Goal: Task Accomplishment & Management: Manage account settings

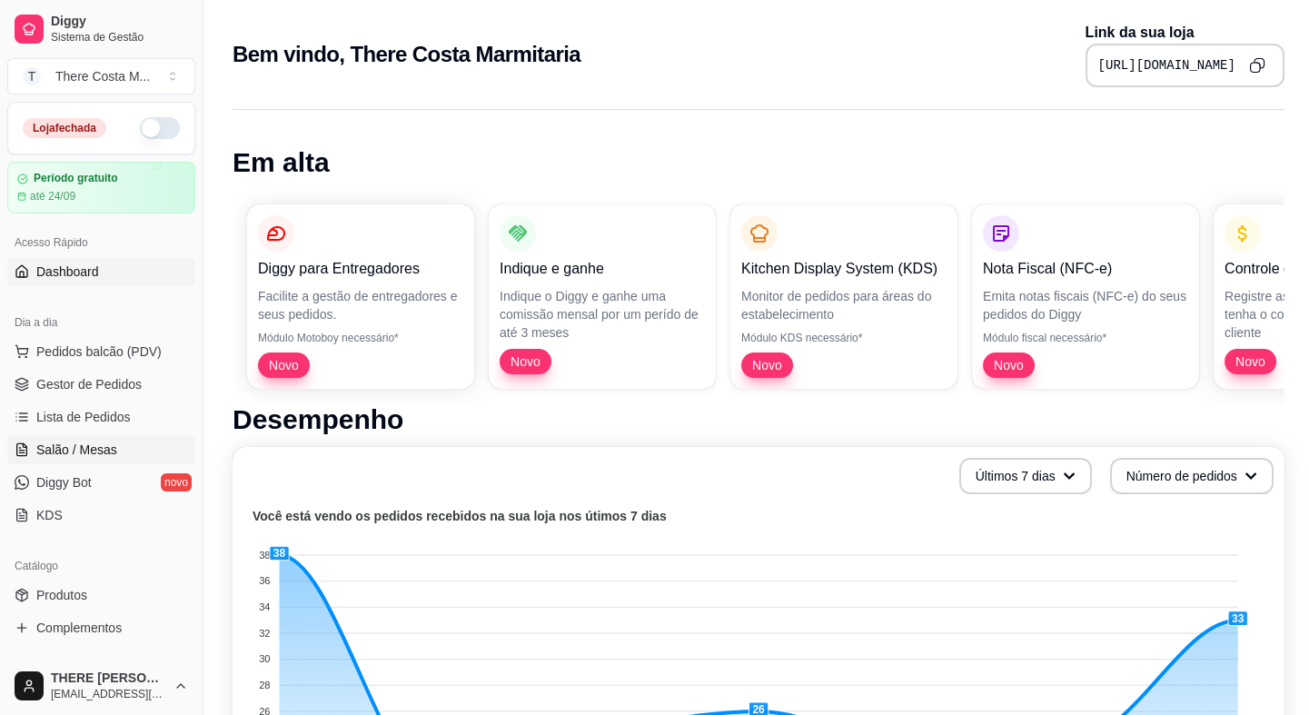
scroll to position [82, 0]
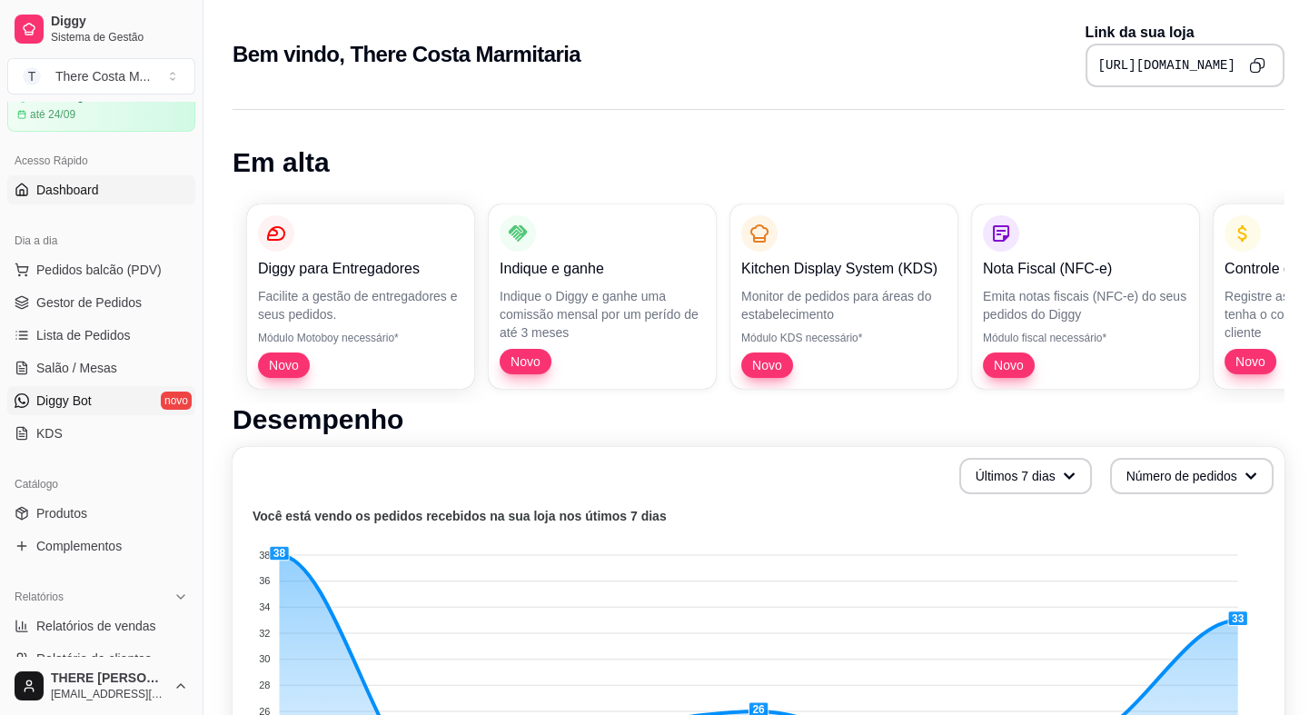
click at [93, 394] on link "Diggy Bot novo" at bounding box center [101, 400] width 188 height 29
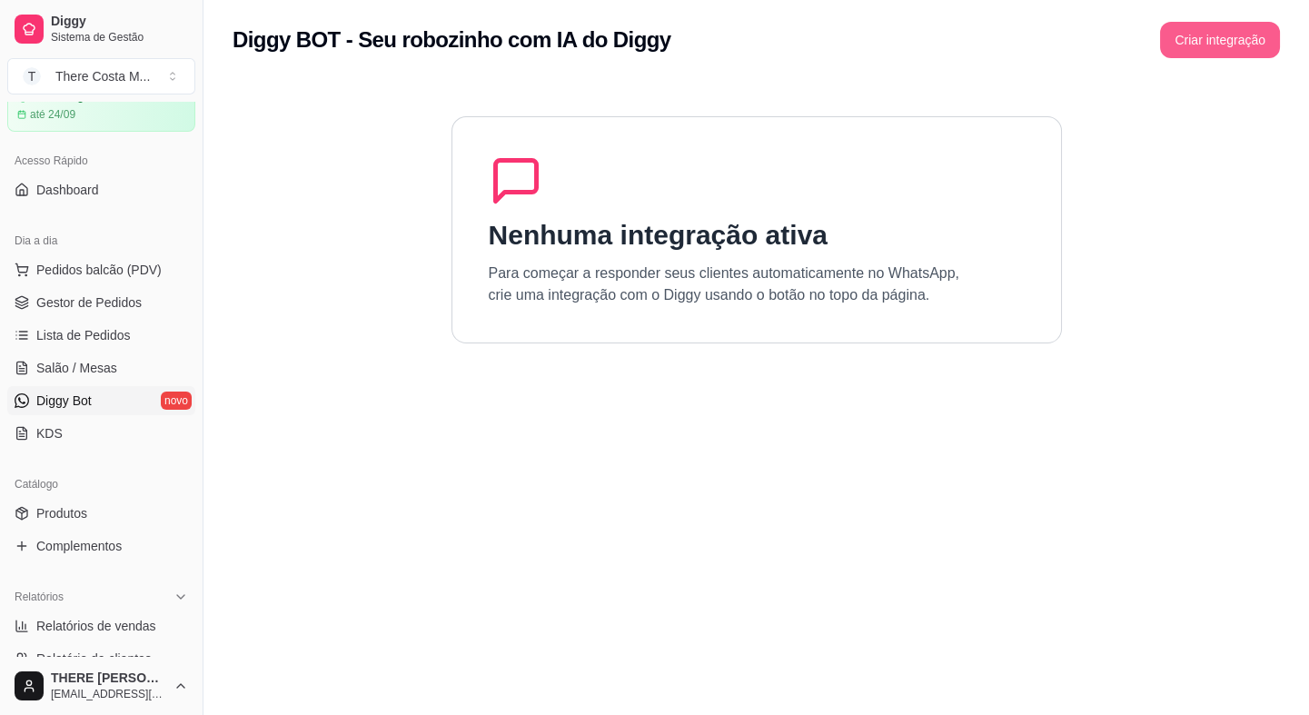
click at [1222, 39] on button "Criar integração" at bounding box center [1220, 40] width 120 height 36
click at [1203, 40] on button "Criar integração" at bounding box center [1220, 40] width 120 height 36
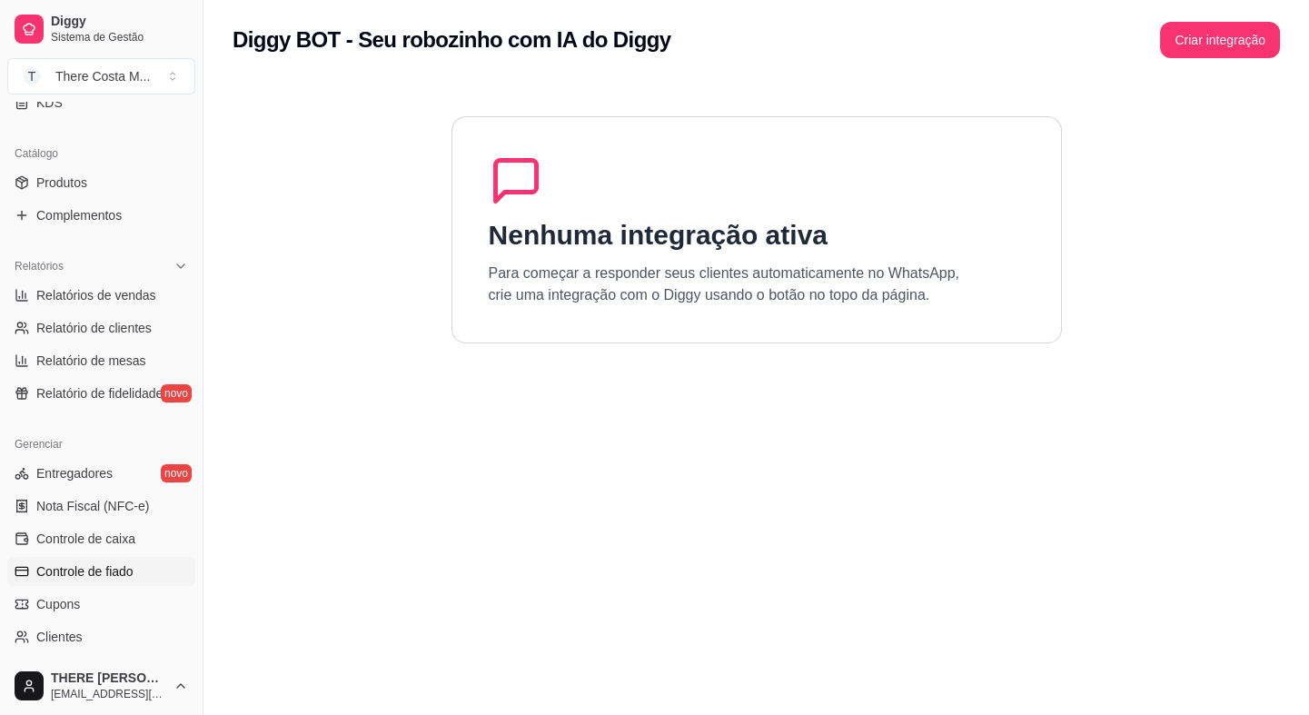
scroll to position [578, 0]
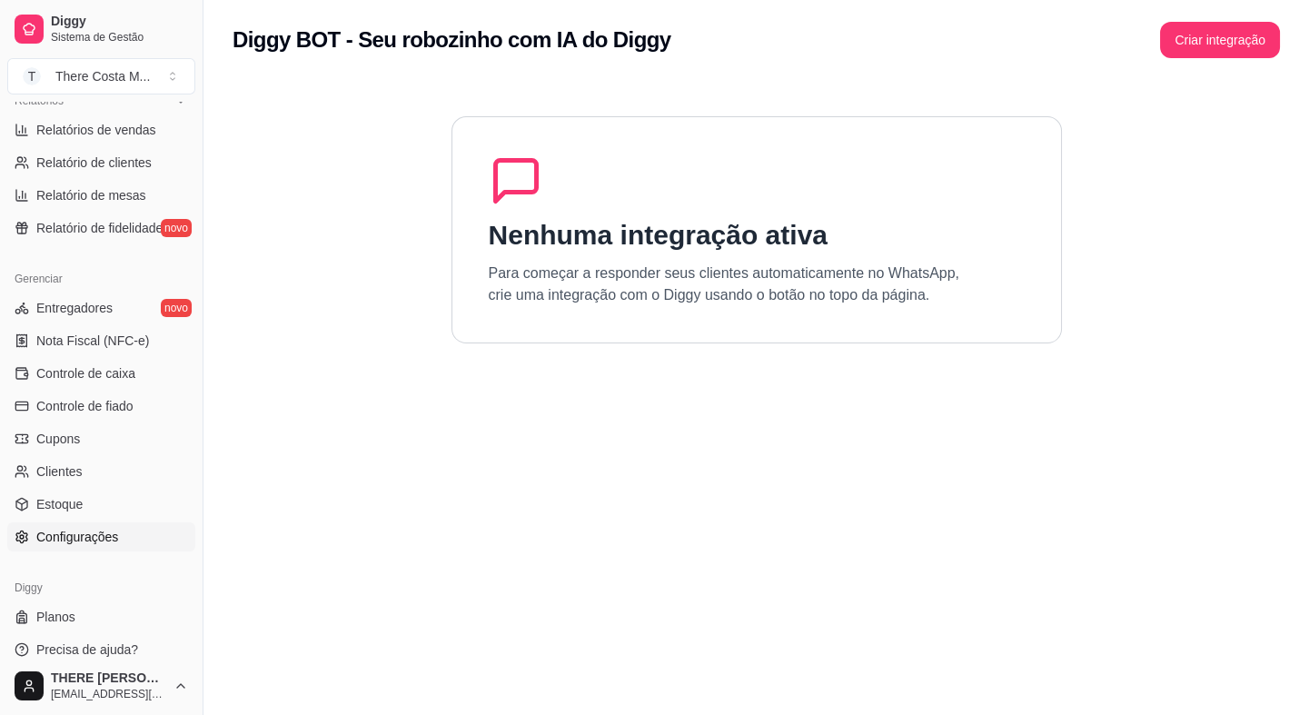
click at [93, 549] on link "Configurações" at bounding box center [101, 536] width 188 height 29
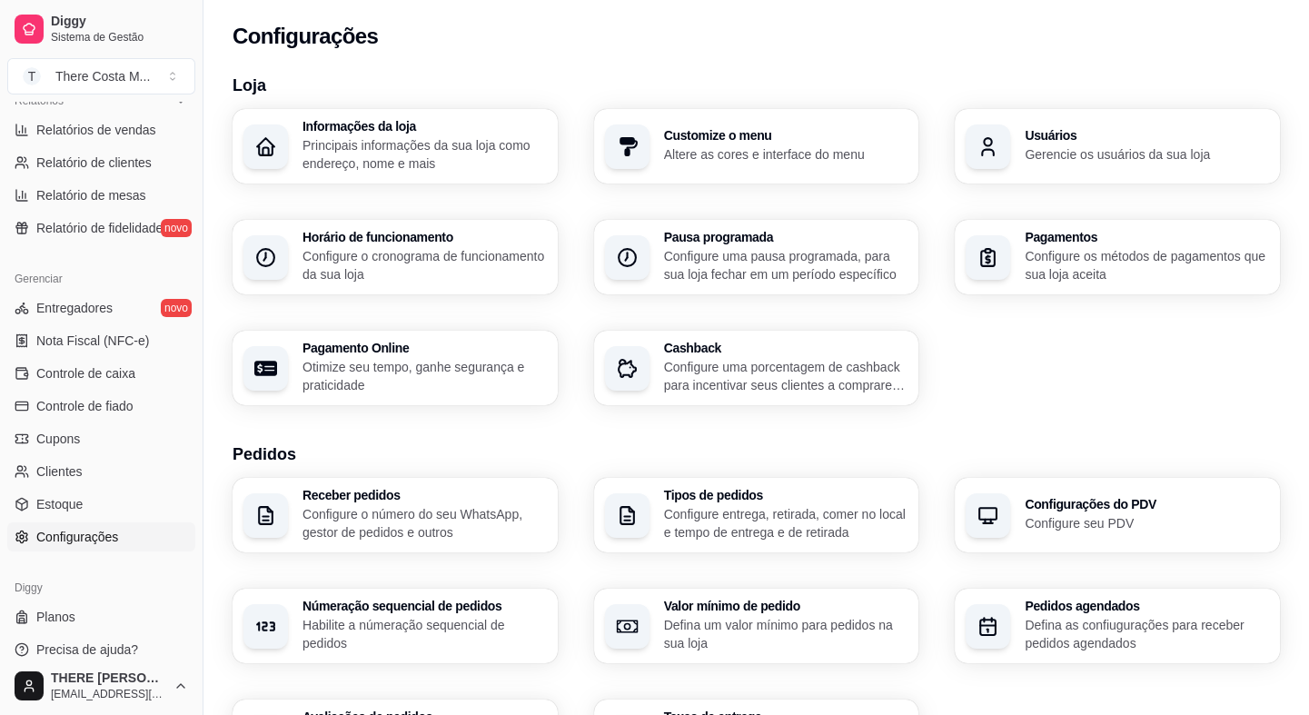
click at [441, 628] on p "Habilite a númeração sequencial de pedidos" at bounding box center [424, 634] width 244 height 36
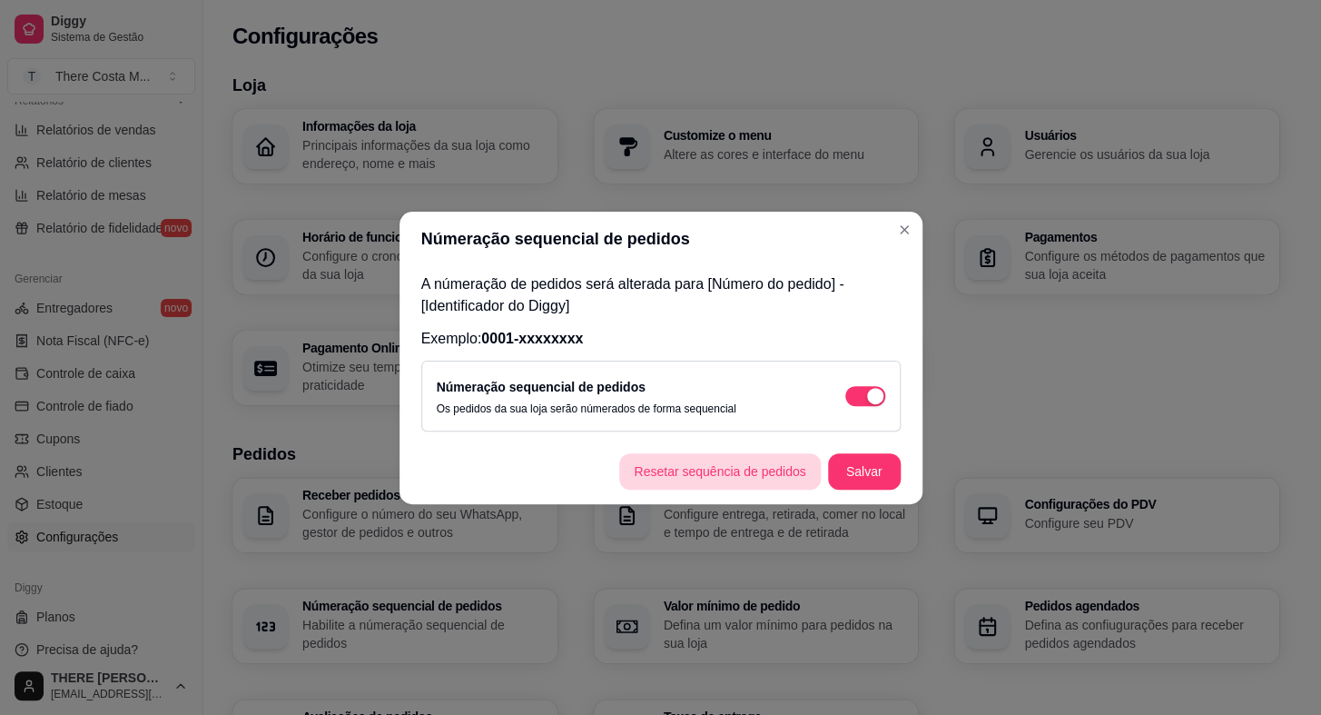
click at [726, 472] on button "Resetar sequência de pedidos" at bounding box center [719, 471] width 201 height 36
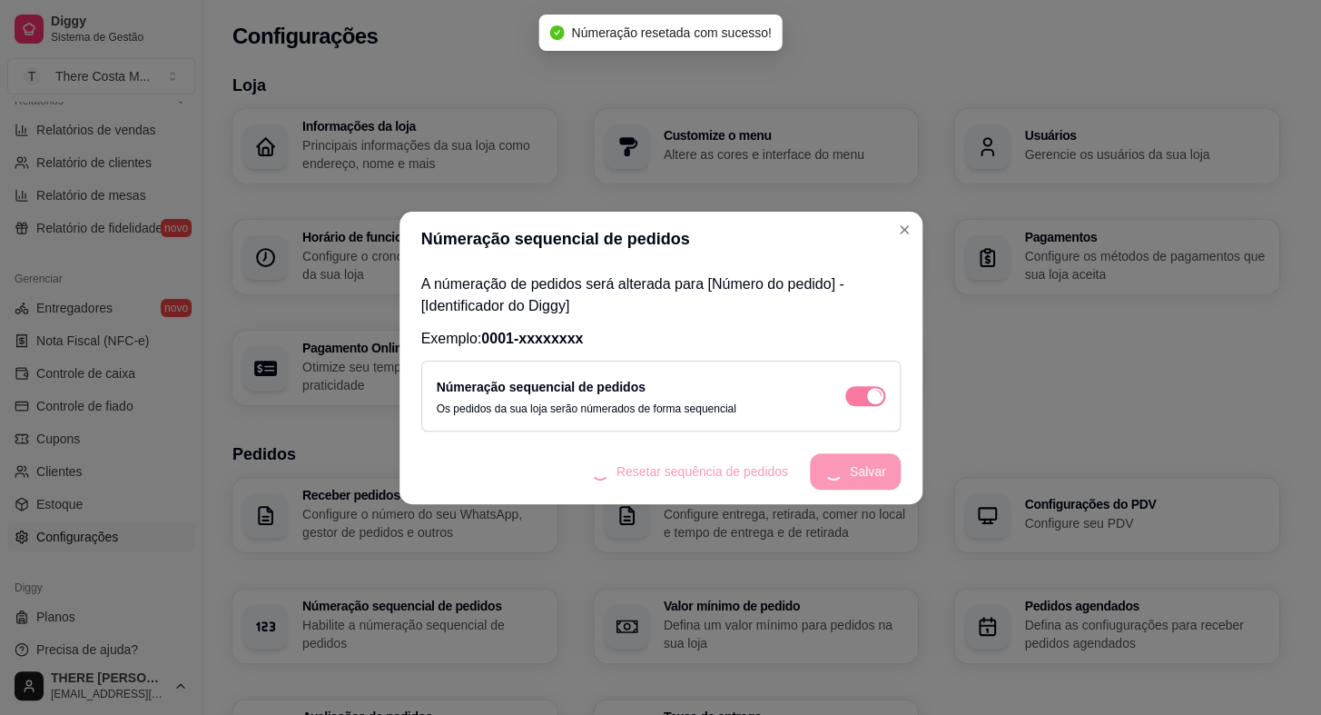
click at [854, 483] on footer "Resetar sequência de pedidos Salvar" at bounding box center [661, 471] width 523 height 65
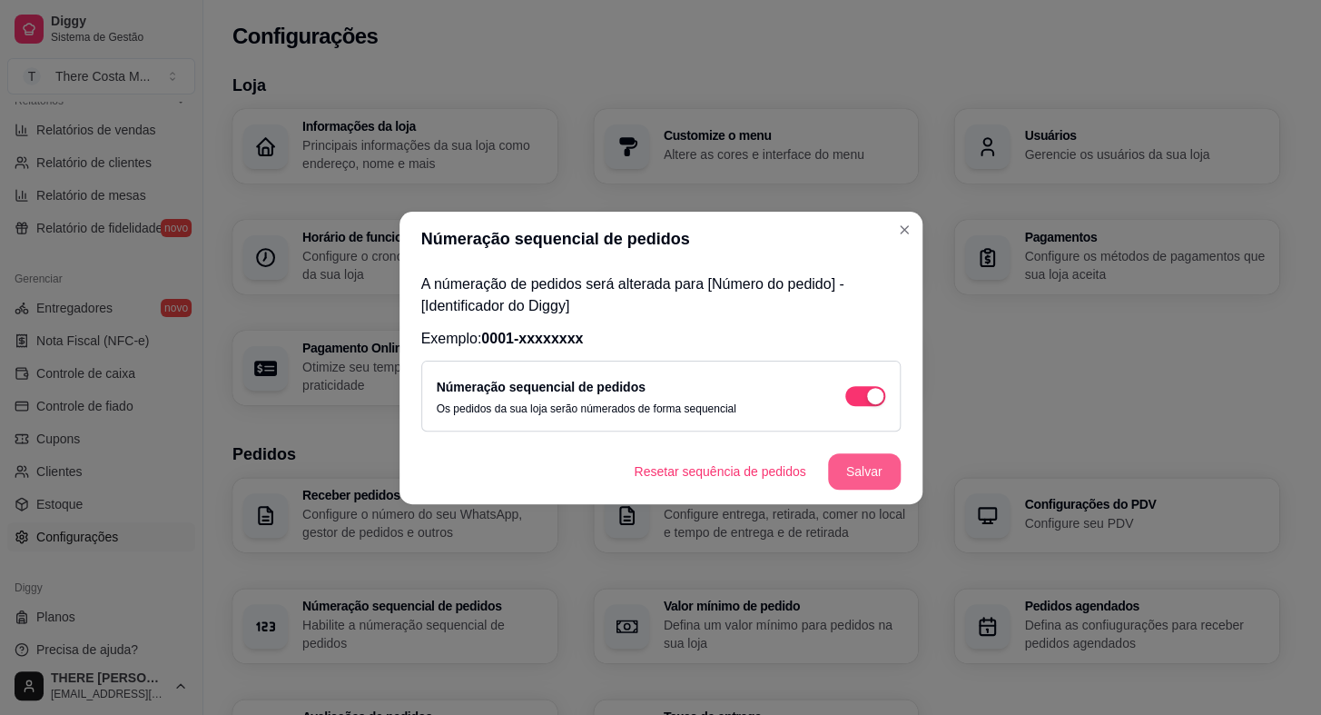
click at [846, 477] on button "Salvar" at bounding box center [864, 471] width 73 height 36
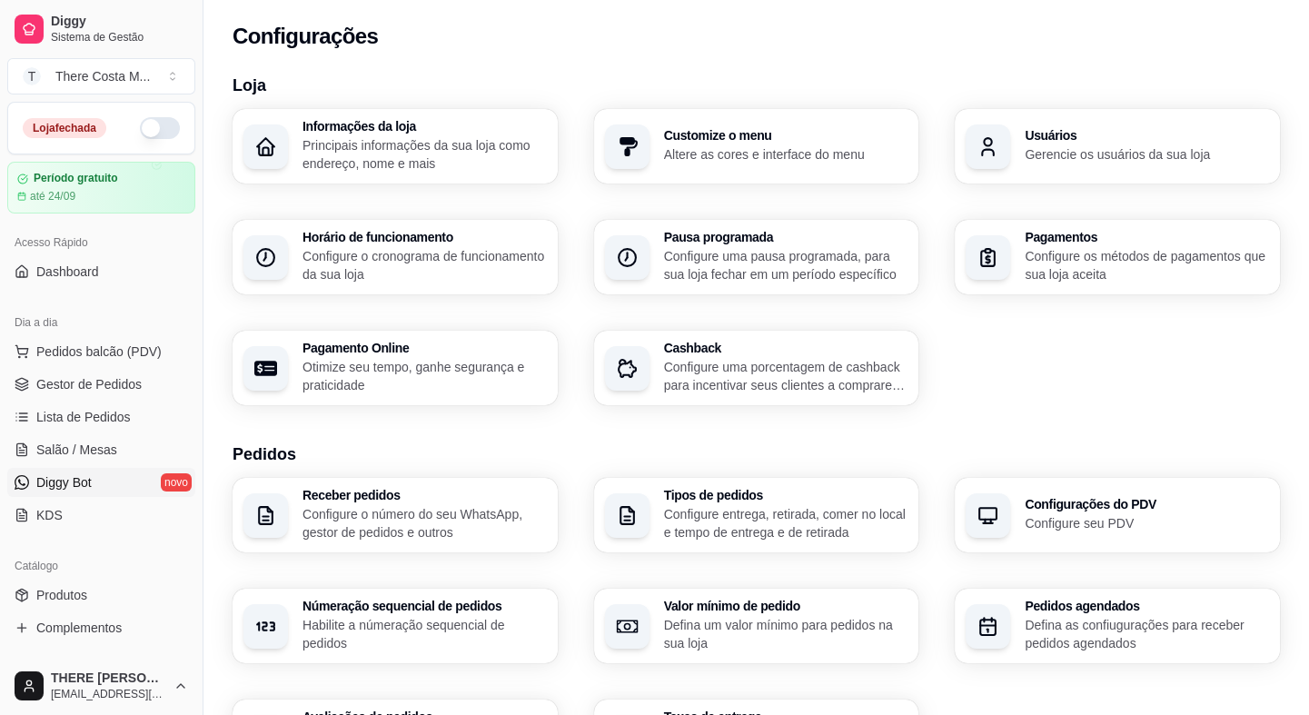
click at [111, 479] on link "Diggy Bot novo" at bounding box center [101, 482] width 188 height 29
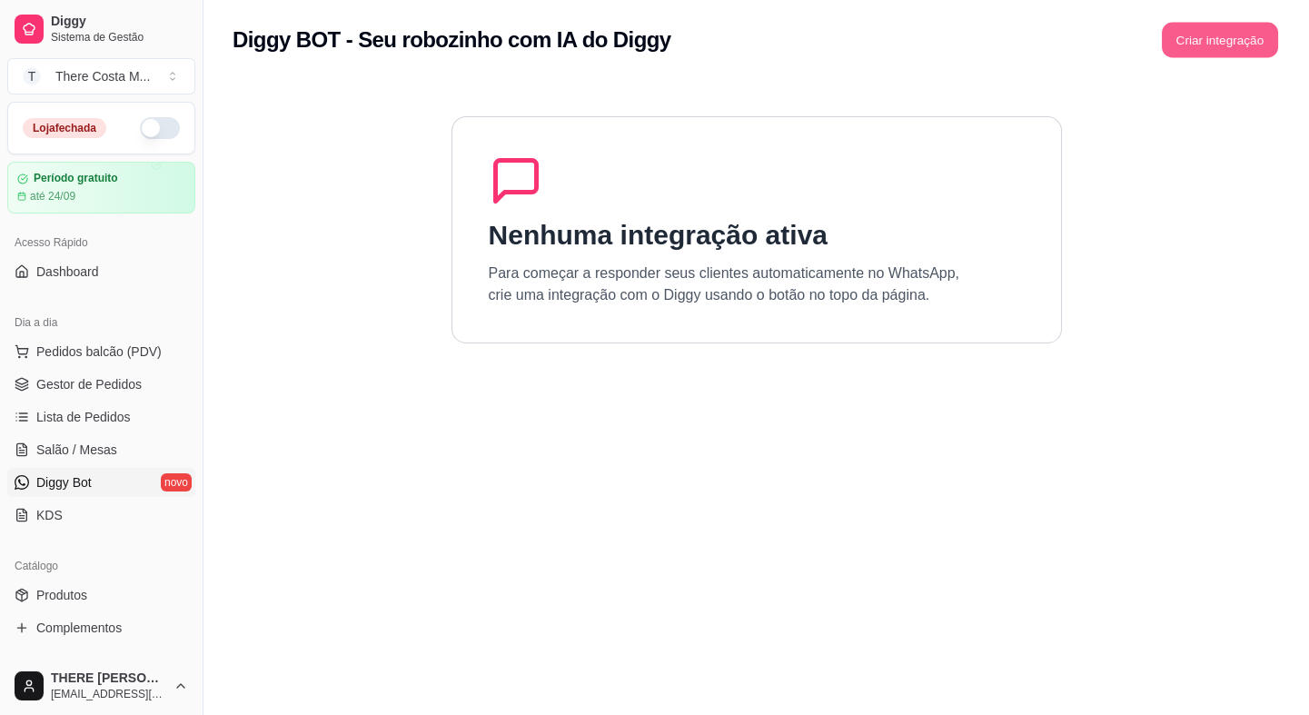
click at [1231, 44] on button "Criar integração" at bounding box center [1220, 40] width 116 height 35
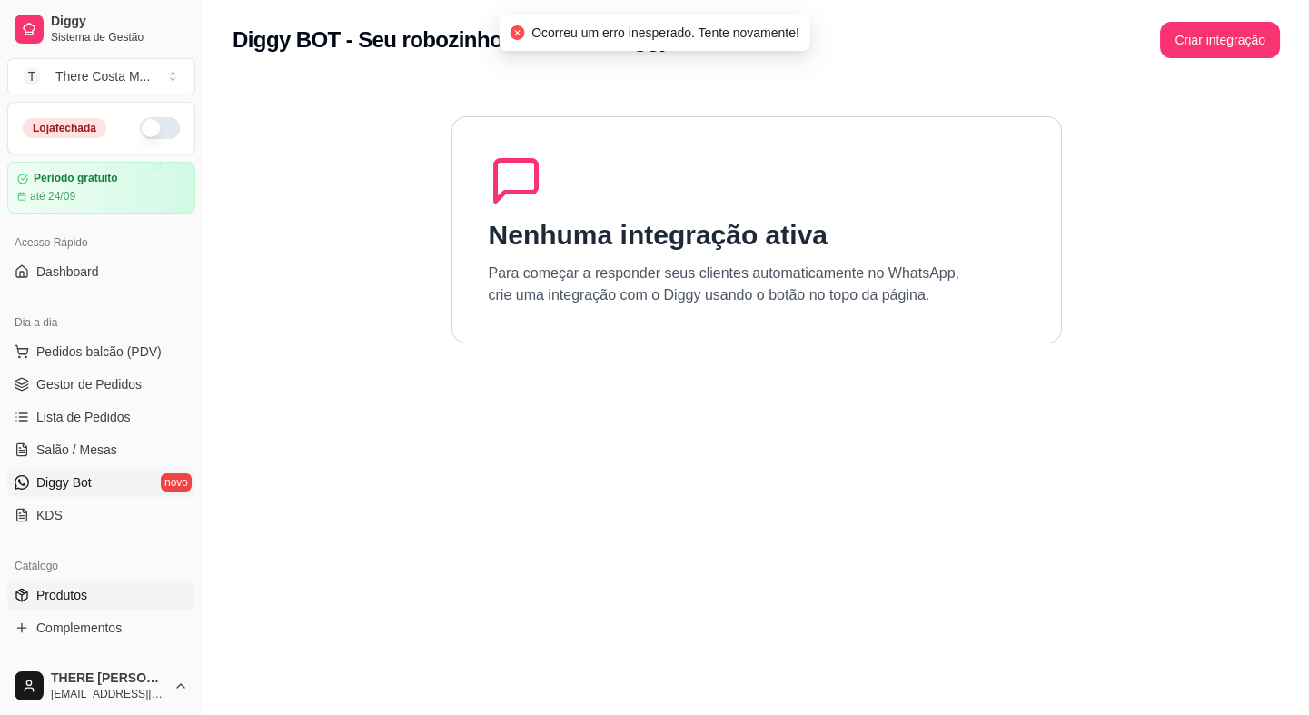
click at [100, 604] on link "Produtos" at bounding box center [101, 594] width 188 height 29
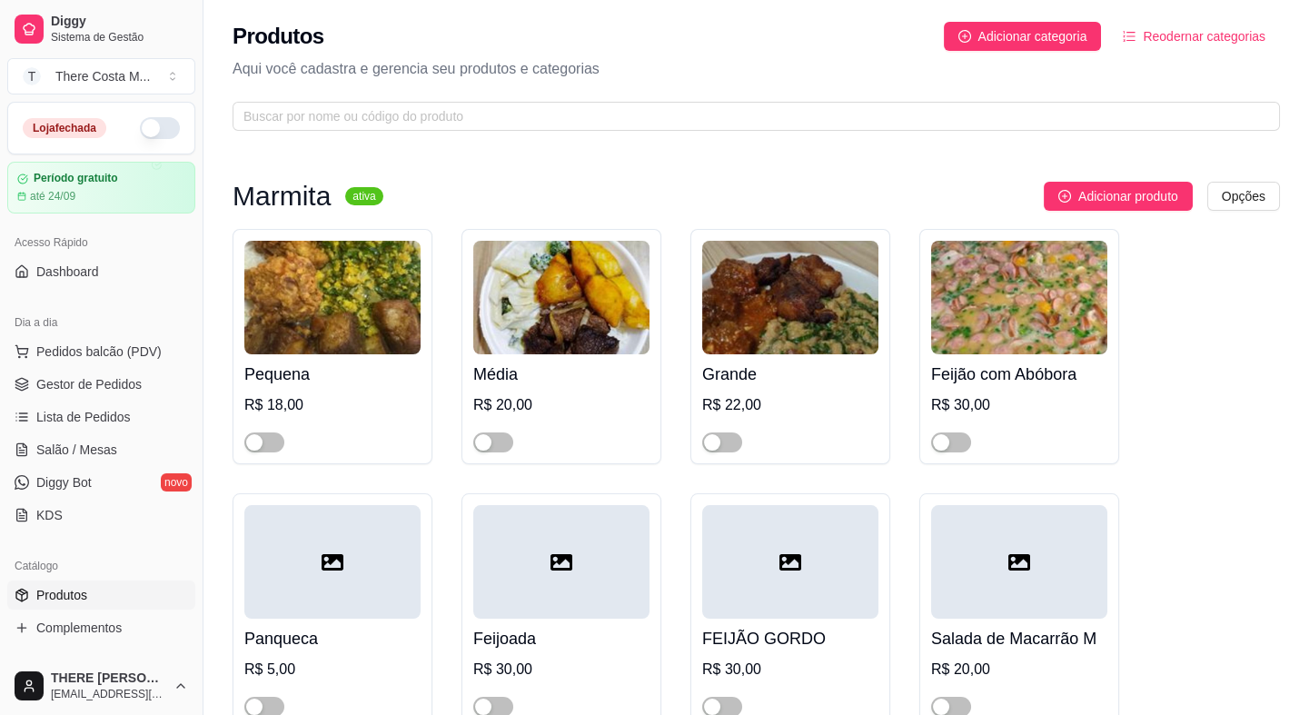
click at [297, 336] on img at bounding box center [332, 298] width 176 height 114
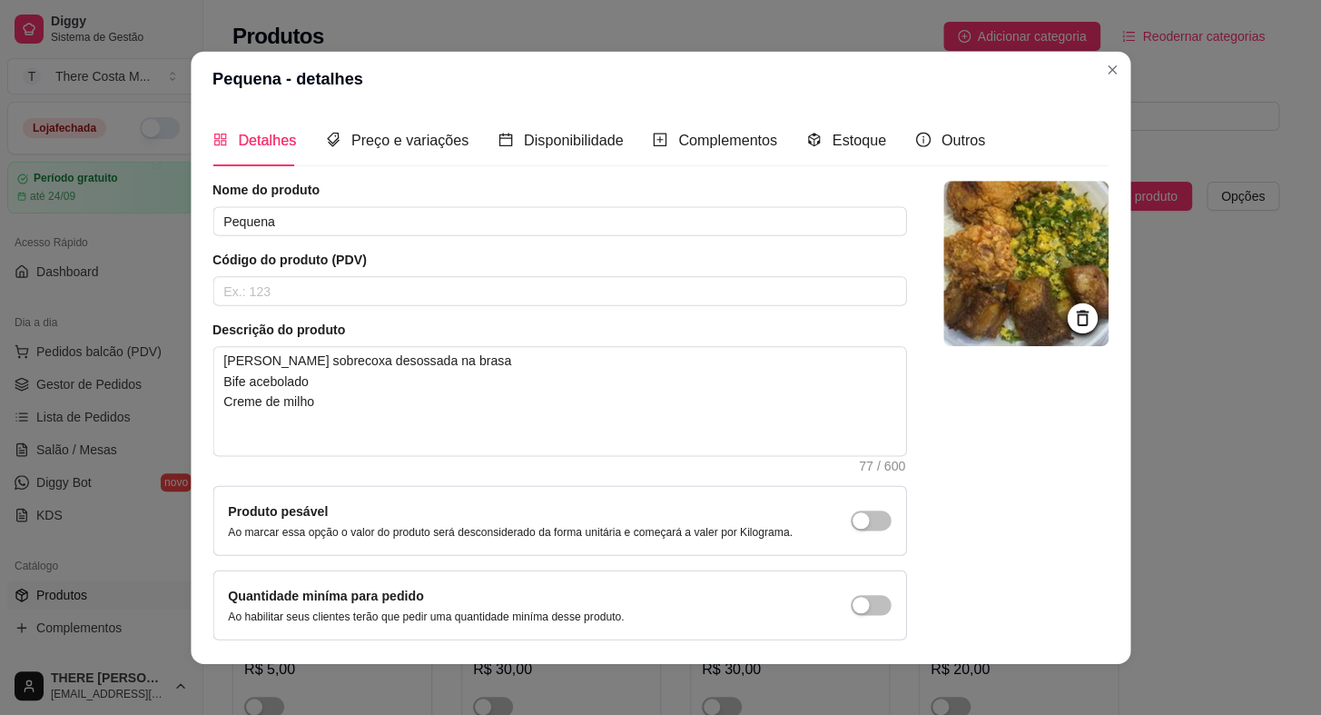
scroll to position [64, 0]
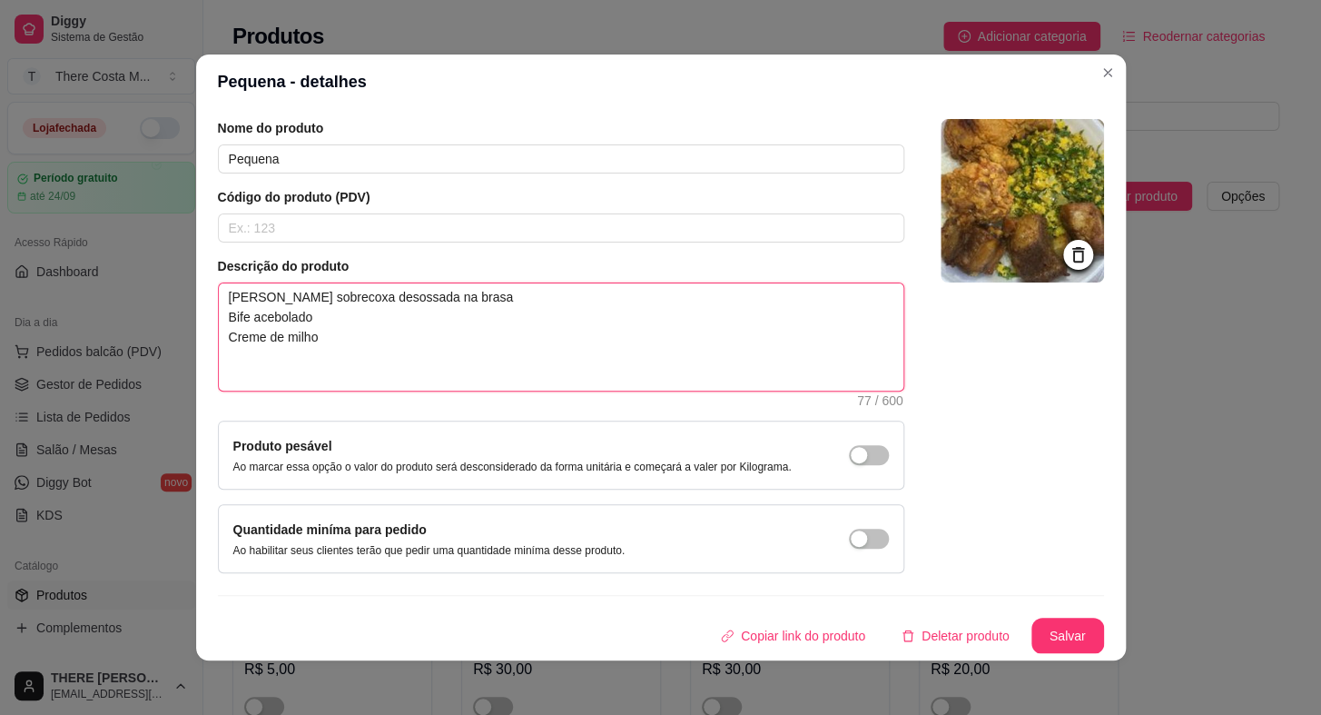
drag, startPoint x: 212, startPoint y: 327, endPoint x: 328, endPoint y: 384, distance: 129.6
click at [328, 384] on textarea "[PERSON_NAME] sobrecoxa desossada na brasa Bife acebolado Creme de milho" at bounding box center [561, 336] width 685 height 107
type textarea "[PERSON_NAME]"
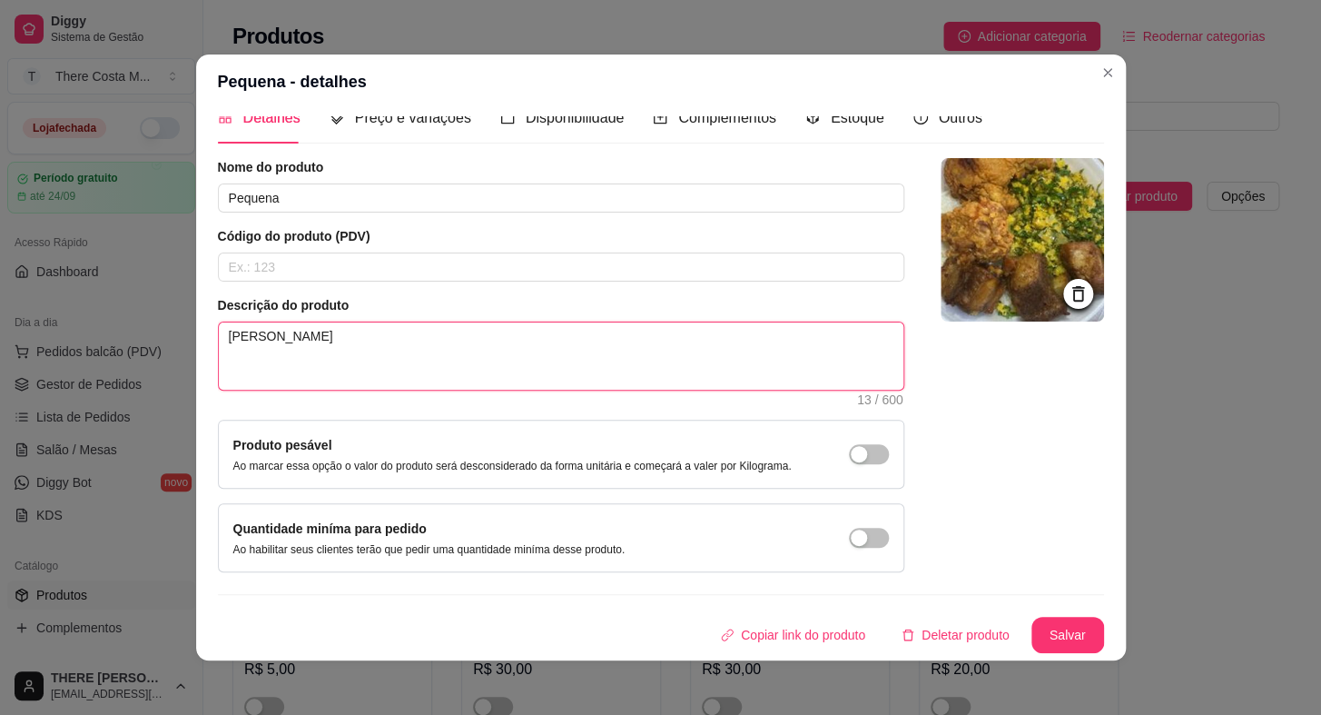
type textarea "[PERSON_NAME]"
type textarea "[PERSON_NAME] N"
type textarea "[PERSON_NAME] Nh"
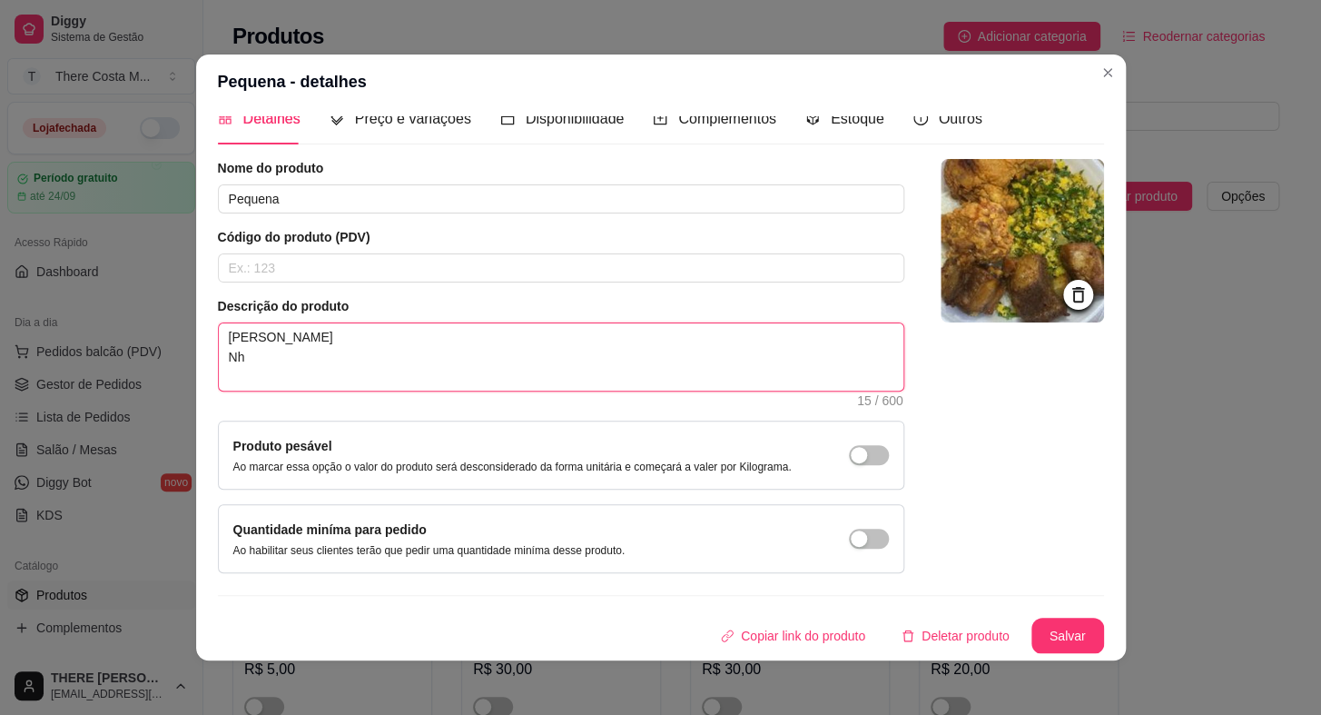
type textarea "[PERSON_NAME] Nho"
type textarea "[PERSON_NAME] Nhoq"
type textarea "[PERSON_NAME] Nhoqu"
type textarea "[PERSON_NAME] Nhoque"
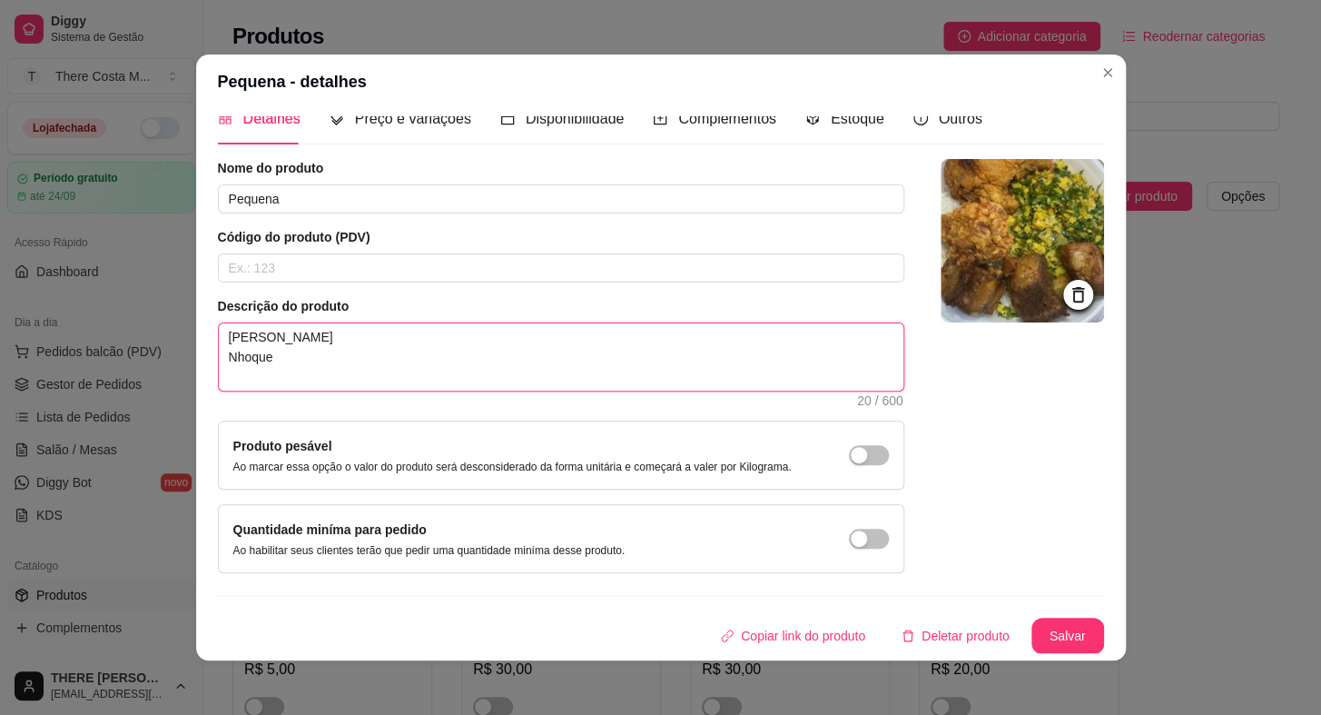
type textarea "[PERSON_NAME] Nhoque á"
type textarea "[PERSON_NAME] Nhoque á b"
type textarea "[PERSON_NAME] Nhoque á bo"
type textarea "[PERSON_NAME] Nhoque á bol"
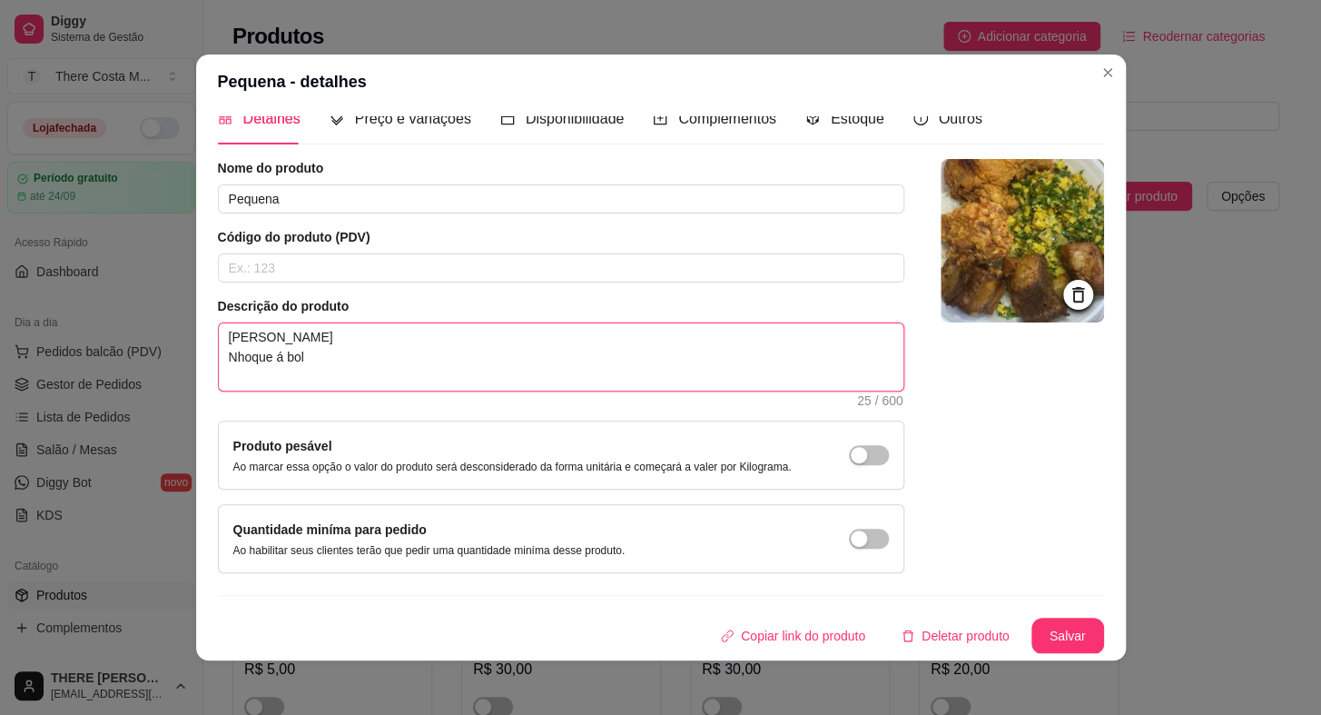
type textarea "[PERSON_NAME] Nhoque á bolo"
type textarea "[PERSON_NAME] Nhoque á bolon"
type textarea "[PERSON_NAME] Nhoque á bolonh"
type textarea "[PERSON_NAME] Nhoque á bolonhe"
type textarea "[PERSON_NAME] Nhoque á bolonhes"
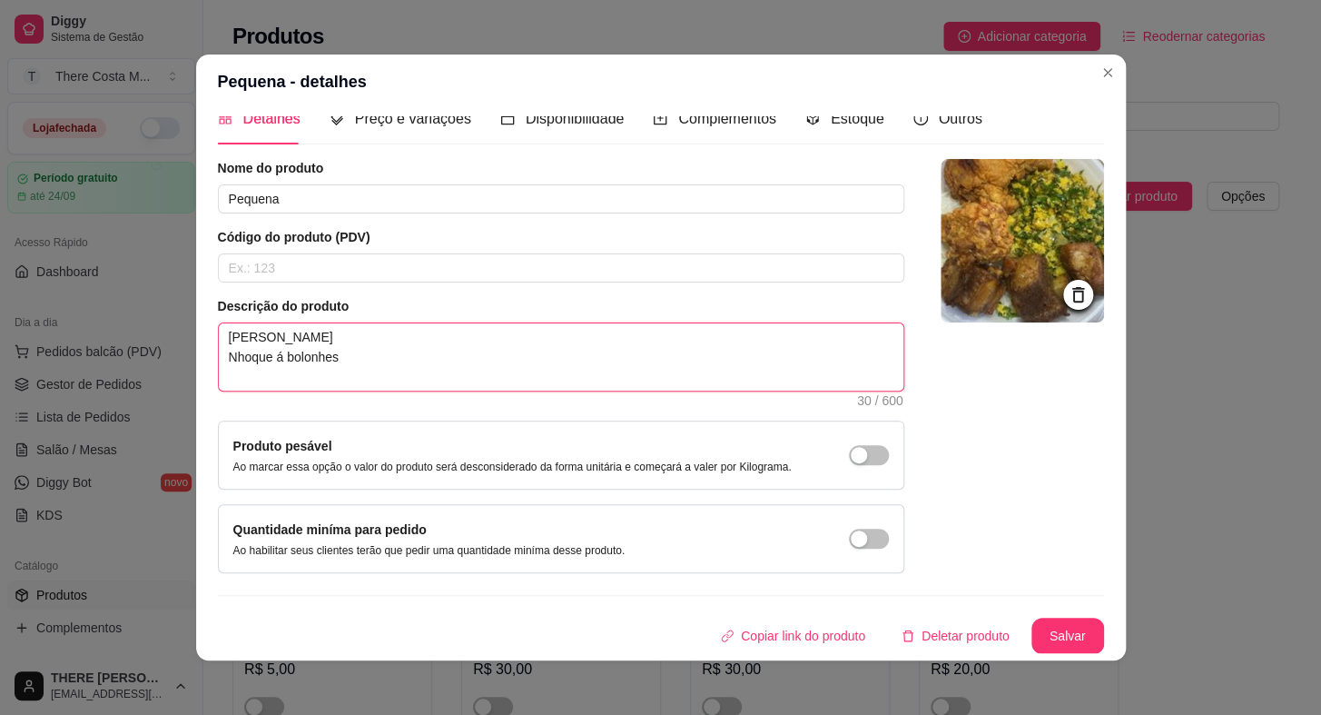
type textarea "[PERSON_NAME] Nhoque á bolonhesa"
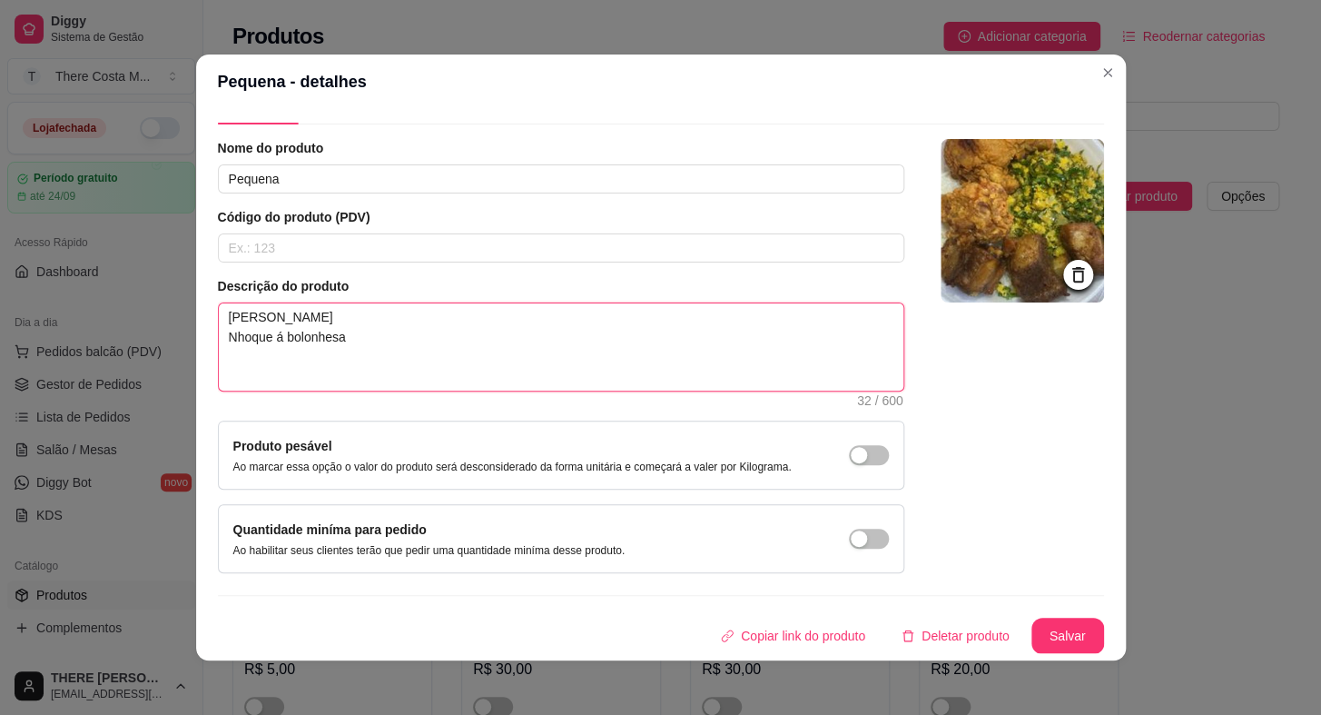
type textarea "[PERSON_NAME] Nhoque á bolonhesa F"
type textarea "[PERSON_NAME] Nhoque á bolonhesa Fi"
type textarea "[PERSON_NAME] Nhoque á bolonhesa Fil"
type textarea "[PERSON_NAME] Nhoque á bolonhesa Filé"
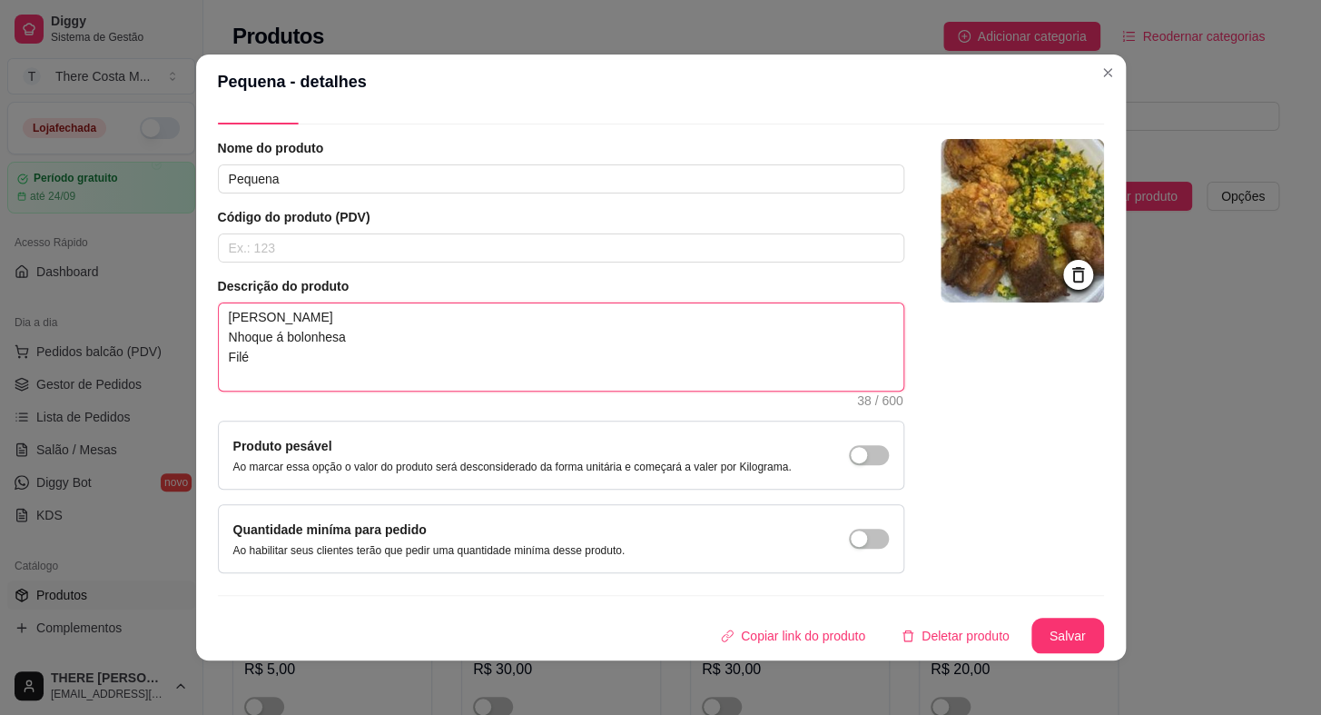
type textarea "[PERSON_NAME] Nhoque á bolonhesa Filé d"
type textarea "[PERSON_NAME] Nhoque á bolonhesa Filé de"
type textarea "[PERSON_NAME] Nhoque á bolonhesa Filé de f"
type textarea "[PERSON_NAME] Nhoque á bolonhesa Filé de fr"
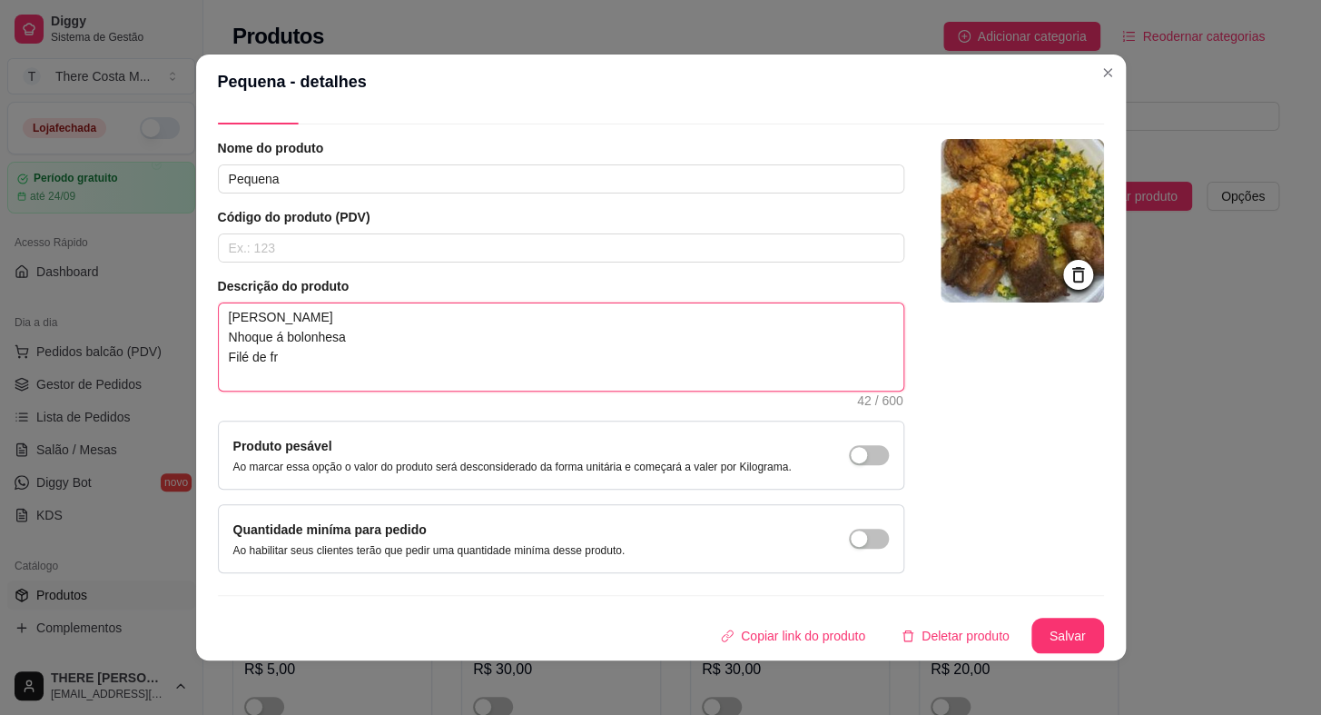
type textarea "[PERSON_NAME] Nhoque á bolonhesa Filé de fra"
type textarea "[PERSON_NAME] Nhoque á bolonhesa Filé de fran"
type textarea "[PERSON_NAME] Nhoque á bolonhesa Filé de frang"
type textarea "[PERSON_NAME] Nhoque á bolonhesa Filé de frango"
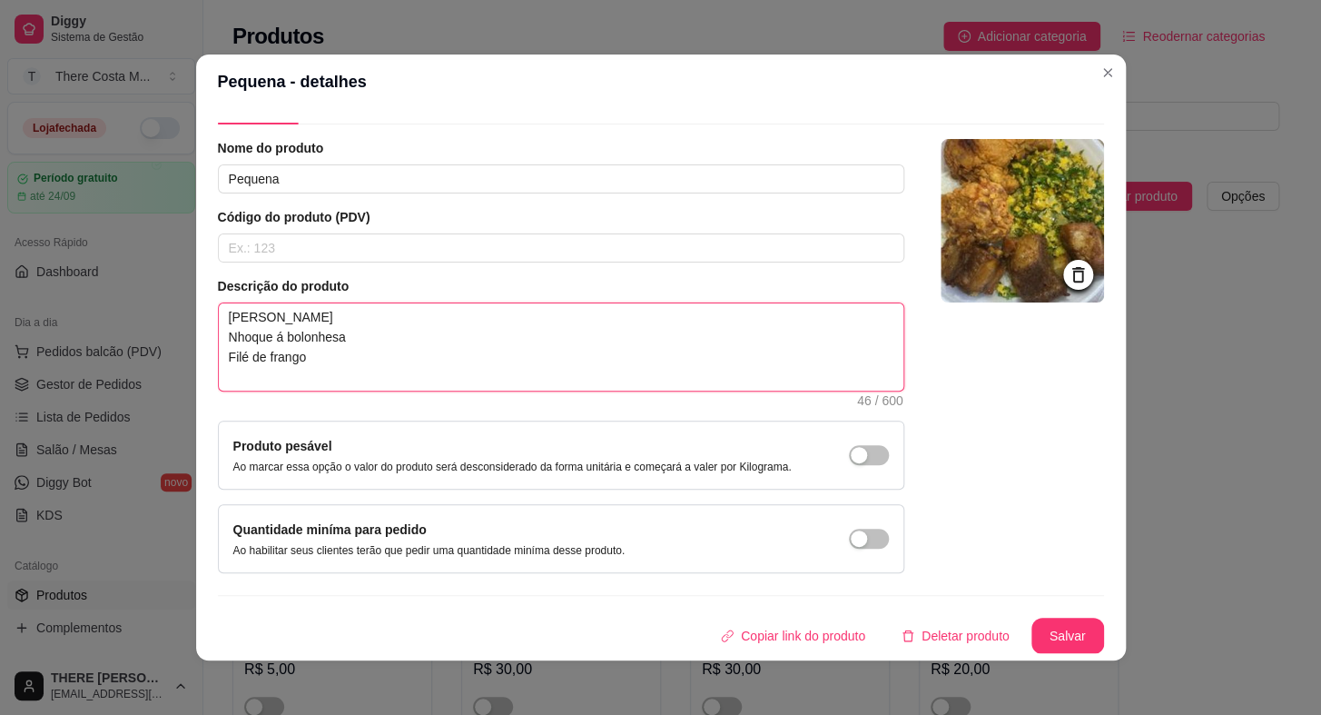
type textarea "[PERSON_NAME] Nhoque á bolonhesa Filé de frango e"
type textarea "[PERSON_NAME] Nhoque á bolonhesa Filé de frango em"
type textarea "[PERSON_NAME] Nhoque á bolonhesa Filé de frango empa"
type textarea "[PERSON_NAME] Nhoque á bolonhesa Filé de frango empan"
type textarea "[PERSON_NAME] Nhoque á bolonhesa Filé de frango empana"
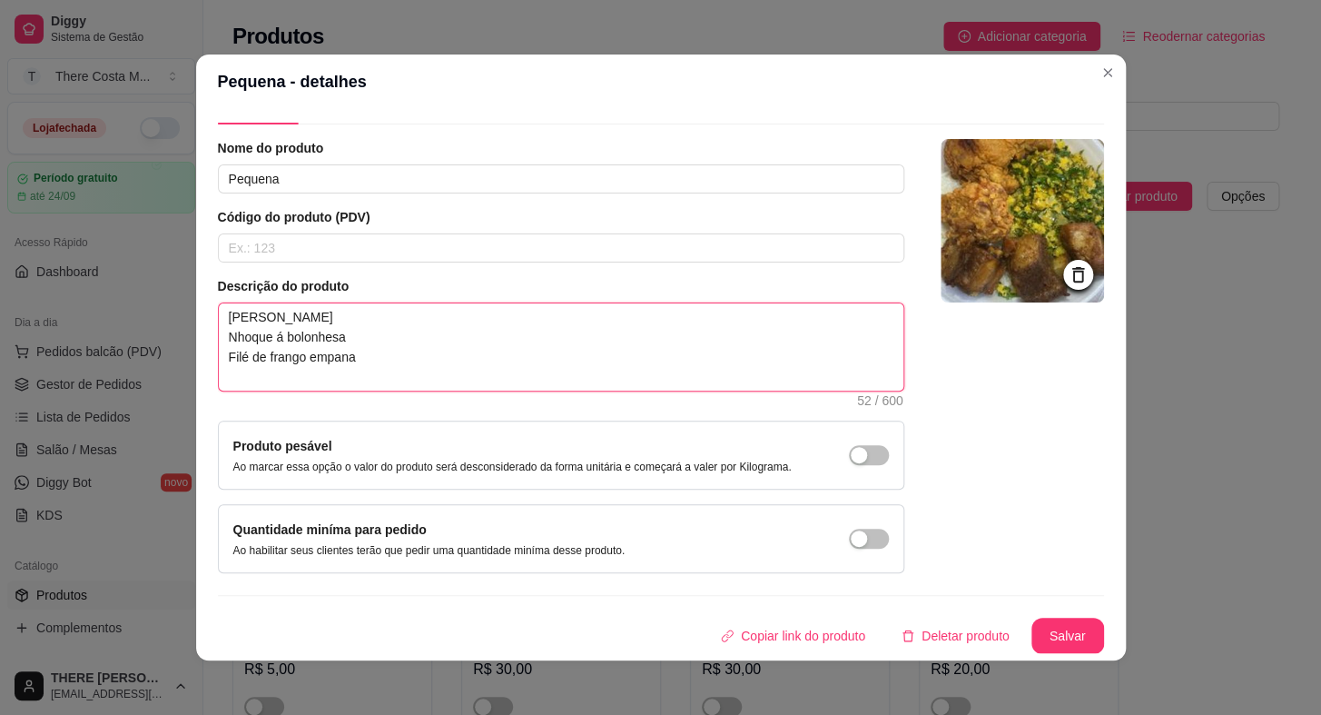
type textarea "[PERSON_NAME] Nhoque á bolonhesa Filé de frango empanad"
type textarea "[PERSON_NAME] Nhoque á bolonhesa Filé de frango empanado"
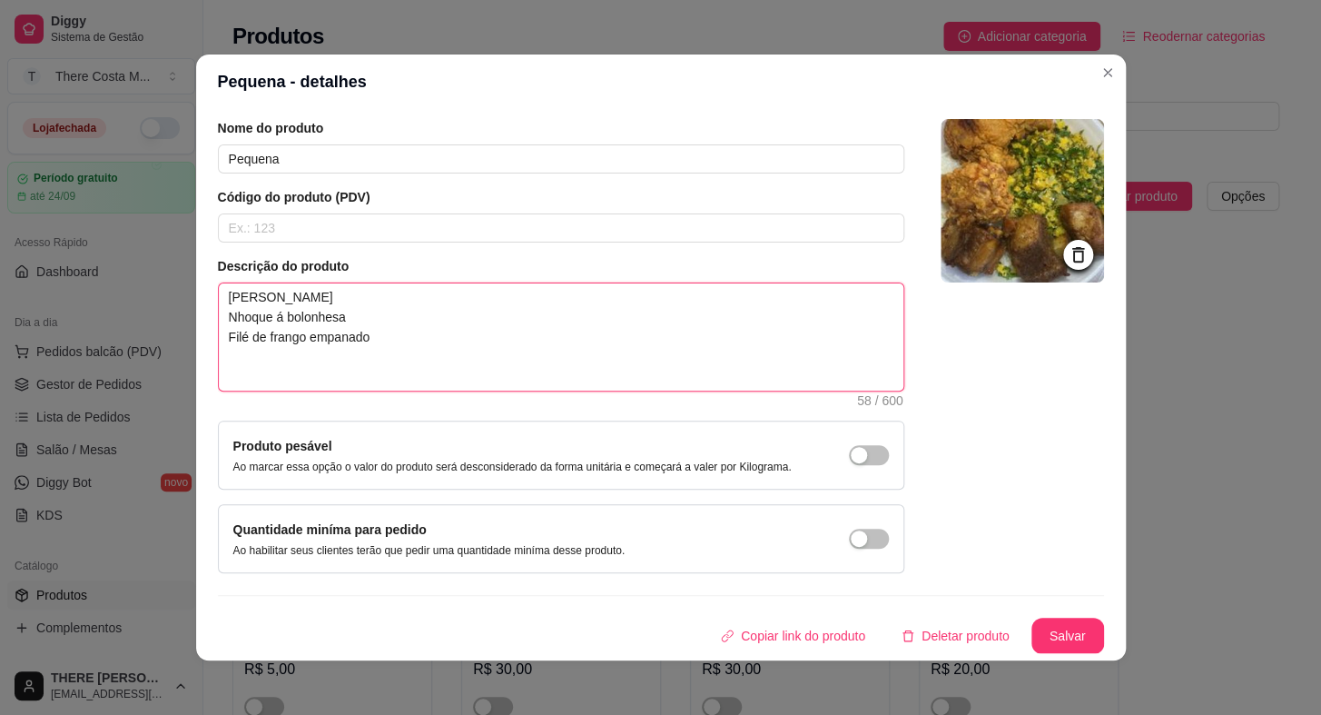
type textarea "[PERSON_NAME] Nhoque á bolonhesa Filé de frango empanado F"
type textarea "[PERSON_NAME] Nhoque á bolonhesa Filé de frango empanado Fa"
type textarea "[PERSON_NAME] Nhoque á bolonhesa Filé de frango empanado Far"
type textarea "[PERSON_NAME] Nhoque á bolonhesa Filé de [PERSON_NAME]"
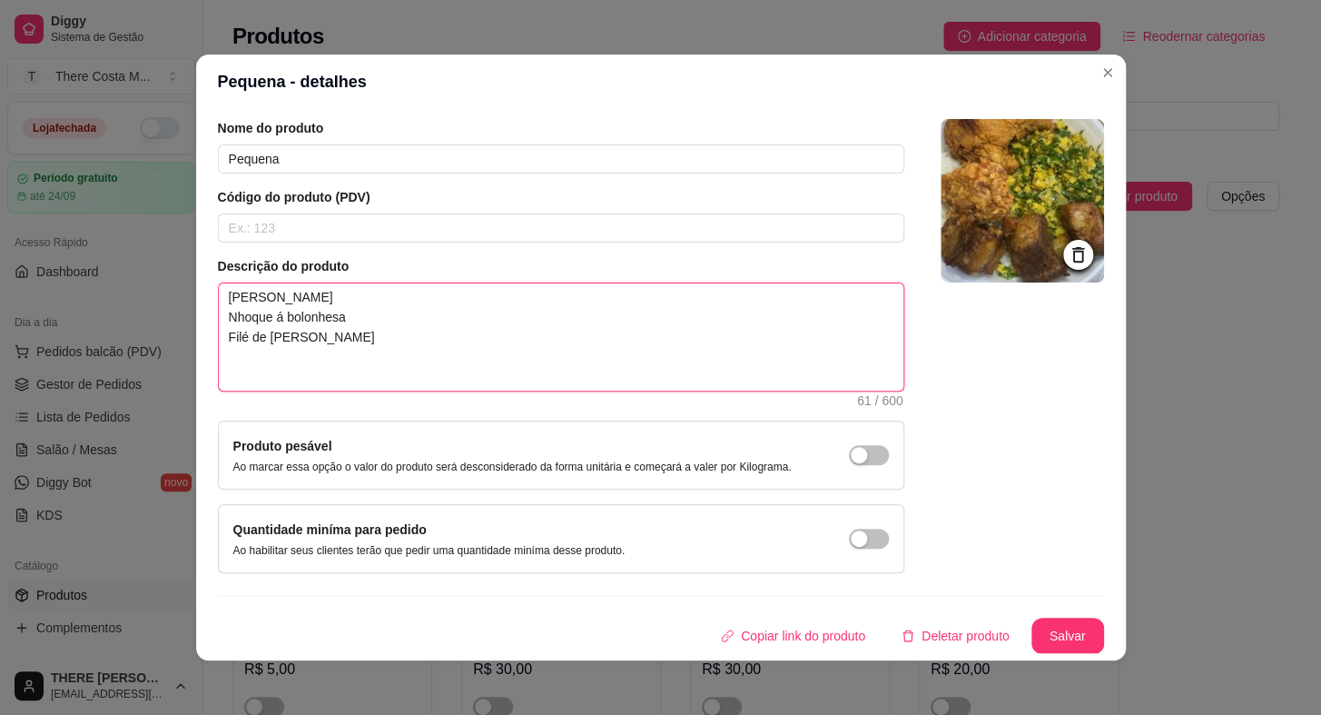
type textarea "[PERSON_NAME] Nhoque á bolonhesa Filé de frango empanado Farofa"
type textarea "[PERSON_NAME] Nhoque á bolonhesa Filé de frango empanado Farofa d"
type textarea "[PERSON_NAME] Nhoque á bolonhesa Filé de frango empanado Farofa da"
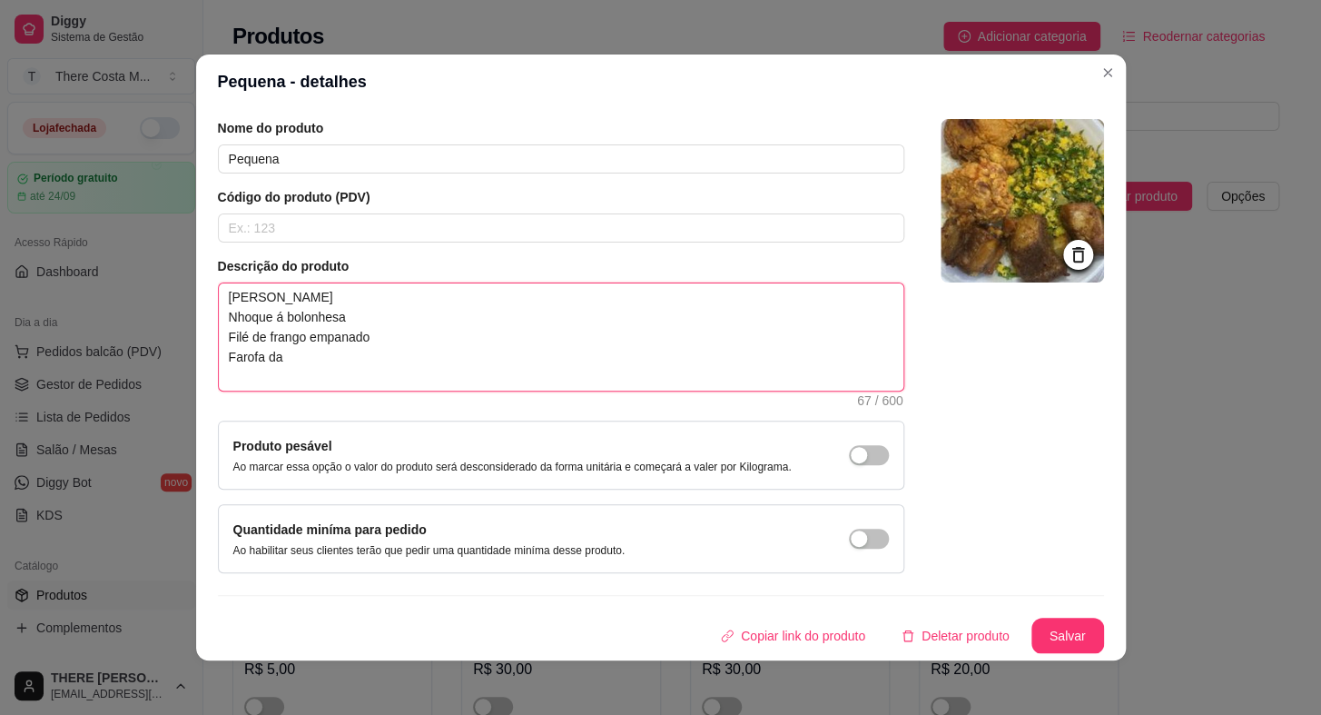
type textarea "[PERSON_NAME] Nhoque á bolonhesa Filé de frango empanado Farofa da c"
type textarea "[PERSON_NAME] Nhoque á bolonhesa Filé de frango empanado Farofa da ca"
type textarea "[PERSON_NAME] Nhoque á bolonhesa Filé de frango empanado Farofa da cas"
type textarea "[PERSON_NAME] Nhoque á bolonhesa Filé de frango empanado Farofa da casa"
drag, startPoint x: 213, startPoint y: 336, endPoint x: 325, endPoint y: 387, distance: 122.7
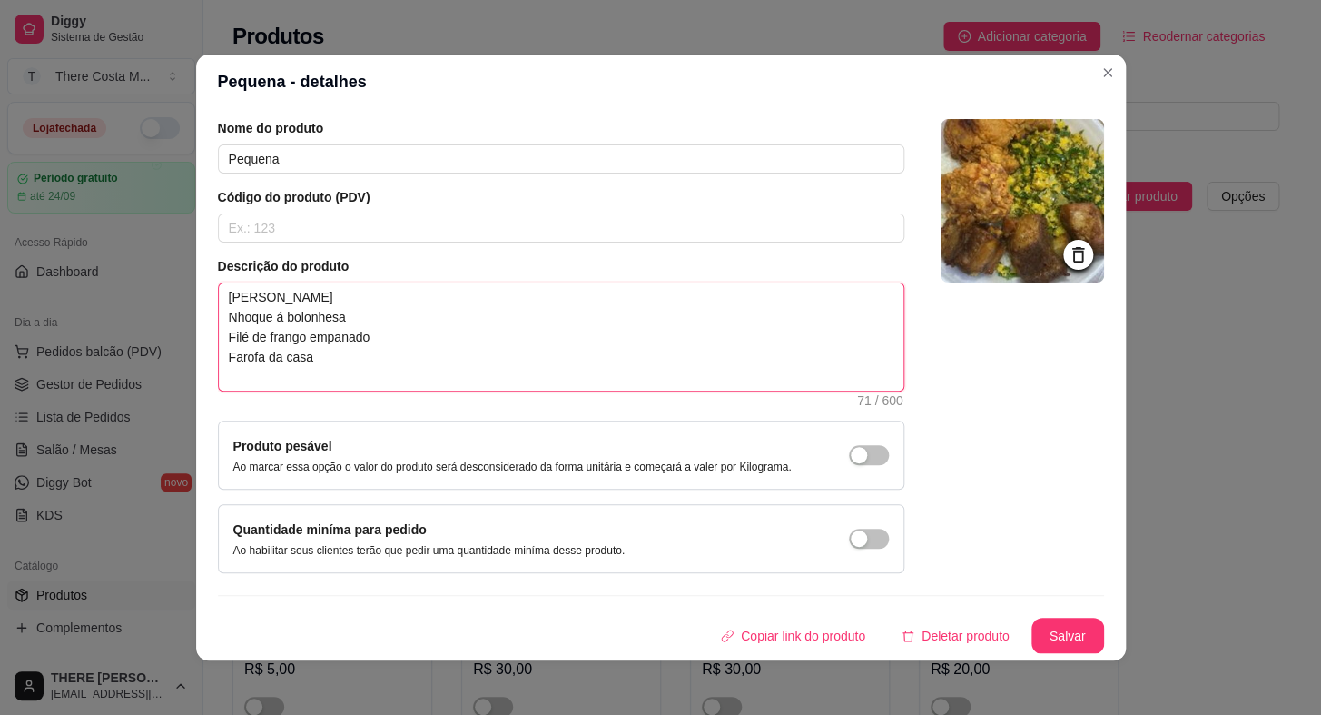
click at [325, 387] on textarea "[PERSON_NAME] Nhoque á bolonhesa Filé de frango empanado Farofa da casa" at bounding box center [561, 336] width 685 height 107
type textarea "[PERSON_NAME] Nhoque á bolonhesa Filé de frango empanado Farofa da casa"
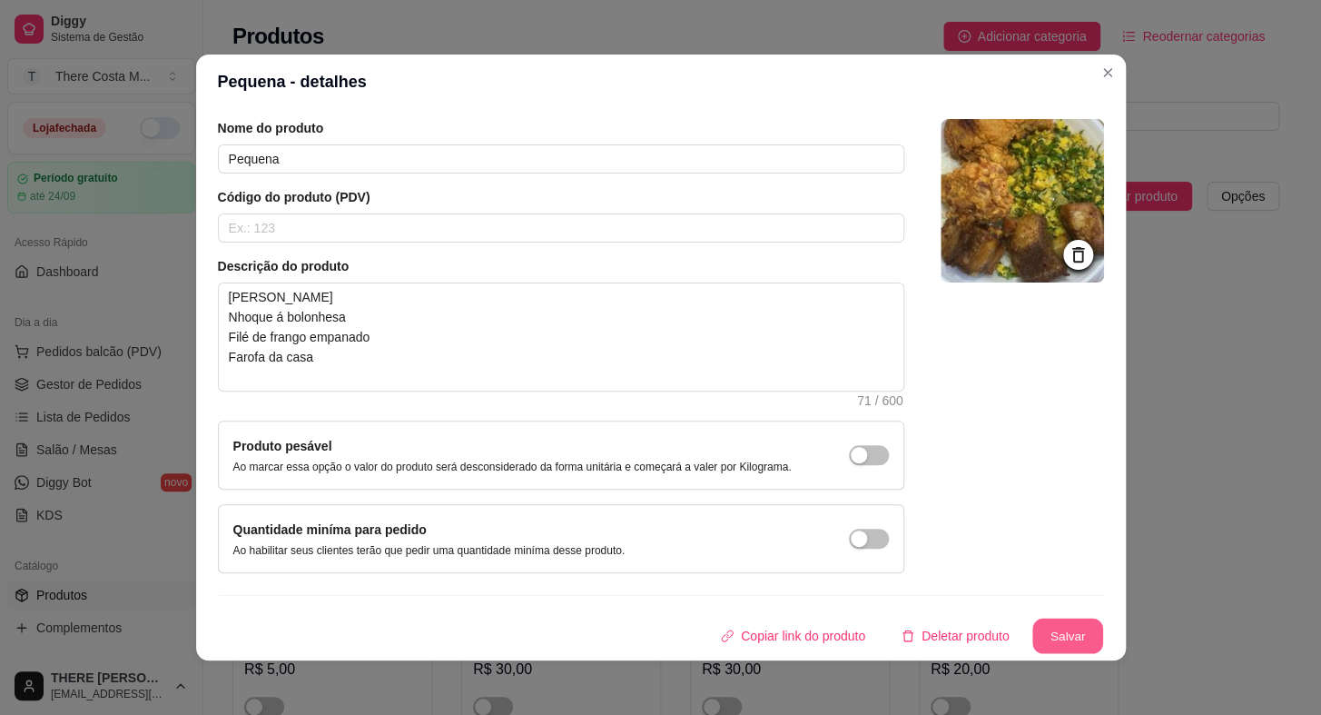
click at [1053, 628] on button "Salvar" at bounding box center [1068, 635] width 71 height 35
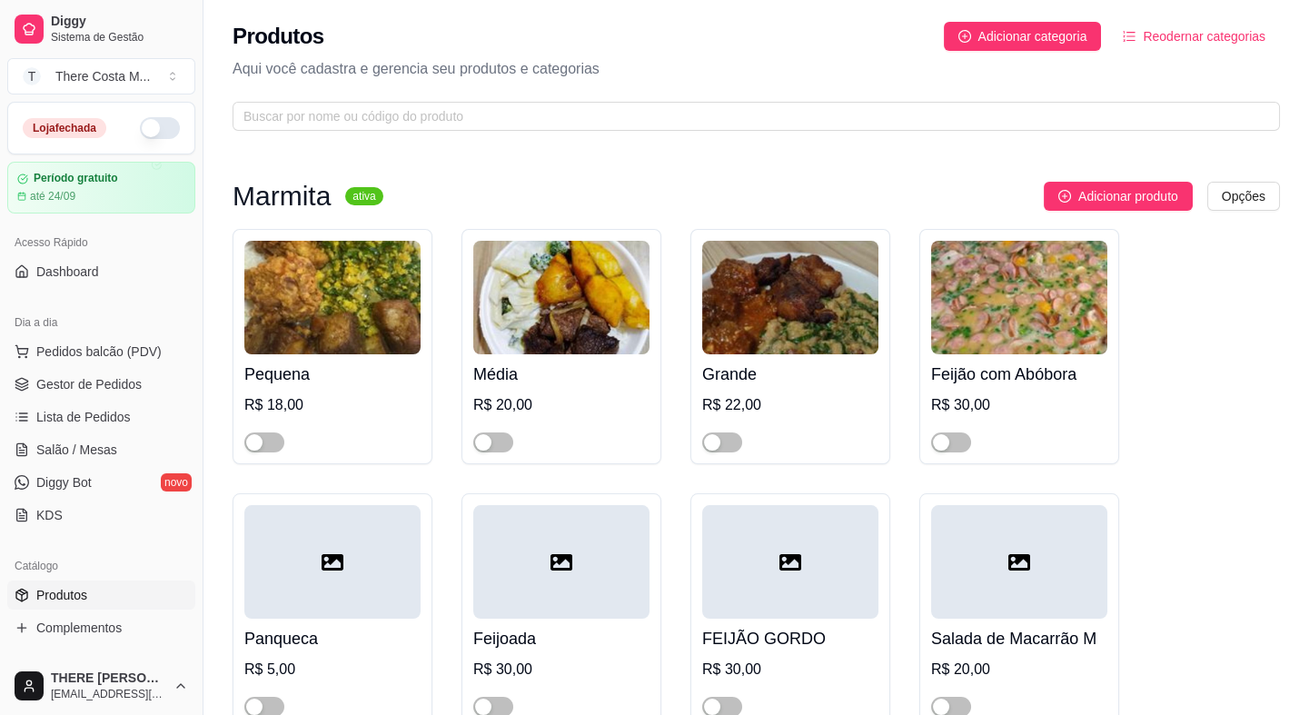
click at [553, 391] on div "Média R$ 20,00" at bounding box center [561, 403] width 176 height 98
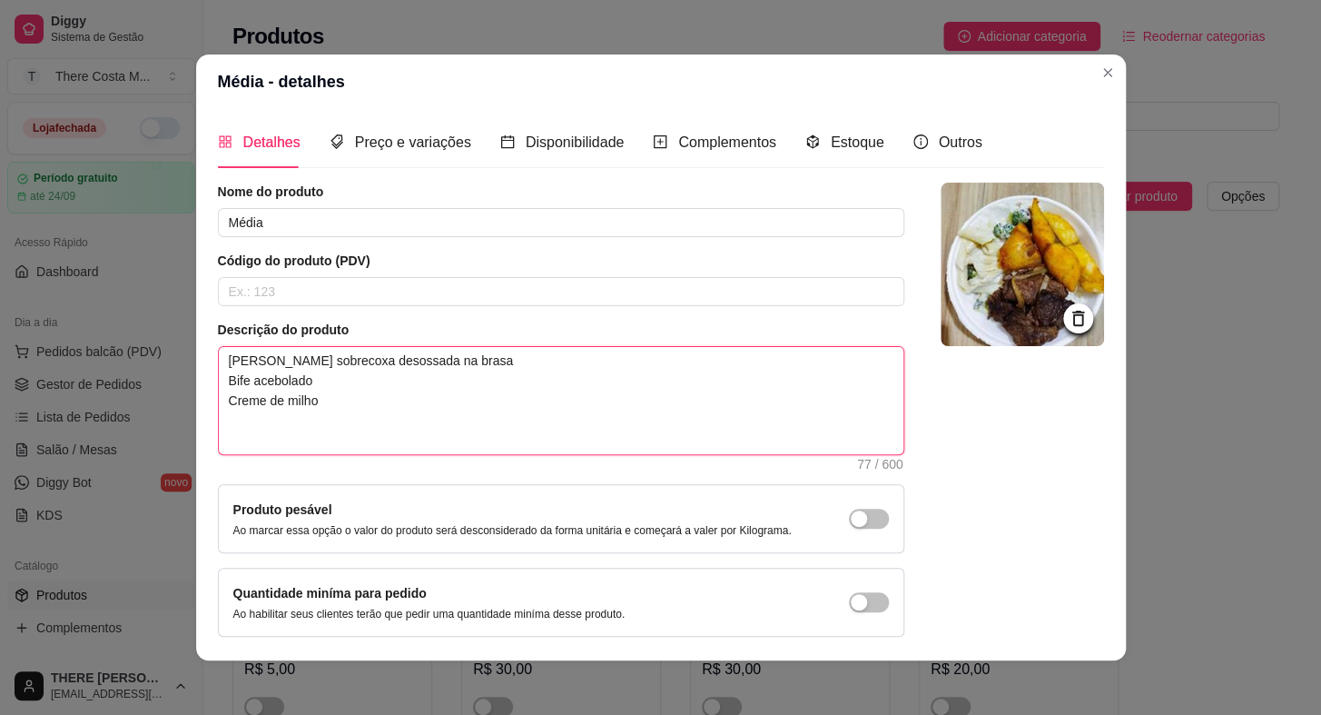
drag, startPoint x: 212, startPoint y: 398, endPoint x: 336, endPoint y: 443, distance: 132.5
click at [336, 443] on textarea "[PERSON_NAME] sobrecoxa desossada na brasa Bife acebolado Creme de milho" at bounding box center [561, 400] width 685 height 107
type textarea "[PERSON_NAME]"
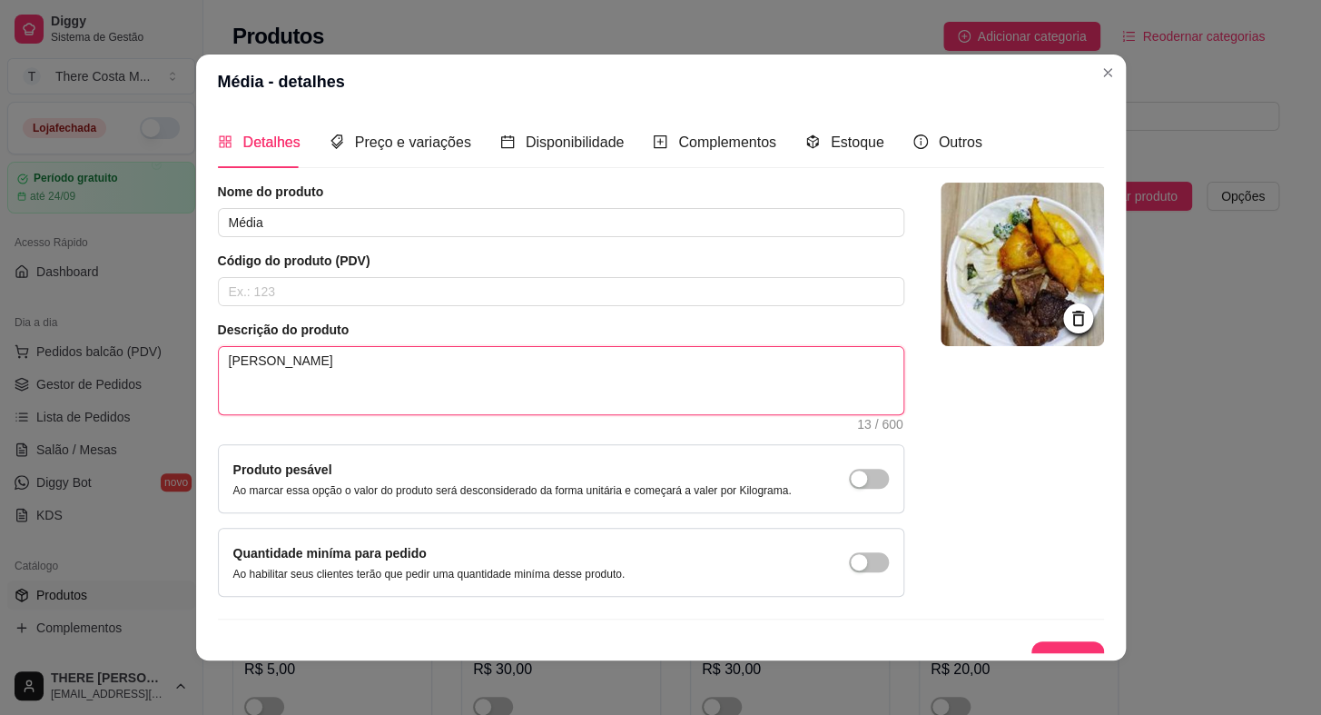
paste textarea "Nhoque á bolonhesa Filé de frango empanado Farofa da casa"
type textarea "[PERSON_NAME] Nhoque á bolonhesa Filé de frango empanado Farofa da casaNhoque á…"
click at [226, 385] on textarea "[PERSON_NAME]" at bounding box center [561, 380] width 685 height 67
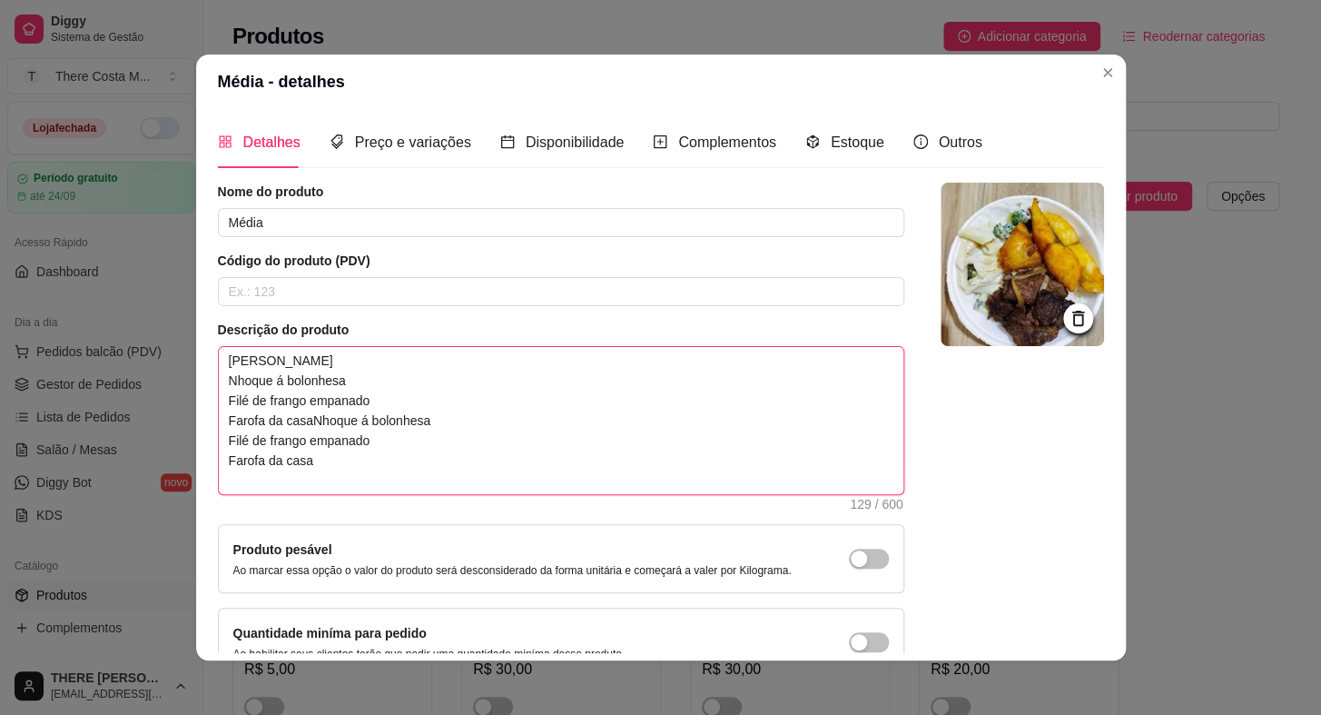
drag, startPoint x: 295, startPoint y: 439, endPoint x: 330, endPoint y: 481, distance: 54.9
click at [330, 481] on textarea "[PERSON_NAME] Nhoque á bolonhesa Filé de frango empanado Farofa da casaNhoque á…" at bounding box center [561, 420] width 685 height 147
type textarea "[PERSON_NAME] Nhoque á bolonhesa Filé de frango empanado Farofa da cas"
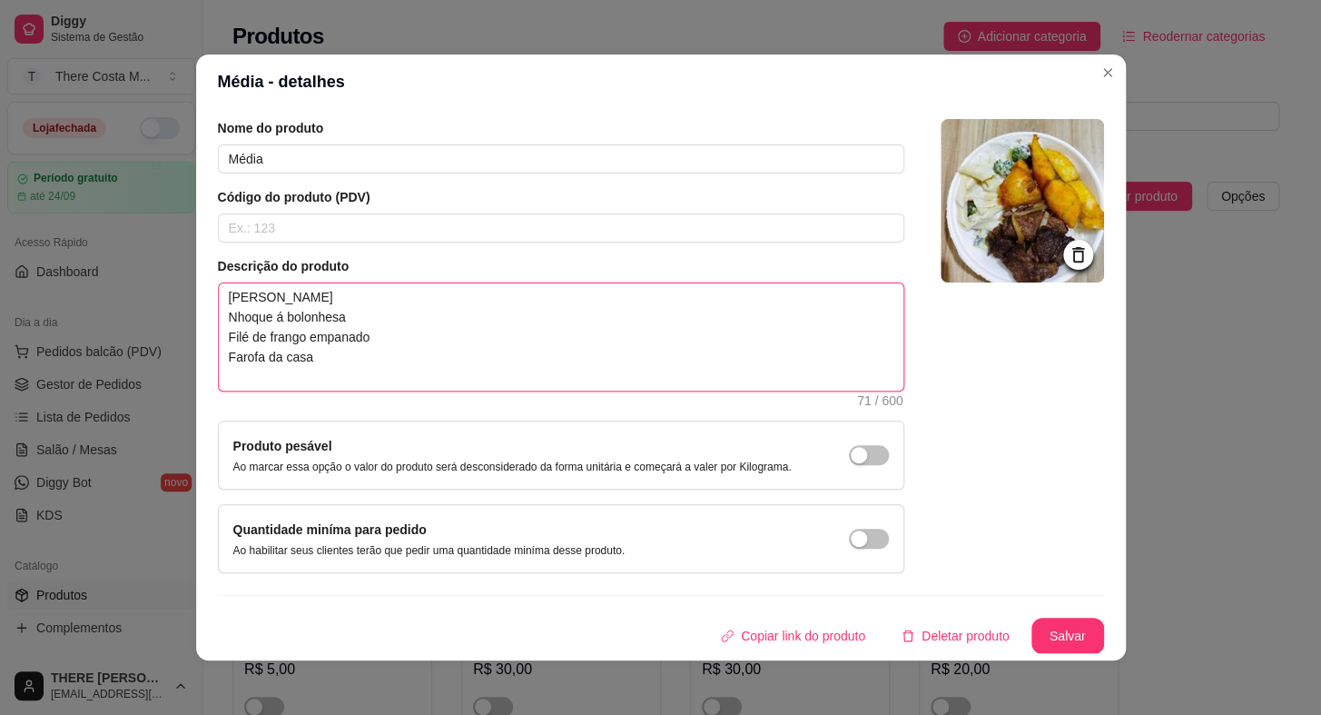
scroll to position [3, 0]
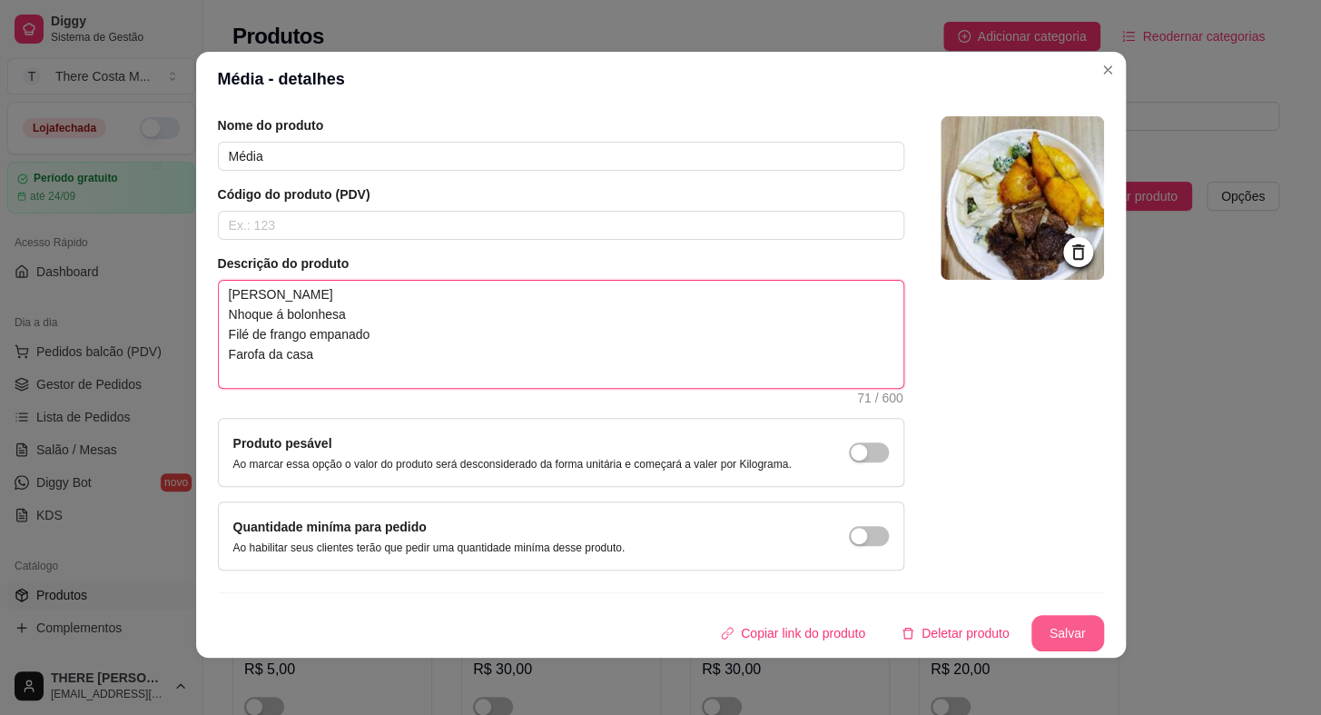
type textarea "[PERSON_NAME] Nhoque á bolonhesa Filé de frango empanado Farofa da casa"
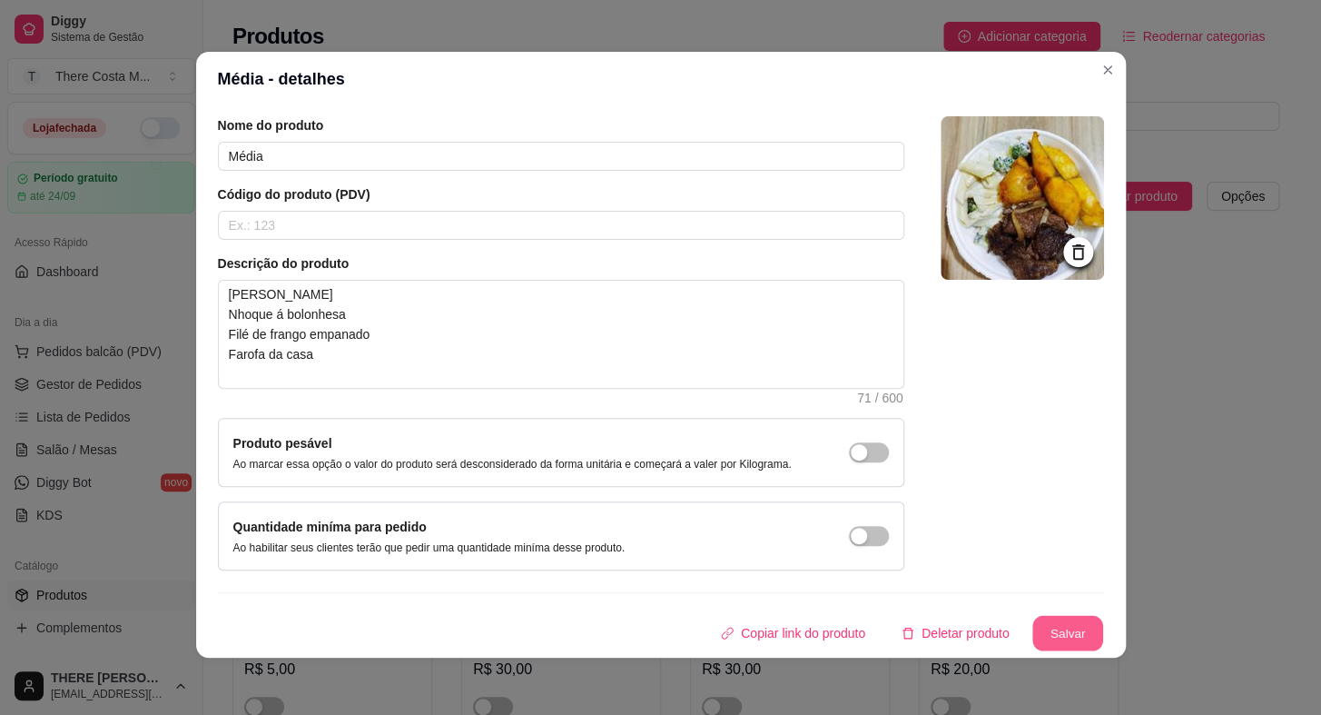
click at [1033, 632] on button "Salvar" at bounding box center [1068, 633] width 71 height 35
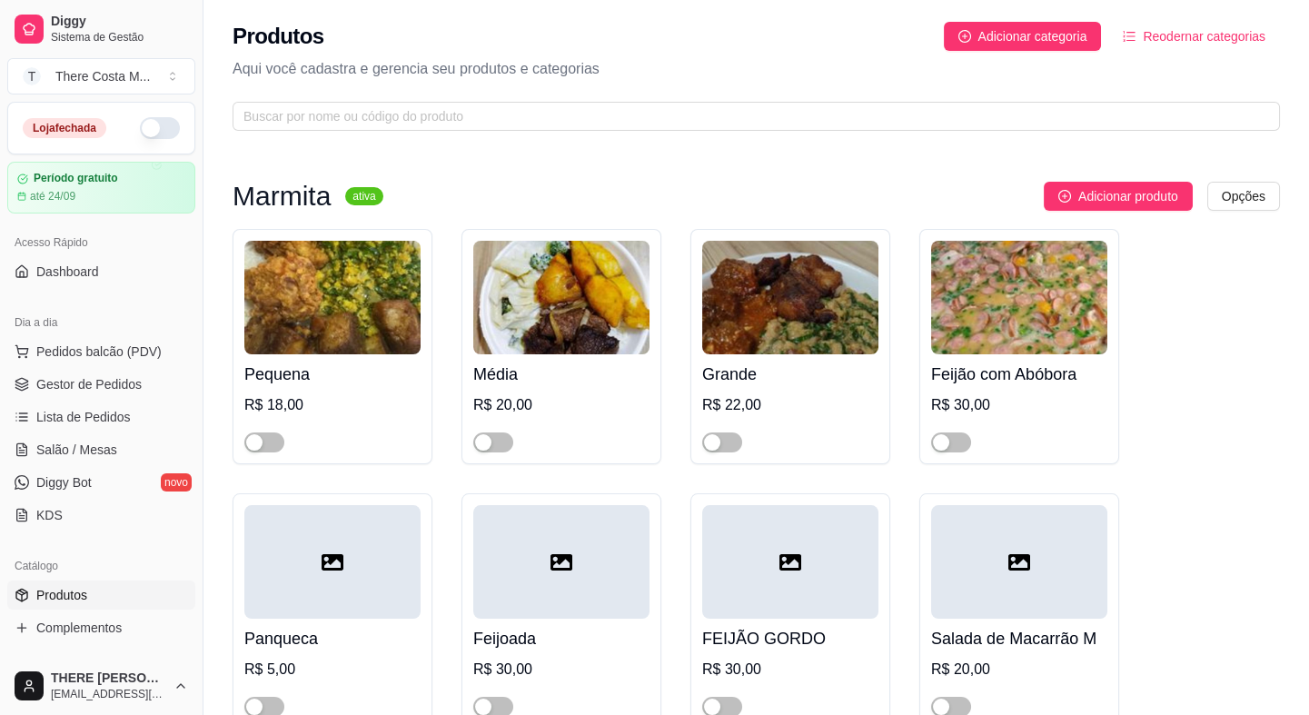
click at [777, 331] on img at bounding box center [790, 298] width 176 height 114
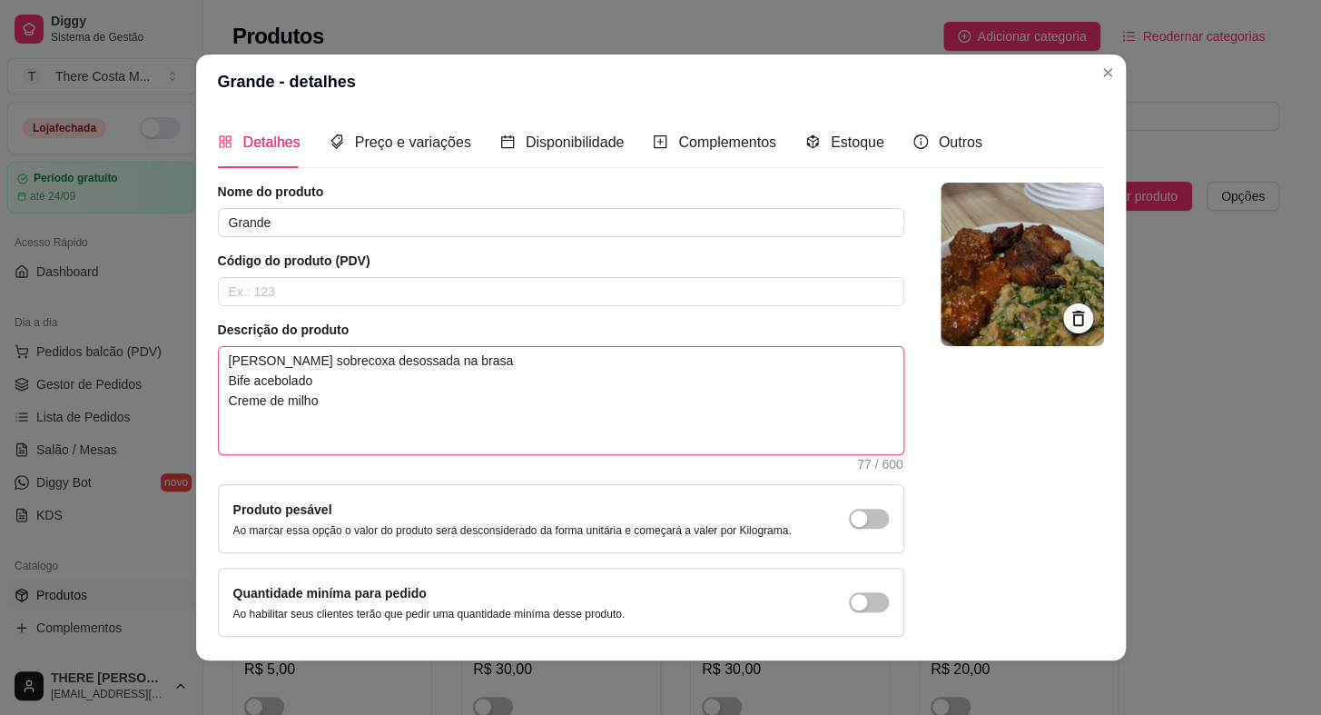
drag, startPoint x: 221, startPoint y: 400, endPoint x: 335, endPoint y: 464, distance: 131.4
click at [335, 464] on div "Descrição do produto Arroz Feijão Coxa sobrecoxa desossada na brasa Bife acebol…" at bounding box center [561, 395] width 687 height 149
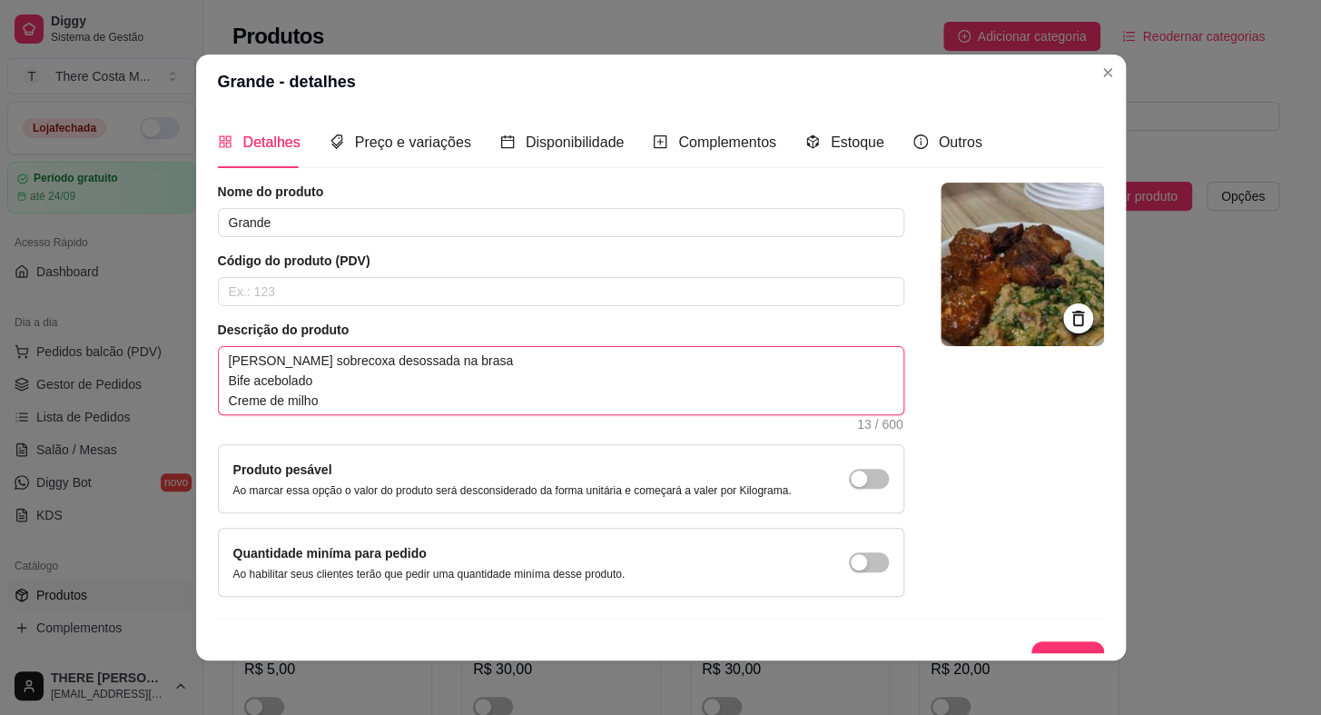
type textarea "[PERSON_NAME]"
paste textarea "Nhoque á bolonhesa Filé de frango empanado Farofa da casa"
type textarea "[PERSON_NAME] Nhoque á bolonhesa Filé de frango empanado Farofa da casa"
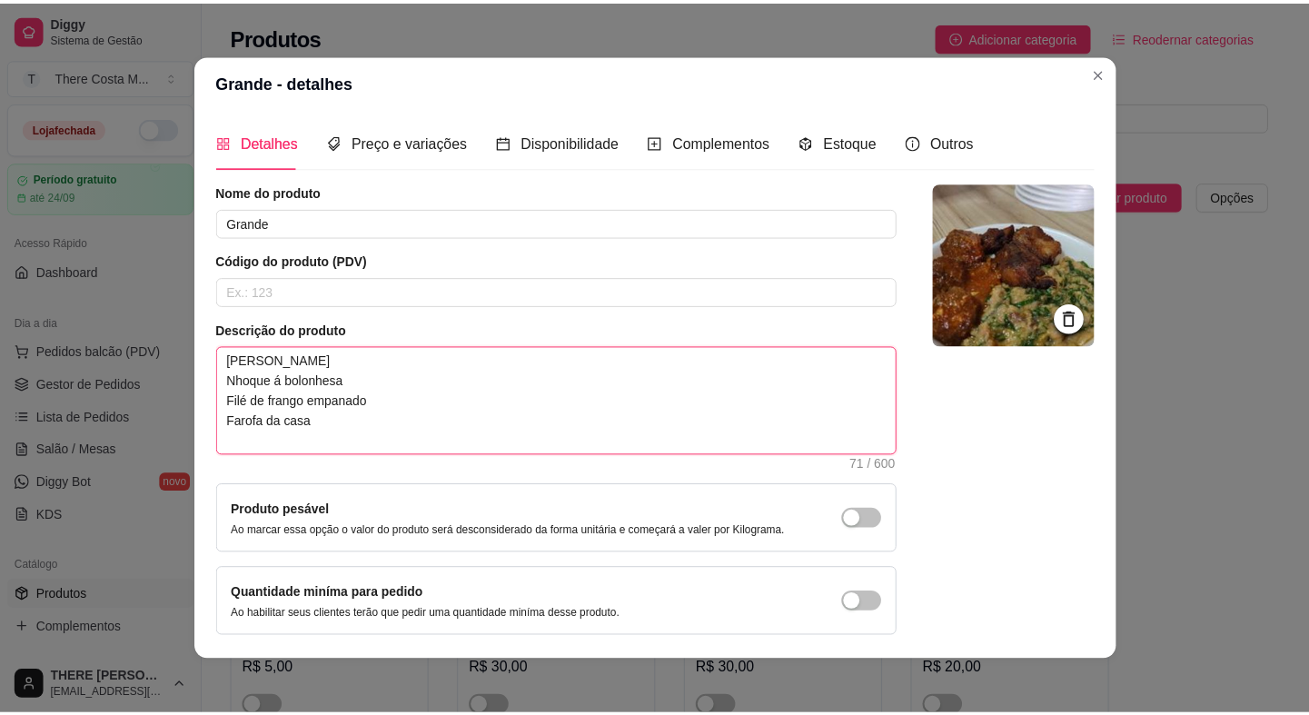
scroll to position [64, 0]
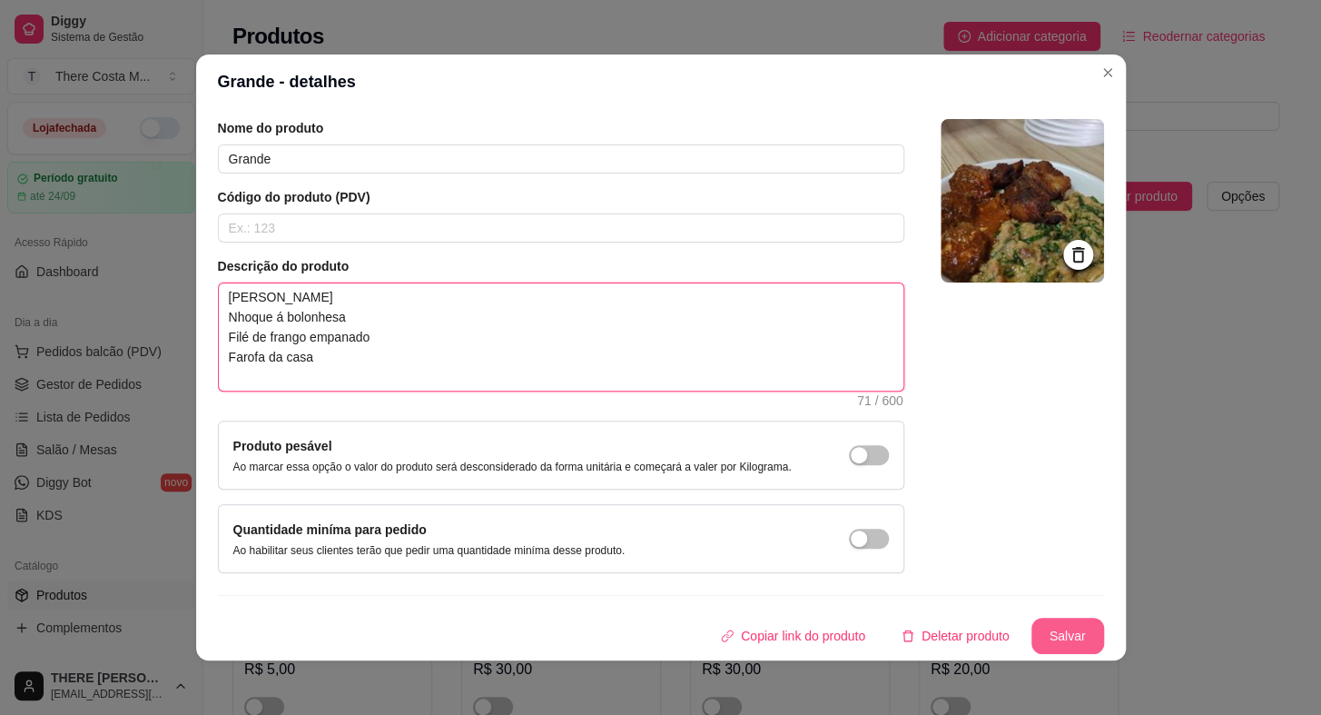
type textarea "[PERSON_NAME] Nhoque á bolonhesa Filé de frango empanado Farofa da casa"
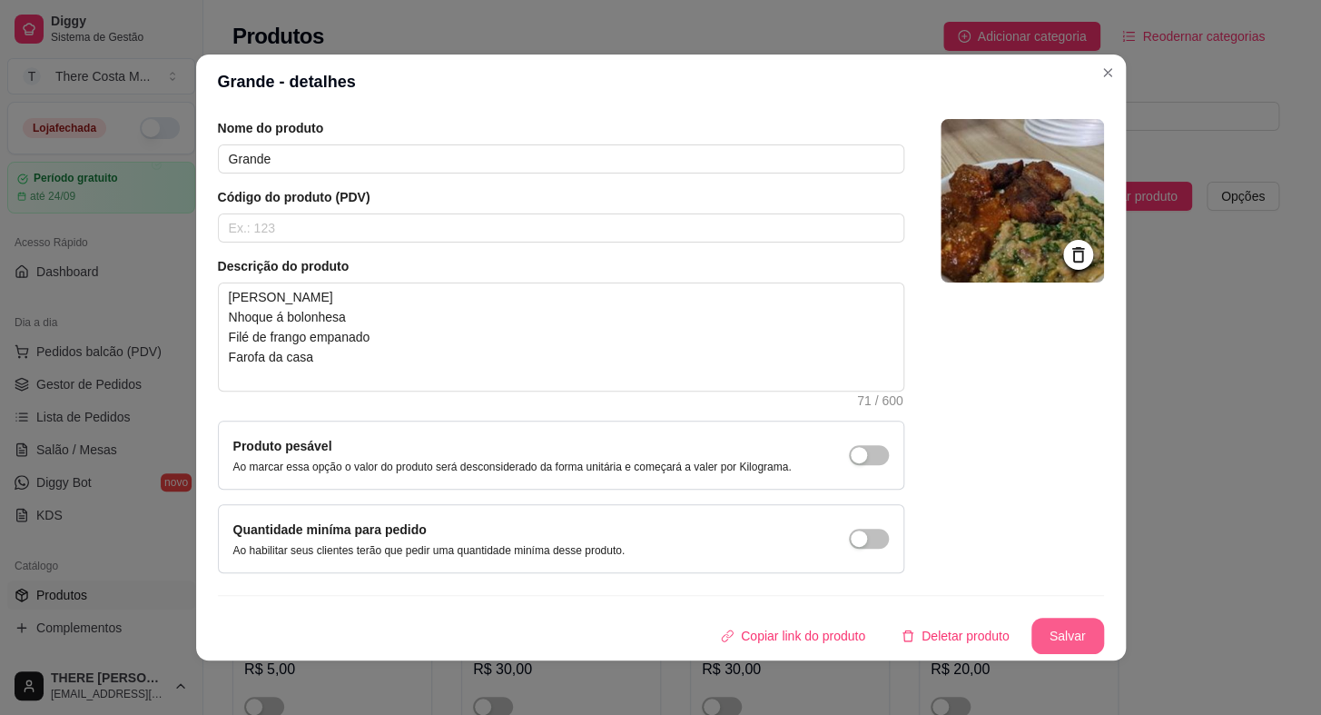
click at [1039, 624] on button "Salvar" at bounding box center [1068, 636] width 73 height 36
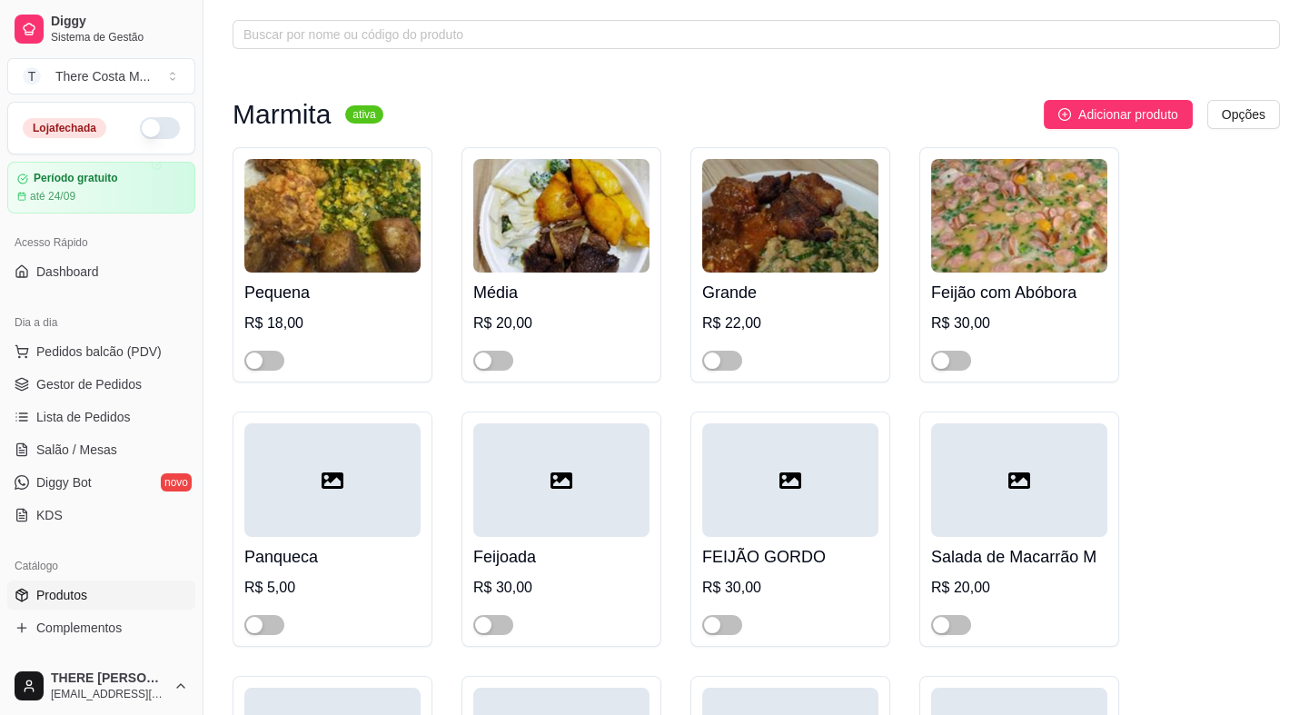
scroll to position [0, 0]
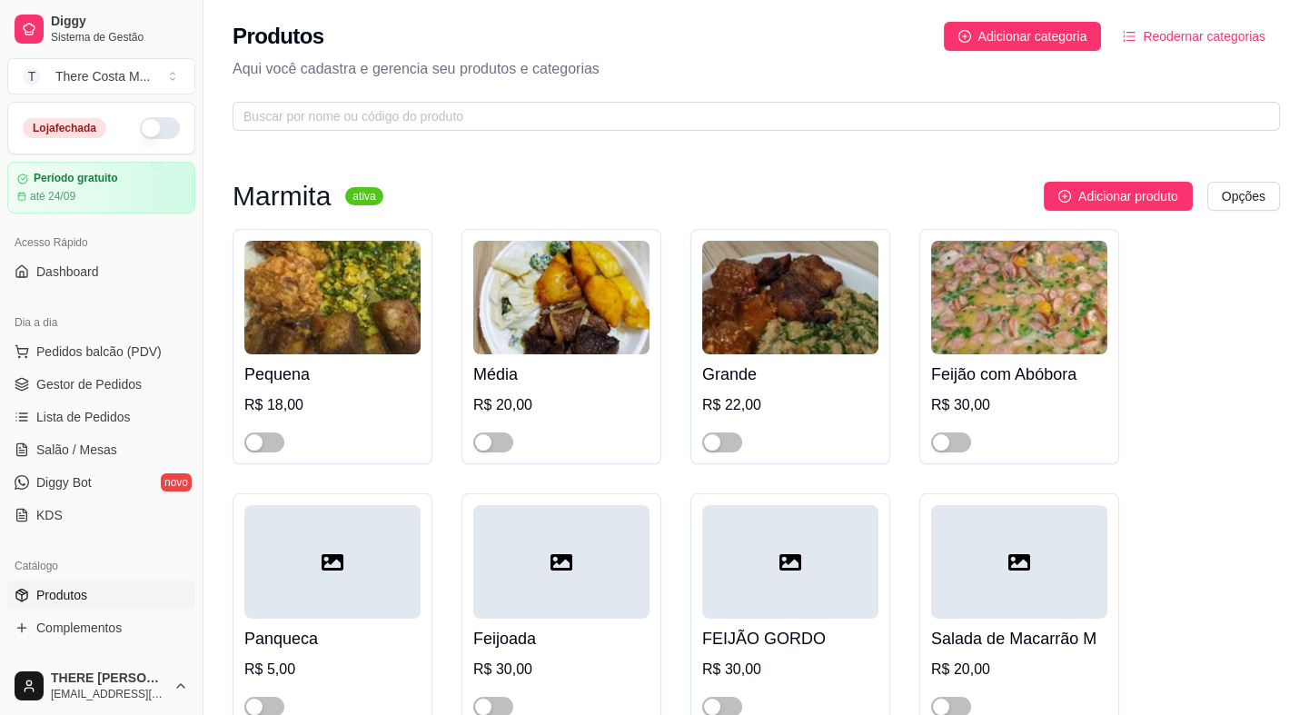
click at [241, 452] on div "Pequena R$ 18,00" at bounding box center [333, 346] width 200 height 235
click at [257, 432] on span "button" at bounding box center [264, 442] width 40 height 20
click at [128, 377] on span "Gestor de Pedidos" at bounding box center [88, 384] width 105 height 18
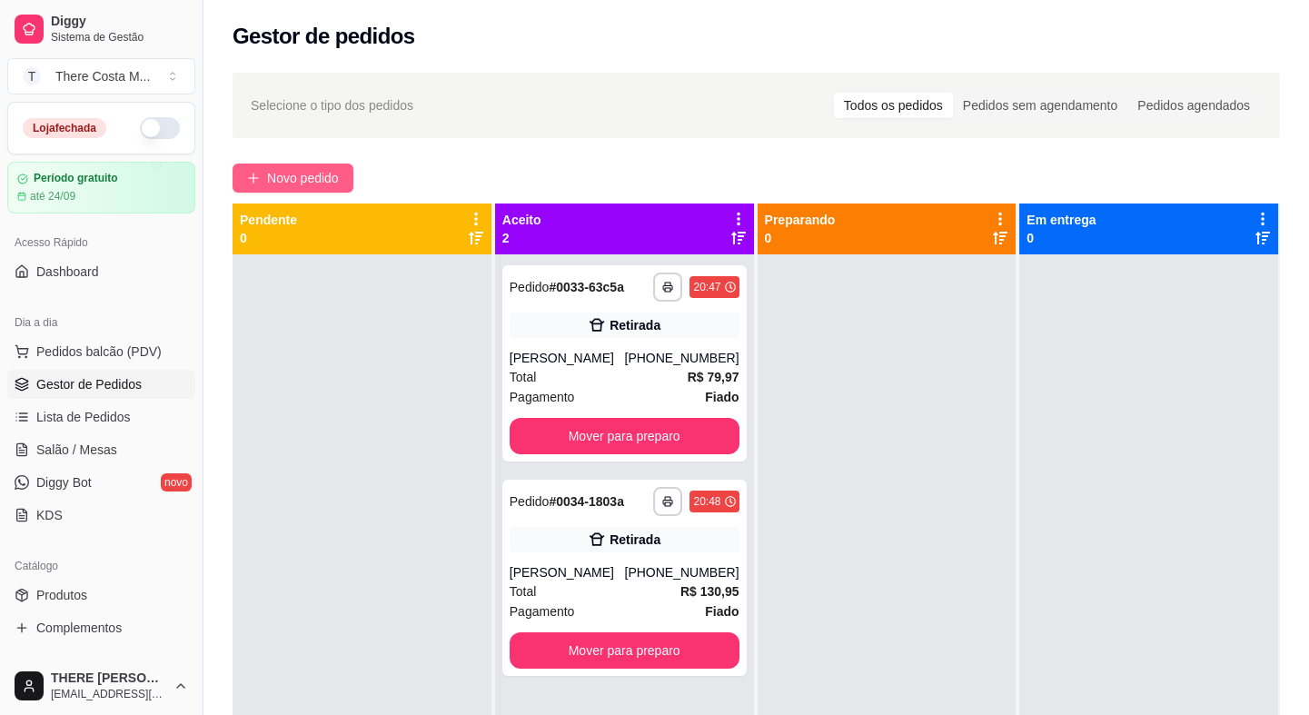
click at [263, 165] on button "Novo pedido" at bounding box center [293, 177] width 121 height 29
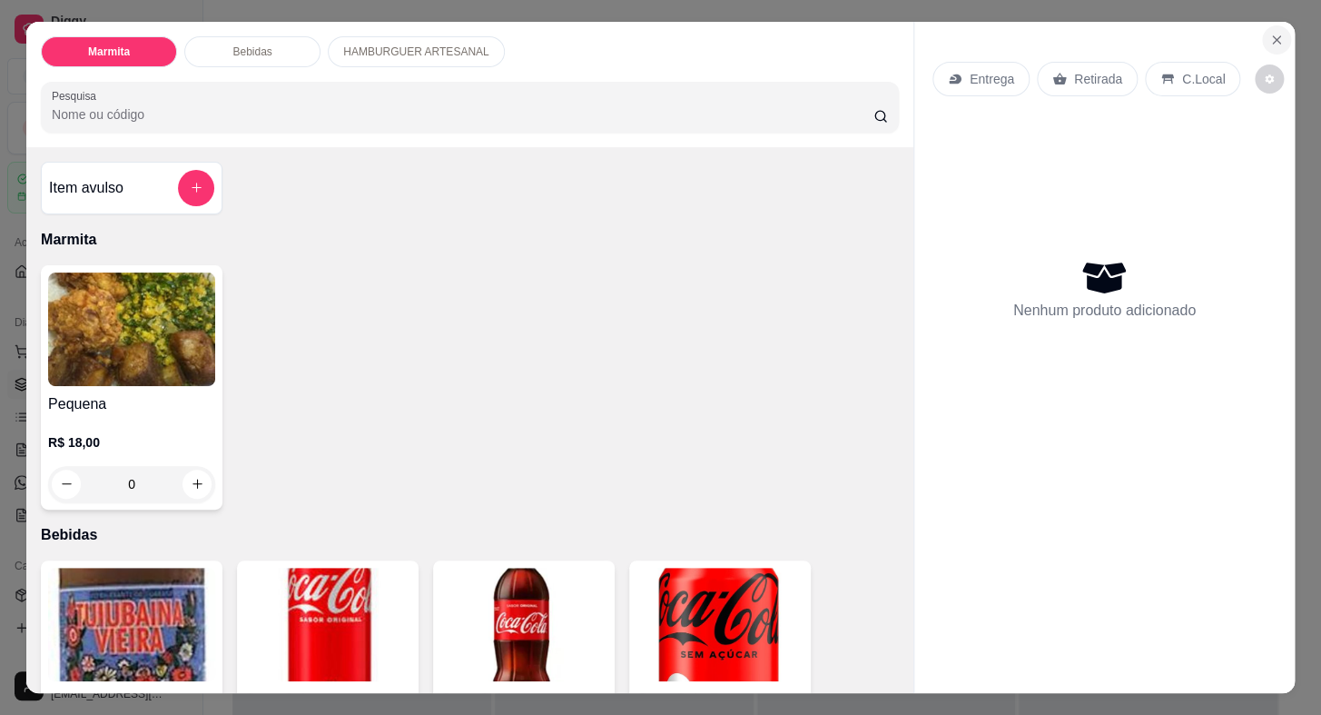
click at [1270, 33] on icon "Close" at bounding box center [1277, 40] width 15 height 15
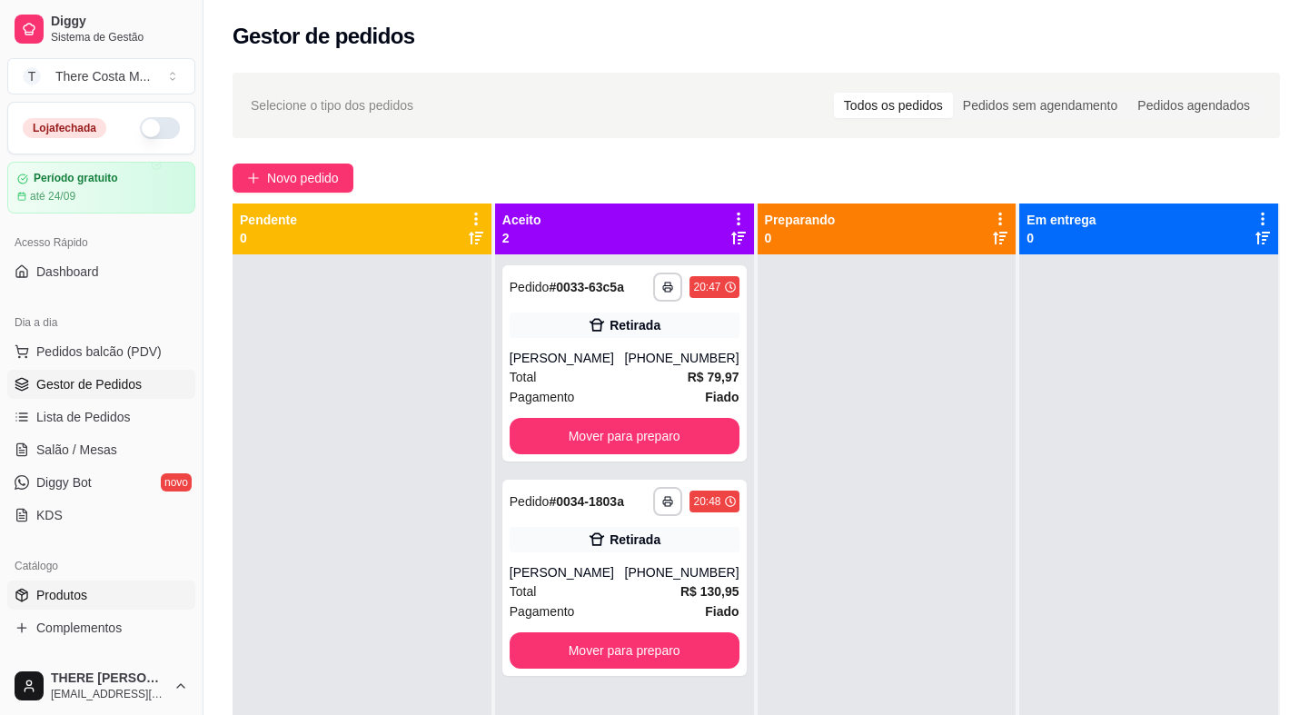
click at [91, 591] on link "Produtos" at bounding box center [101, 594] width 188 height 29
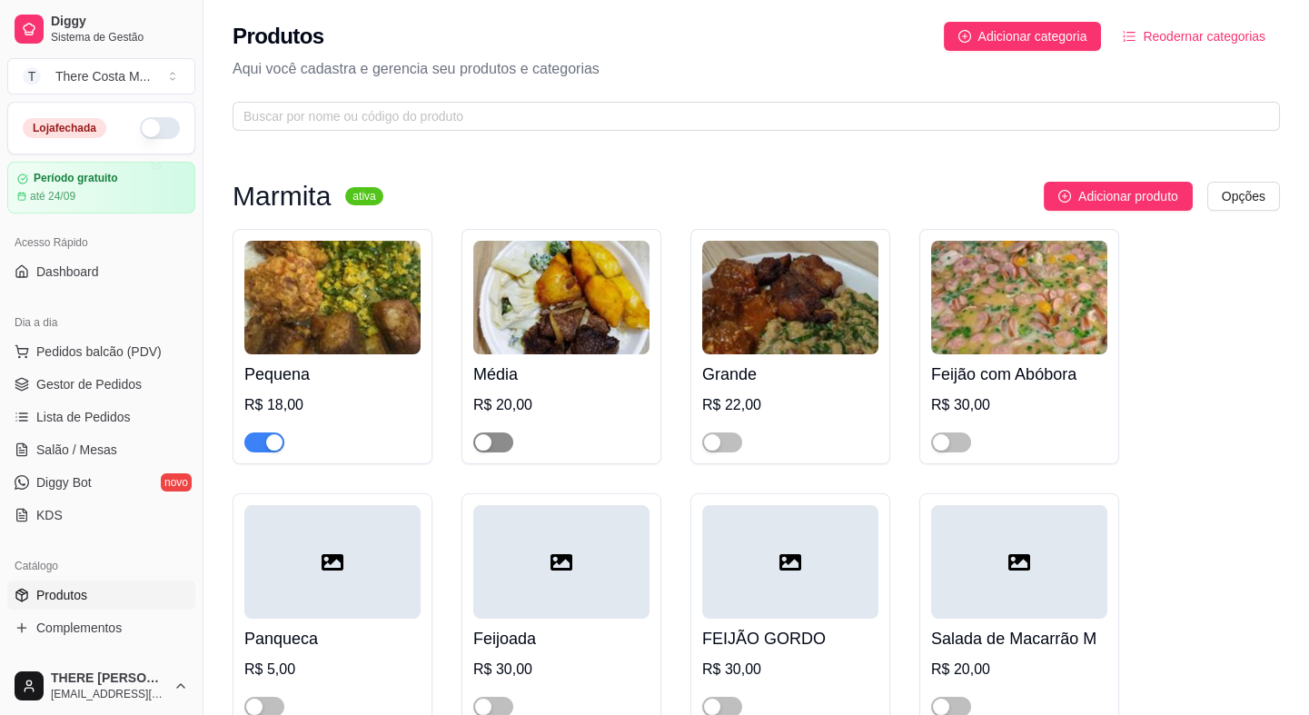
click at [499, 439] on span "button" at bounding box center [493, 442] width 40 height 20
click at [723, 438] on span "button" at bounding box center [722, 442] width 40 height 20
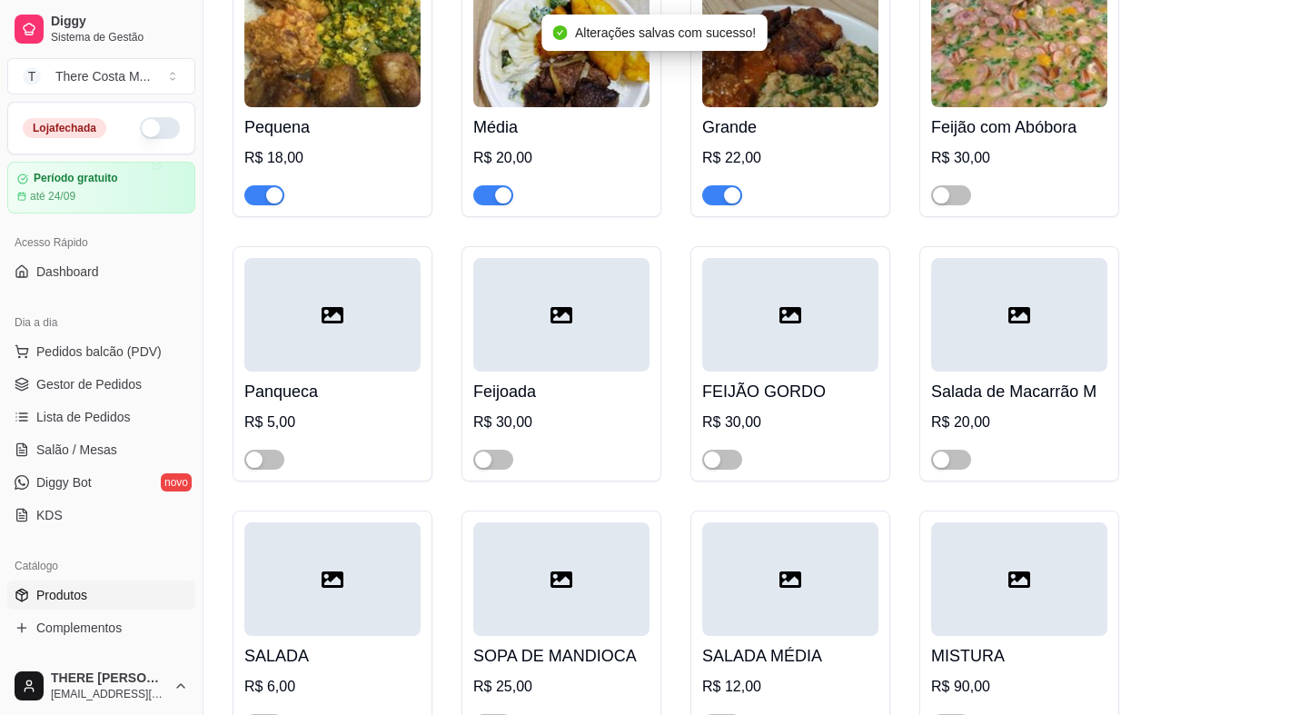
scroll to position [330, 0]
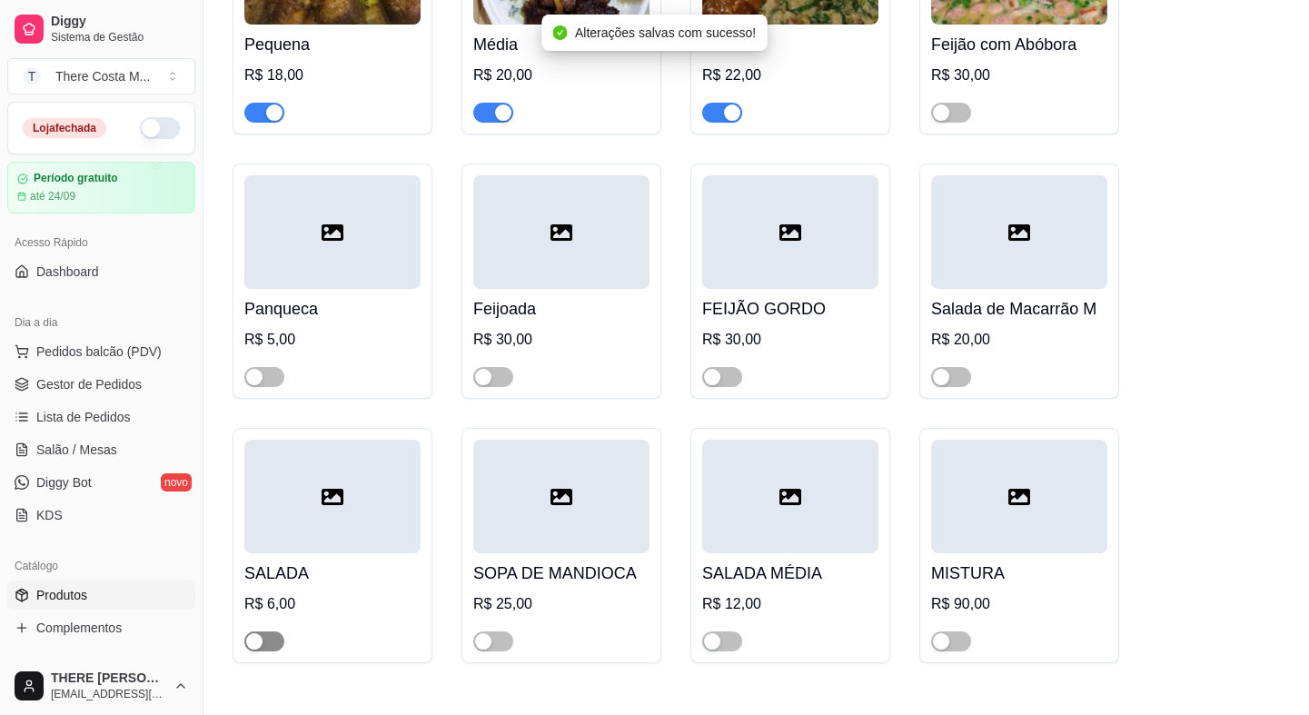
click at [263, 638] on button "button" at bounding box center [264, 641] width 40 height 20
click at [712, 641] on div "button" at bounding box center [712, 641] width 16 height 16
click at [955, 637] on span "button" at bounding box center [951, 641] width 40 height 20
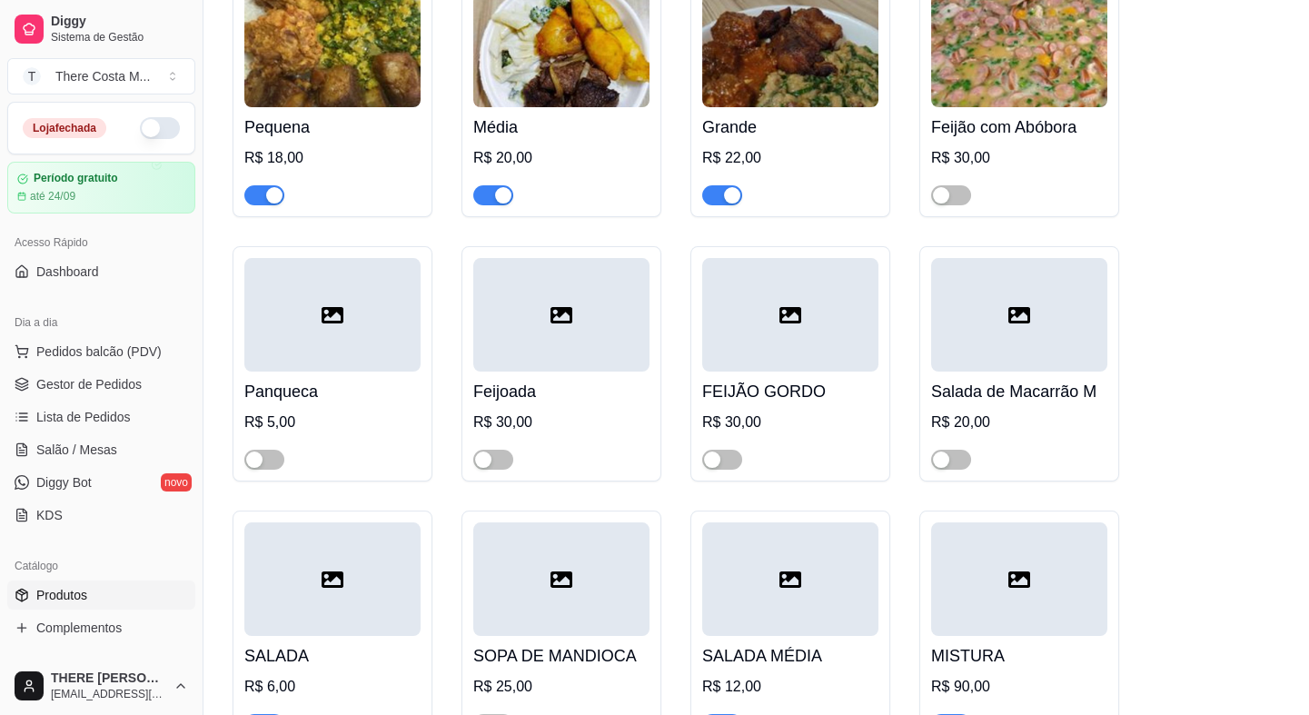
scroll to position [412, 0]
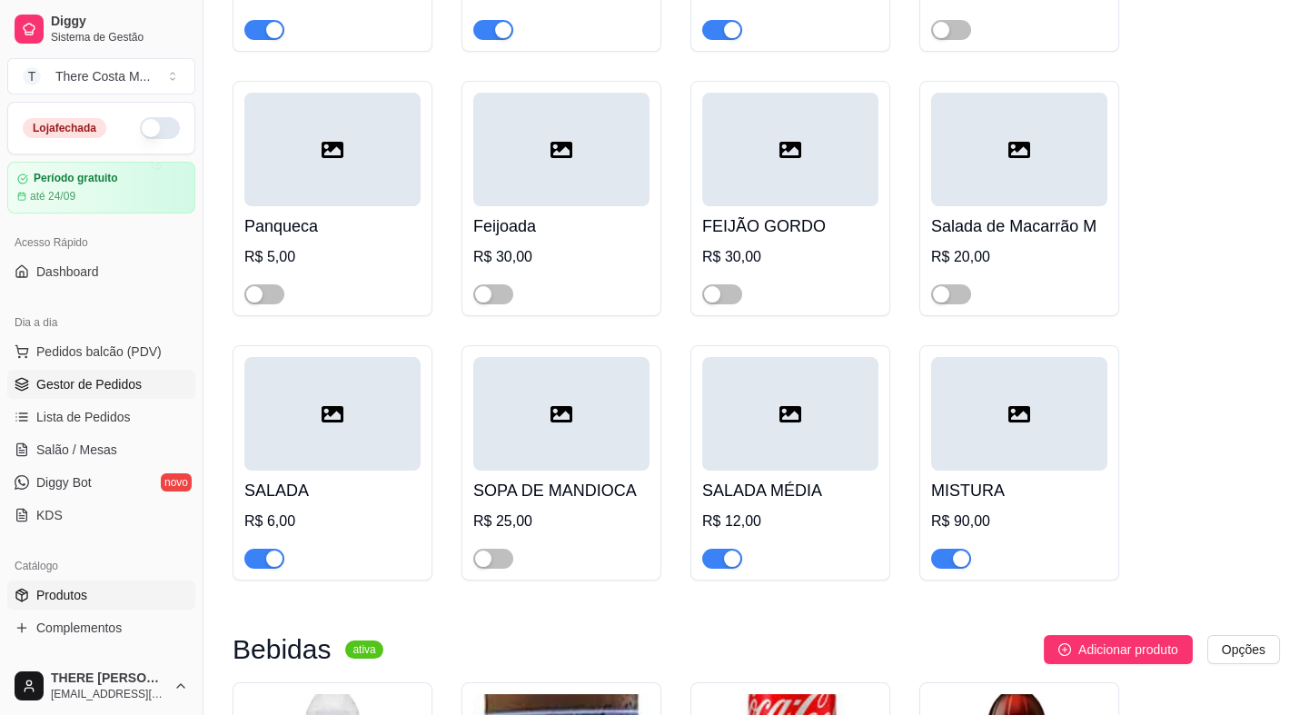
click at [96, 393] on link "Gestor de Pedidos" at bounding box center [101, 384] width 188 height 29
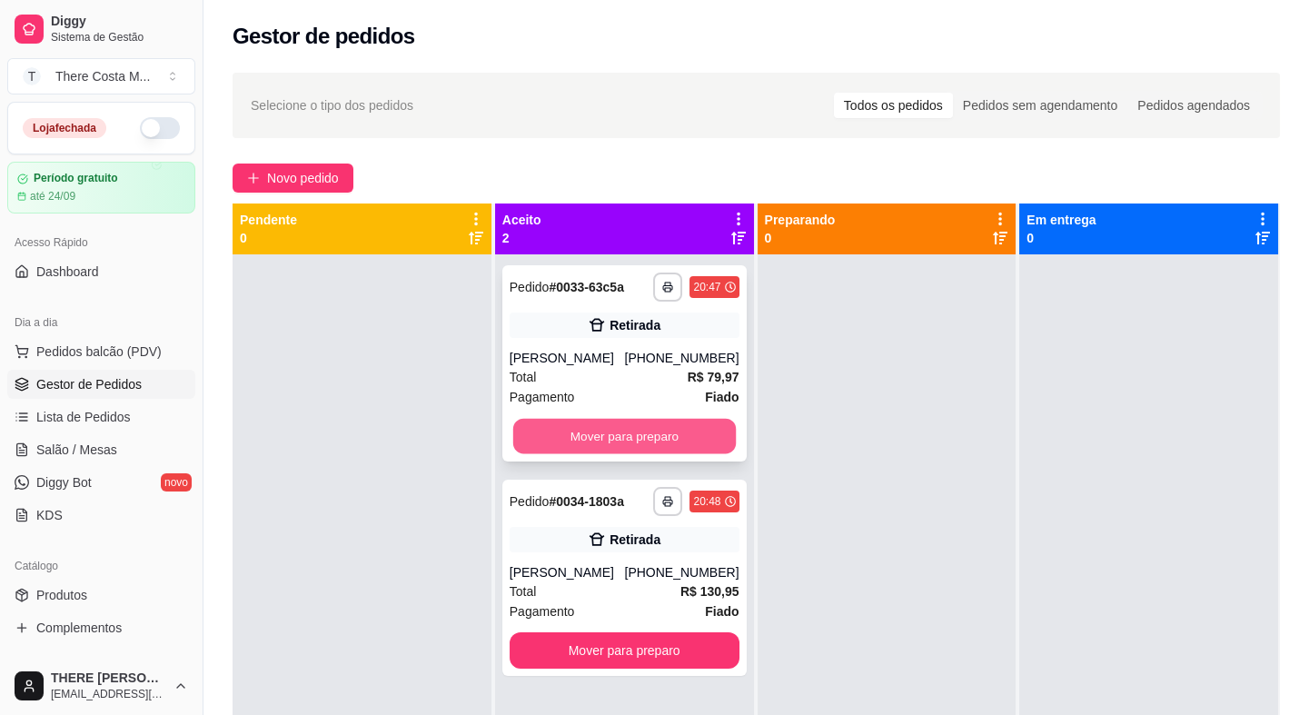
click at [662, 430] on button "Mover para preparo" at bounding box center [624, 436] width 223 height 35
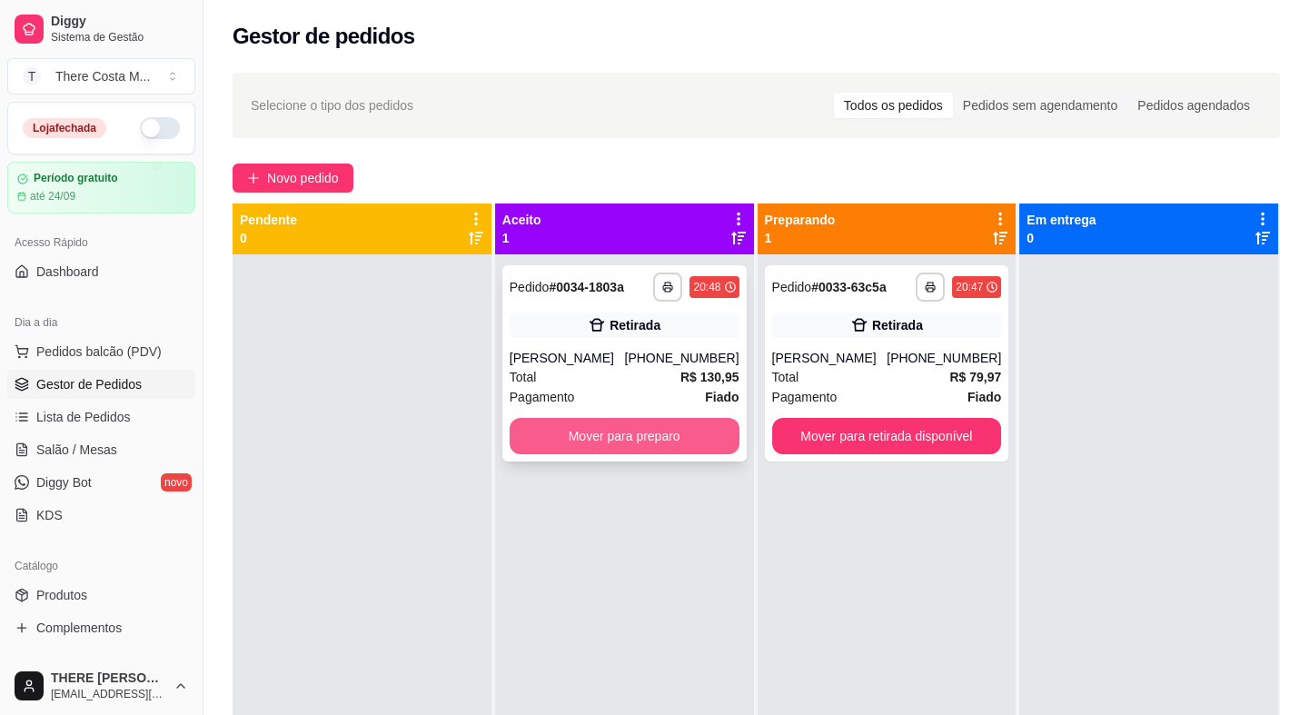
click at [664, 434] on button "Mover para preparo" at bounding box center [625, 436] width 230 height 36
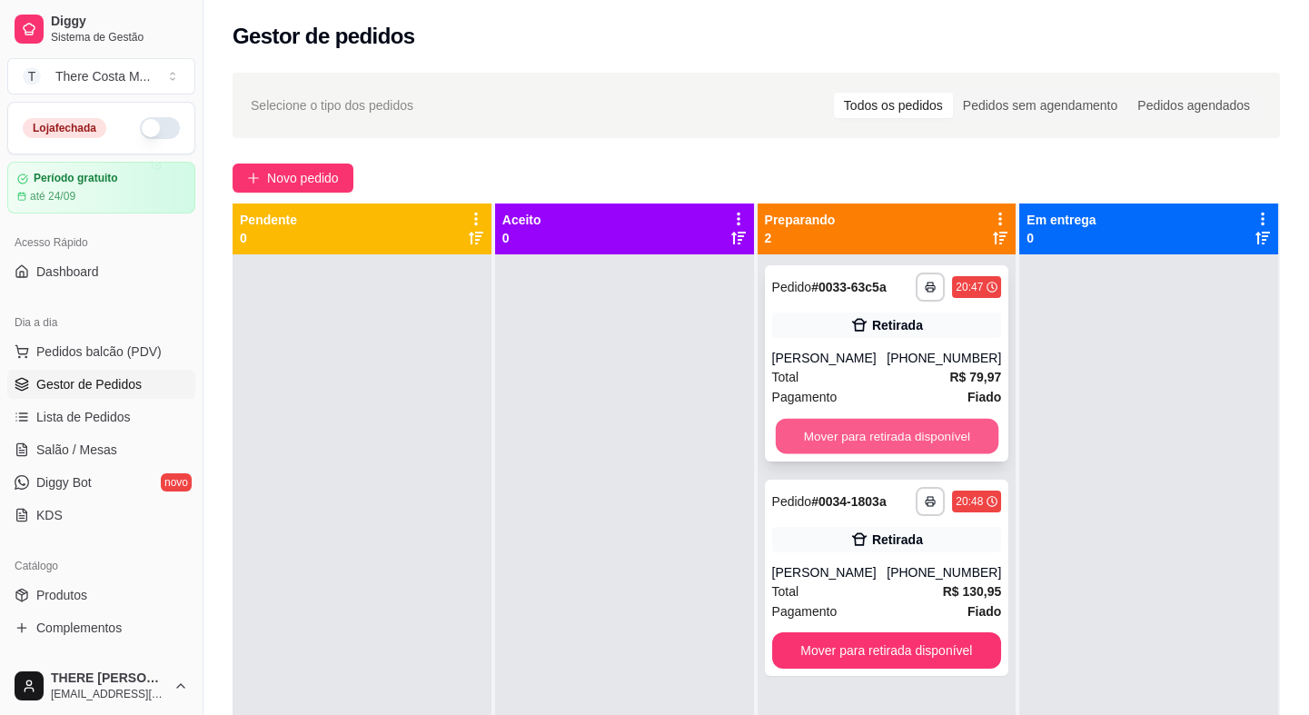
click at [813, 440] on button "Mover para retirada disponível" at bounding box center [886, 436] width 223 height 35
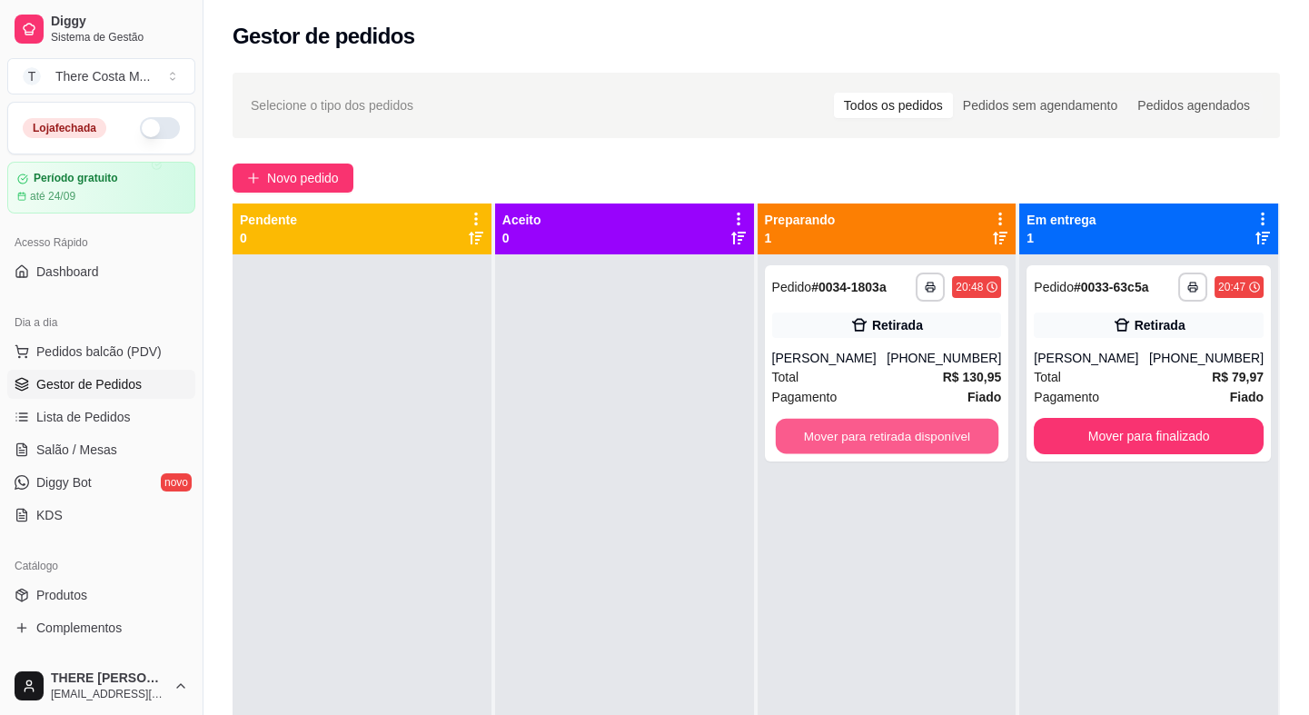
click at [813, 440] on button "Mover para retirada disponível" at bounding box center [886, 436] width 223 height 35
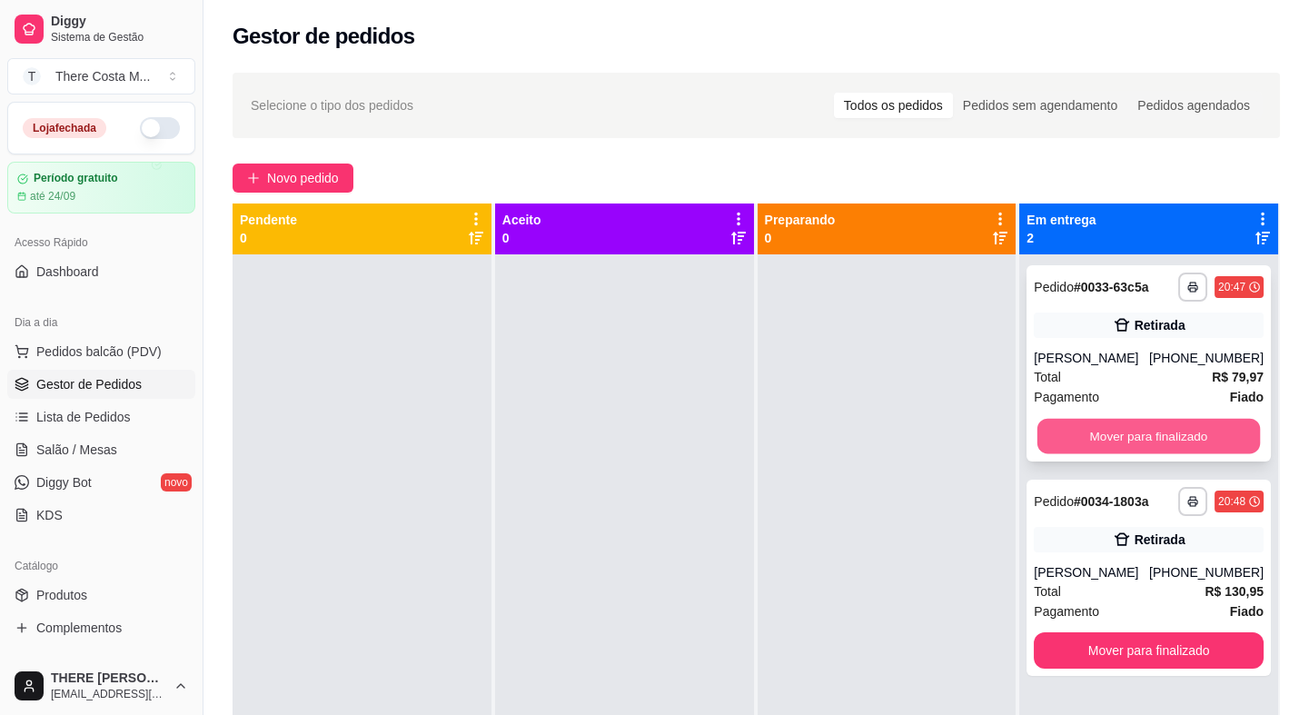
click at [1054, 434] on button "Mover para finalizado" at bounding box center [1148, 436] width 223 height 35
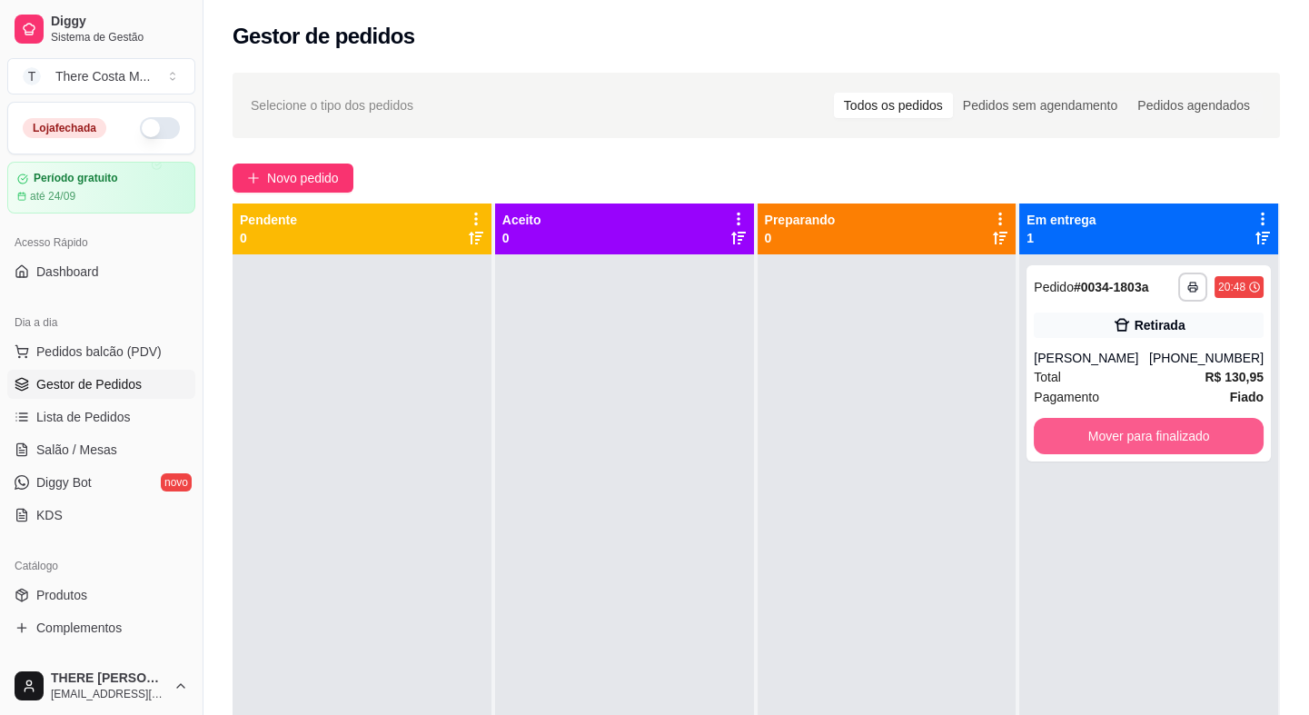
click at [1054, 434] on button "Mover para finalizado" at bounding box center [1149, 436] width 230 height 36
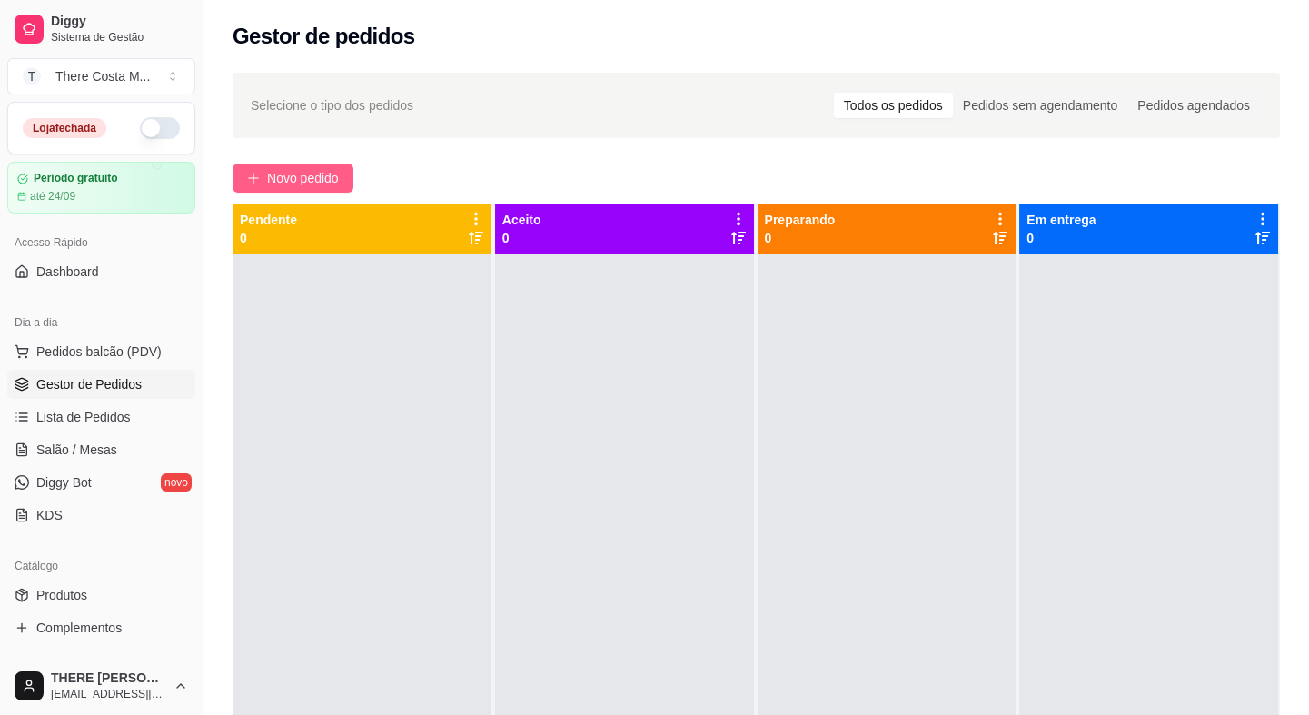
click at [318, 170] on span "Novo pedido" at bounding box center [303, 178] width 72 height 20
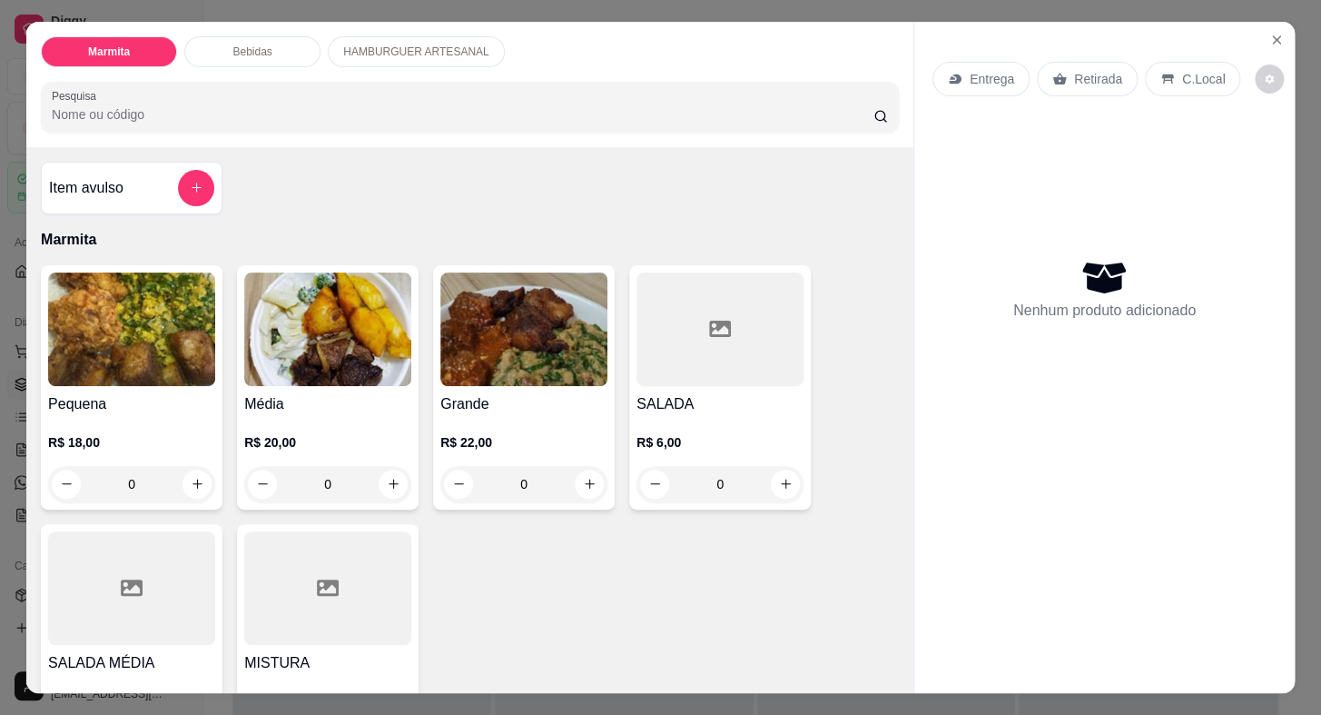
click at [952, 78] on icon at bounding box center [955, 79] width 15 height 15
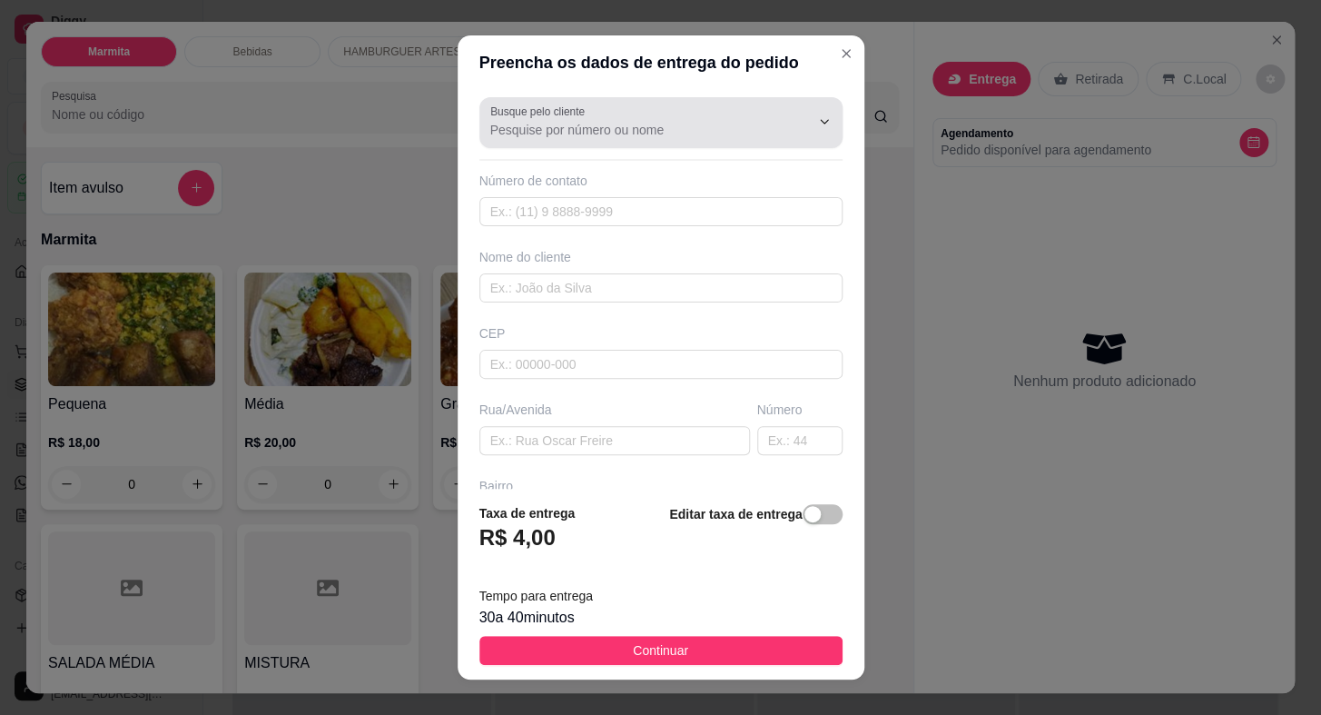
click at [561, 137] on input "Busque pelo cliente" at bounding box center [635, 130] width 291 height 18
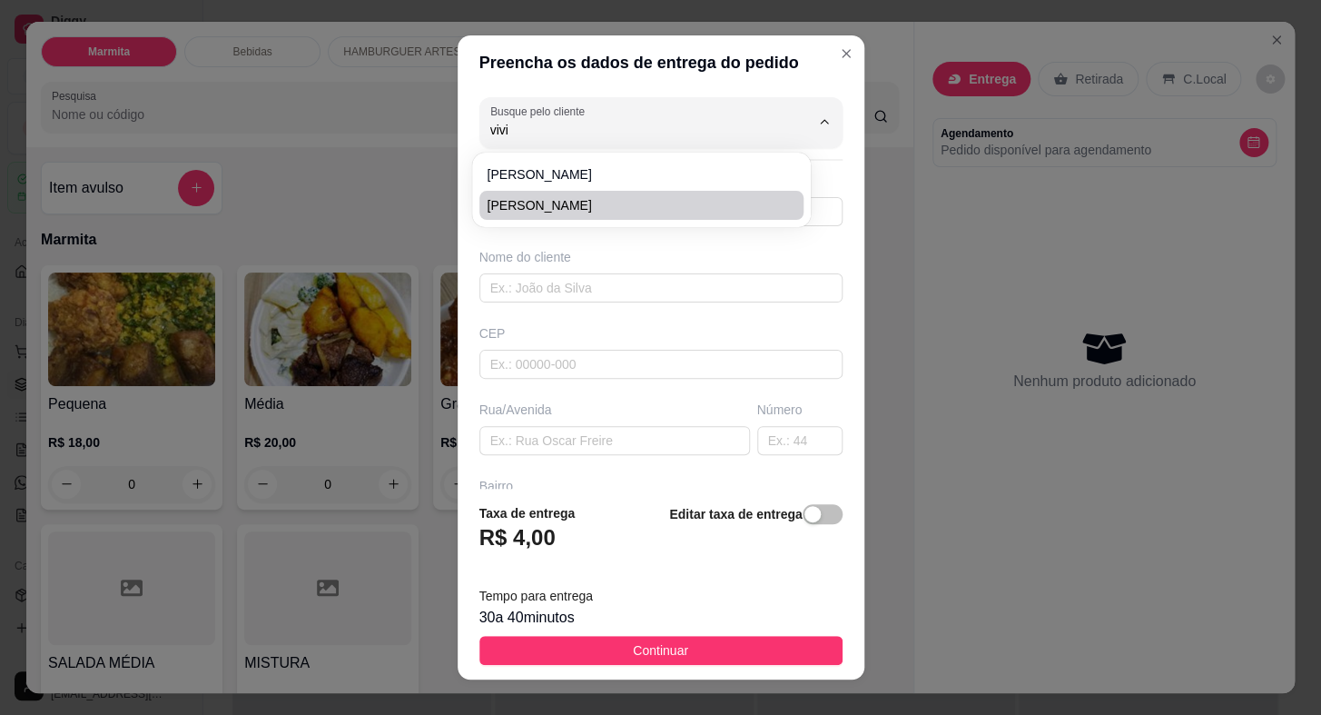
click at [575, 193] on li "[PERSON_NAME]" at bounding box center [642, 205] width 324 height 29
type input "[PERSON_NAME]"
type input "15996314552"
type input "[PERSON_NAME]"
type input "18440000"
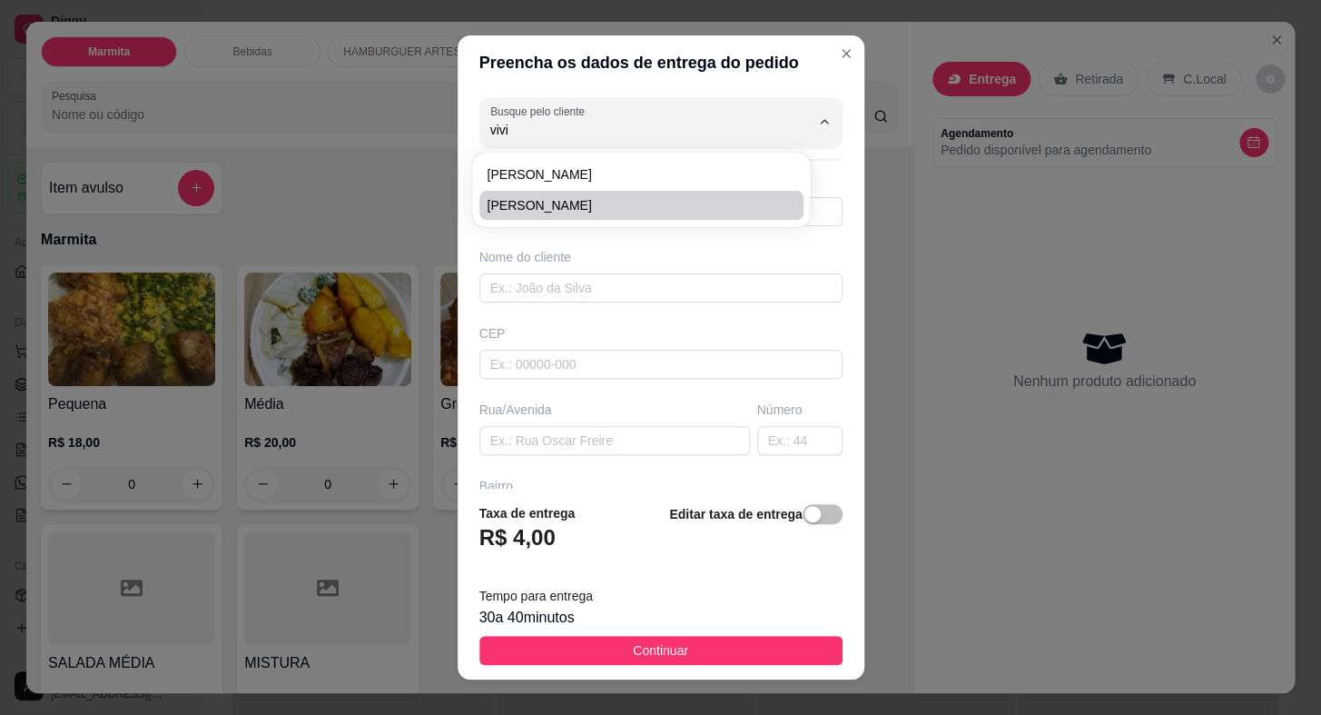
type input "[GEOGRAPHIC_DATA]"
type input "30"
type input "[PERSON_NAME]"
type input "Itaberá"
type input "CASA VERDE"
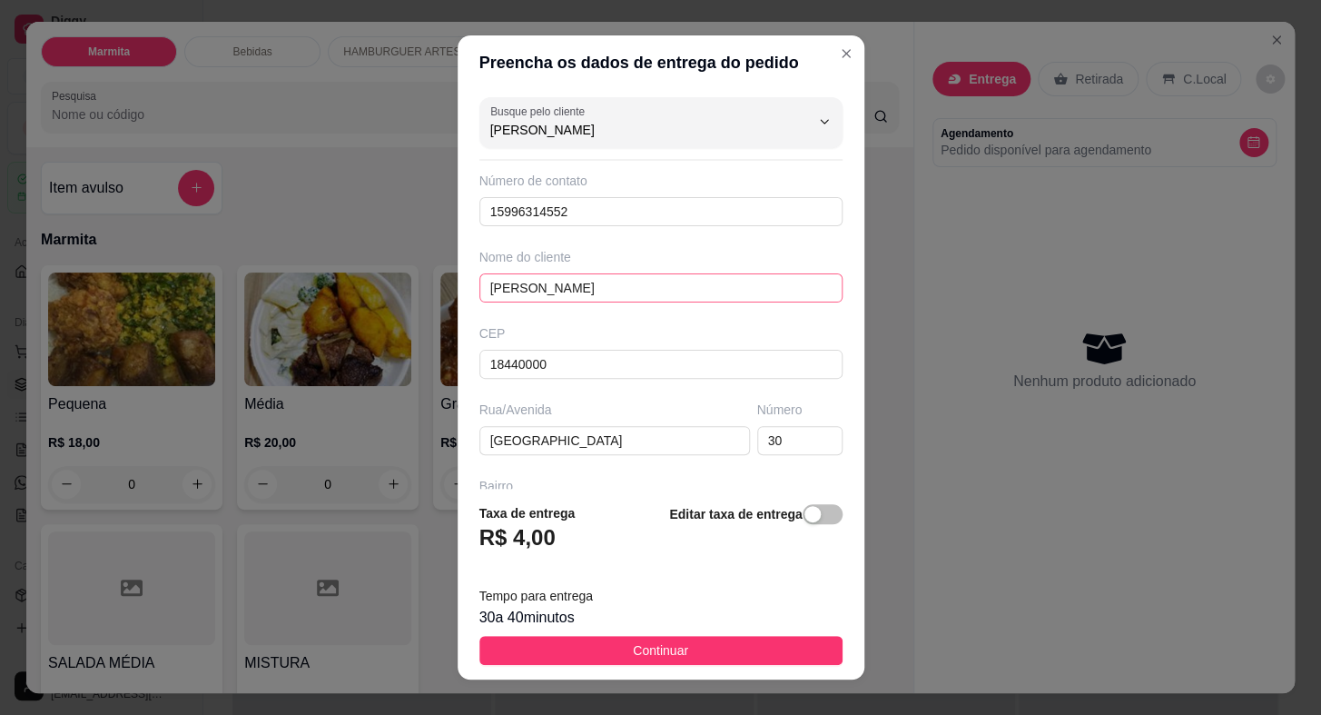
type input "[PERSON_NAME]"
click at [613, 281] on input "[PERSON_NAME]" at bounding box center [661, 287] width 363 height 29
type input "V"
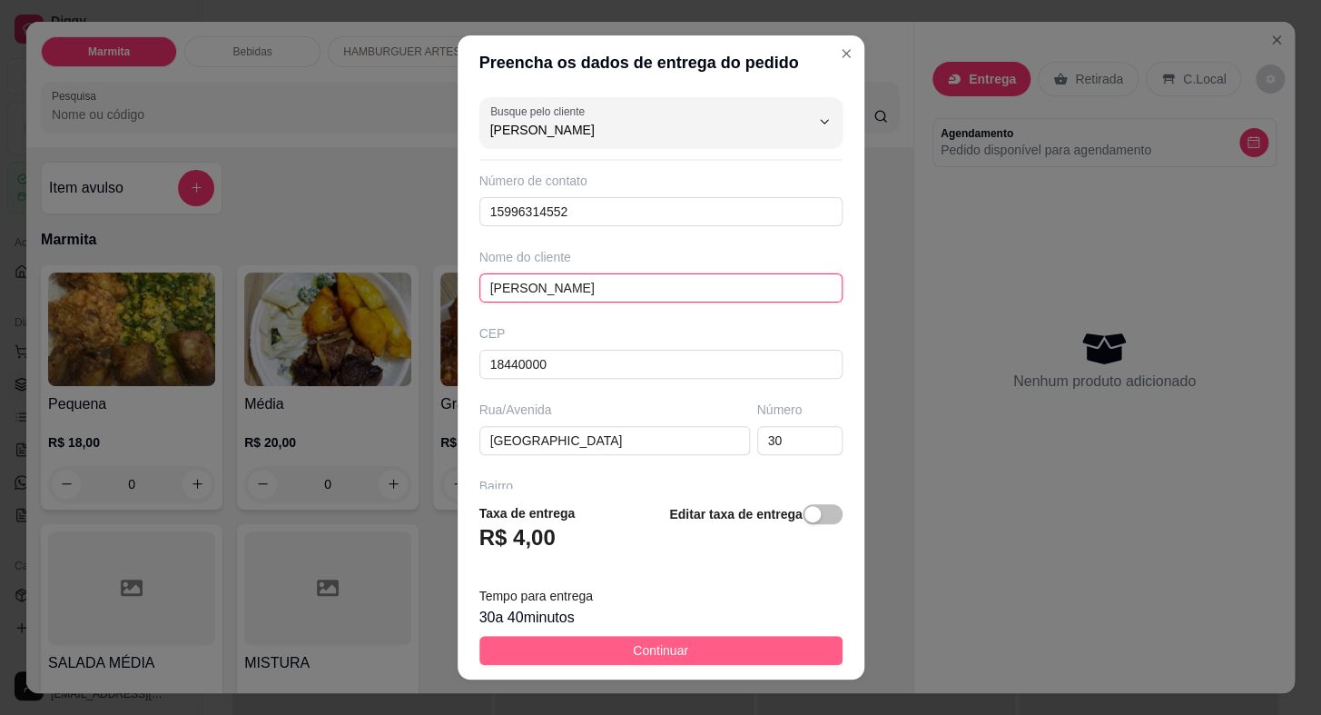
type input "[PERSON_NAME]"
click at [677, 663] on button "Continuar" at bounding box center [661, 650] width 363 height 29
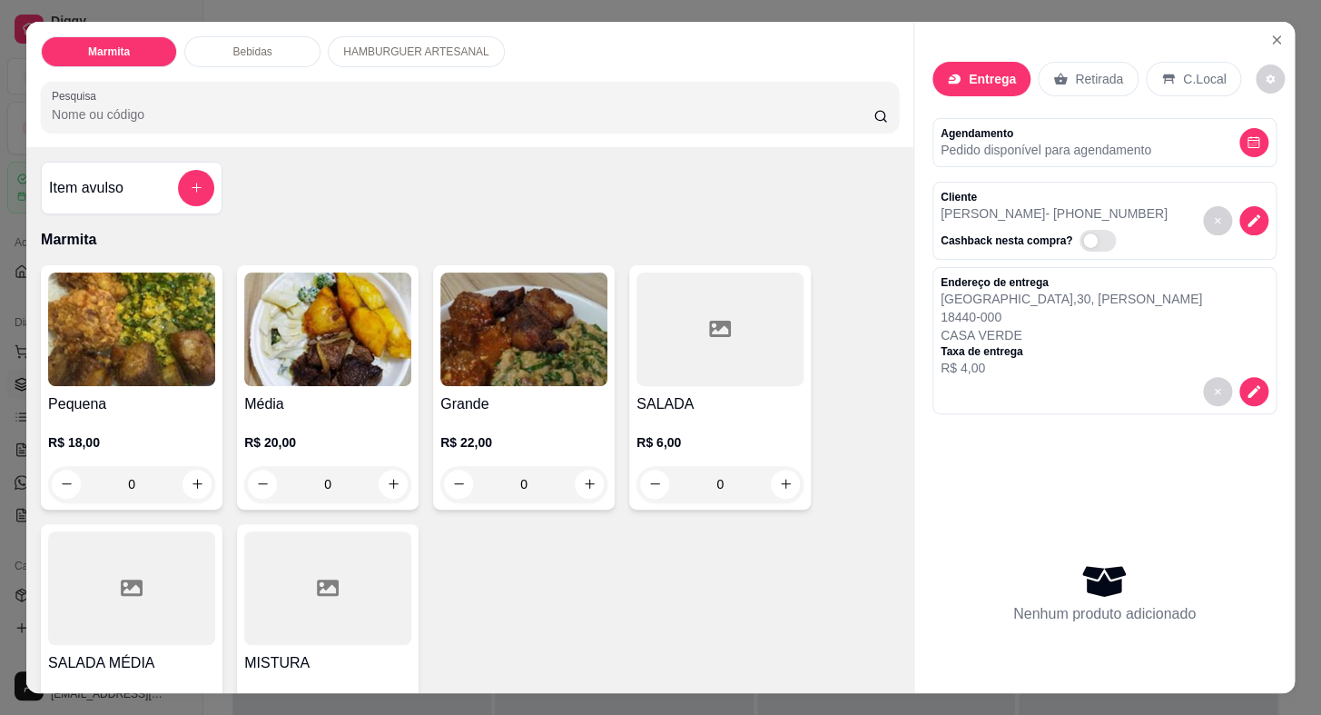
click at [506, 393] on h4 "Grande" at bounding box center [523, 404] width 167 height 22
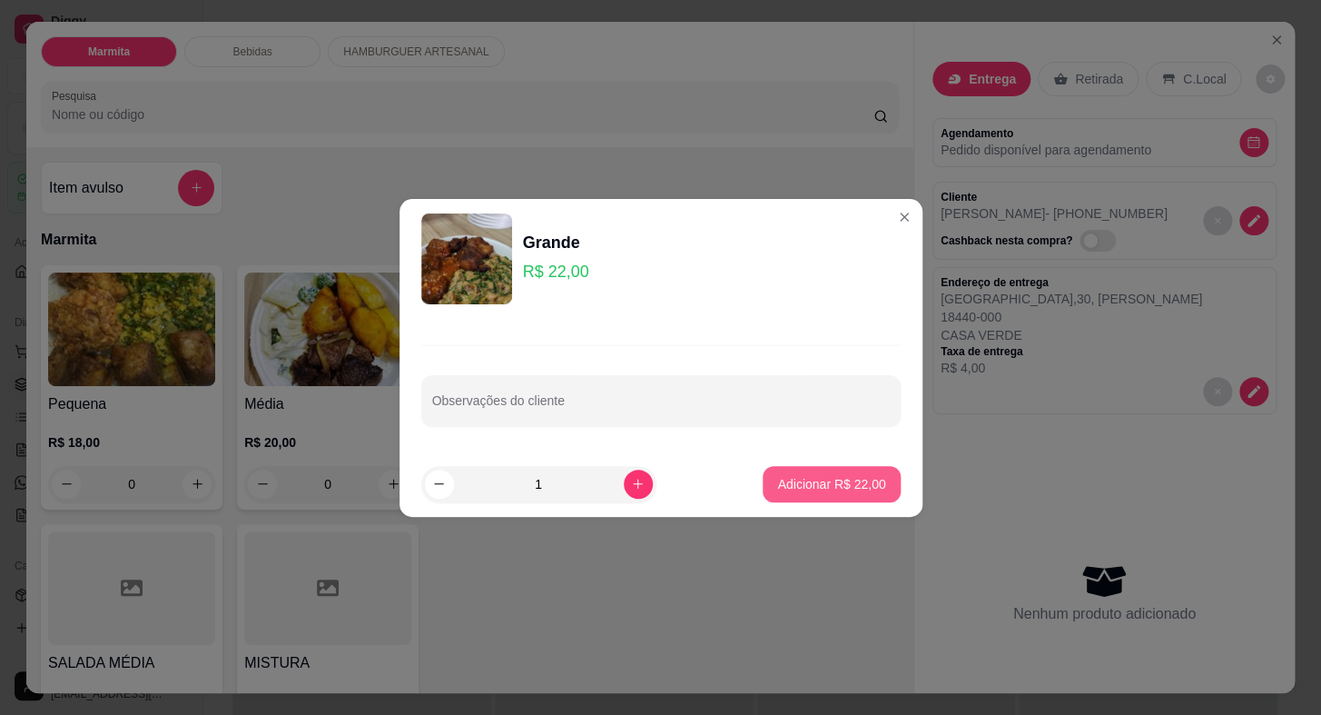
click at [848, 483] on p "Adicionar R$ 22,00" at bounding box center [831, 484] width 108 height 18
type input "1"
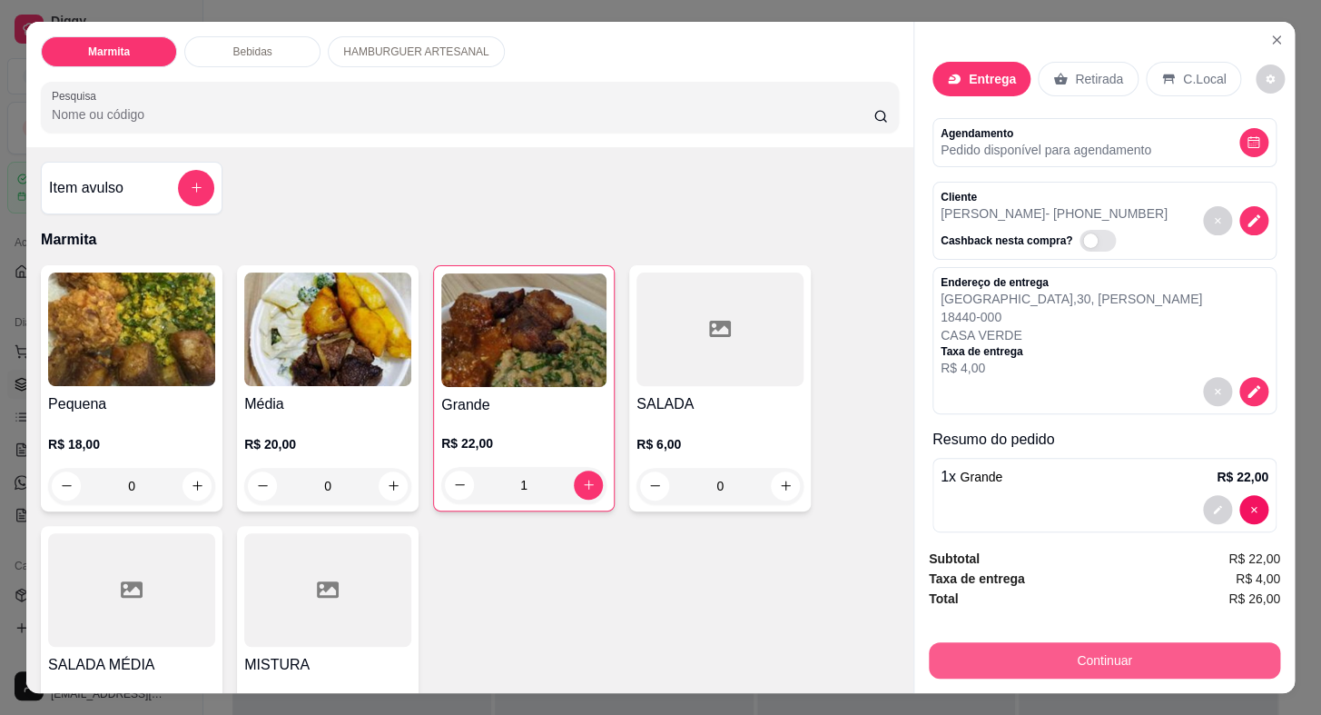
click at [1054, 653] on button "Continuar" at bounding box center [1104, 660] width 351 height 36
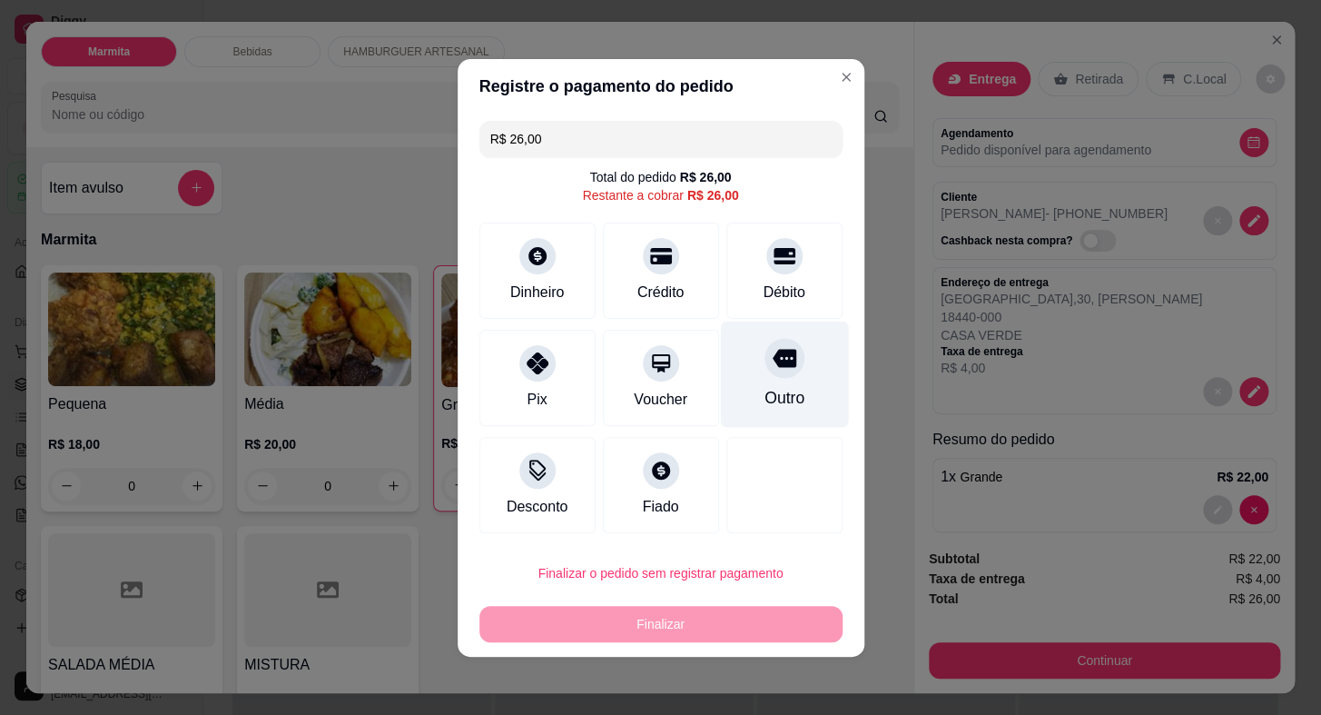
click at [777, 378] on div at bounding box center [785, 358] width 40 height 40
type input "R$ 0,00"
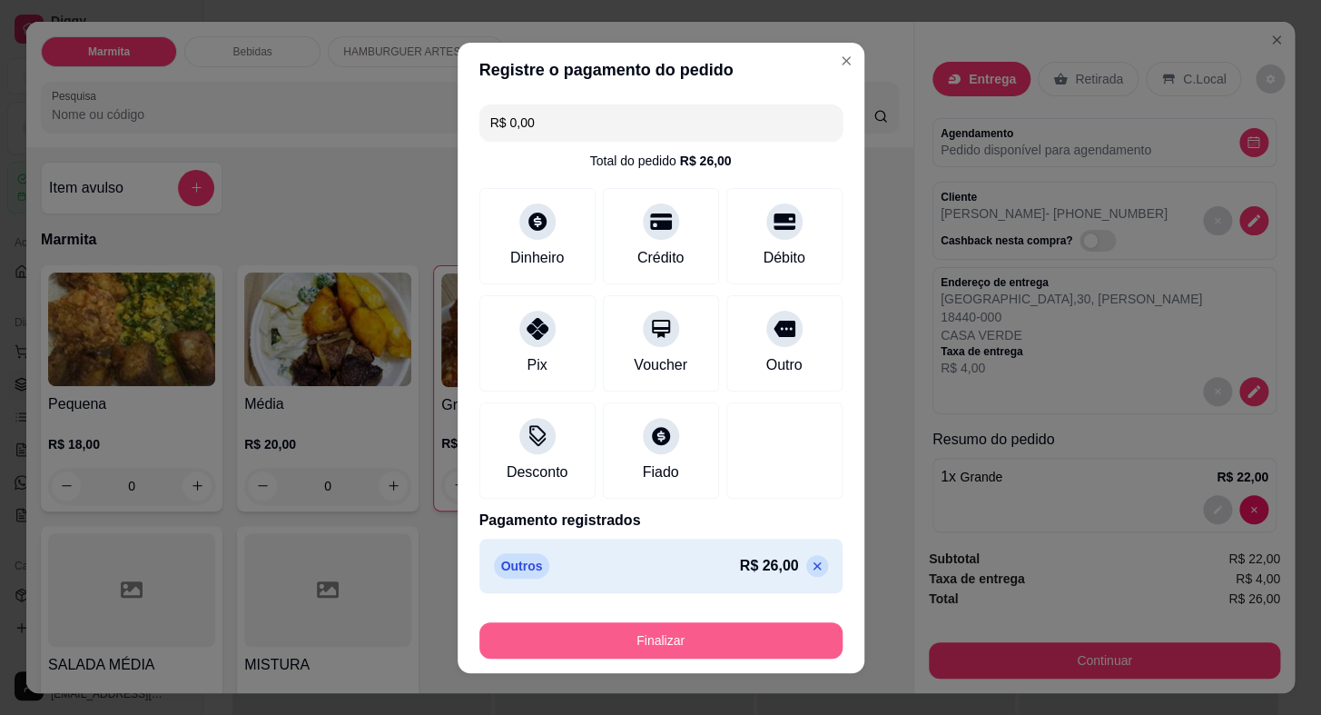
click at [729, 648] on button "Finalizar" at bounding box center [661, 640] width 363 height 36
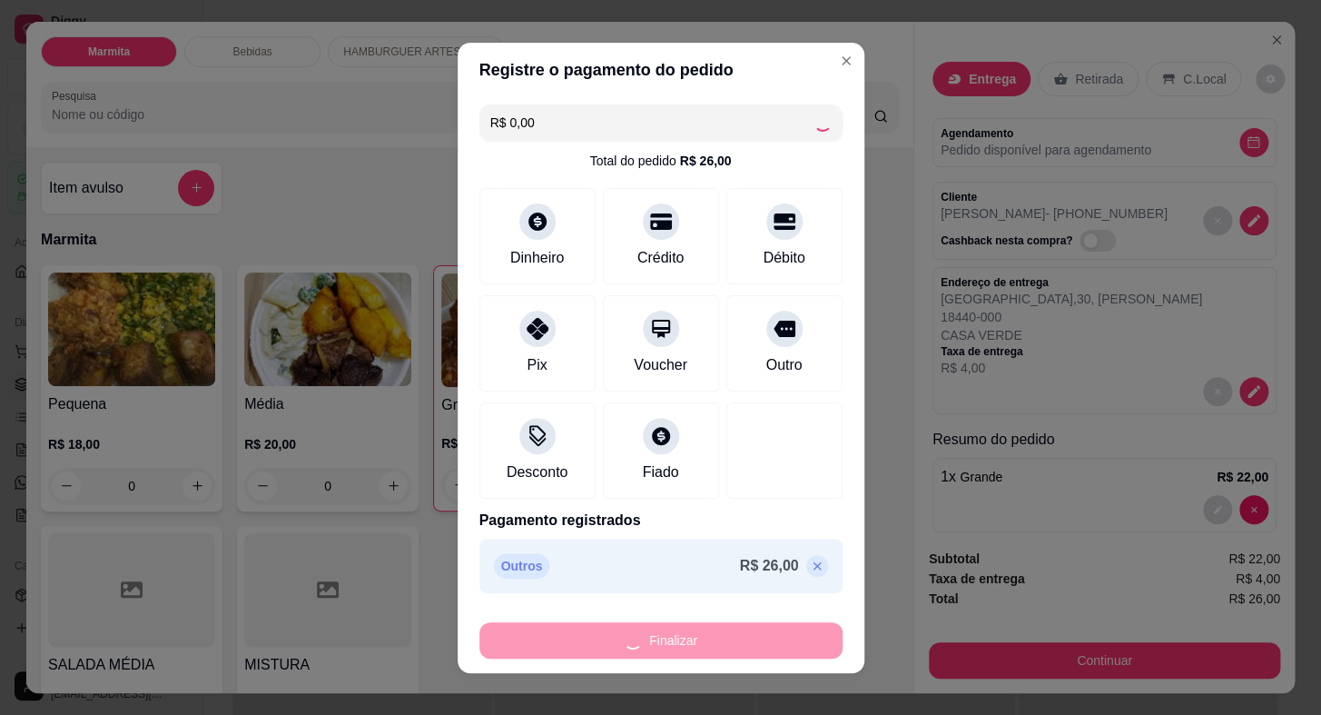
type input "0"
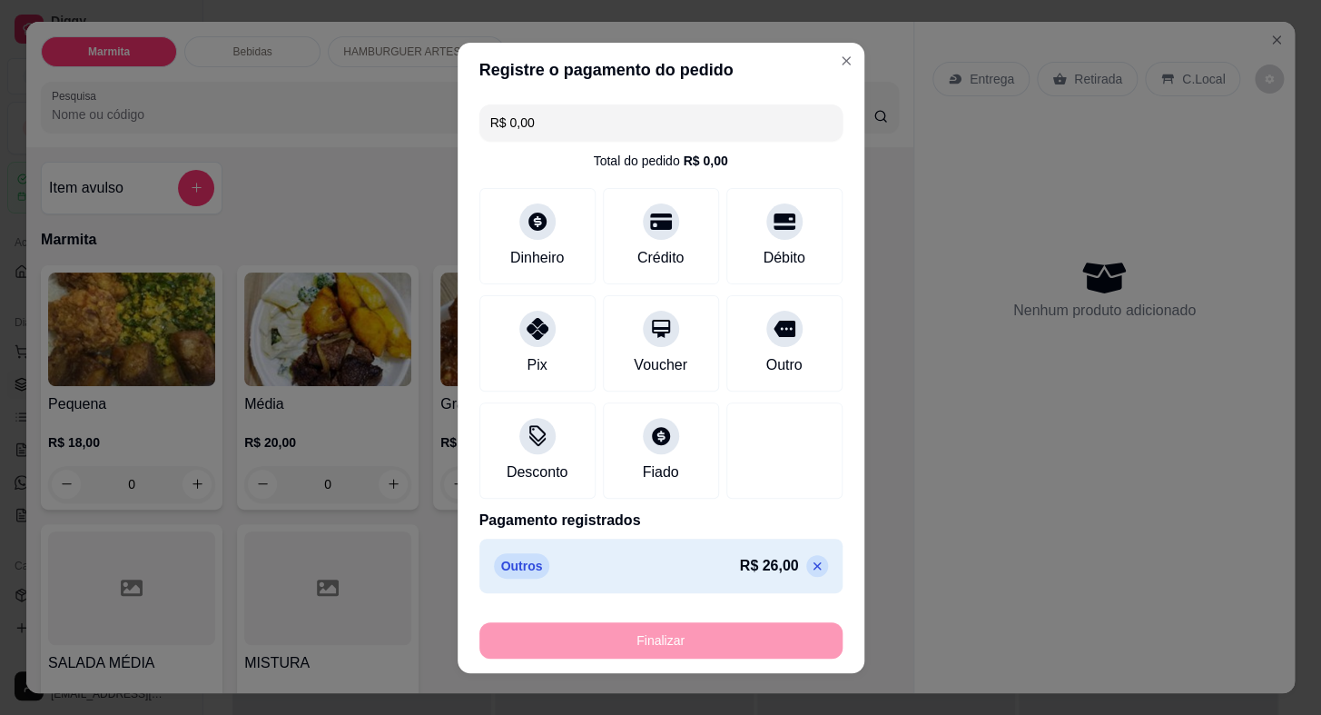
type input "-R$ 26,00"
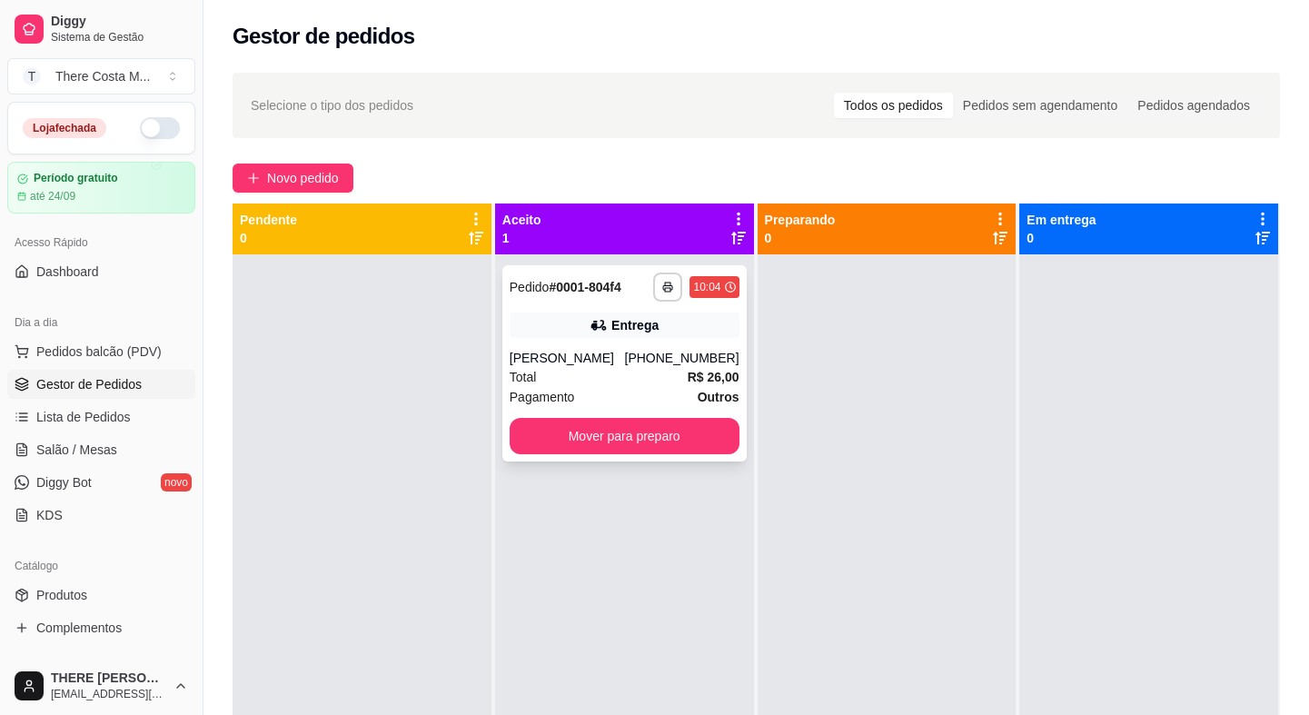
click at [542, 372] on div "Total R$ 26,00" at bounding box center [625, 377] width 230 height 20
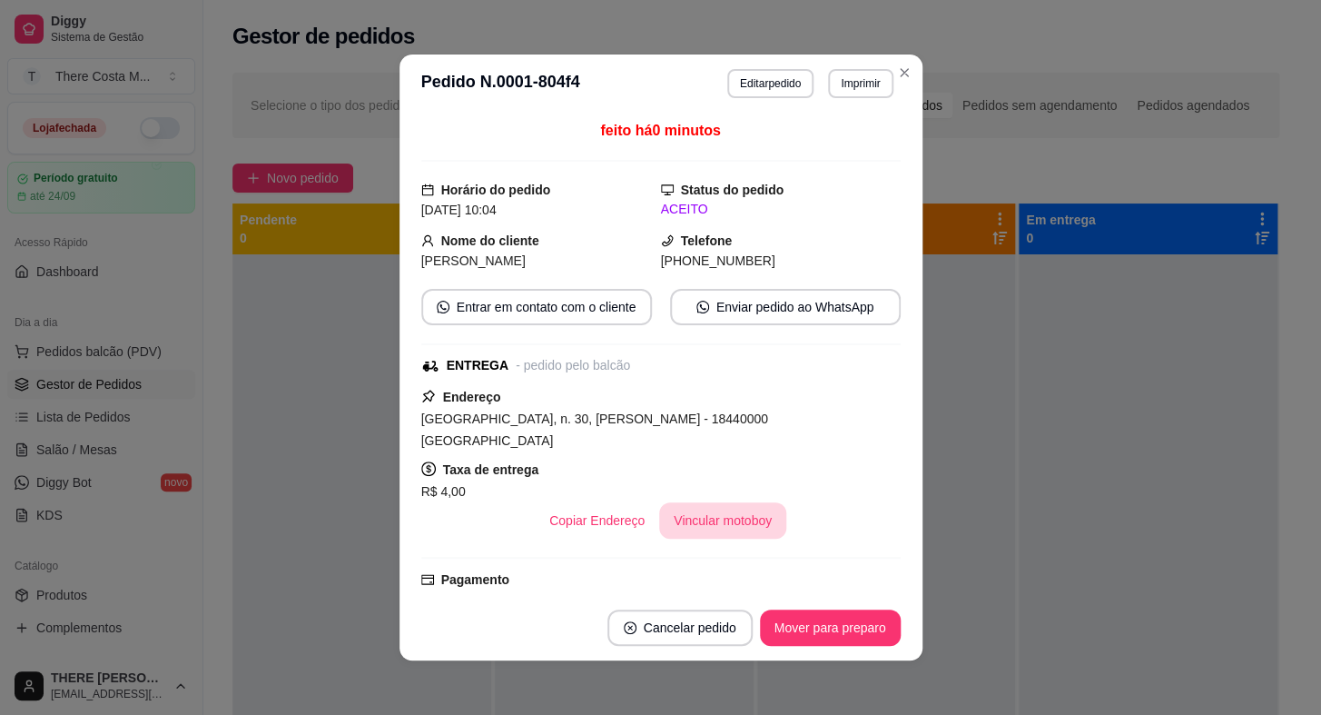
click at [676, 502] on button "Vincular motoboy" at bounding box center [722, 520] width 127 height 36
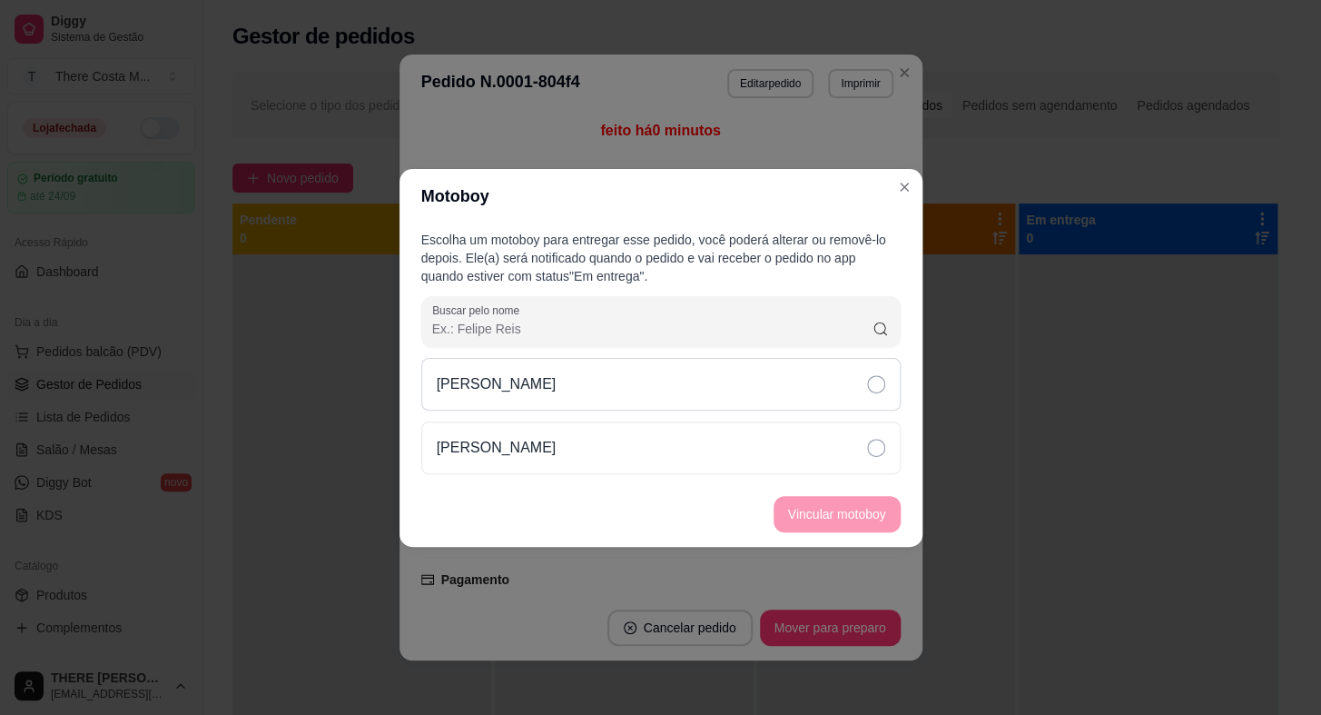
click at [745, 406] on div "[PERSON_NAME]" at bounding box center [661, 384] width 480 height 53
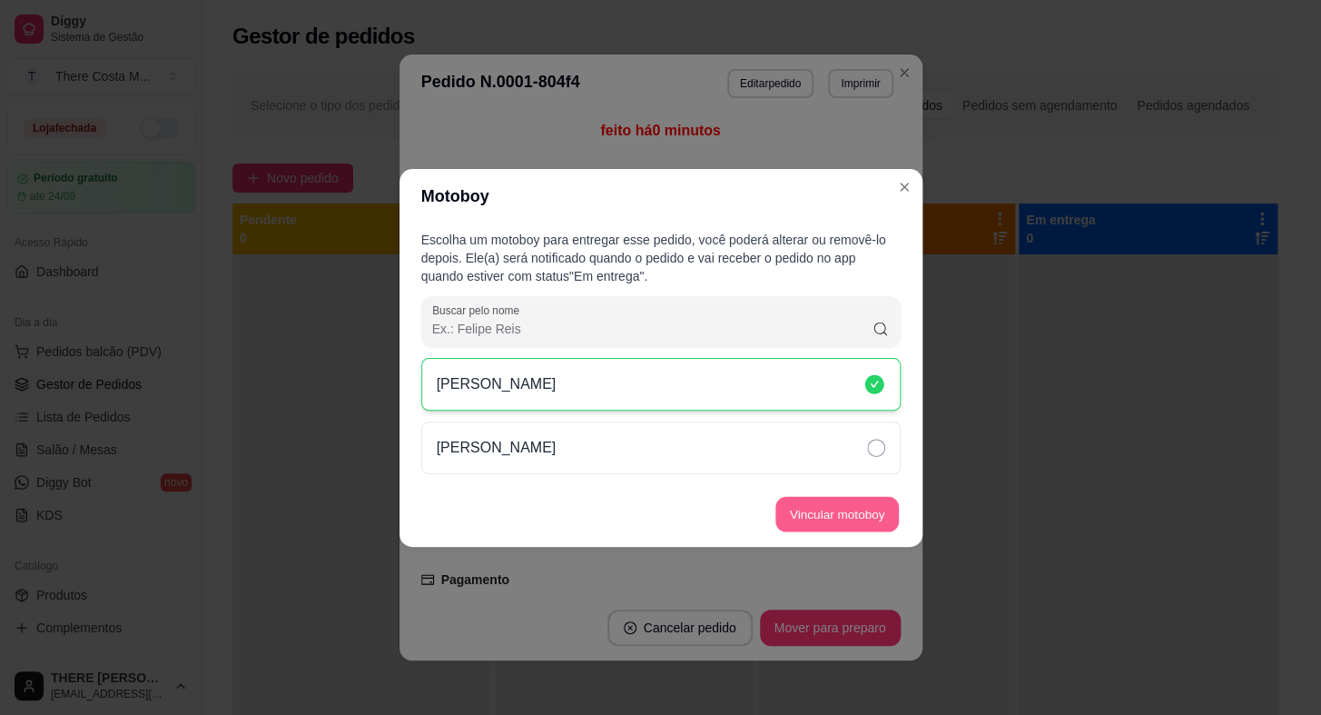
click at [831, 510] on button "Vincular motoboy" at bounding box center [838, 513] width 124 height 35
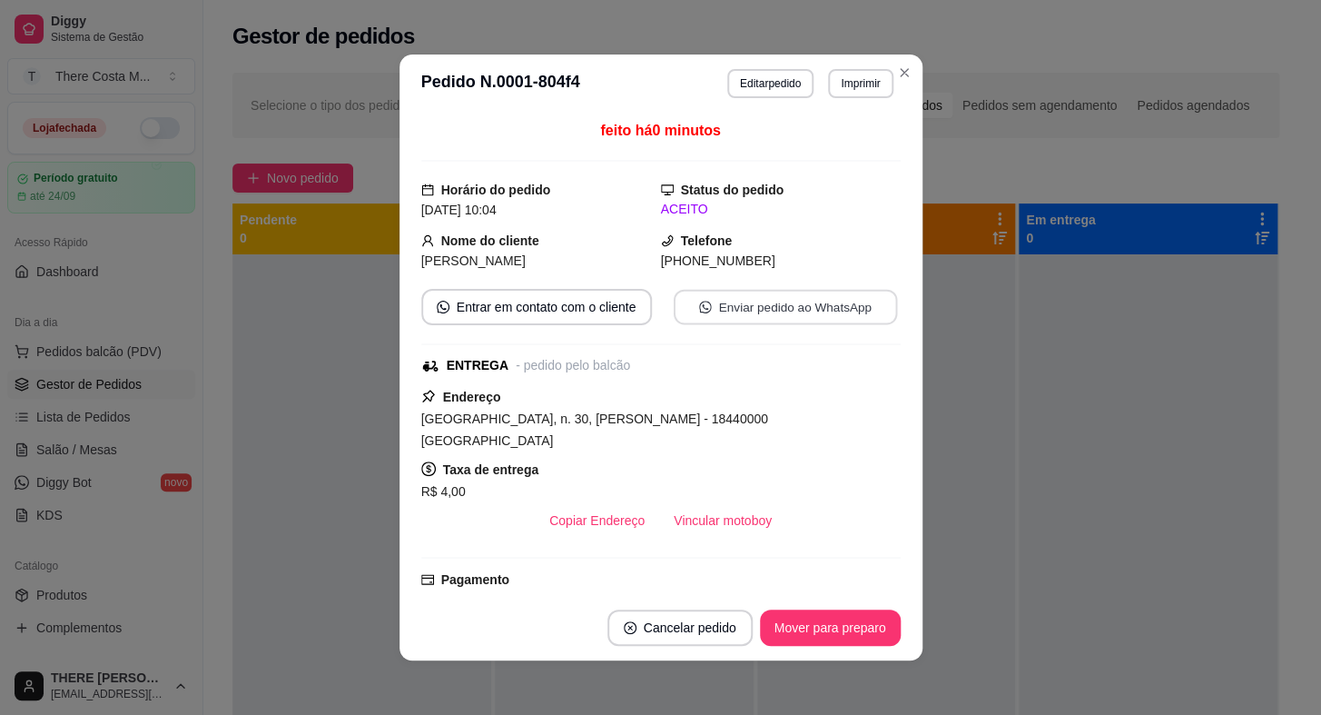
click at [746, 316] on button "Enviar pedido ao WhatsApp" at bounding box center [784, 307] width 223 height 35
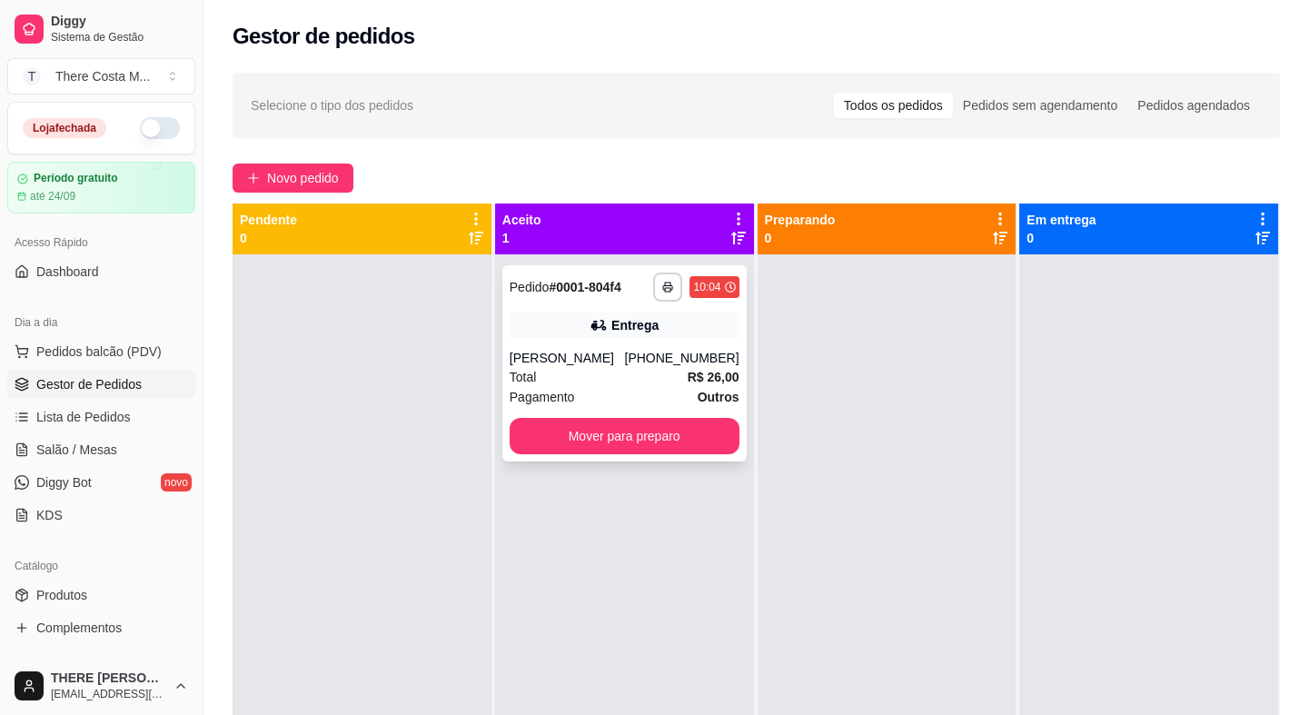
click at [648, 381] on div "Total R$ 26,00" at bounding box center [625, 377] width 230 height 20
click at [332, 186] on span "Novo pedido" at bounding box center [303, 178] width 72 height 20
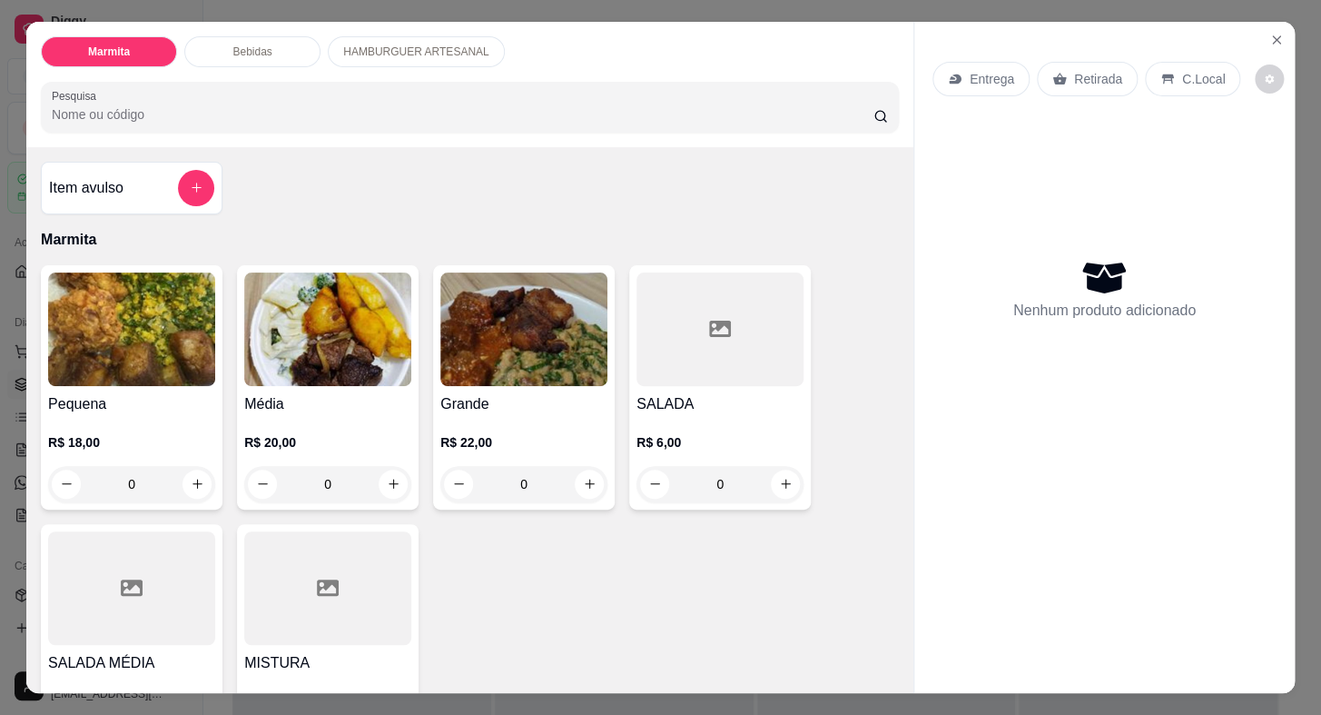
click at [974, 71] on p "Entrega" at bounding box center [992, 79] width 45 height 18
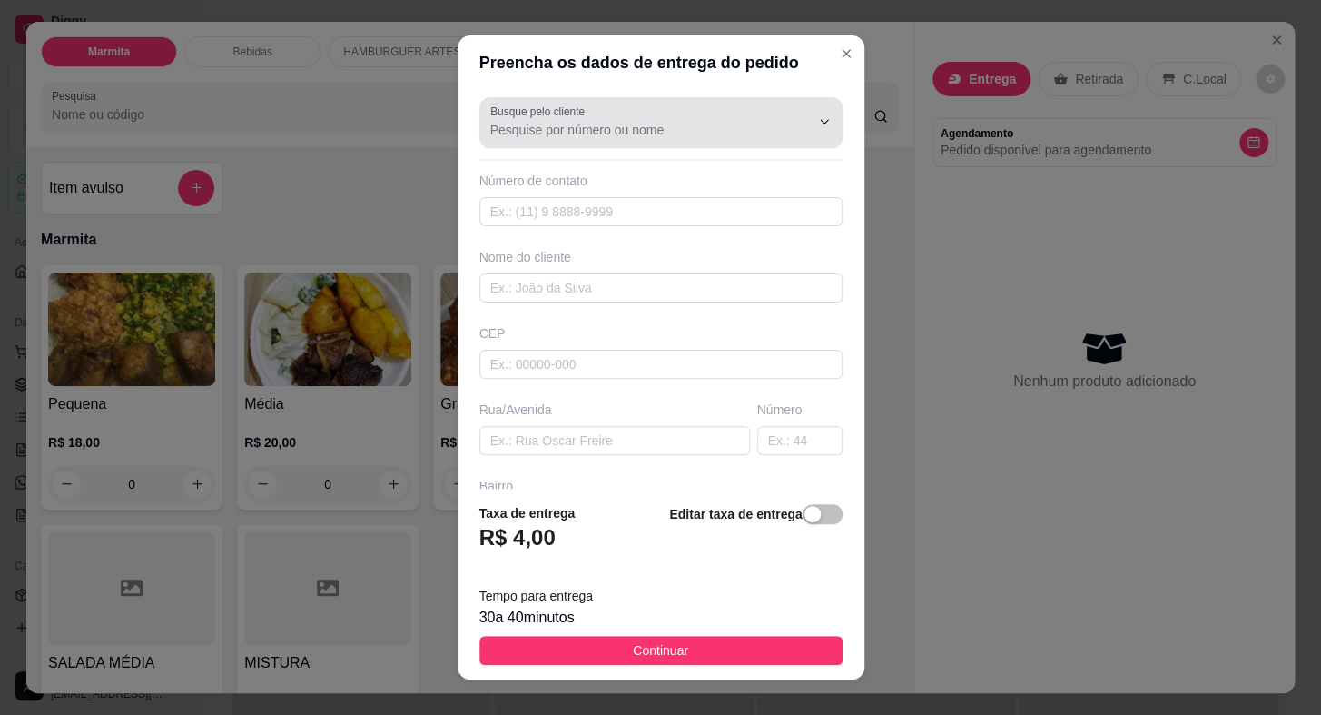
click at [645, 126] on input "Busque pelo cliente" at bounding box center [635, 130] width 291 height 18
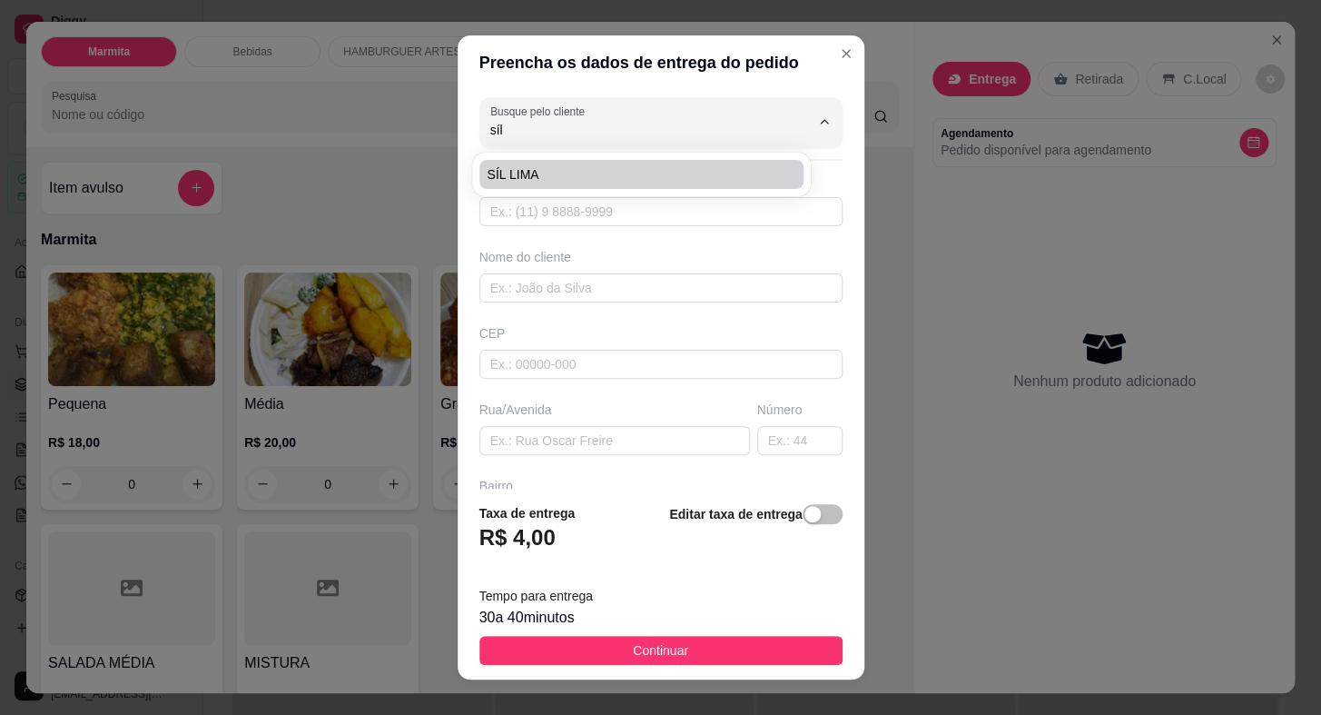
click at [627, 167] on span "SÍL LIMA" at bounding box center [633, 174] width 292 height 18
type input "SÍL LIMA"
type input "15997179678"
type input "SÍL LIMA"
type input "18440000"
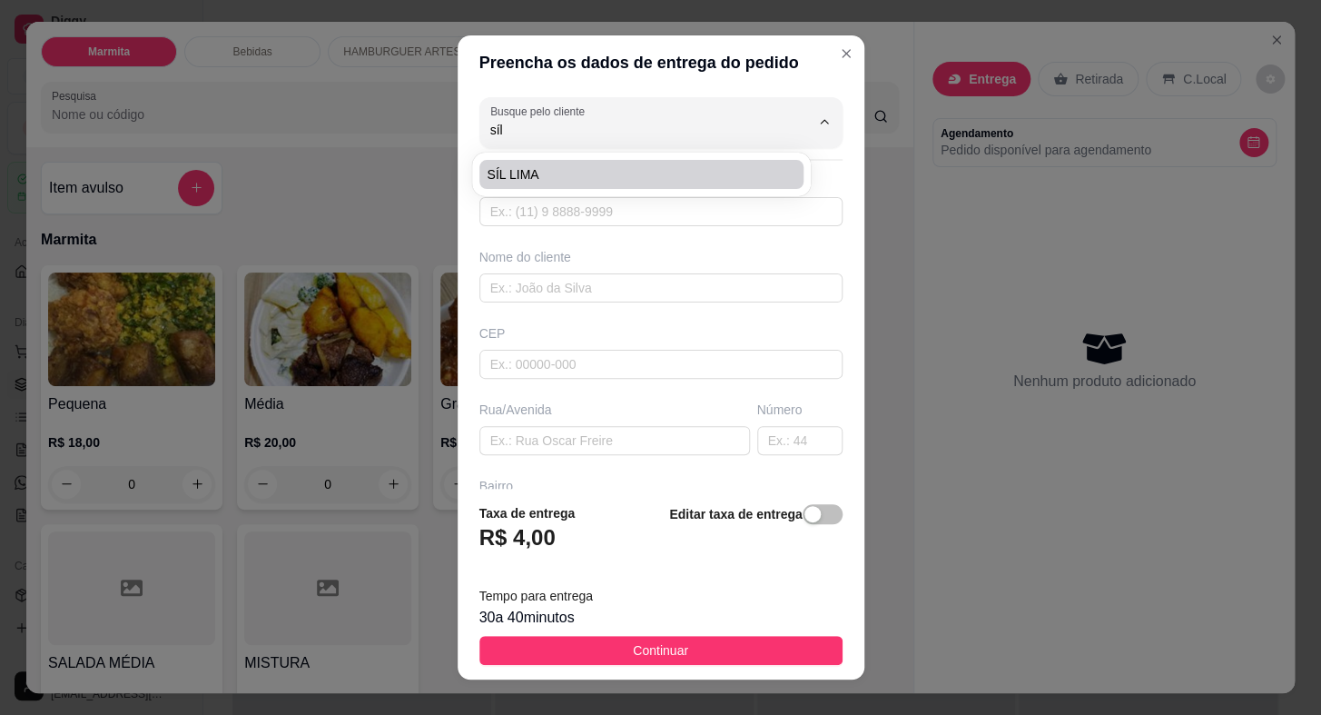
type input "X"
type input "Itaberá"
type input "POSTO TREVO"
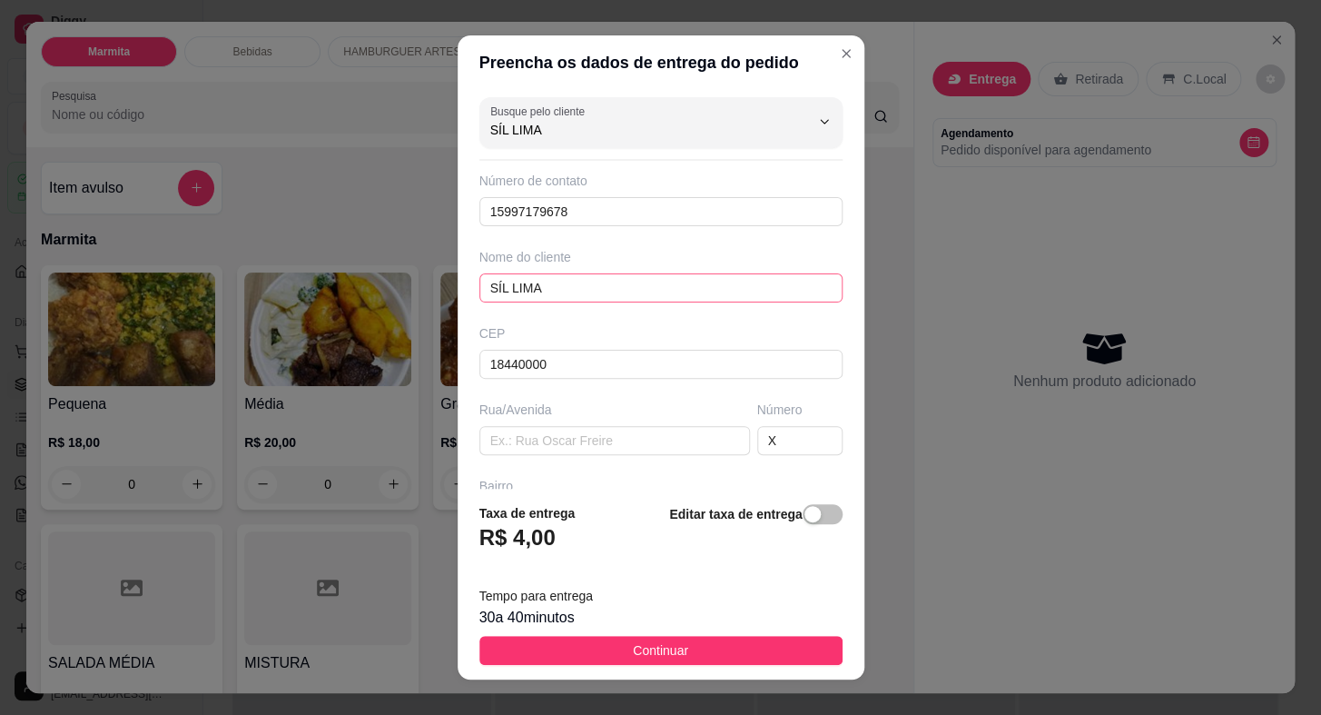
type input "SÍL LIMA"
click at [580, 286] on input "SÍL LIMA" at bounding box center [661, 287] width 363 height 29
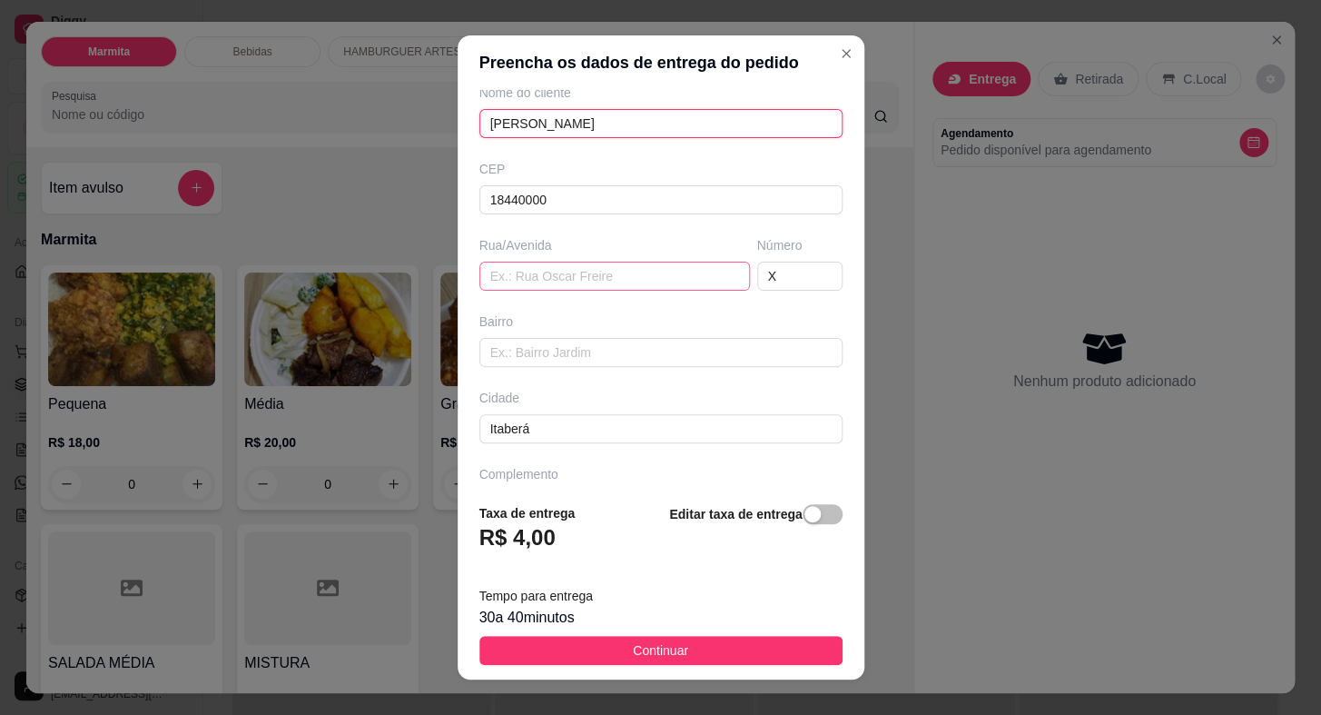
type input "[PERSON_NAME]"
click at [572, 274] on input "text" at bounding box center [615, 276] width 271 height 29
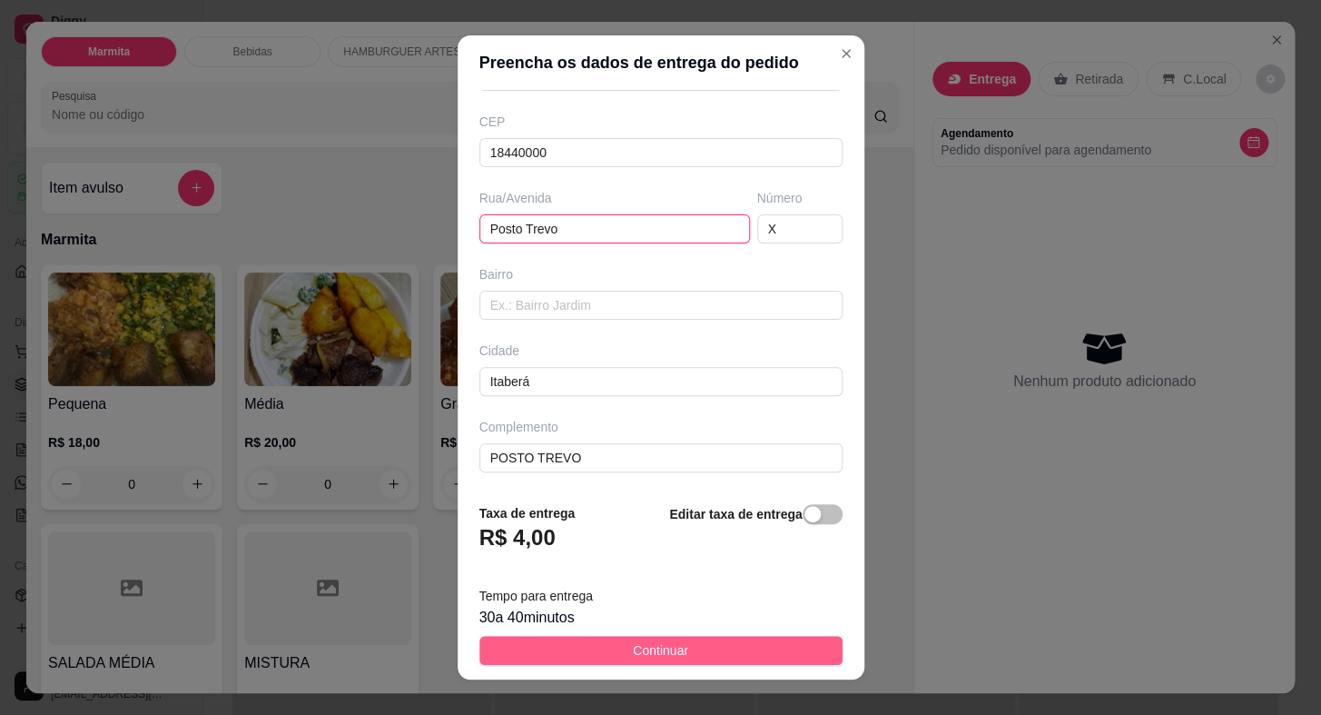
type input "Posto Trevo"
click at [676, 652] on button "Continuar" at bounding box center [661, 650] width 363 height 29
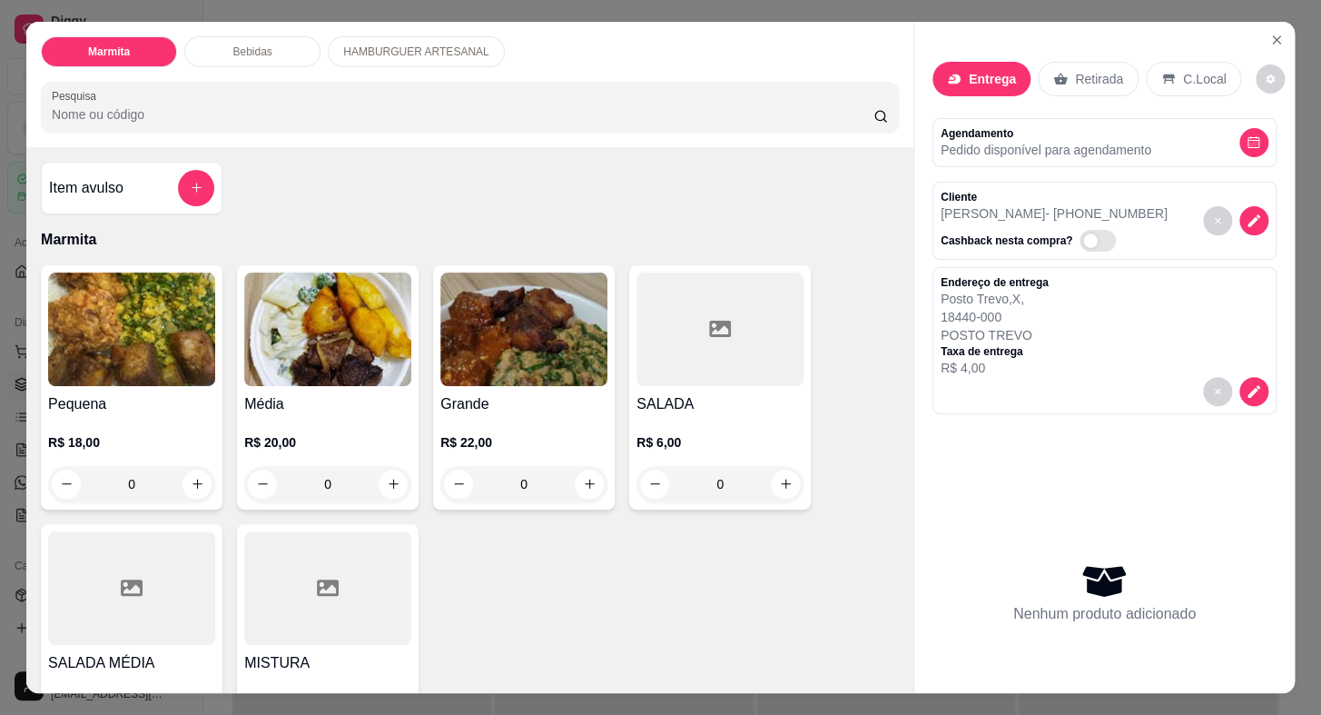
click at [79, 393] on h4 "Pequena" at bounding box center [131, 404] width 167 height 22
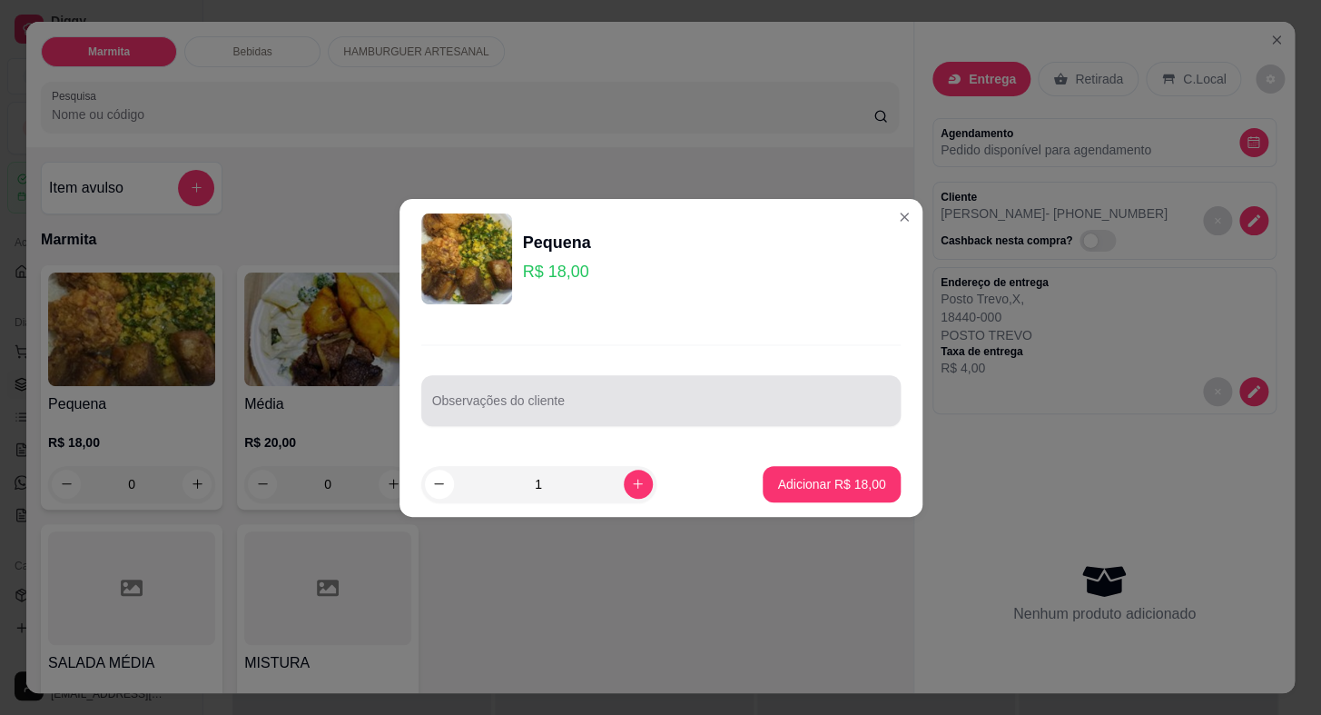
click at [451, 407] on input "Observações do cliente" at bounding box center [661, 408] width 458 height 18
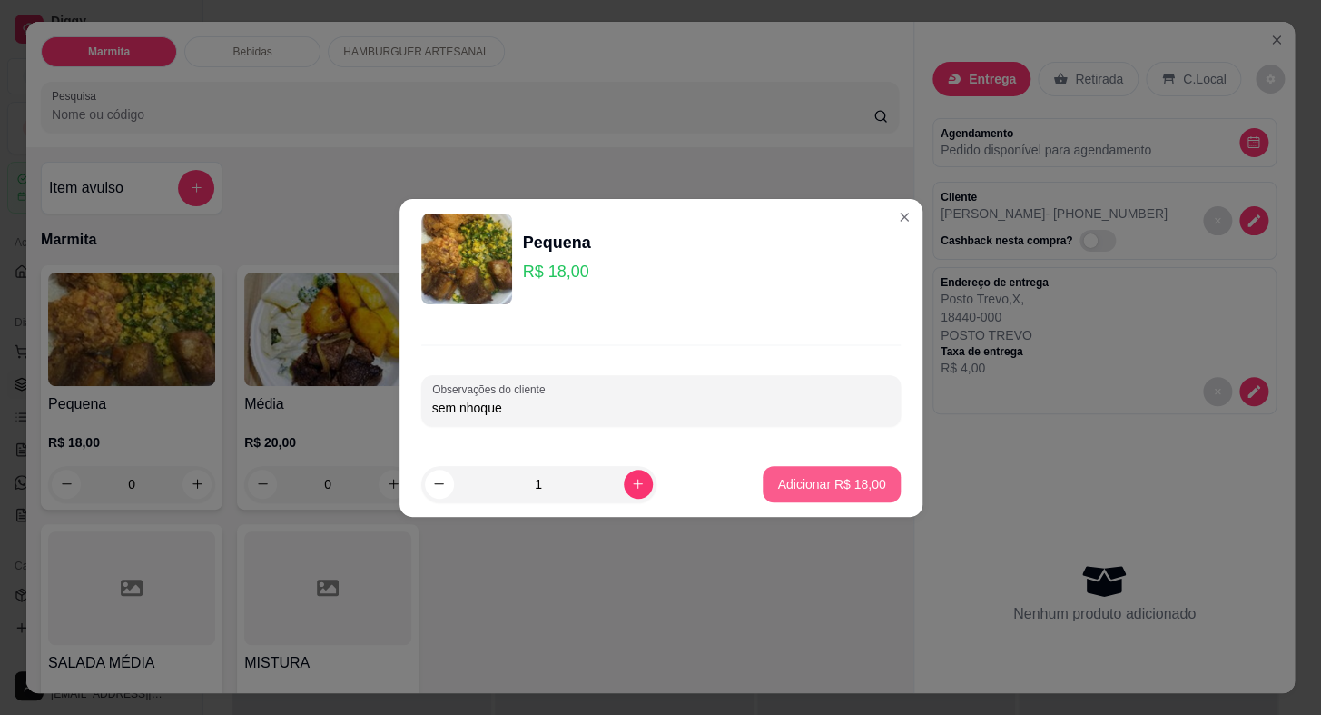
type input "sem nhoque"
click at [848, 480] on p "Adicionar R$ 18,00" at bounding box center [831, 484] width 108 height 18
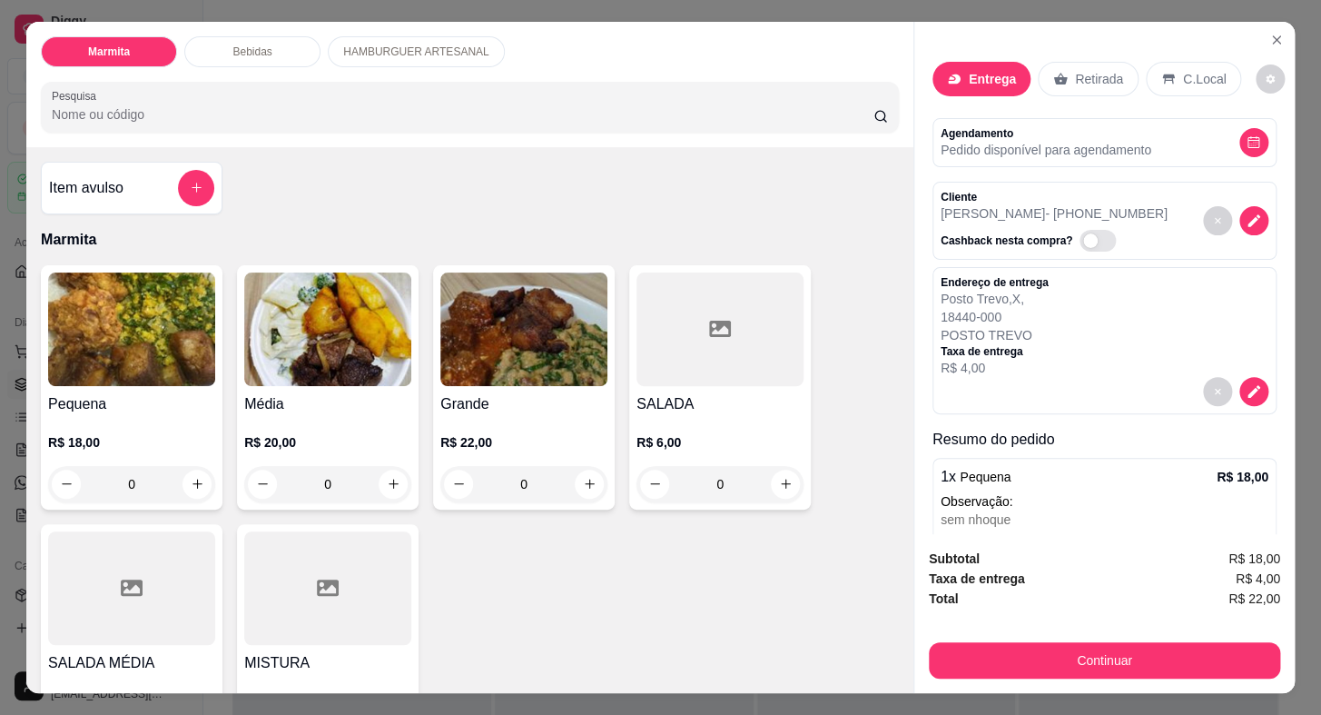
click at [106, 363] on img at bounding box center [131, 329] width 167 height 114
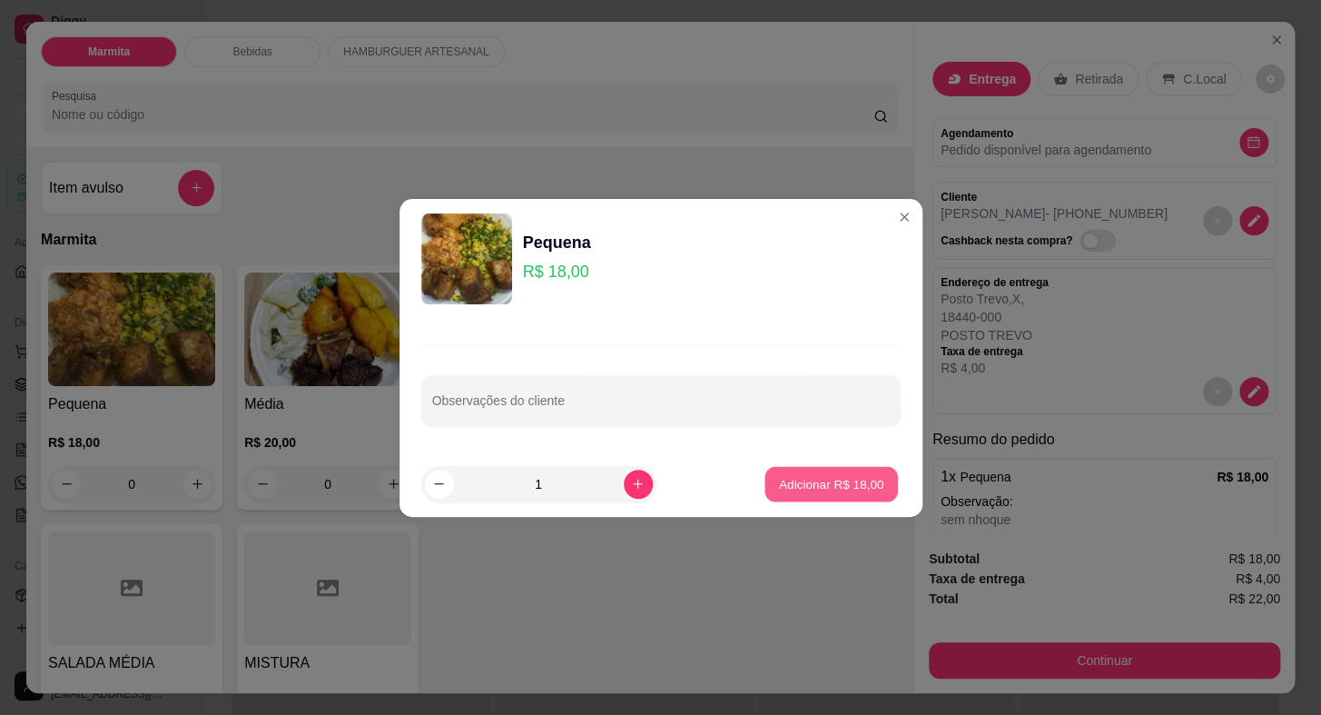
click at [852, 482] on p "Adicionar R$ 18,00" at bounding box center [831, 483] width 105 height 17
type input "1"
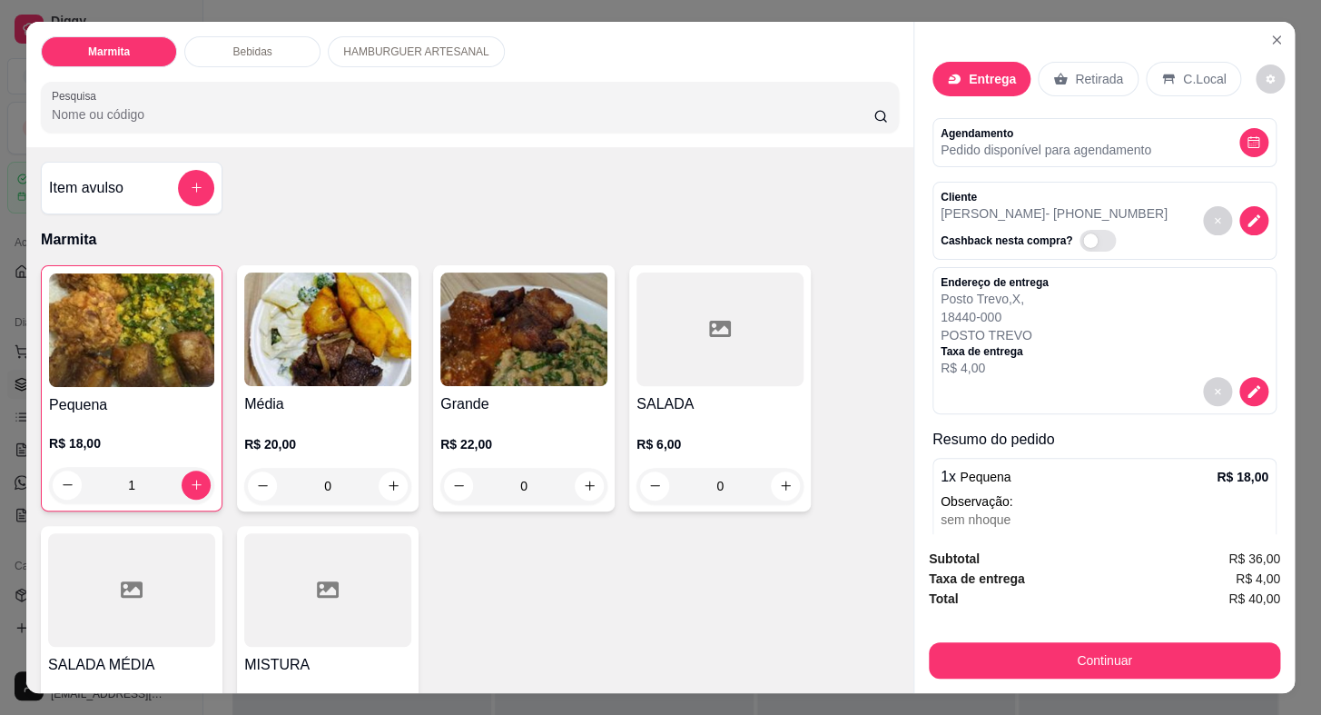
scroll to position [143, 0]
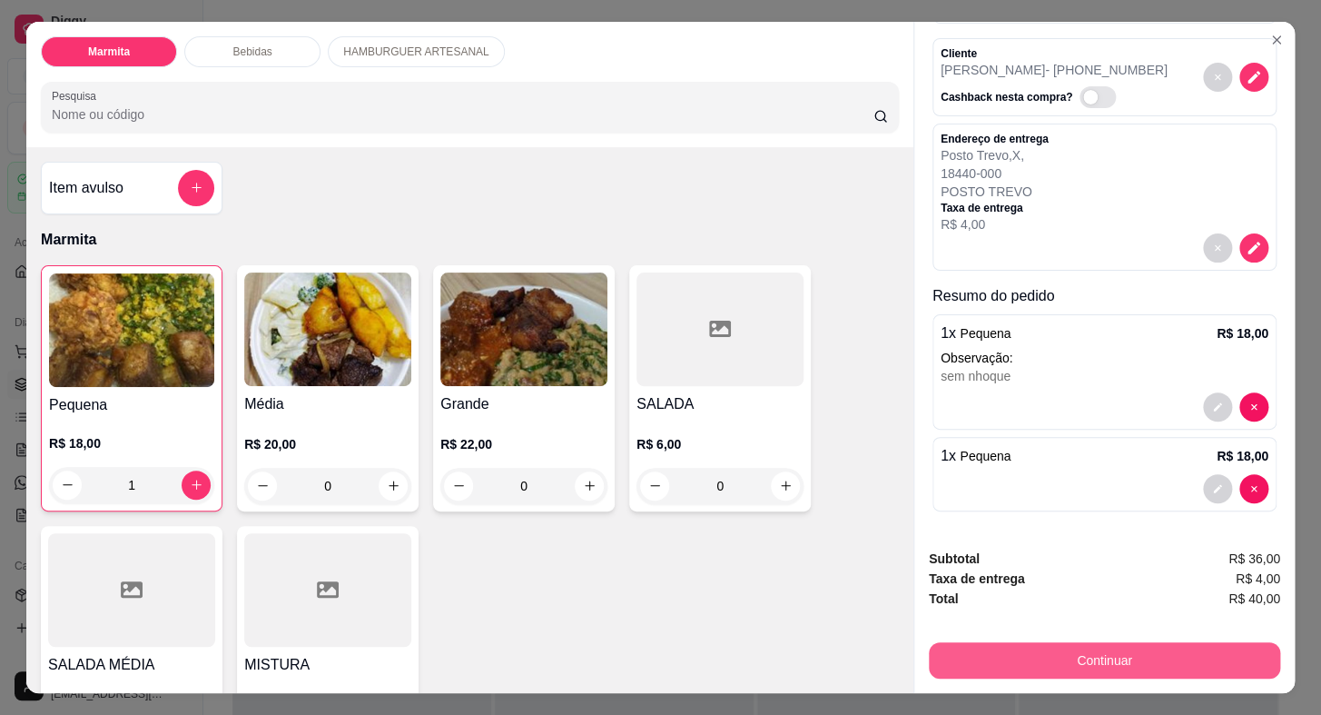
click at [1114, 642] on button "Continuar" at bounding box center [1104, 660] width 351 height 36
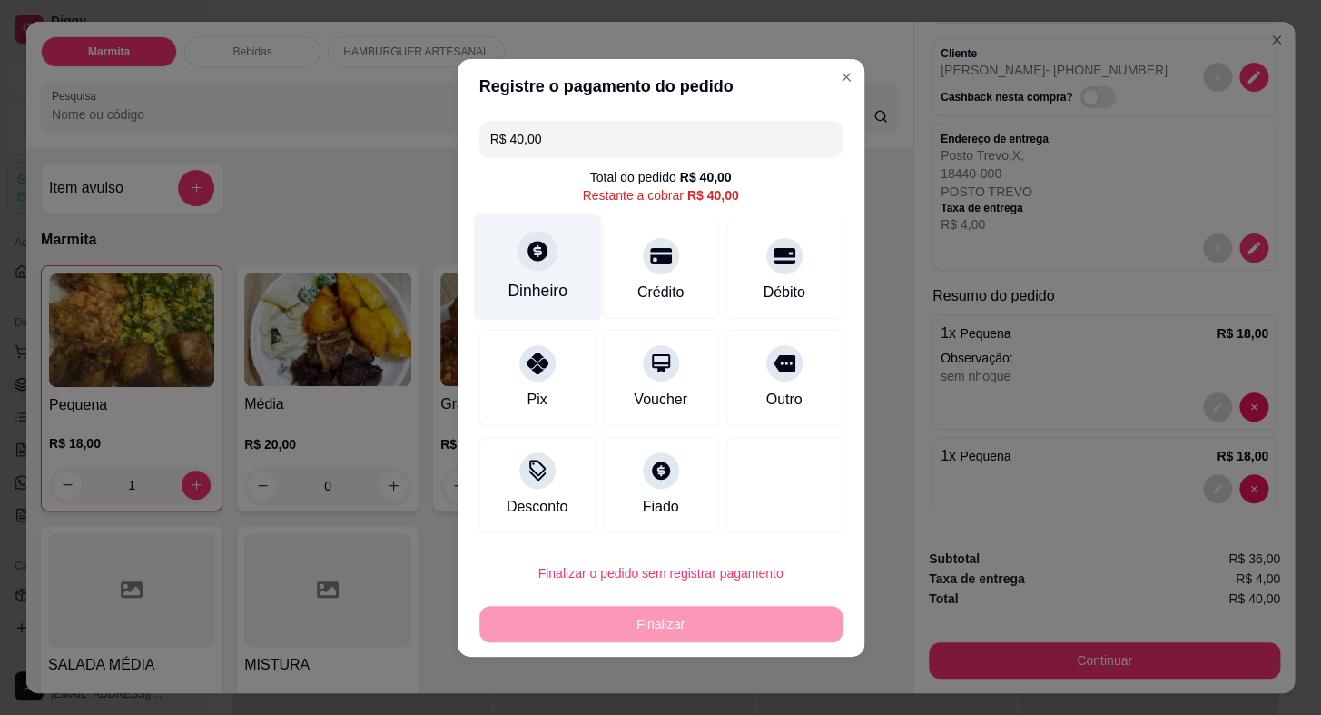
click at [534, 276] on div "Dinheiro" at bounding box center [537, 266] width 128 height 106
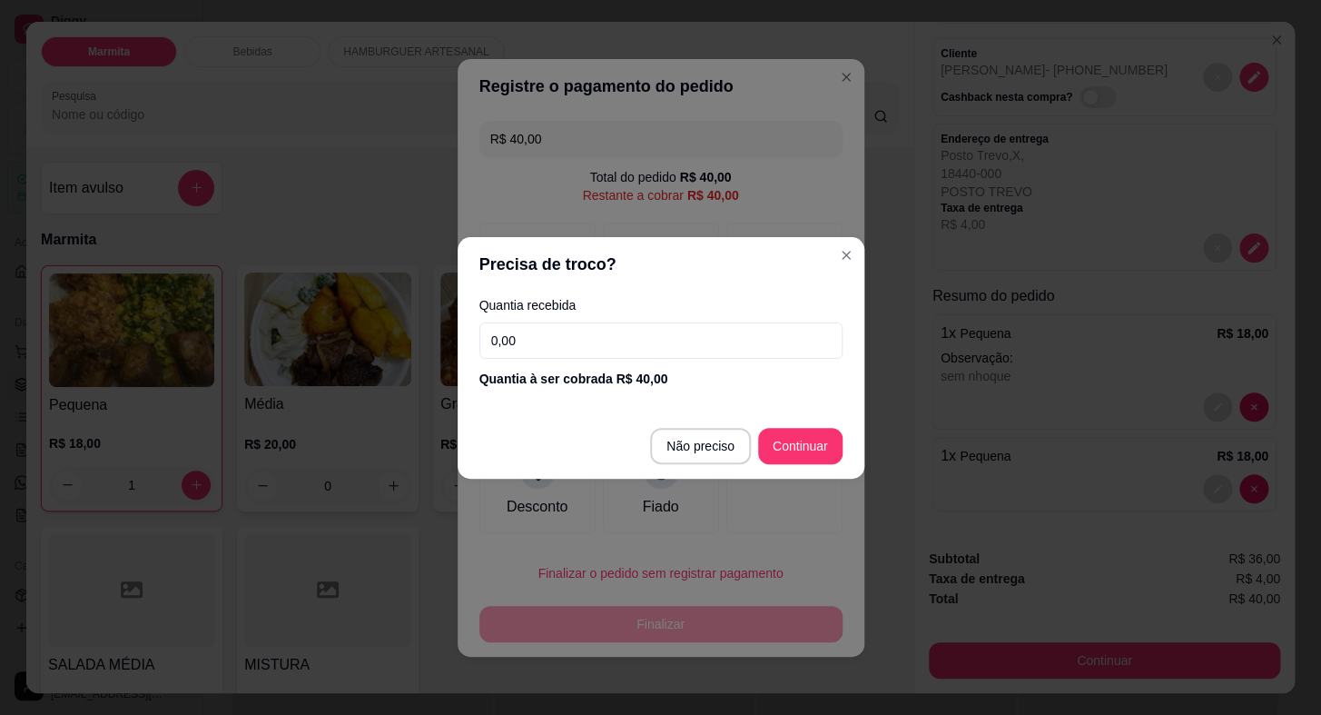
click at [808, 464] on footer "Não preciso Continuar" at bounding box center [661, 445] width 407 height 65
type input "R$ 0,00"
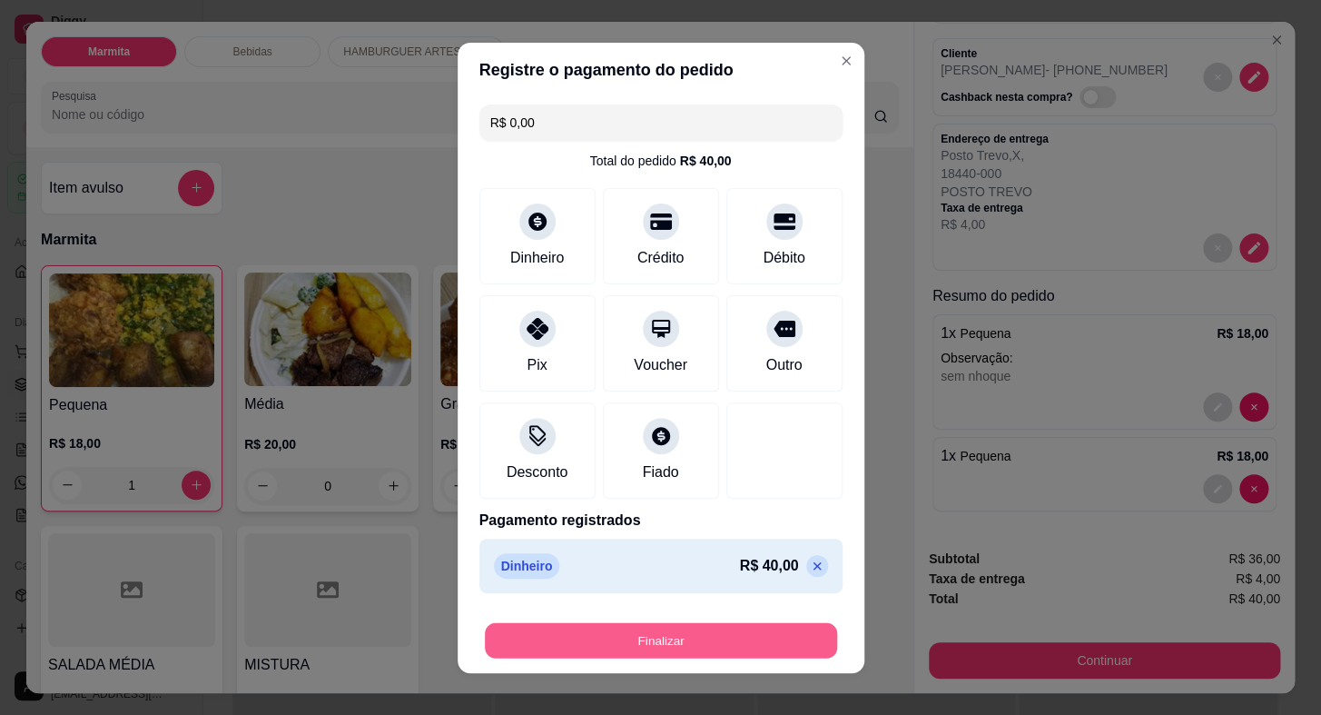
click at [732, 624] on button "Finalizar" at bounding box center [661, 639] width 352 height 35
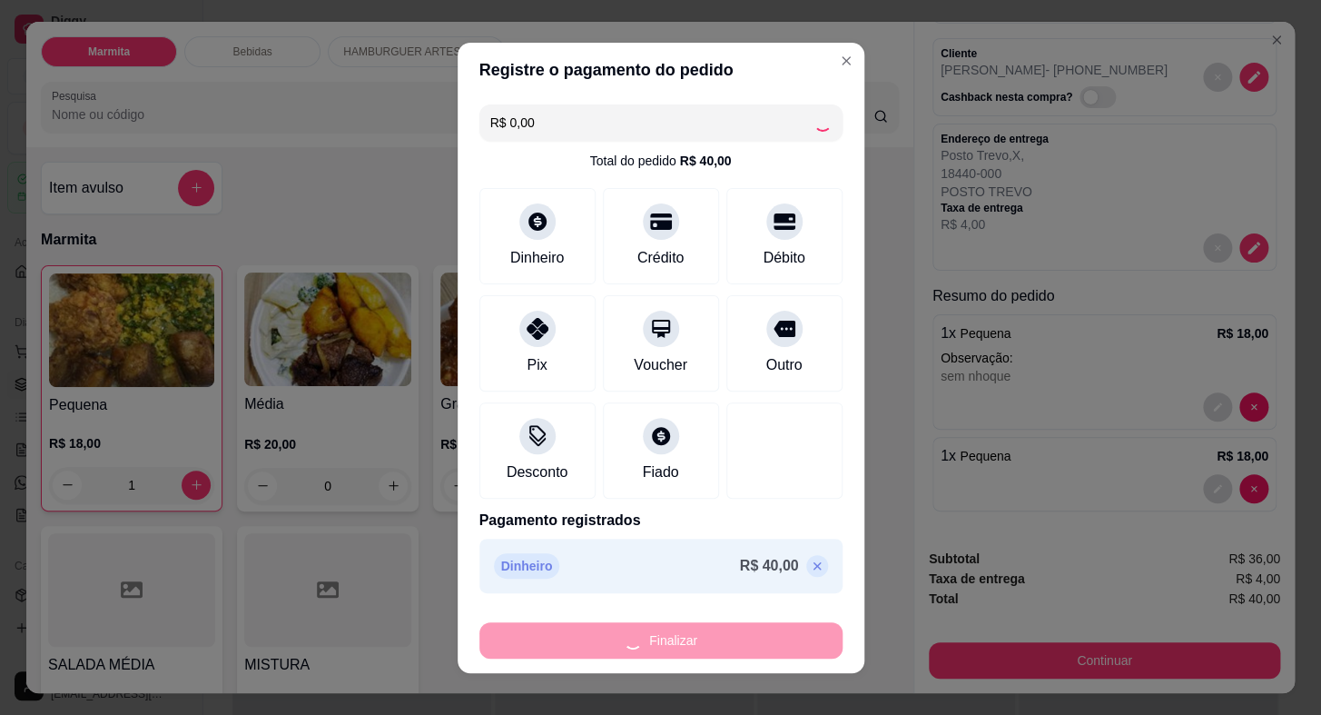
type input "0"
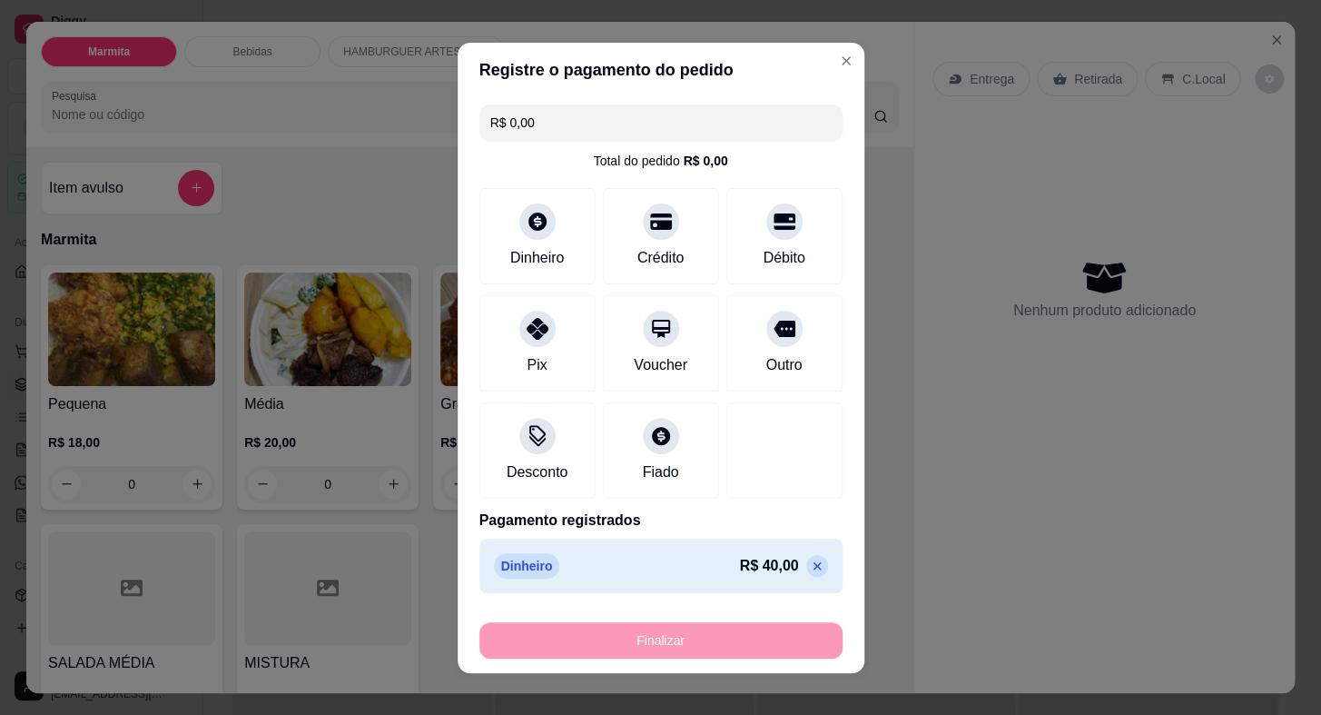
type input "-R$ 40,00"
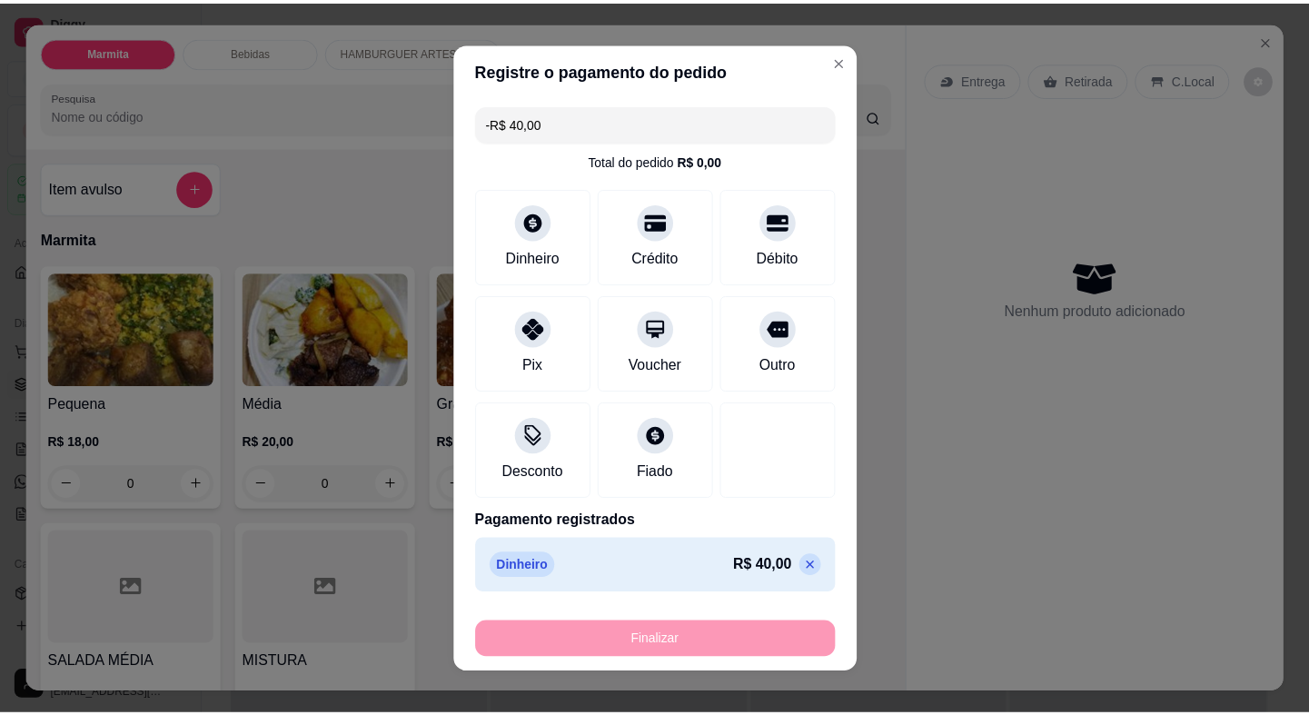
scroll to position [0, 0]
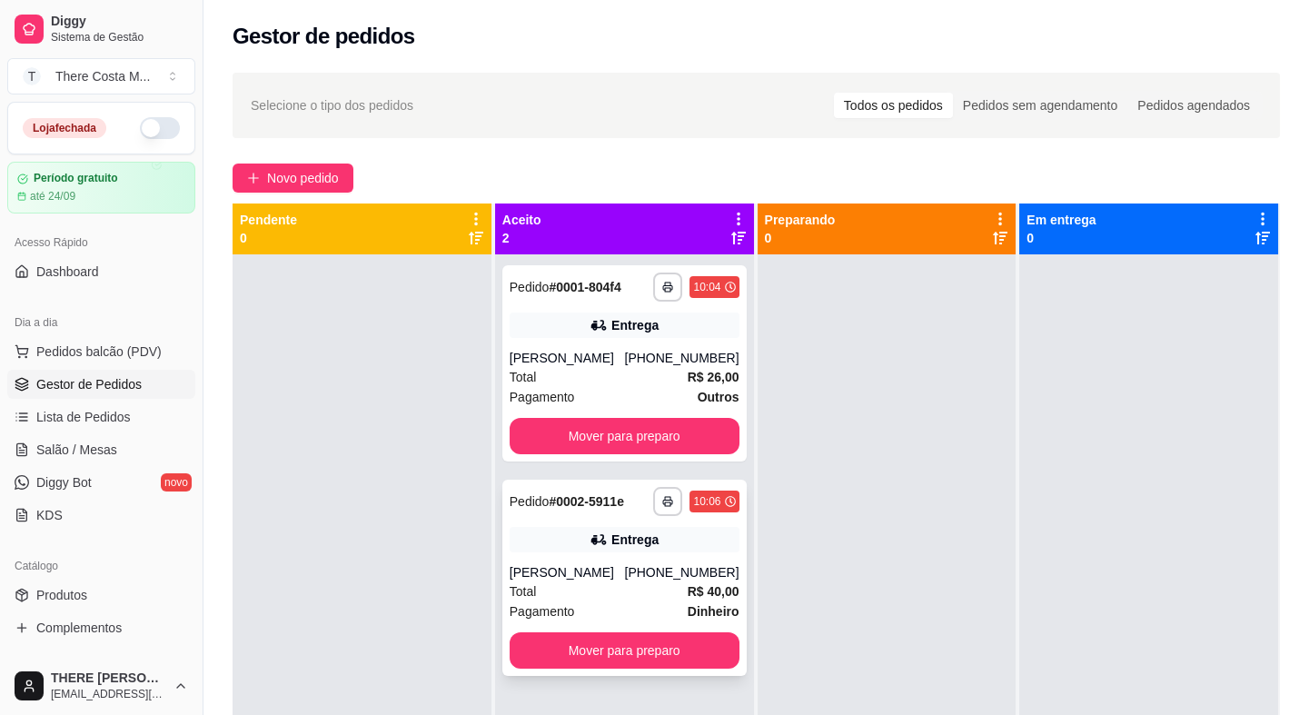
click at [637, 617] on div "Pagamento Dinheiro" at bounding box center [625, 611] width 230 height 20
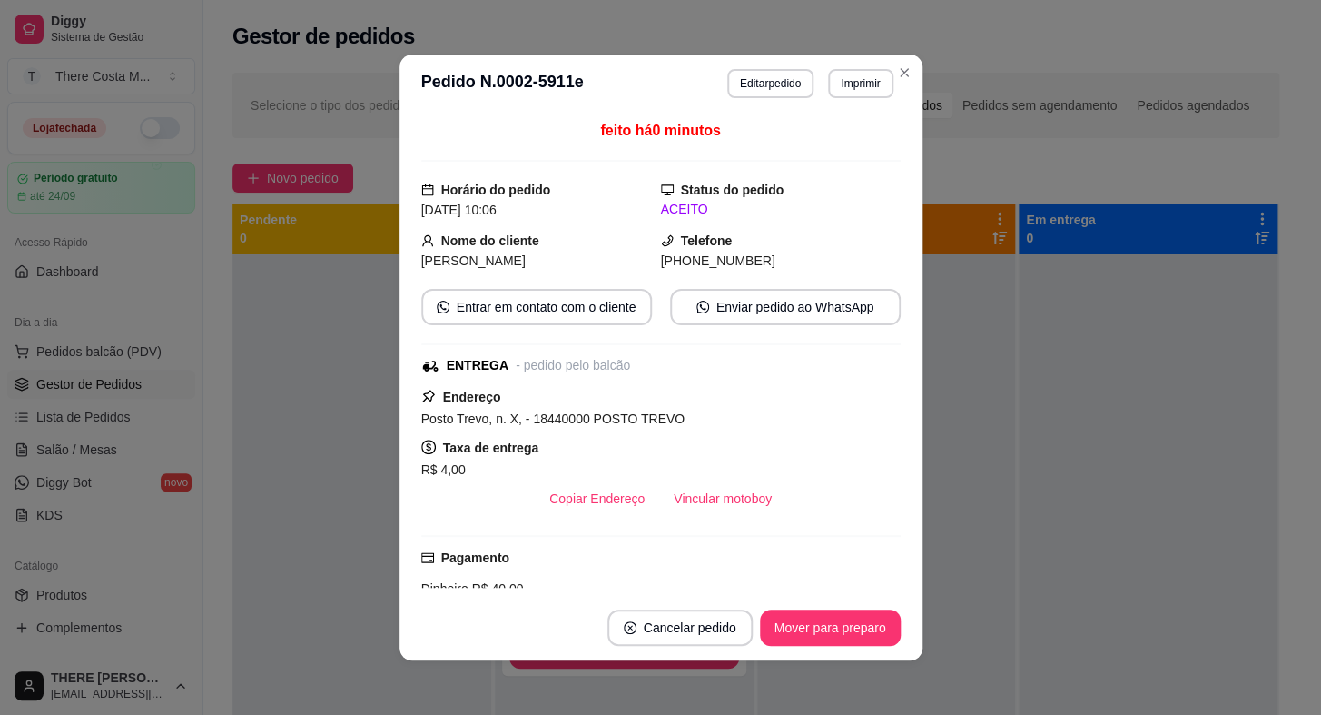
click at [756, 476] on div "R$ 4,00" at bounding box center [661, 470] width 480 height 22
click at [719, 505] on button "Vincular motoboy" at bounding box center [723, 498] width 124 height 35
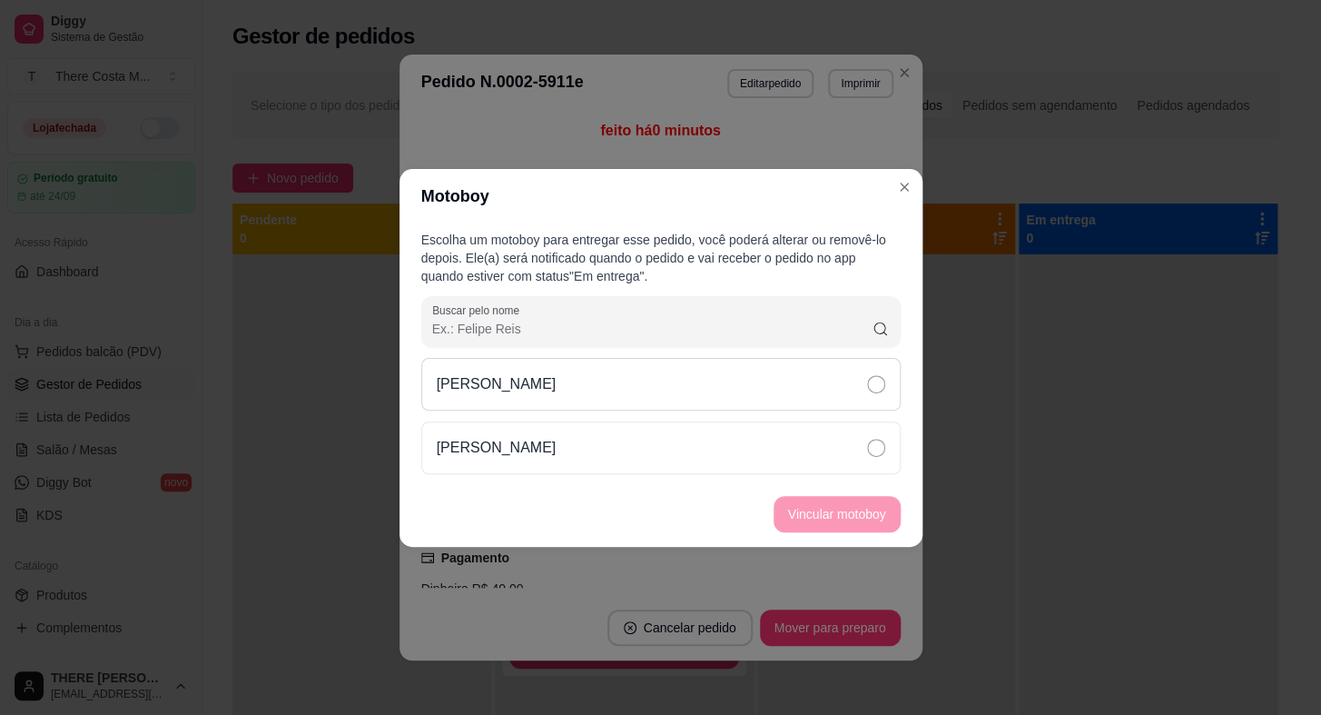
click at [791, 405] on div "[PERSON_NAME]" at bounding box center [661, 384] width 480 height 53
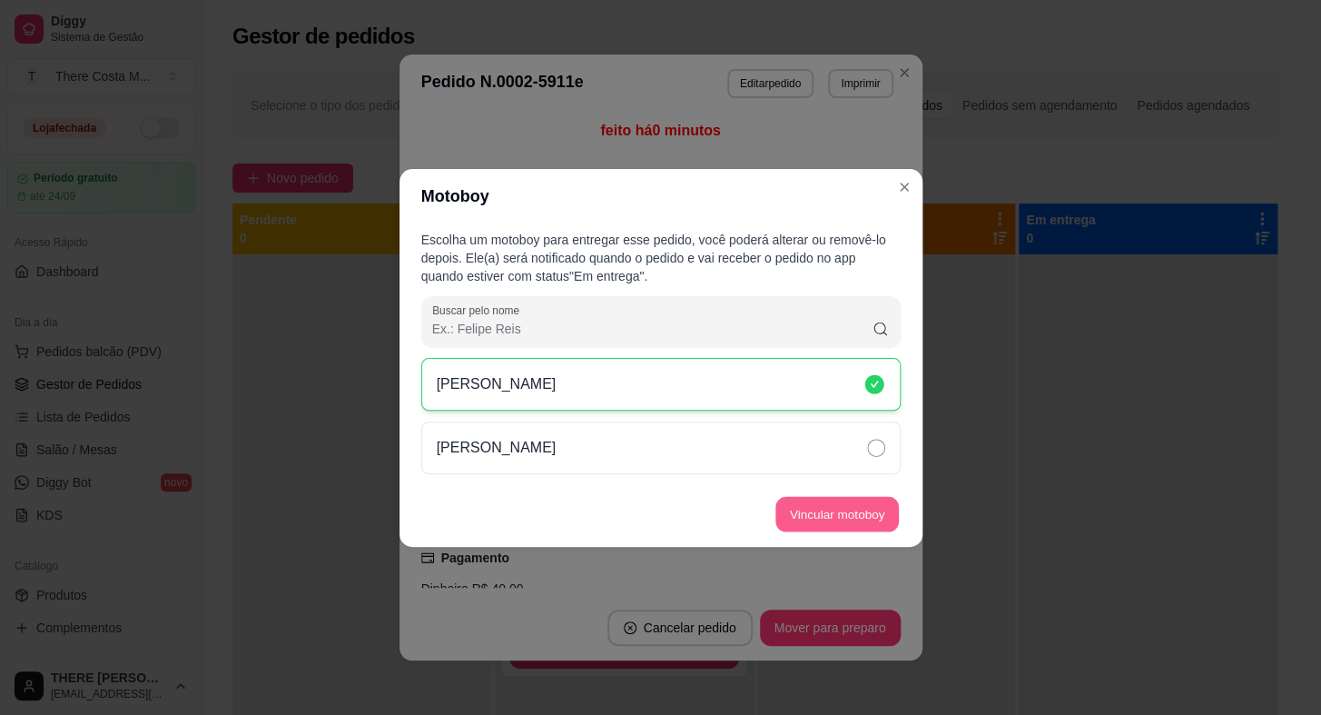
click at [806, 526] on button "Vincular motoboy" at bounding box center [838, 513] width 124 height 35
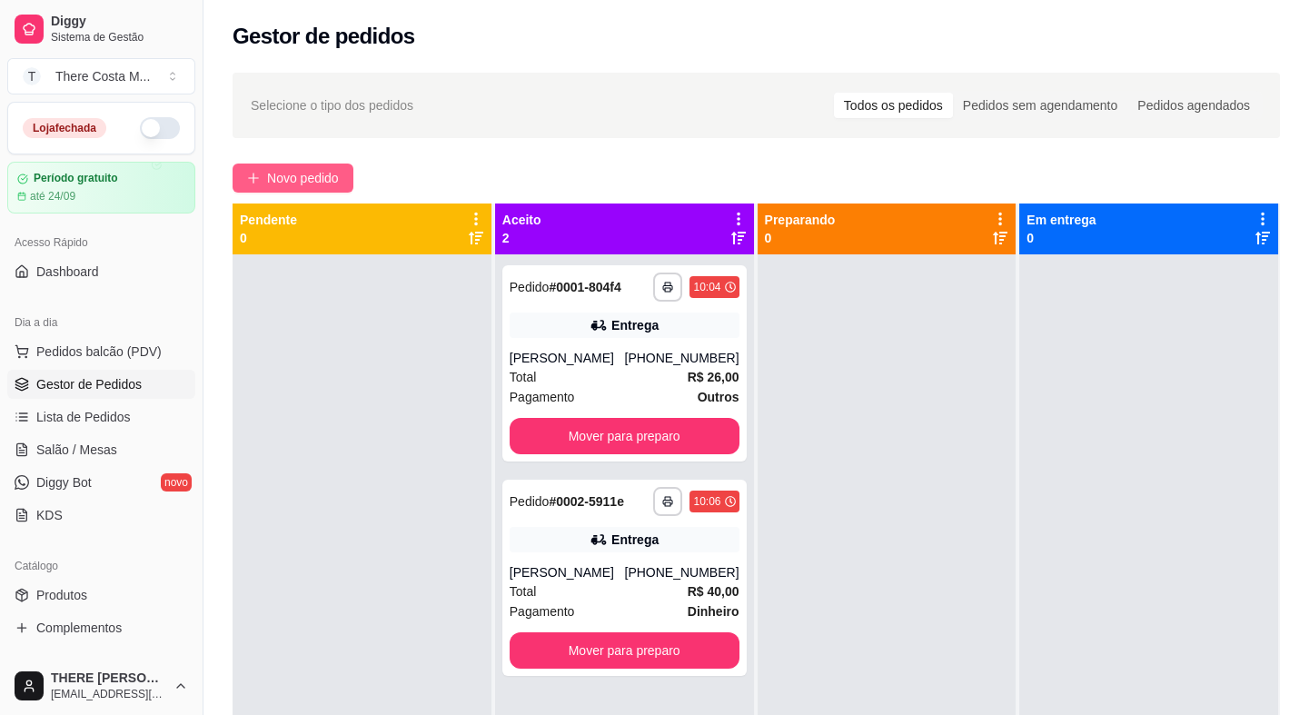
click at [312, 182] on span "Novo pedido" at bounding box center [303, 178] width 72 height 20
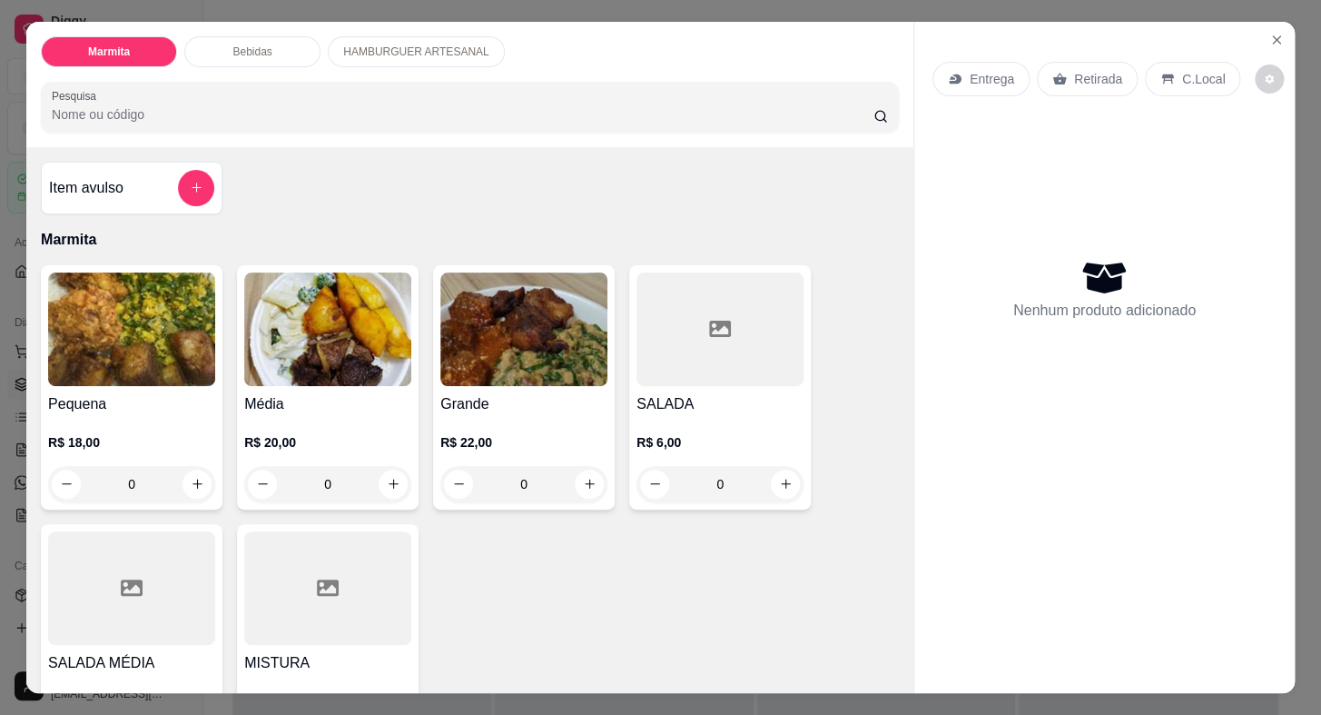
click at [987, 70] on p "Entrega" at bounding box center [992, 79] width 45 height 18
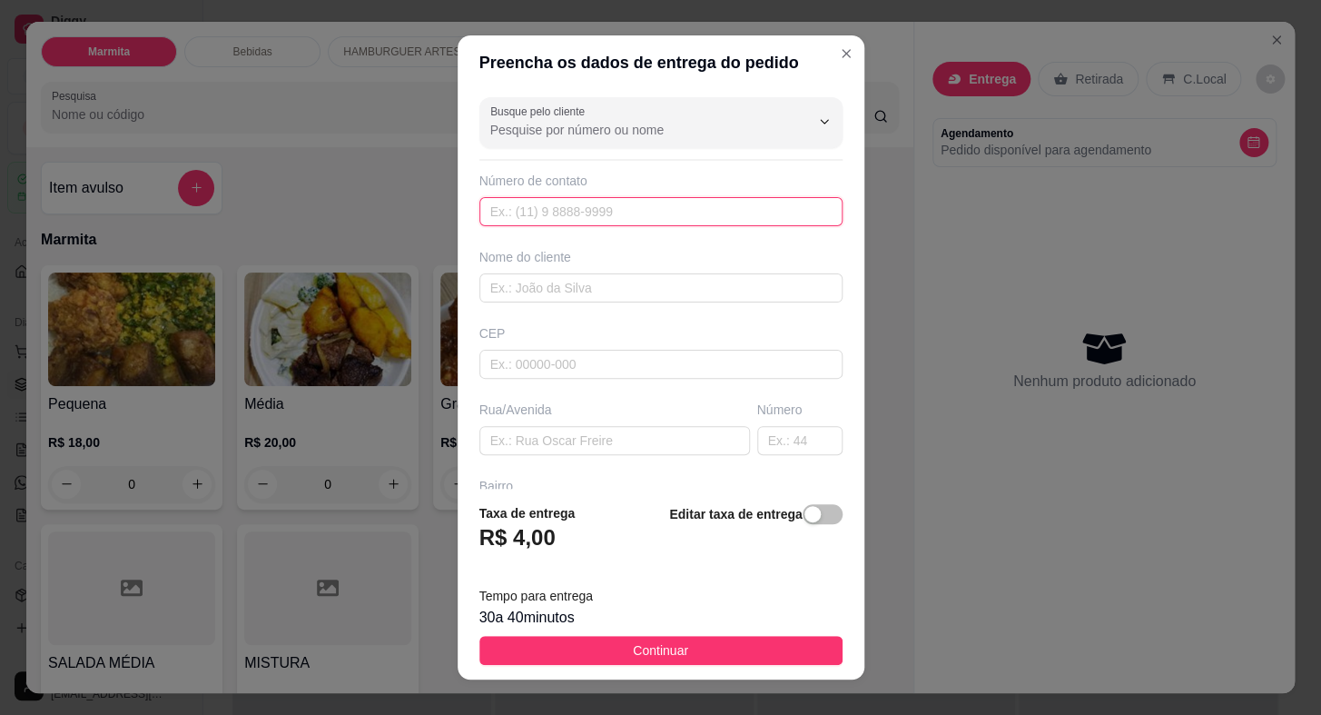
click at [552, 221] on input "text" at bounding box center [661, 211] width 363 height 29
click at [599, 123] on input "Busque pelo cliente" at bounding box center [635, 130] width 291 height 18
type input "t"
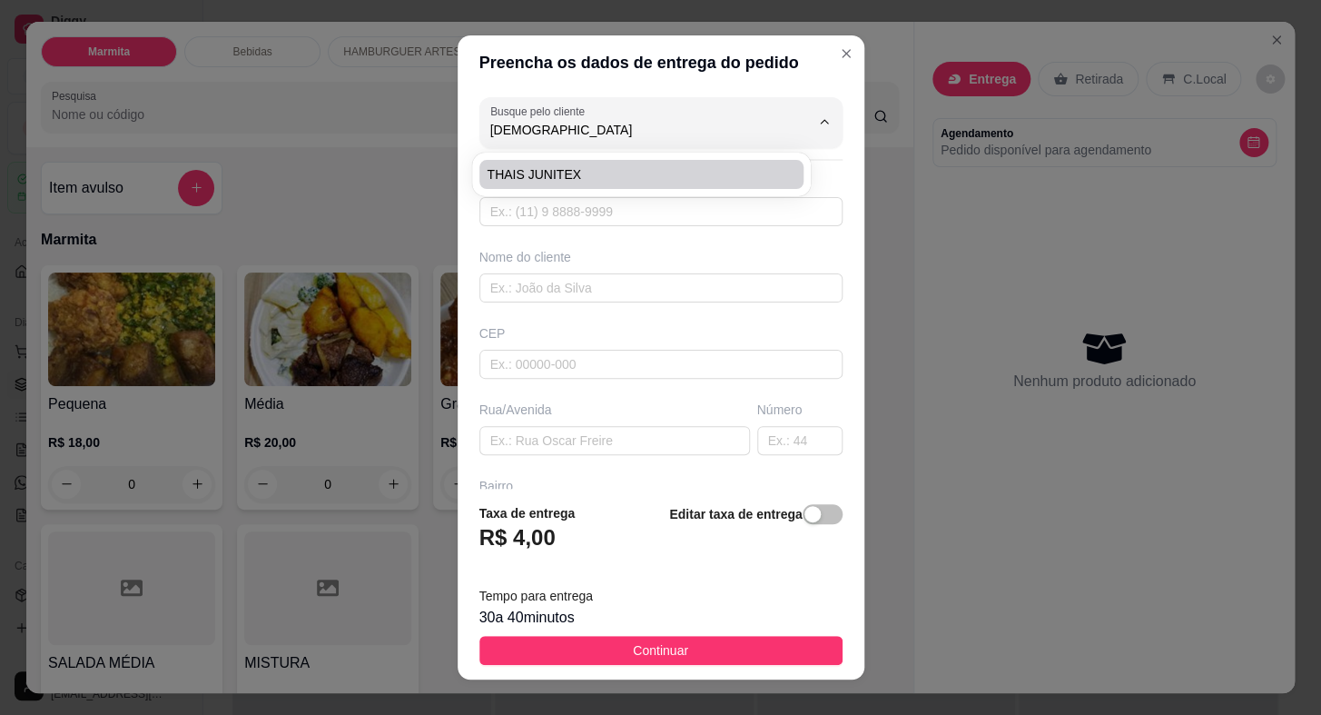
click at [655, 160] on li "THAIS JUNITEX" at bounding box center [642, 174] width 324 height 29
type input "THAIS JUNITEX"
type input "15996671782"
type input "THAIS JUNITEX"
type input "18440000"
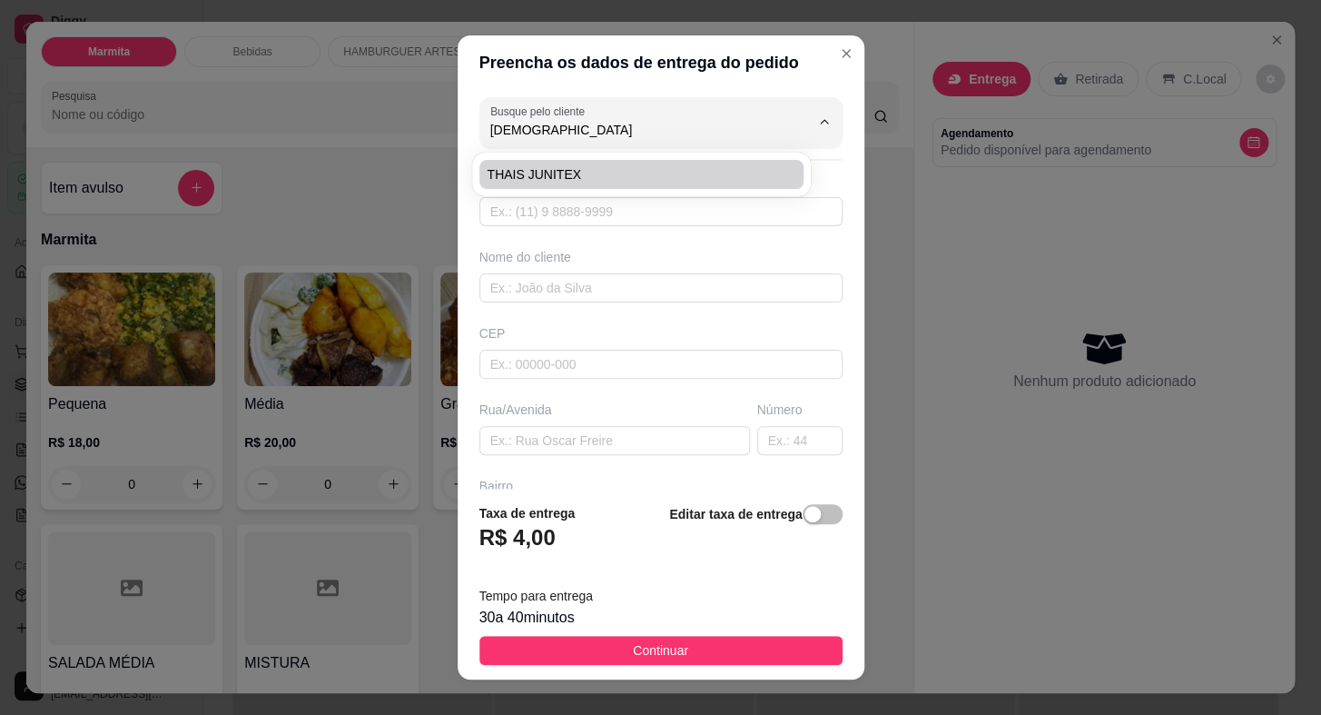
type input "CORONEL [PERSON_NAME]"
type input "0"
type input "CENTRO"
type input "Itaberá"
type input "JUNITEX"
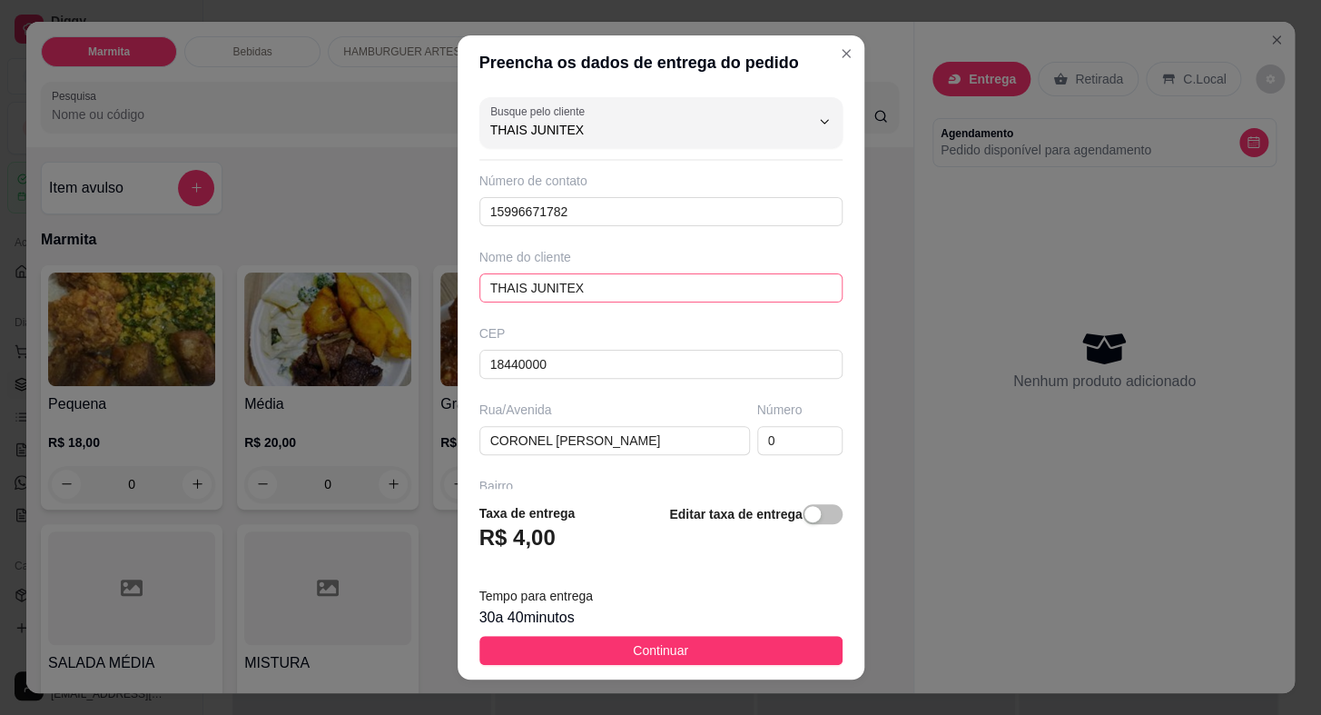
type input "THAIS JUNITEX"
click at [636, 282] on input "THAIS JUNITEX" at bounding box center [661, 287] width 363 height 29
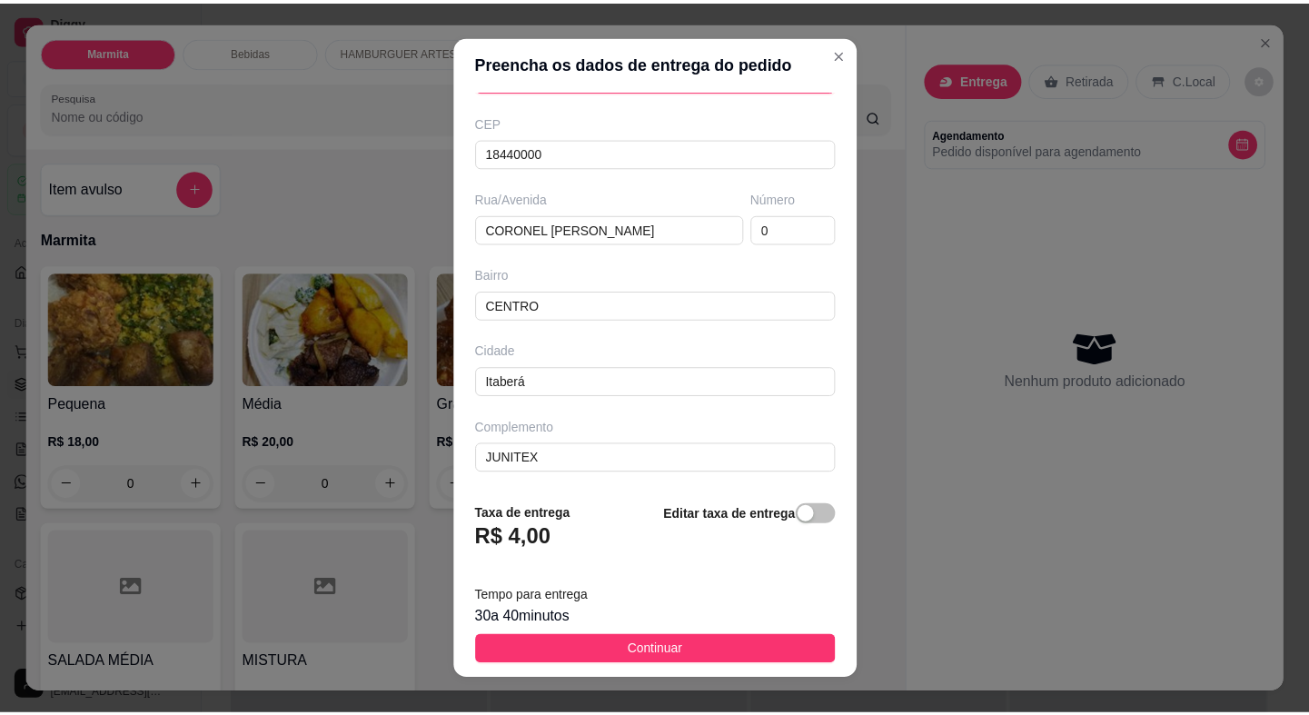
scroll to position [22, 0]
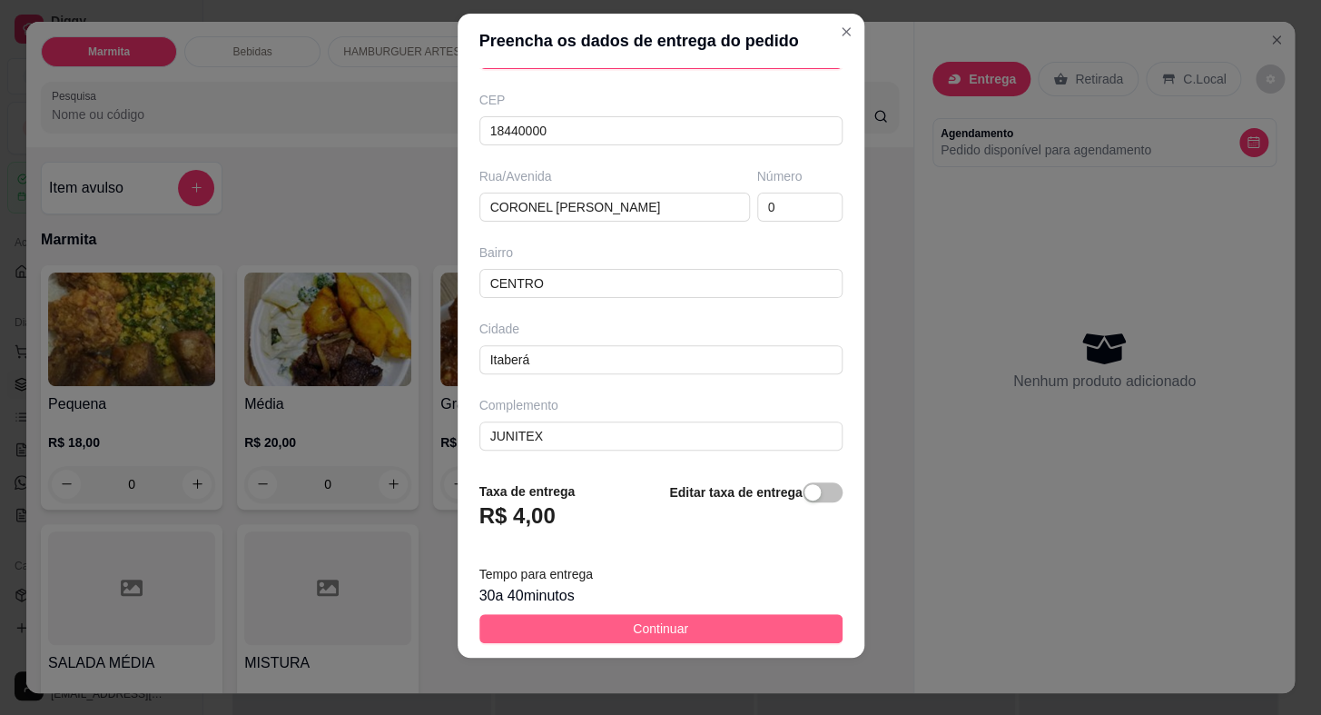
type input "Tais Junitex"
click at [696, 618] on button "Continuar" at bounding box center [661, 628] width 363 height 29
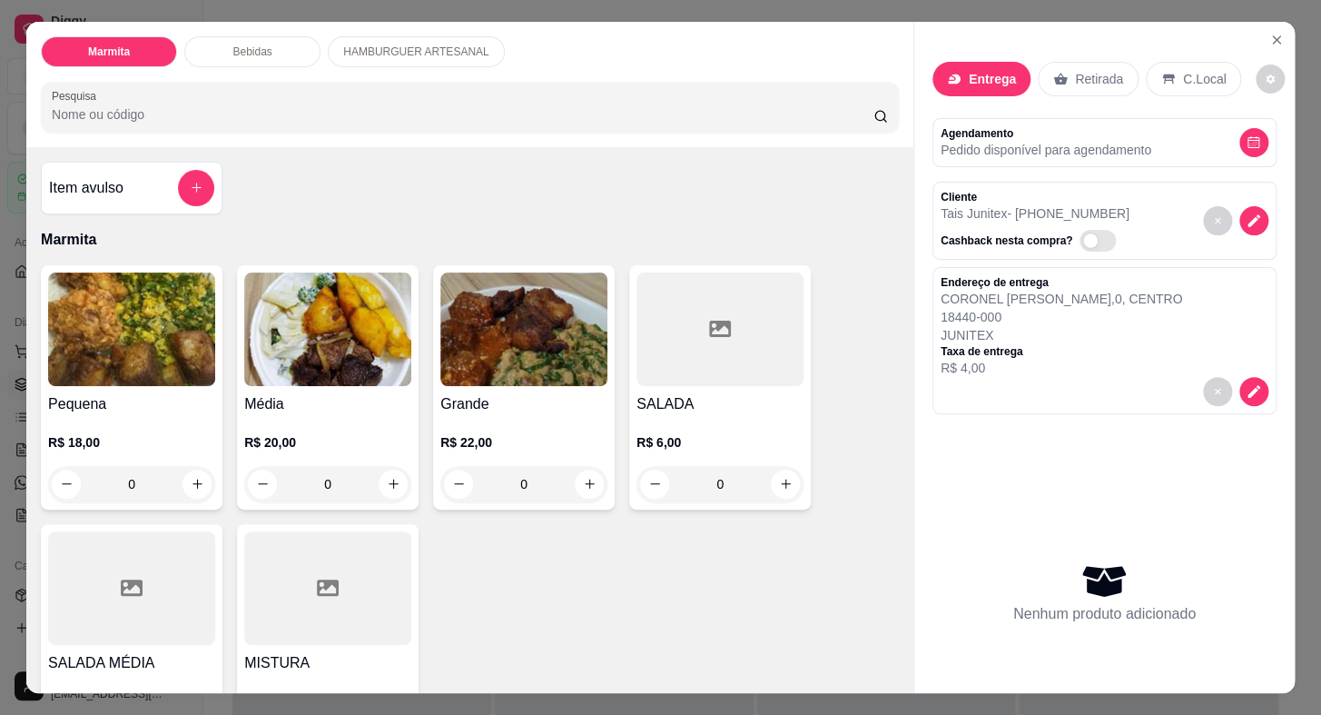
click at [157, 373] on img at bounding box center [131, 329] width 167 height 114
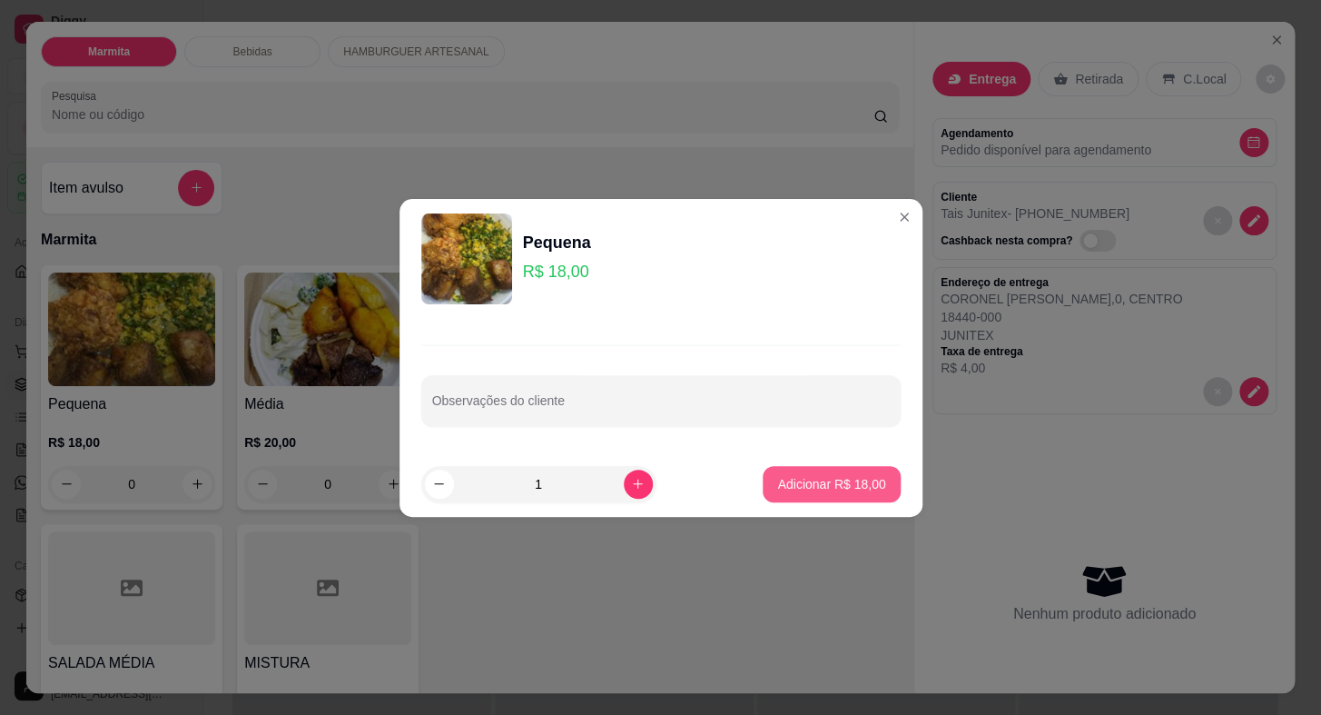
click at [805, 485] on p "Adicionar R$ 18,00" at bounding box center [831, 484] width 108 height 18
type input "1"
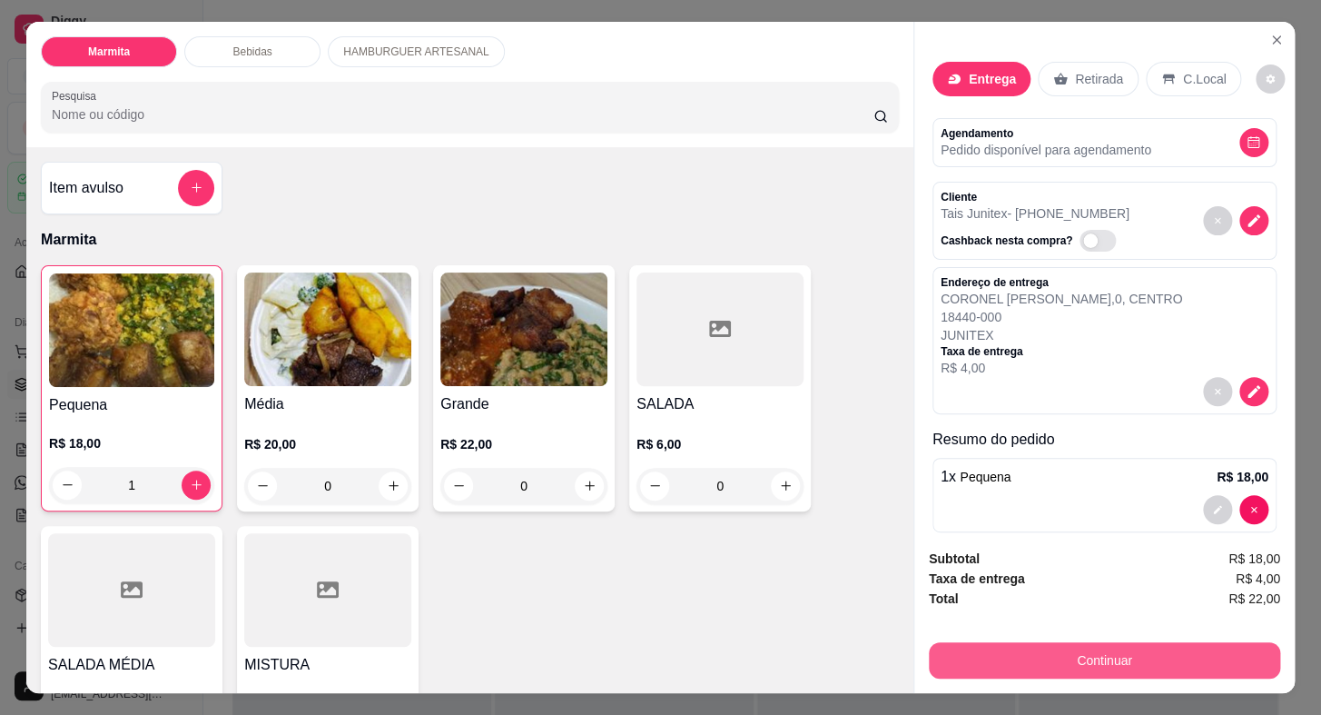
click at [1044, 645] on button "Continuar" at bounding box center [1104, 660] width 351 height 36
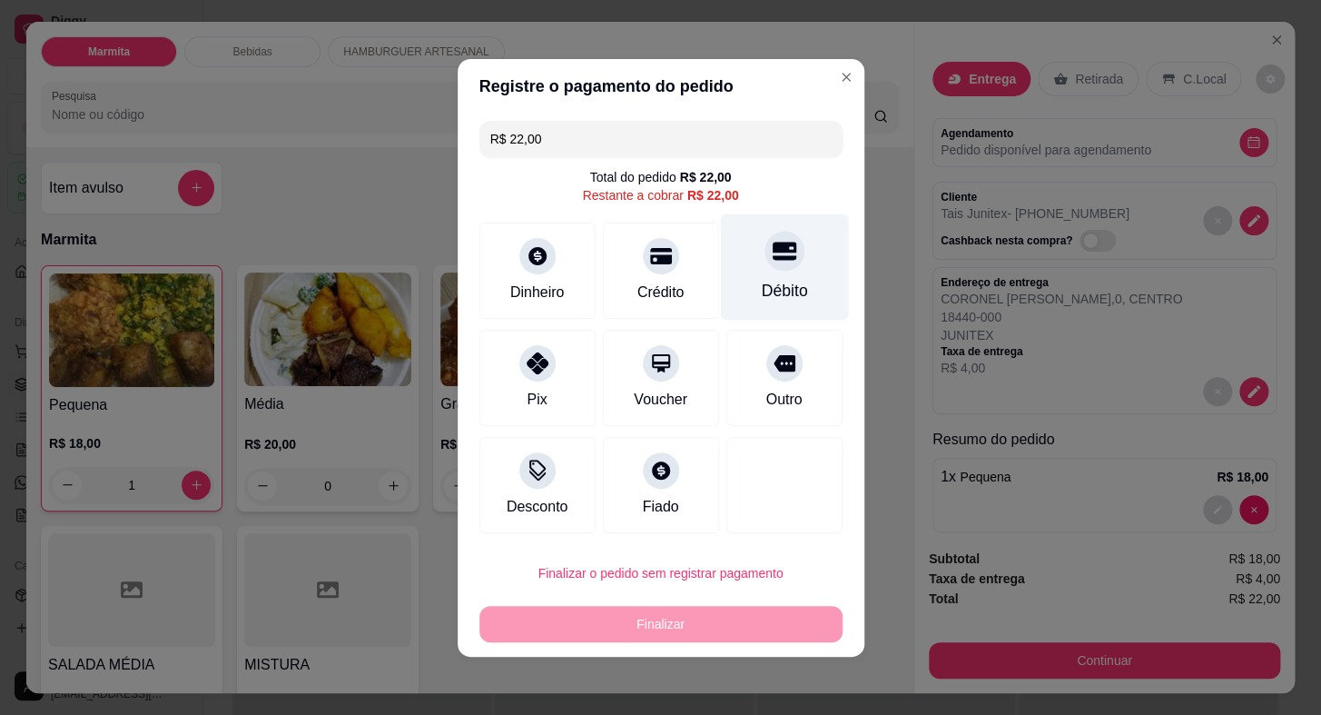
click at [765, 260] on div at bounding box center [785, 251] width 40 height 40
type input "R$ 0,00"
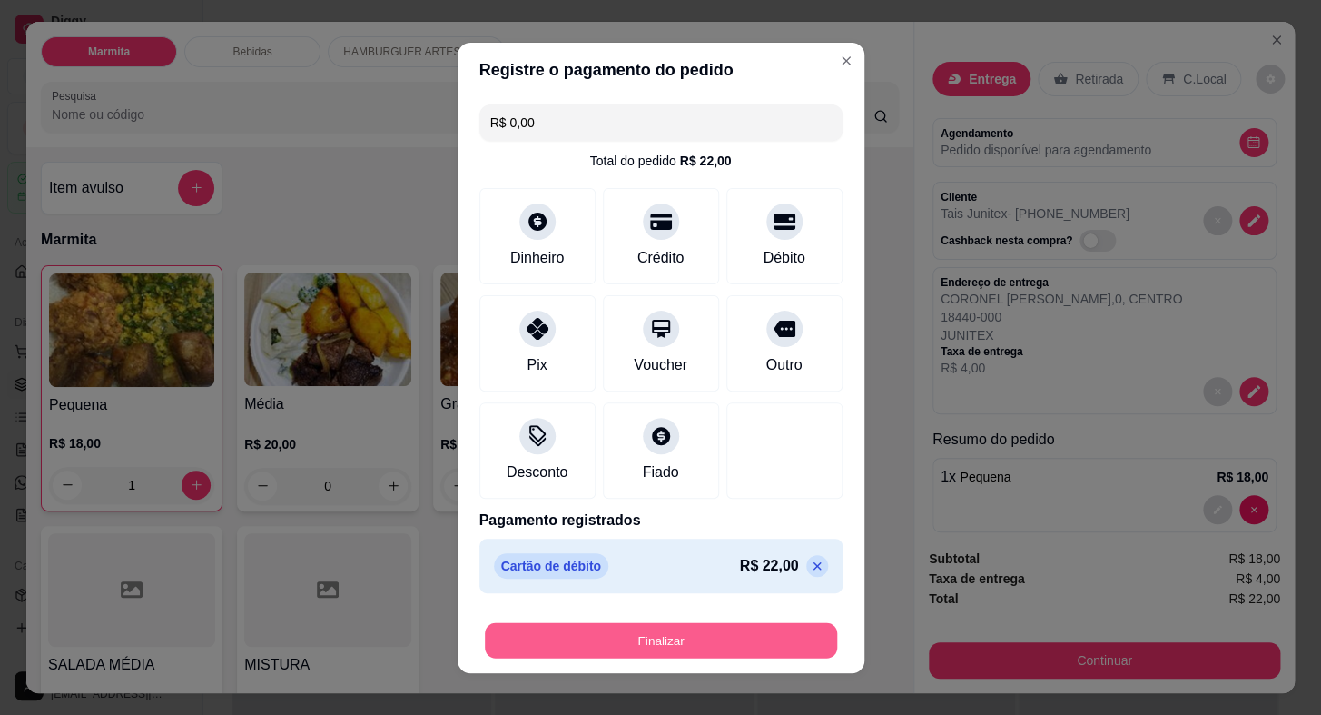
click at [735, 634] on button "Finalizar" at bounding box center [661, 639] width 352 height 35
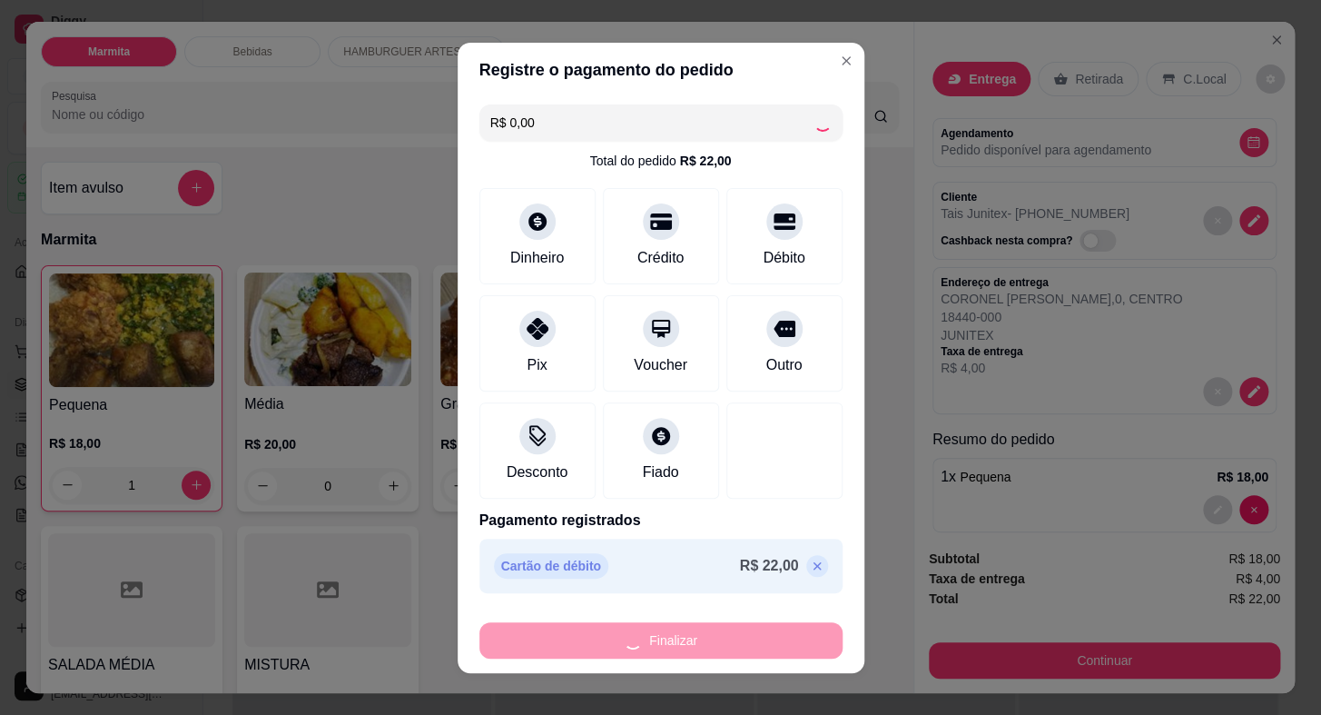
type input "0"
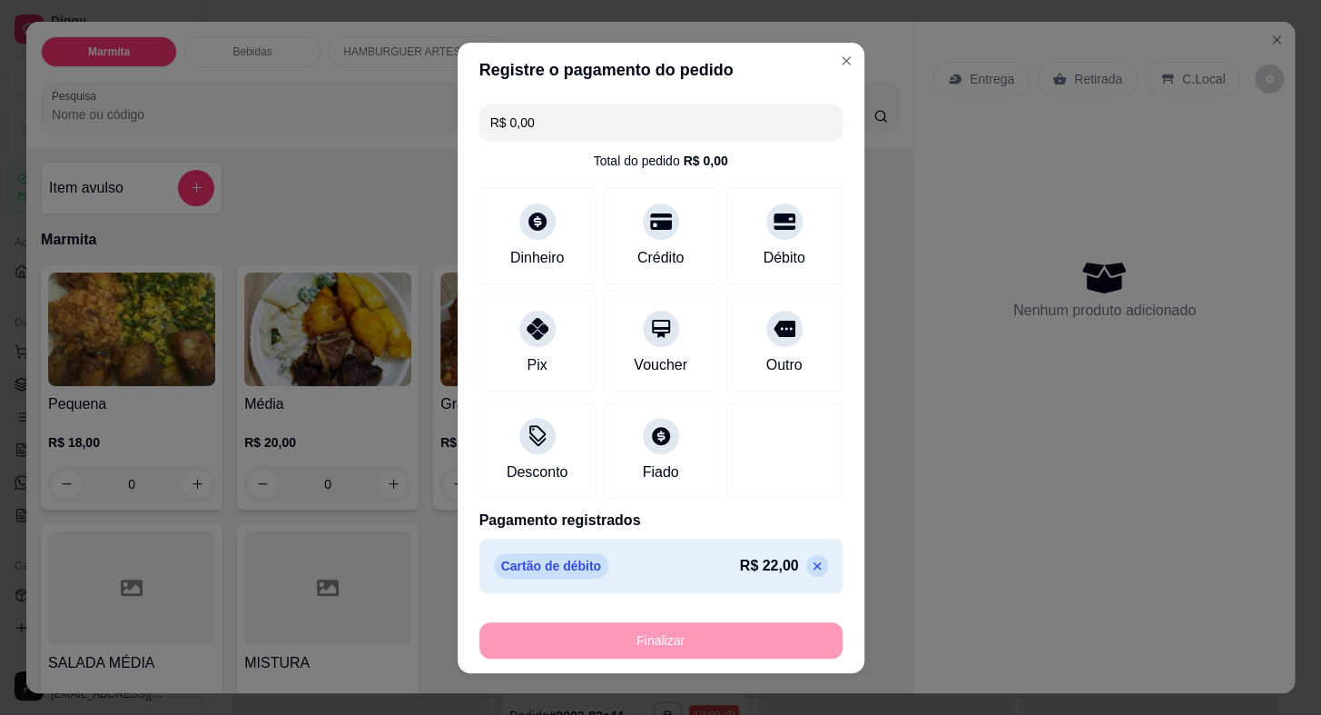
type input "-R$ 22,00"
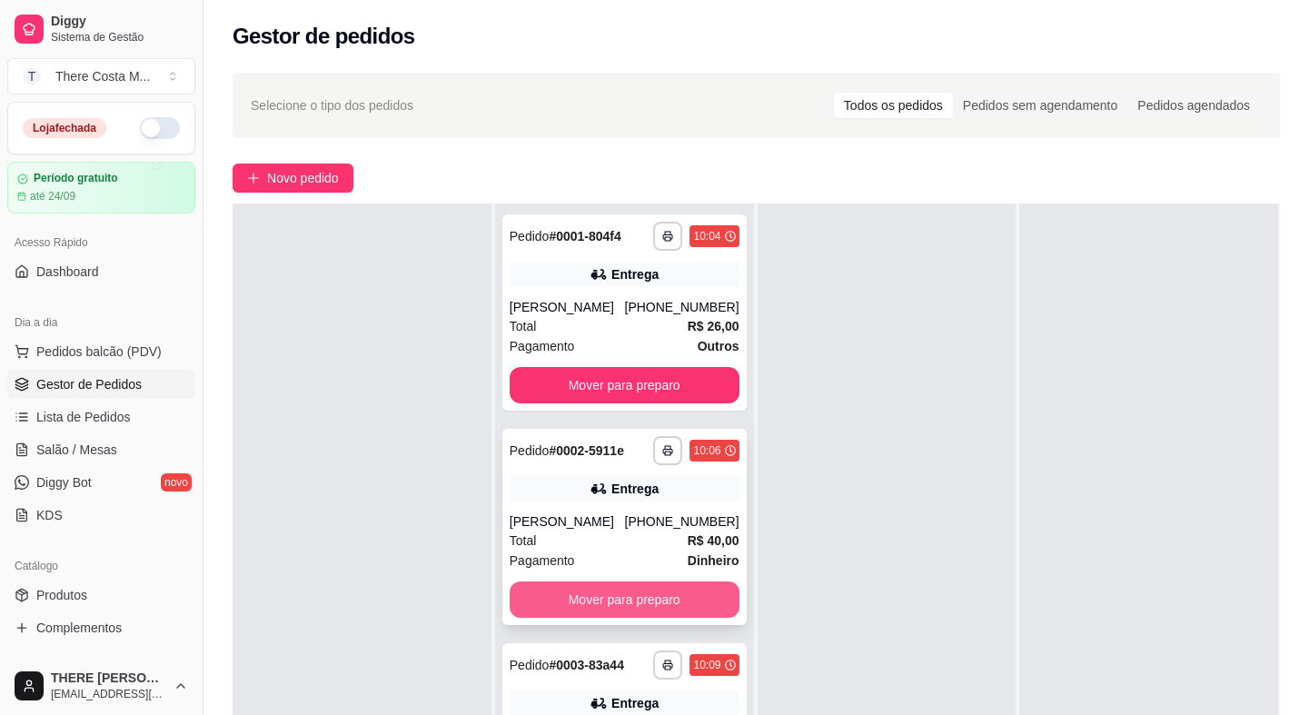
scroll to position [247, 0]
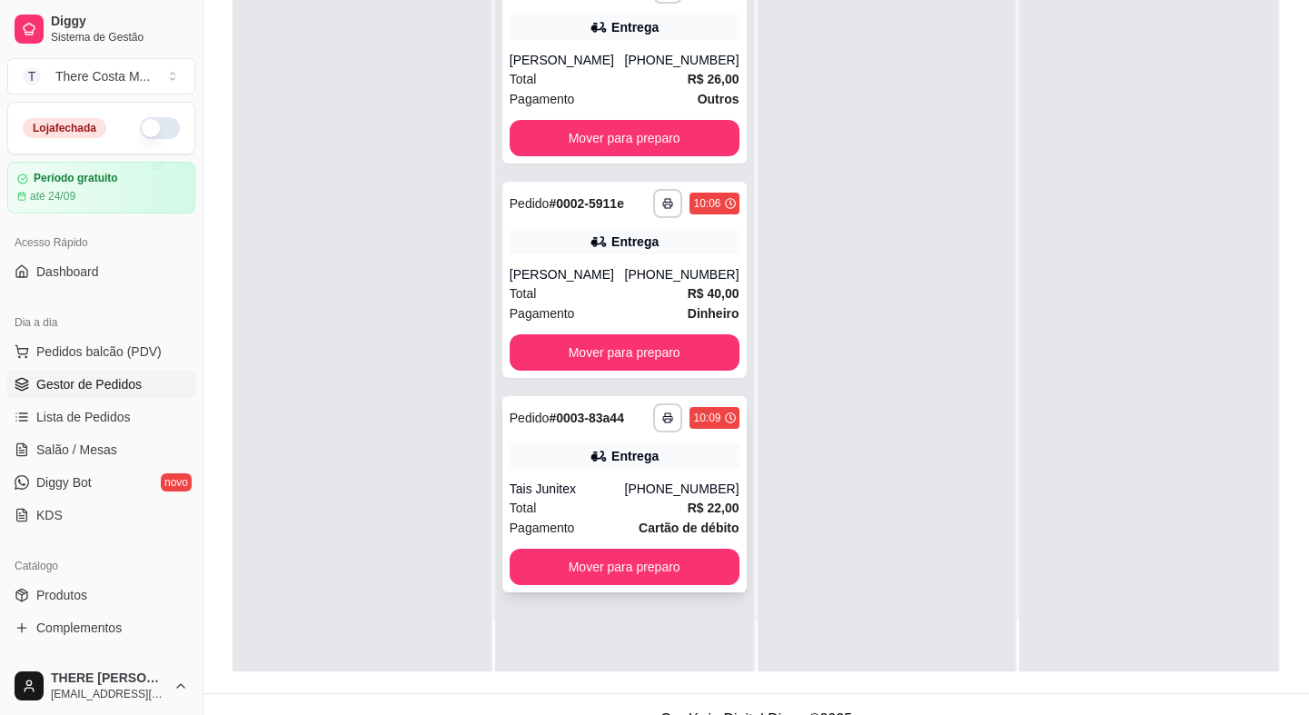
click at [615, 435] on div "**********" at bounding box center [624, 494] width 244 height 196
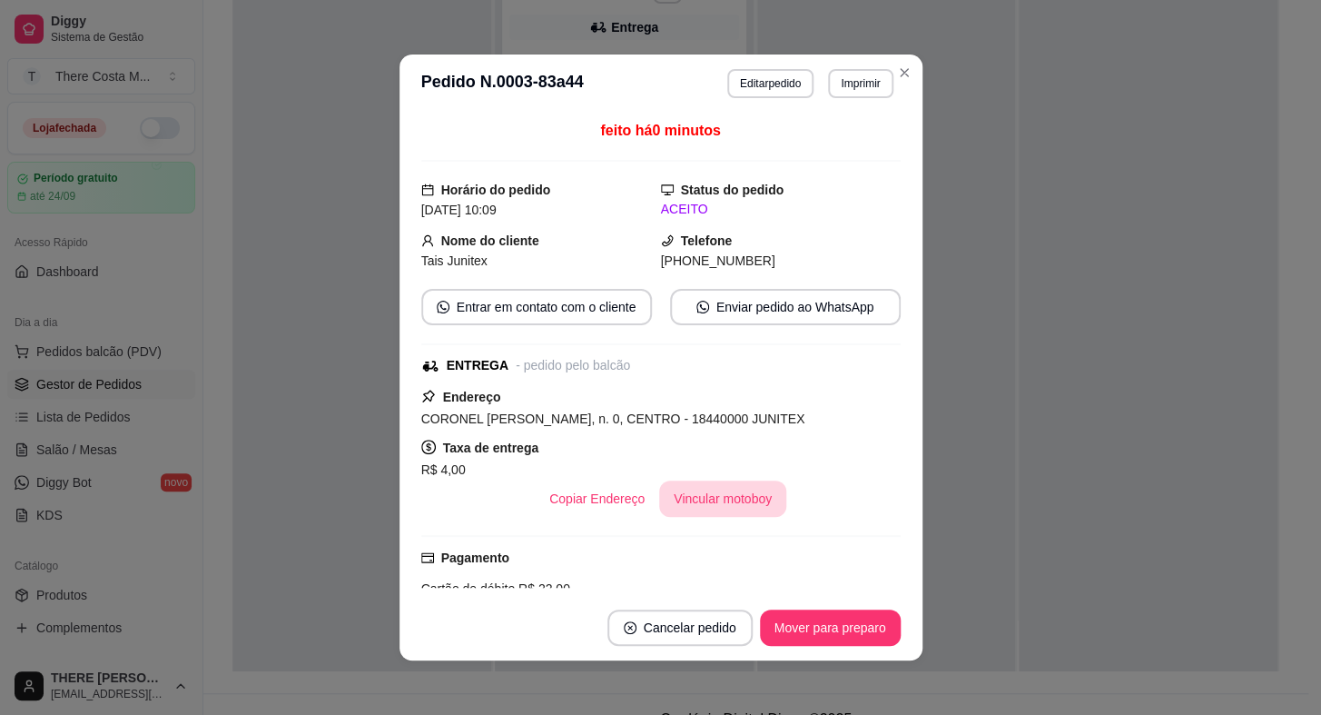
click at [744, 500] on button "Vincular motoboy" at bounding box center [722, 498] width 127 height 36
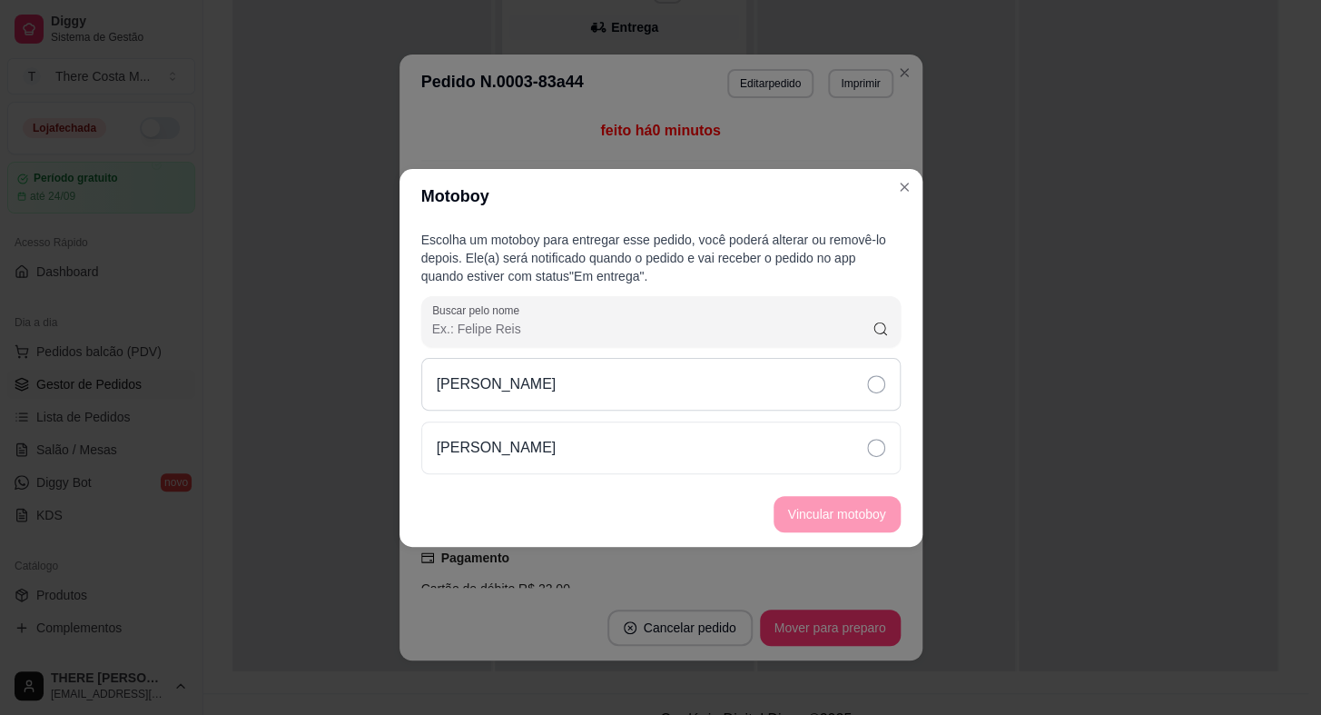
click at [837, 378] on div "[PERSON_NAME]" at bounding box center [661, 384] width 480 height 53
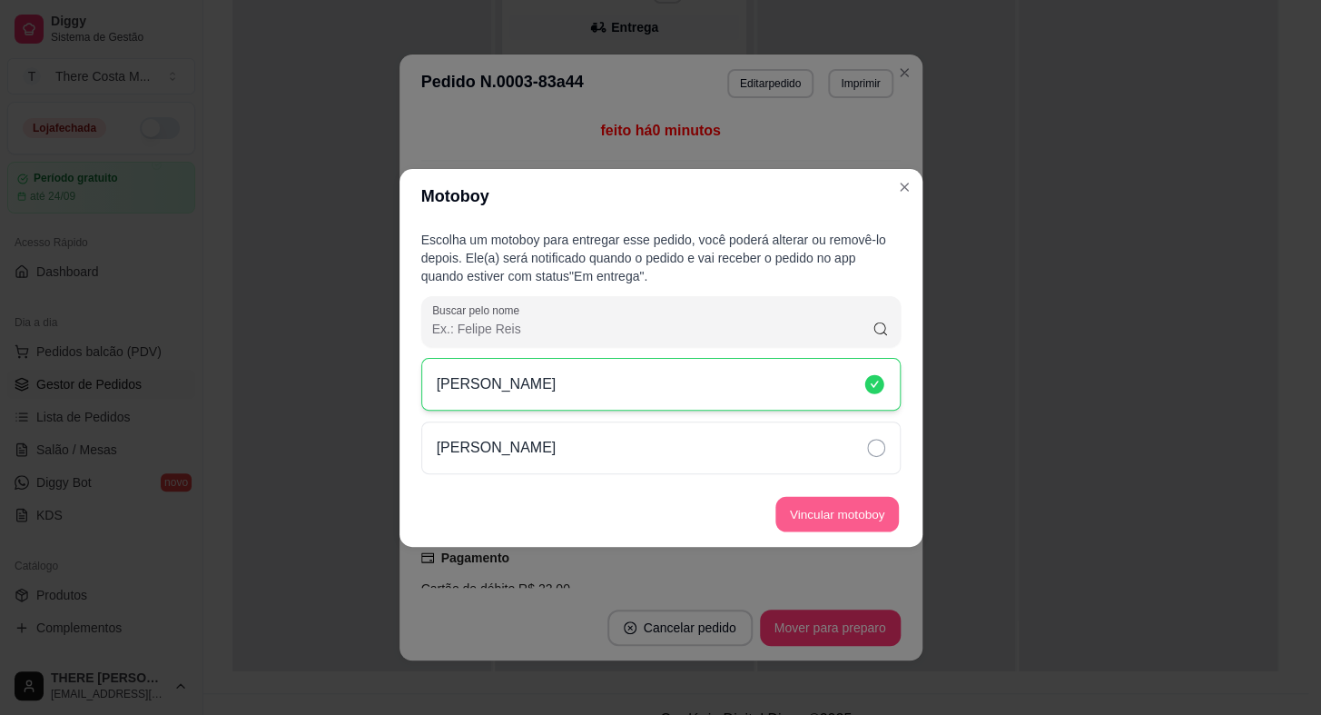
click at [850, 529] on button "Vincular motoboy" at bounding box center [838, 513] width 124 height 35
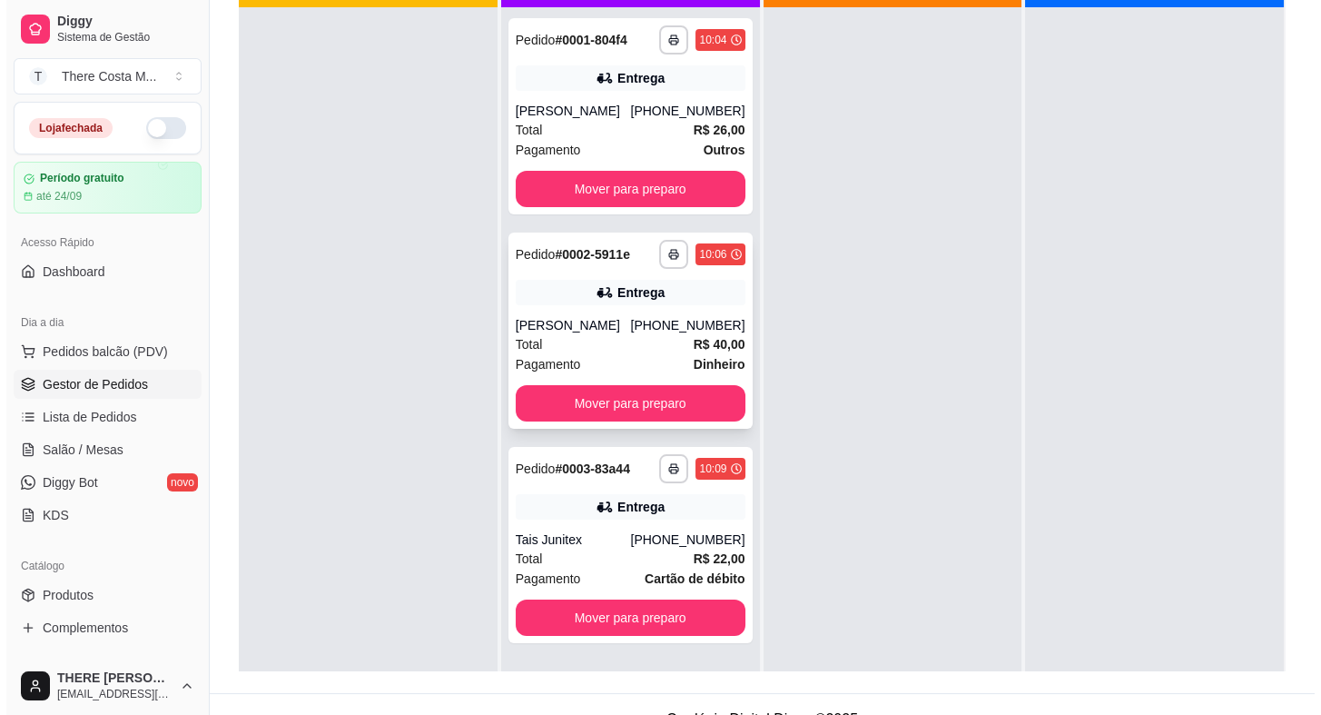
scroll to position [0, 0]
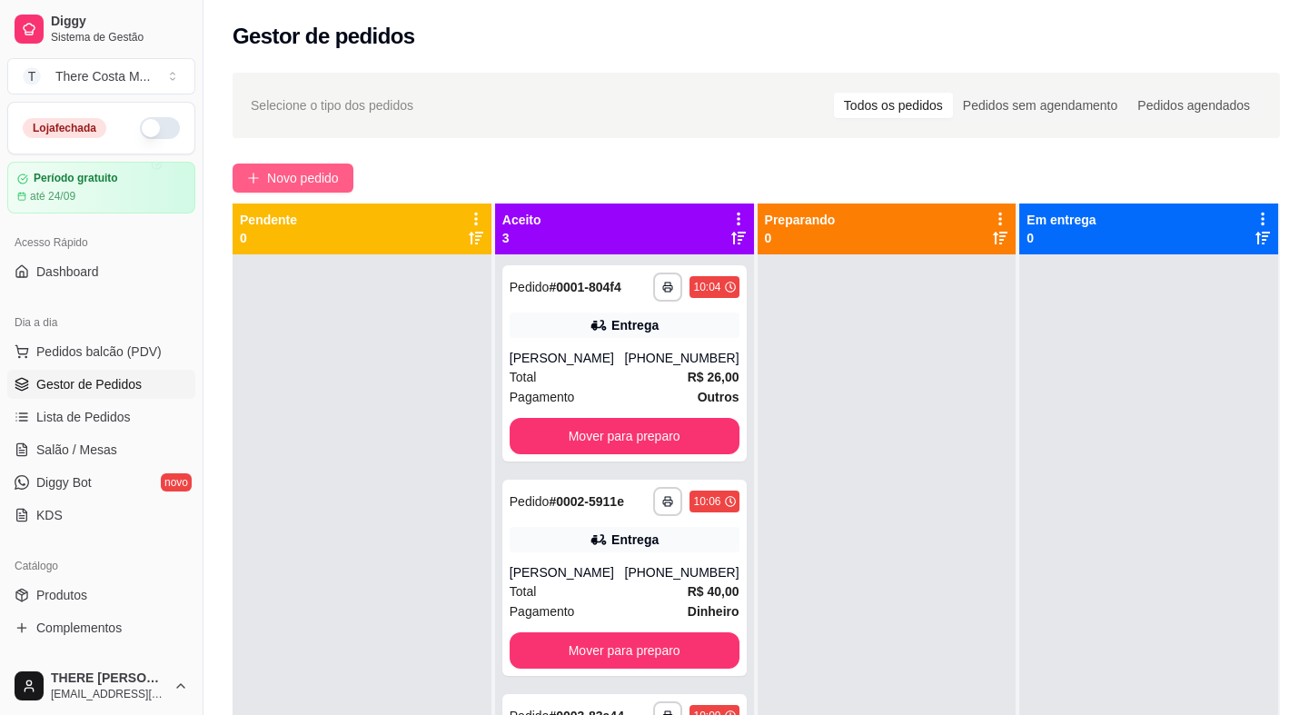
click at [321, 185] on span "Novo pedido" at bounding box center [303, 178] width 72 height 20
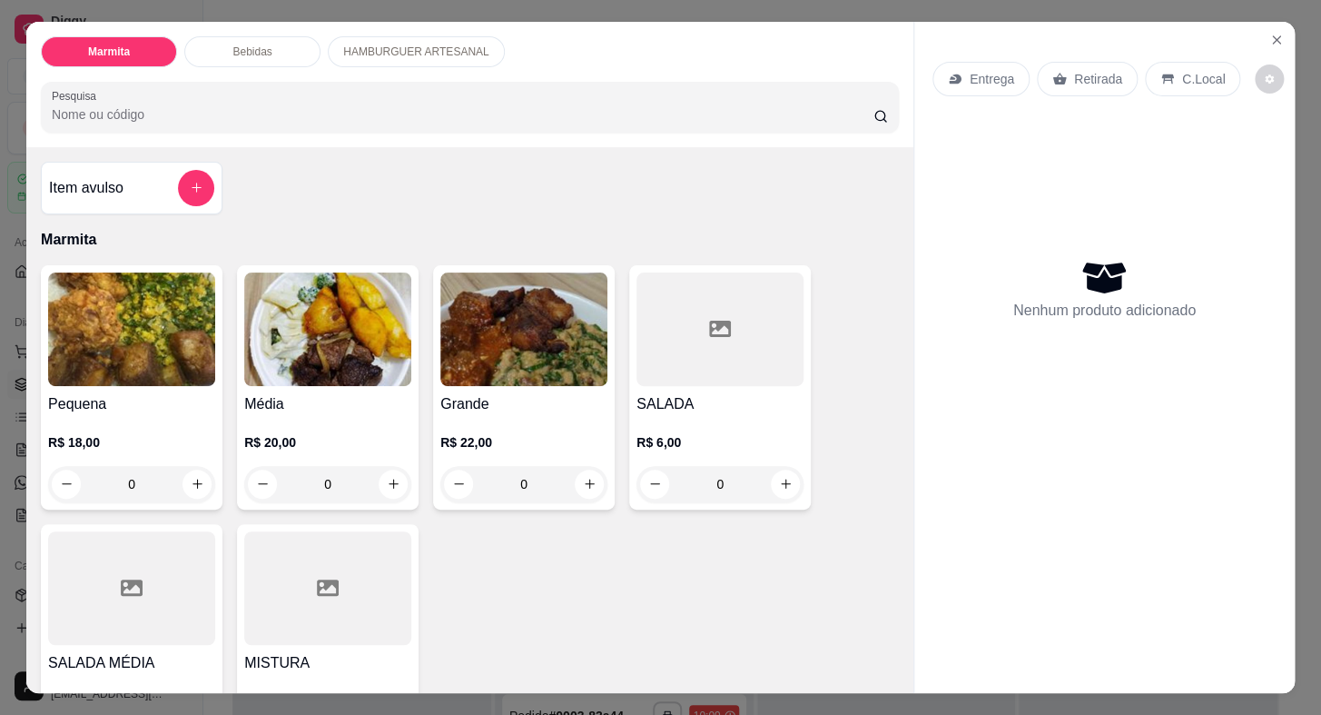
click at [1008, 75] on div "Entrega" at bounding box center [981, 79] width 97 height 35
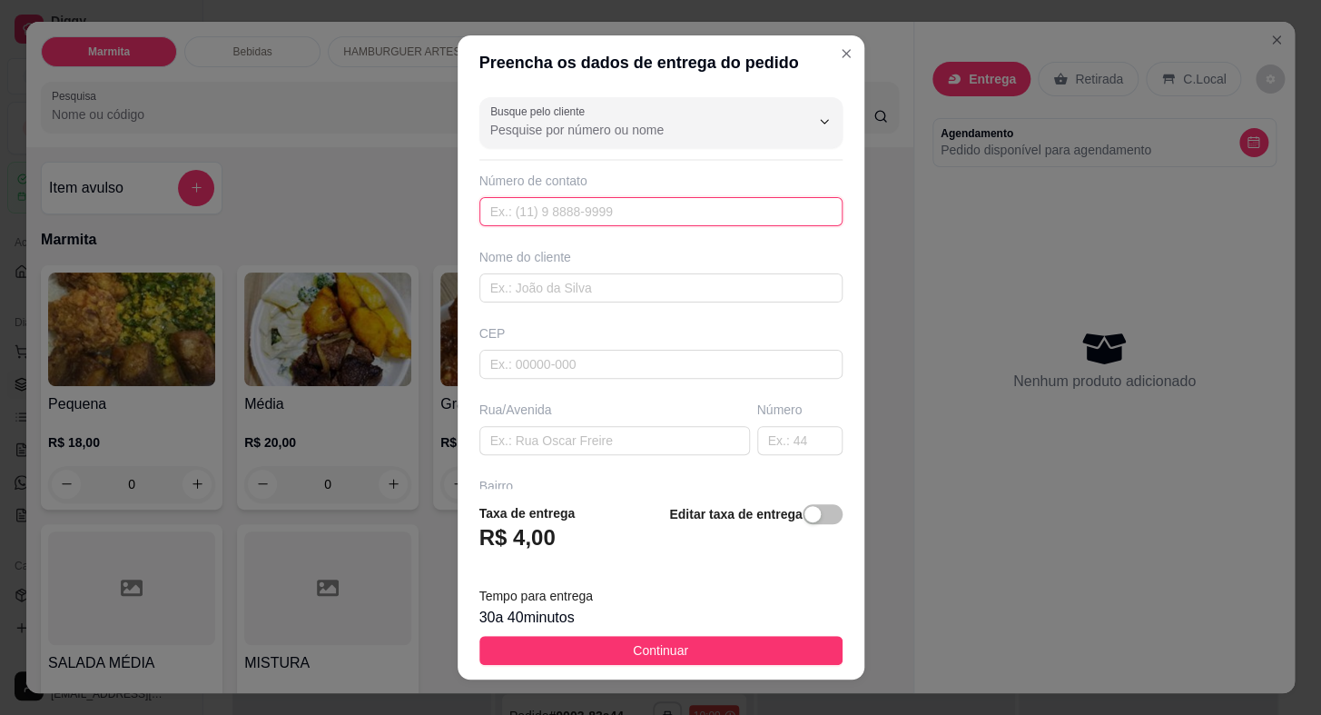
click at [635, 212] on input "text" at bounding box center [661, 211] width 363 height 29
paste input "[PHONE_NUMBER]"
type input "[PHONE_NUMBER]"
click at [645, 285] on input "text" at bounding box center [661, 287] width 363 height 29
type input "Ana"
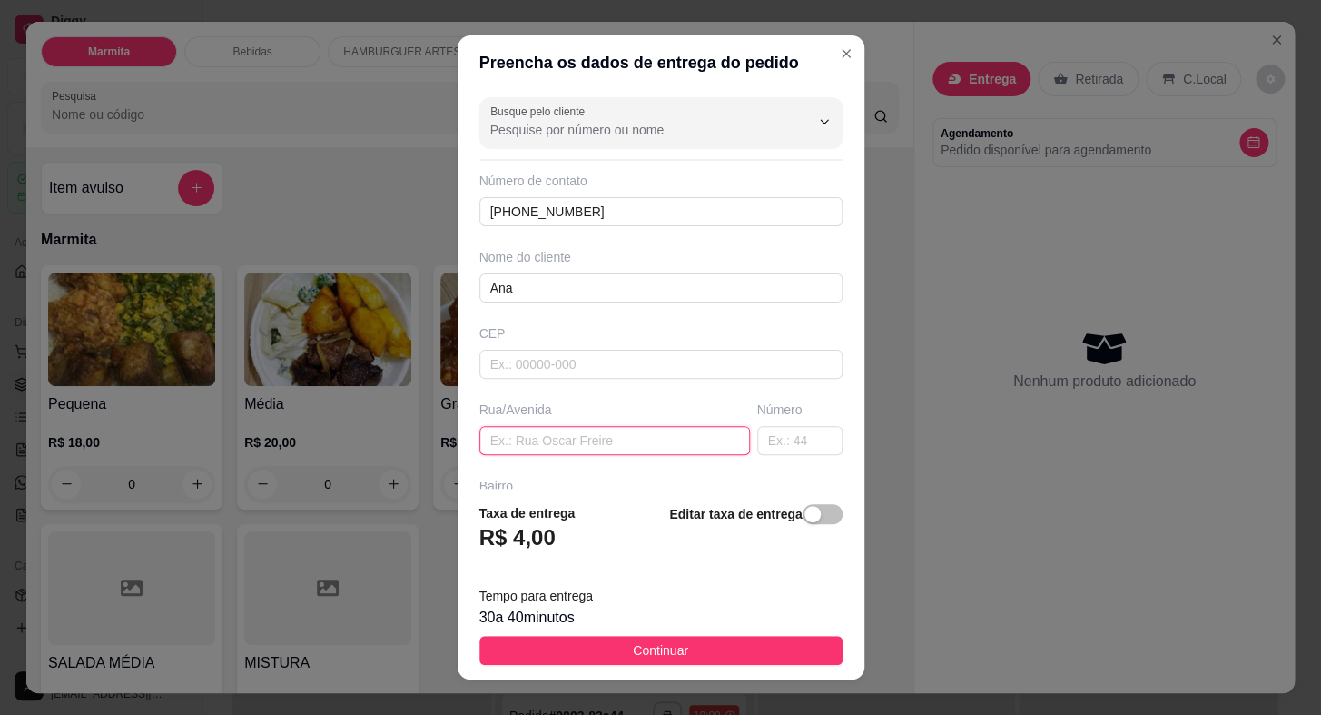
click at [581, 447] on input "text" at bounding box center [615, 440] width 271 height 29
paste input "Rua [PERSON_NAME]"
type input "Rua [PERSON_NAME]"
click at [757, 437] on input "text" at bounding box center [799, 440] width 85 height 29
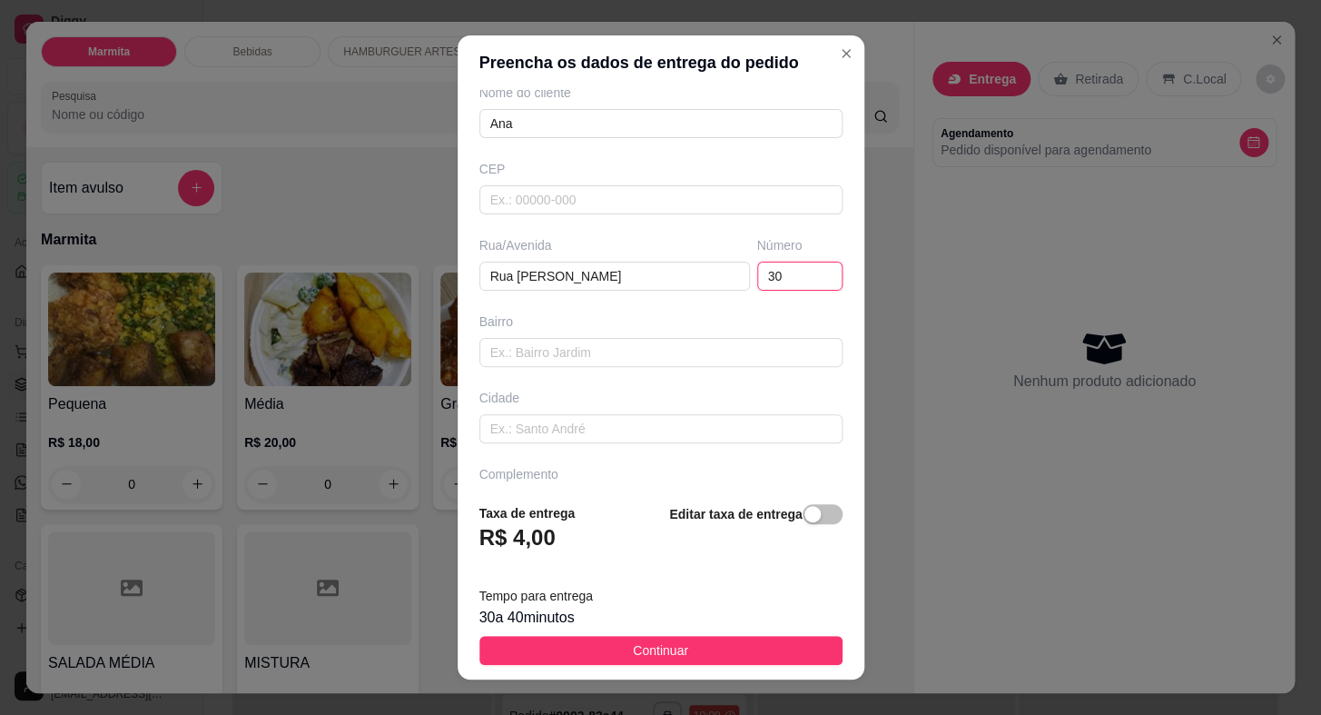
type input "30"
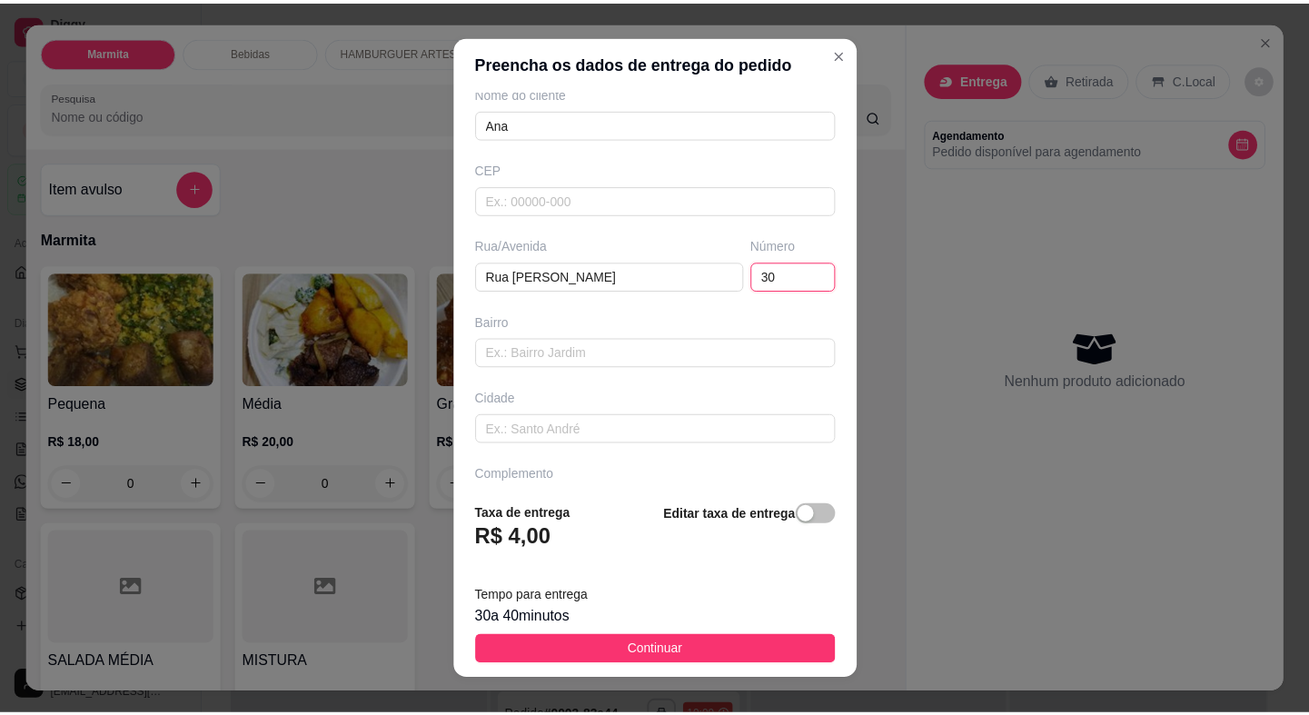
scroll to position [212, 0]
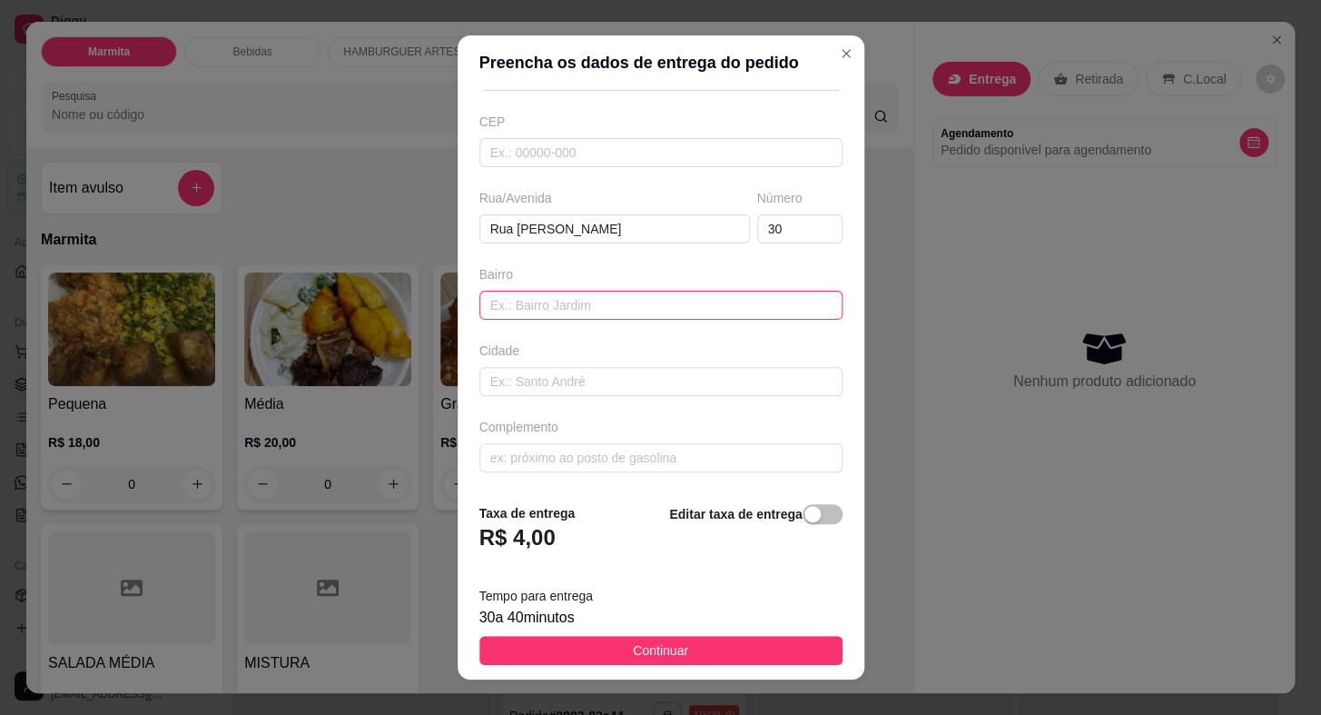
click at [581, 301] on input "text" at bounding box center [661, 305] width 363 height 29
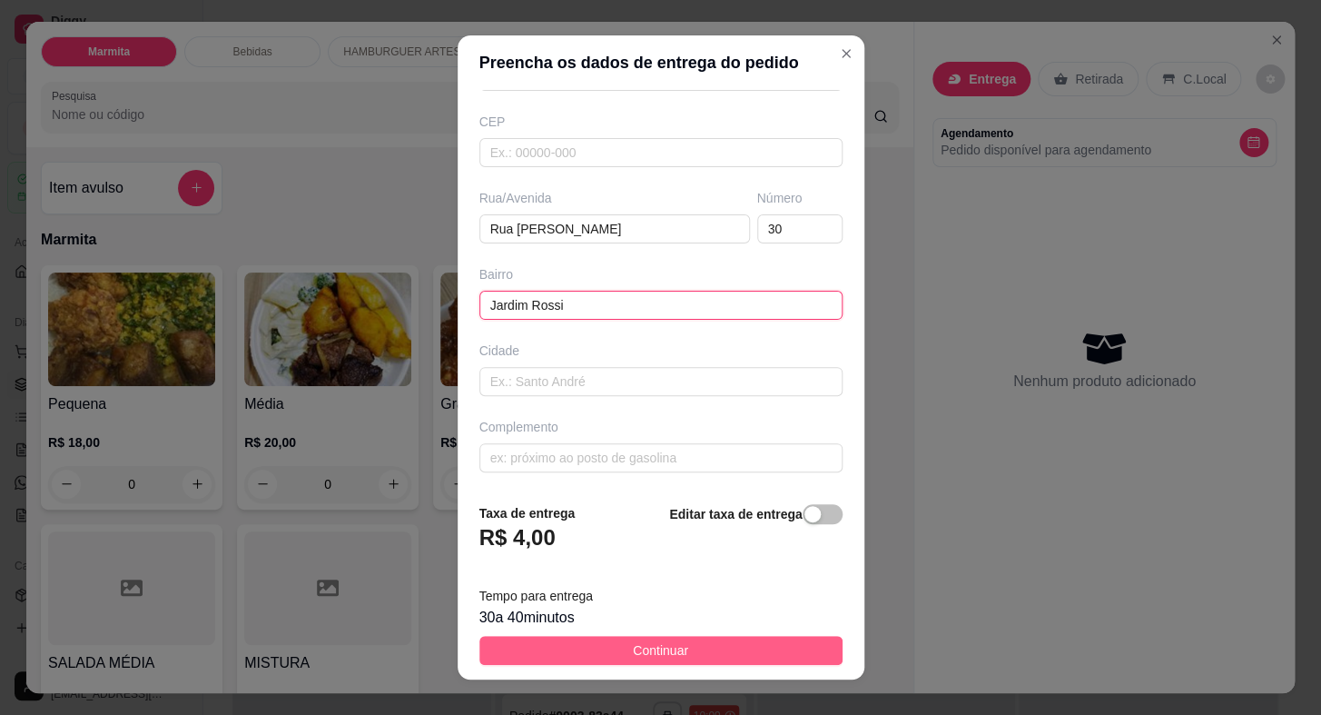
type input "Jardim Rossi"
click at [641, 657] on span "Continuar" at bounding box center [660, 650] width 55 height 20
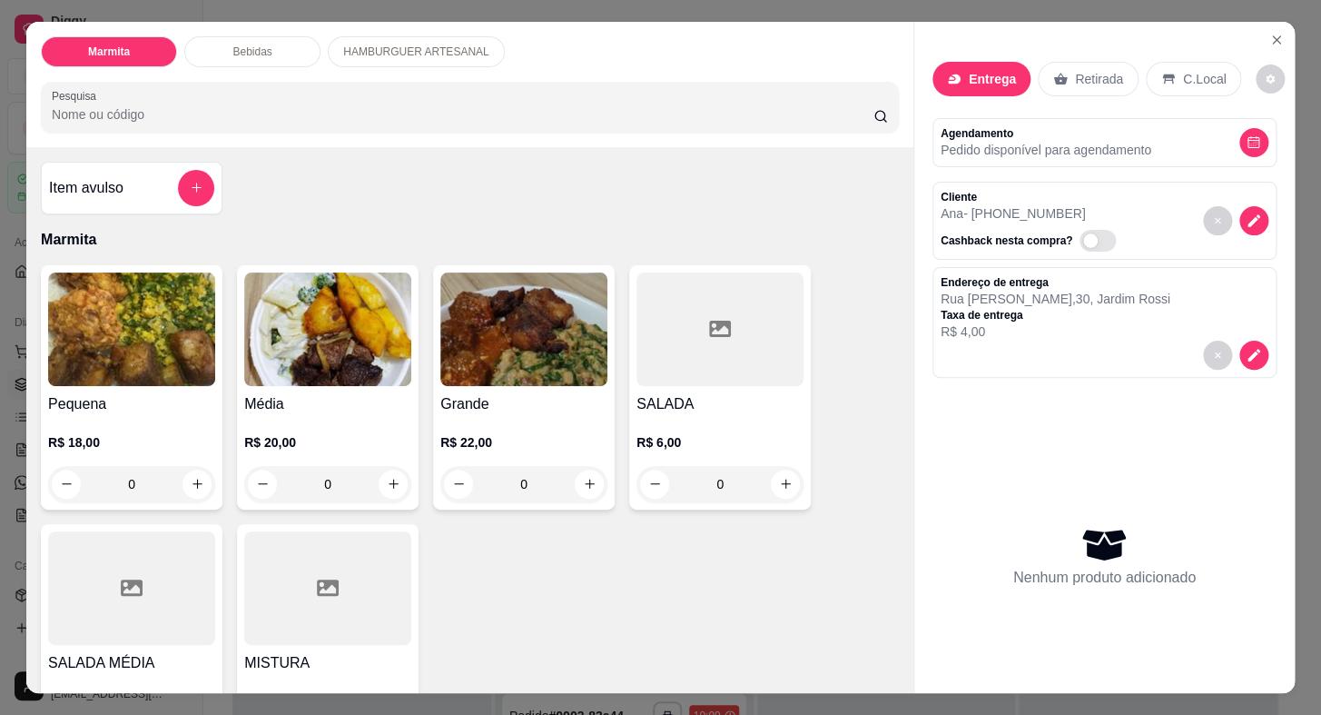
click at [75, 381] on div "Pequena R$ 18,00 0" at bounding box center [132, 387] width 182 height 244
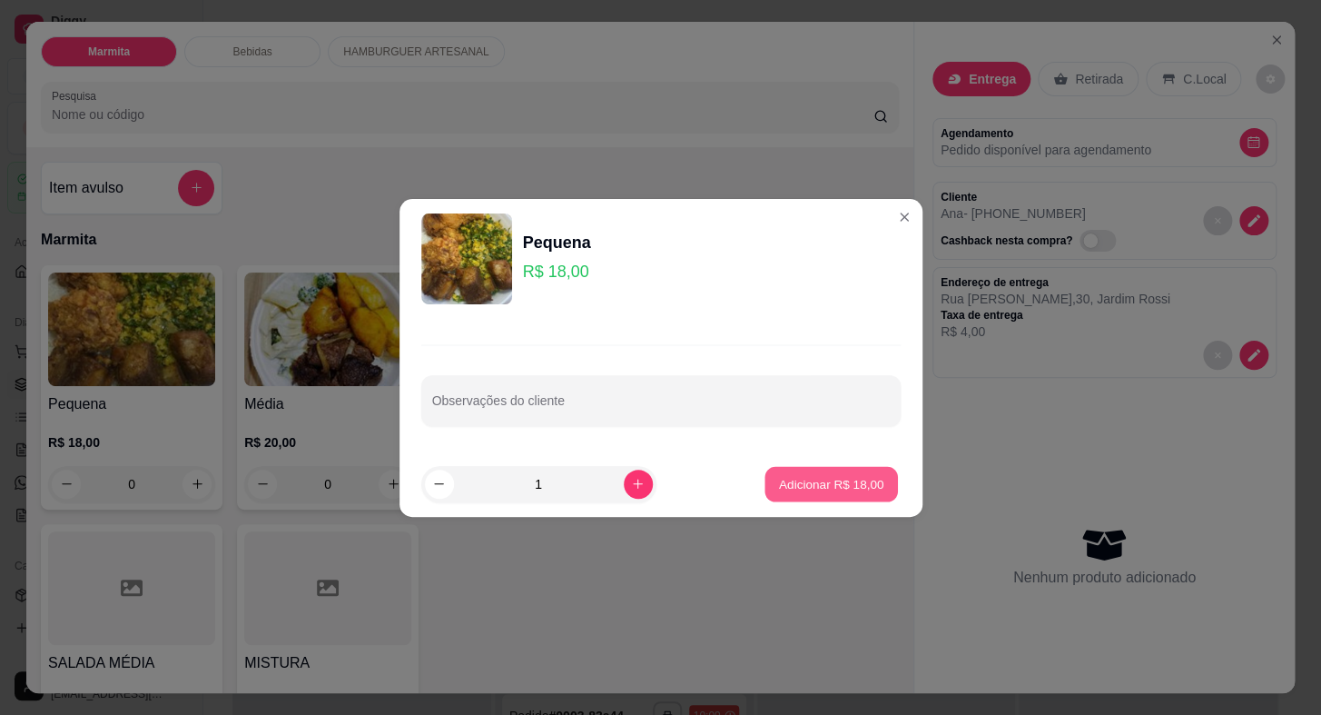
click at [822, 475] on p "Adicionar R$ 18,00" at bounding box center [831, 483] width 105 height 17
type input "1"
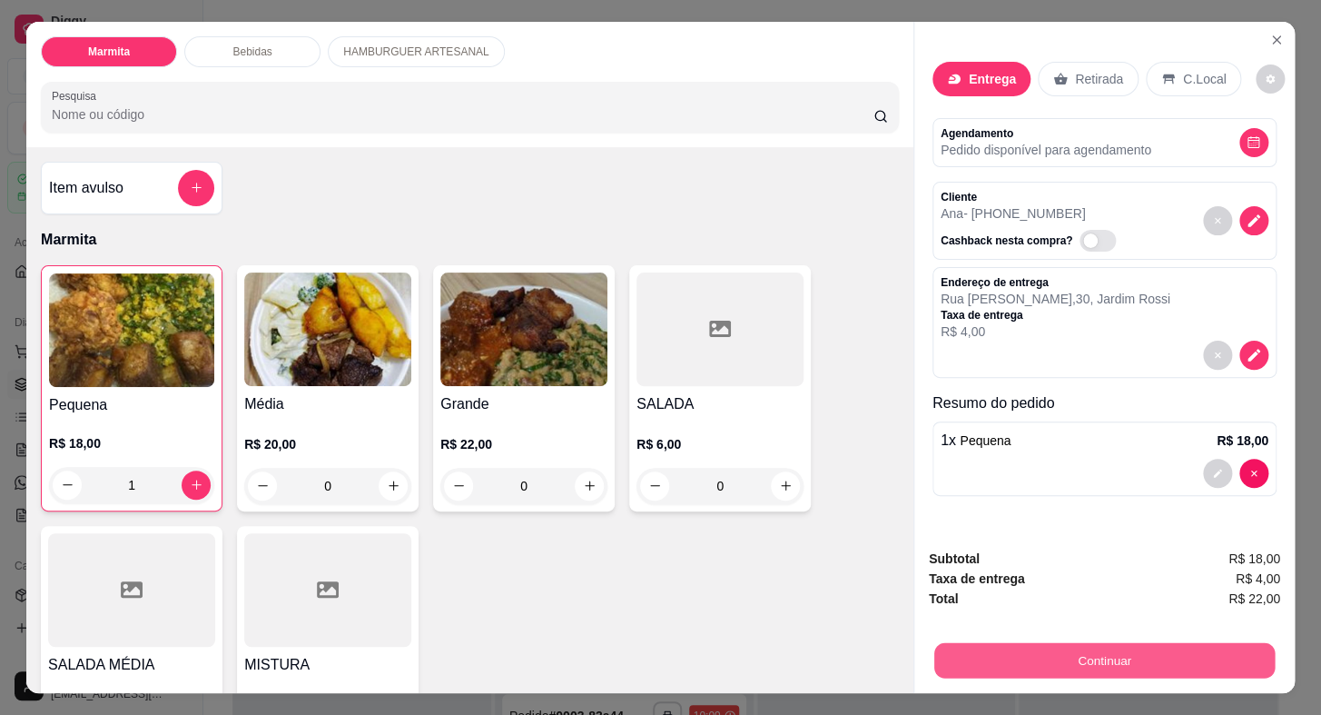
click at [1020, 645] on button "Continuar" at bounding box center [1105, 660] width 341 height 35
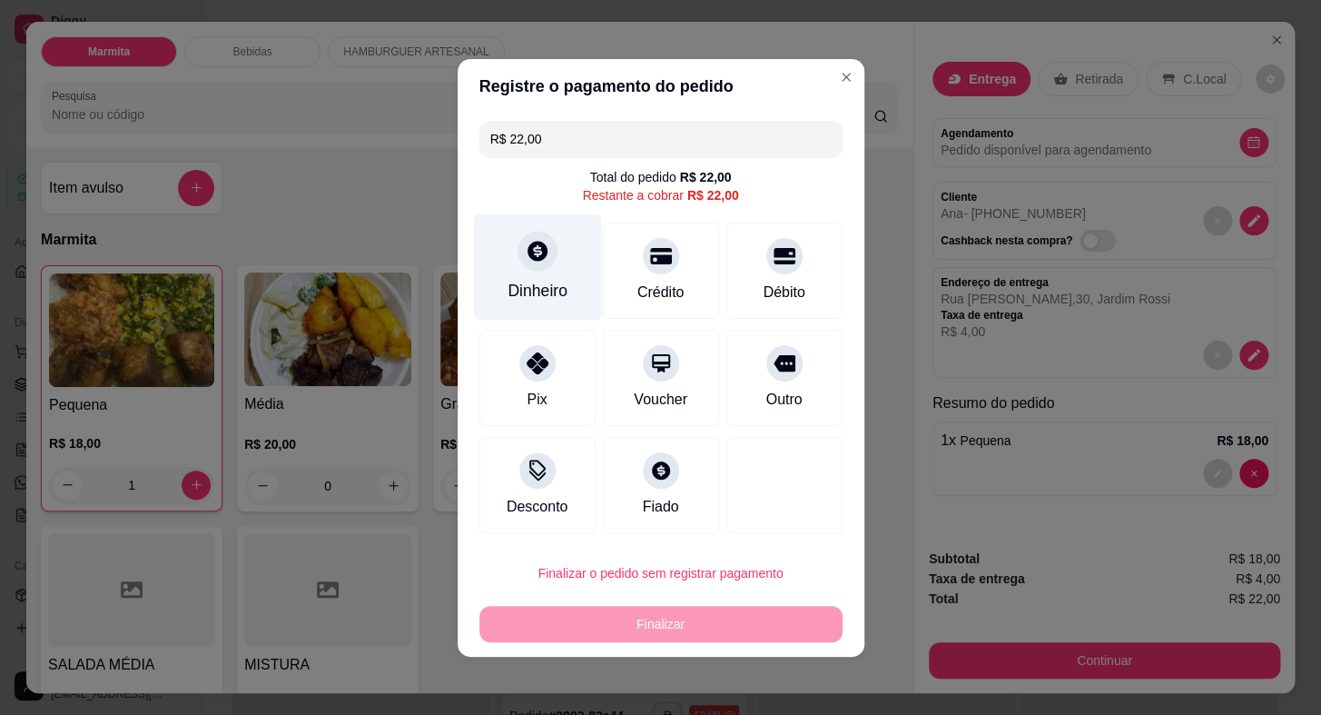
click at [557, 254] on div "Dinheiro" at bounding box center [537, 266] width 128 height 106
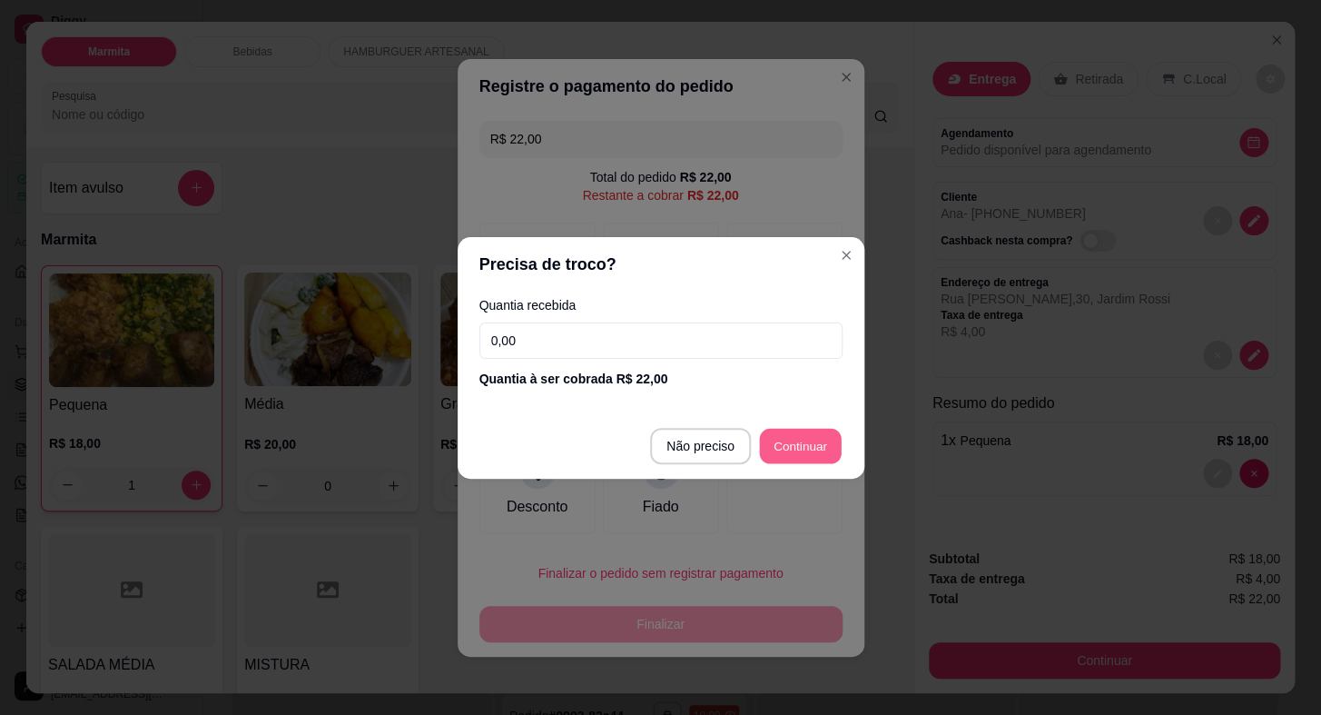
type input "R$ 0,00"
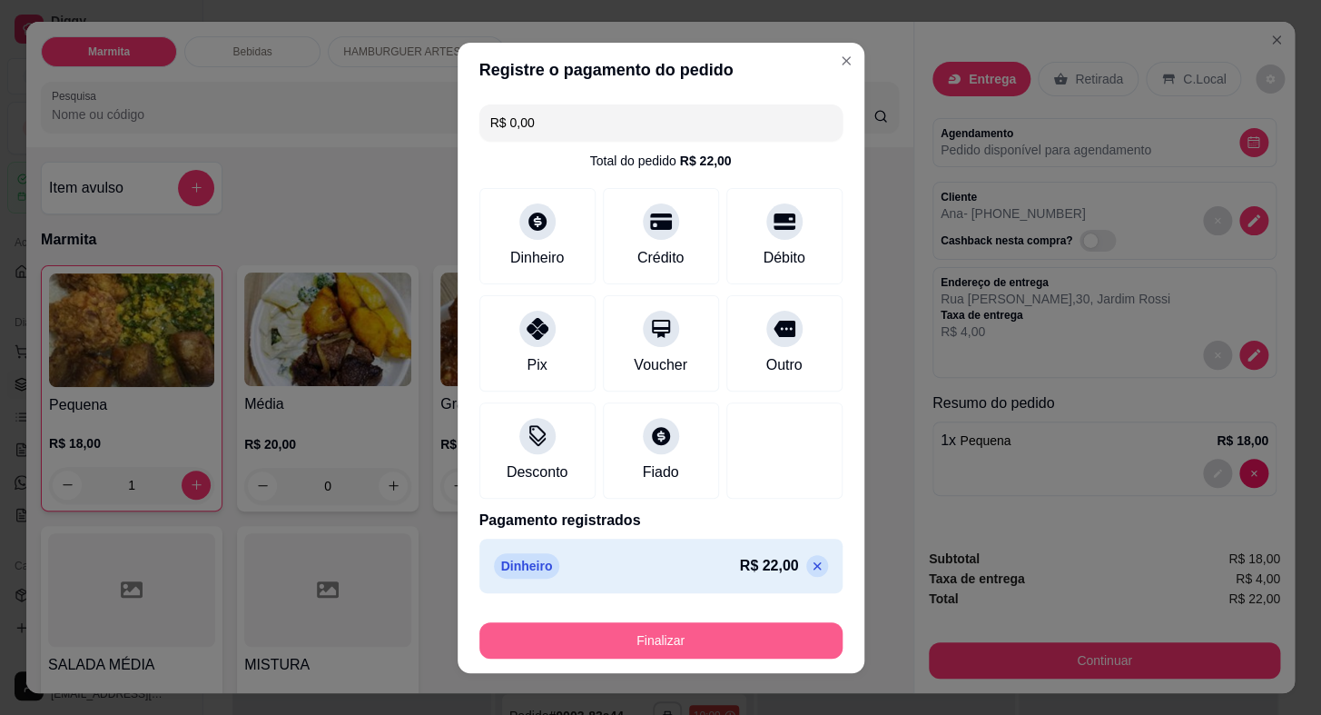
click at [727, 647] on button "Finalizar" at bounding box center [661, 640] width 363 height 36
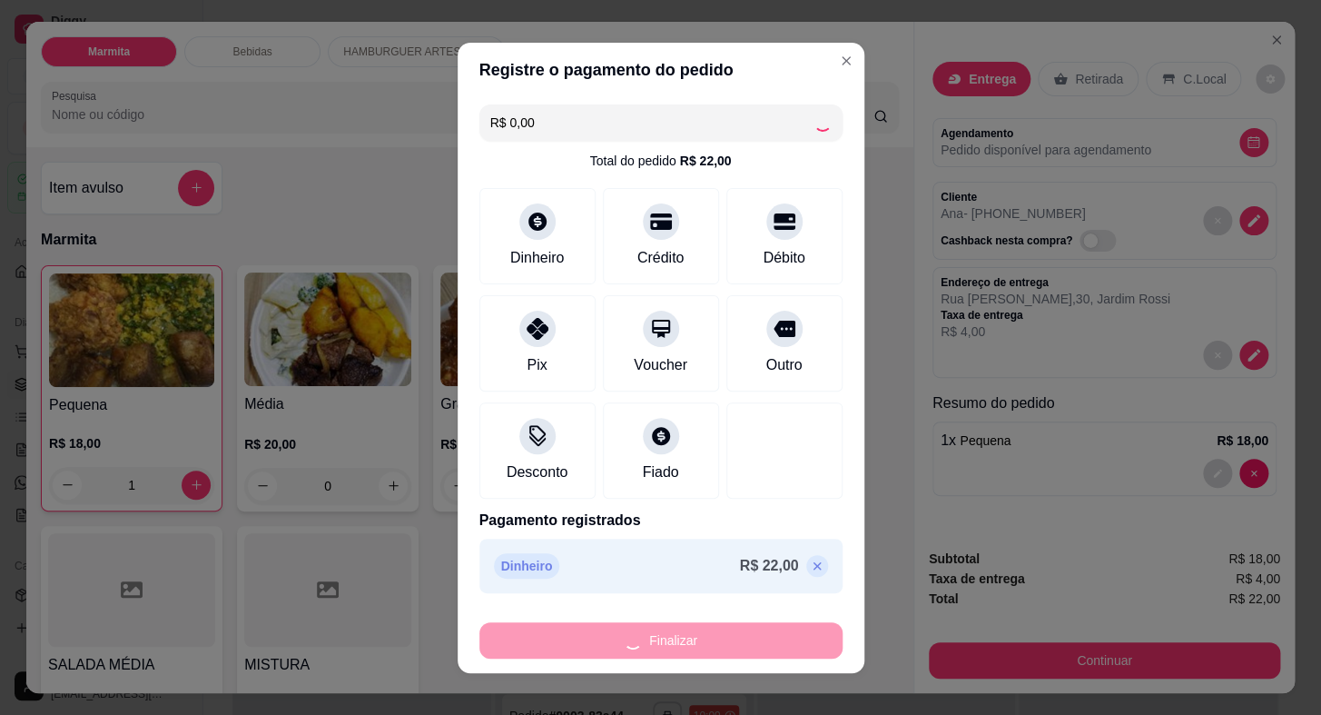
type input "0"
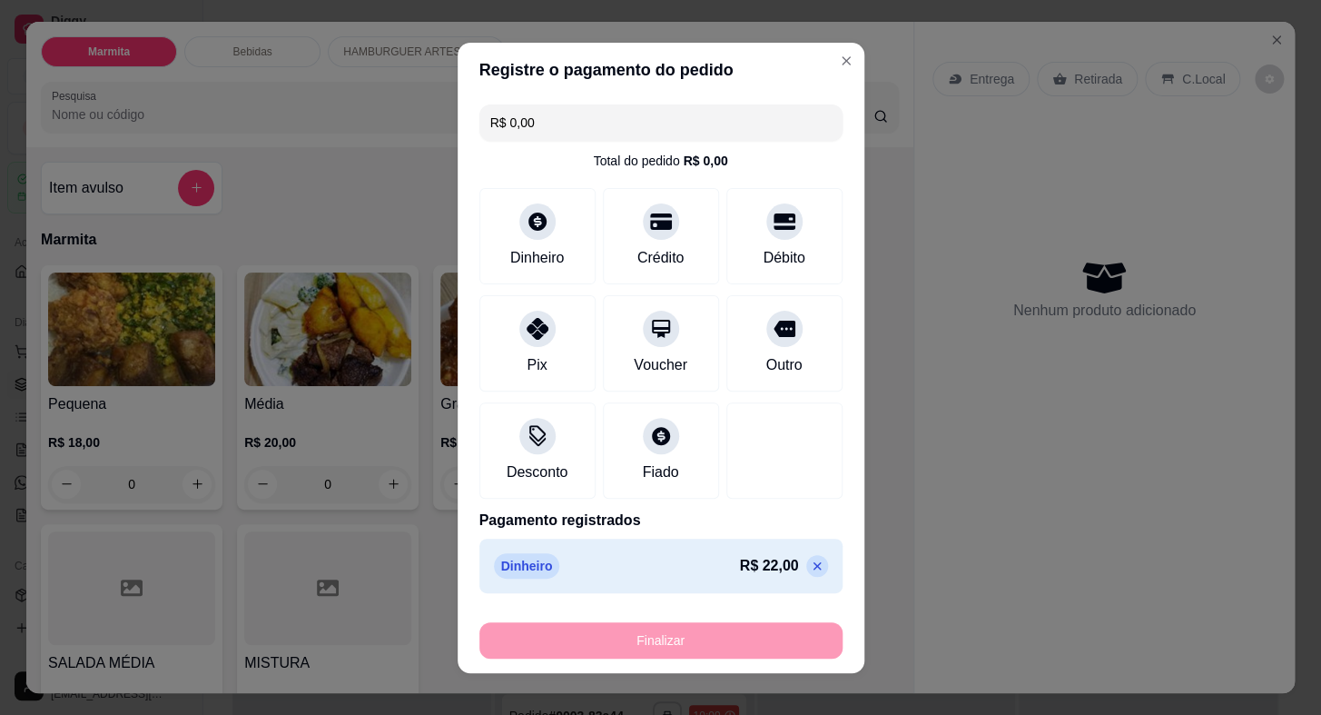
type input "-R$ 22,00"
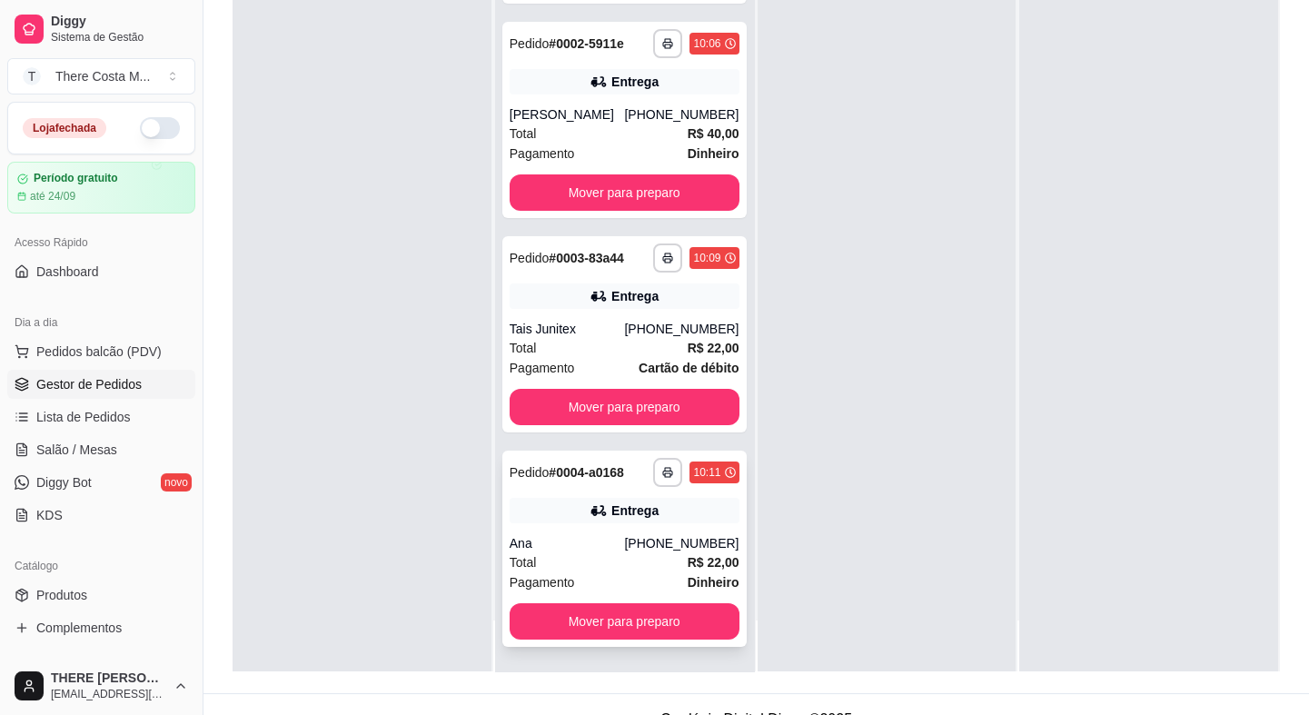
scroll to position [276, 0]
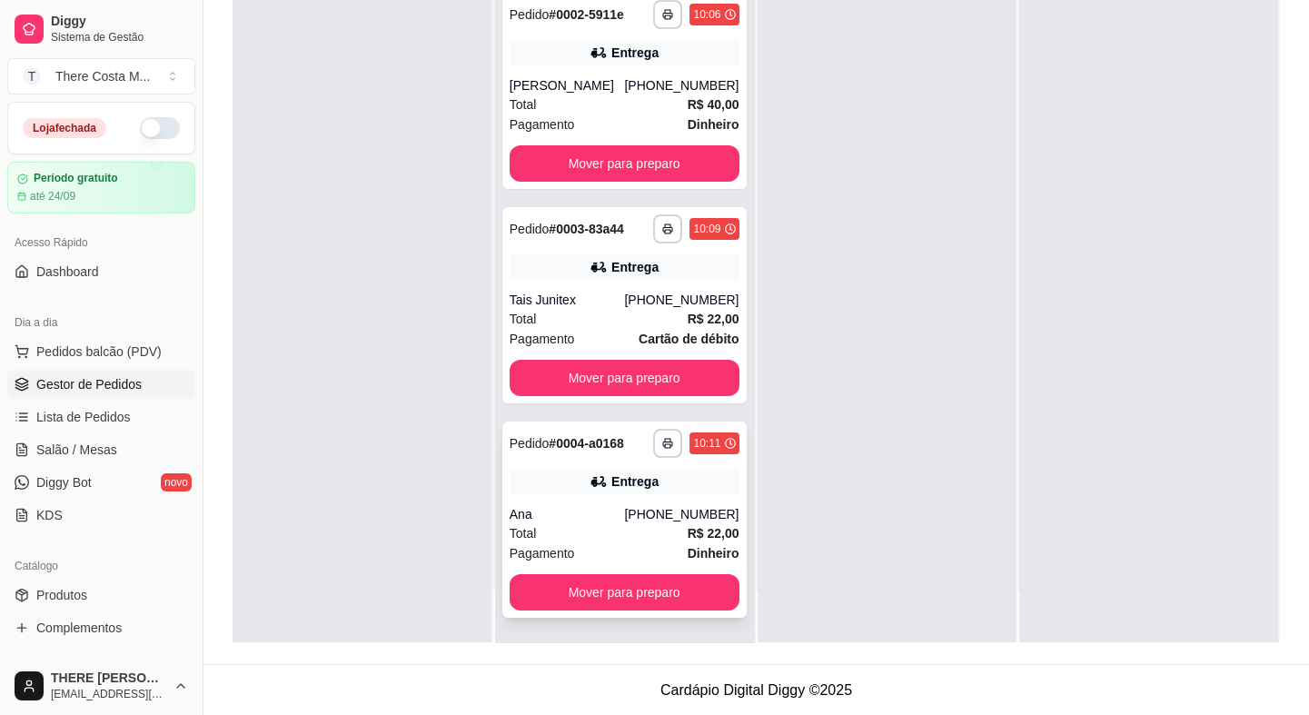
click at [632, 509] on div "[PHONE_NUMBER]" at bounding box center [681, 514] width 114 height 18
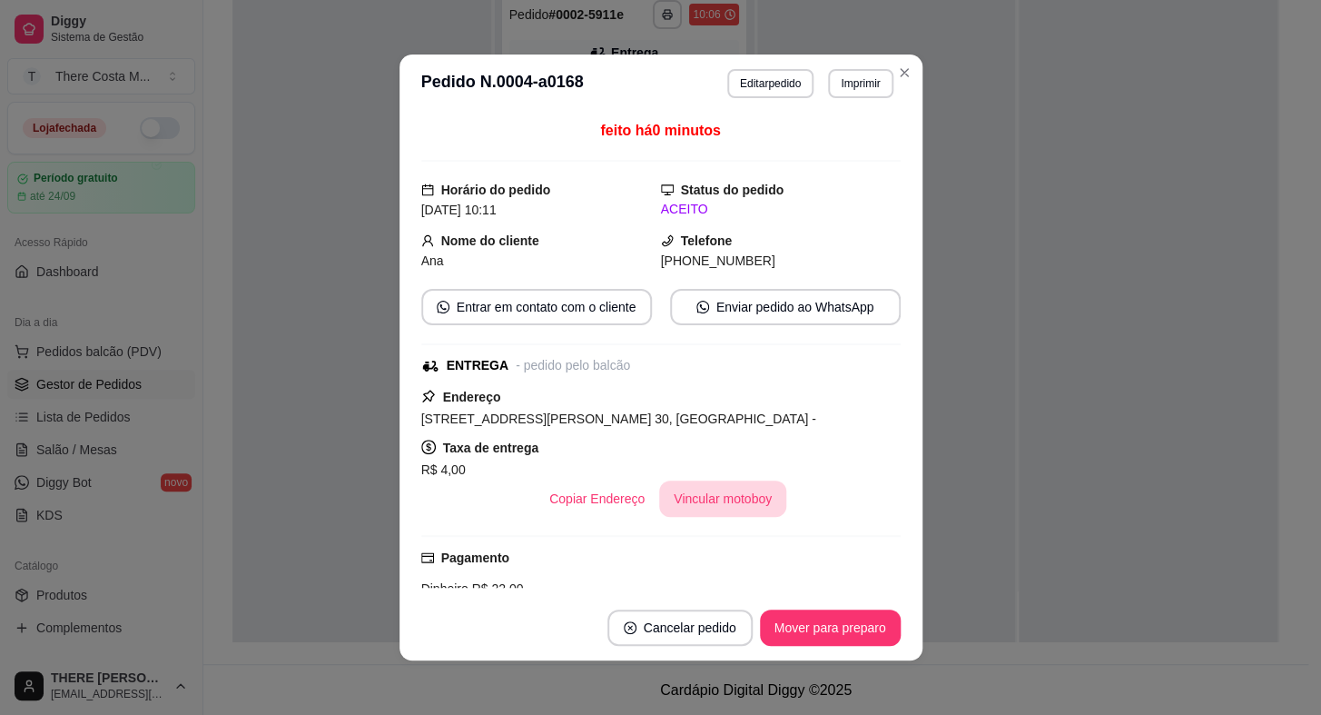
click at [707, 494] on button "Vincular motoboy" at bounding box center [722, 498] width 127 height 36
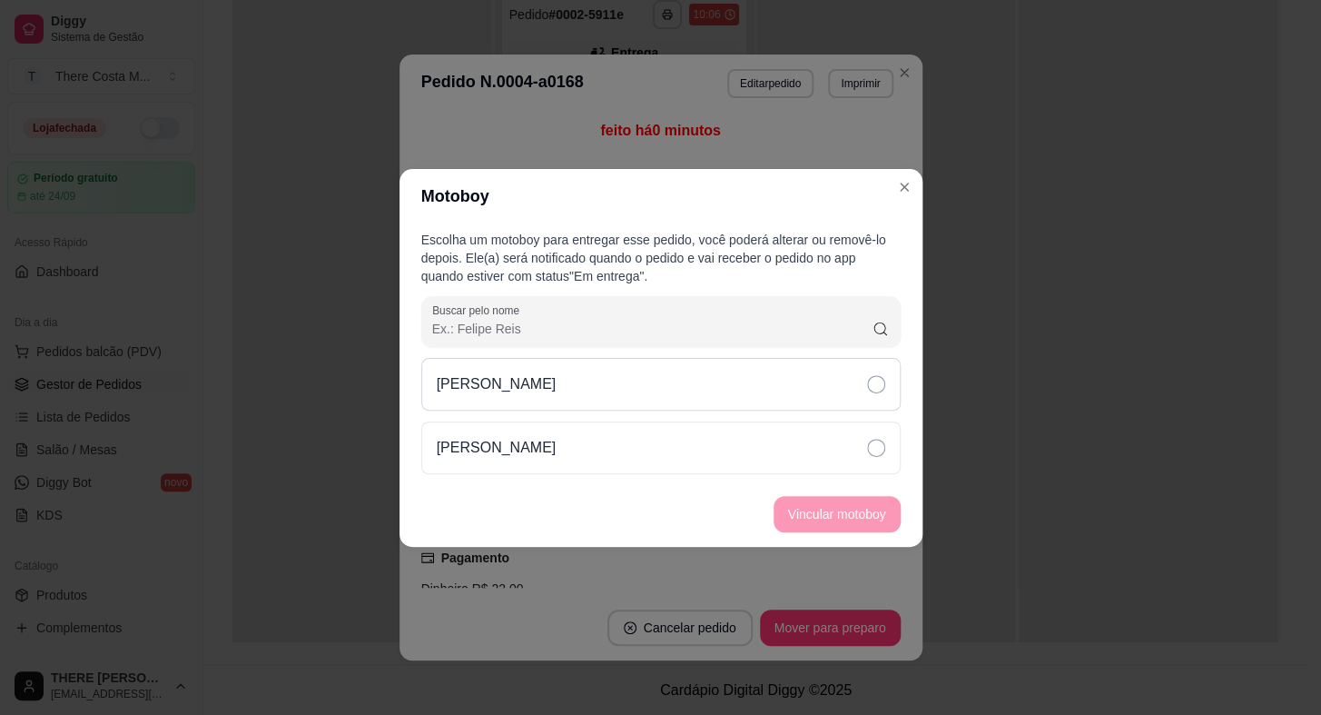
click at [823, 373] on div "[PERSON_NAME]" at bounding box center [661, 384] width 480 height 53
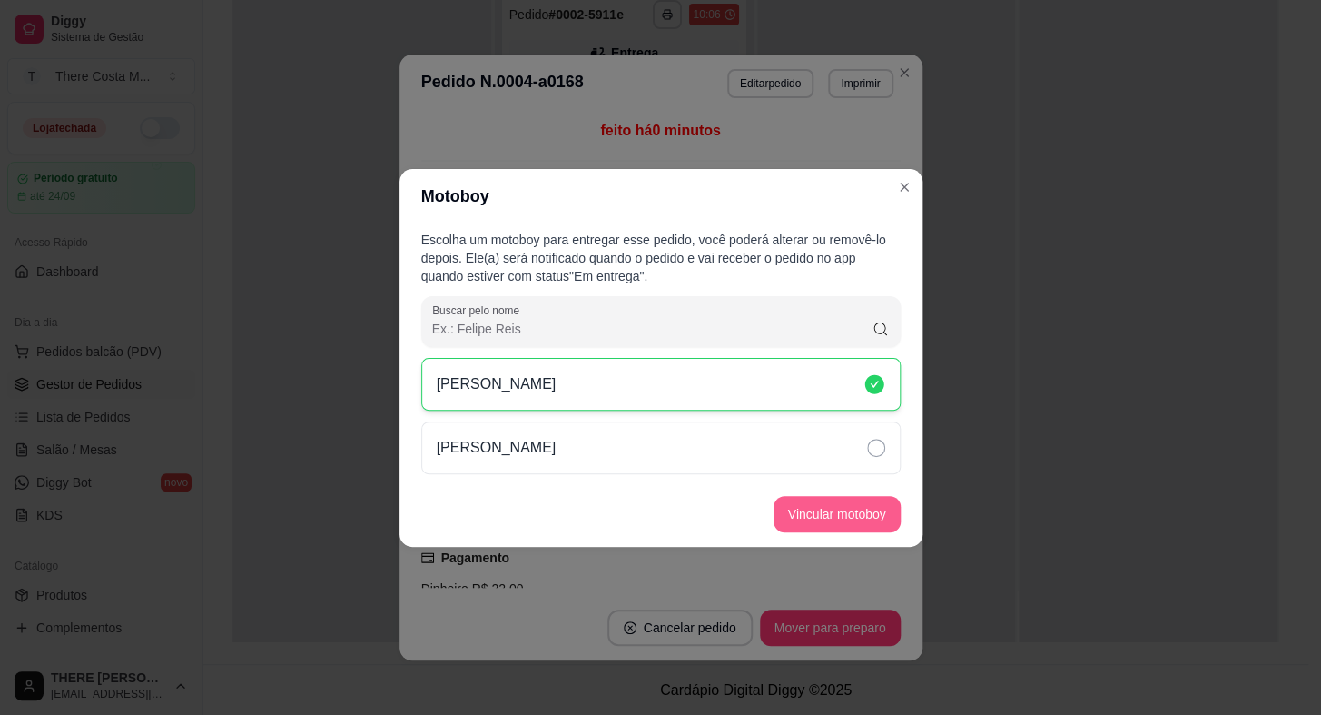
click at [824, 527] on button "Vincular motoboy" at bounding box center [837, 514] width 127 height 36
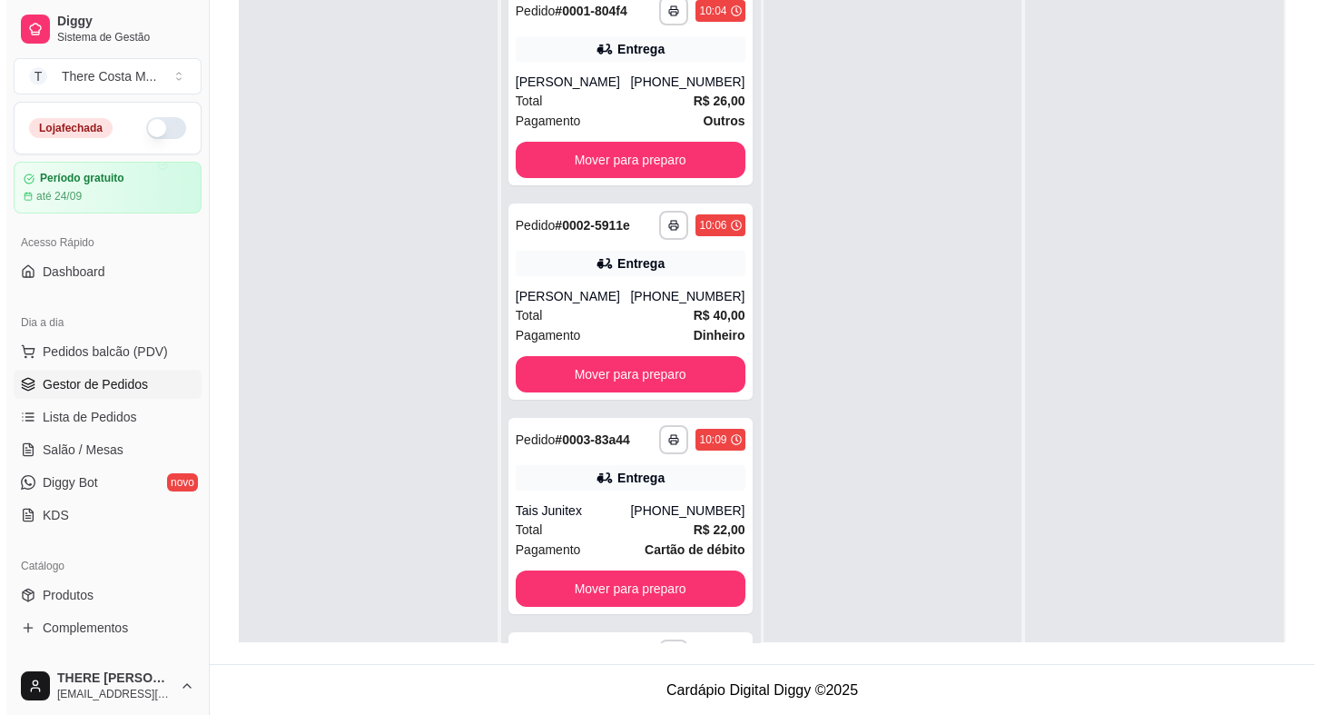
scroll to position [0, 0]
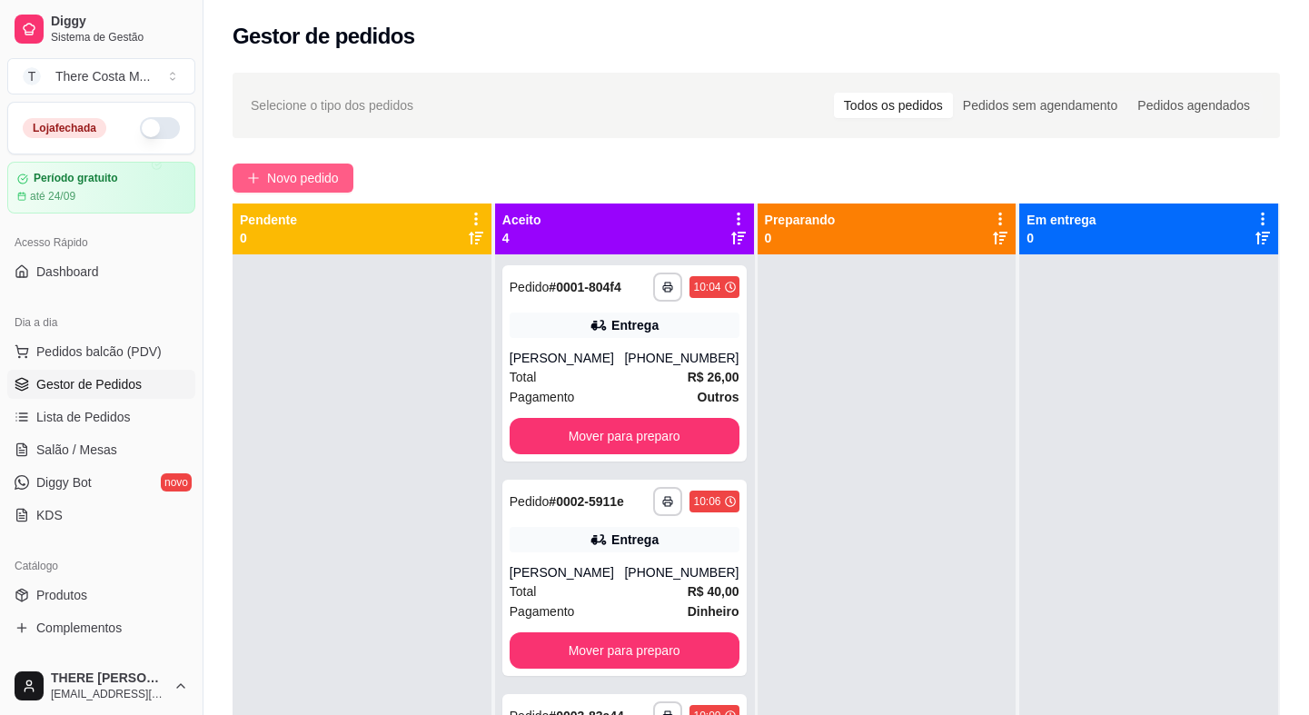
click at [338, 185] on span "Novo pedido" at bounding box center [303, 178] width 72 height 20
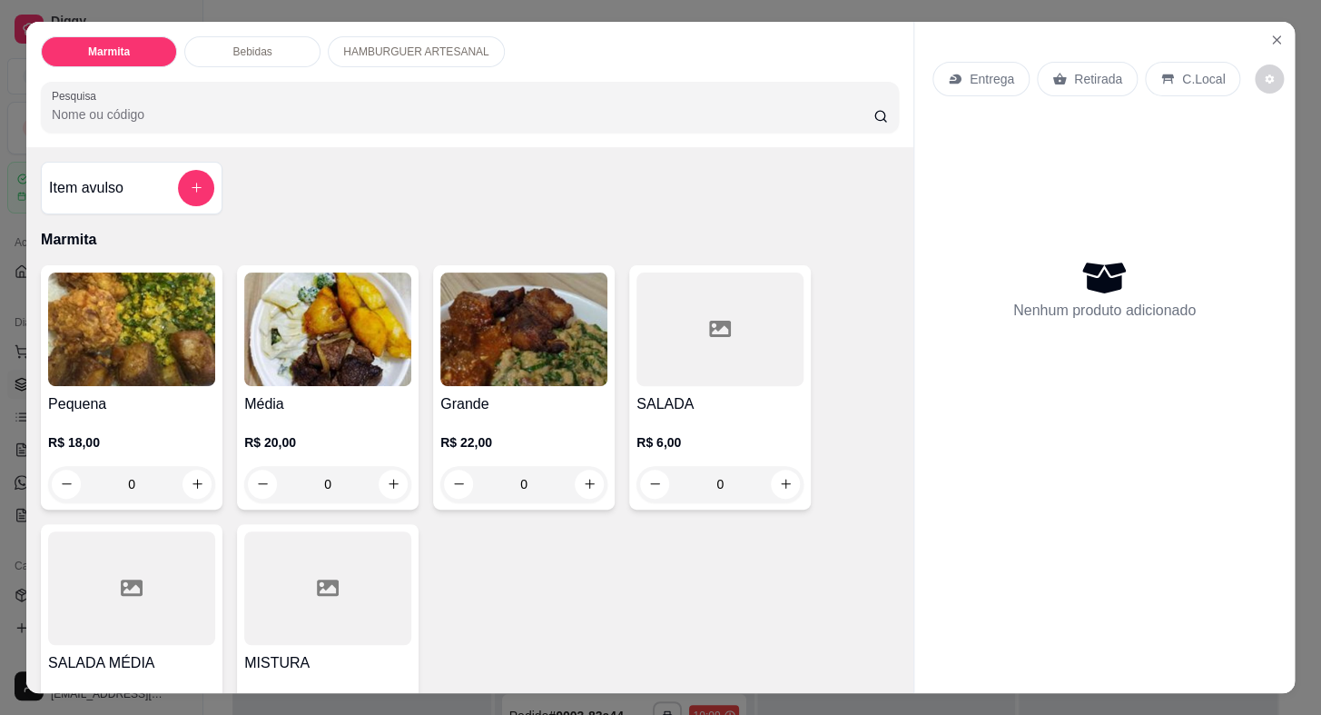
click at [954, 75] on icon at bounding box center [955, 79] width 15 height 15
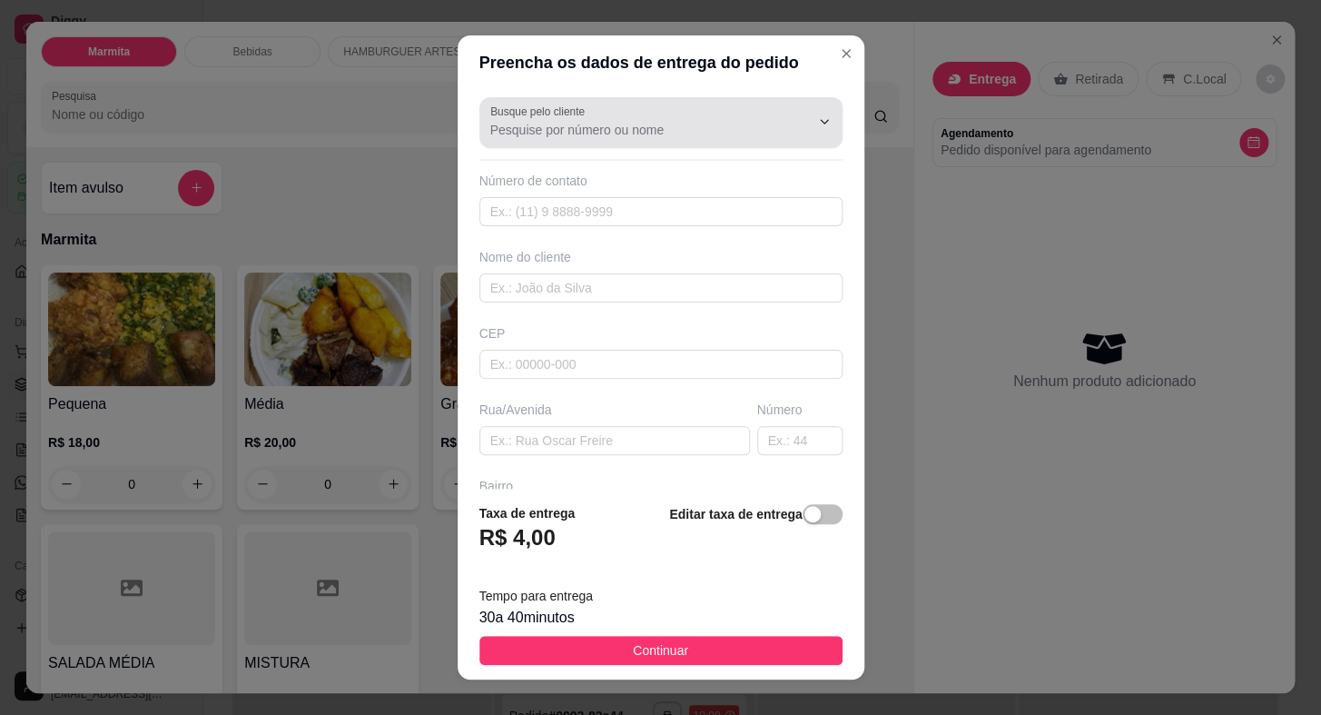
click at [675, 135] on input "Busque pelo cliente" at bounding box center [635, 130] width 291 height 18
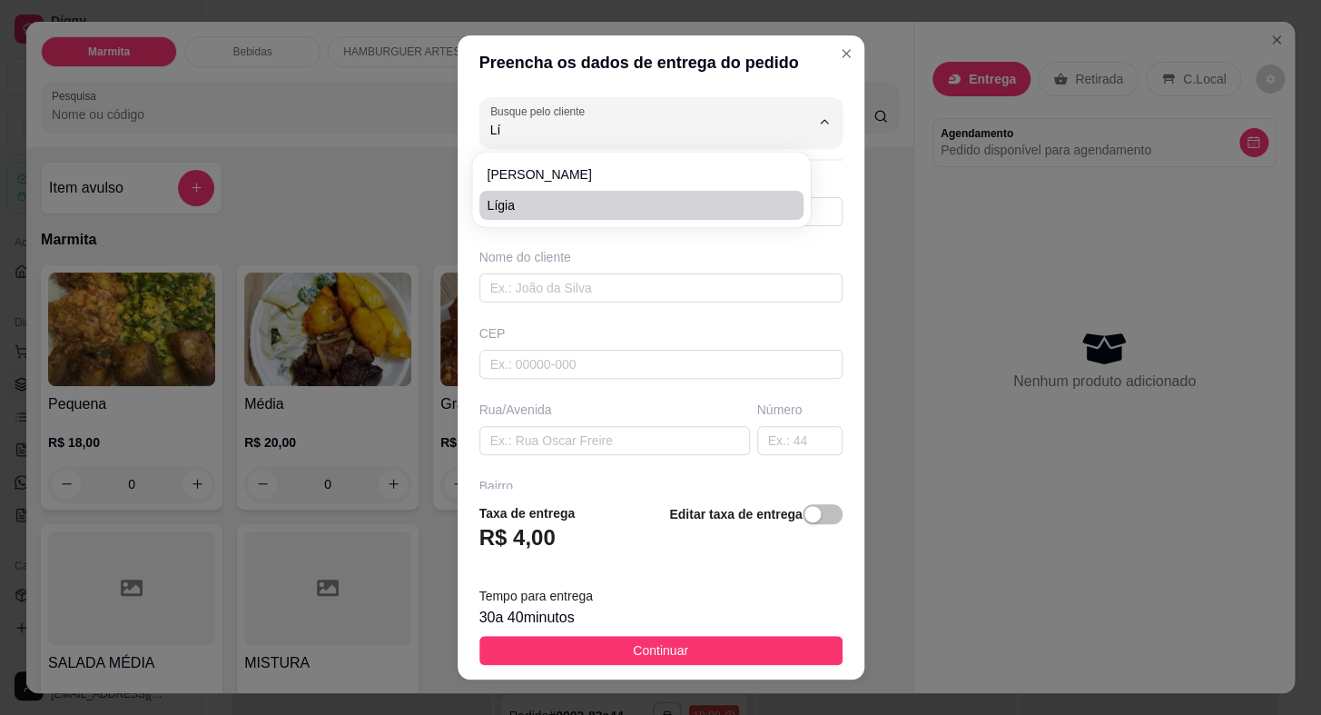
click at [593, 215] on li "Lígia" at bounding box center [642, 205] width 324 height 29
type input "Lígia"
type input "15996945109"
type input "Lígia"
type input "CHACARÁ DO BEIA"
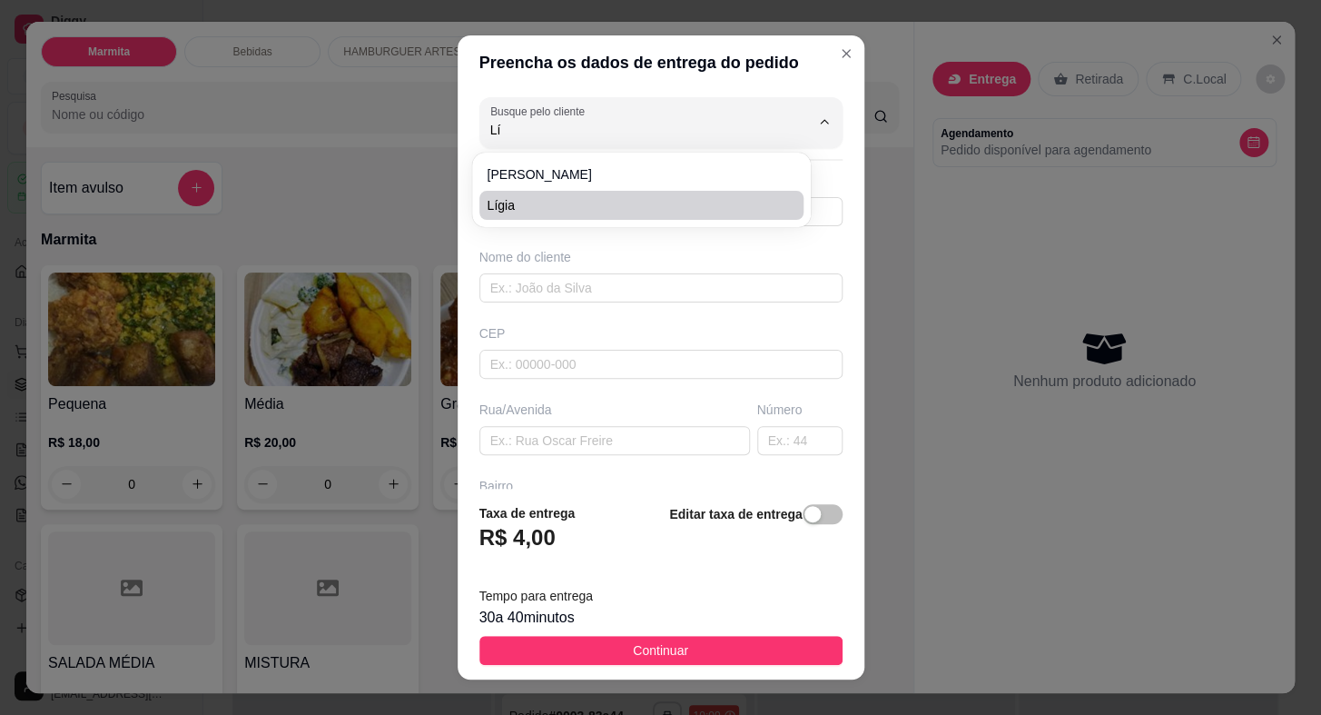
type input "01"
type input "0"
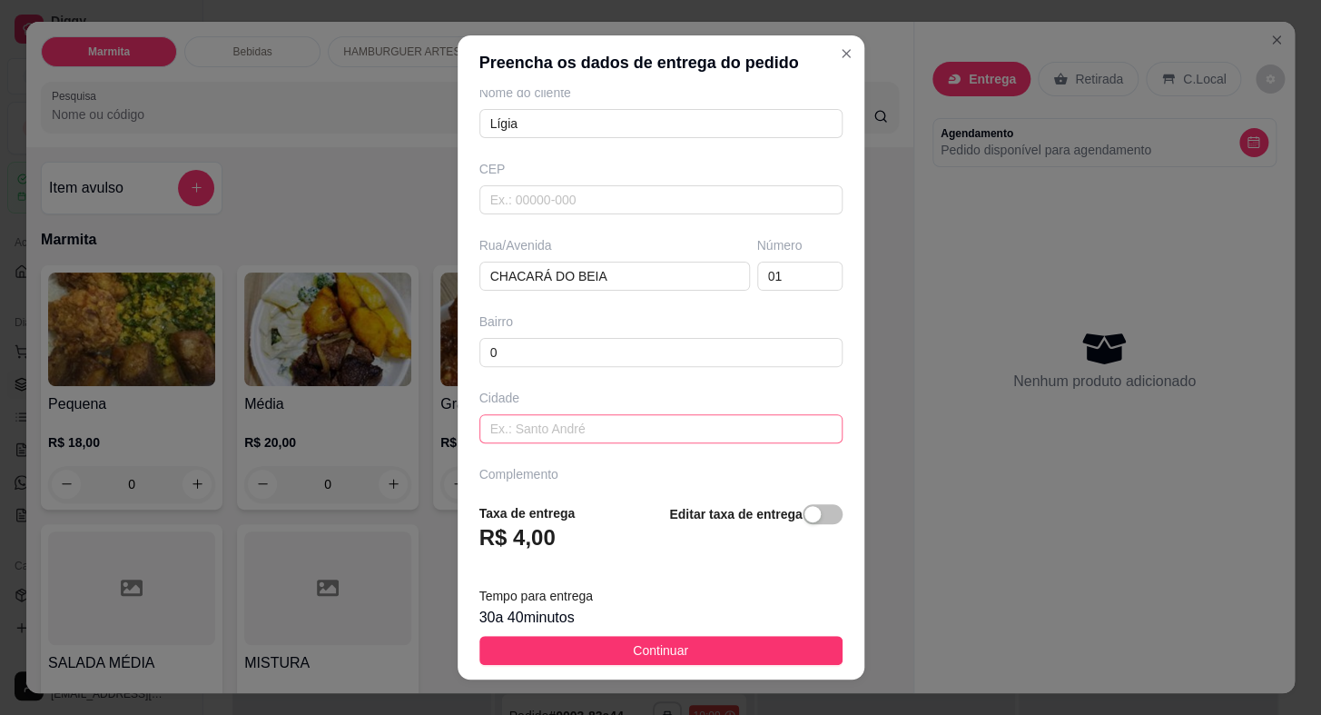
scroll to position [212, 0]
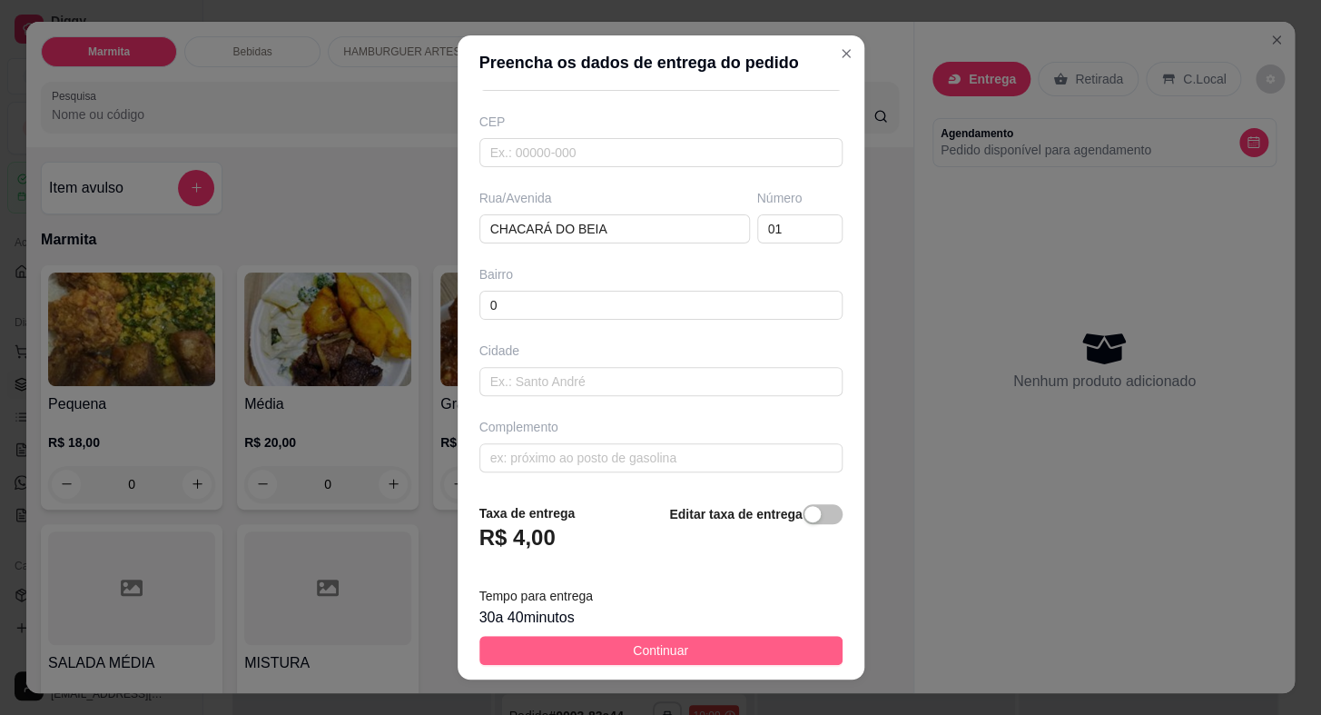
type input "Lígia"
click at [716, 645] on button "Continuar" at bounding box center [661, 650] width 363 height 29
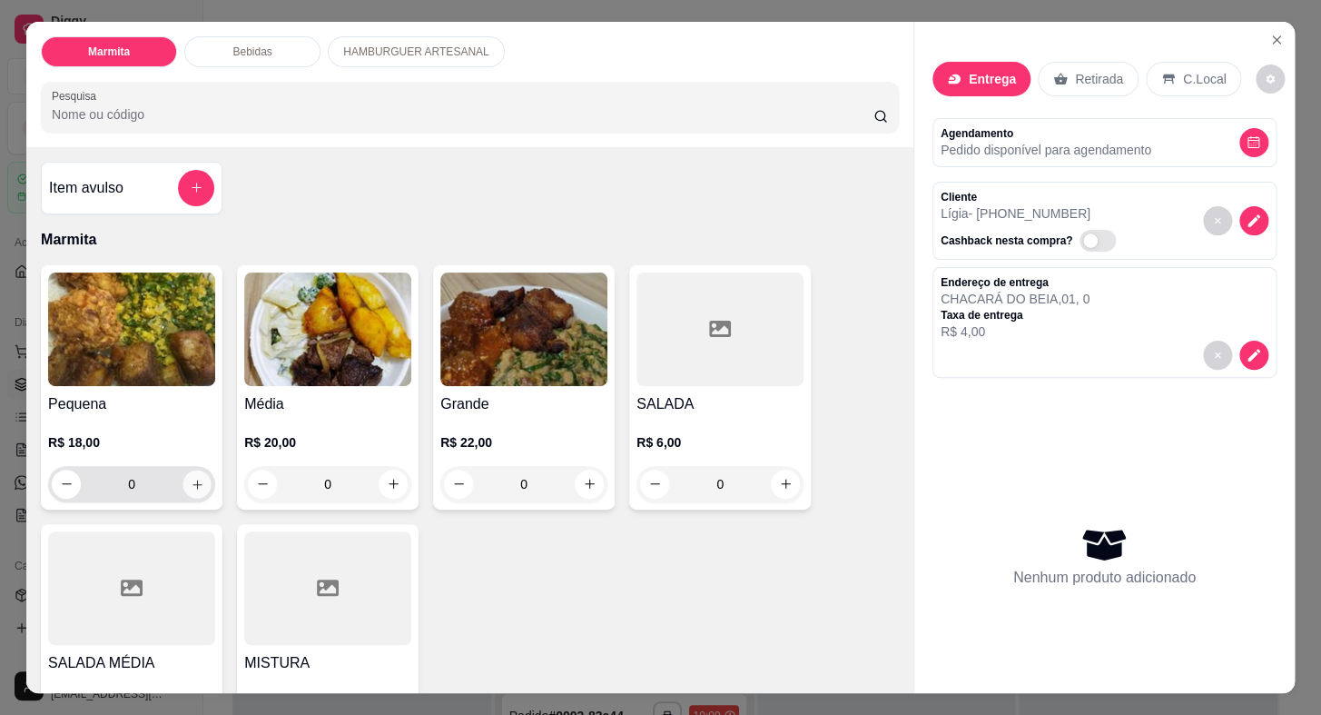
click at [193, 480] on icon "increase-product-quantity" at bounding box center [197, 484] width 9 height 9
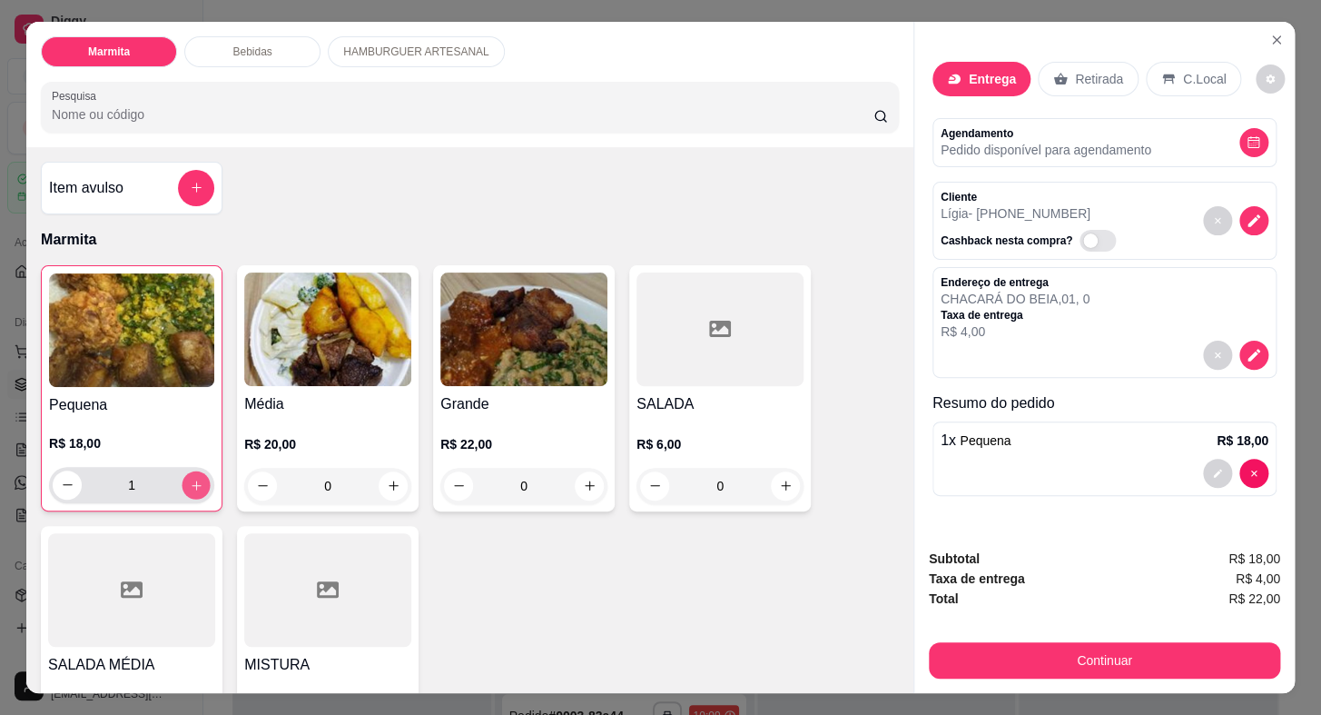
click at [191, 478] on icon "increase-product-quantity" at bounding box center [197, 485] width 14 height 14
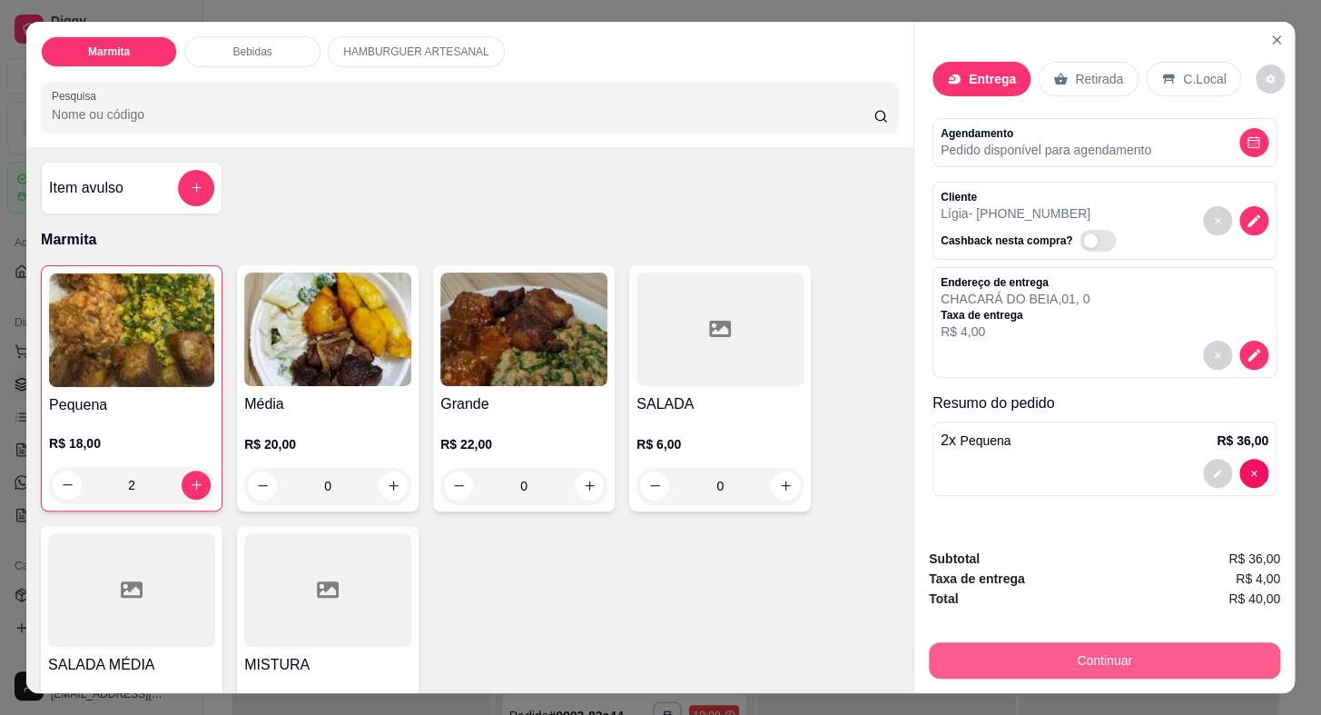
click at [974, 665] on button "Continuar" at bounding box center [1104, 660] width 351 height 36
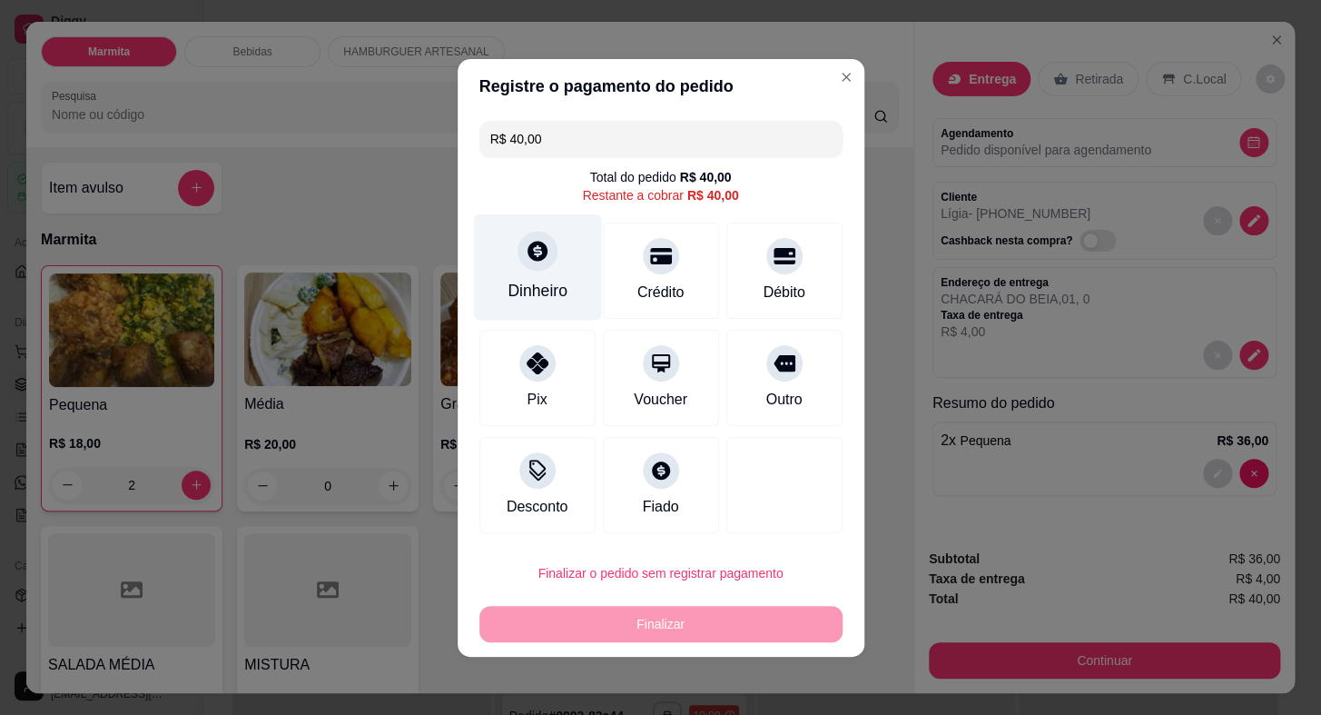
click at [511, 245] on div "Dinheiro" at bounding box center [537, 266] width 128 height 106
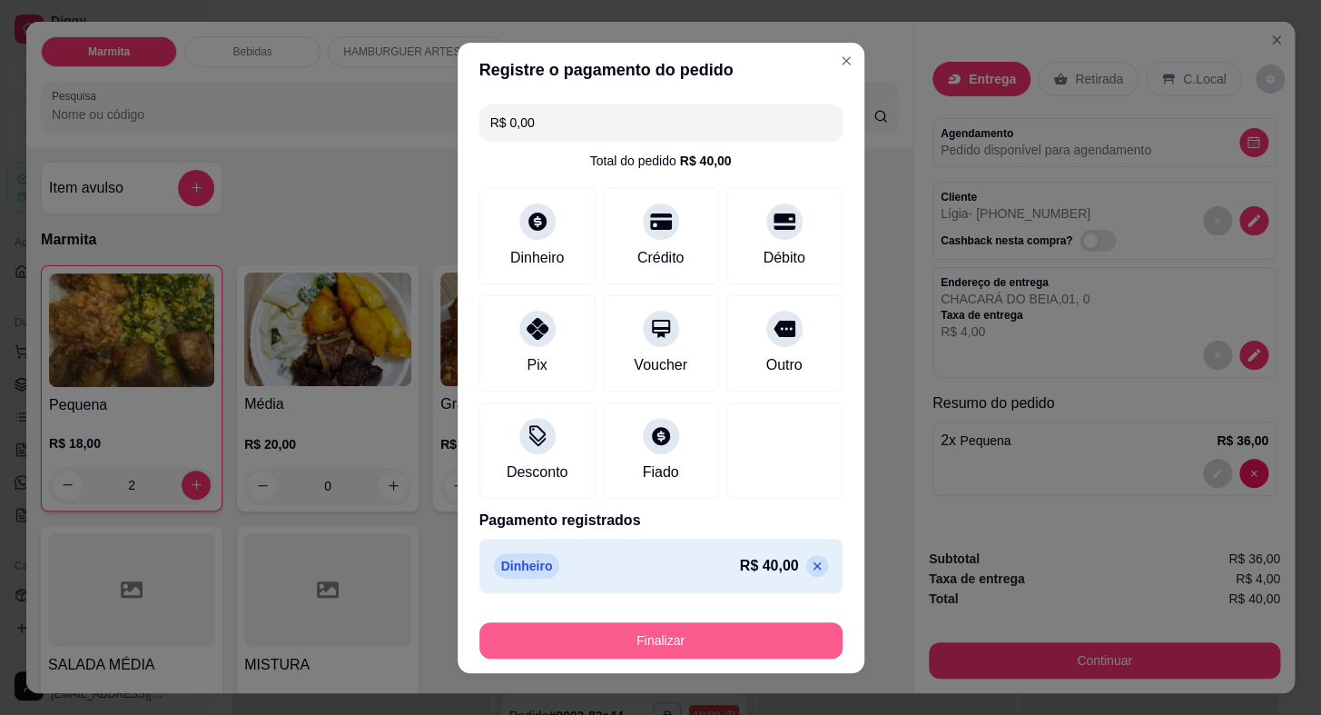
click at [693, 634] on button "Finalizar" at bounding box center [661, 640] width 363 height 36
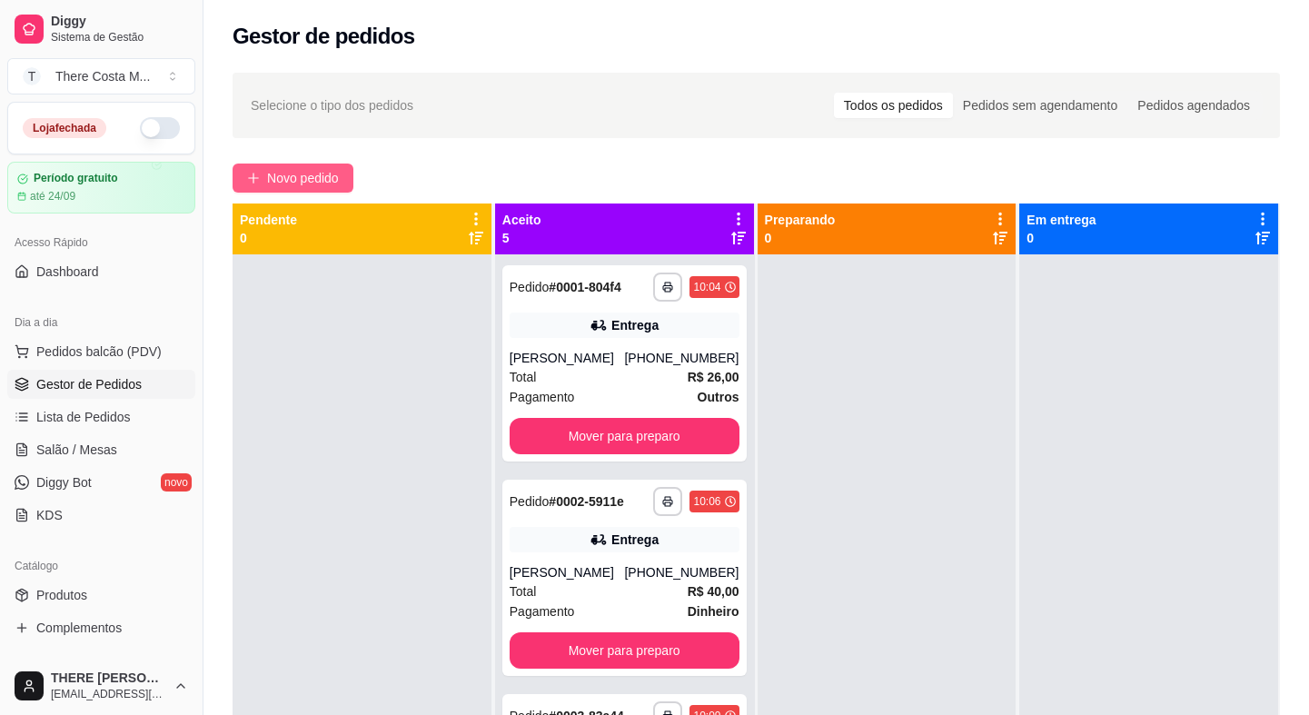
click at [306, 177] on span "Novo pedido" at bounding box center [303, 178] width 72 height 20
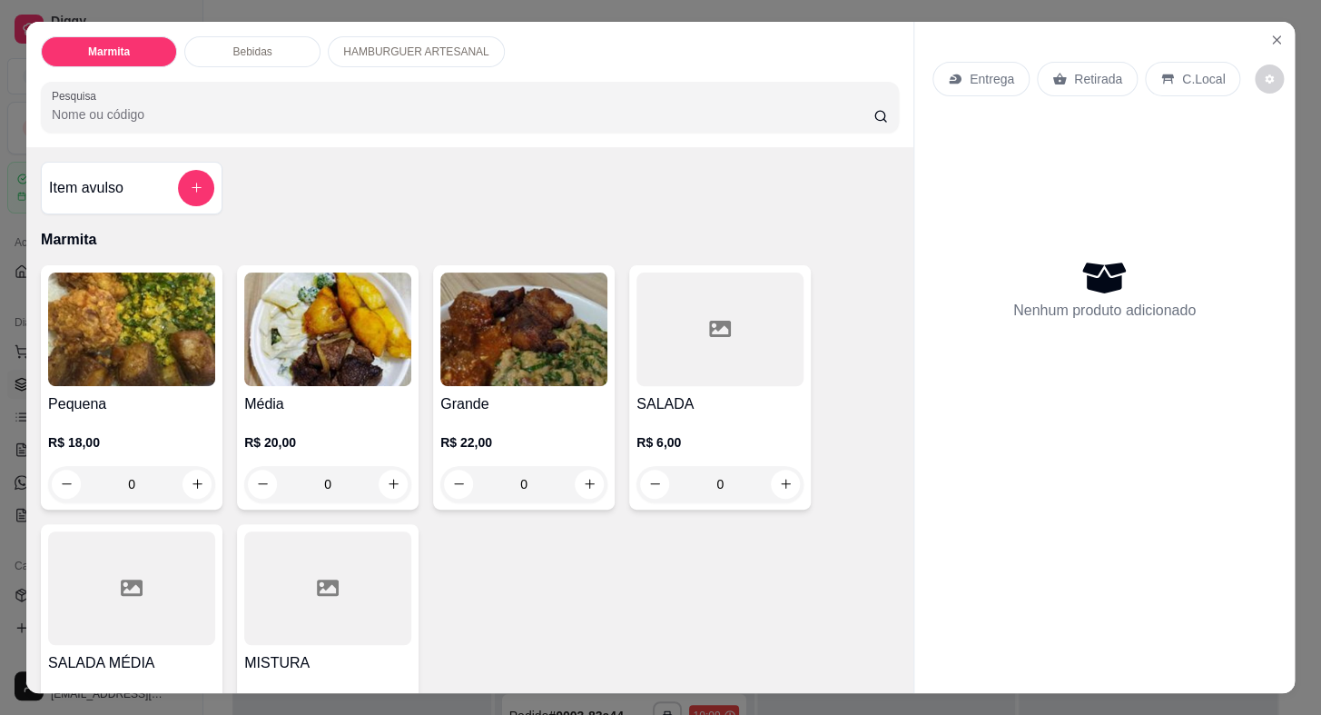
click at [1003, 70] on p "Entrega" at bounding box center [992, 79] width 45 height 18
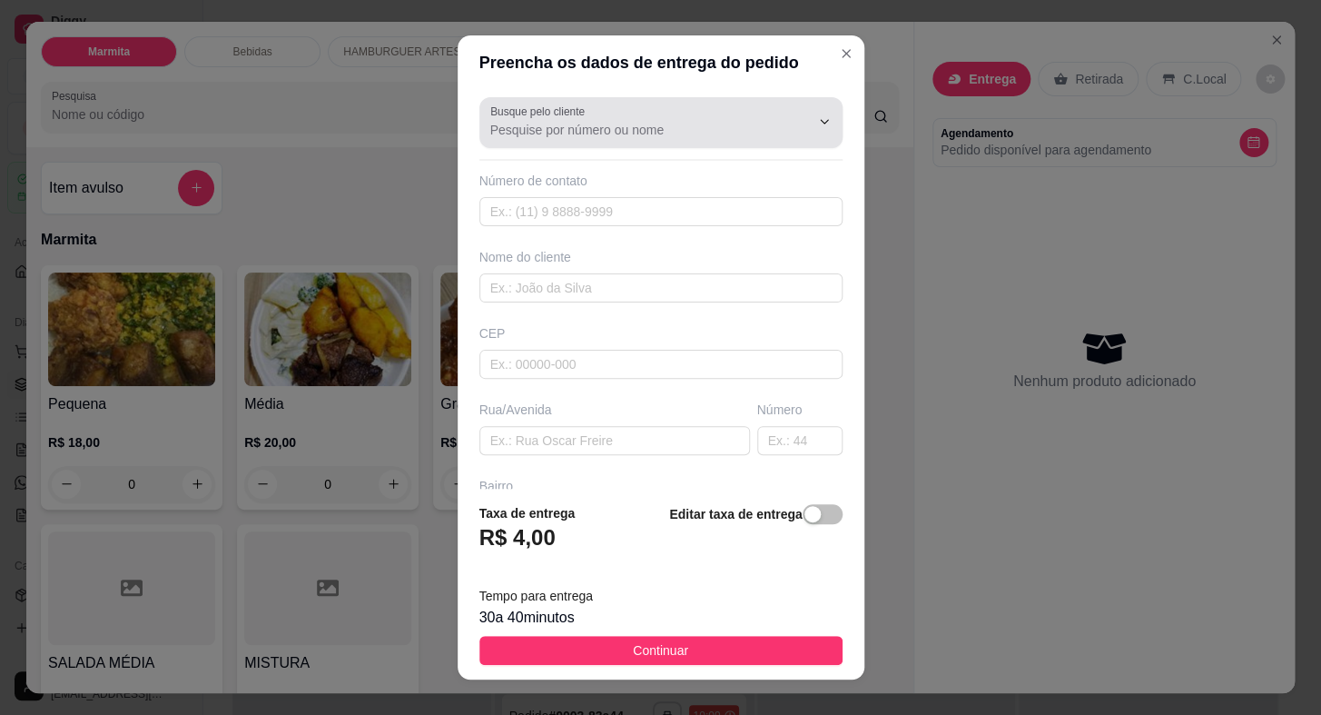
click at [663, 133] on input "Busque pelo cliente" at bounding box center [635, 130] width 291 height 18
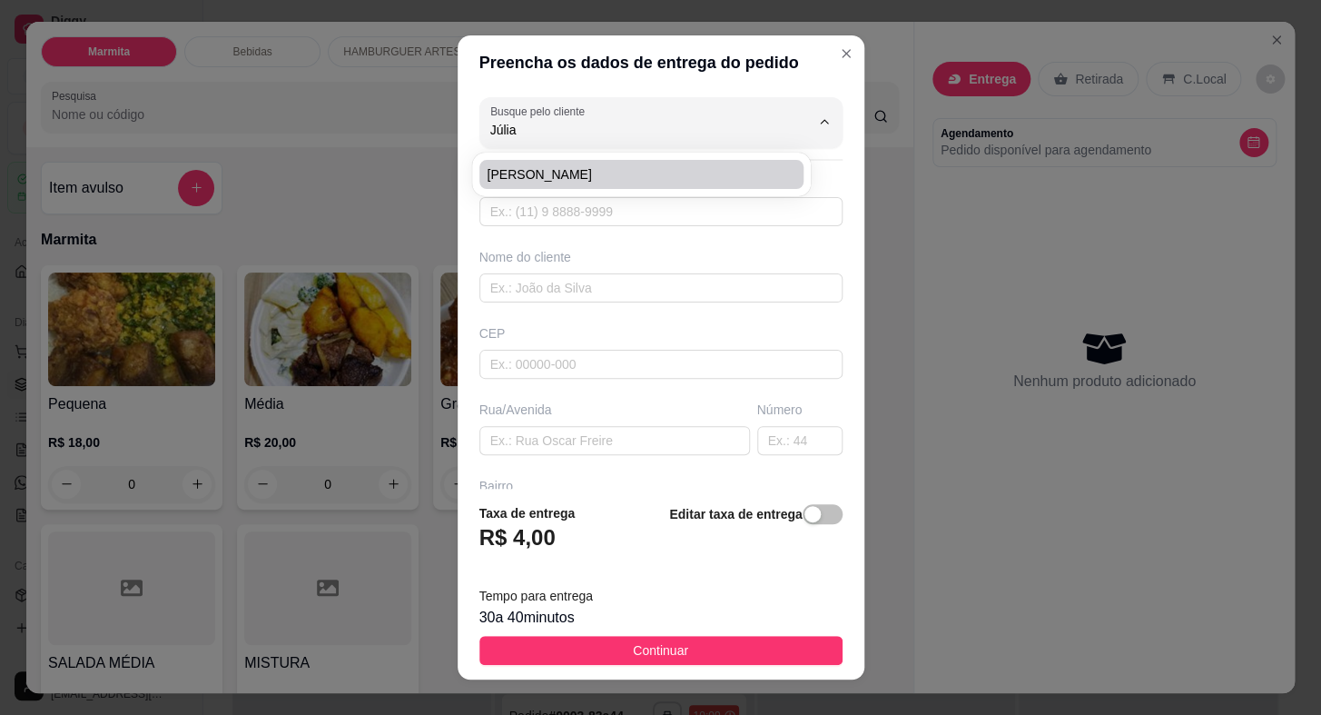
click at [663, 154] on div "[PERSON_NAME]" at bounding box center [641, 175] width 339 height 44
click at [639, 173] on span "[PERSON_NAME]" at bounding box center [633, 174] width 292 height 18
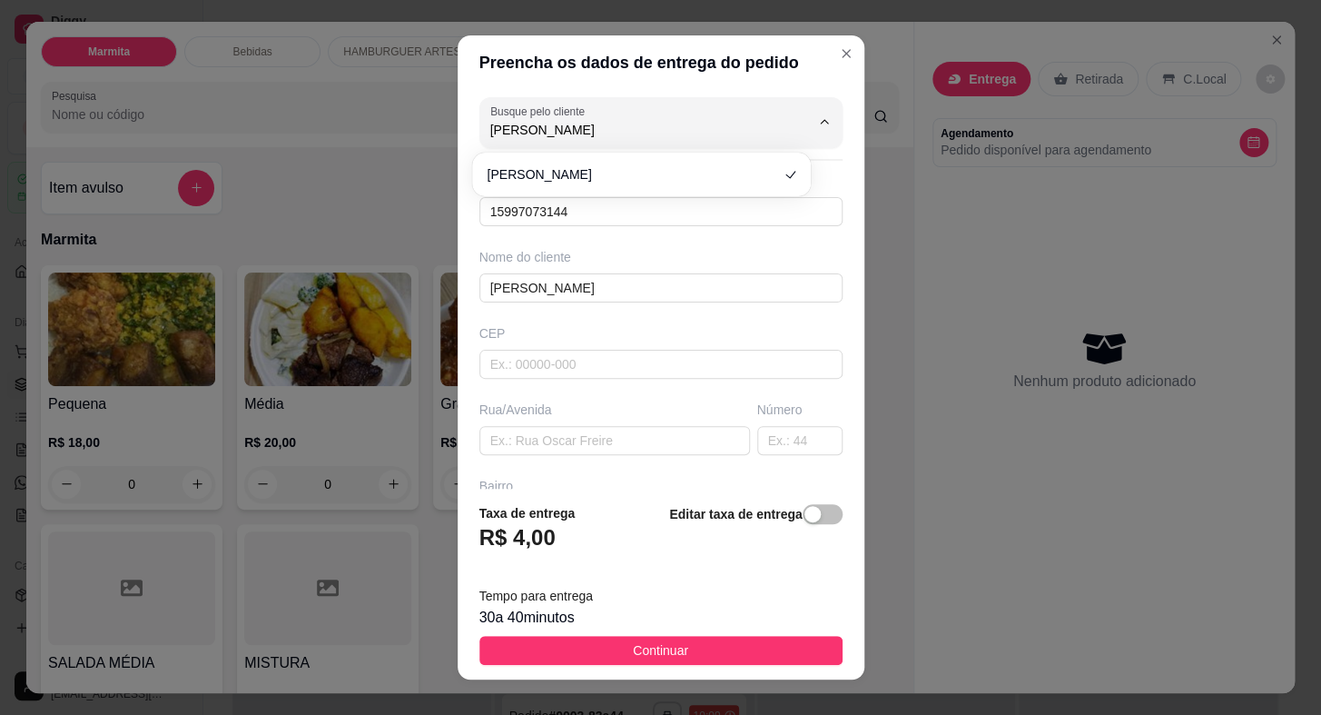
scroll to position [164, 0]
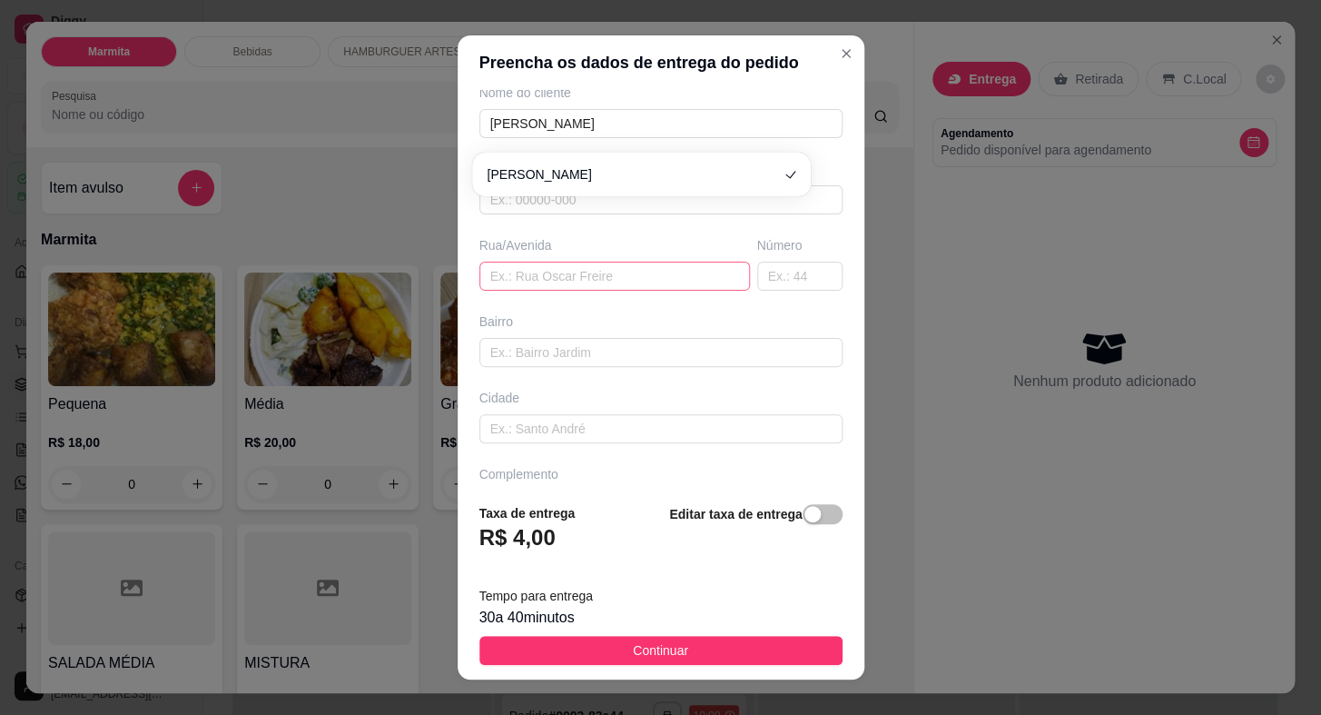
click at [620, 272] on input "text" at bounding box center [615, 276] width 271 height 29
paste input "Coronel [PERSON_NAME]"
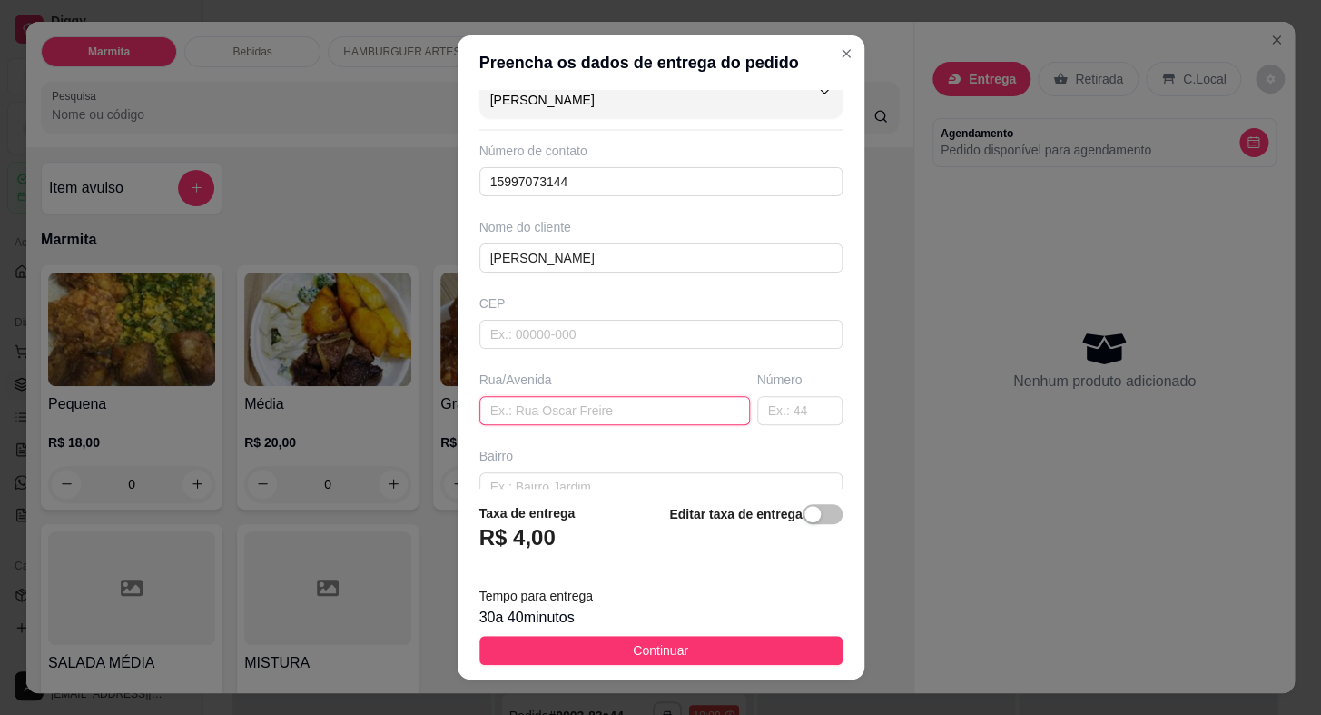
click at [563, 407] on input "text" at bounding box center [615, 410] width 271 height 29
paste input "Coronel [PERSON_NAME]"
click at [775, 408] on input "text" at bounding box center [799, 410] width 85 height 29
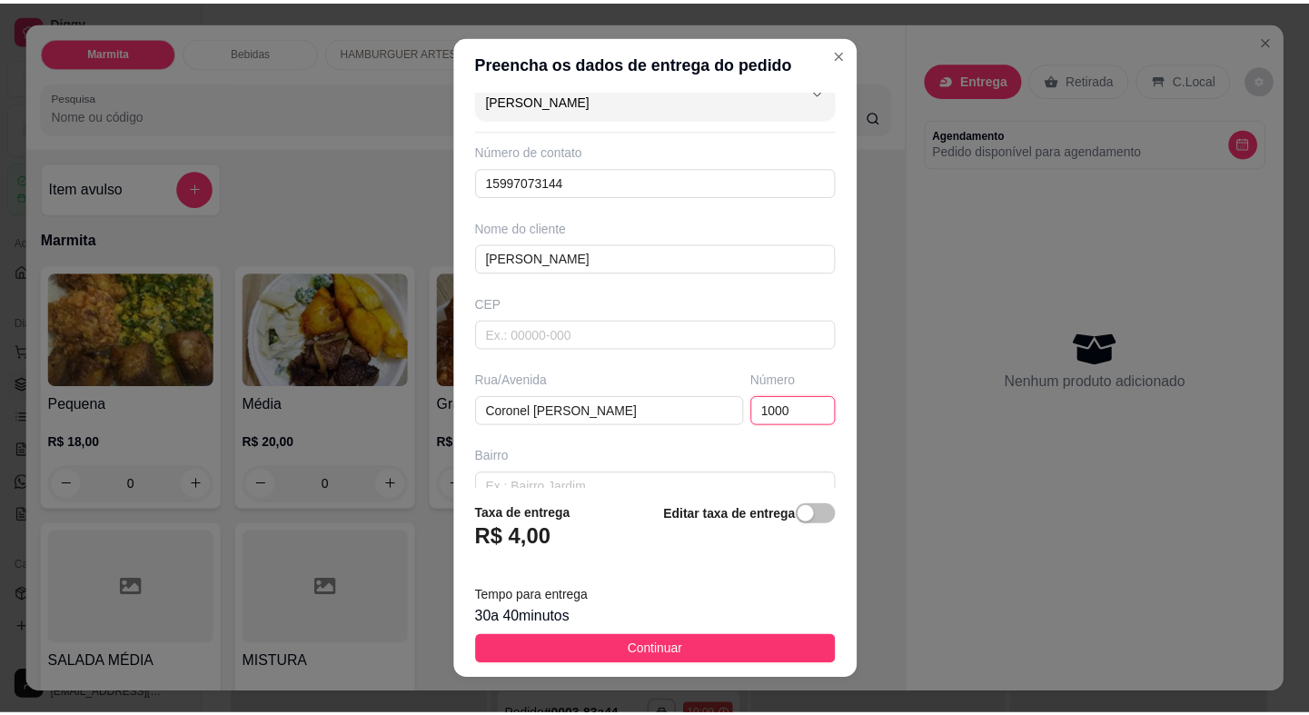
scroll to position [195, 0]
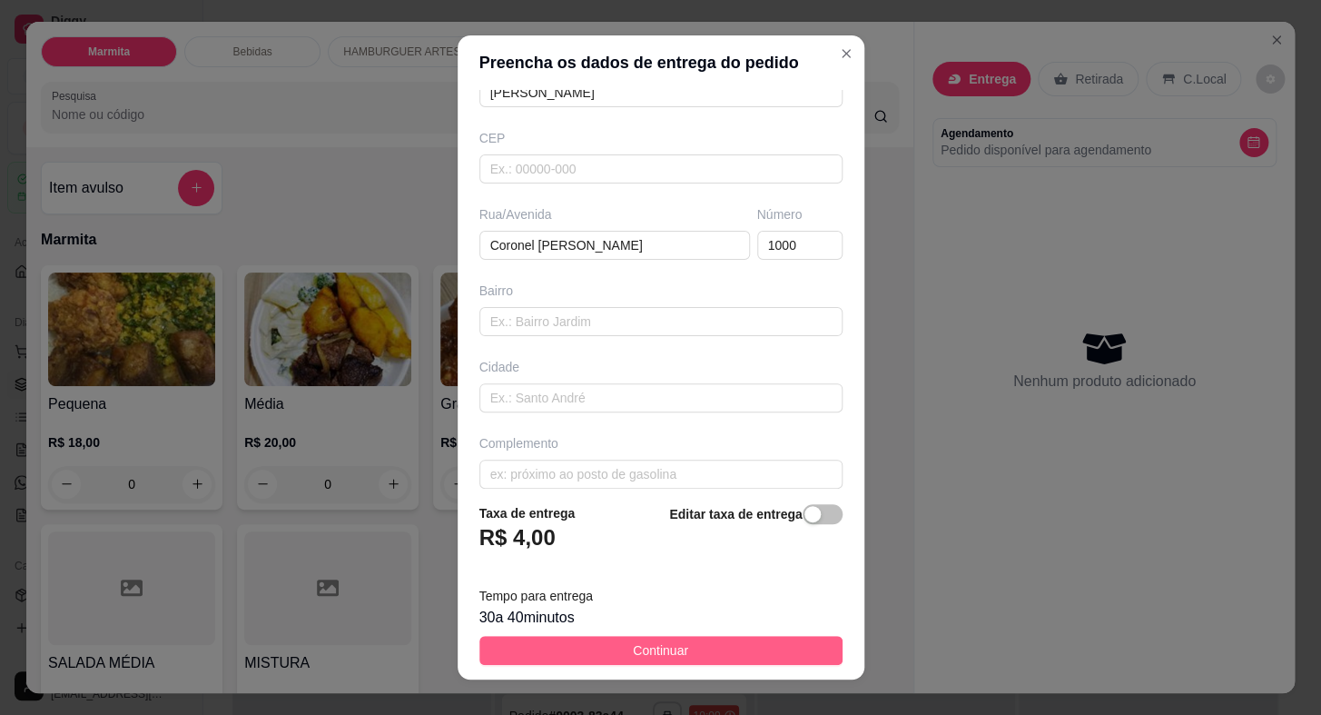
click at [672, 646] on span "Continuar" at bounding box center [660, 650] width 55 height 20
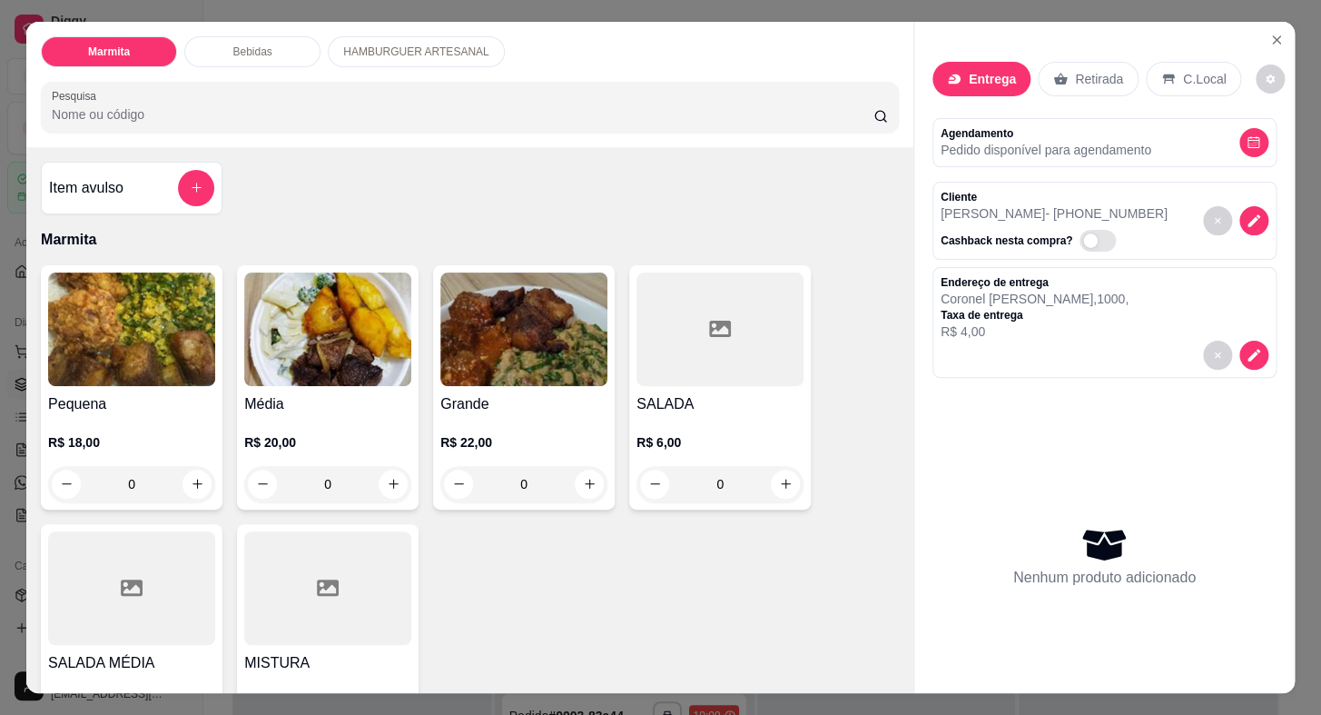
click at [97, 425] on div "R$ 18,00 0" at bounding box center [131, 458] width 167 height 87
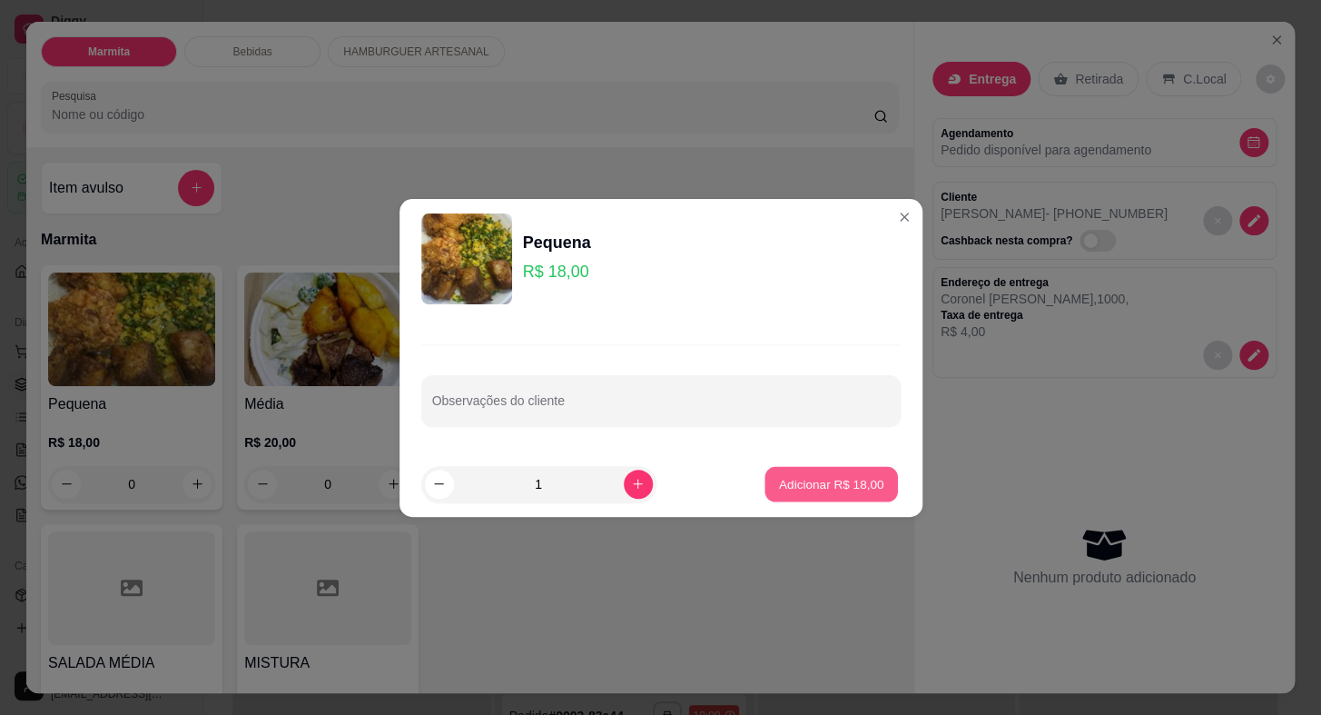
click at [832, 490] on p "Adicionar R$ 18,00" at bounding box center [831, 483] width 105 height 17
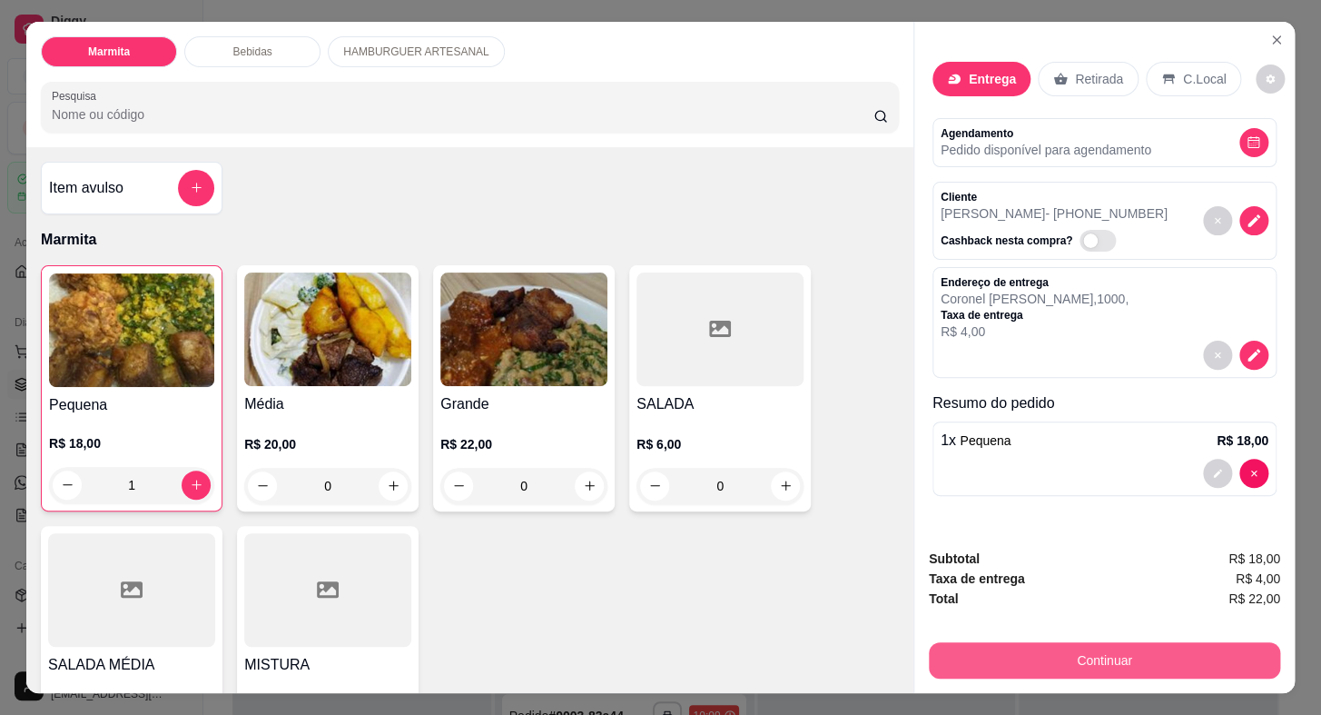
click at [1078, 642] on button "Continuar" at bounding box center [1104, 660] width 351 height 36
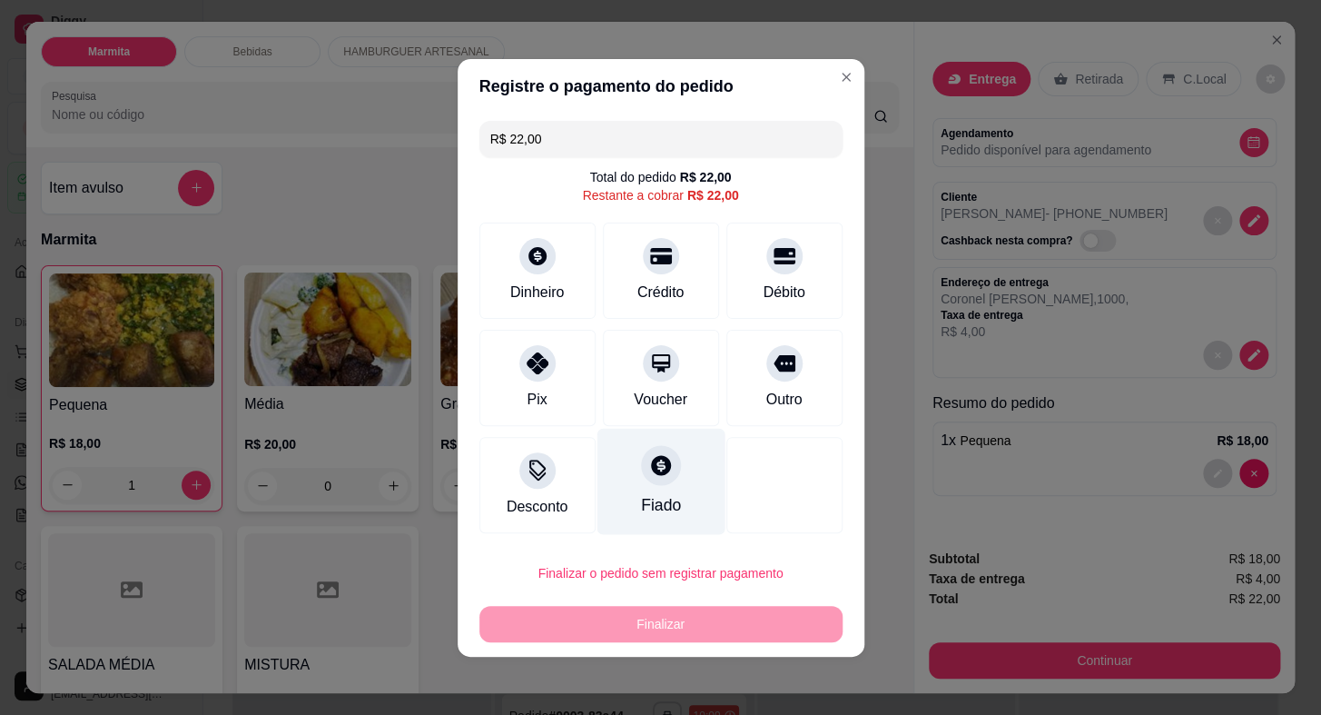
click at [666, 479] on div at bounding box center [661, 465] width 40 height 40
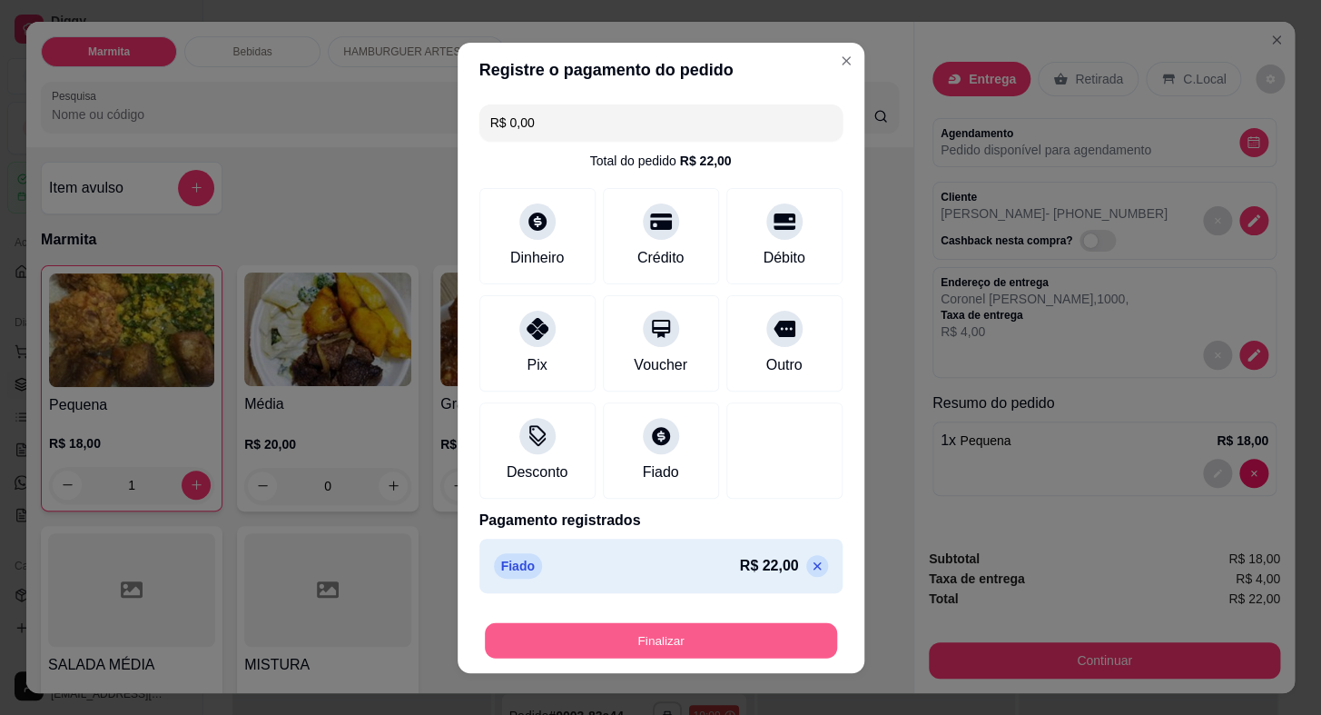
click at [689, 635] on button "Finalizar" at bounding box center [661, 639] width 352 height 35
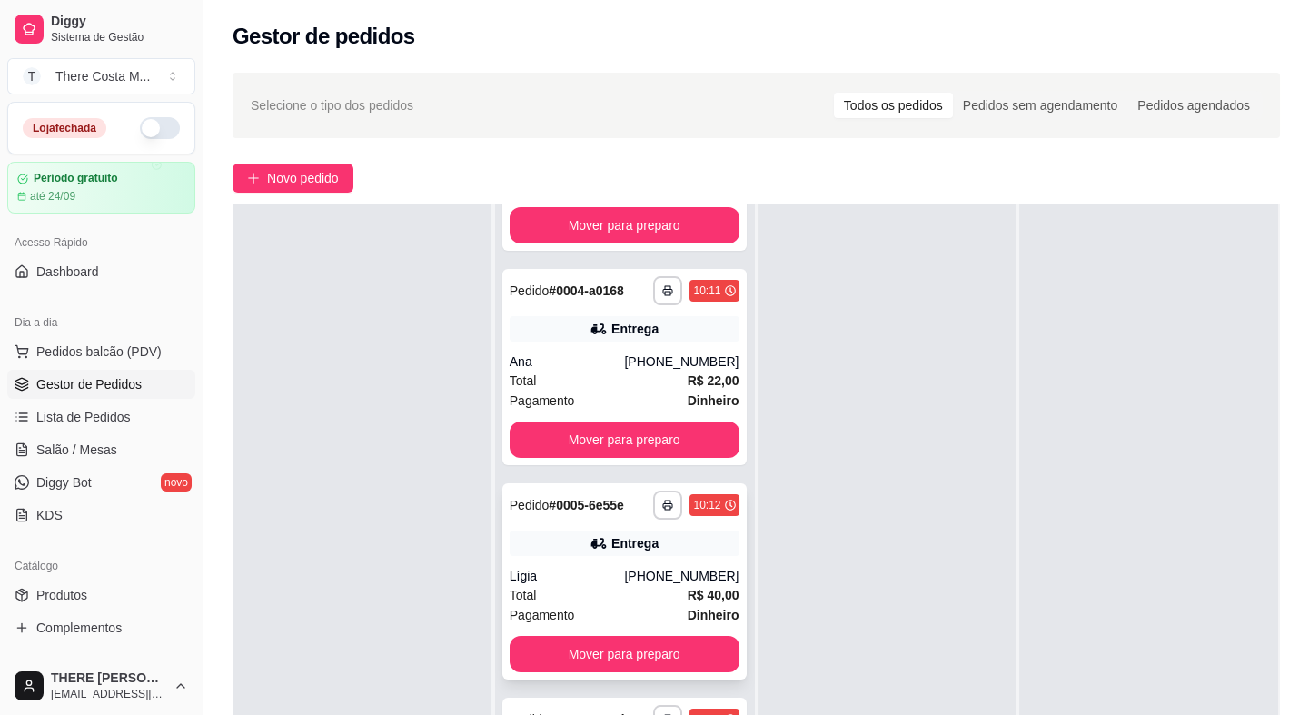
scroll to position [247, 0]
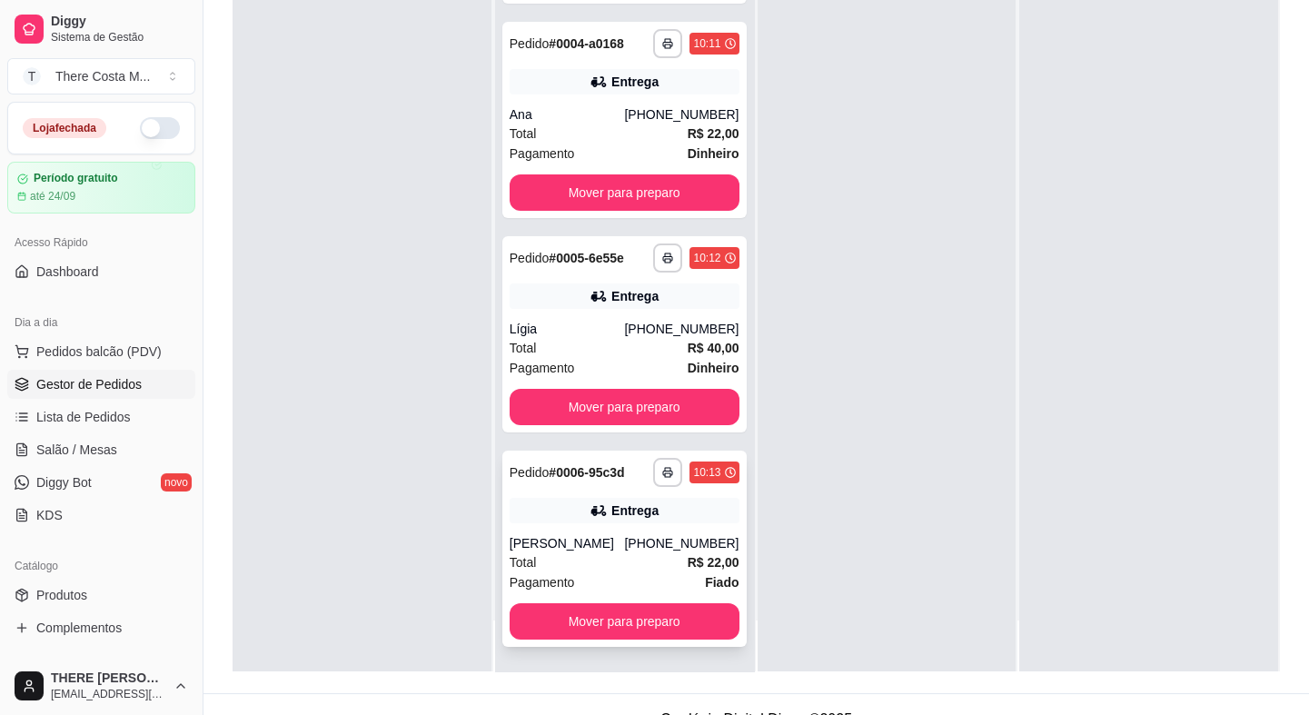
click at [548, 552] on div "Total R$ 22,00" at bounding box center [625, 562] width 230 height 20
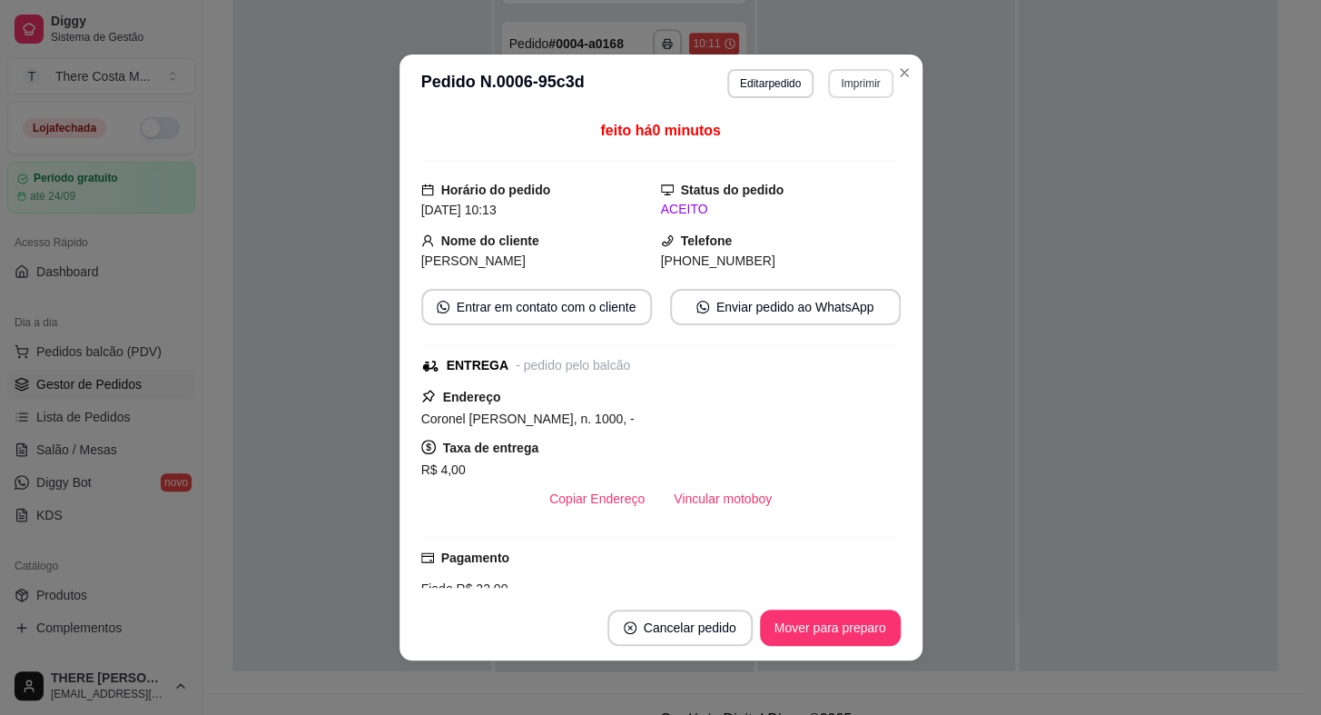
click at [844, 84] on button "Imprimir" at bounding box center [860, 83] width 64 height 29
click at [815, 163] on div "Escolha a impressora IMPRESSORA" at bounding box center [822, 135] width 150 height 62
click at [826, 144] on button "IMPRESSORA" at bounding box center [823, 148] width 132 height 29
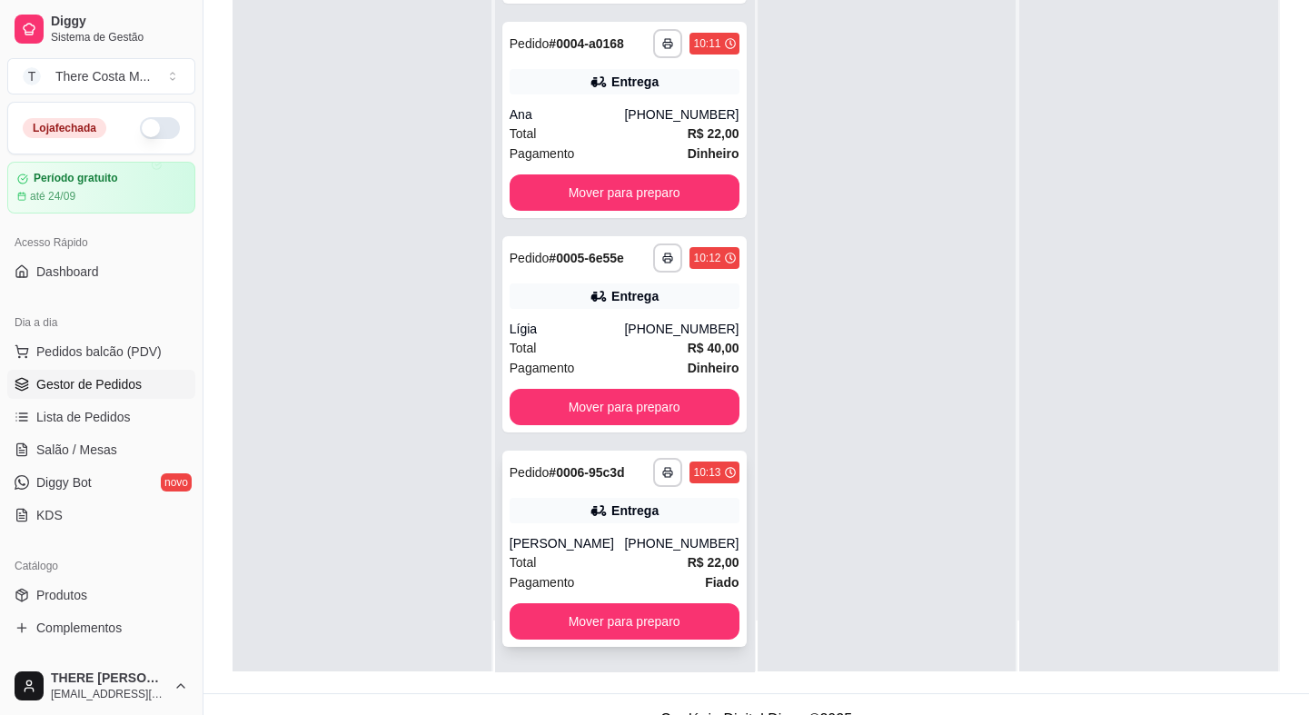
click at [577, 511] on div "Entrega" at bounding box center [625, 510] width 230 height 25
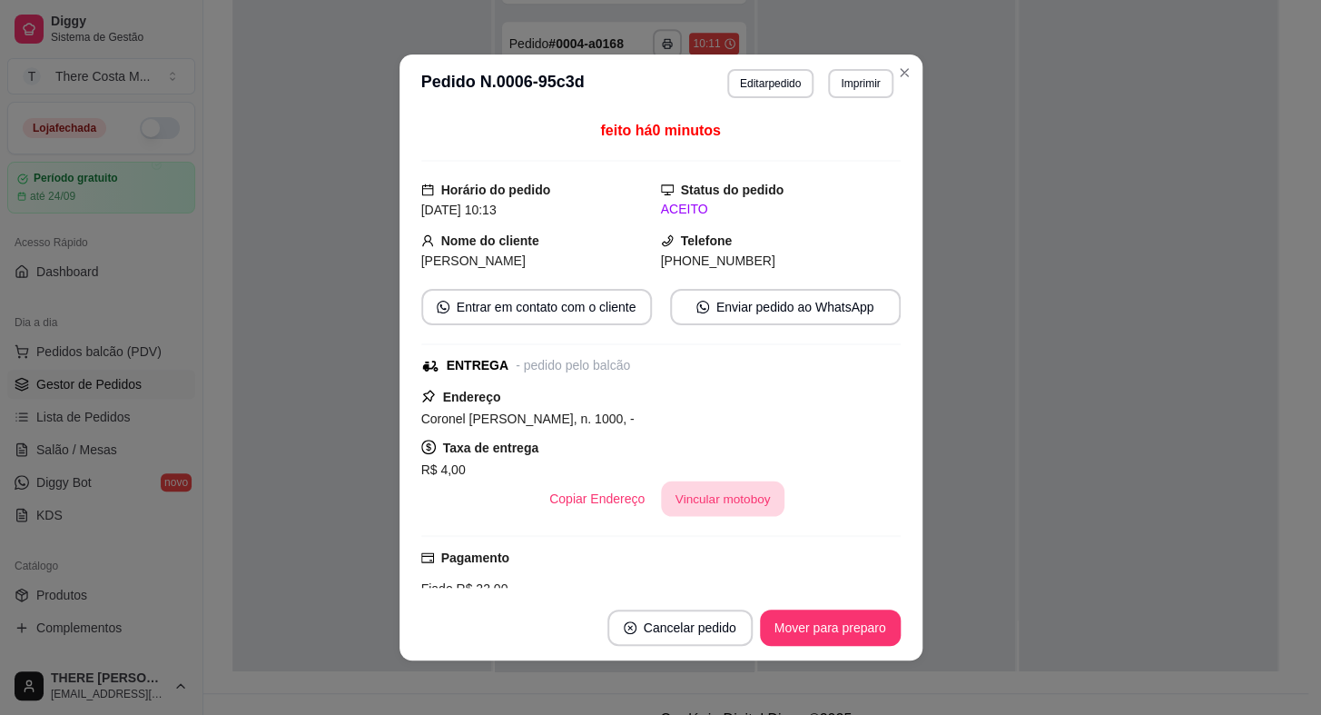
click at [746, 494] on button "Vincular motoboy" at bounding box center [723, 498] width 124 height 35
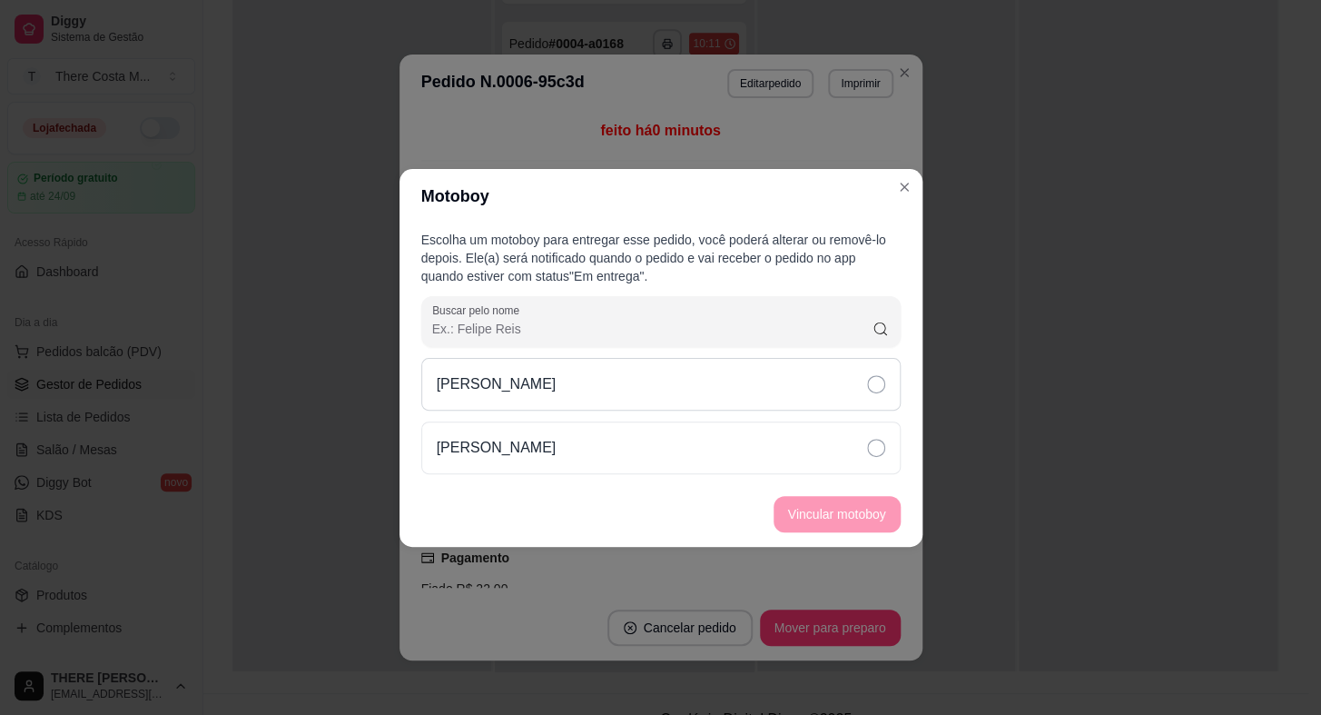
click at [778, 371] on div "[PERSON_NAME]" at bounding box center [661, 384] width 480 height 53
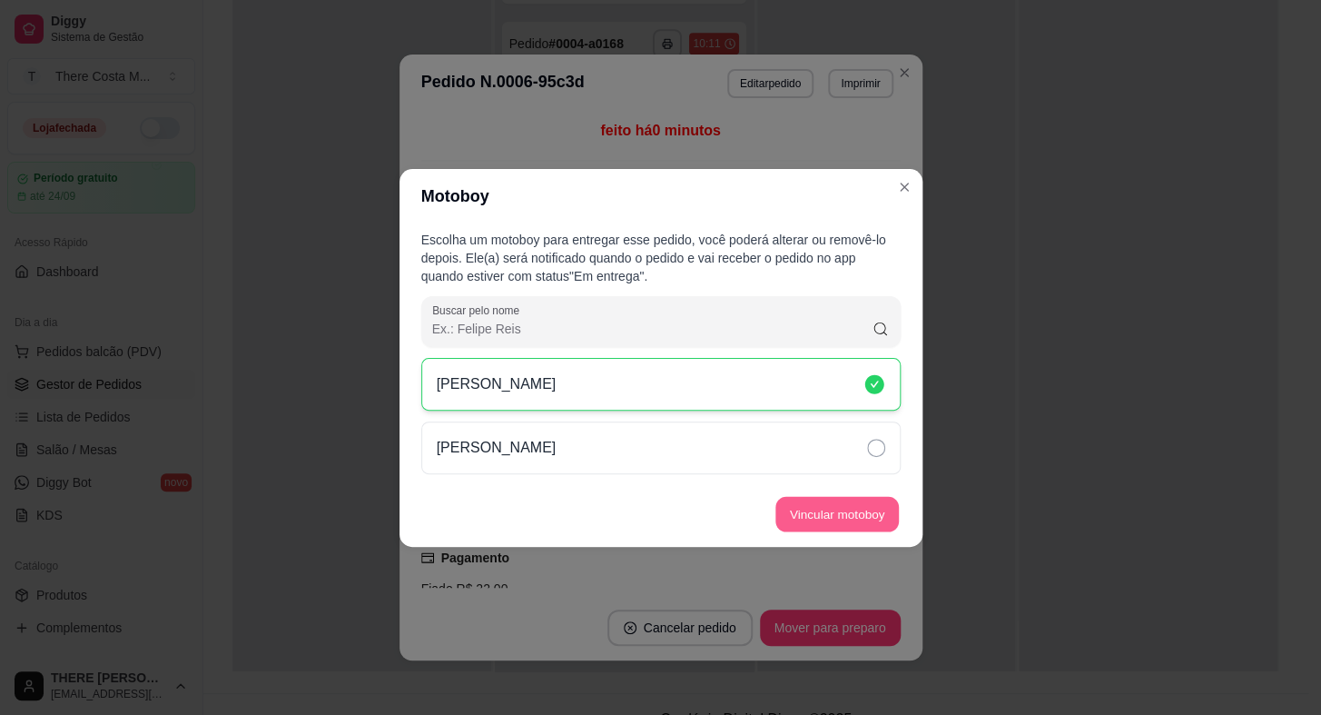
click at [864, 516] on button "Vincular motoboy" at bounding box center [838, 513] width 124 height 35
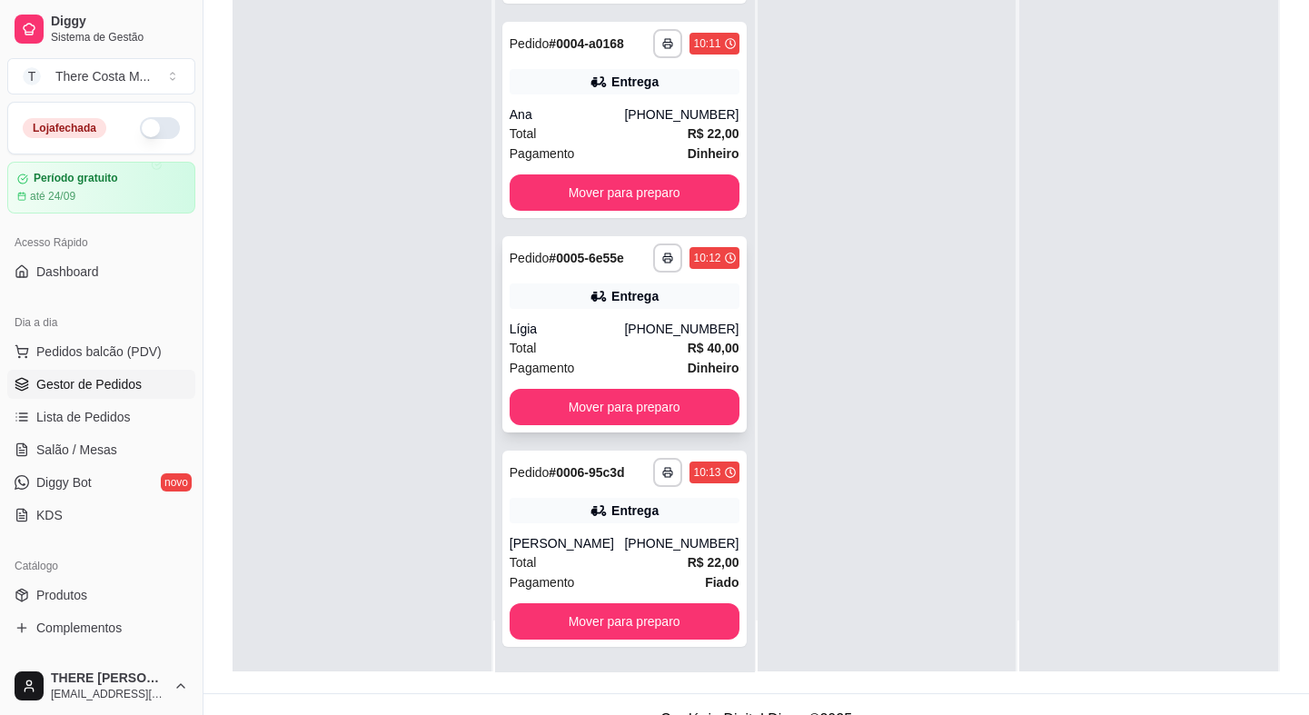
click at [564, 332] on div "Lígia" at bounding box center [567, 329] width 115 height 18
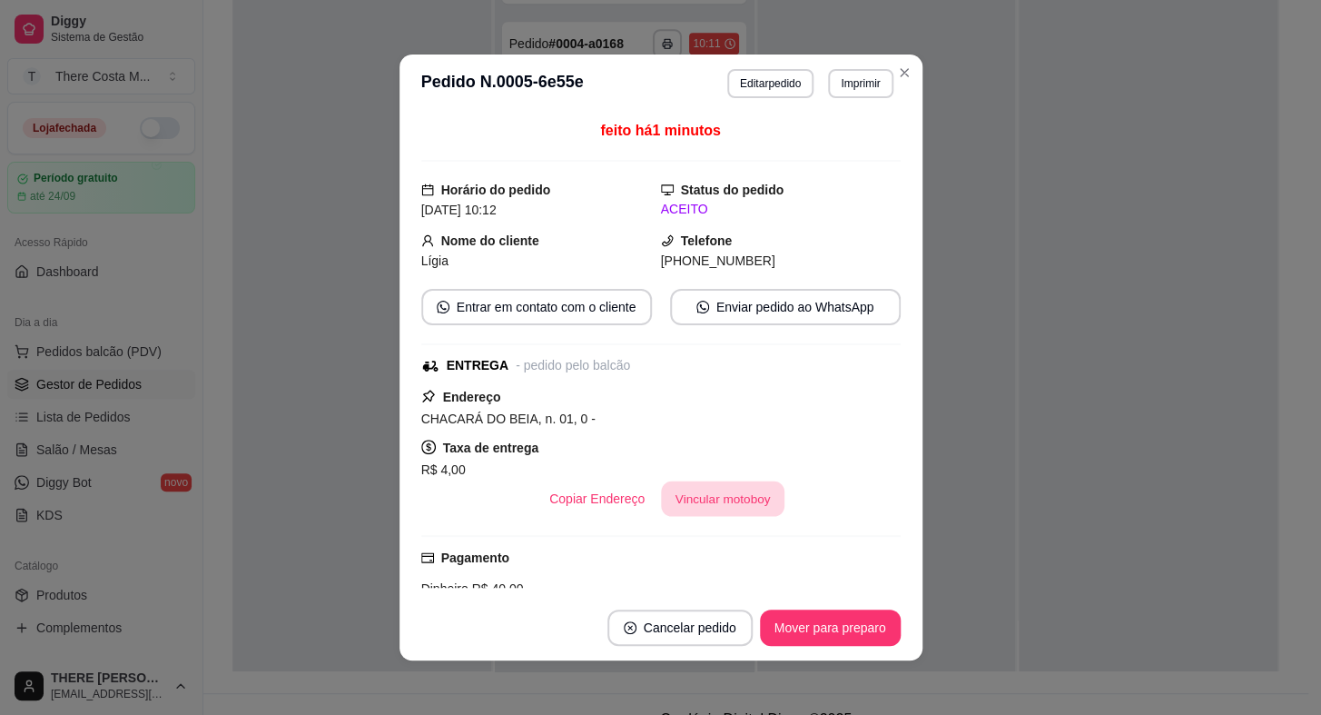
click at [727, 504] on button "Vincular motoboy" at bounding box center [723, 498] width 124 height 35
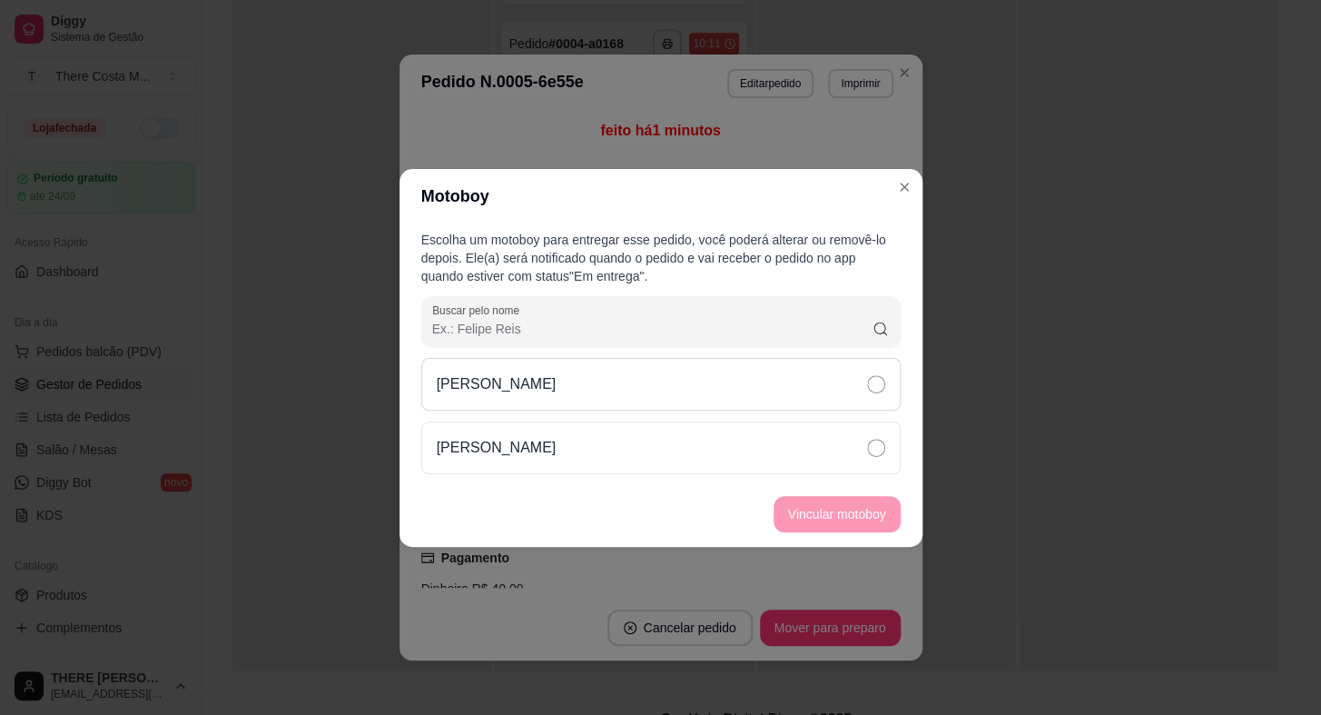
click at [666, 363] on div "[PERSON_NAME]" at bounding box center [661, 384] width 480 height 53
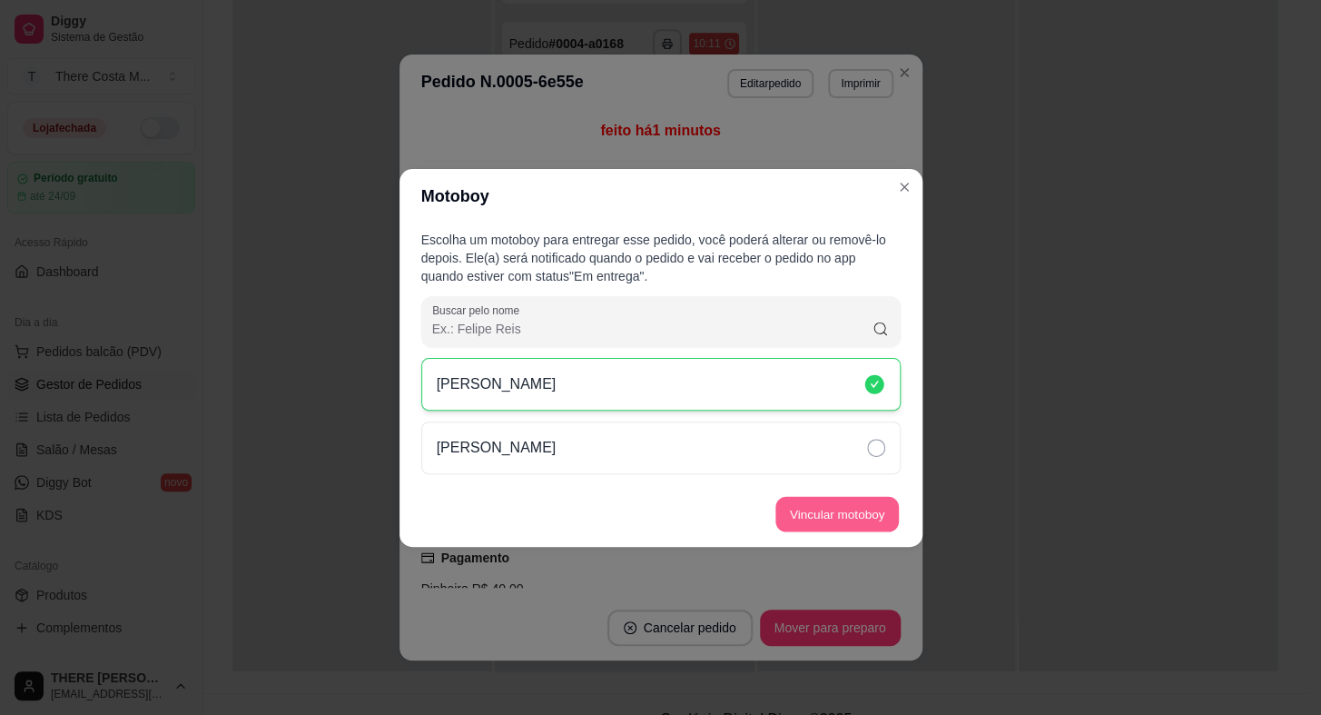
click at [826, 511] on button "Vincular motoboy" at bounding box center [838, 513] width 124 height 35
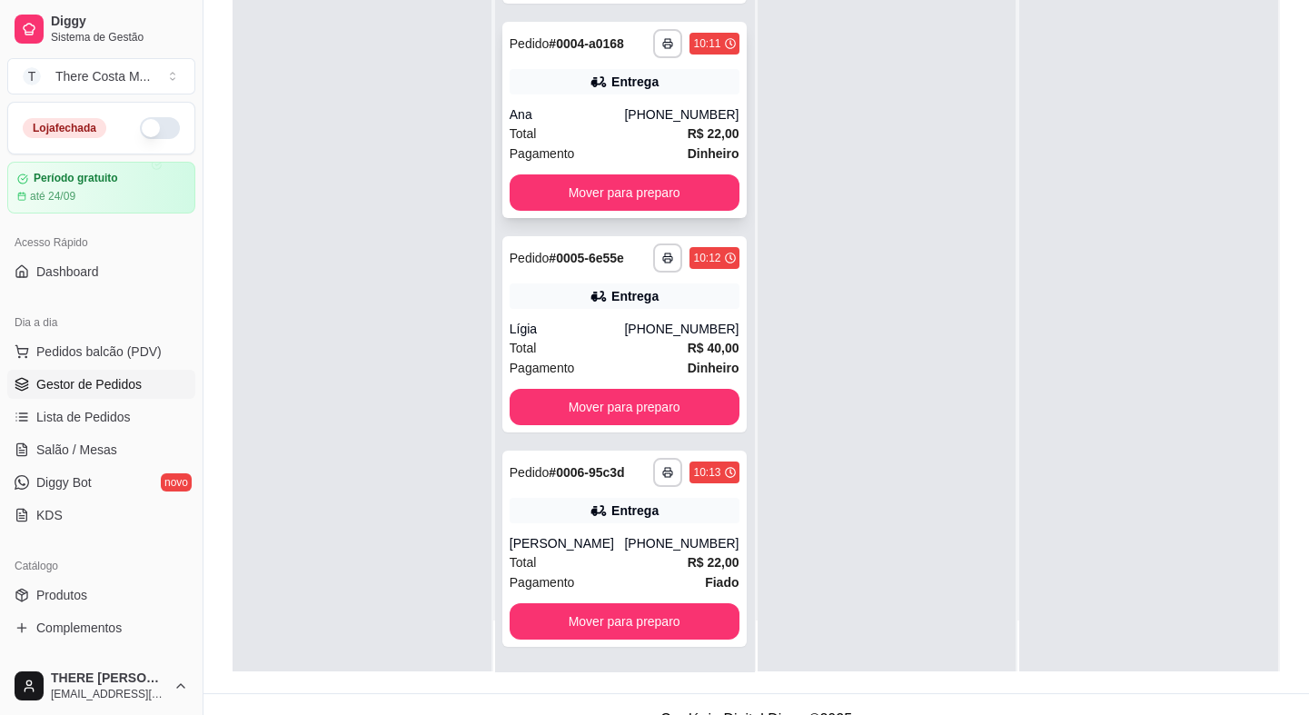
click at [567, 149] on span "Pagamento" at bounding box center [542, 153] width 65 height 20
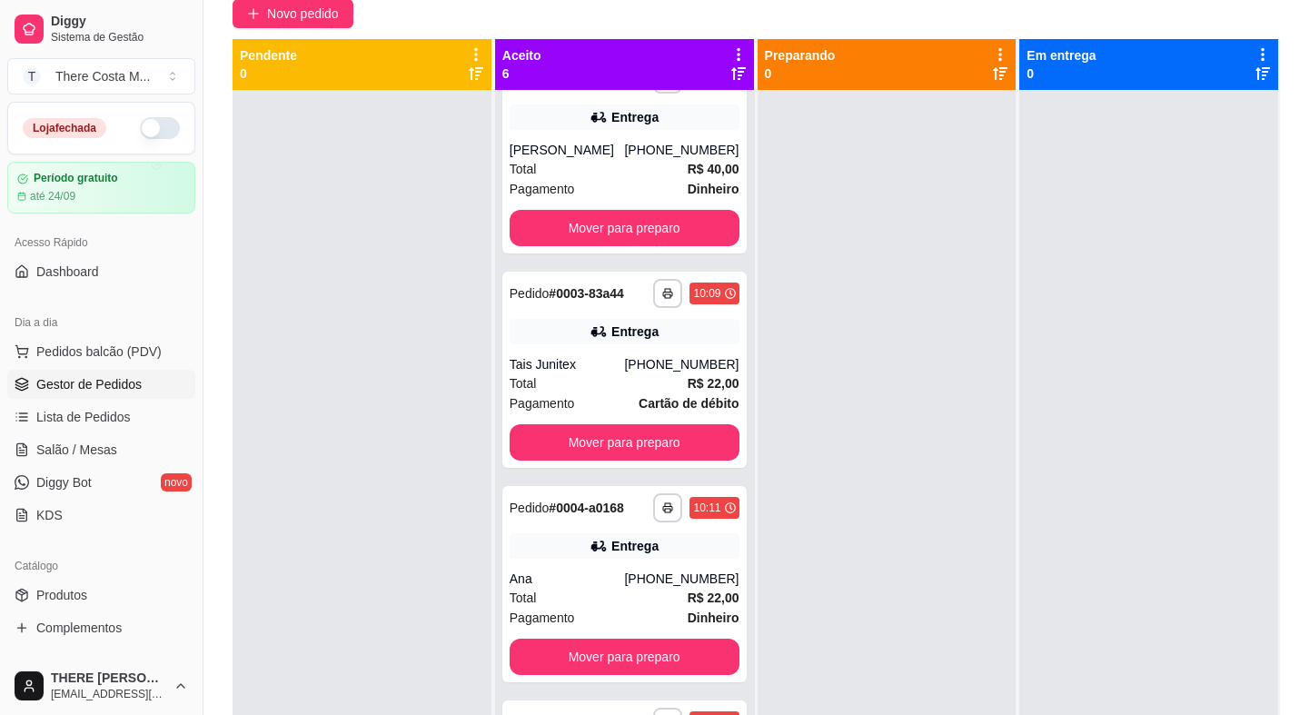
scroll to position [0, 0]
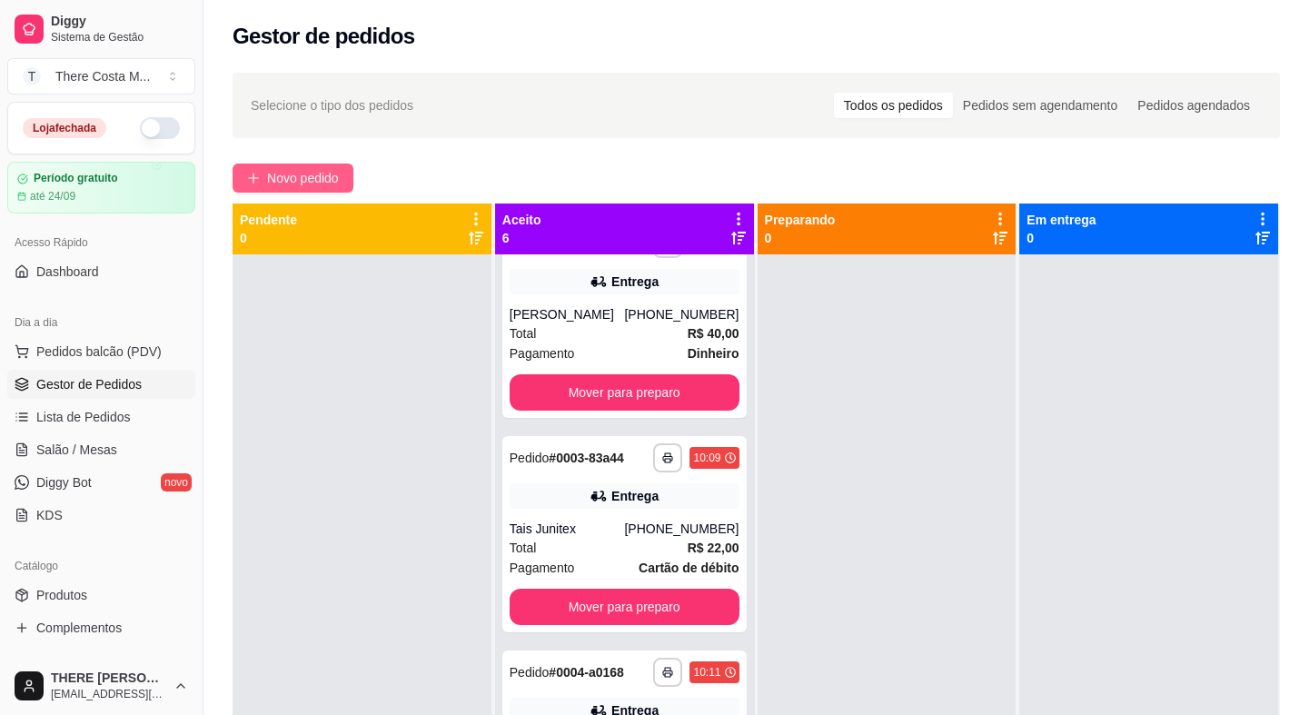
click at [287, 175] on span "Novo pedido" at bounding box center [303, 178] width 72 height 20
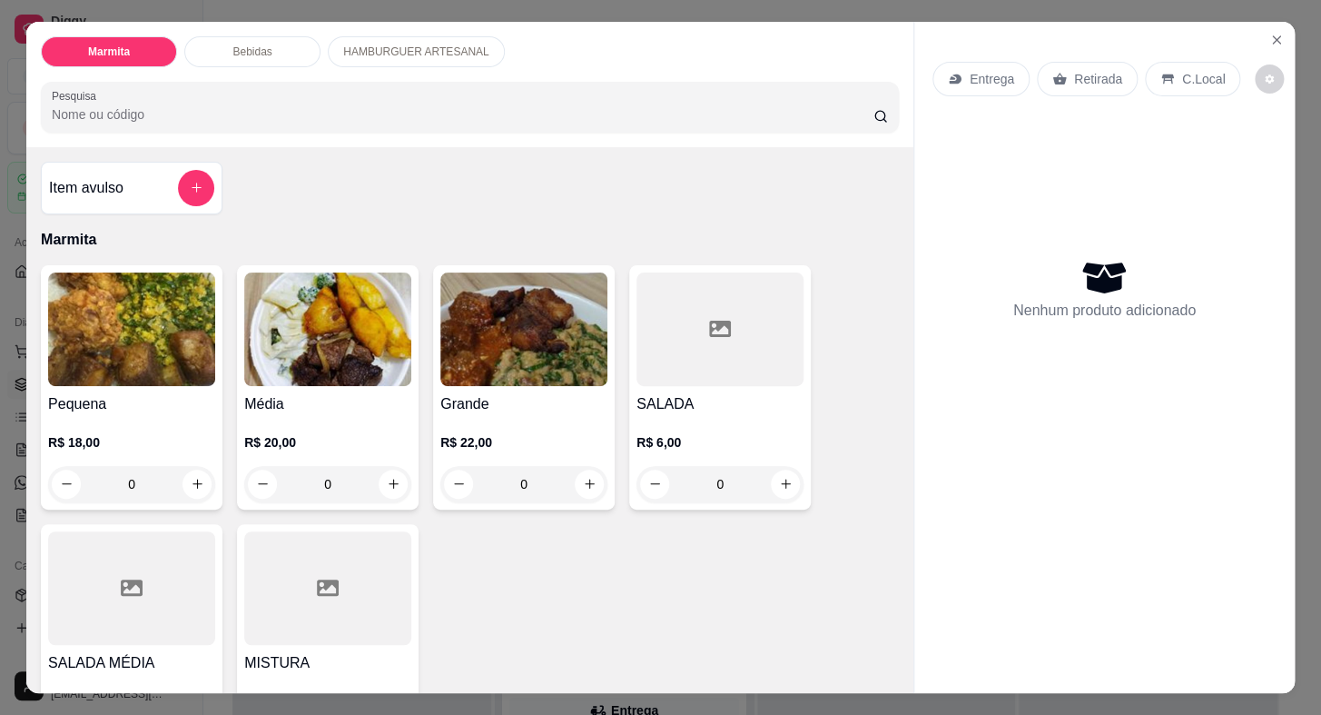
click at [983, 74] on p "Entrega" at bounding box center [992, 79] width 45 height 18
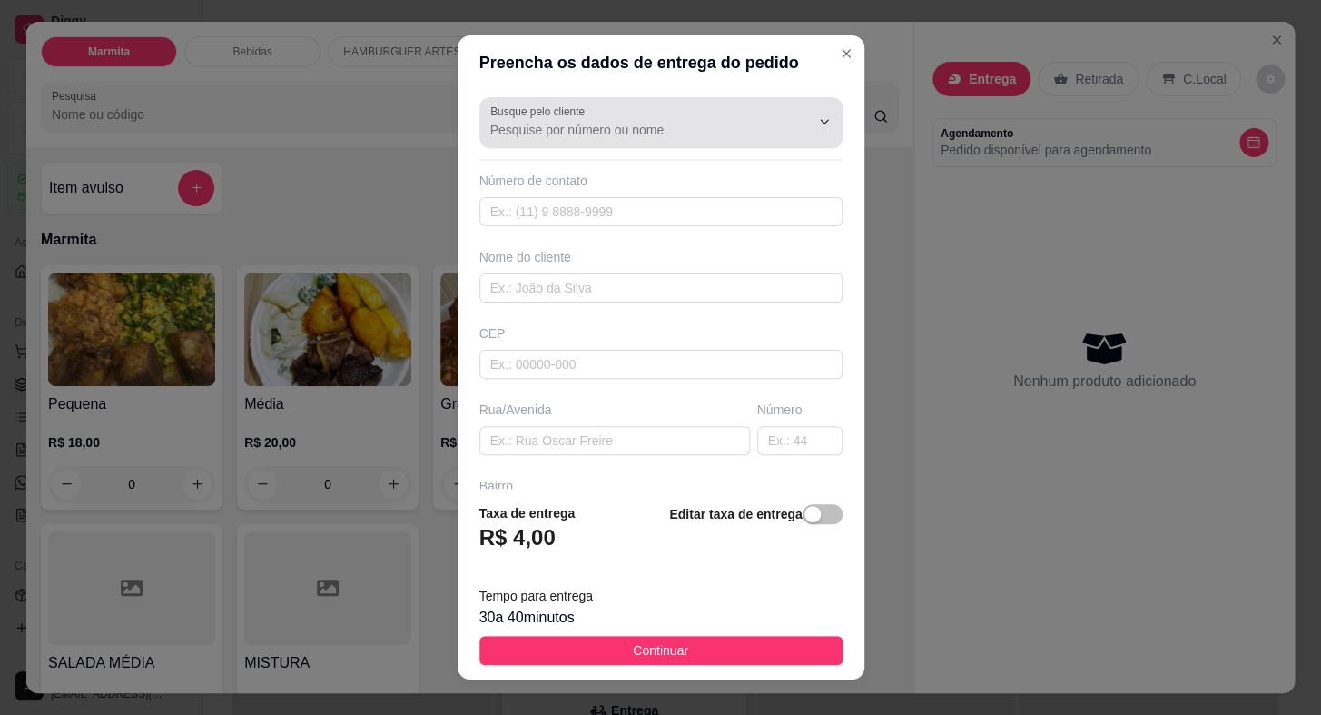
click at [642, 127] on input "Busque pelo cliente" at bounding box center [635, 130] width 291 height 18
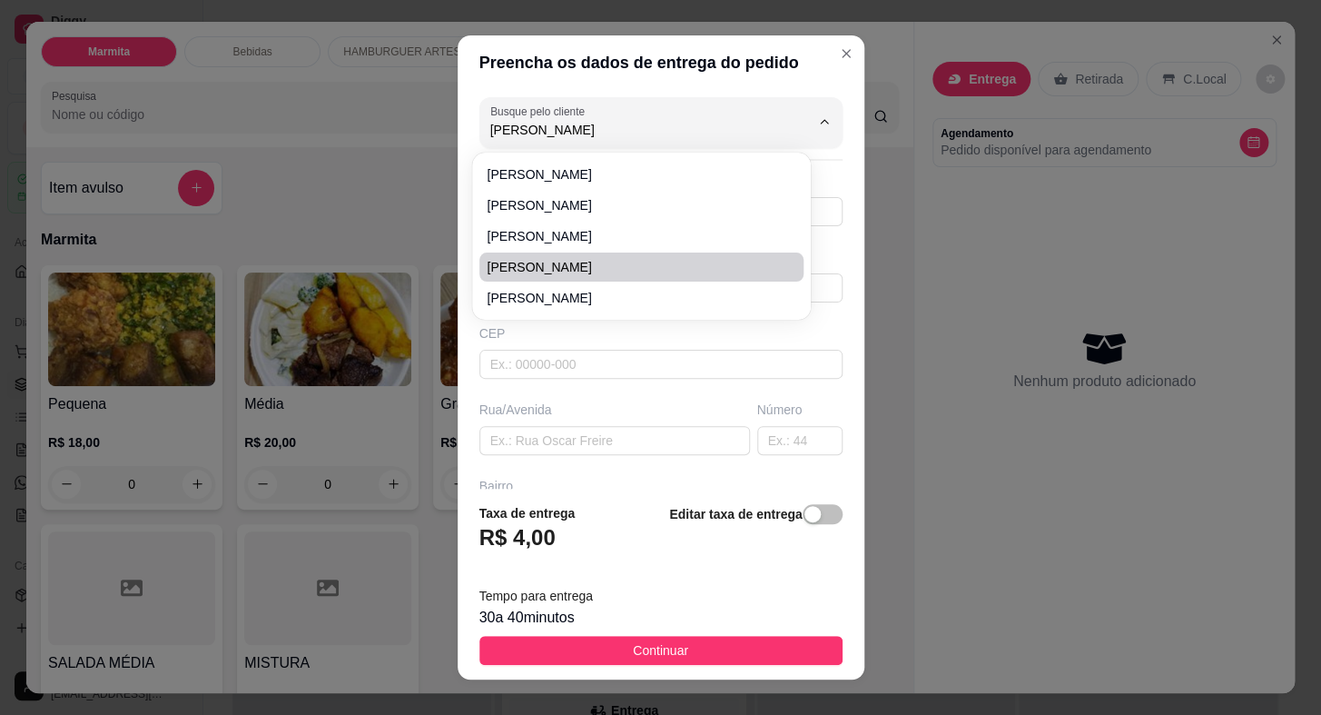
click at [546, 271] on span "[PERSON_NAME]" at bounding box center [633, 267] width 292 height 18
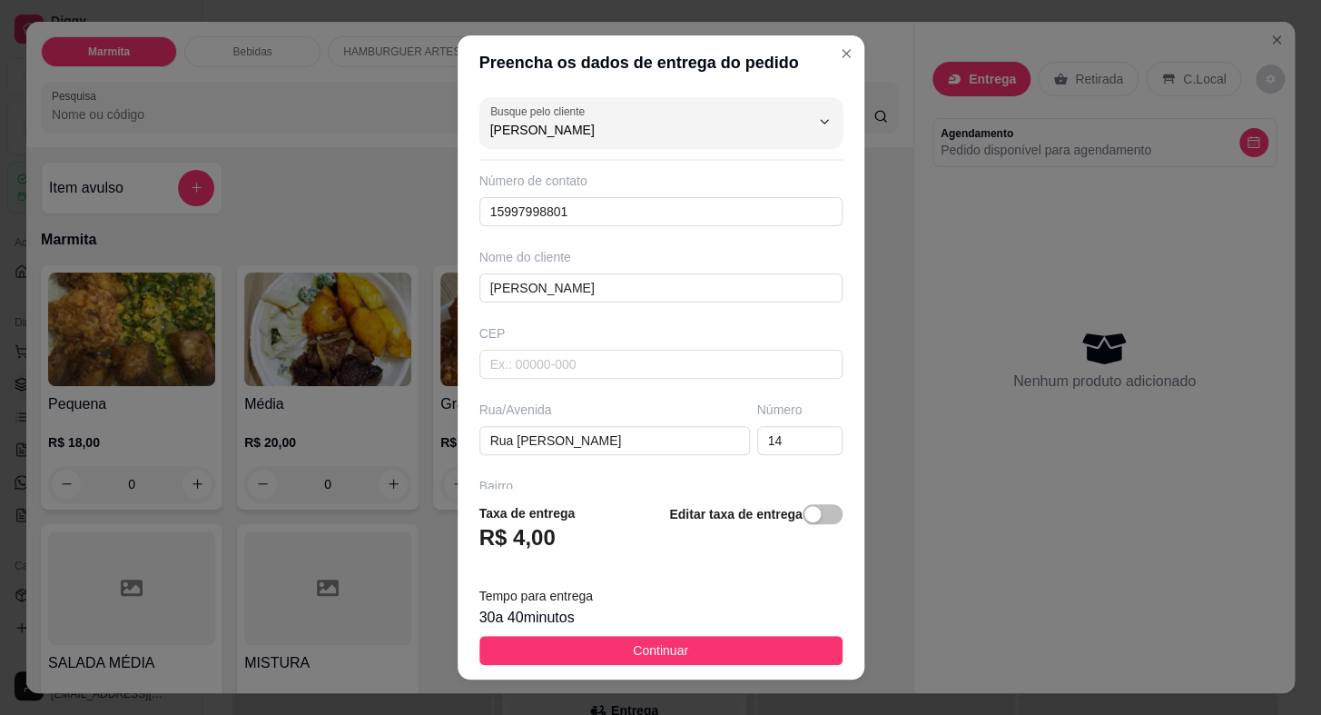
click at [681, 642] on button "Continuar" at bounding box center [661, 650] width 363 height 29
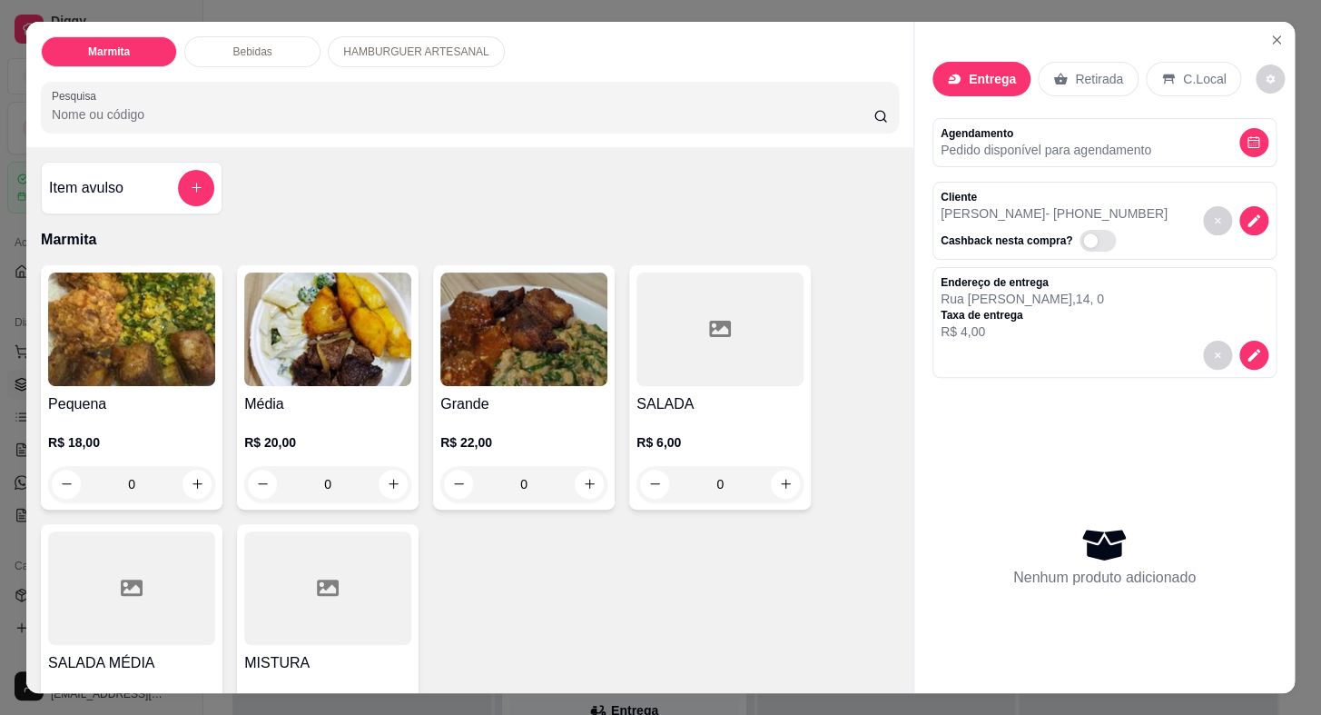
click at [105, 343] on img at bounding box center [131, 329] width 167 height 114
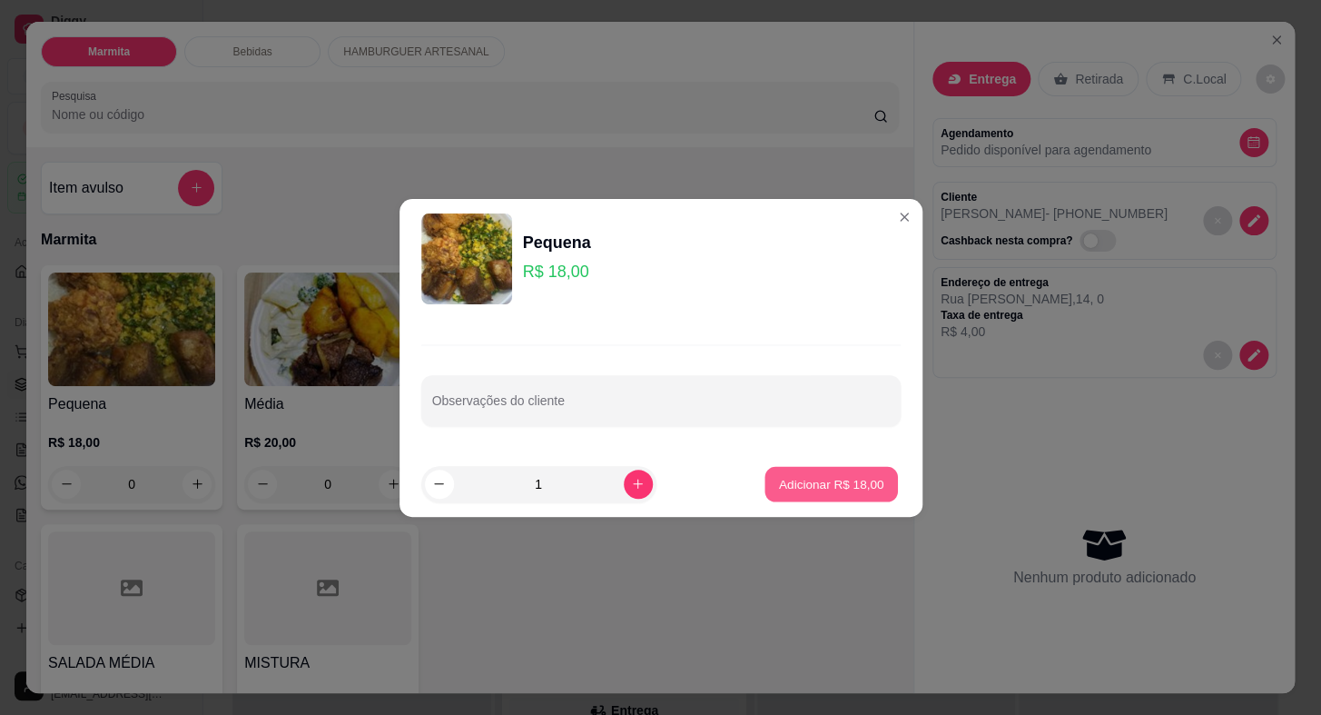
click at [798, 481] on p "Adicionar R$ 18,00" at bounding box center [831, 483] width 105 height 17
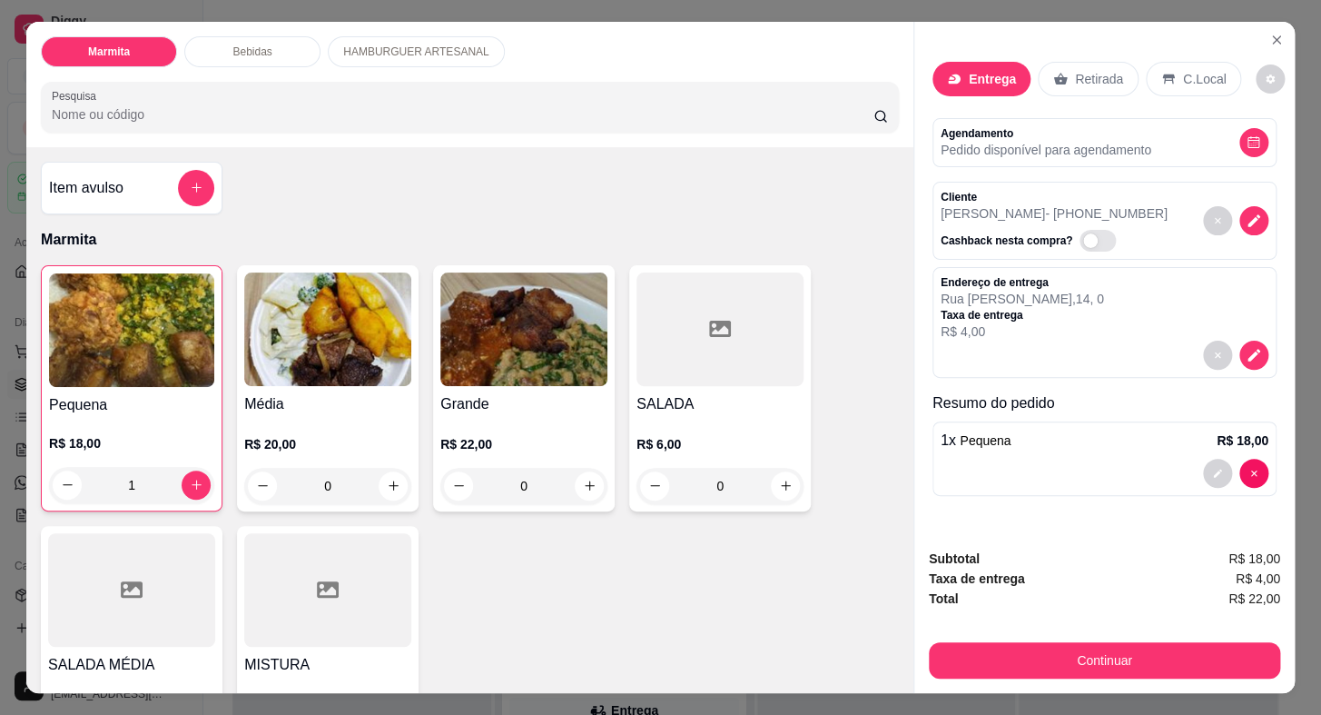
click at [303, 581] on div at bounding box center [327, 590] width 167 height 114
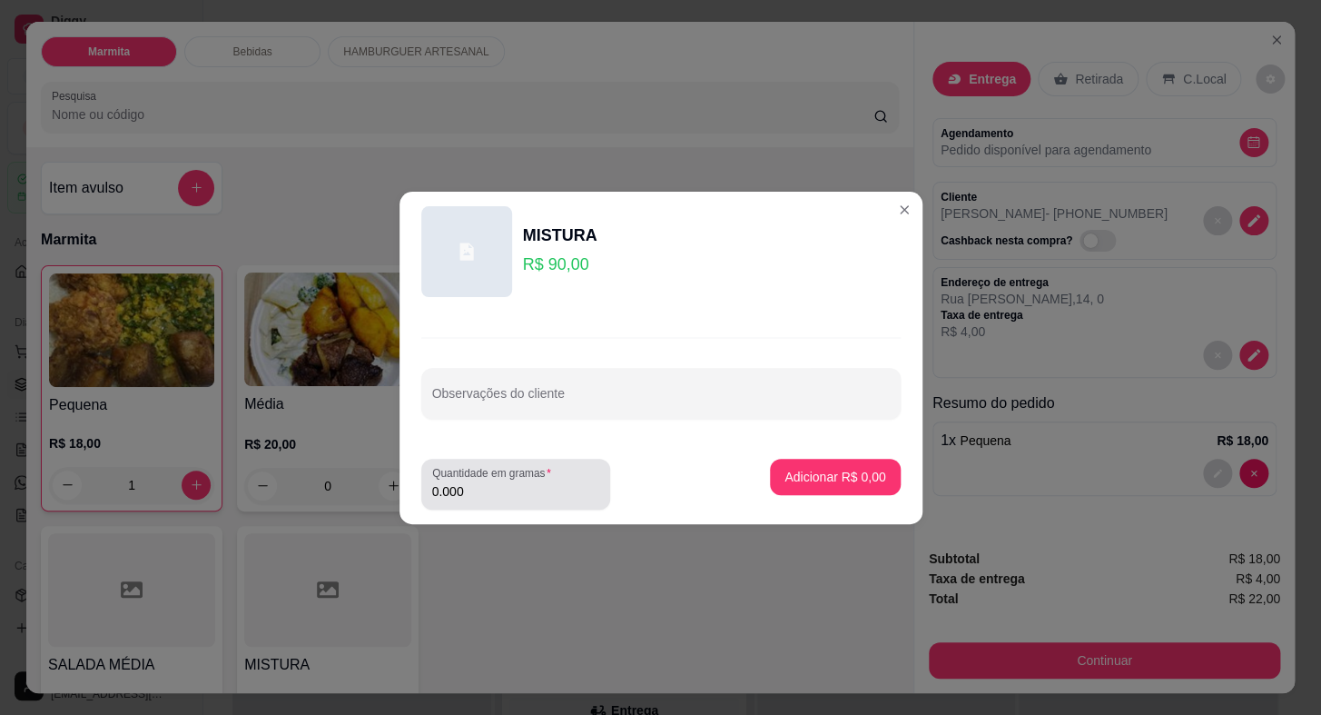
drag, startPoint x: 542, startPoint y: 470, endPoint x: 529, endPoint y: 490, distance: 23.7
click at [529, 490] on div "Quantidade em gramas 0.000" at bounding box center [515, 484] width 189 height 51
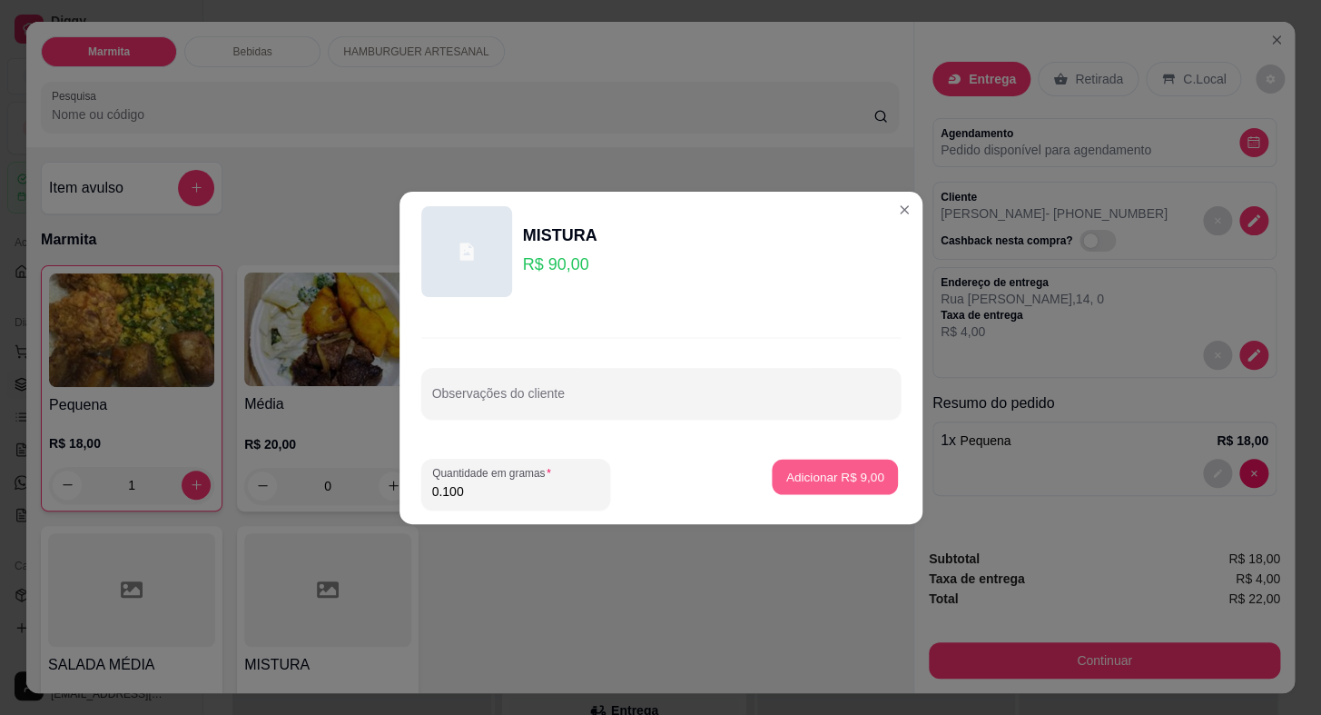
click at [836, 478] on p "Adicionar R$ 9,00" at bounding box center [836, 476] width 98 height 17
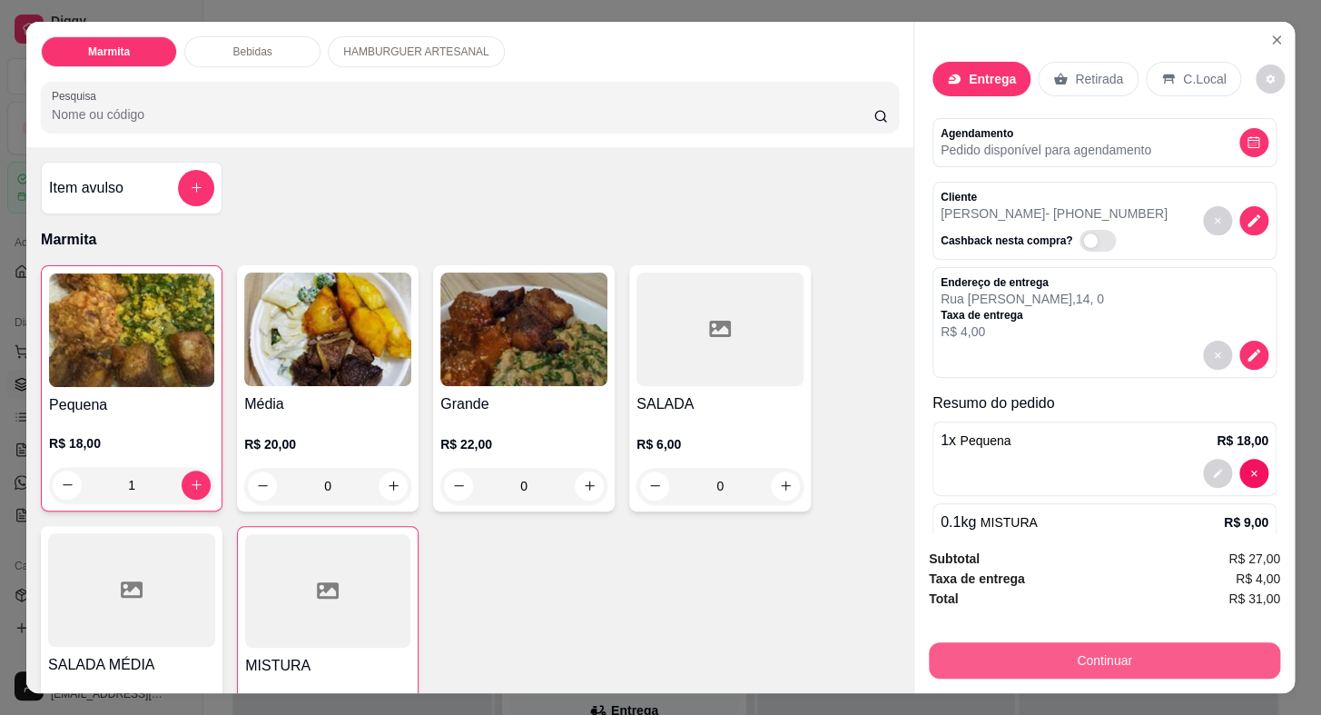
click at [1052, 654] on button "Continuar" at bounding box center [1104, 660] width 351 height 36
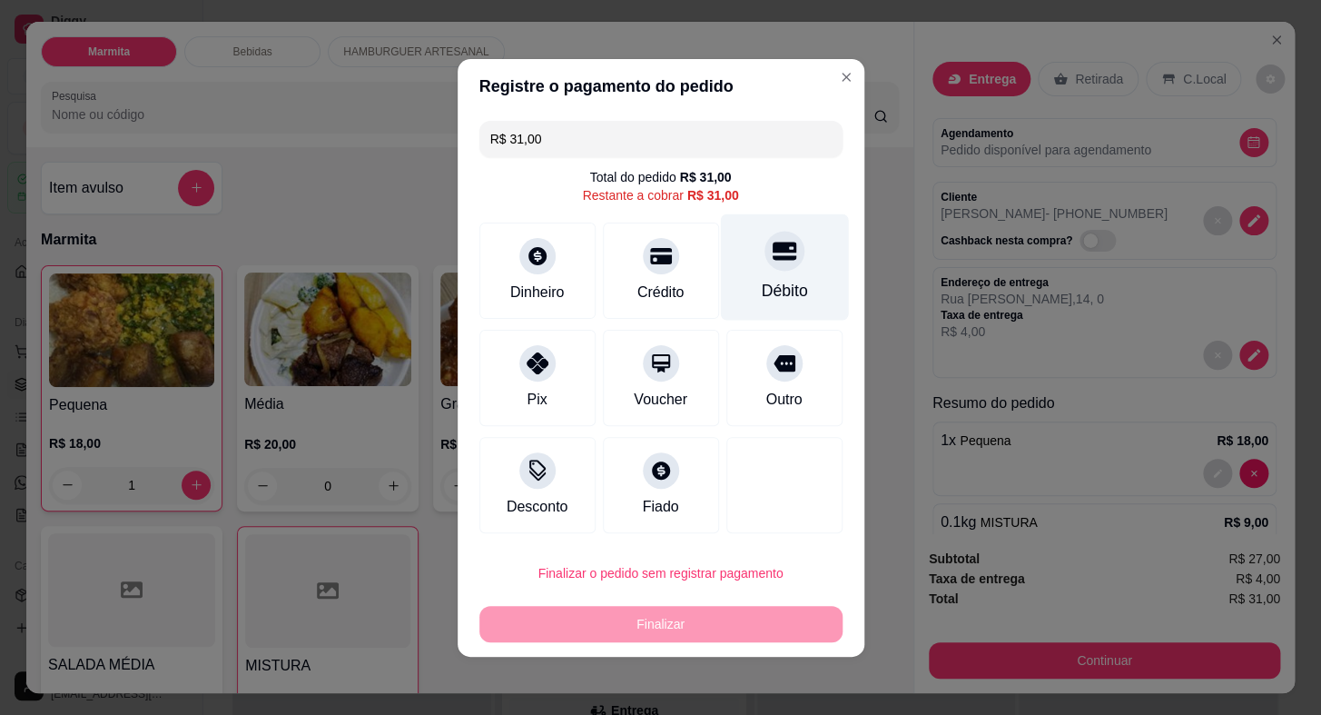
click at [772, 240] on icon at bounding box center [784, 251] width 24 height 24
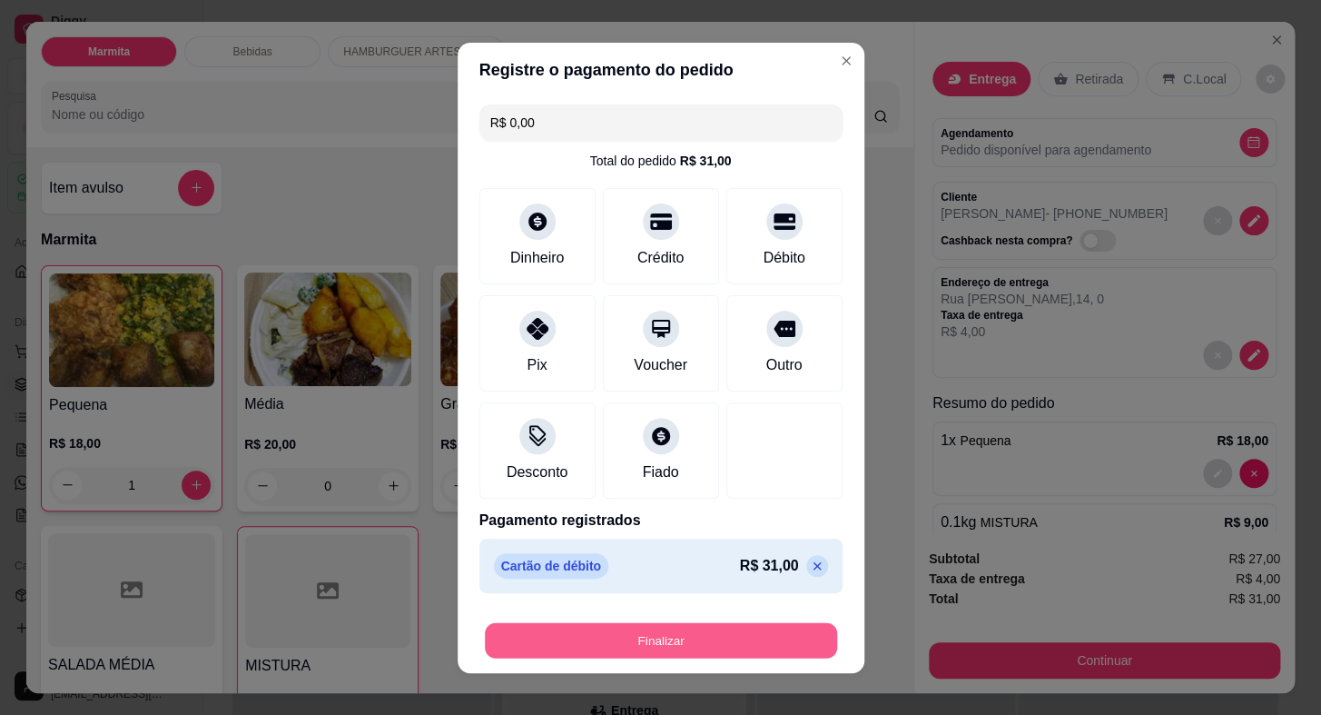
click at [727, 637] on button "Finalizar" at bounding box center [661, 639] width 352 height 35
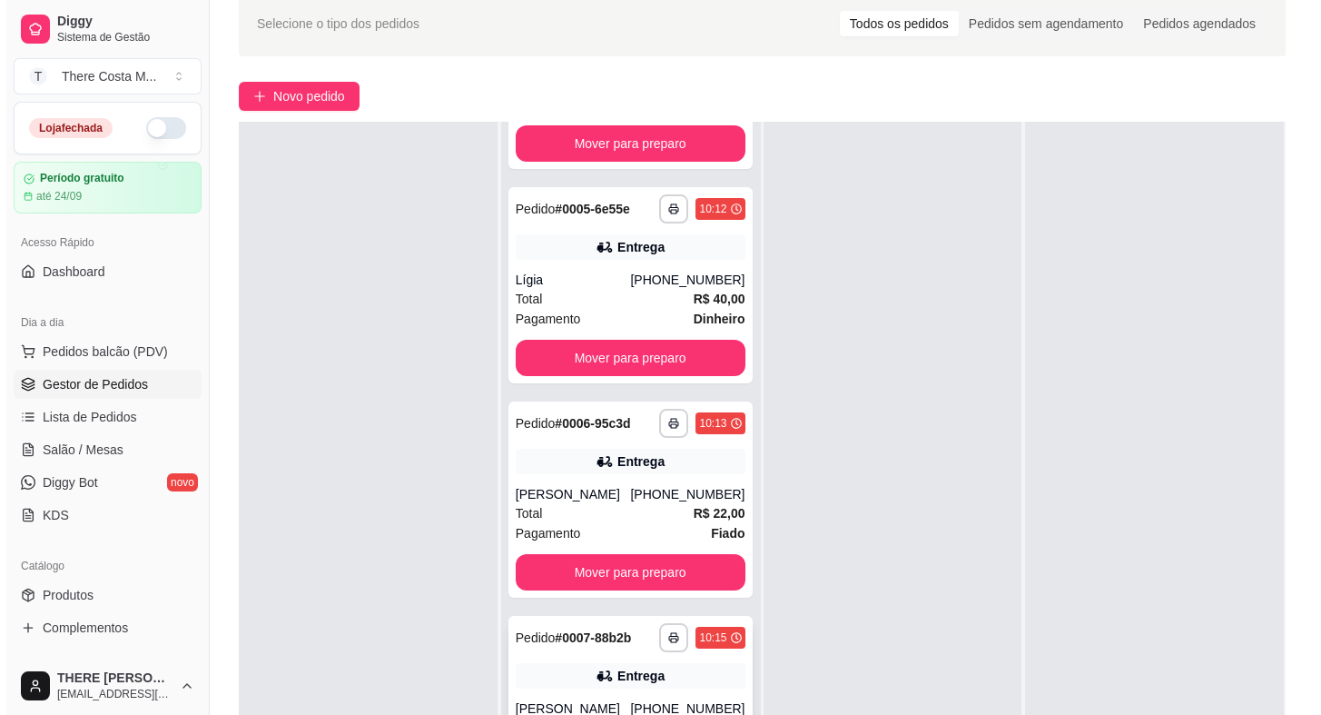
scroll to position [276, 0]
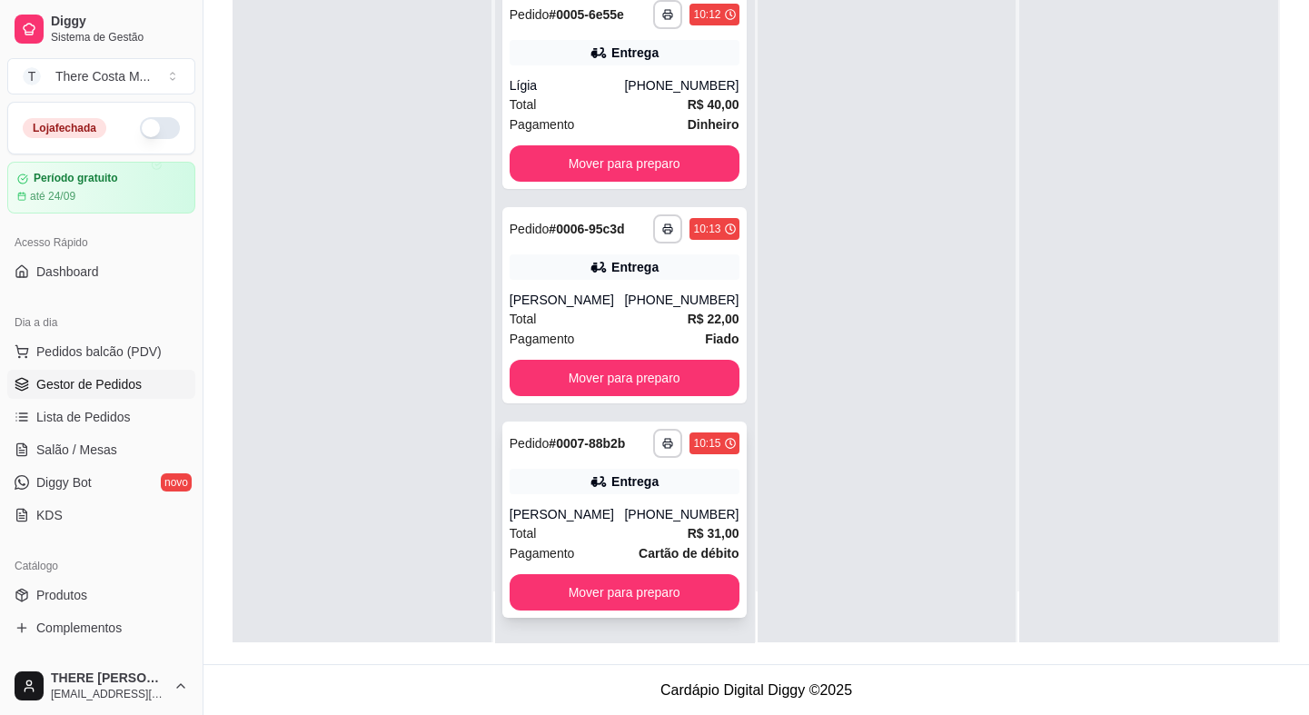
click at [599, 518] on div "[PERSON_NAME]" at bounding box center [567, 514] width 115 height 18
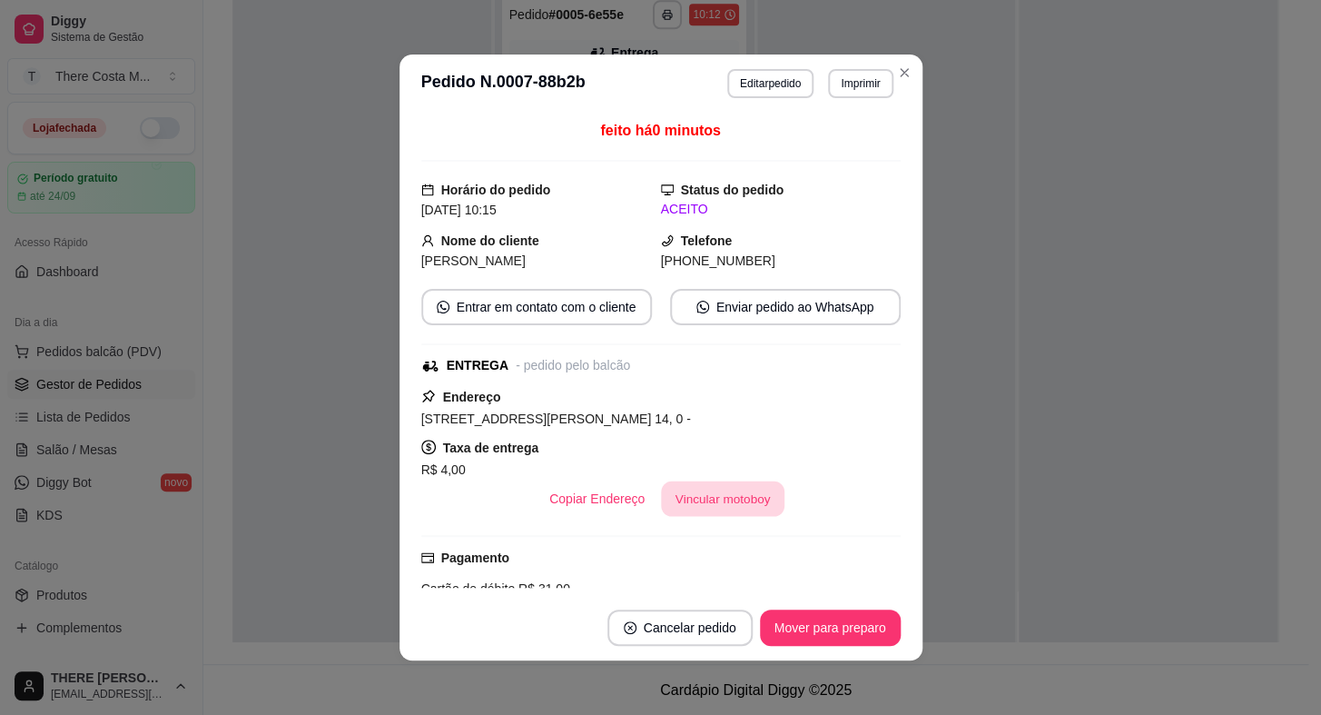
click at [721, 510] on button "Vincular motoboy" at bounding box center [723, 498] width 124 height 35
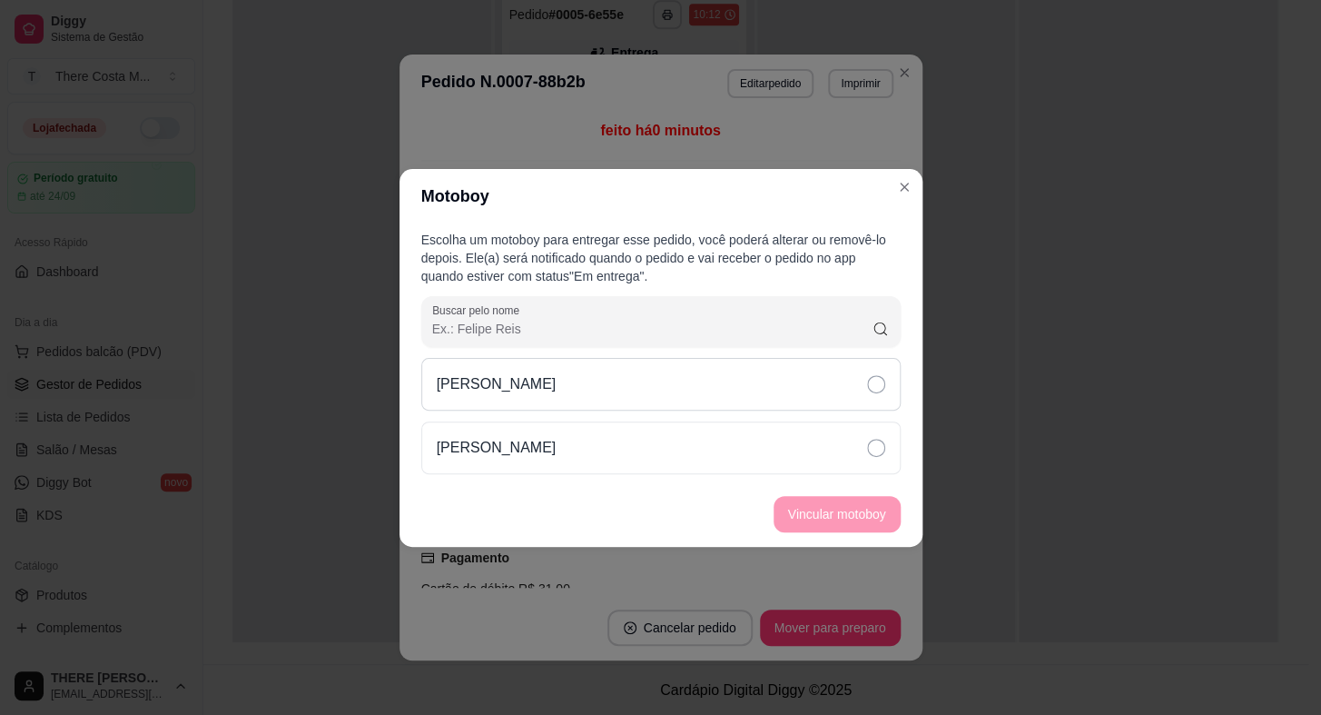
click at [780, 366] on div "[PERSON_NAME]" at bounding box center [661, 384] width 480 height 53
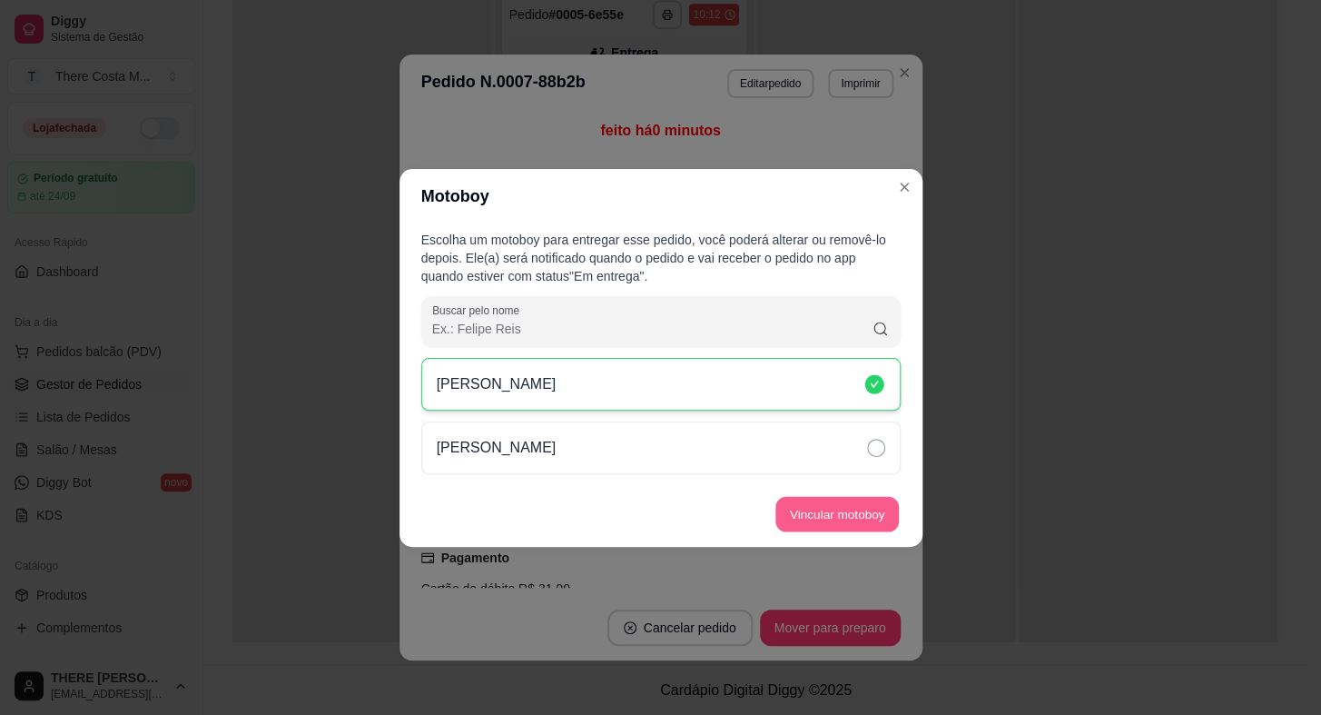
click at [851, 509] on button "Vincular motoboy" at bounding box center [838, 513] width 124 height 35
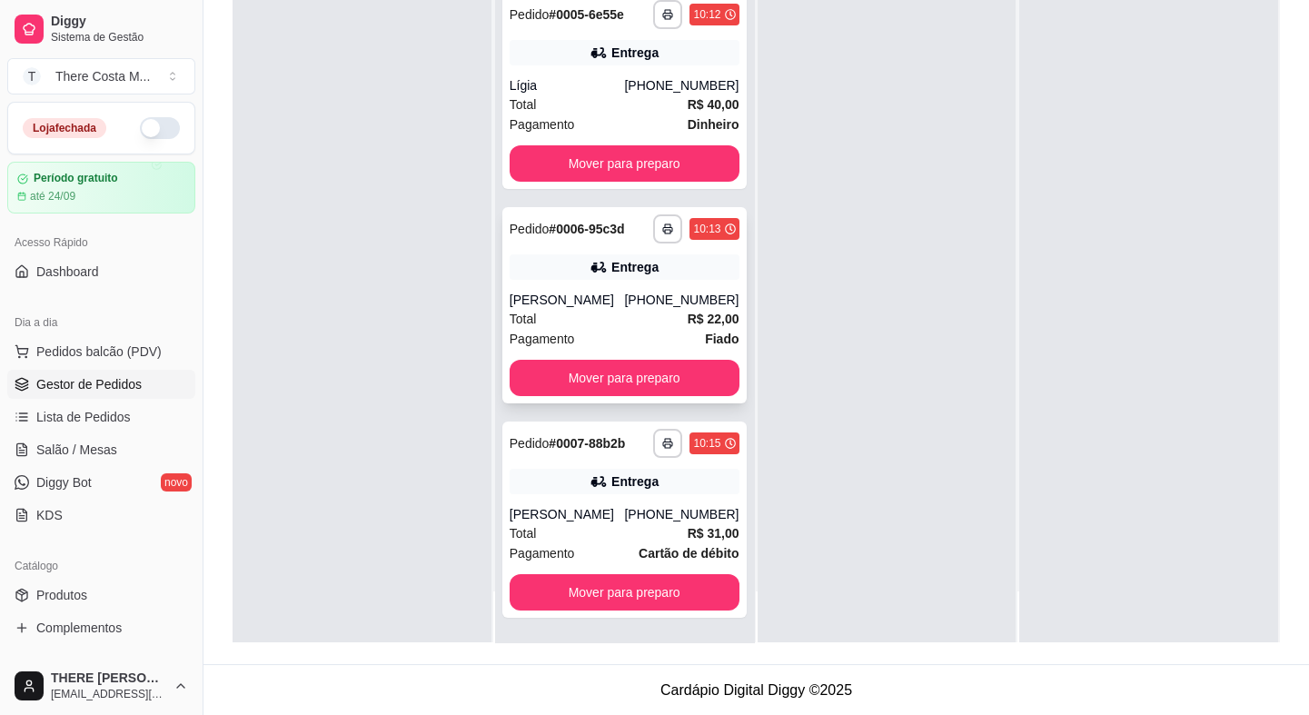
click at [599, 286] on div "**********" at bounding box center [624, 305] width 244 height 196
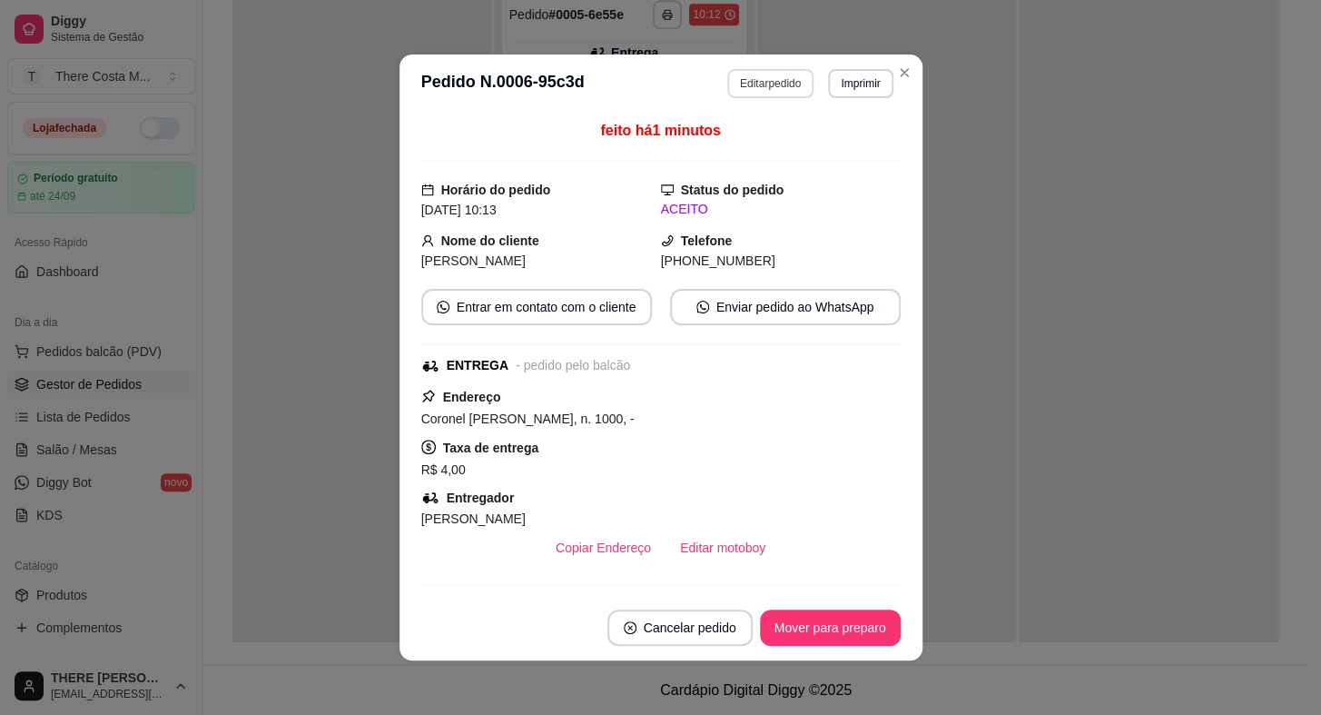
click at [777, 83] on button "Editar pedido" at bounding box center [770, 83] width 86 height 29
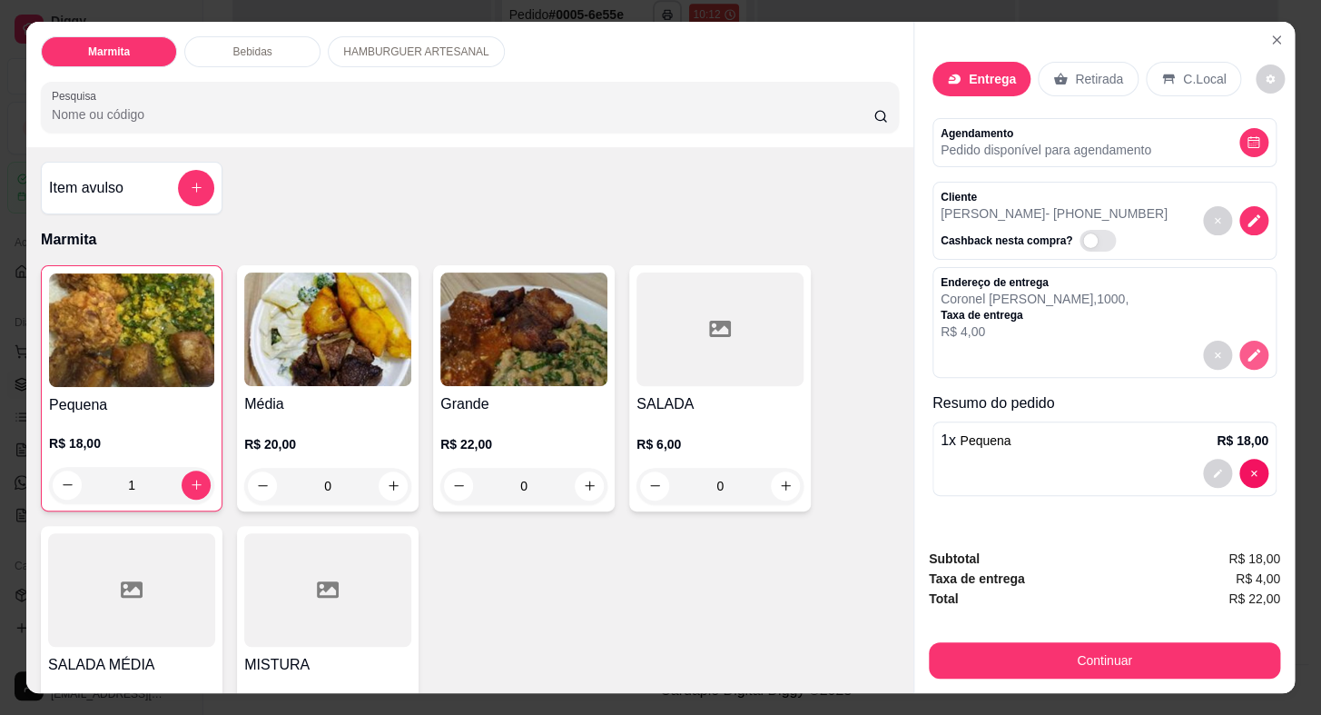
click at [1248, 353] on icon "decrease-product-quantity" at bounding box center [1254, 355] width 16 height 16
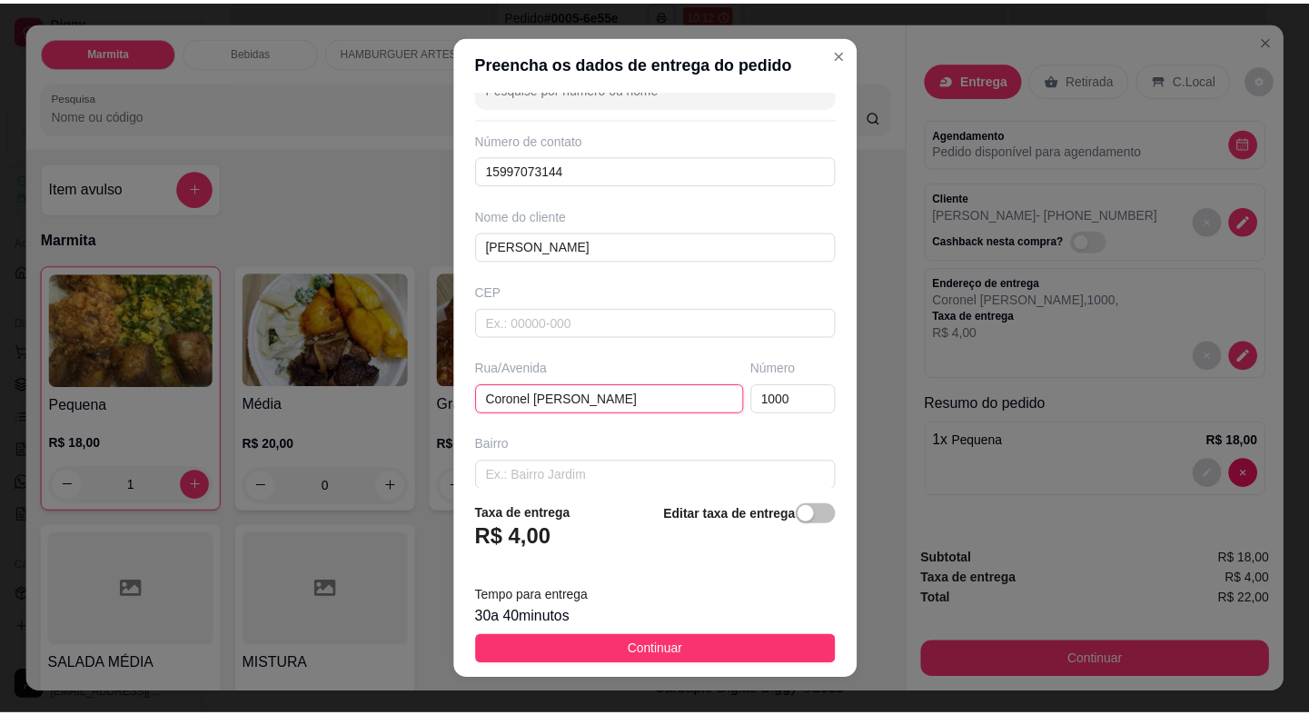
scroll to position [59, 0]
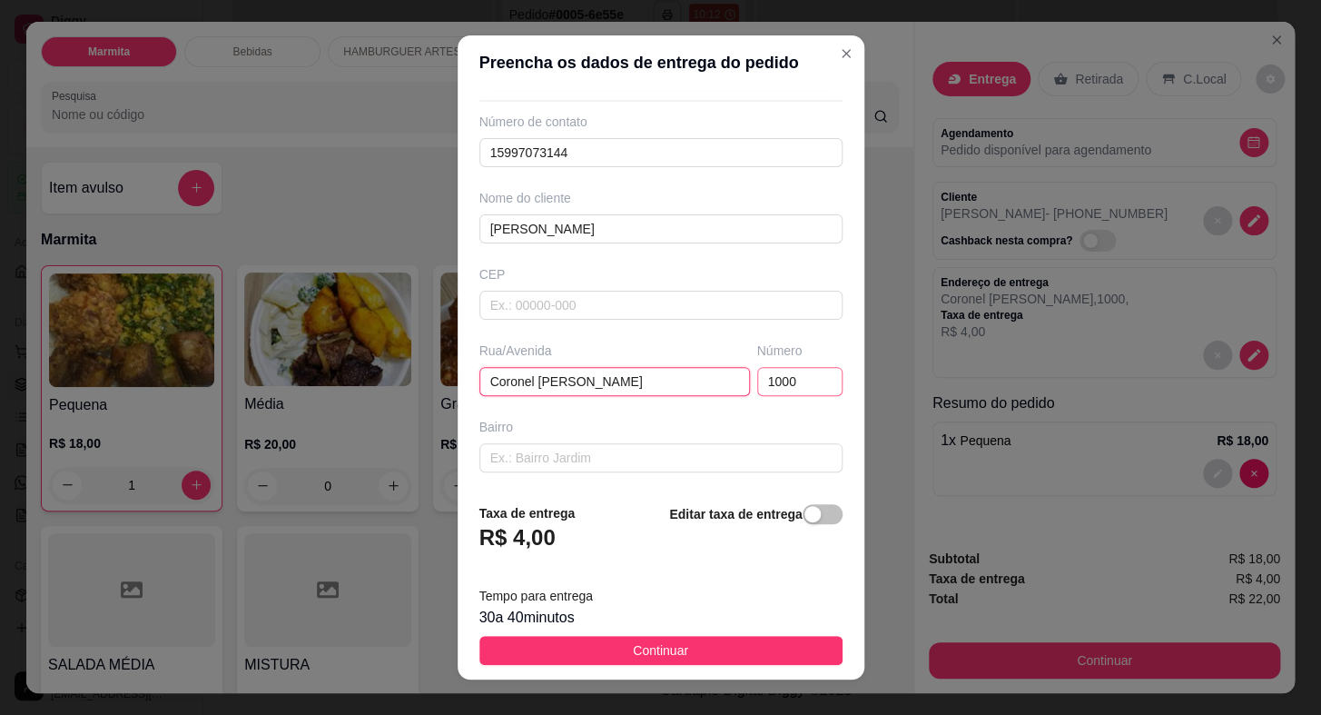
drag, startPoint x: 482, startPoint y: 447, endPoint x: 782, endPoint y: 381, distance: 306.8
click at [782, 381] on div "Rua/[STREET_ADDRESS][PERSON_NAME]" at bounding box center [661, 368] width 371 height 54
click at [803, 370] on input "1000" at bounding box center [799, 381] width 85 height 29
click at [622, 384] on input "text" at bounding box center [615, 381] width 271 height 29
click at [774, 389] on input "text" at bounding box center [799, 381] width 85 height 29
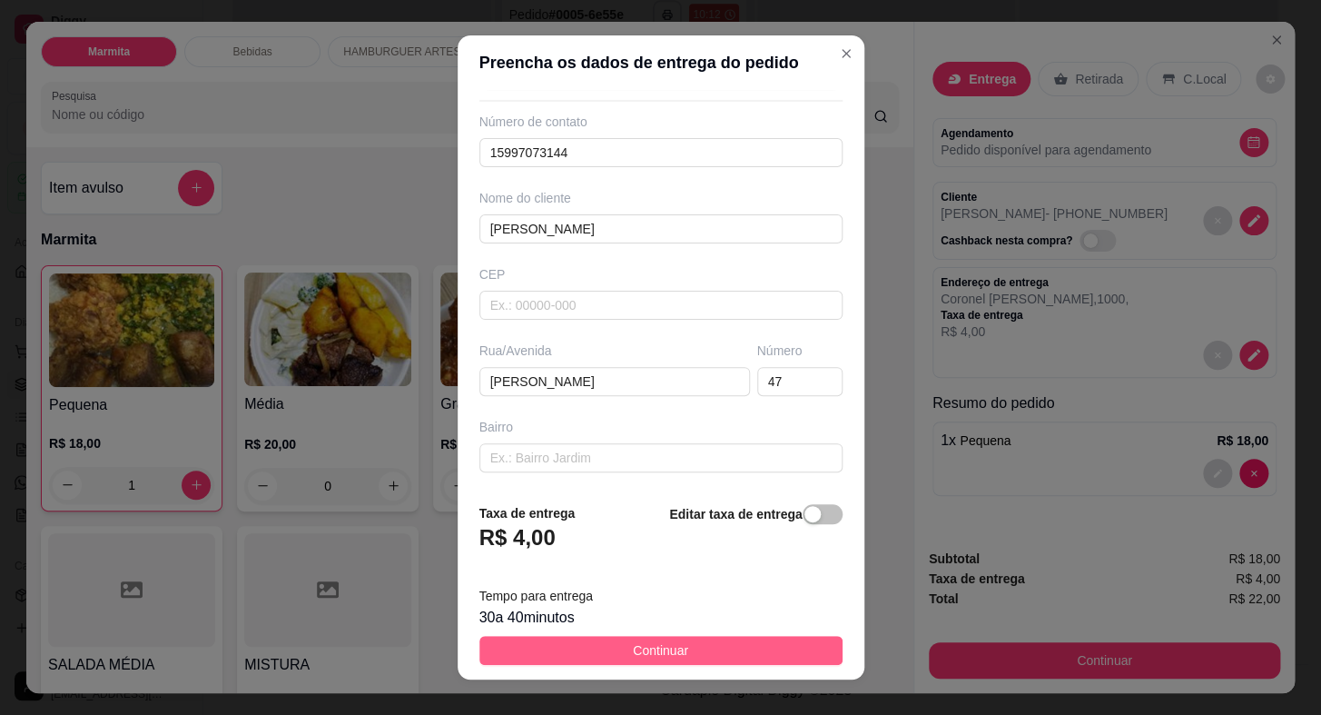
click at [743, 656] on button "Continuar" at bounding box center [661, 650] width 363 height 29
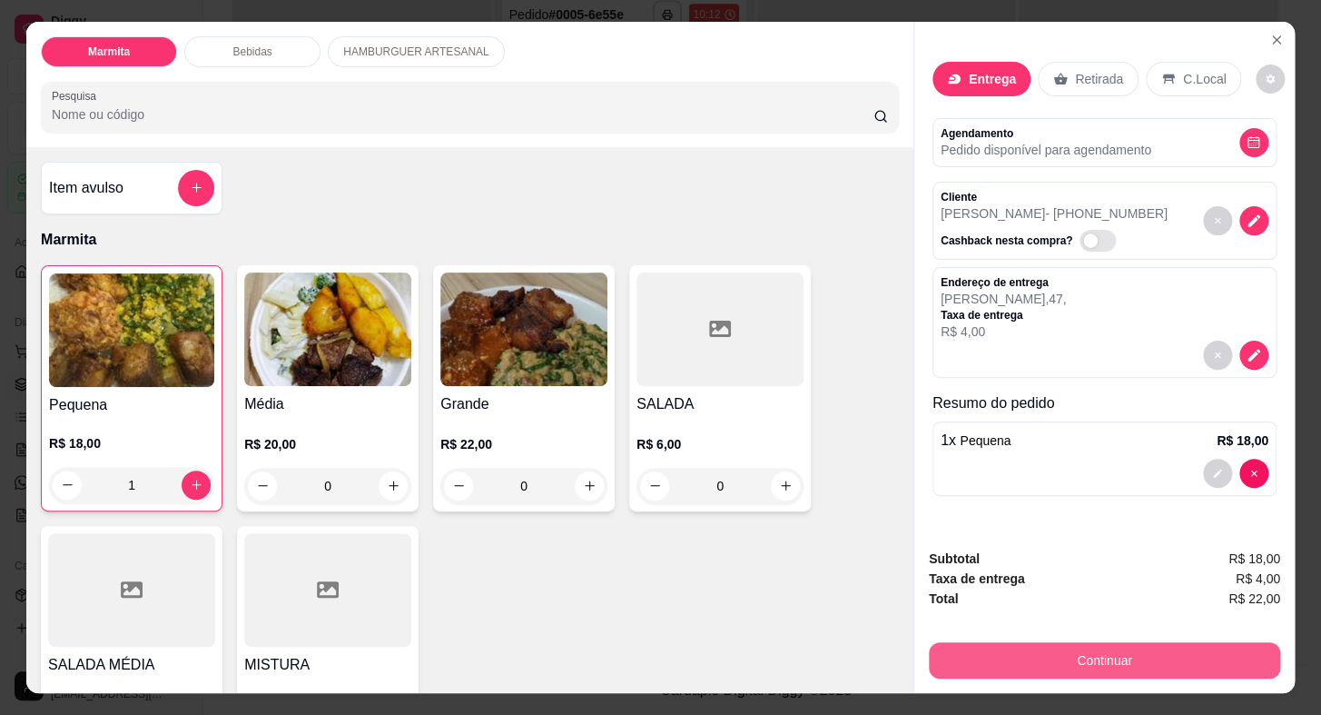
click at [1111, 658] on button "Continuar" at bounding box center [1104, 660] width 351 height 36
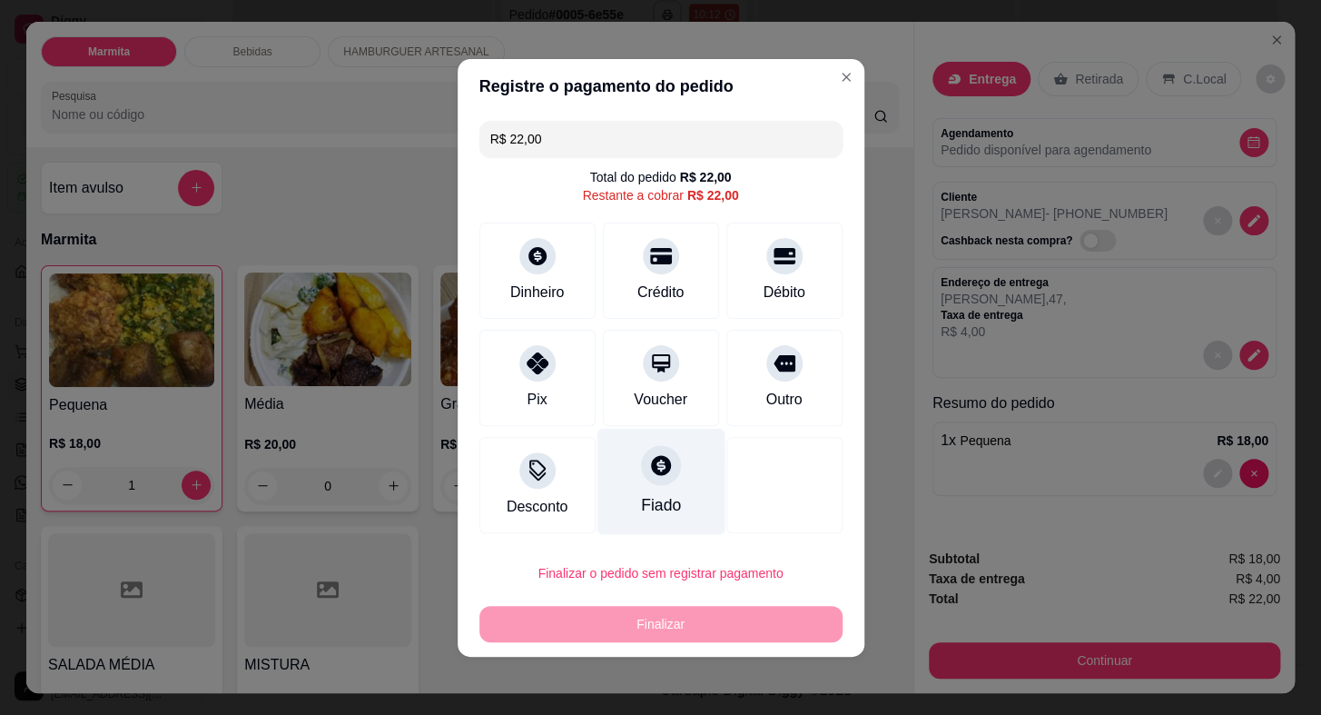
click at [656, 501] on div "Fiado" at bounding box center [660, 505] width 40 height 24
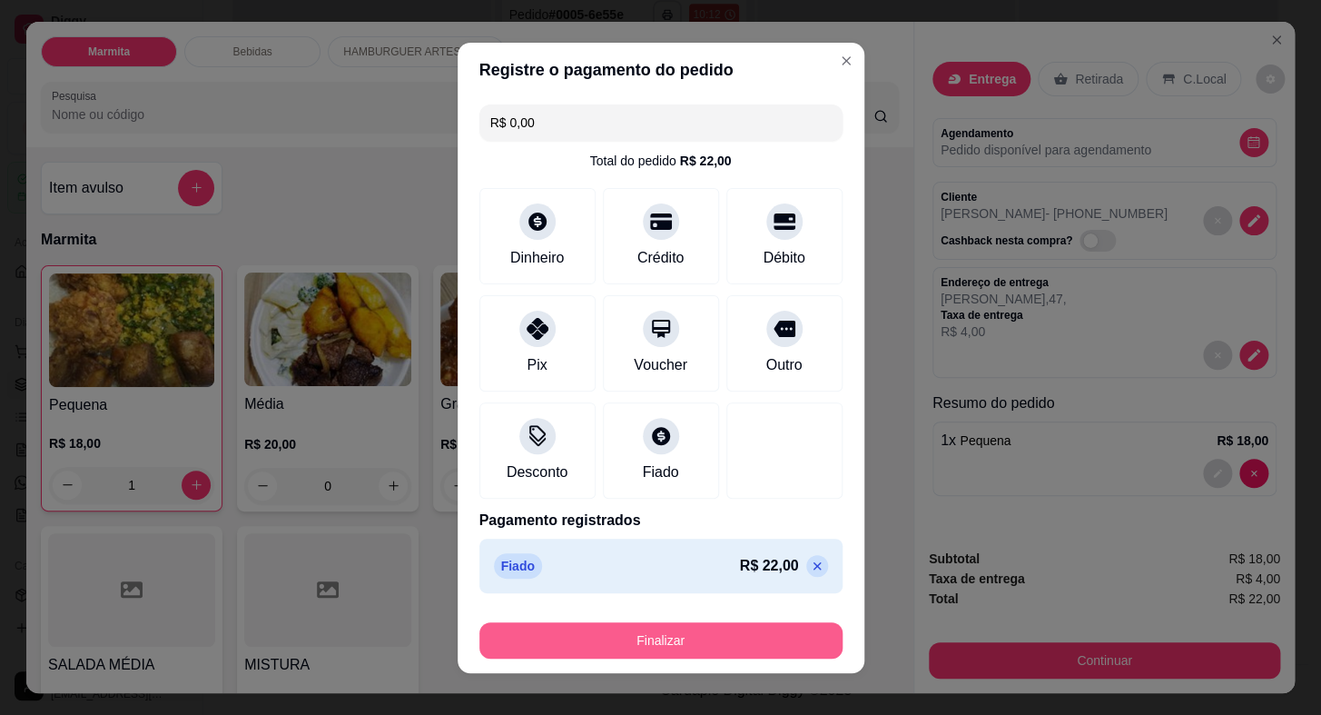
click at [725, 645] on button "Finalizar" at bounding box center [661, 640] width 363 height 36
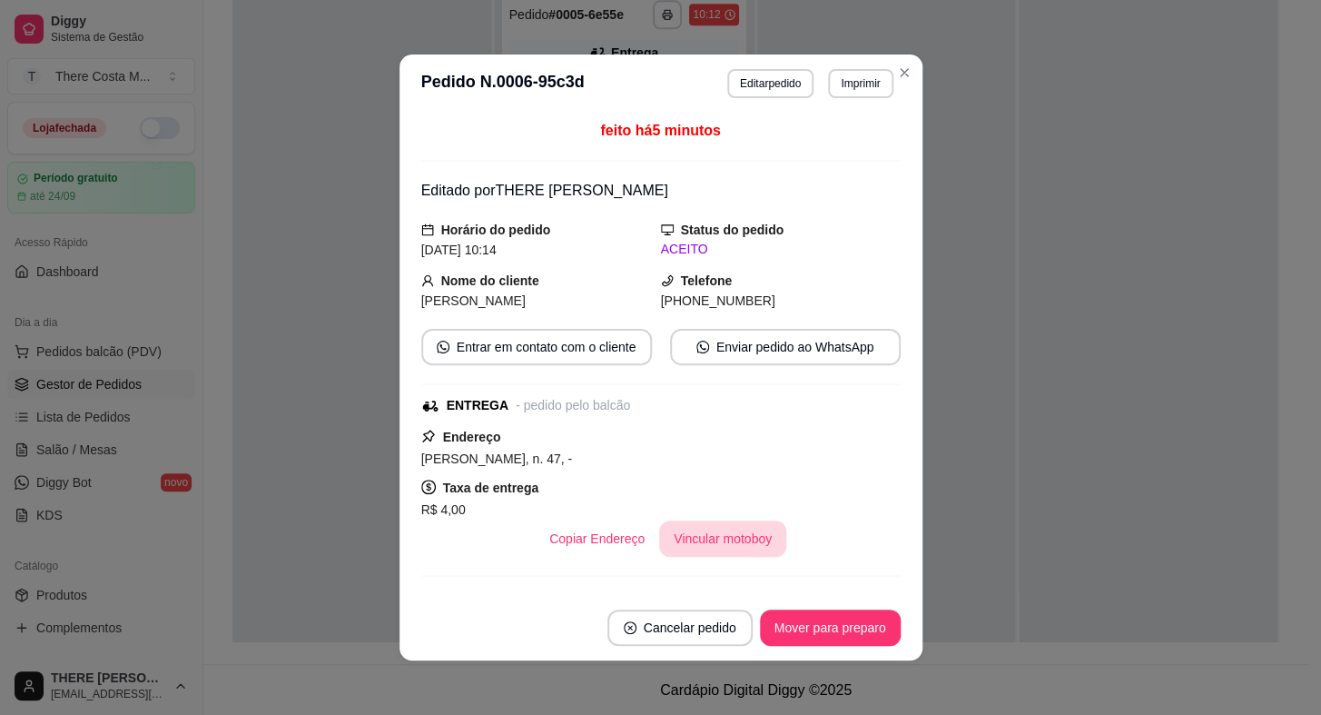
click at [688, 545] on button "Vincular motoboy" at bounding box center [722, 538] width 127 height 36
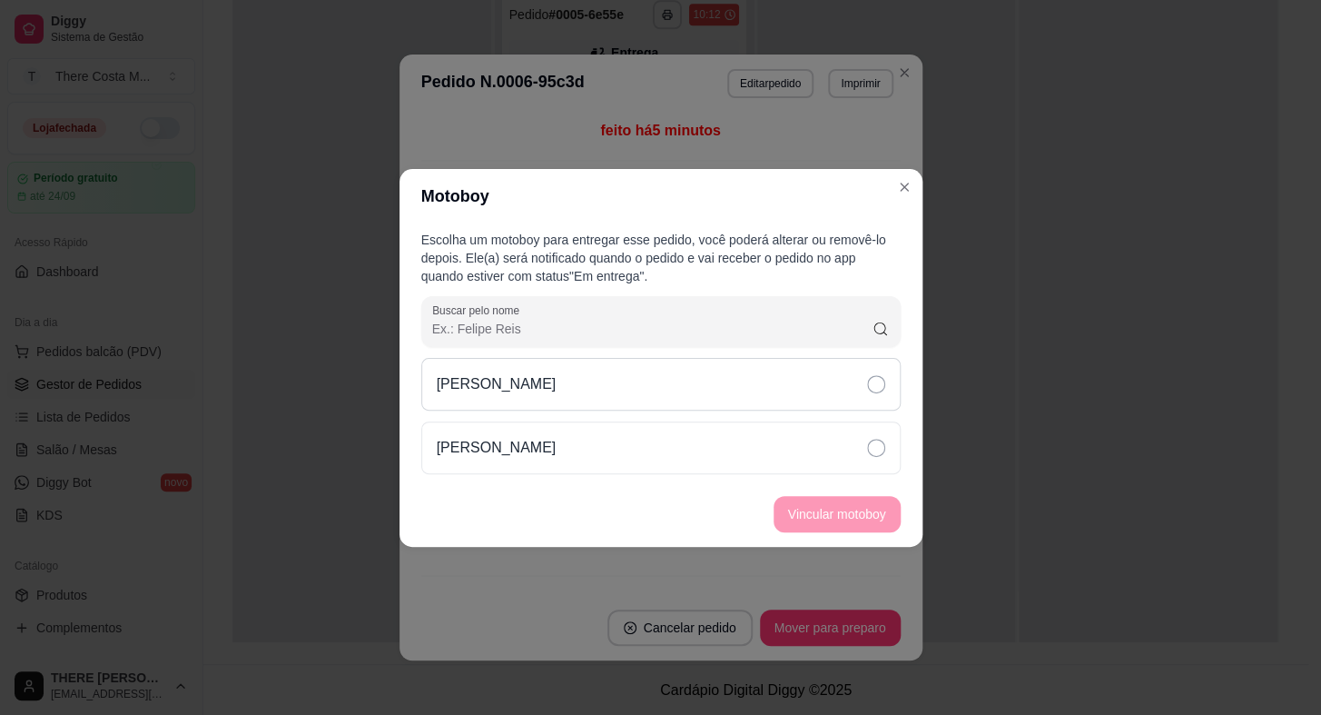
click at [734, 381] on div "[PERSON_NAME]" at bounding box center [661, 384] width 480 height 53
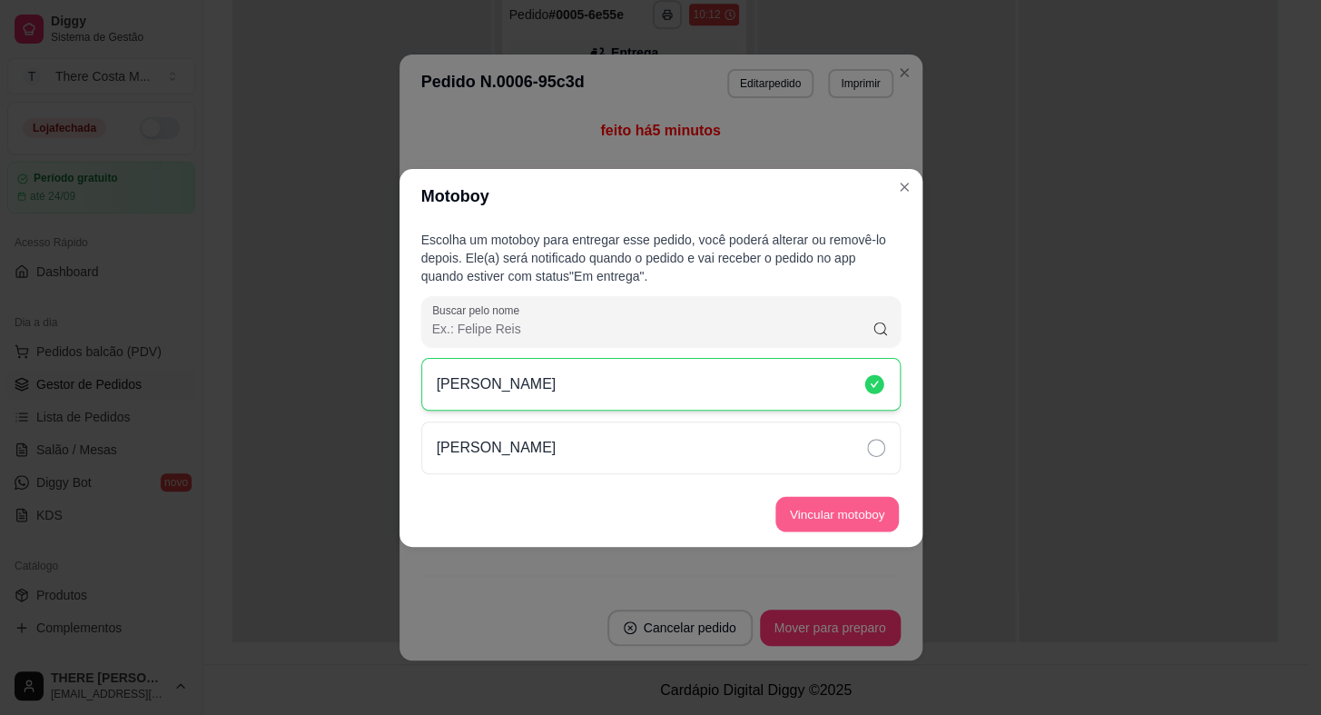
click at [845, 520] on button "Vincular motoboy" at bounding box center [838, 513] width 124 height 35
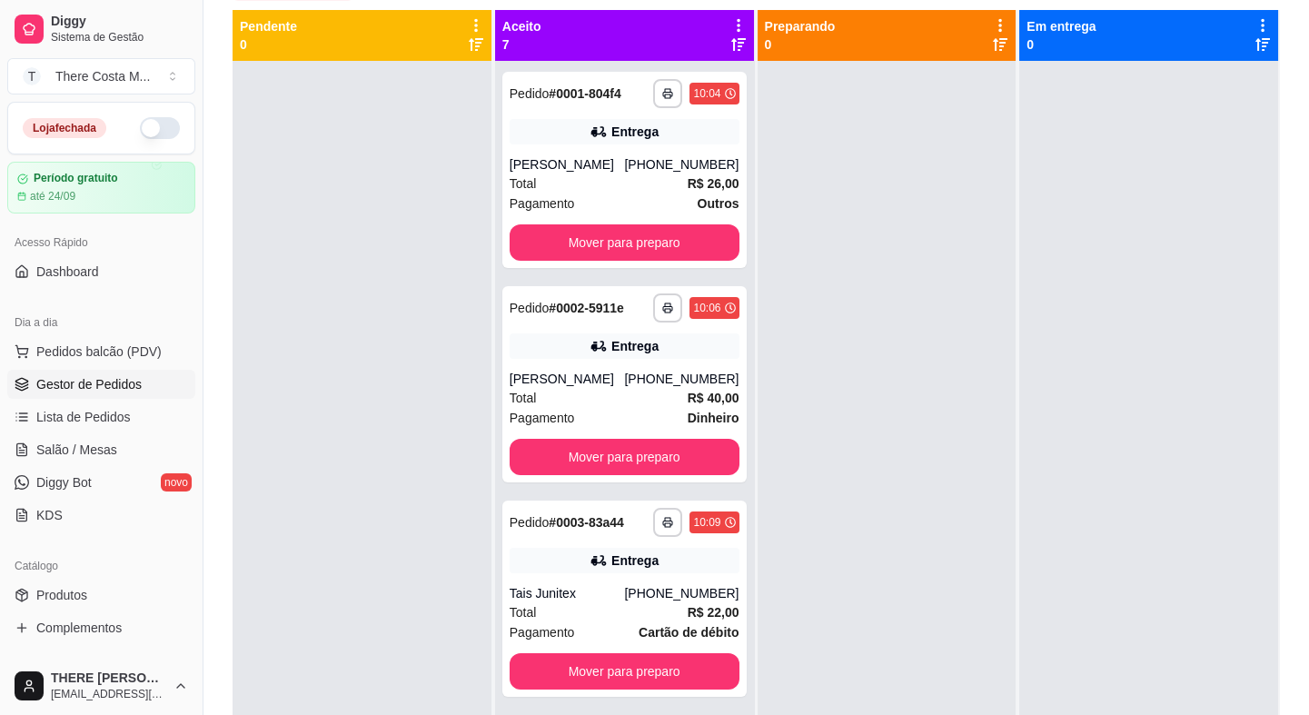
scroll to position [0, 0]
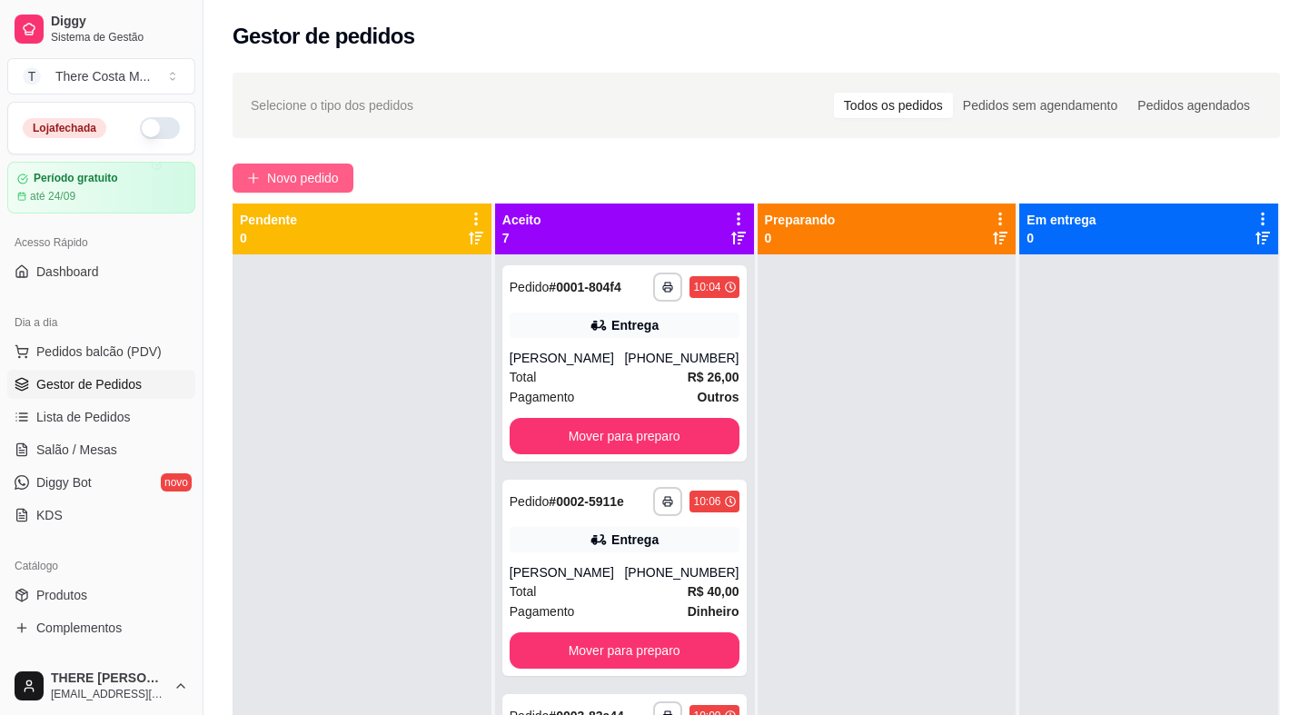
click at [292, 168] on span "Novo pedido" at bounding box center [303, 178] width 72 height 20
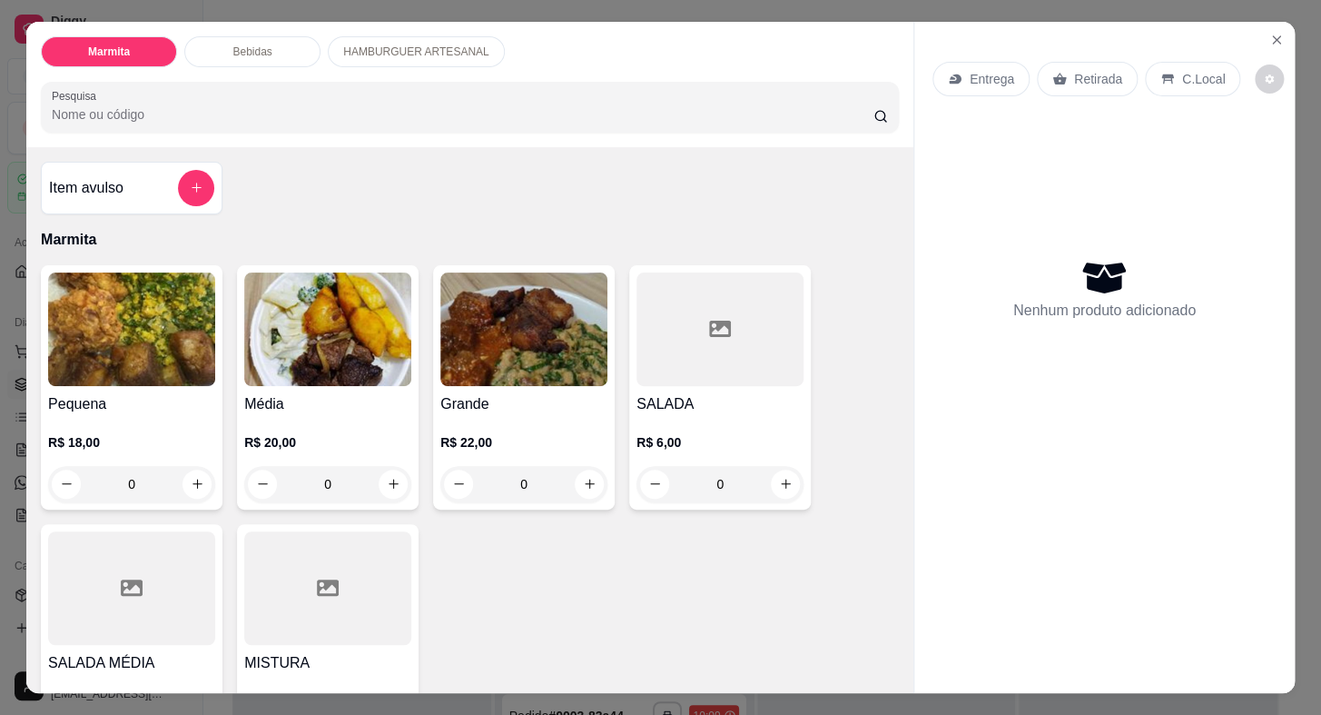
click at [1050, 62] on div "Retirada" at bounding box center [1087, 79] width 101 height 35
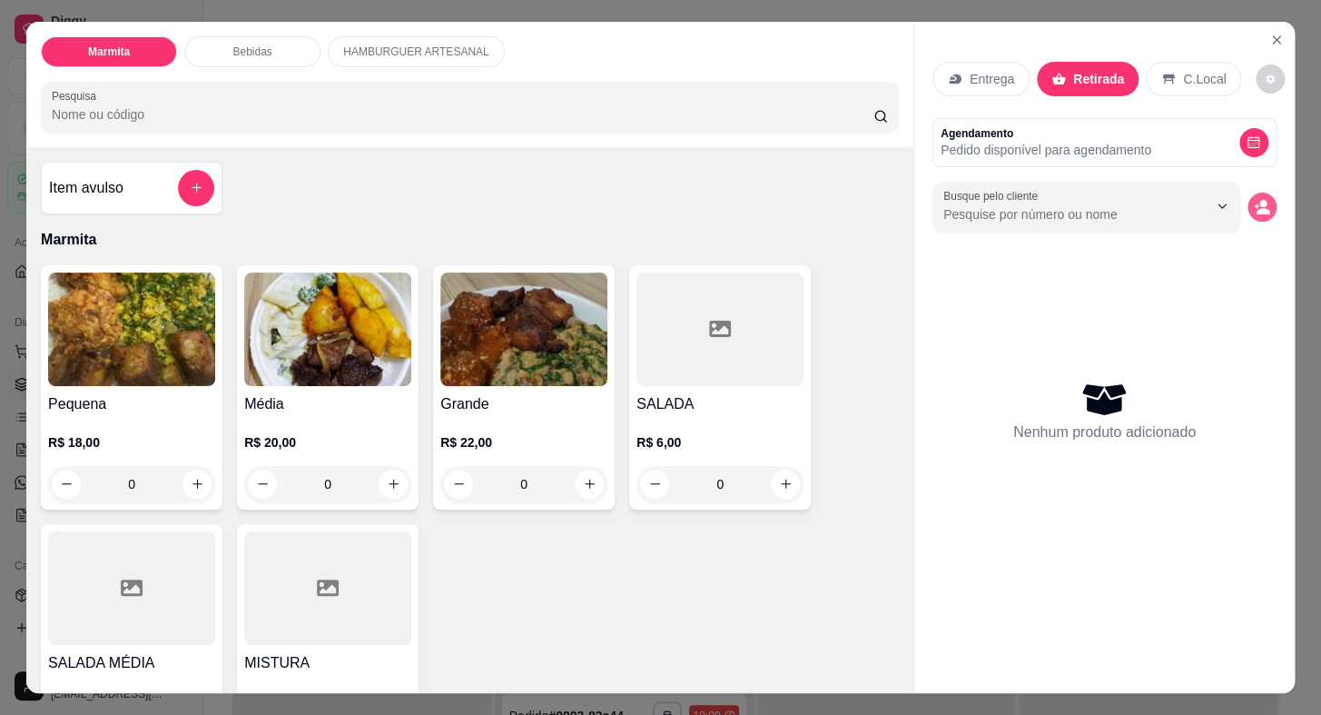
click at [1254, 201] on icon "decrease-product-quantity" at bounding box center [1262, 207] width 16 height 16
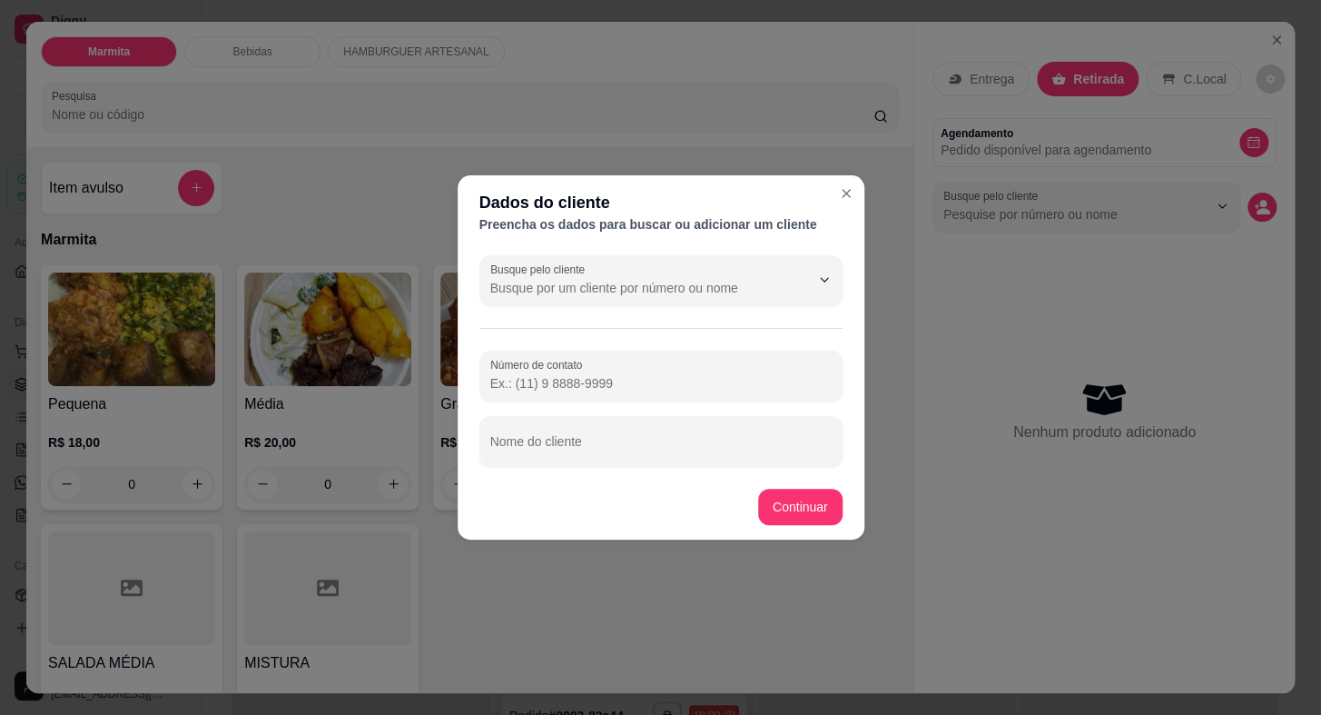
click at [648, 375] on input "Número de contato" at bounding box center [660, 383] width 341 height 18
paste input "[PHONE_NUMBER]"
click at [599, 440] on input "Nome do cliente" at bounding box center [660, 449] width 341 height 18
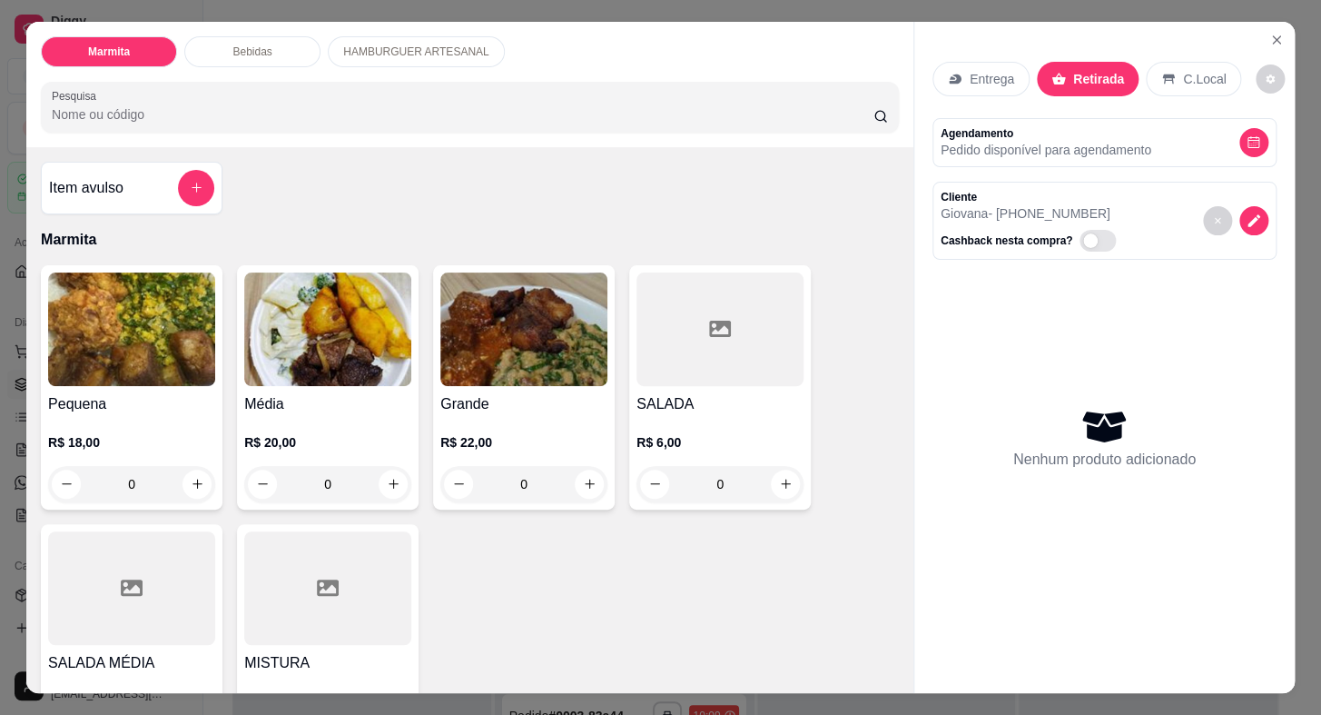
click at [139, 381] on div "Pequena R$ 18,00 0" at bounding box center [132, 387] width 182 height 244
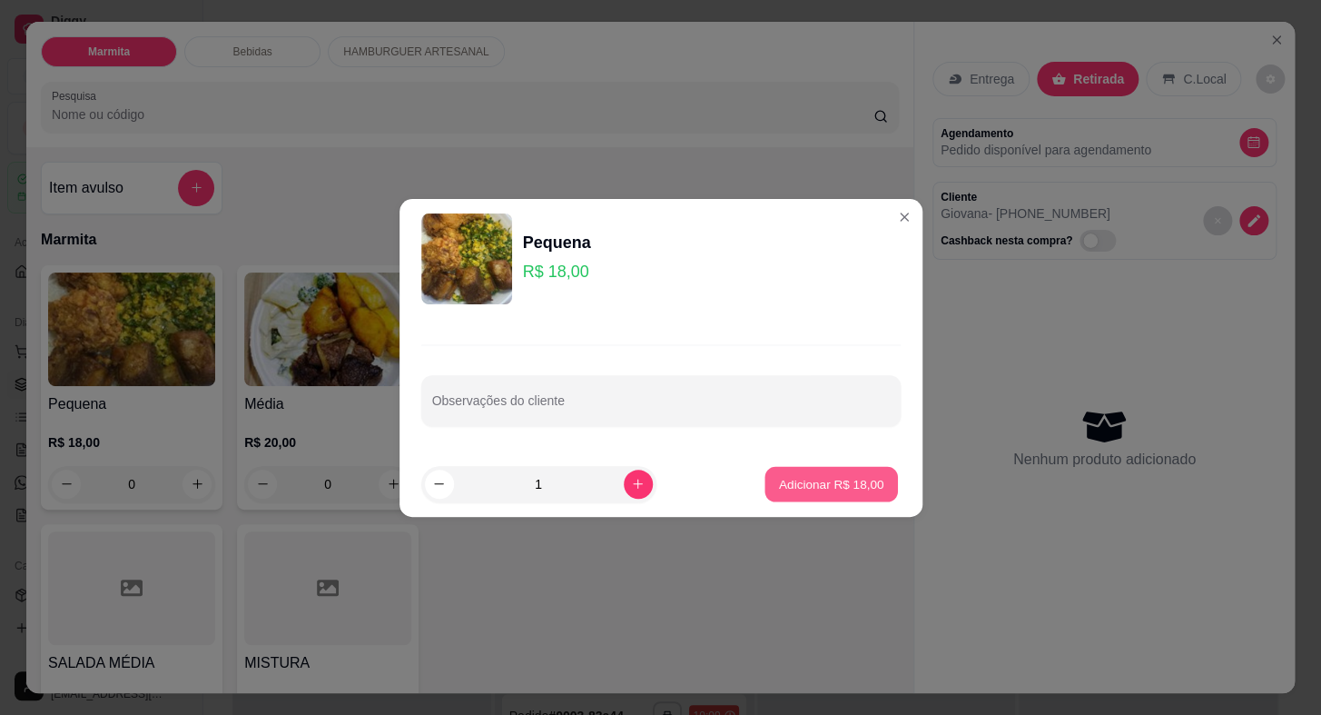
click at [806, 486] on p "Adicionar R$ 18,00" at bounding box center [831, 483] width 105 height 17
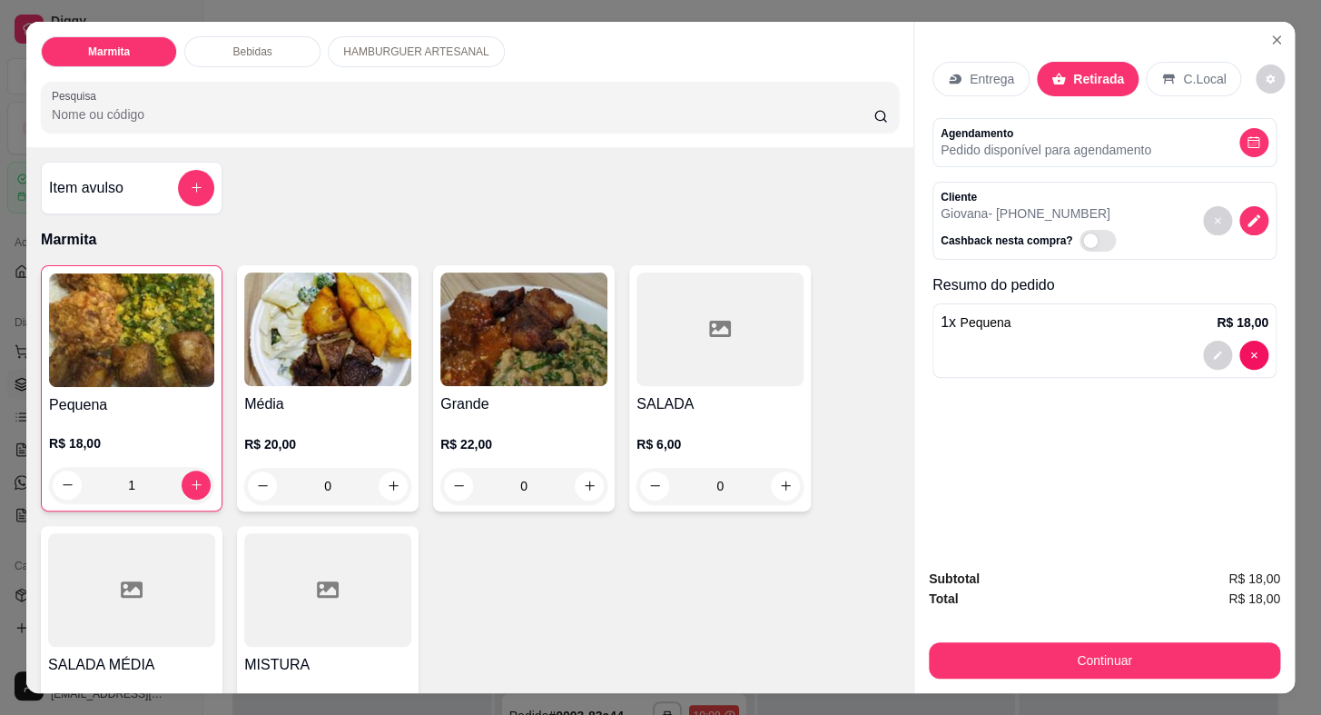
click at [366, 373] on img at bounding box center [327, 329] width 167 height 114
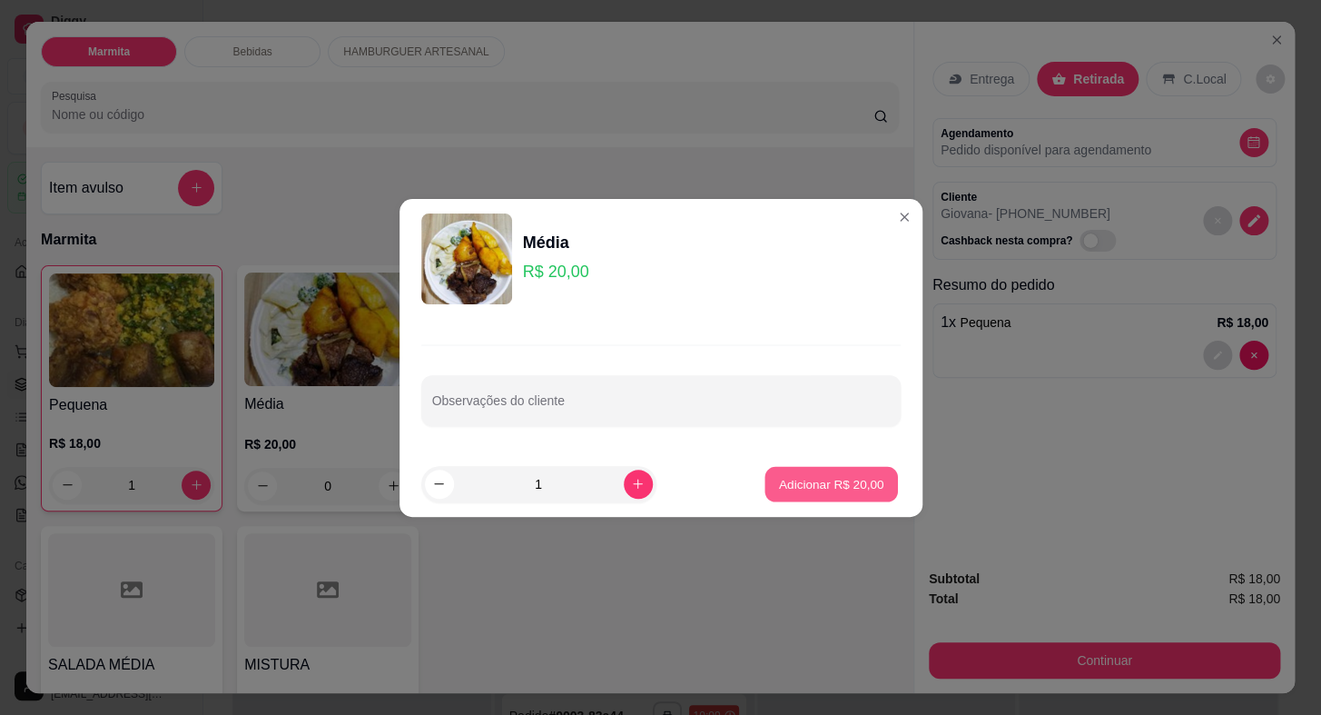
click at [806, 479] on p "Adicionar R$ 20,00" at bounding box center [831, 483] width 105 height 17
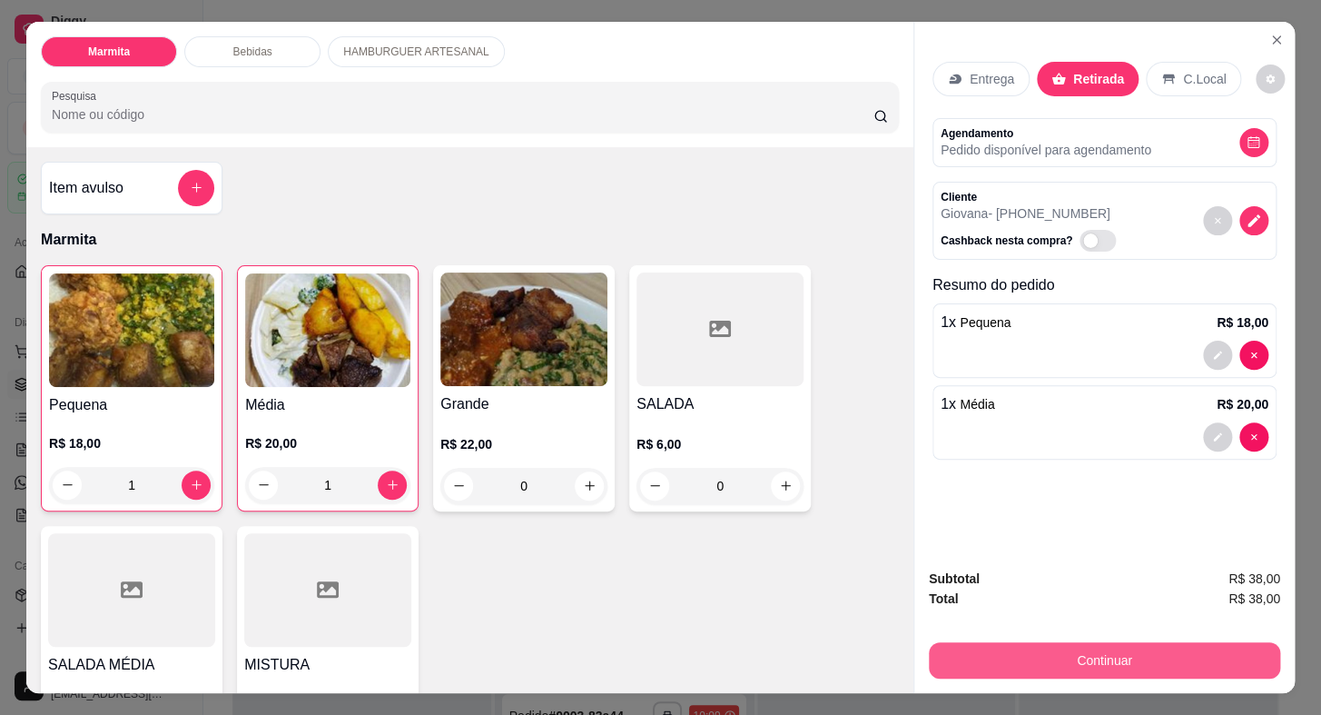
click at [1065, 648] on button "Continuar" at bounding box center [1104, 660] width 351 height 36
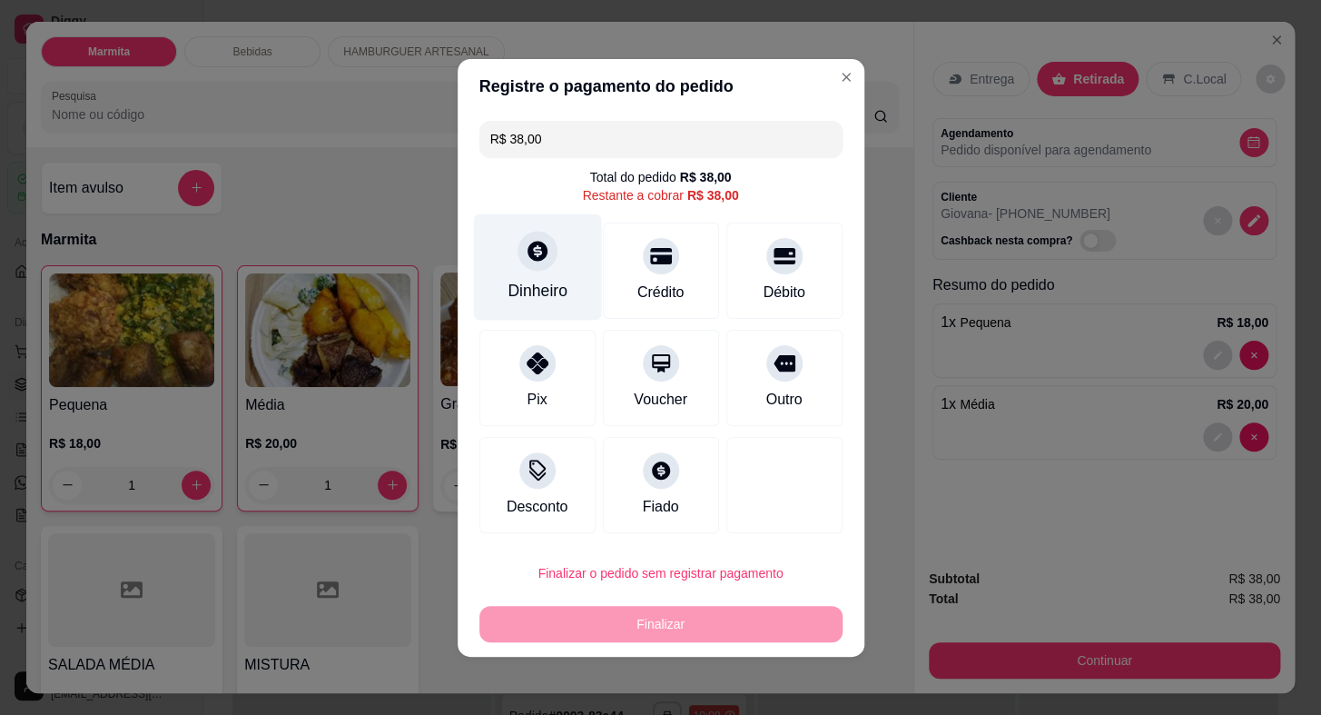
click at [549, 268] on div "Dinheiro" at bounding box center [537, 266] width 128 height 106
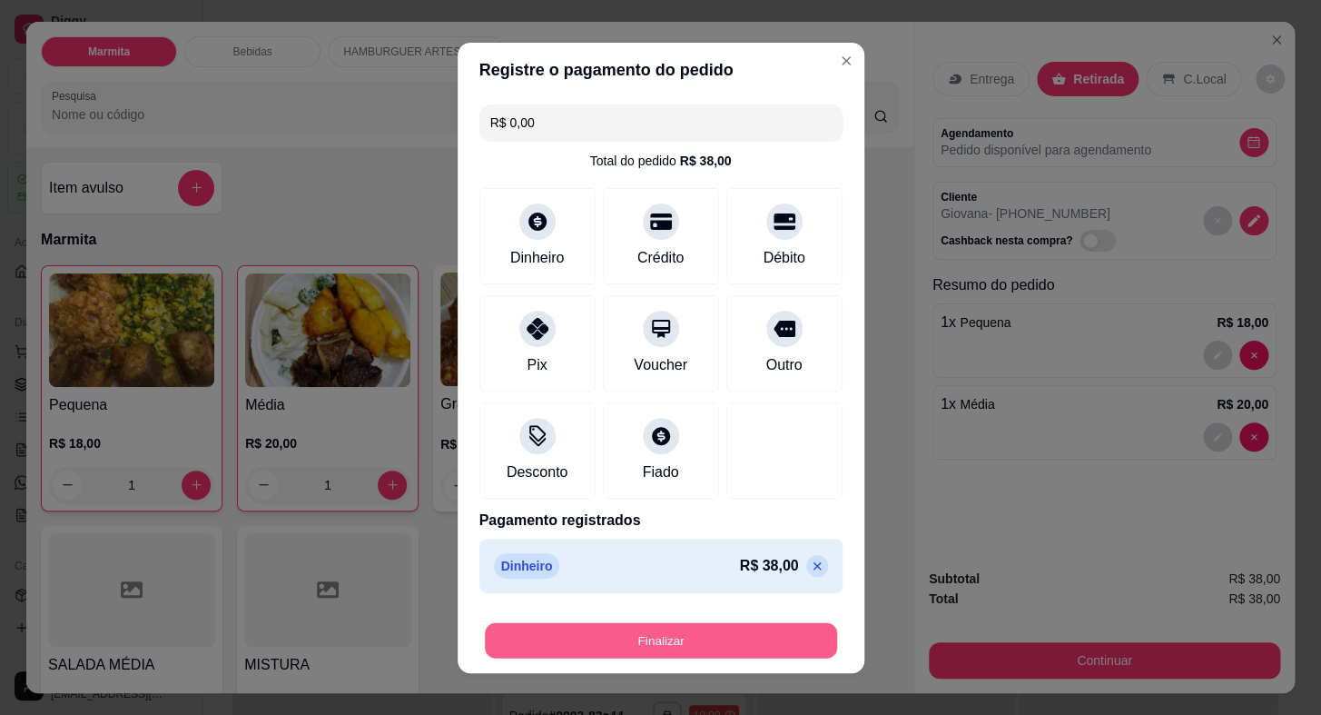
click at [622, 640] on button "Finalizar" at bounding box center [661, 639] width 352 height 35
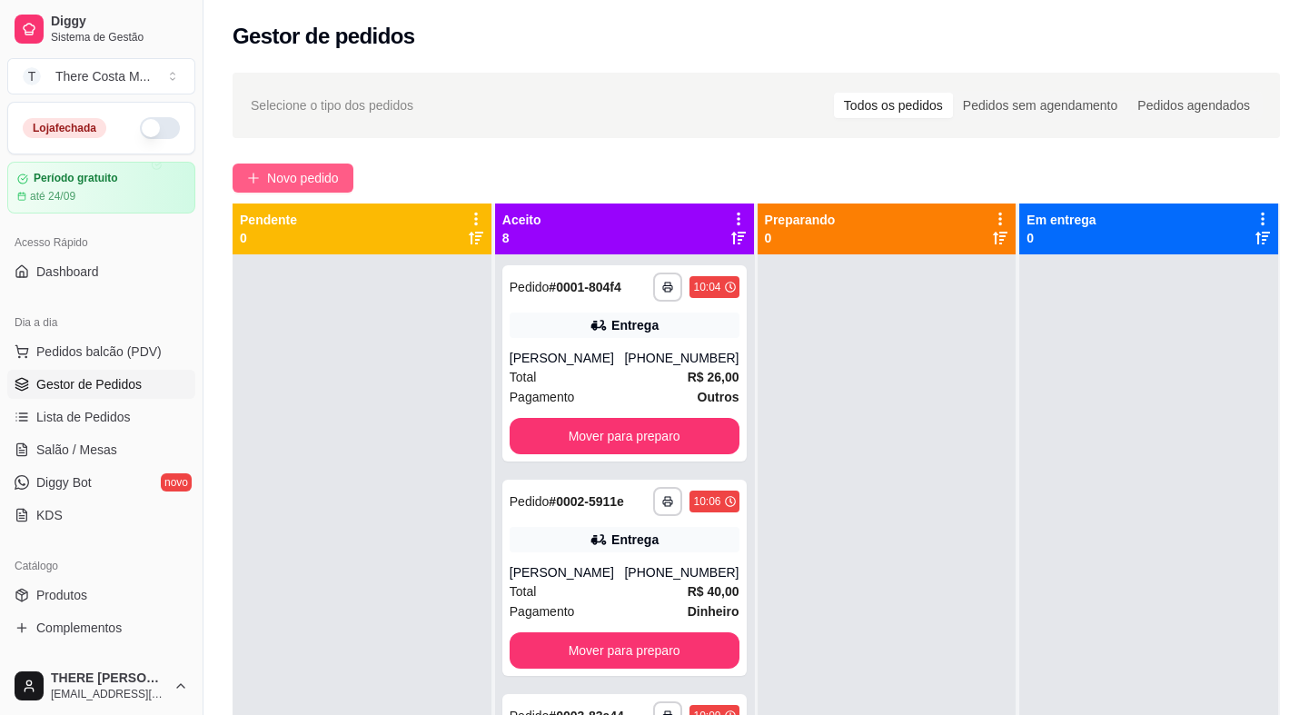
click at [299, 185] on span "Novo pedido" at bounding box center [303, 178] width 72 height 20
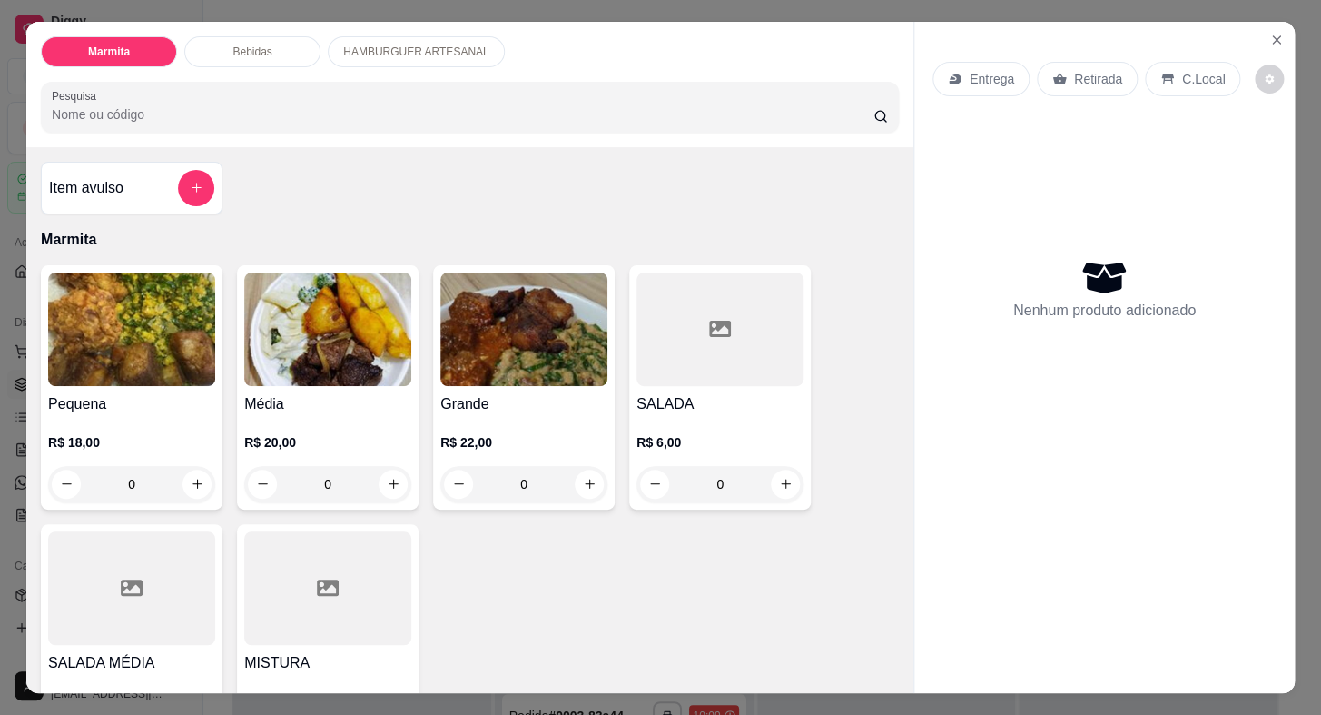
click at [1064, 79] on div "Retirada" at bounding box center [1087, 79] width 101 height 35
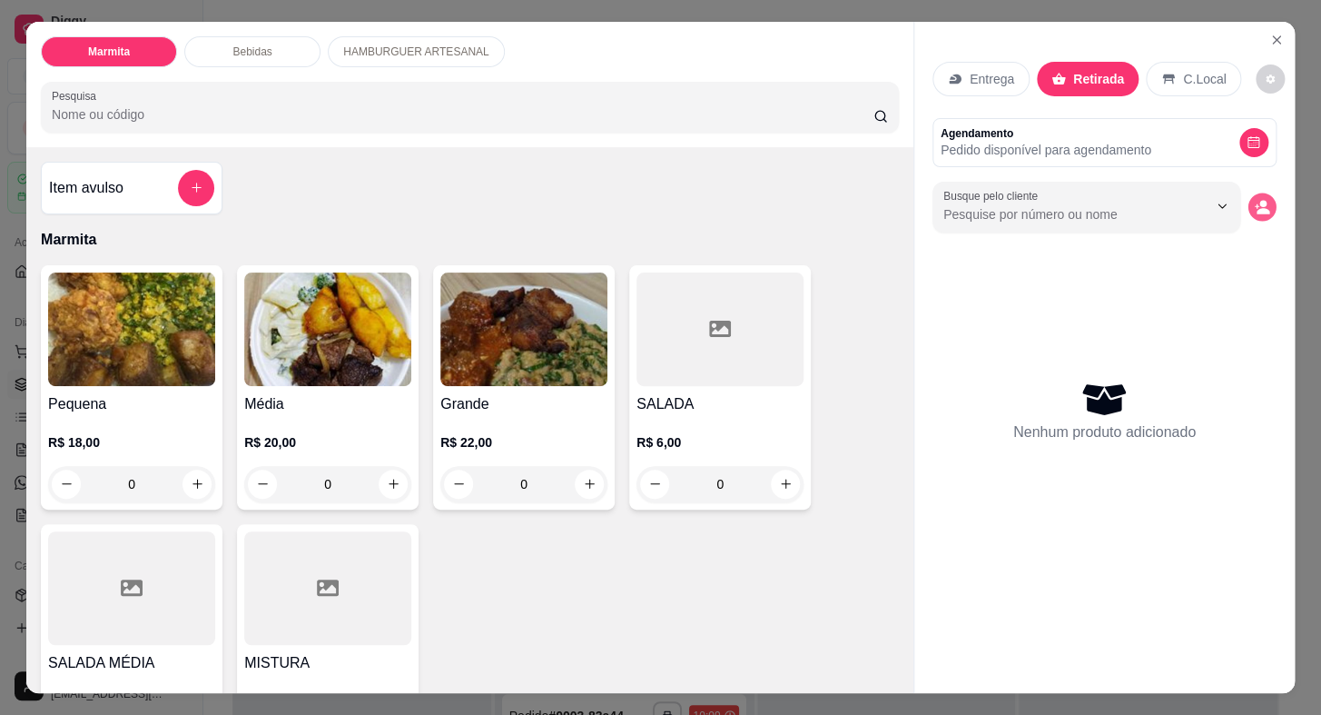
click at [1257, 208] on icon "decrease-product-quantity" at bounding box center [1263, 211] width 13 height 6
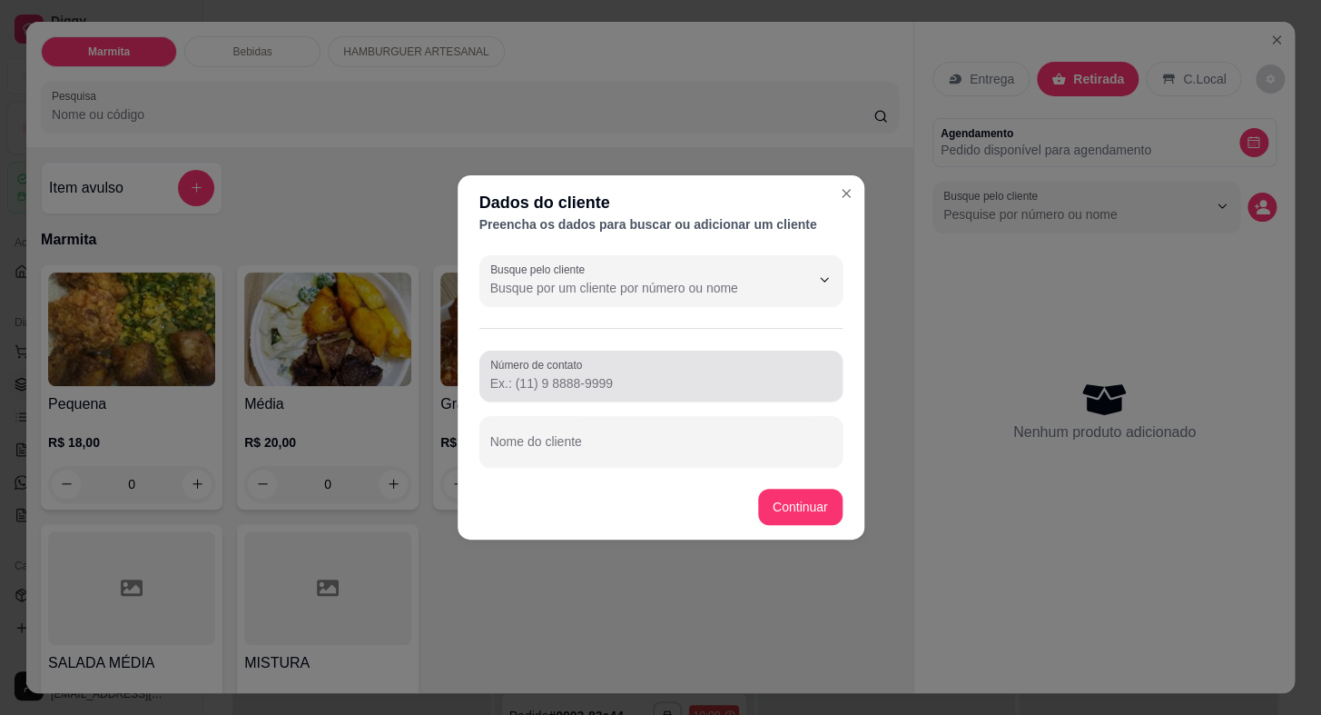
click at [581, 381] on input "Número de contato" at bounding box center [660, 383] width 341 height 18
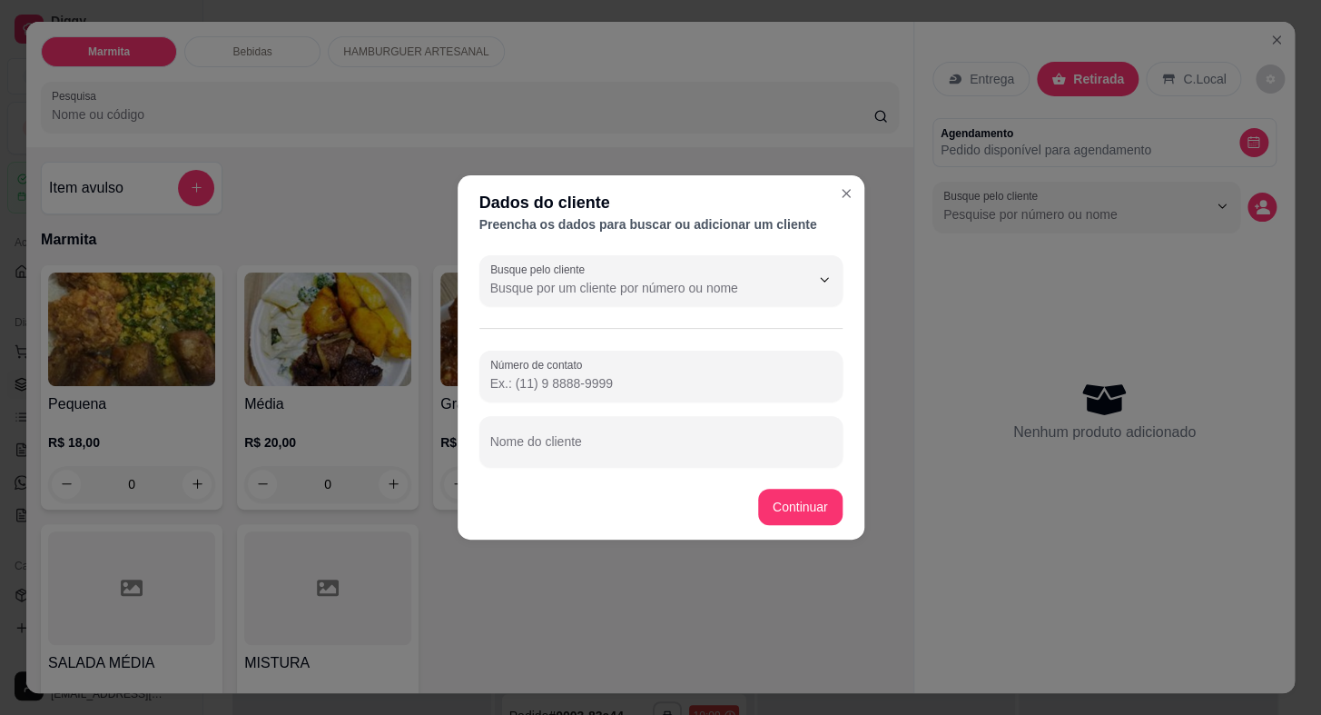
paste input "[PHONE_NUMBER]"
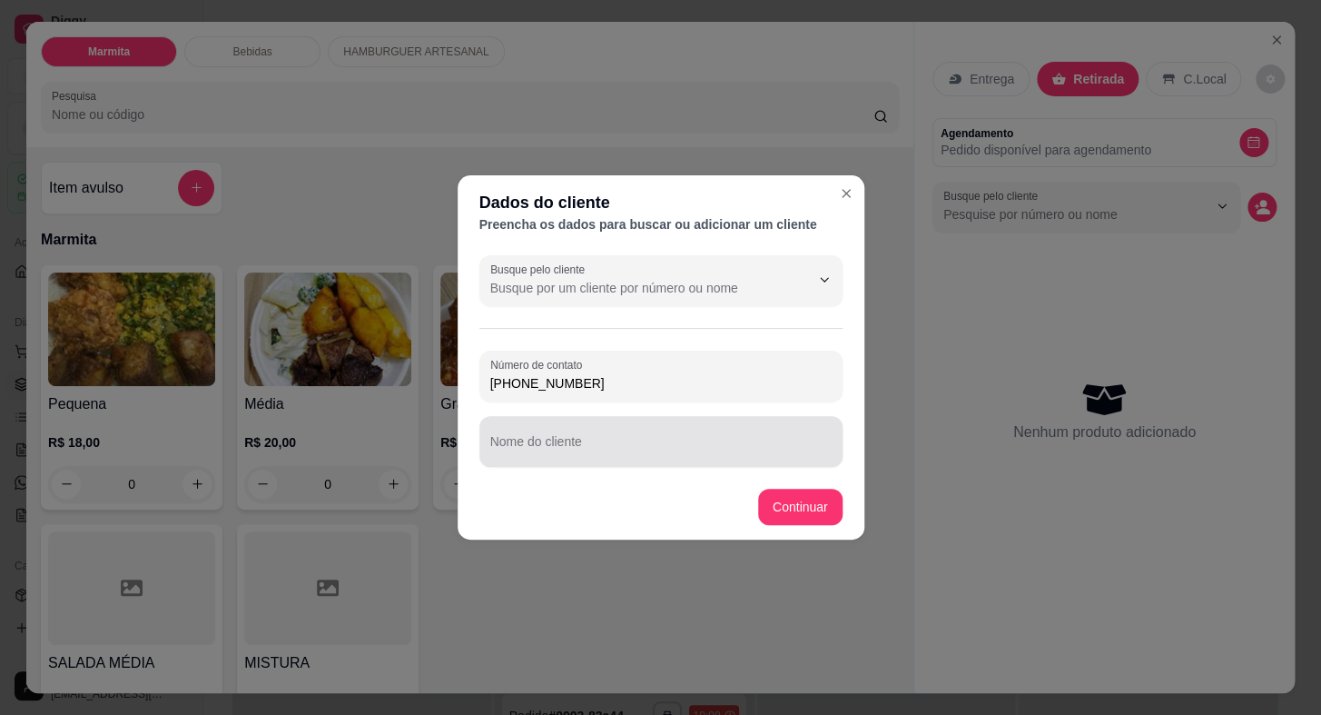
click at [637, 436] on div at bounding box center [660, 441] width 341 height 36
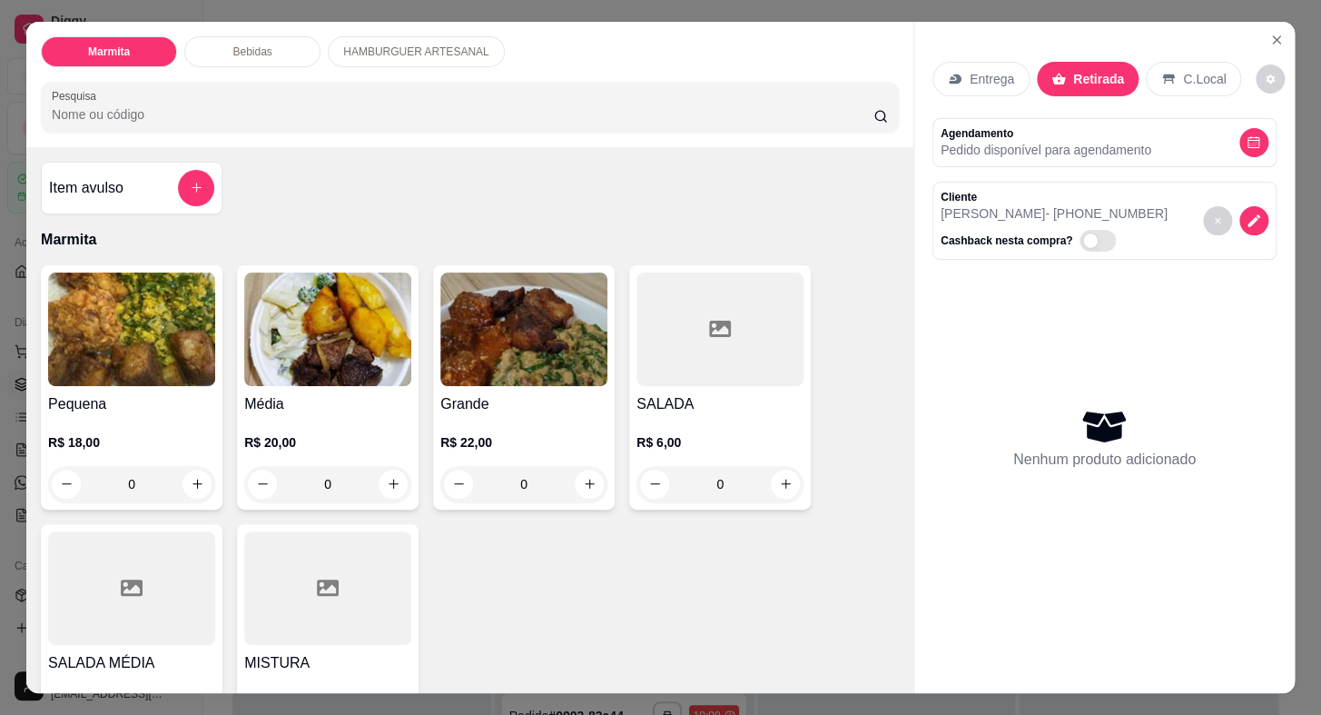
click at [292, 403] on h4 "Média" at bounding box center [327, 404] width 167 height 22
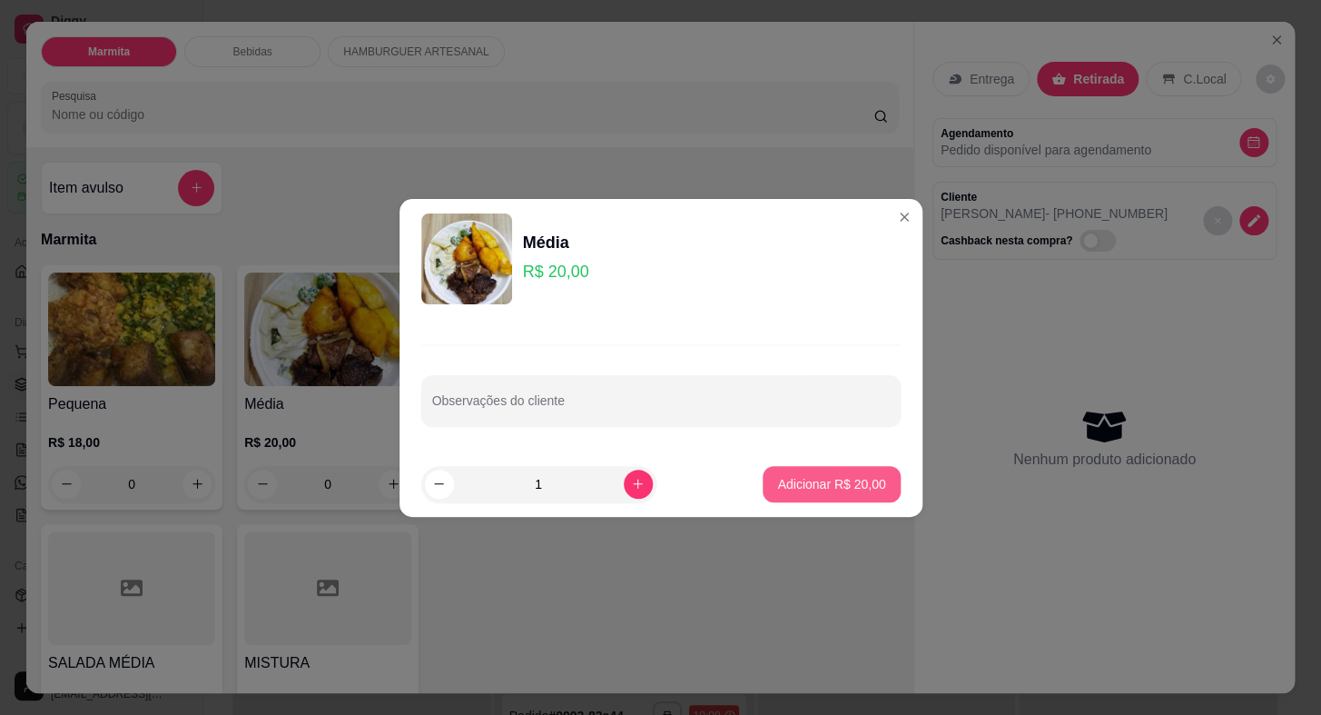
click at [780, 490] on p "Adicionar R$ 20,00" at bounding box center [831, 484] width 108 height 18
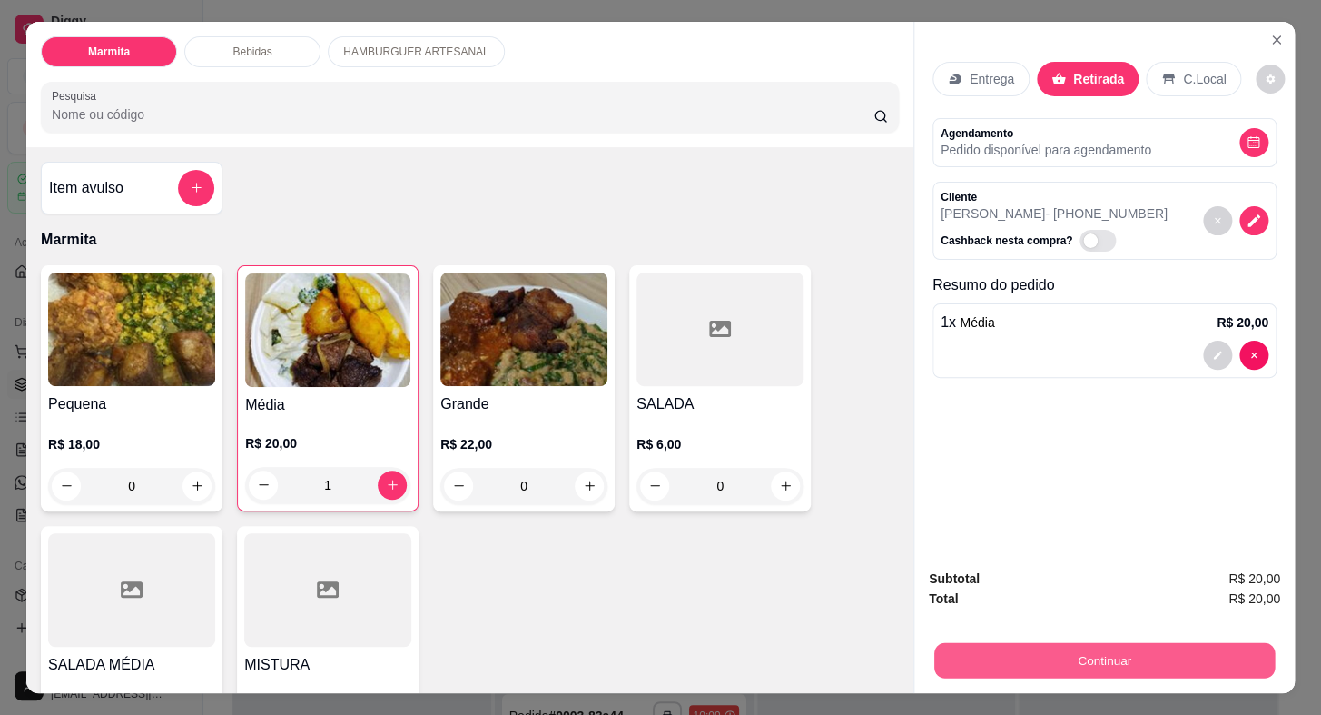
click at [1008, 647] on button "Continuar" at bounding box center [1105, 660] width 341 height 35
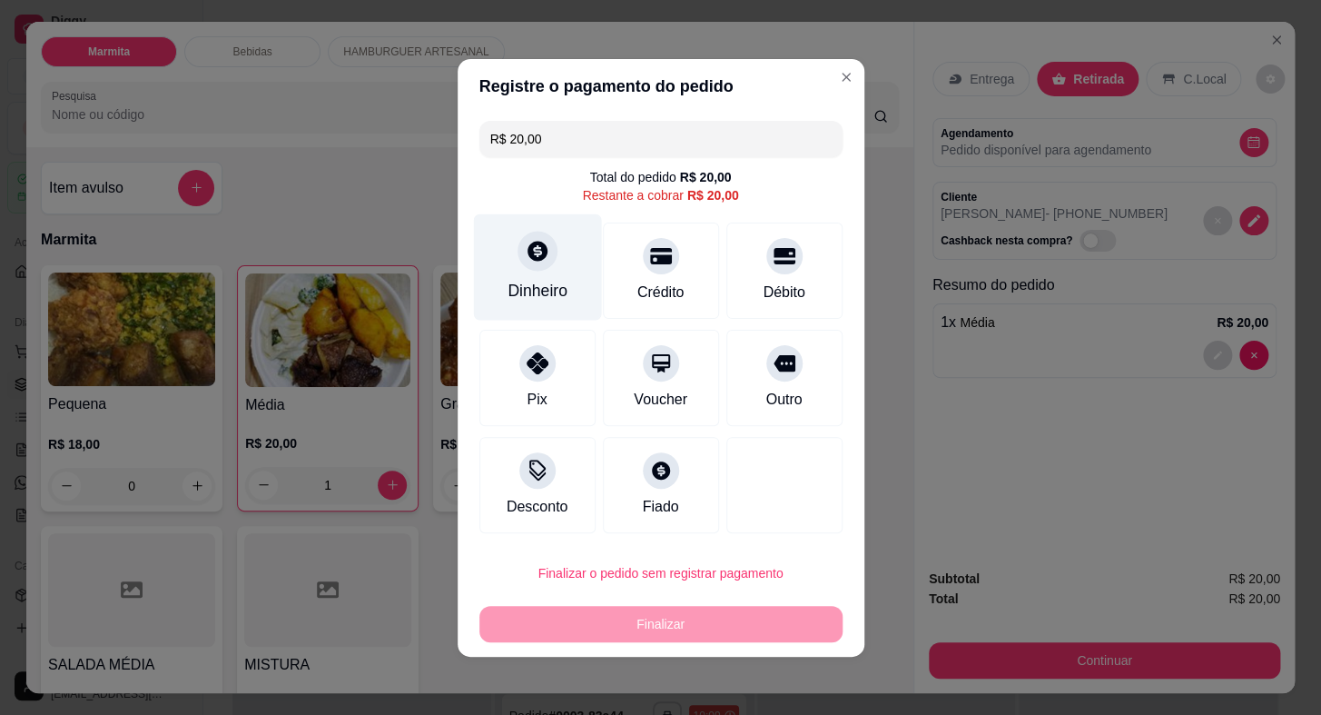
click at [533, 312] on div "Dinheiro" at bounding box center [537, 266] width 128 height 106
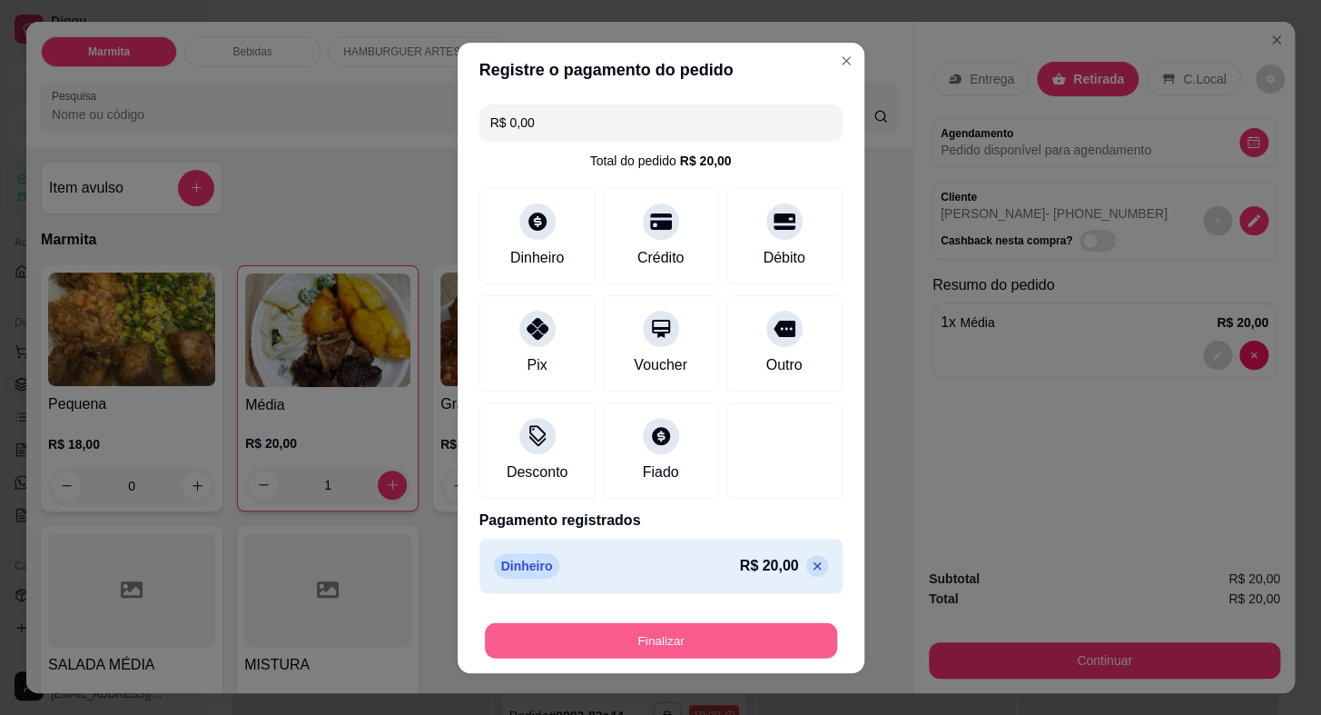
click at [708, 652] on button "Finalizar" at bounding box center [661, 639] width 352 height 35
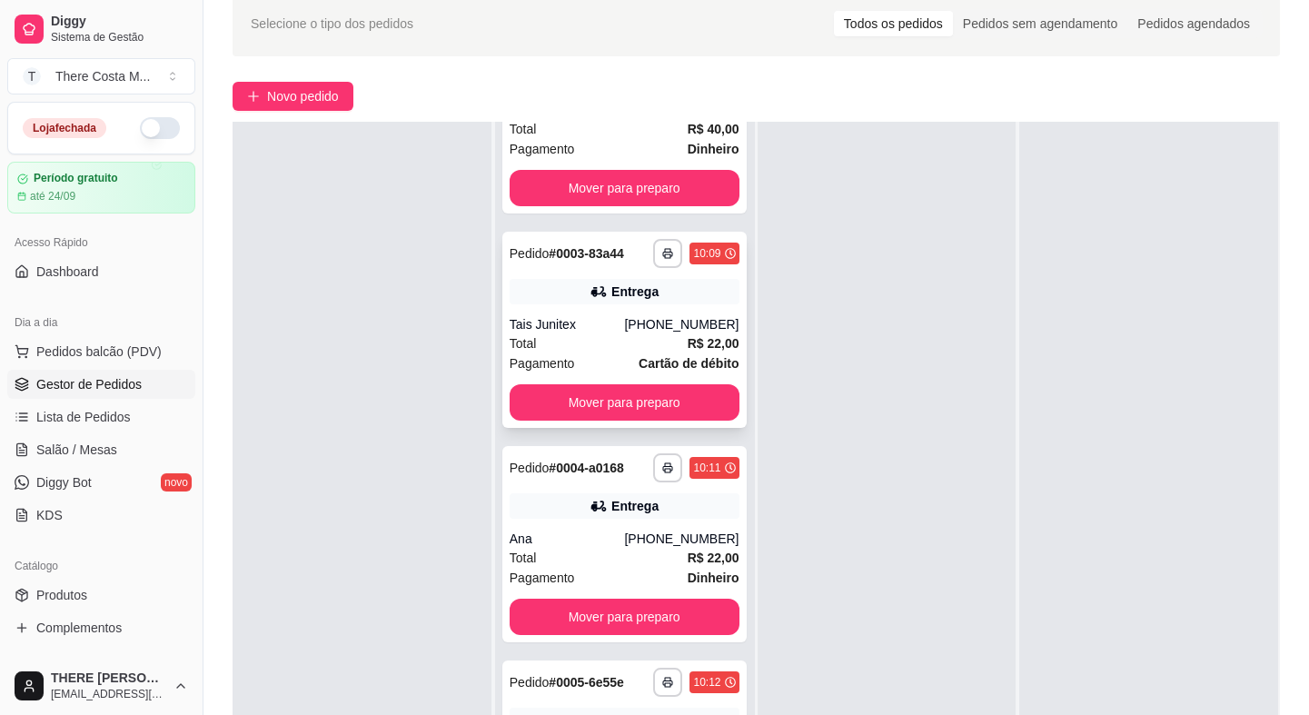
scroll to position [495, 0]
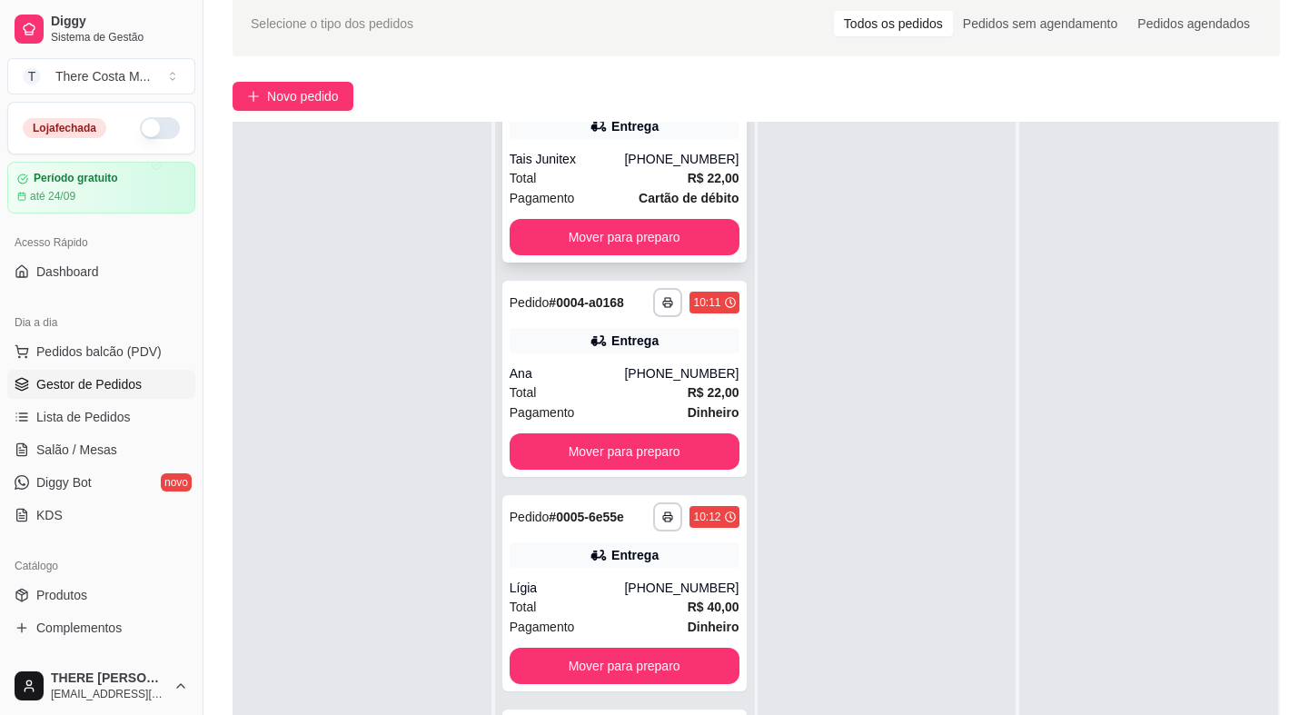
click at [623, 554] on div "Entrega" at bounding box center [634, 555] width 47 height 18
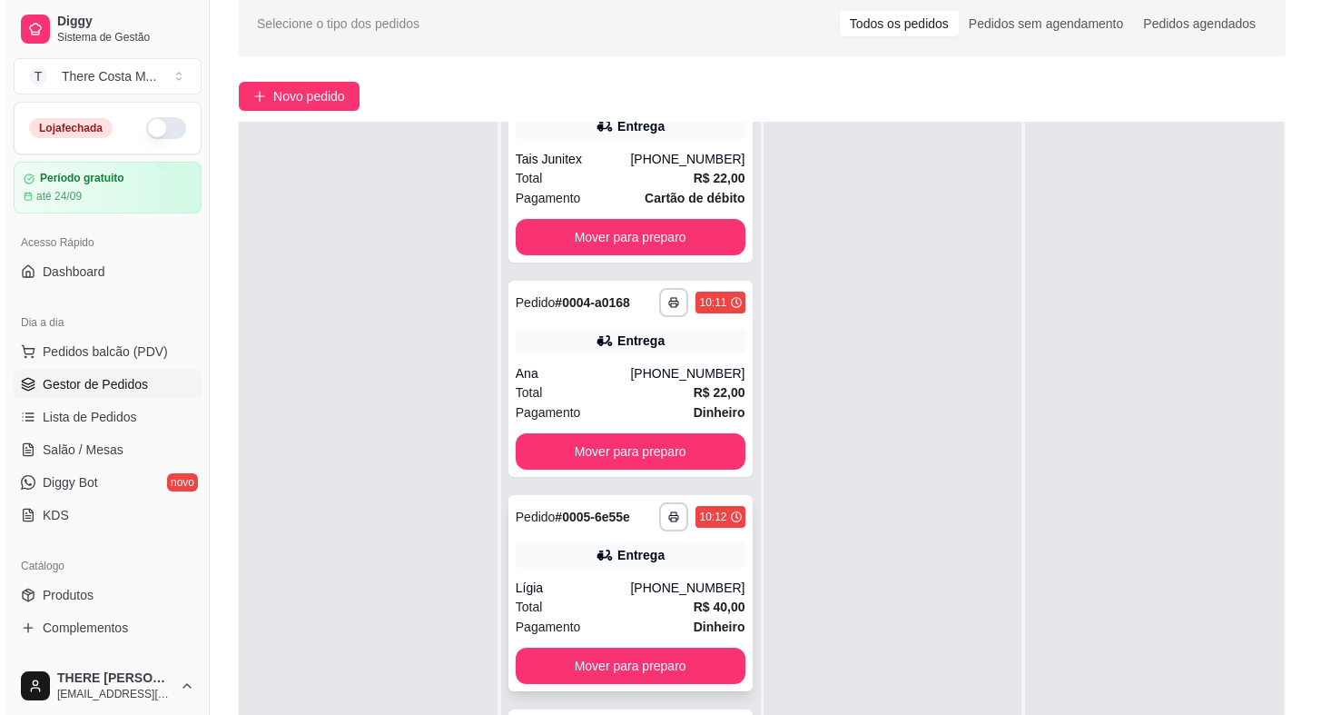
scroll to position [660, 0]
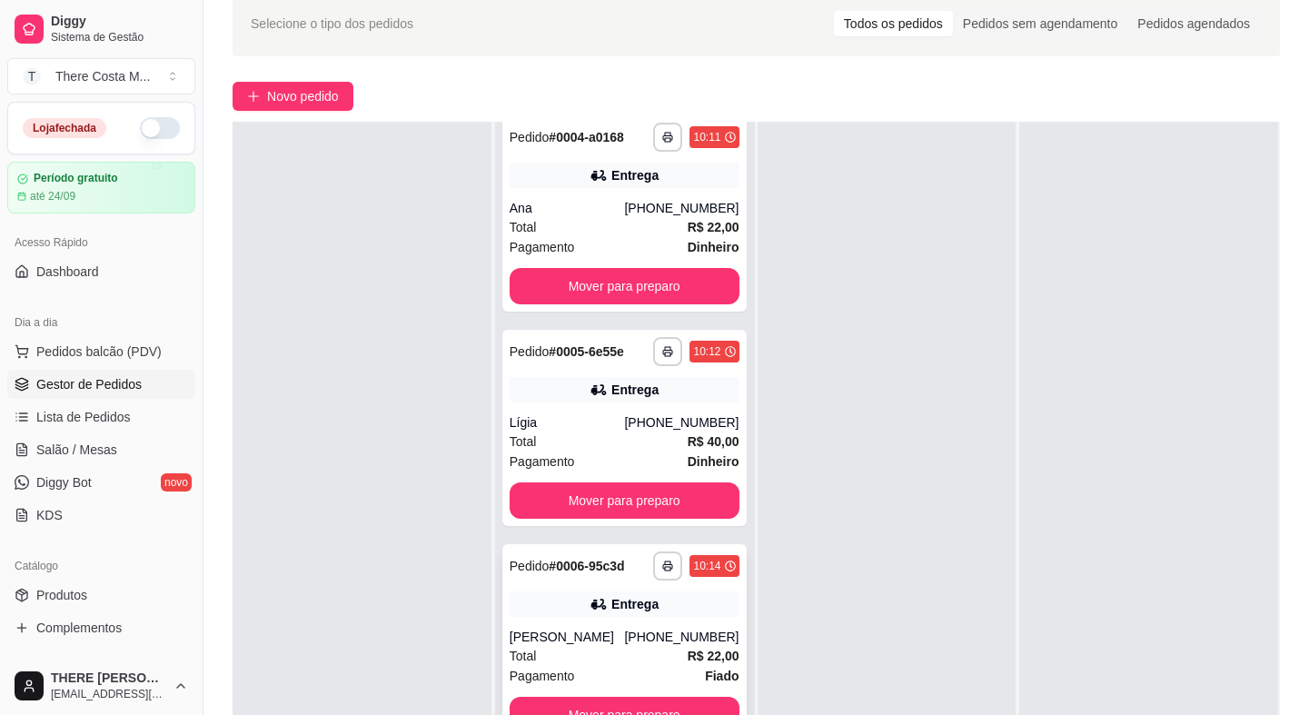
click at [612, 621] on div "**********" at bounding box center [624, 642] width 244 height 196
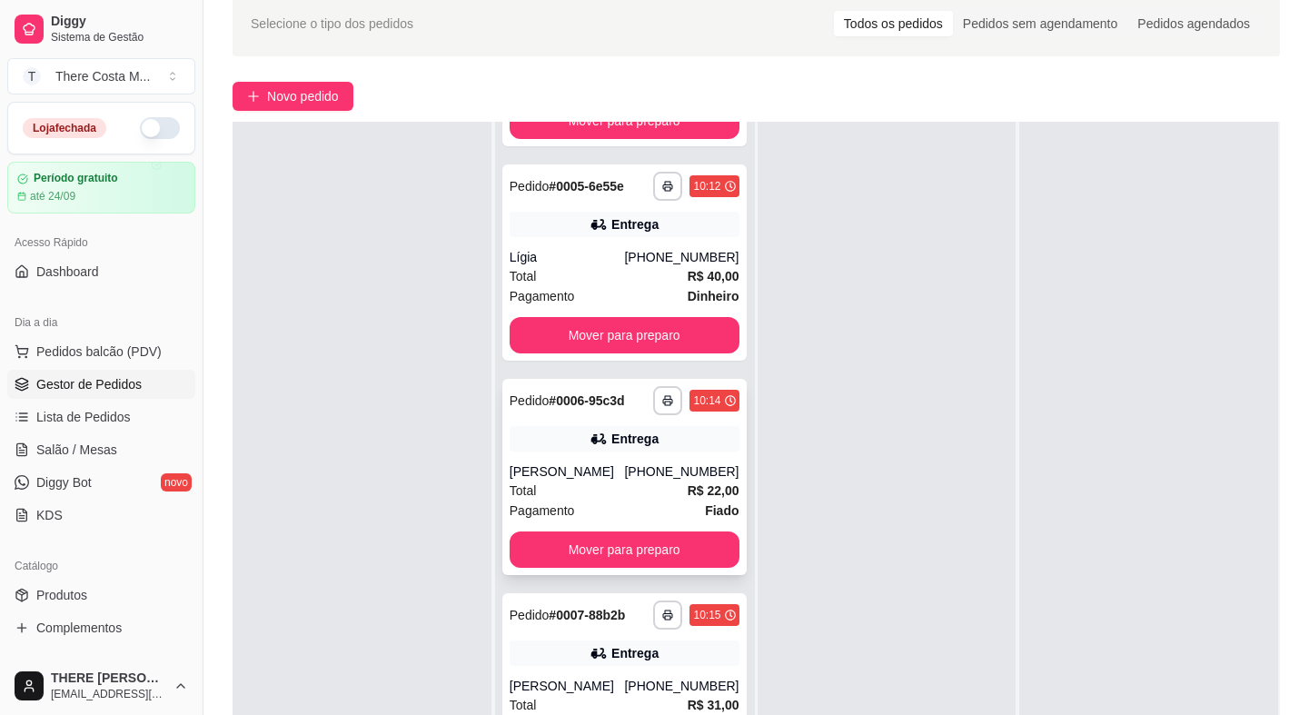
scroll to position [908, 0]
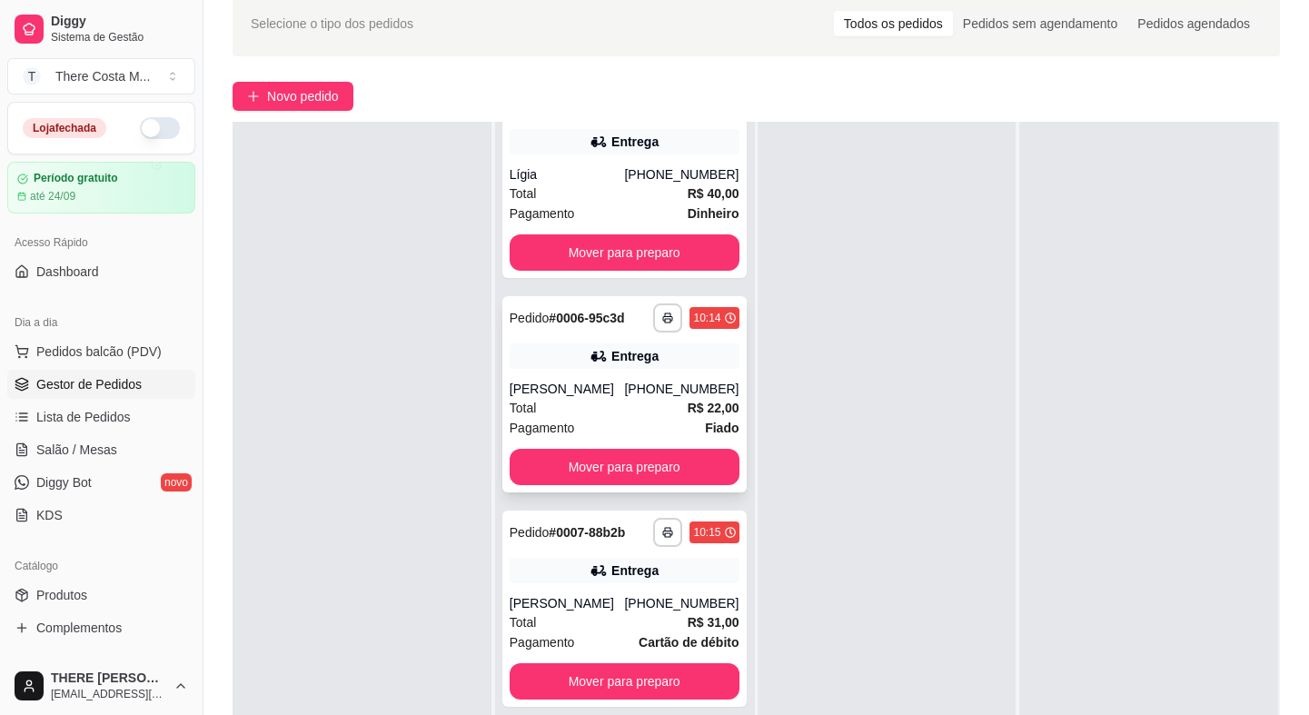
click at [651, 583] on div "**********" at bounding box center [624, 608] width 244 height 196
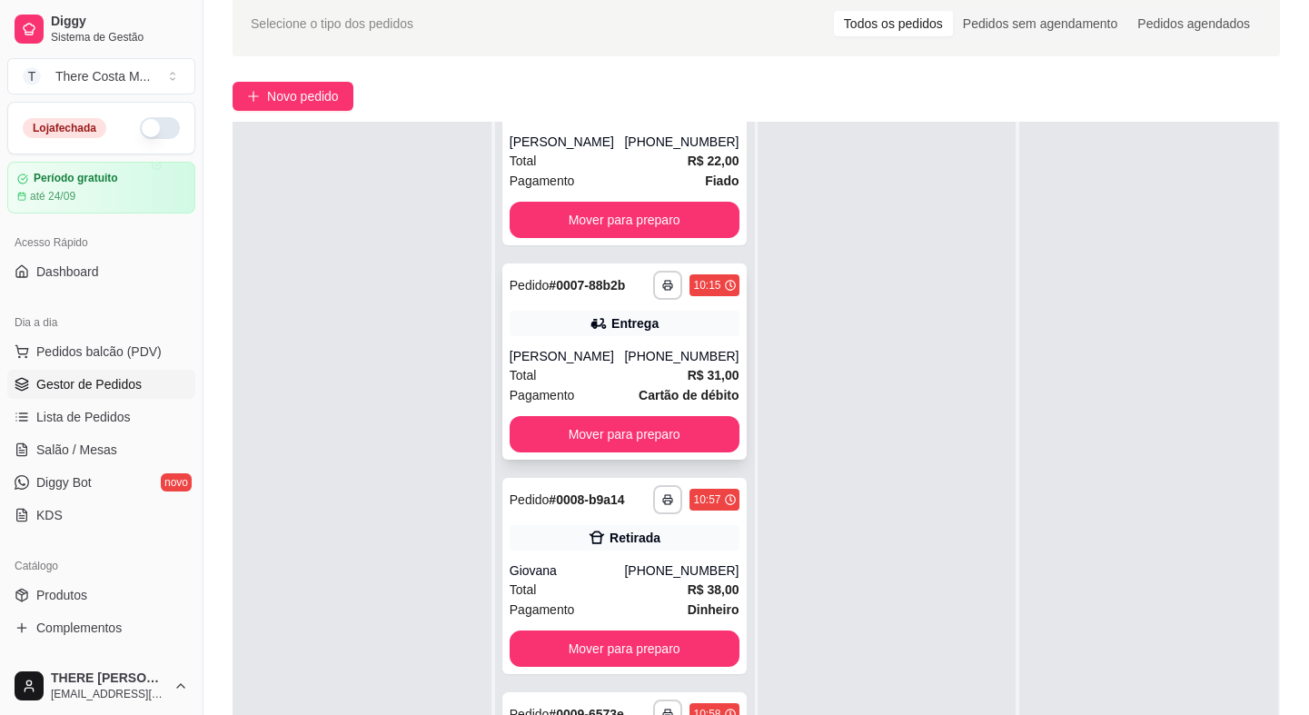
scroll to position [1232, 0]
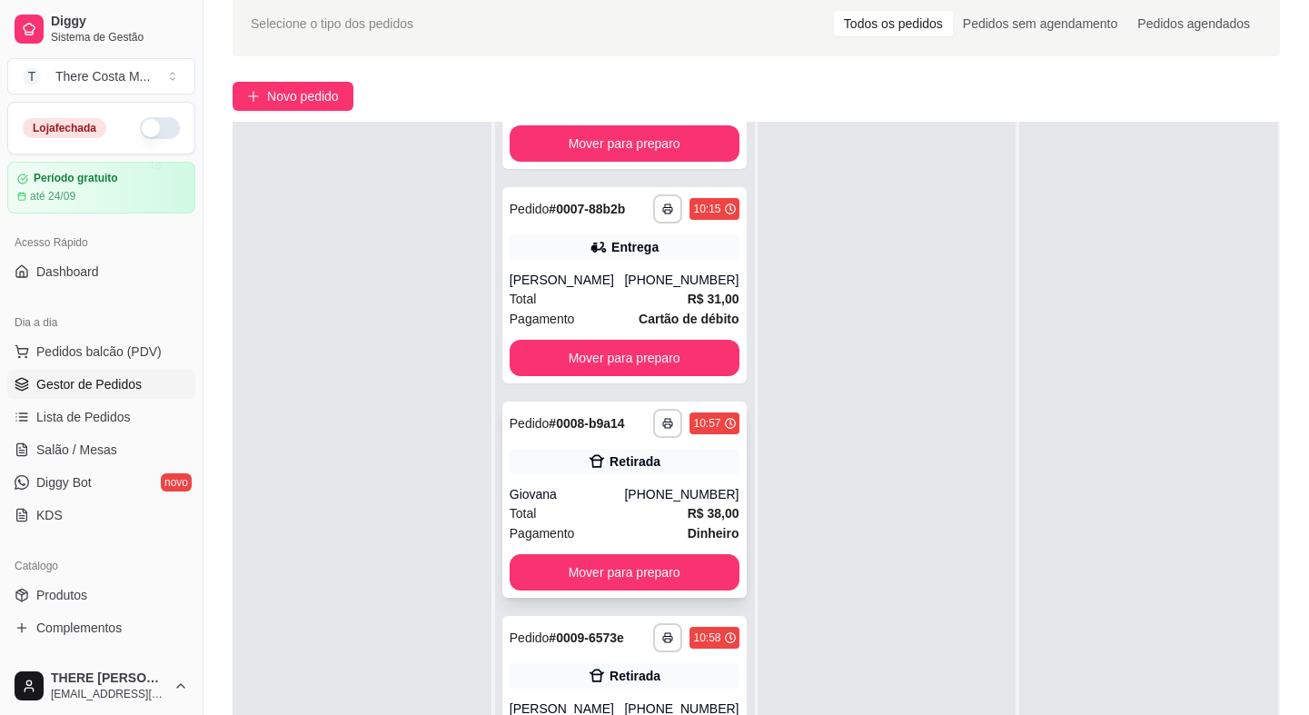
click at [615, 492] on div "Giovana" at bounding box center [567, 494] width 115 height 18
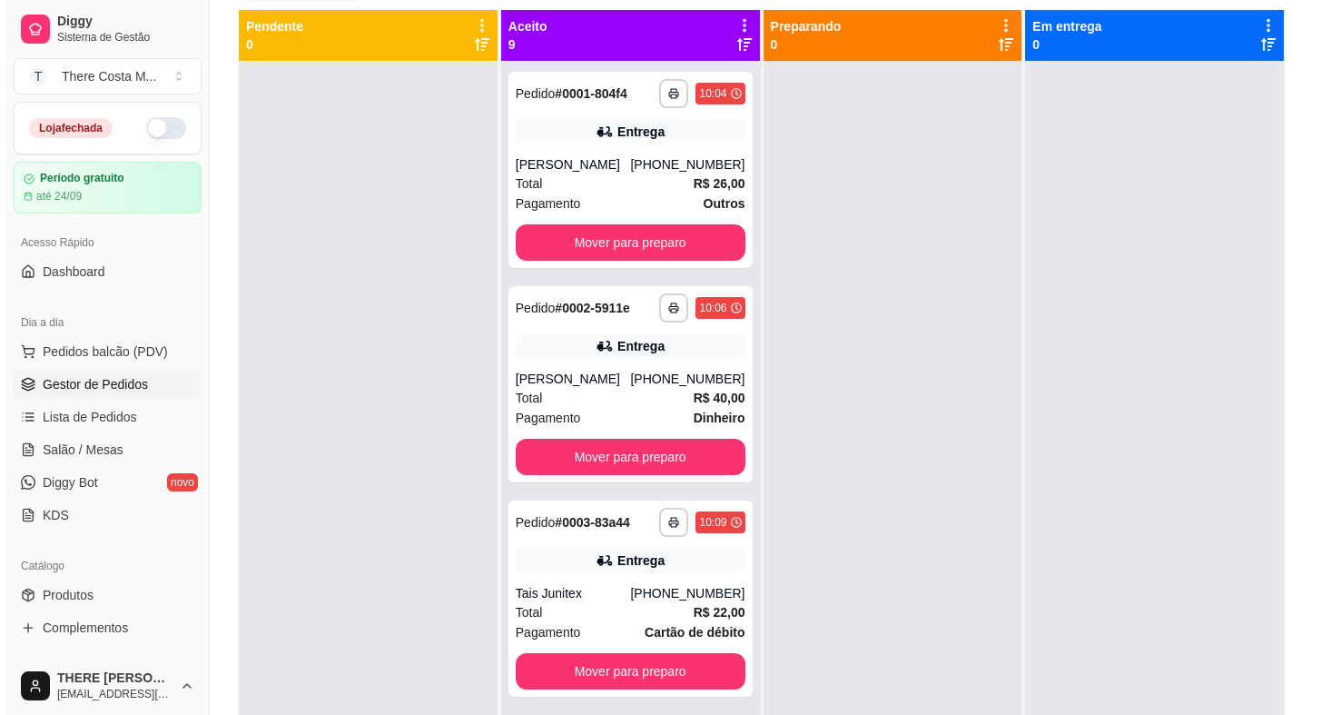
scroll to position [0, 0]
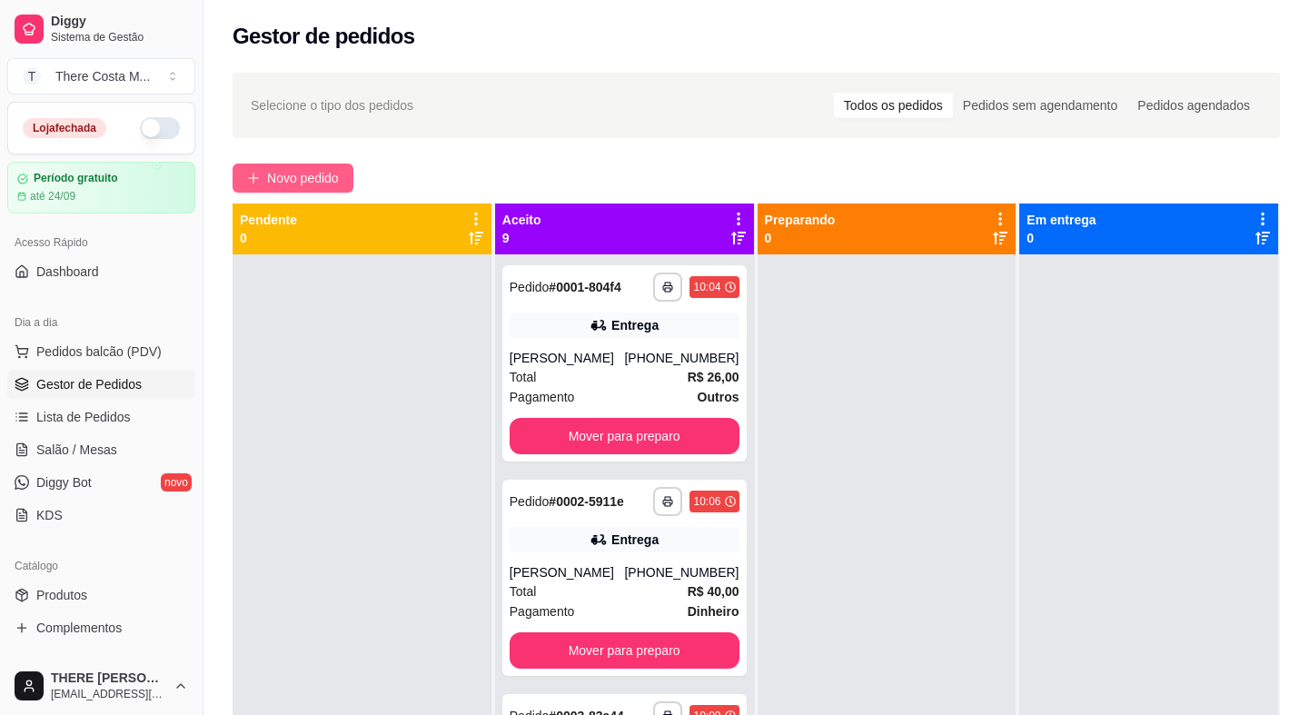
click at [326, 187] on span "Novo pedido" at bounding box center [303, 178] width 72 height 20
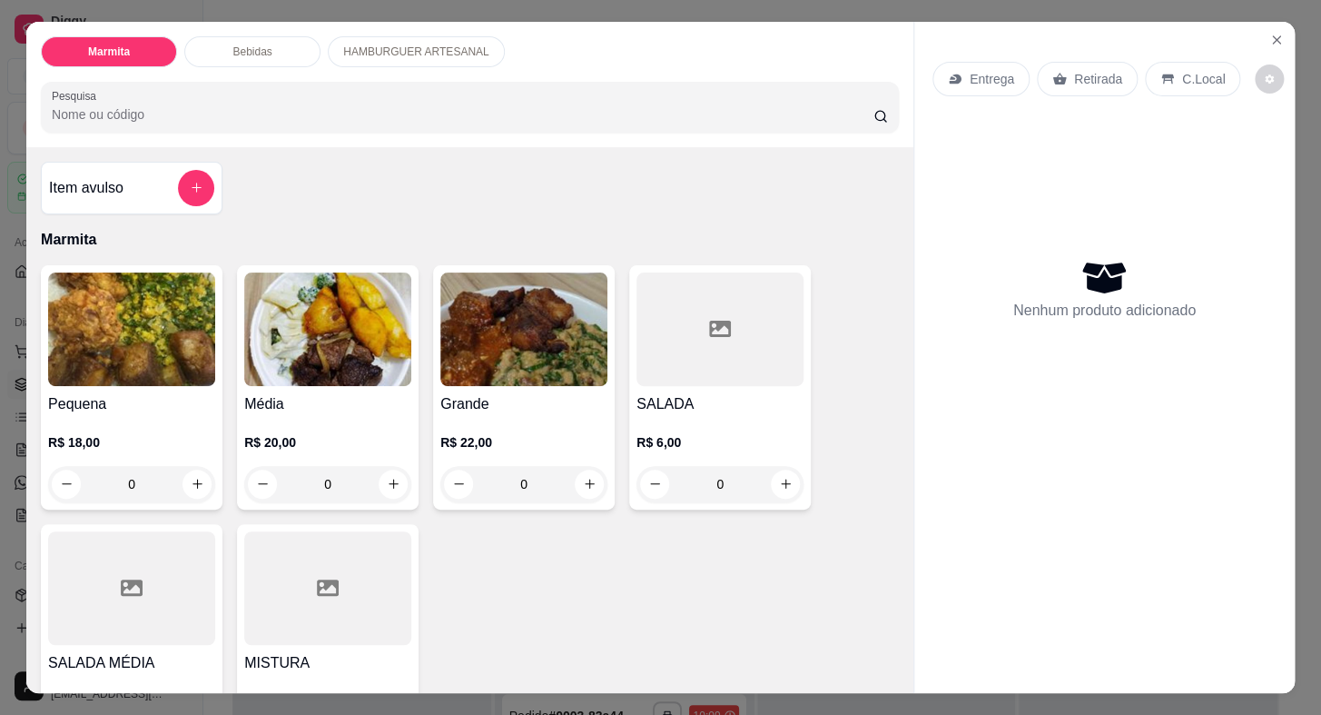
click at [1004, 73] on p "Entrega" at bounding box center [992, 79] width 45 height 18
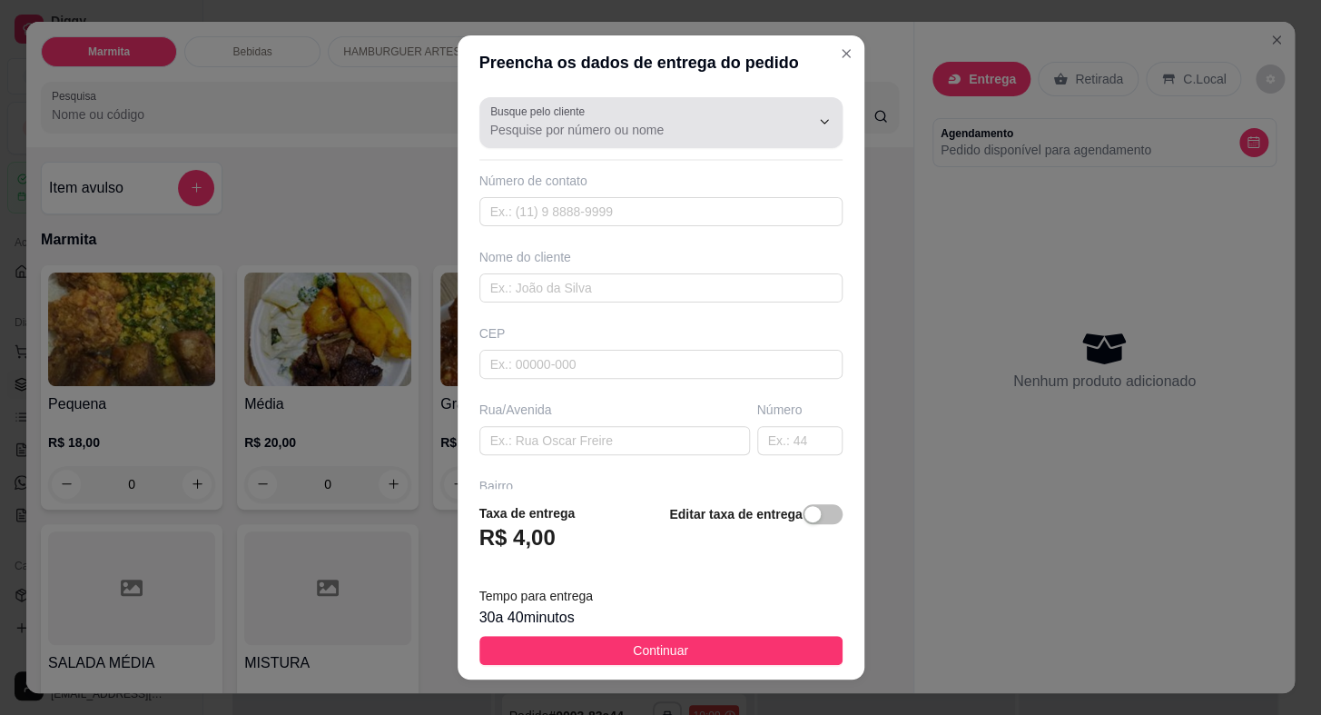
click at [704, 130] on input "Busque pelo cliente" at bounding box center [635, 130] width 291 height 18
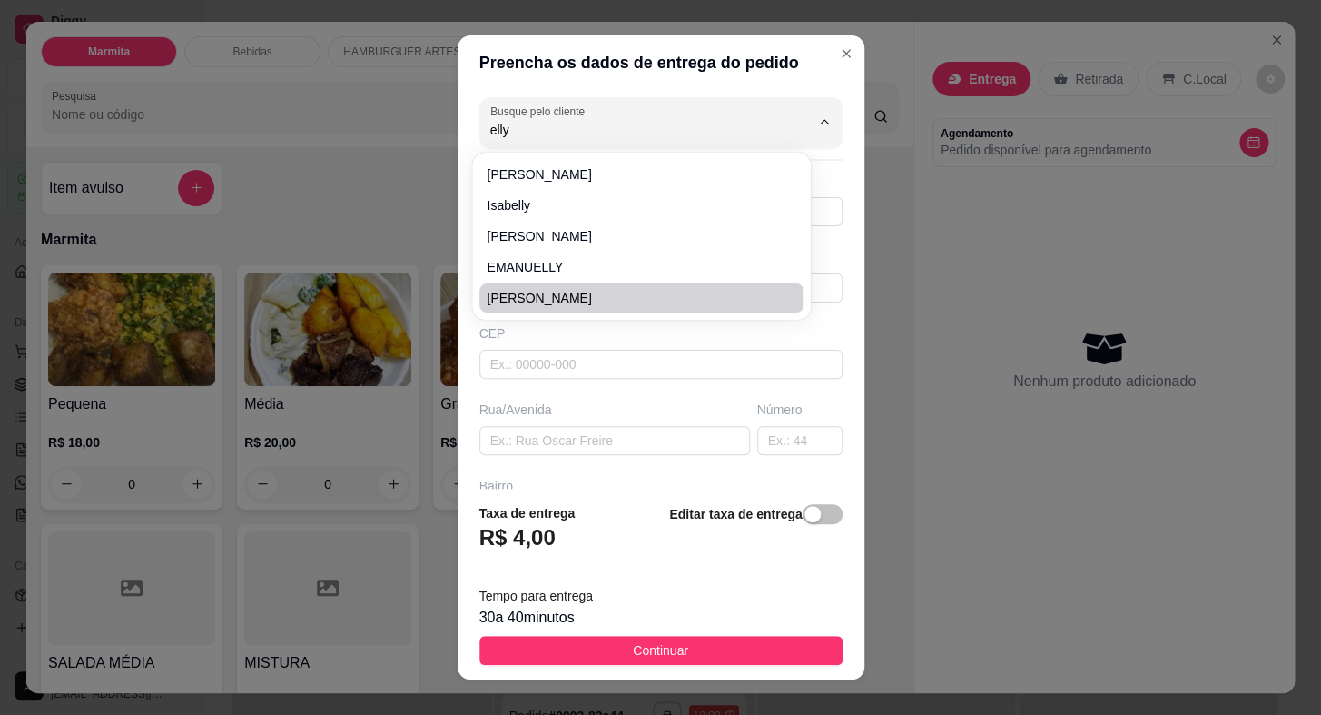
click at [562, 300] on span "[PERSON_NAME]" at bounding box center [633, 298] width 292 height 18
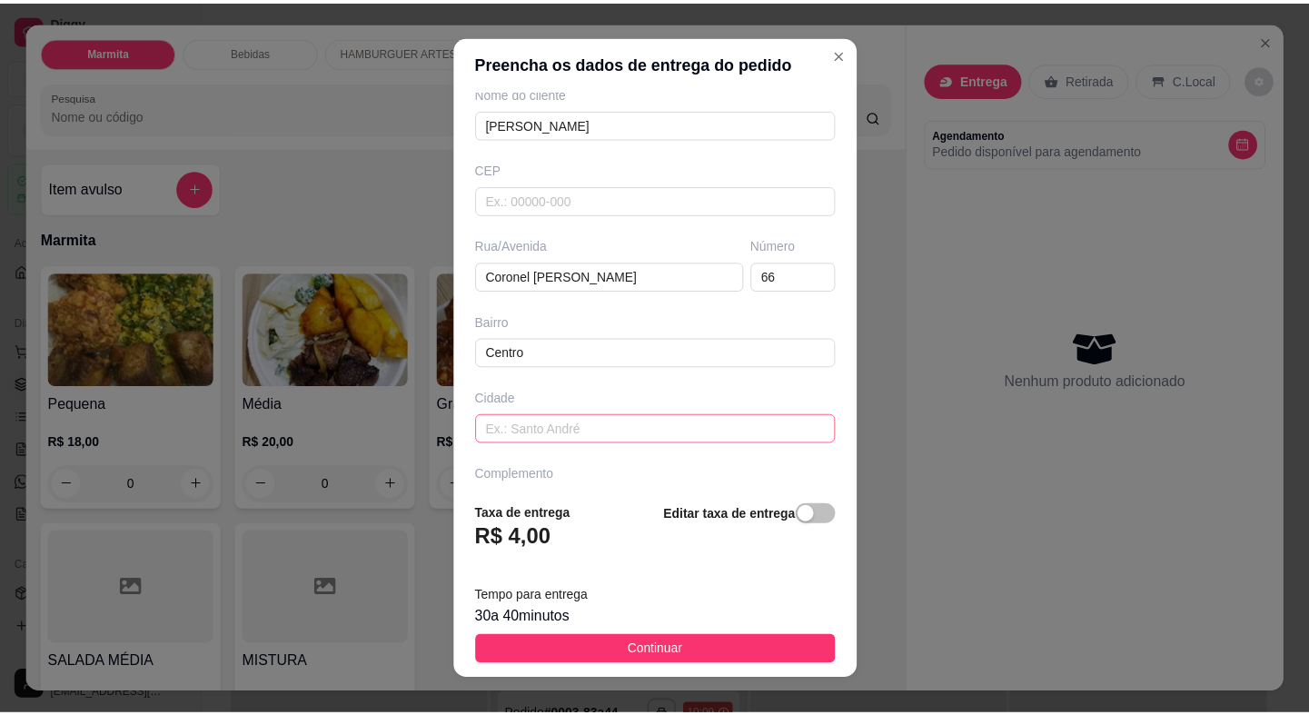
scroll to position [212, 0]
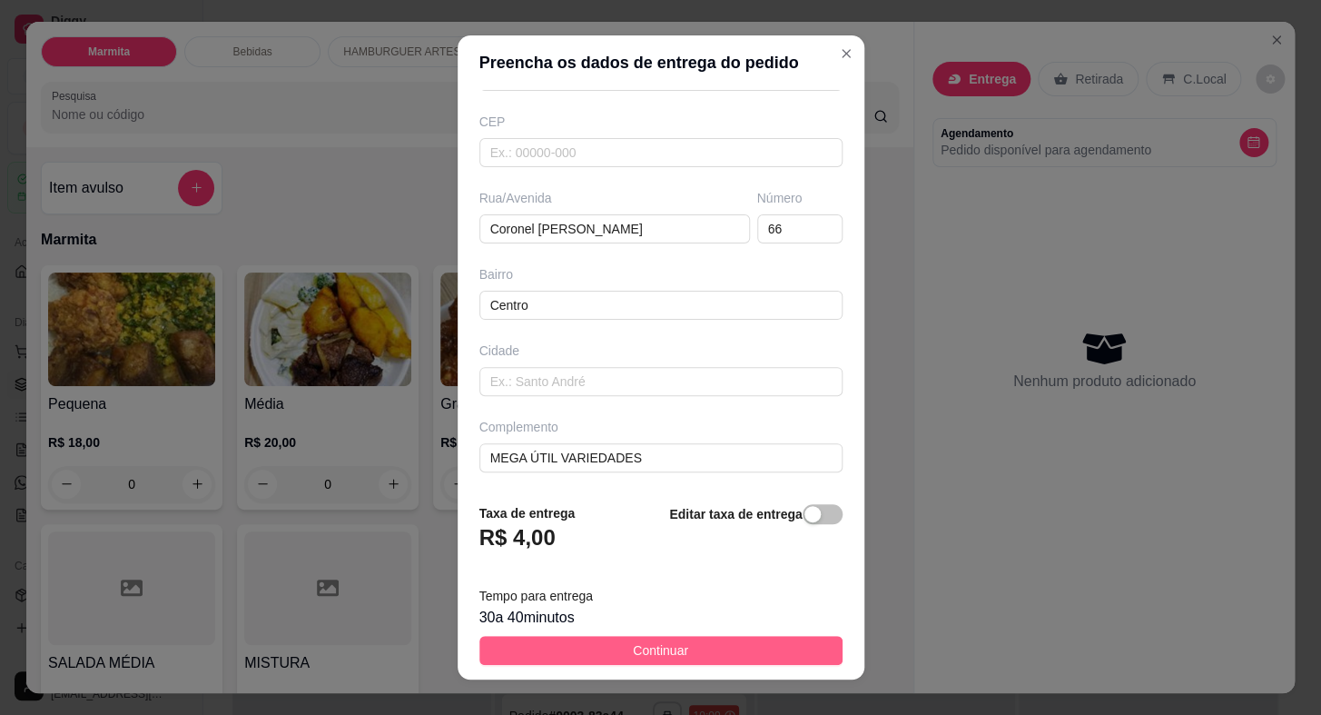
click at [707, 648] on button "Continuar" at bounding box center [661, 650] width 363 height 29
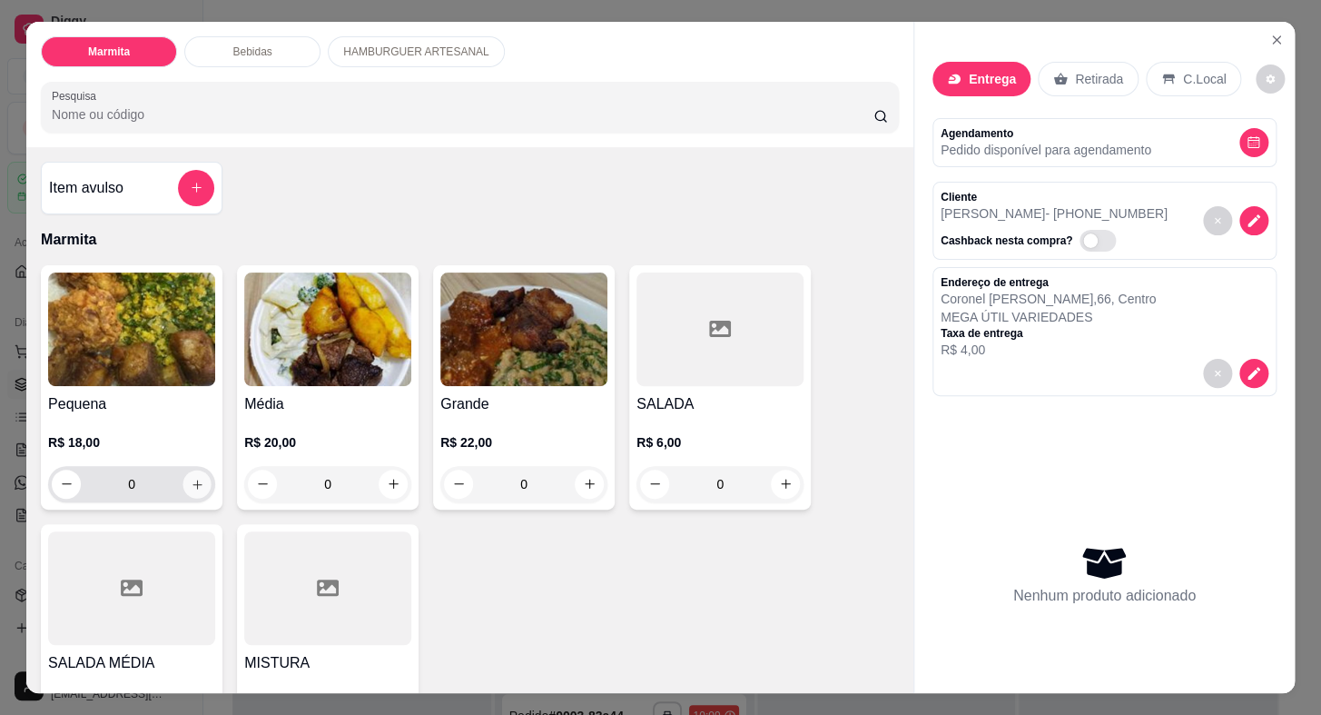
click at [197, 481] on button "increase-product-quantity" at bounding box center [197, 484] width 28 height 28
click at [197, 479] on button "increase-product-quantity" at bounding box center [197, 484] width 28 height 28
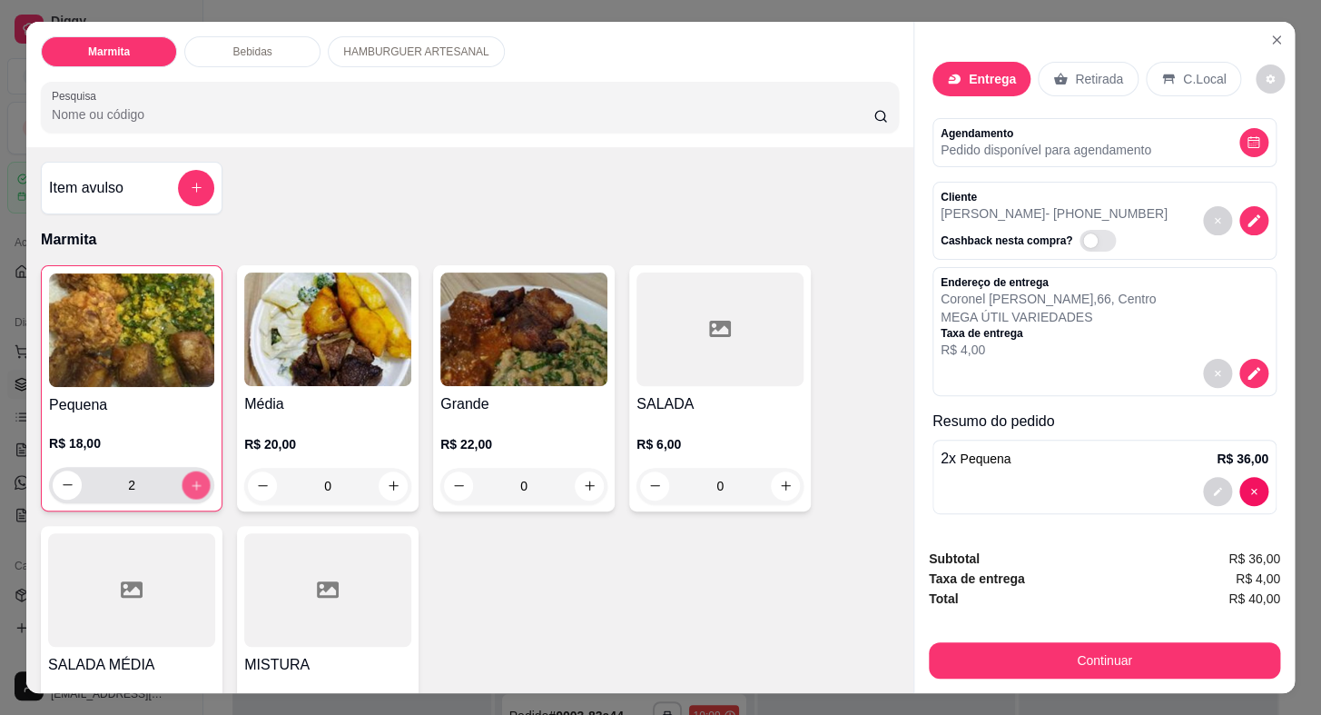
click at [197, 479] on button "increase-product-quantity" at bounding box center [197, 484] width 28 height 28
click at [198, 479] on button "increase-product-quantity" at bounding box center [197, 484] width 28 height 28
click at [198, 479] on button "increase-product-quantity" at bounding box center [196, 484] width 29 height 29
click at [72, 482] on button "decrease-product-quantity" at bounding box center [68, 484] width 28 height 28
click at [480, 468] on input "0" at bounding box center [524, 486] width 102 height 36
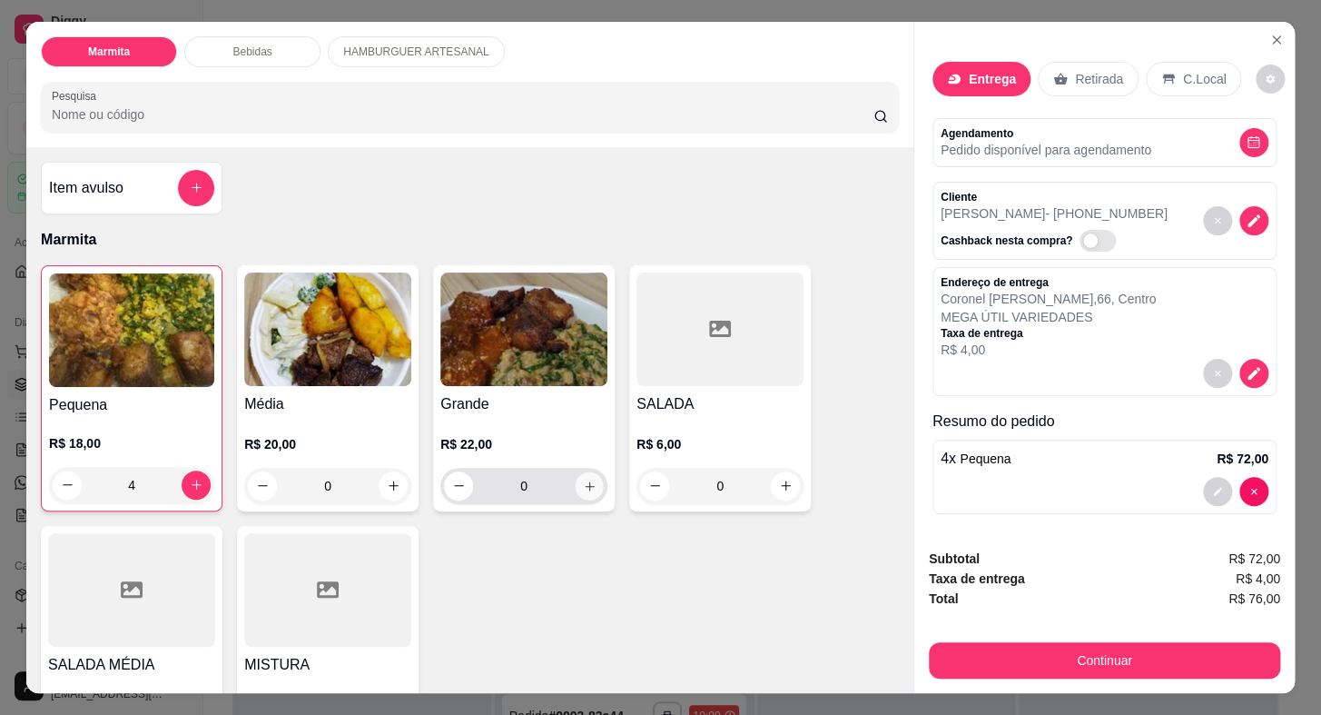
click at [589, 479] on icon "increase-product-quantity" at bounding box center [590, 486] width 14 height 14
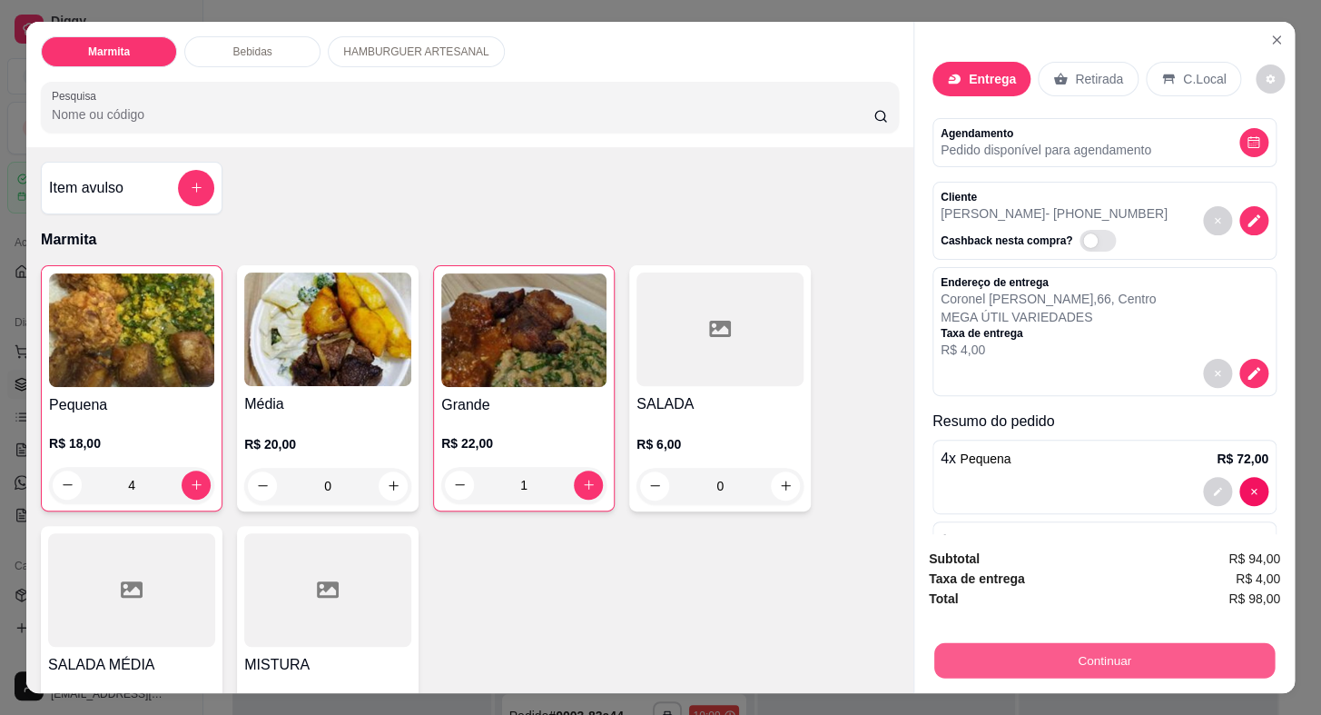
click at [1034, 655] on button "Continuar" at bounding box center [1105, 660] width 341 height 35
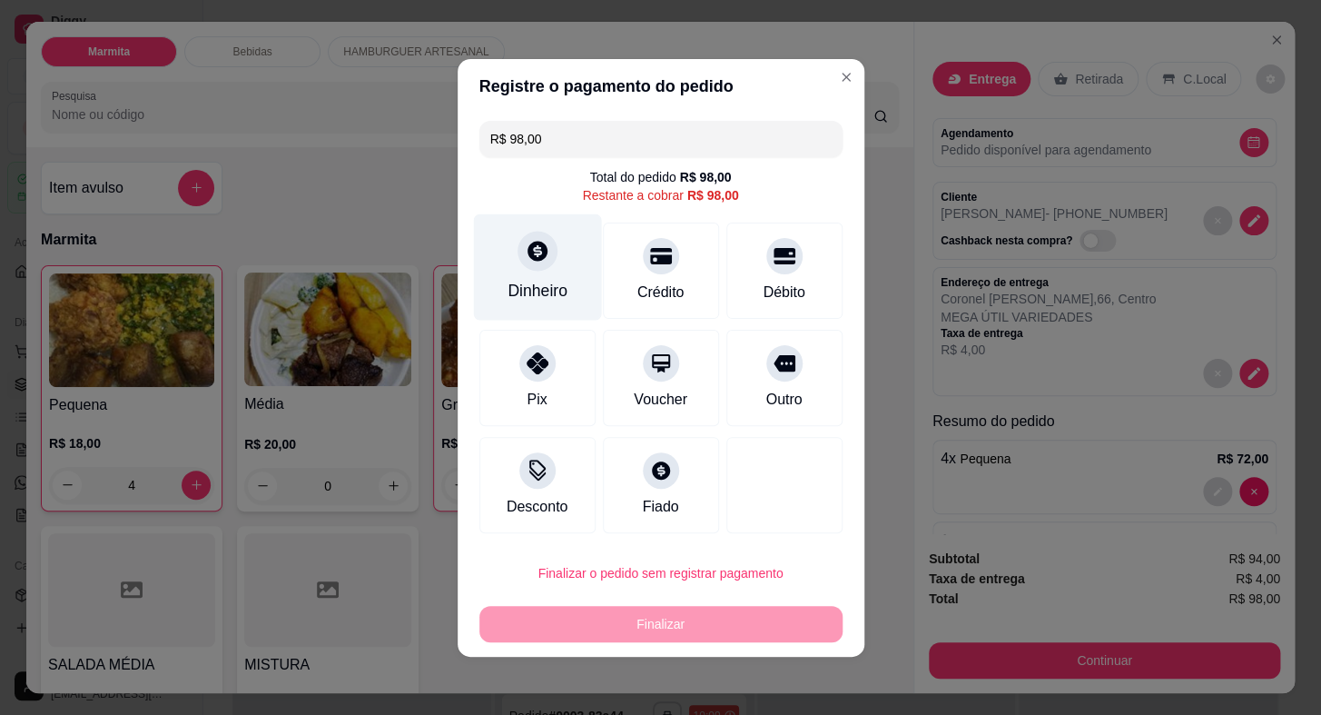
click at [513, 260] on div "Dinheiro" at bounding box center [537, 266] width 128 height 106
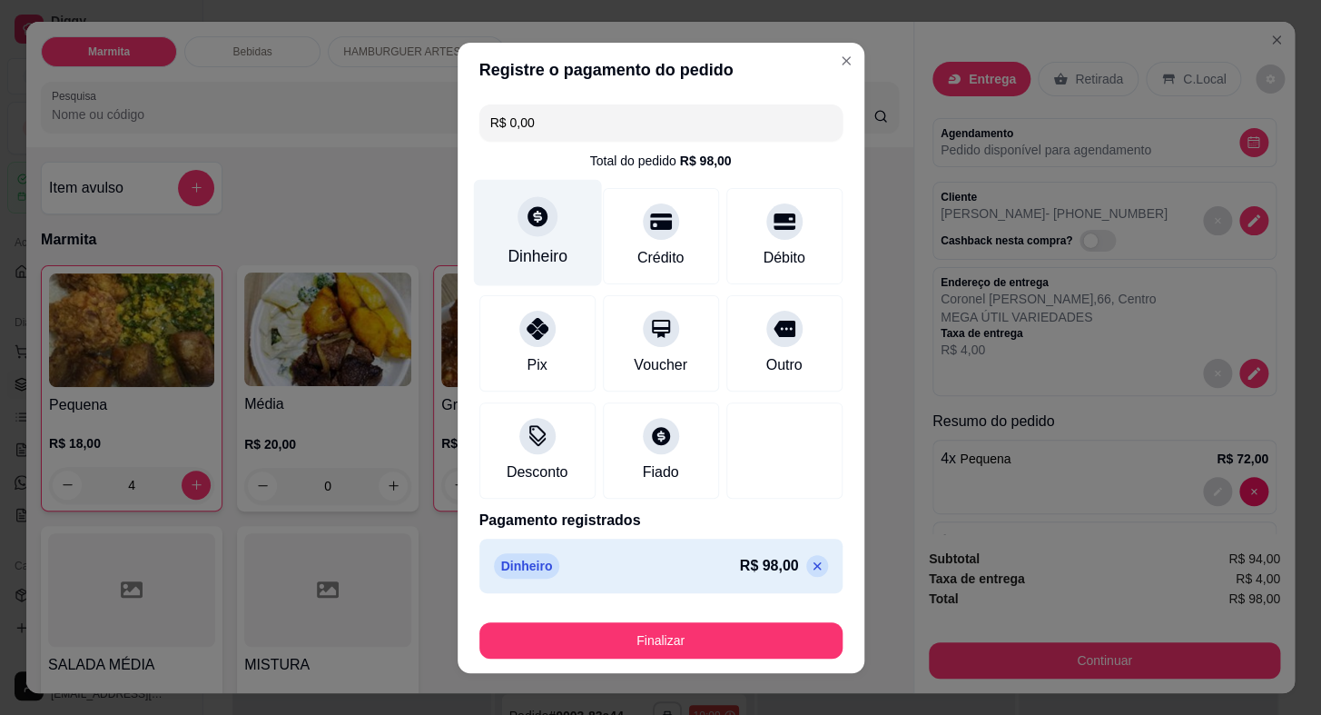
click at [559, 253] on div "Dinheiro" at bounding box center [537, 232] width 128 height 106
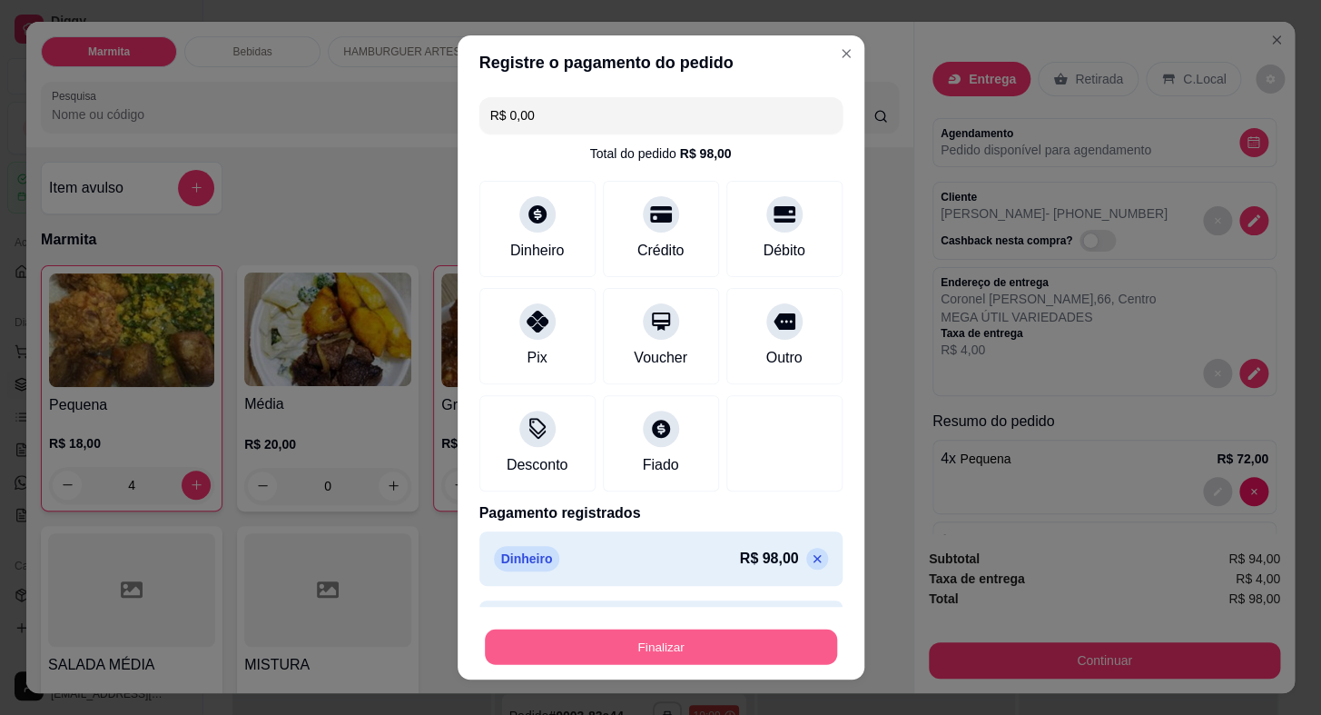
click at [648, 637] on button "Finalizar" at bounding box center [661, 645] width 352 height 35
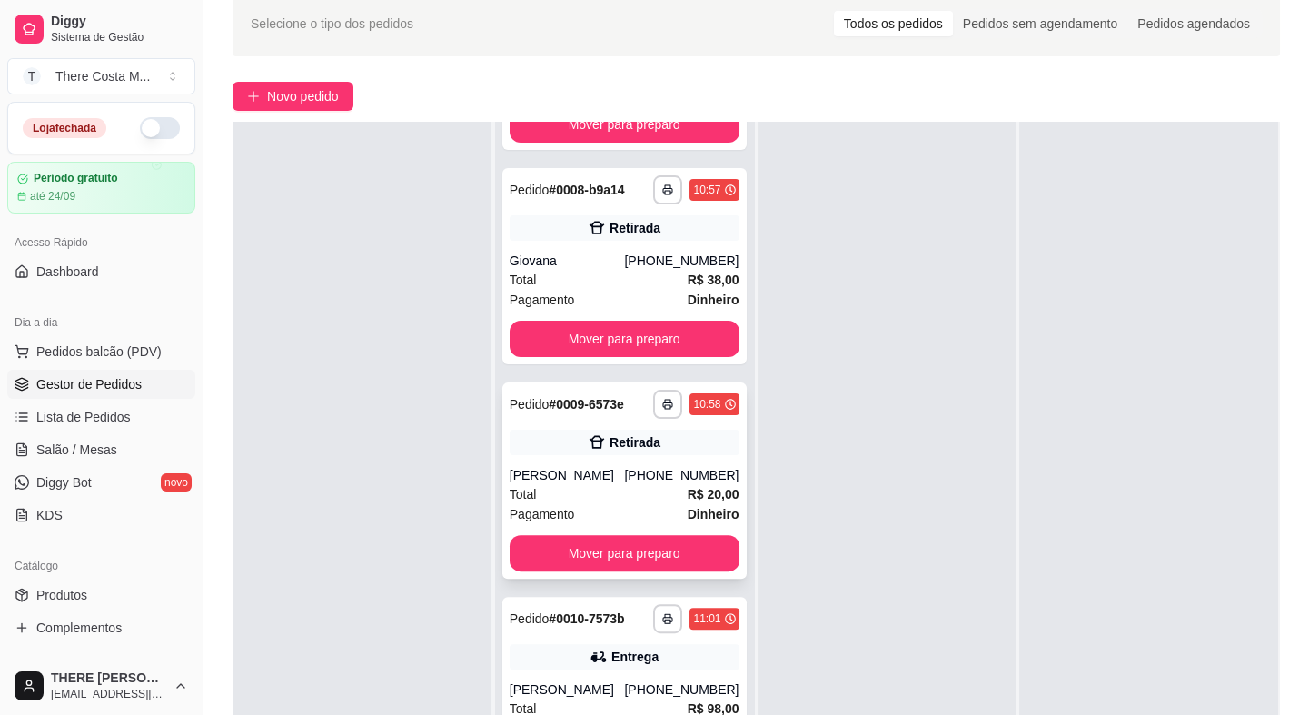
scroll to position [164, 0]
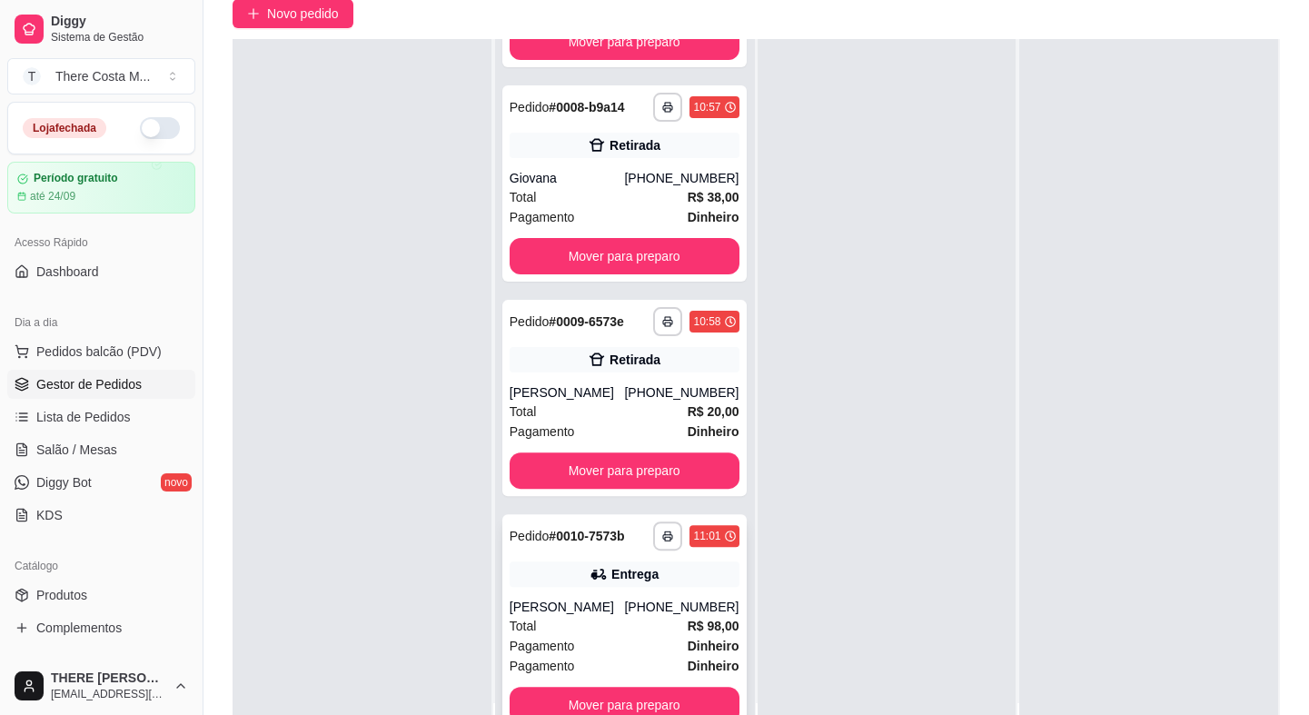
click at [573, 606] on div "[PERSON_NAME]" at bounding box center [567, 607] width 115 height 18
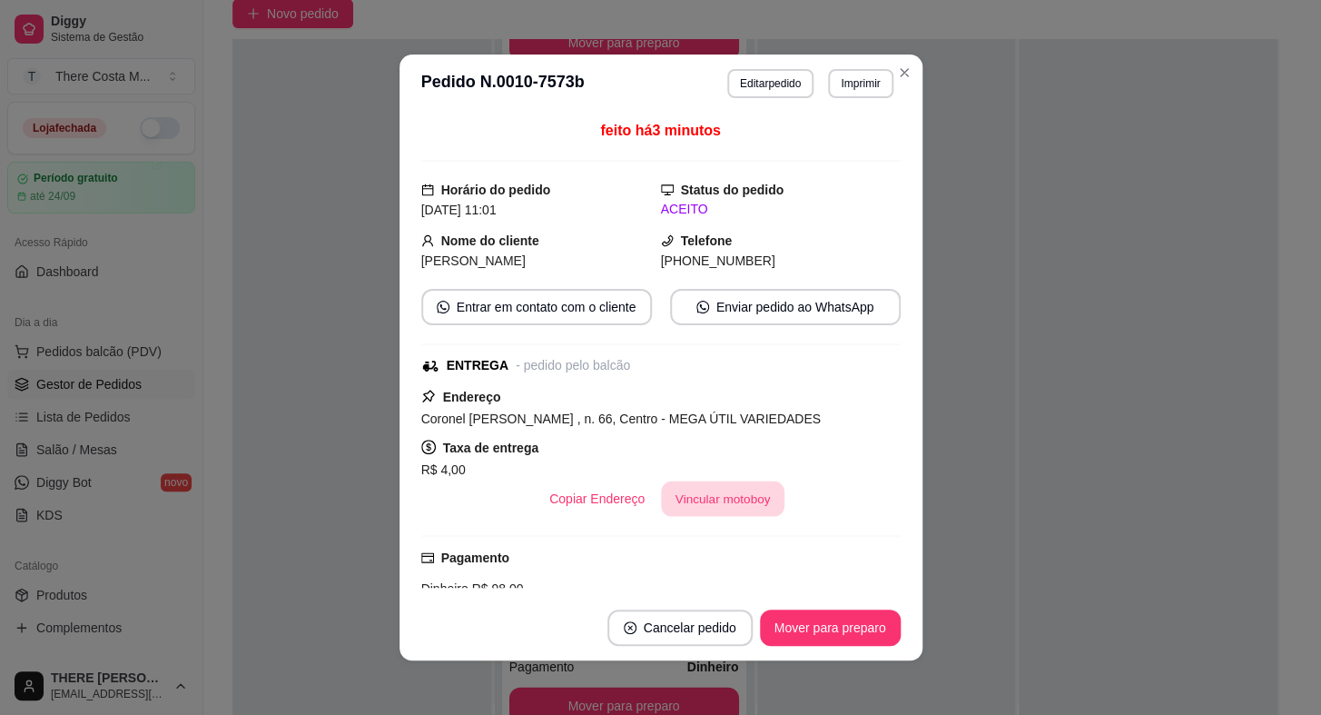
click at [687, 490] on button "Vincular motoboy" at bounding box center [723, 498] width 124 height 35
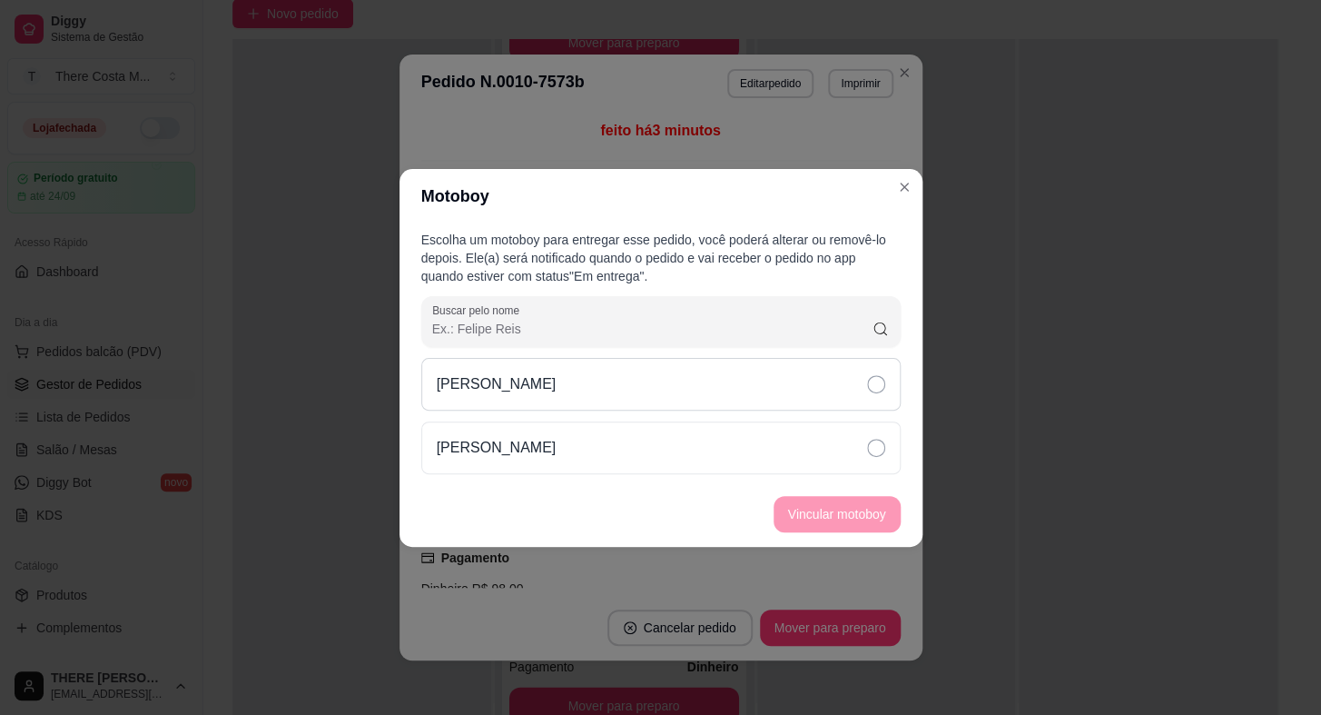
click at [838, 387] on div "[PERSON_NAME]" at bounding box center [661, 384] width 480 height 53
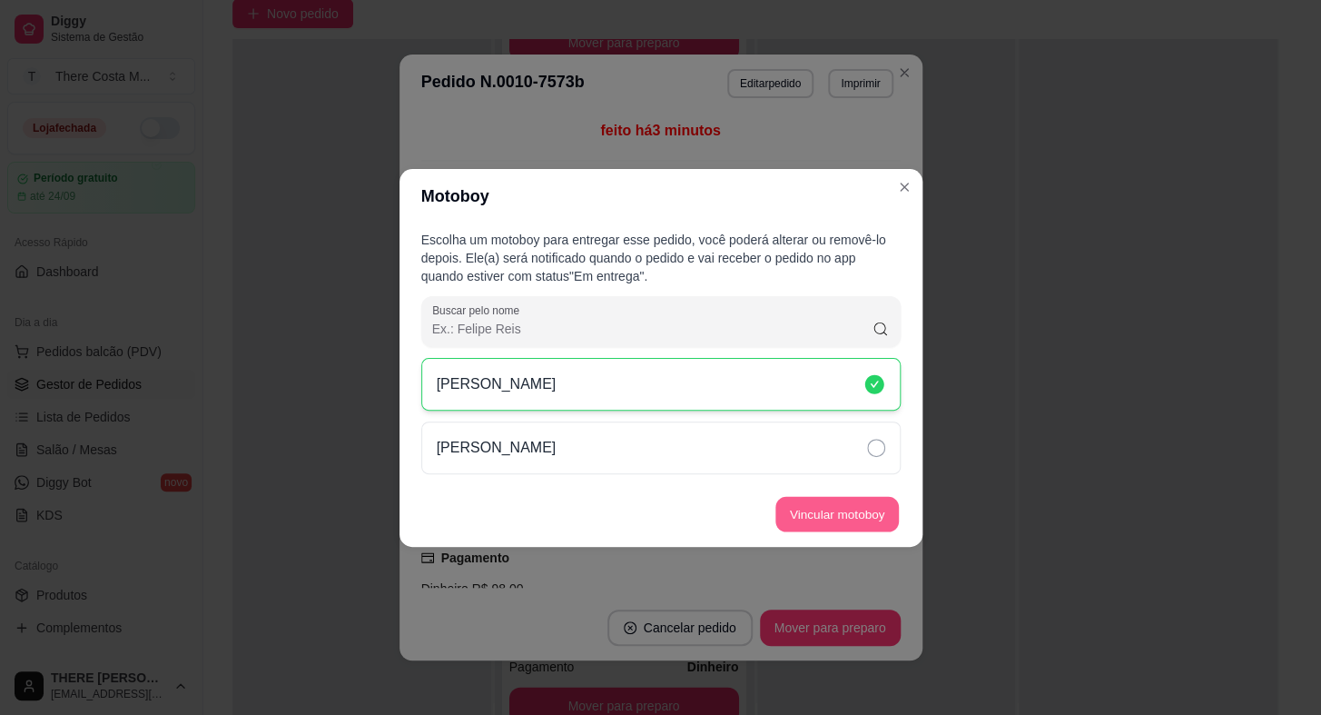
click at [854, 508] on button "Vincular motoboy" at bounding box center [838, 513] width 124 height 35
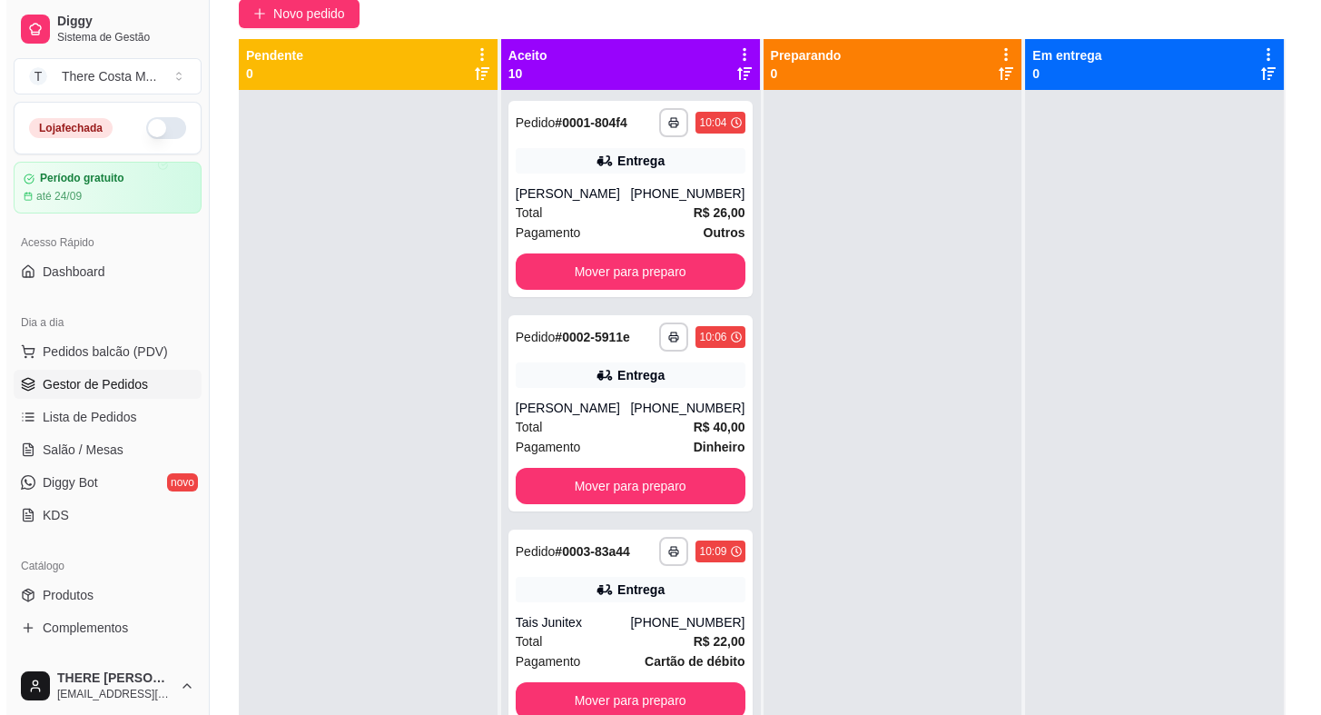
scroll to position [0, 0]
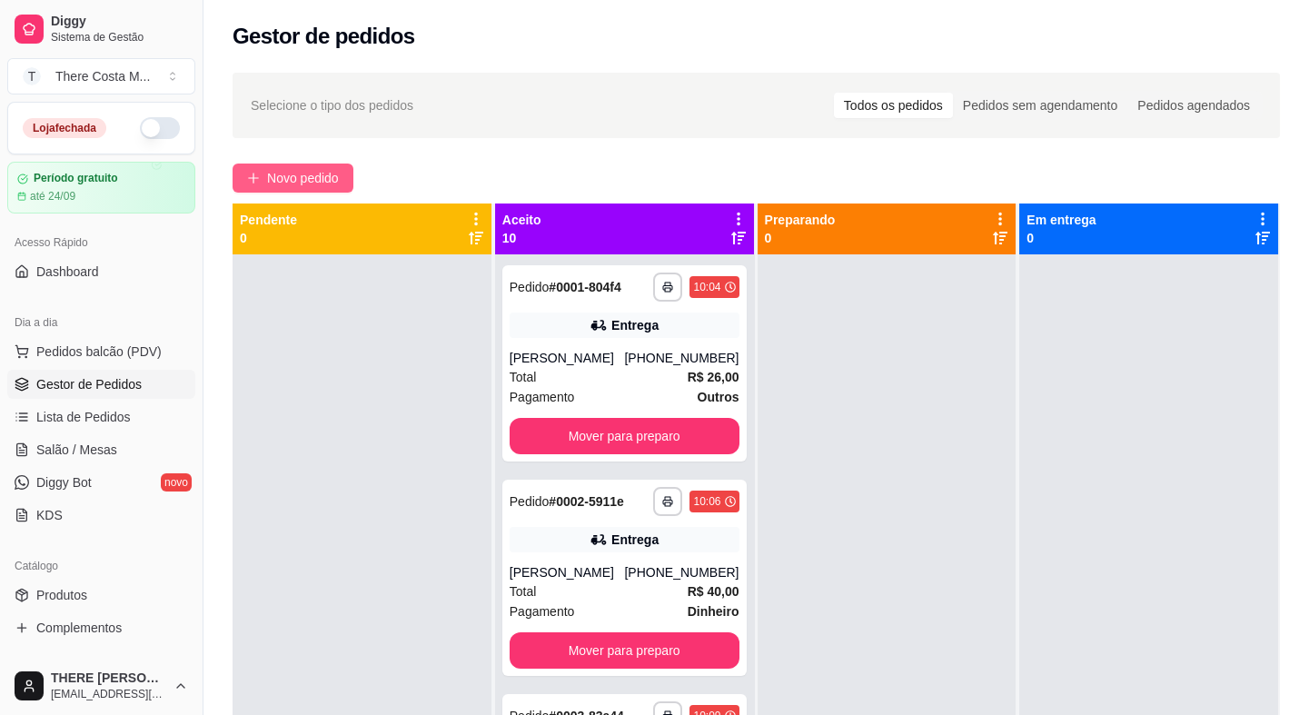
click at [293, 166] on button "Novo pedido" at bounding box center [293, 177] width 121 height 29
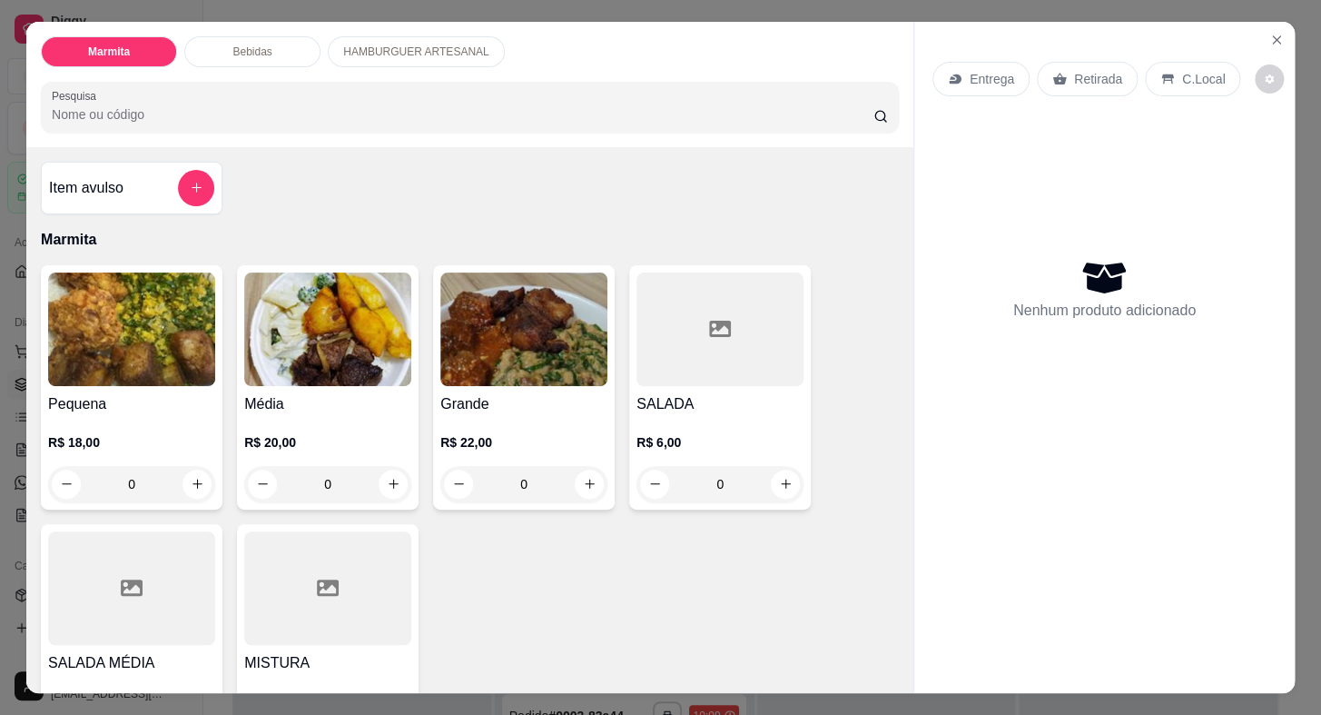
click at [952, 82] on div "Entrega" at bounding box center [981, 79] width 97 height 35
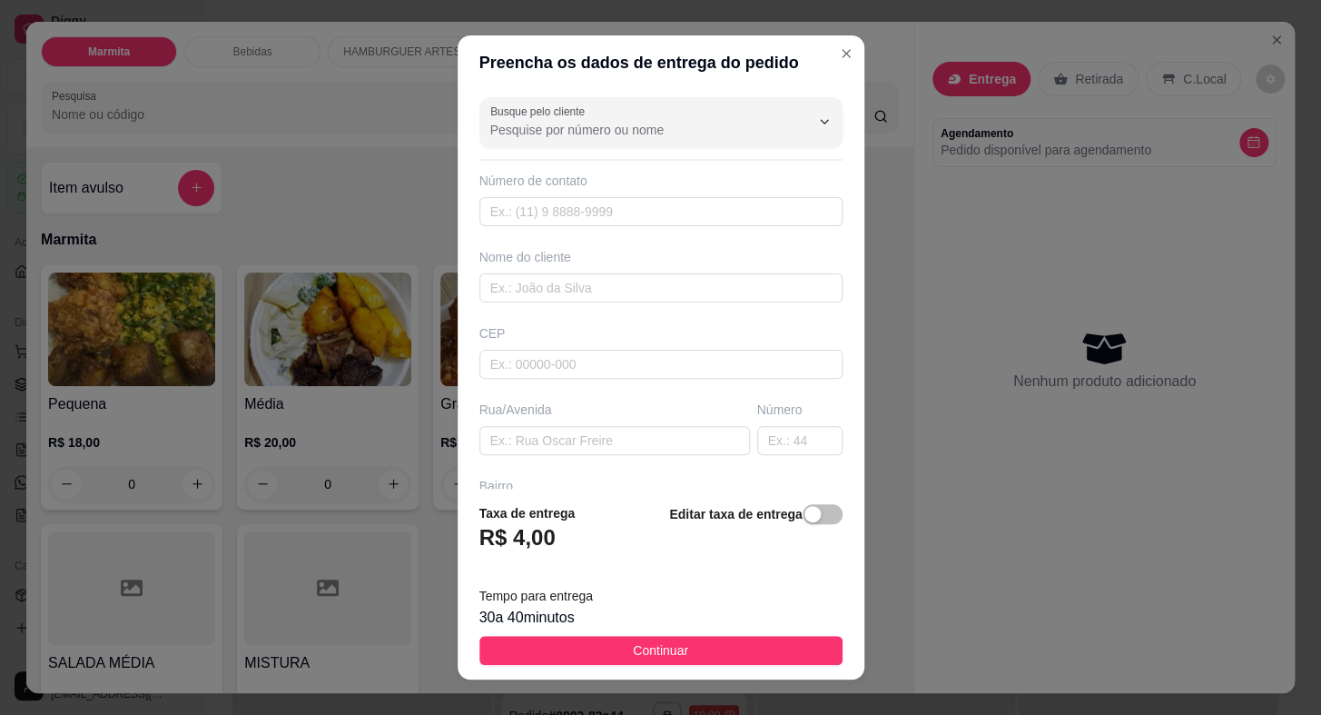
click at [661, 154] on div "Busque pelo cliente Número de contato Nome do cliente CEP Rua/[GEOGRAPHIC_DATA]" at bounding box center [661, 289] width 407 height 398
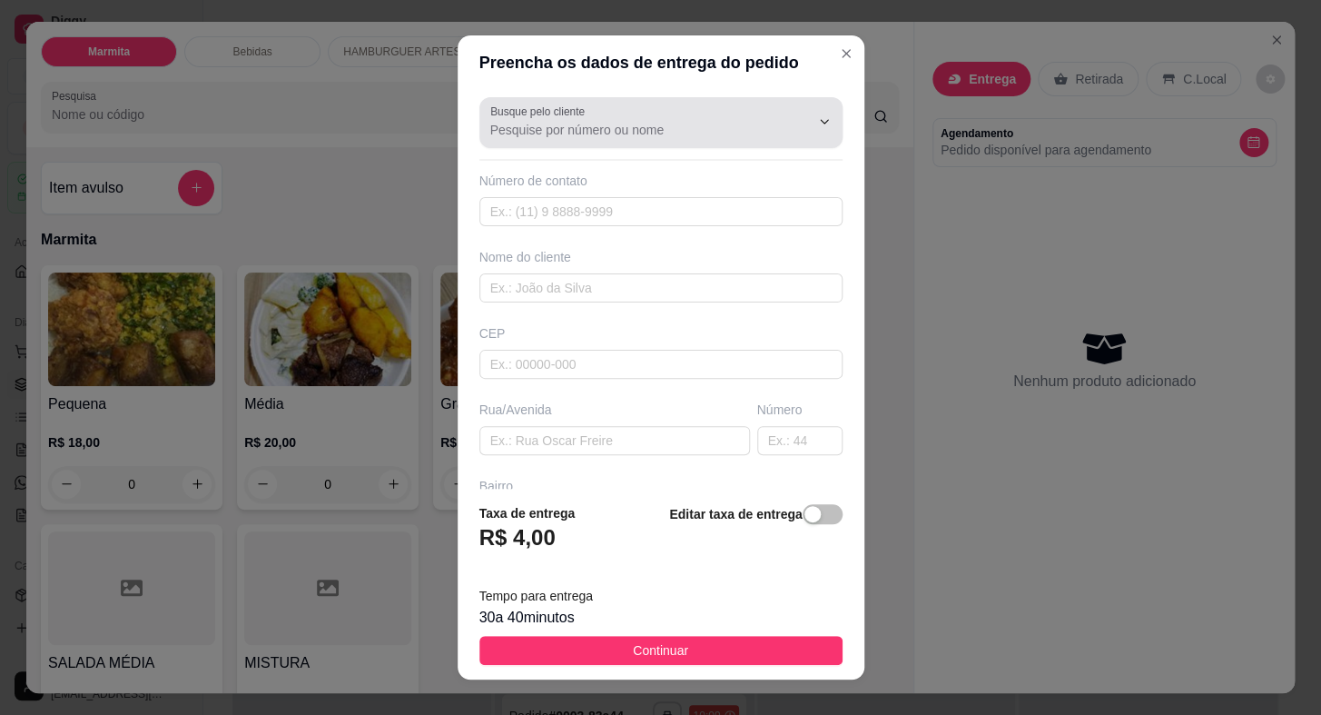
click at [672, 142] on div "Busque pelo cliente" at bounding box center [661, 122] width 363 height 51
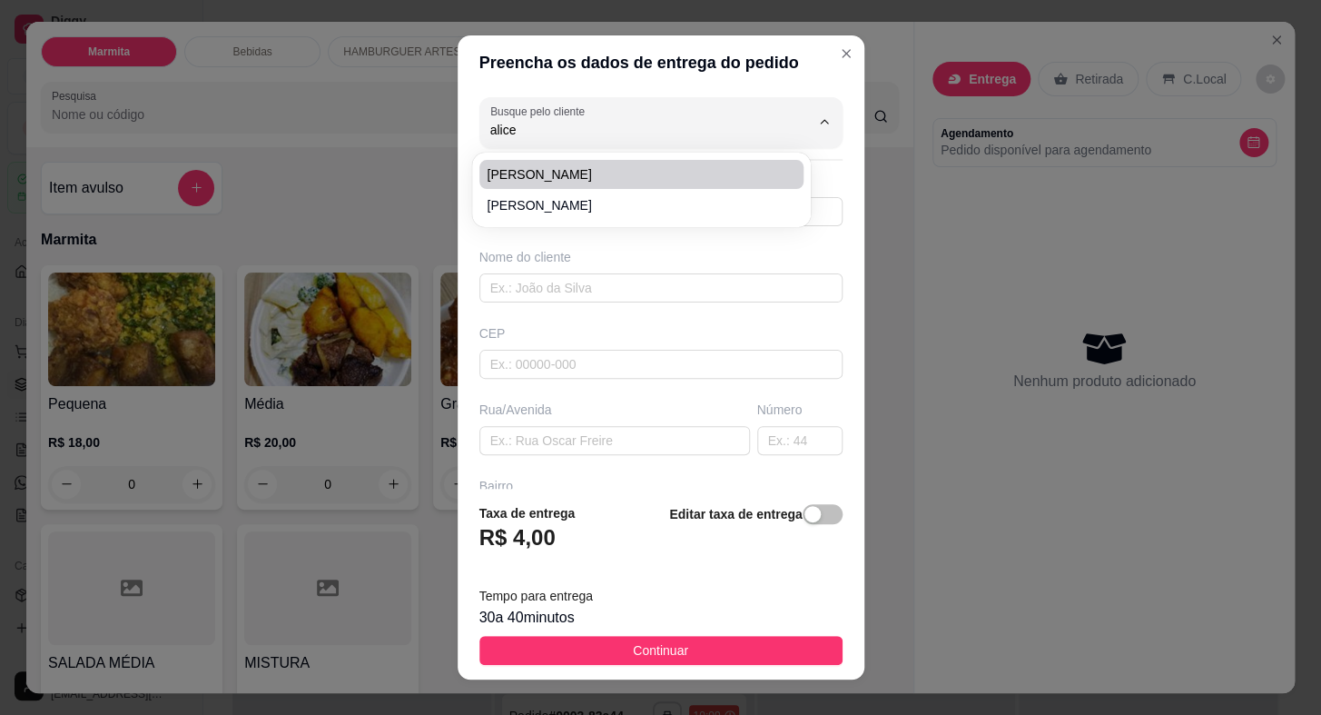
click at [606, 161] on li "[PERSON_NAME]" at bounding box center [642, 174] width 324 height 29
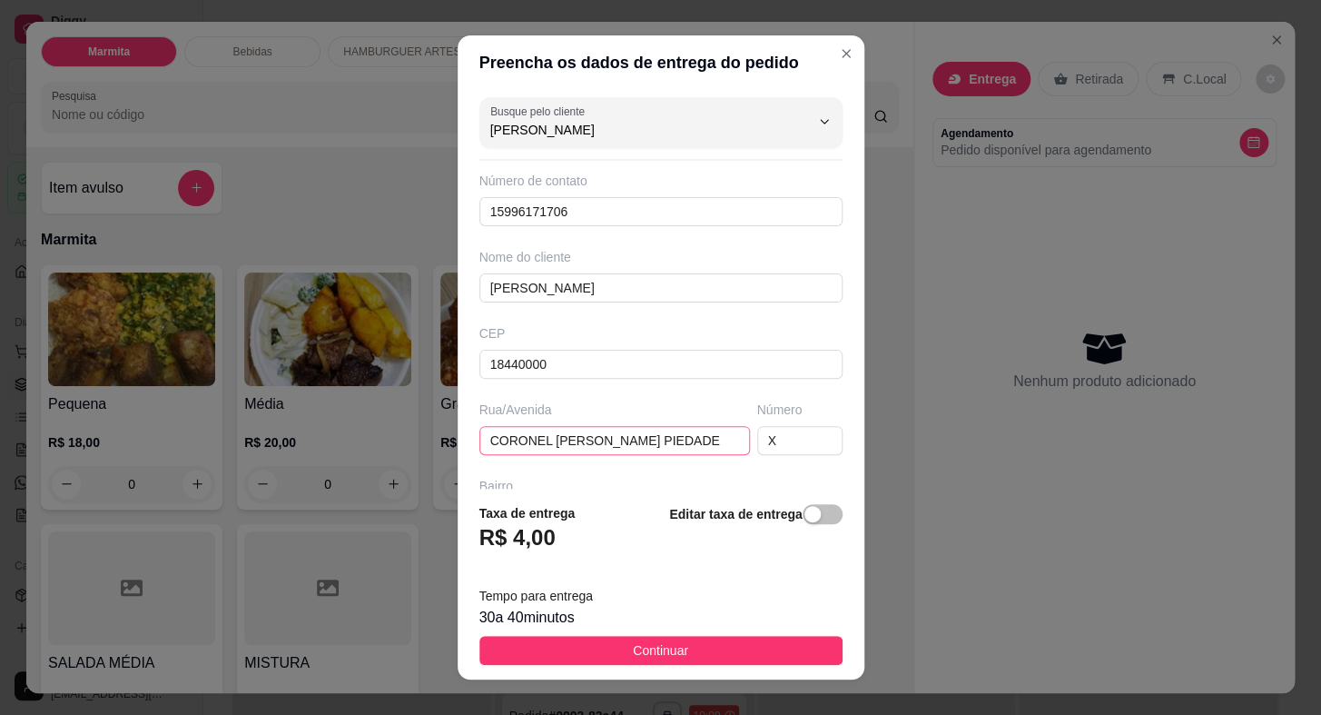
scroll to position [212, 0]
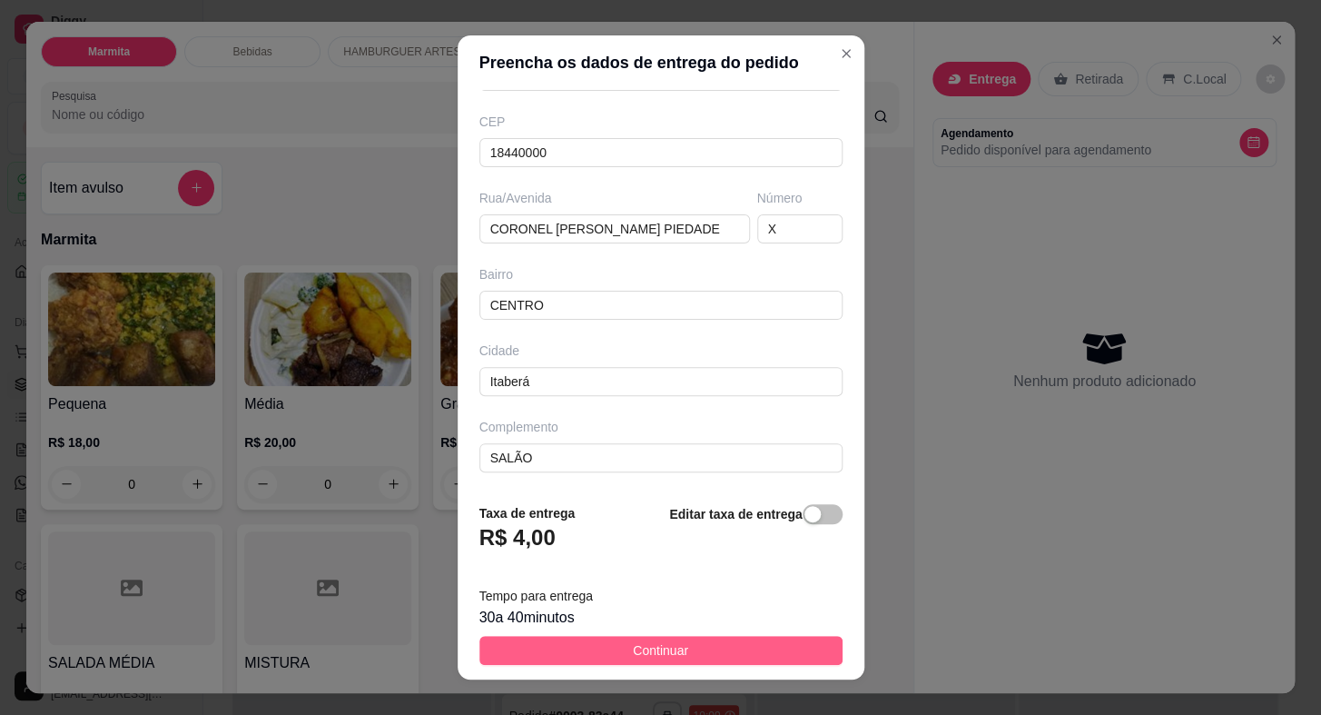
click at [678, 653] on button "Continuar" at bounding box center [661, 650] width 363 height 29
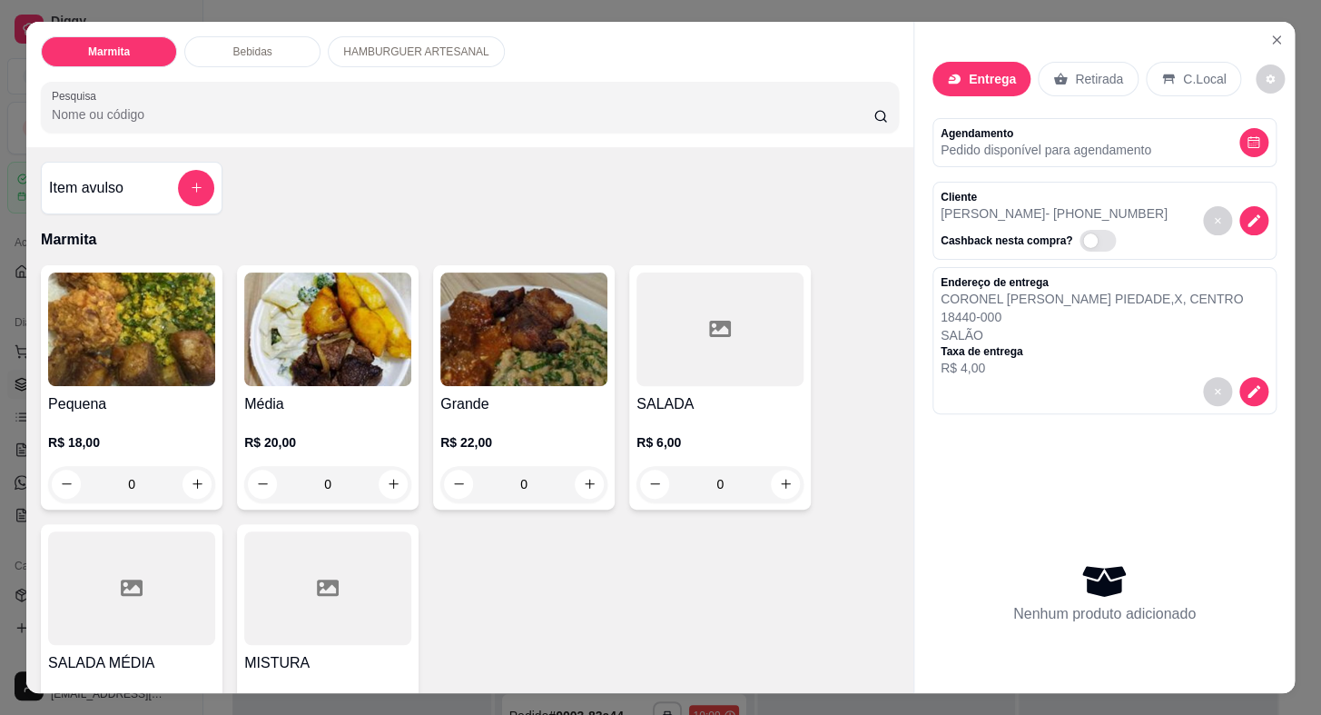
click at [118, 351] on img at bounding box center [131, 329] width 167 height 114
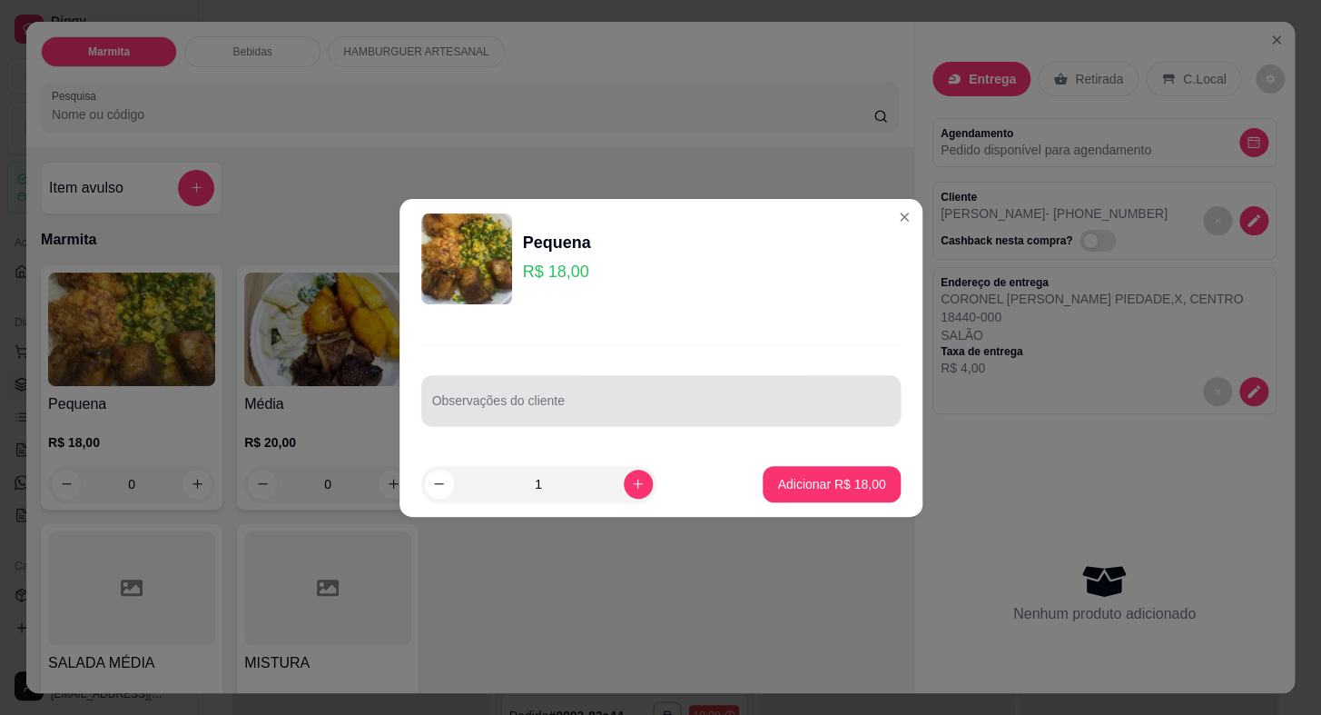
click at [609, 391] on div at bounding box center [661, 400] width 458 height 36
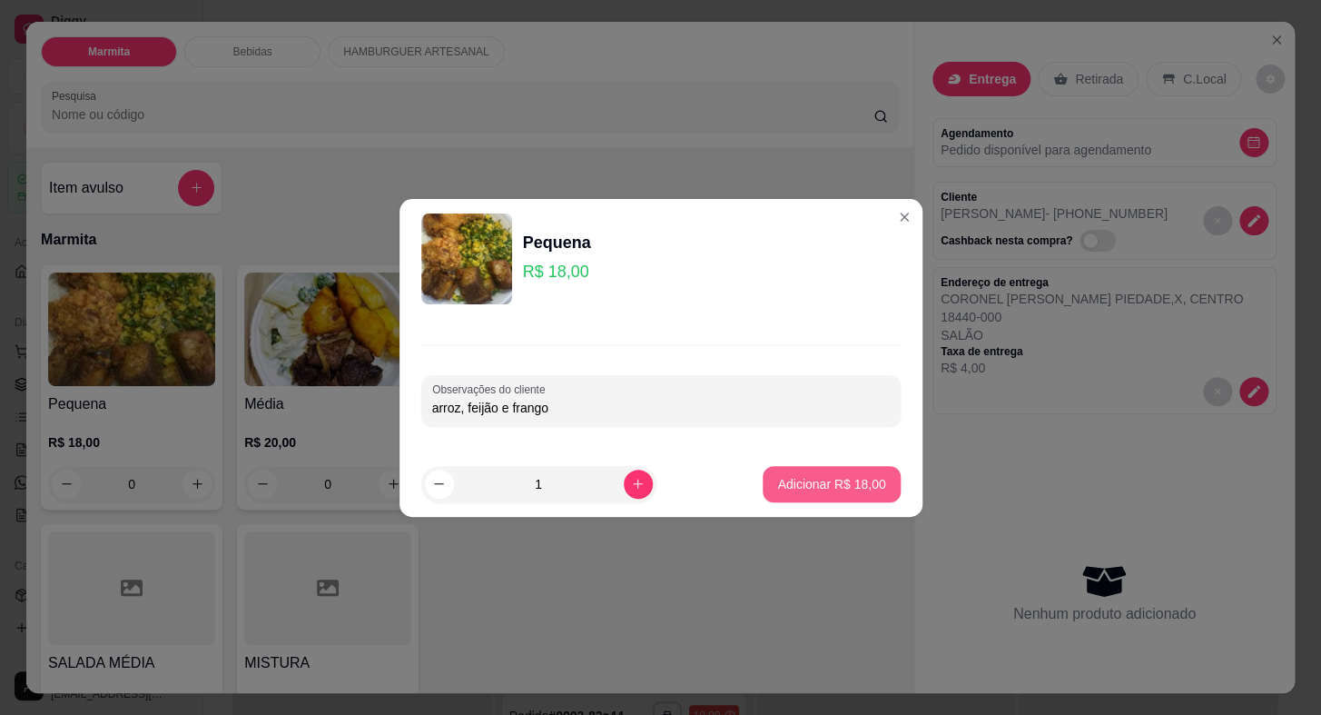
click at [845, 482] on p "Adicionar R$ 18,00" at bounding box center [831, 484] width 108 height 18
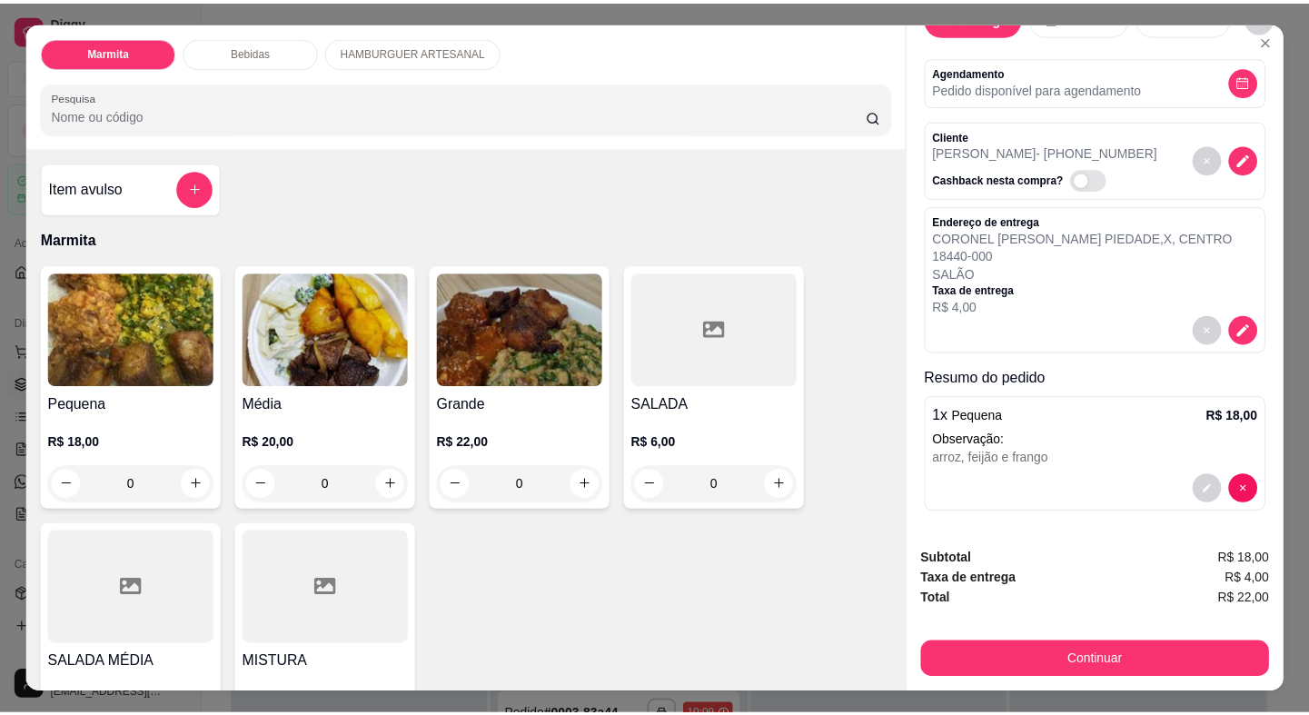
scroll to position [0, 0]
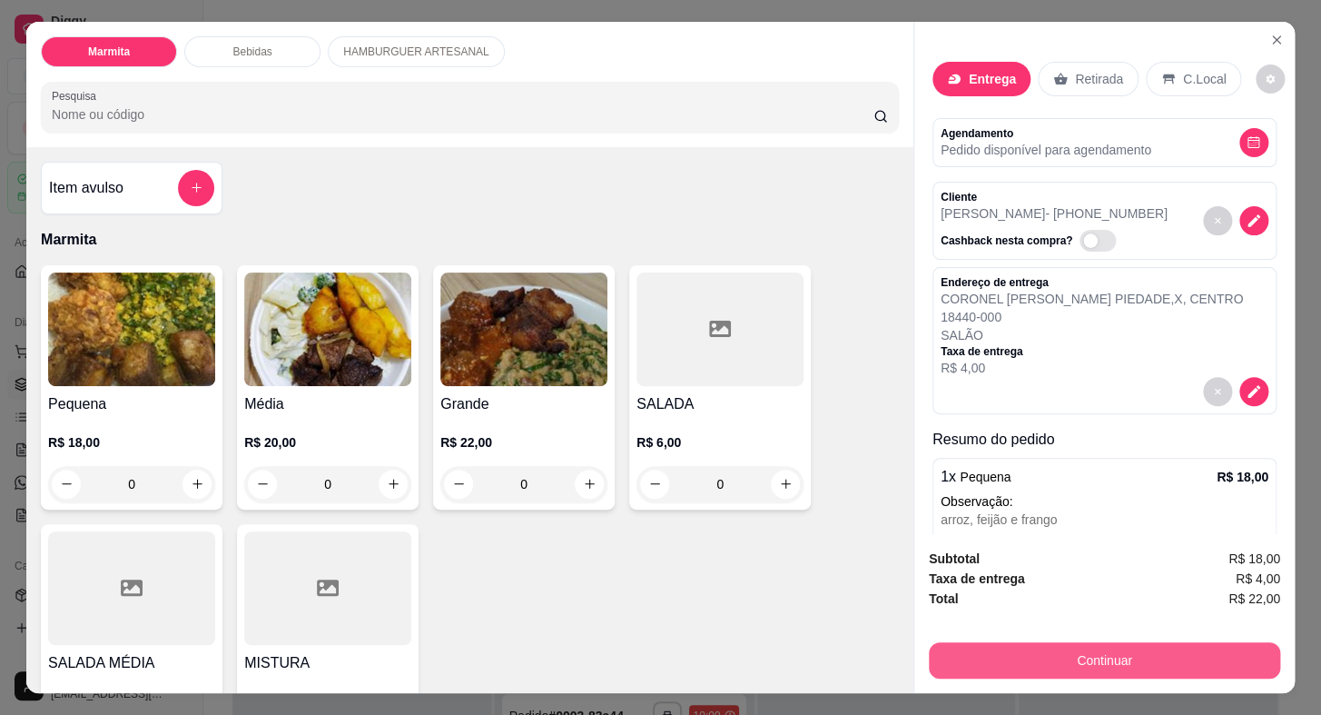
click at [1119, 648] on button "Continuar" at bounding box center [1104, 660] width 351 height 36
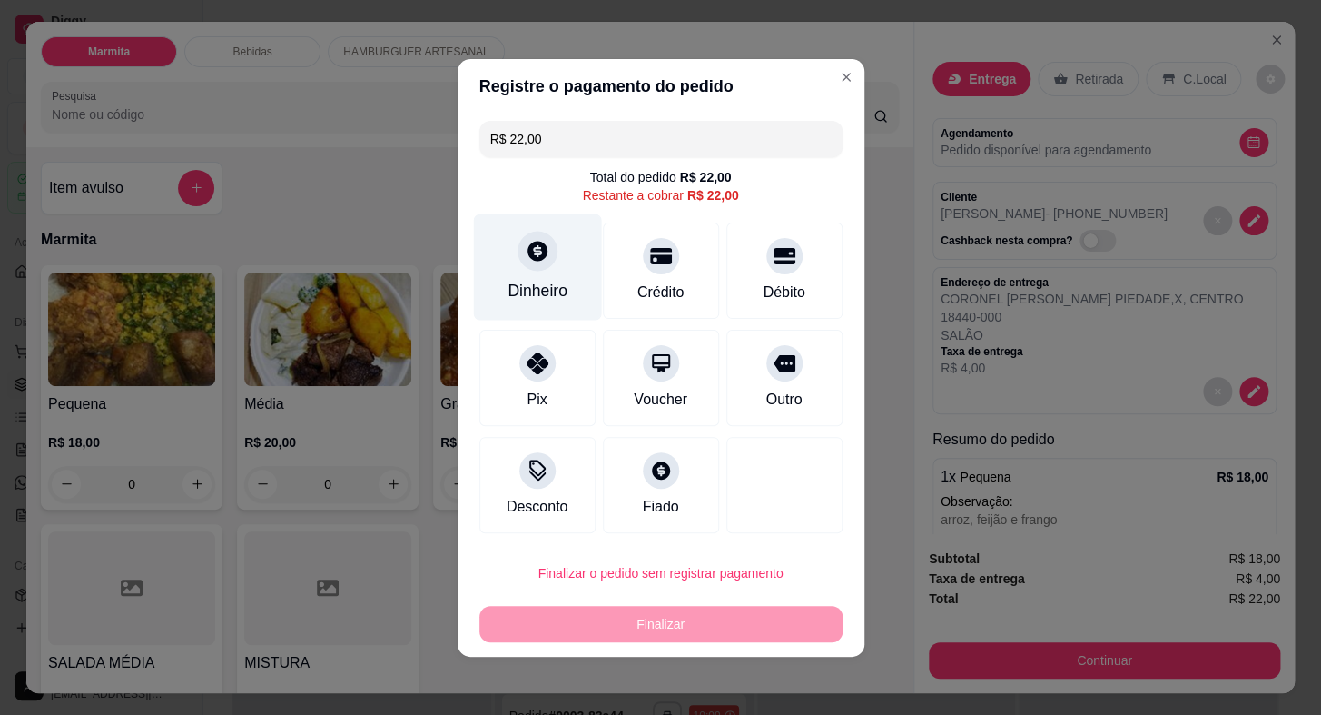
click at [546, 292] on div "Dinheiro" at bounding box center [538, 291] width 60 height 24
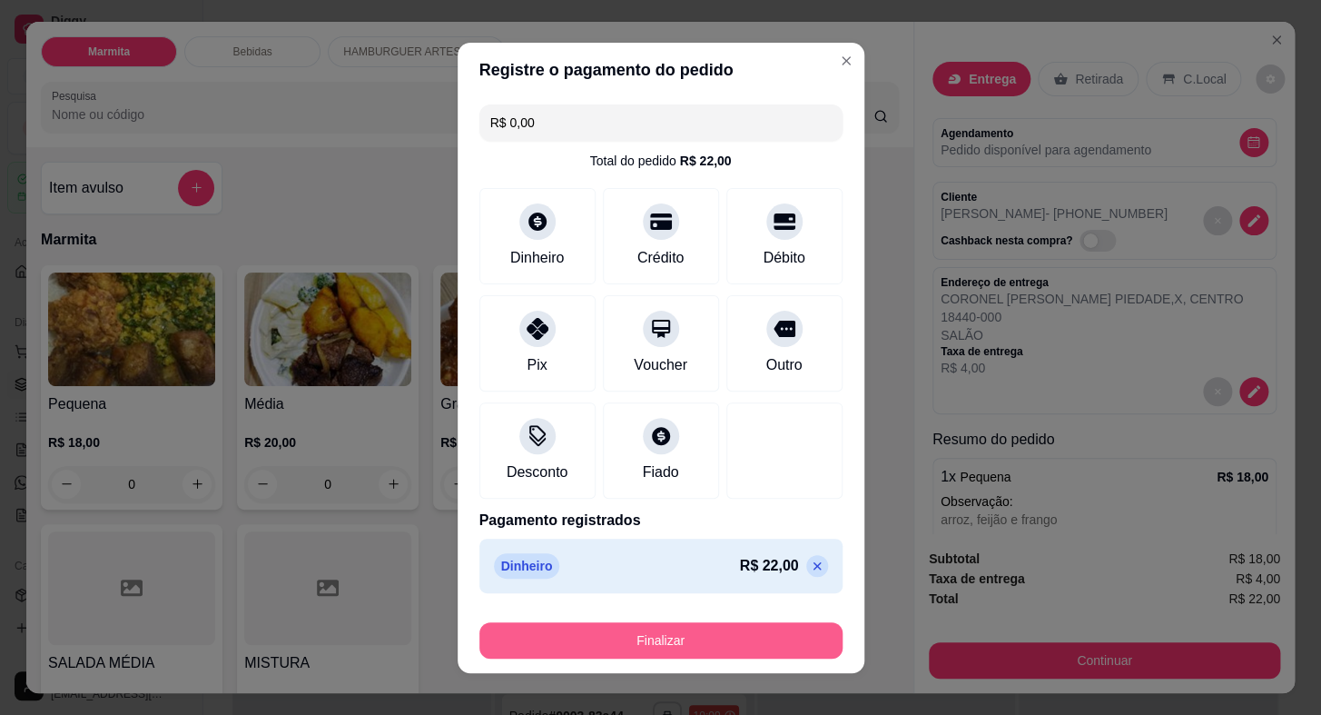
click at [743, 626] on button "Finalizar" at bounding box center [661, 640] width 363 height 36
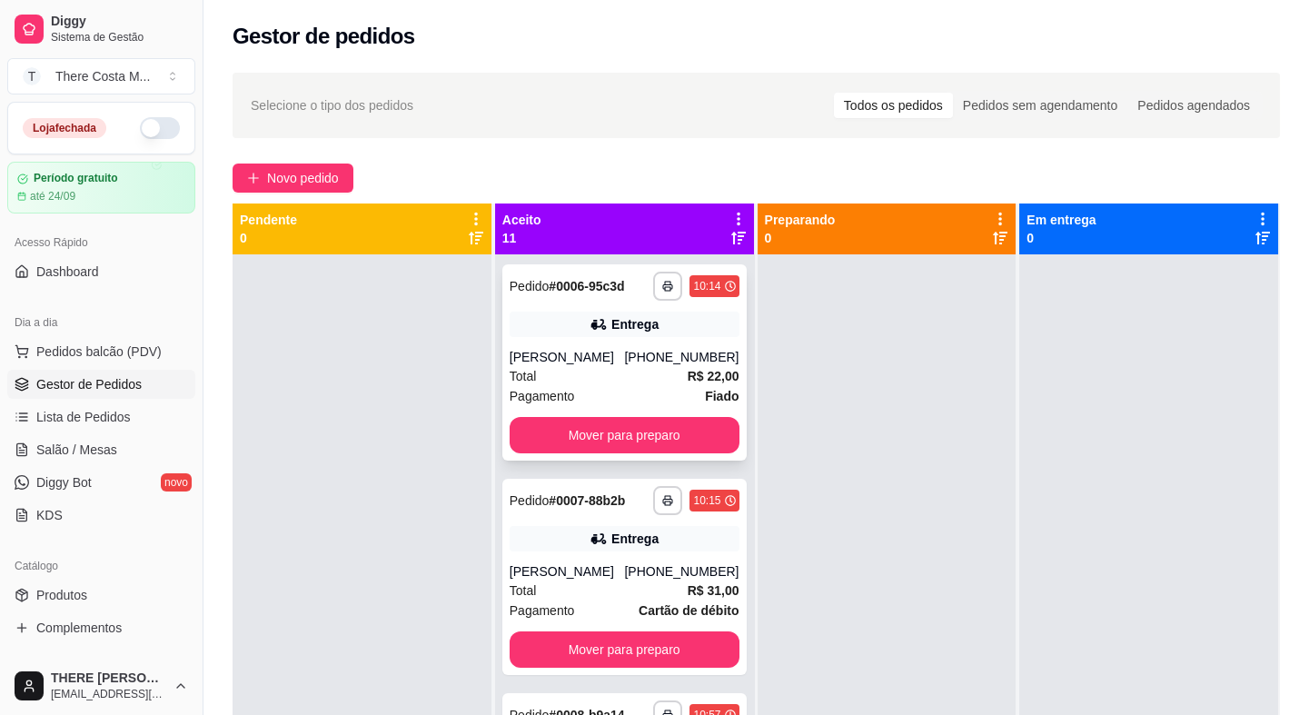
scroll to position [1238, 0]
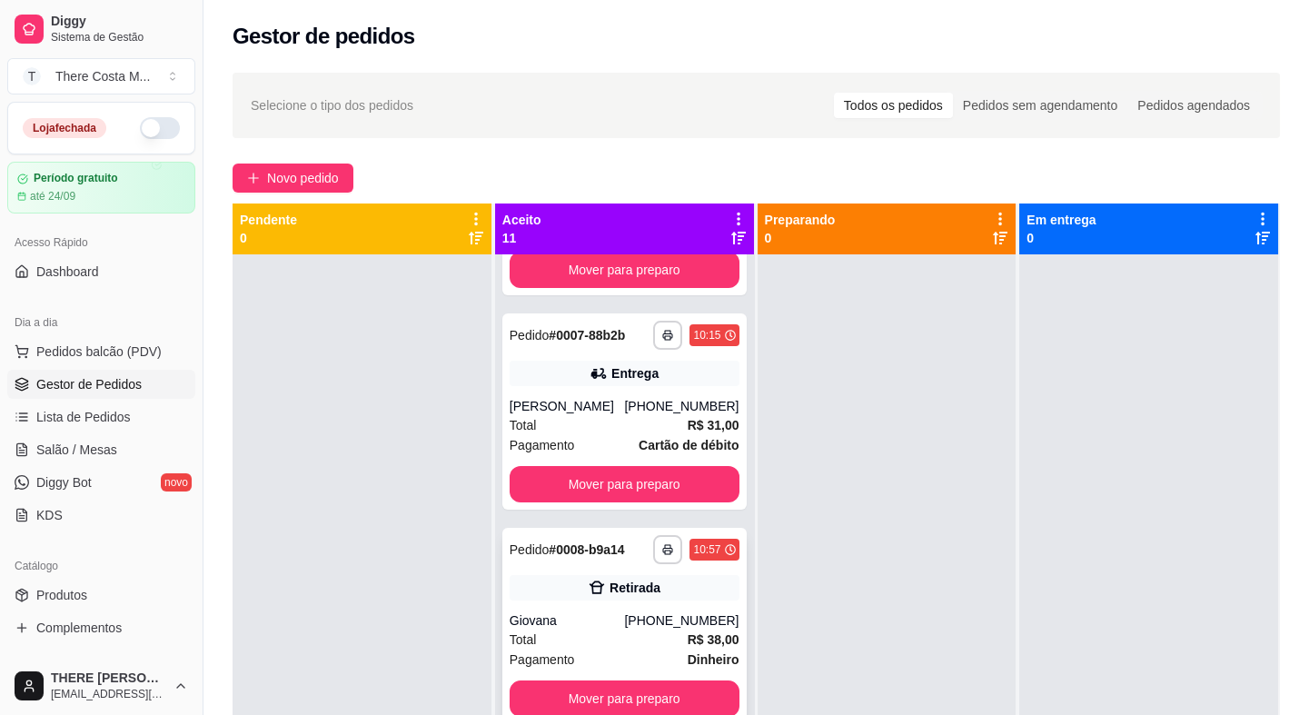
click at [617, 600] on div "**********" at bounding box center [624, 626] width 244 height 196
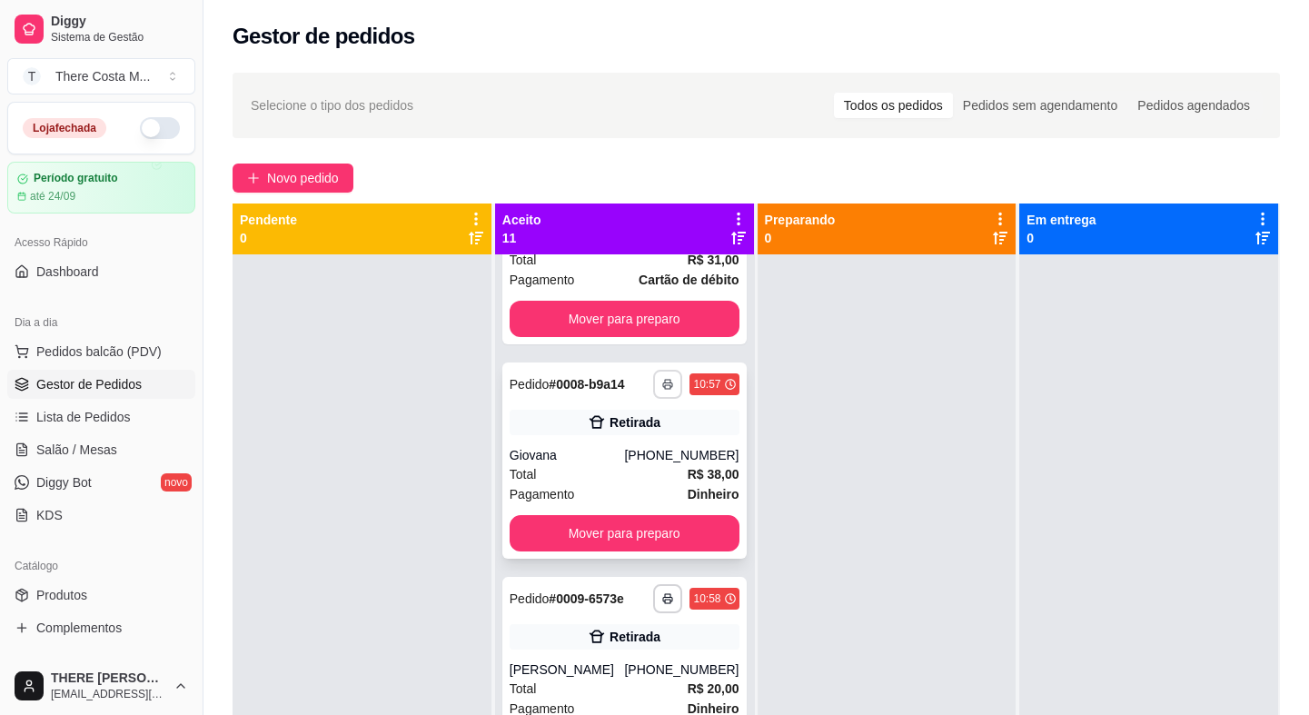
scroll to position [1486, 0]
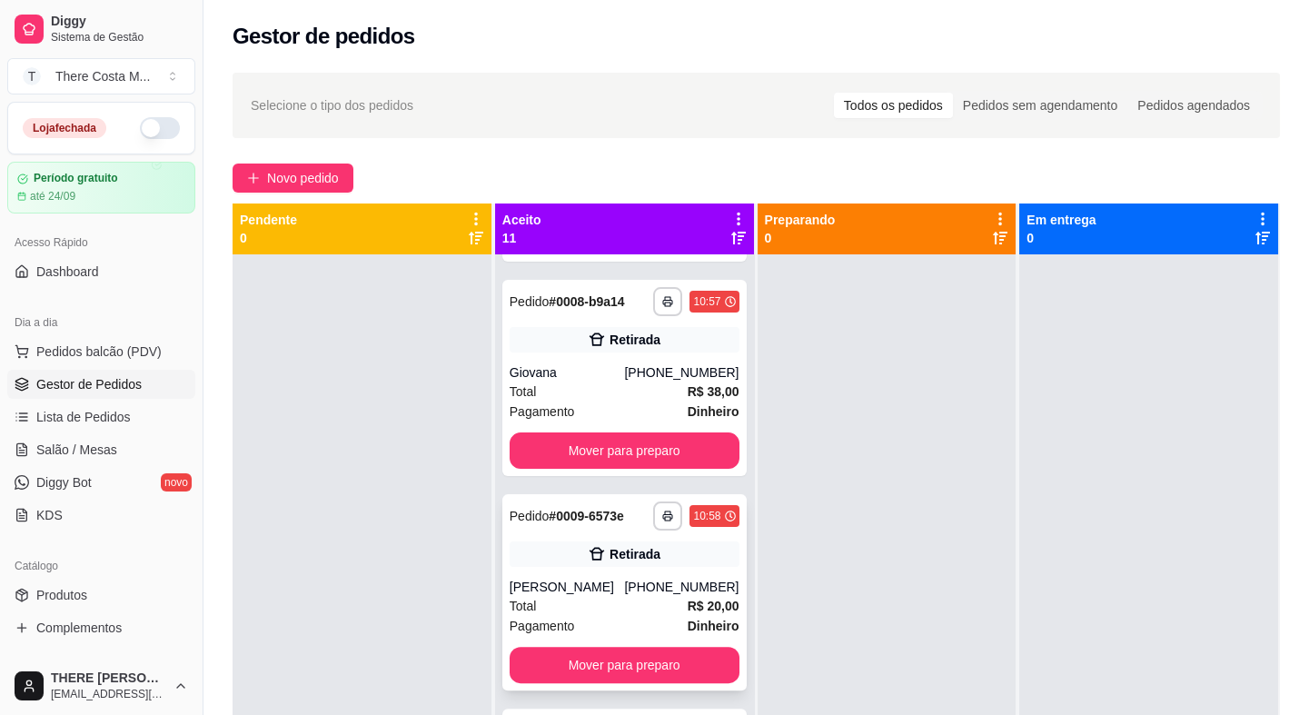
click at [630, 559] on div "Retirada" at bounding box center [634, 554] width 51 height 18
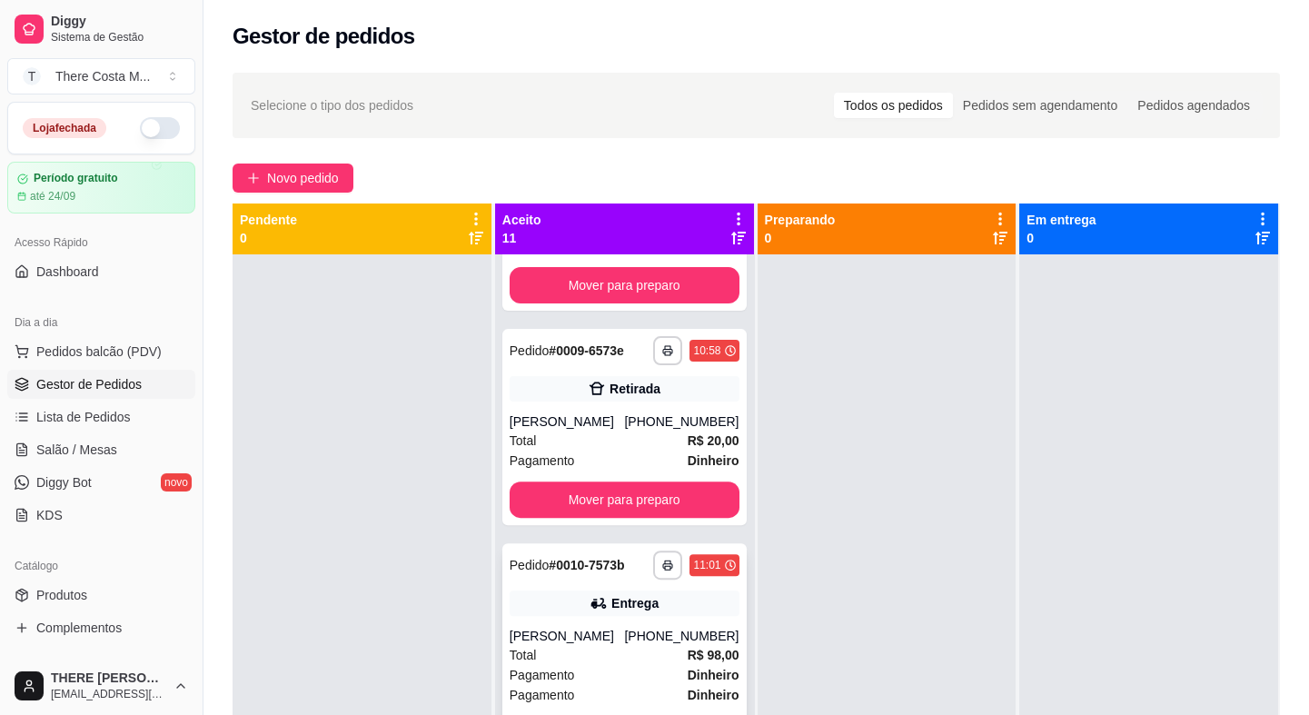
scroll to position [1680, 0]
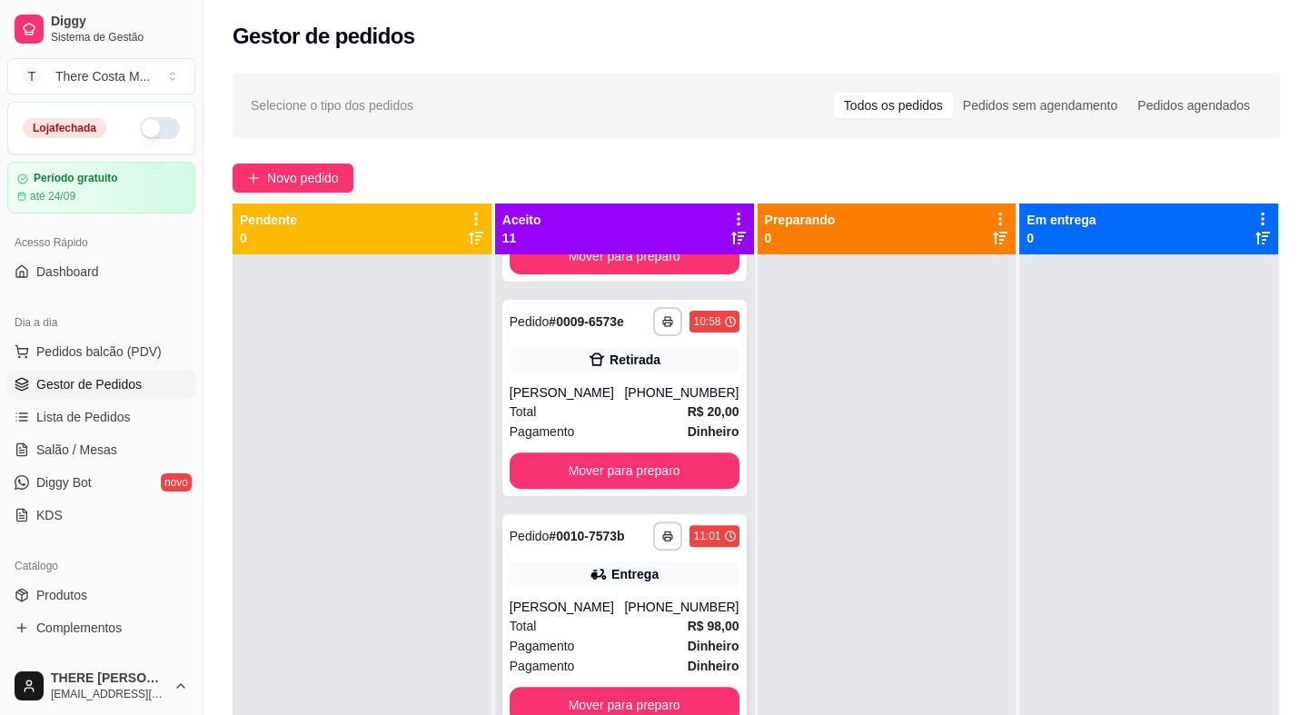
click at [545, 595] on div "**********" at bounding box center [624, 622] width 244 height 216
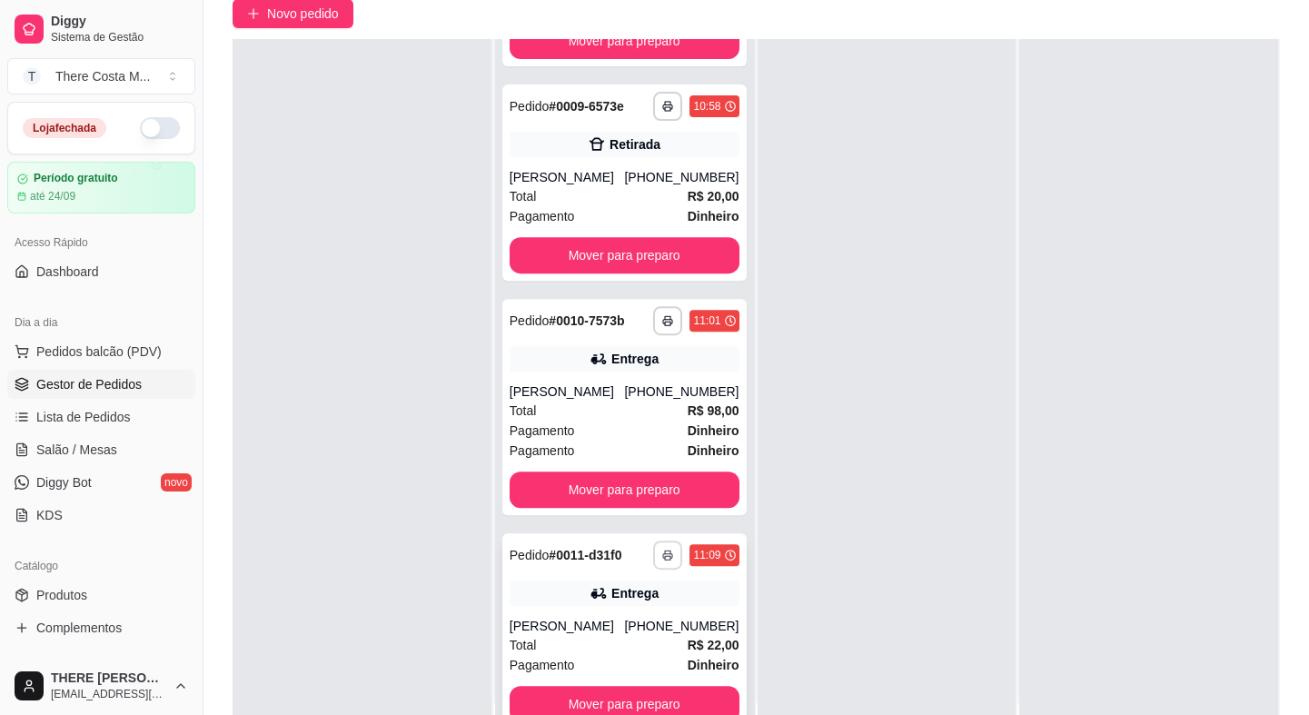
scroll to position [247, 0]
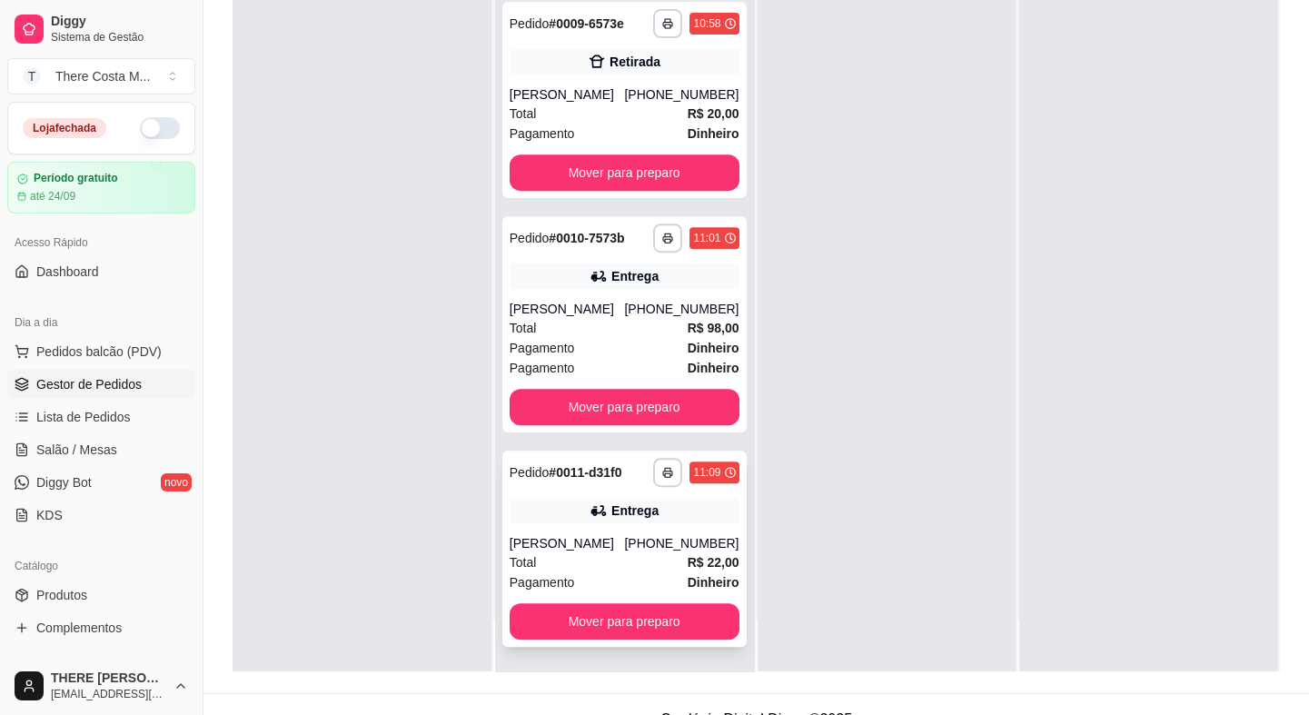
click at [590, 559] on div "Total R$ 22,00" at bounding box center [625, 562] width 230 height 20
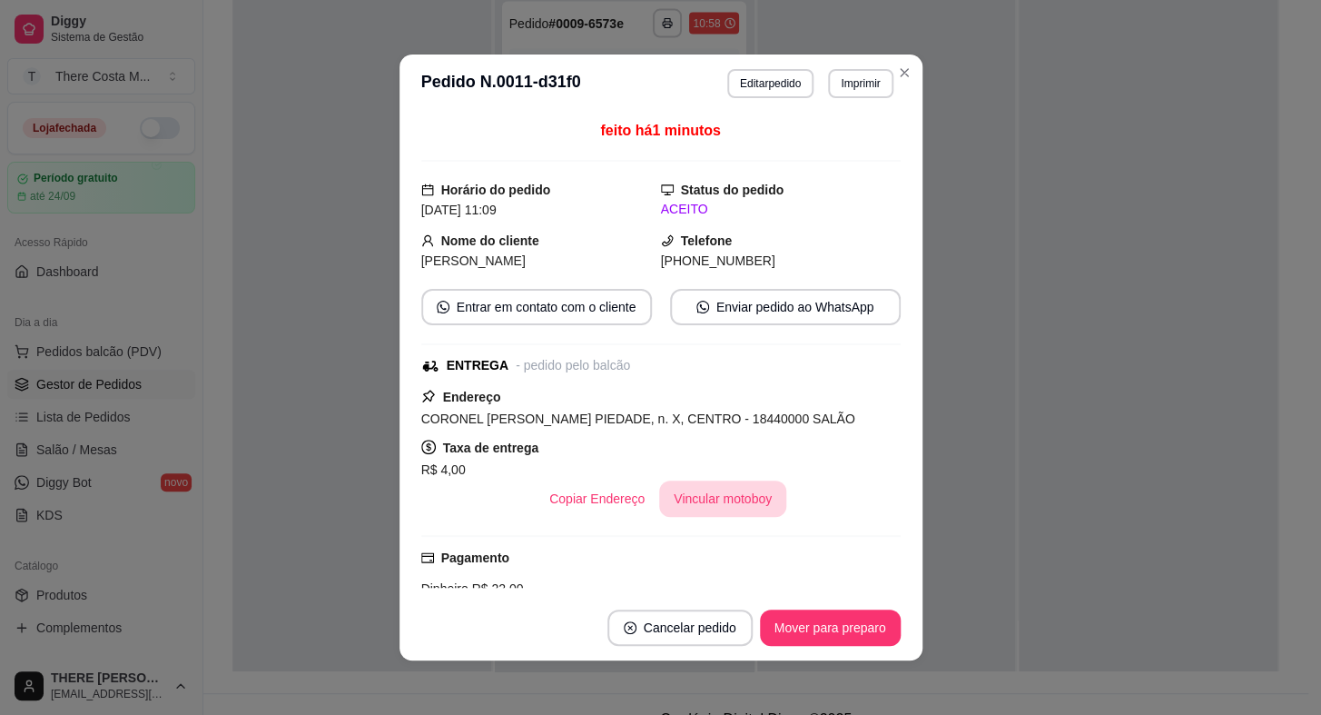
click at [721, 480] on div "Copiar Endereço Vincular motoboy" at bounding box center [661, 498] width 480 height 36
click at [717, 507] on button "Vincular motoboy" at bounding box center [722, 498] width 127 height 36
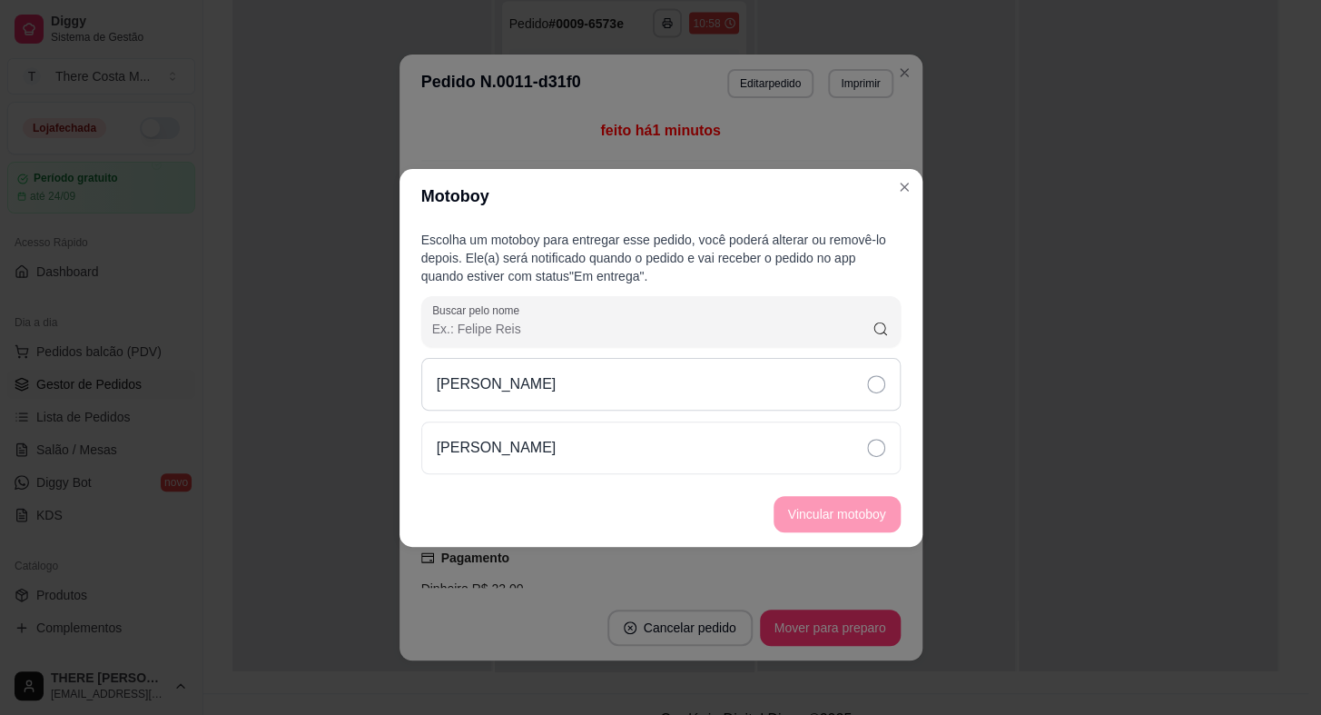
click at [872, 394] on div "[PERSON_NAME]" at bounding box center [661, 384] width 480 height 53
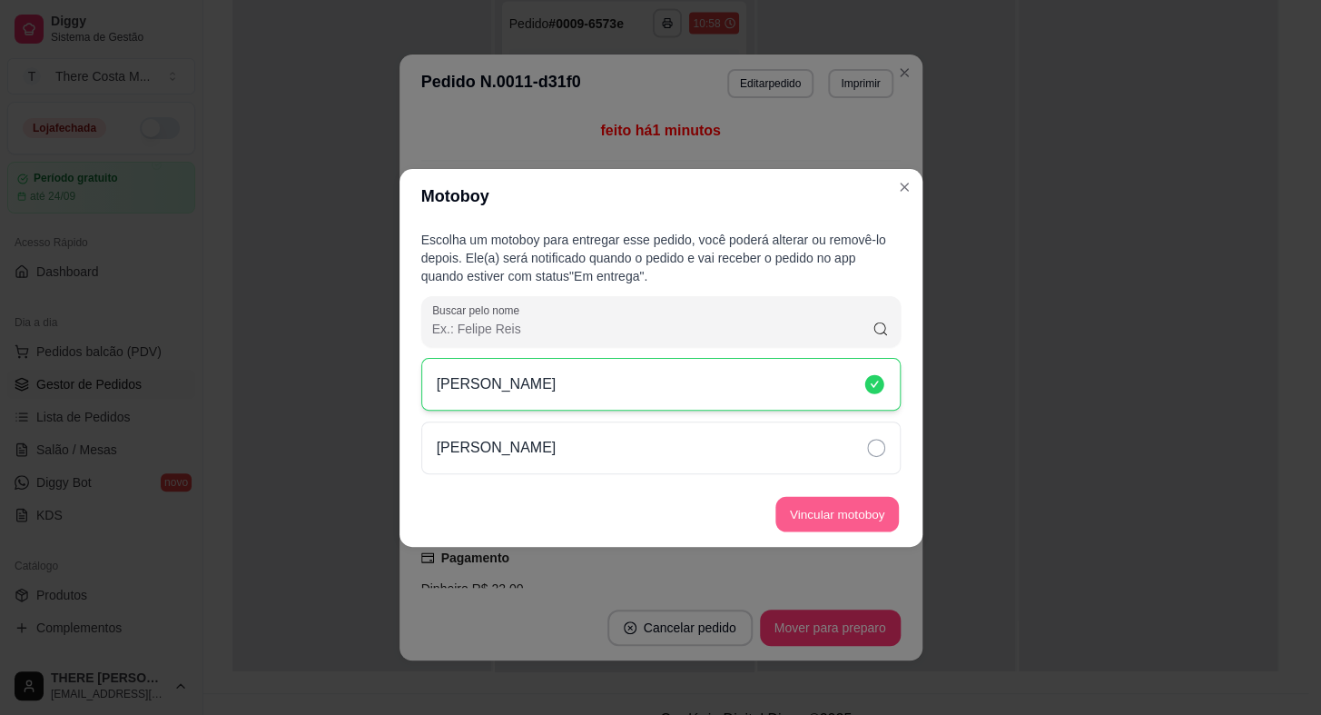
click at [820, 517] on button "Vincular motoboy" at bounding box center [838, 513] width 124 height 35
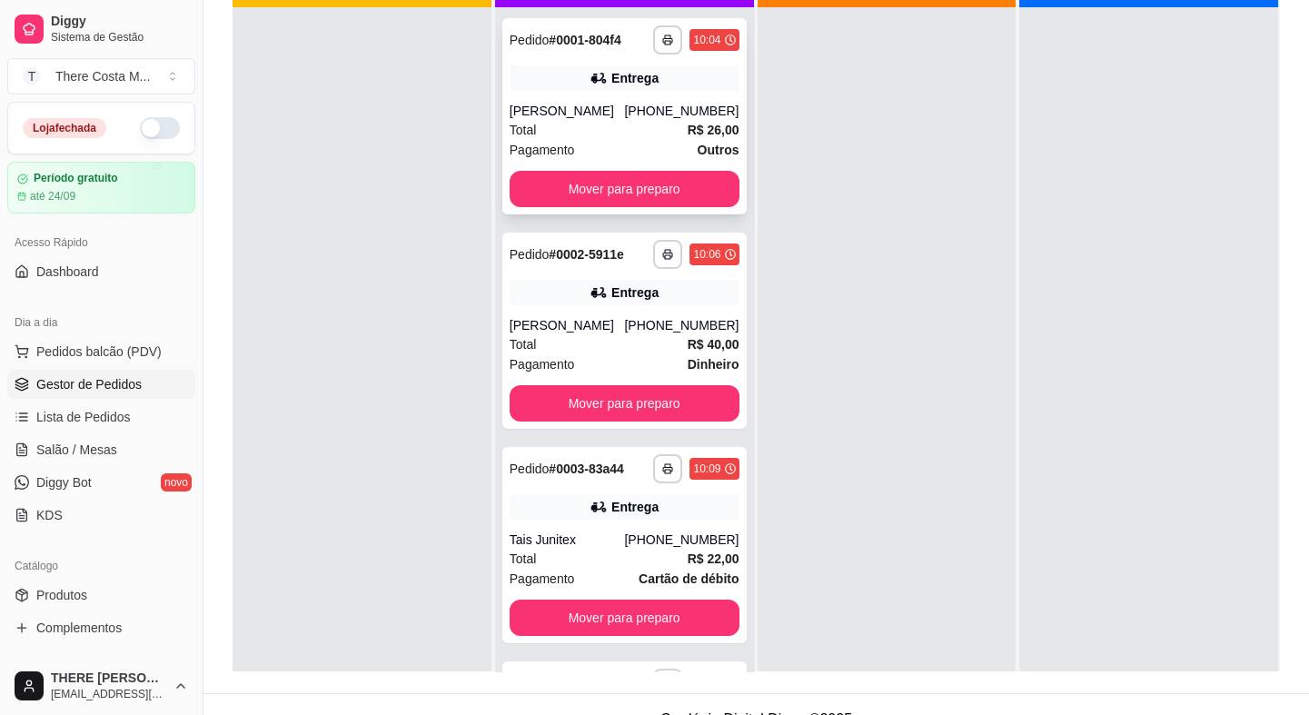
scroll to position [0, 0]
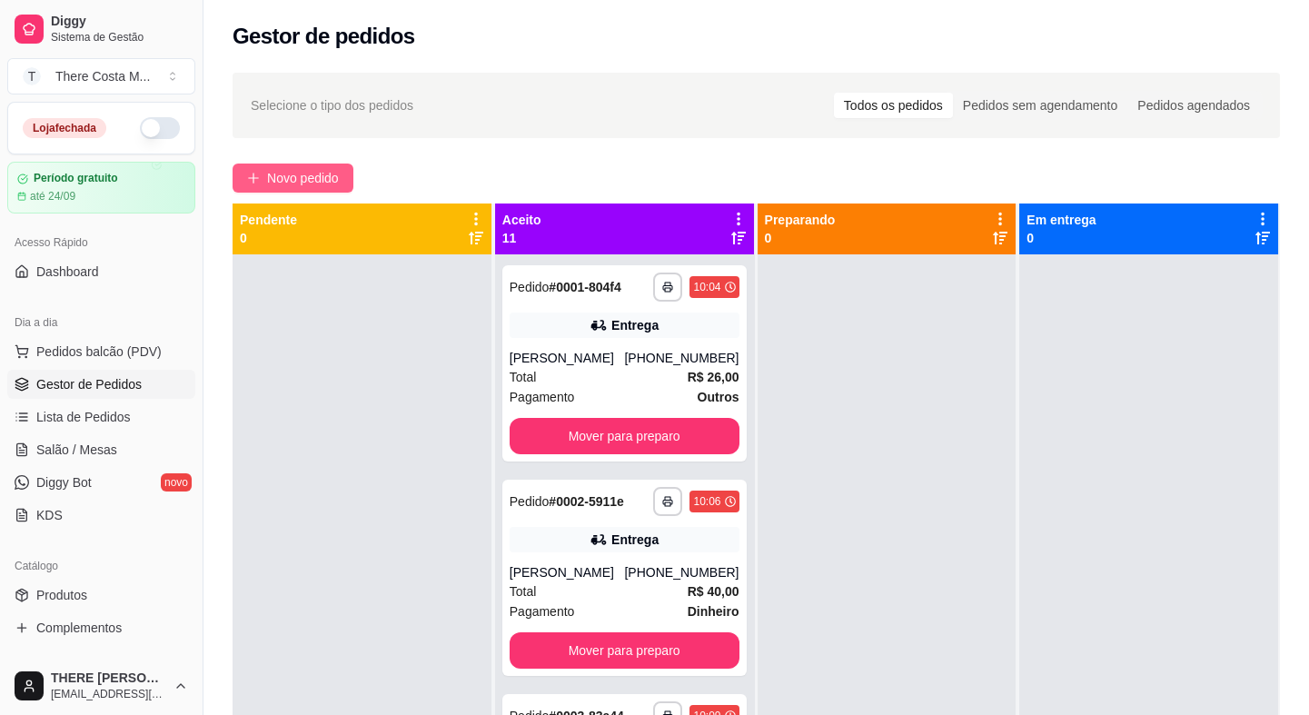
click at [286, 177] on span "Novo pedido" at bounding box center [303, 178] width 72 height 20
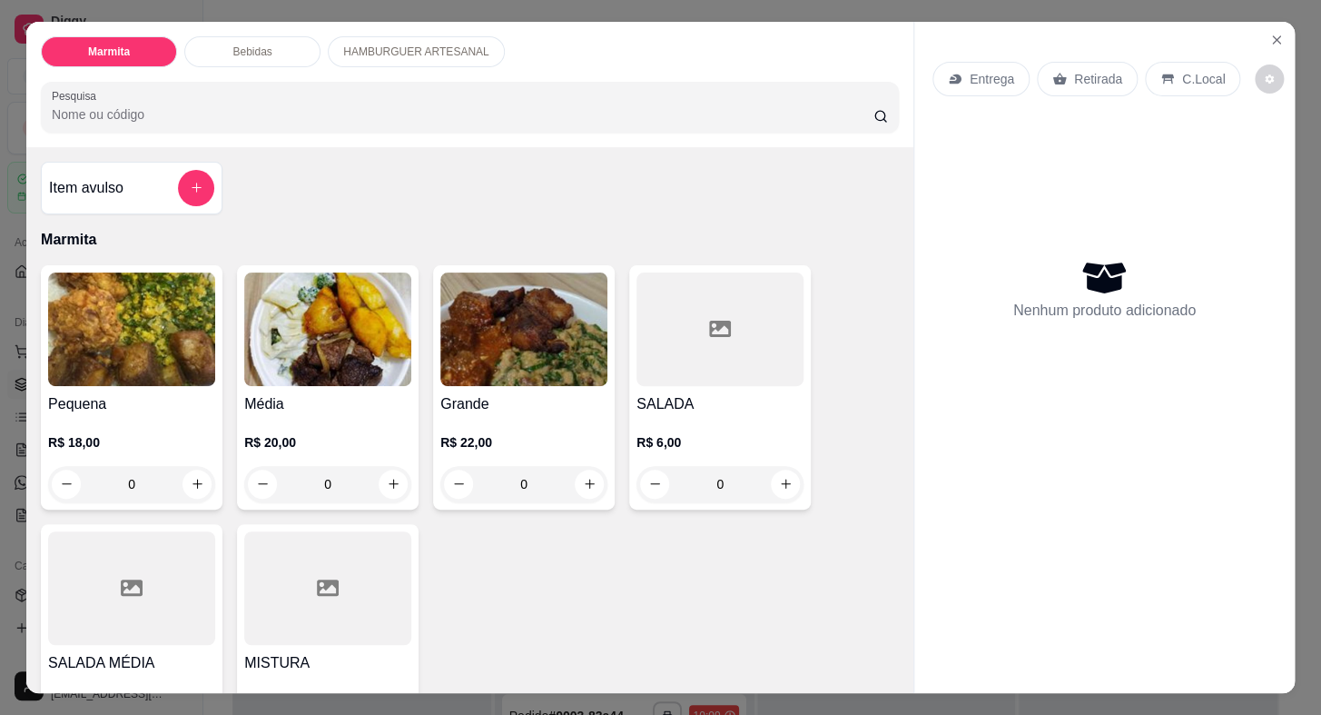
click at [1070, 62] on div "Retirada" at bounding box center [1087, 79] width 101 height 35
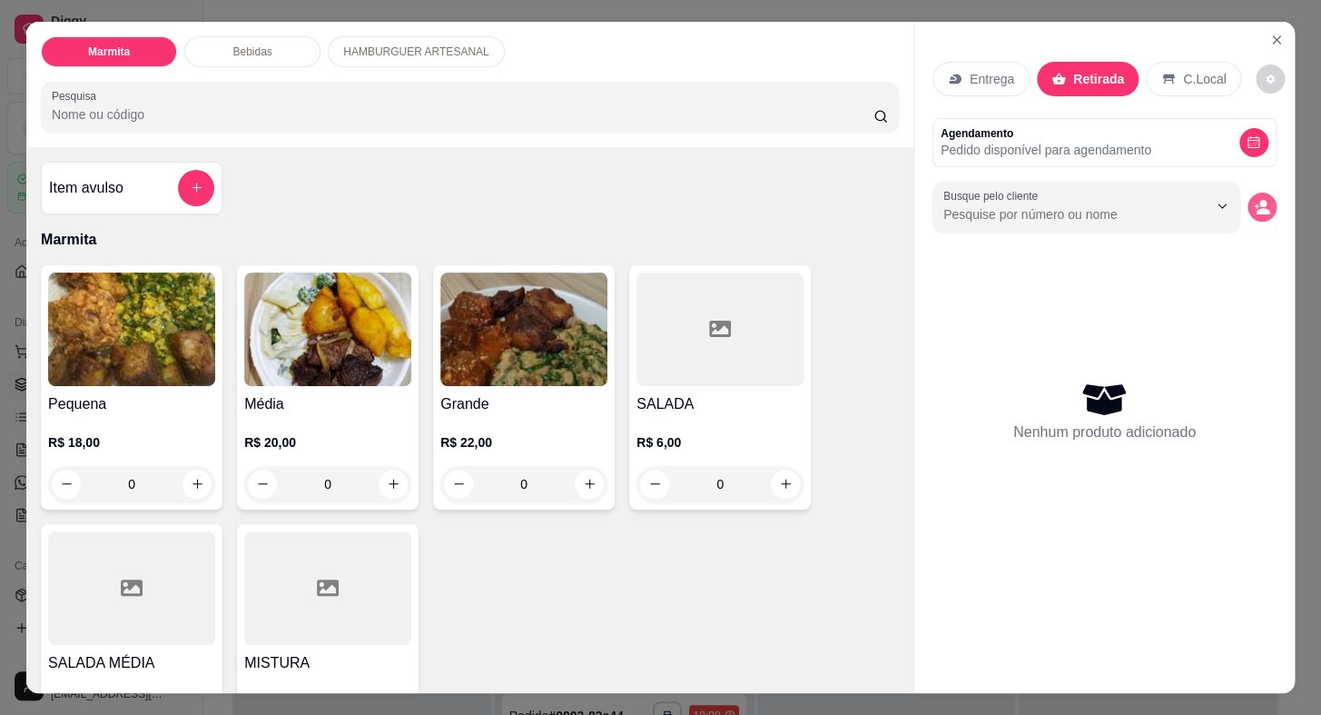
click at [1257, 208] on icon "decrease-product-quantity" at bounding box center [1264, 211] width 14 height 6
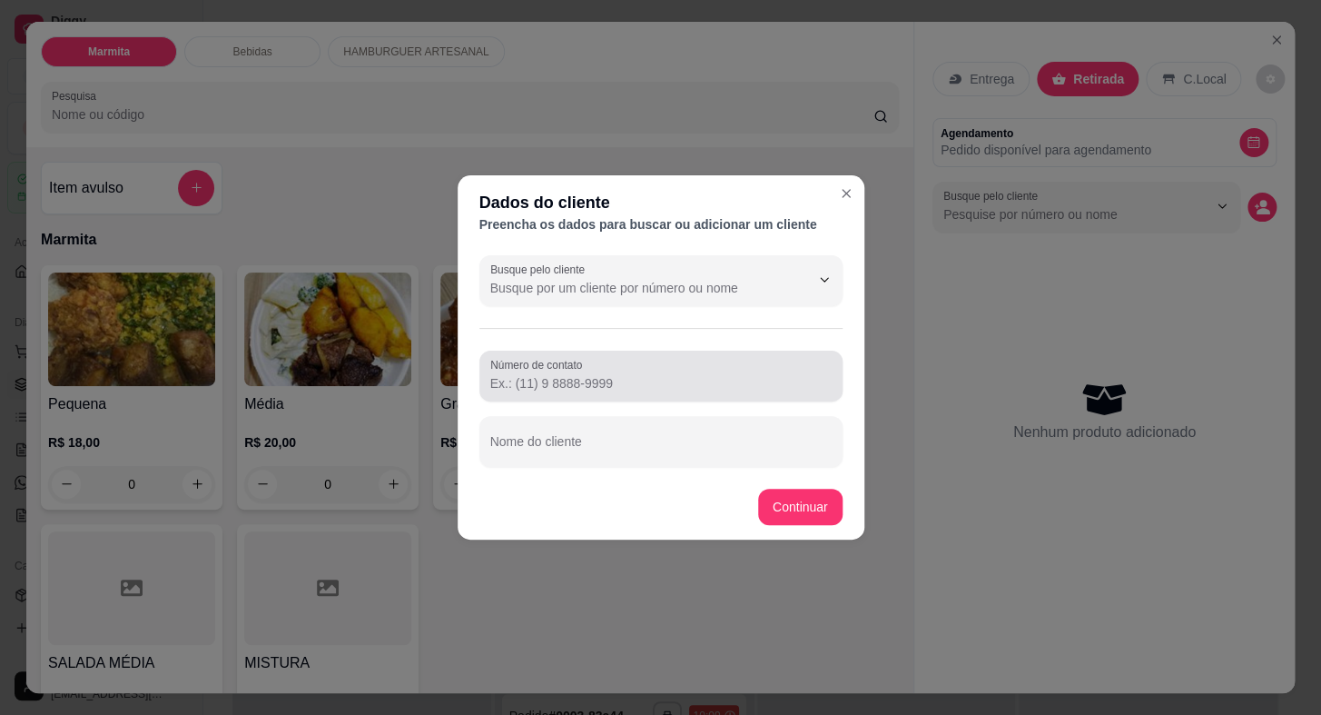
click at [584, 369] on label "Número de contato" at bounding box center [539, 364] width 98 height 15
click at [584, 374] on input "Número de contato" at bounding box center [660, 383] width 341 height 18
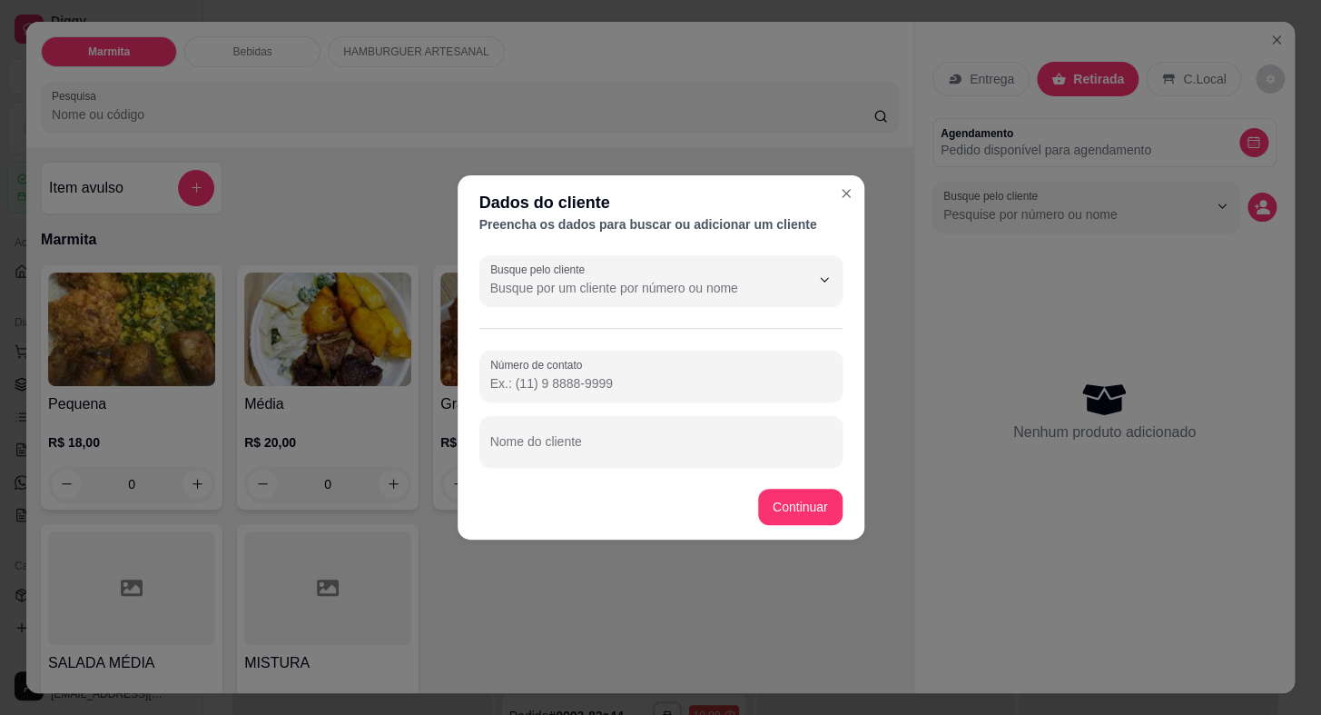
paste input "[PHONE_NUMBER]"
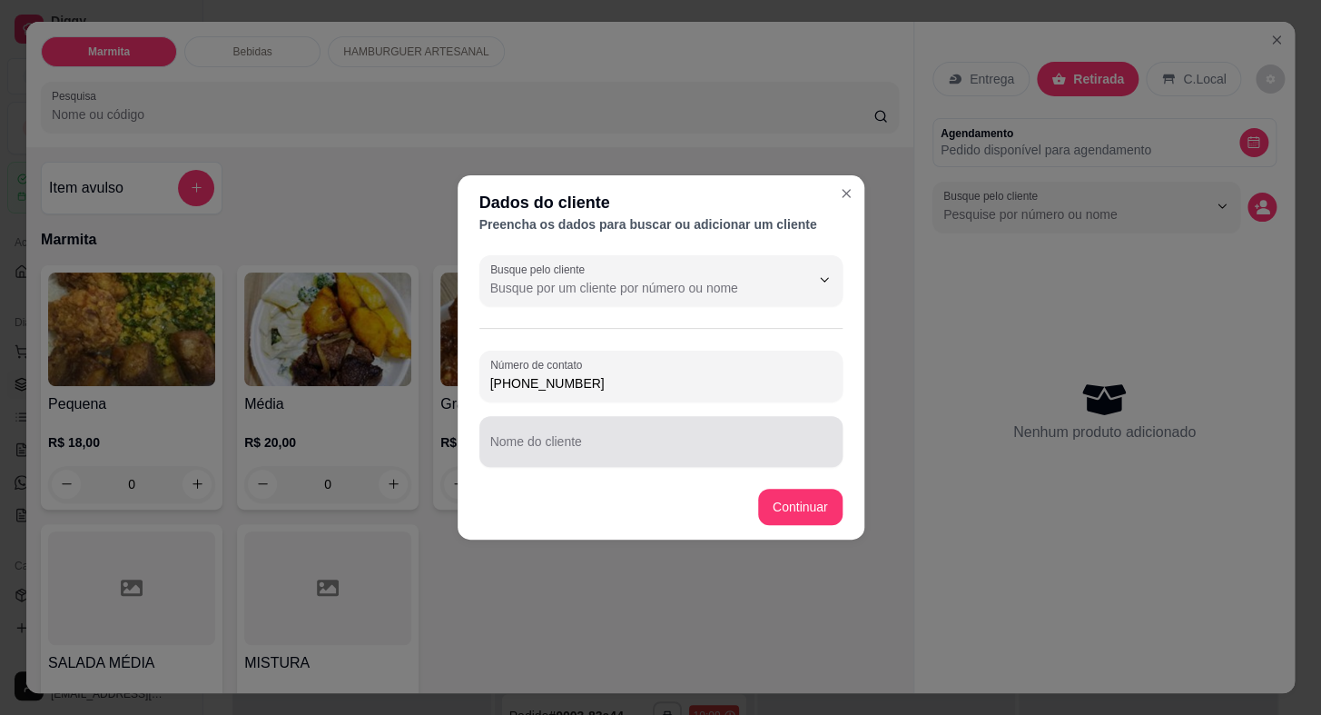
click at [589, 444] on input "Nome do cliente" at bounding box center [660, 449] width 341 height 18
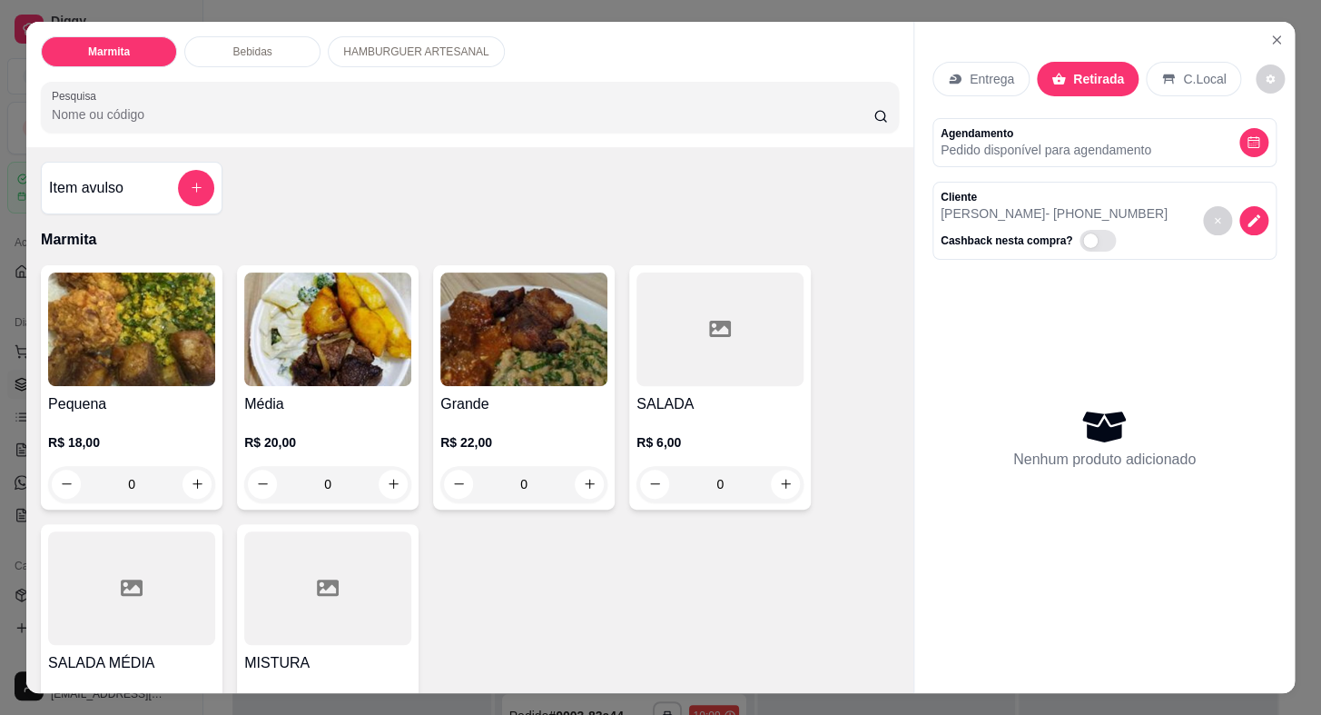
click at [334, 374] on img at bounding box center [327, 329] width 167 height 114
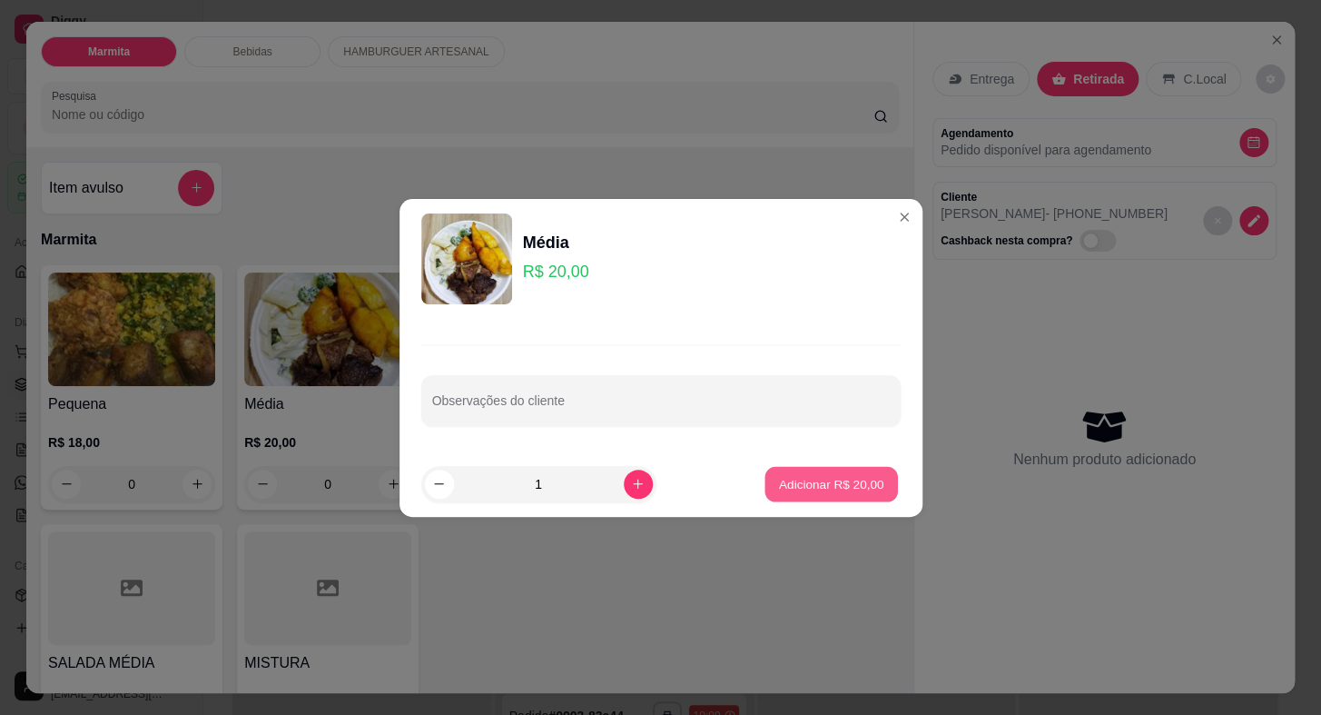
click at [845, 493] on button "Adicionar R$ 20,00" at bounding box center [833, 483] width 134 height 35
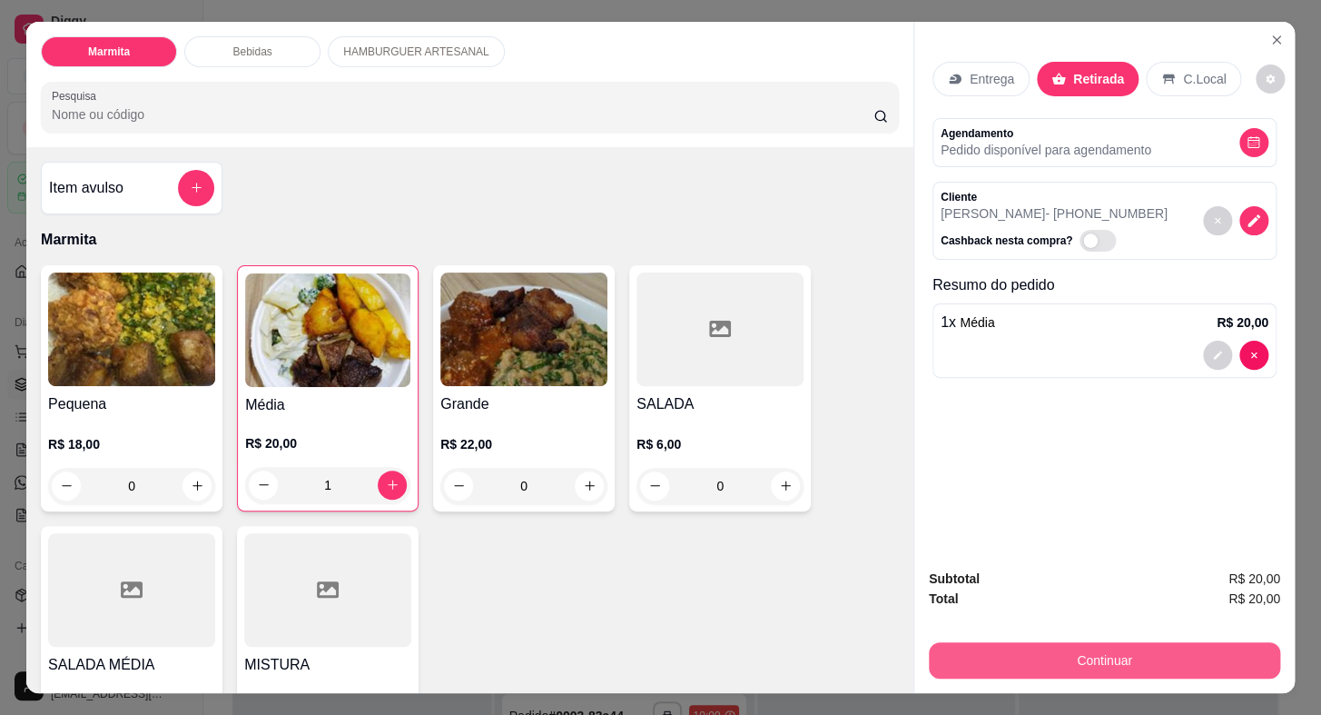
click at [1085, 663] on button "Continuar" at bounding box center [1104, 660] width 351 height 36
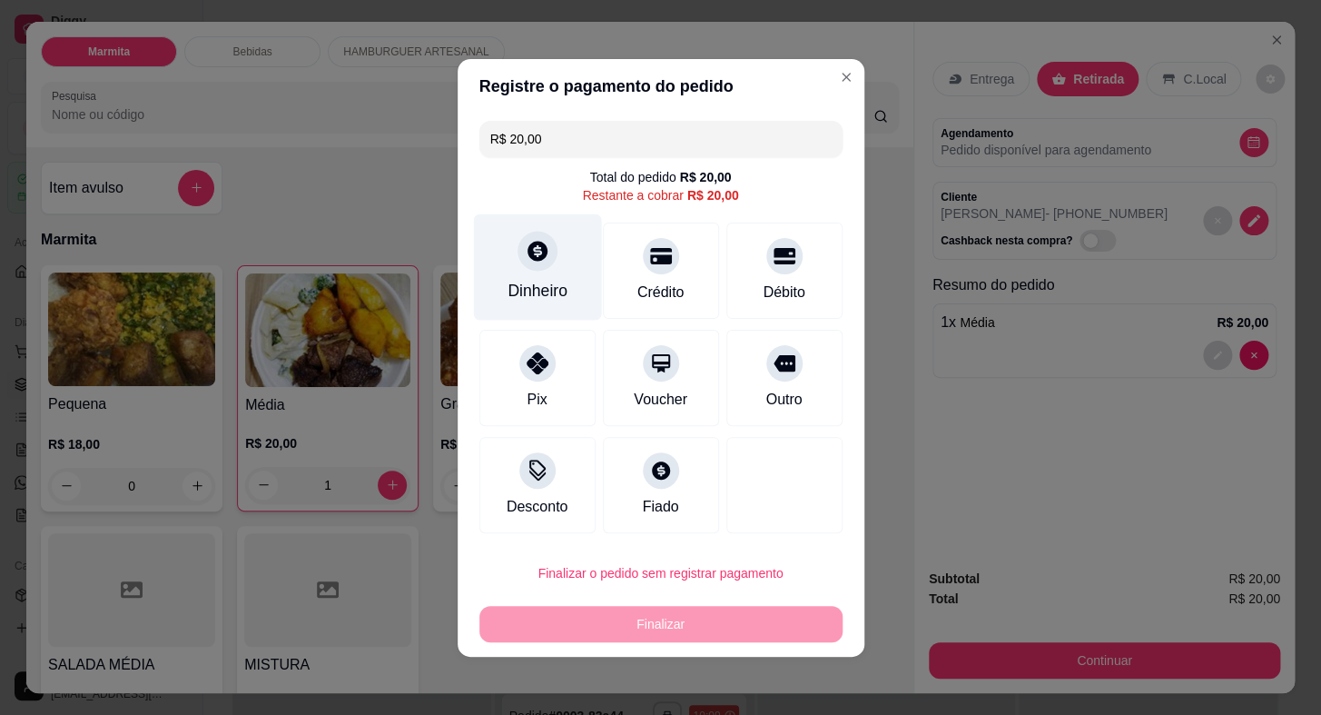
click at [519, 269] on div "Dinheiro" at bounding box center [537, 266] width 128 height 106
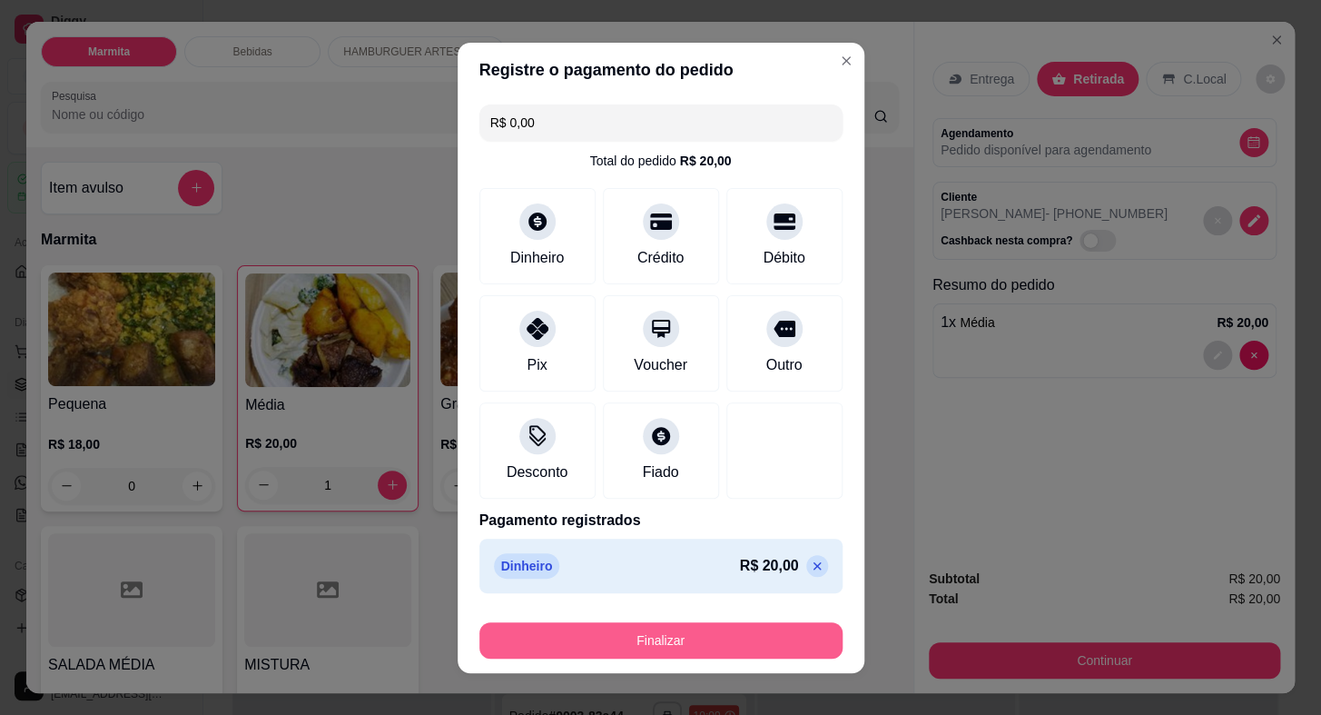
click at [747, 622] on button "Finalizar" at bounding box center [661, 640] width 363 height 36
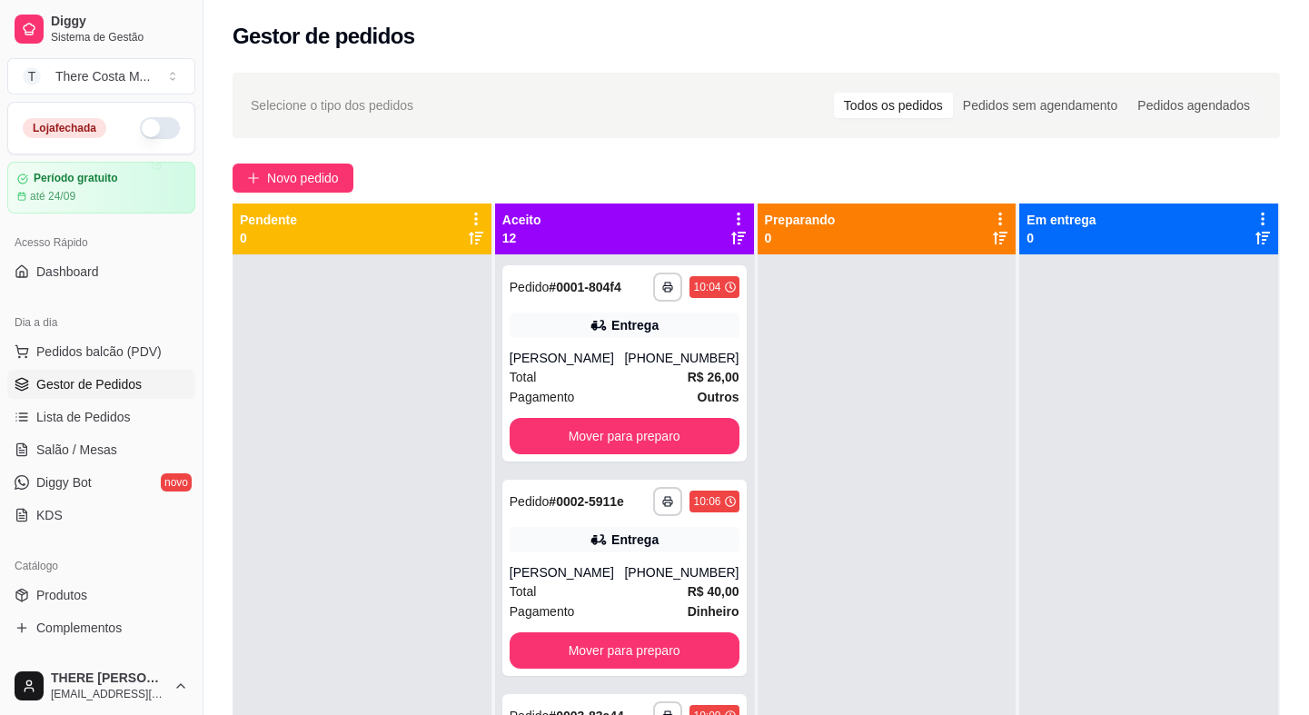
click at [146, 132] on button "button" at bounding box center [160, 128] width 40 height 22
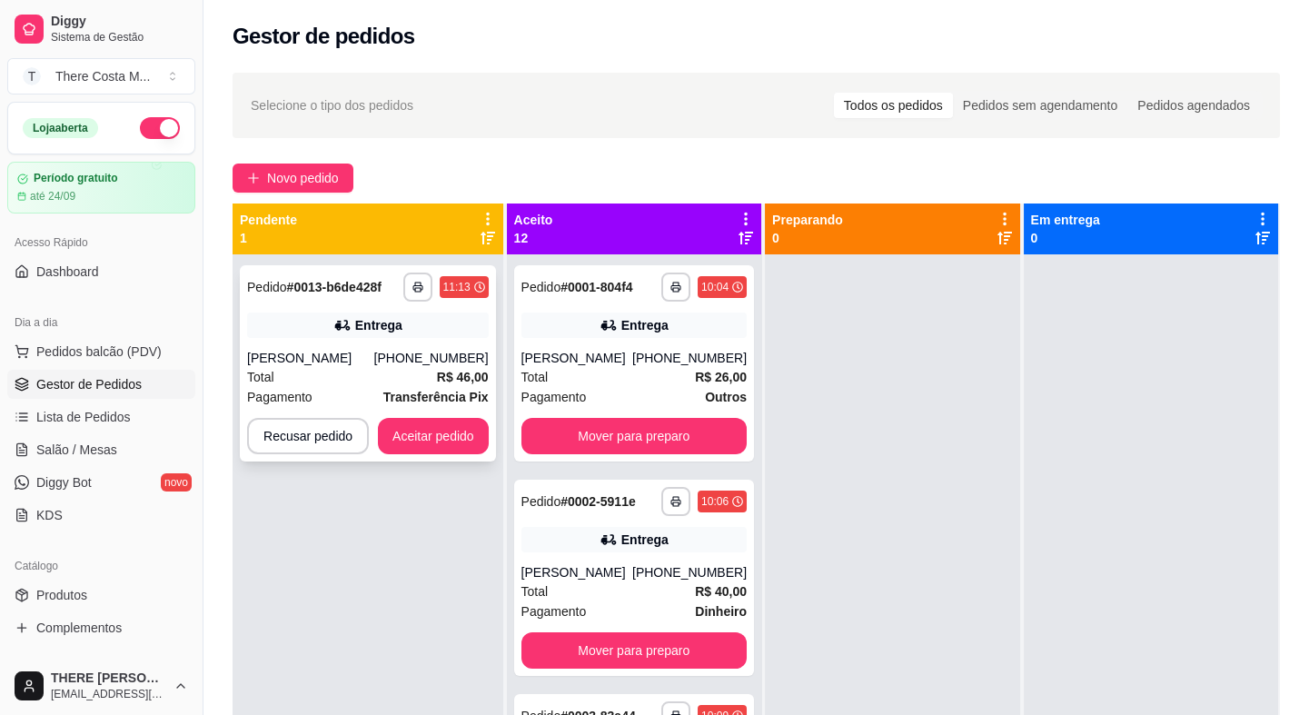
click at [410, 458] on div "**********" at bounding box center [368, 363] width 256 height 196
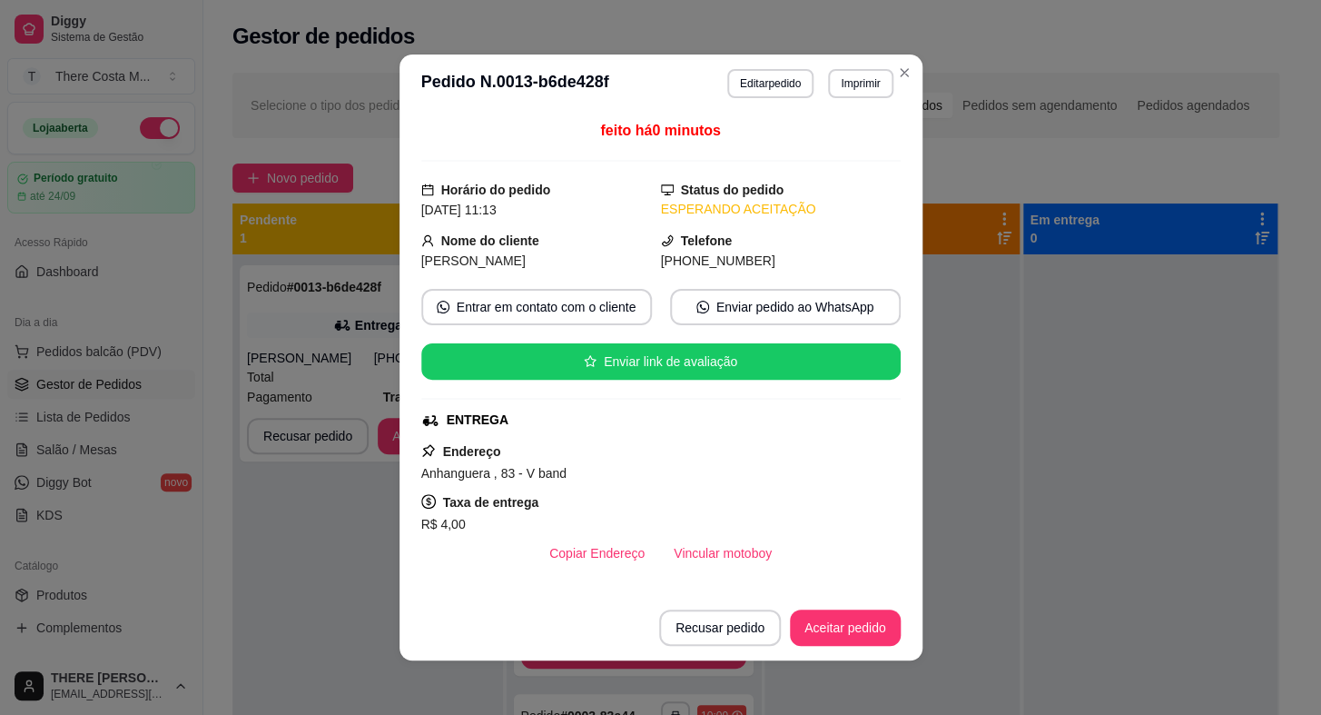
drag, startPoint x: 725, startPoint y: 528, endPoint x: 710, endPoint y: 538, distance: 17.6
click at [725, 527] on div "R$ 4,00" at bounding box center [661, 524] width 480 height 22
click at [705, 555] on button "Vincular motoboy" at bounding box center [722, 553] width 127 height 36
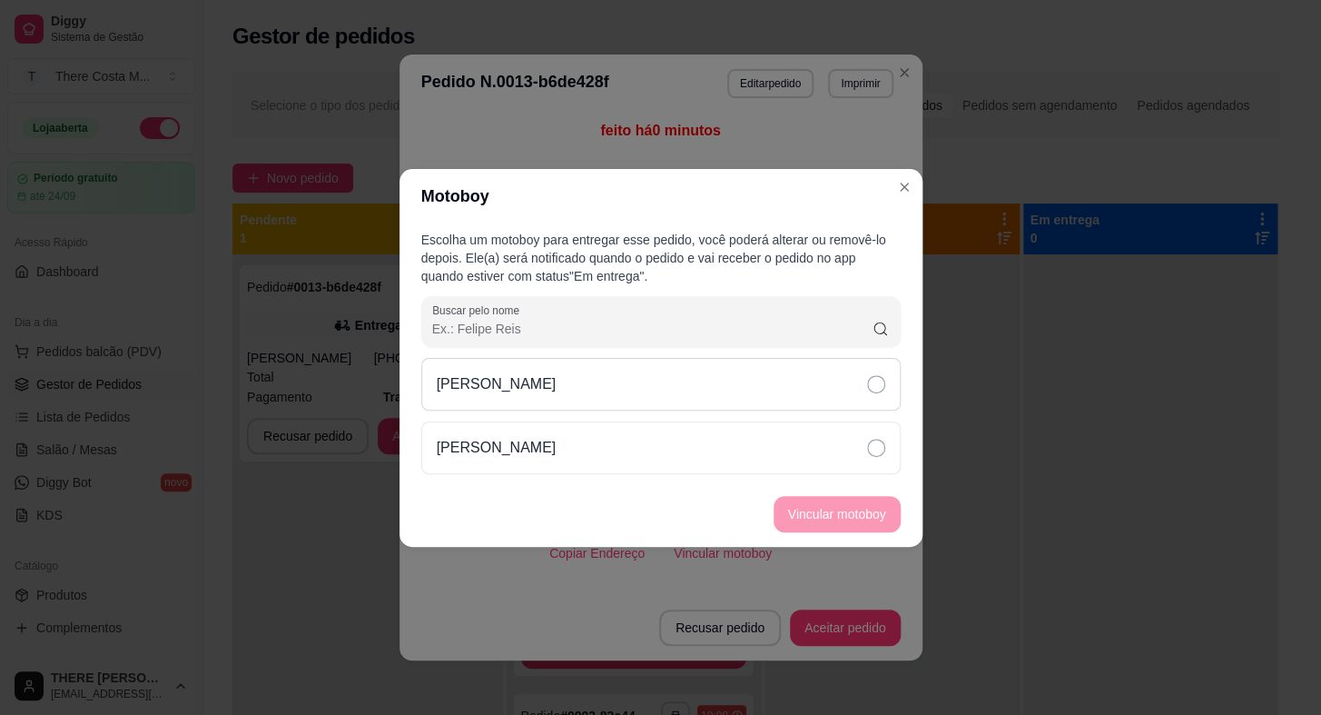
click at [810, 384] on div "[PERSON_NAME]" at bounding box center [661, 384] width 480 height 53
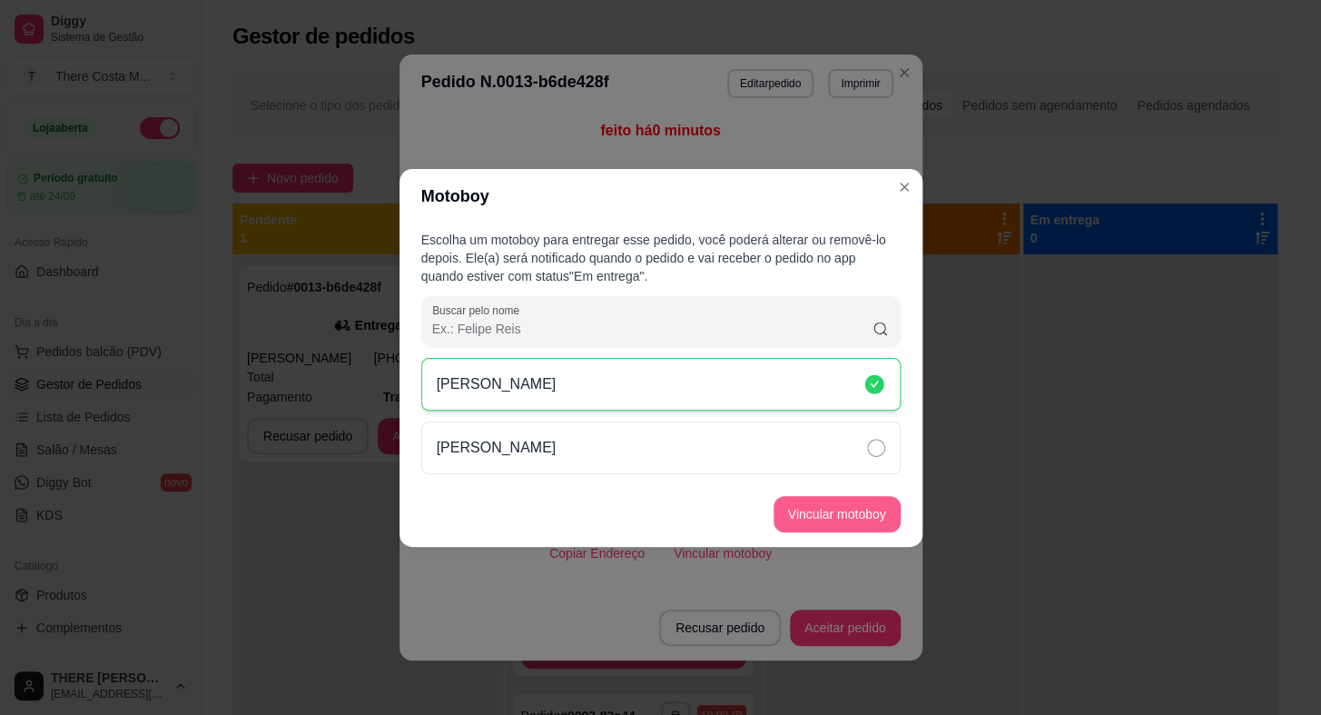
click at [822, 494] on footer "Vincular motoboy" at bounding box center [661, 513] width 523 height 65
click at [826, 525] on button "Vincular motoboy" at bounding box center [838, 513] width 124 height 35
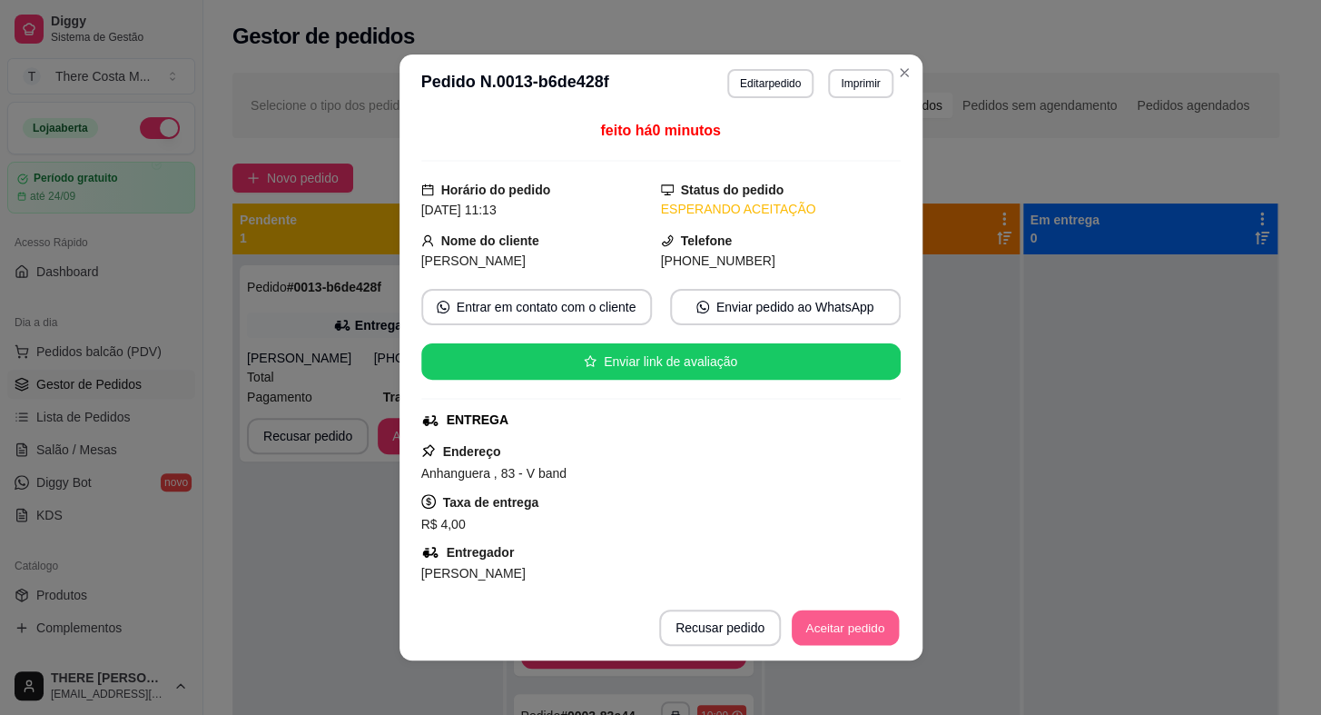
click at [844, 618] on button "Aceitar pedido" at bounding box center [845, 627] width 107 height 35
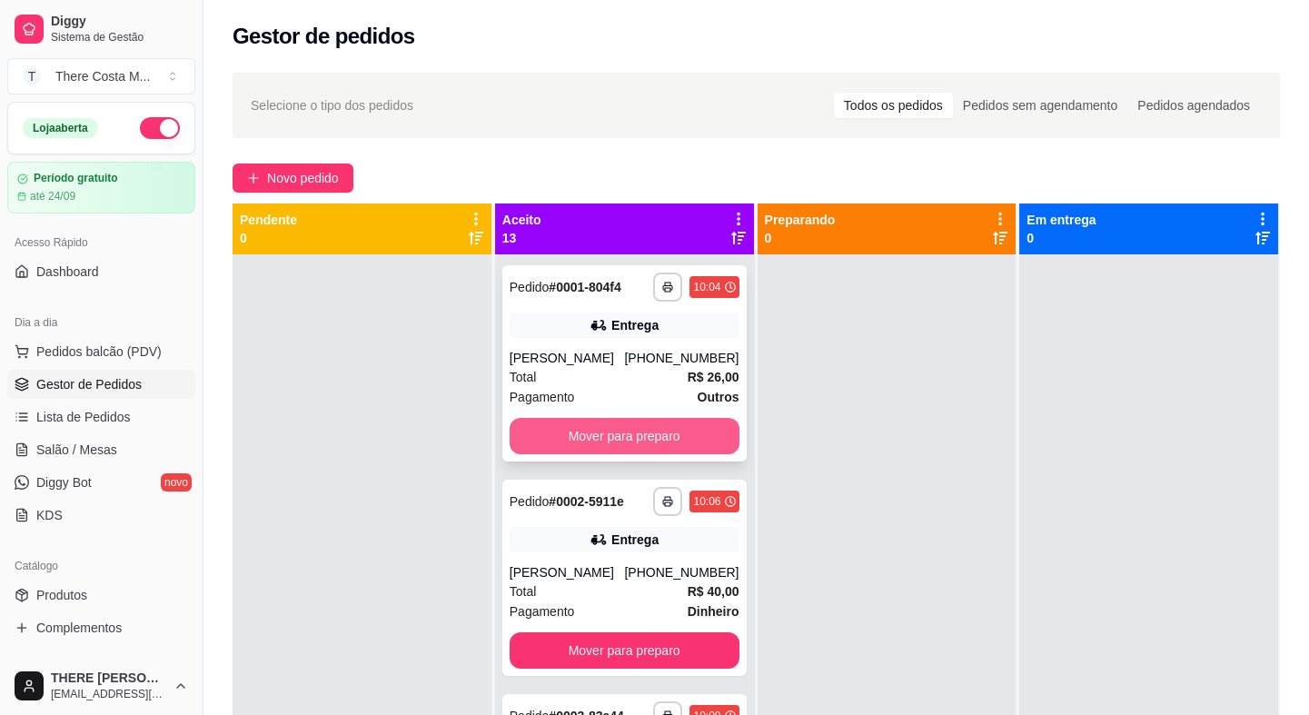
click at [639, 424] on button "Mover para preparo" at bounding box center [625, 436] width 230 height 36
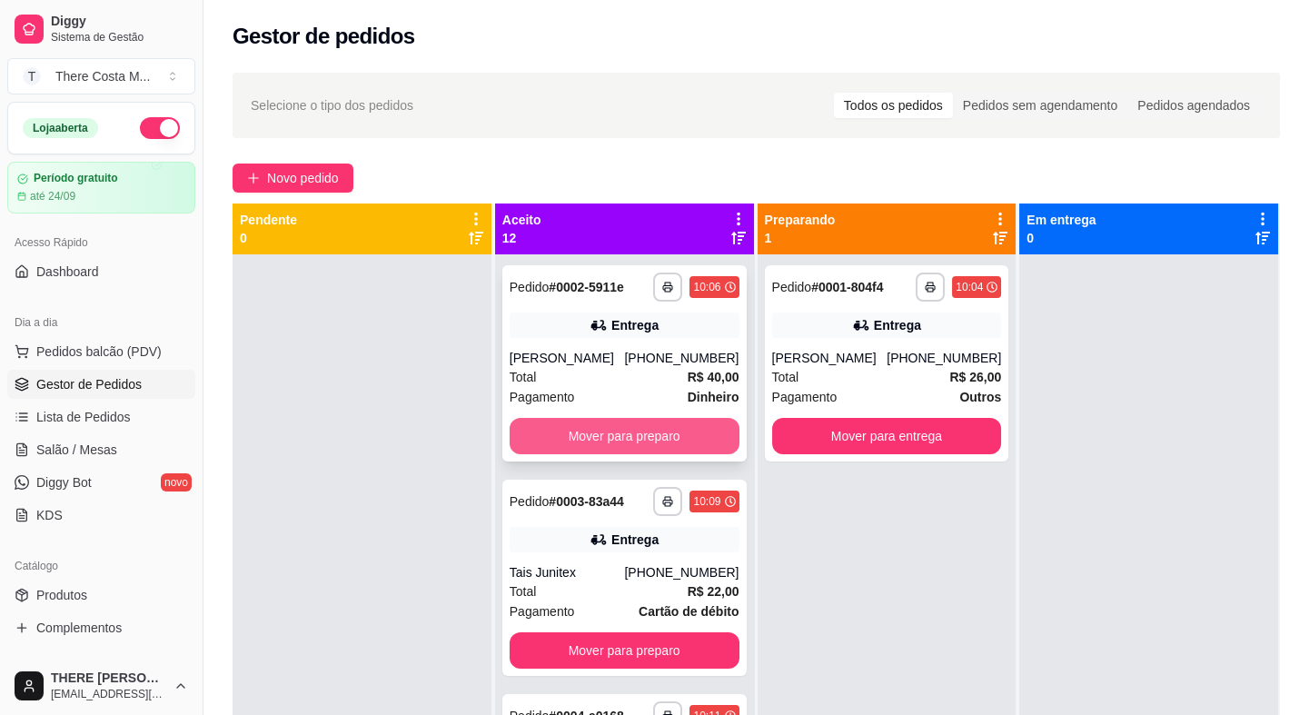
click at [628, 442] on button "Mover para preparo" at bounding box center [625, 436] width 230 height 36
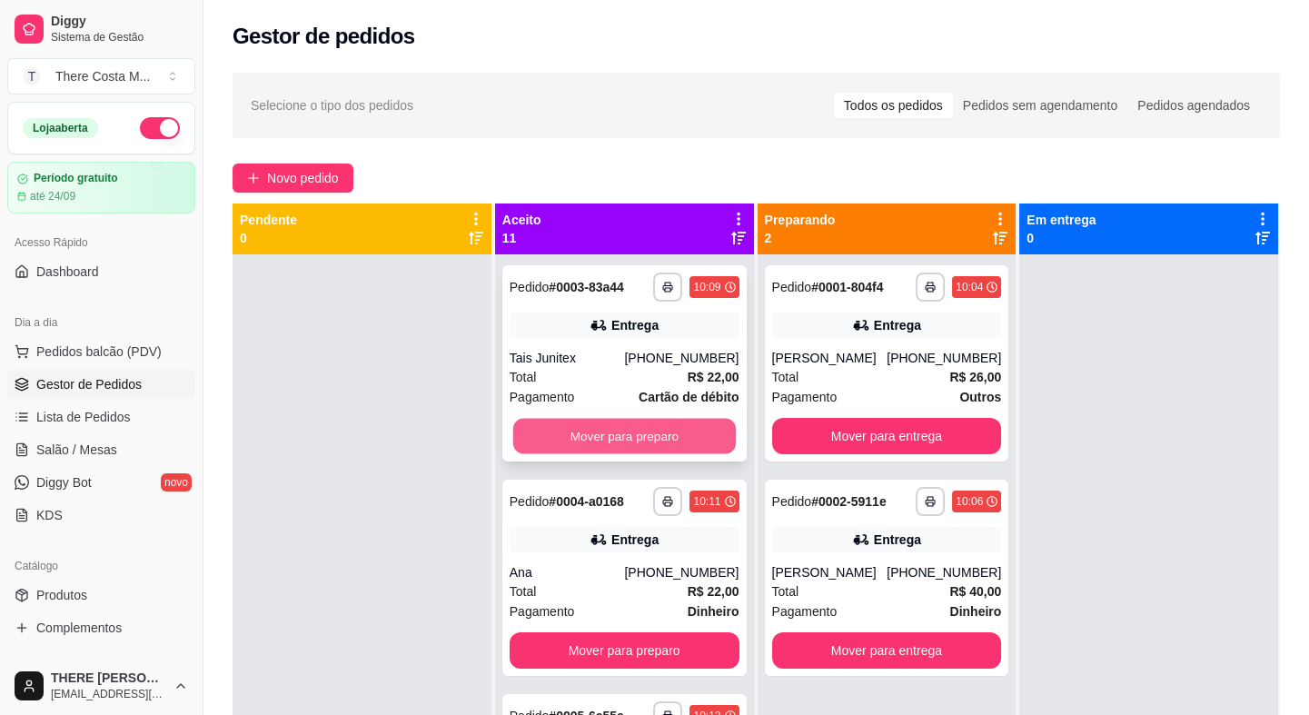
click at [628, 440] on button "Mover para preparo" at bounding box center [624, 436] width 223 height 35
click at [628, 440] on button "Mover para preparo" at bounding box center [625, 436] width 230 height 36
click at [628, 440] on button "Mover para preparo" at bounding box center [624, 436] width 223 height 35
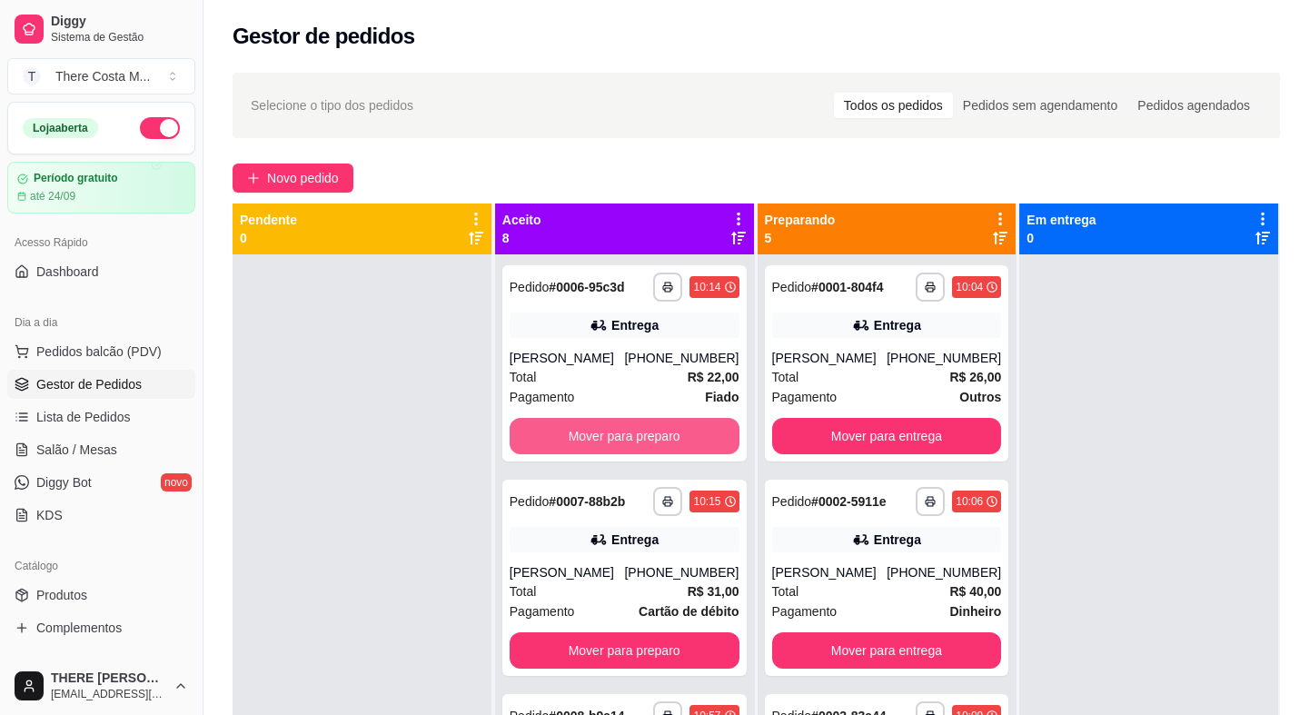
click at [628, 440] on button "Mover para preparo" at bounding box center [625, 436] width 230 height 36
click at [628, 440] on button "Mover para preparo" at bounding box center [624, 436] width 223 height 35
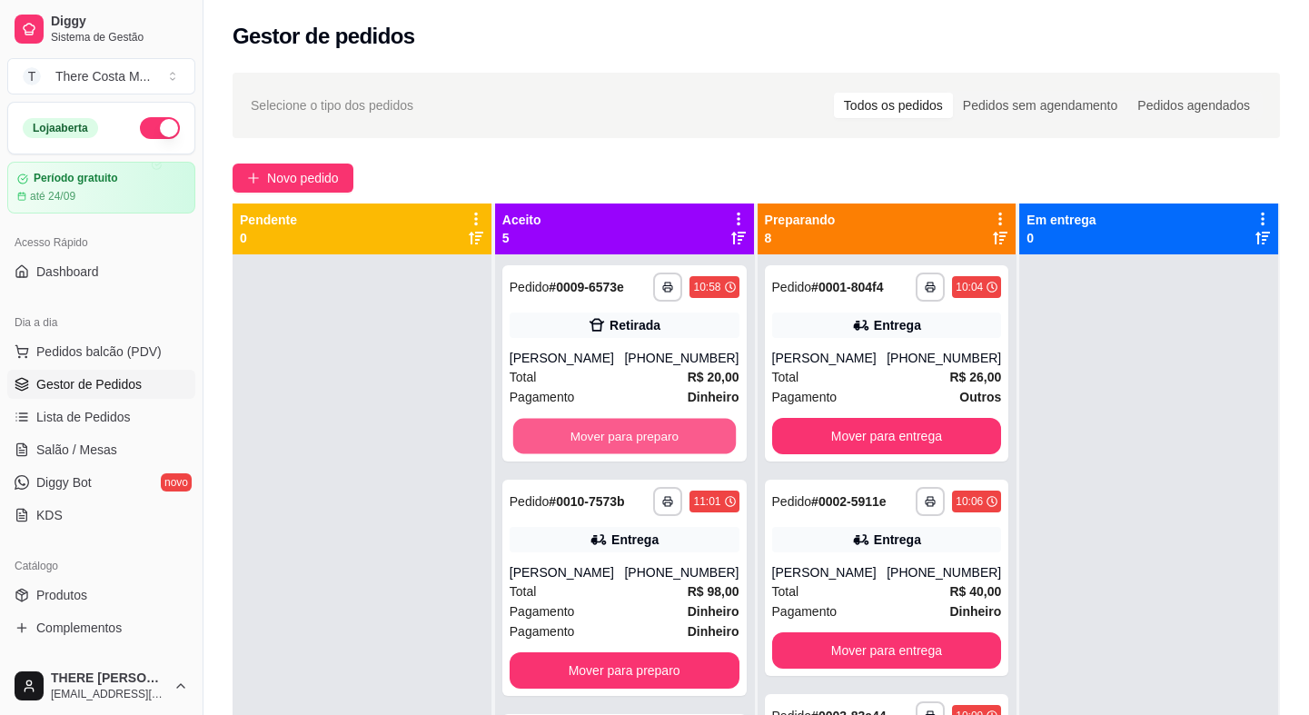
click at [628, 440] on button "Mover para preparo" at bounding box center [624, 436] width 223 height 35
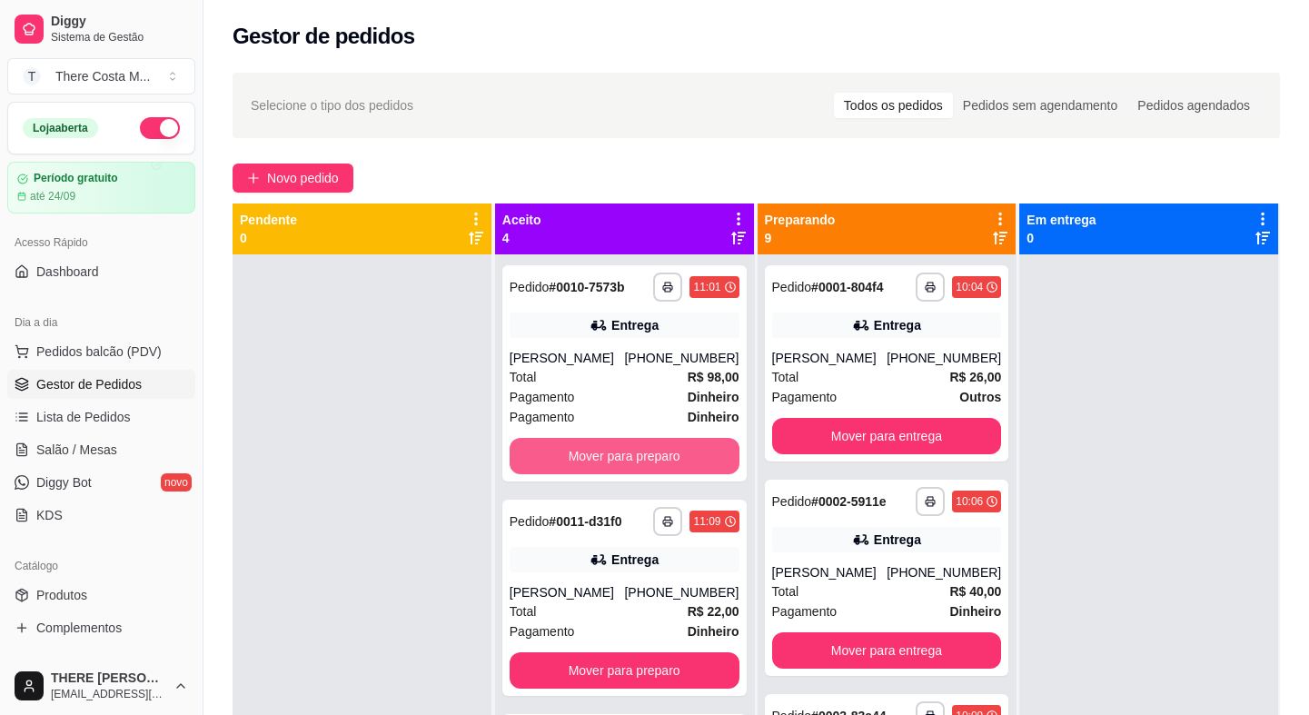
click at [628, 440] on button "Mover para preparo" at bounding box center [625, 456] width 230 height 36
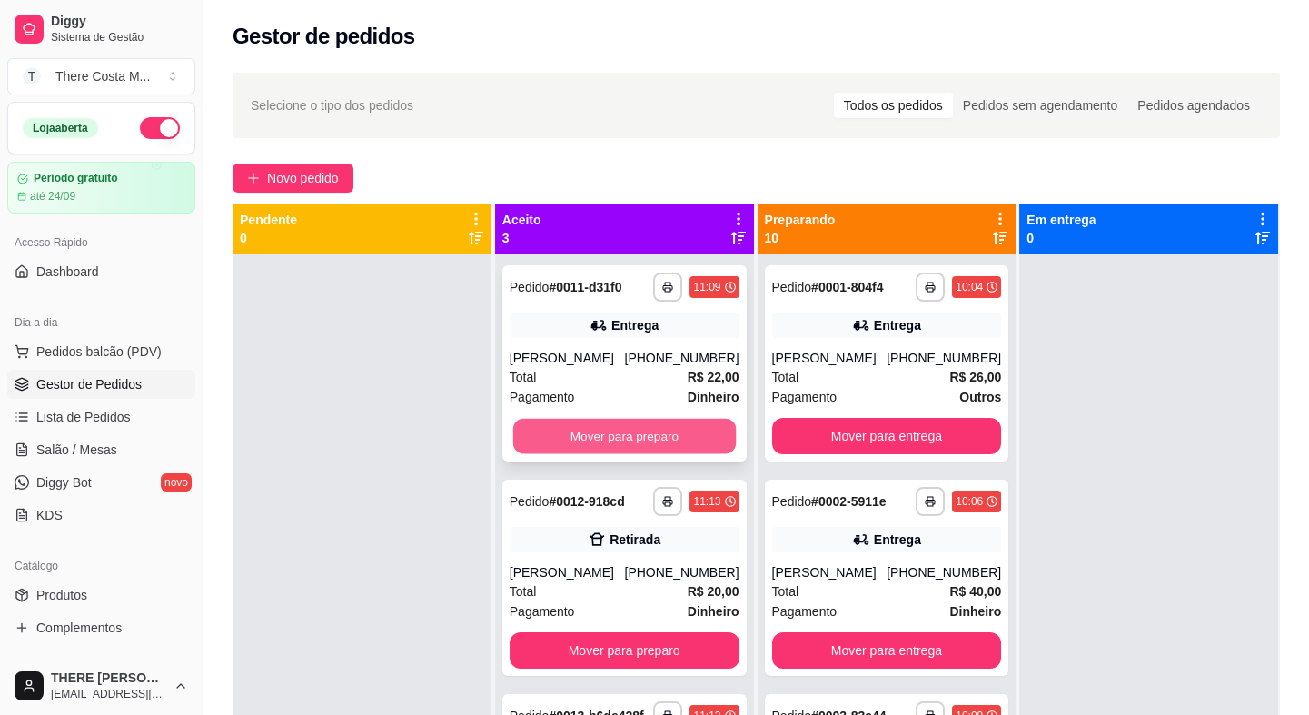
click at [645, 422] on button "Mover para preparo" at bounding box center [624, 436] width 223 height 35
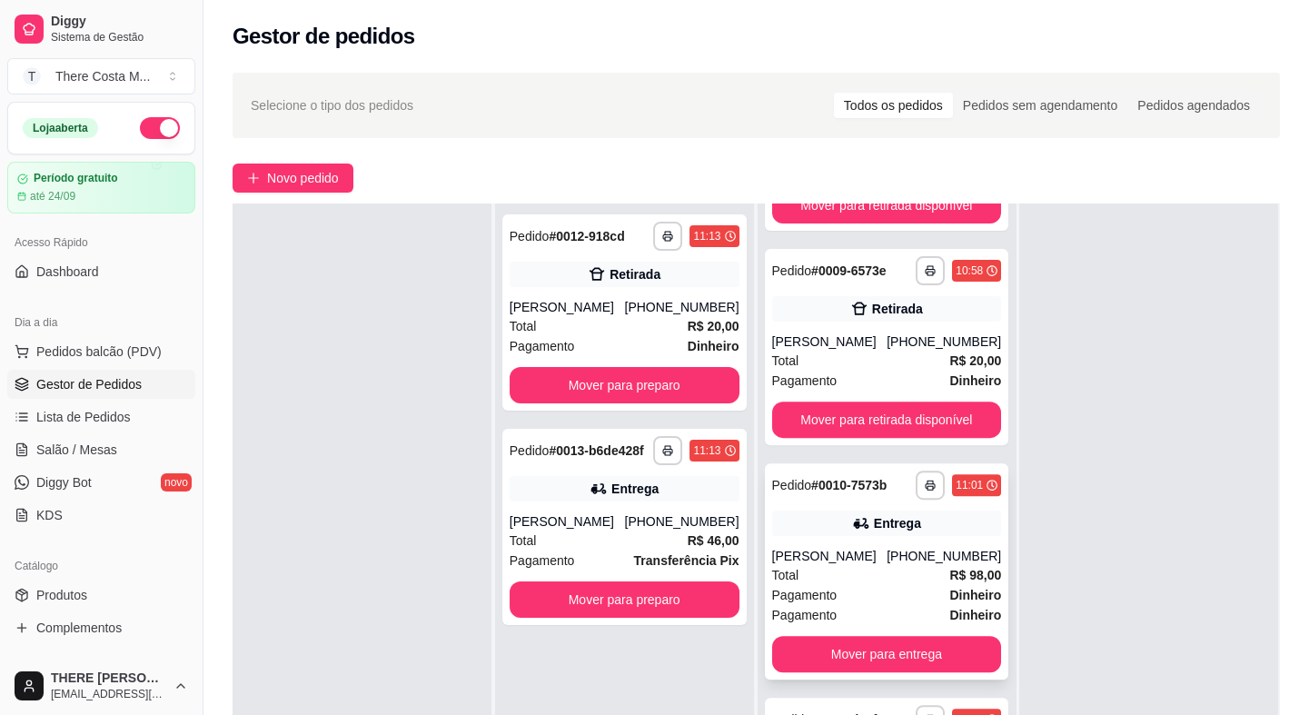
scroll to position [276, 0]
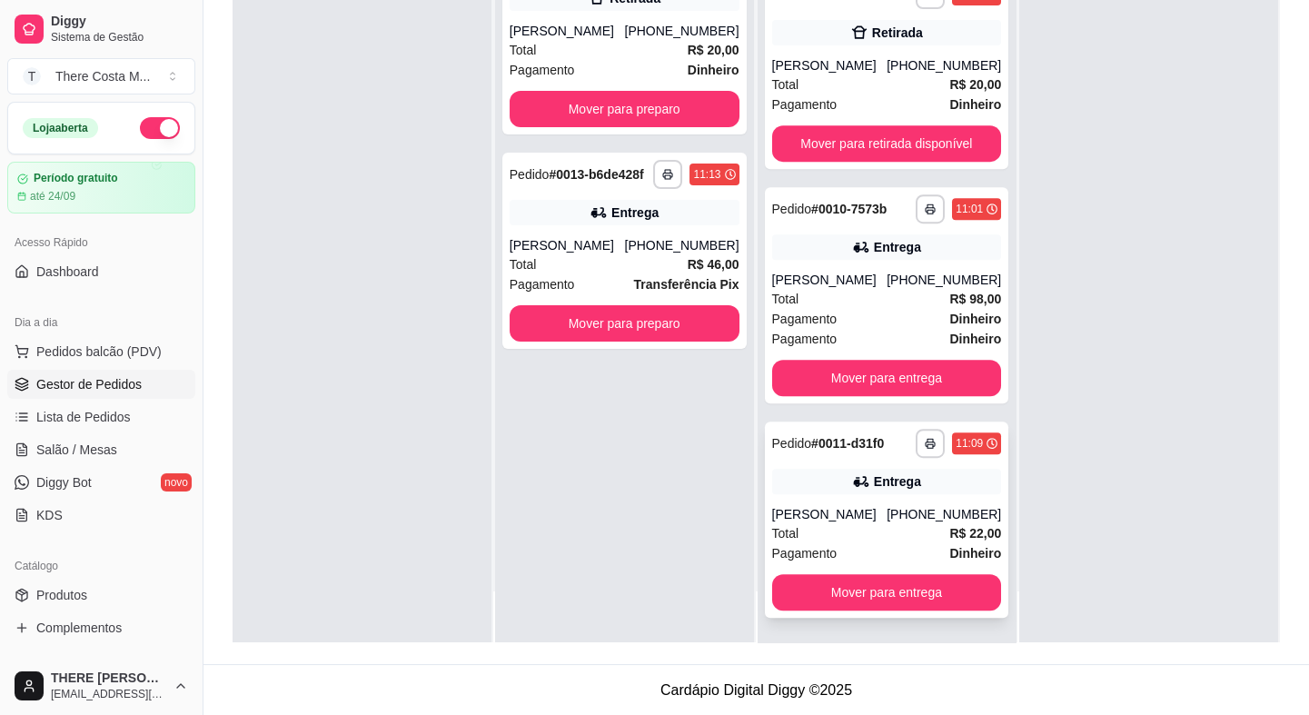
click at [874, 481] on div "Entrega" at bounding box center [897, 481] width 47 height 18
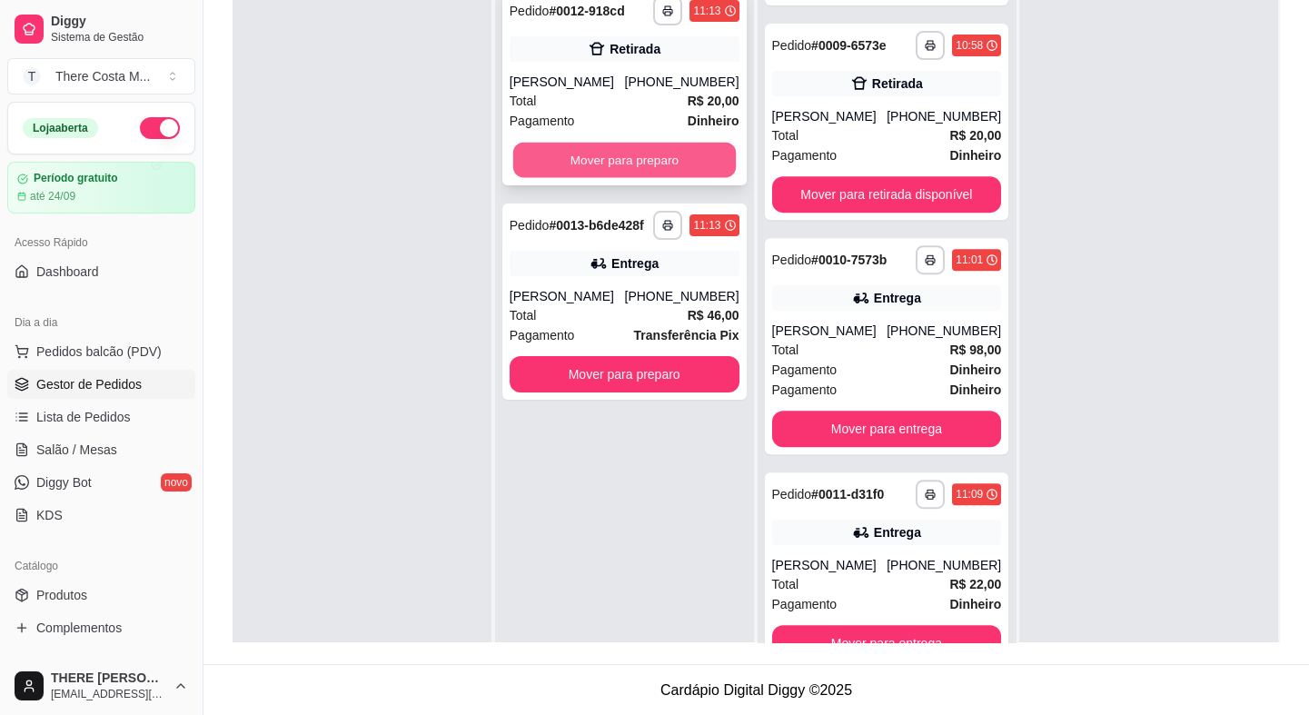
click at [599, 150] on button "Mover para preparo" at bounding box center [624, 160] width 223 height 35
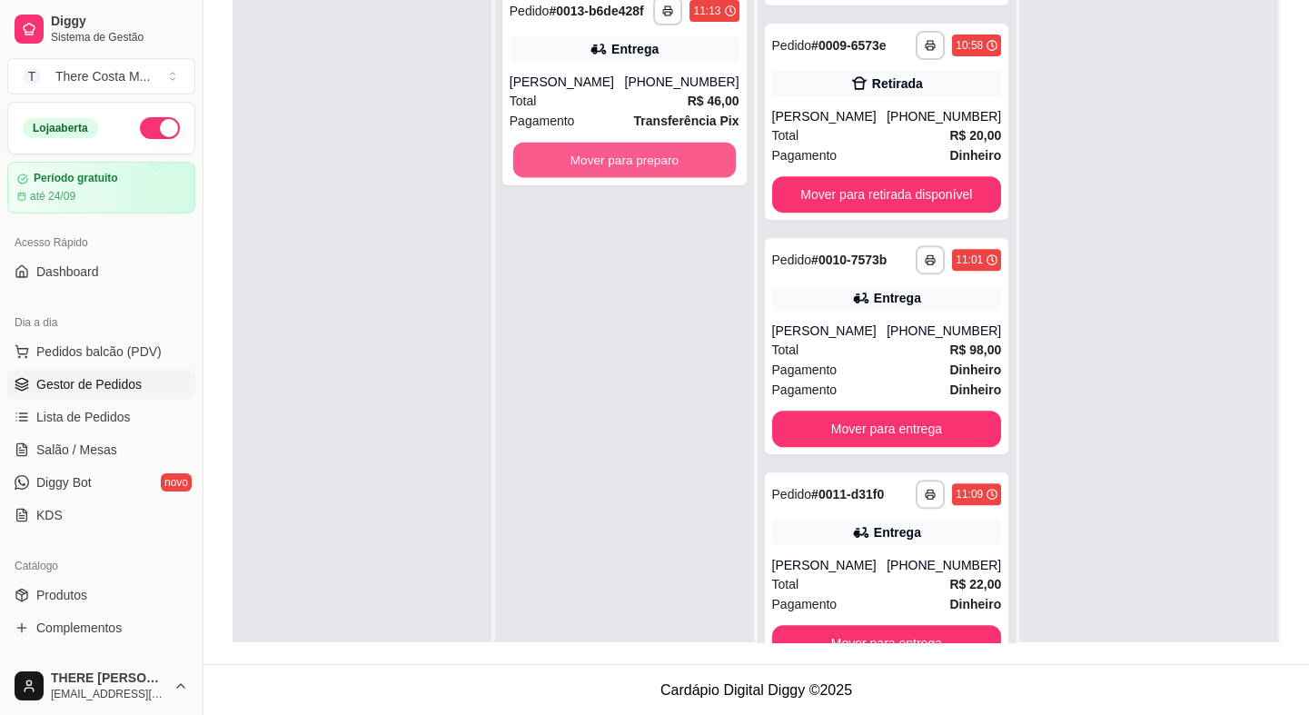
click at [592, 163] on button "Mover para preparo" at bounding box center [624, 160] width 223 height 35
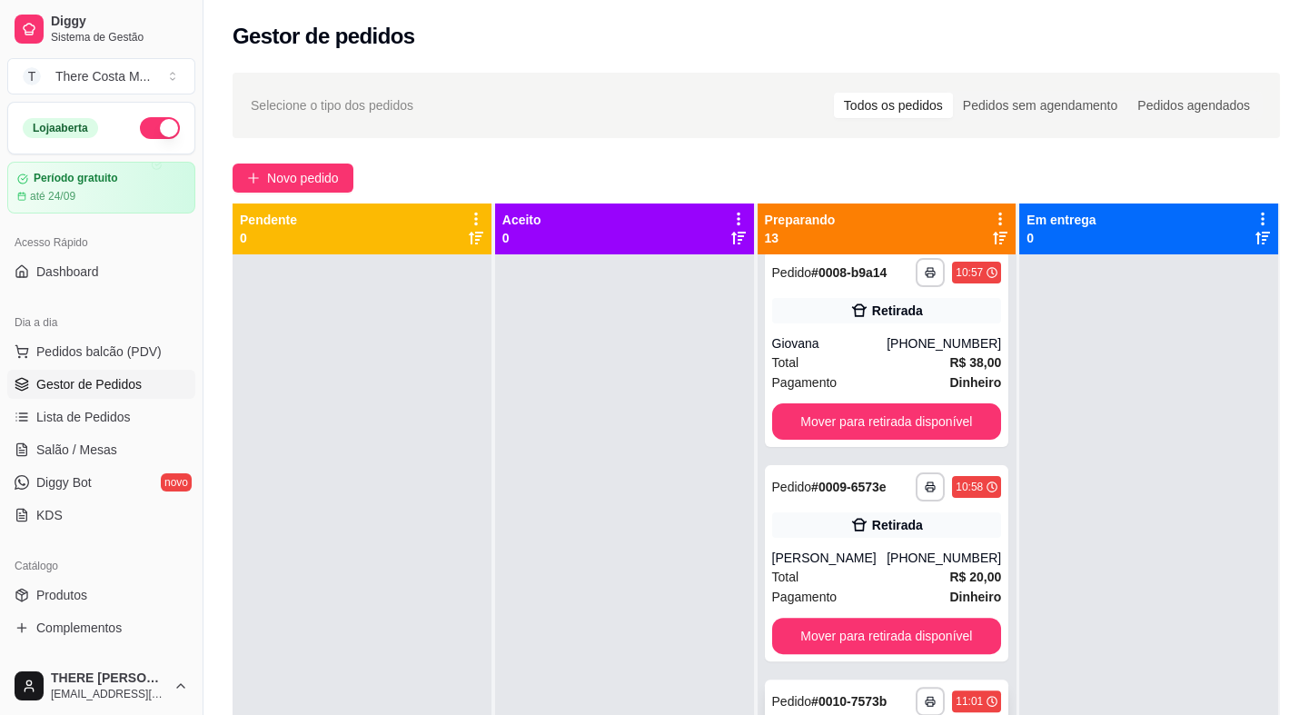
scroll to position [1432, 0]
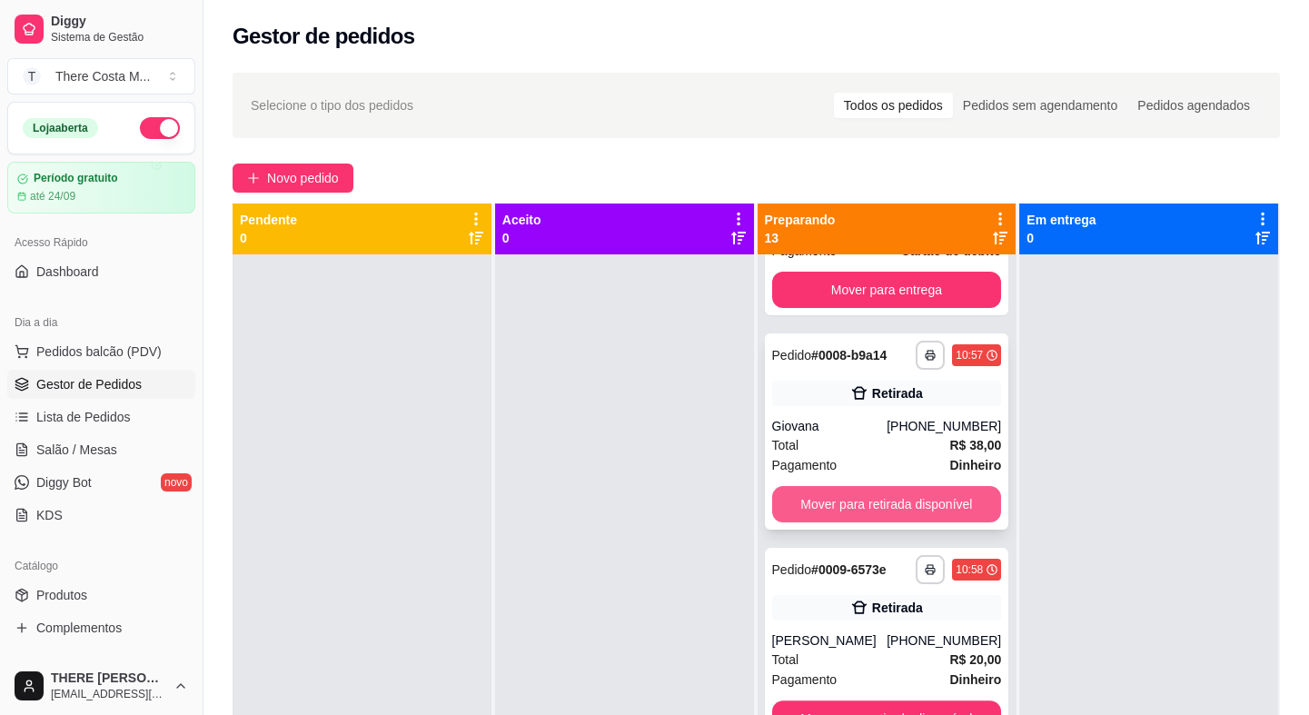
click at [868, 496] on button "Mover para retirada disponível" at bounding box center [887, 504] width 230 height 36
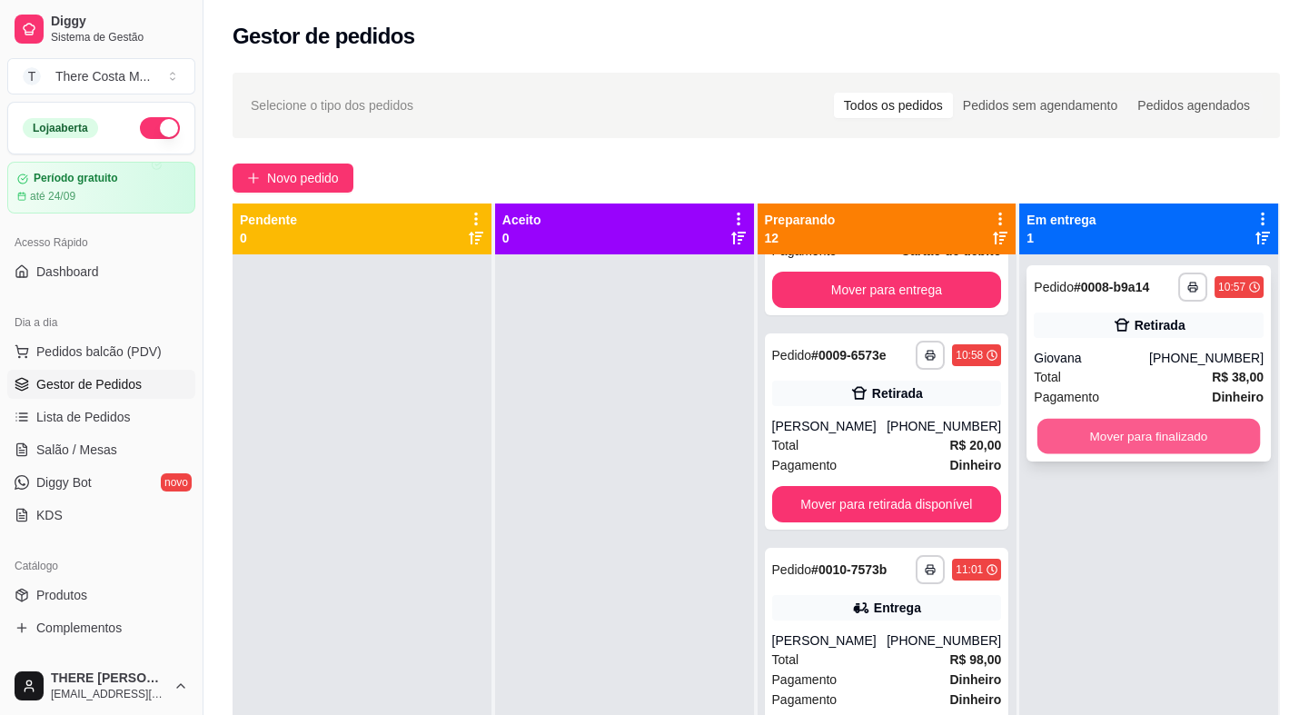
click at [1083, 434] on button "Mover para finalizado" at bounding box center [1148, 436] width 223 height 35
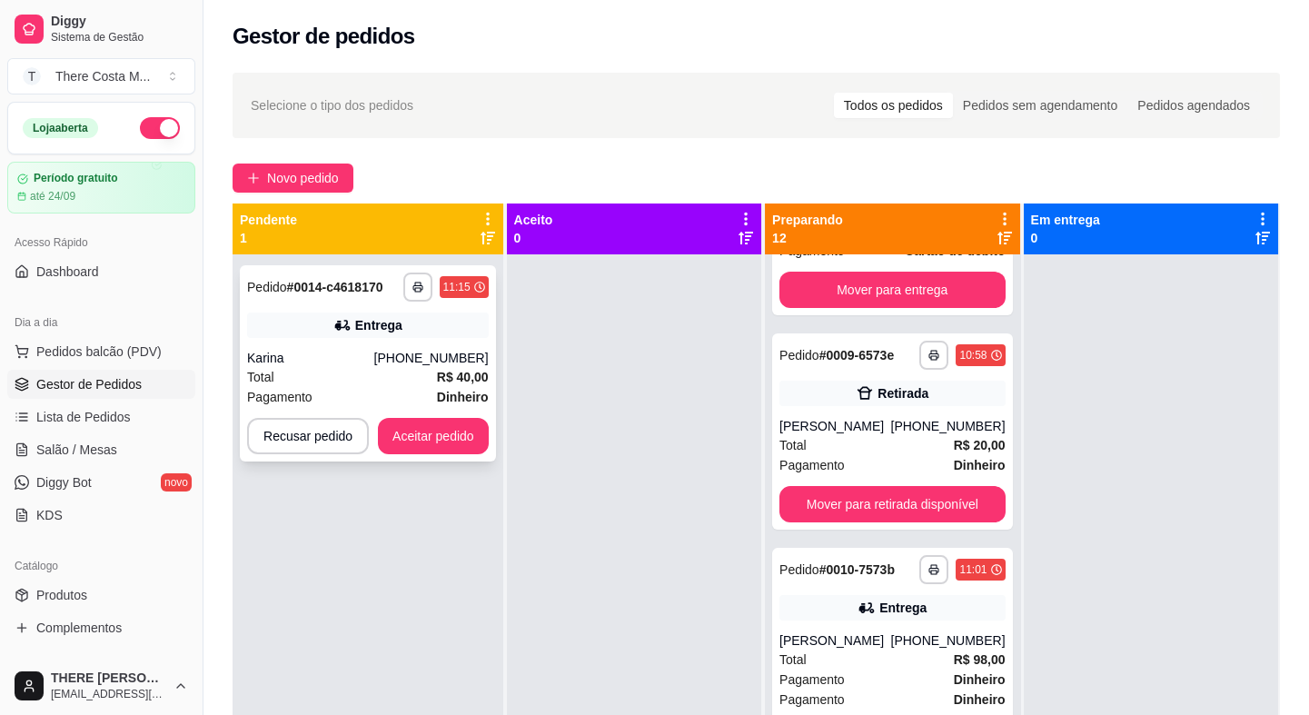
click at [438, 383] on strong "R$ 40,00" at bounding box center [463, 377] width 52 height 15
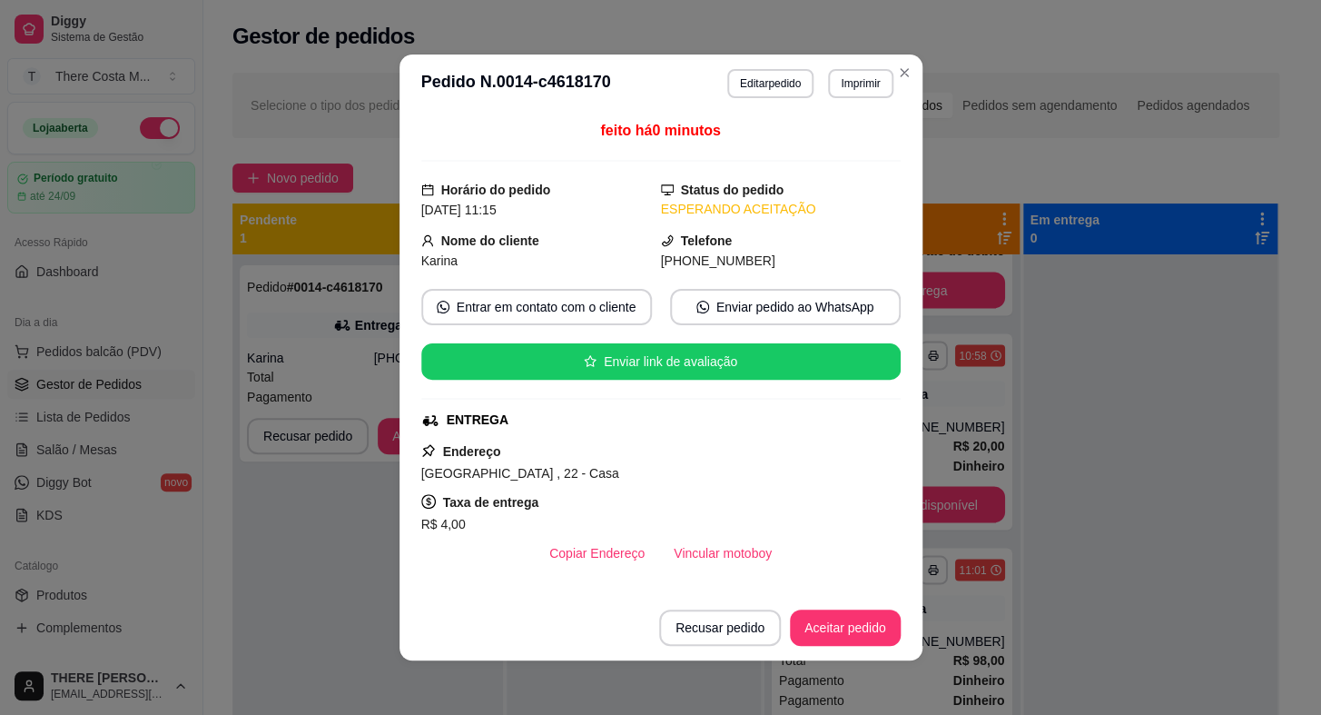
drag, startPoint x: 688, startPoint y: 579, endPoint x: 691, endPoint y: 554, distance: 25.6
click at [688, 581] on div "feito há 0 minutos Horário do pedido [DATE] 11:15 Status do pedido ESPERANDO AC…" at bounding box center [661, 354] width 480 height 468
click at [694, 550] on button "Vincular motoboy" at bounding box center [722, 553] width 127 height 36
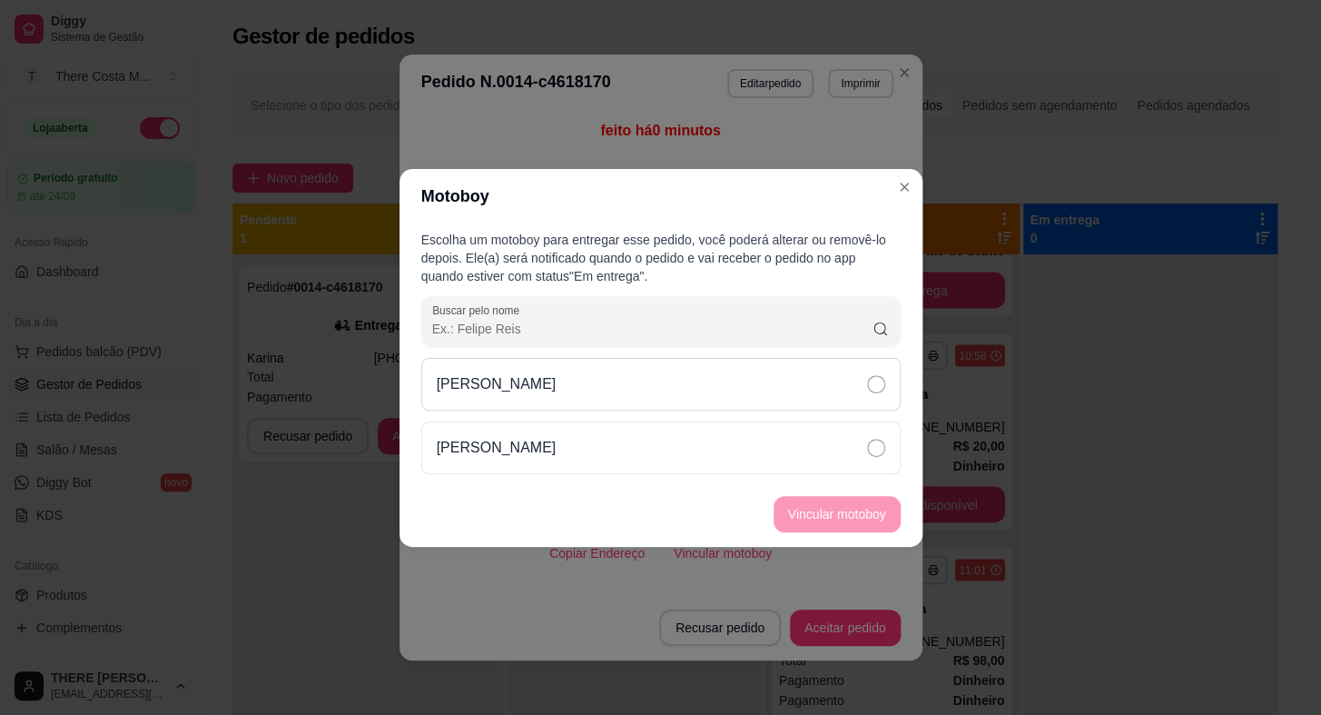
click at [751, 390] on div "[PERSON_NAME]" at bounding box center [661, 384] width 480 height 53
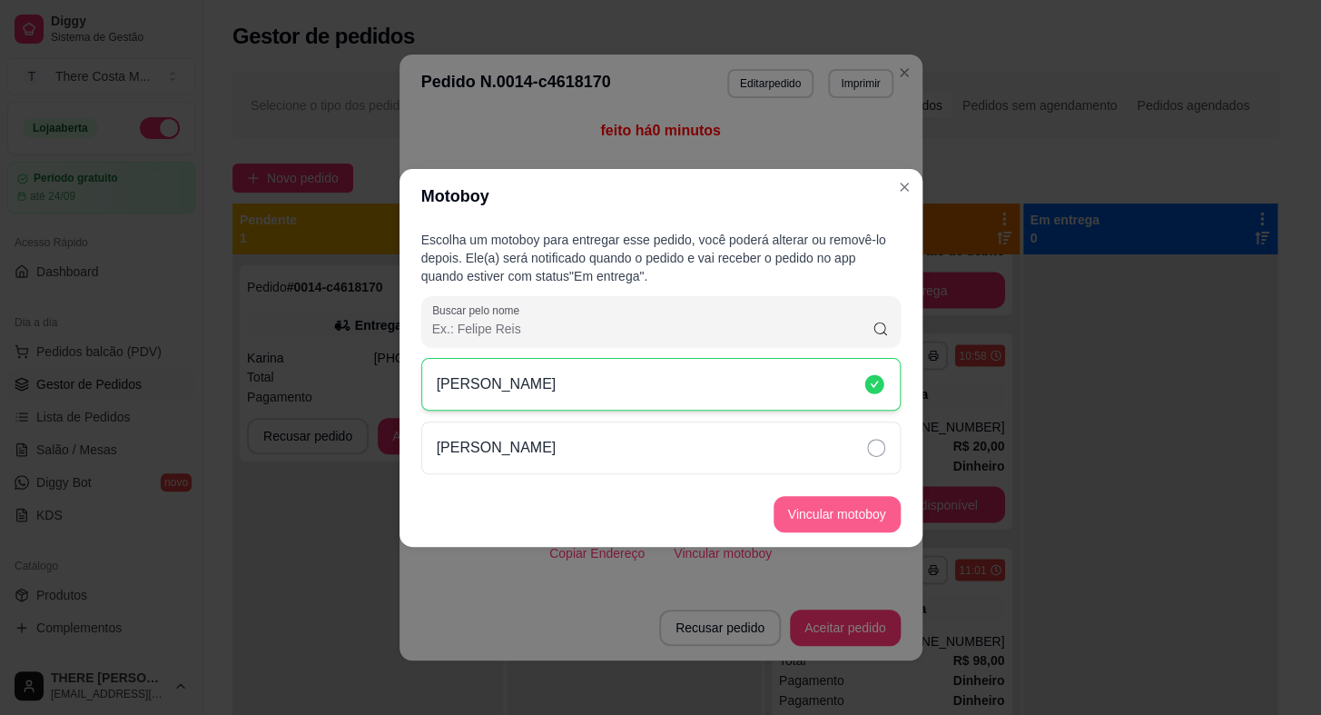
click at [820, 509] on button "Vincular motoboy" at bounding box center [837, 514] width 127 height 36
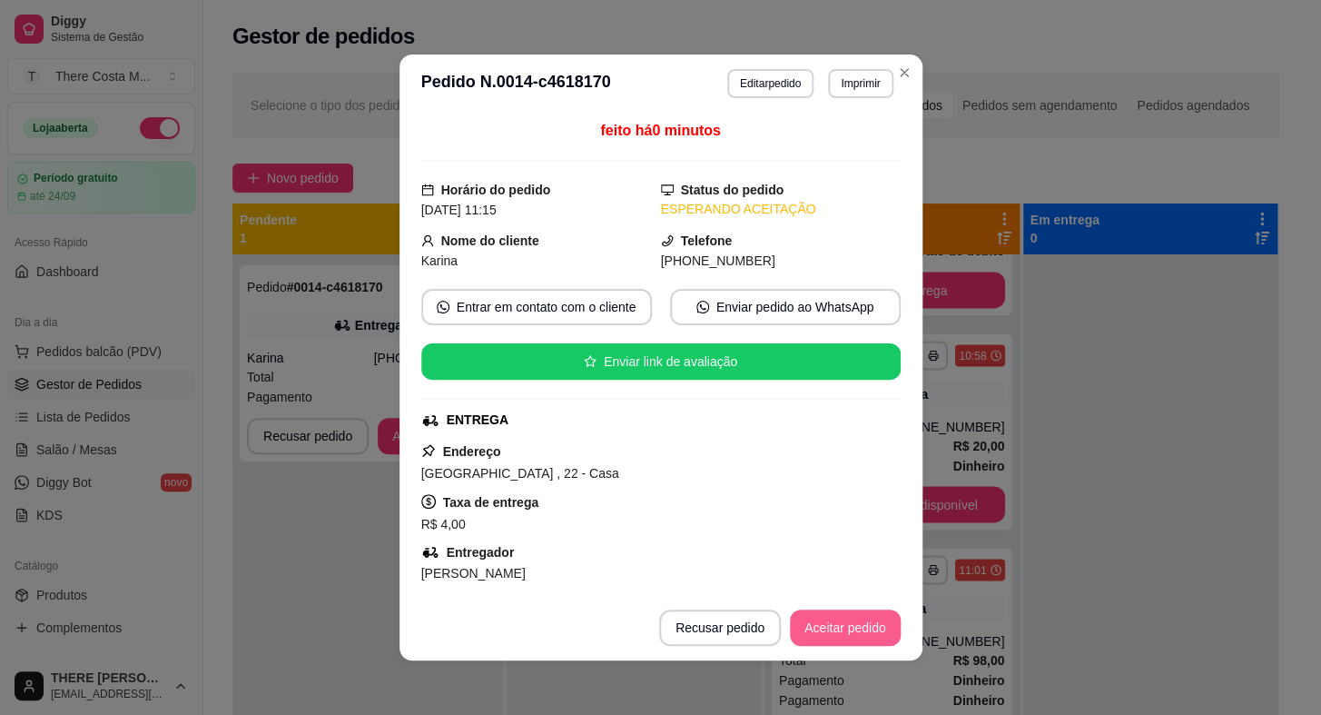
click at [857, 632] on button "Aceitar pedido" at bounding box center [845, 627] width 111 height 36
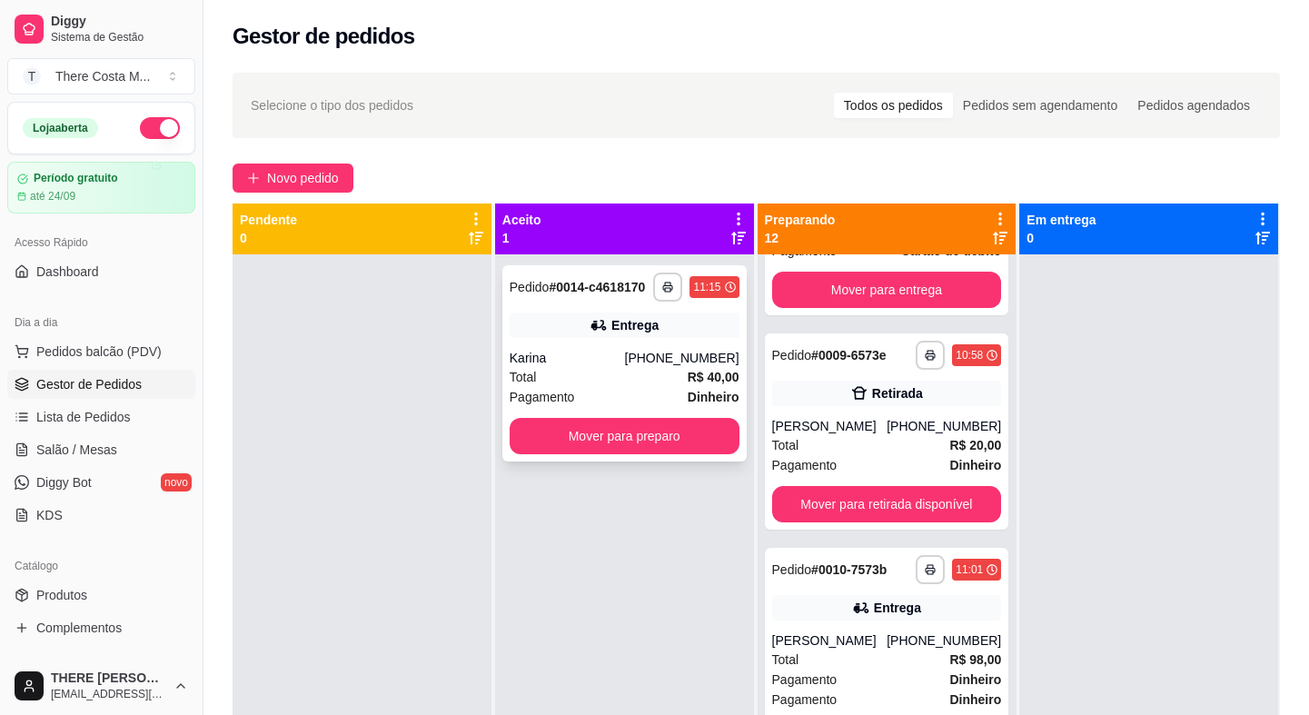
click at [630, 387] on div "Pagamento Dinheiro" at bounding box center [625, 397] width 230 height 20
click at [662, 425] on button "Mover para preparo" at bounding box center [624, 436] width 223 height 35
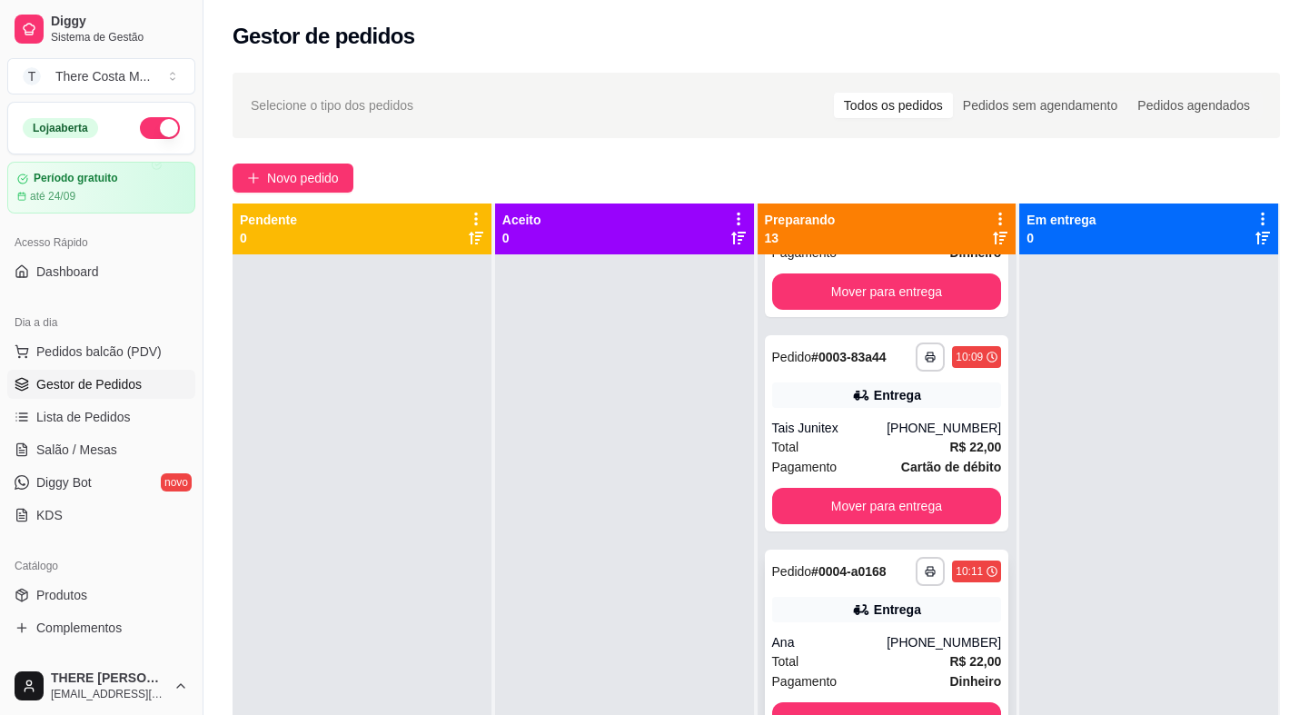
scroll to position [0, 0]
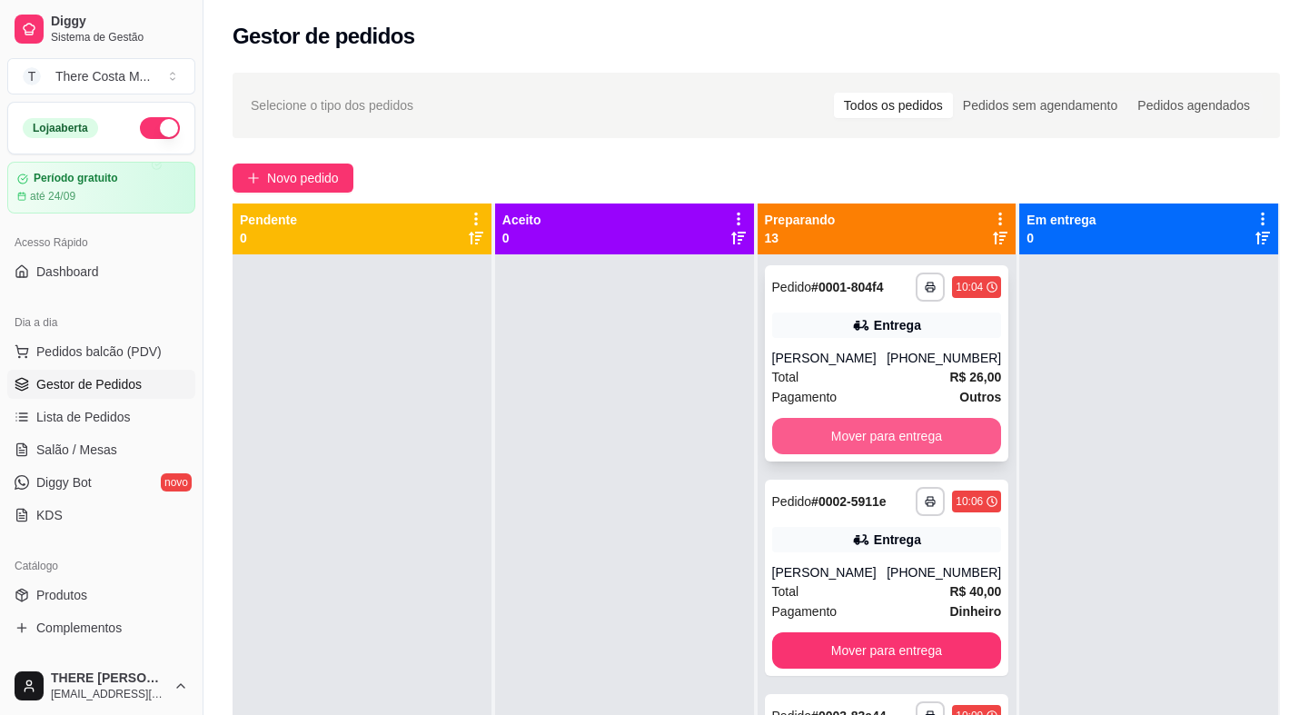
click at [907, 444] on button "Mover para entrega" at bounding box center [887, 436] width 230 height 36
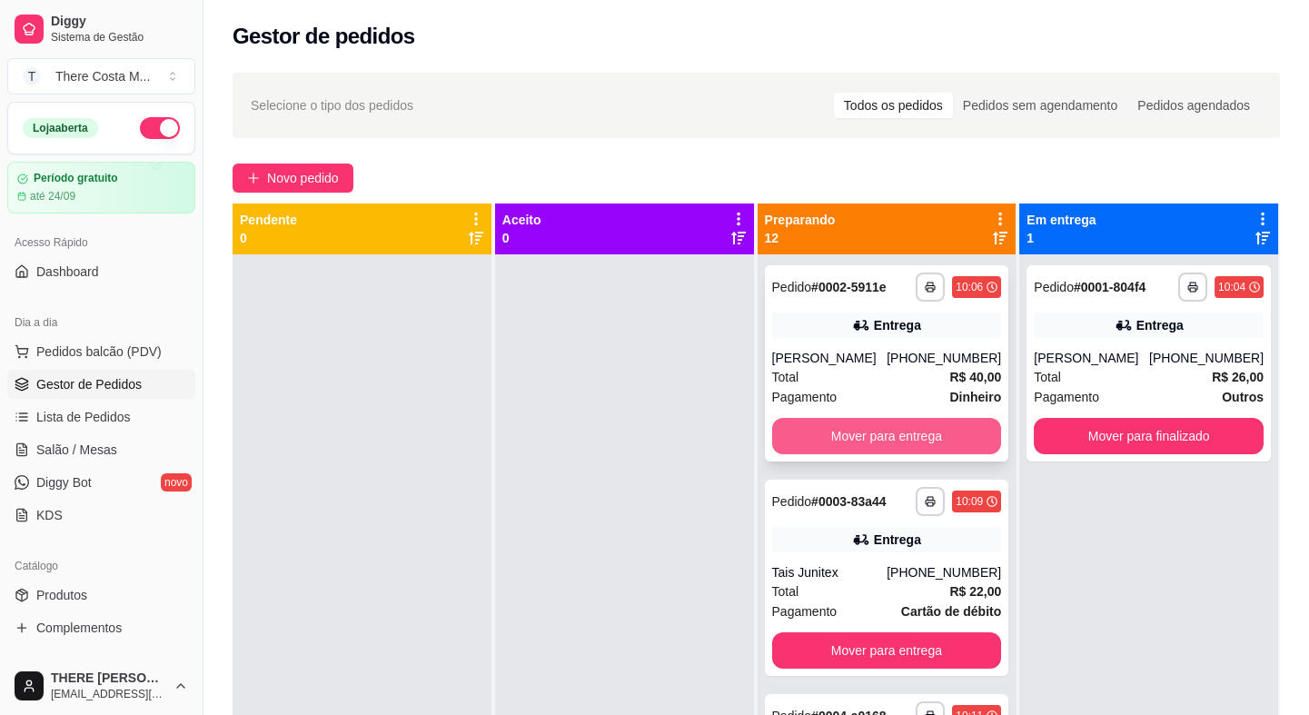
click at [841, 430] on button "Mover para entrega" at bounding box center [887, 436] width 230 height 36
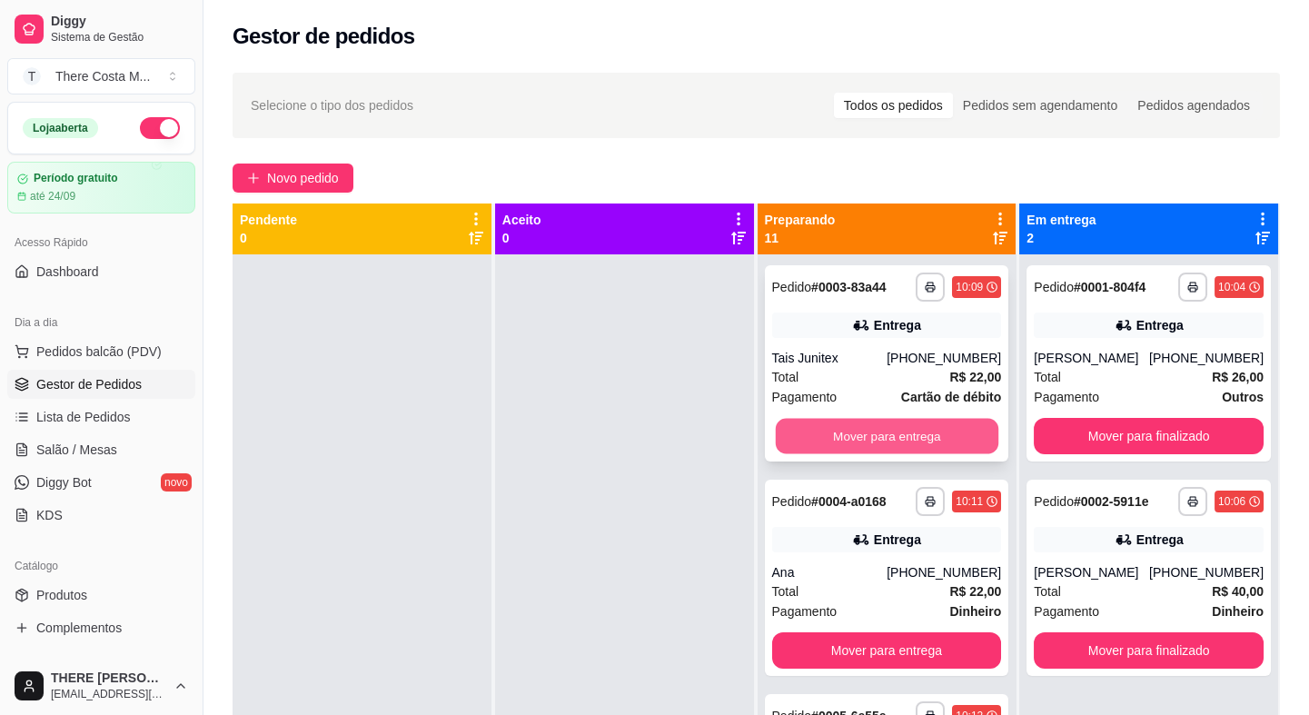
click at [837, 430] on button "Mover para entrega" at bounding box center [886, 436] width 223 height 35
click at [844, 435] on button "Mover para entrega" at bounding box center [887, 436] width 230 height 36
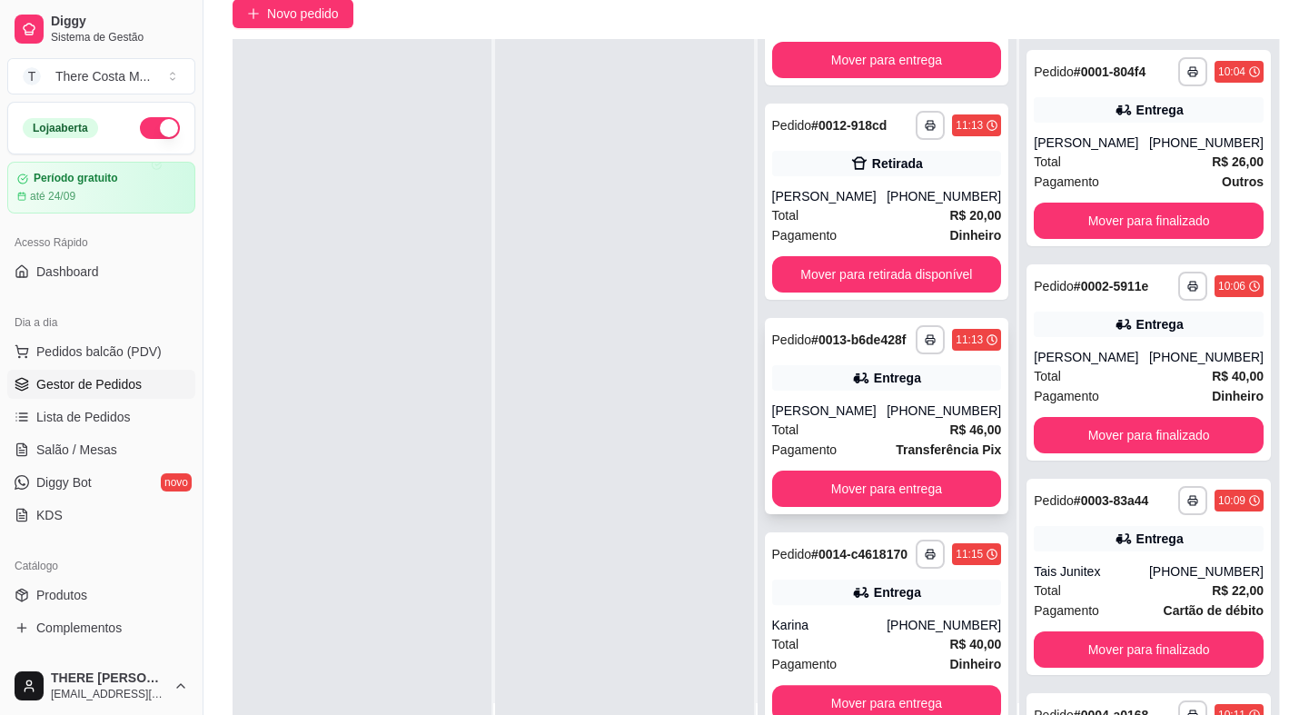
scroll to position [276, 0]
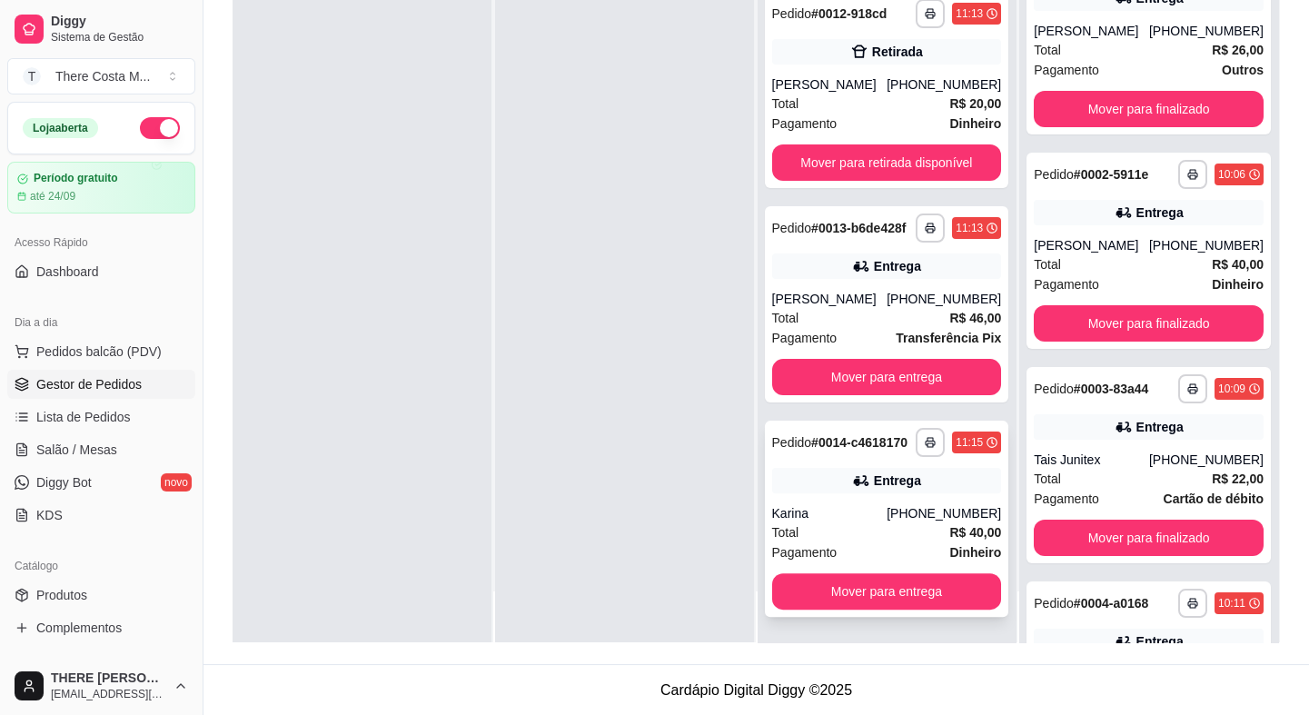
click at [835, 482] on div "Entrega" at bounding box center [887, 480] width 230 height 25
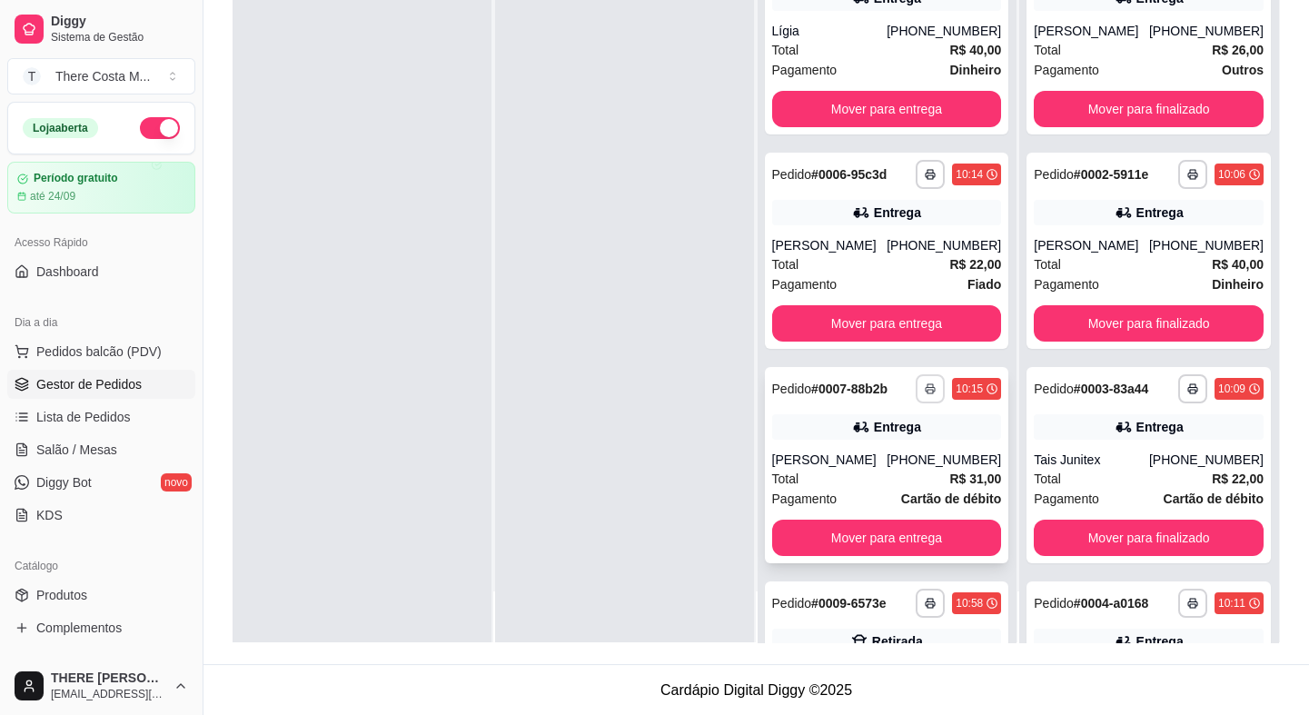
scroll to position [0, 0]
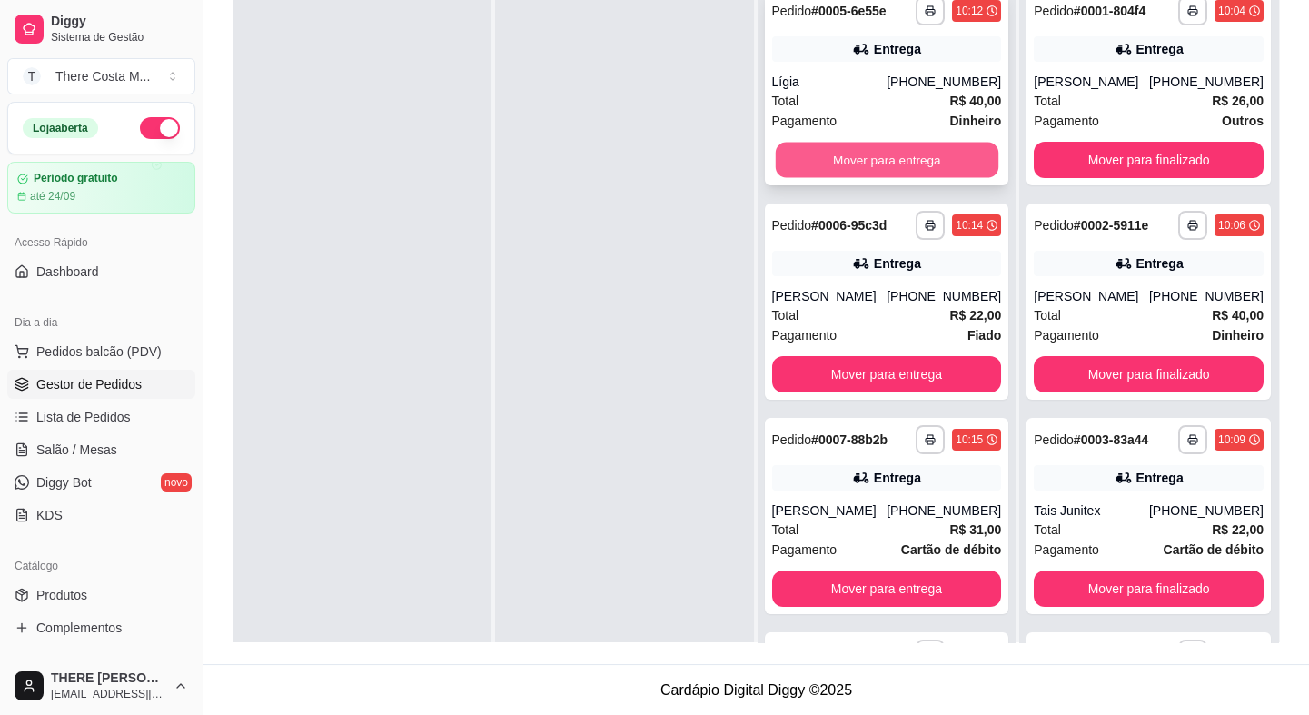
click at [891, 154] on button "Mover para entrega" at bounding box center [886, 160] width 223 height 35
click at [886, 161] on button "Mover para entrega" at bounding box center [886, 160] width 223 height 35
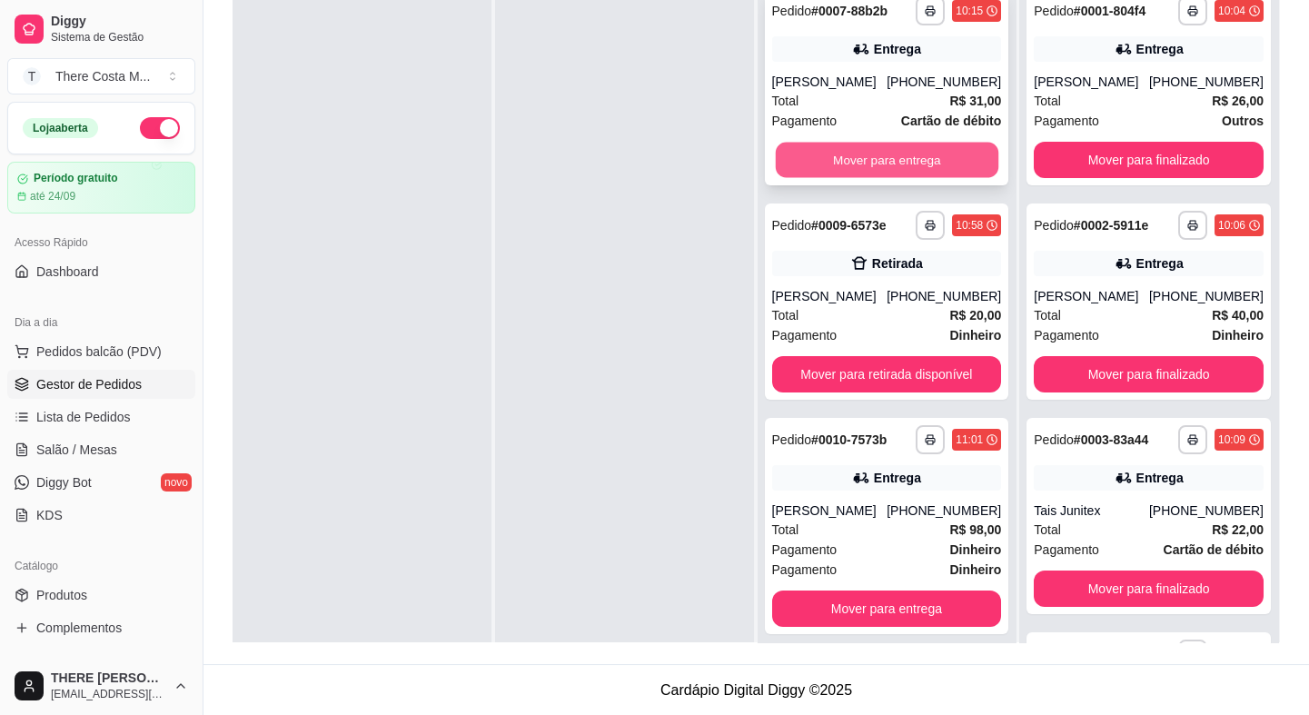
click at [886, 158] on button "Mover para entrega" at bounding box center [886, 160] width 223 height 35
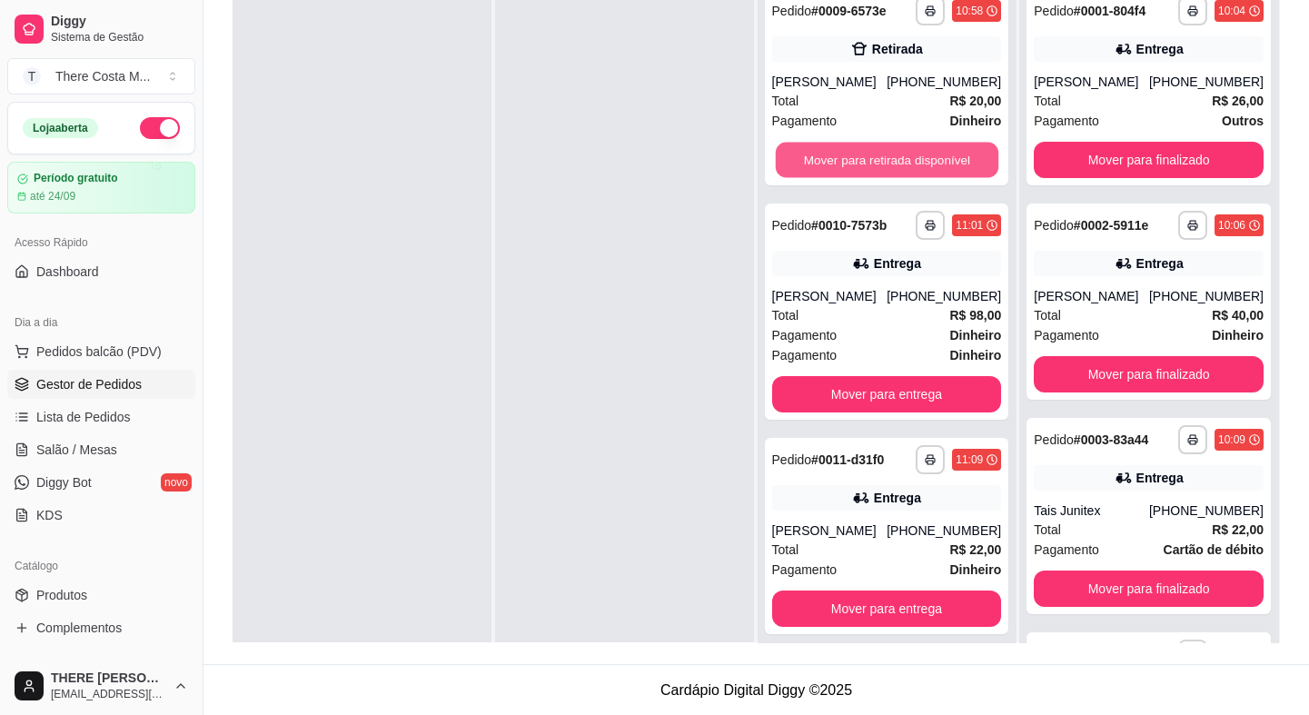
click at [886, 158] on button "Mover para retirada disponível" at bounding box center [886, 160] width 223 height 35
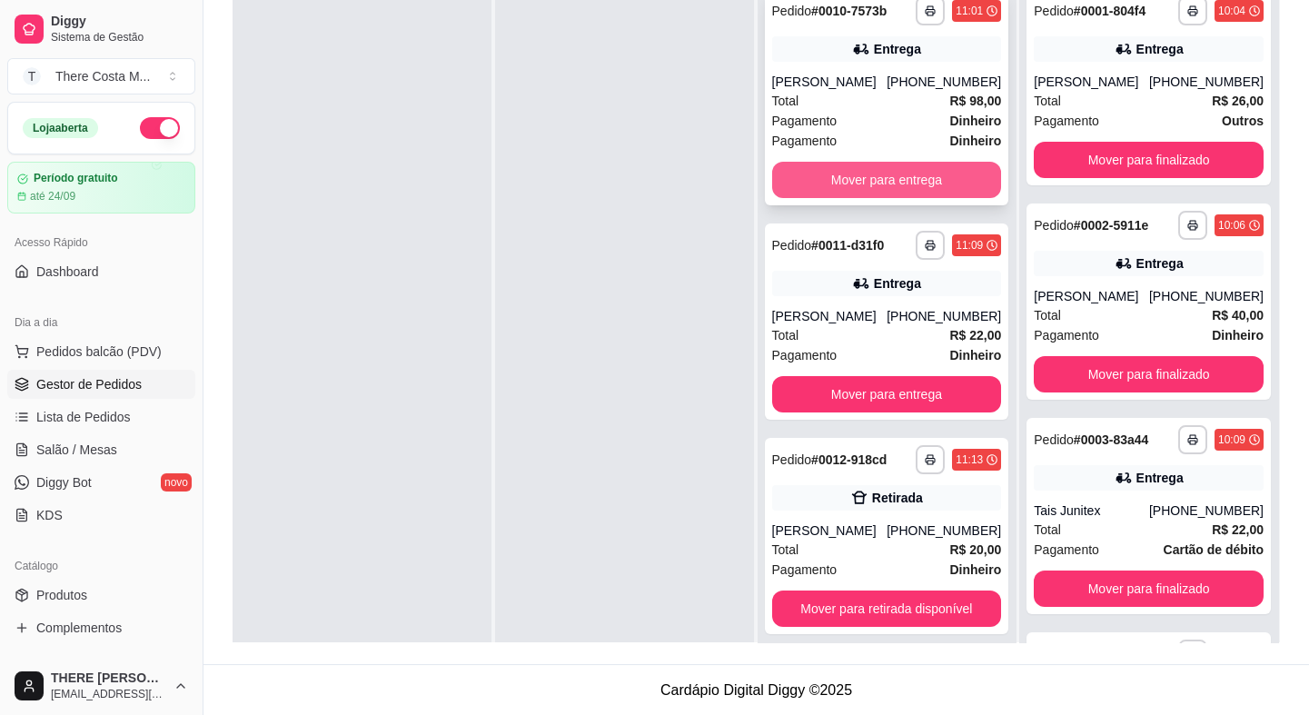
click at [874, 173] on button "Mover para entrega" at bounding box center [887, 180] width 230 height 36
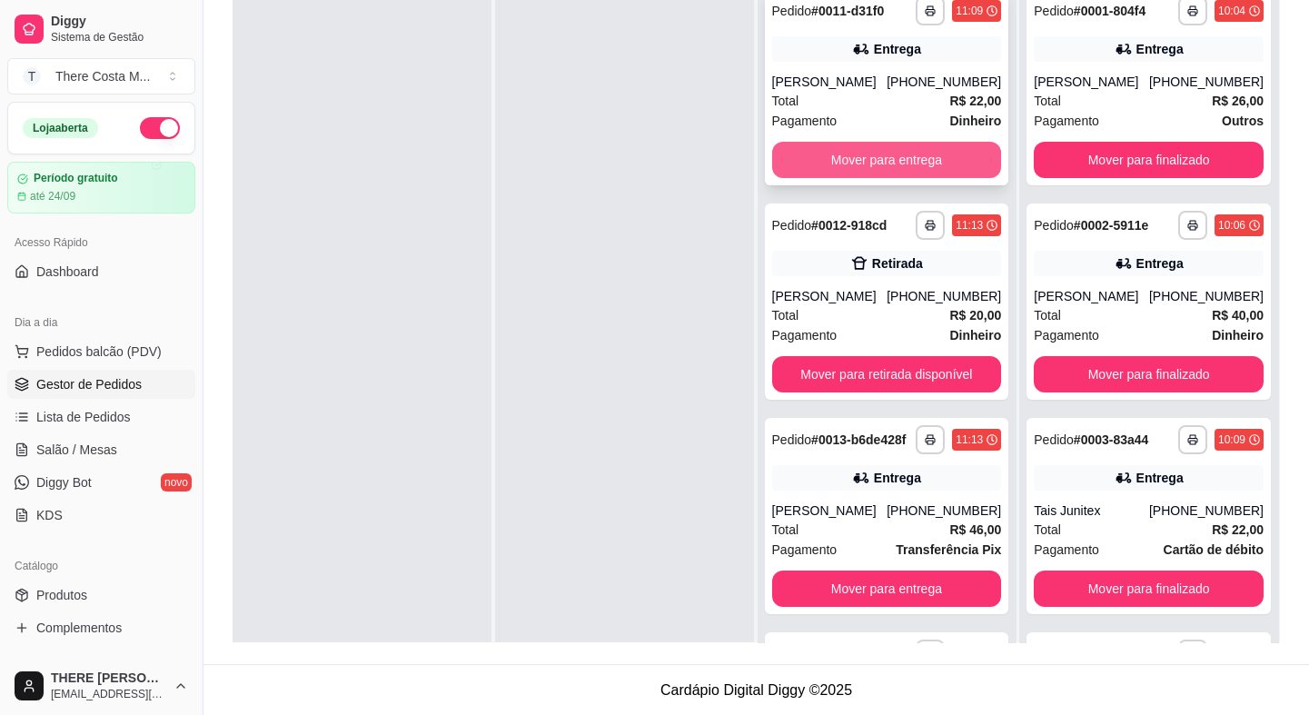
click at [874, 157] on button "Mover para entrega" at bounding box center [887, 160] width 230 height 36
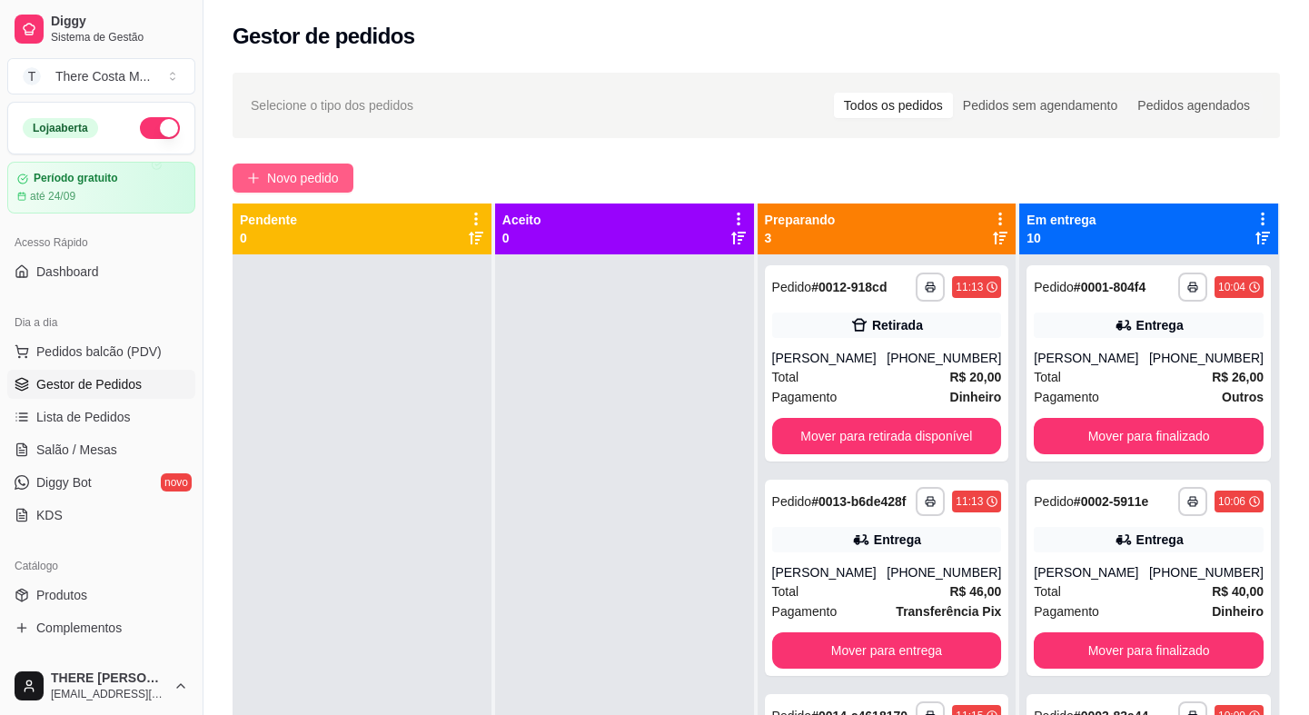
click at [325, 175] on span "Novo pedido" at bounding box center [303, 178] width 72 height 20
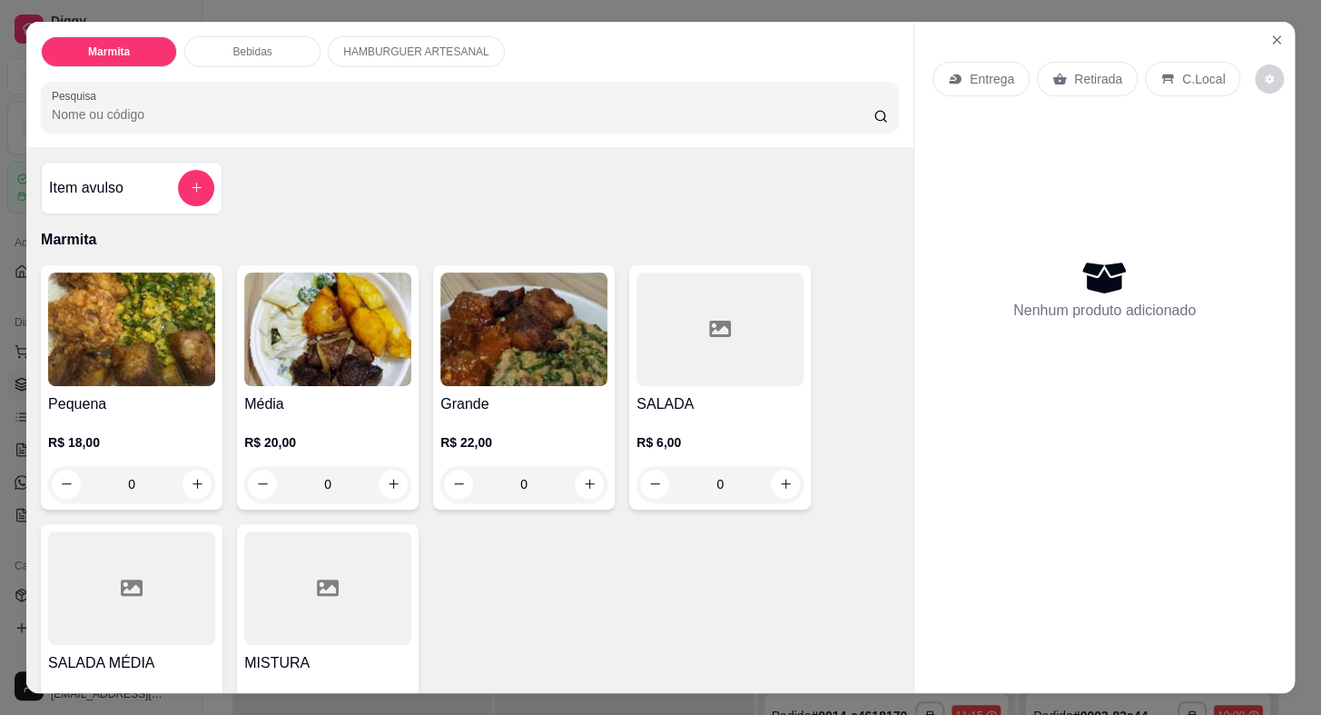
click at [970, 72] on p "Entrega" at bounding box center [992, 79] width 45 height 18
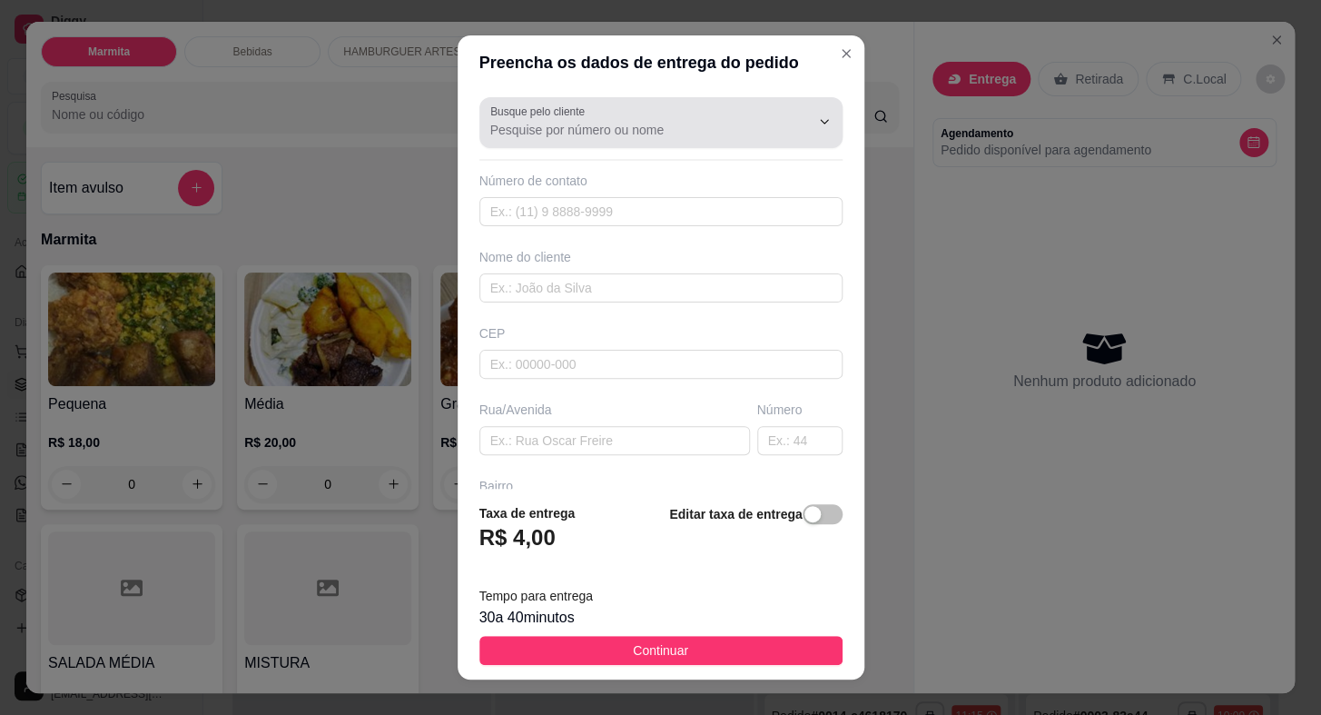
click at [646, 104] on div at bounding box center [660, 122] width 341 height 36
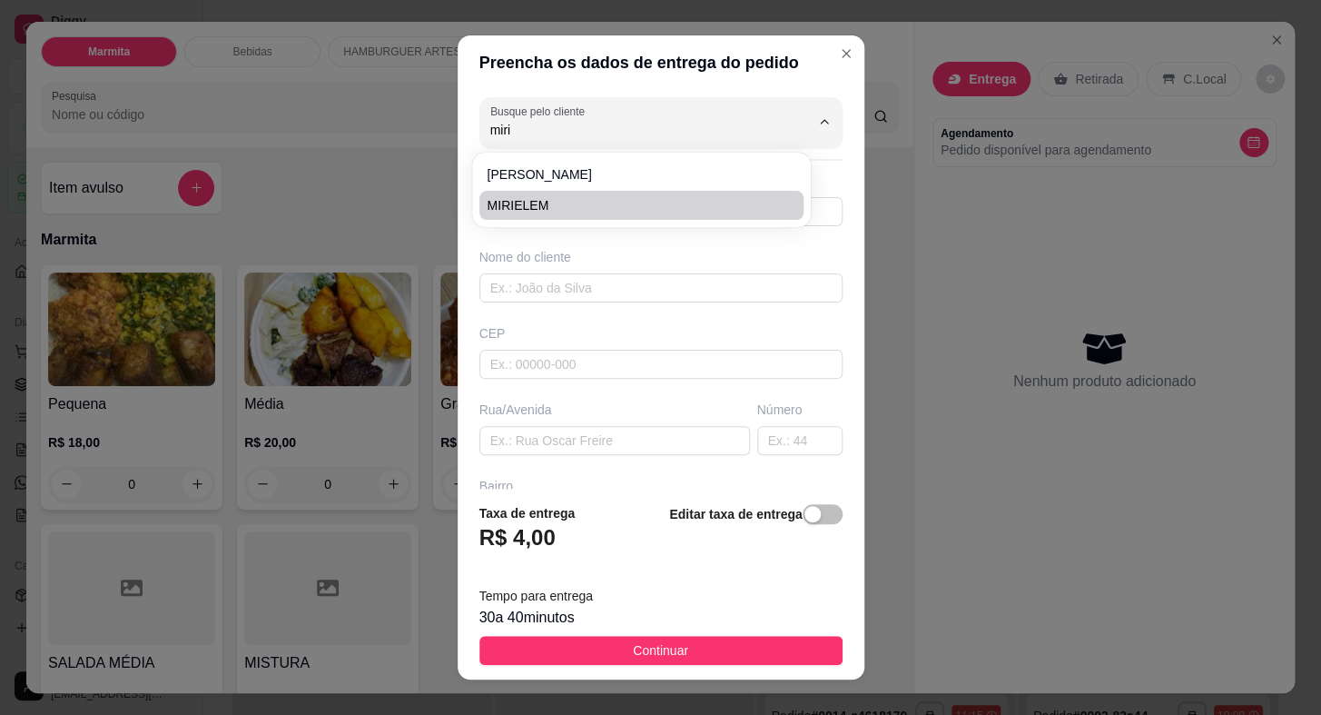
click at [507, 199] on span "MIRIELEM" at bounding box center [633, 205] width 292 height 18
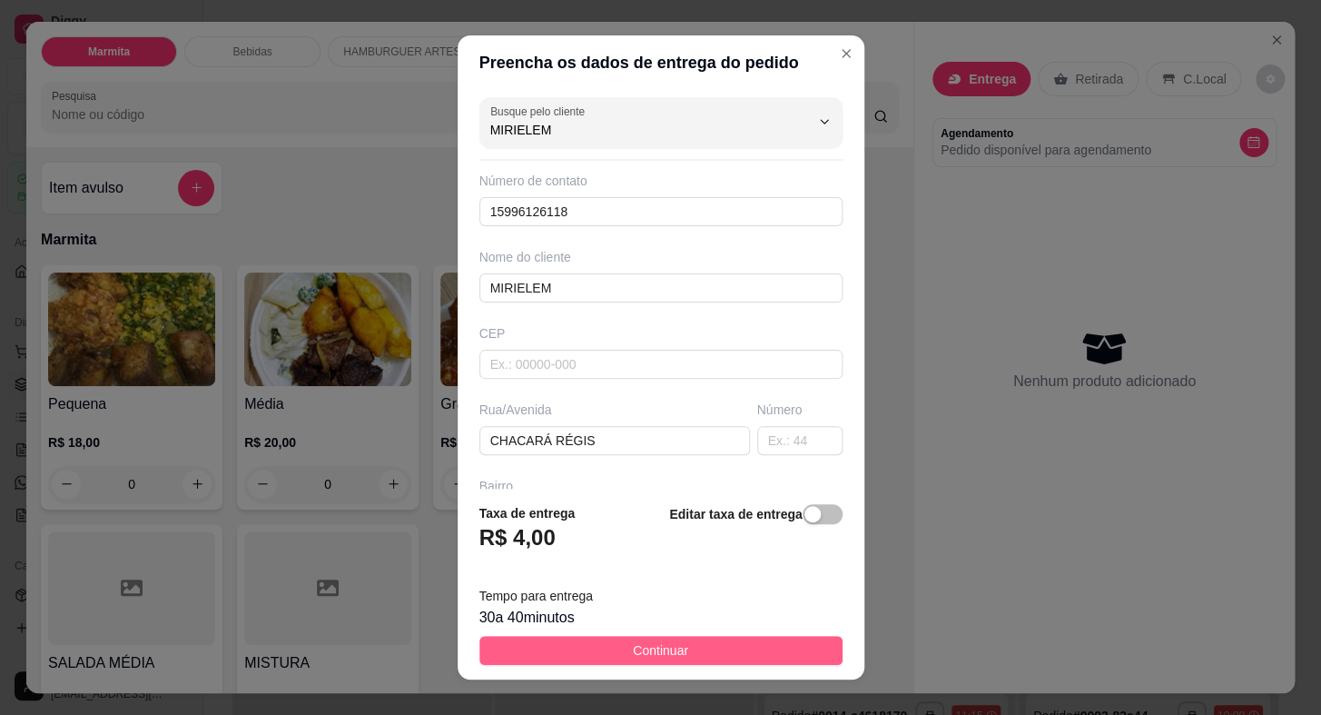
click at [592, 648] on button "Continuar" at bounding box center [661, 650] width 363 height 29
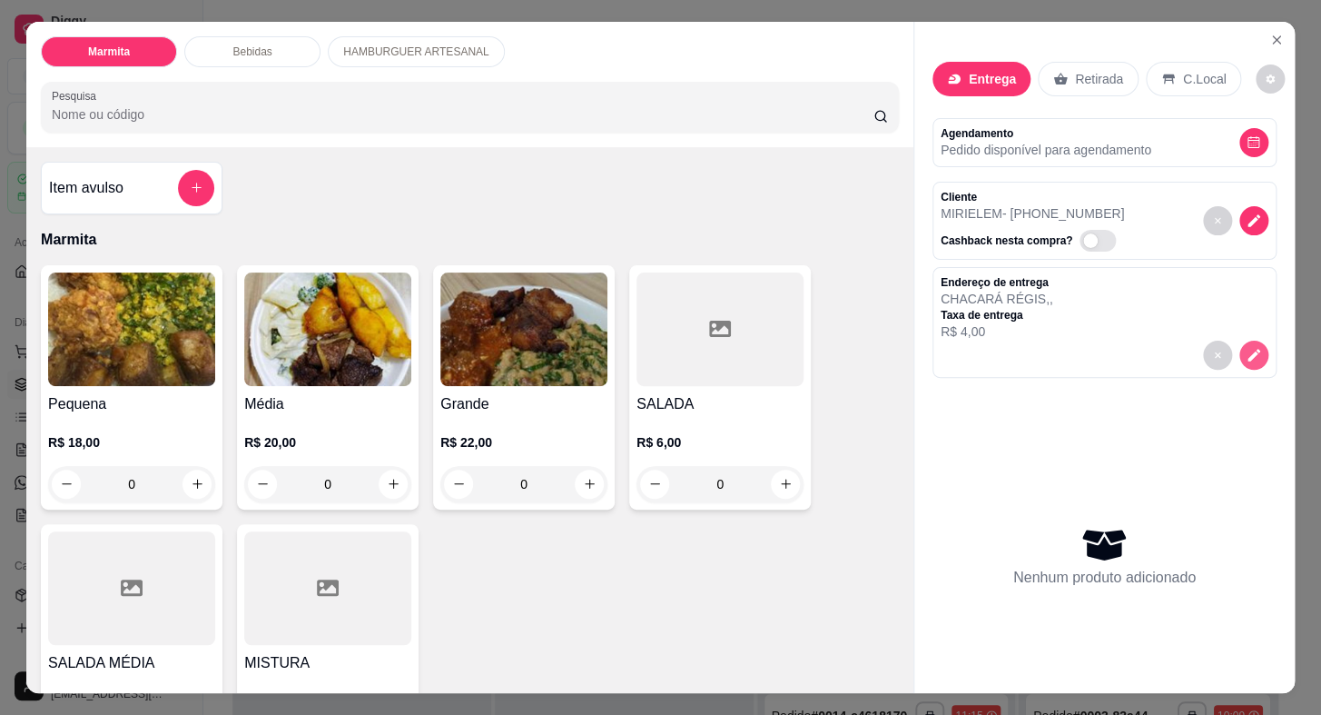
click at [1244, 349] on button "decrease-product-quantity" at bounding box center [1254, 355] width 29 height 29
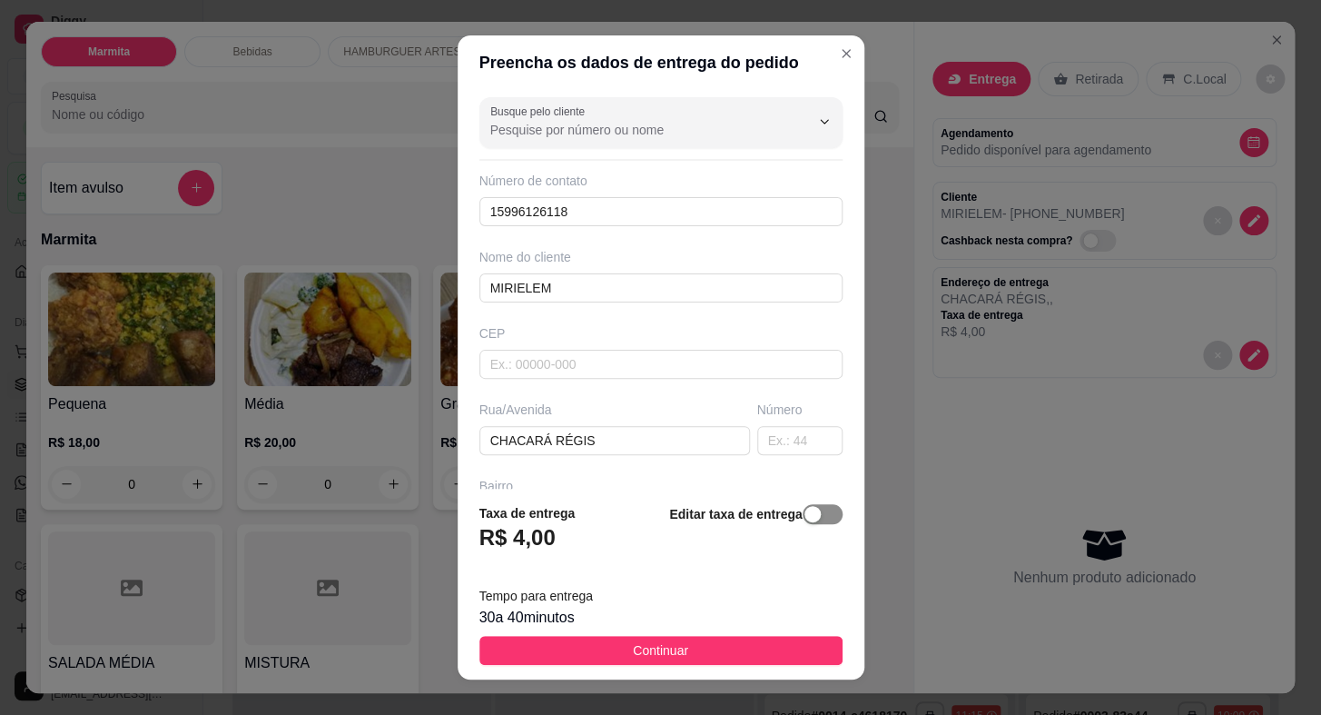
click at [805, 518] on div "button" at bounding box center [813, 514] width 16 height 16
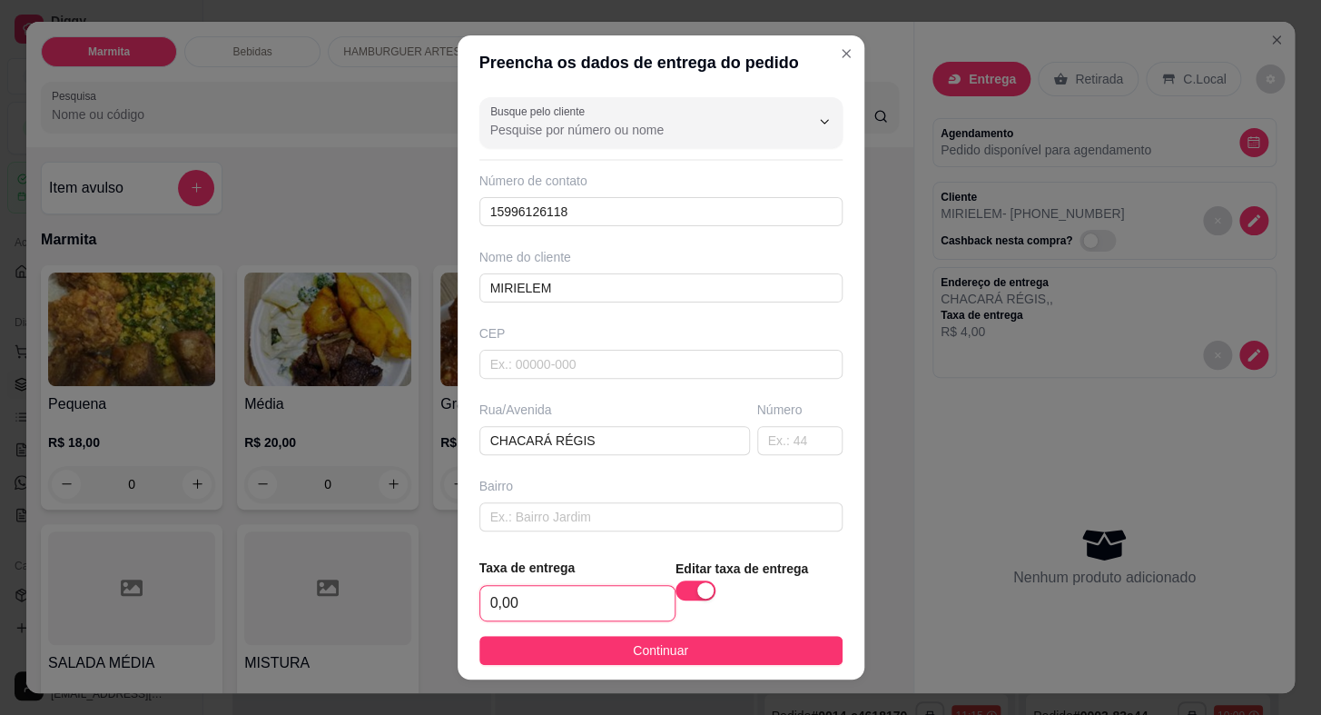
click at [531, 602] on input "0,00" at bounding box center [577, 603] width 194 height 35
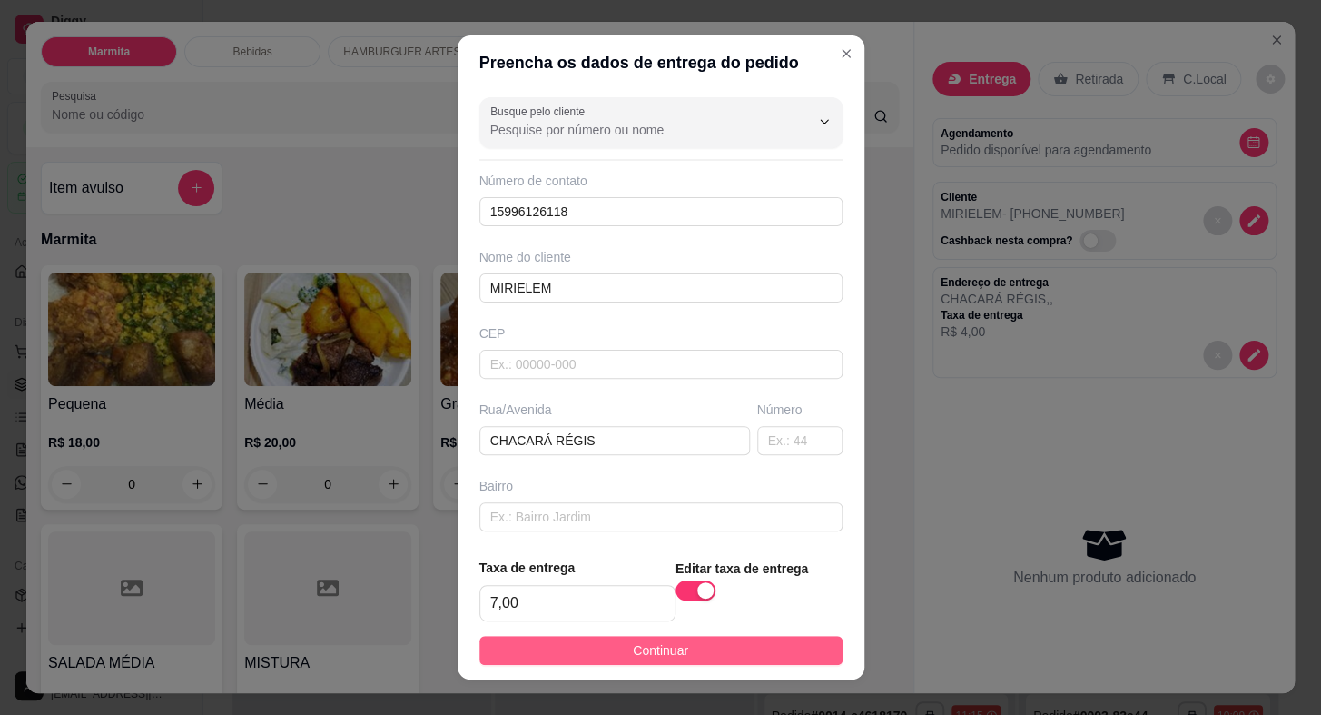
click at [599, 647] on button "Continuar" at bounding box center [661, 650] width 363 height 29
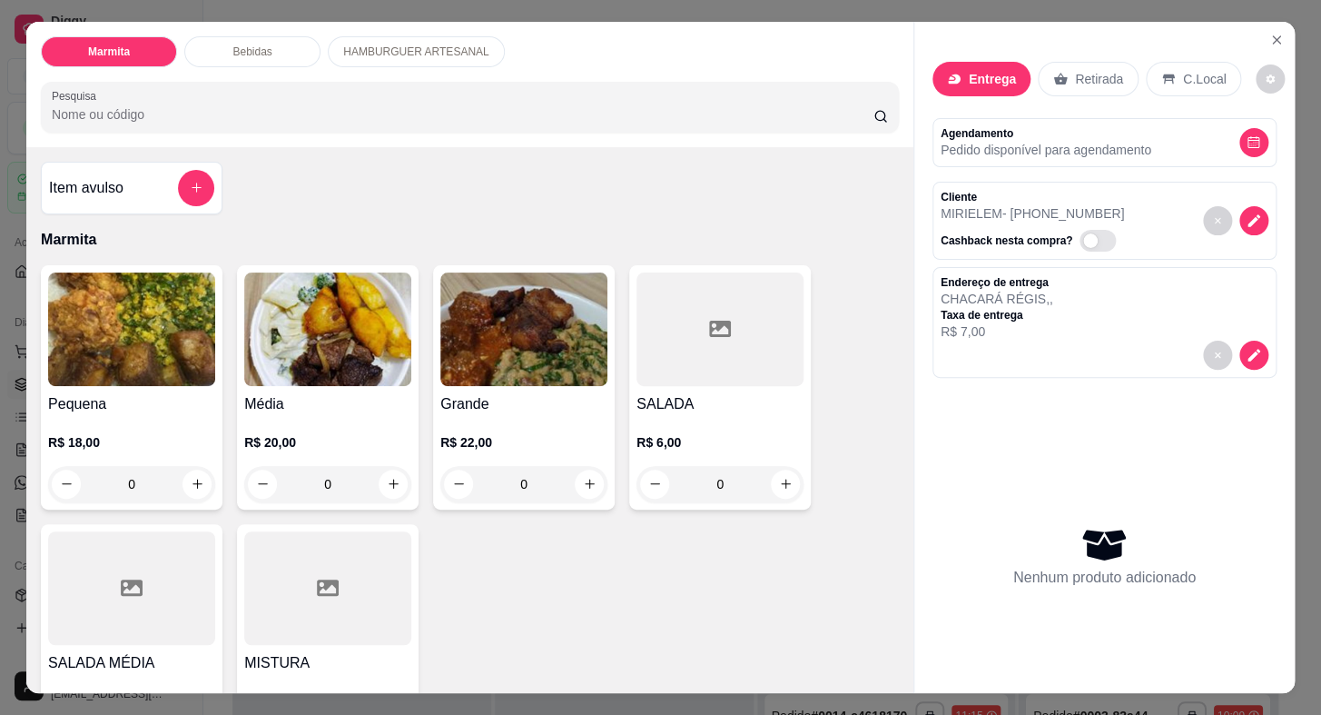
click at [179, 399] on h4 "Pequena" at bounding box center [131, 404] width 167 height 22
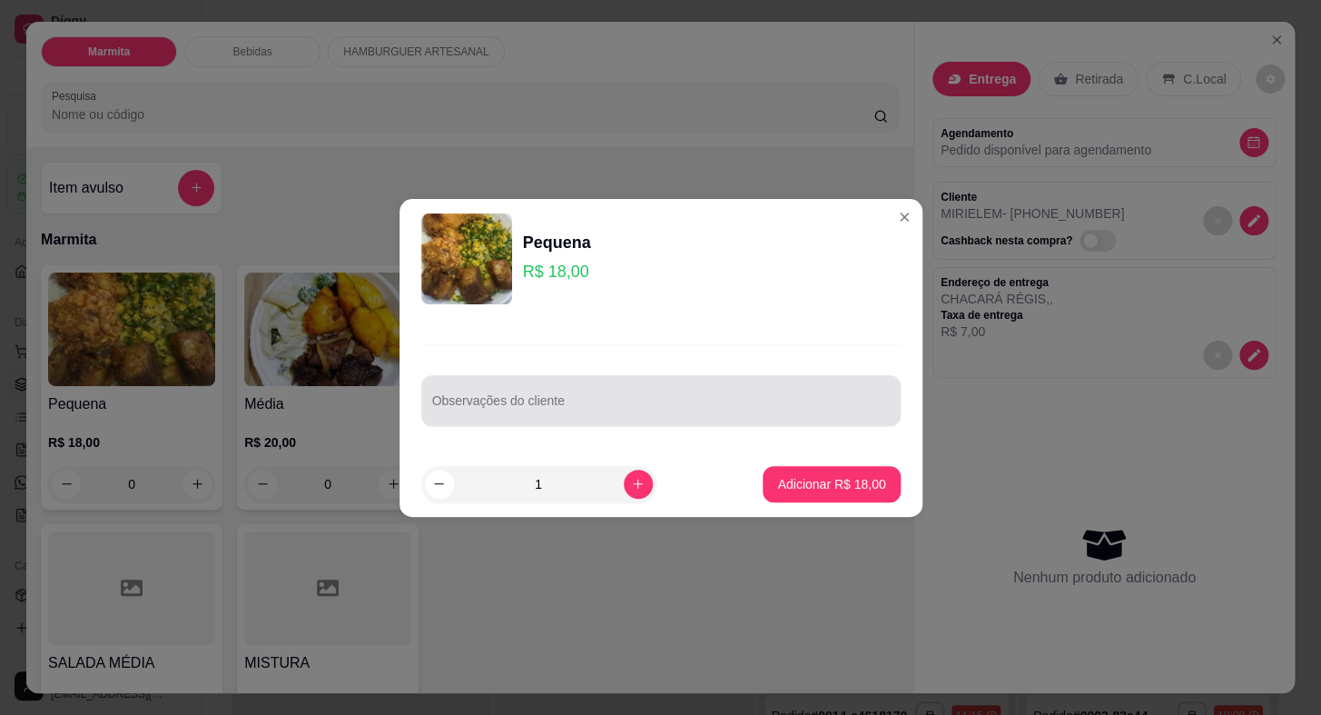
click at [471, 418] on div "Observações do cliente" at bounding box center [661, 400] width 480 height 51
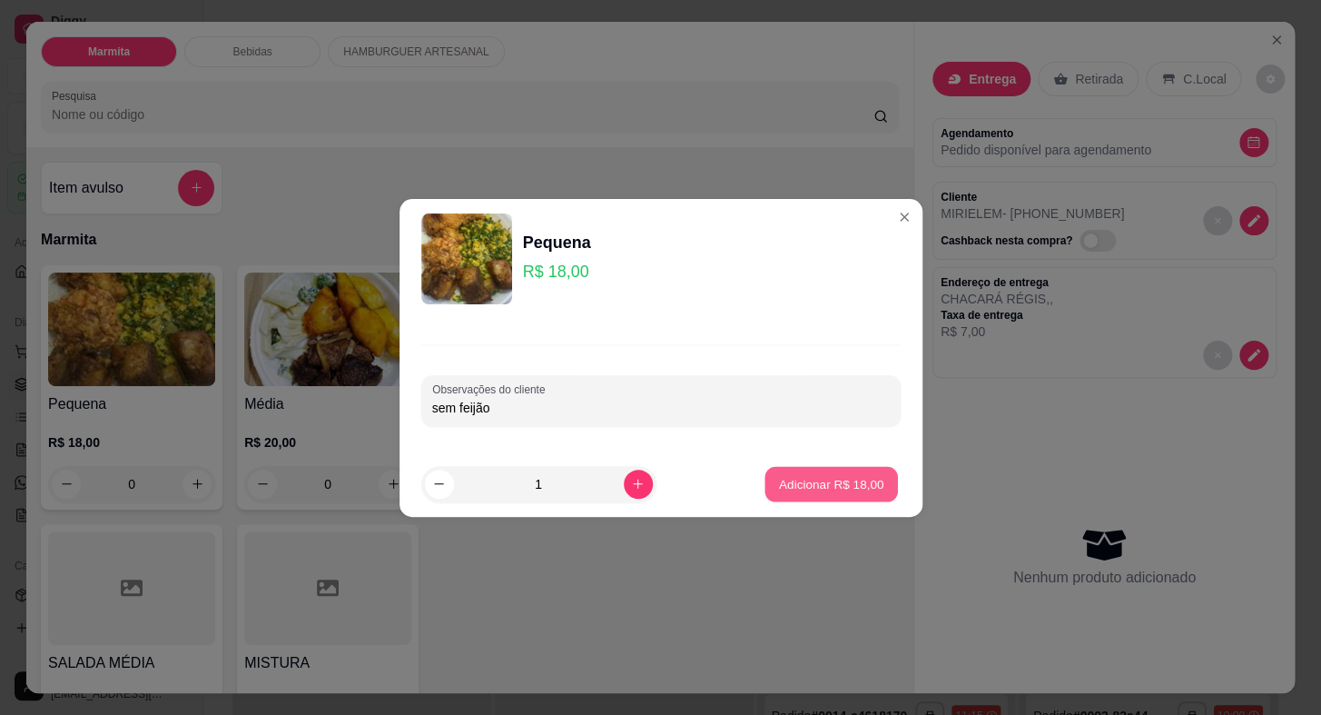
click at [798, 467] on button "Adicionar R$ 18,00" at bounding box center [833, 483] width 134 height 35
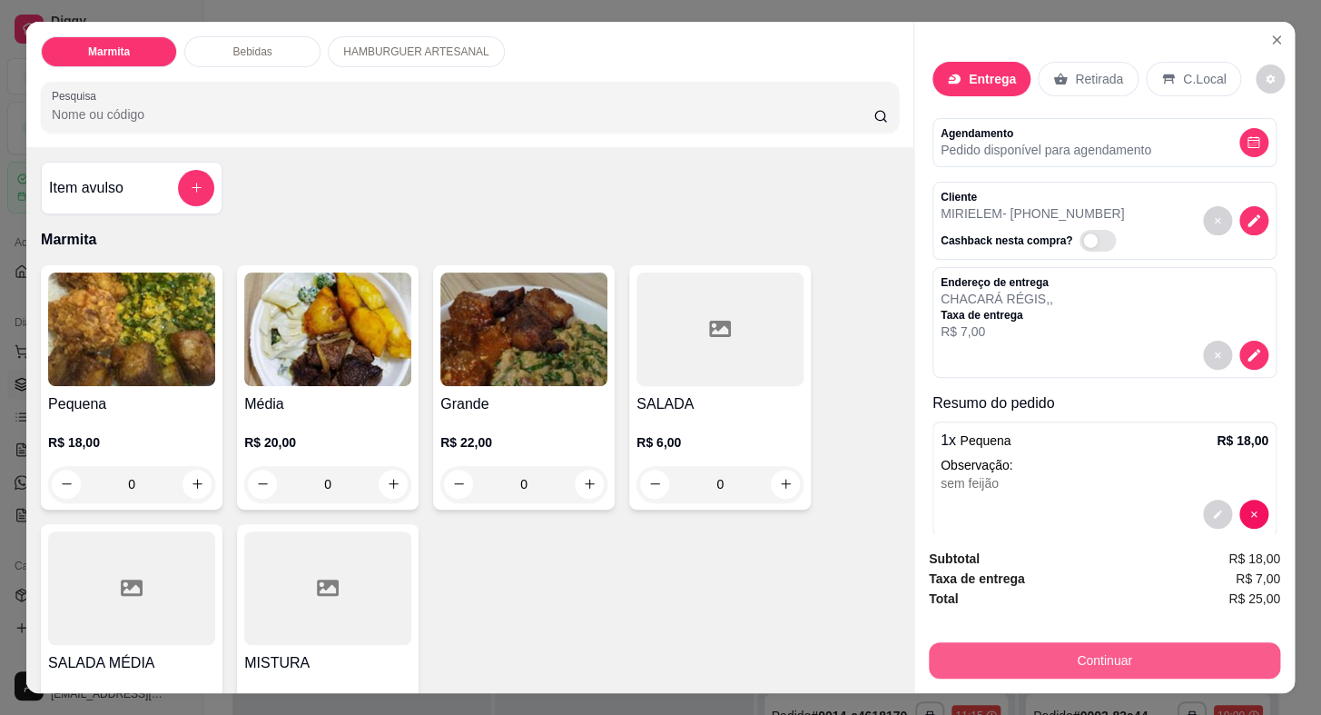
click at [1123, 668] on button "Continuar" at bounding box center [1104, 660] width 351 height 36
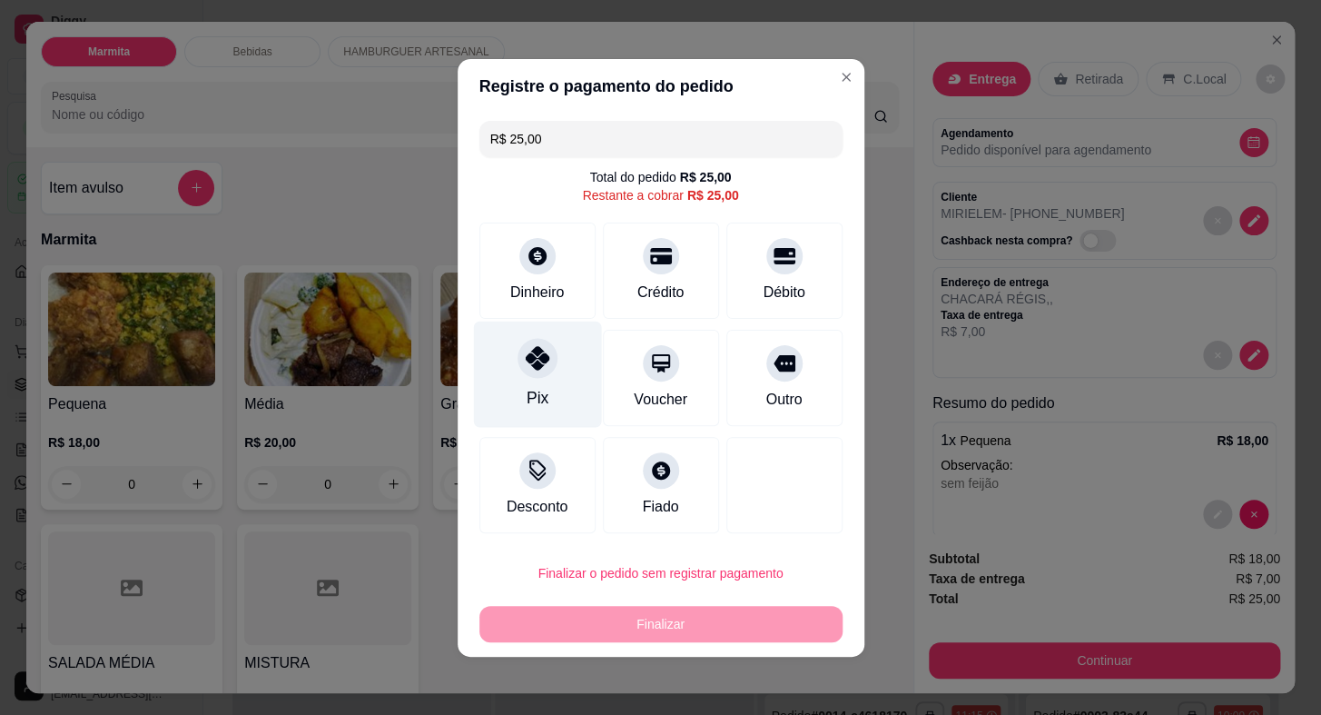
click at [580, 395] on div "Pix" at bounding box center [537, 374] width 128 height 106
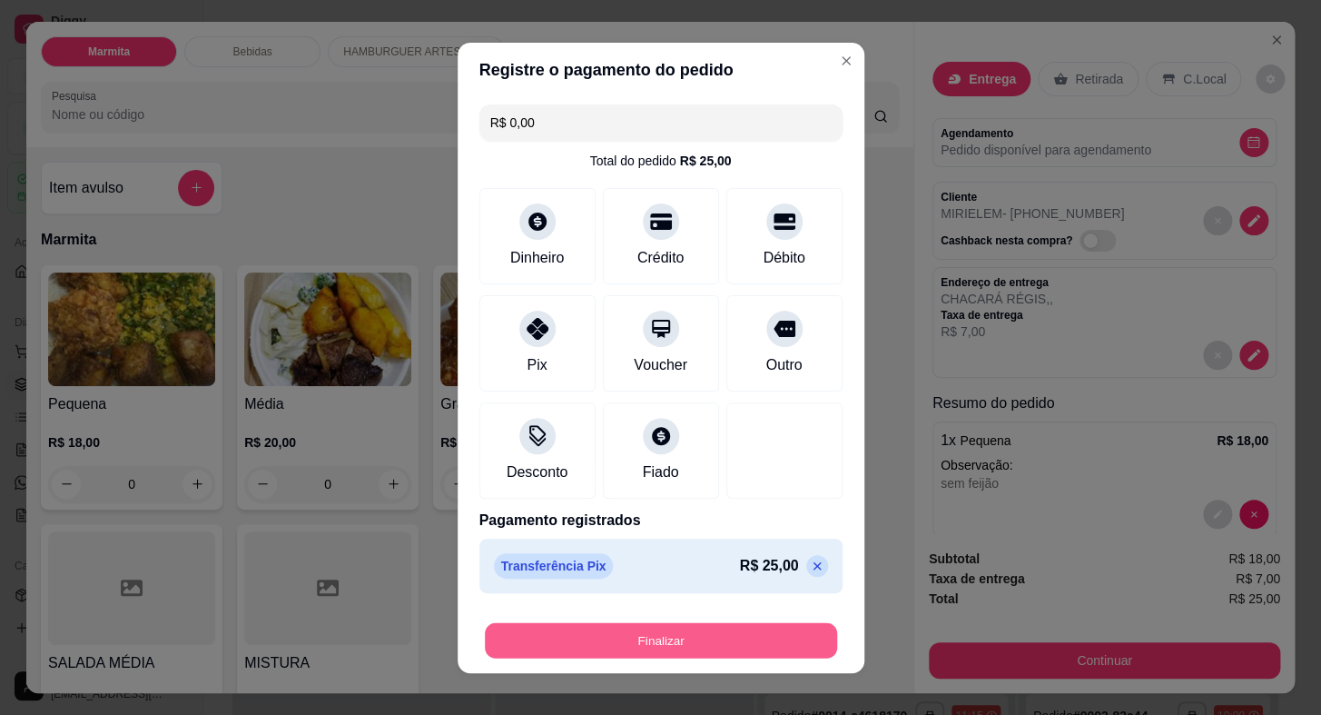
click at [679, 638] on button "Finalizar" at bounding box center [661, 639] width 352 height 35
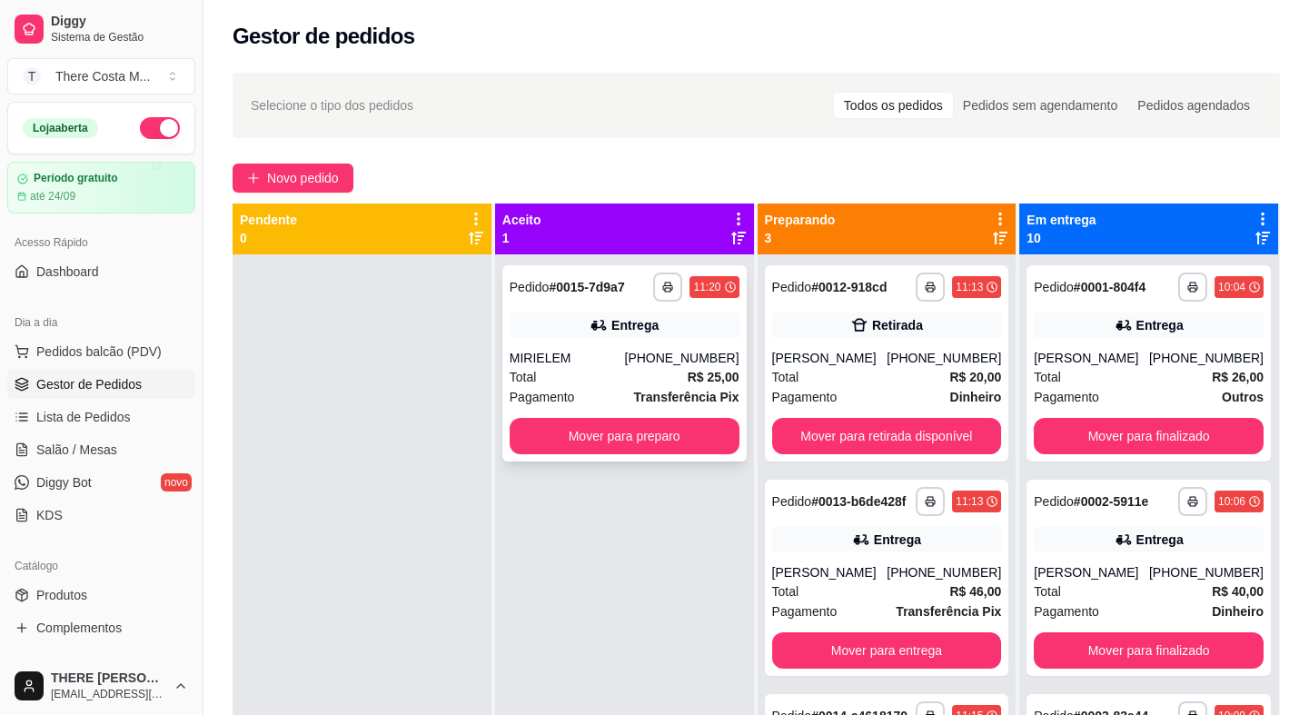
click at [601, 336] on div "Entrega" at bounding box center [625, 324] width 230 height 25
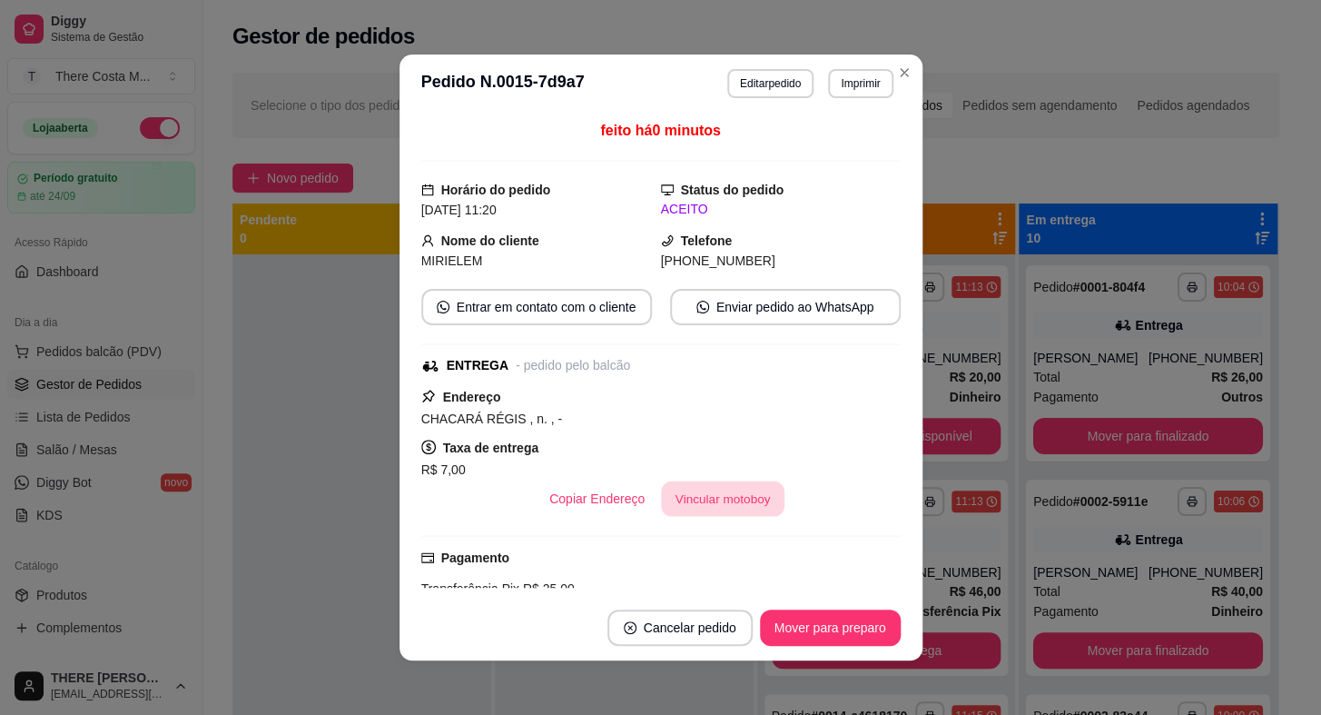
click at [711, 497] on button "Vincular motoboy" at bounding box center [723, 498] width 124 height 35
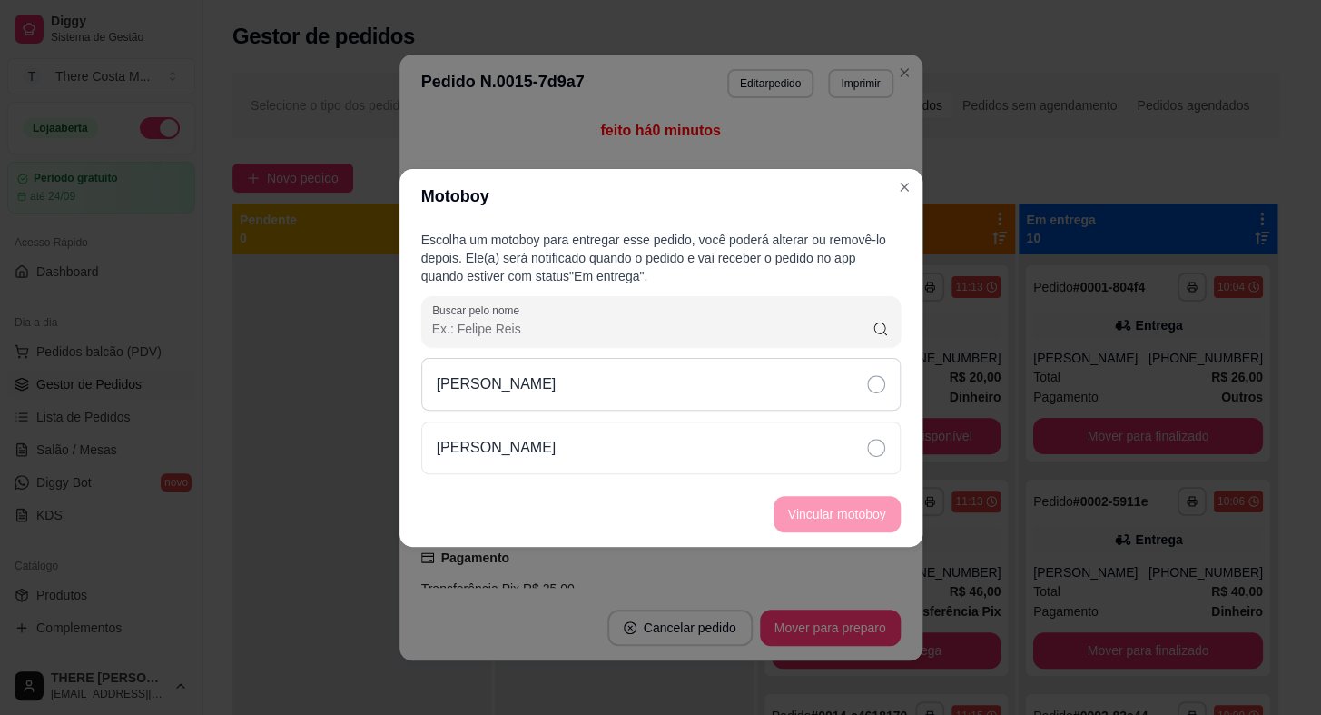
click at [856, 372] on div "[PERSON_NAME]" at bounding box center [661, 384] width 480 height 53
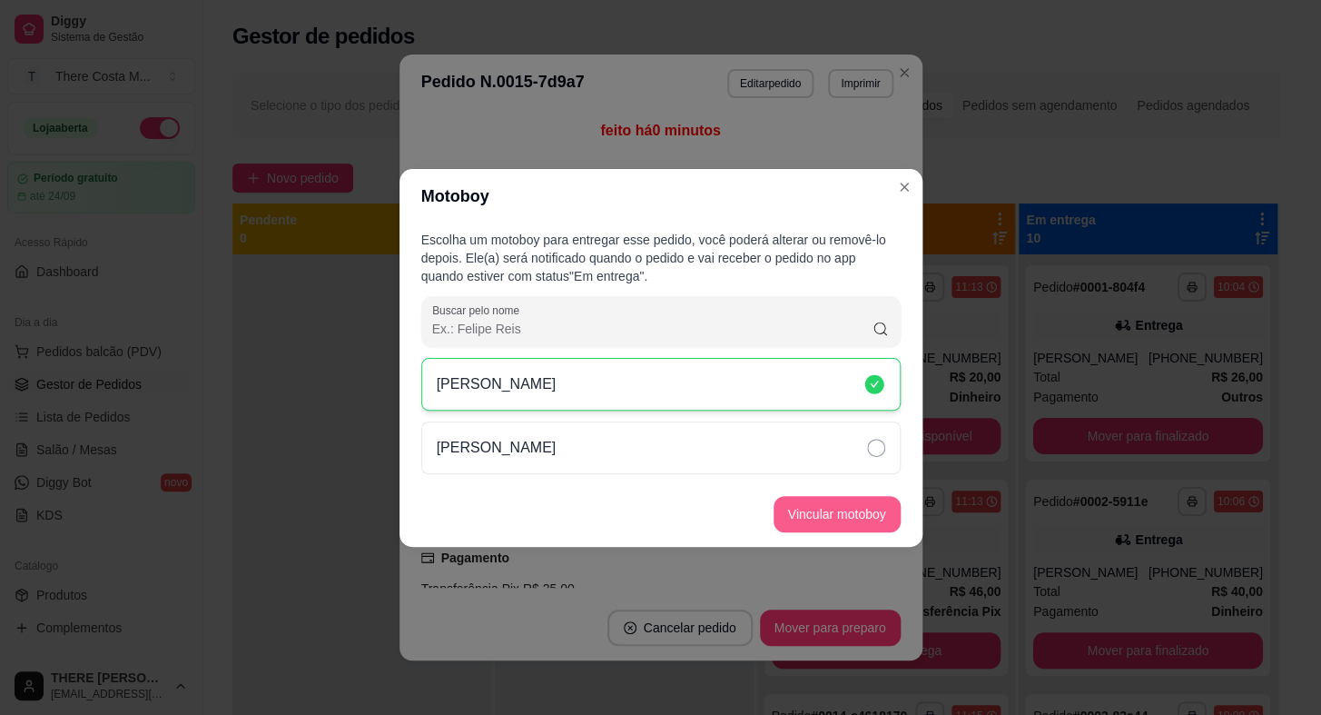
click at [851, 515] on button "Vincular motoboy" at bounding box center [837, 514] width 127 height 36
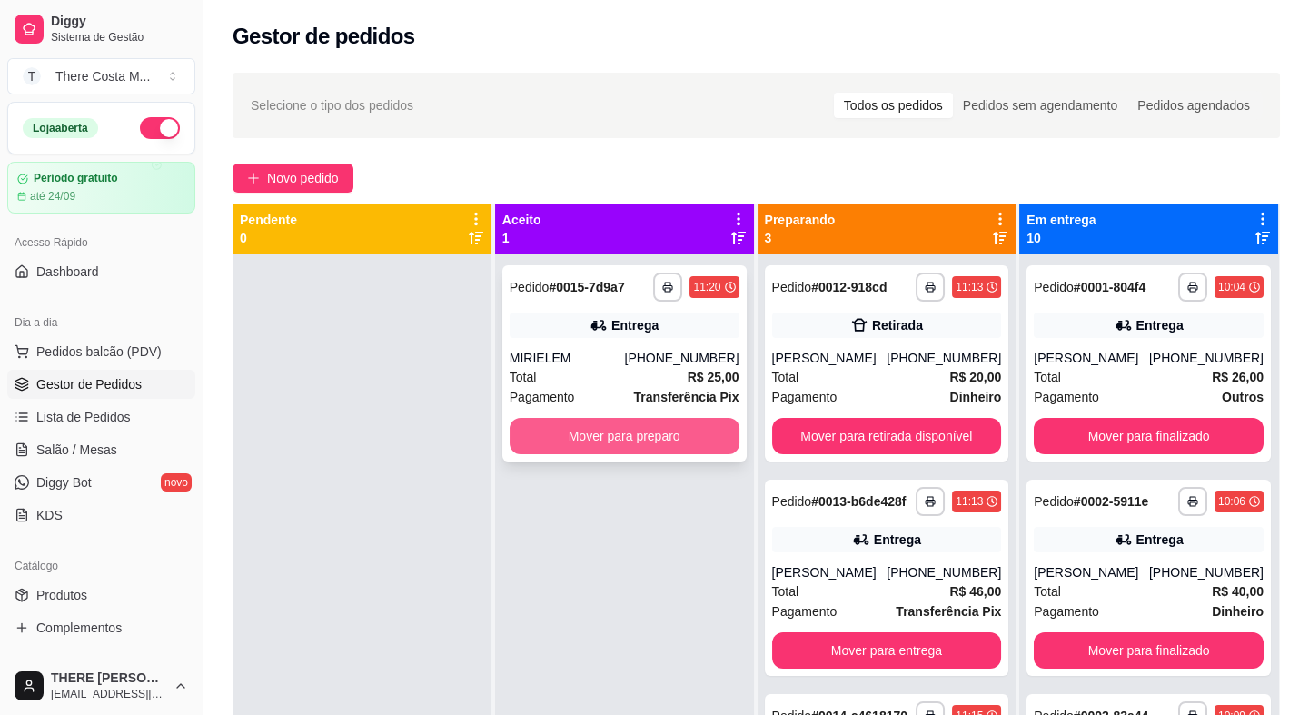
click at [640, 436] on button "Mover para preparo" at bounding box center [625, 436] width 230 height 36
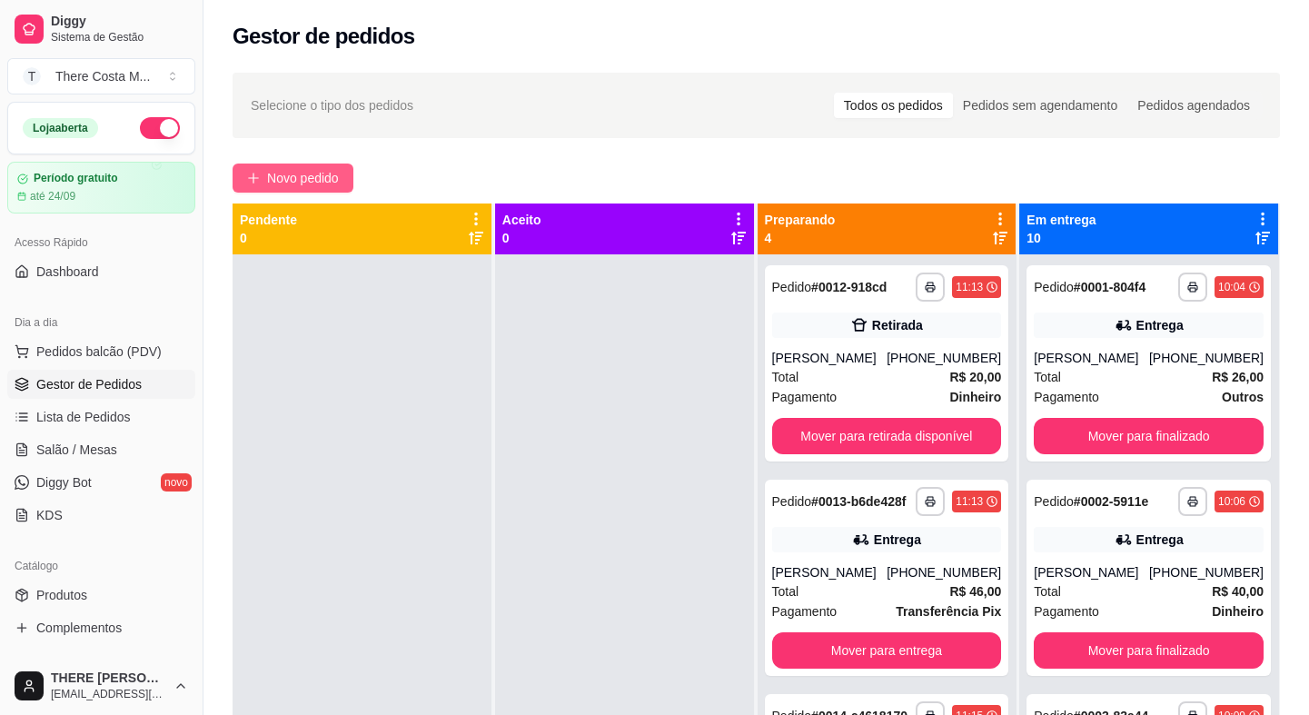
click at [284, 178] on span "Novo pedido" at bounding box center [303, 178] width 72 height 20
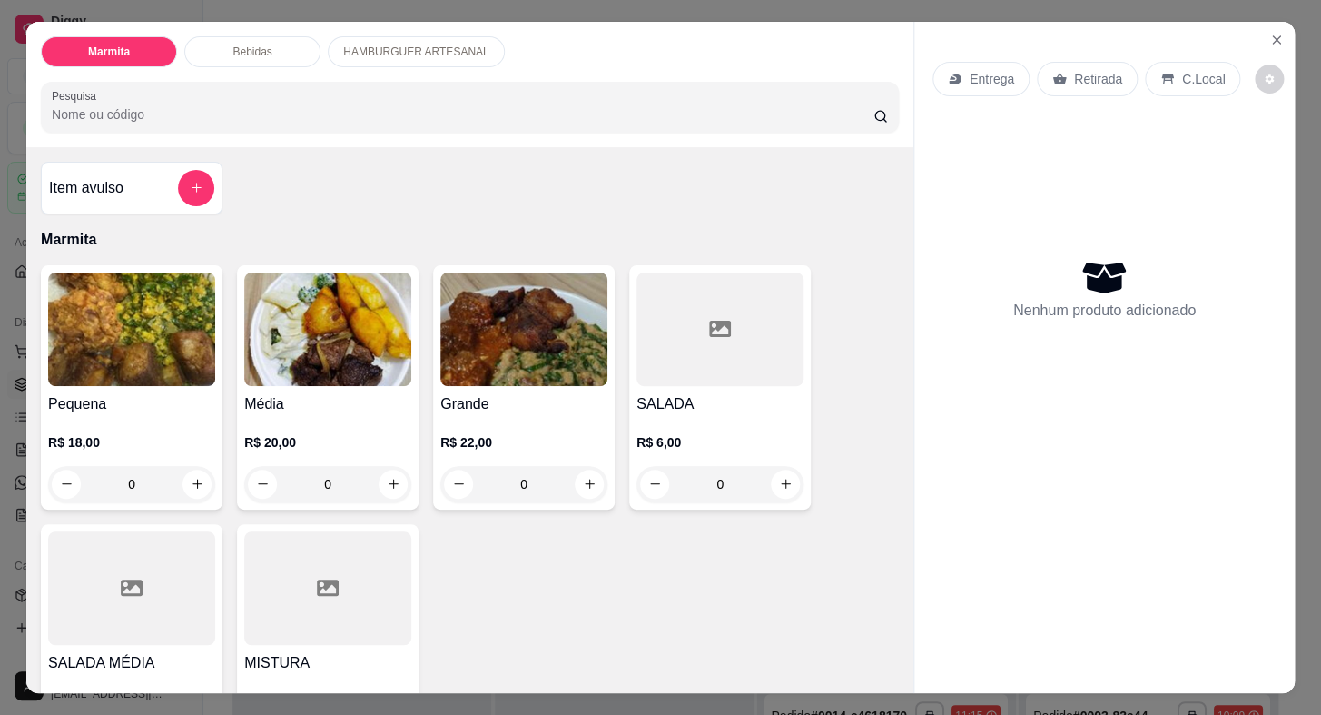
click at [990, 76] on p "Entrega" at bounding box center [992, 79] width 45 height 18
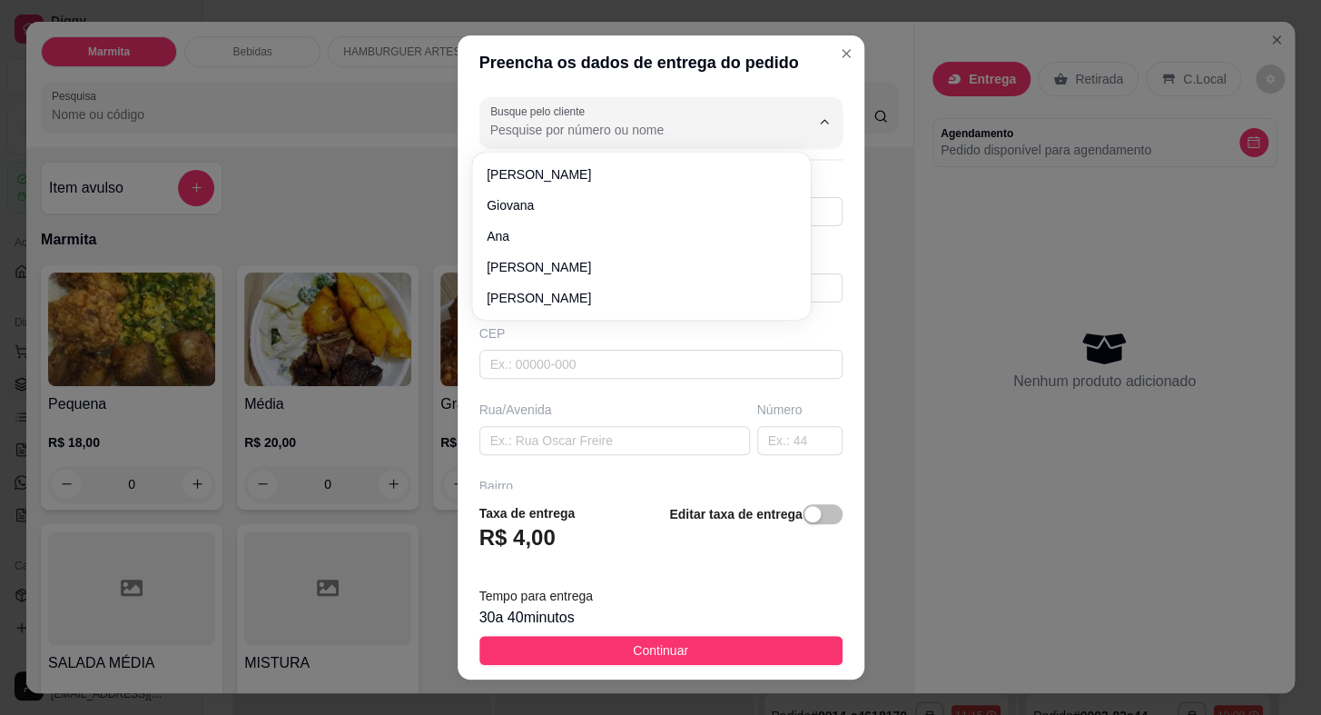
click at [691, 122] on input "Busque pelo cliente" at bounding box center [635, 130] width 291 height 18
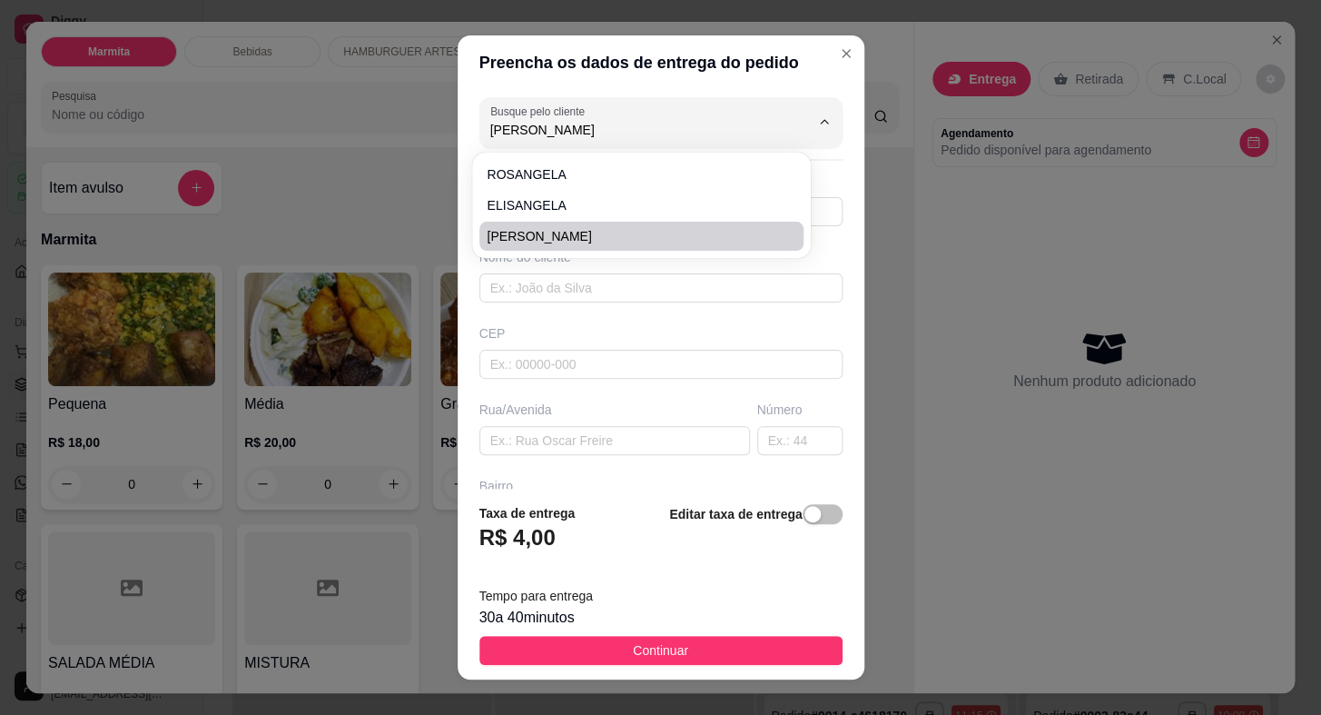
click at [520, 240] on span "[PERSON_NAME]" at bounding box center [633, 236] width 292 height 18
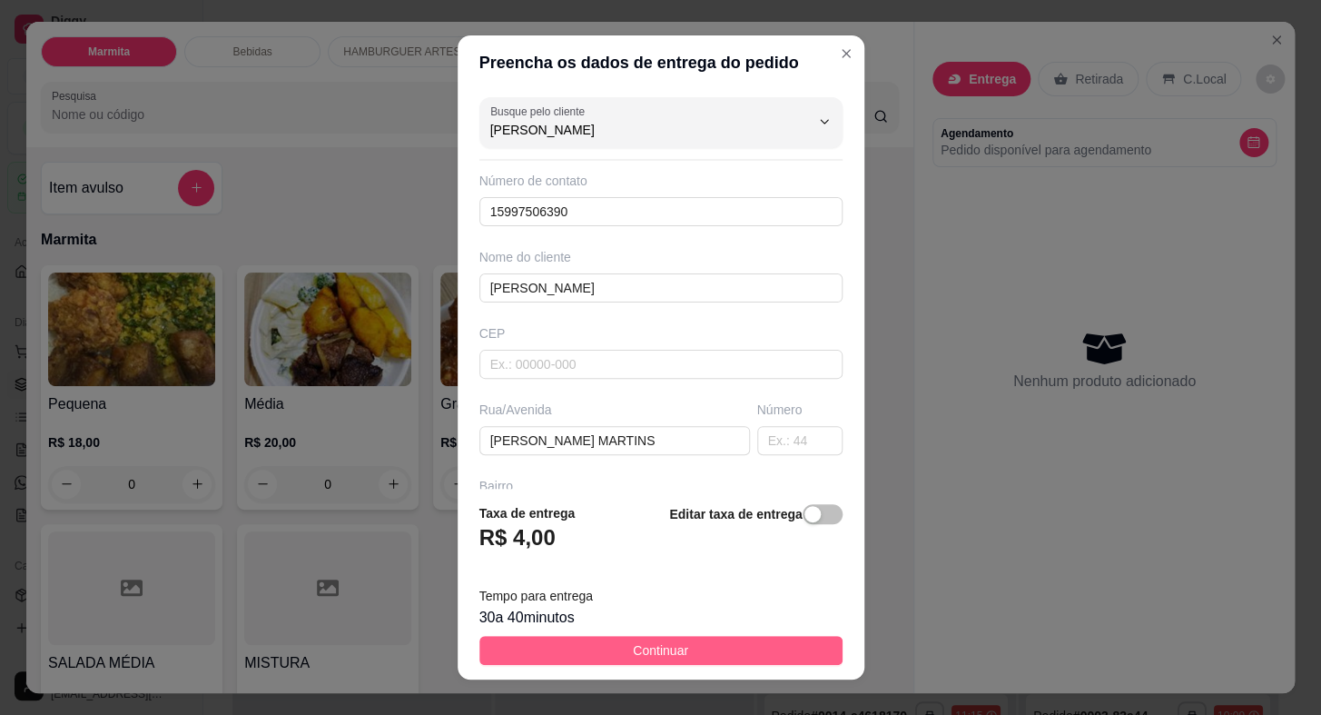
click at [659, 643] on span "Continuar" at bounding box center [660, 650] width 55 height 20
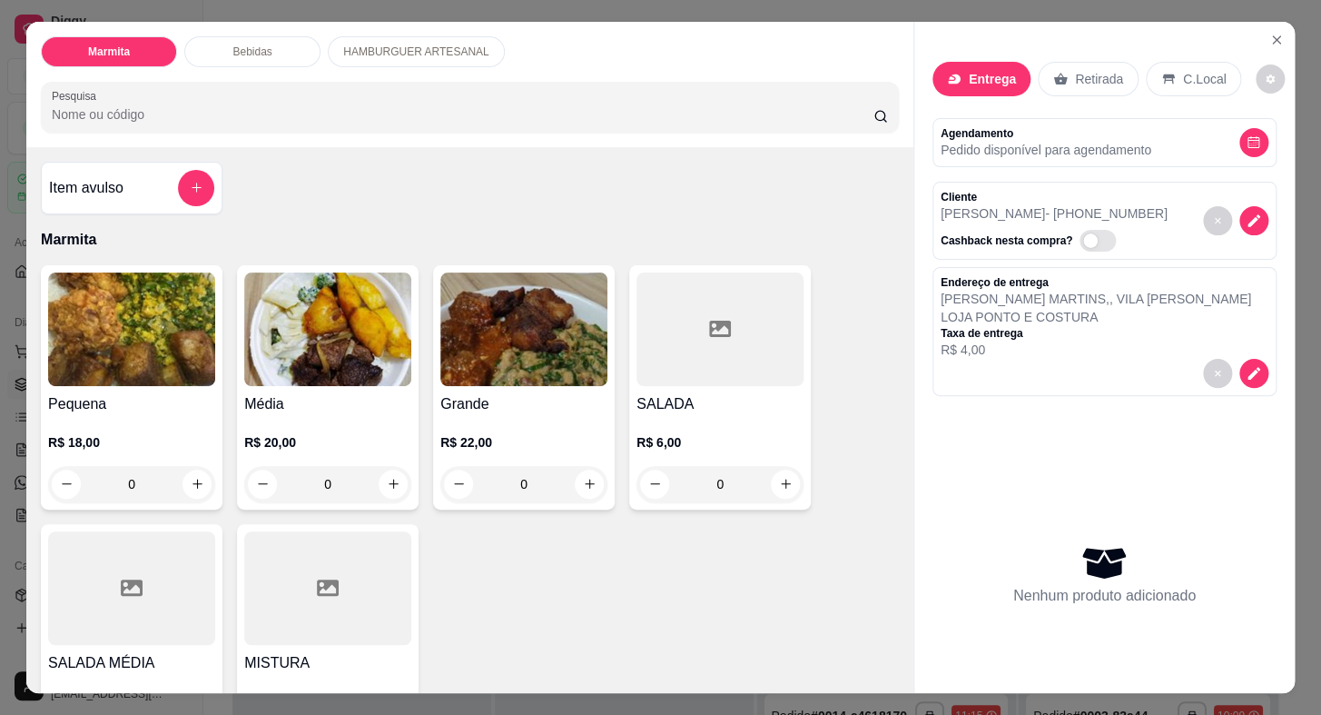
click at [131, 345] on img at bounding box center [131, 329] width 167 height 114
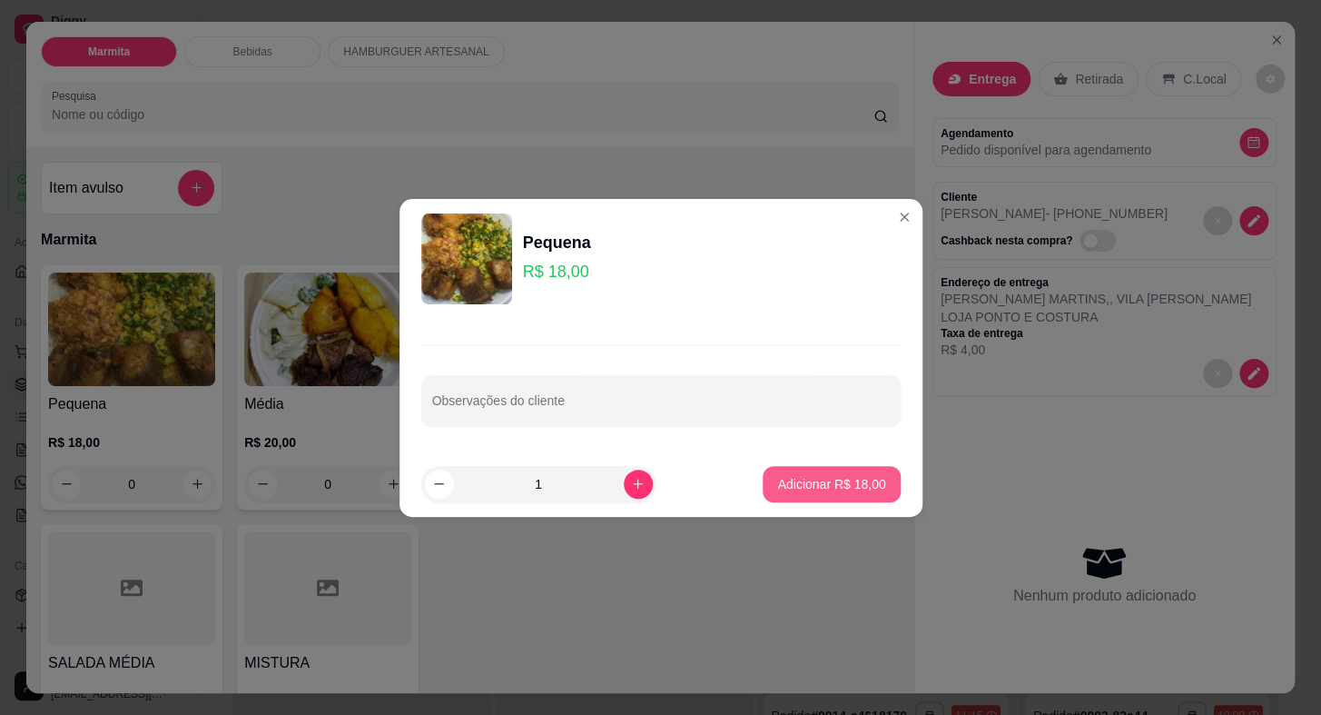
click at [842, 481] on p "Adicionar R$ 18,00" at bounding box center [831, 484] width 108 height 18
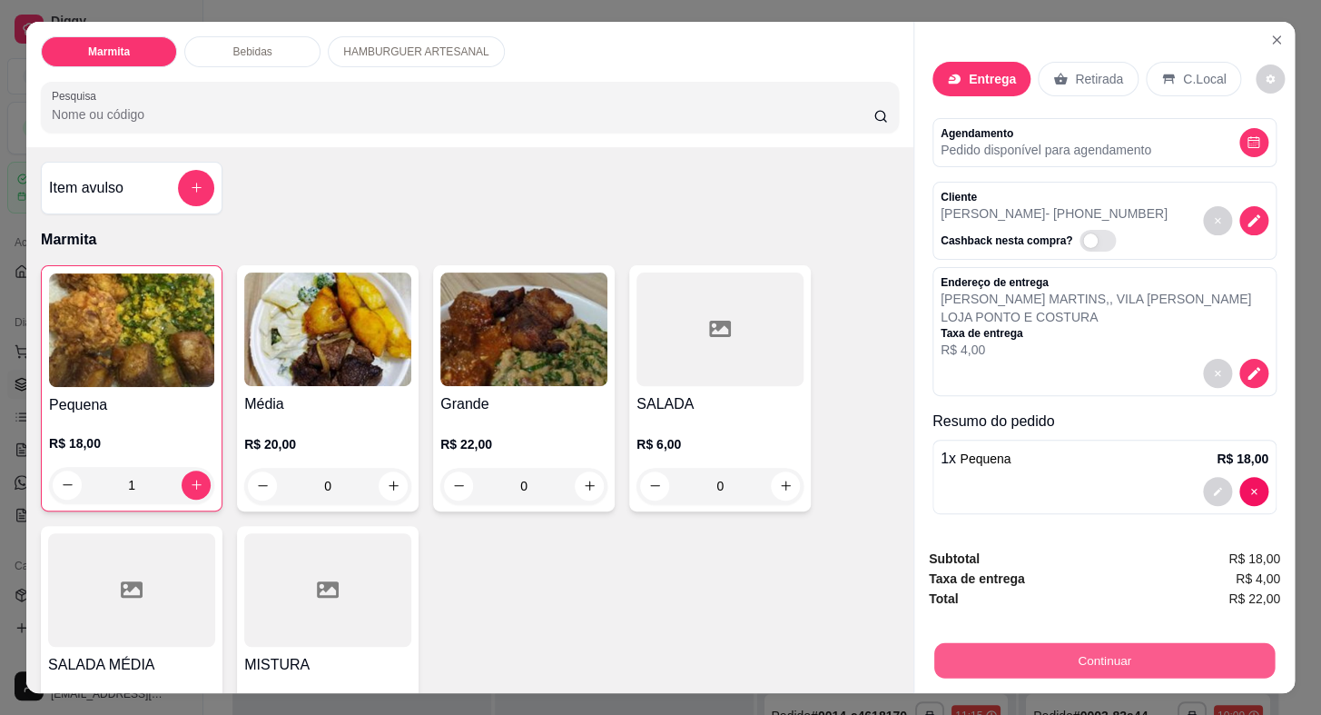
click at [1043, 643] on button "Continuar" at bounding box center [1105, 660] width 341 height 35
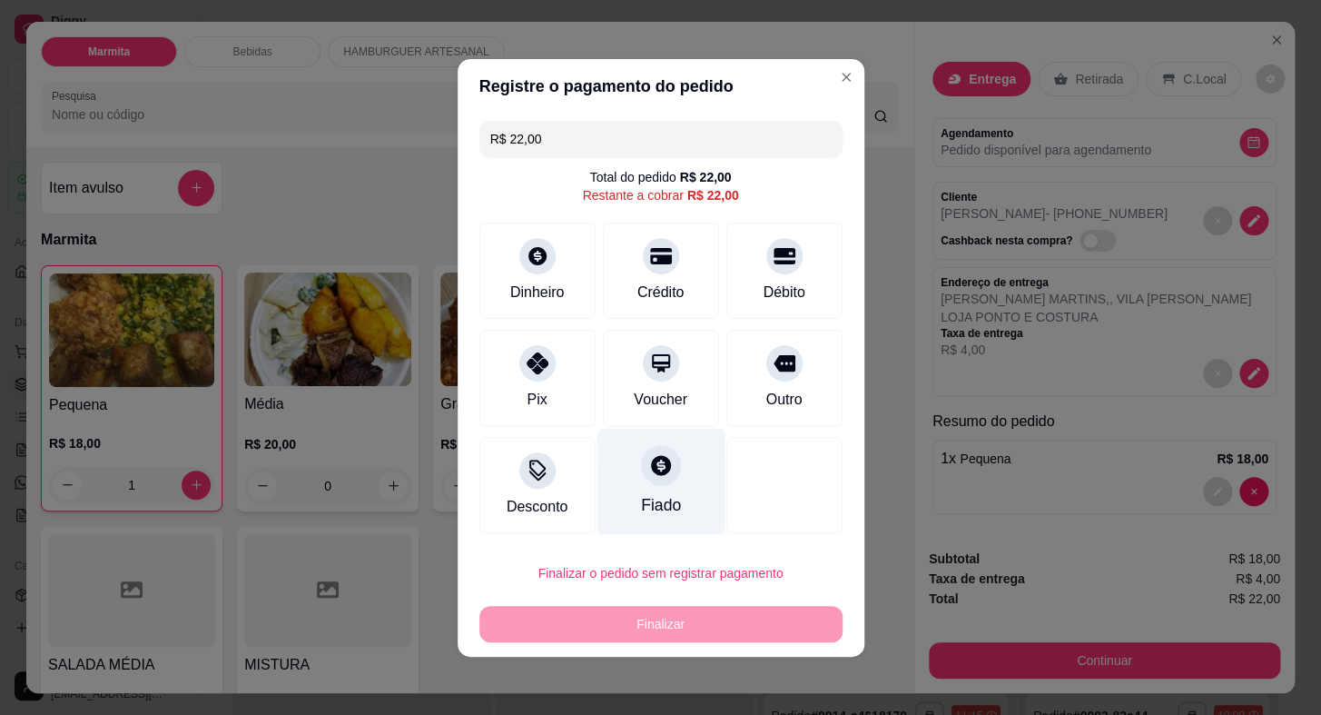
click at [627, 506] on div "Fiado" at bounding box center [661, 481] width 128 height 106
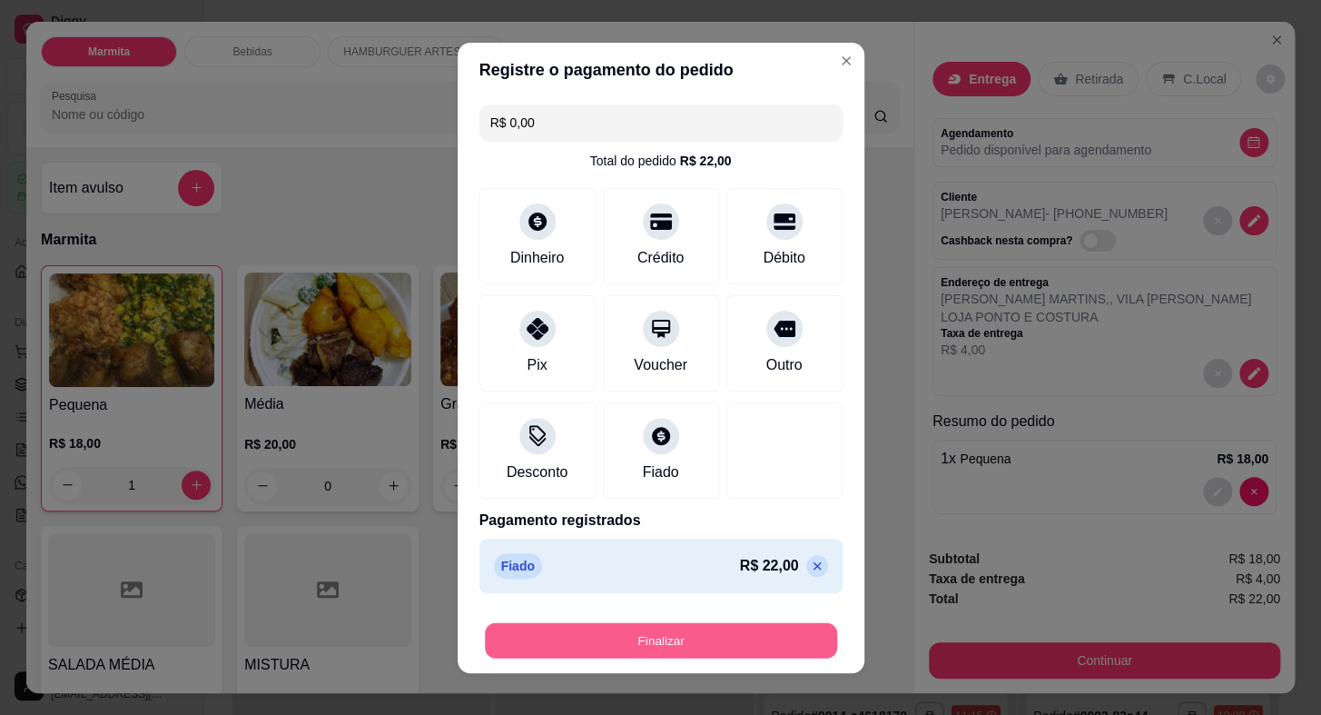
click at [710, 648] on button "Finalizar" at bounding box center [661, 639] width 352 height 35
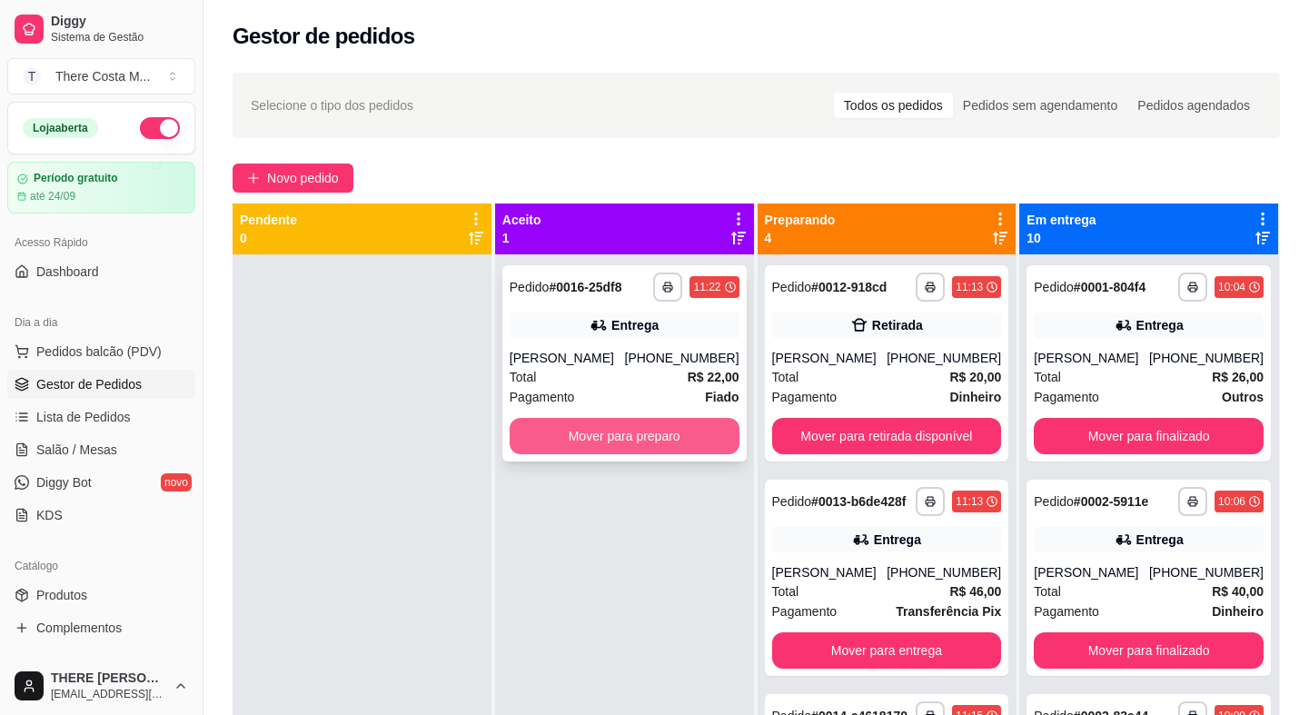
click at [614, 440] on button "Mover para preparo" at bounding box center [625, 436] width 230 height 36
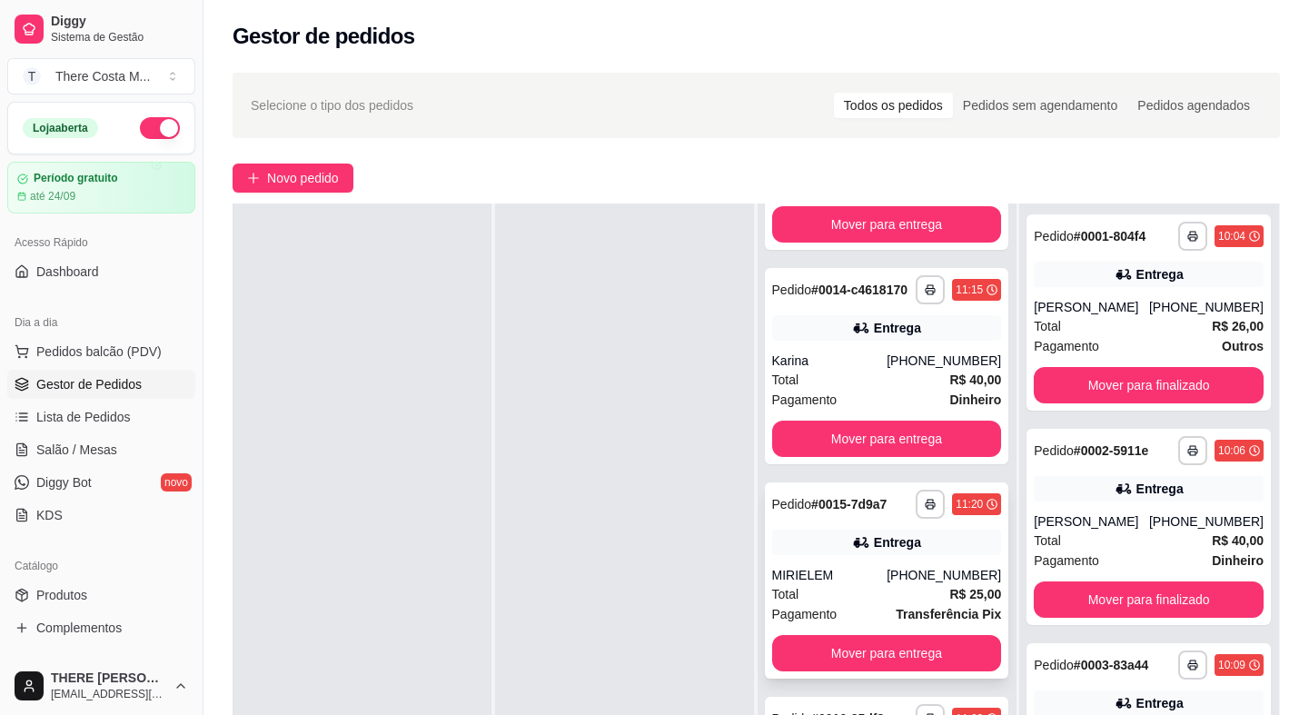
scroll to position [276, 0]
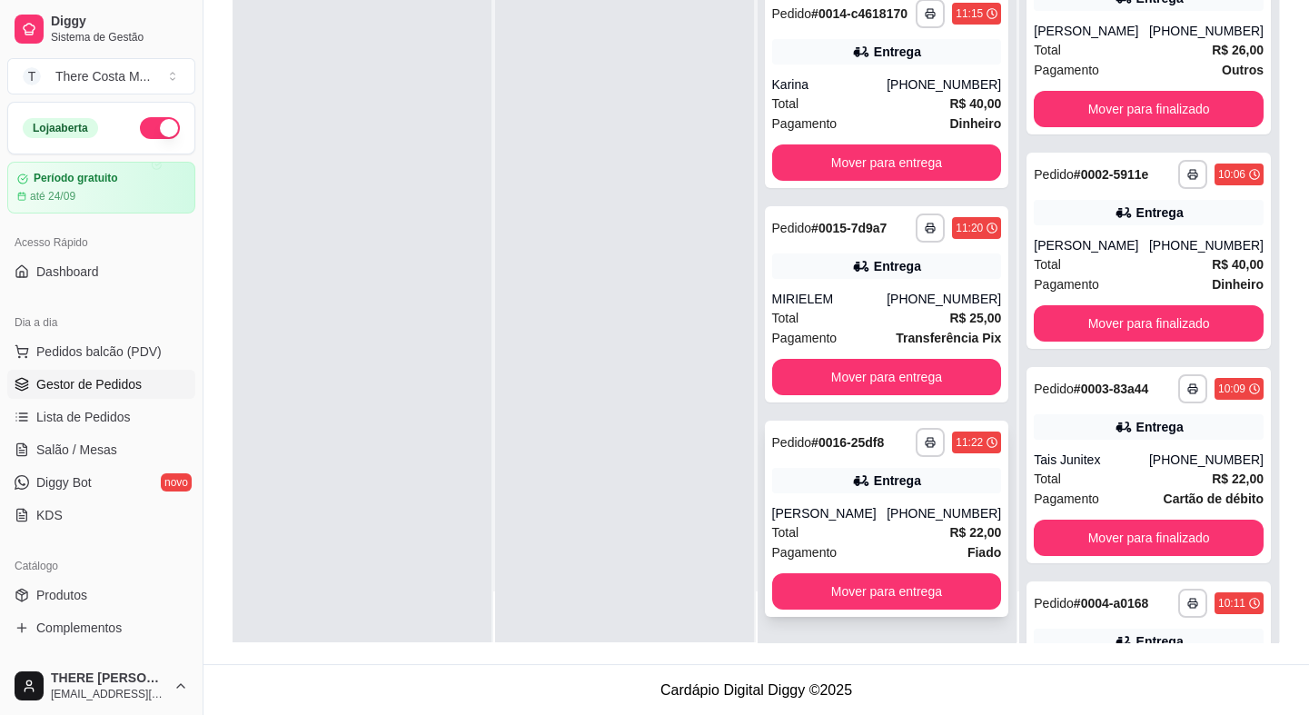
click at [875, 529] on div "Total R$ 22,00" at bounding box center [887, 532] width 230 height 20
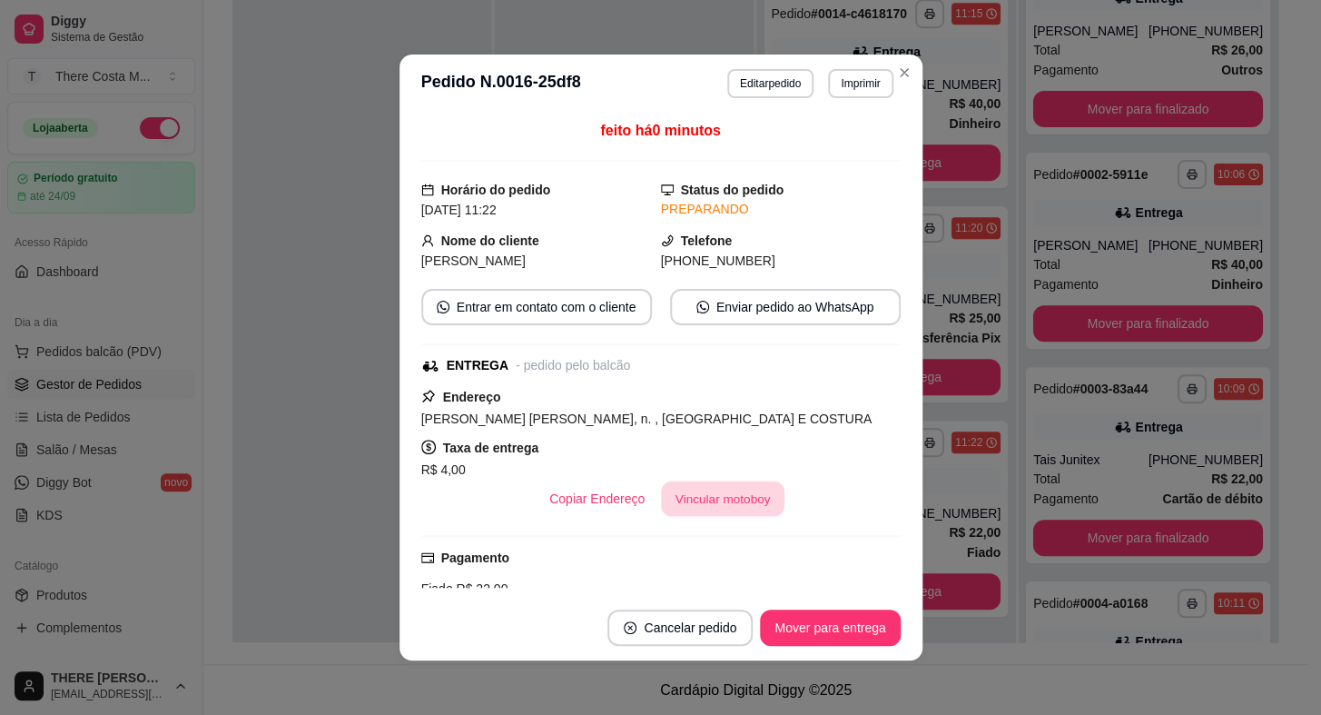
click at [712, 500] on button "Vincular motoboy" at bounding box center [723, 498] width 124 height 35
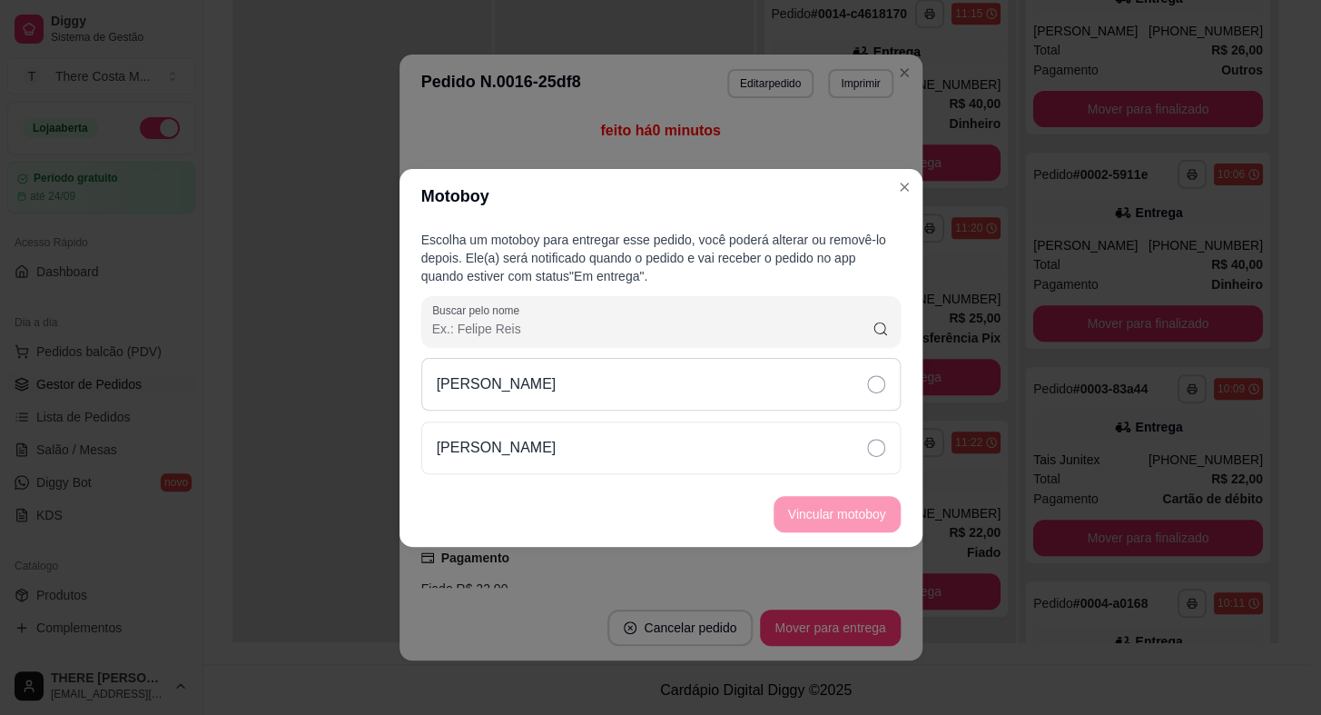
click at [844, 381] on div "[PERSON_NAME]" at bounding box center [661, 384] width 480 height 53
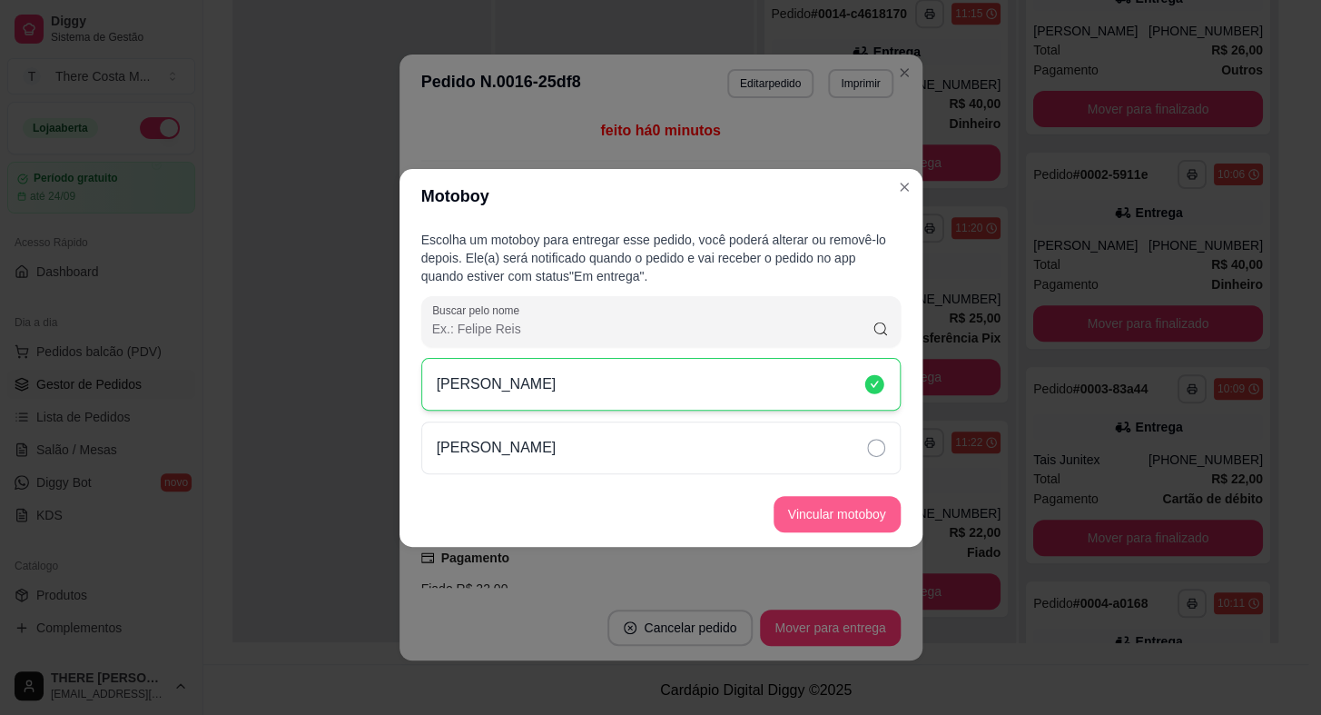
click at [826, 528] on button "Vincular motoboy" at bounding box center [837, 514] width 127 height 36
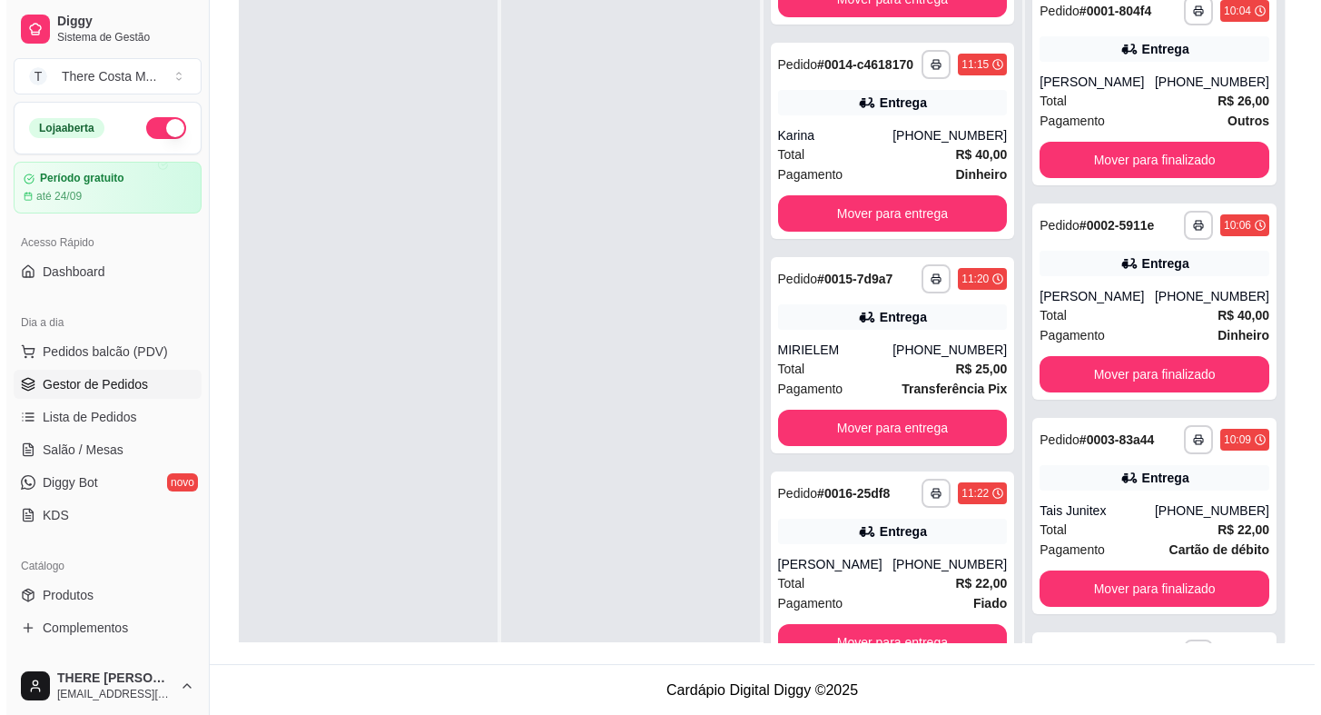
scroll to position [28, 0]
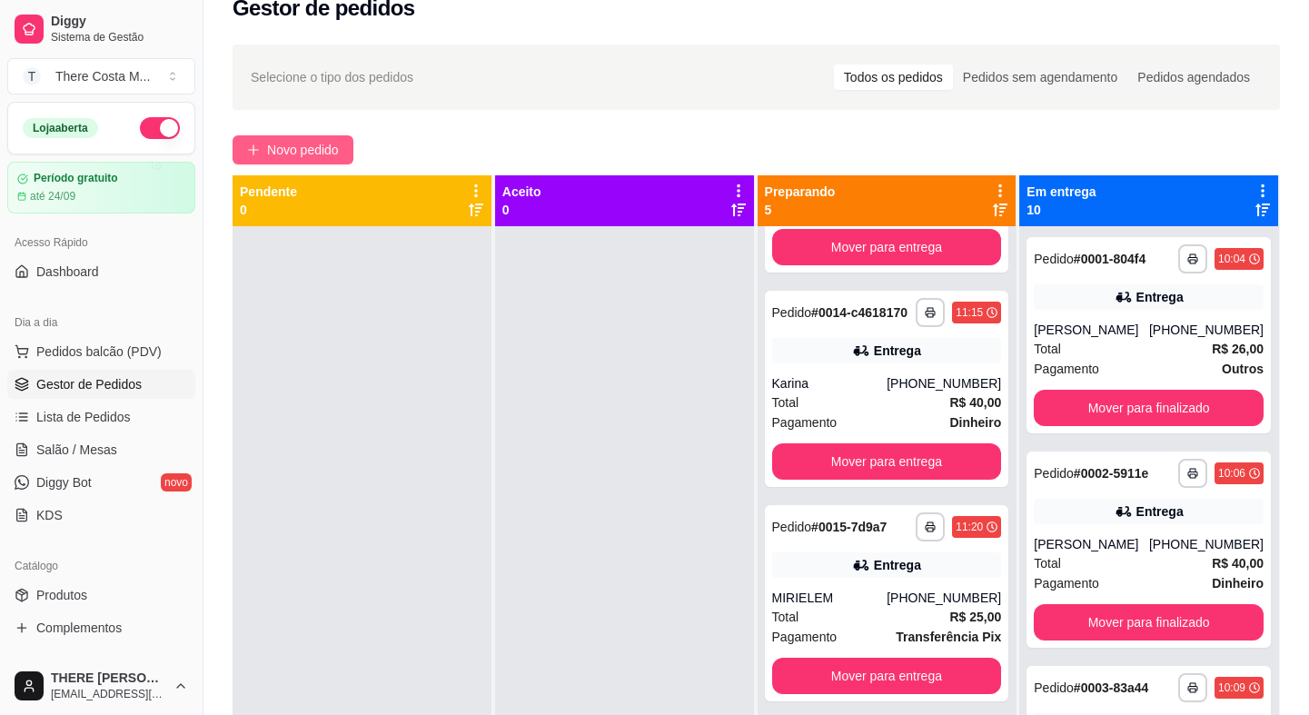
click at [288, 149] on span "Novo pedido" at bounding box center [303, 150] width 72 height 20
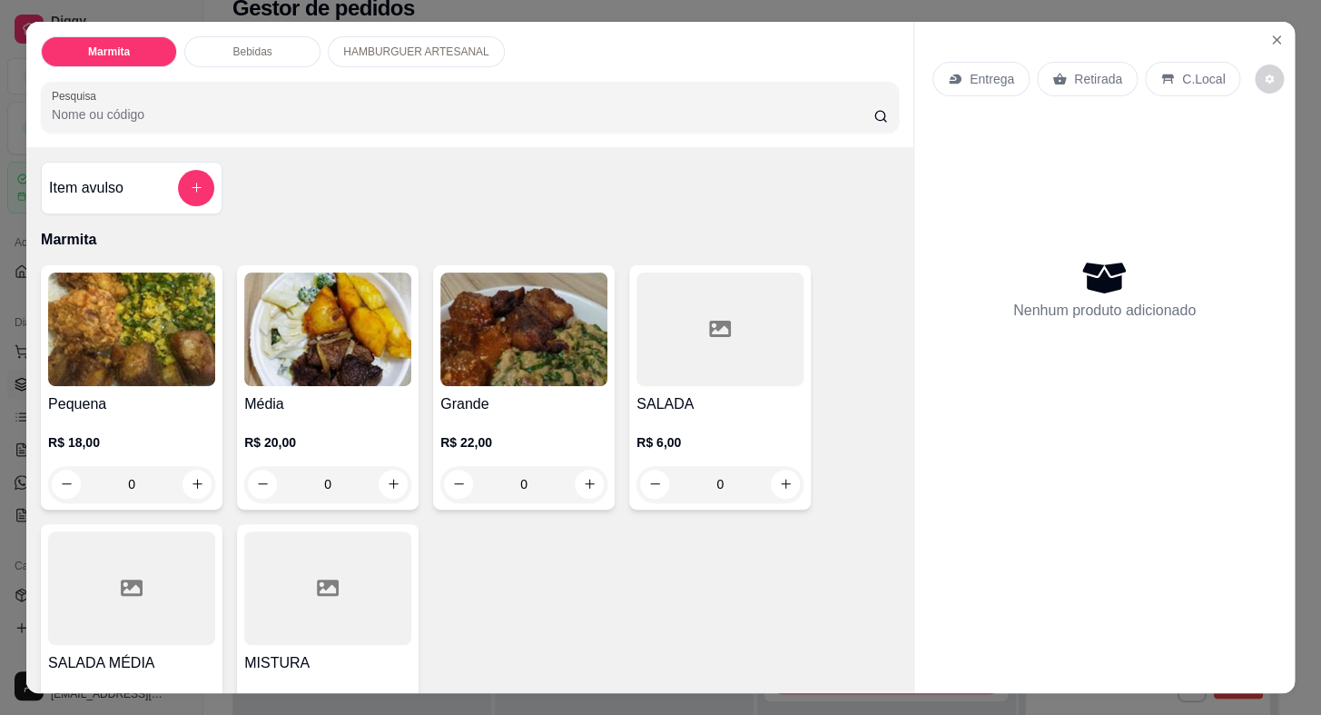
click at [983, 70] on p "Entrega" at bounding box center [992, 79] width 45 height 18
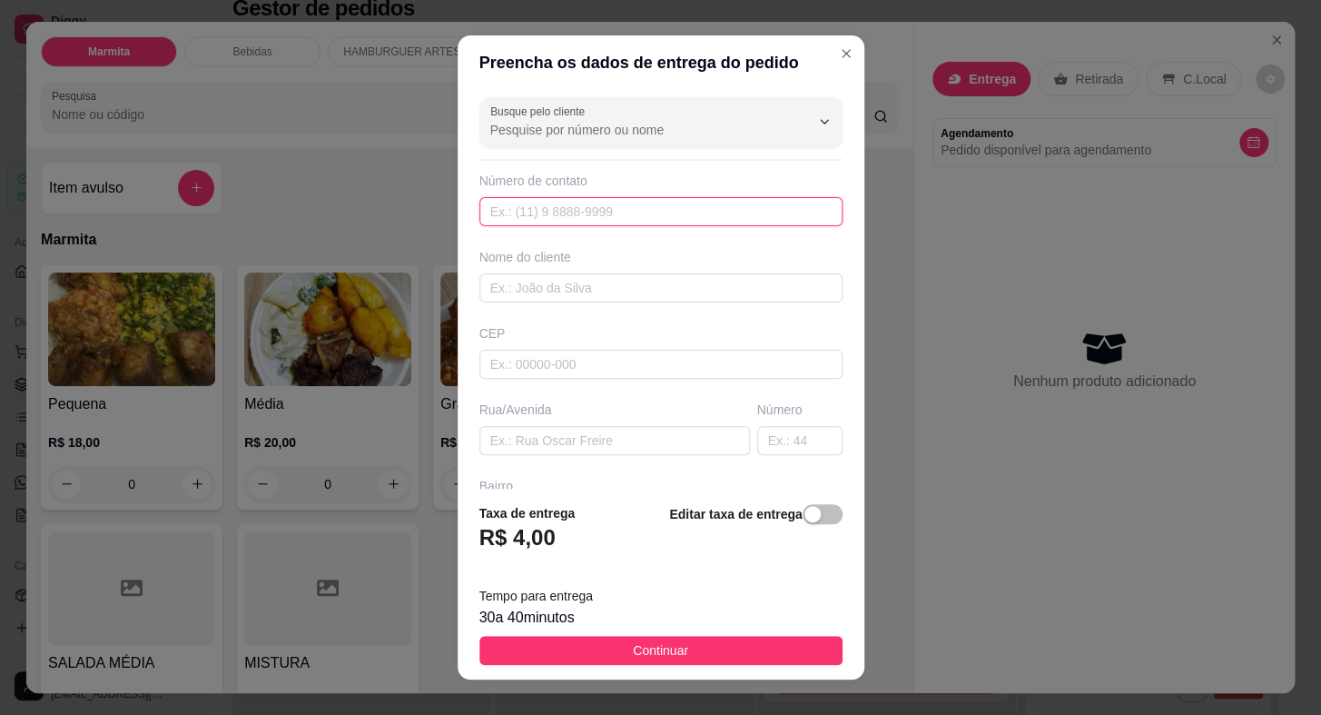
click at [696, 199] on input "text" at bounding box center [661, 211] width 363 height 29
paste input "[PHONE_NUMBER]"
click at [670, 286] on input "text" at bounding box center [661, 287] width 363 height 29
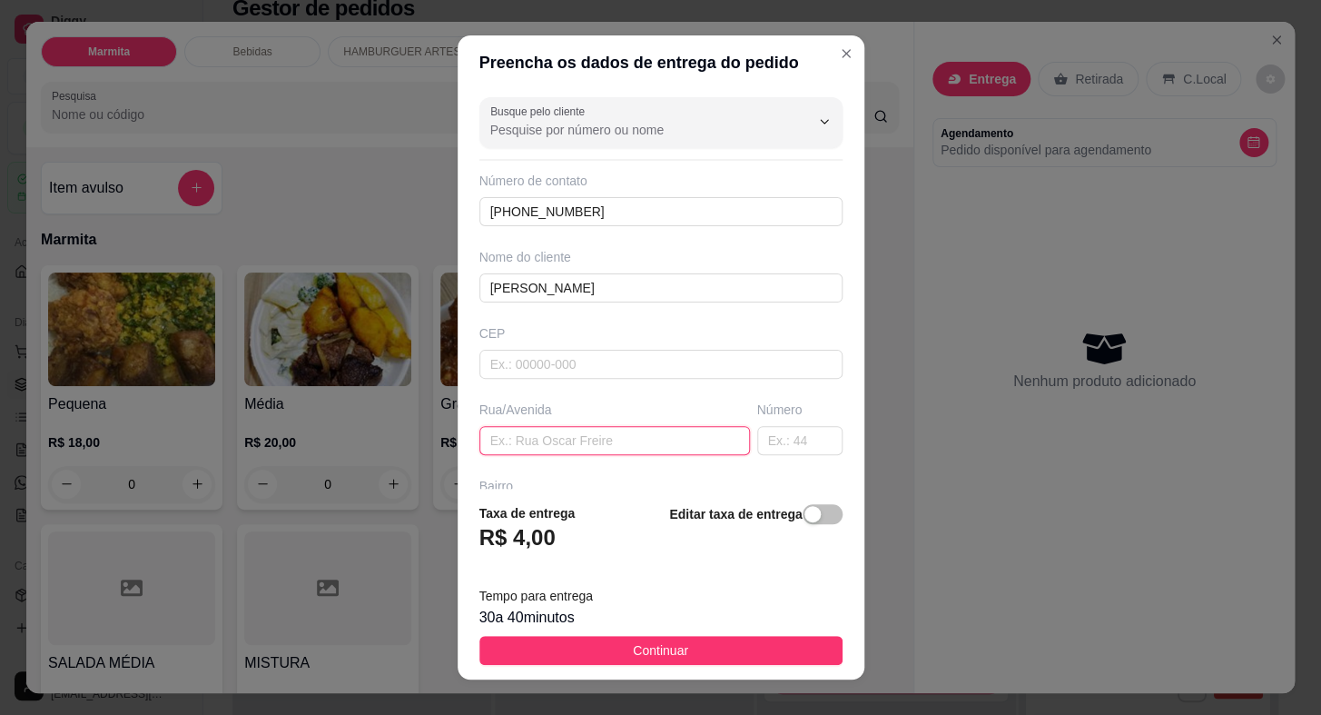
click at [638, 439] on input "text" at bounding box center [615, 440] width 271 height 29
click at [757, 449] on input "text" at bounding box center [799, 440] width 85 height 29
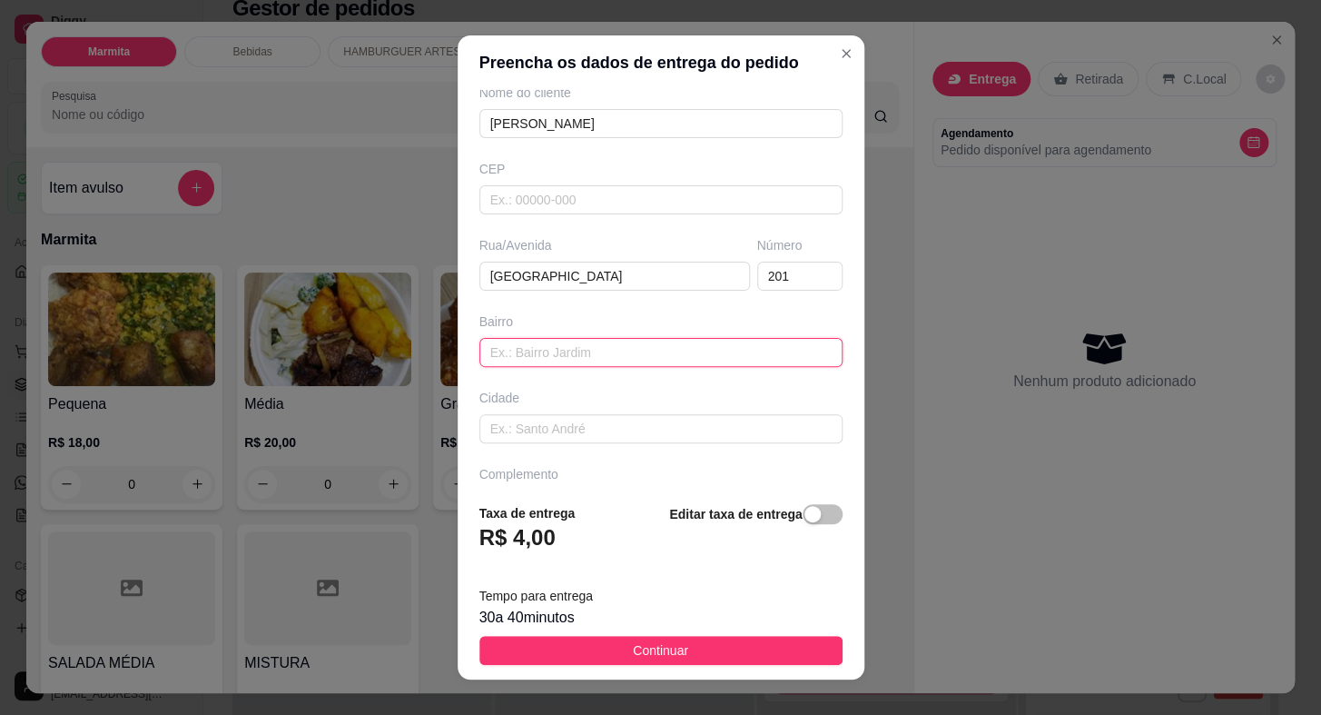
click at [627, 342] on input "text" at bounding box center [661, 352] width 363 height 29
click at [493, 349] on input "JArdim [GEOGRAPHIC_DATA]" at bounding box center [661, 352] width 363 height 29
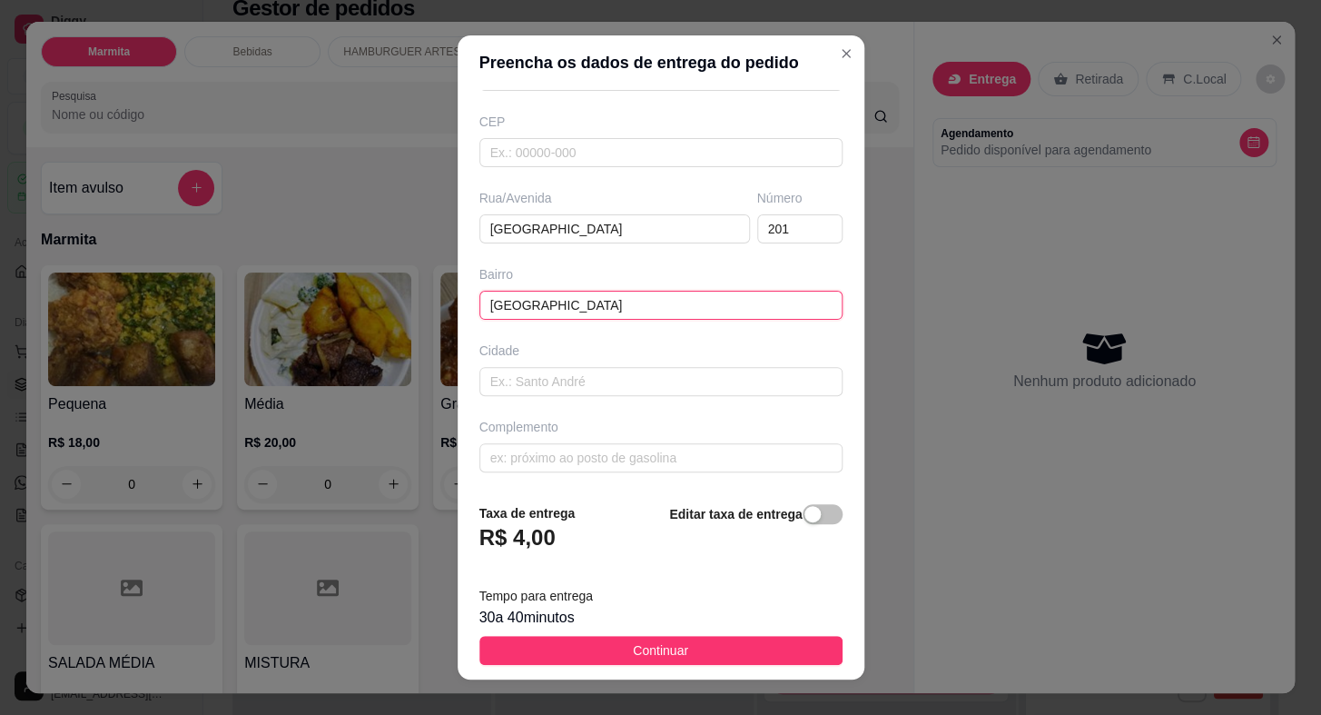
scroll to position [22, 0]
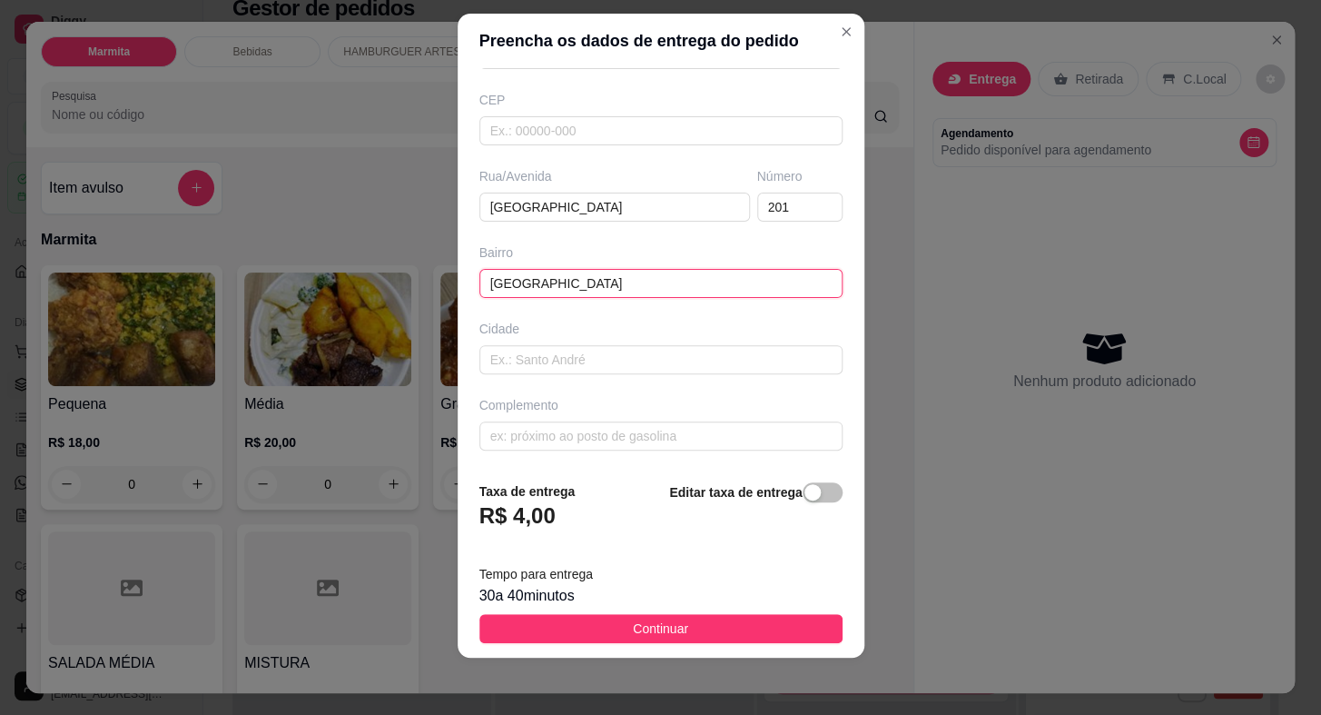
click at [617, 274] on input "[GEOGRAPHIC_DATA]" at bounding box center [661, 283] width 363 height 29
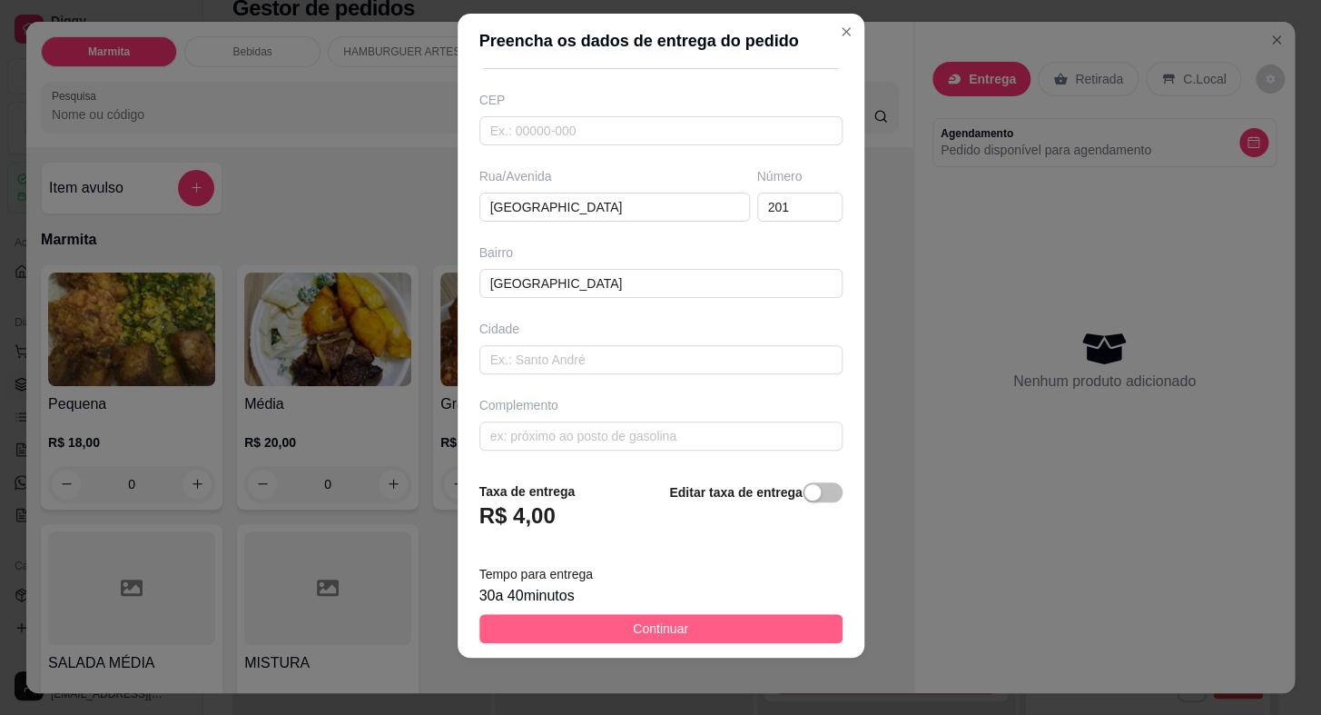
click at [635, 622] on span "Continuar" at bounding box center [660, 628] width 55 height 20
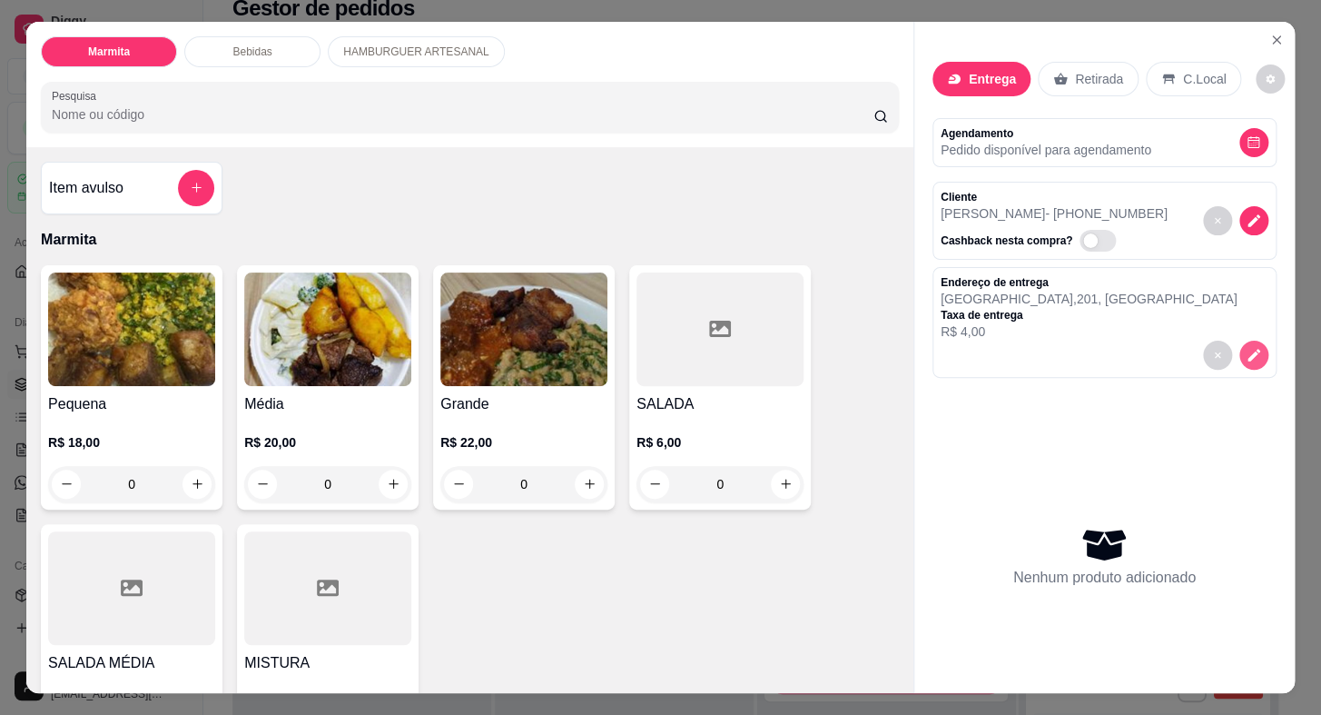
click at [1240, 341] on button "decrease-product-quantity" at bounding box center [1254, 355] width 29 height 29
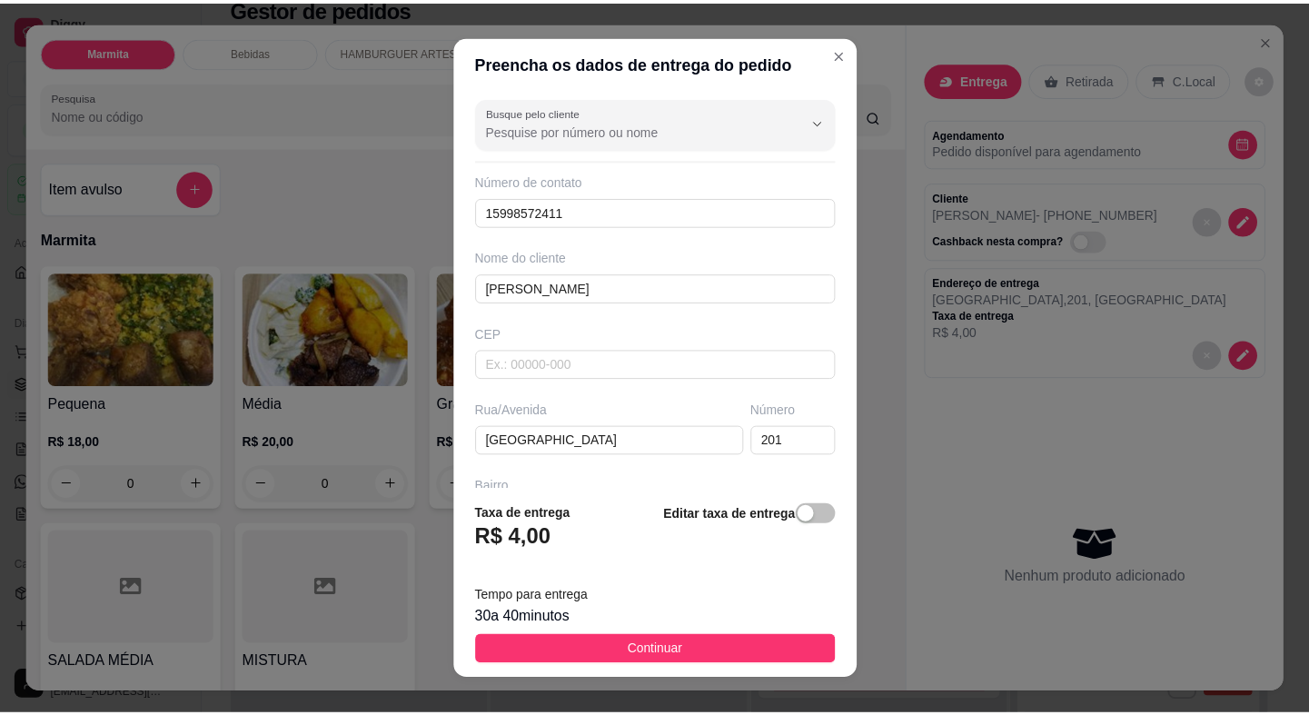
scroll to position [164, 0]
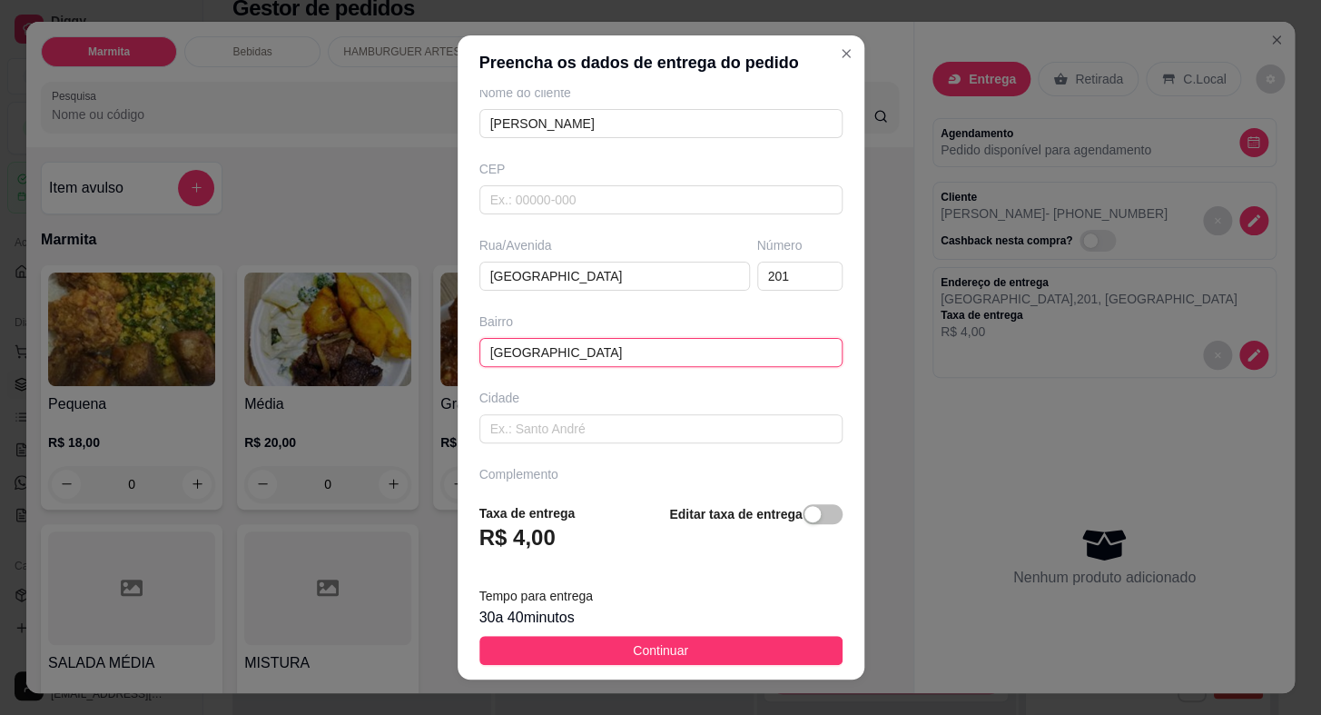
click at [645, 341] on input "[GEOGRAPHIC_DATA]" at bounding box center [661, 352] width 363 height 29
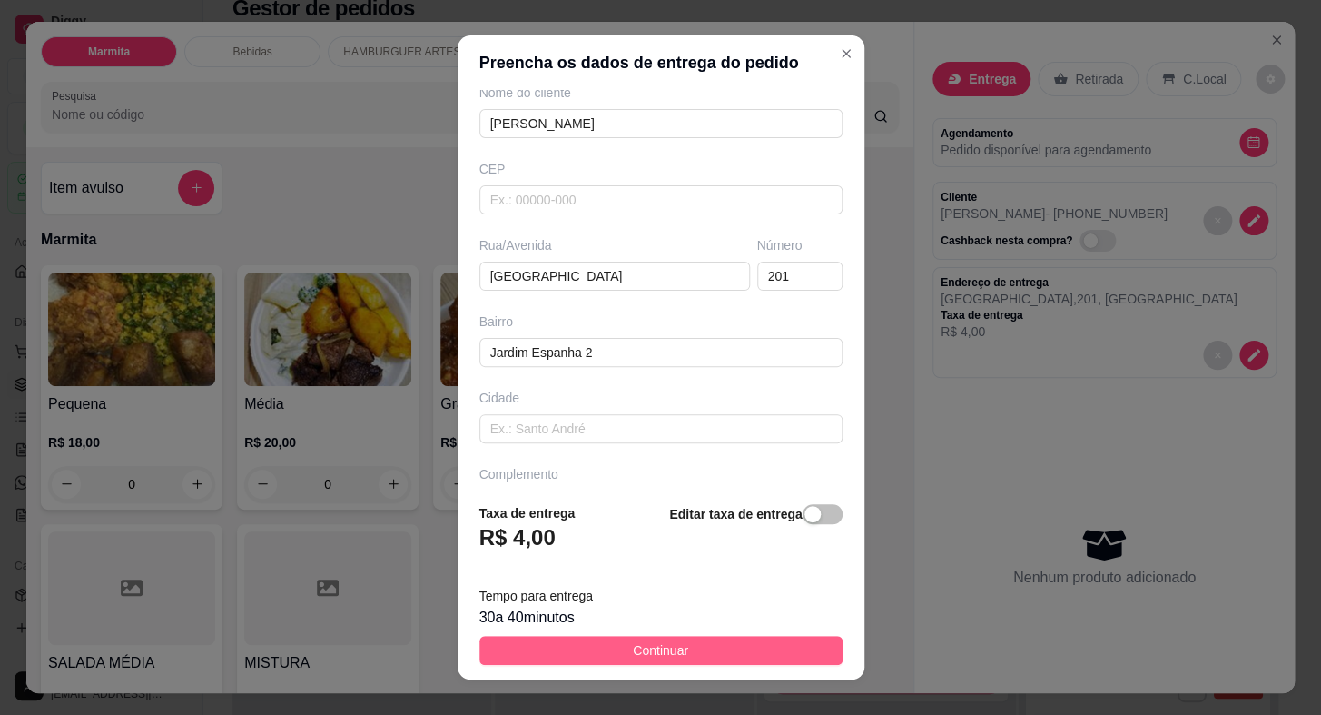
click at [659, 640] on span "Continuar" at bounding box center [660, 650] width 55 height 20
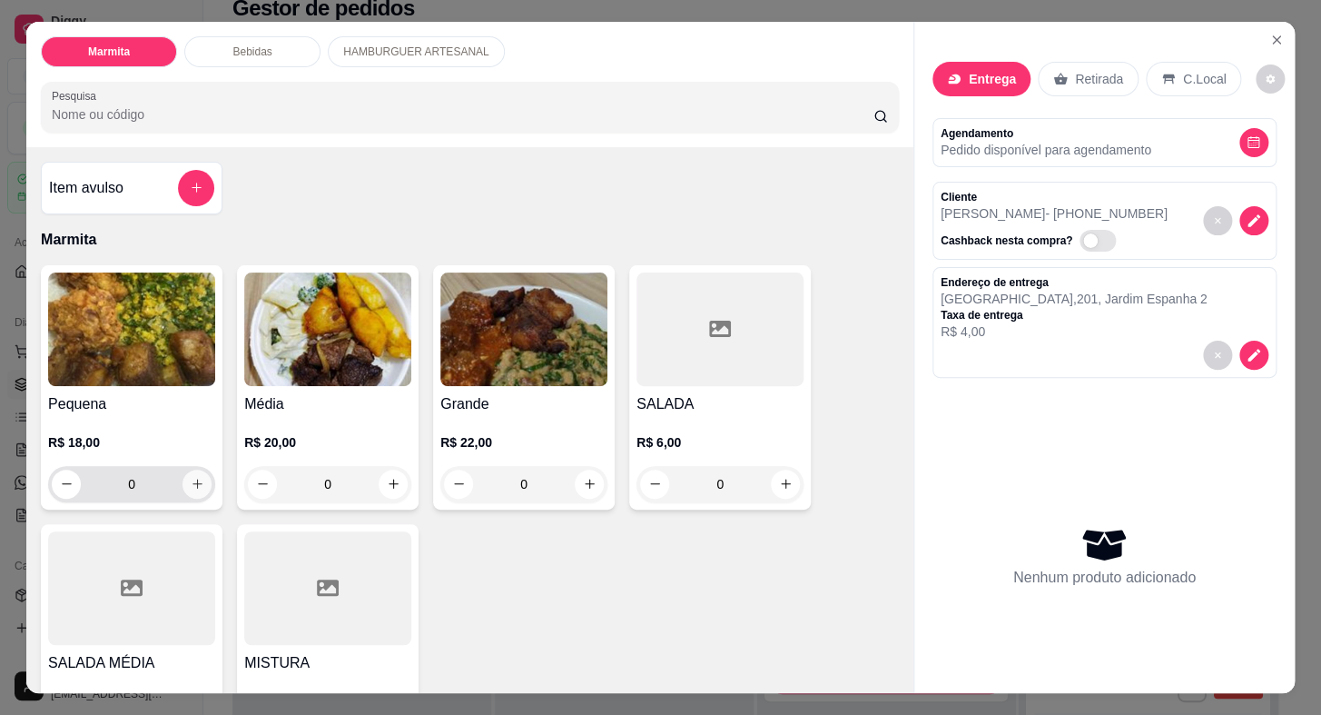
click at [191, 477] on icon "increase-product-quantity" at bounding box center [198, 484] width 14 height 14
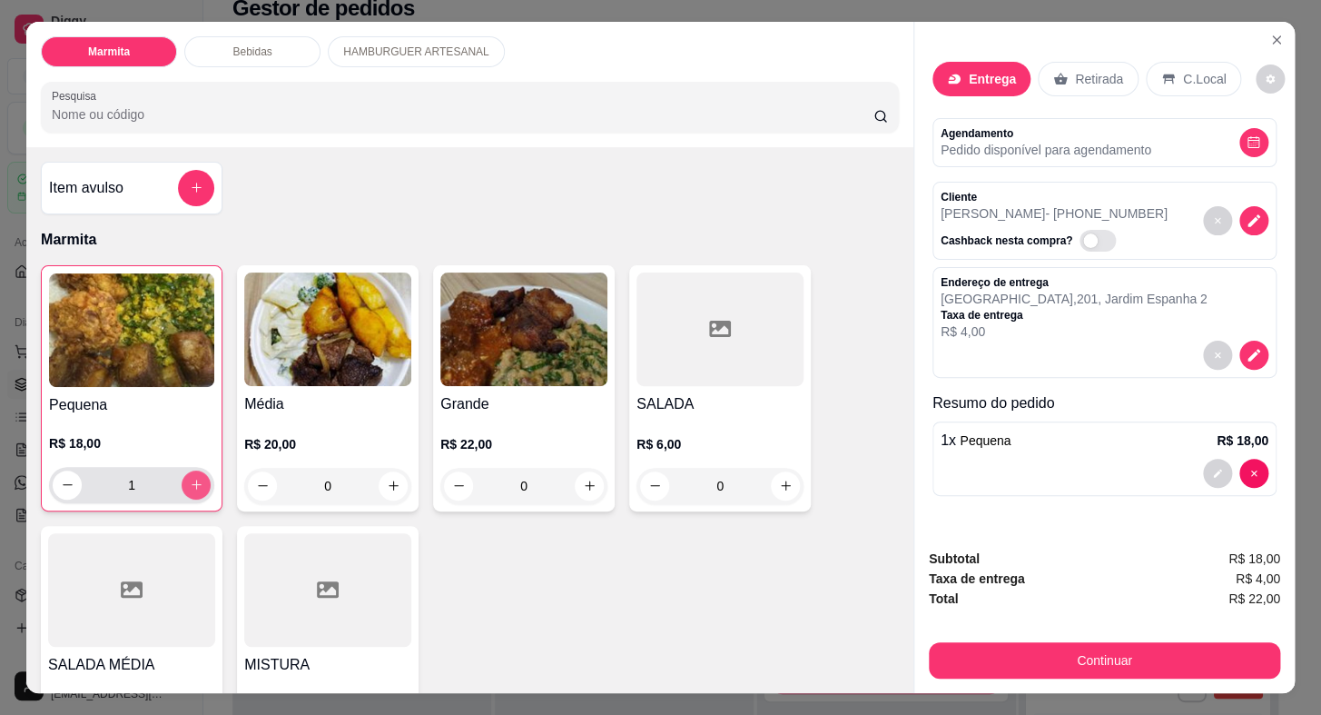
click at [190, 478] on icon "increase-product-quantity" at bounding box center [197, 485] width 14 height 14
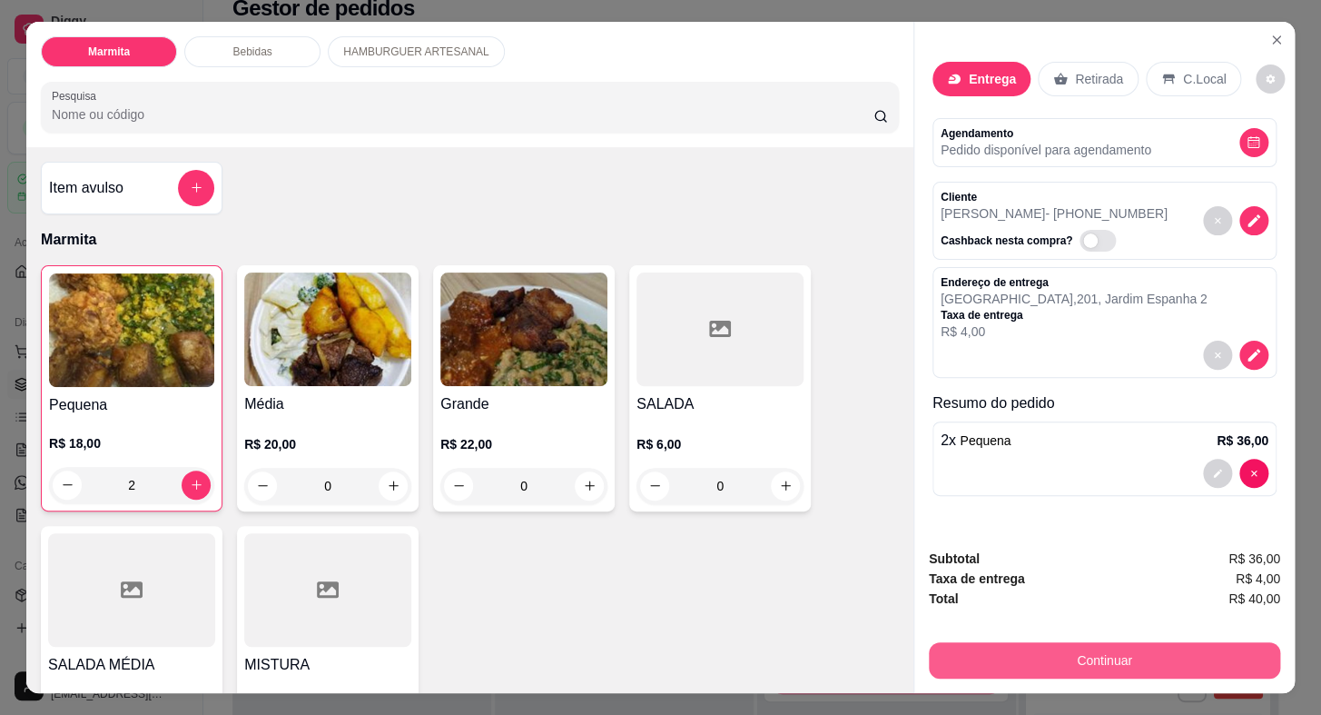
click at [1133, 652] on button "Continuar" at bounding box center [1104, 660] width 351 height 36
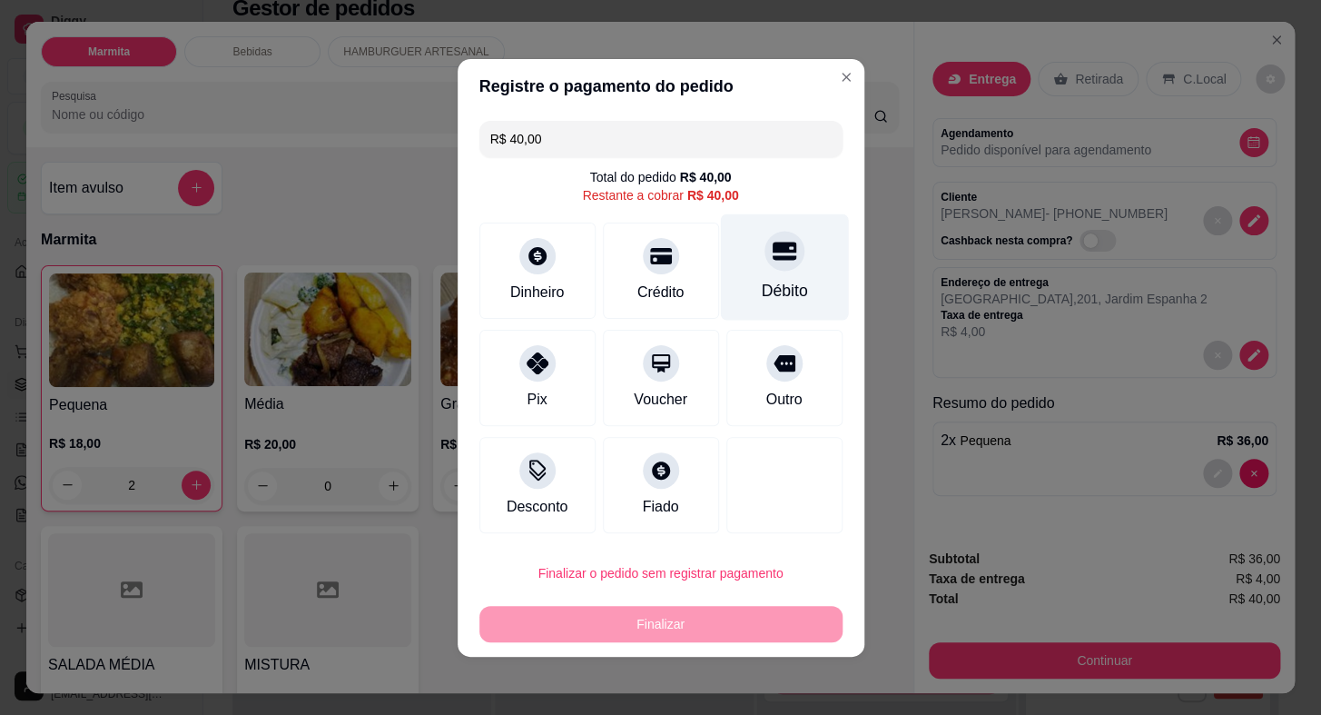
click at [740, 292] on div "Débito" at bounding box center [784, 266] width 128 height 106
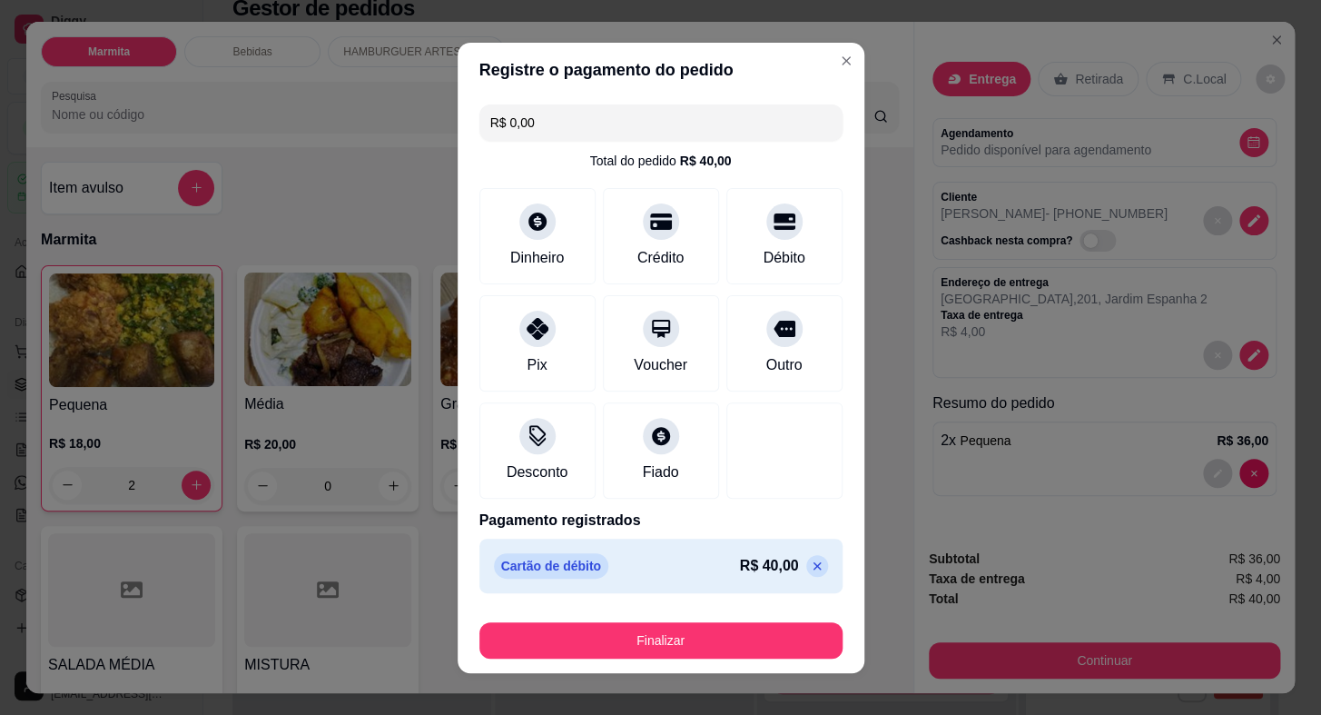
click at [704, 617] on div "Finalizar" at bounding box center [661, 637] width 363 height 44
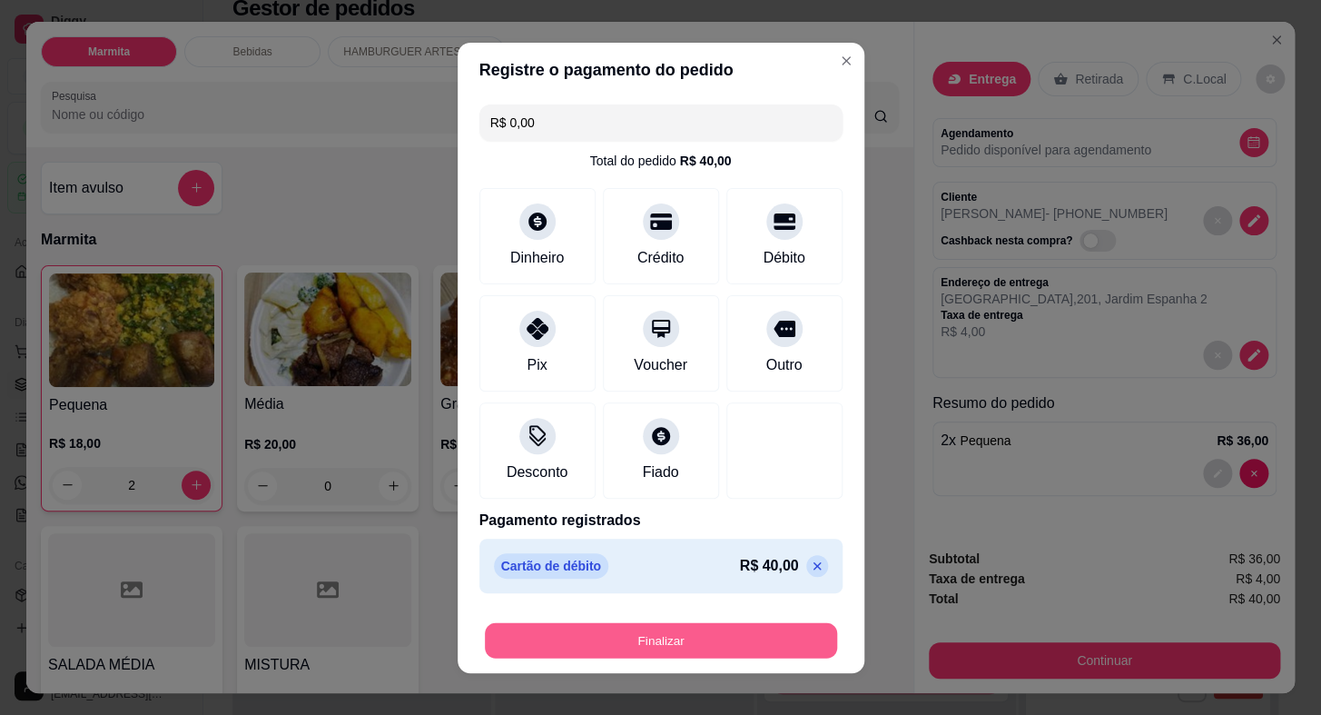
click at [757, 646] on button "Finalizar" at bounding box center [661, 639] width 352 height 35
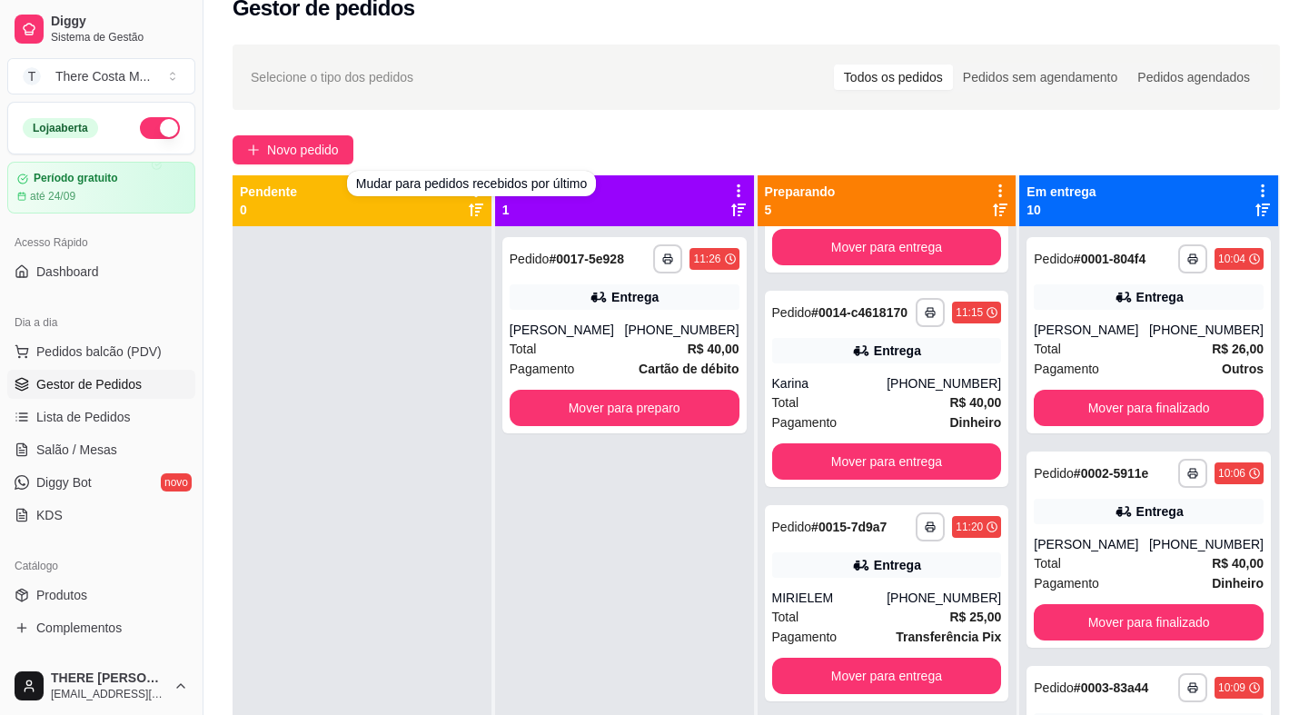
click at [301, 166] on div "**********" at bounding box center [755, 473] width 1105 height 878
click at [308, 147] on span "Novo pedido" at bounding box center [303, 150] width 72 height 20
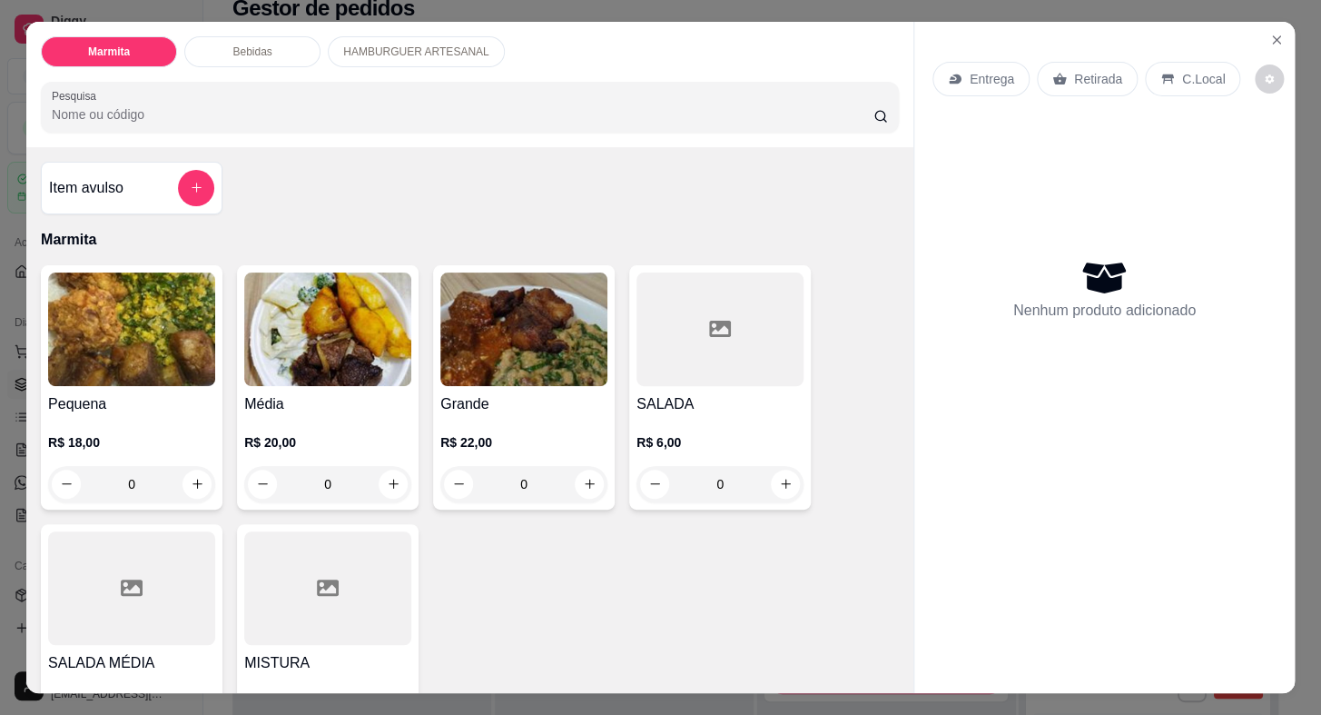
click at [1054, 73] on icon at bounding box center [1061, 79] width 14 height 12
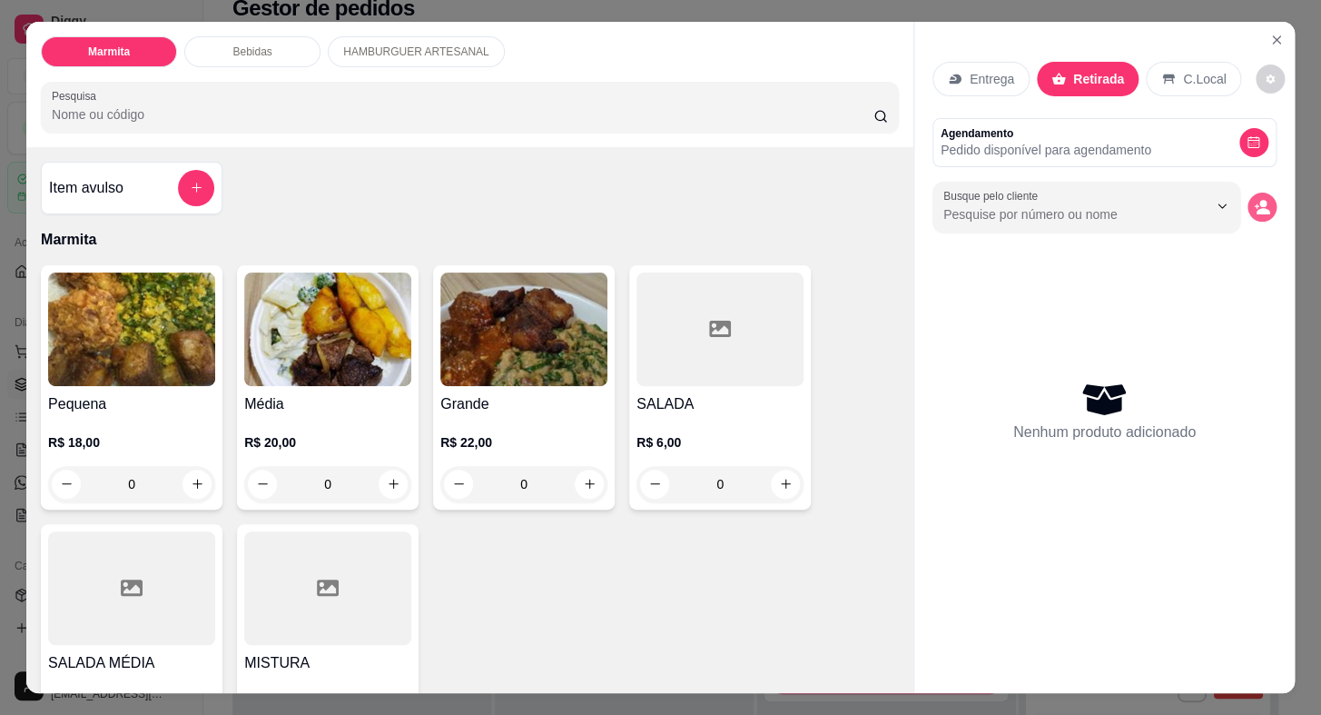
click at [1264, 197] on button "decrease-product-quantity" at bounding box center [1262, 207] width 29 height 29
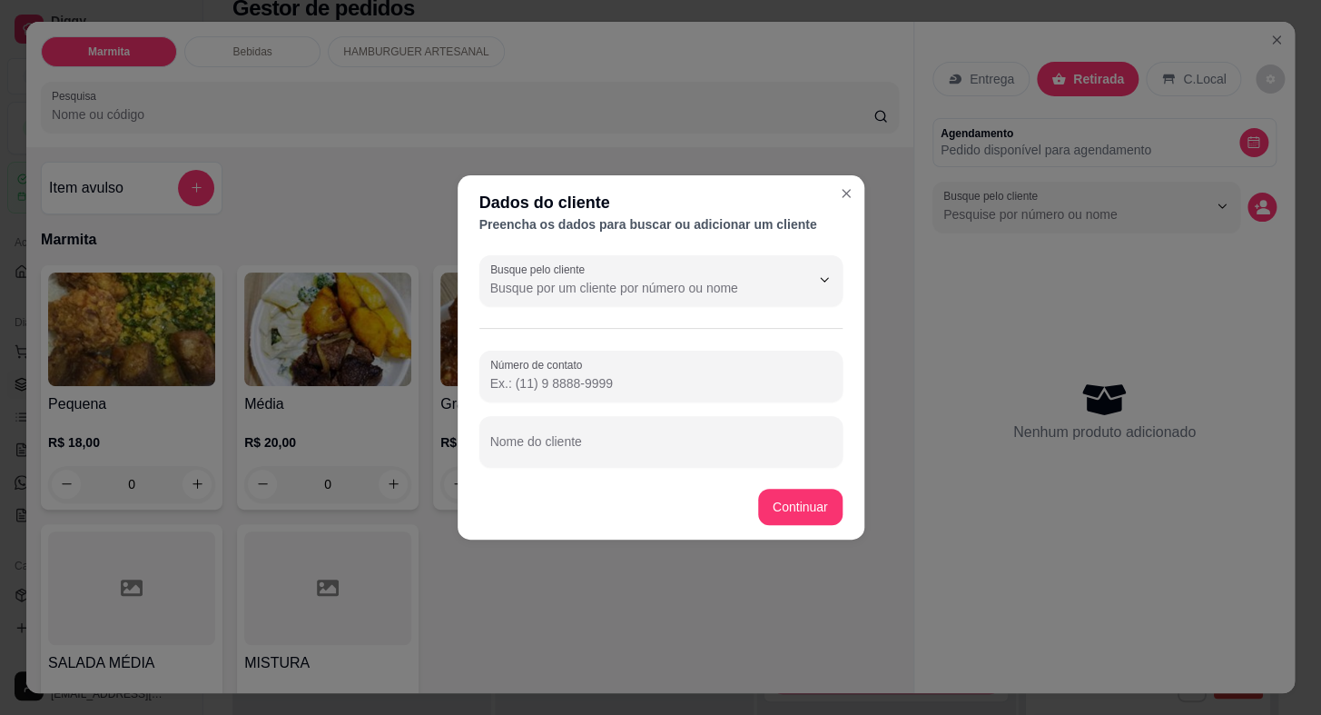
click at [675, 377] on input "Número de contato" at bounding box center [660, 383] width 341 height 18
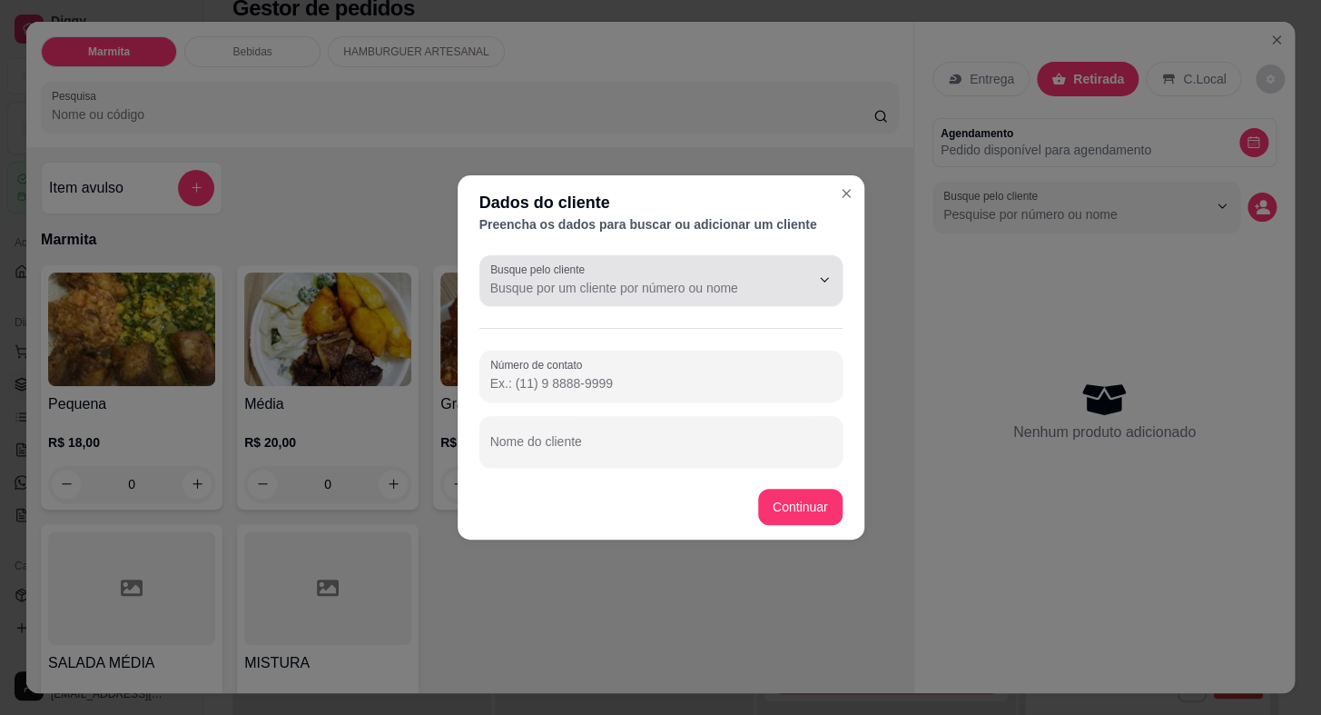
paste input "[PHONE_NUMBER]"
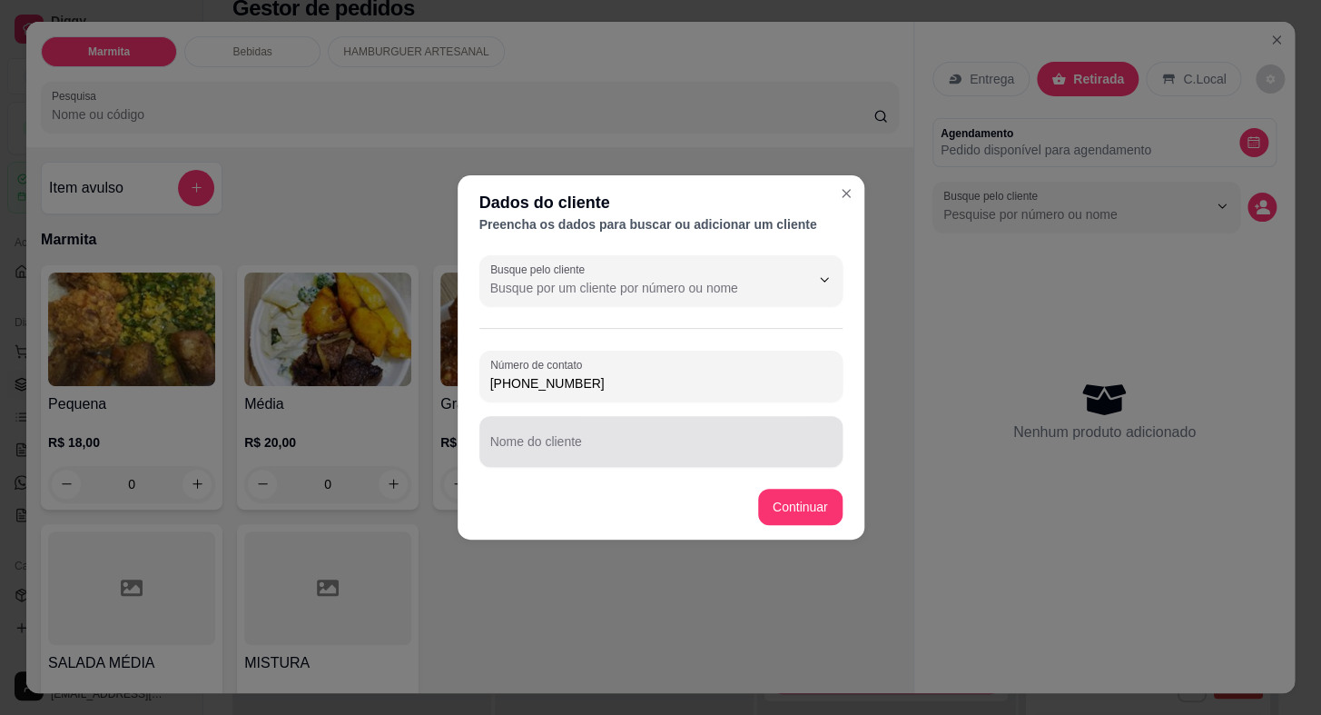
click at [567, 444] on input "Nome do cliente" at bounding box center [660, 449] width 341 height 18
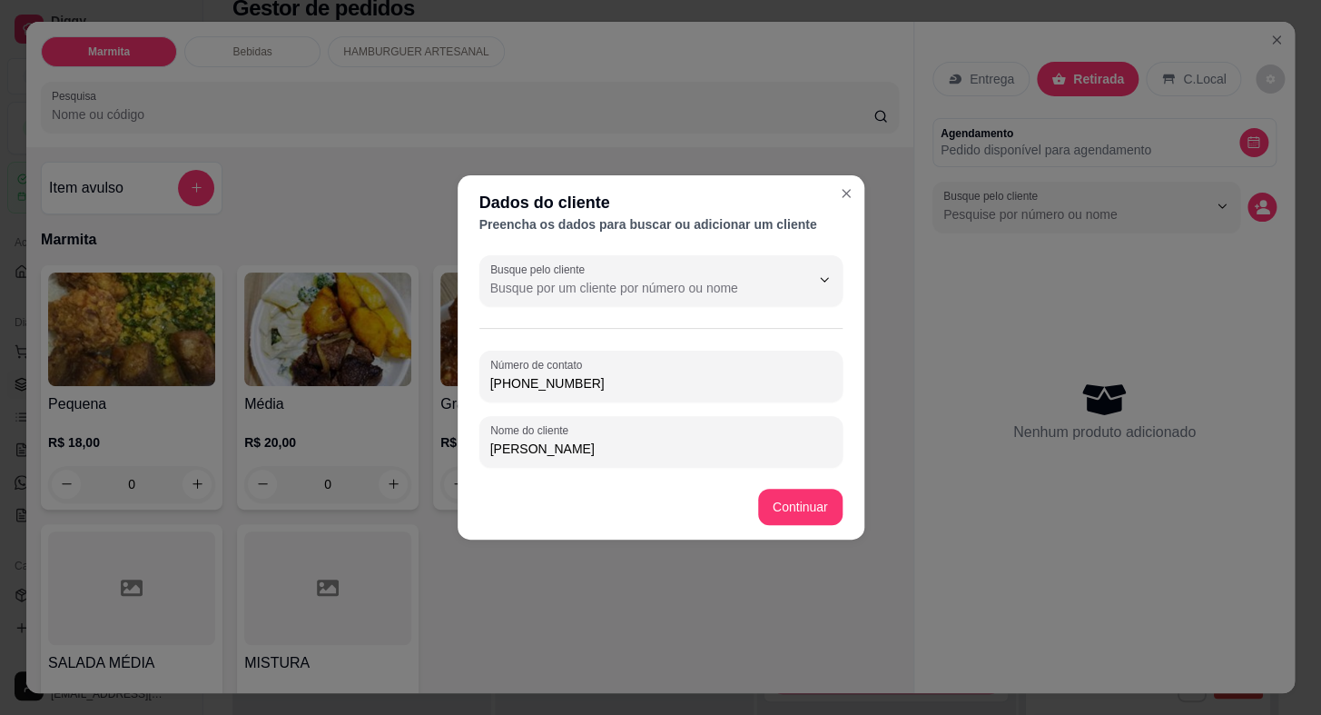
paste input "Schimidt"
click at [565, 445] on input "[PERSON_NAME]" at bounding box center [660, 449] width 341 height 18
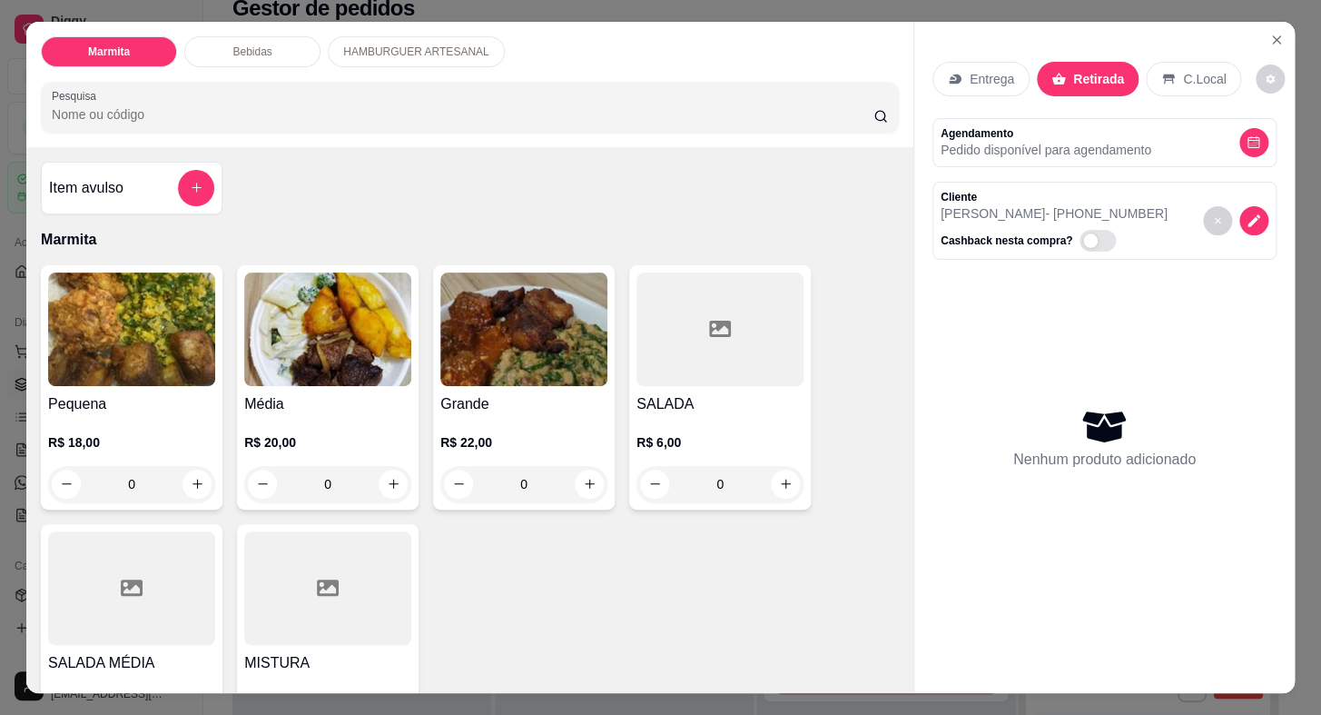
click at [138, 359] on img at bounding box center [131, 329] width 167 height 114
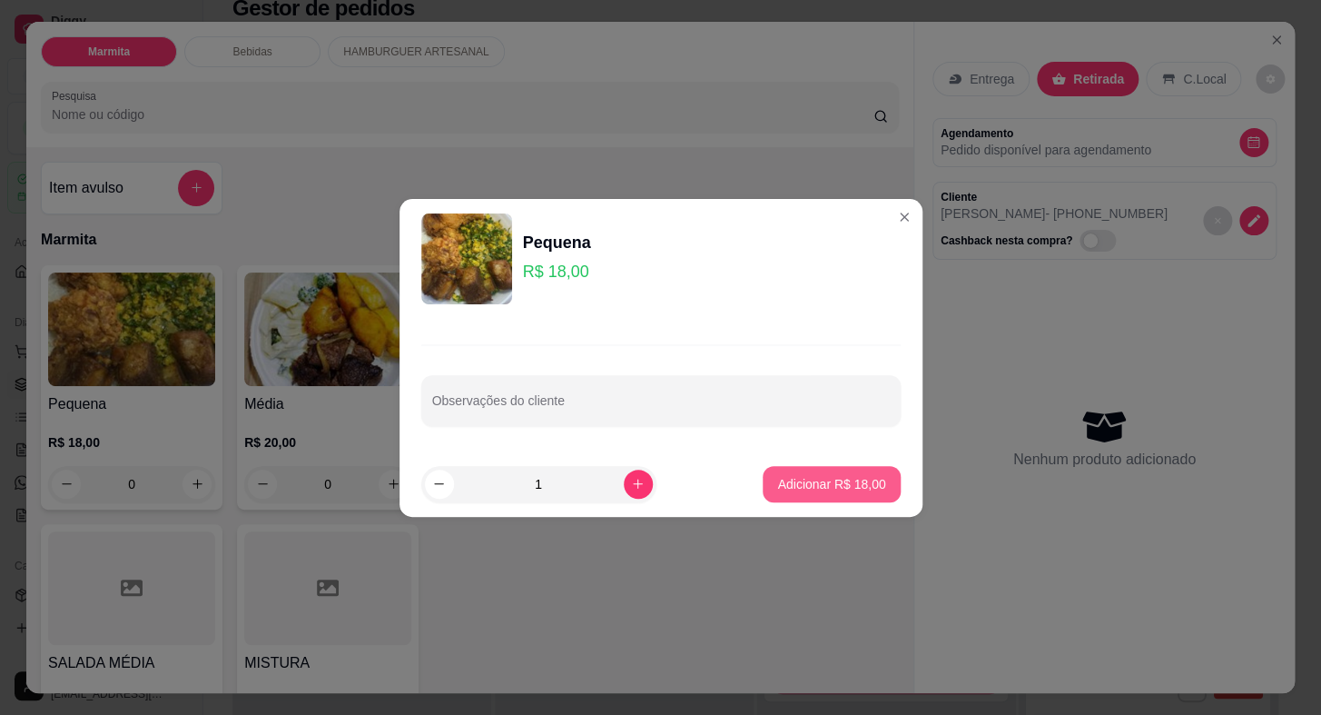
click at [860, 481] on p "Adicionar R$ 18,00" at bounding box center [831, 484] width 108 height 18
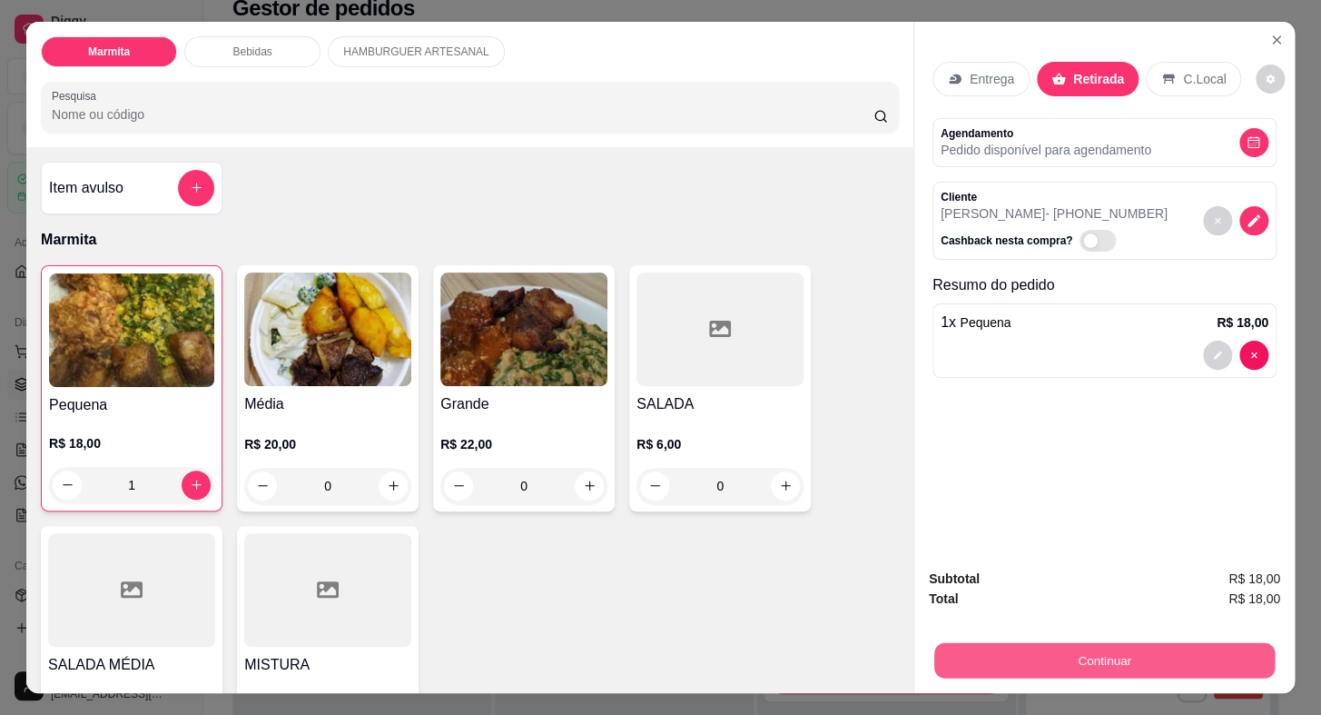
click at [1036, 654] on button "Continuar" at bounding box center [1105, 660] width 341 height 35
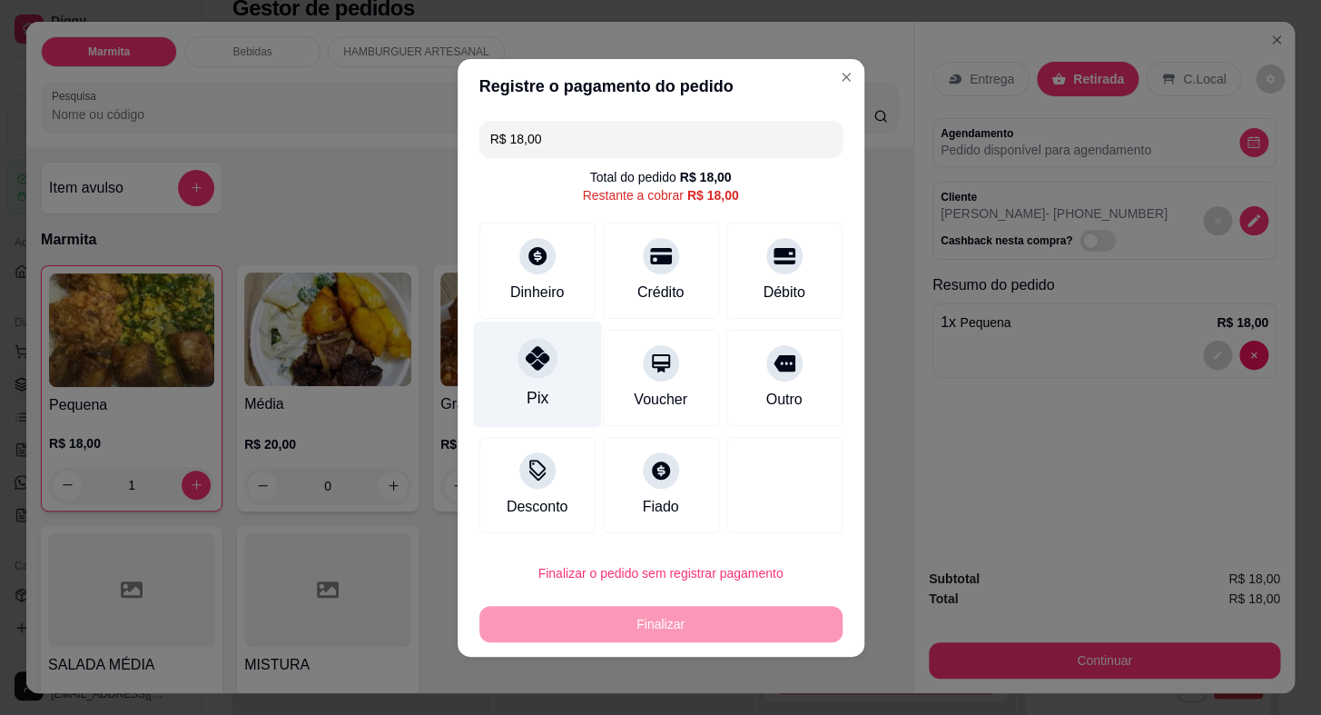
click at [519, 351] on div at bounding box center [538, 358] width 40 height 40
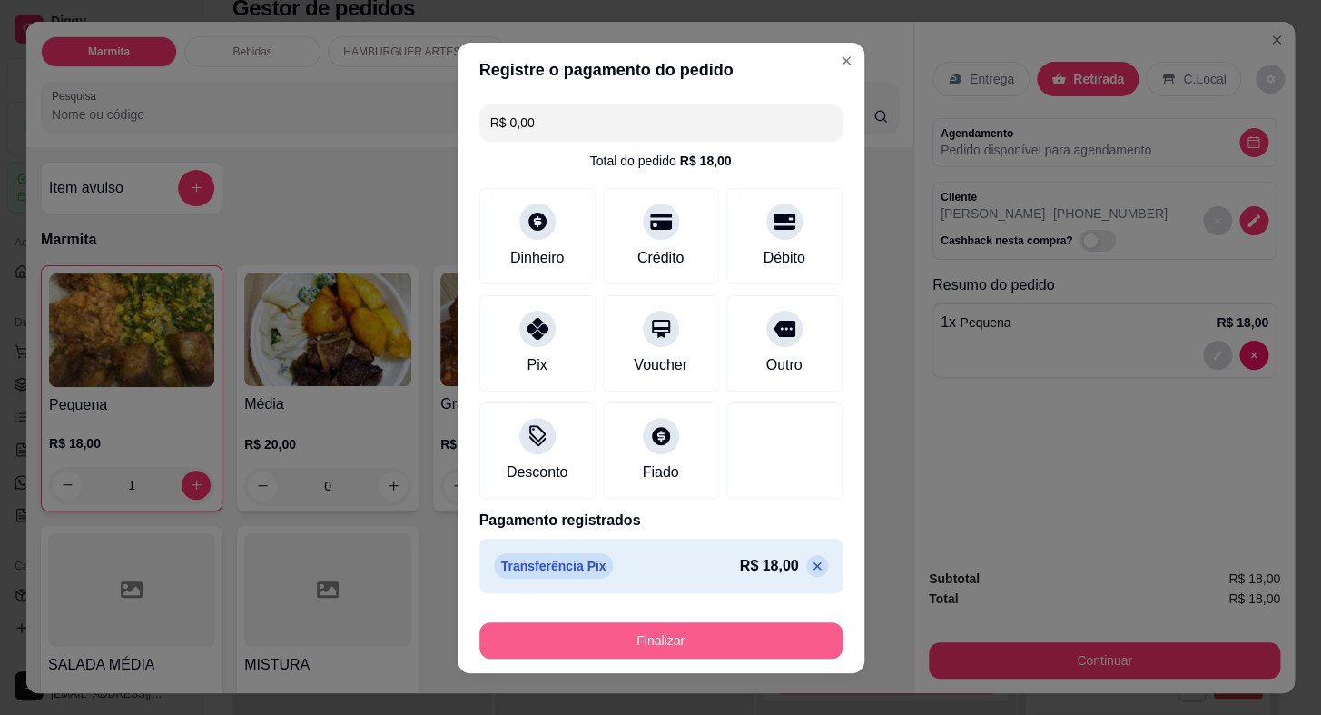
click at [690, 644] on button "Finalizar" at bounding box center [661, 640] width 363 height 36
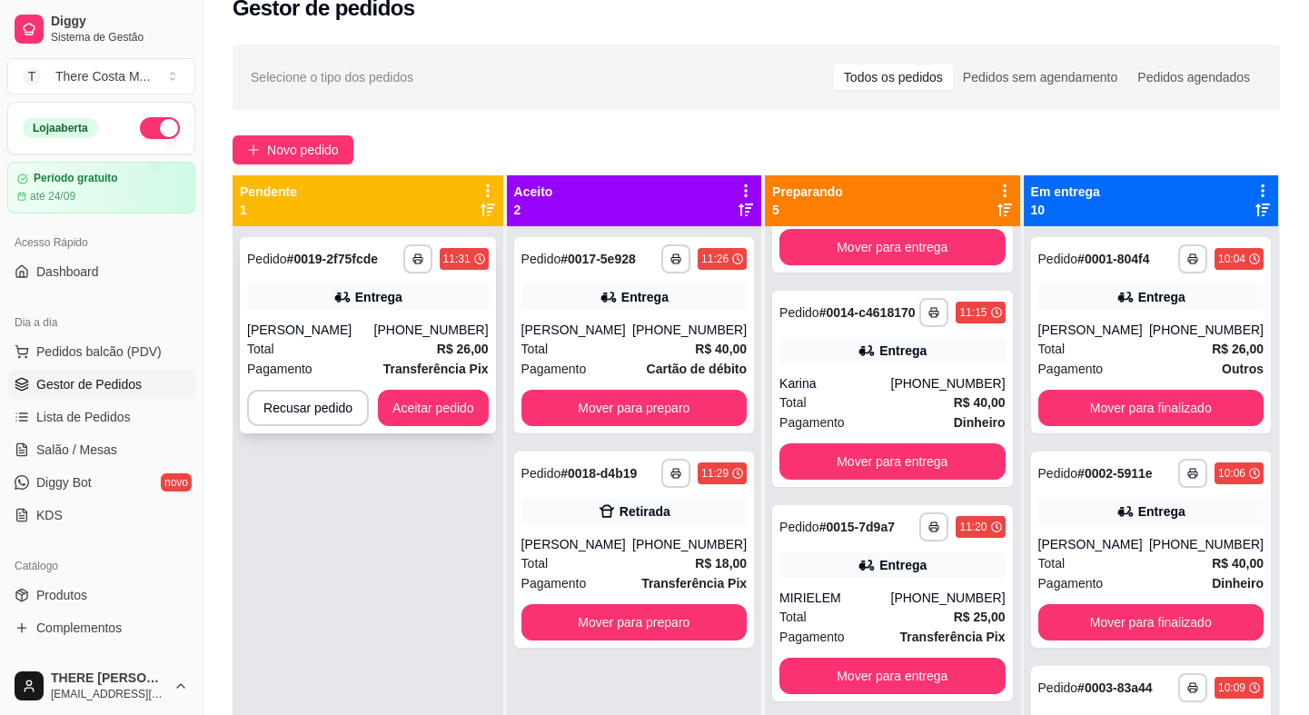
click at [412, 341] on div "Total R$ 26,00" at bounding box center [368, 349] width 242 height 20
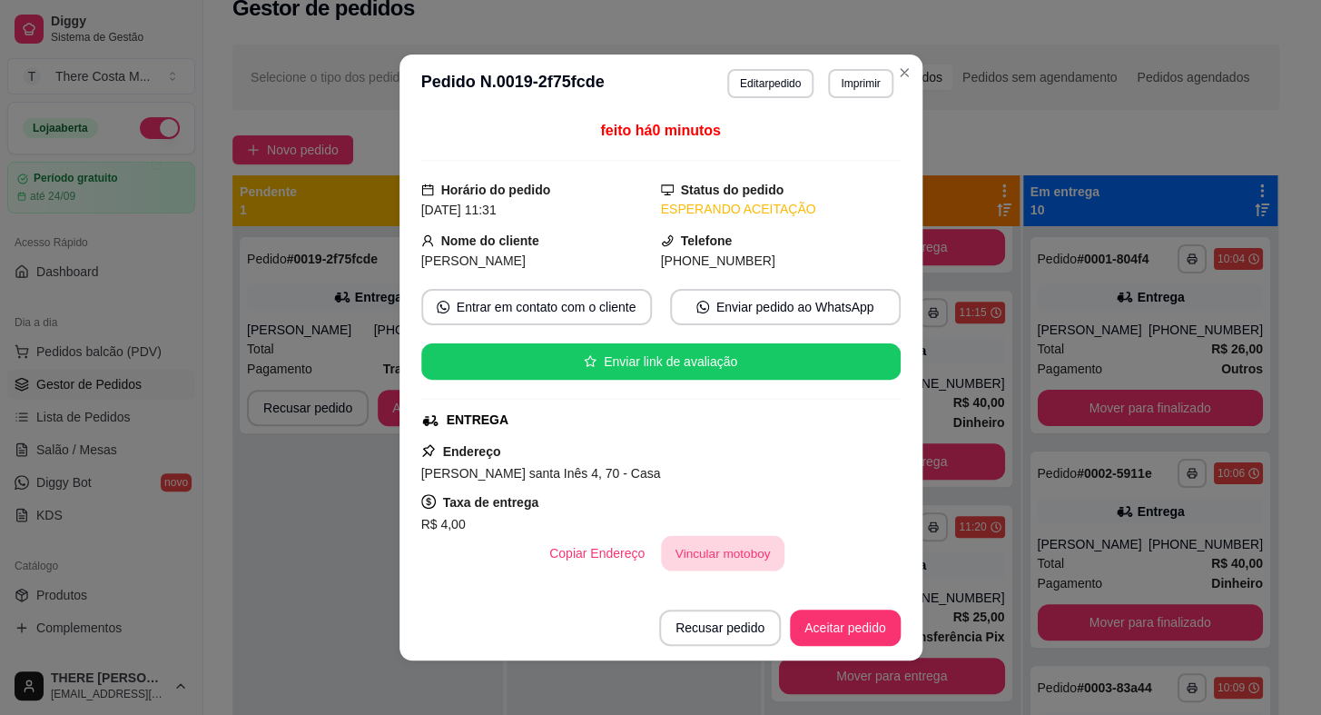
click at [744, 559] on button "Vincular motoboy" at bounding box center [723, 553] width 124 height 35
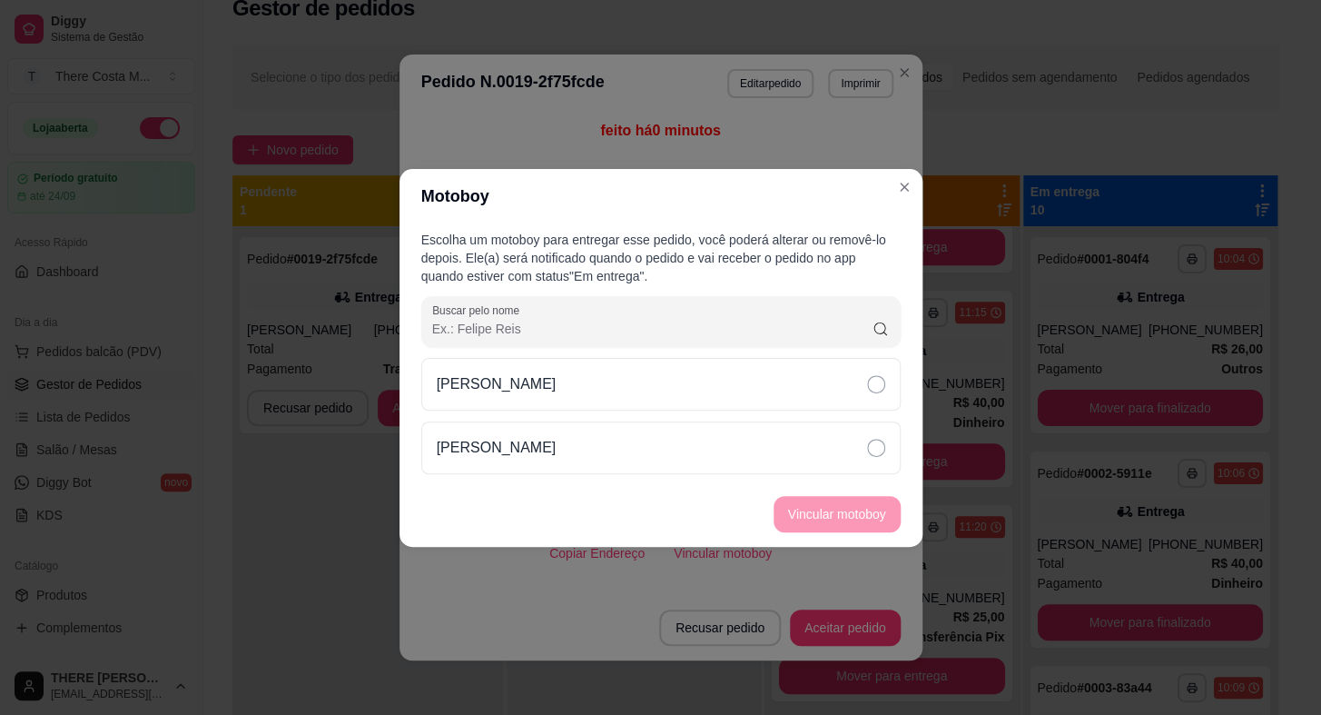
click at [788, 416] on div "[PERSON_NAME]" at bounding box center [661, 416] width 480 height 116
click at [798, 391] on div "[PERSON_NAME]" at bounding box center [661, 384] width 480 height 53
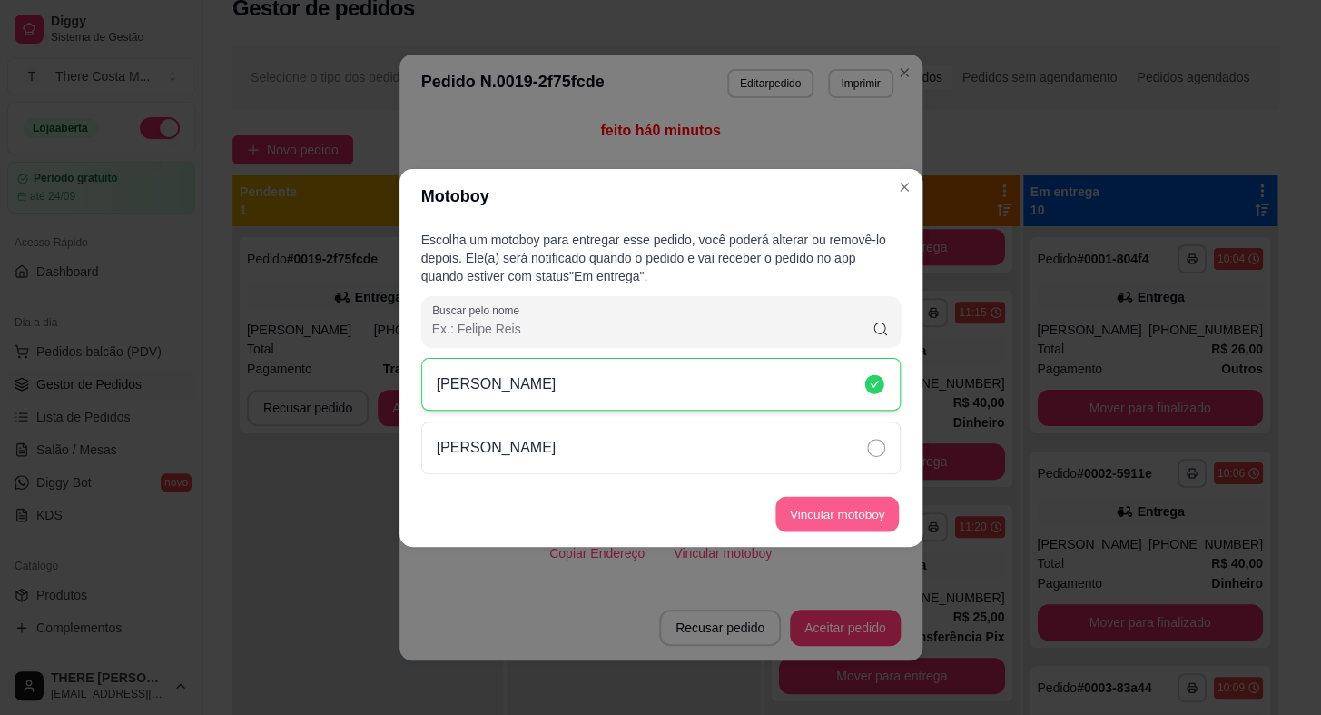
click at [857, 515] on button "Vincular motoboy" at bounding box center [838, 513] width 124 height 35
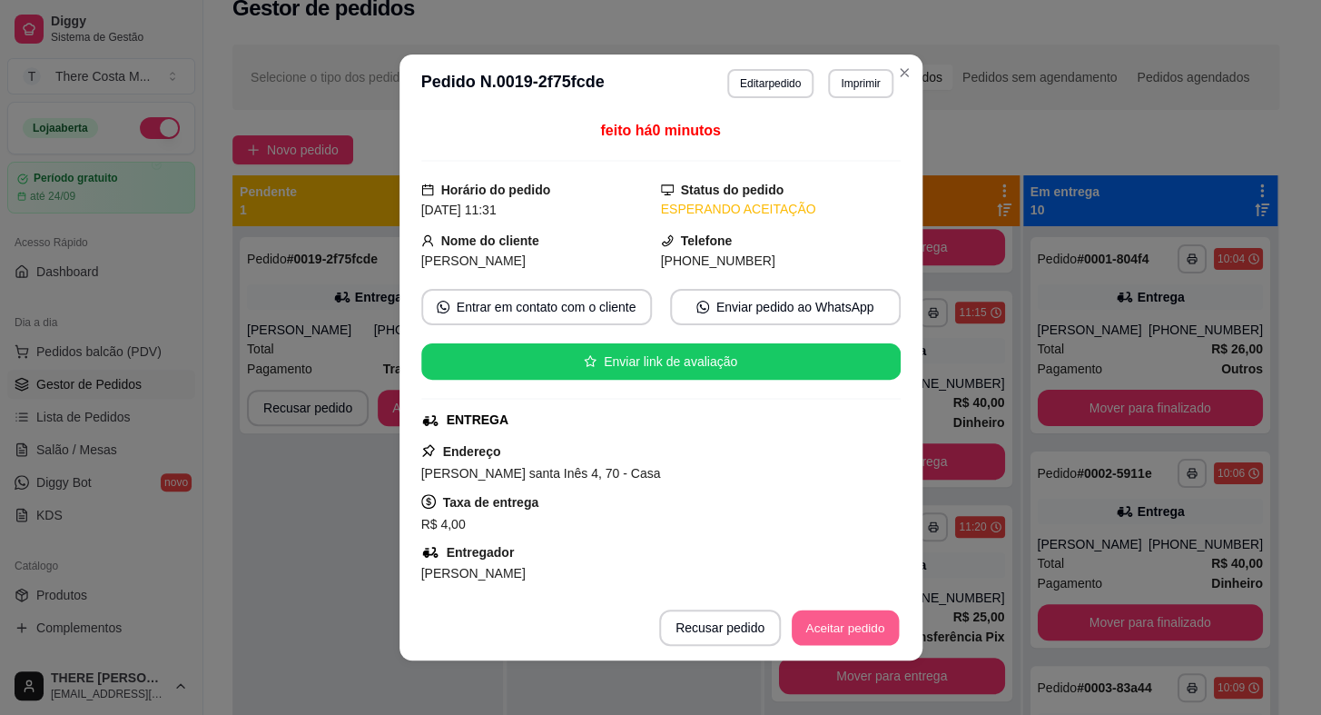
click at [851, 630] on button "Aceitar pedido" at bounding box center [845, 627] width 107 height 35
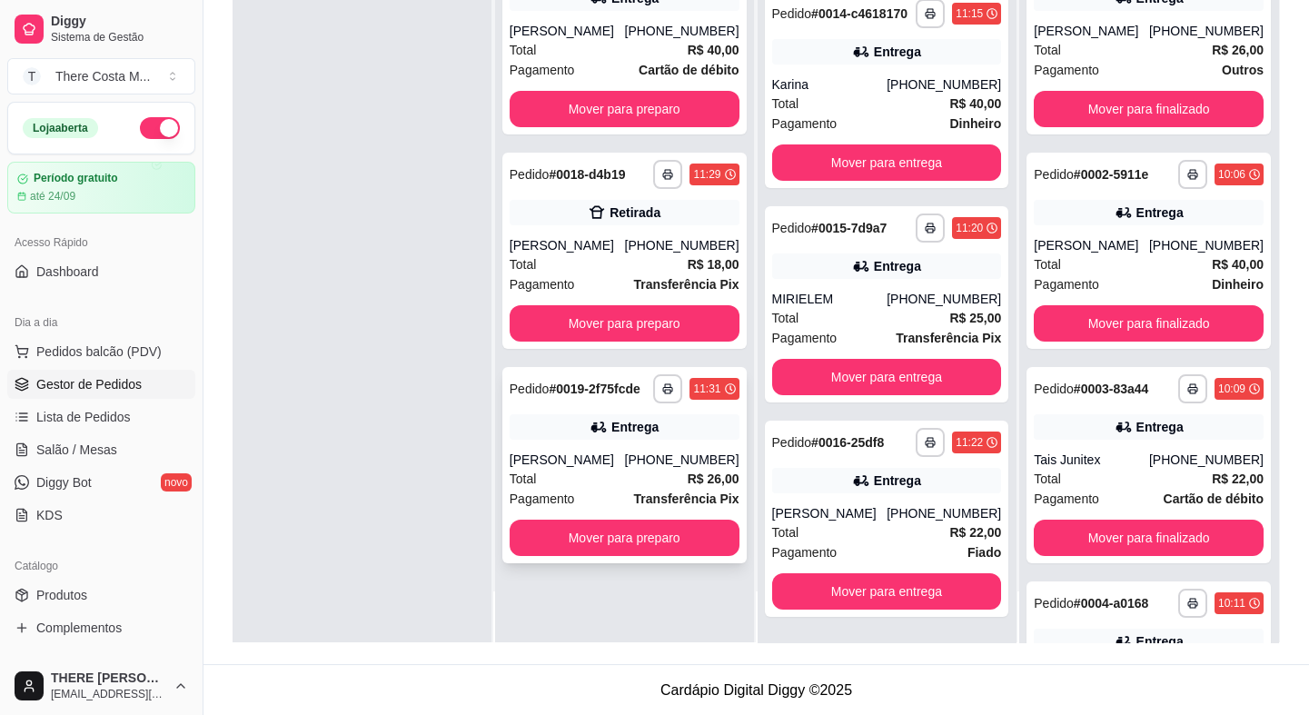
scroll to position [28, 0]
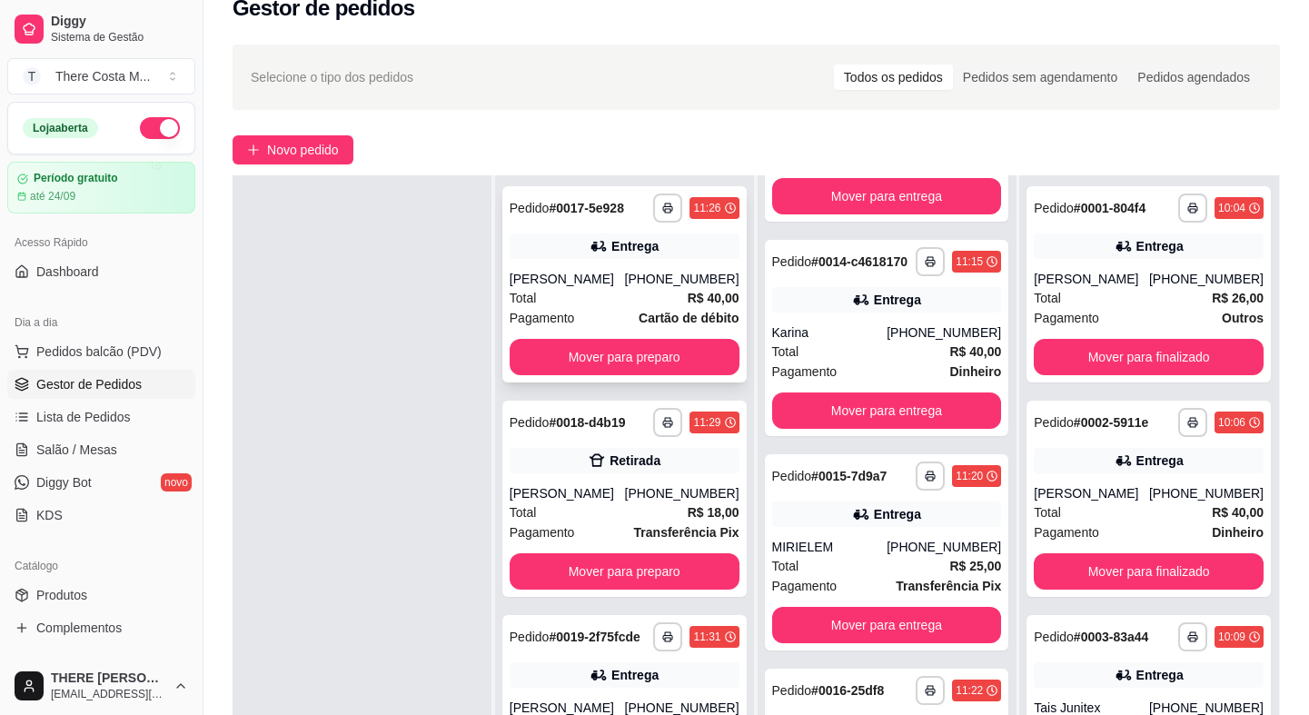
click at [636, 291] on div "Total R$ 40,00" at bounding box center [625, 298] width 230 height 20
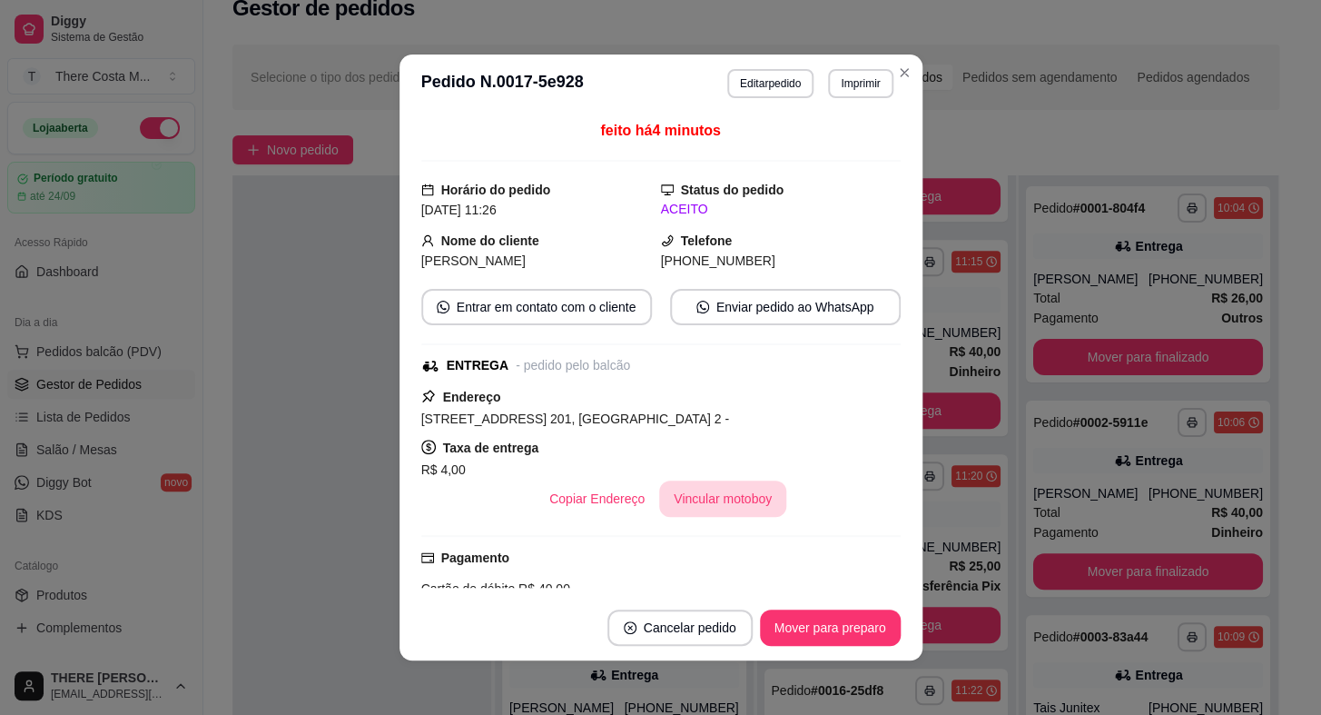
click at [723, 480] on div "Copiar Endereço Vincular motoboy" at bounding box center [661, 498] width 480 height 36
click at [726, 490] on button "Vincular motoboy" at bounding box center [722, 498] width 127 height 36
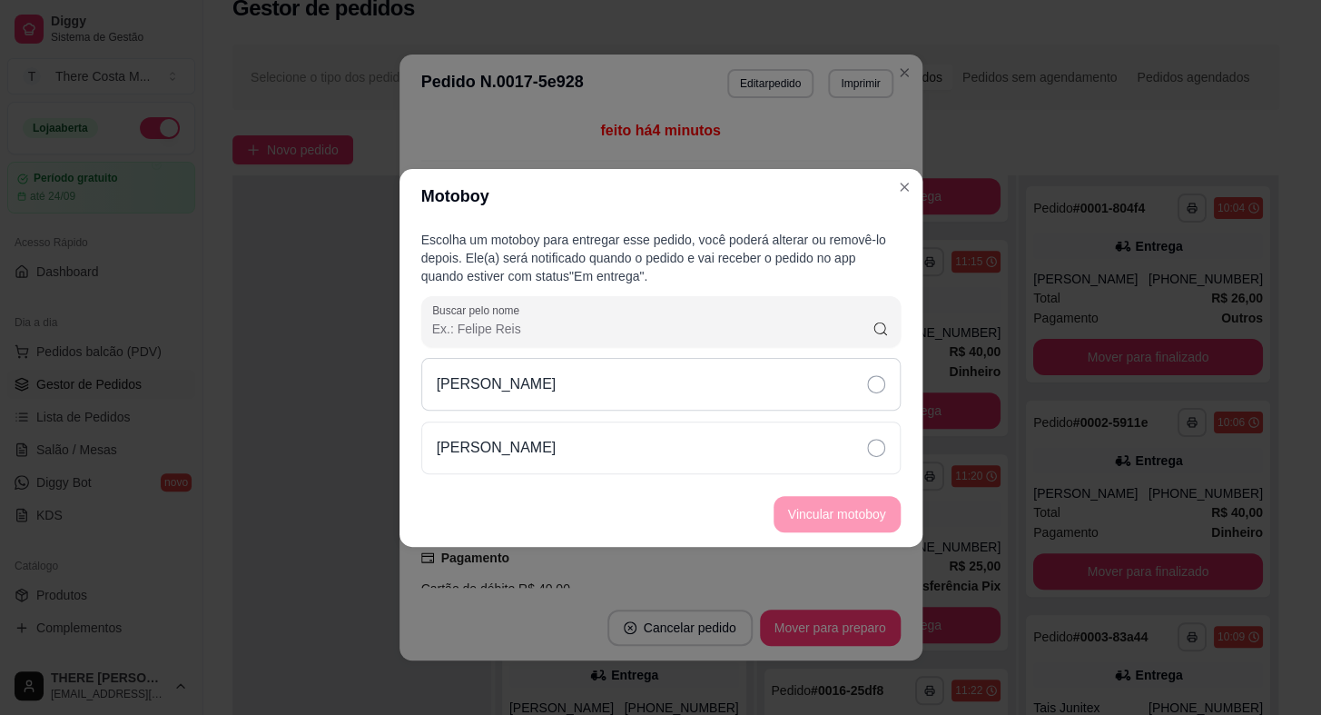
click at [853, 391] on div "[PERSON_NAME]" at bounding box center [661, 384] width 480 height 53
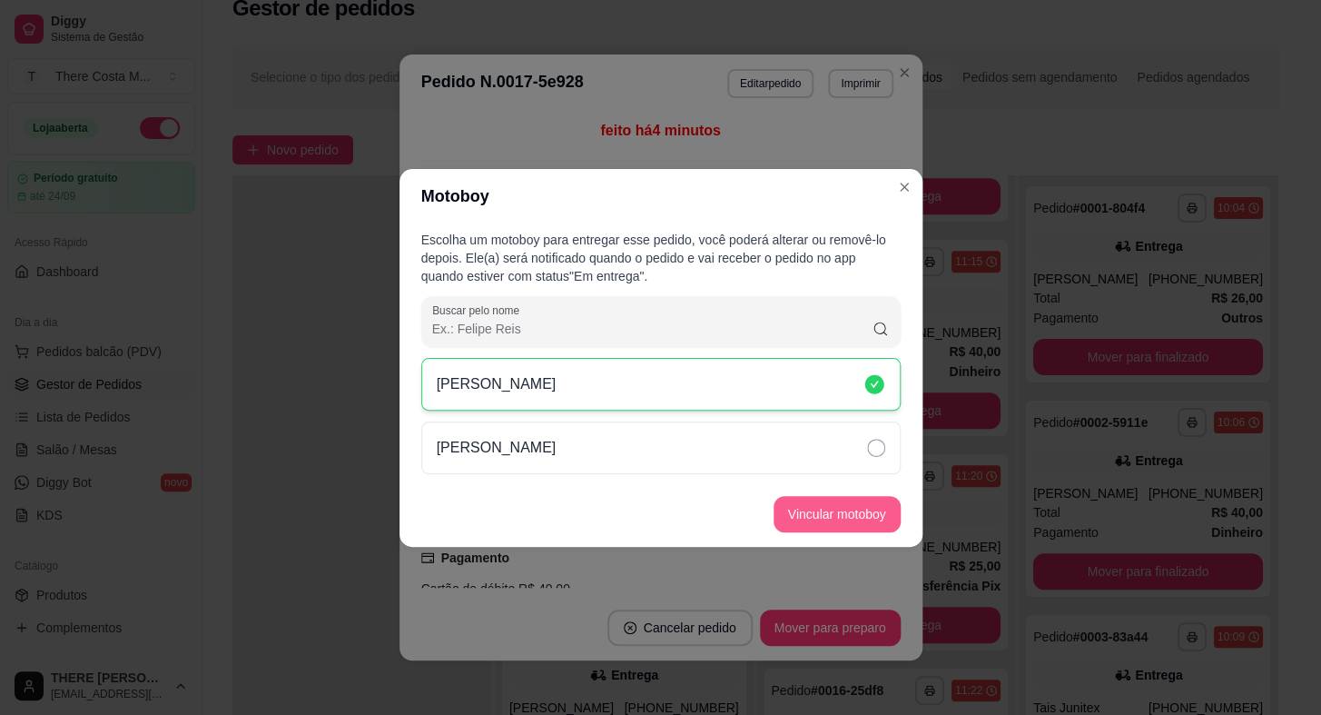
click at [787, 508] on button "Vincular motoboy" at bounding box center [837, 514] width 127 height 36
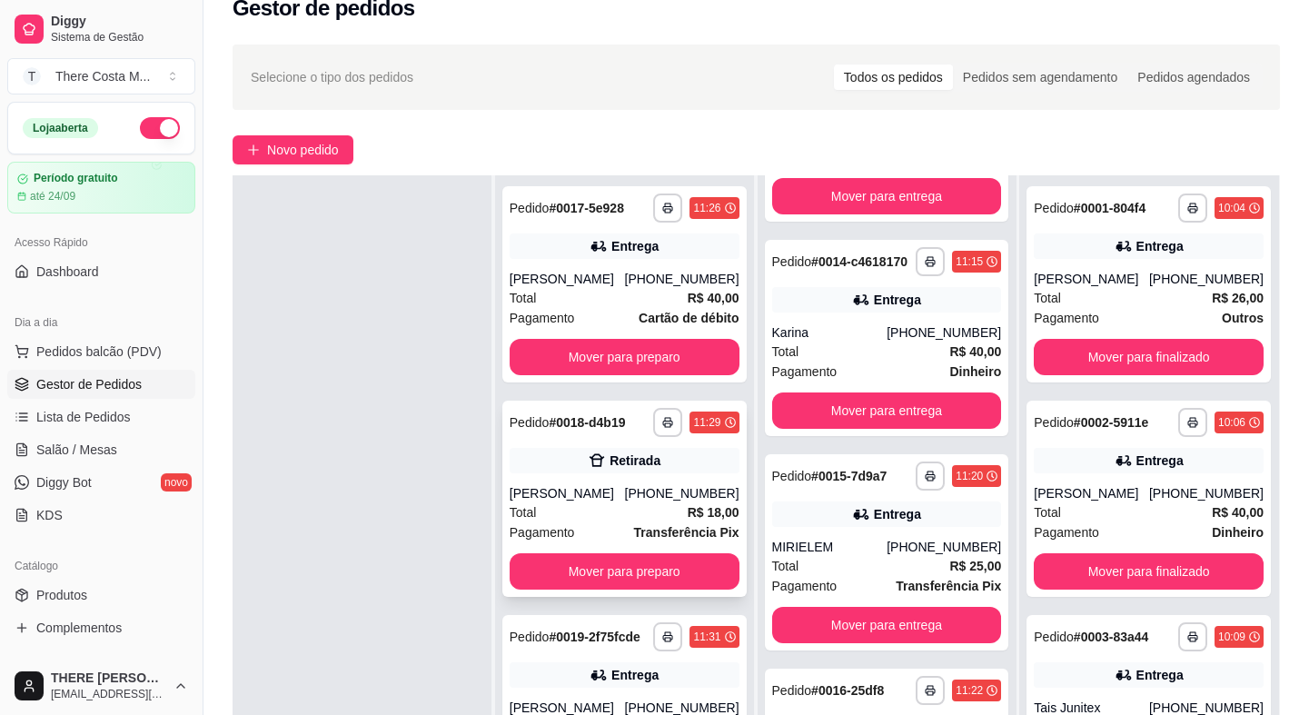
scroll to position [0, 0]
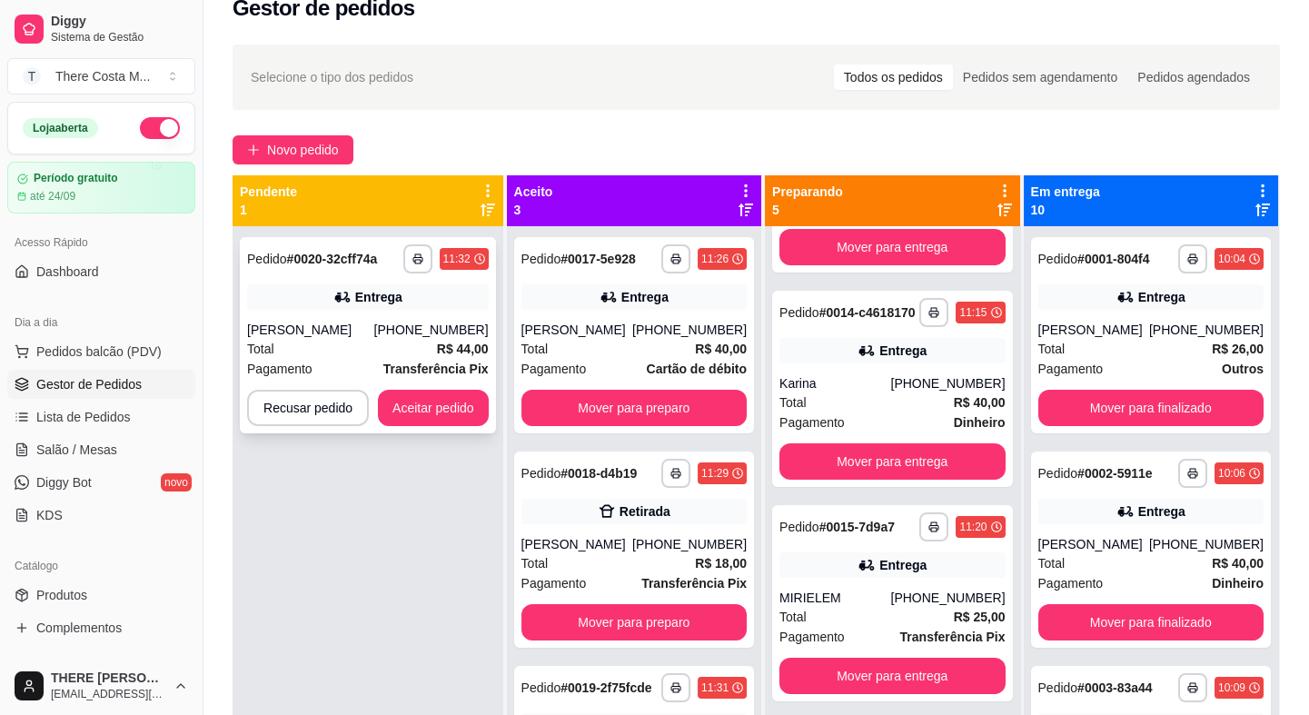
click at [365, 314] on div "**********" at bounding box center [368, 335] width 256 height 196
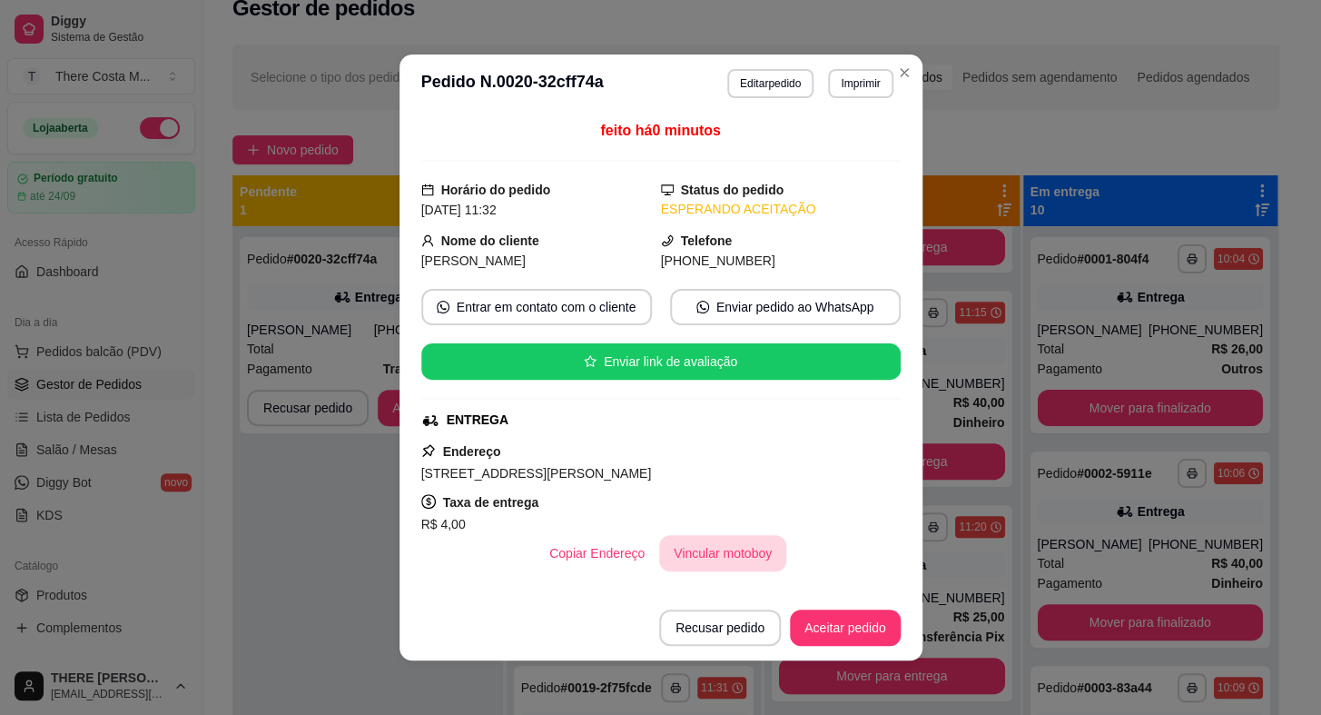
click at [696, 559] on button "Vincular motoboy" at bounding box center [722, 553] width 127 height 36
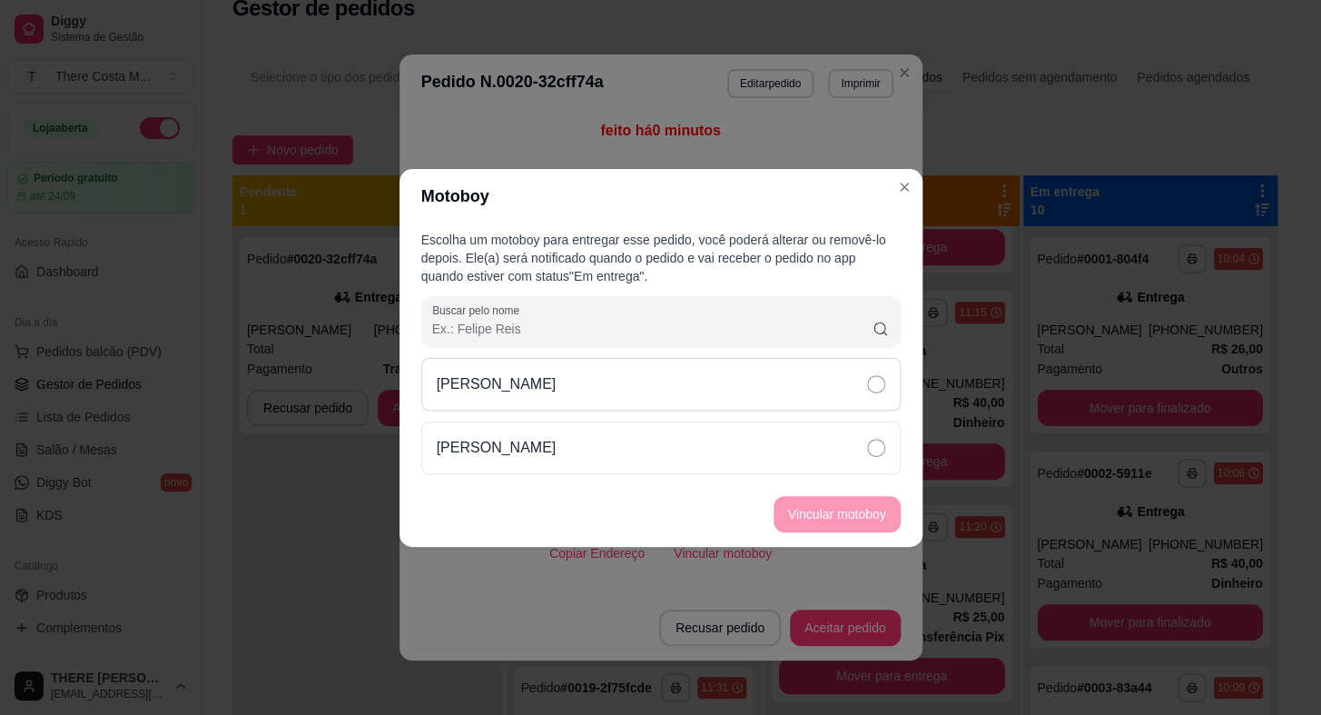
click at [891, 399] on div "[PERSON_NAME]" at bounding box center [661, 384] width 480 height 53
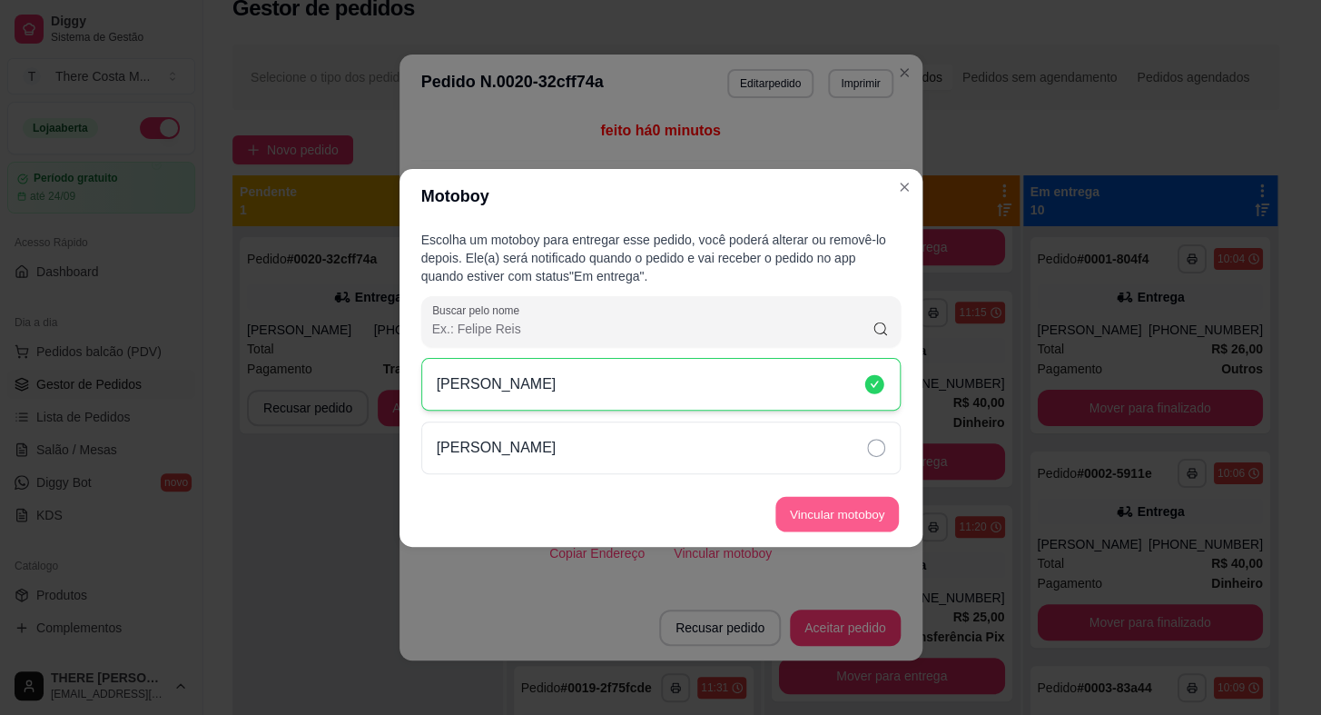
click at [858, 510] on button "Vincular motoboy" at bounding box center [838, 513] width 124 height 35
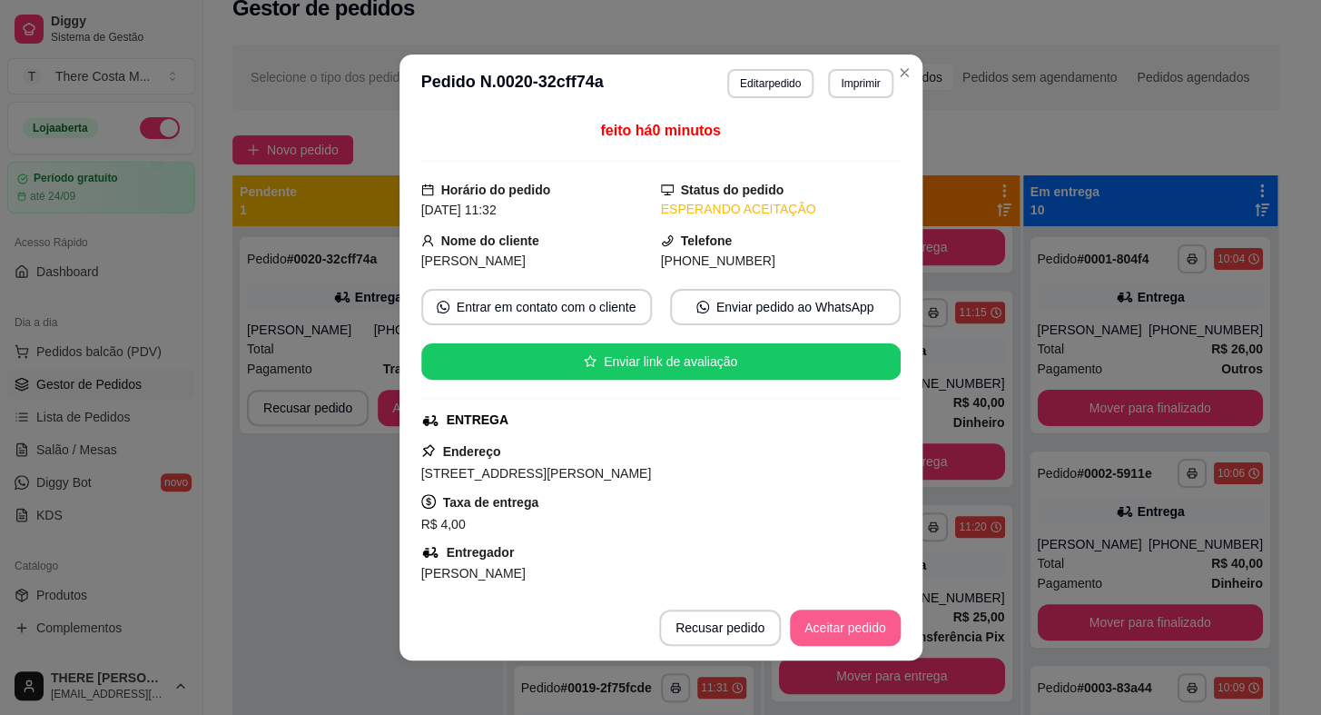
click at [835, 636] on button "Aceitar pedido" at bounding box center [845, 627] width 111 height 36
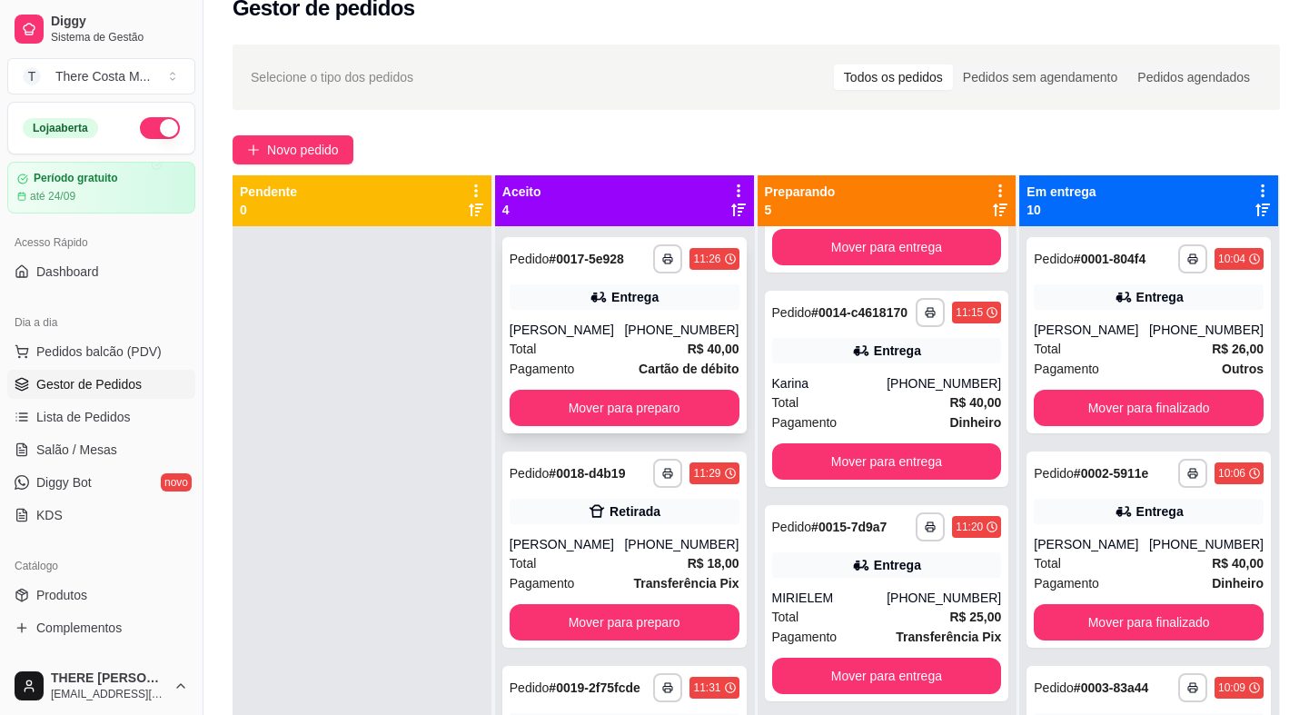
click at [670, 336] on div "[PHONE_NUMBER]" at bounding box center [681, 330] width 114 height 18
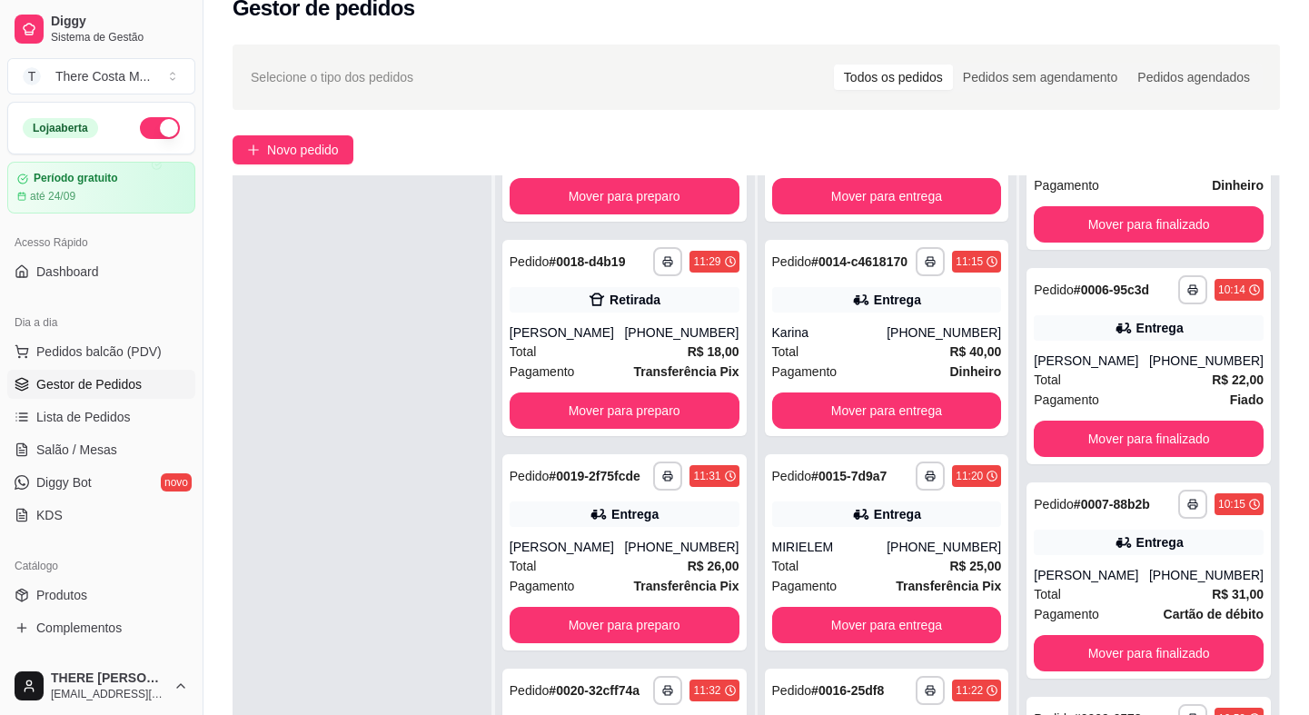
scroll to position [1073, 0]
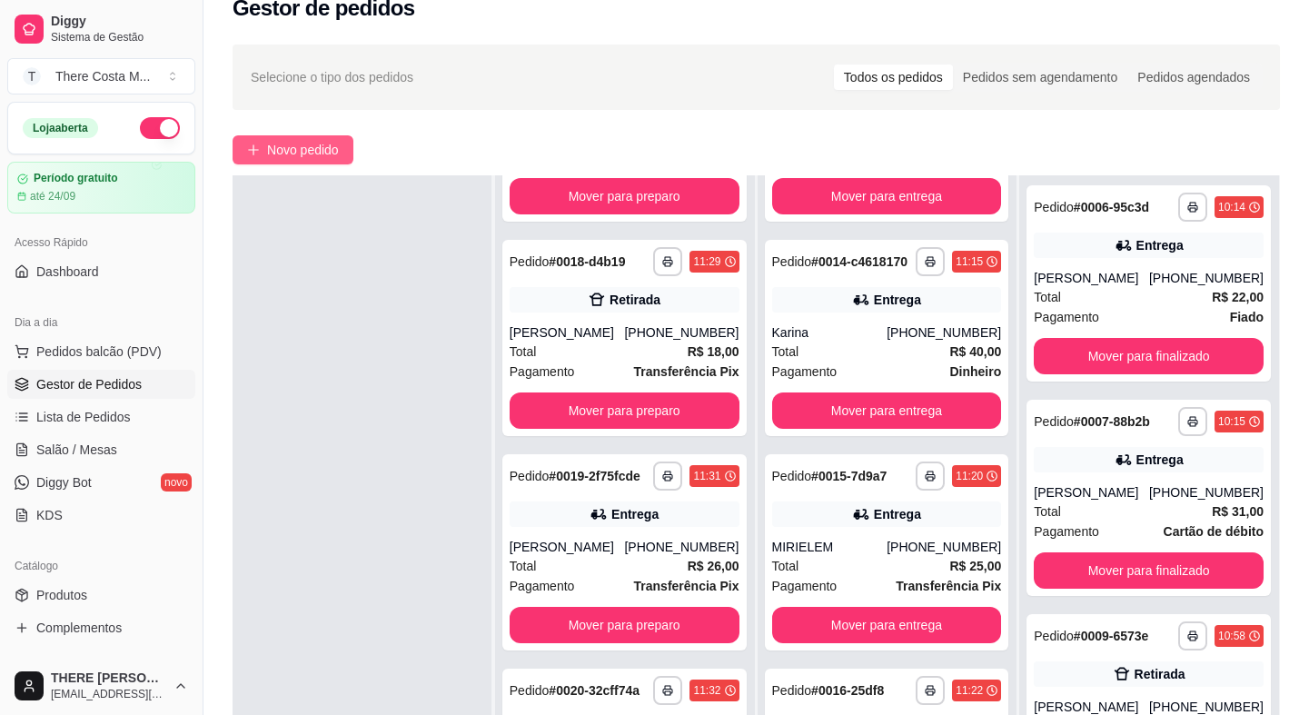
click at [309, 143] on span "Novo pedido" at bounding box center [303, 150] width 72 height 20
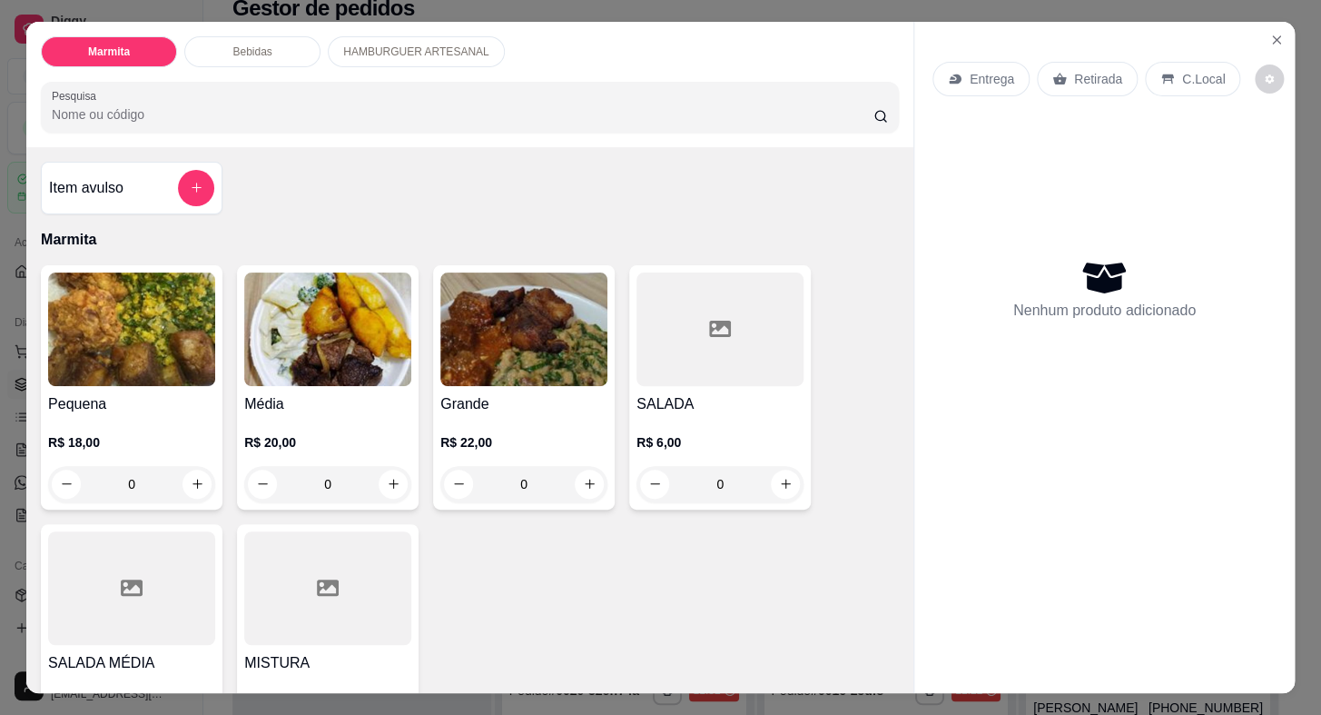
click at [1078, 73] on p "Retirada" at bounding box center [1098, 79] width 48 height 18
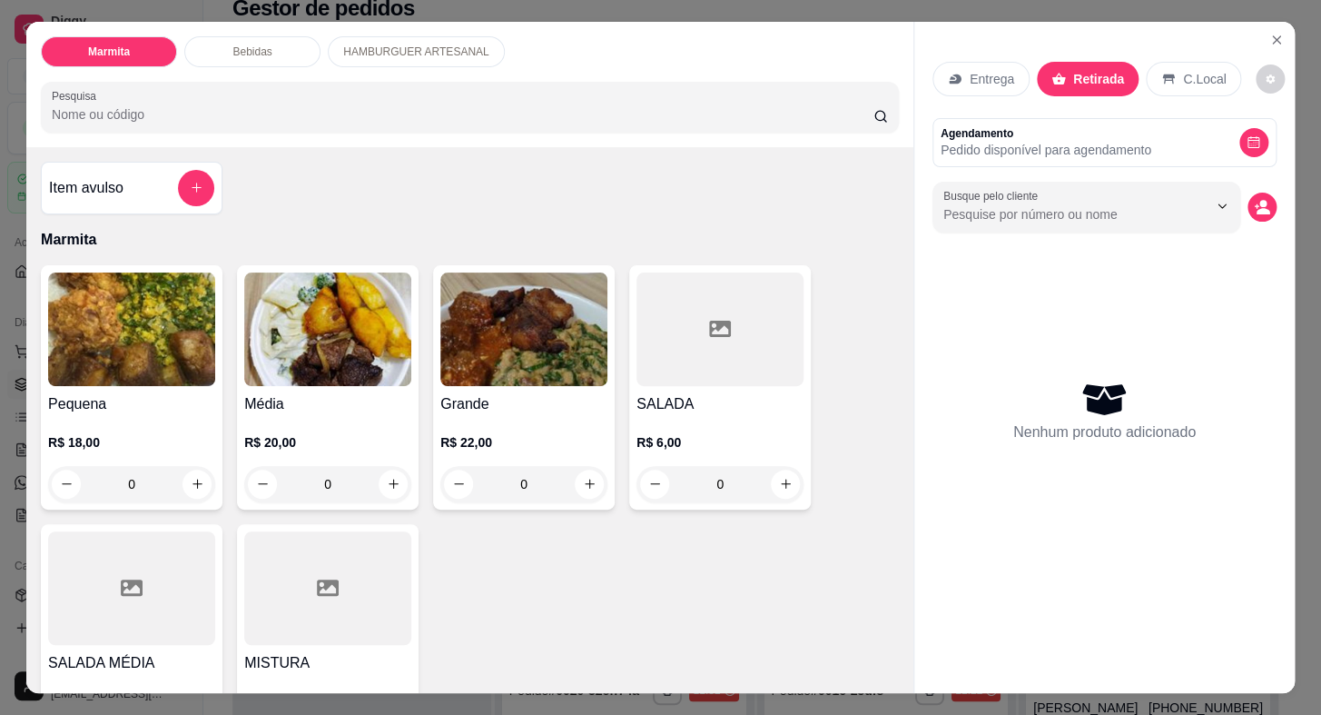
click at [1254, 201] on icon "decrease-product-quantity" at bounding box center [1262, 207] width 16 height 16
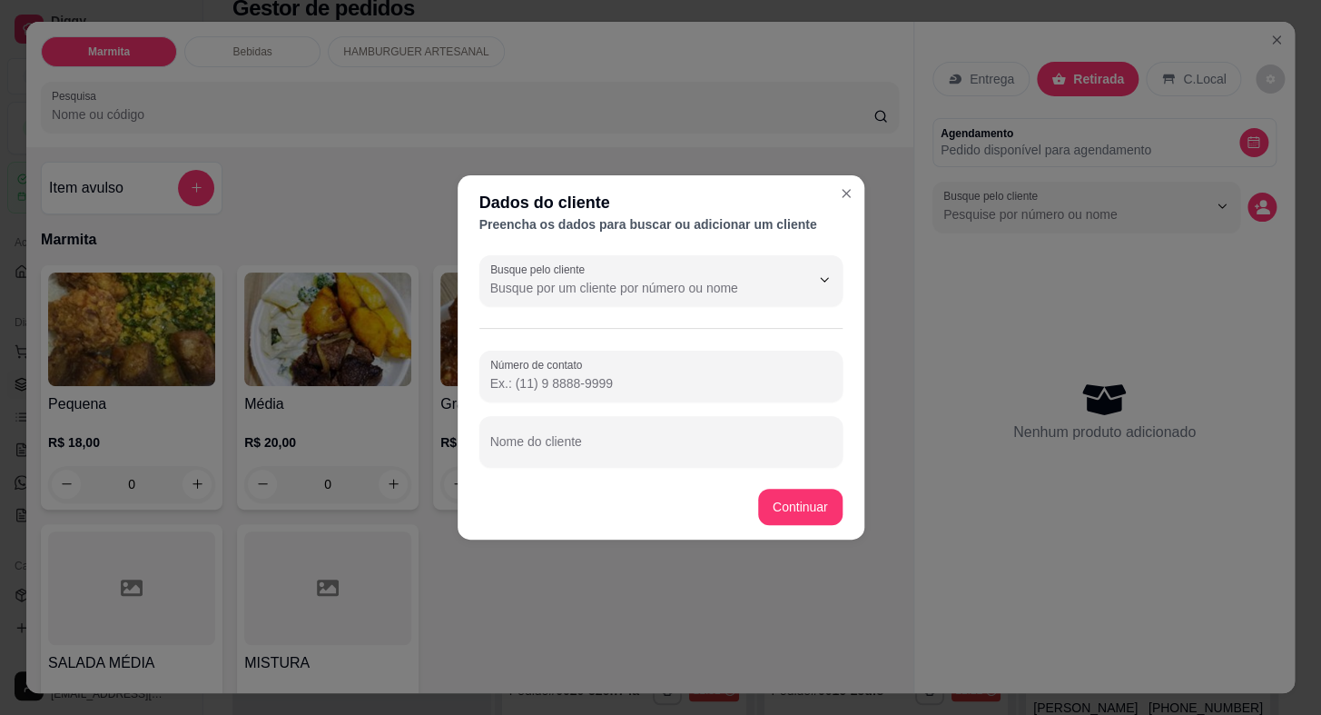
click at [708, 377] on input "Número de contato" at bounding box center [660, 383] width 341 height 18
paste input "[PHONE_NUMBER]"
click at [641, 443] on input "Nome do cliente" at bounding box center [660, 449] width 341 height 18
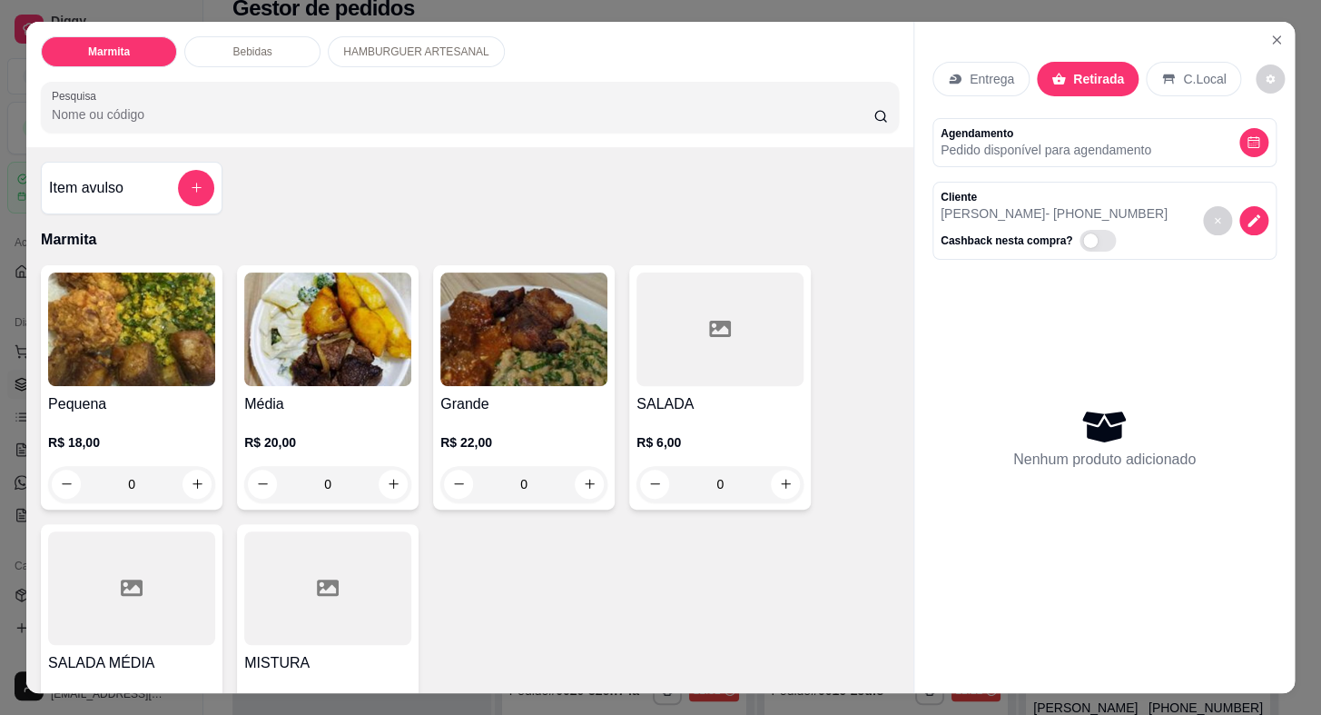
click at [118, 415] on div "R$ 18,00 0" at bounding box center [131, 458] width 167 height 87
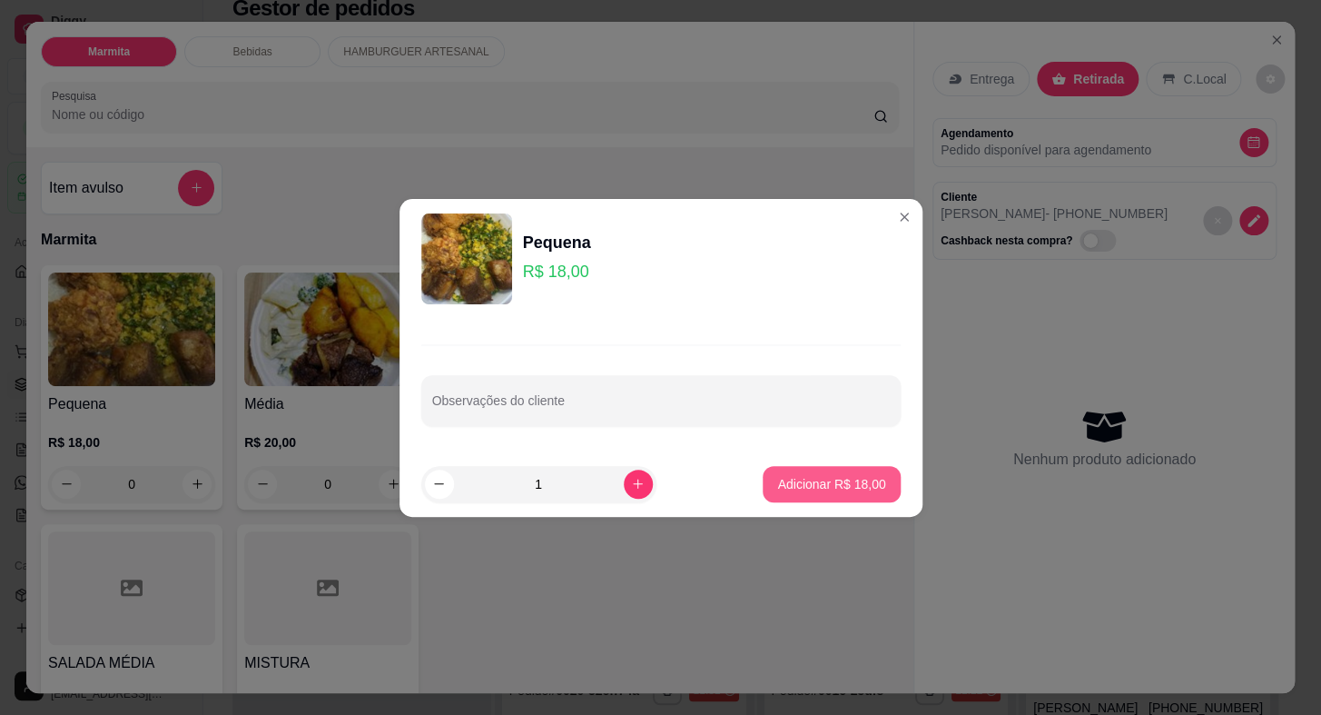
click at [876, 475] on button "Adicionar R$ 18,00" at bounding box center [831, 484] width 137 height 36
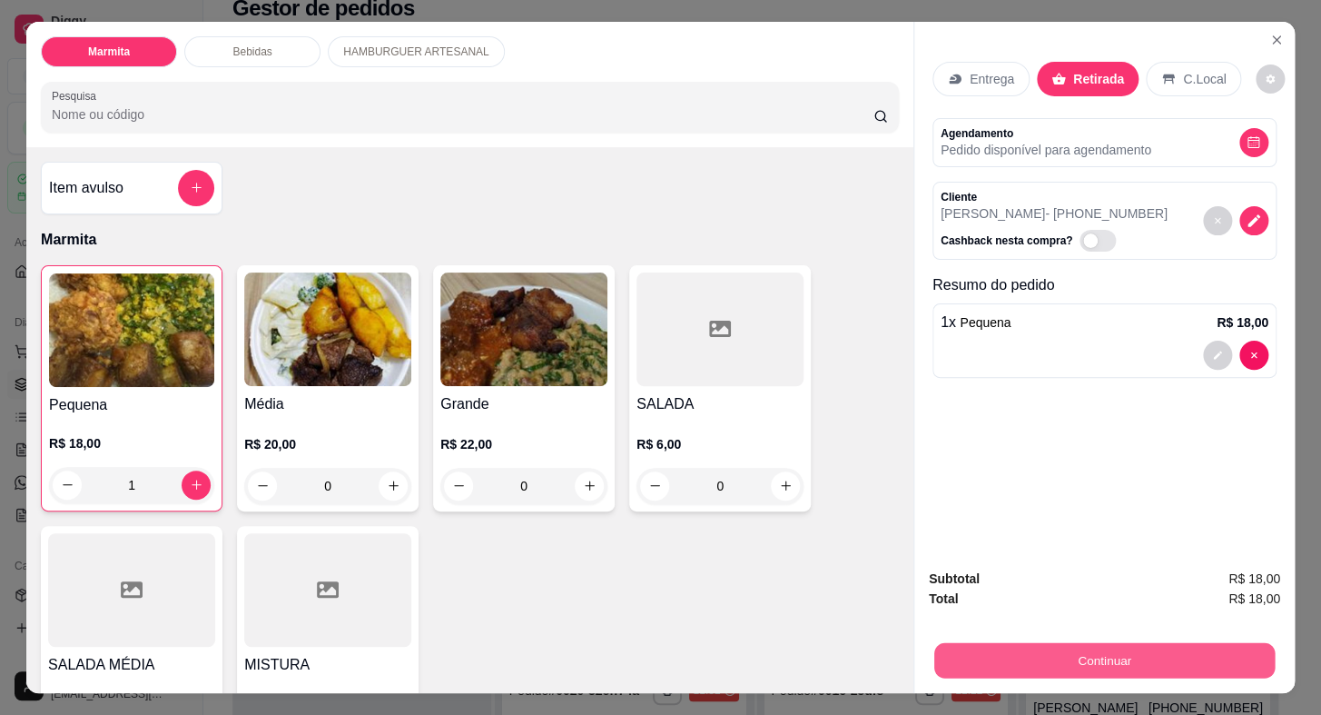
click at [1006, 646] on button "Continuar" at bounding box center [1105, 660] width 341 height 35
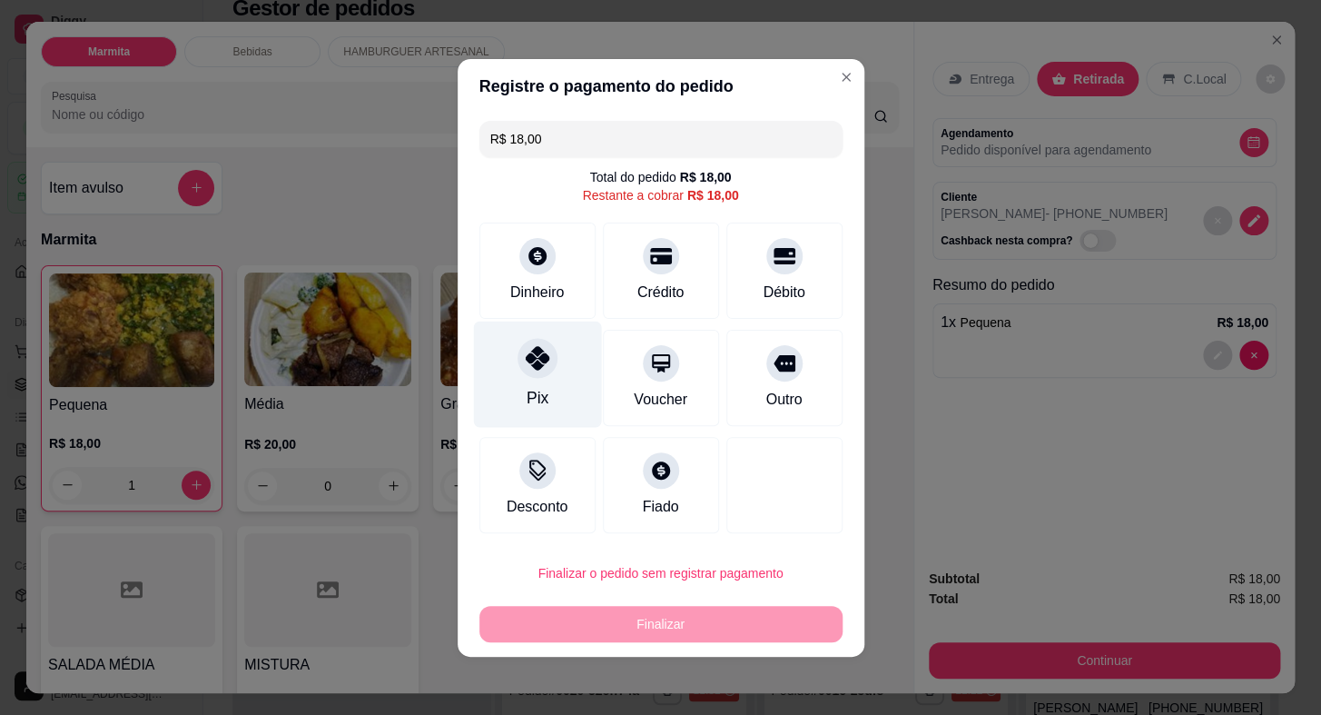
click at [556, 369] on div "Pix" at bounding box center [537, 374] width 128 height 106
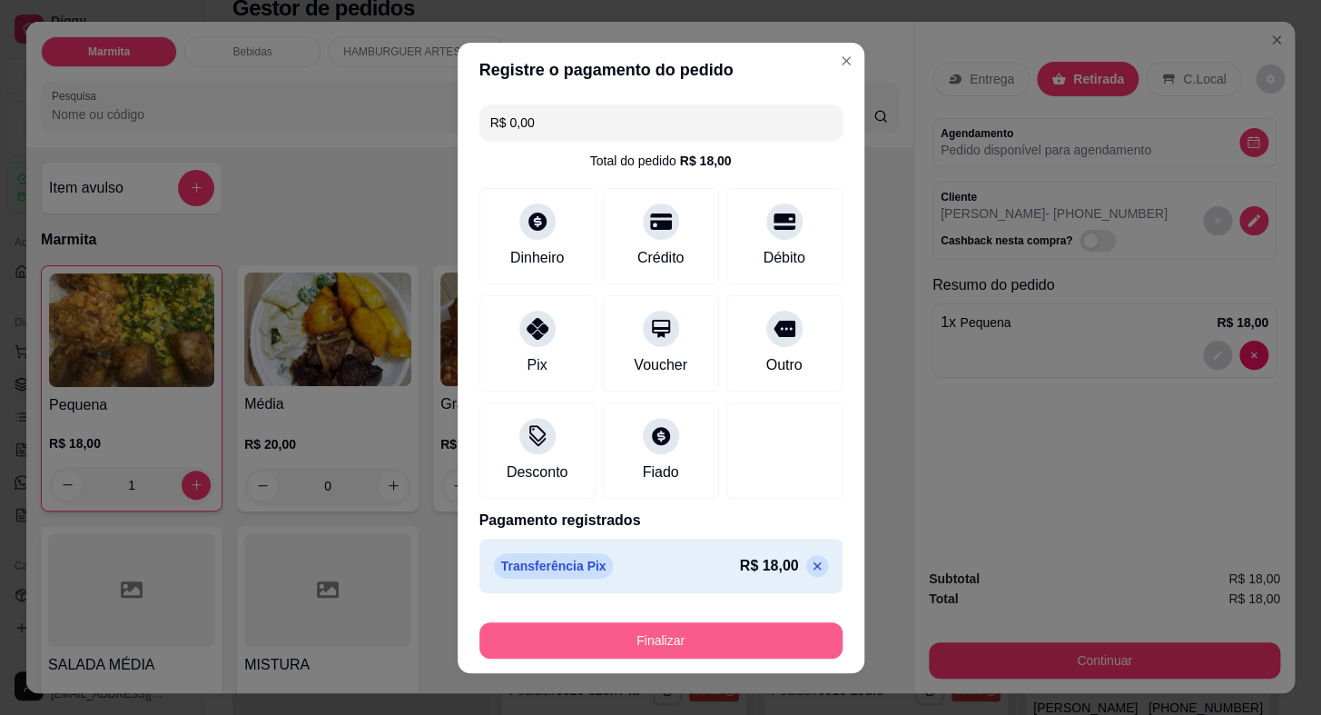
click at [672, 630] on button "Finalizar" at bounding box center [661, 640] width 363 height 36
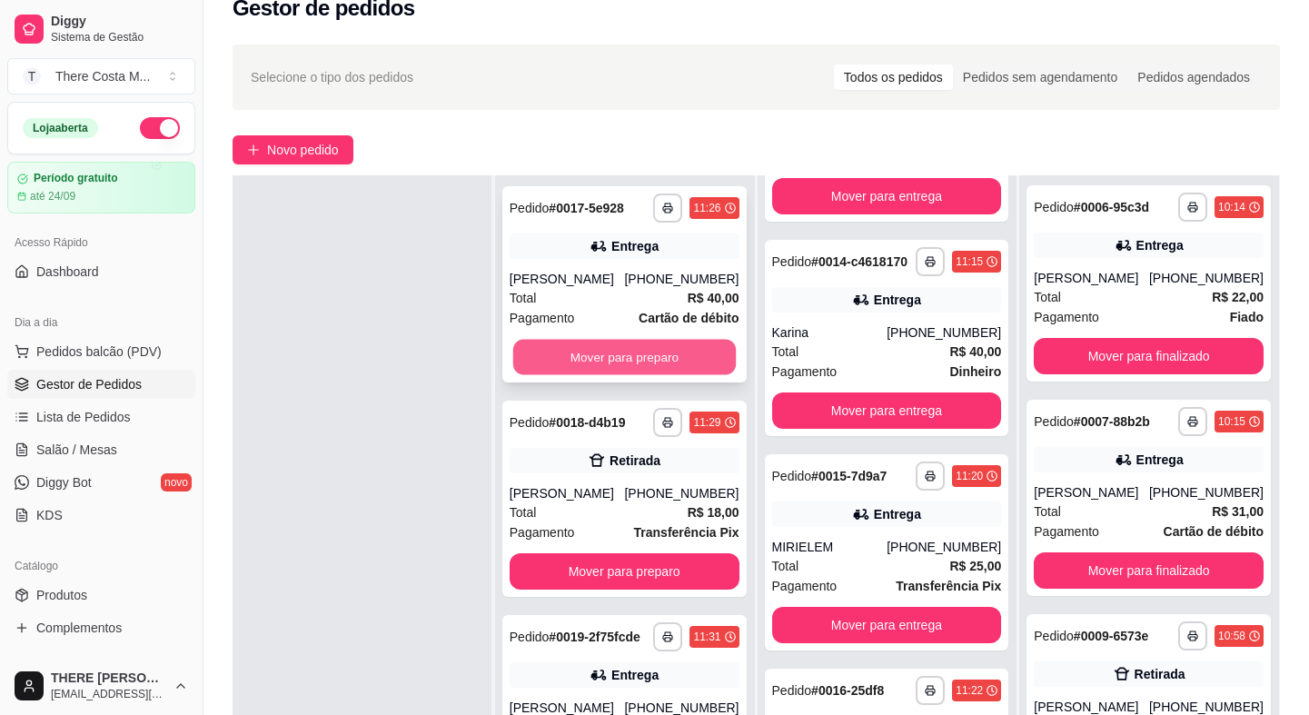
click at [597, 358] on button "Mover para preparo" at bounding box center [624, 357] width 223 height 35
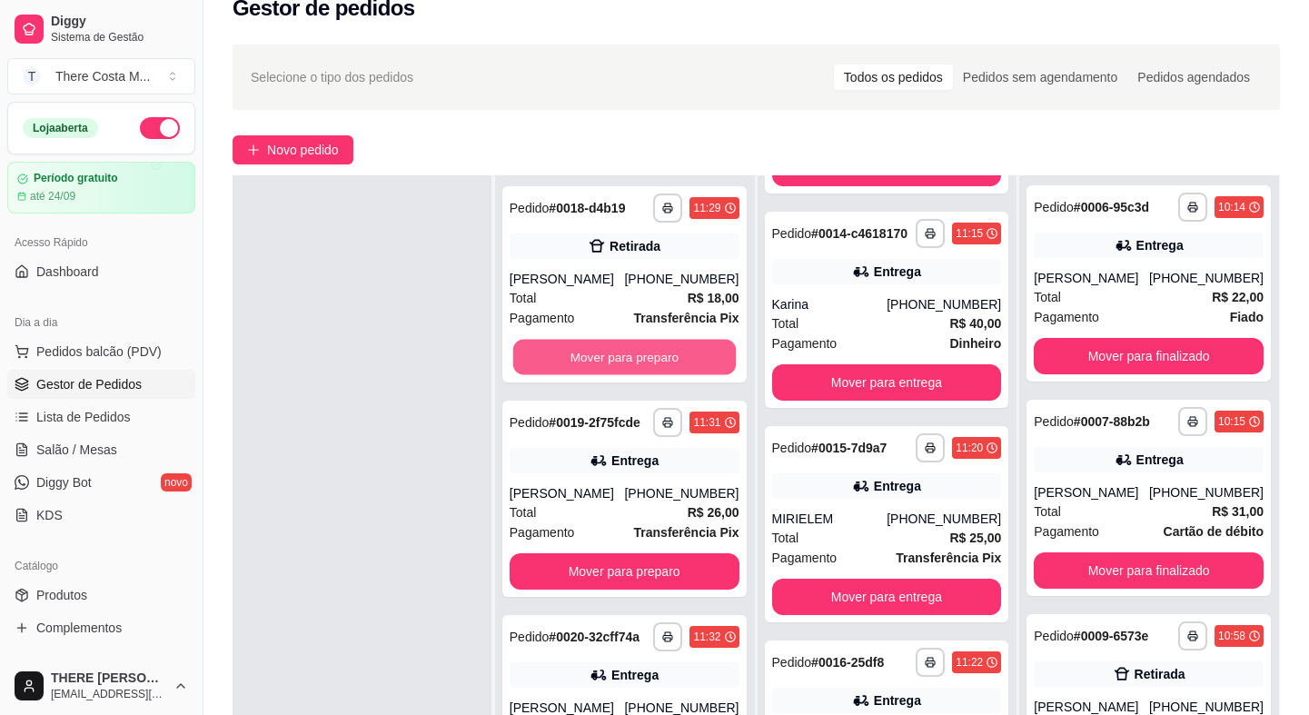
click at [597, 358] on button "Mover para preparo" at bounding box center [624, 357] width 223 height 35
click at [609, 321] on div "Pagamento Transferência Pix" at bounding box center [625, 318] width 230 height 20
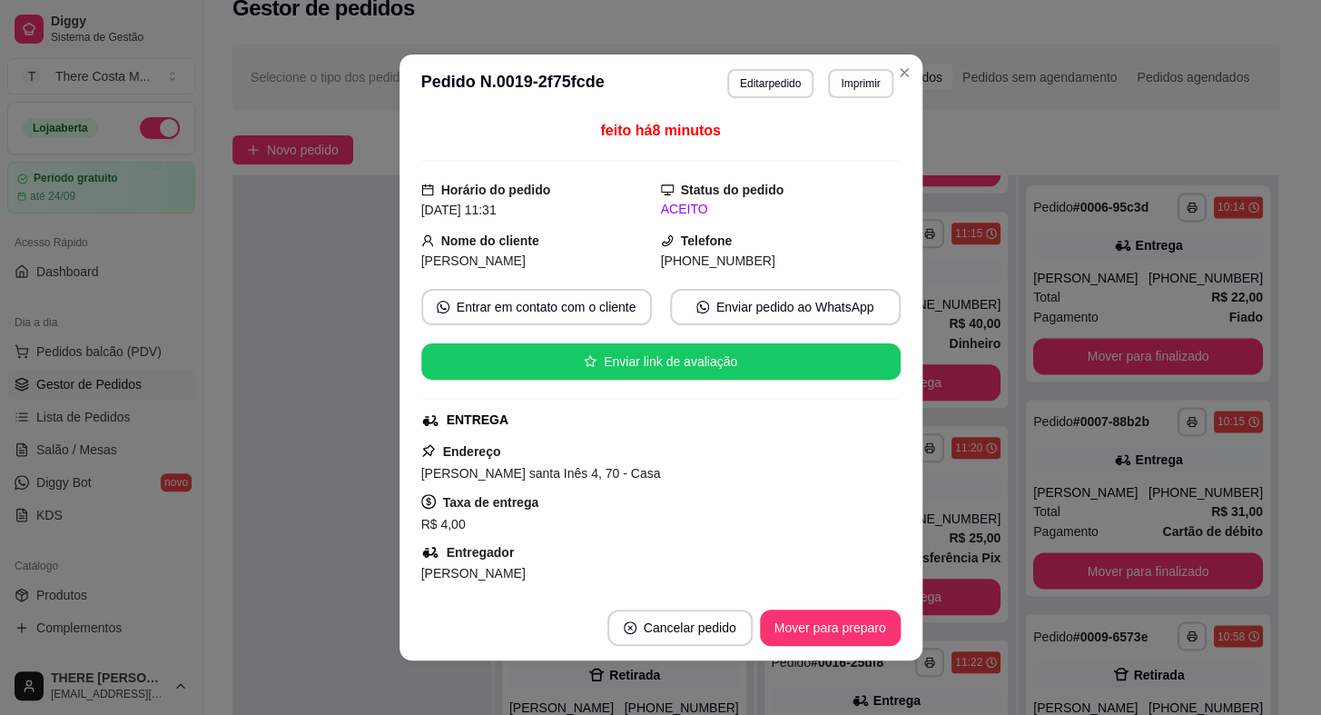
scroll to position [247, 0]
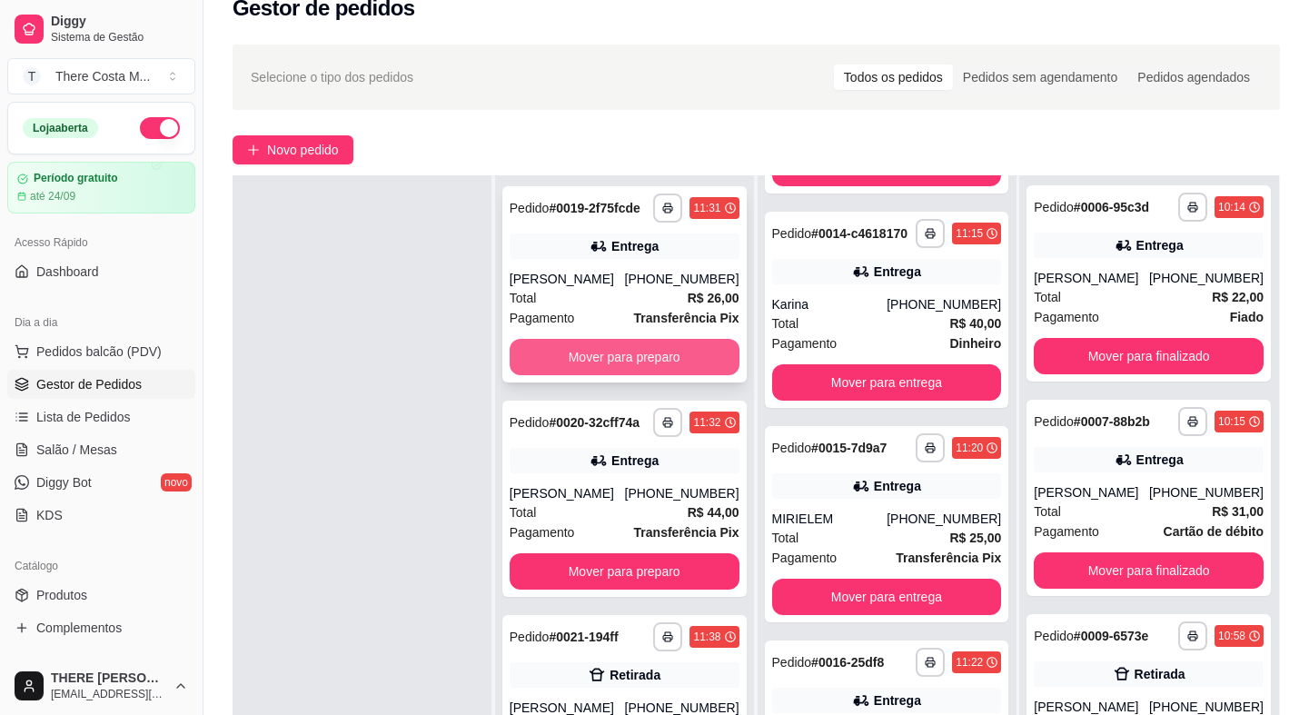
click at [573, 352] on button "Mover para preparo" at bounding box center [625, 357] width 230 height 36
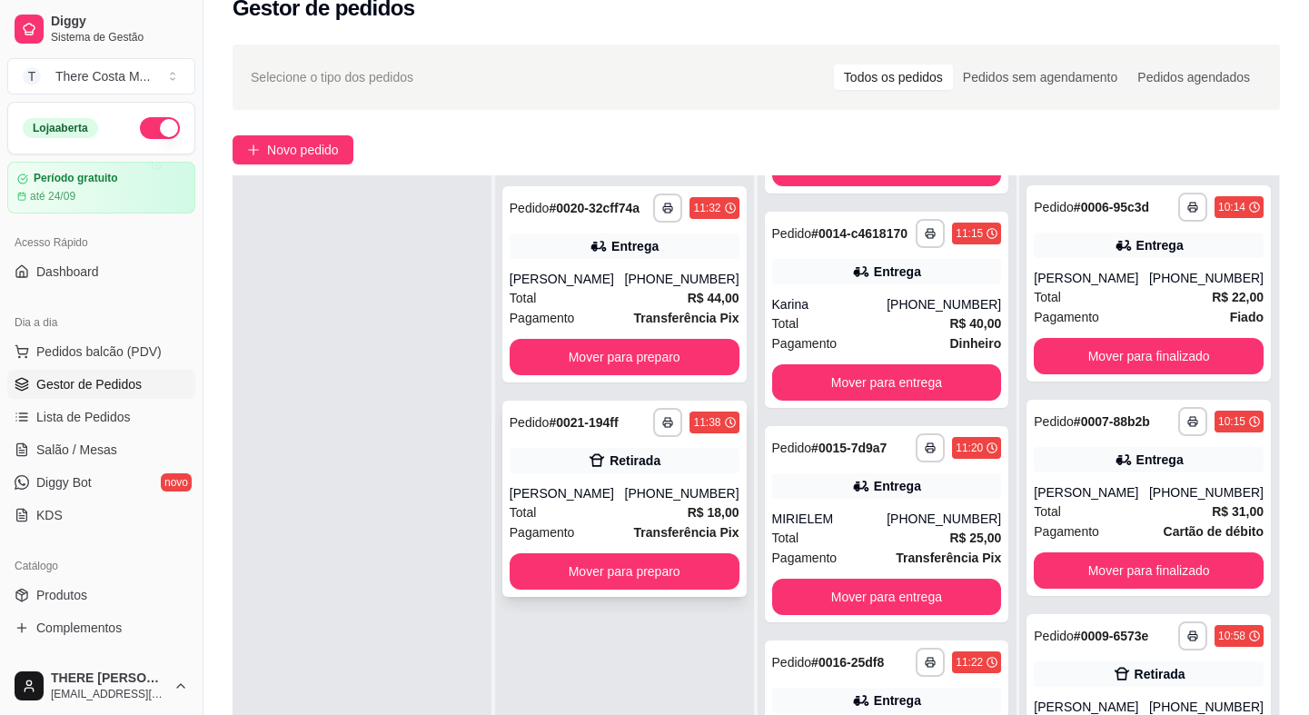
click at [588, 465] on icon at bounding box center [597, 460] width 18 height 18
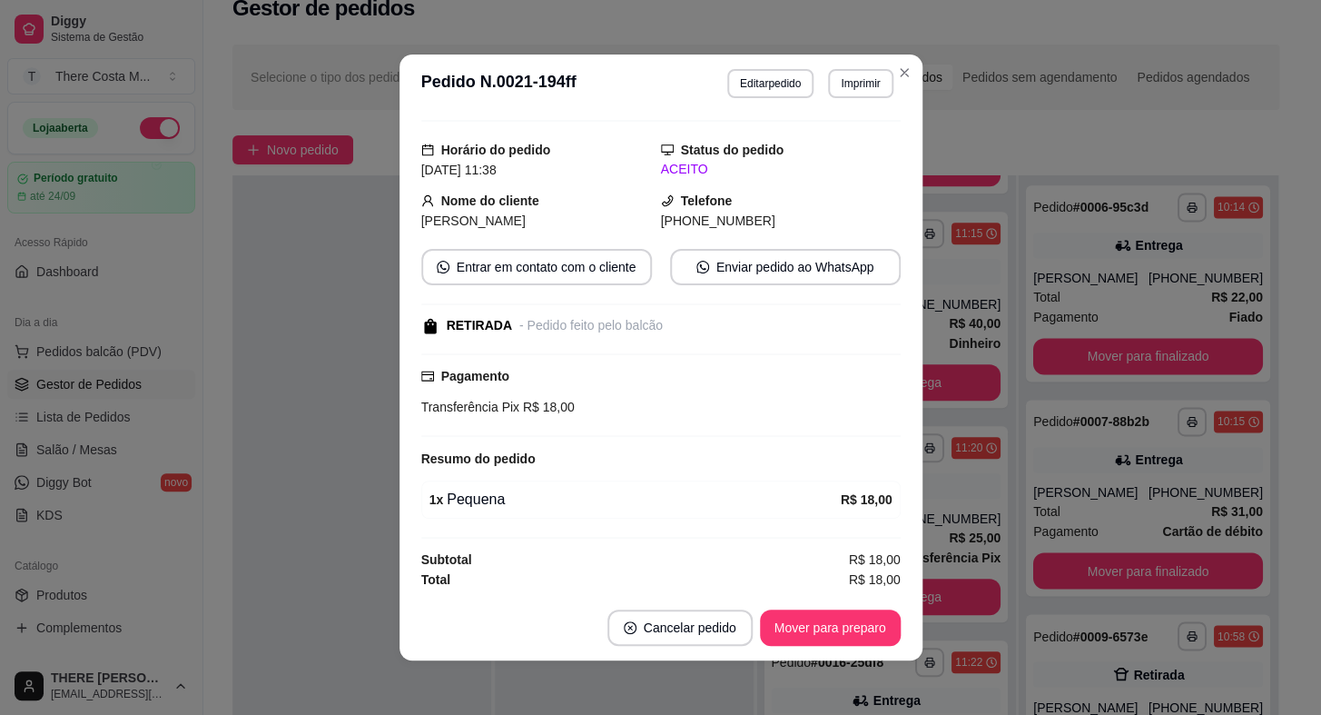
scroll to position [3, 0]
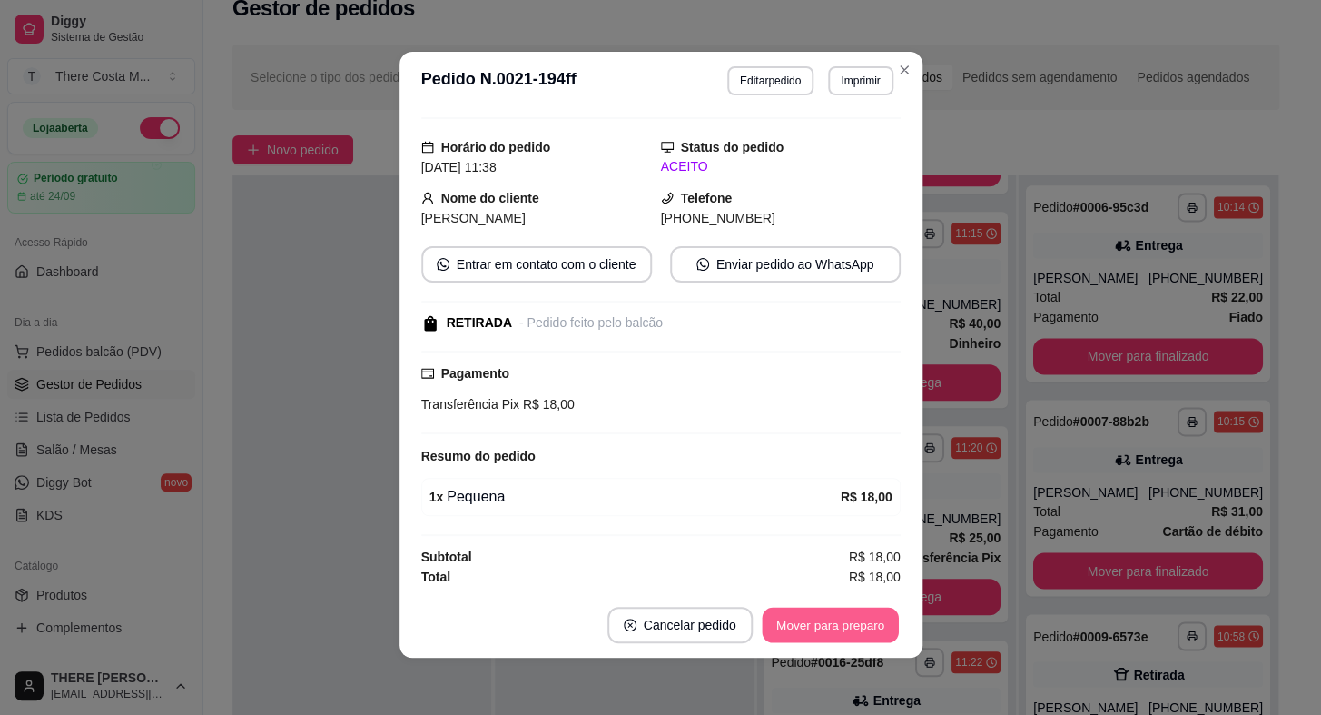
click at [782, 618] on button "Mover para preparo" at bounding box center [830, 625] width 136 height 35
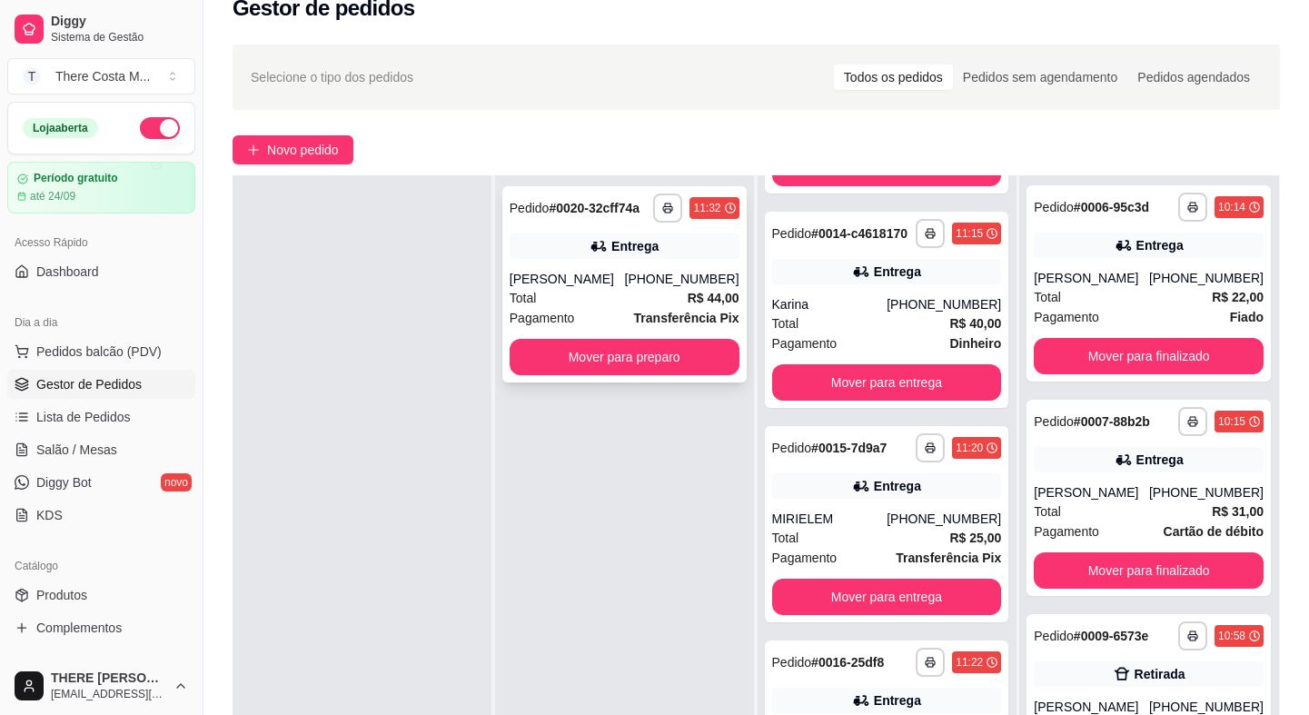
click at [579, 262] on div "**********" at bounding box center [624, 284] width 244 height 196
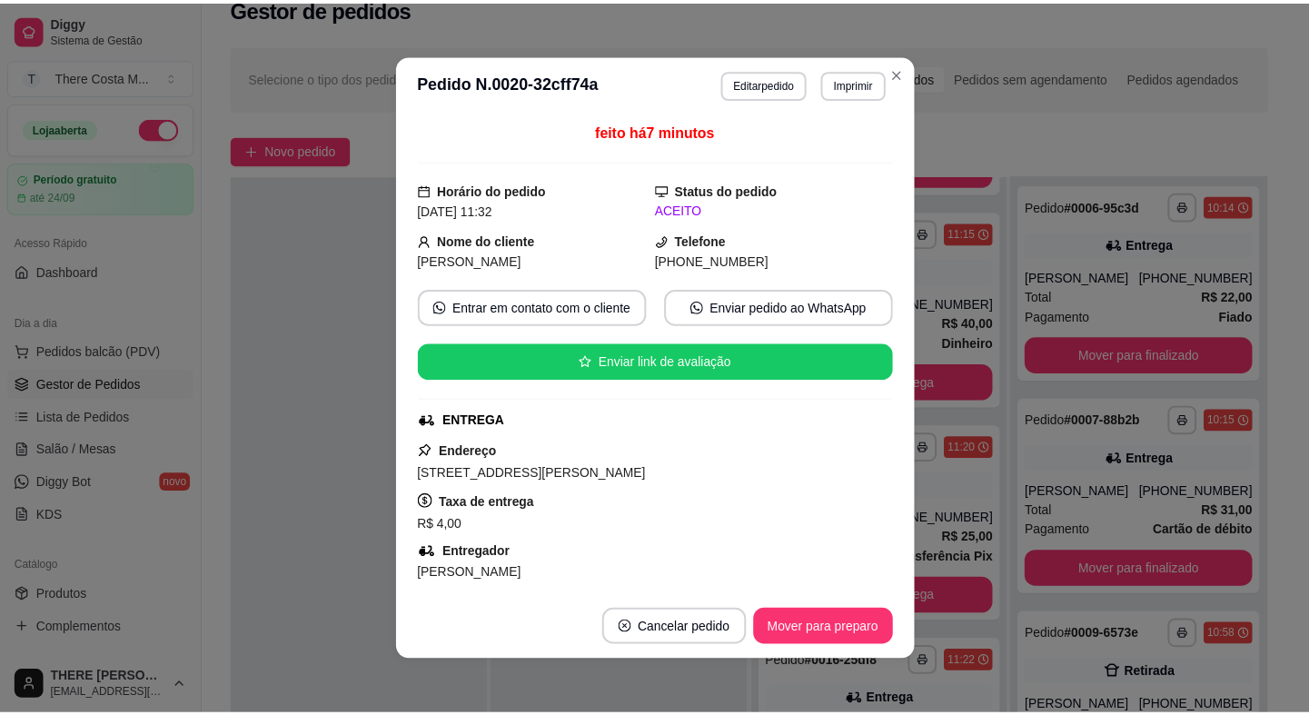
scroll to position [247, 0]
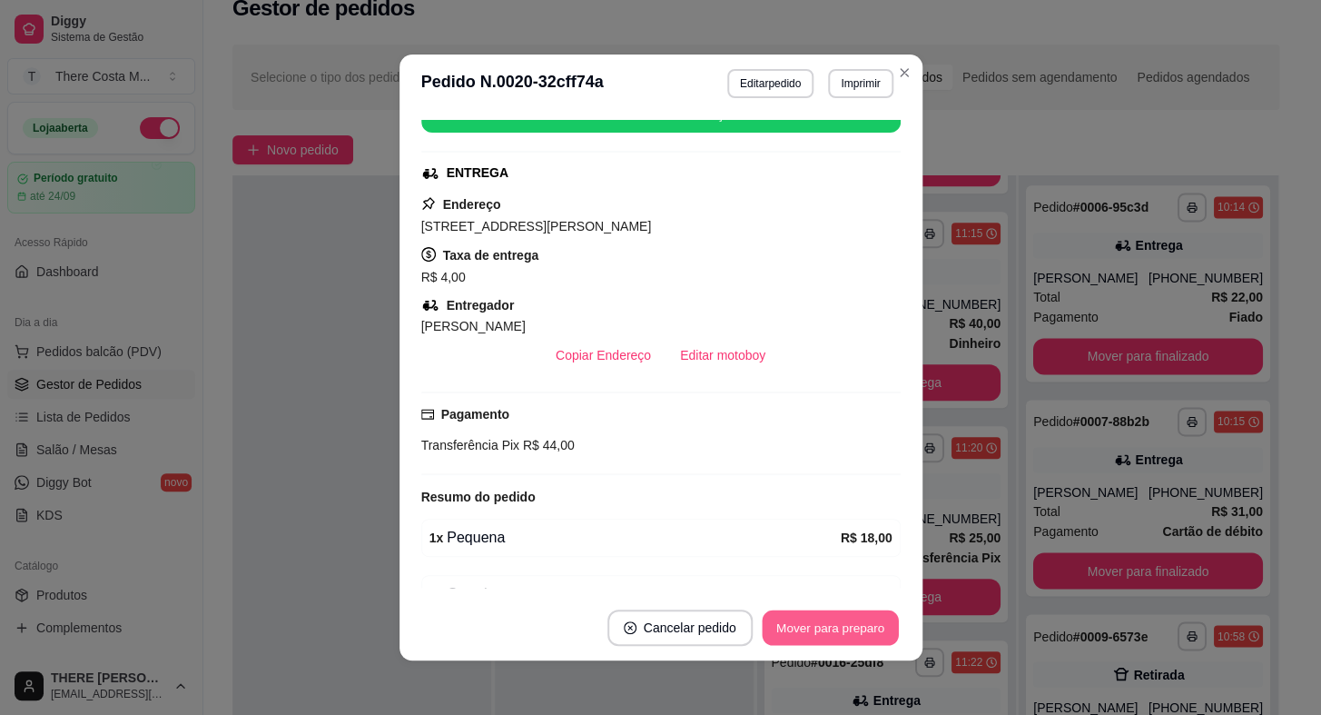
click at [796, 638] on button "Mover para preparo" at bounding box center [830, 627] width 136 height 35
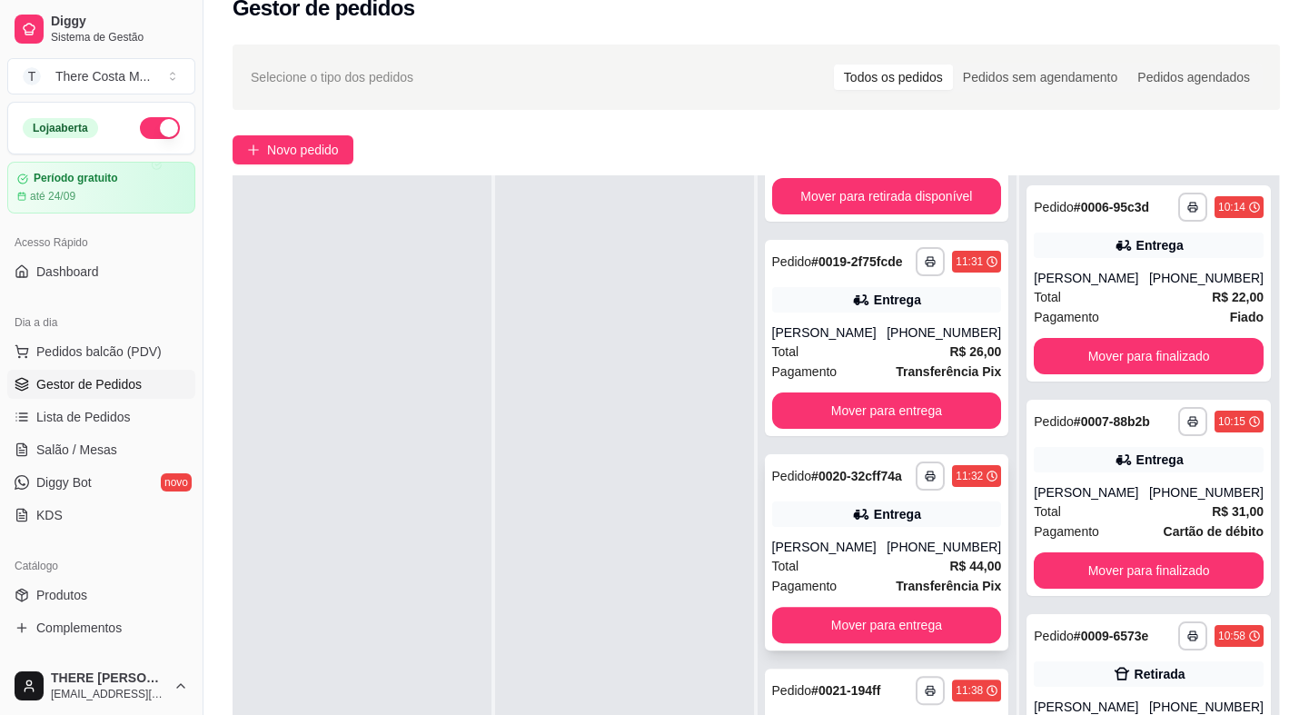
scroll to position [276, 0]
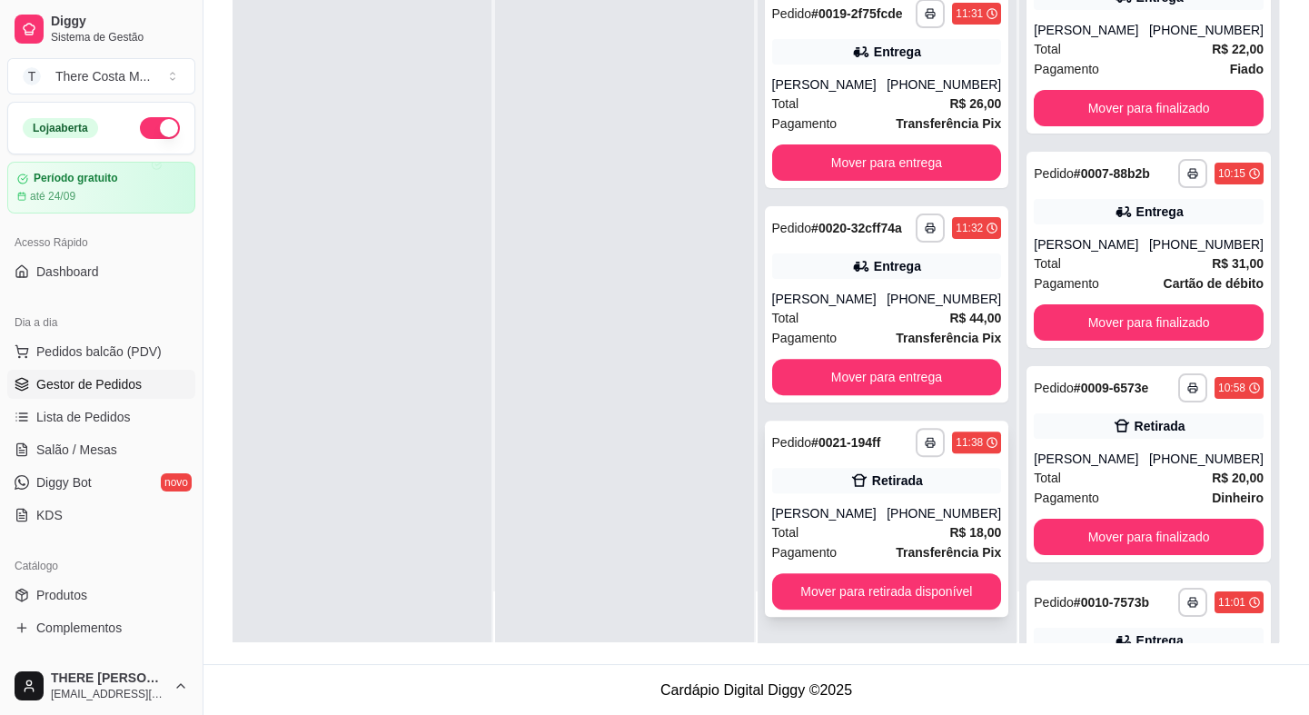
click at [880, 529] on div "Total R$ 18,00" at bounding box center [887, 532] width 230 height 20
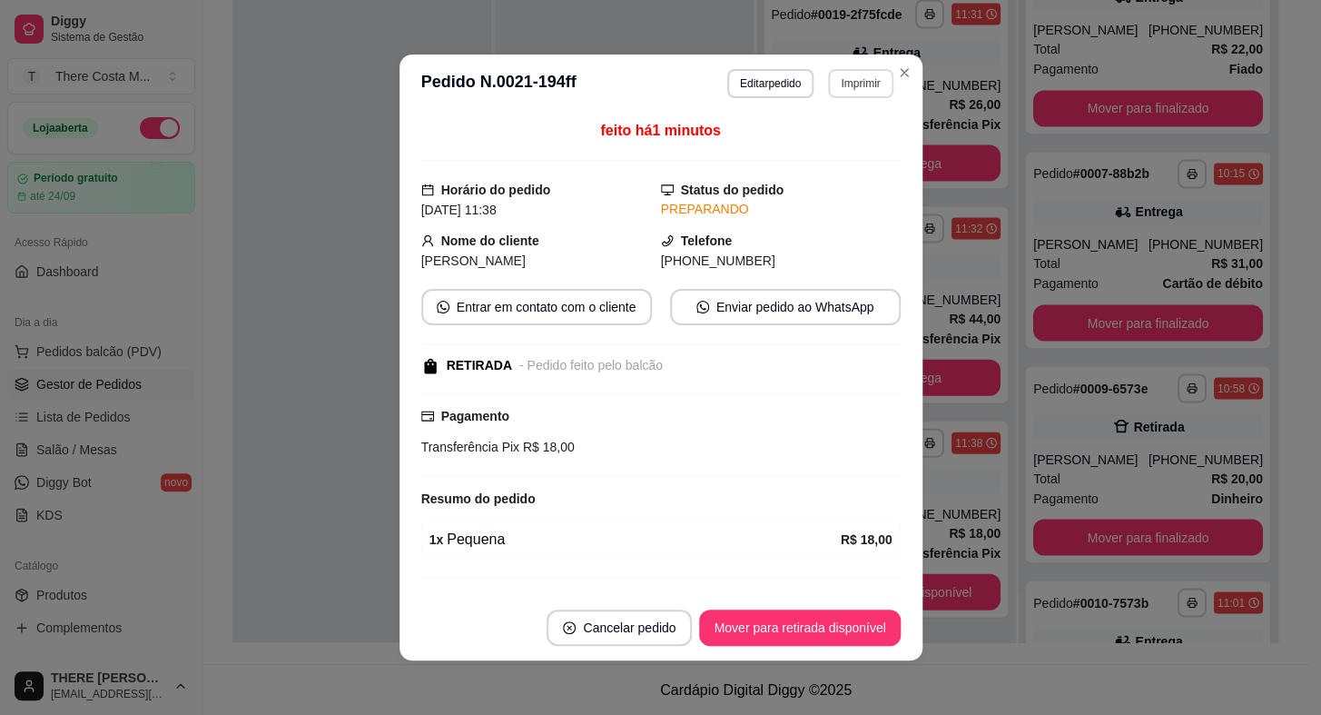
click at [865, 76] on button "Imprimir" at bounding box center [860, 83] width 64 height 29
click at [836, 142] on button "IMPRESSORA" at bounding box center [823, 148] width 132 height 29
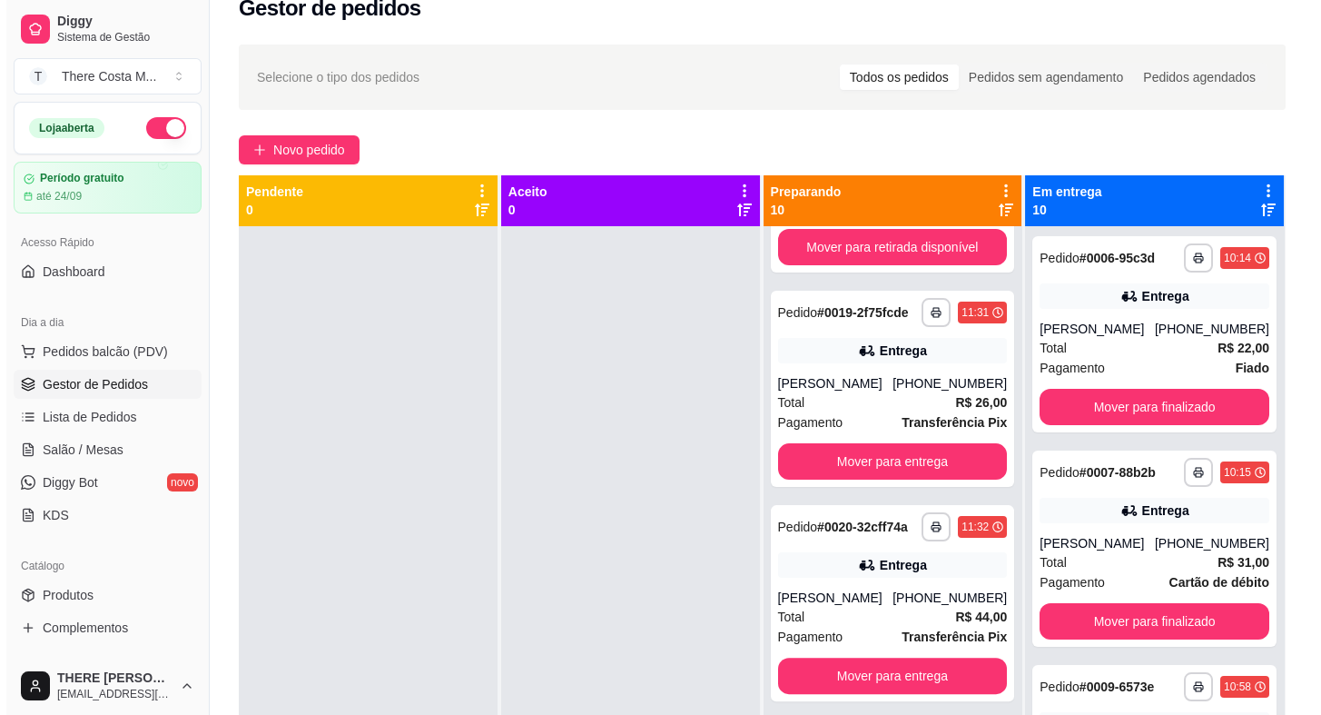
scroll to position [0, 0]
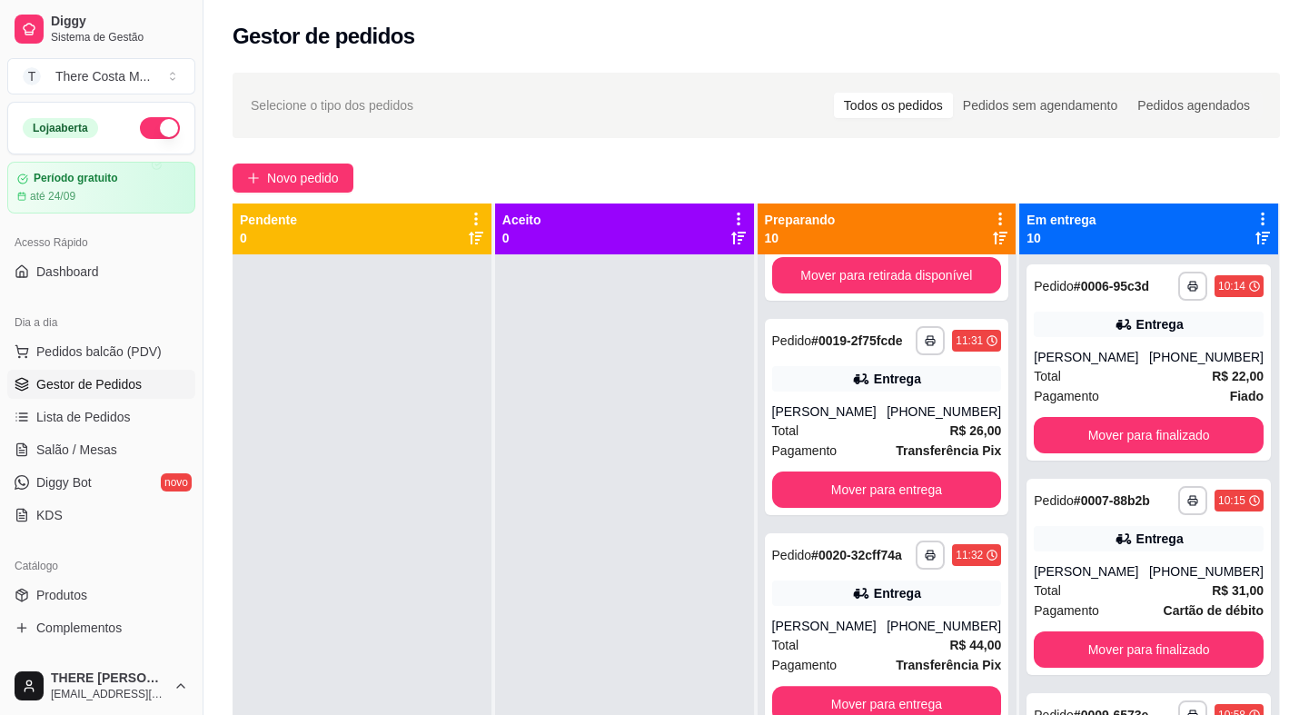
click at [298, 151] on div "**********" at bounding box center [755, 501] width 1105 height 878
click at [293, 173] on span "Novo pedido" at bounding box center [303, 178] width 72 height 20
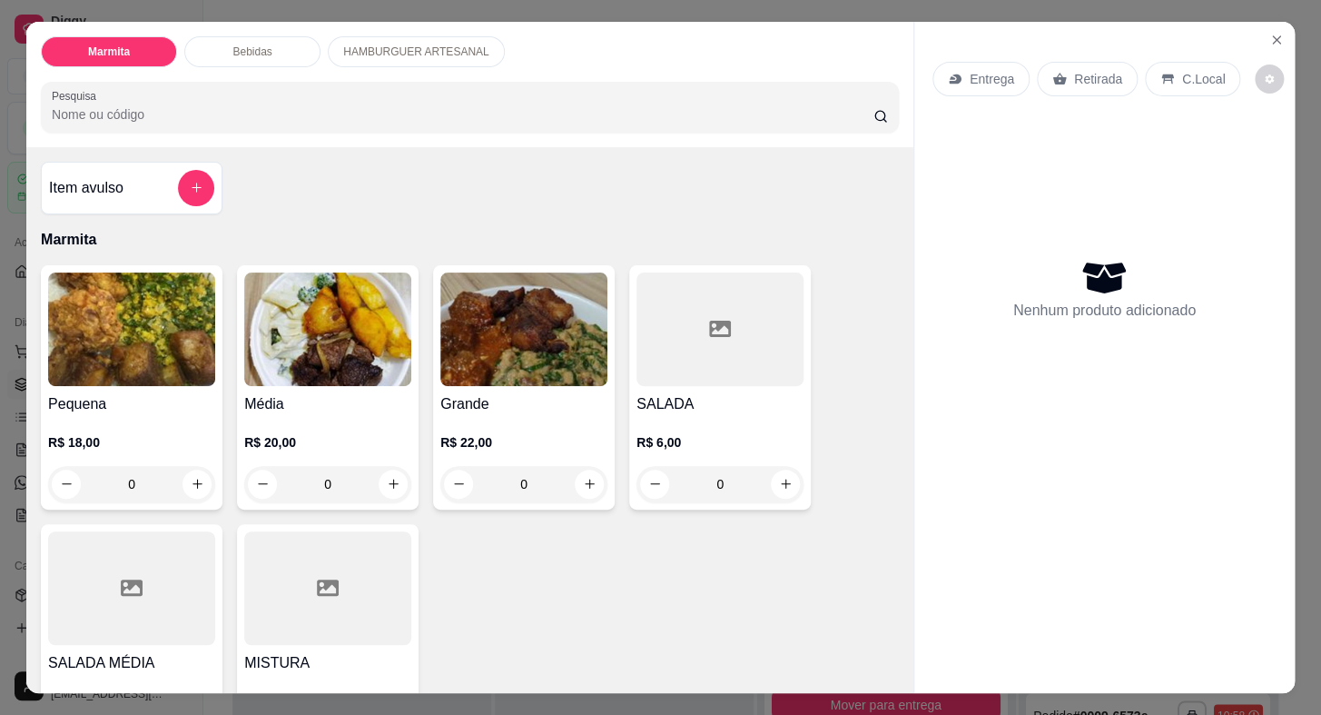
click at [1058, 64] on div "Retirada" at bounding box center [1087, 79] width 101 height 35
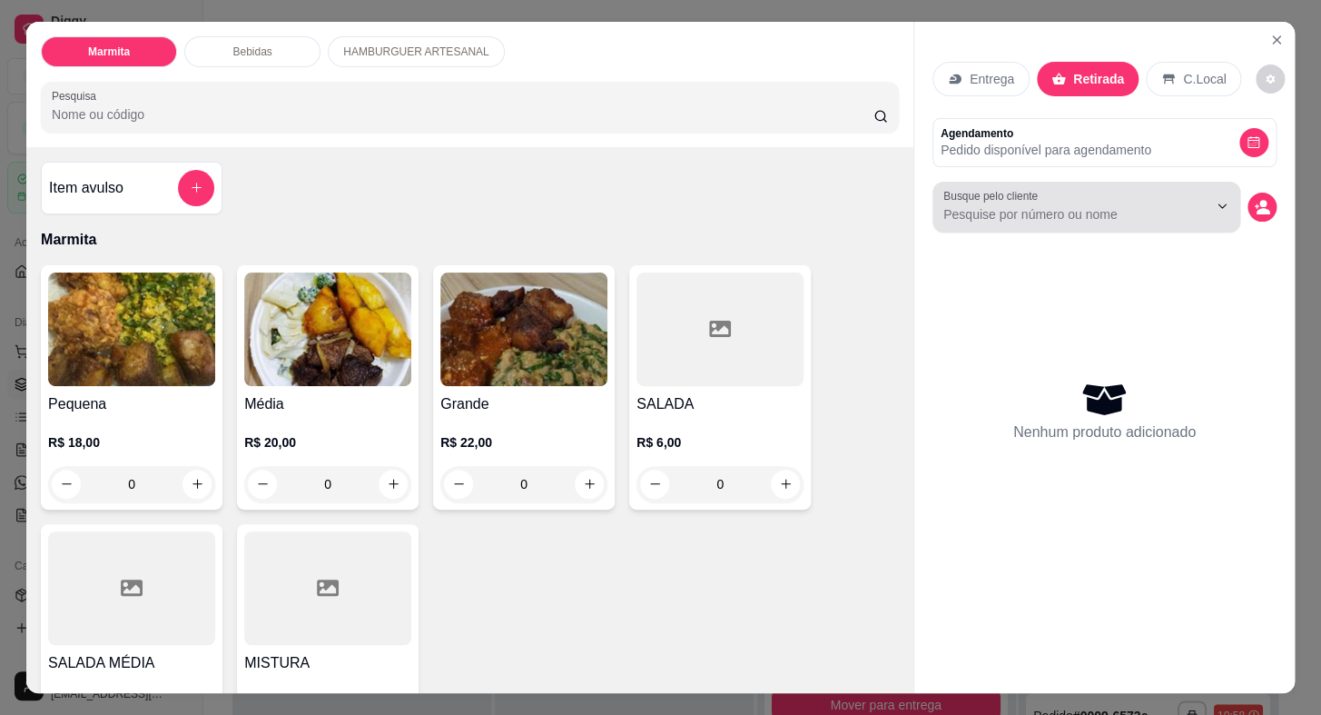
click at [1126, 189] on div at bounding box center [1087, 207] width 286 height 36
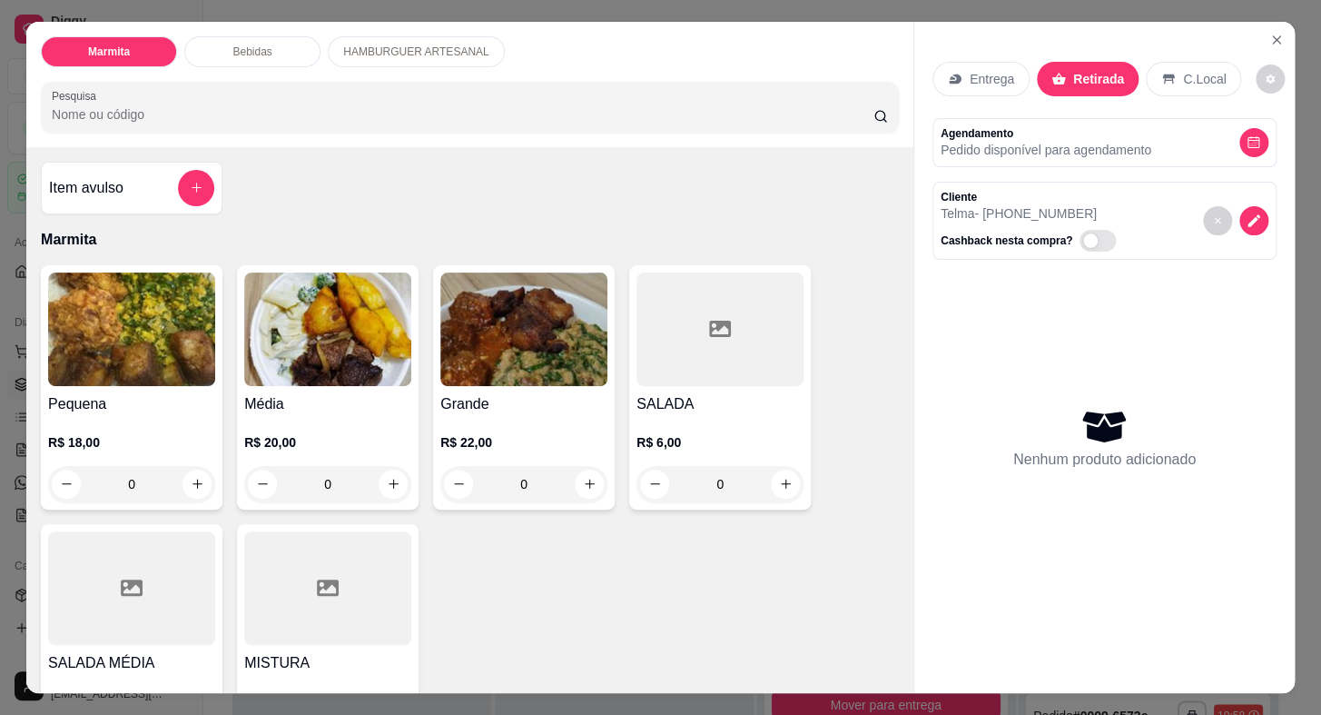
click at [529, 381] on div "Grande R$ 22,00 0" at bounding box center [524, 387] width 182 height 244
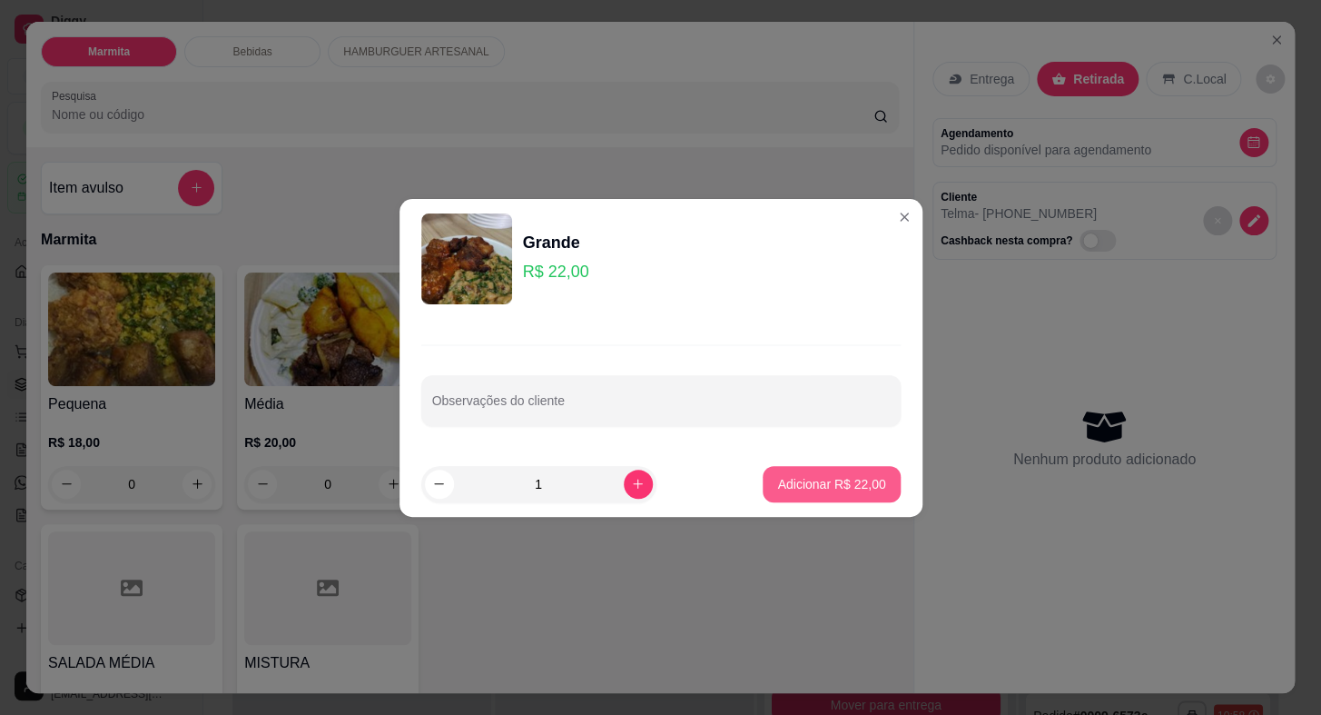
click at [832, 490] on p "Adicionar R$ 22,00" at bounding box center [831, 484] width 108 height 18
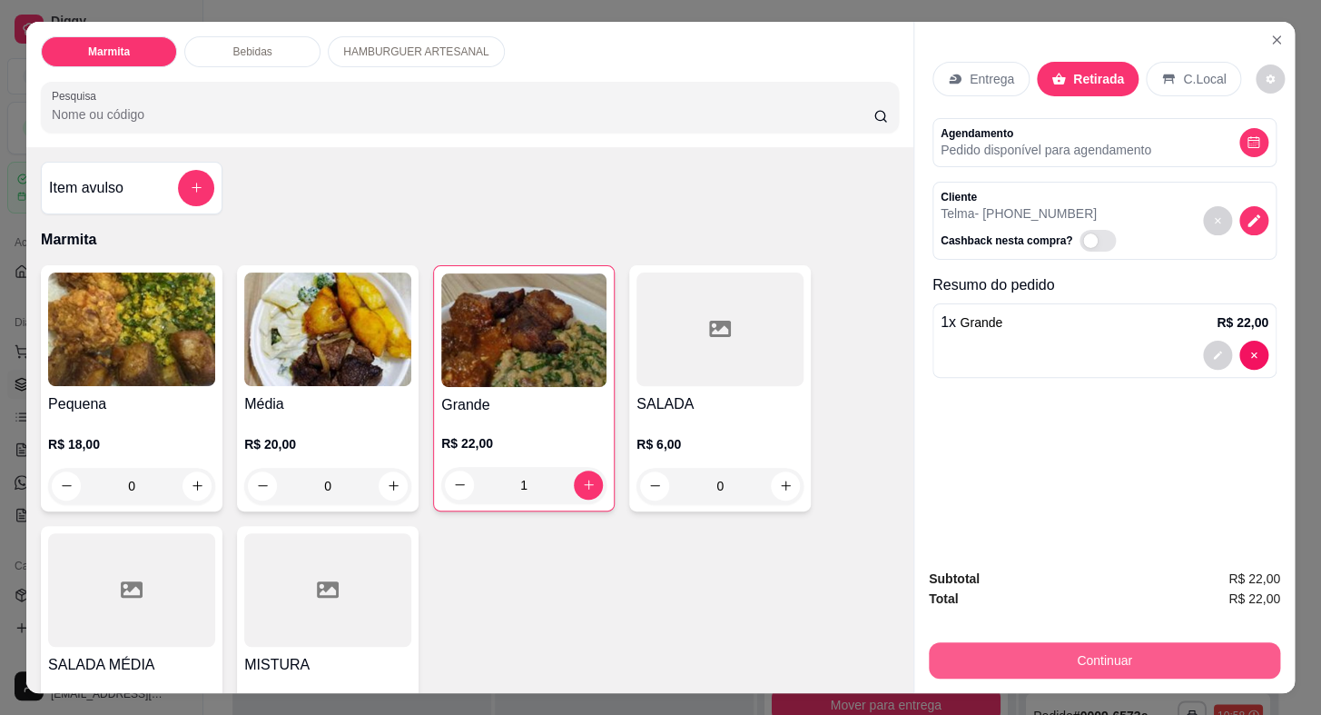
click at [1018, 662] on button "Continuar" at bounding box center [1104, 660] width 351 height 36
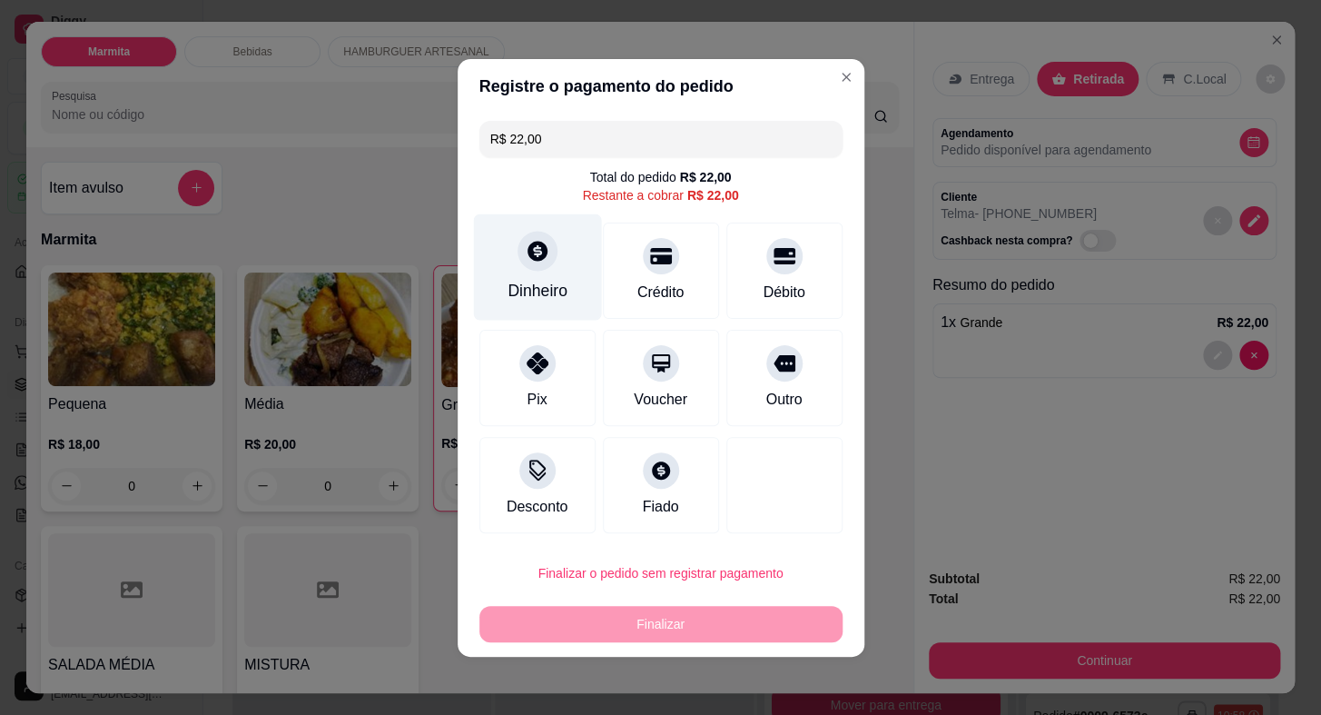
click at [534, 253] on icon at bounding box center [537, 251] width 24 height 24
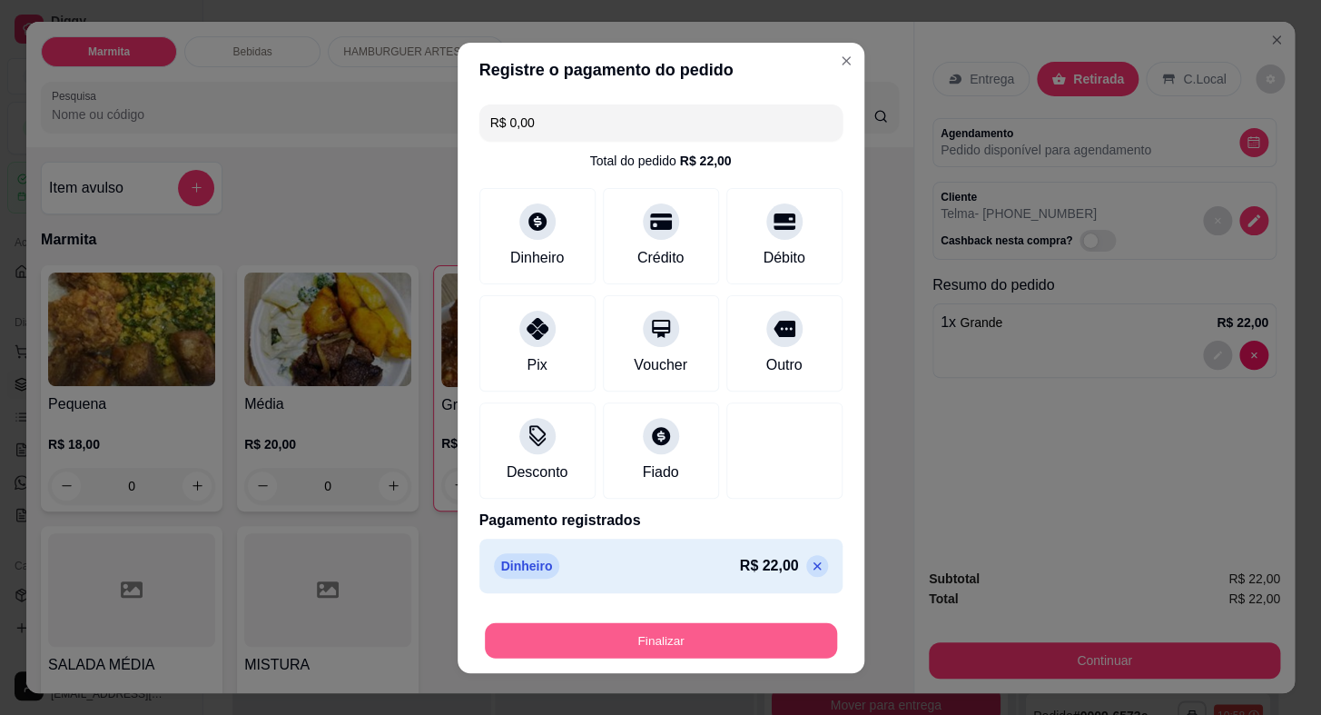
click at [694, 636] on button "Finalizar" at bounding box center [661, 639] width 352 height 35
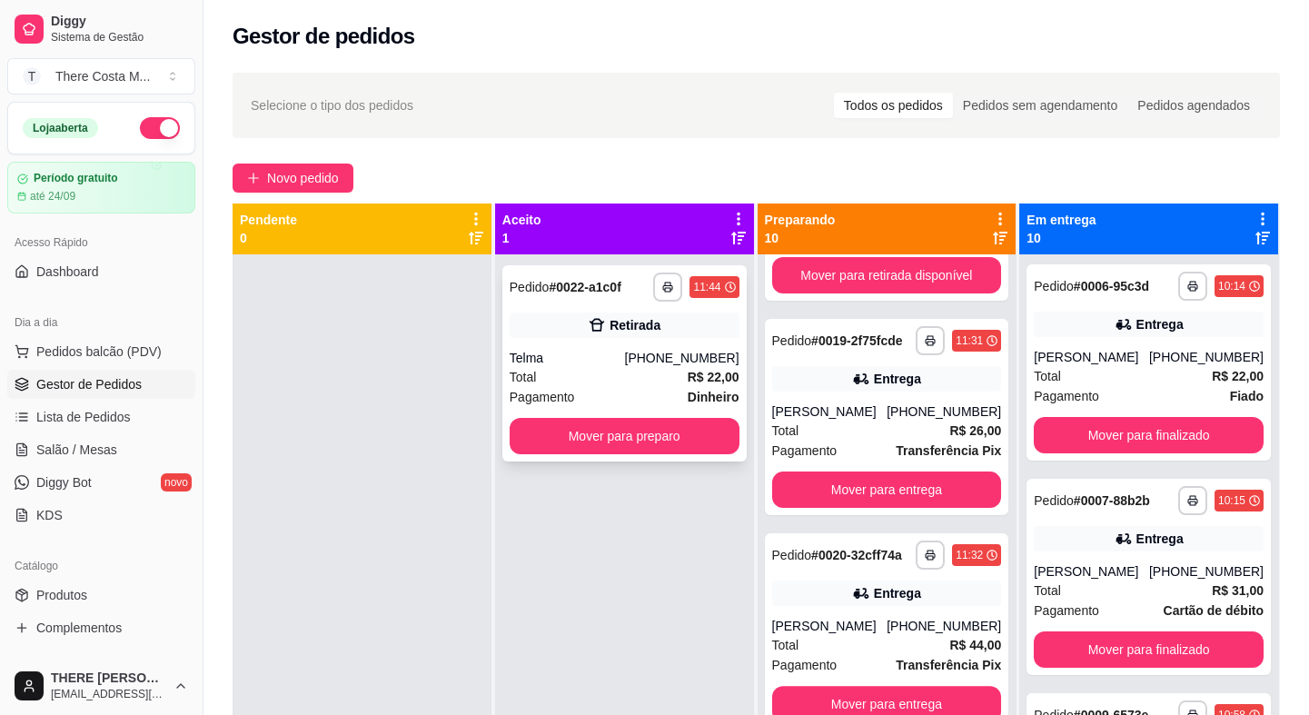
click at [594, 375] on div "Total R$ 22,00" at bounding box center [625, 377] width 230 height 20
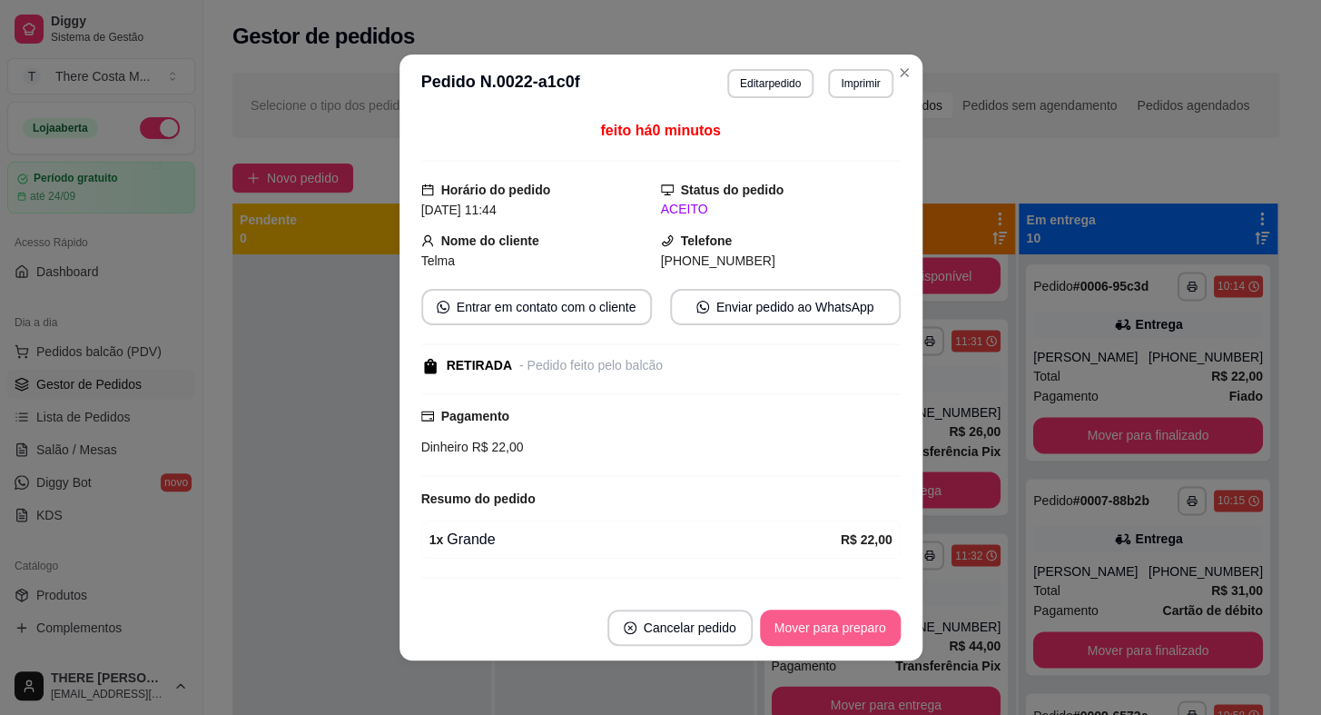
click at [775, 627] on button "Mover para preparo" at bounding box center [830, 627] width 141 height 36
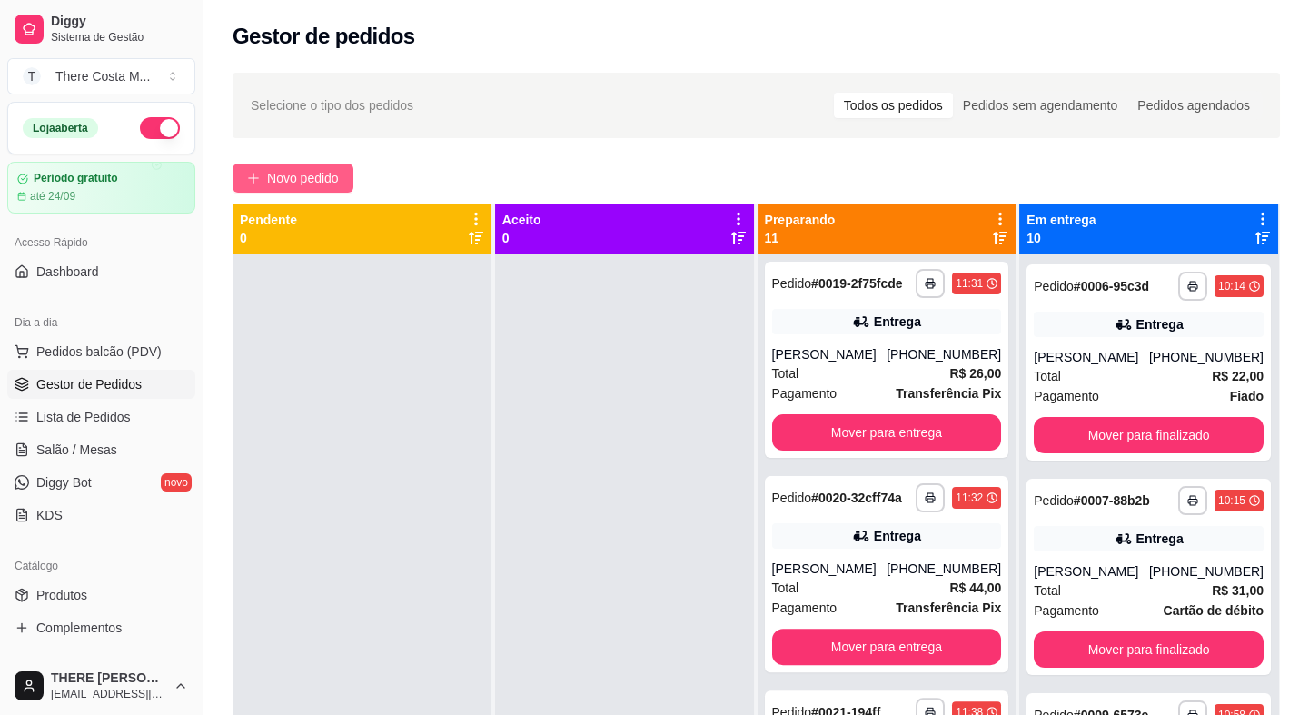
click at [281, 191] on button "Novo pedido" at bounding box center [293, 177] width 121 height 29
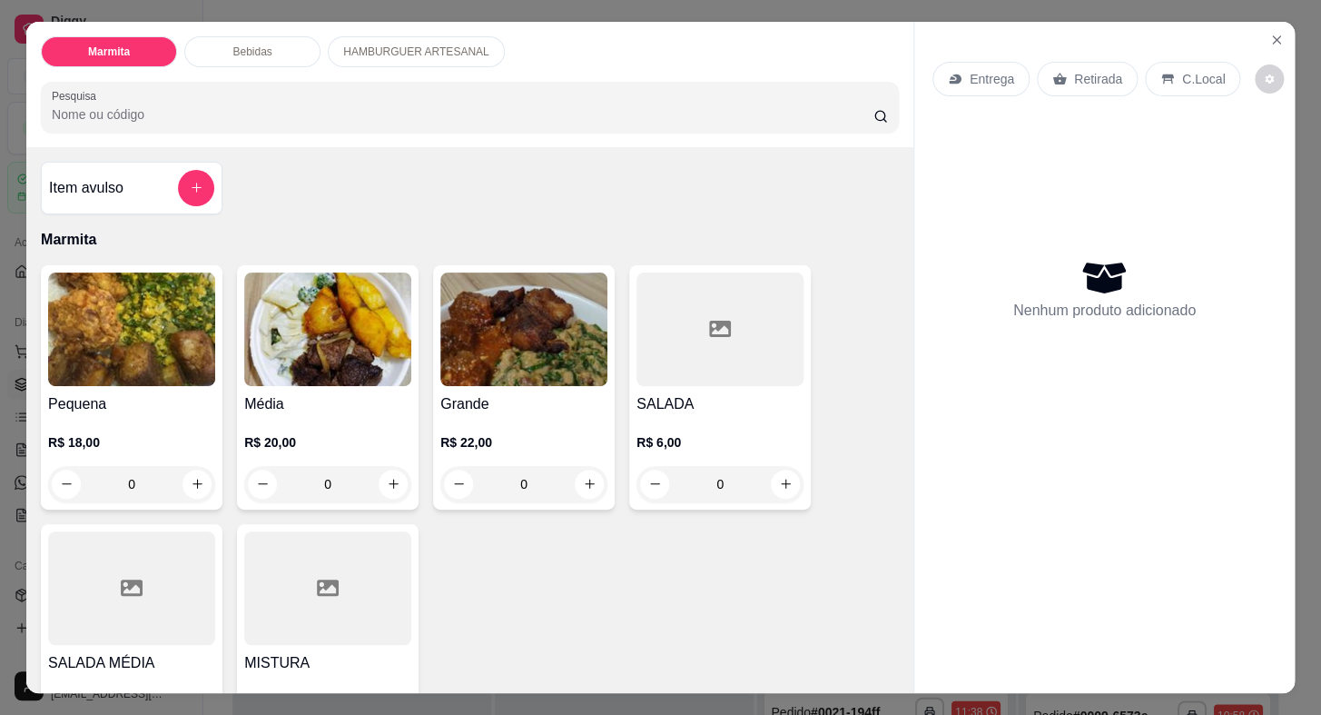
click at [972, 70] on p "Entrega" at bounding box center [992, 79] width 45 height 18
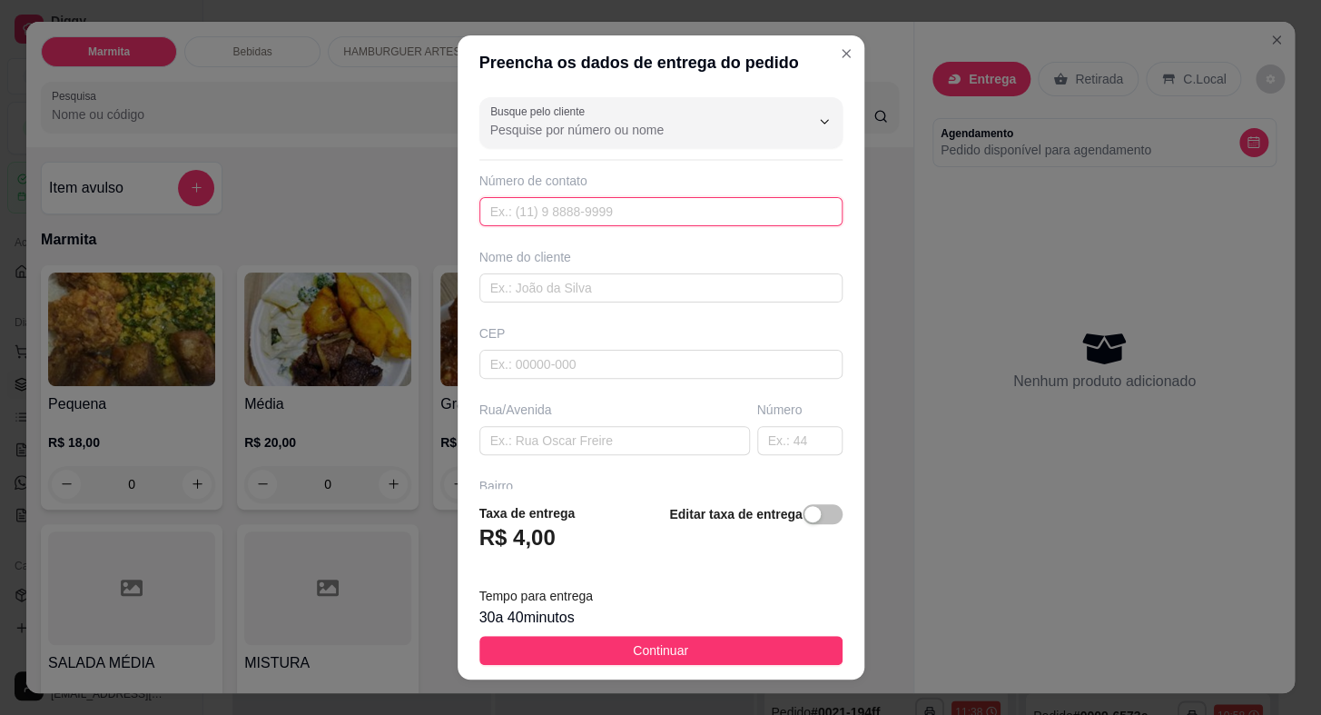
click at [681, 201] on input "text" at bounding box center [661, 211] width 363 height 29
paste input "[PHONE_NUMBER]"
click at [659, 297] on input "text" at bounding box center [661, 287] width 363 height 29
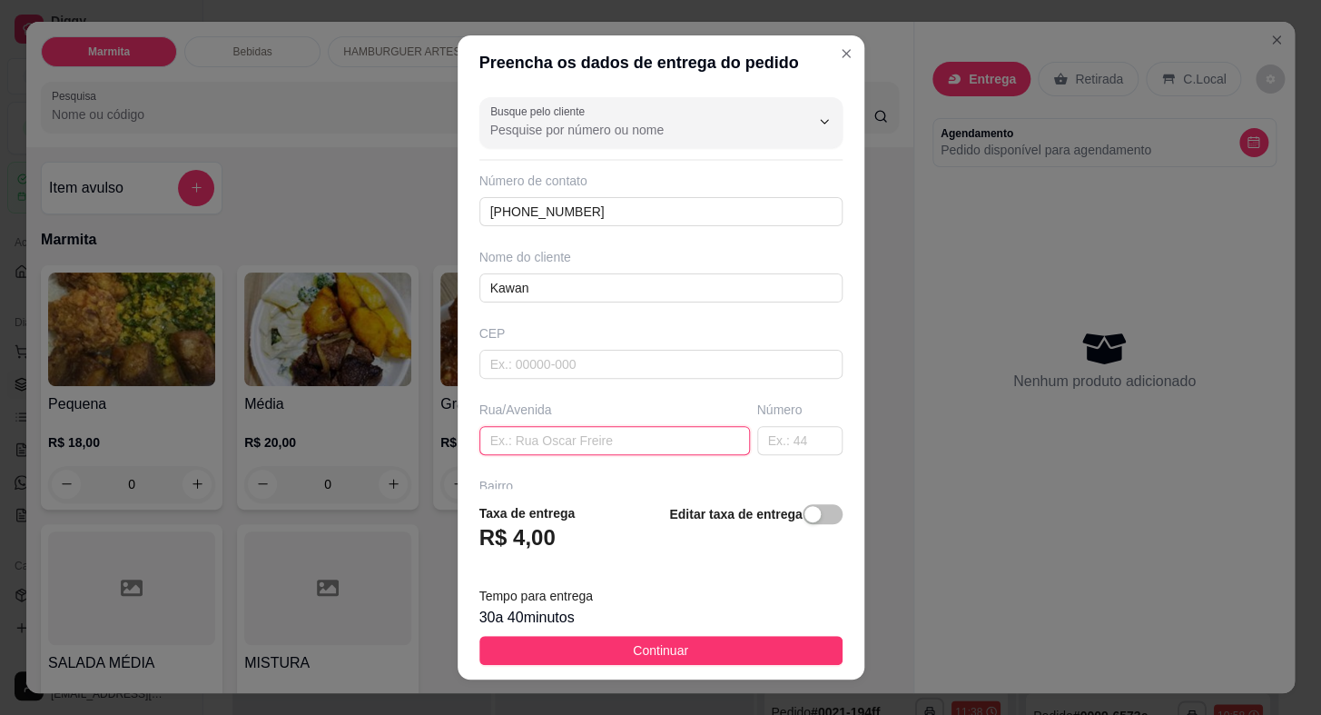
click at [649, 444] on input "text" at bounding box center [615, 440] width 271 height 29
click at [589, 435] on input "Coronel [PERSON_NAME]" at bounding box center [615, 440] width 271 height 29
click at [601, 450] on input "Coronel [PERSON_NAME]" at bounding box center [615, 440] width 271 height 29
click at [609, 447] on input "Coronel [PERSON_NAME]" at bounding box center [615, 440] width 271 height 29
click at [788, 447] on input "text" at bounding box center [799, 440] width 85 height 29
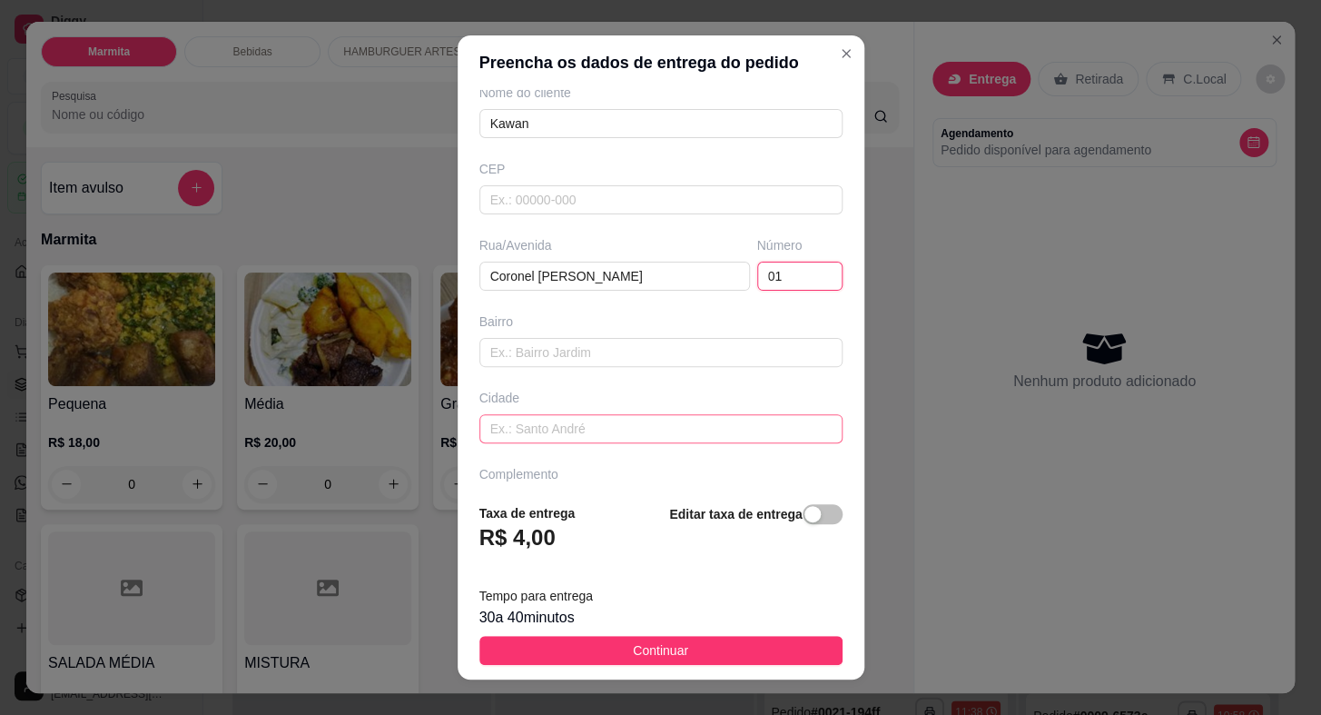
scroll to position [212, 0]
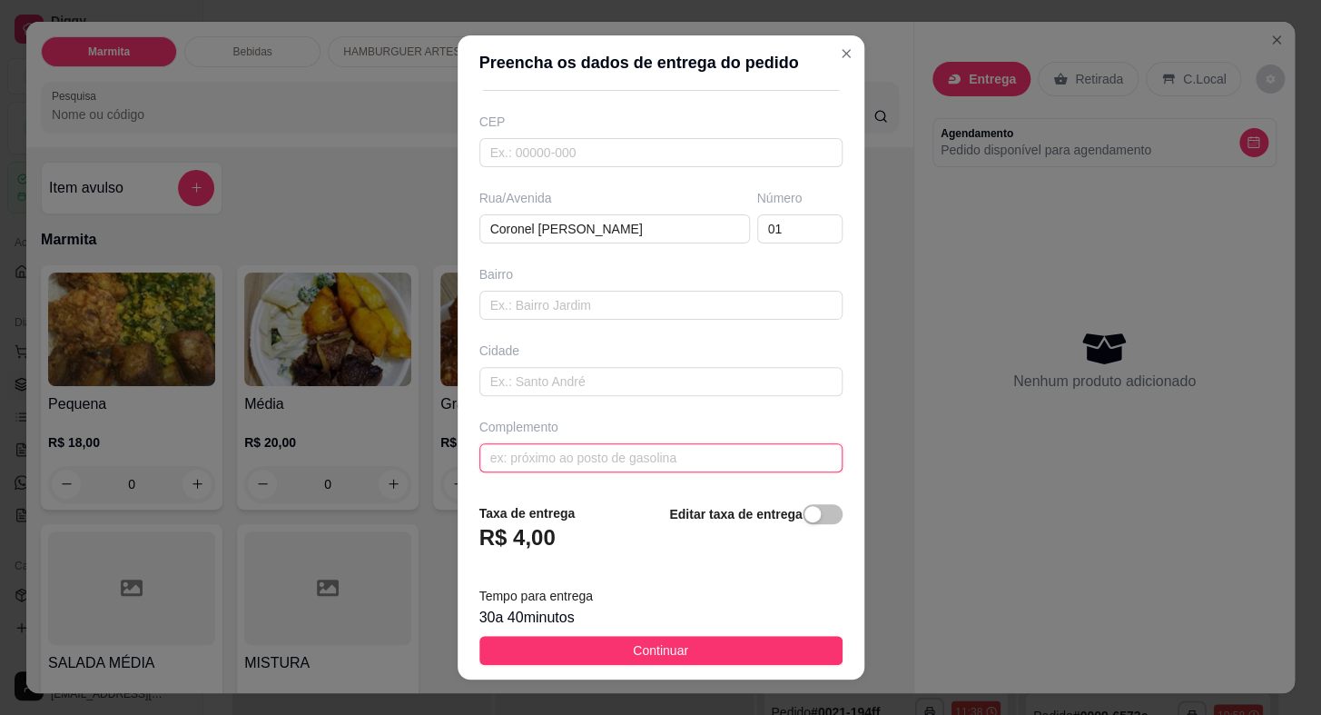
click at [572, 451] on input "text" at bounding box center [661, 457] width 363 height 29
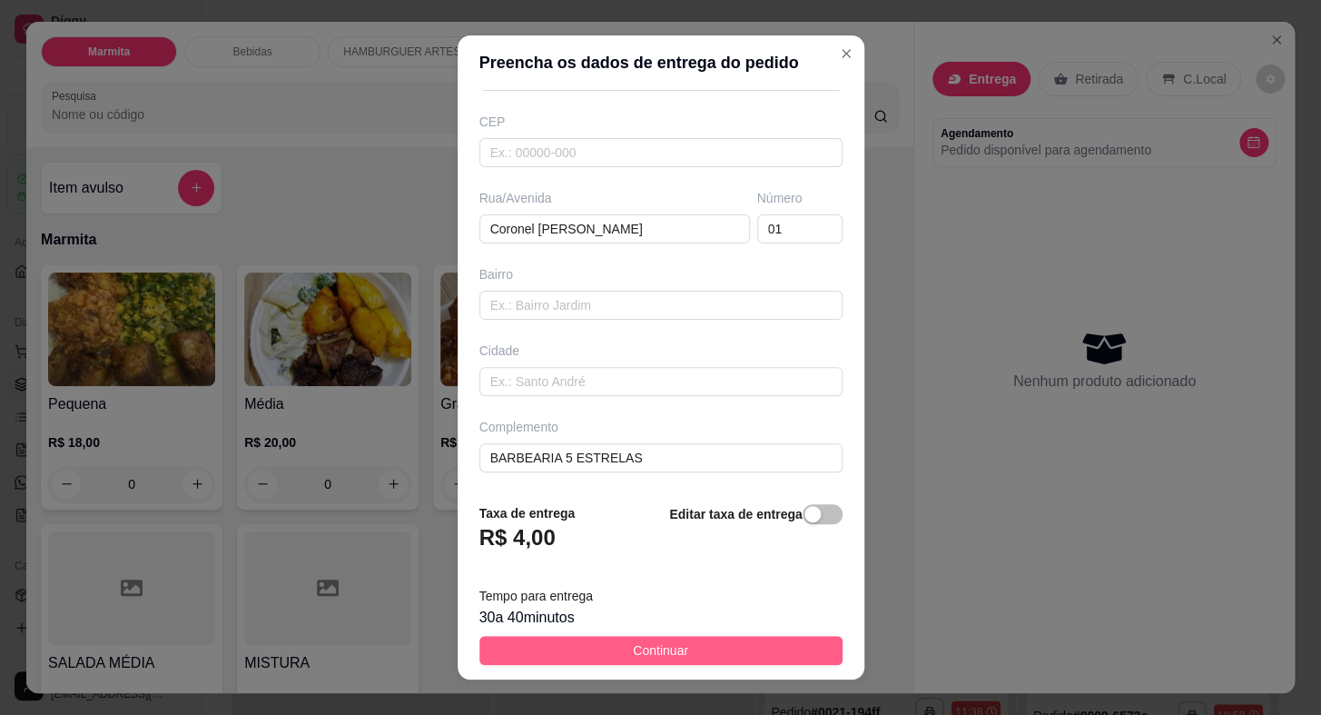
click at [663, 641] on span "Continuar" at bounding box center [660, 650] width 55 height 20
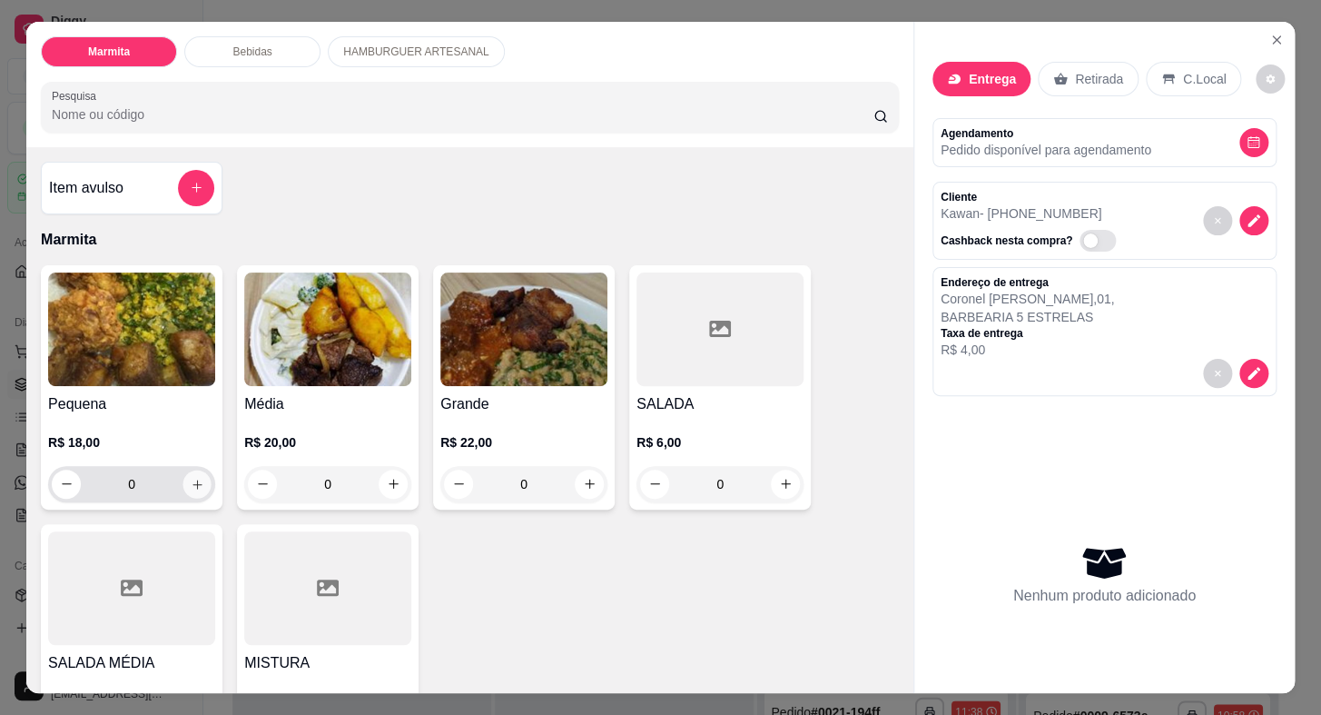
click at [200, 486] on button "increase-product-quantity" at bounding box center [197, 484] width 28 height 28
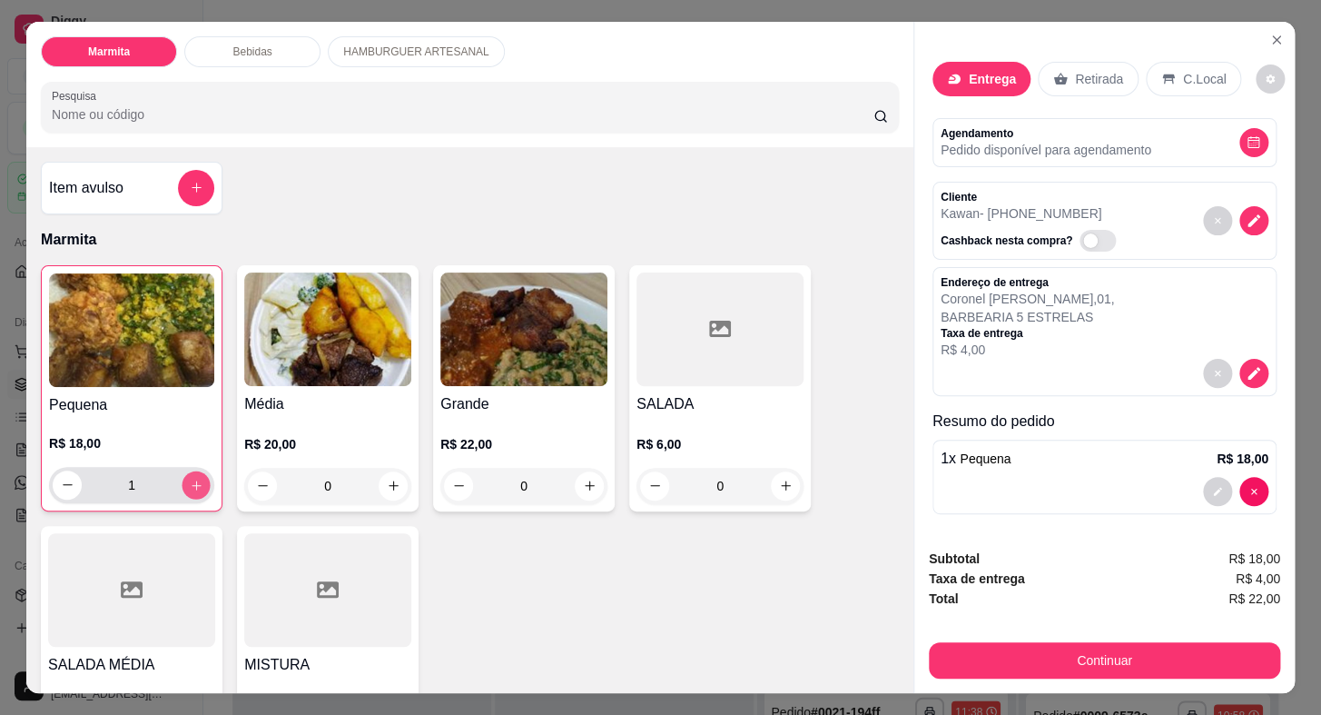
click at [190, 478] on icon "increase-product-quantity" at bounding box center [197, 485] width 14 height 14
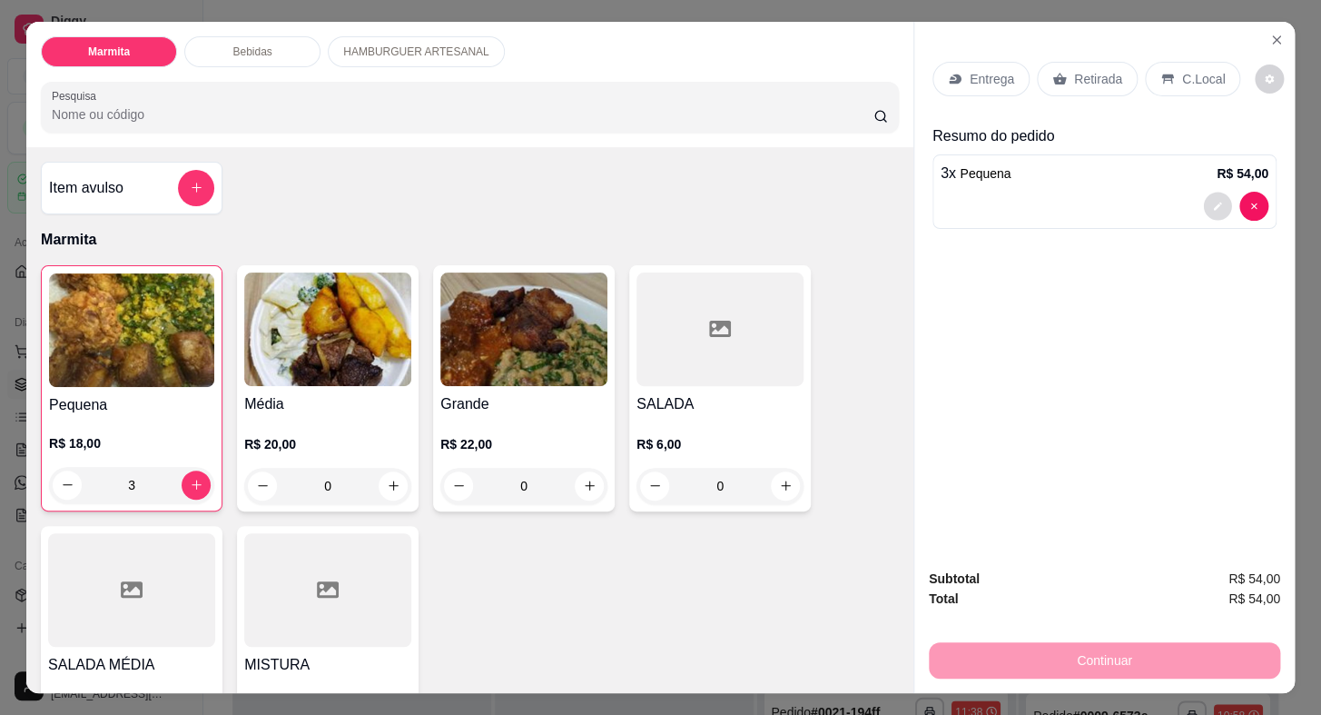
click at [1204, 204] on button "decrease-product-quantity" at bounding box center [1217, 206] width 28 height 28
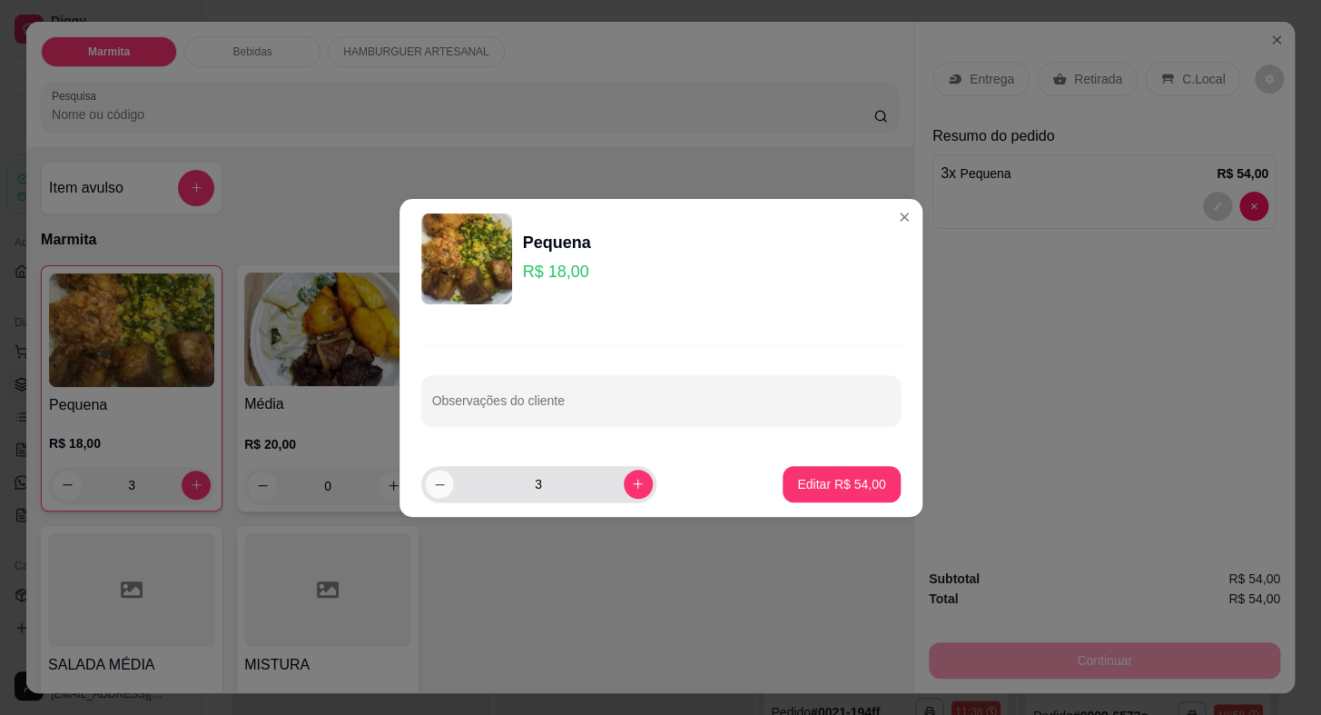
click at [440, 484] on icon "decrease-product-quantity" at bounding box center [439, 484] width 14 height 14
click at [624, 481] on button "increase-product-quantity" at bounding box center [638, 484] width 29 height 29
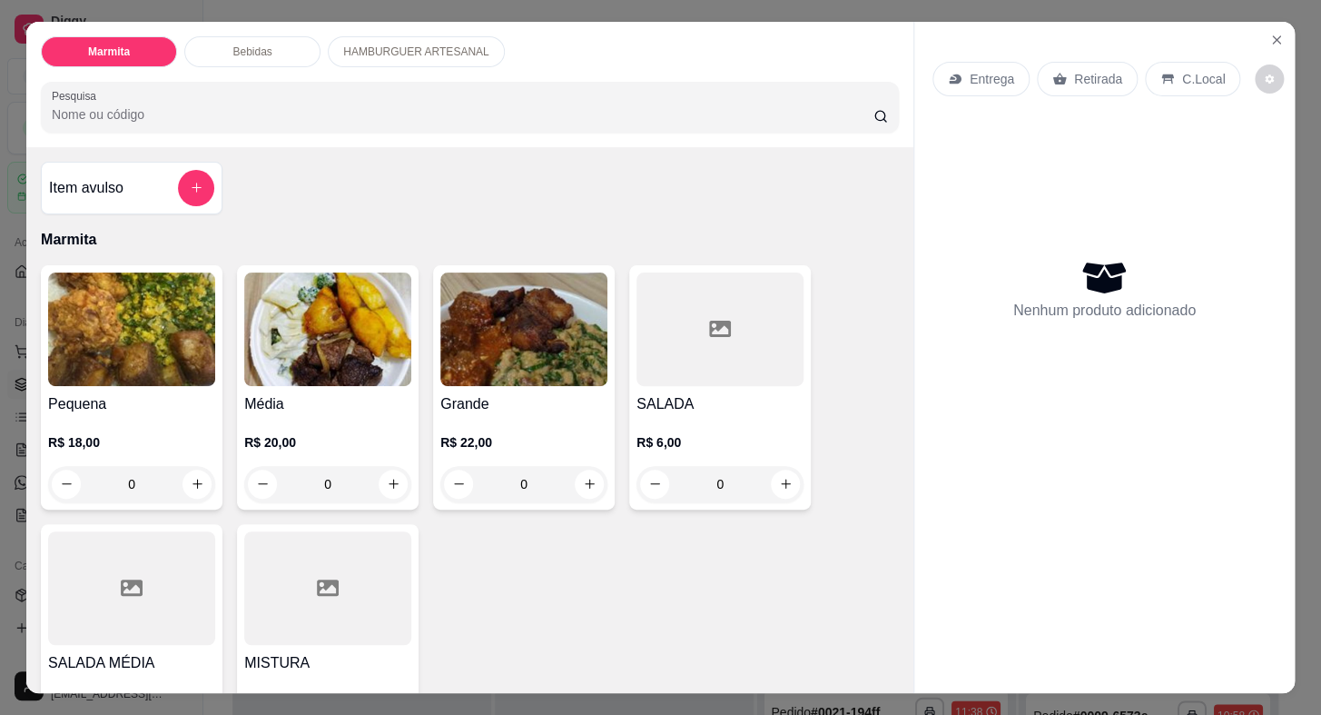
click at [970, 75] on p "Entrega" at bounding box center [992, 79] width 45 height 18
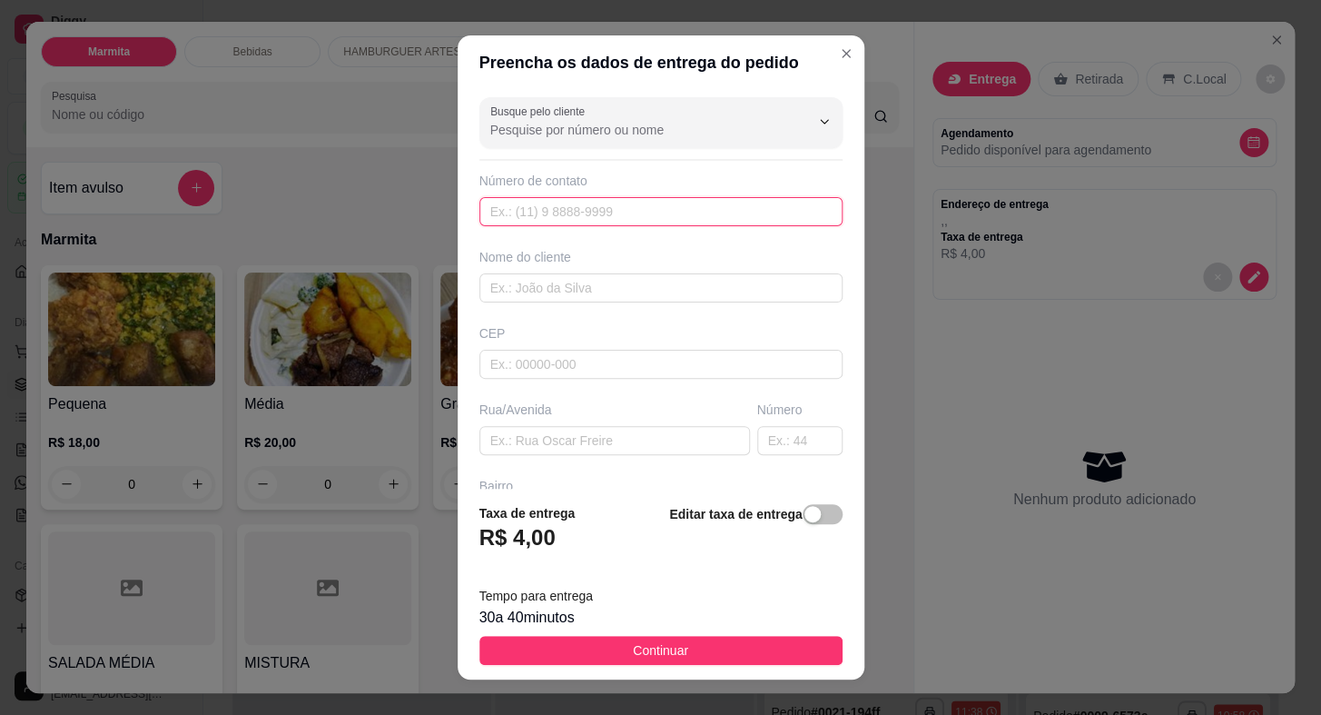
click at [581, 218] on input "text" at bounding box center [661, 211] width 363 height 29
paste input "[PHONE_NUMBER]"
click at [609, 290] on input "text" at bounding box center [661, 287] width 363 height 29
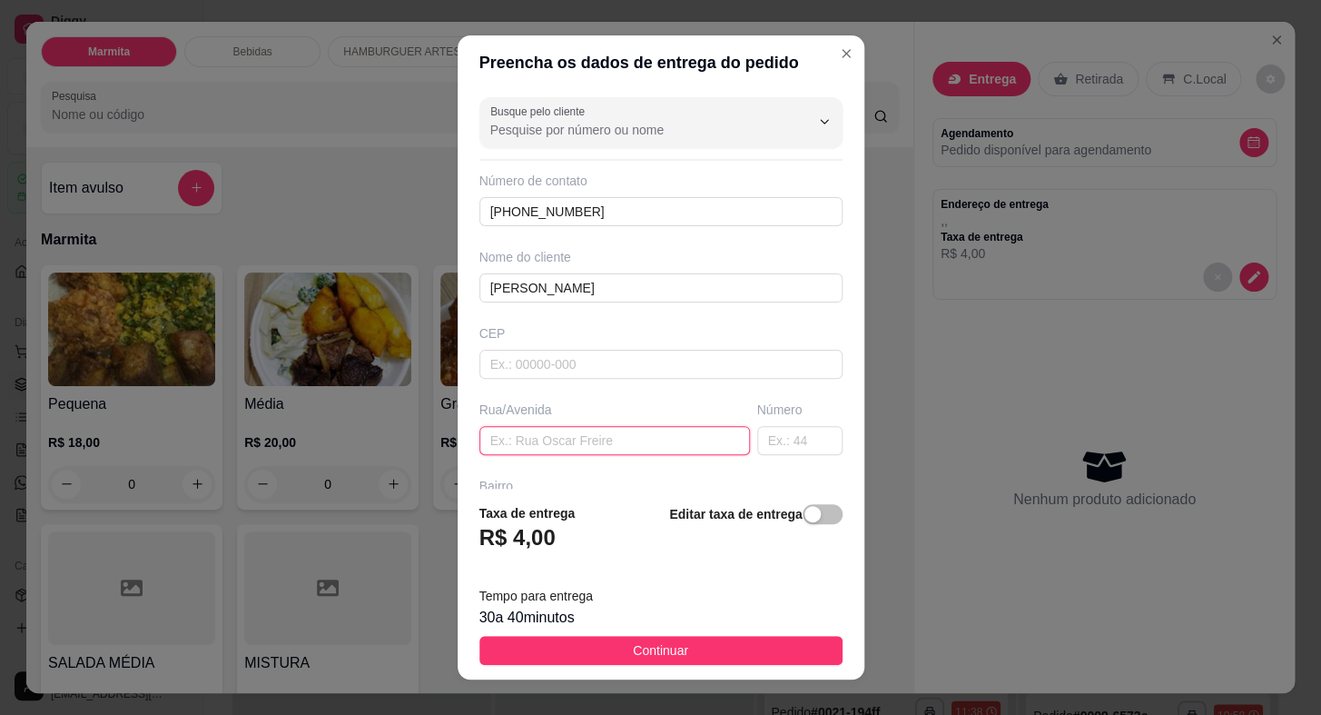
click at [667, 440] on input "text" at bounding box center [615, 440] width 271 height 29
paste input "Rua [PERSON_NAME]"
click at [777, 439] on input "text" at bounding box center [799, 440] width 85 height 29
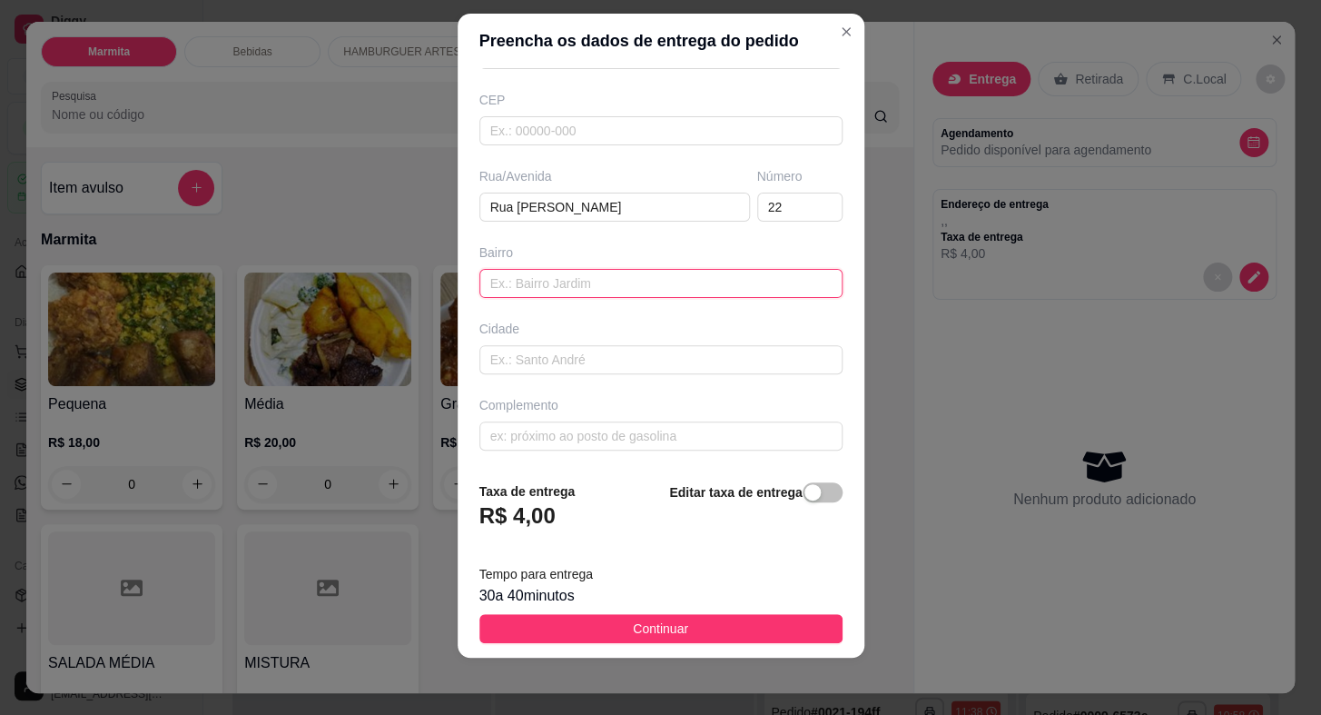
click at [573, 278] on input "text" at bounding box center [661, 283] width 363 height 29
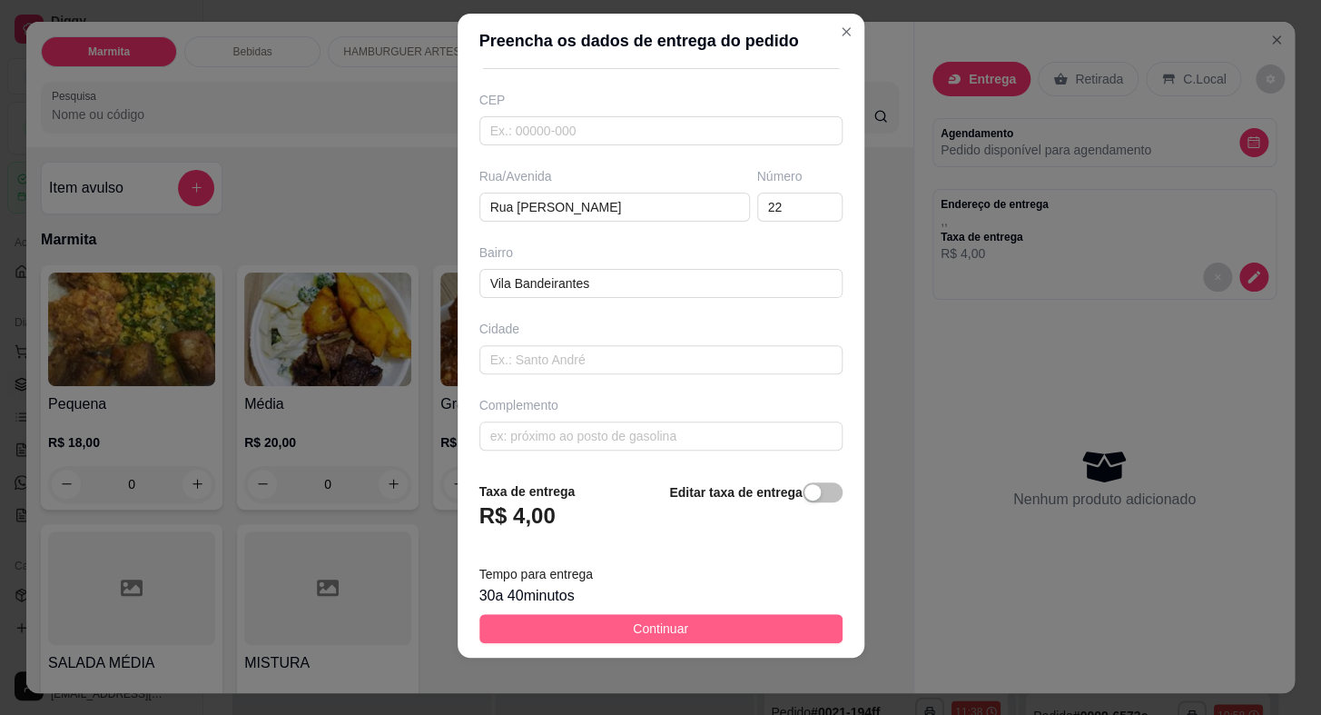
click at [668, 629] on span "Continuar" at bounding box center [660, 628] width 55 height 20
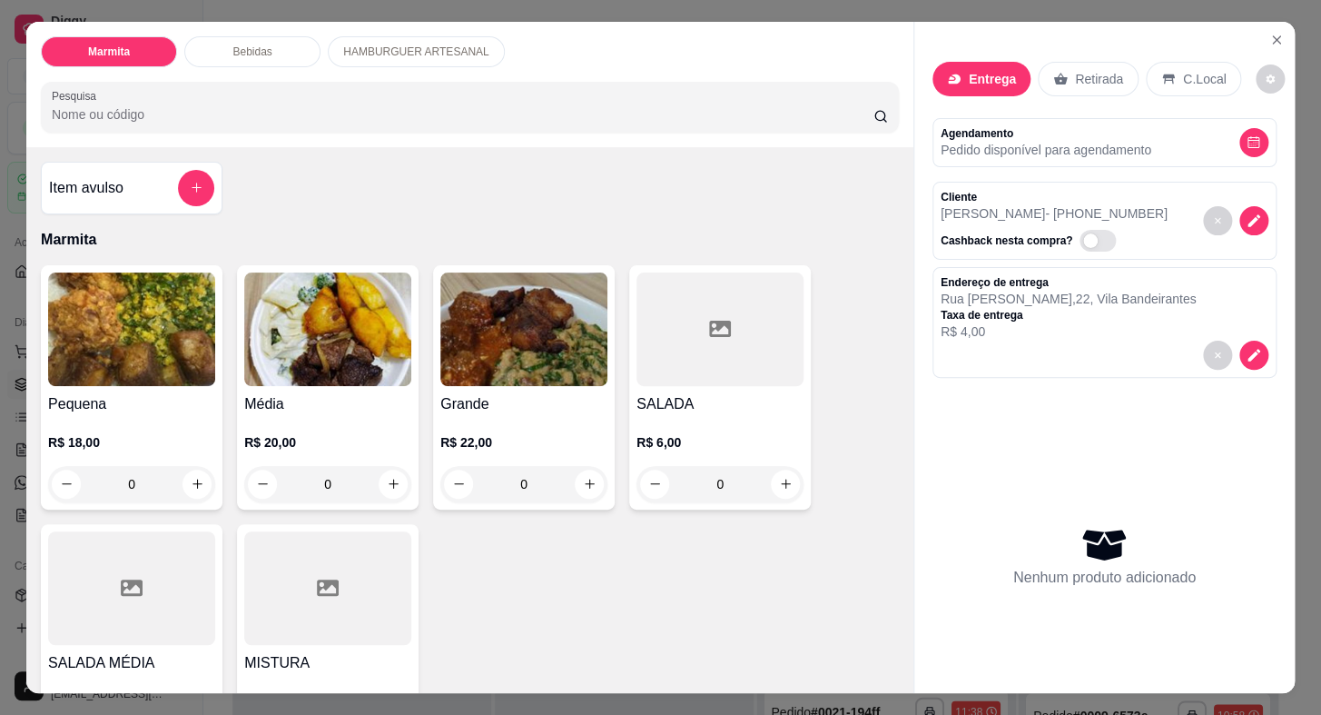
click at [340, 393] on h4 "Média" at bounding box center [327, 404] width 167 height 22
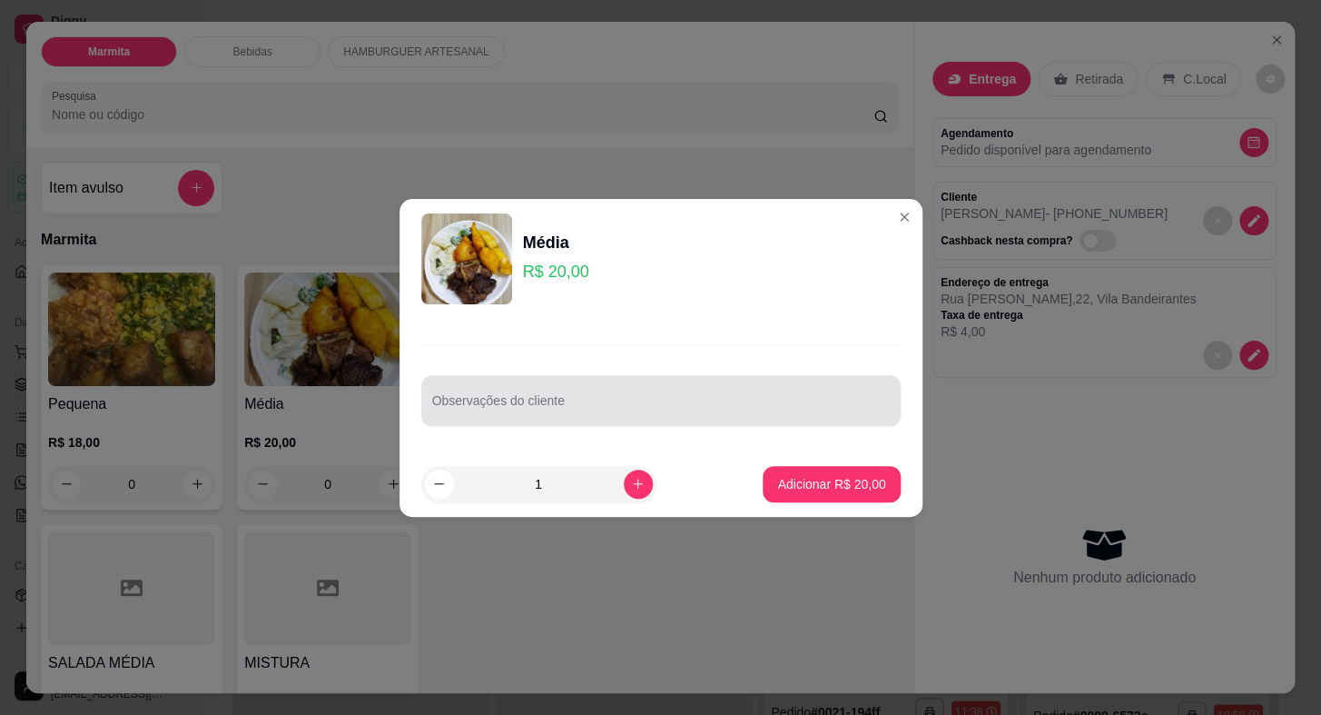
click at [511, 421] on div "Observações do cliente" at bounding box center [661, 400] width 480 height 51
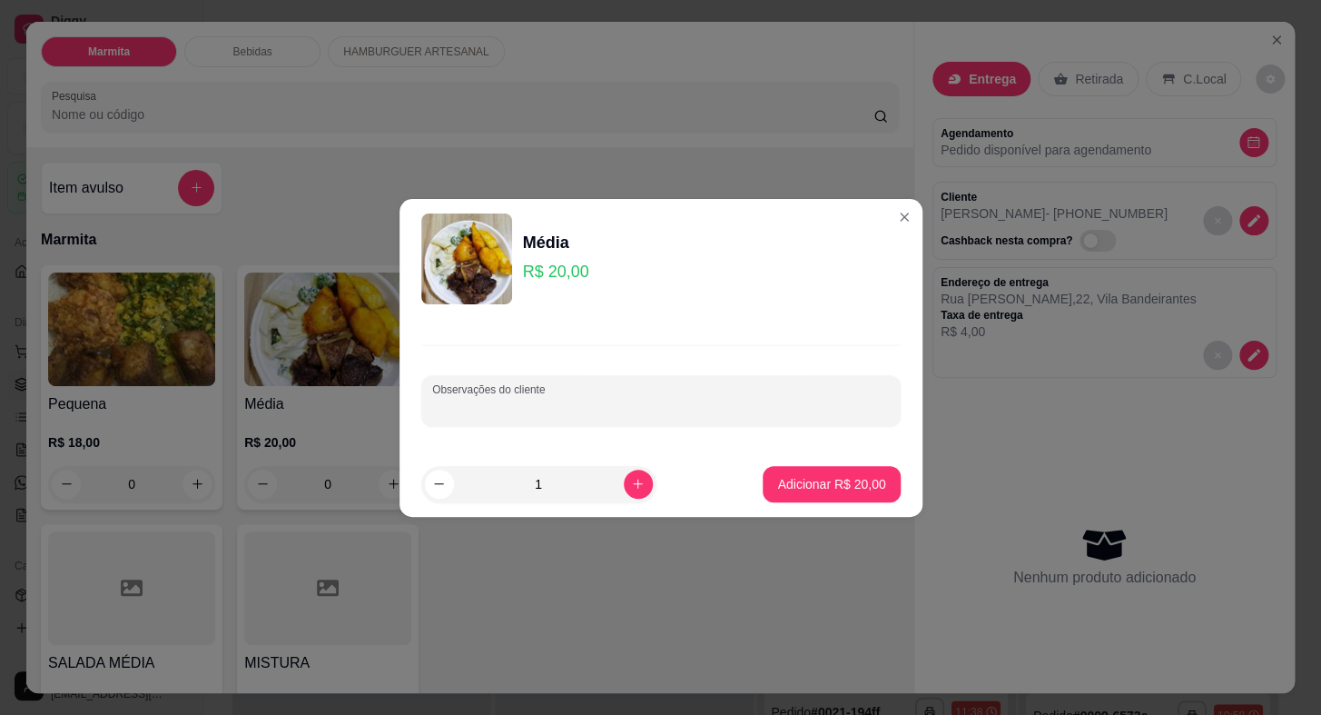
paste input "arroz e nhoque e filé de frango"
click at [473, 403] on input "arroz e nhoque e filé de frangov" at bounding box center [661, 408] width 458 height 18
click at [639, 411] on input "arroz, nhoque e filé de frangov" at bounding box center [661, 408] width 458 height 18
click at [845, 477] on p "Adicionar R$ 20,00" at bounding box center [831, 484] width 108 height 18
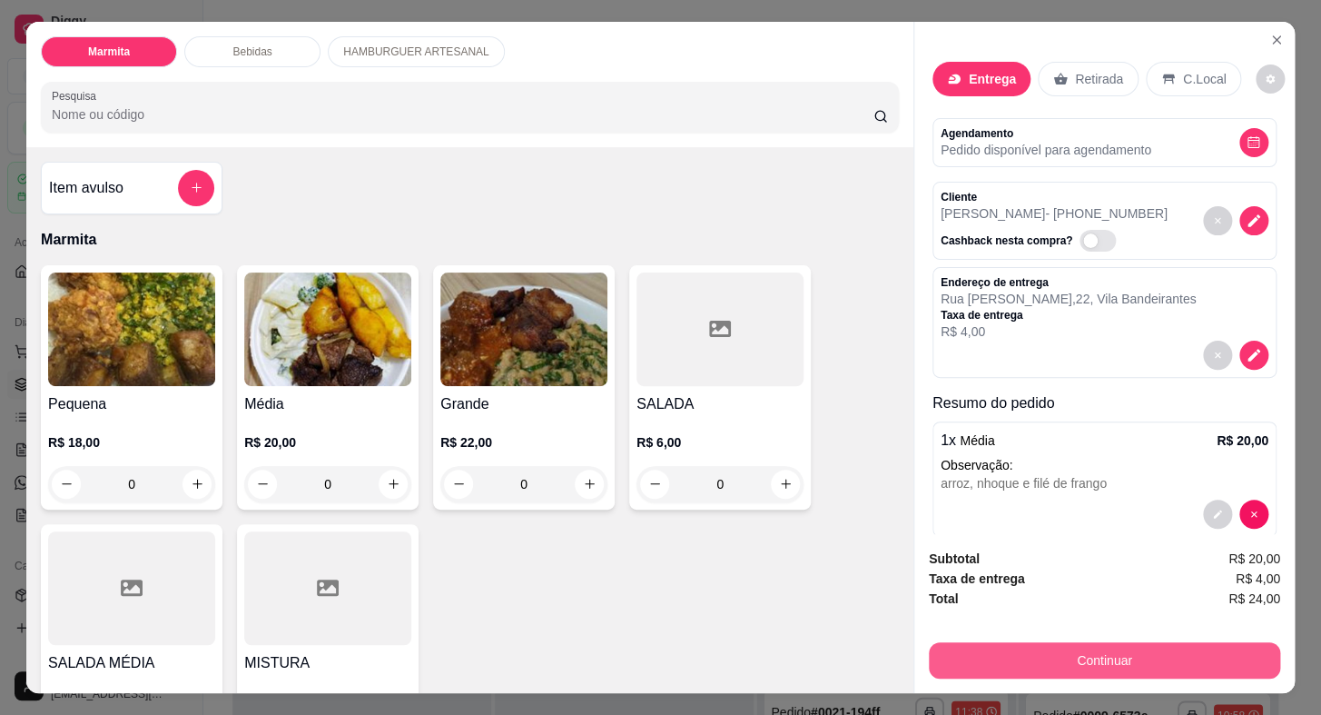
click at [990, 648] on button "Continuar" at bounding box center [1104, 660] width 351 height 36
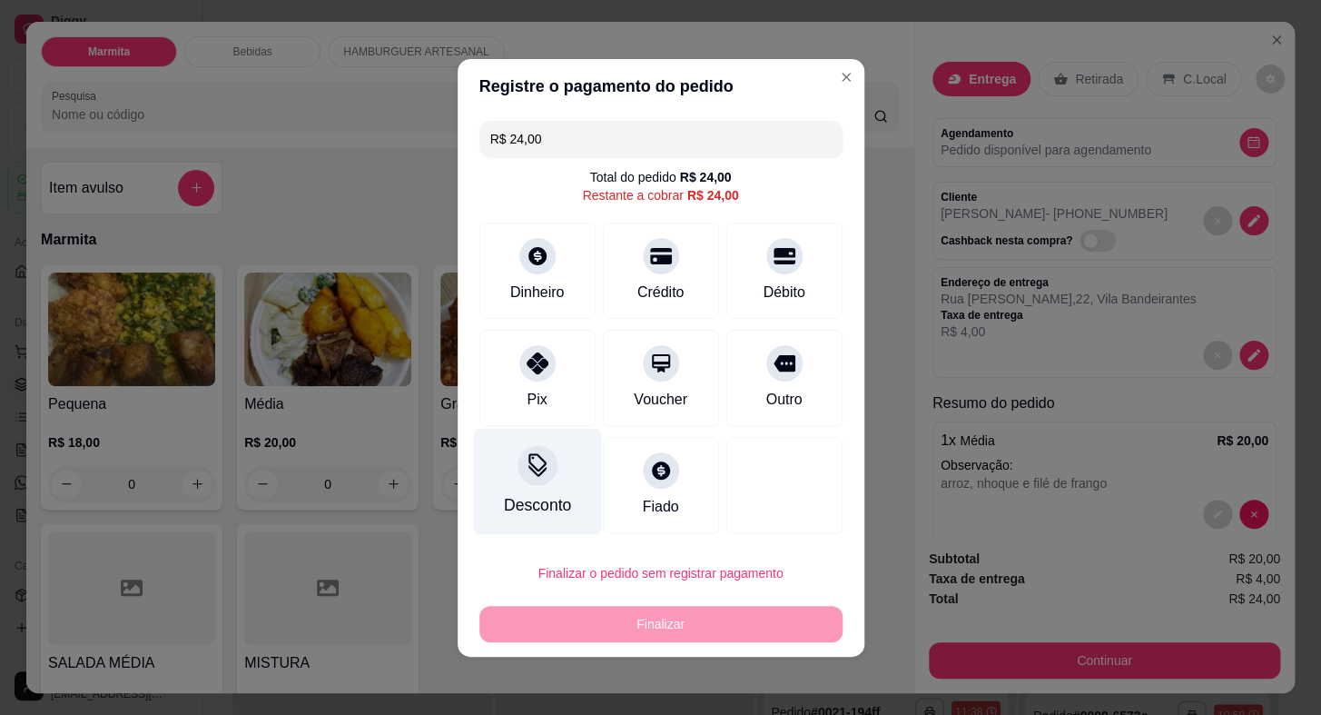
click at [530, 389] on div "Pix" at bounding box center [537, 400] width 20 height 22
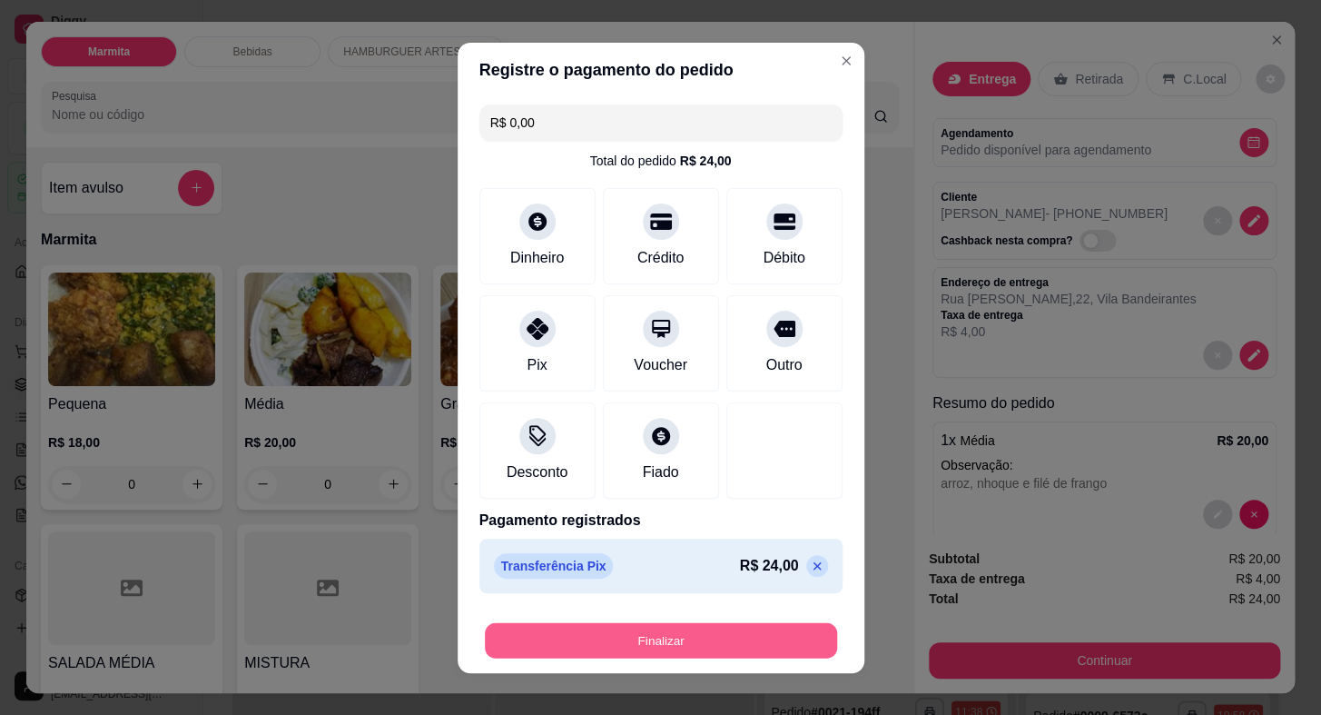
click at [733, 650] on button "Finalizar" at bounding box center [661, 639] width 352 height 35
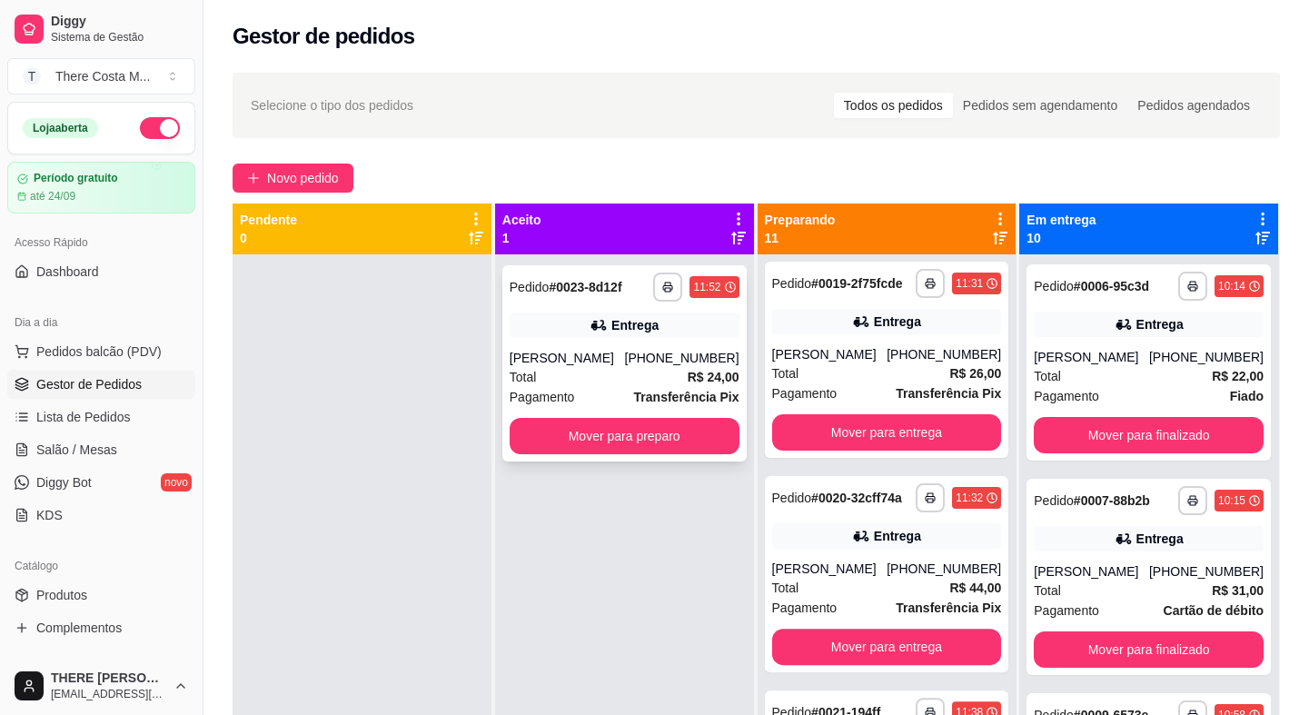
click at [623, 363] on div "[PERSON_NAME]" at bounding box center [567, 358] width 115 height 18
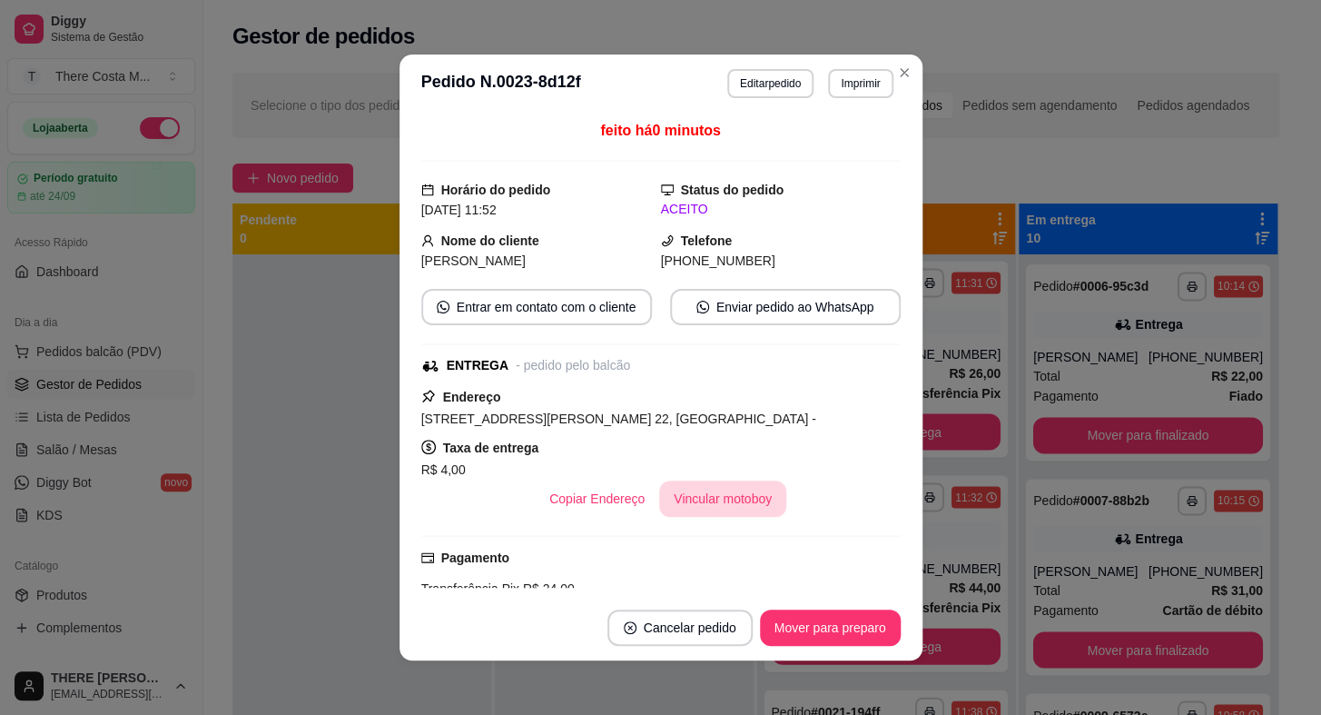
click at [724, 487] on button "Vincular motoboy" at bounding box center [722, 498] width 127 height 36
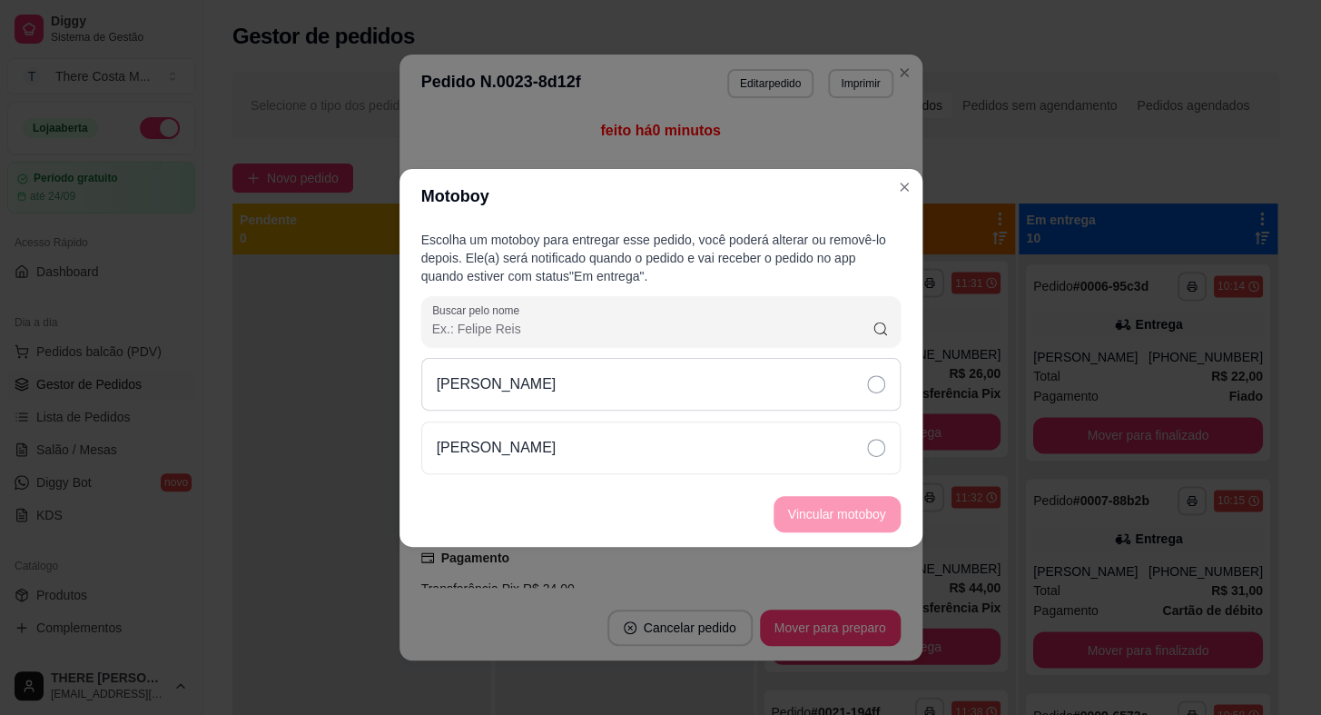
click at [747, 381] on div "[PERSON_NAME]" at bounding box center [661, 384] width 480 height 53
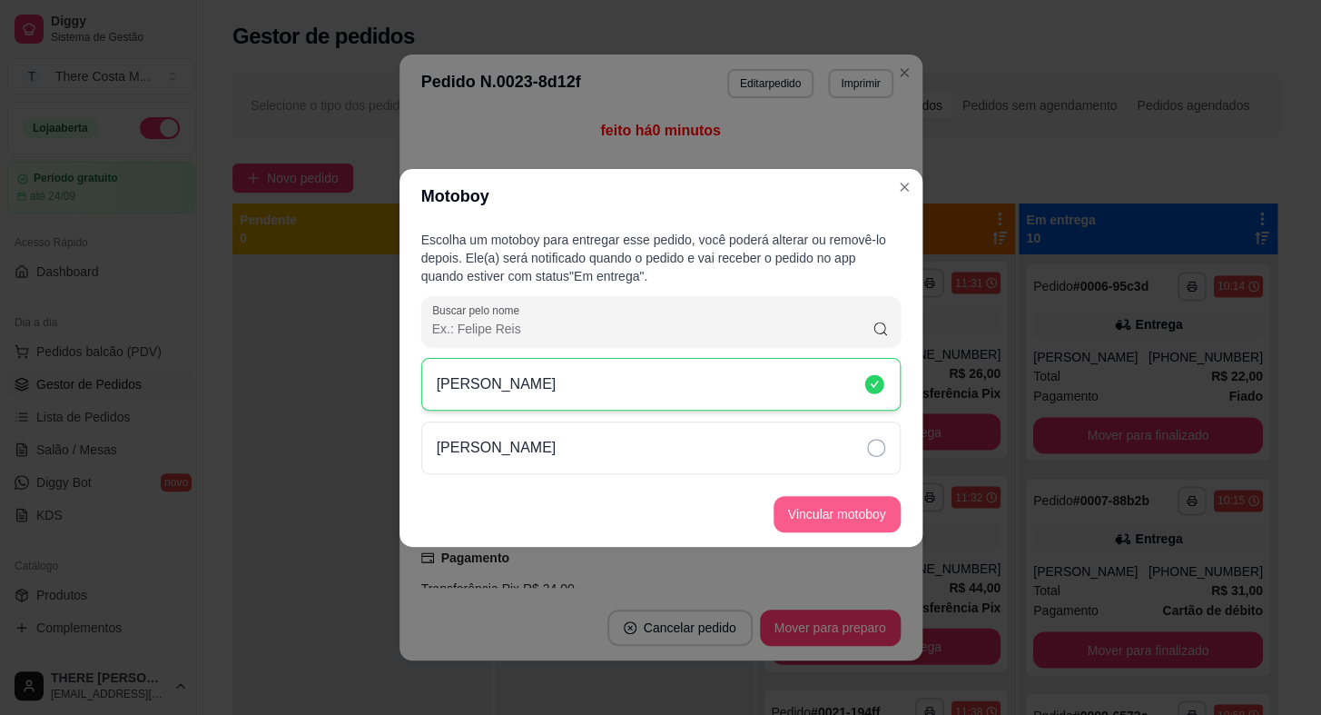
click at [845, 500] on button "Vincular motoboy" at bounding box center [837, 514] width 127 height 36
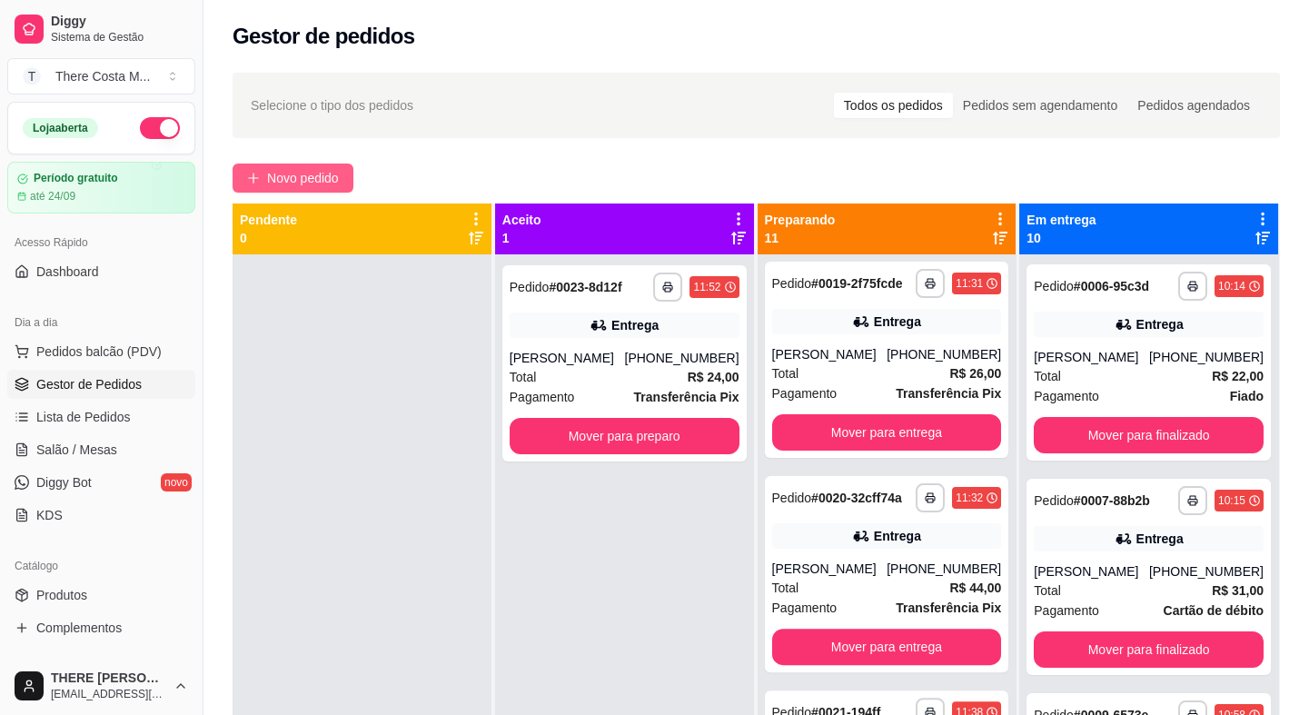
click at [304, 181] on span "Novo pedido" at bounding box center [303, 178] width 72 height 20
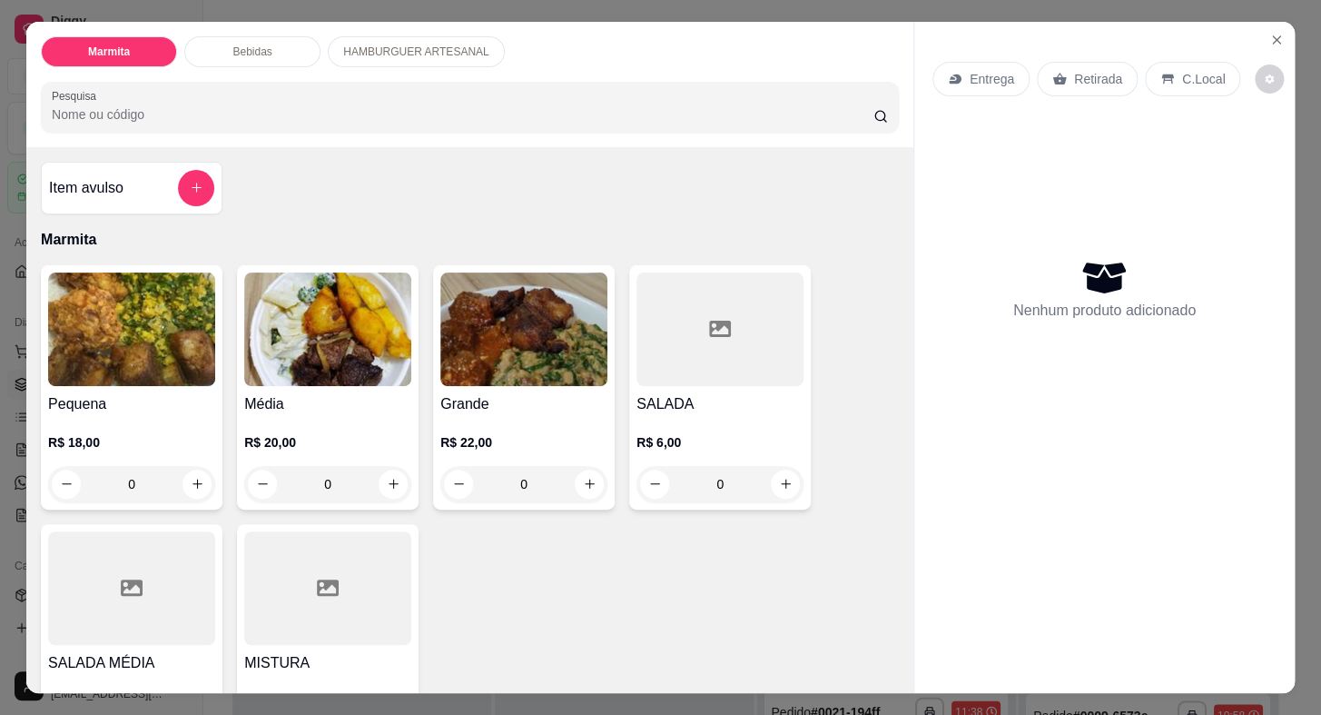
click at [970, 71] on p "Entrega" at bounding box center [992, 79] width 45 height 18
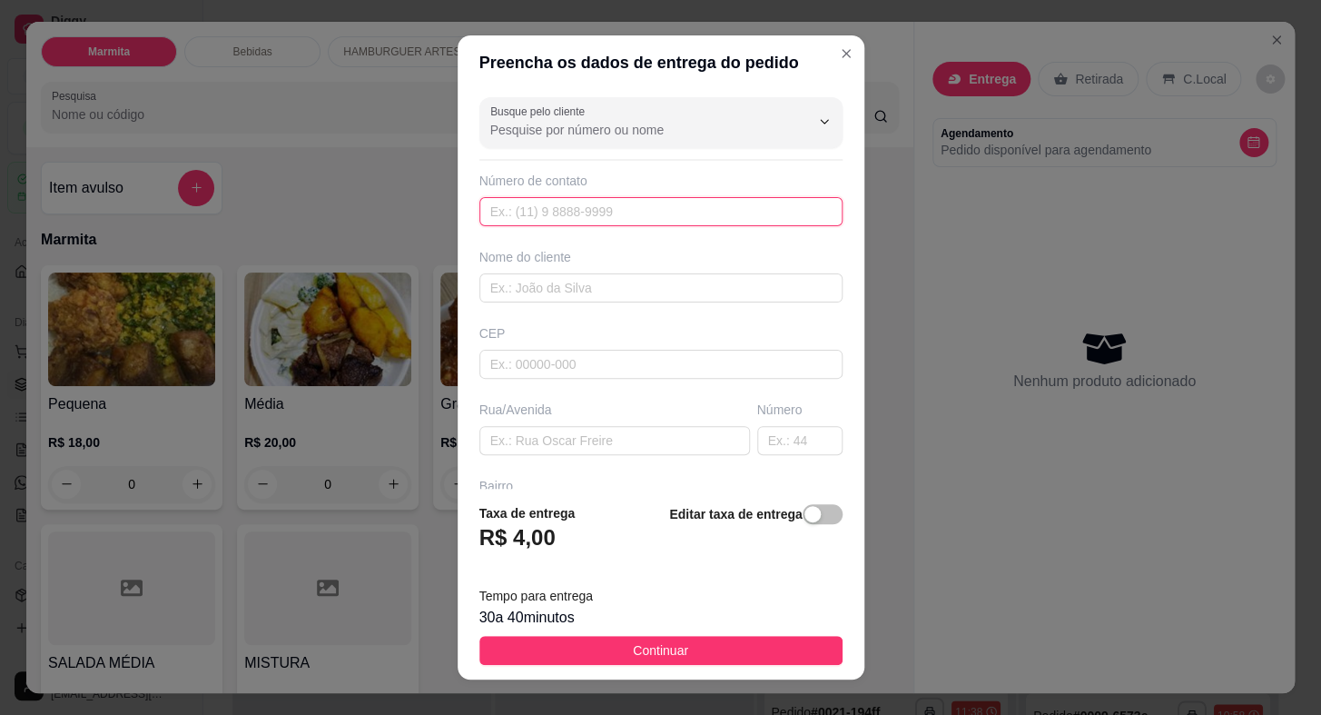
click at [616, 217] on input "text" at bounding box center [661, 211] width 363 height 29
paste input "[PHONE_NUMBER]"
click at [624, 271] on div "Nome do cliente" at bounding box center [661, 275] width 371 height 54
click at [607, 286] on input "text" at bounding box center [661, 287] width 363 height 29
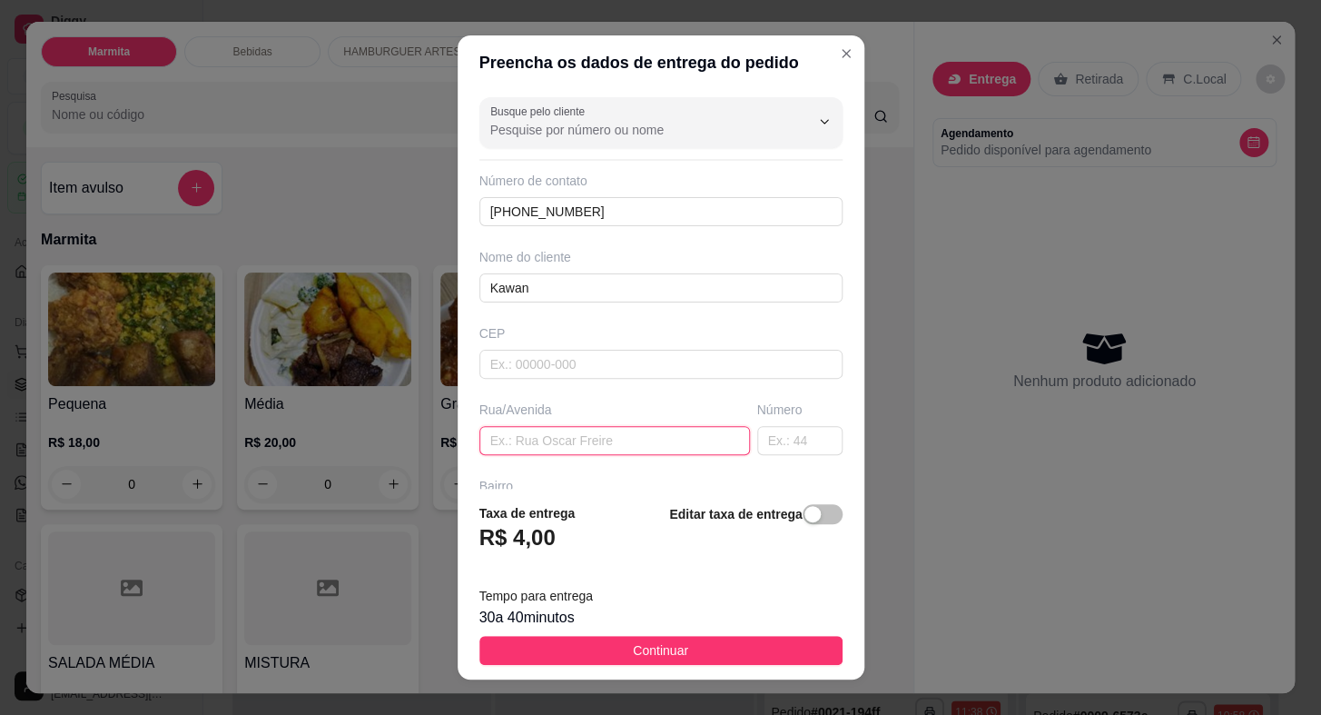
click at [490, 451] on input "text" at bounding box center [615, 440] width 271 height 29
click at [579, 444] on input "Coronel [PERSON_NAME]" at bounding box center [615, 440] width 271 height 29
click at [574, 426] on input "Coronel [PERSON_NAME]" at bounding box center [615, 440] width 271 height 29
click at [763, 450] on input "text" at bounding box center [799, 440] width 85 height 29
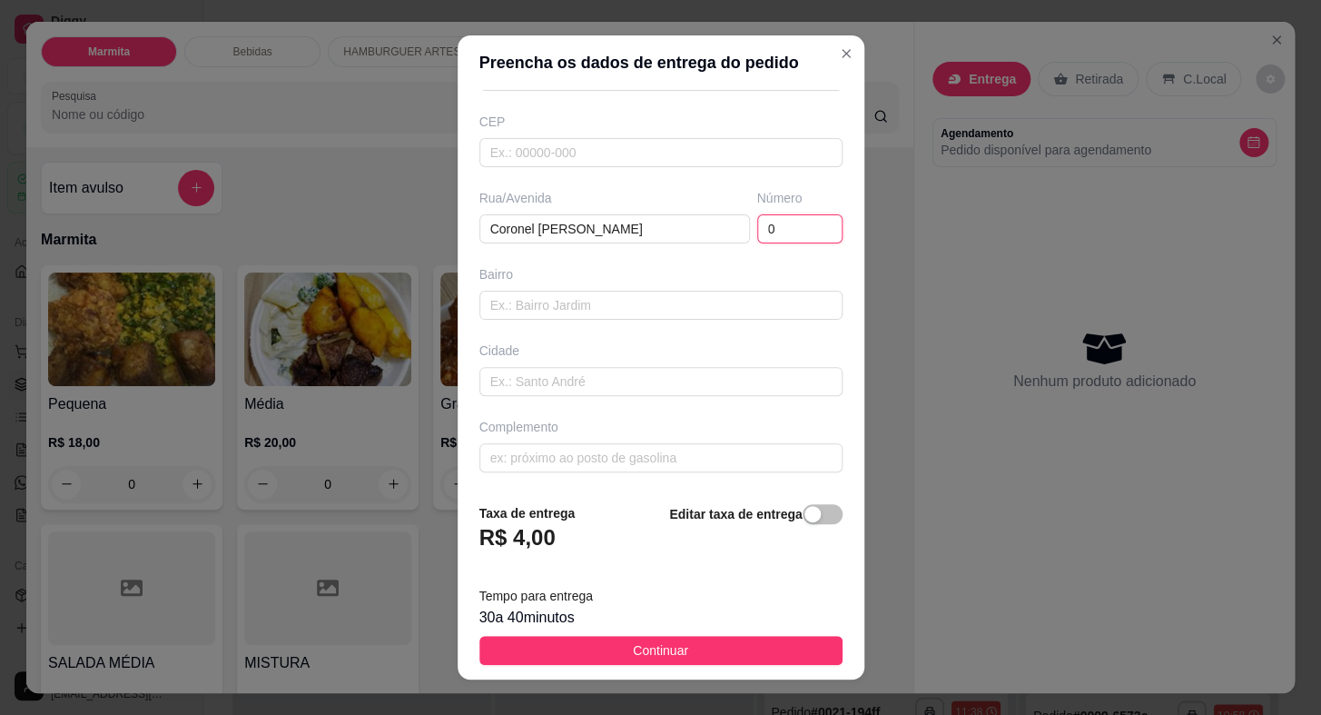
scroll to position [22, 0]
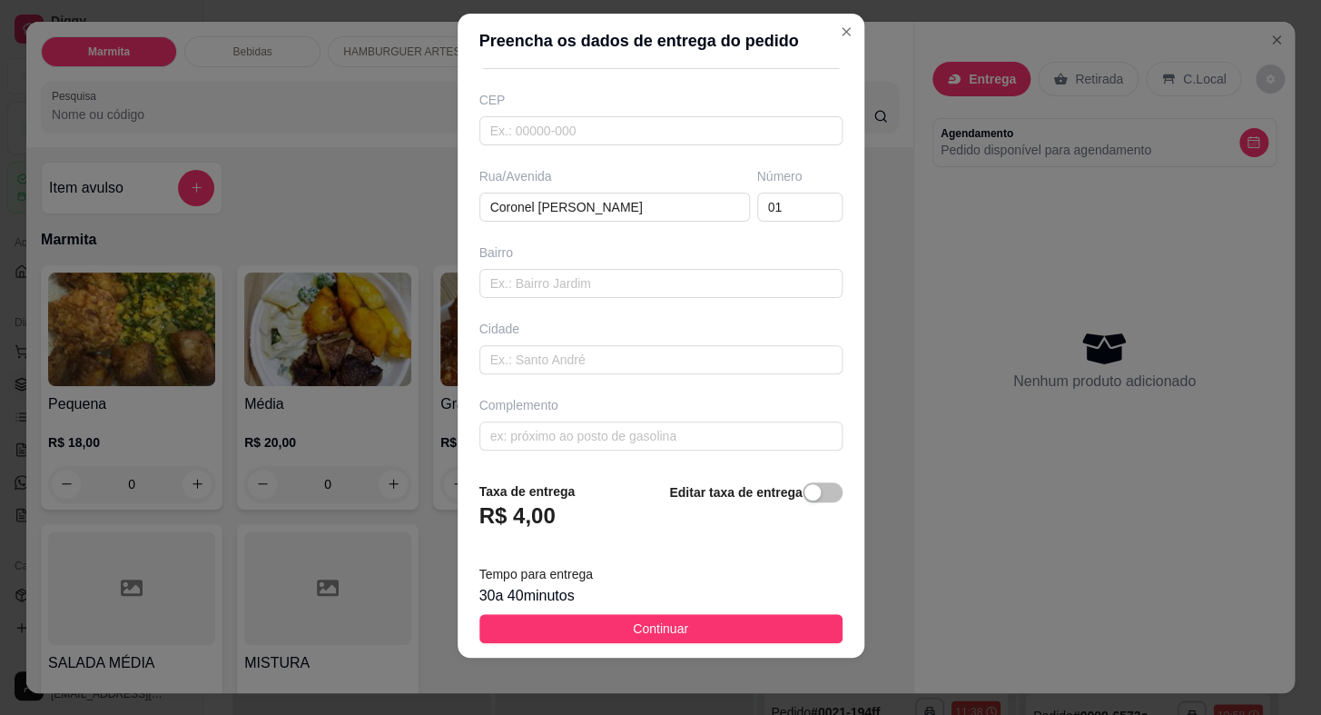
click at [658, 607] on footer "Taxa de entrega R$ 4,00 Editar taxa de entrega Tempo para entrega 30 a 40 minut…" at bounding box center [661, 562] width 407 height 191
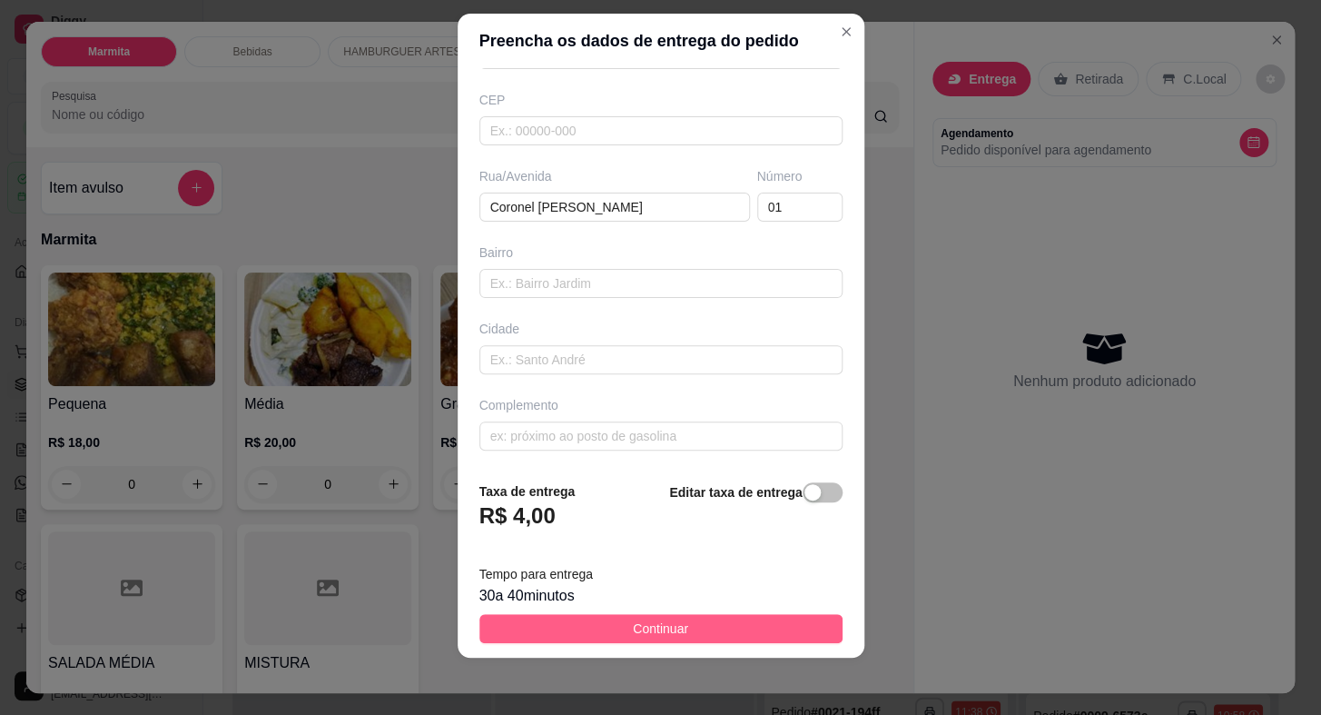
click at [658, 623] on span "Continuar" at bounding box center [660, 628] width 55 height 20
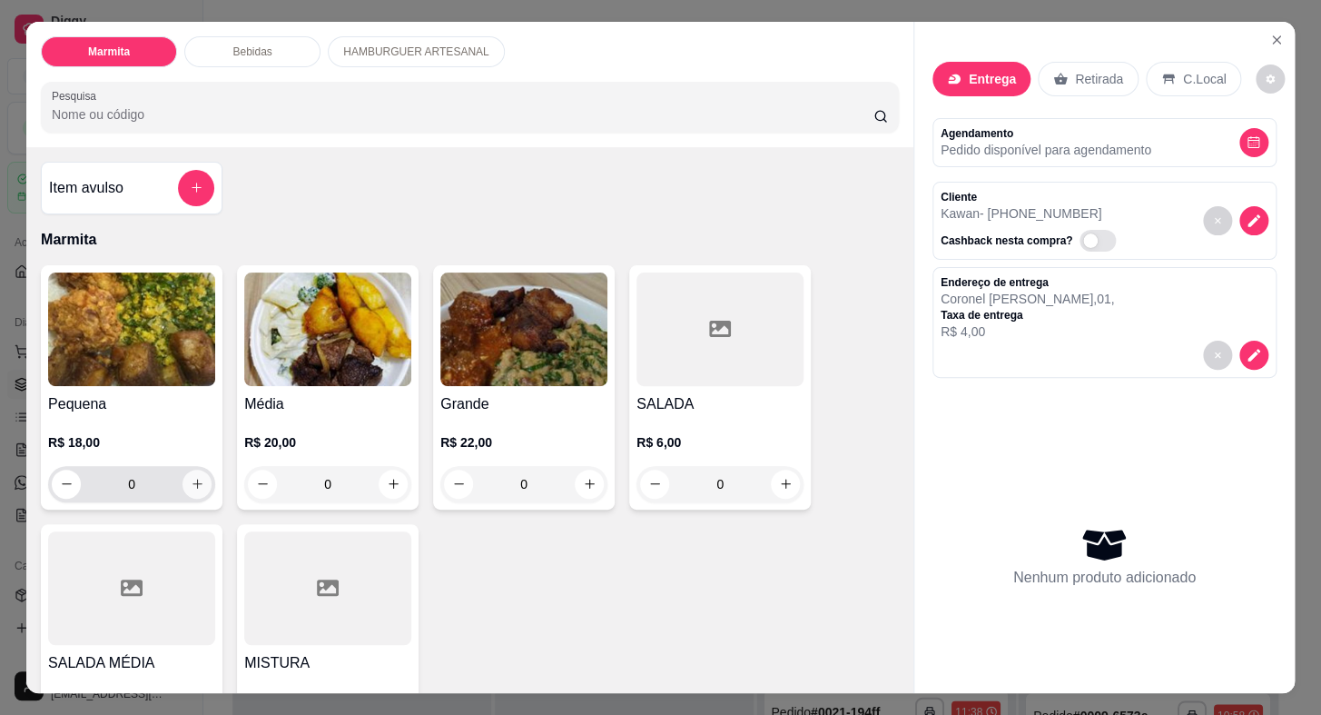
click at [200, 475] on button "increase-product-quantity" at bounding box center [197, 484] width 29 height 29
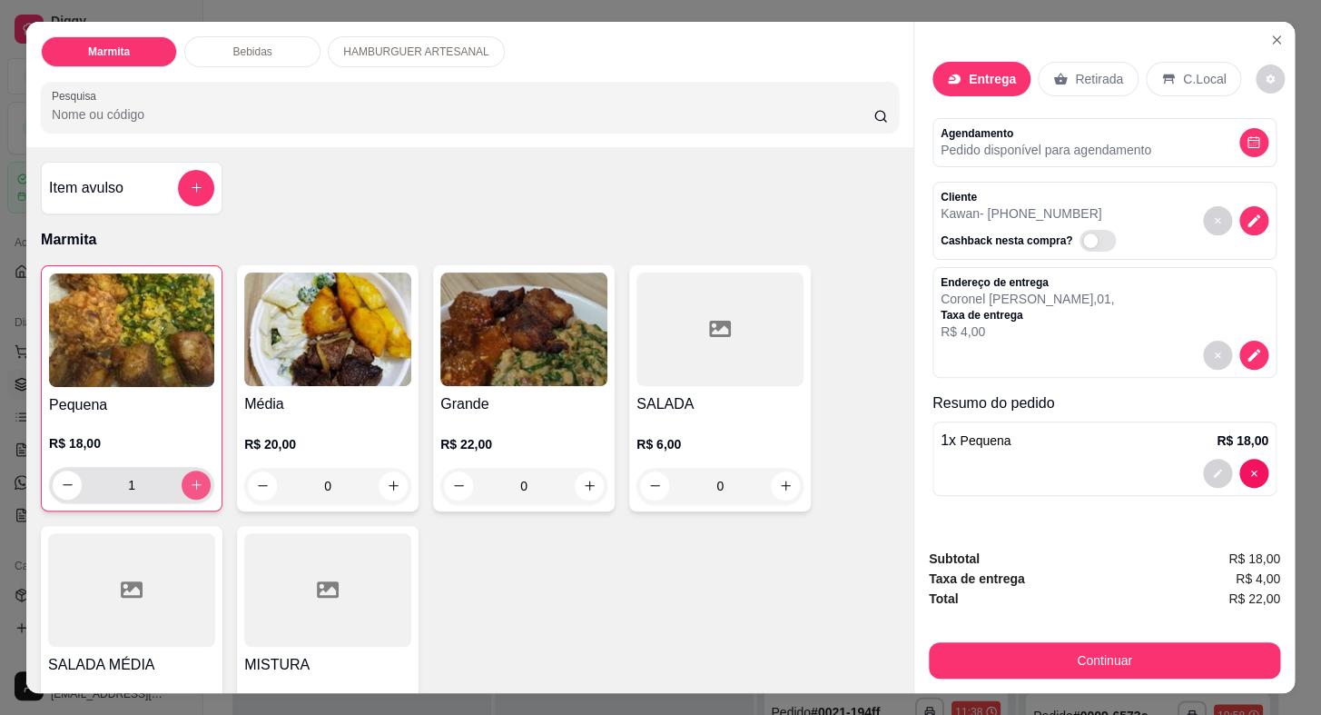
click at [198, 475] on button "increase-product-quantity" at bounding box center [196, 484] width 29 height 29
click at [198, 475] on button "increase-product-quantity" at bounding box center [197, 484] width 28 height 28
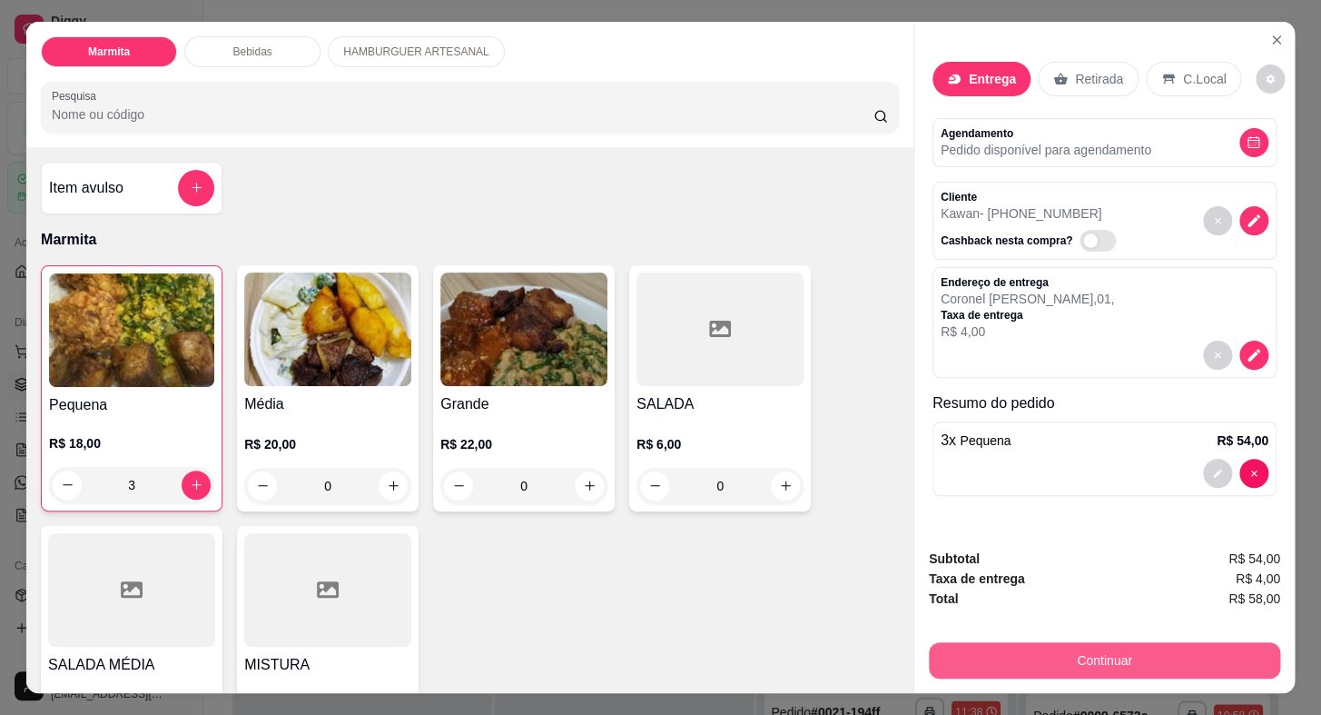
click at [1100, 658] on button "Continuar" at bounding box center [1104, 660] width 351 height 36
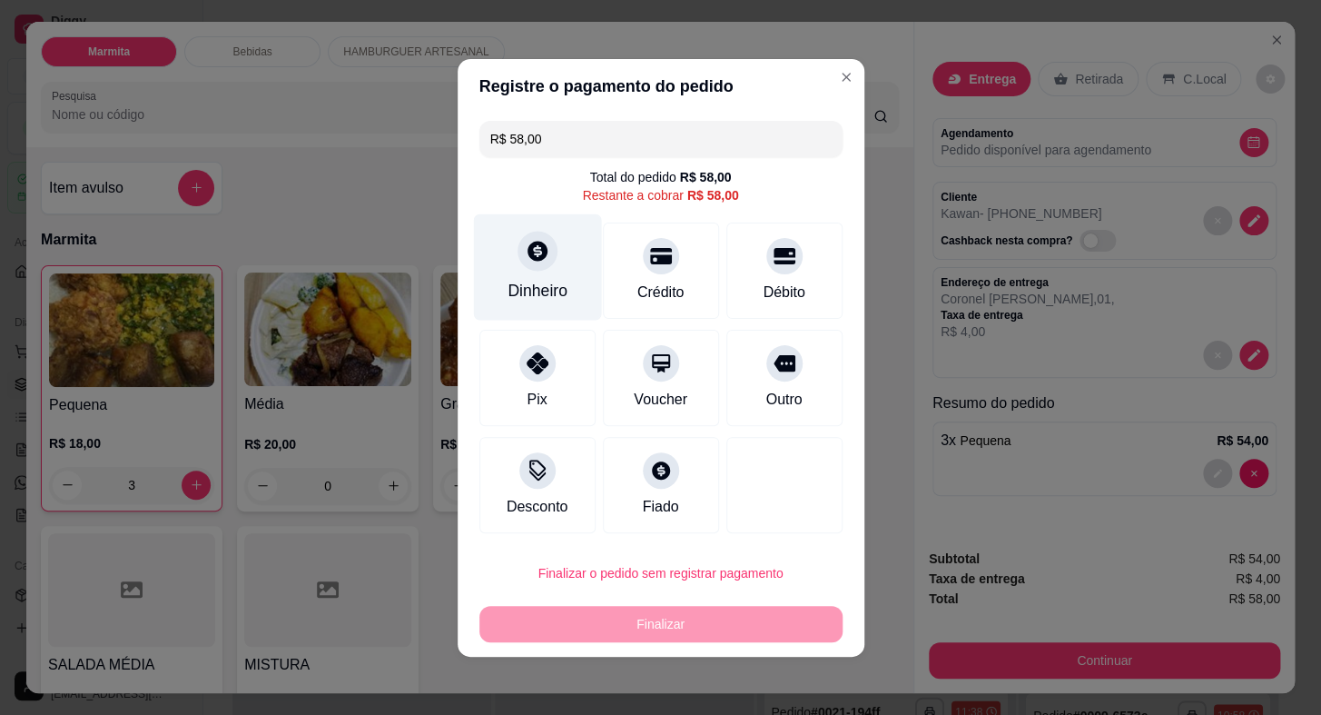
click at [521, 282] on div "Dinheiro" at bounding box center [538, 291] width 60 height 24
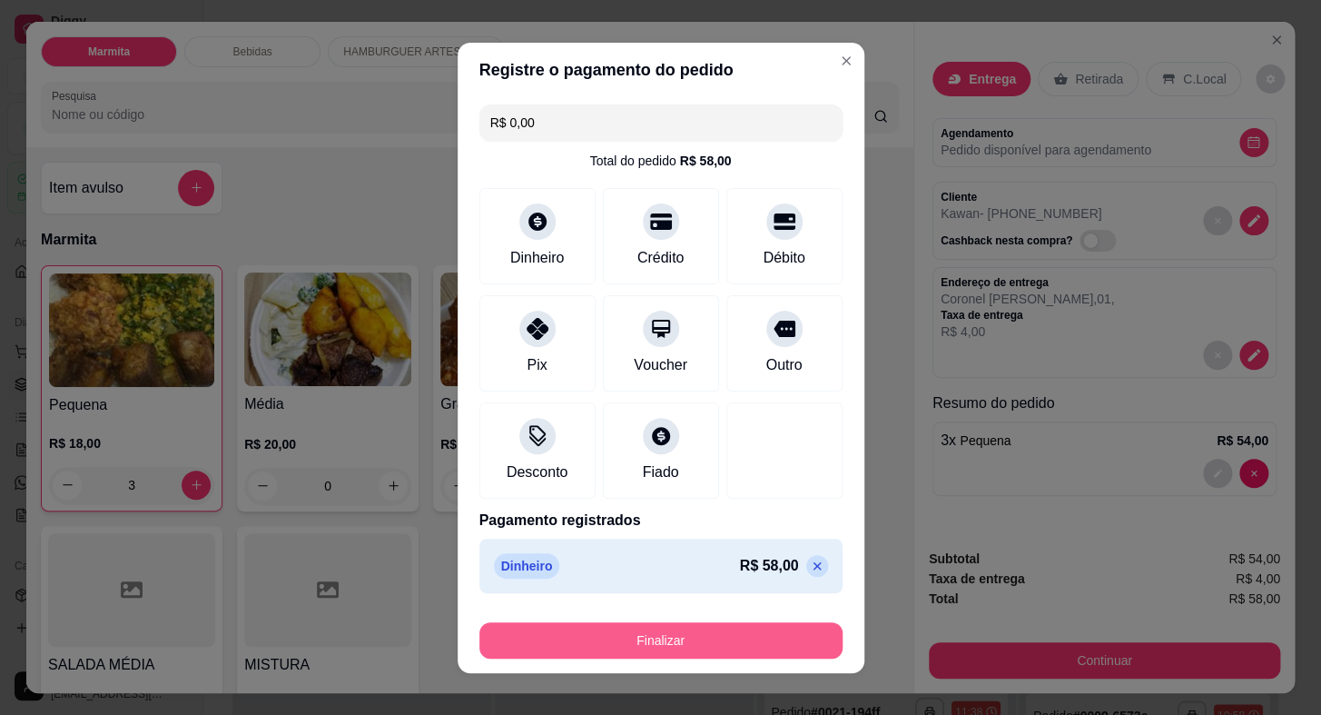
click at [695, 639] on button "Finalizar" at bounding box center [661, 640] width 363 height 36
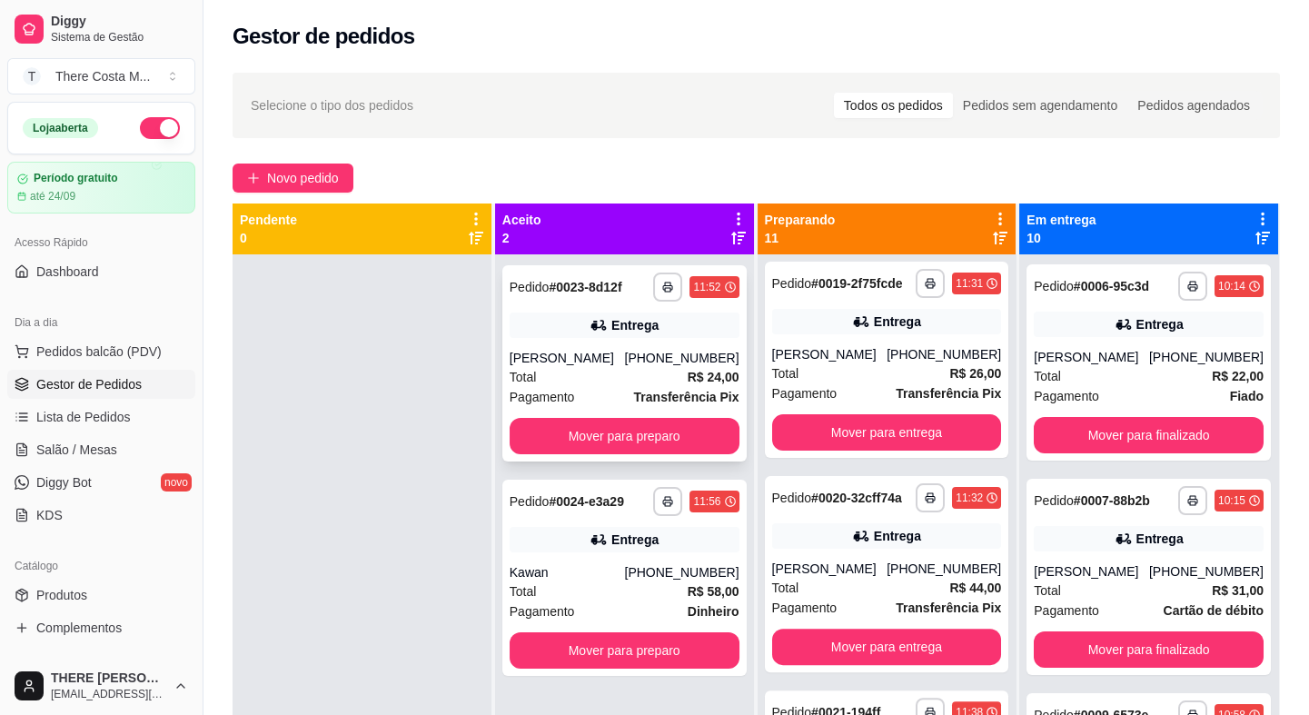
click at [587, 335] on div "Entrega" at bounding box center [625, 324] width 230 height 25
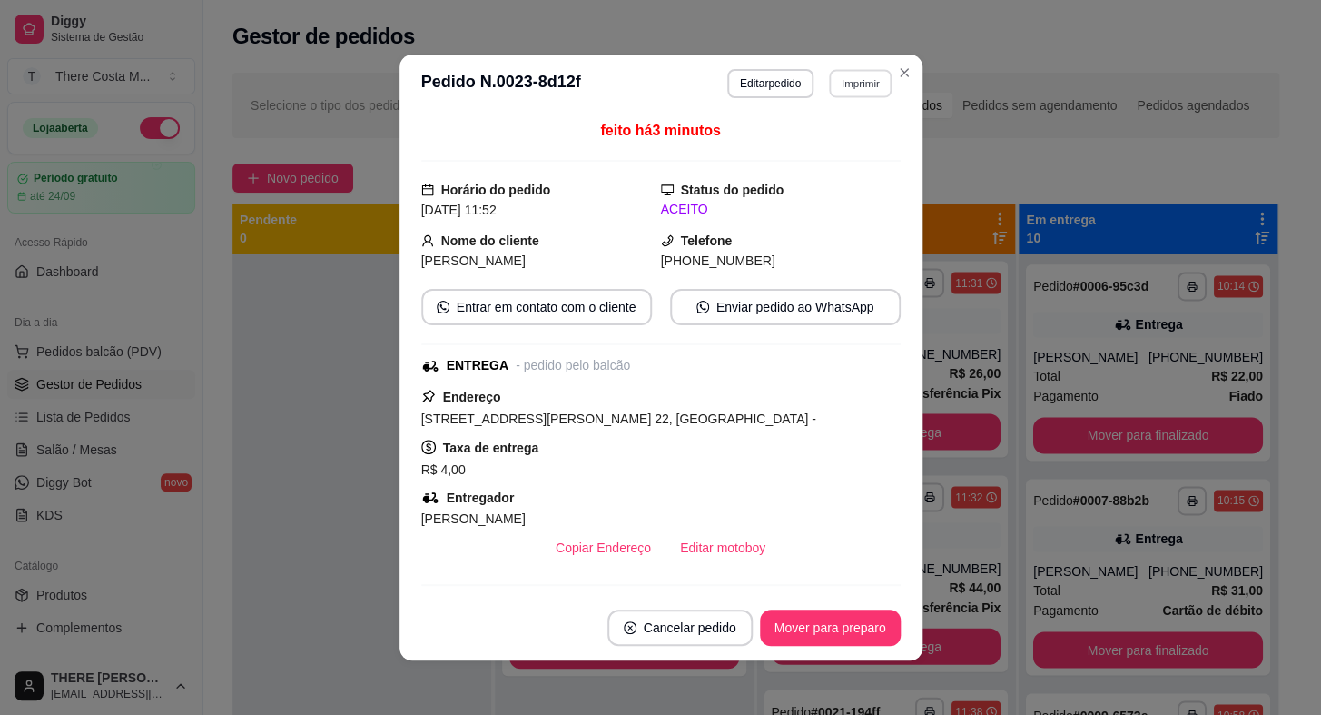
click at [854, 90] on button "Imprimir" at bounding box center [860, 83] width 63 height 28
click at [841, 141] on button "IMPRESSORA" at bounding box center [823, 147] width 132 height 29
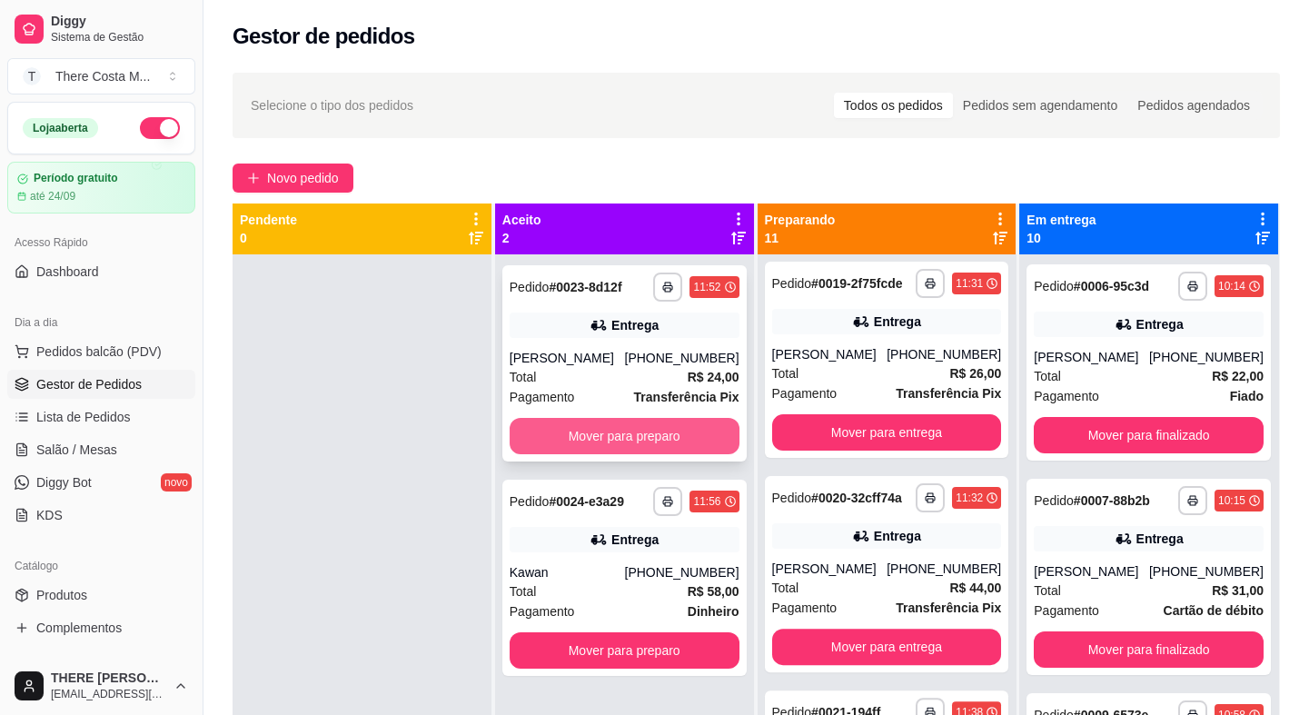
click at [647, 430] on button "Mover para preparo" at bounding box center [625, 436] width 230 height 36
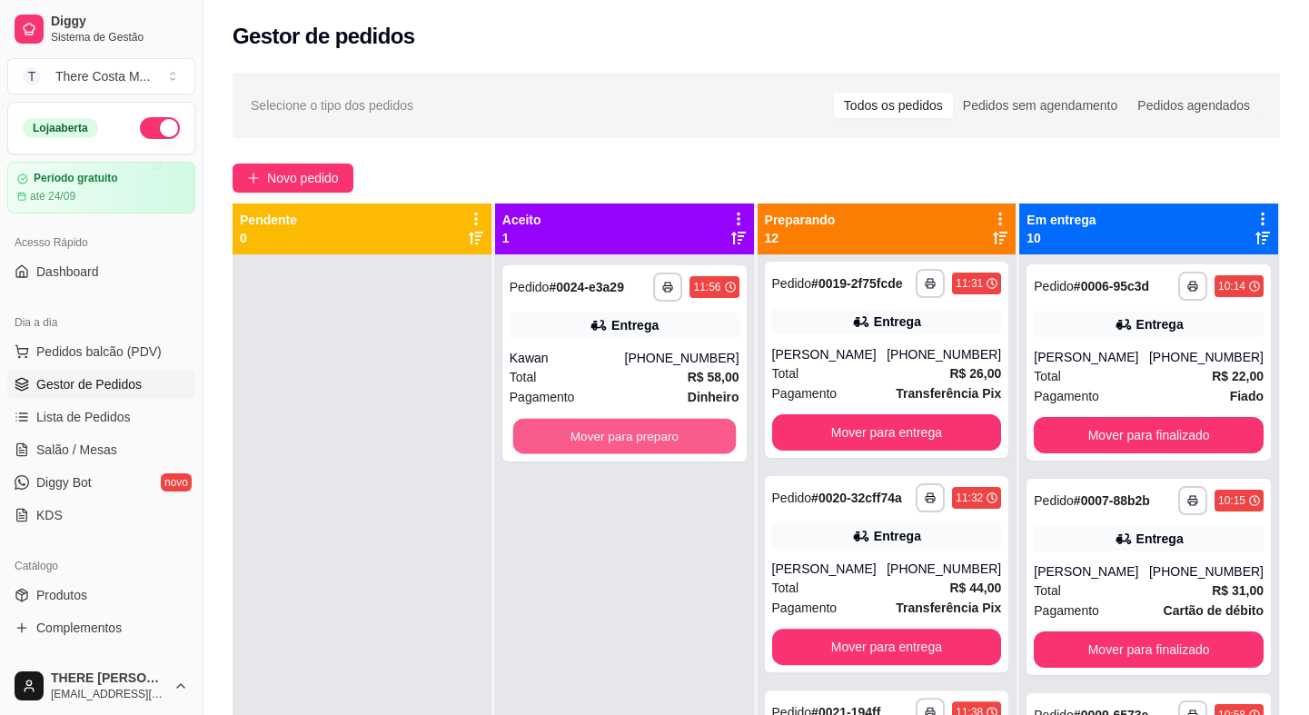
click at [647, 430] on button "Mover para preparo" at bounding box center [624, 436] width 223 height 35
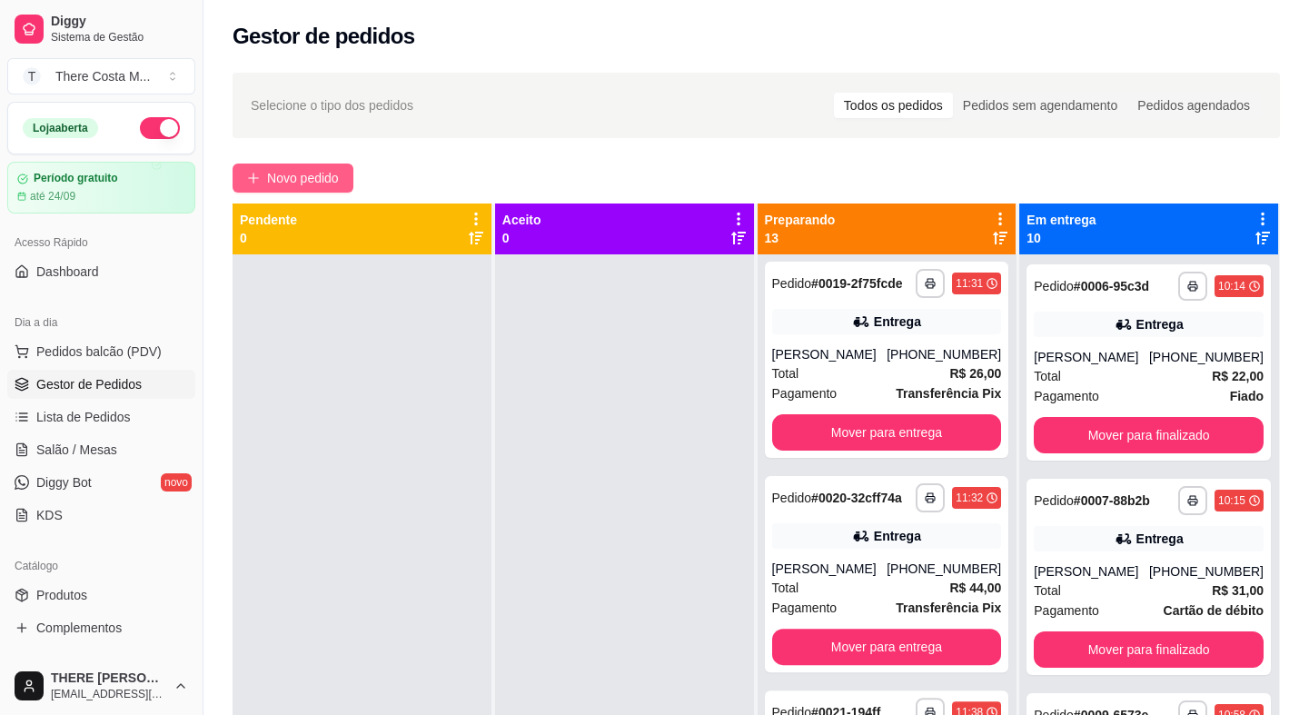
click at [349, 181] on button "Novo pedido" at bounding box center [293, 177] width 121 height 29
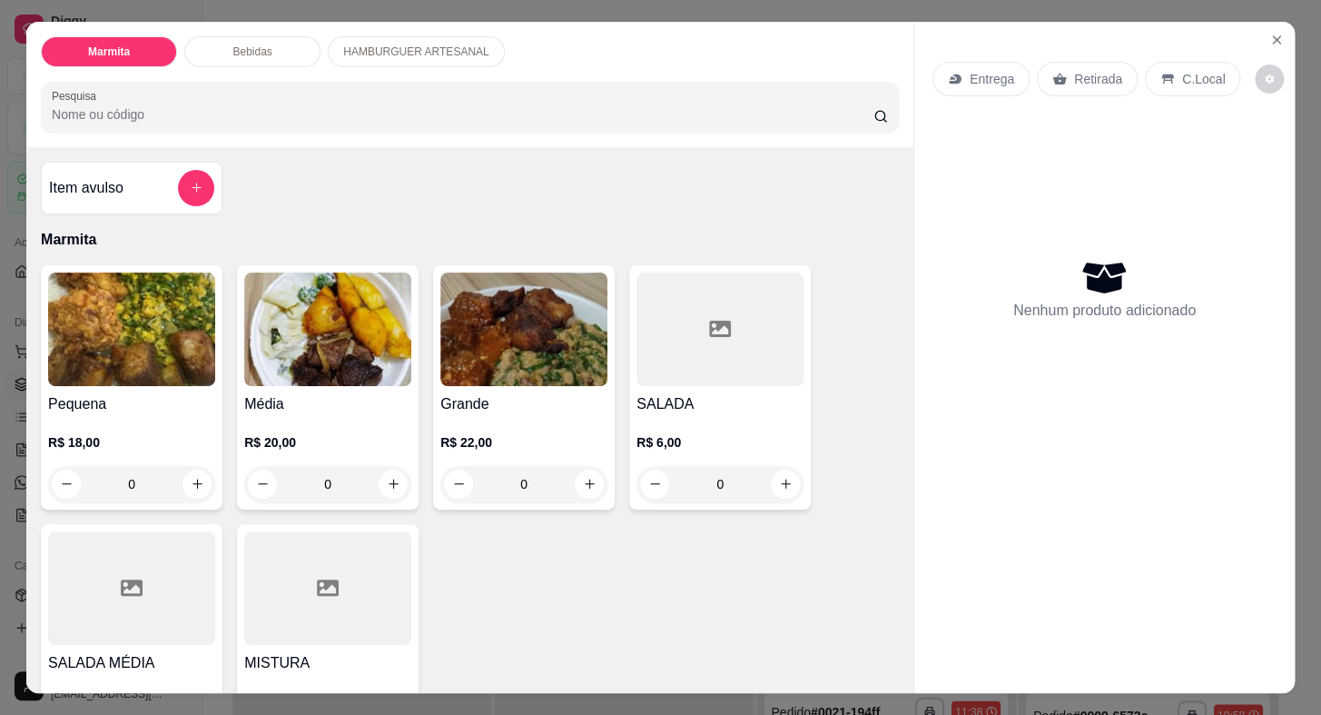
click at [987, 65] on div "Entrega" at bounding box center [981, 79] width 97 height 35
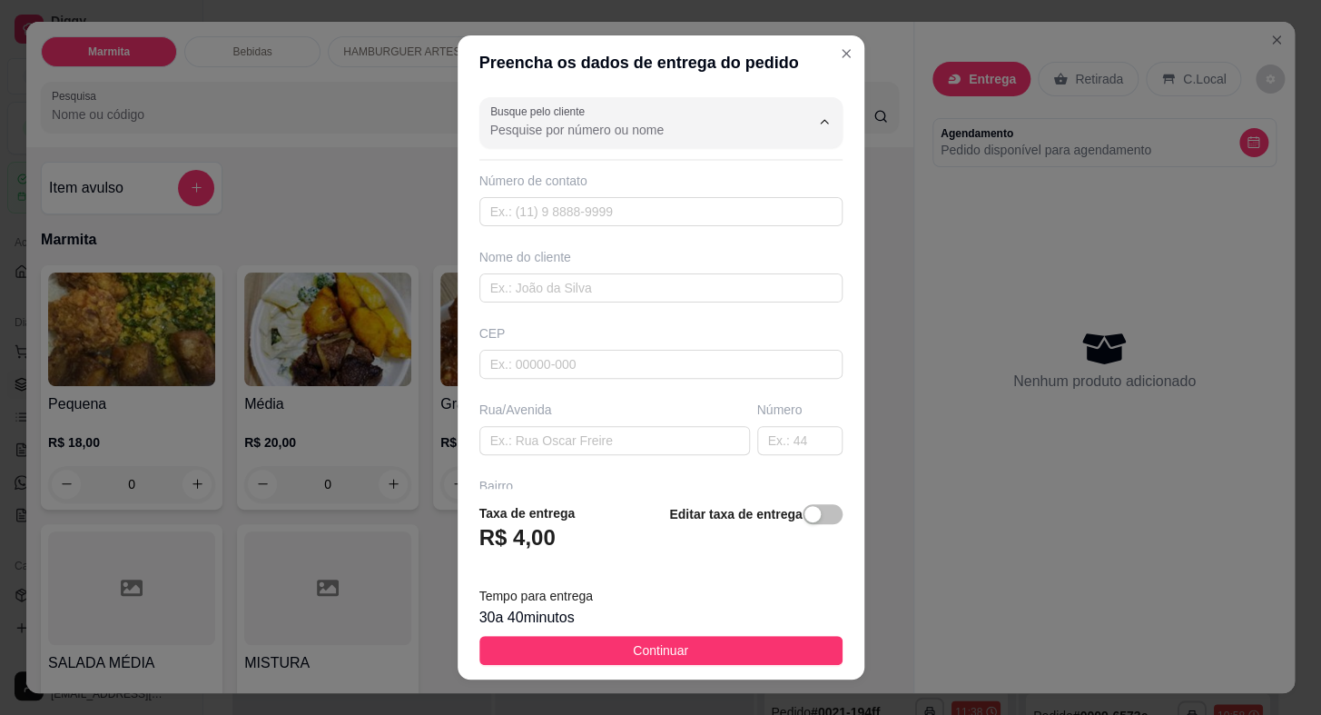
click at [647, 136] on input "Busque pelo cliente" at bounding box center [635, 130] width 291 height 18
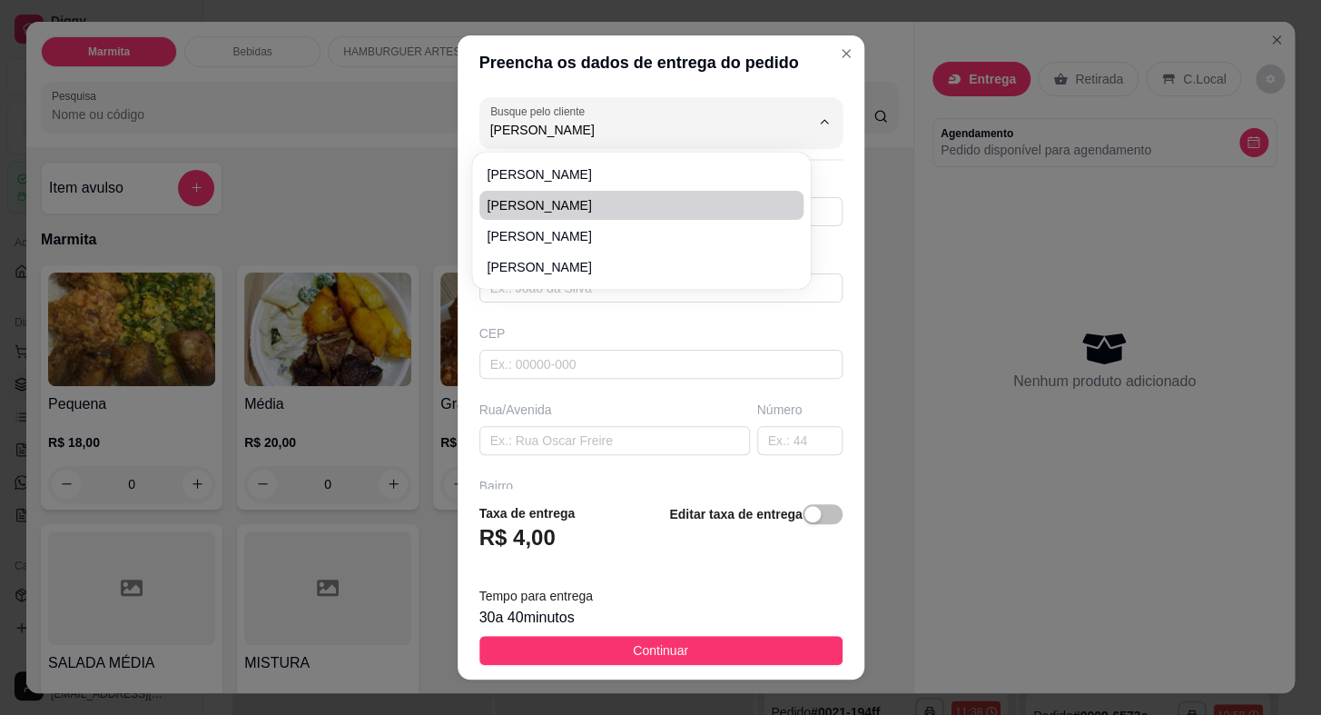
click at [527, 198] on span "[PERSON_NAME]" at bounding box center [633, 205] width 292 height 18
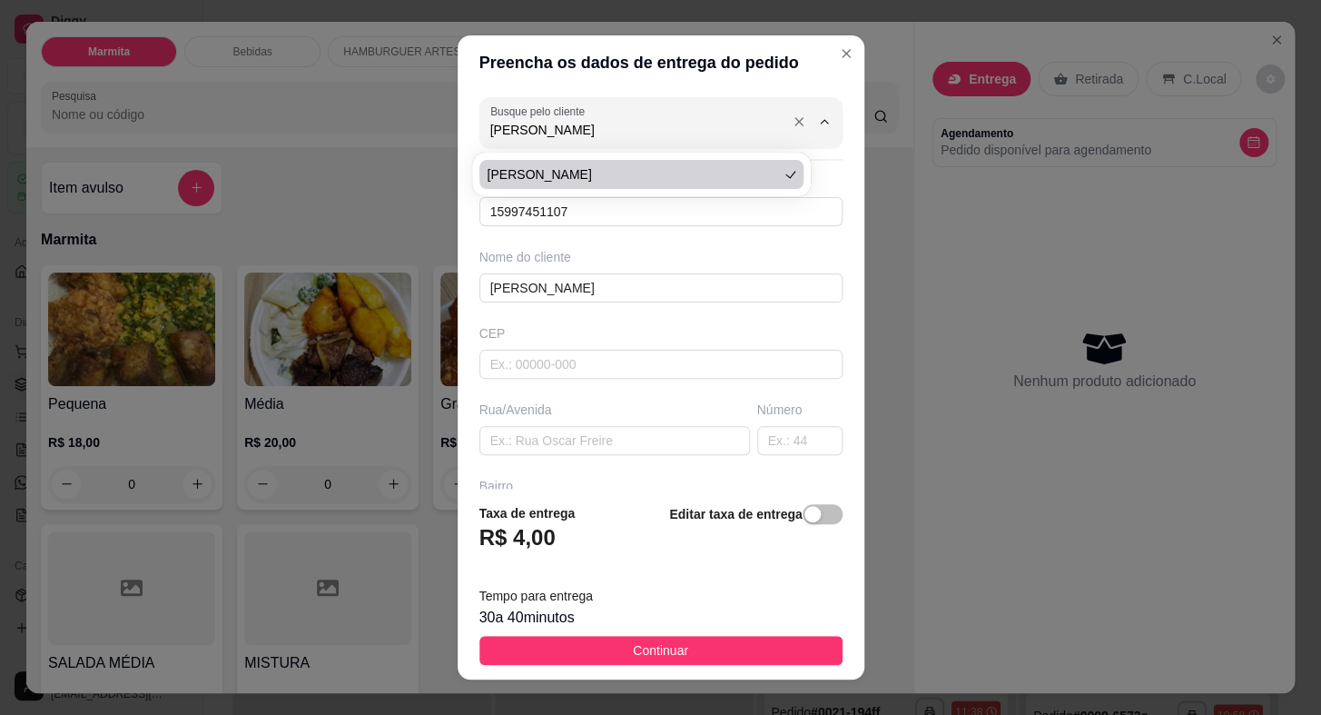
click at [663, 110] on div "[PERSON_NAME]" at bounding box center [660, 122] width 341 height 36
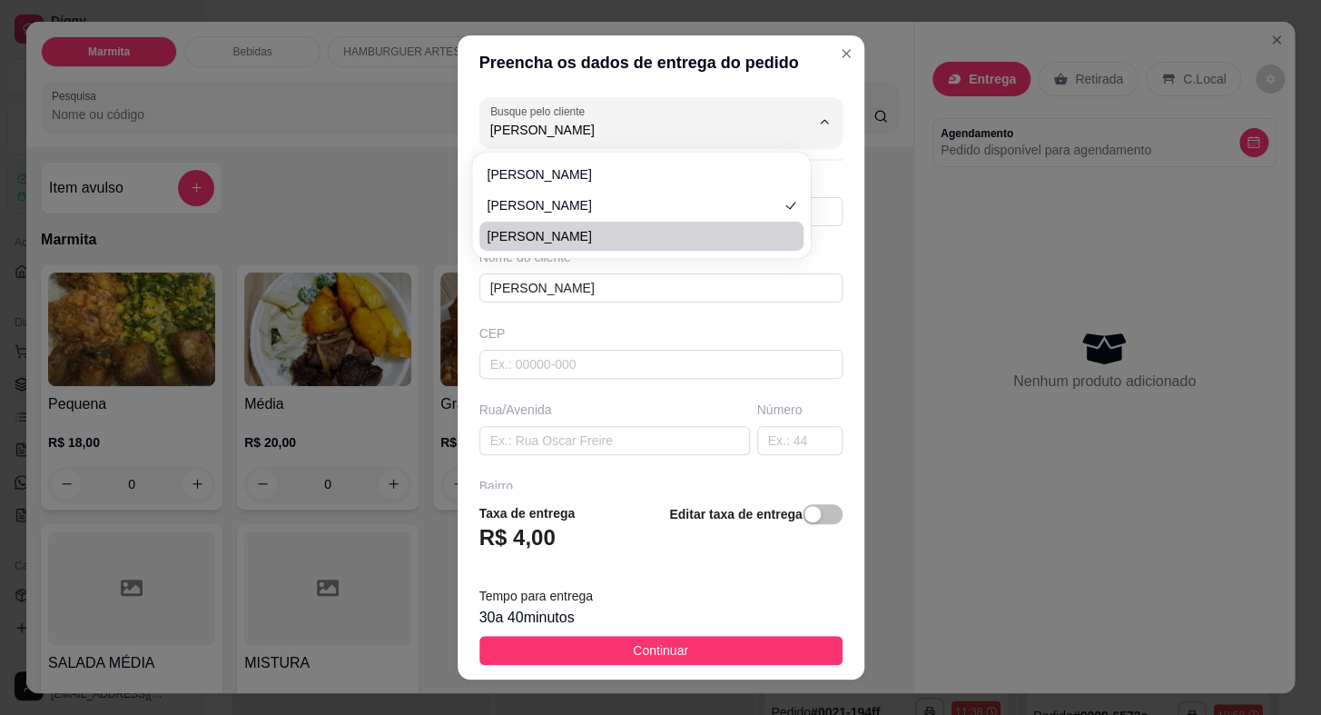
click at [592, 230] on span "[PERSON_NAME]" at bounding box center [633, 236] width 292 height 18
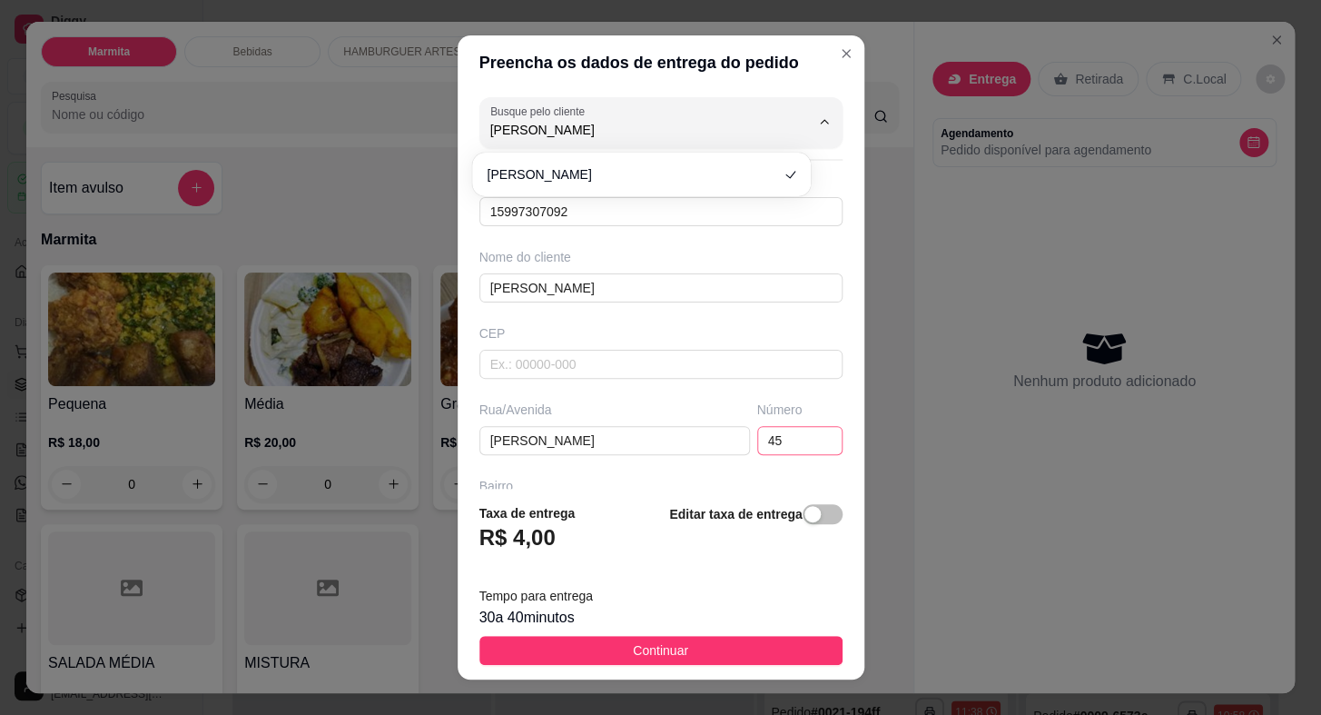
scroll to position [212, 0]
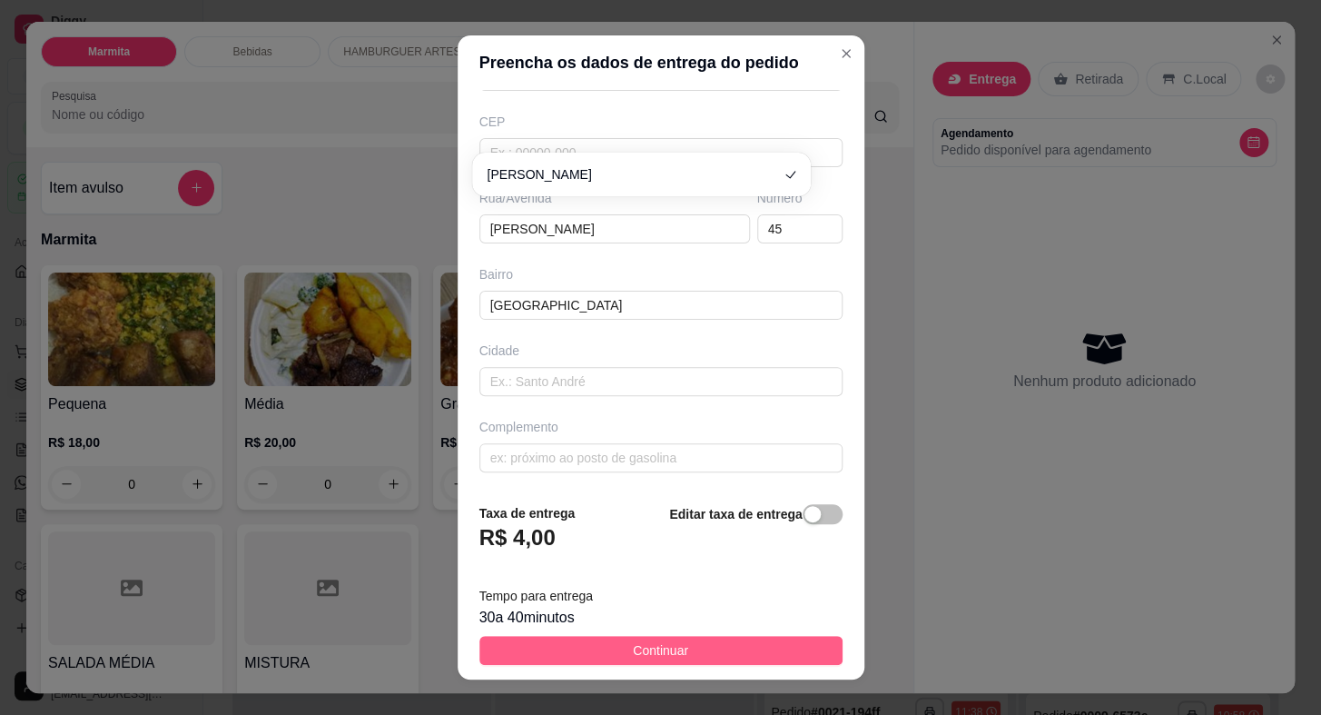
click at [659, 650] on span "Continuar" at bounding box center [660, 650] width 55 height 20
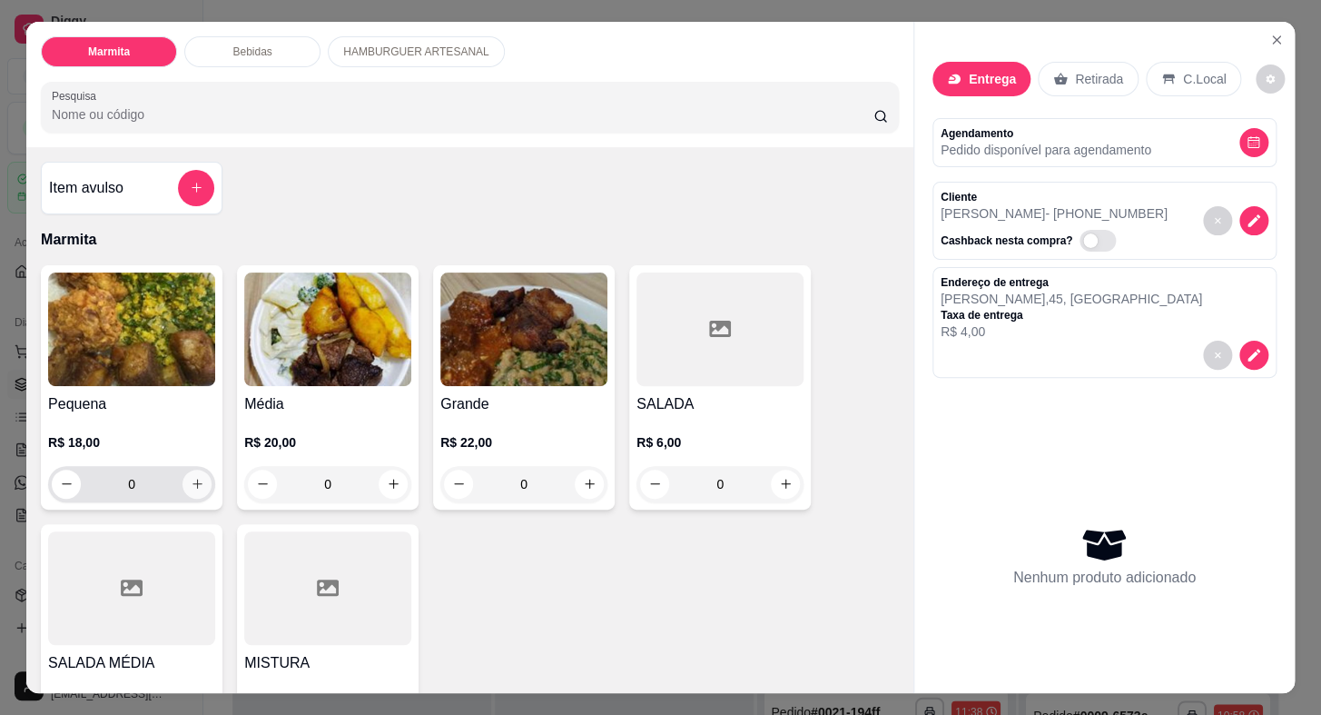
click at [183, 482] on button "increase-product-quantity" at bounding box center [197, 484] width 29 height 29
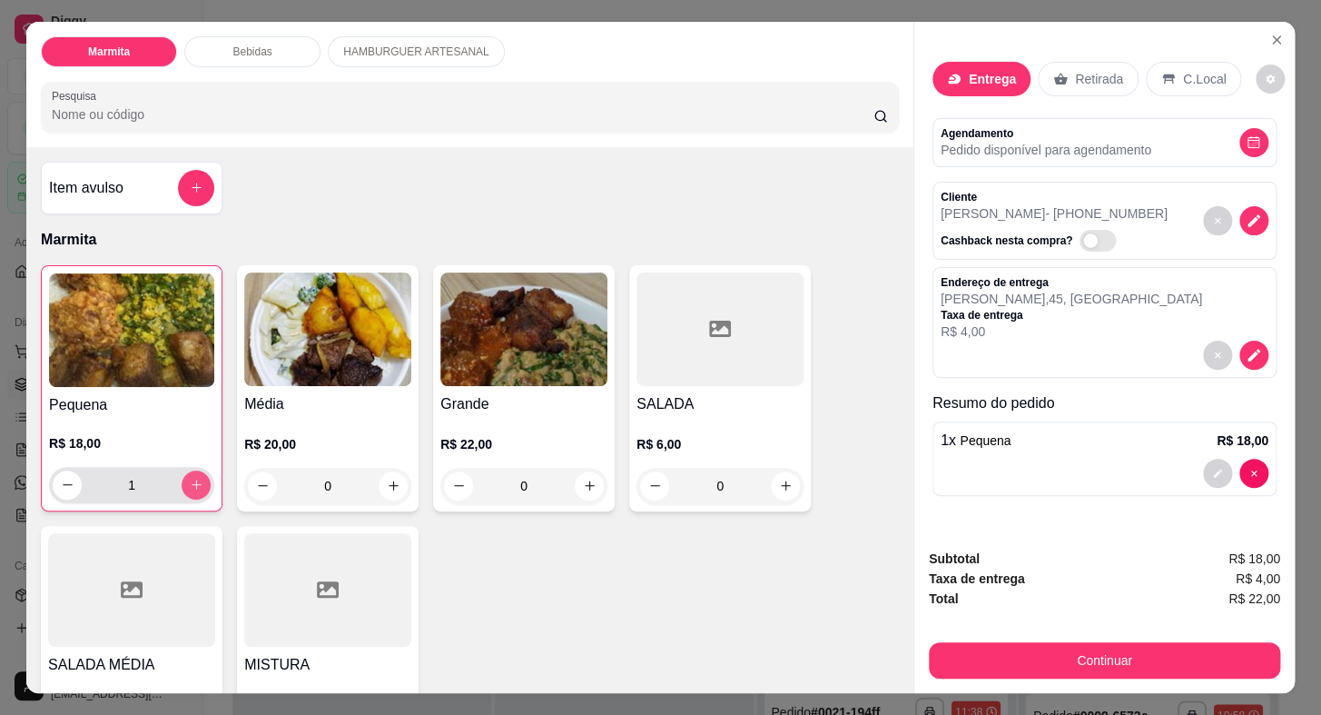
click at [190, 482] on icon "increase-product-quantity" at bounding box center [197, 485] width 14 height 14
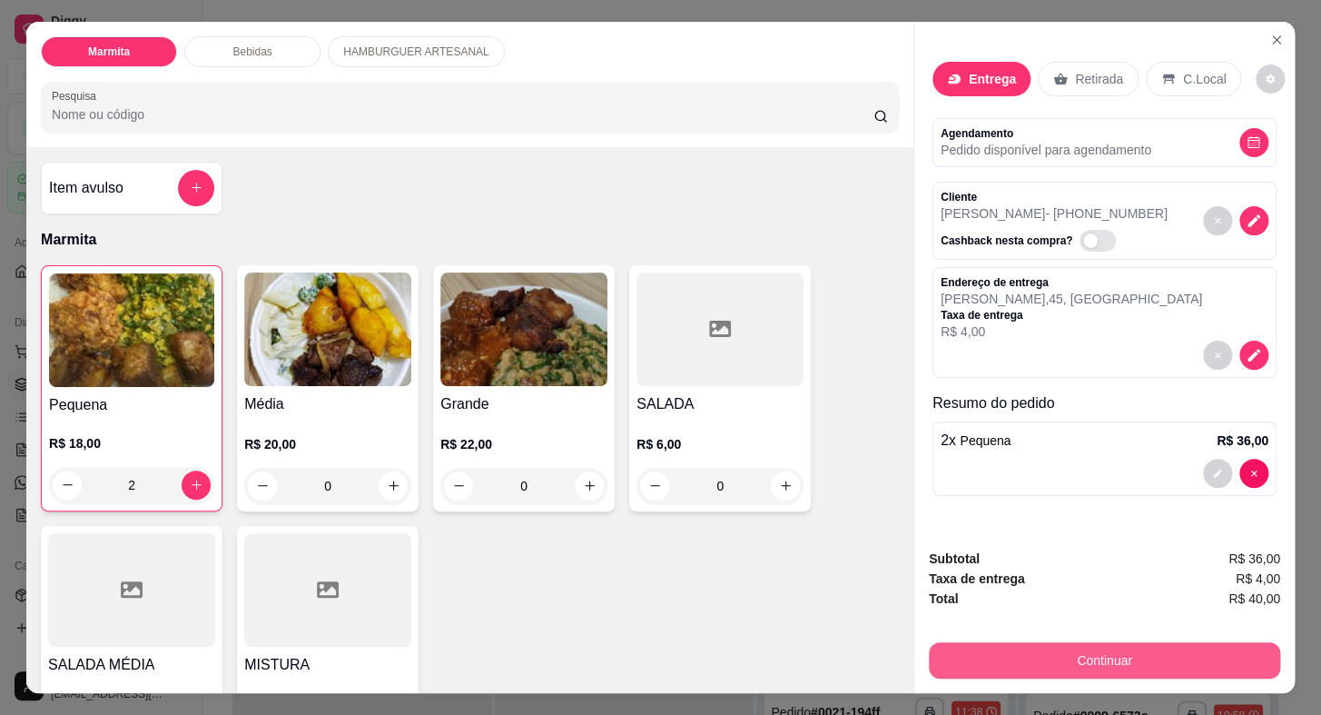
click at [929, 649] on button "Continuar" at bounding box center [1104, 660] width 351 height 36
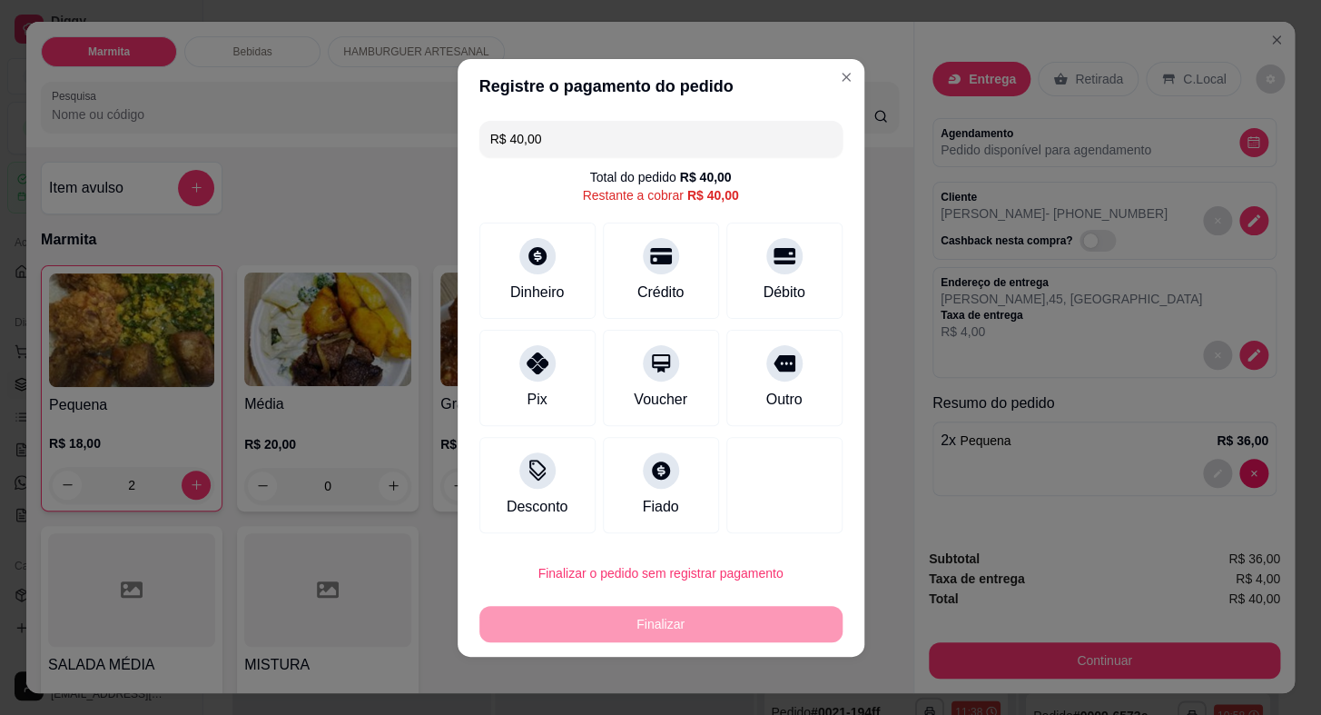
click at [540, 394] on div "Pix" at bounding box center [537, 400] width 20 height 22
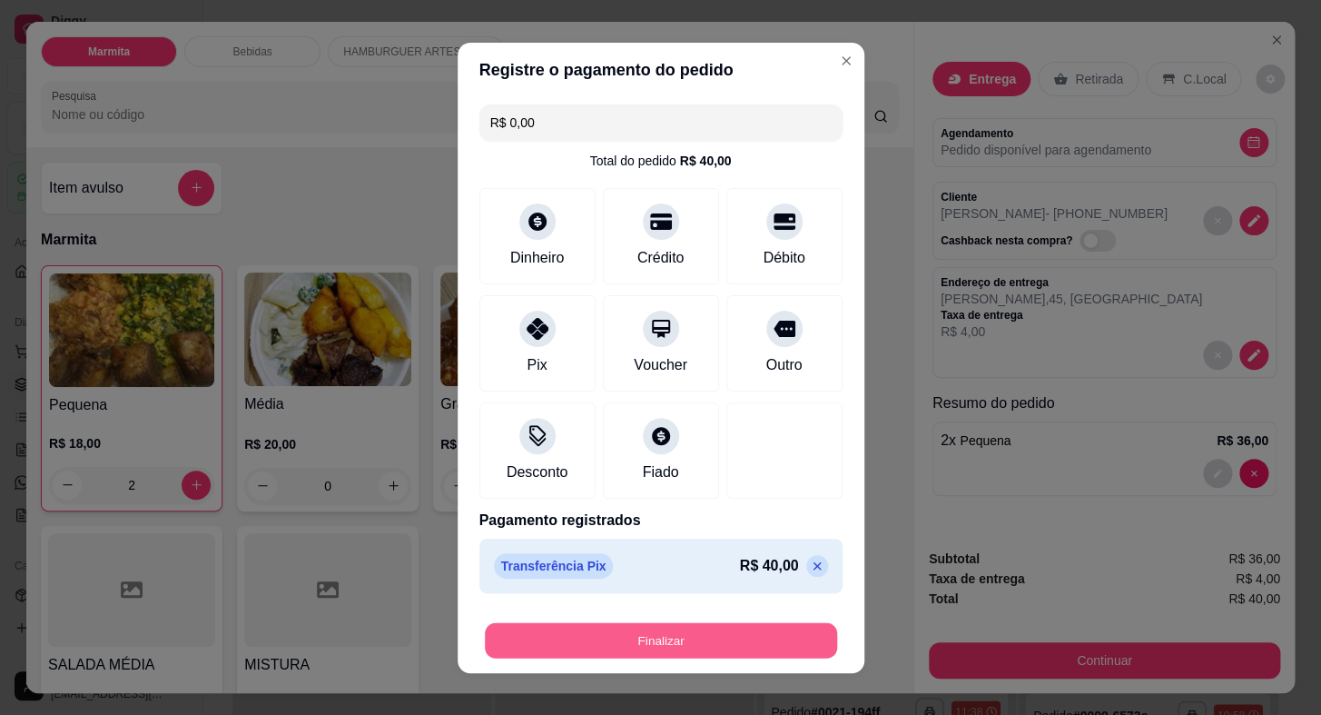
click at [658, 634] on button "Finalizar" at bounding box center [661, 639] width 352 height 35
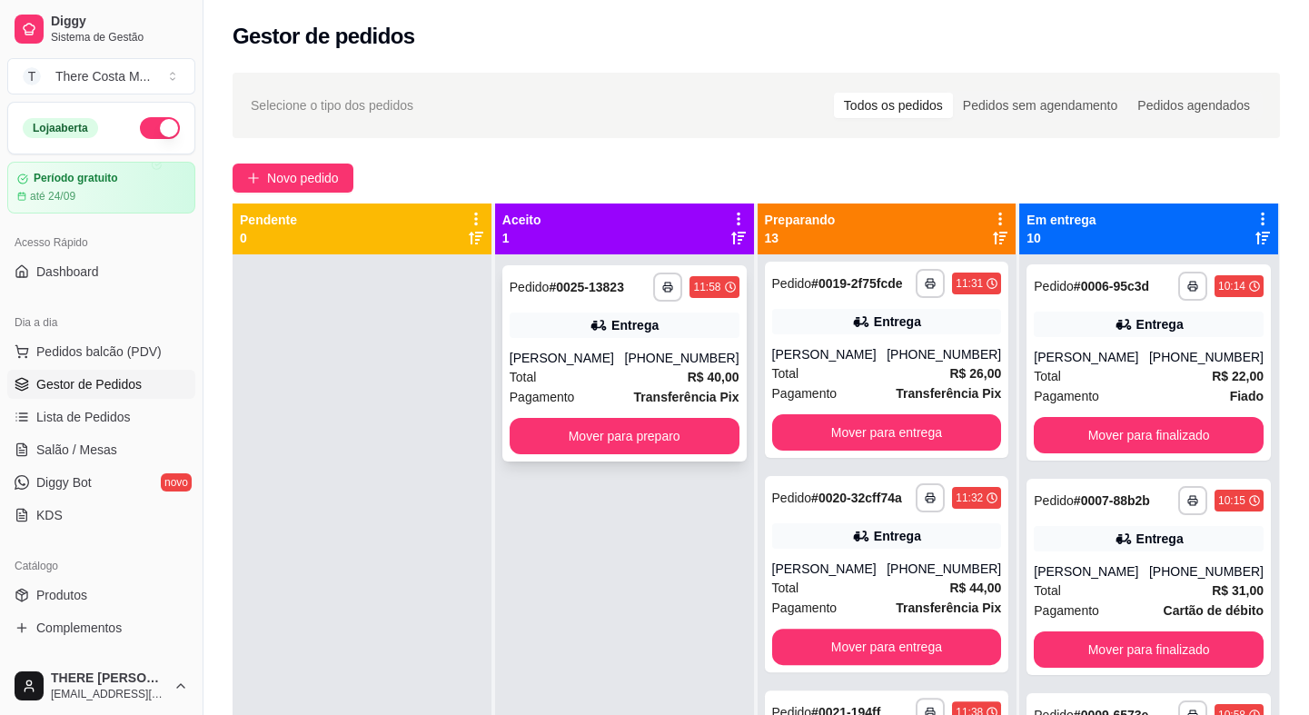
click at [590, 363] on div "[PERSON_NAME]" at bounding box center [567, 358] width 115 height 18
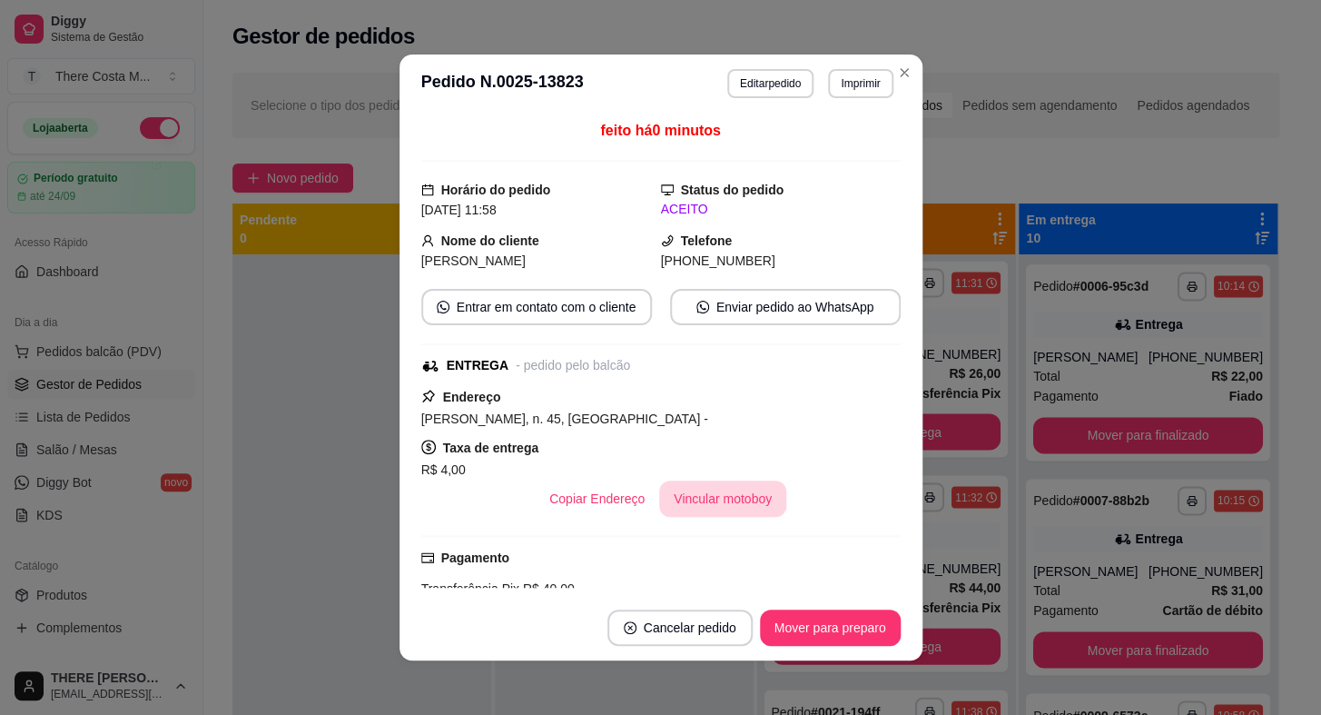
click at [678, 494] on button "Vincular motoboy" at bounding box center [722, 498] width 127 height 36
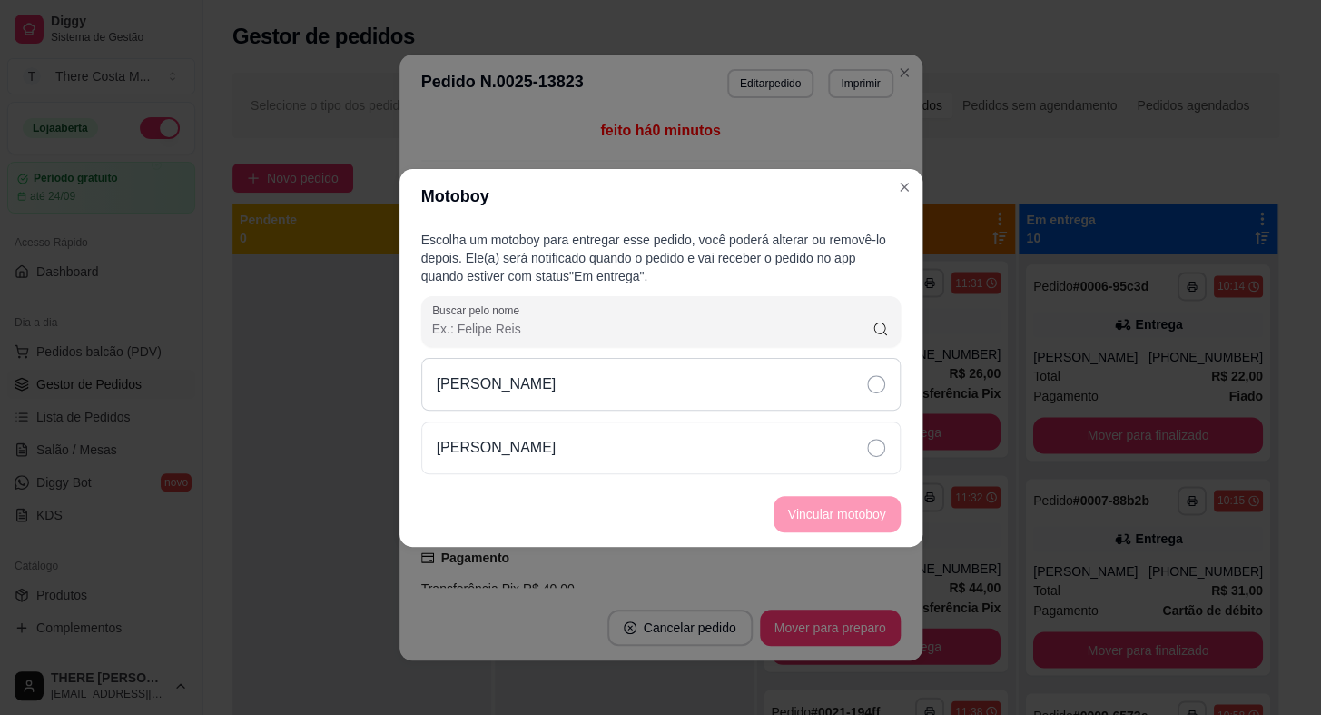
click at [733, 388] on div "[PERSON_NAME]" at bounding box center [661, 384] width 480 height 53
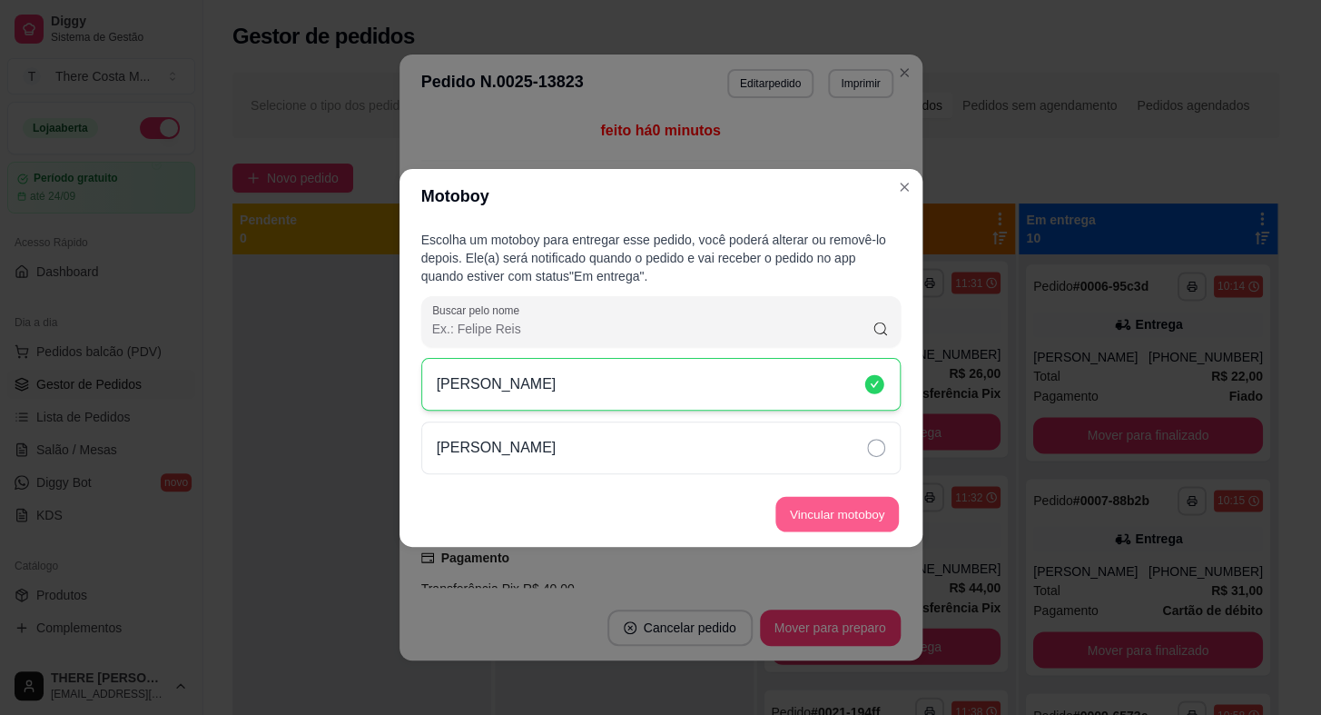
click at [798, 515] on button "Vincular motoboy" at bounding box center [838, 513] width 124 height 35
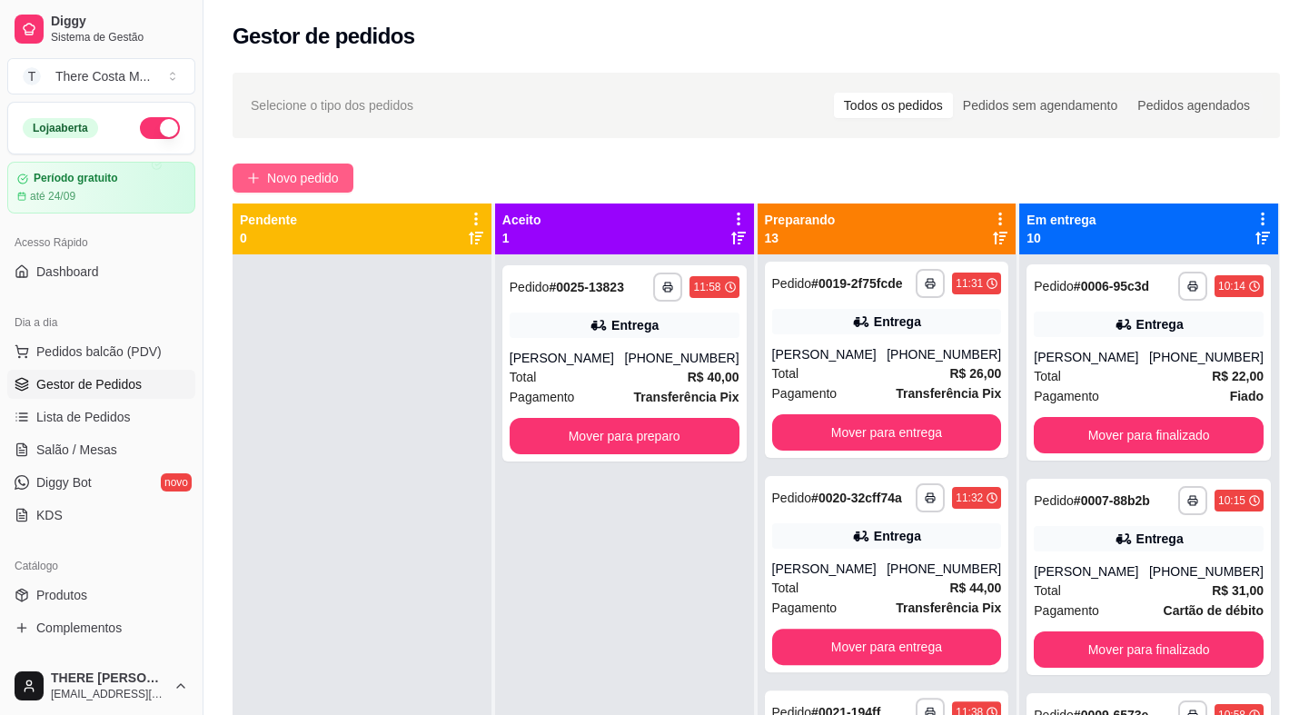
click at [312, 174] on span "Novo pedido" at bounding box center [303, 178] width 72 height 20
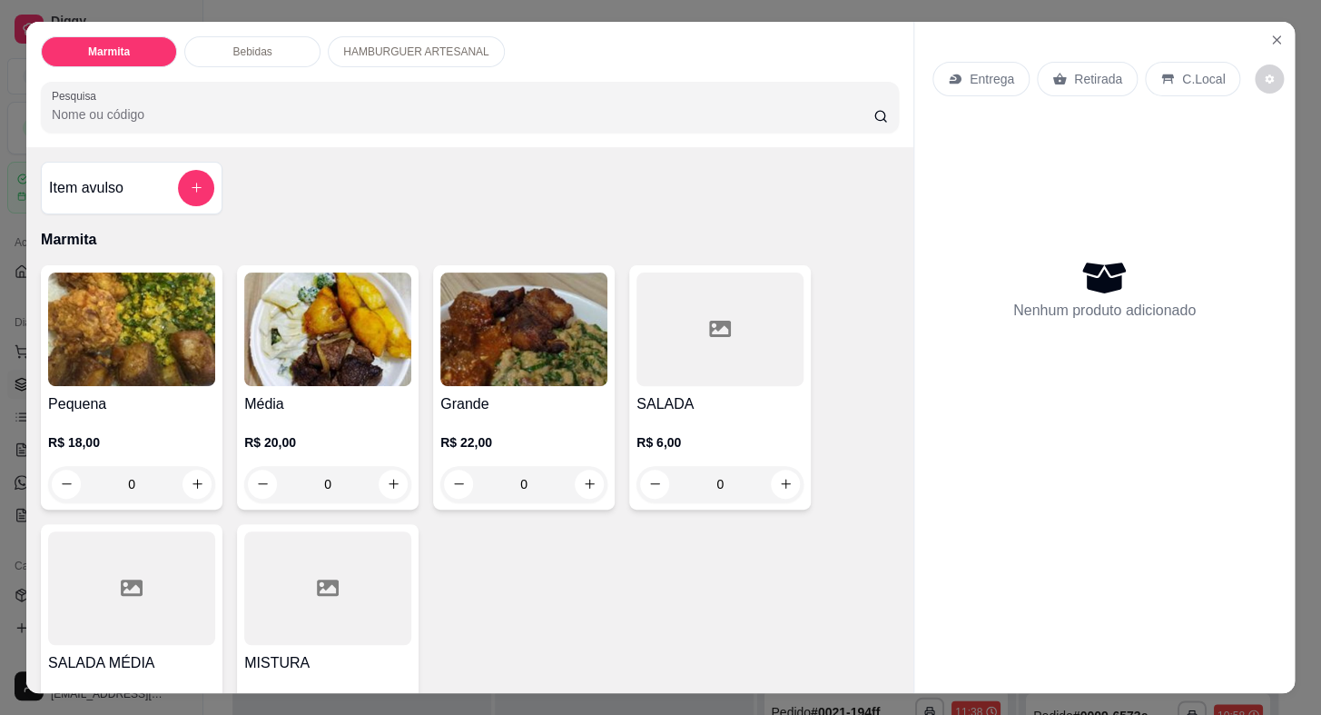
click at [999, 70] on p "Entrega" at bounding box center [992, 79] width 45 height 18
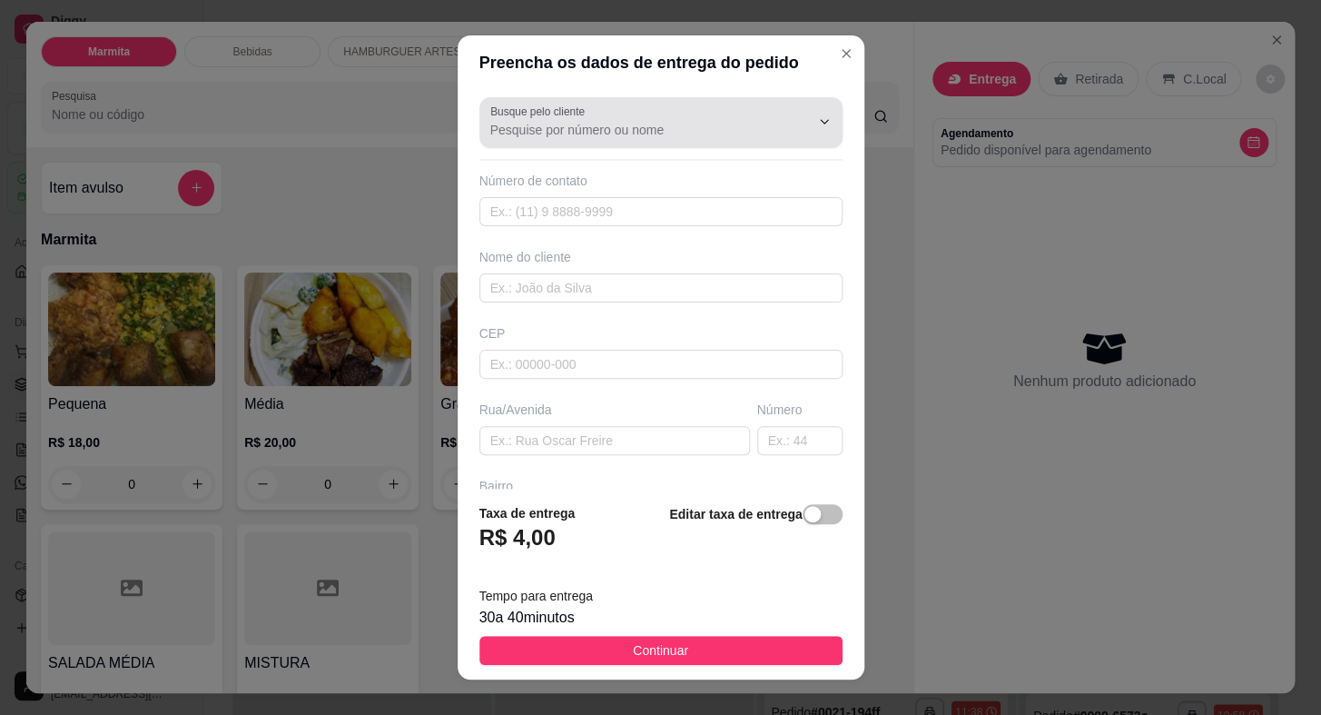
click at [676, 129] on input "Busque pelo cliente" at bounding box center [635, 130] width 291 height 18
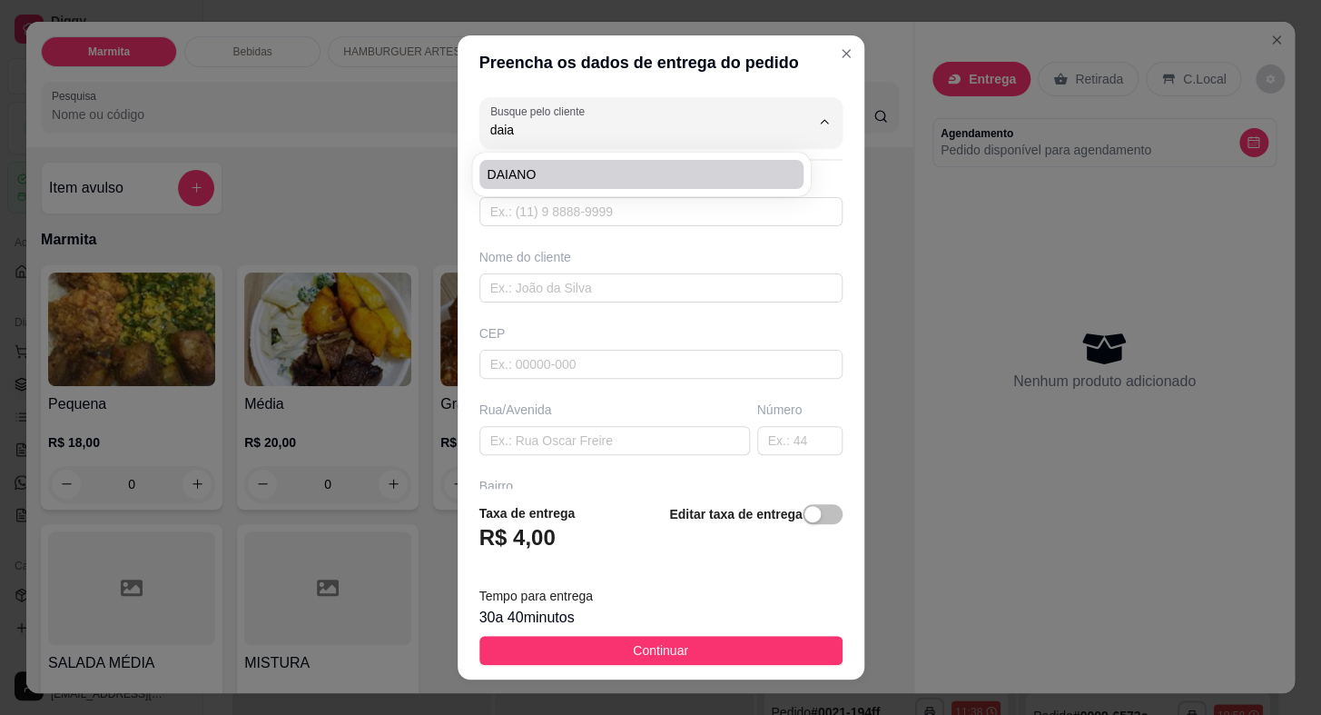
click at [628, 175] on span "DAIANO" at bounding box center [633, 174] width 292 height 18
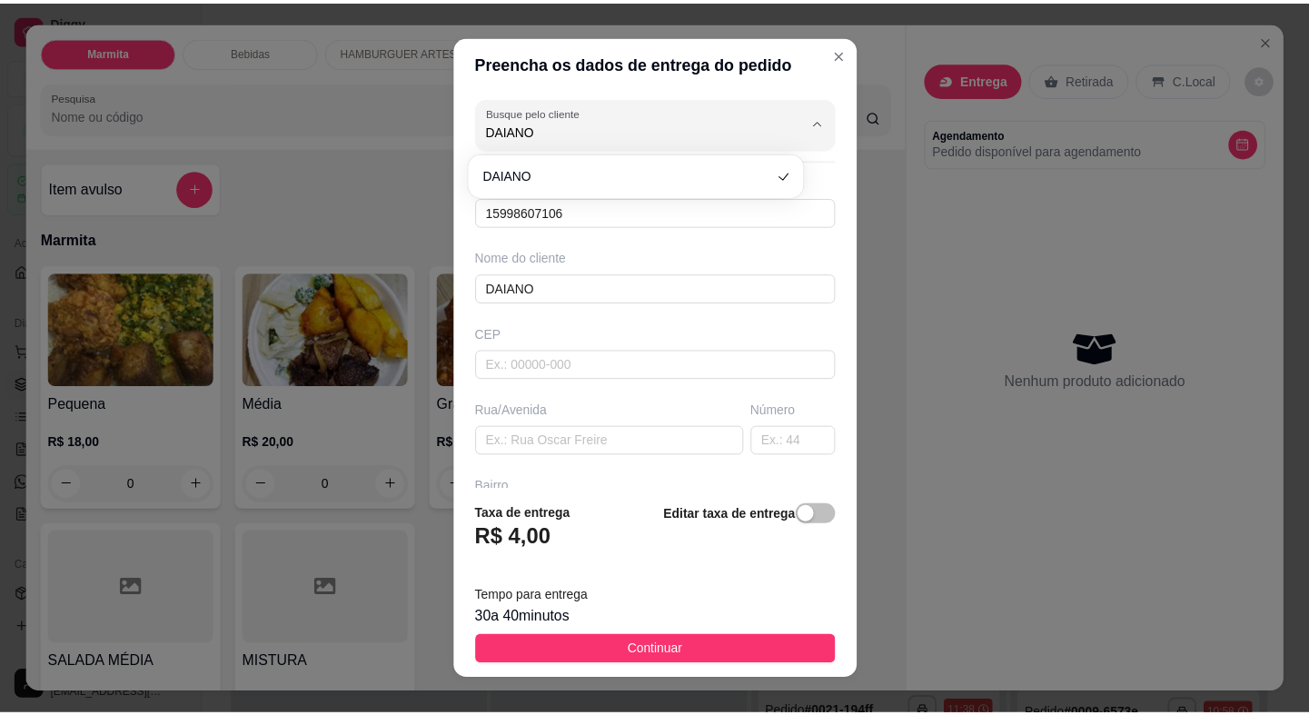
scroll to position [212, 0]
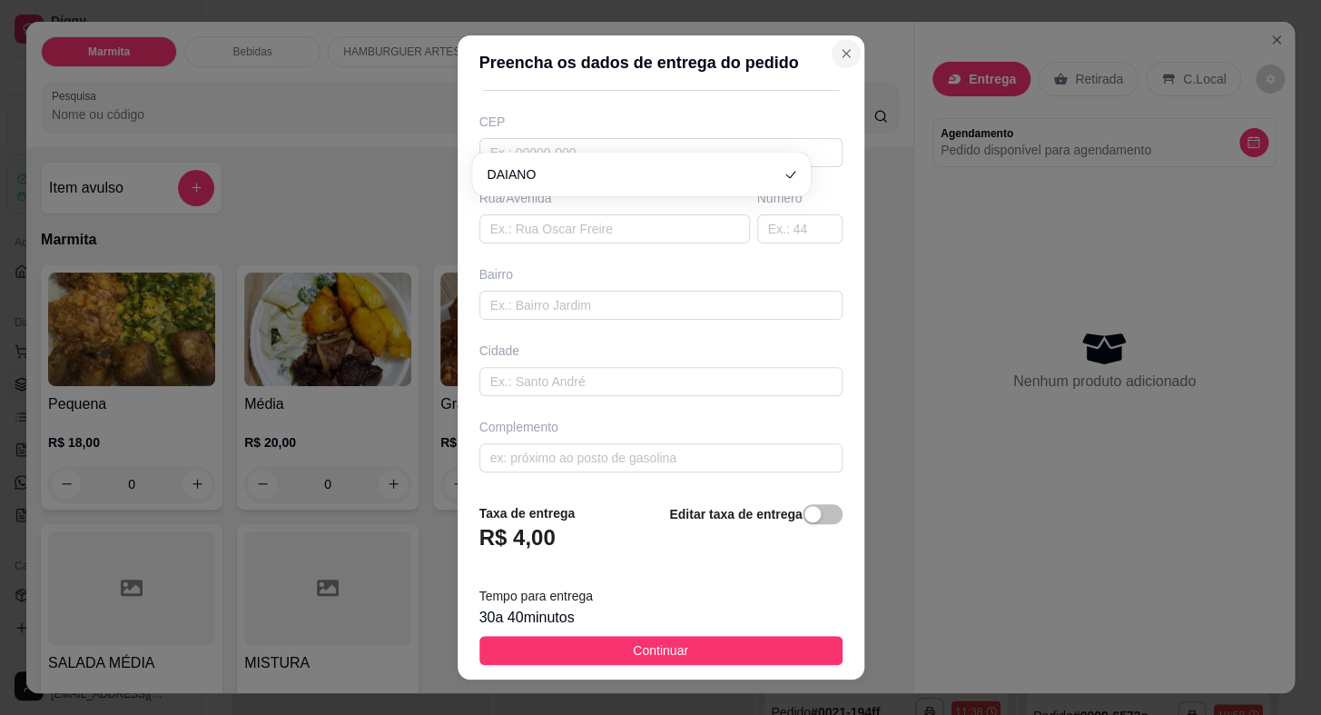
click at [832, 43] on button "Close" at bounding box center [846, 53] width 29 height 29
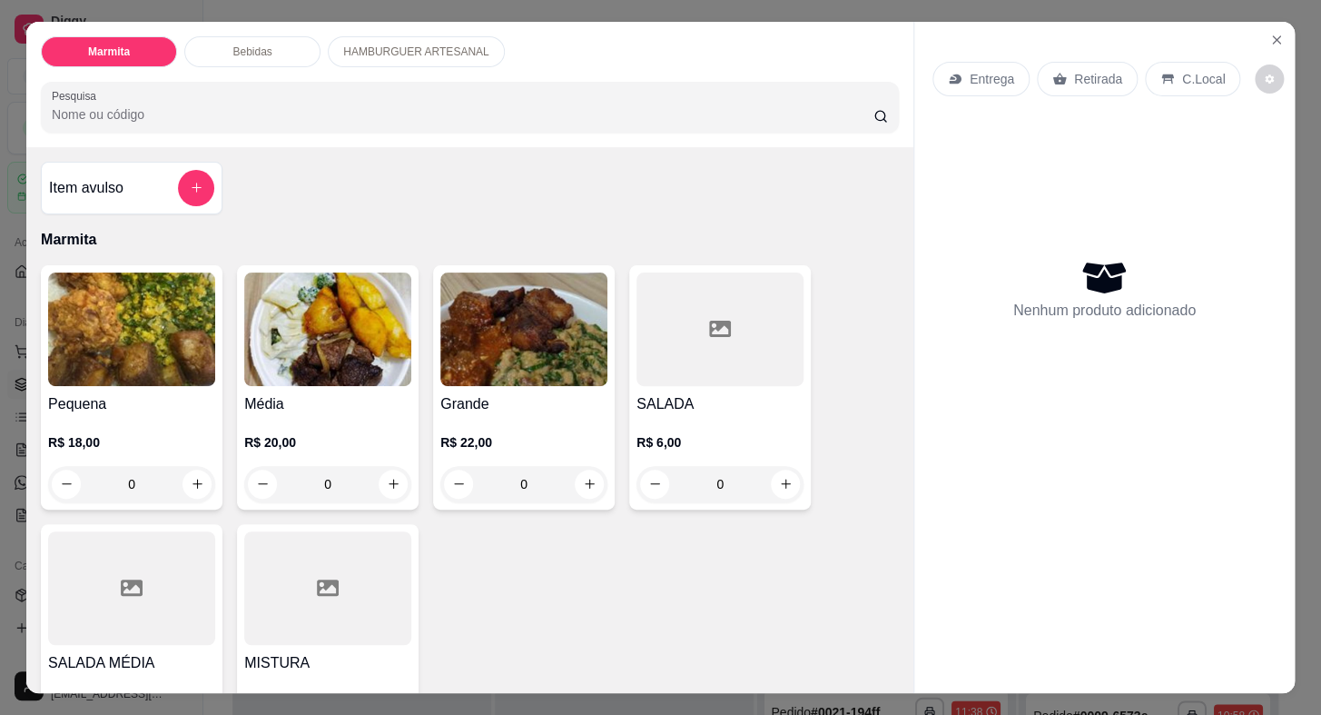
click at [1108, 78] on p "Retirada" at bounding box center [1098, 79] width 48 height 18
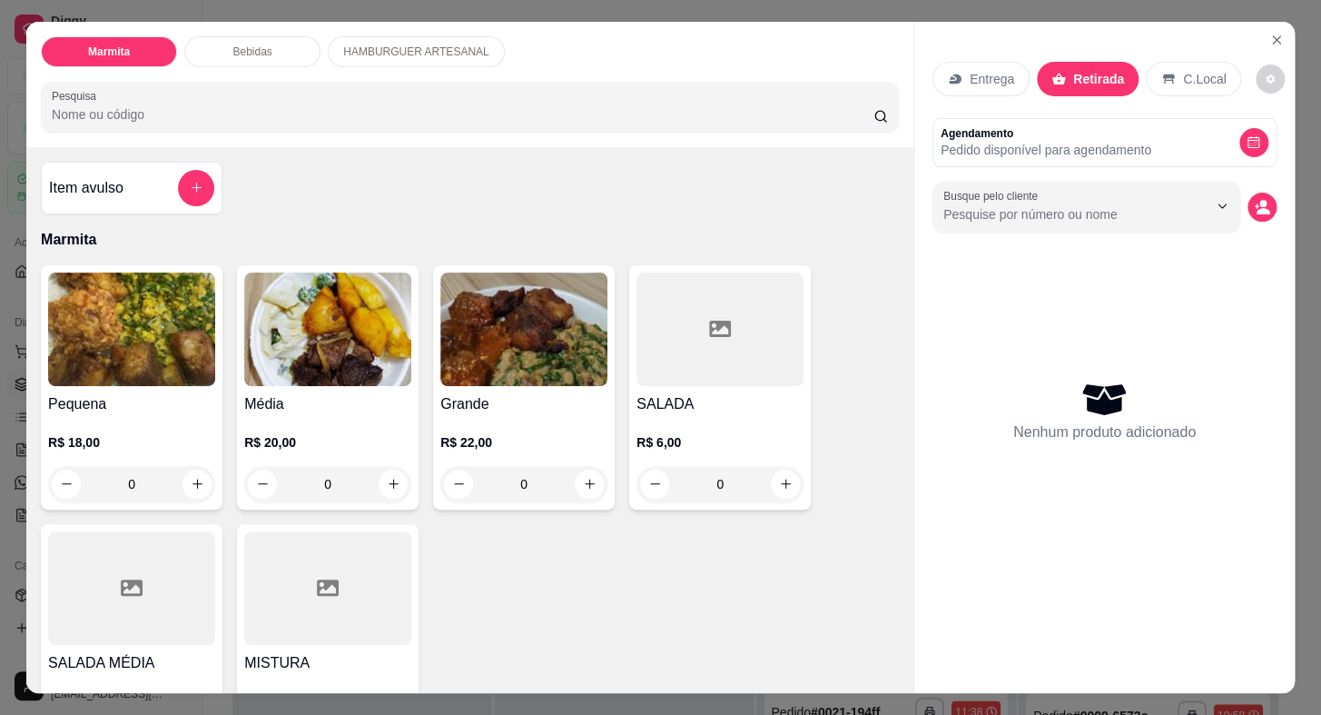
click at [1133, 233] on div "Nenhum produto adicionado" at bounding box center [1105, 411] width 344 height 356
click at [1133, 205] on input "Busque pelo cliente" at bounding box center [1061, 214] width 235 height 18
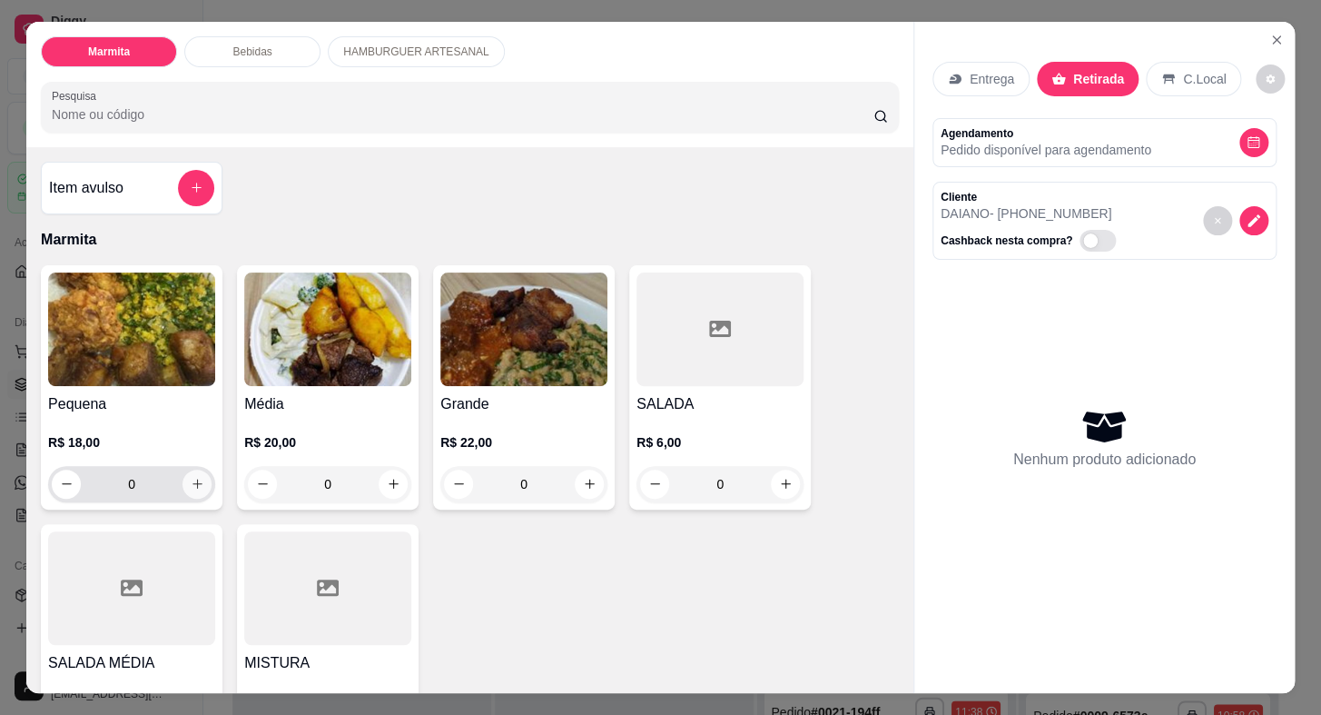
click at [191, 477] on icon "increase-product-quantity" at bounding box center [198, 484] width 14 height 14
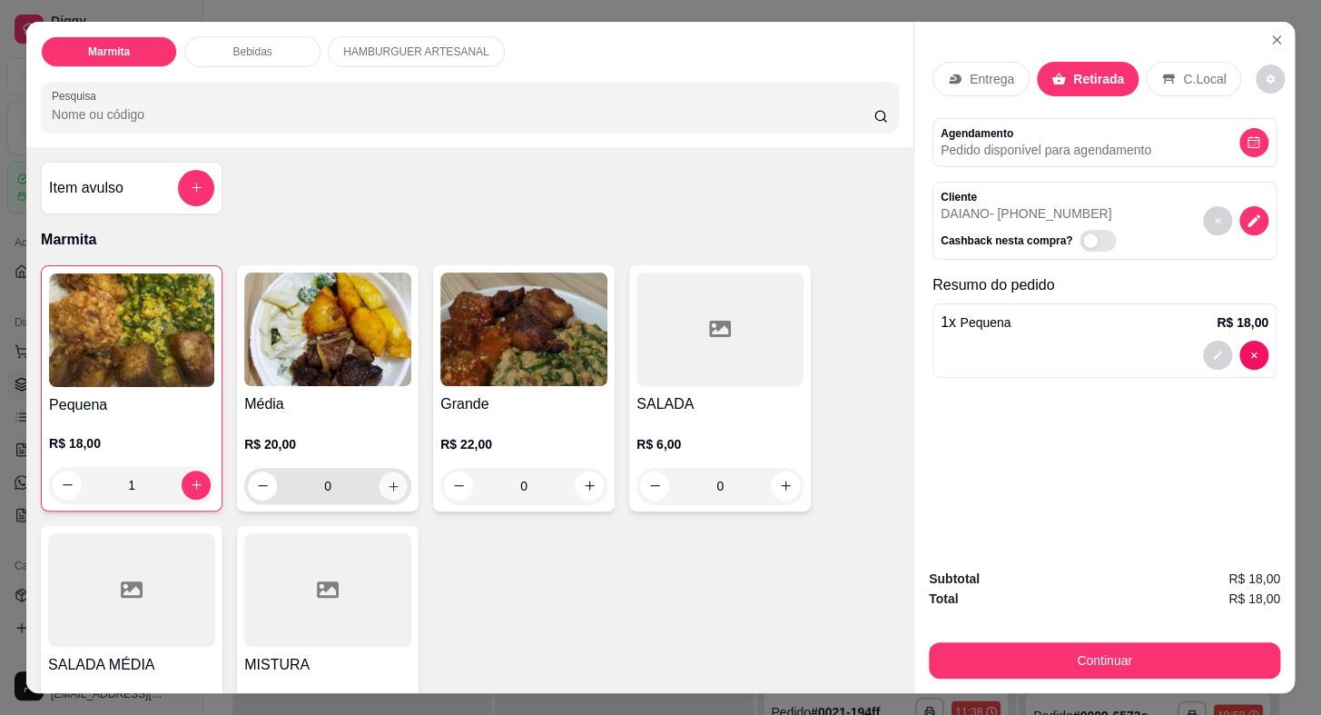
click at [394, 480] on button "increase-product-quantity" at bounding box center [394, 485] width 28 height 28
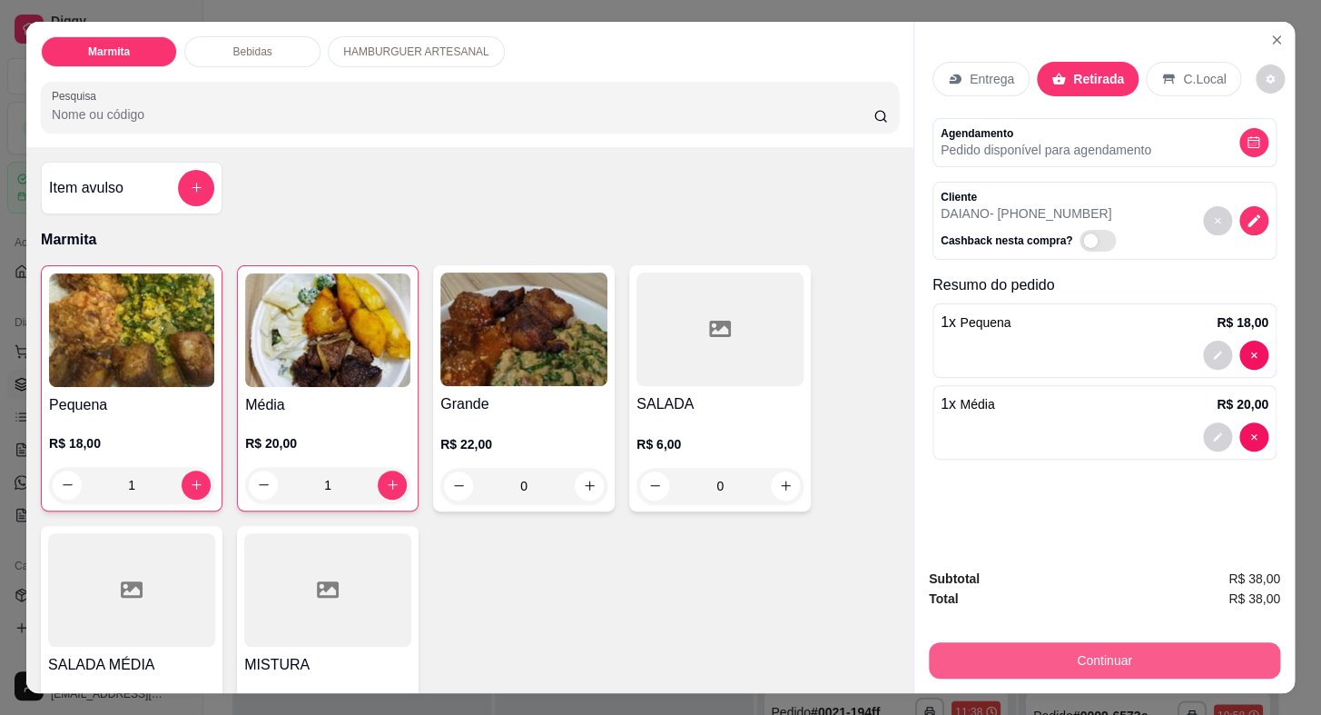
click at [1044, 655] on button "Continuar" at bounding box center [1104, 660] width 351 height 36
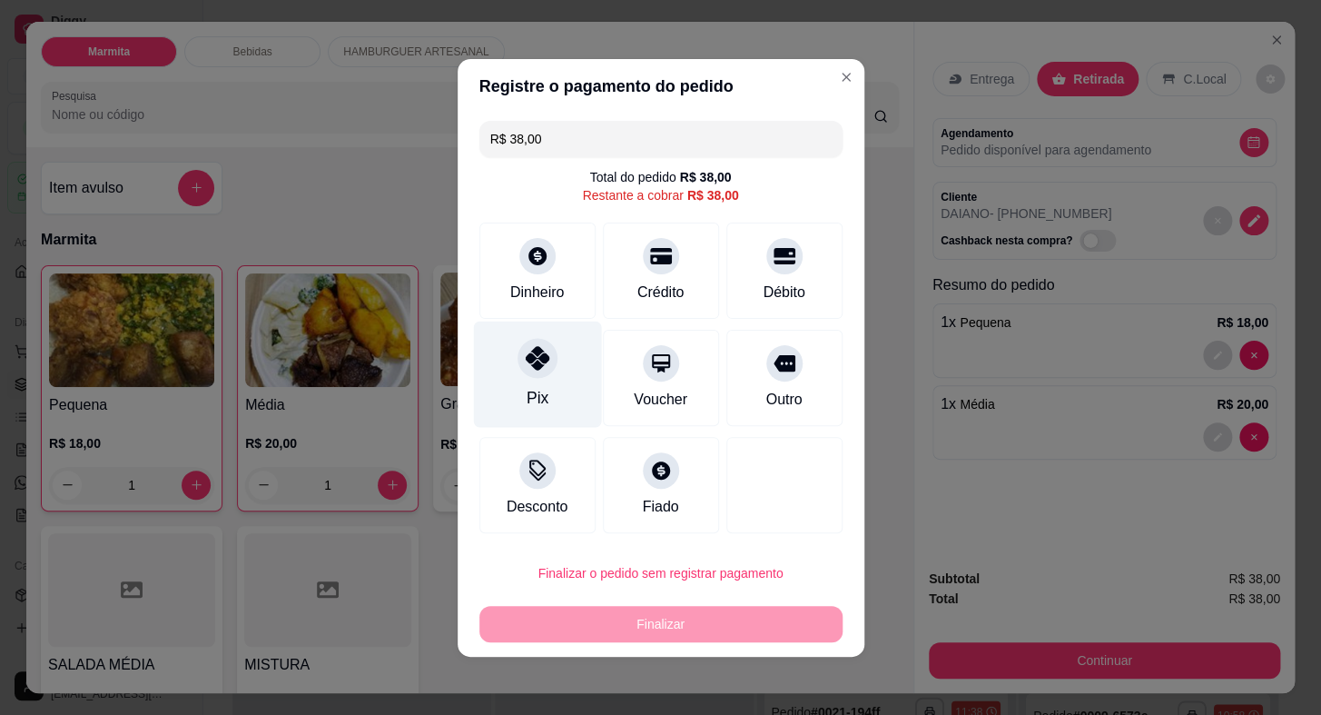
click at [538, 358] on icon at bounding box center [537, 358] width 24 height 24
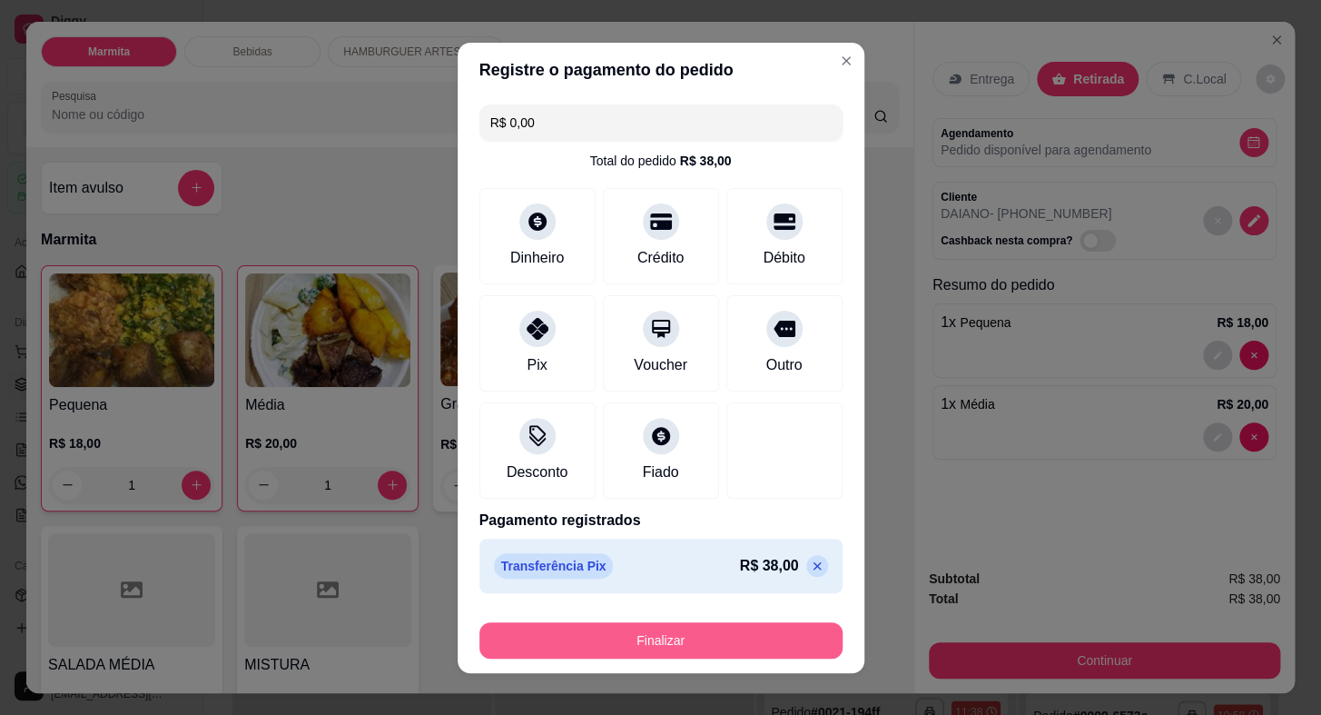
click at [723, 646] on button "Finalizar" at bounding box center [661, 640] width 363 height 36
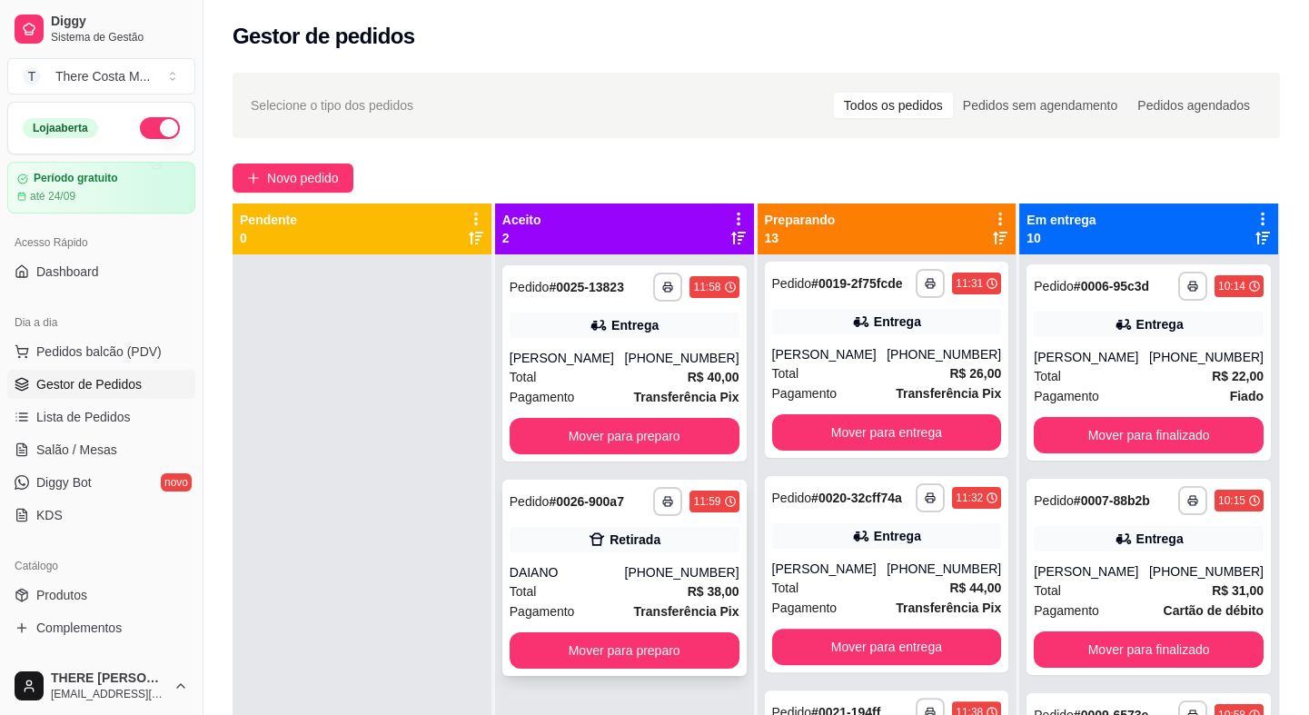
click at [646, 618] on strong "Transferência Pix" at bounding box center [686, 611] width 105 height 15
click at [675, 430] on button "Mover para preparo" at bounding box center [624, 436] width 223 height 35
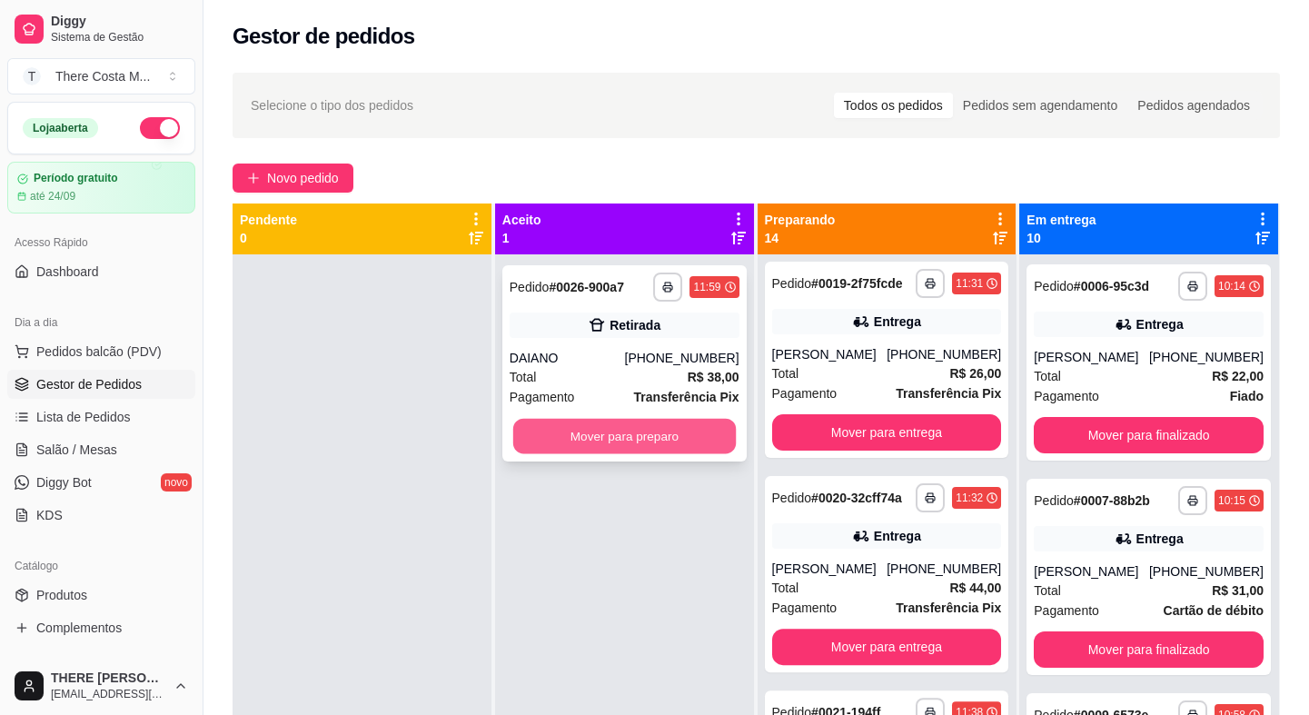
click at [679, 435] on button "Mover para preparo" at bounding box center [624, 436] width 223 height 35
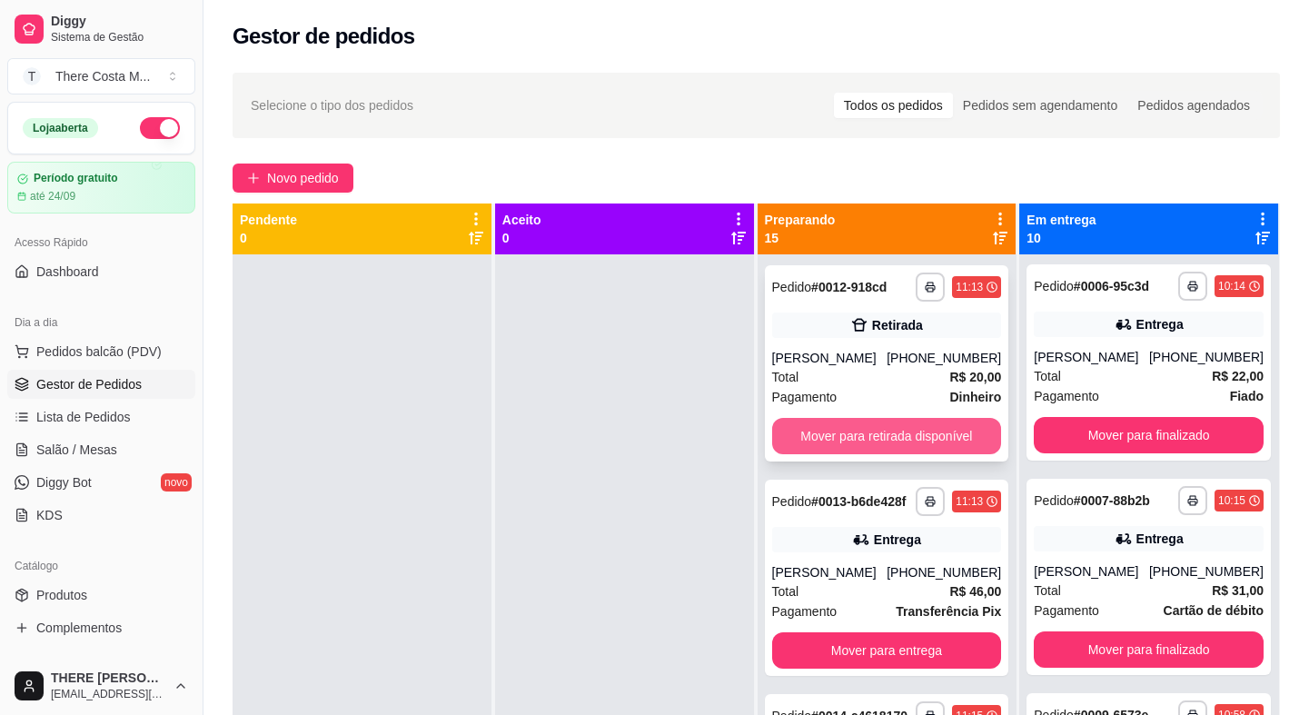
click at [839, 437] on button "Mover para retirada disponível" at bounding box center [887, 436] width 230 height 36
click at [827, 442] on button "Mover para entrega" at bounding box center [886, 436] width 223 height 35
click at [823, 442] on button "Mover para entrega" at bounding box center [886, 436] width 223 height 35
click at [823, 442] on button "Mover para entrega" at bounding box center [887, 436] width 230 height 36
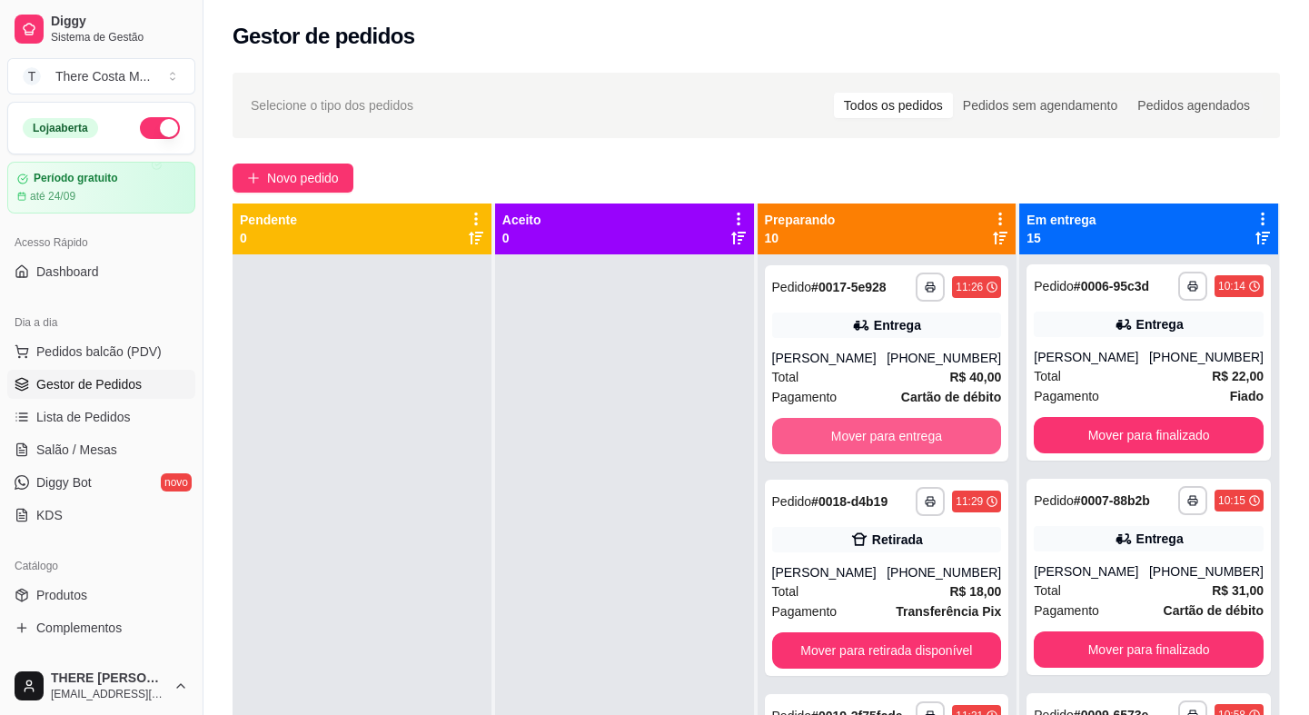
click at [823, 442] on button "Mover para entrega" at bounding box center [887, 436] width 230 height 36
click at [823, 440] on button "Mover para retirada disponível" at bounding box center [886, 436] width 223 height 35
click at [823, 440] on button "Mover para entrega" at bounding box center [886, 436] width 223 height 35
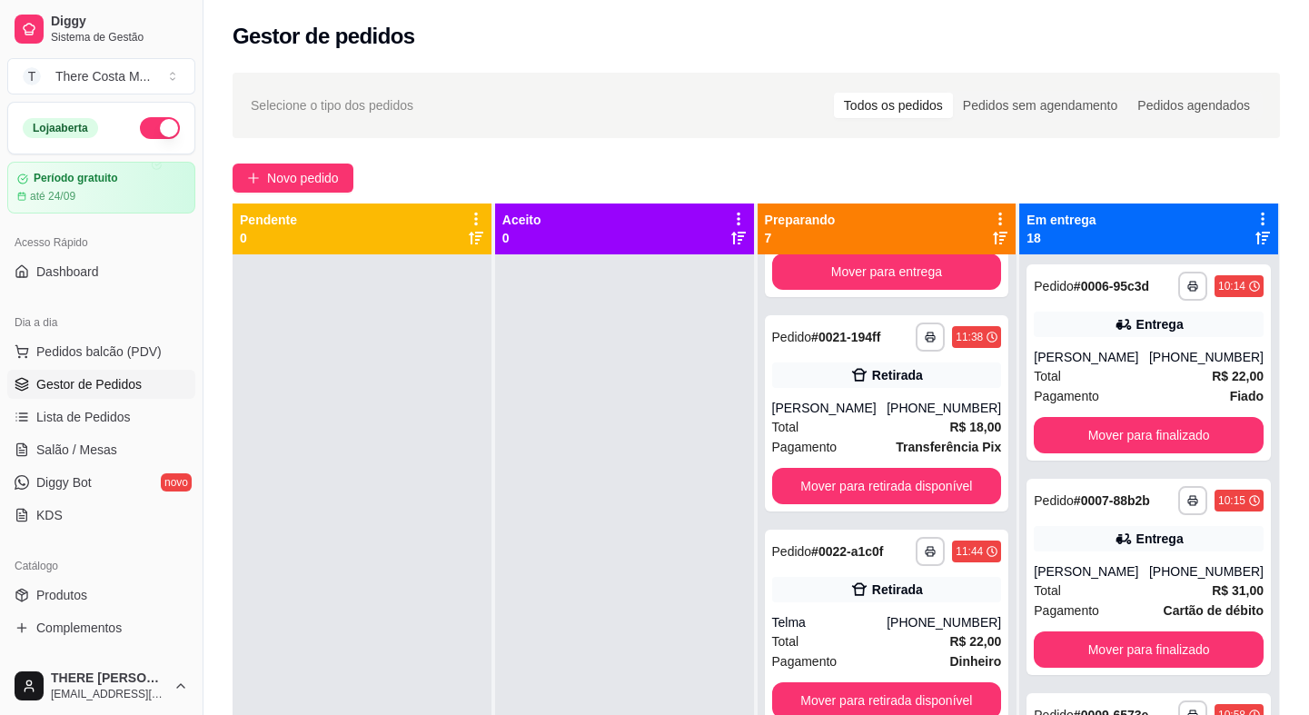
scroll to position [247, 0]
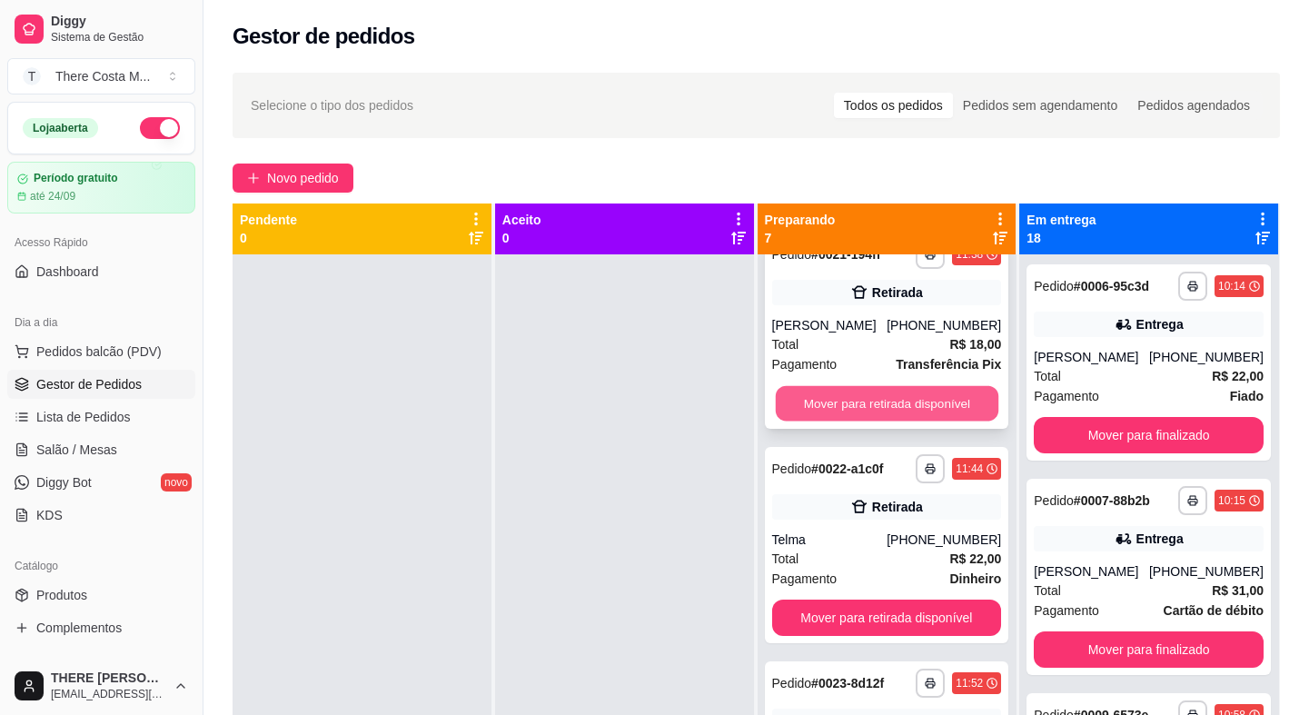
click at [883, 409] on button "Mover para retirada disponível" at bounding box center [886, 403] width 223 height 35
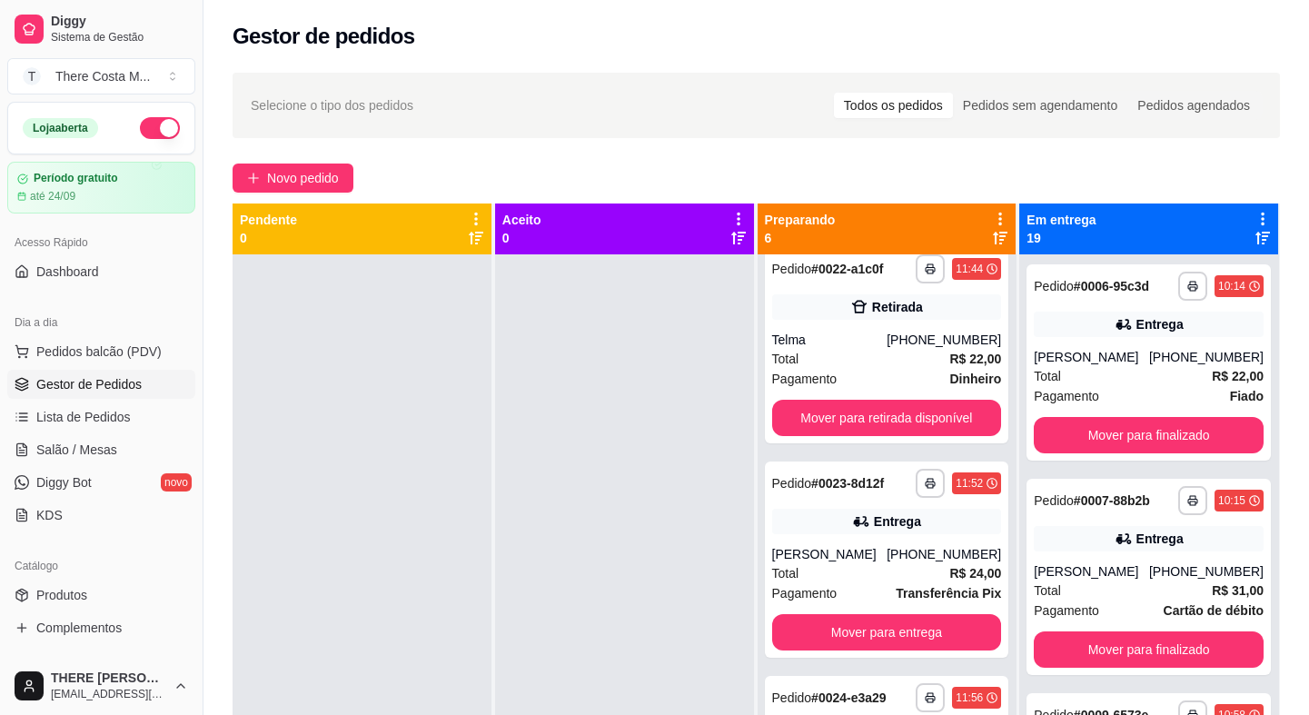
scroll to position [33, 0]
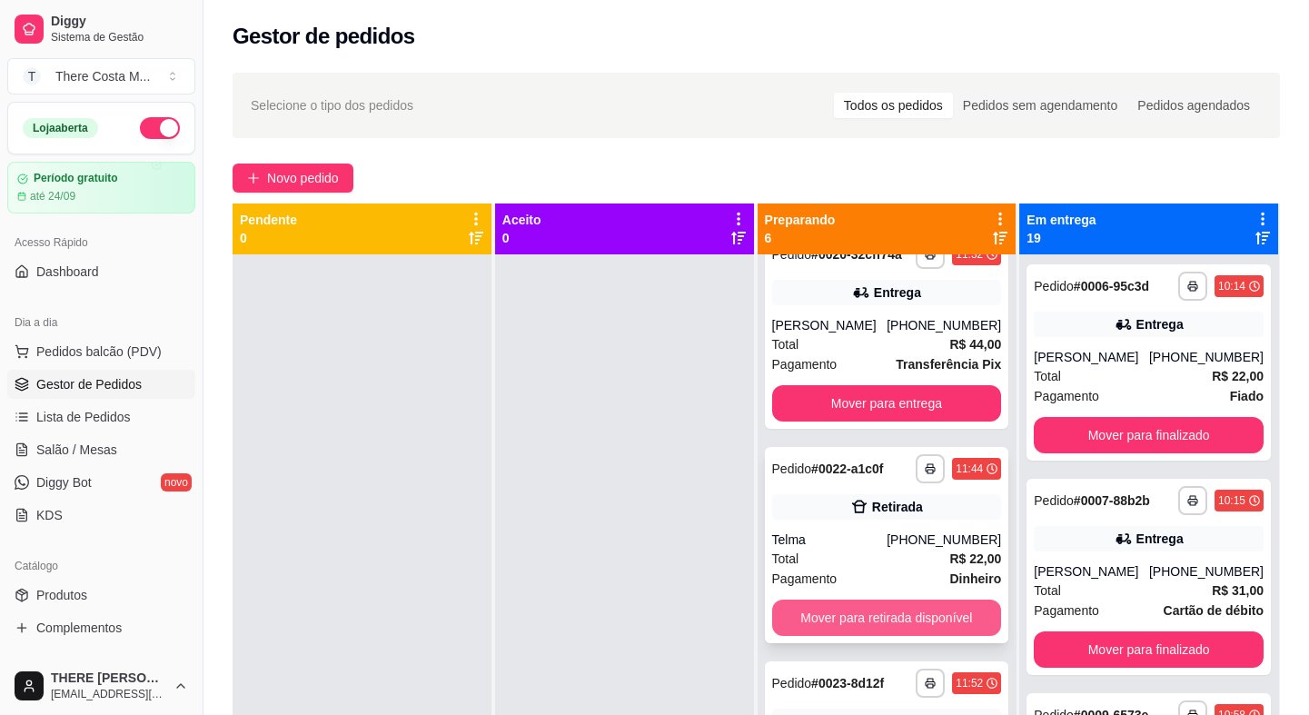
click at [832, 627] on button "Mover para retirada disponível" at bounding box center [887, 617] width 230 height 36
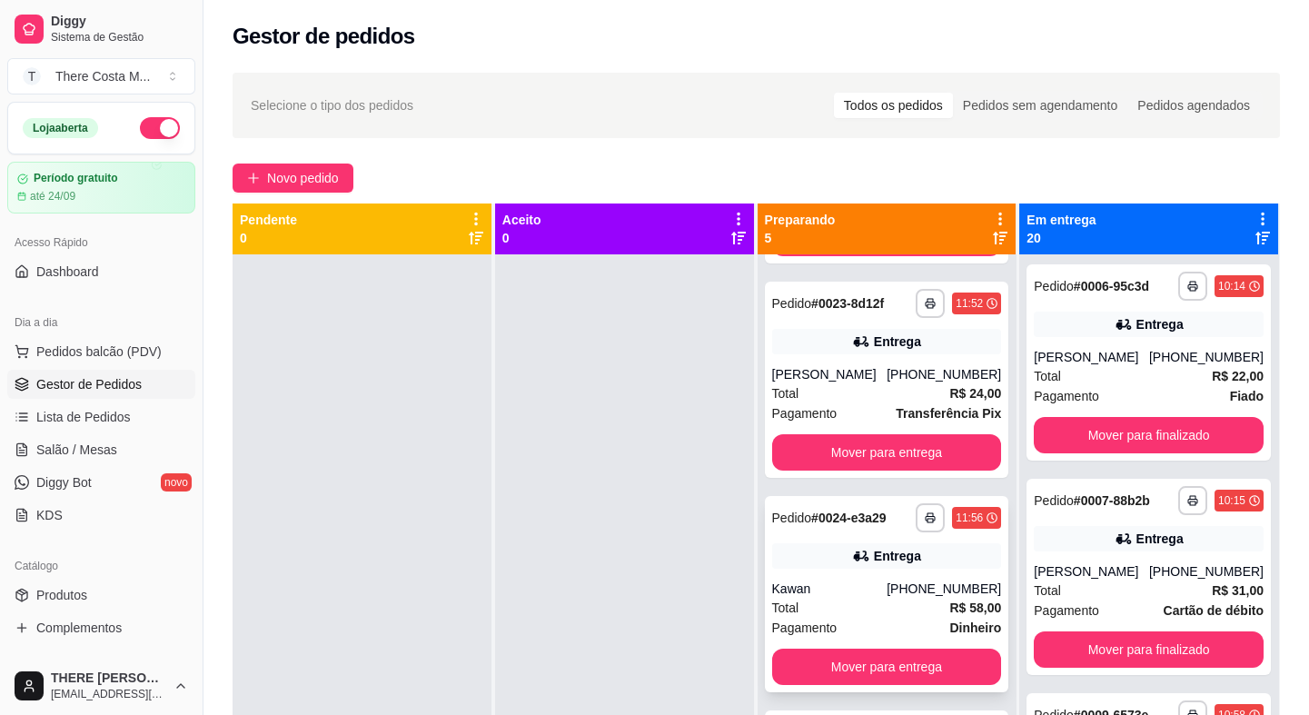
scroll to position [281, 0]
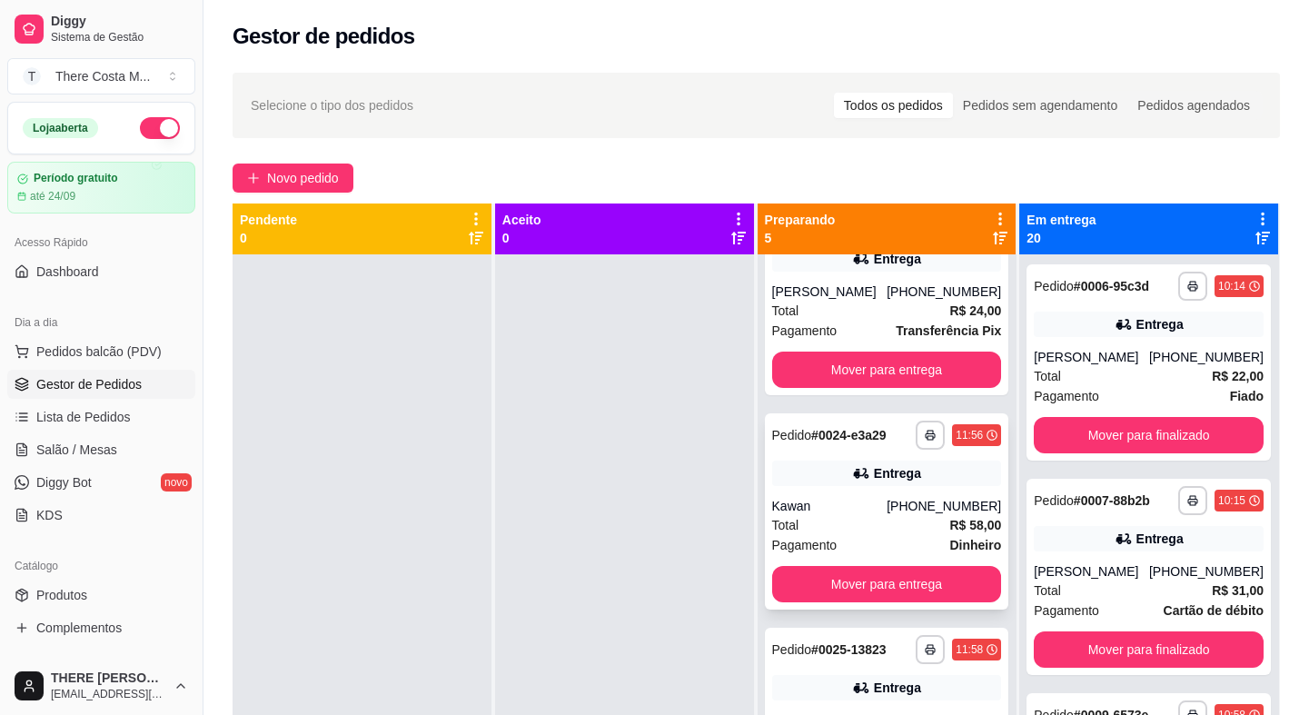
click at [868, 535] on div "Total R$ 58,00" at bounding box center [887, 525] width 230 height 20
click at [914, 515] on div "[PHONE_NUMBER]" at bounding box center [943, 506] width 114 height 18
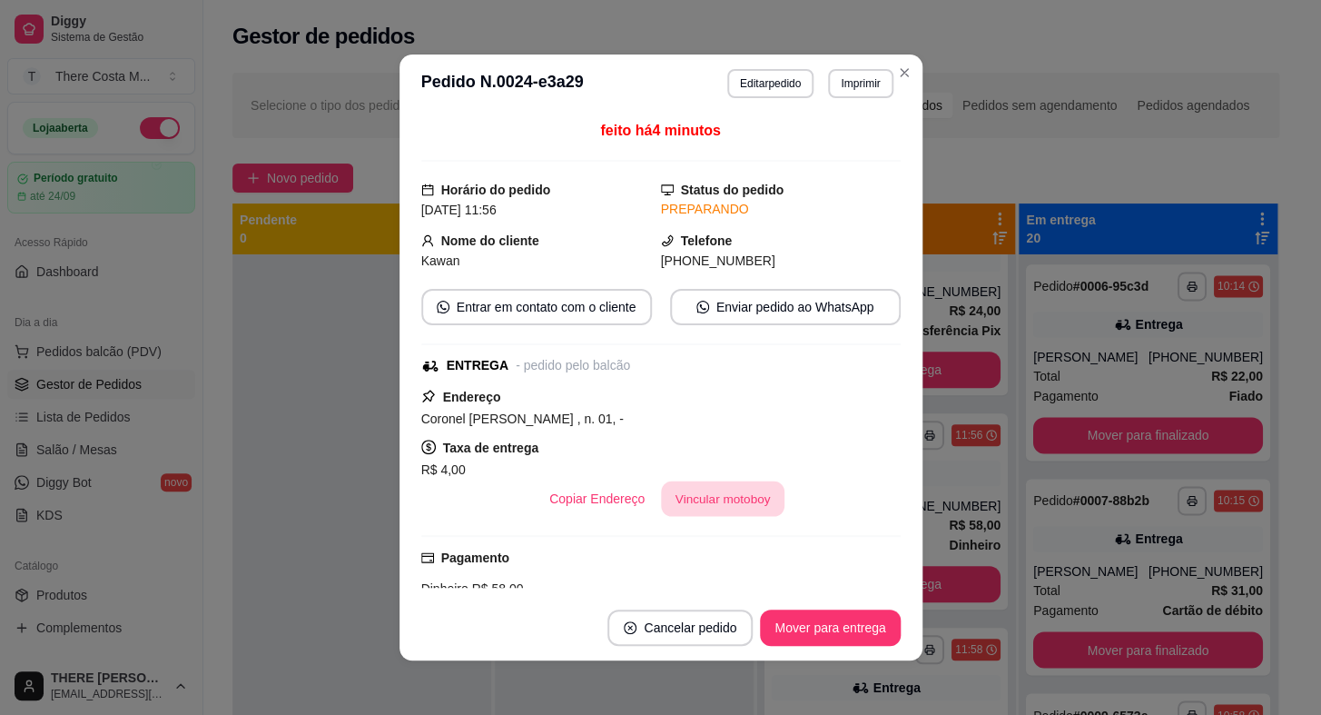
click at [680, 502] on button "Vincular motoboy" at bounding box center [723, 498] width 124 height 35
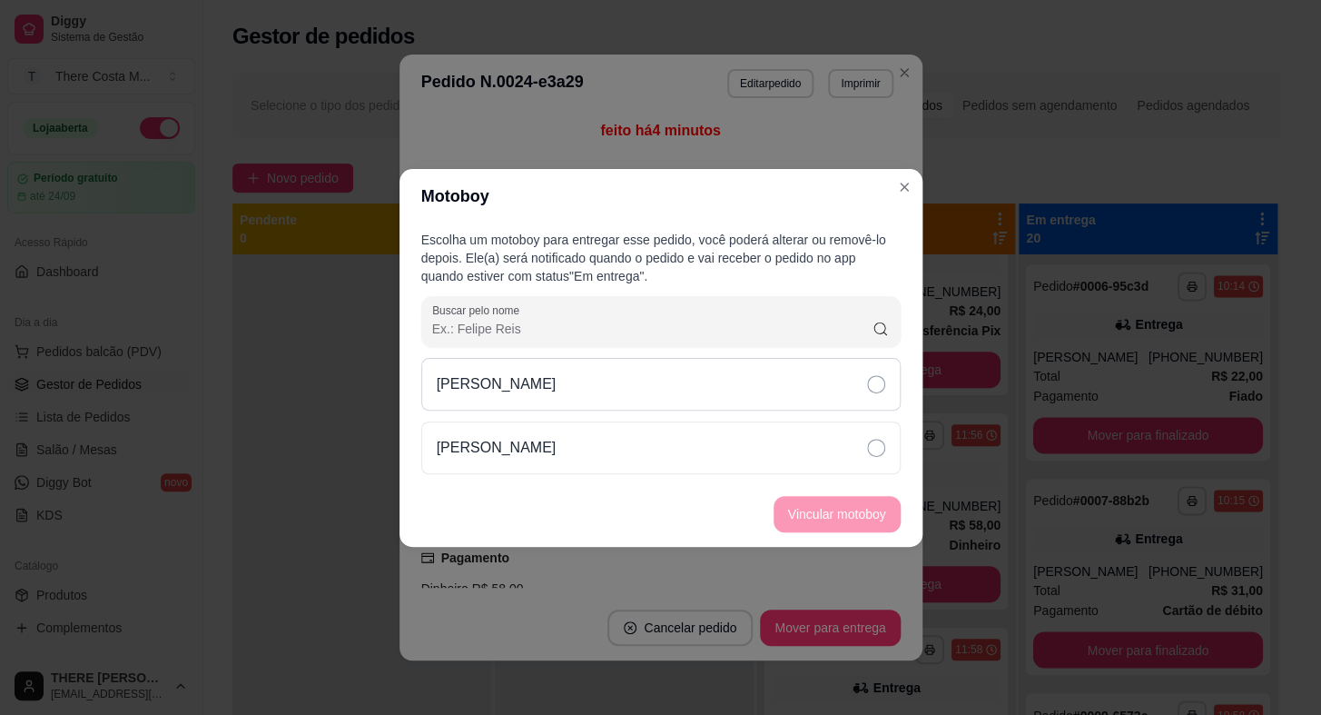
click at [817, 407] on div "[PERSON_NAME]" at bounding box center [661, 384] width 480 height 53
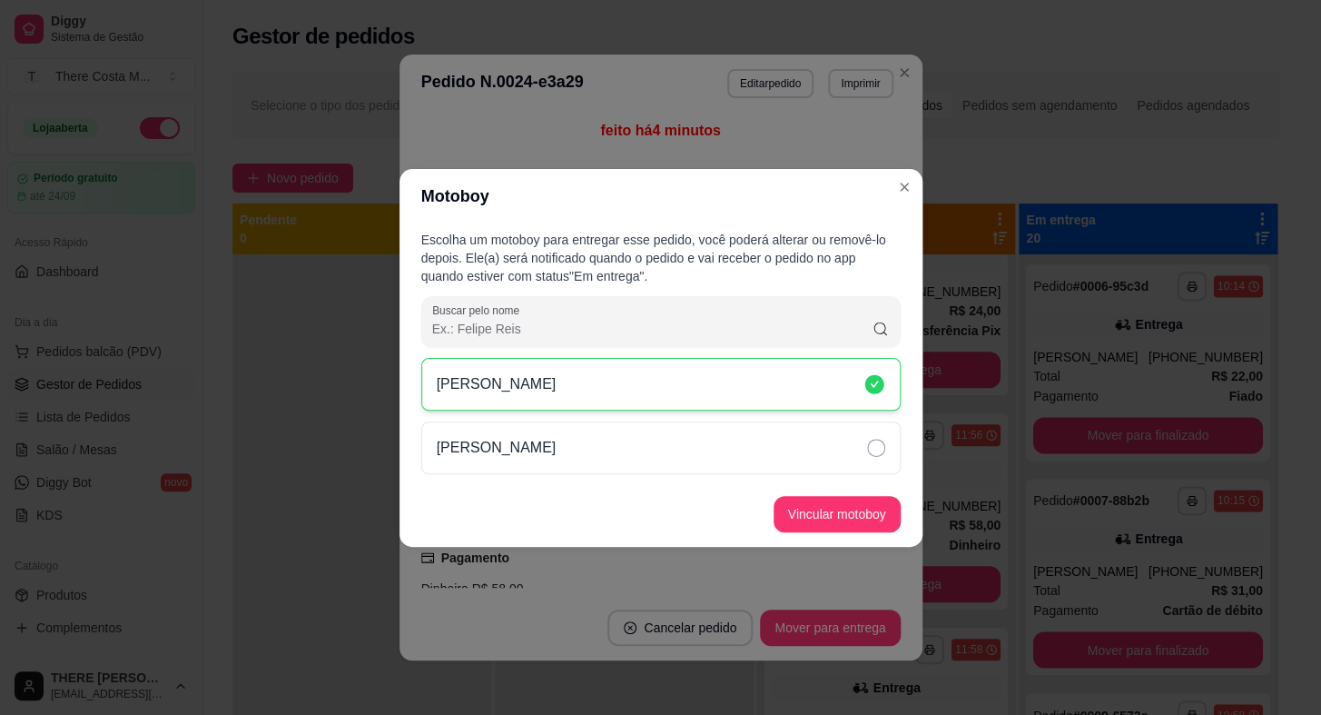
click at [828, 505] on footer "Vincular motoboy" at bounding box center [661, 513] width 523 height 65
click at [827, 507] on button "Vincular motoboy" at bounding box center [838, 513] width 124 height 35
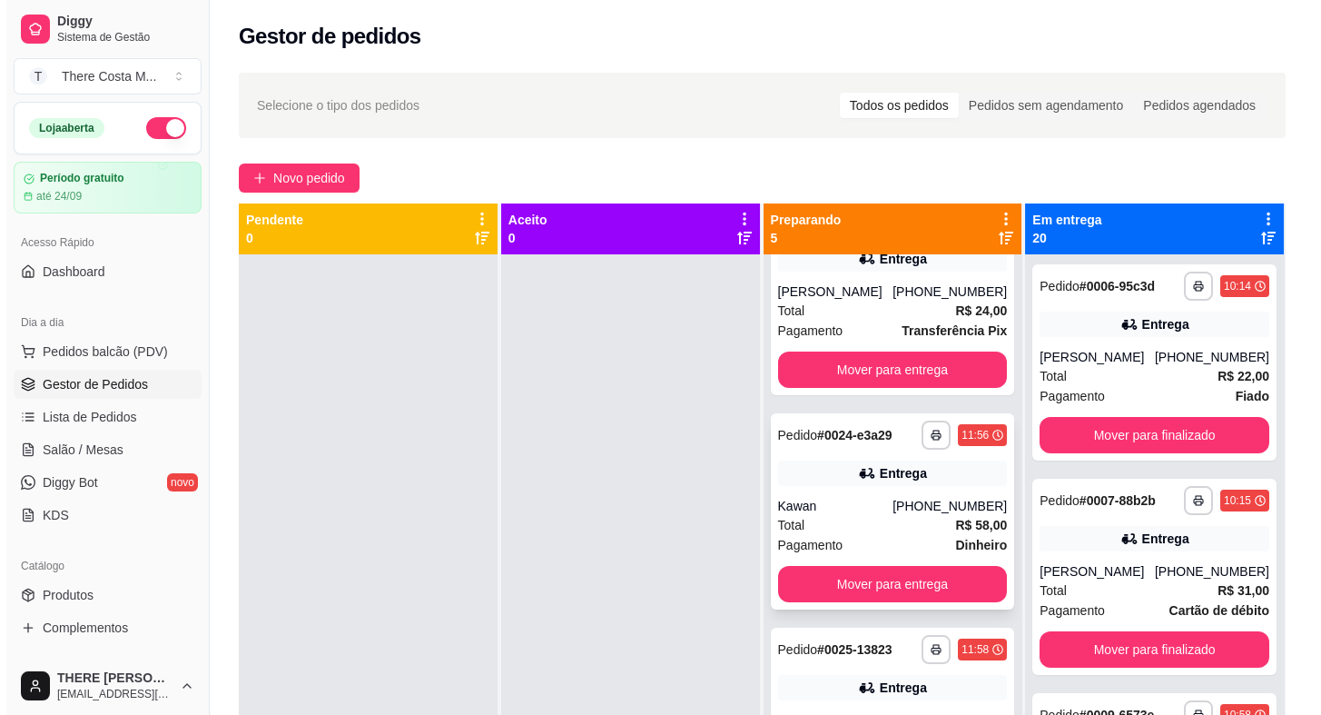
scroll to position [389, 0]
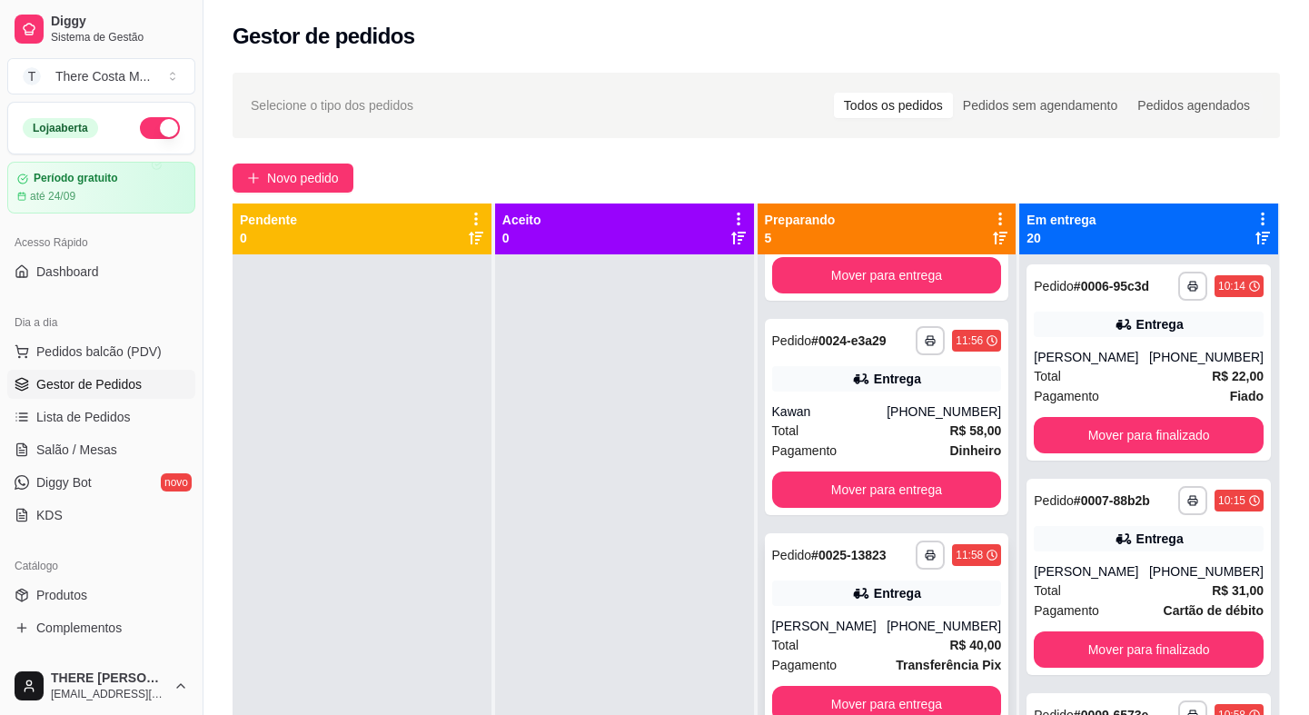
click at [839, 616] on div "**********" at bounding box center [887, 631] width 244 height 196
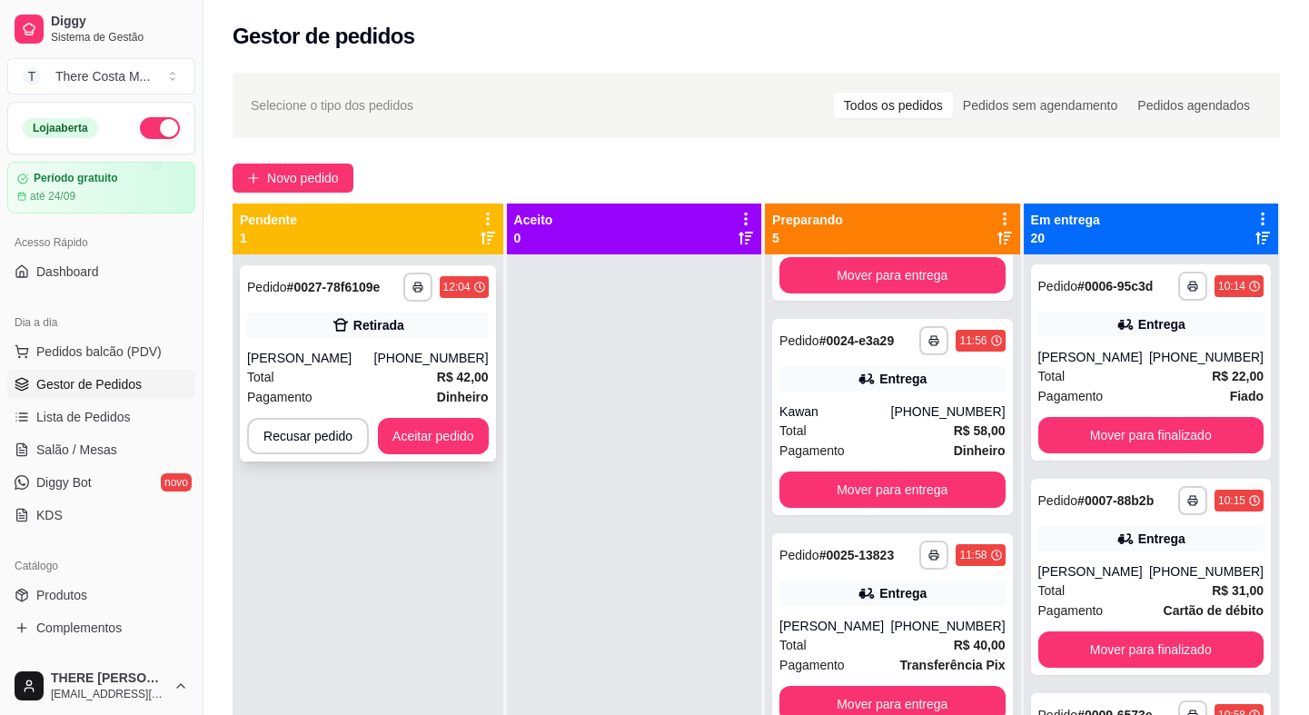
click at [408, 365] on div "[PHONE_NUMBER]" at bounding box center [431, 358] width 114 height 18
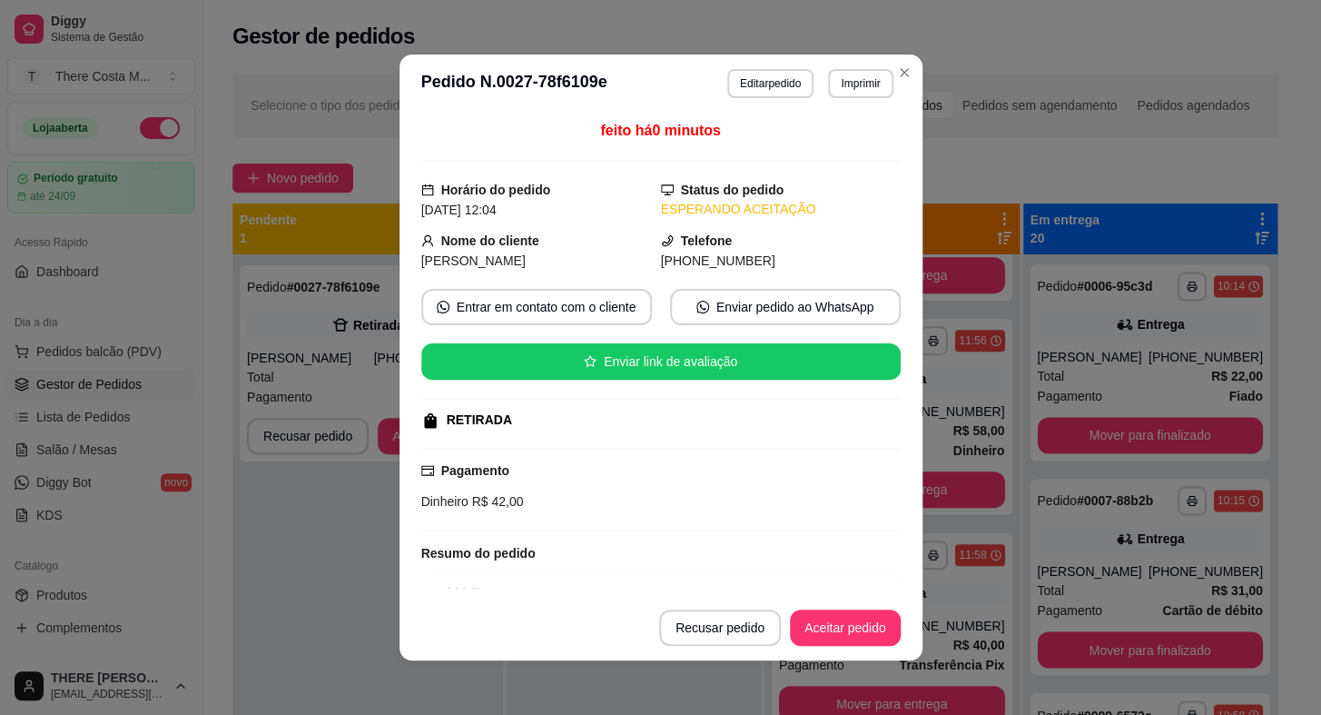
scroll to position [151, 0]
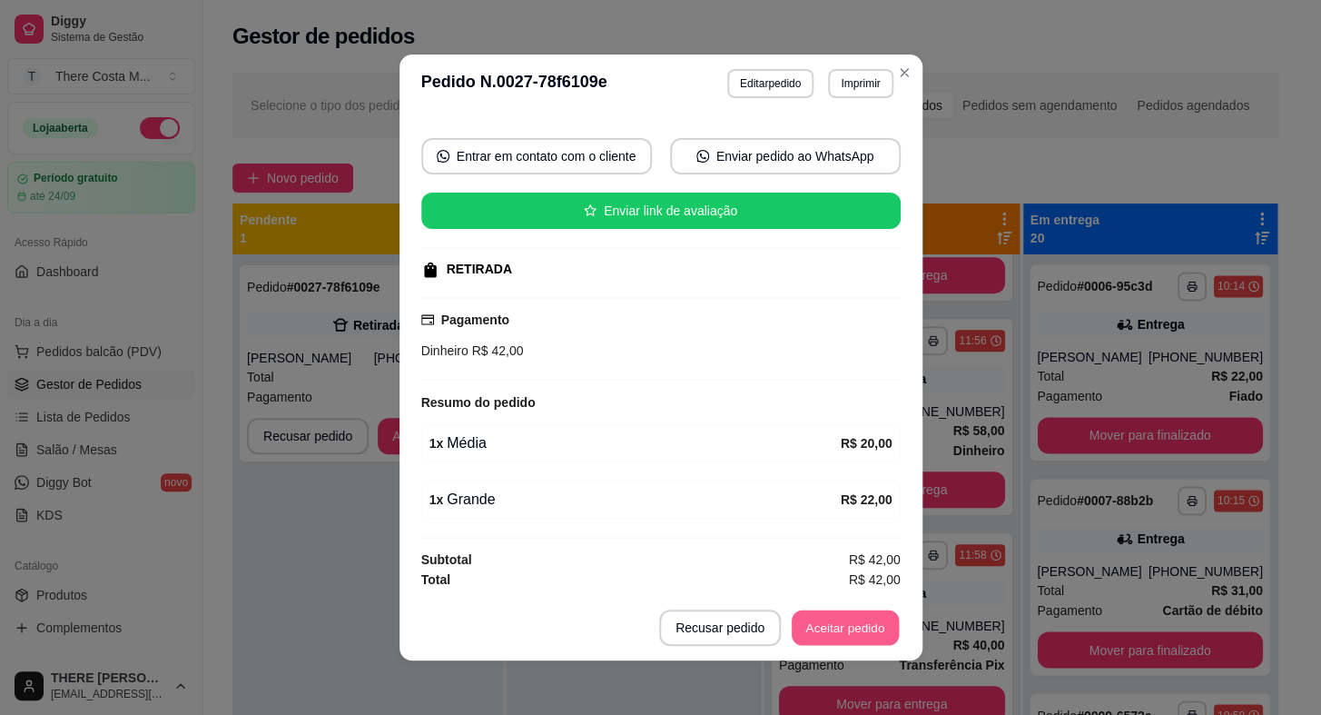
click at [852, 627] on button "Aceitar pedido" at bounding box center [845, 627] width 107 height 35
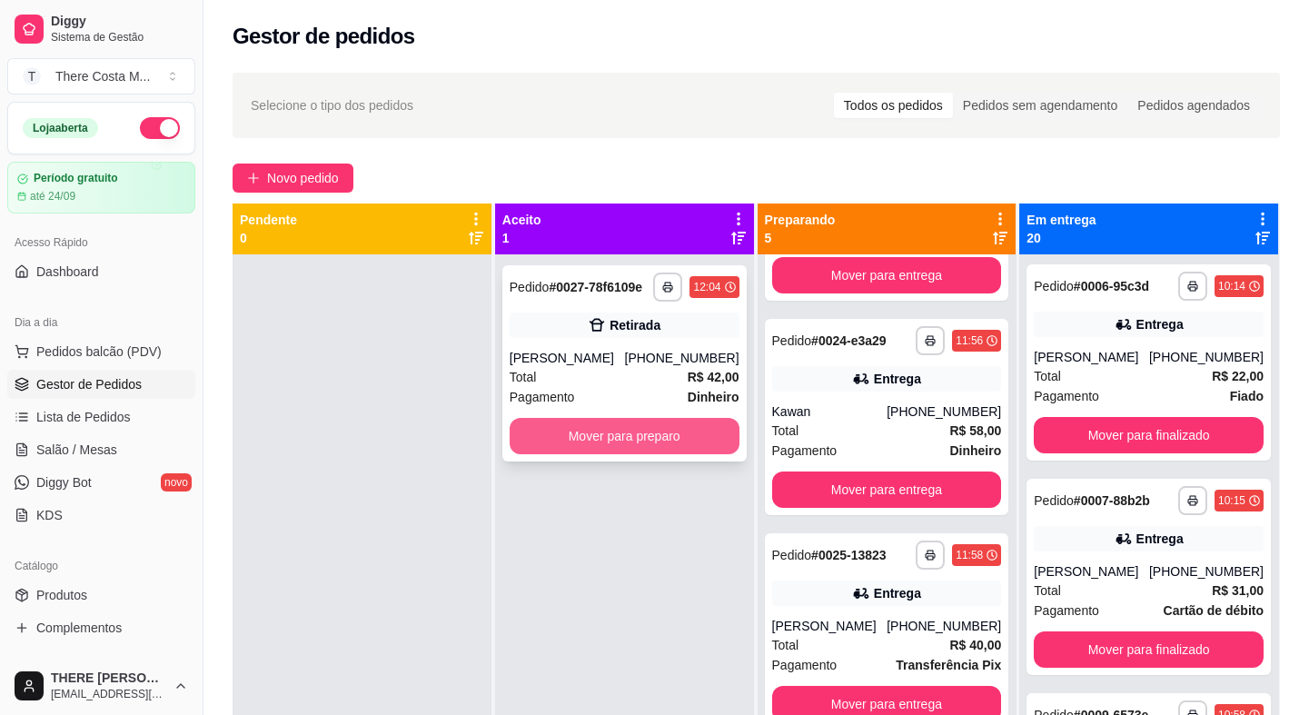
click at [570, 429] on button "Mover para preparo" at bounding box center [625, 436] width 230 height 36
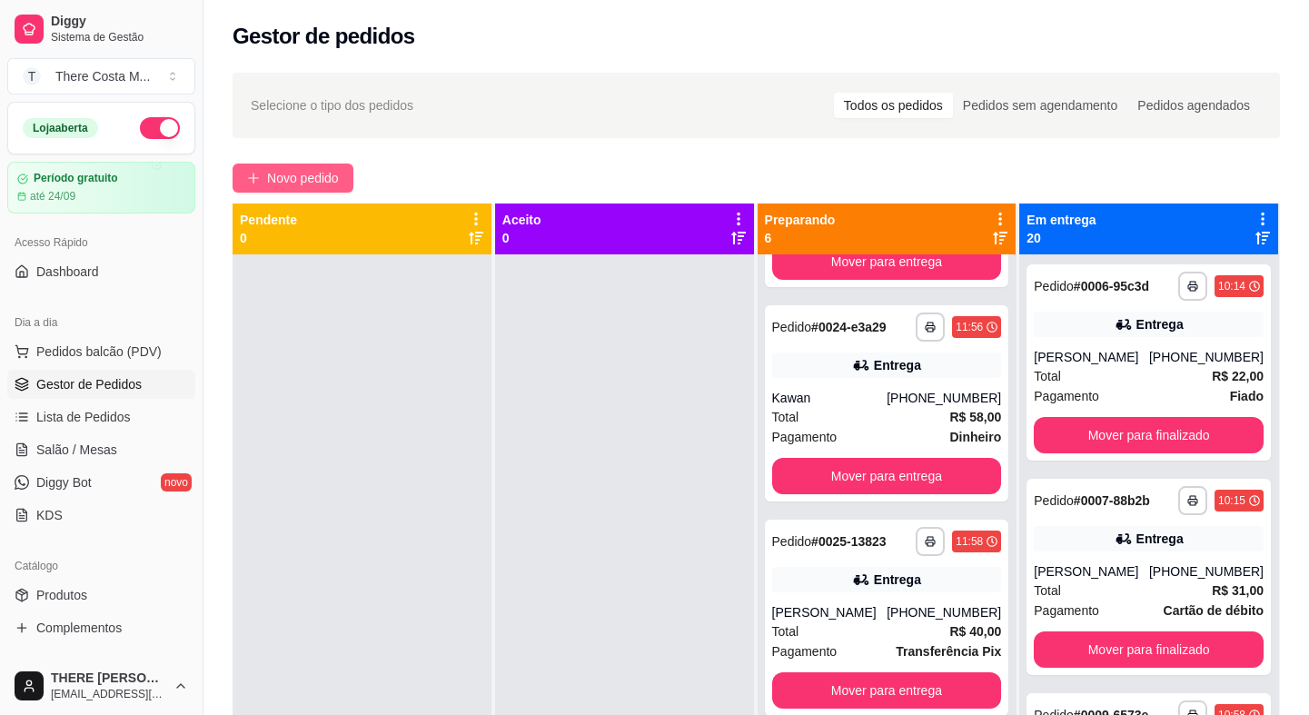
click at [341, 179] on button "Novo pedido" at bounding box center [293, 177] width 121 height 29
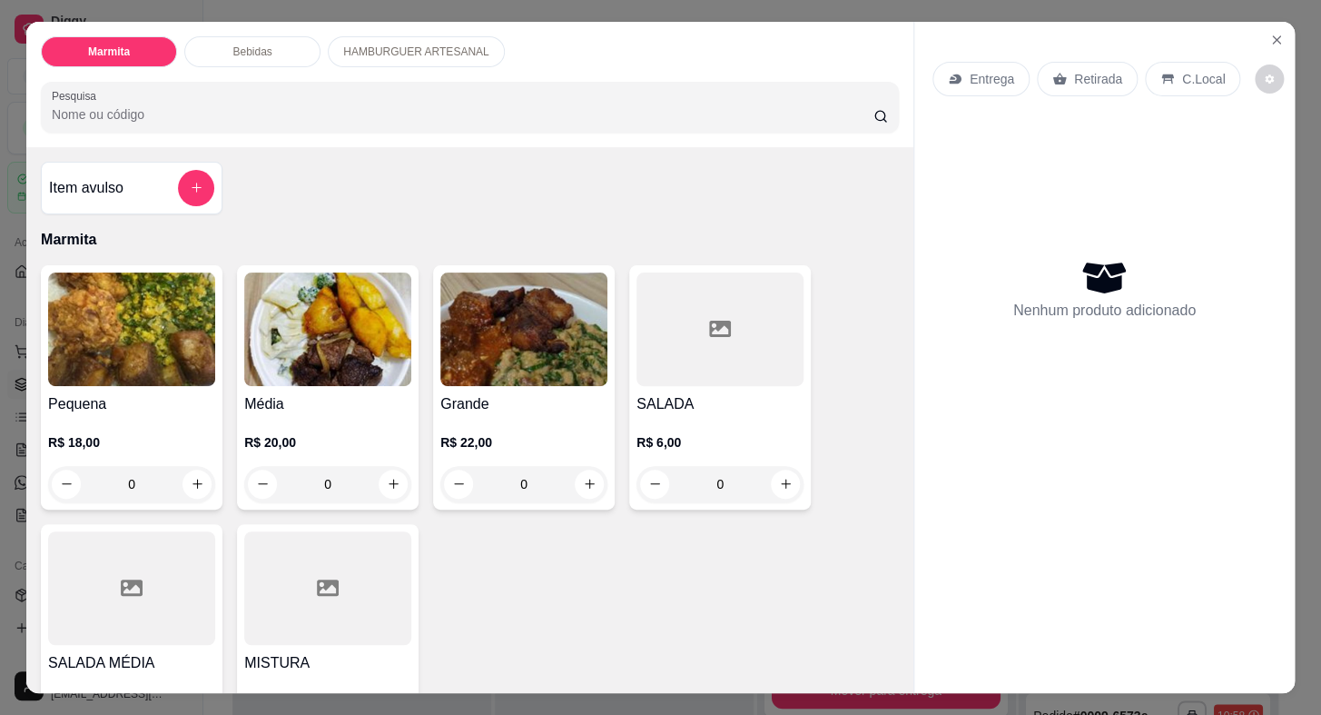
click at [1063, 63] on div "Retirada" at bounding box center [1087, 79] width 101 height 35
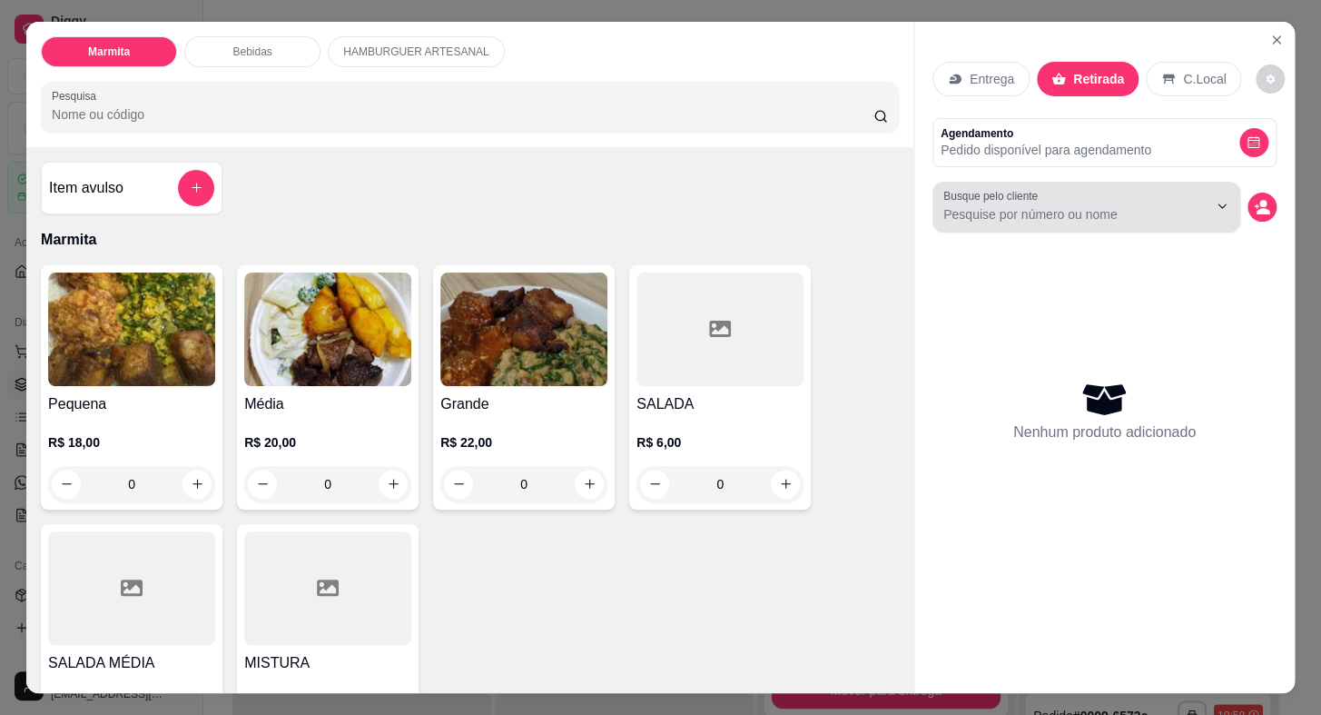
click at [1075, 220] on div "Busque pelo cliente" at bounding box center [1087, 207] width 308 height 51
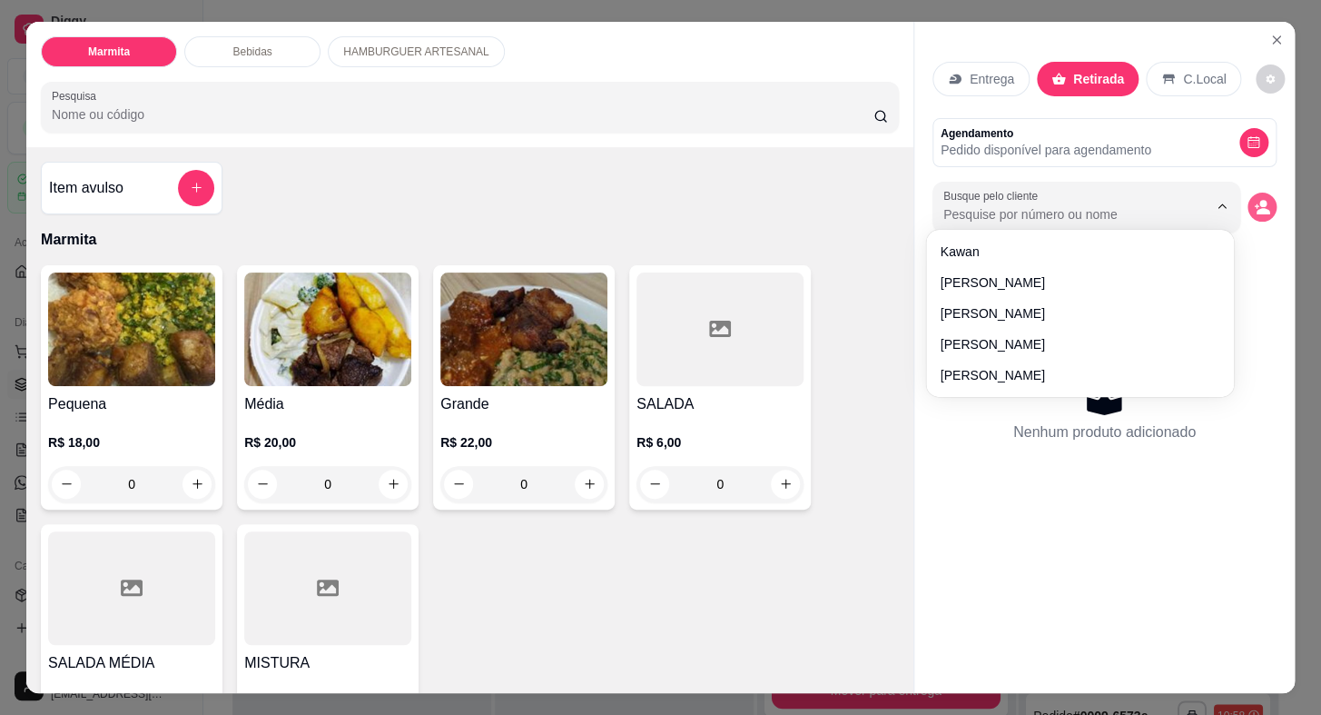
click at [1251, 193] on button "decrease-product-quantity" at bounding box center [1262, 207] width 29 height 29
paste input "15 99673-3215"
click at [1252, 193] on button "decrease-product-quantity" at bounding box center [1262, 207] width 29 height 29
click at [1256, 199] on icon "decrease-product-quantity" at bounding box center [1262, 207] width 16 height 16
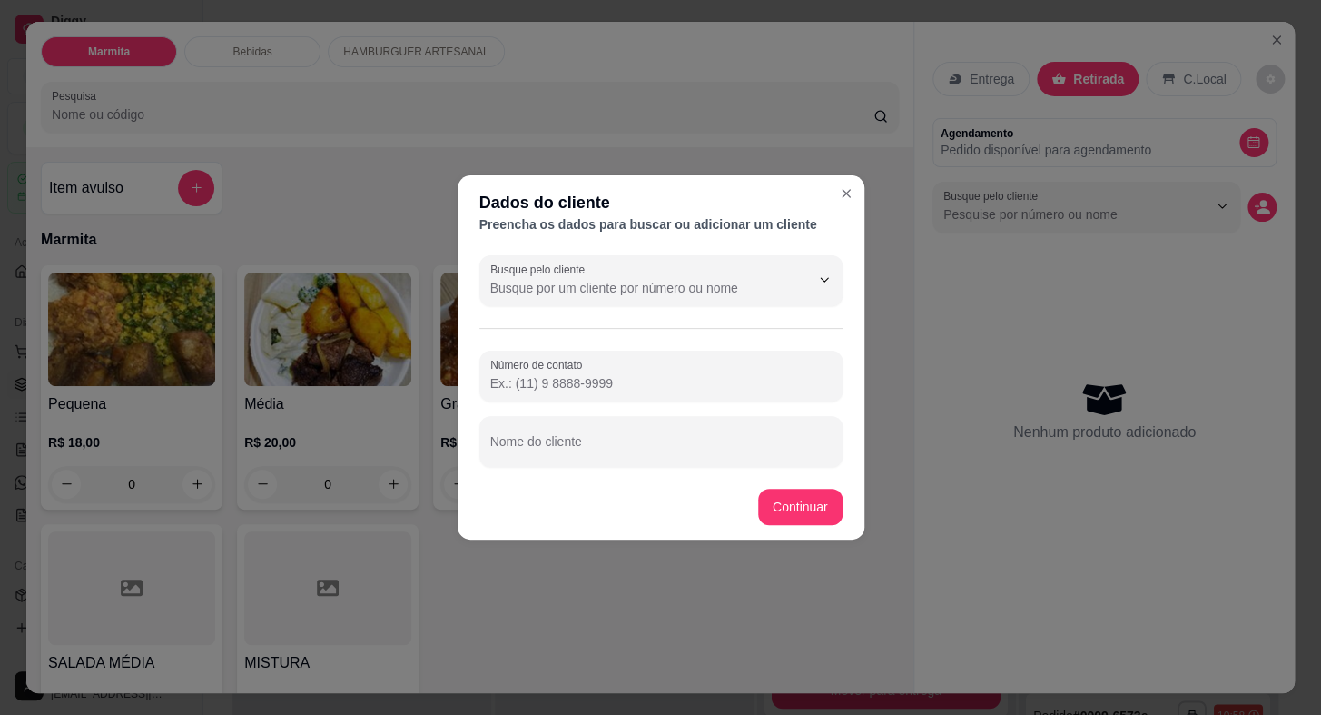
click at [643, 382] on input "Número de contato" at bounding box center [660, 383] width 341 height 18
paste input "[PHONE_NUMBER]"
click at [628, 446] on input "Nome do cliente" at bounding box center [660, 449] width 341 height 18
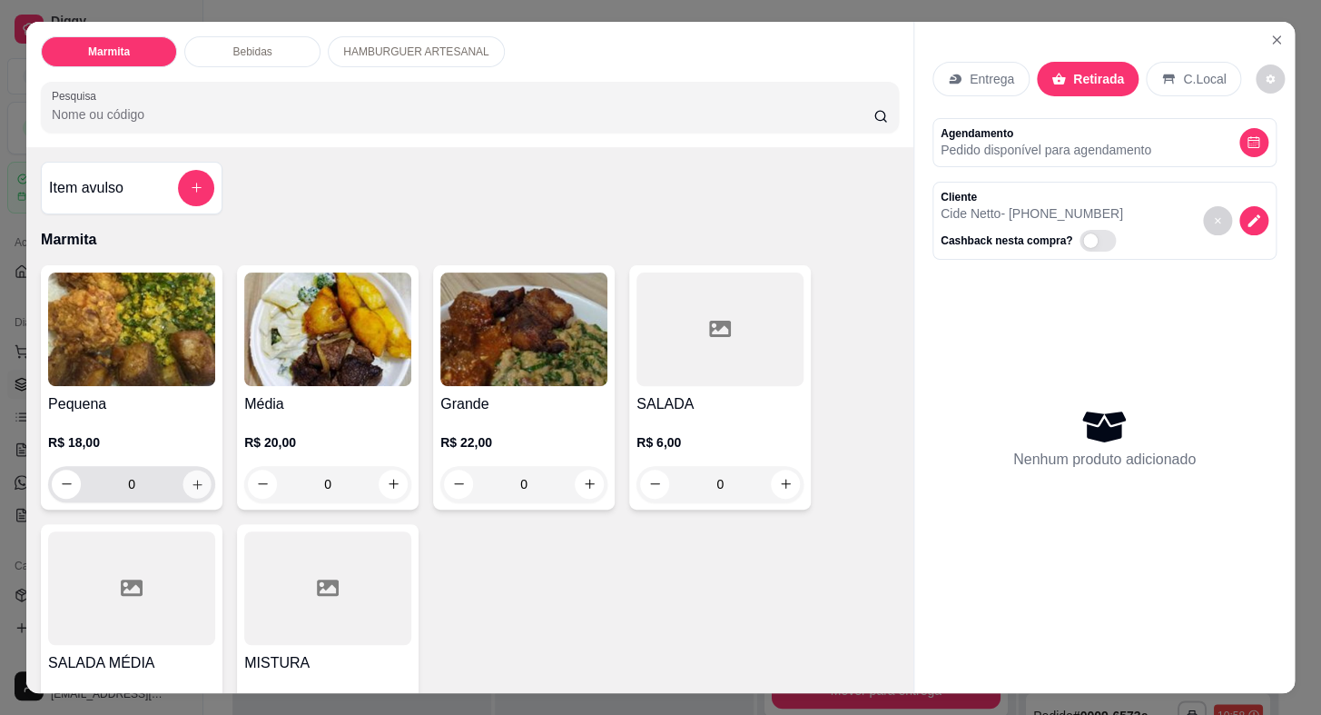
click at [193, 486] on button "increase-product-quantity" at bounding box center [197, 484] width 28 height 28
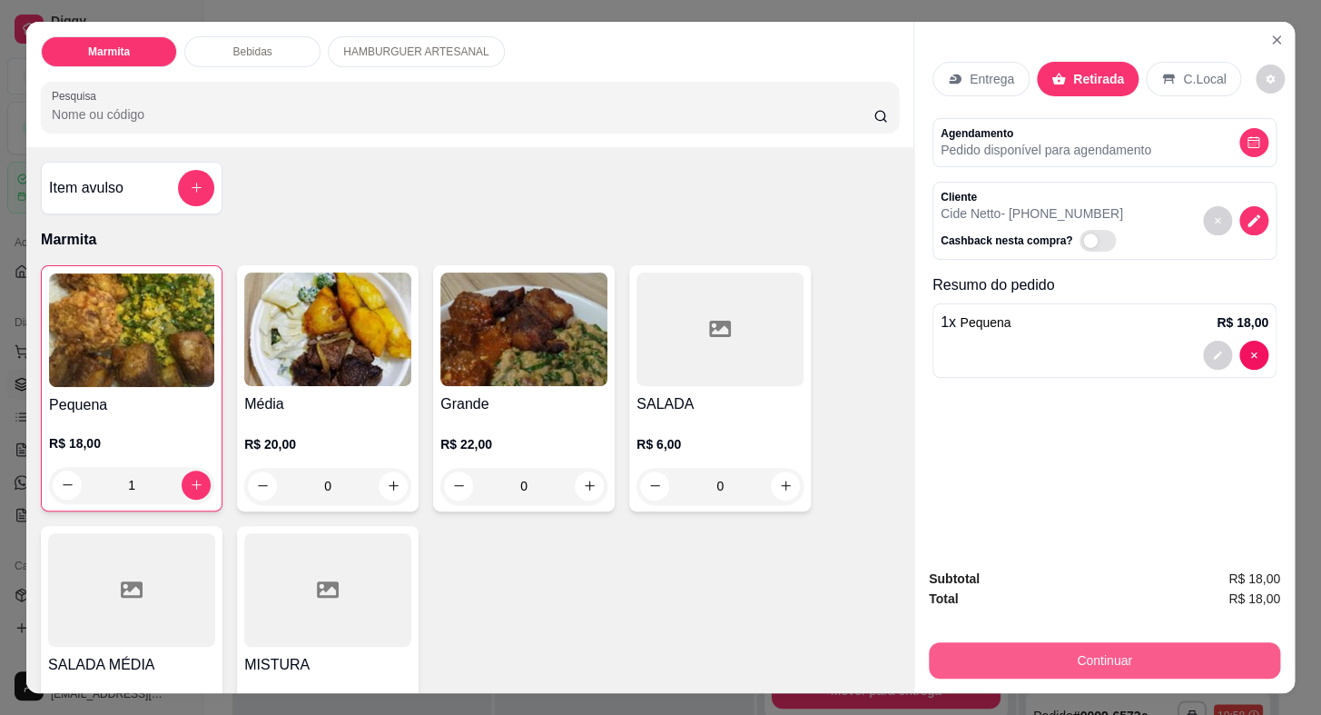
click at [1009, 642] on button "Continuar" at bounding box center [1104, 660] width 351 height 36
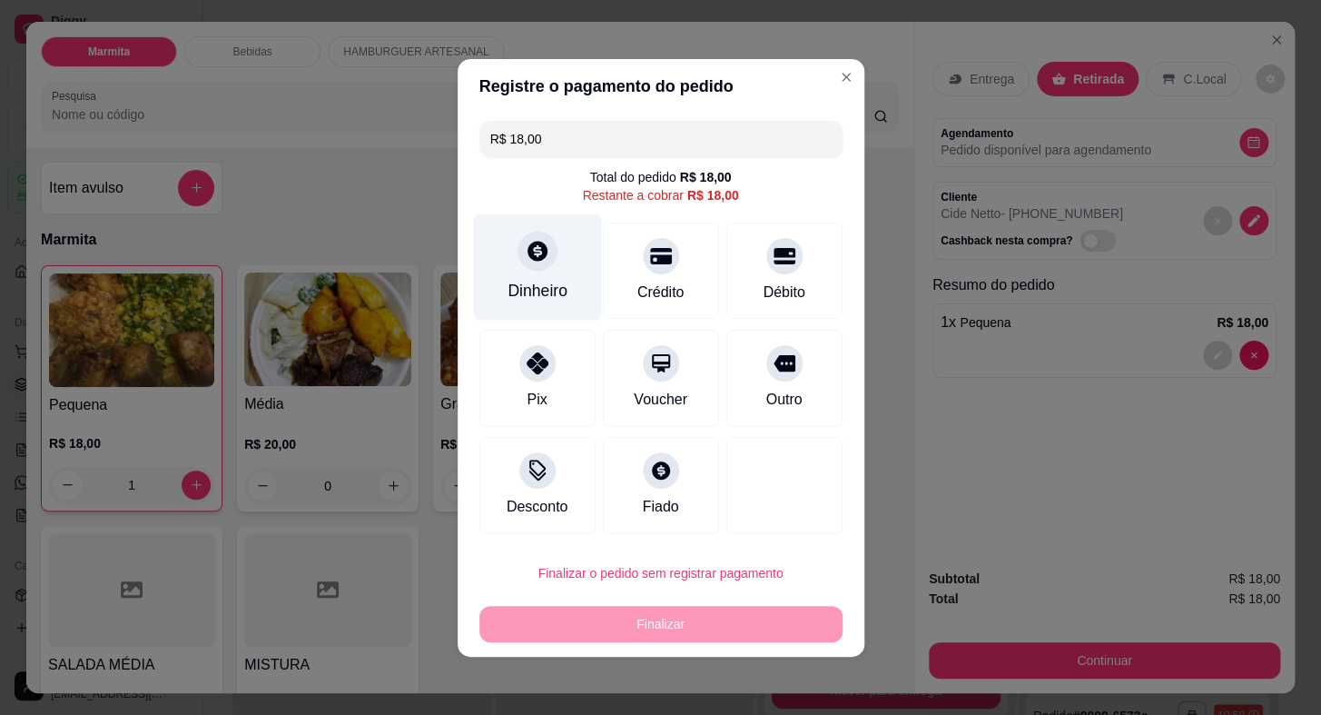
click at [557, 265] on div "Dinheiro" at bounding box center [537, 266] width 128 height 106
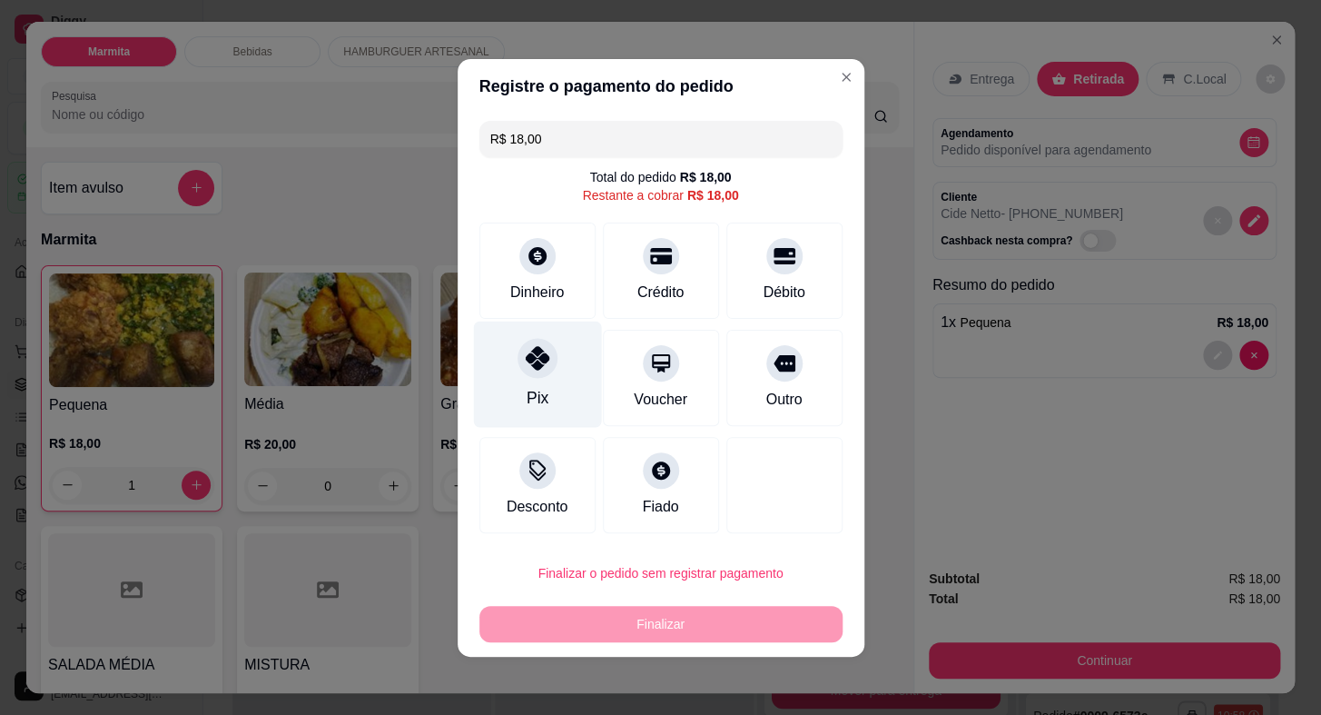
click at [528, 374] on div at bounding box center [538, 358] width 40 height 40
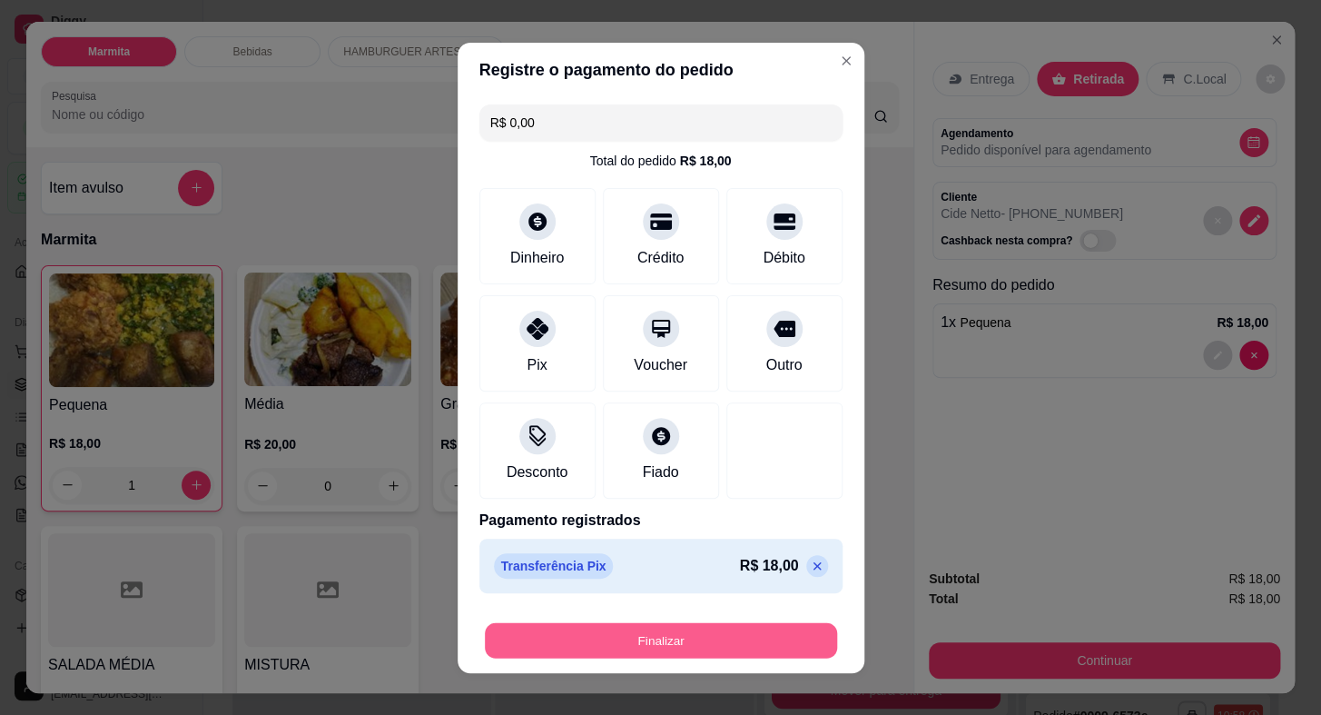
click at [759, 649] on button "Finalizar" at bounding box center [661, 639] width 352 height 35
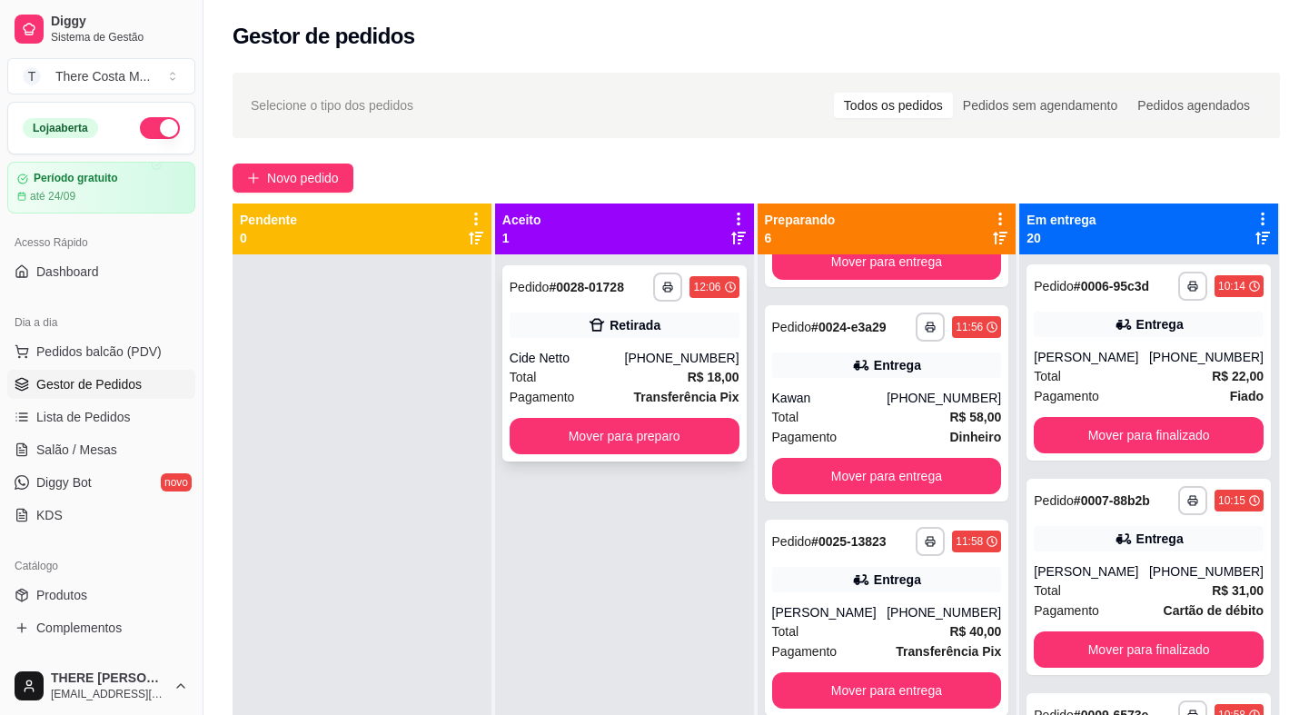
click at [651, 359] on div "[PHONE_NUMBER]" at bounding box center [681, 358] width 114 height 18
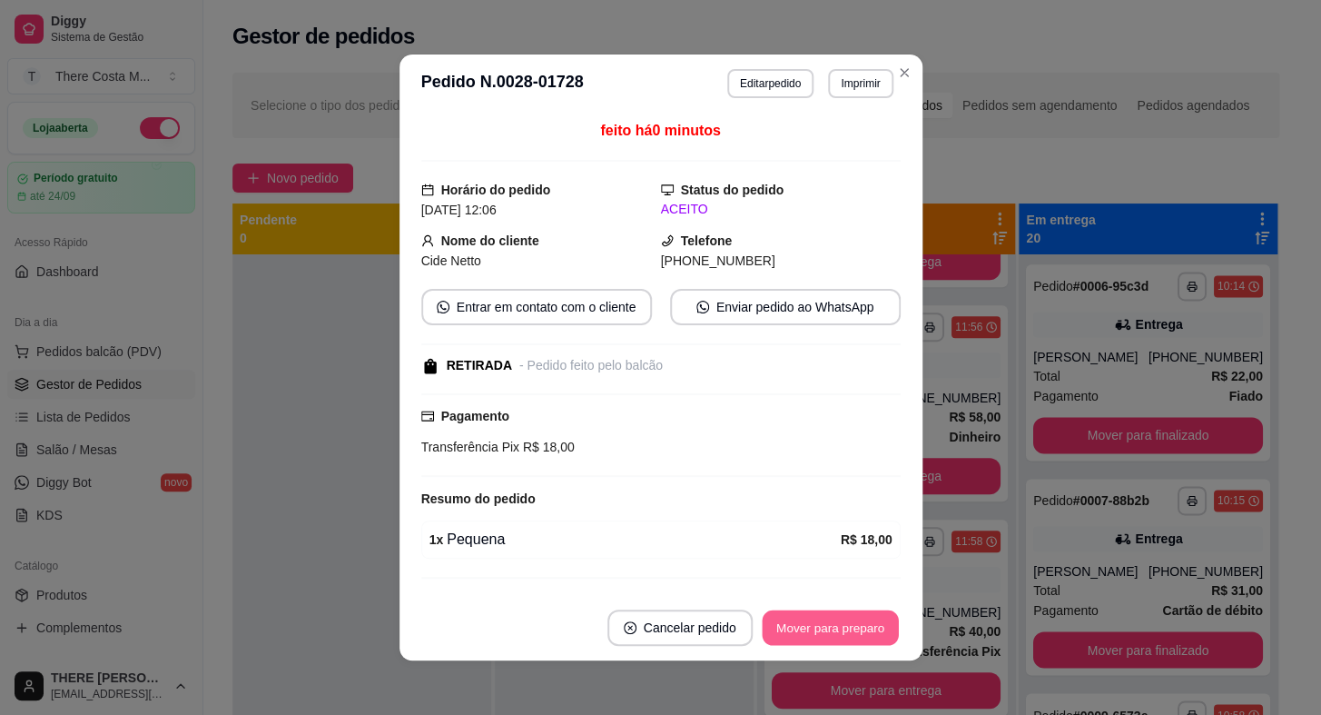
click at [821, 619] on button "Mover para preparo" at bounding box center [830, 627] width 136 height 35
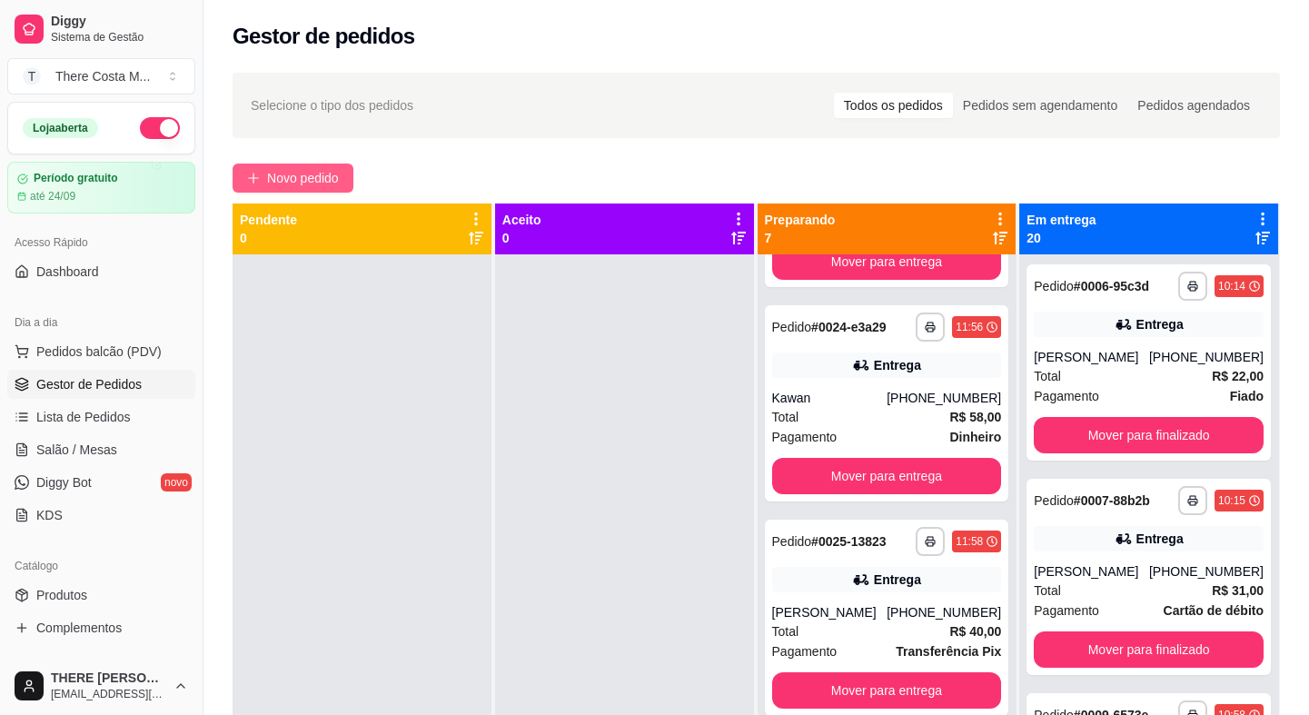
click at [282, 173] on span "Novo pedido" at bounding box center [303, 178] width 72 height 20
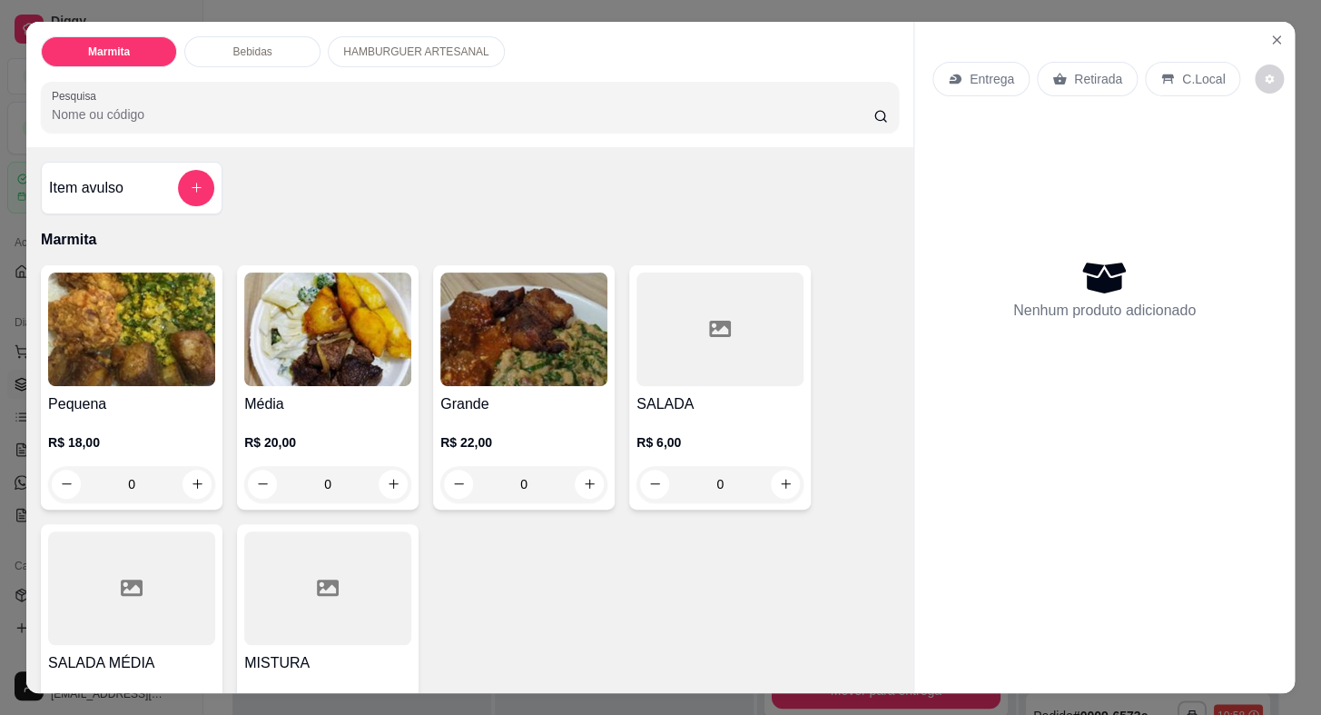
click at [970, 70] on p "Entrega" at bounding box center [992, 79] width 45 height 18
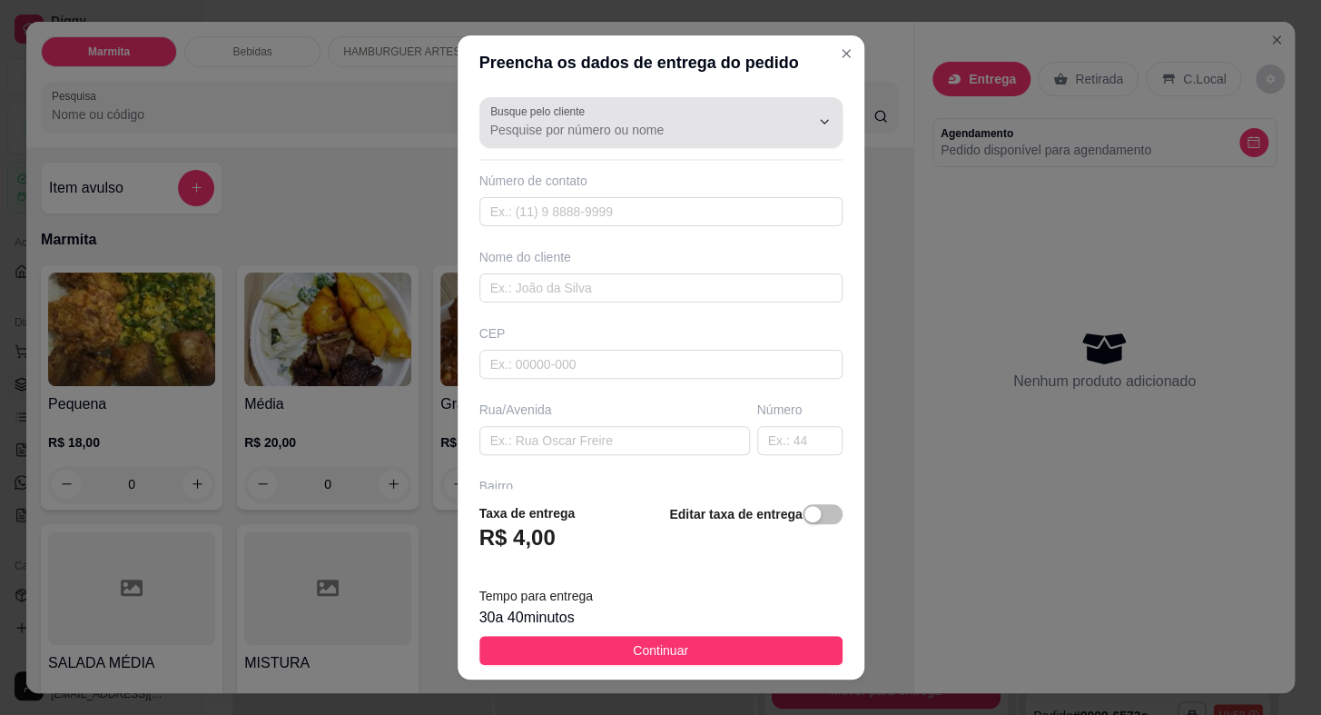
click at [666, 137] on input "Busque pelo cliente" at bounding box center [635, 130] width 291 height 18
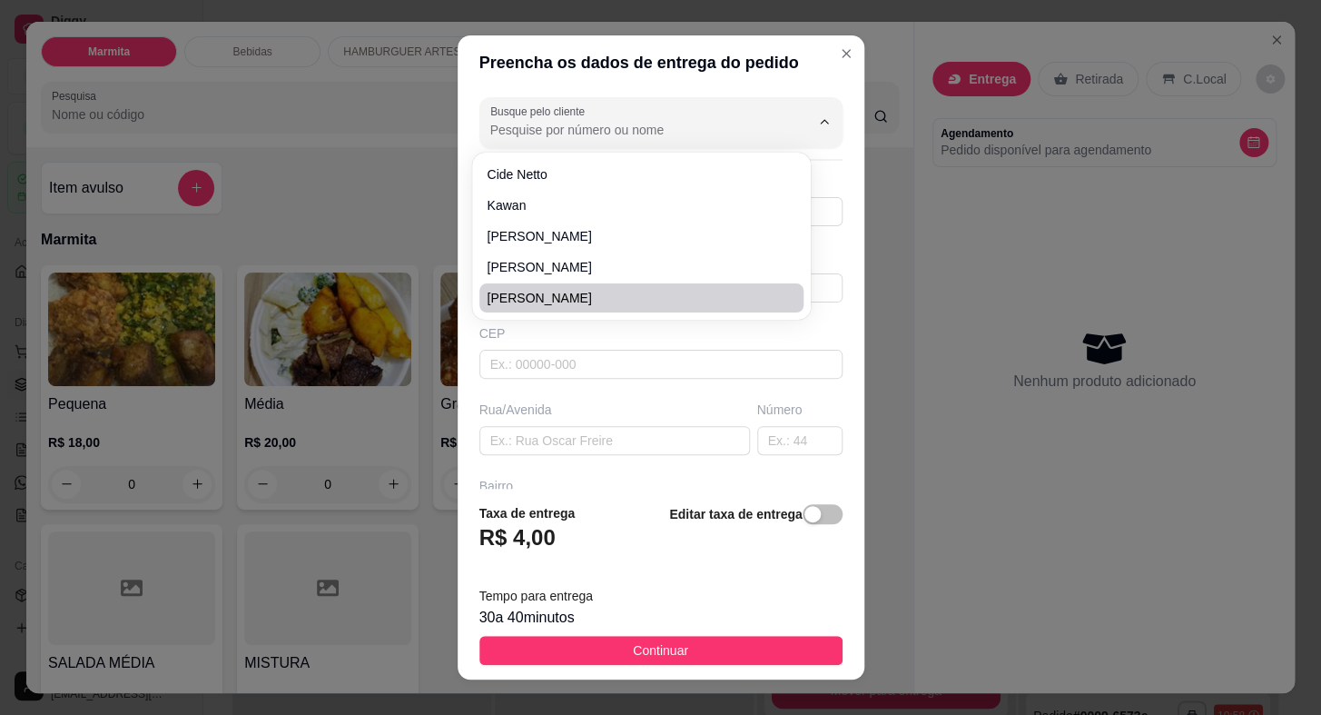
click at [553, 334] on div "CEP" at bounding box center [661, 333] width 363 height 18
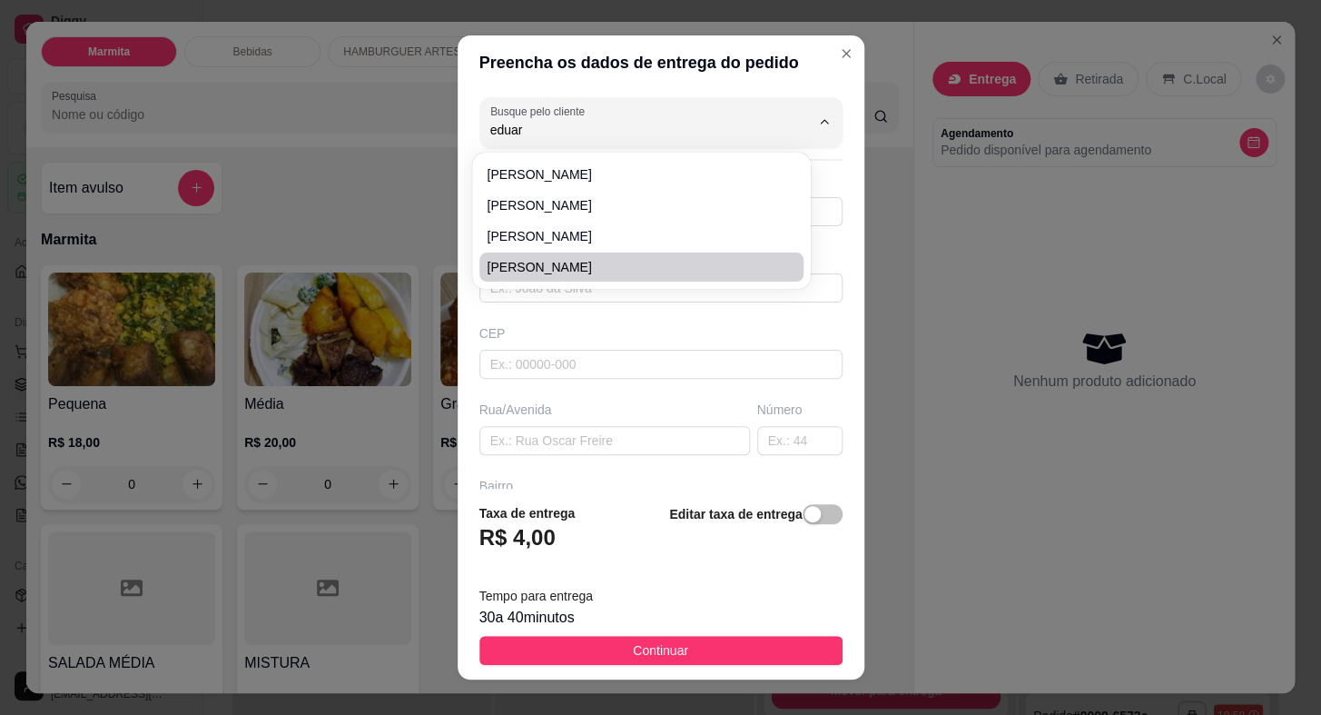
click at [593, 270] on span "[PERSON_NAME]" at bounding box center [633, 267] width 292 height 18
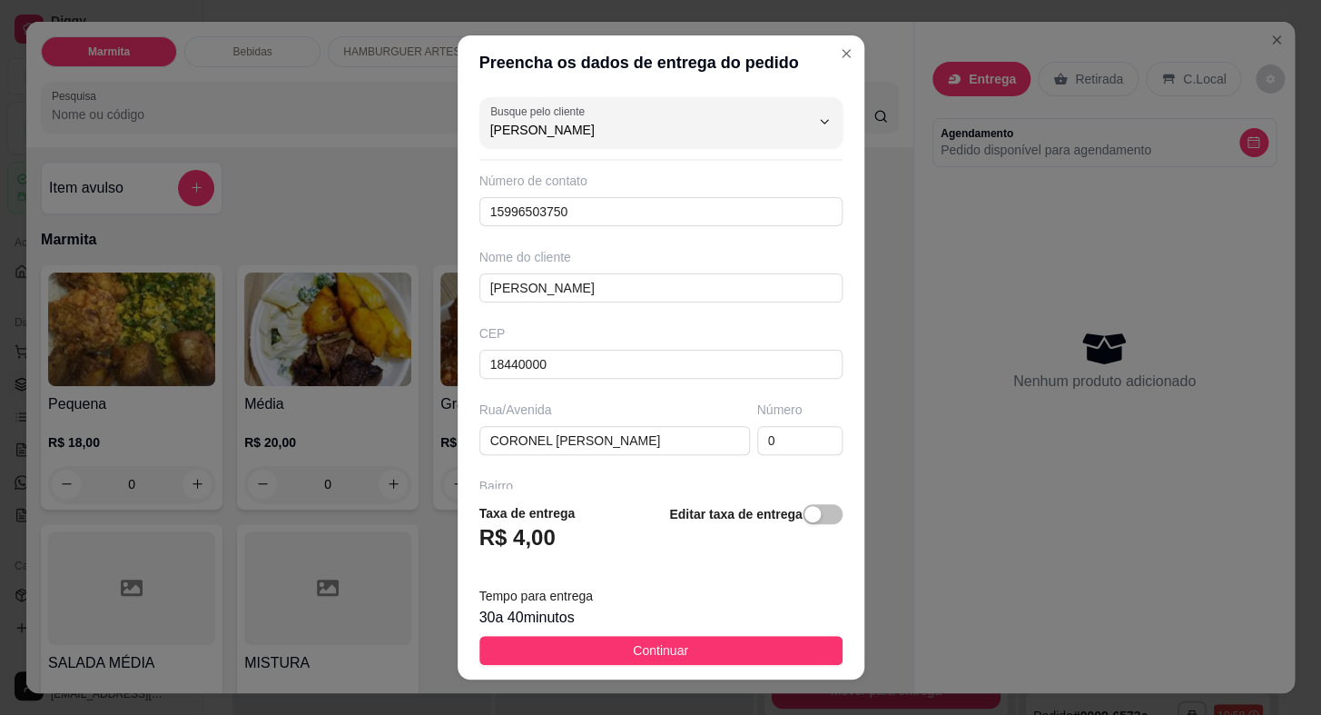
scroll to position [212, 0]
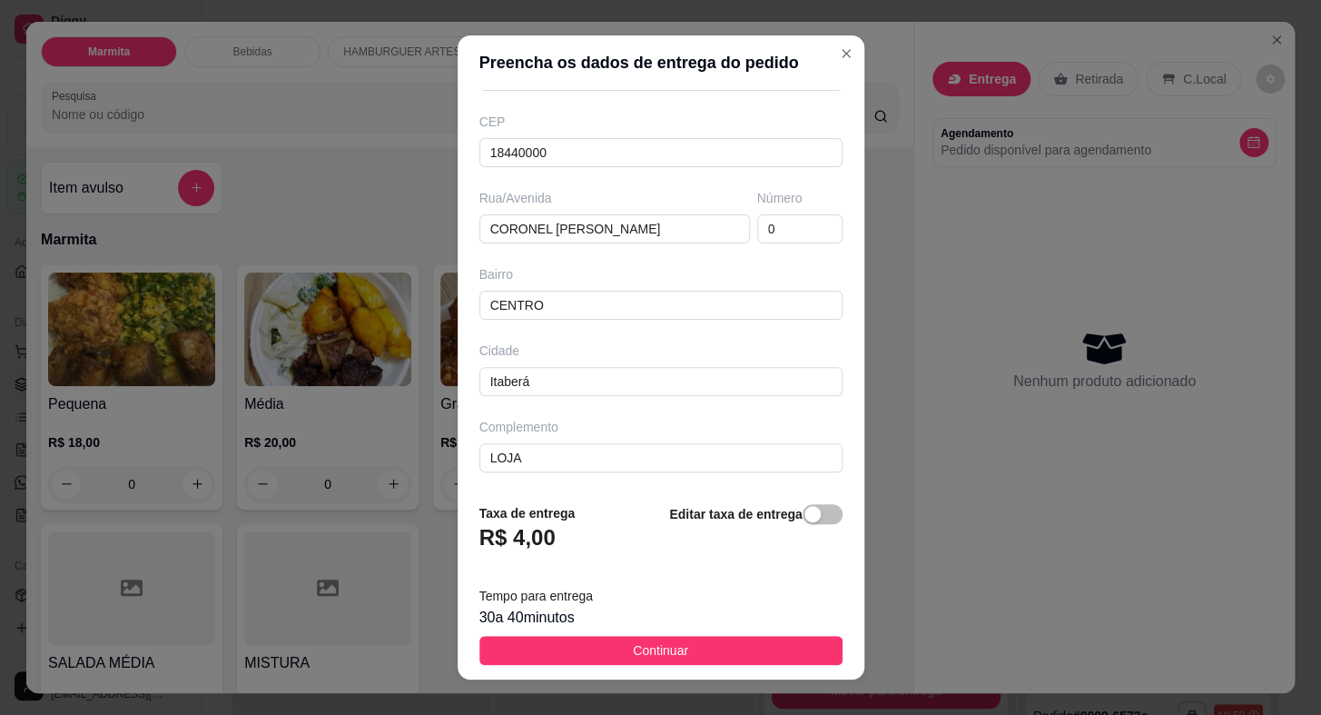
click at [569, 472] on div "Busque pelo cliente [PERSON_NAME] Número de contato 15996503750 Nome do cliente…" at bounding box center [661, 289] width 407 height 398
click at [563, 444] on input "LOJA" at bounding box center [661, 457] width 363 height 29
click at [679, 223] on input "CORONEL [PERSON_NAME]" at bounding box center [615, 228] width 271 height 29
click at [768, 234] on input "0" at bounding box center [799, 228] width 85 height 29
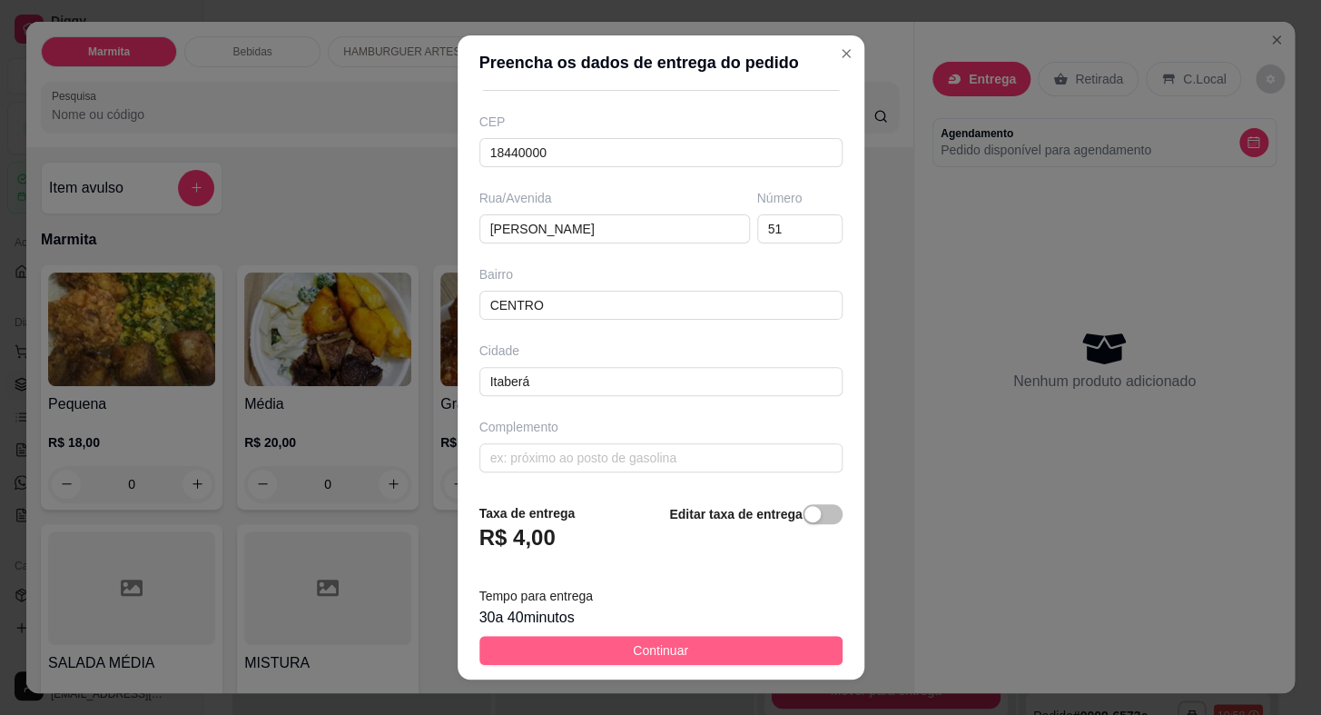
click at [686, 654] on button "Continuar" at bounding box center [661, 650] width 363 height 29
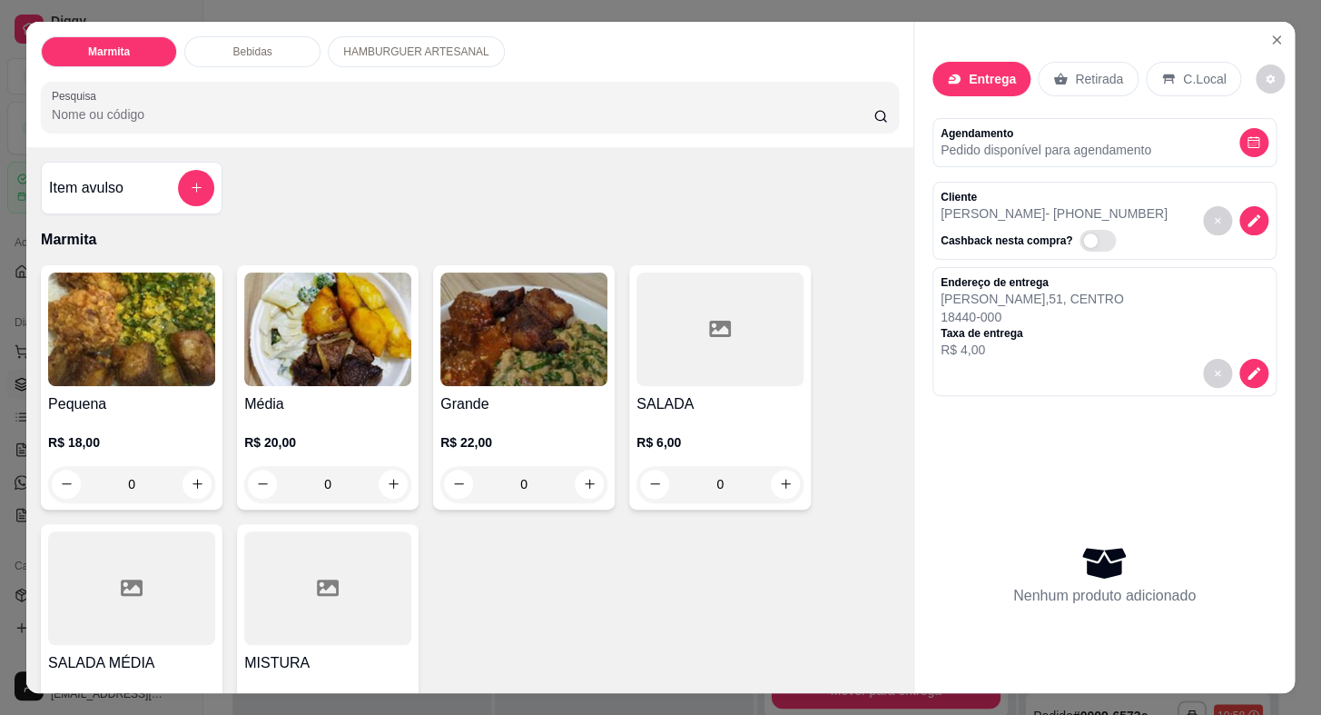
click at [311, 393] on h4 "Média" at bounding box center [327, 404] width 167 height 22
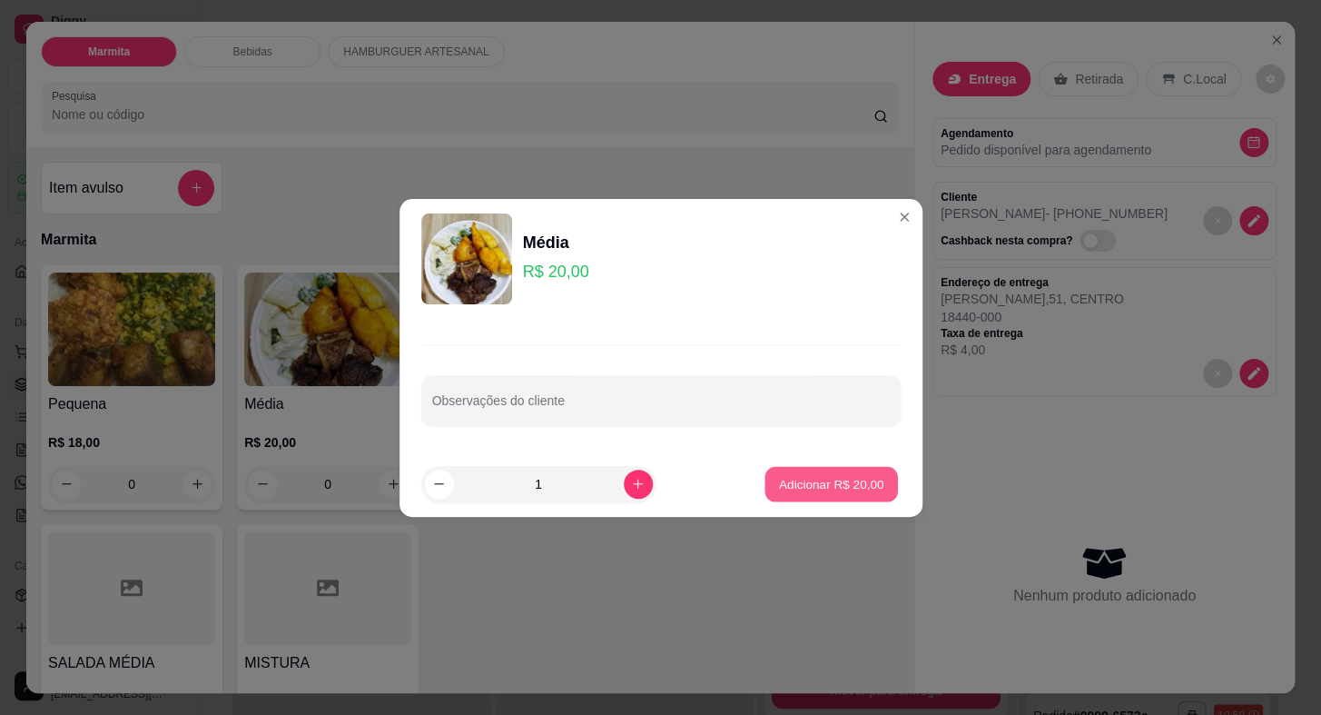
click at [826, 494] on button "Adicionar R$ 20,00" at bounding box center [833, 483] width 134 height 35
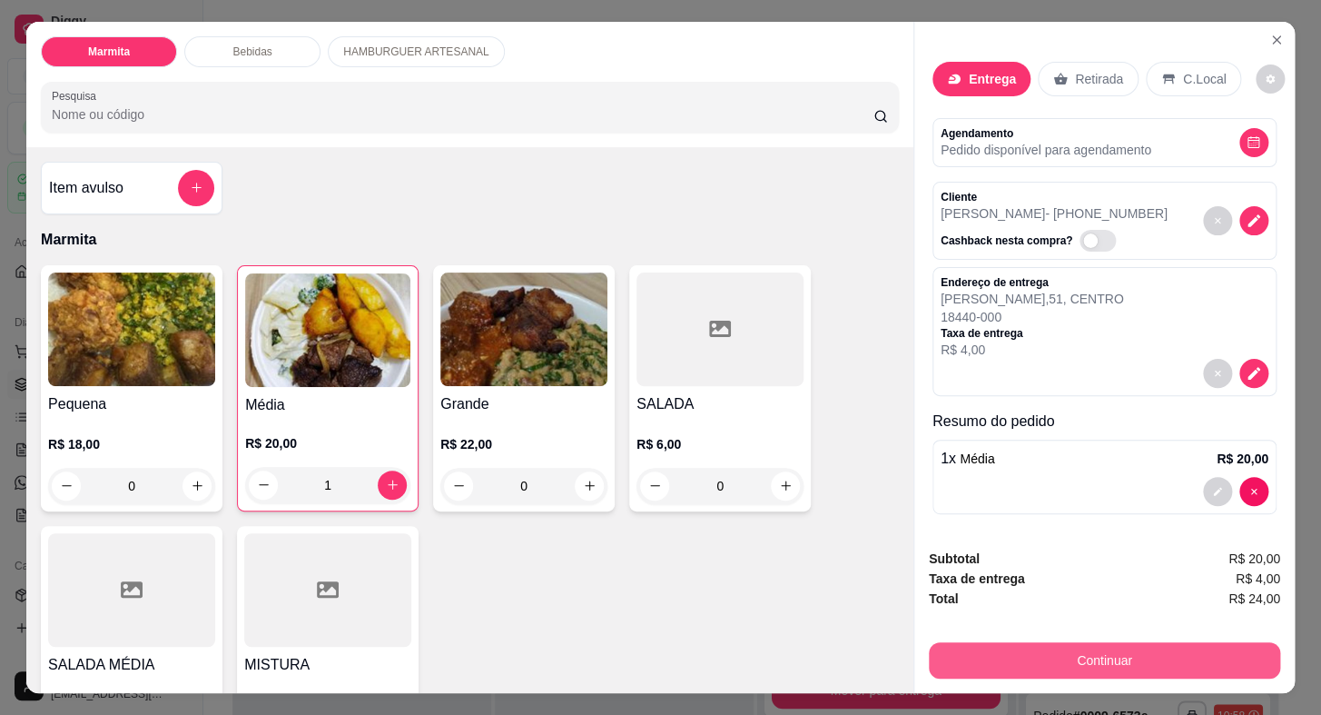
click at [1026, 668] on button "Continuar" at bounding box center [1104, 660] width 351 height 36
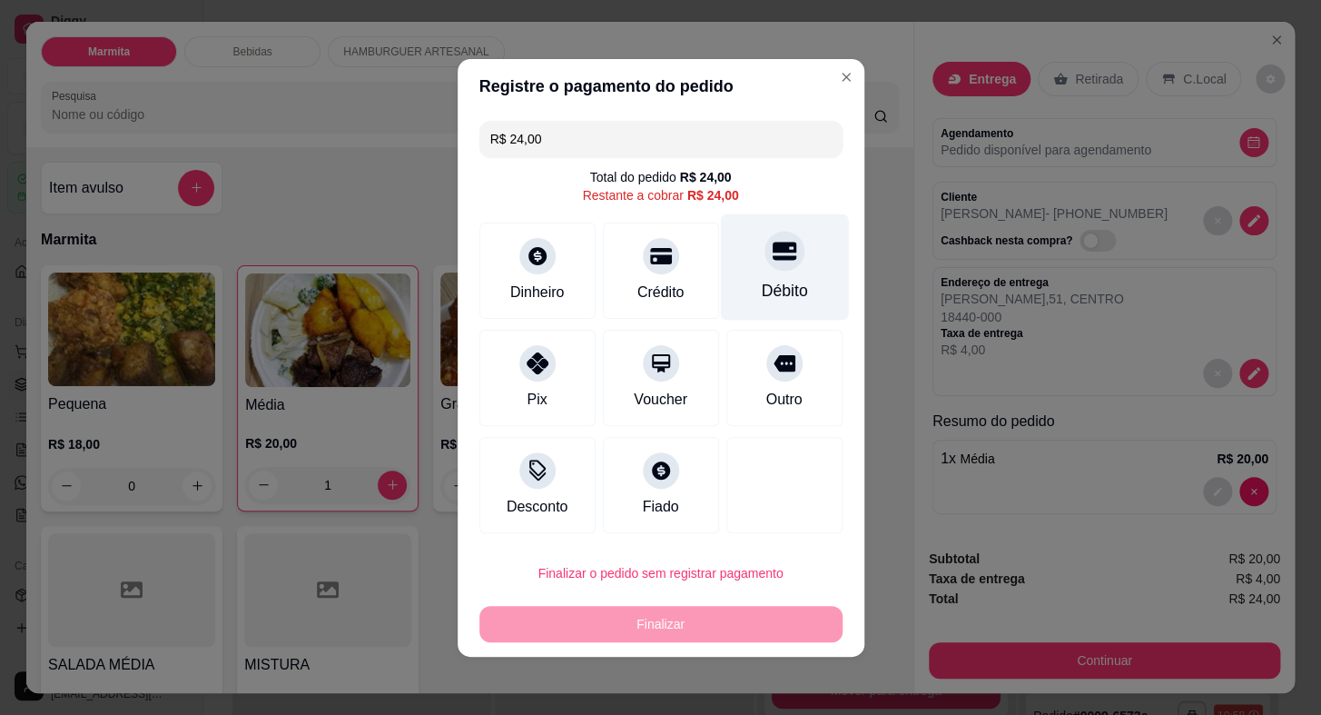
click at [721, 249] on div "Débito" at bounding box center [784, 266] width 128 height 106
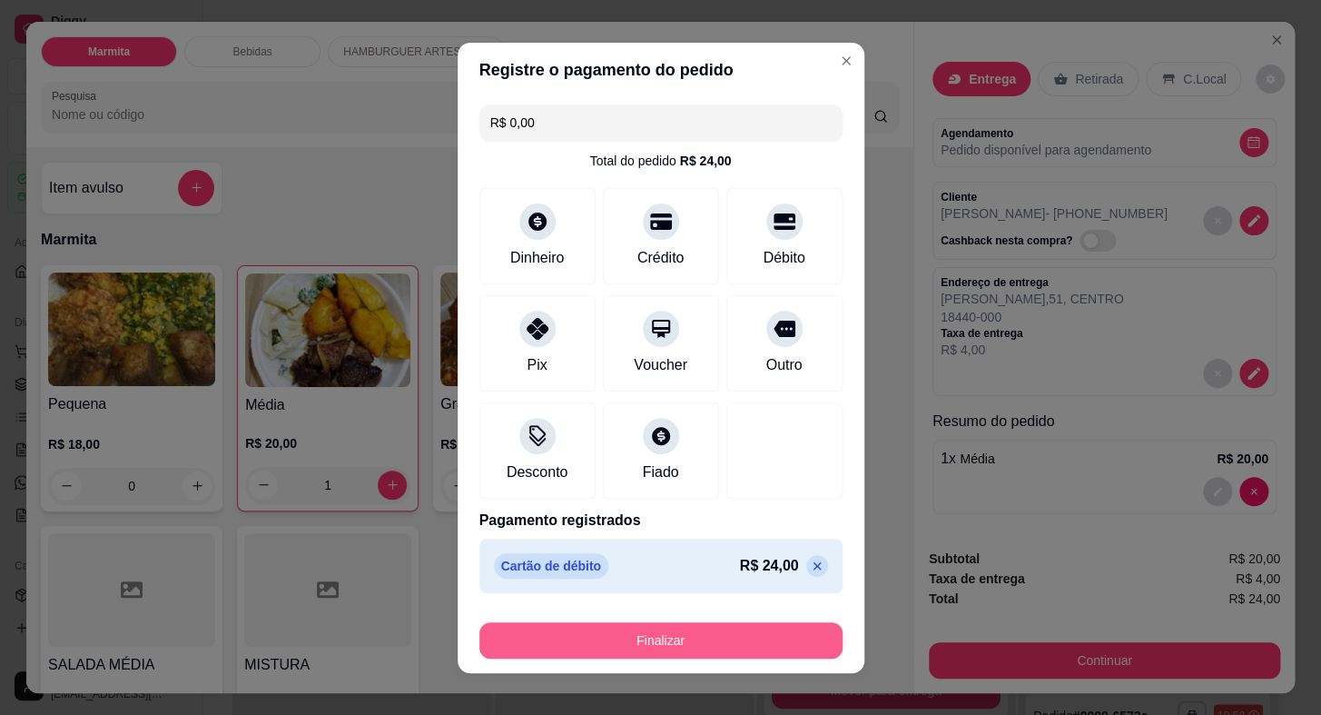
click at [706, 654] on button "Finalizar" at bounding box center [661, 640] width 363 height 36
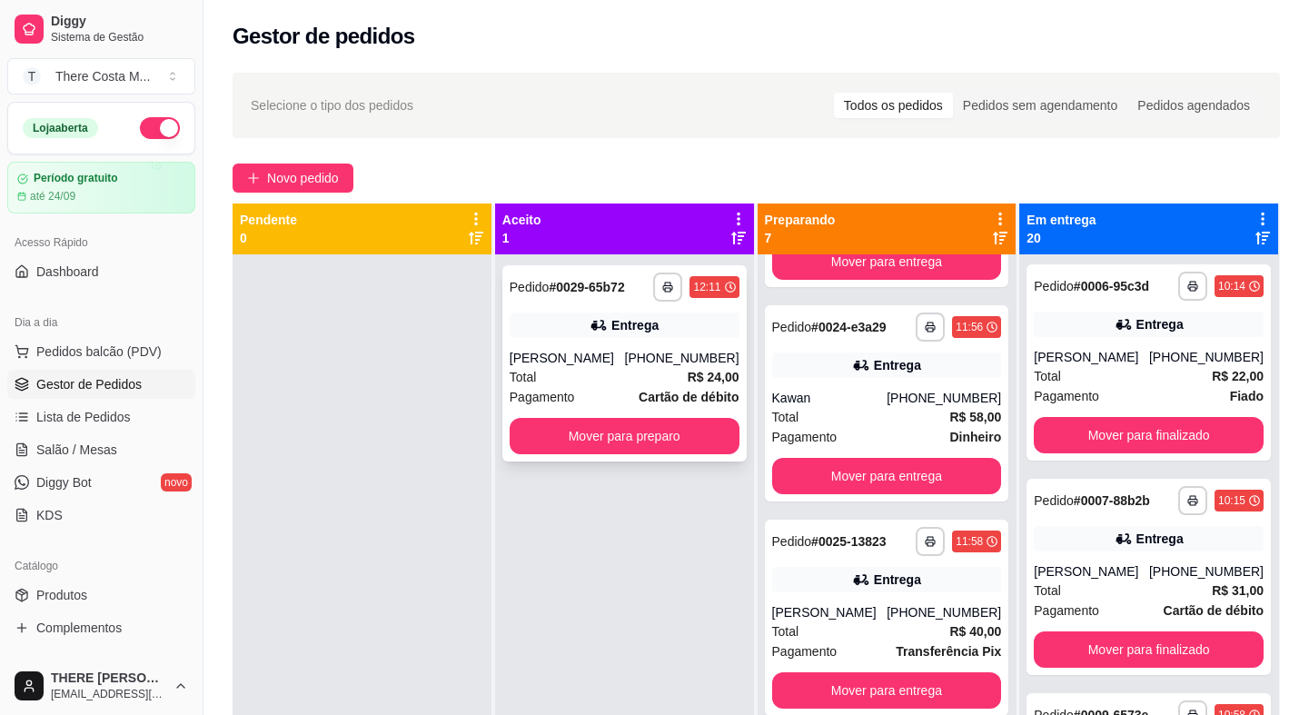
click at [642, 357] on div "[PHONE_NUMBER]" at bounding box center [681, 358] width 114 height 18
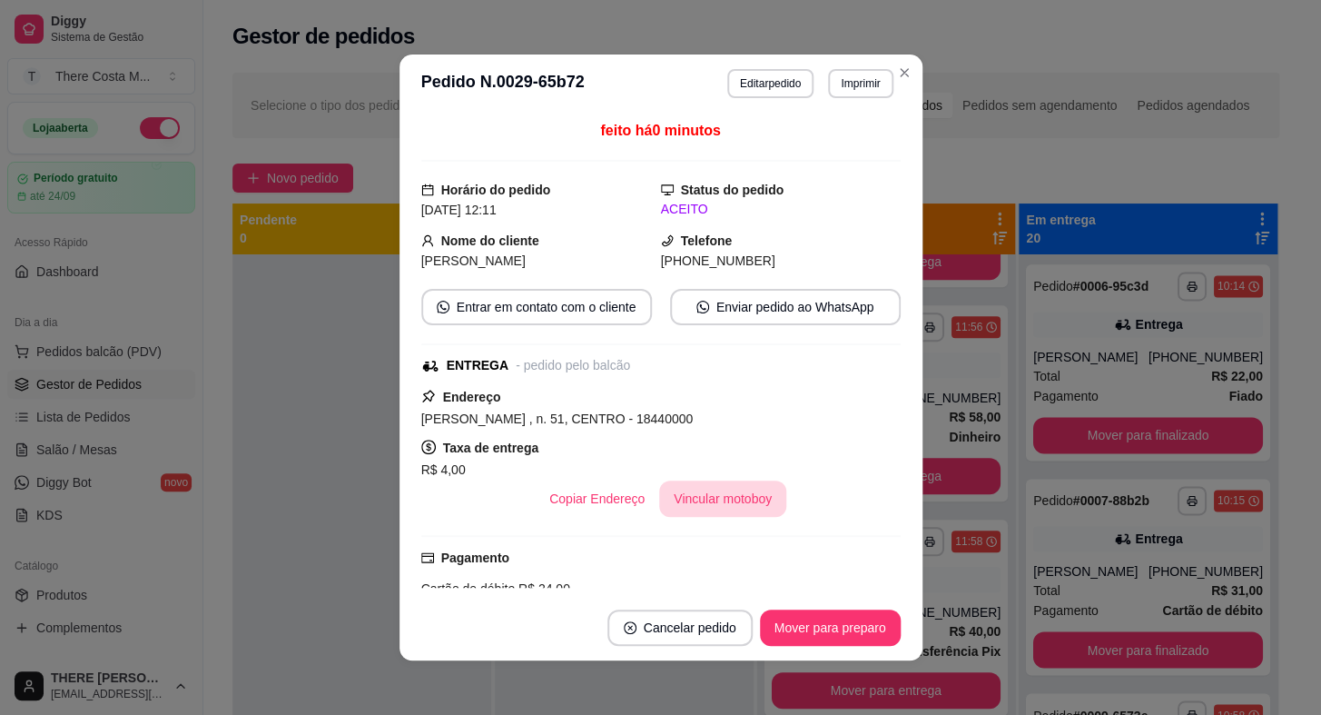
click at [690, 498] on button "Vincular motoboy" at bounding box center [722, 498] width 127 height 36
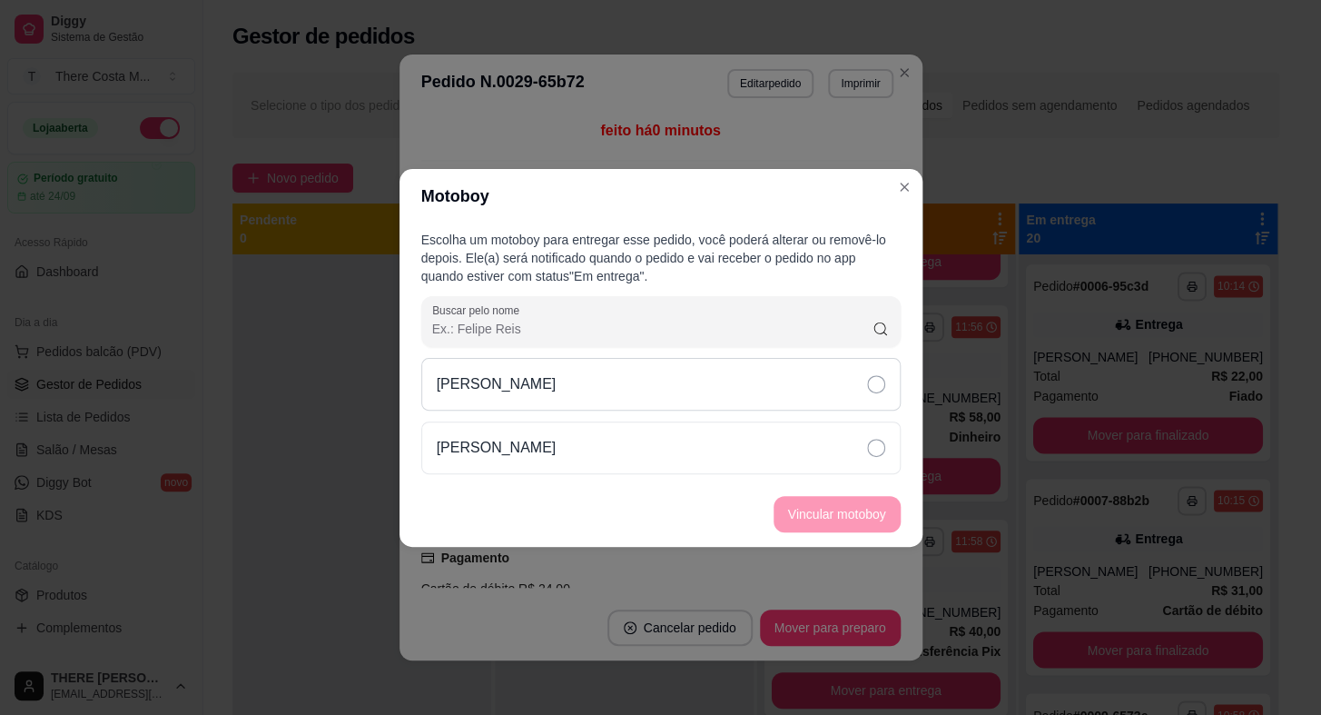
click at [836, 397] on div "[PERSON_NAME]" at bounding box center [661, 384] width 480 height 53
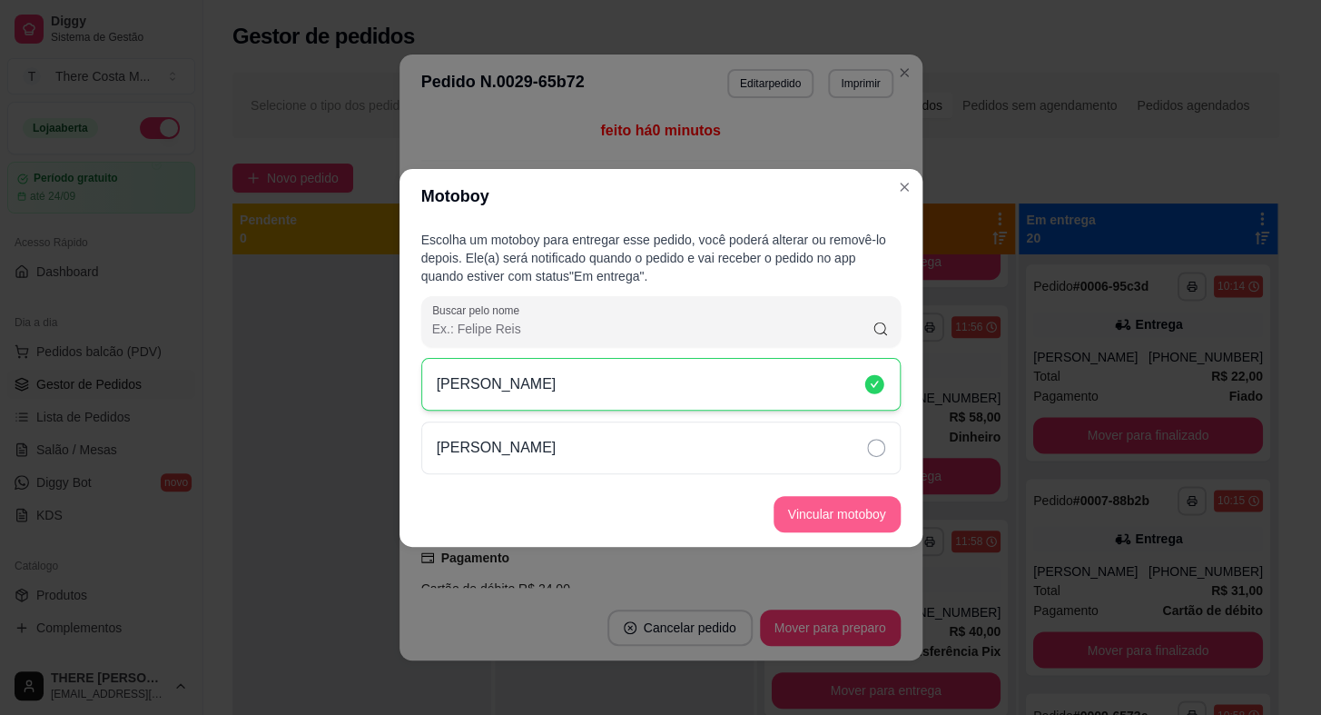
click at [826, 502] on button "Vincular motoboy" at bounding box center [837, 514] width 127 height 36
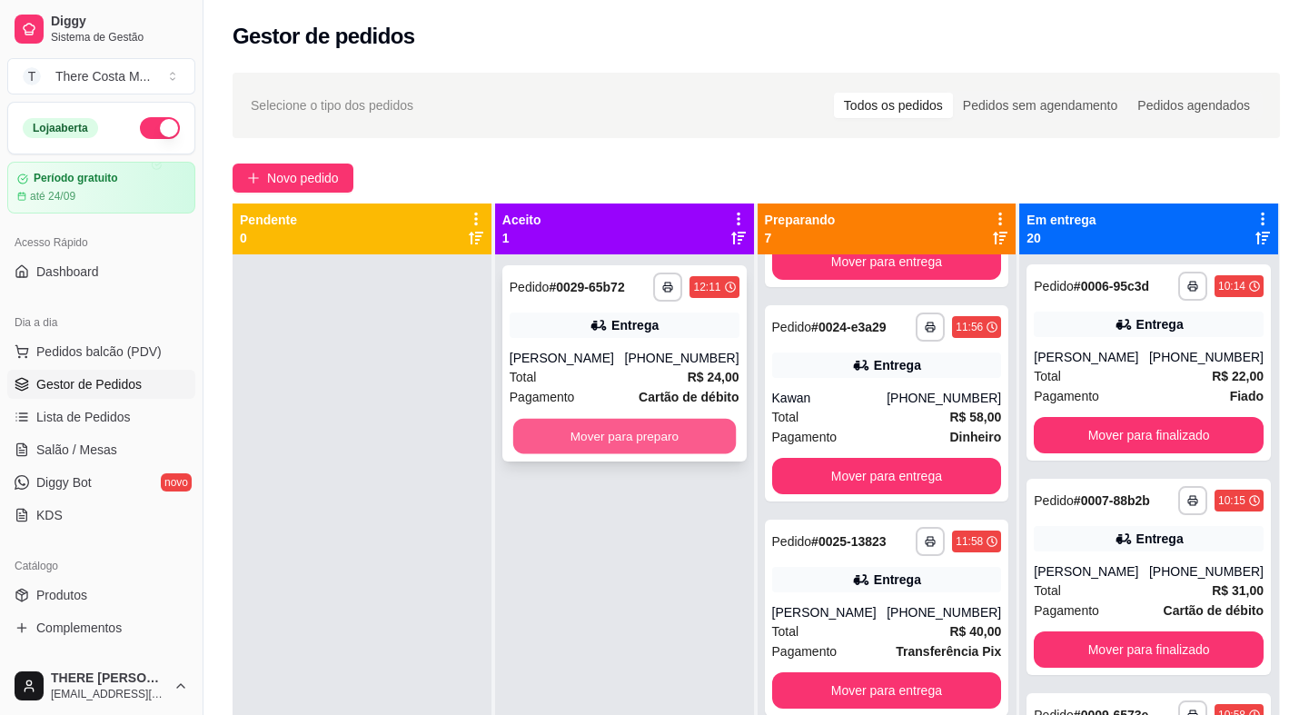
click at [618, 445] on button "Mover para preparo" at bounding box center [624, 436] width 223 height 35
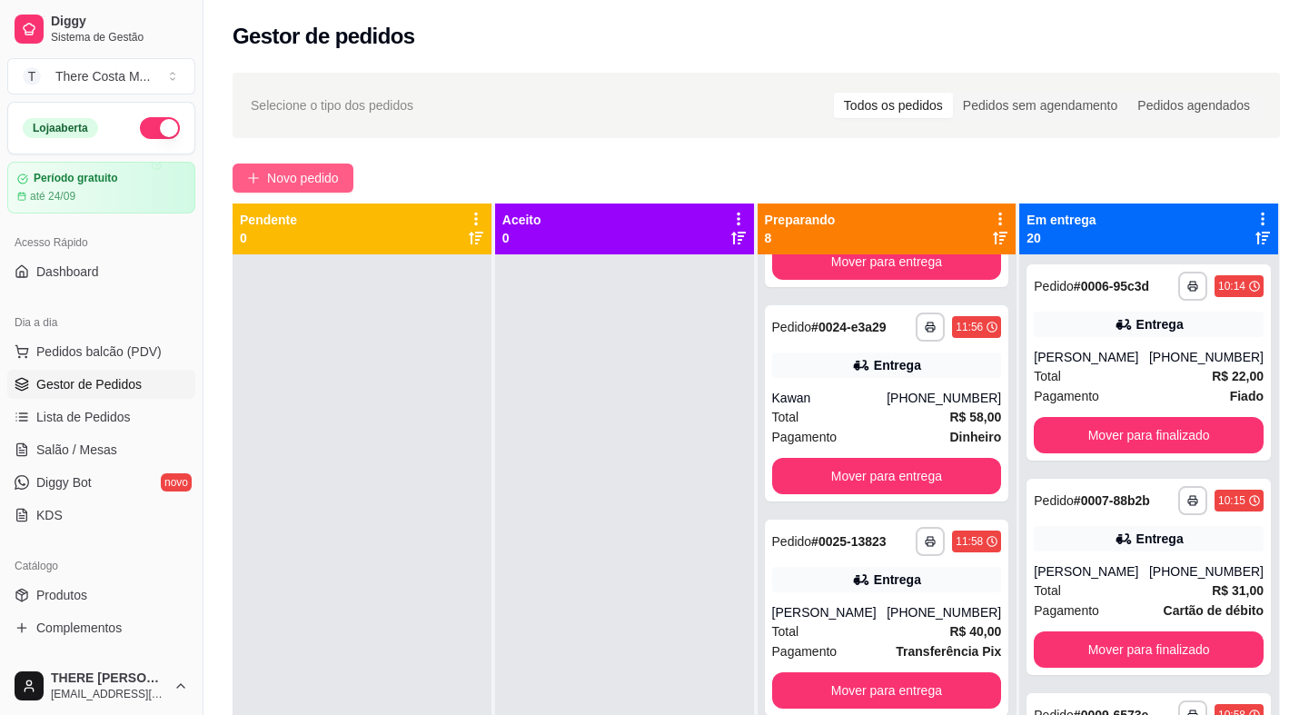
click at [295, 179] on span "Novo pedido" at bounding box center [303, 178] width 72 height 20
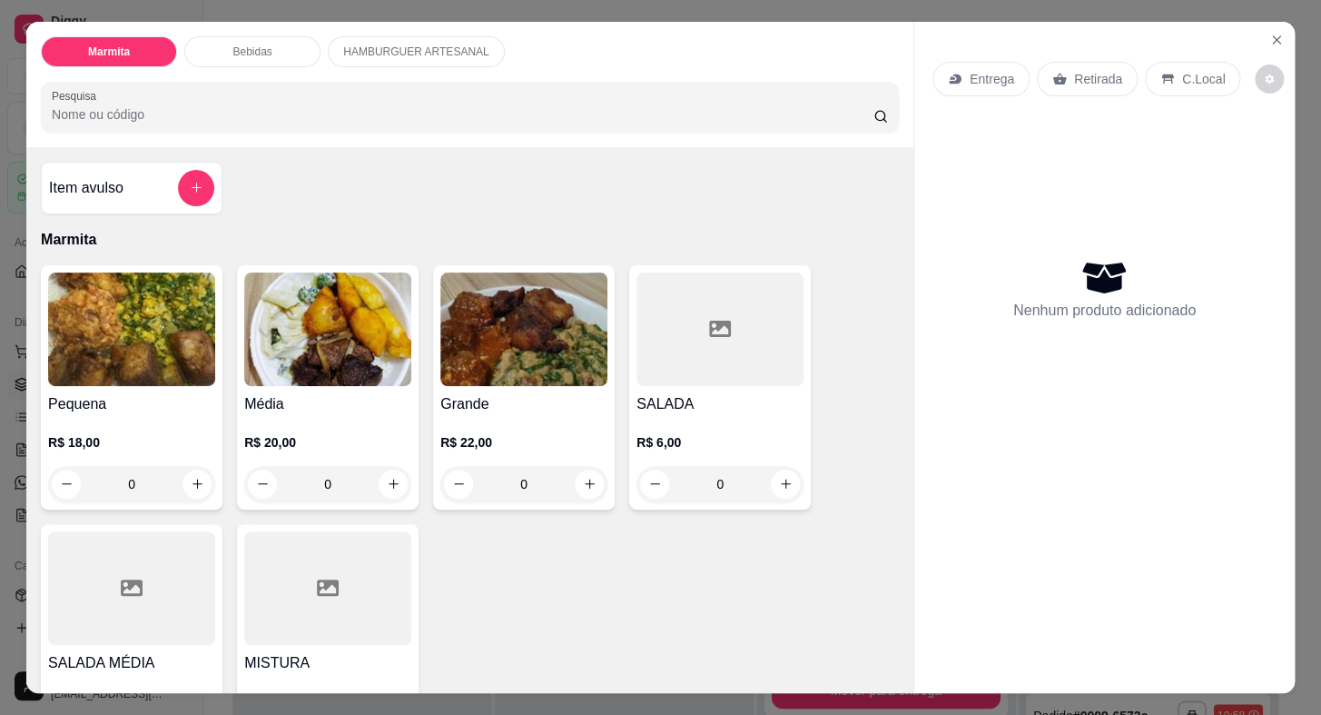
click at [962, 75] on div "Entrega" at bounding box center [981, 79] width 97 height 35
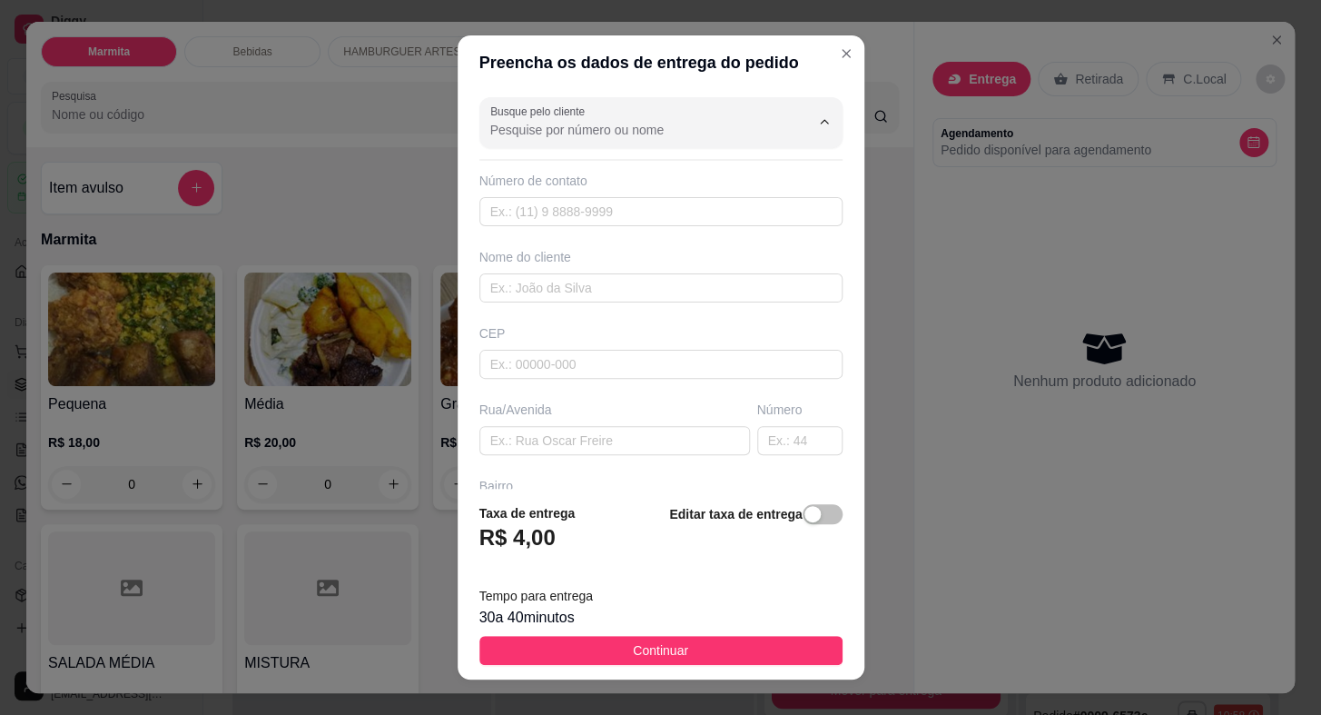
click at [612, 136] on input "Busque pelo cliente" at bounding box center [635, 130] width 291 height 18
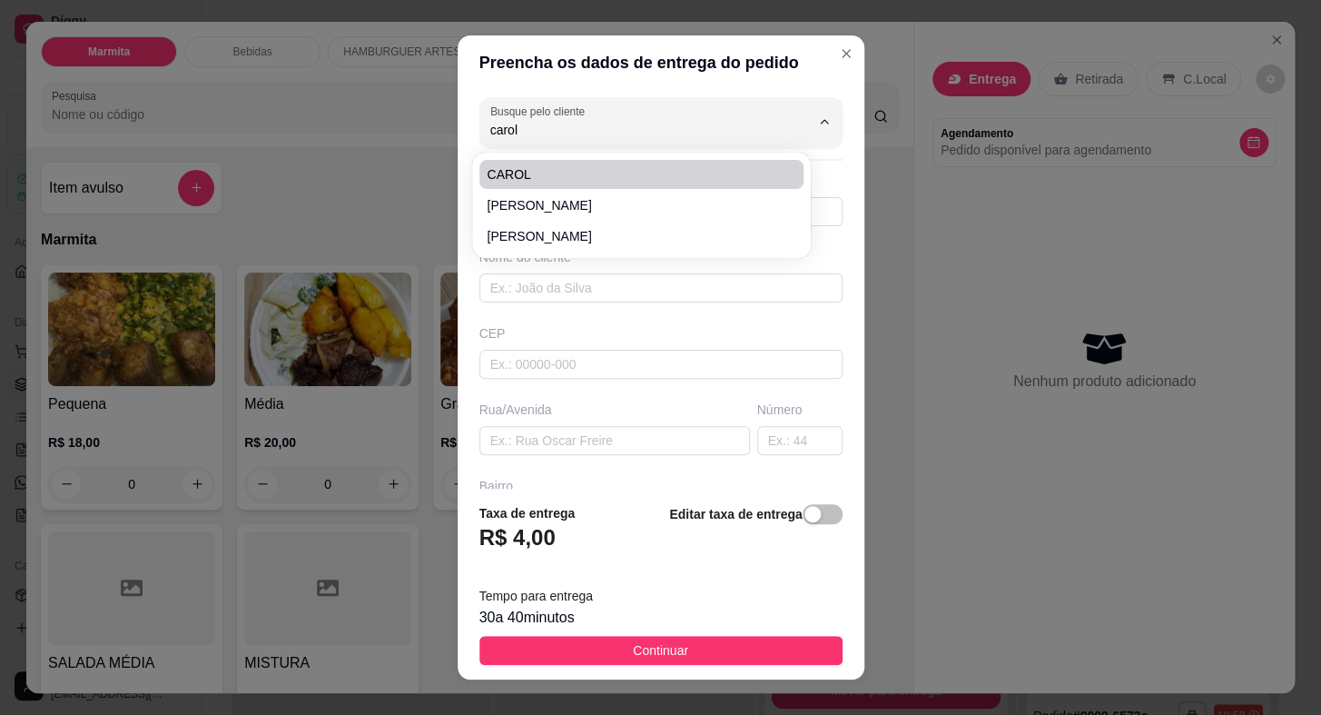
click at [606, 160] on li "CAROL" at bounding box center [642, 174] width 324 height 29
click at [604, 173] on span "CAROL" at bounding box center [633, 174] width 292 height 18
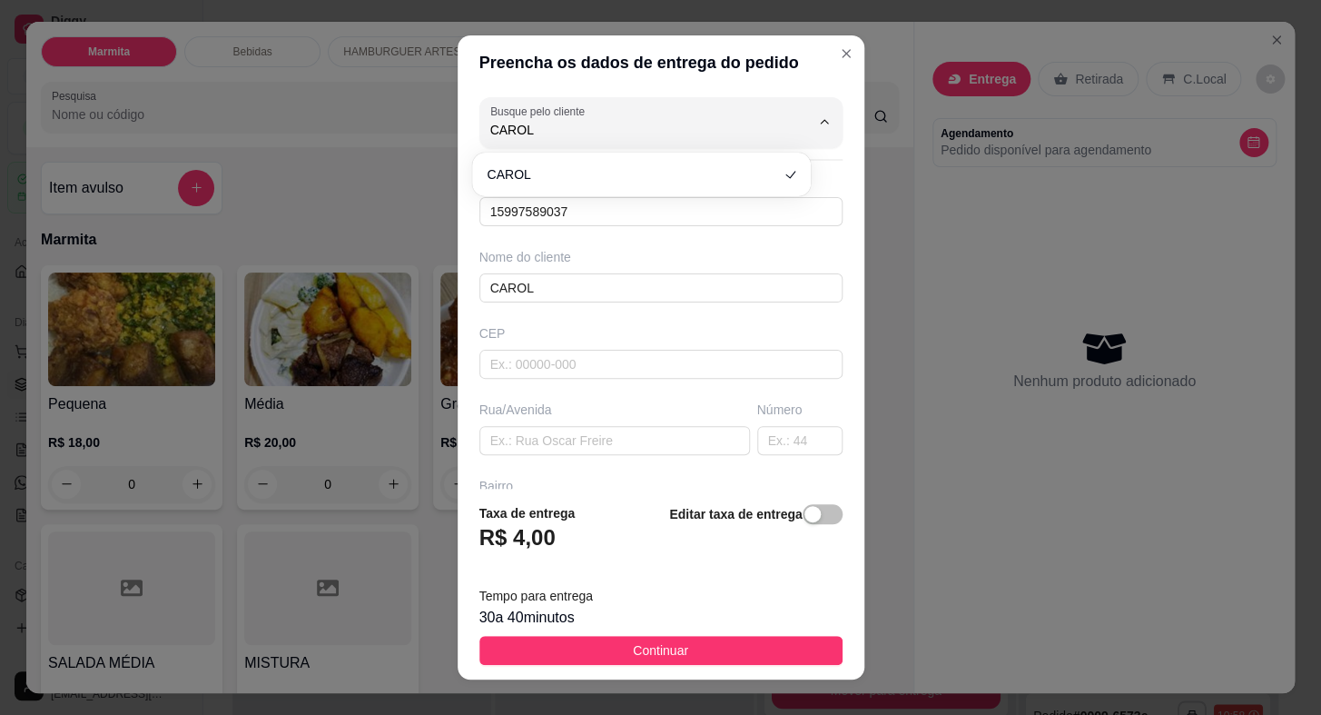
click at [563, 343] on div "CEP" at bounding box center [661, 351] width 374 height 54
click at [546, 430] on input "text" at bounding box center [615, 440] width 271 height 29
click at [594, 445] on input "text" at bounding box center [615, 440] width 271 height 29
paste input "[GEOGRAPHIC_DATA][PERSON_NAME]"
click at [757, 427] on input "text" at bounding box center [799, 440] width 85 height 29
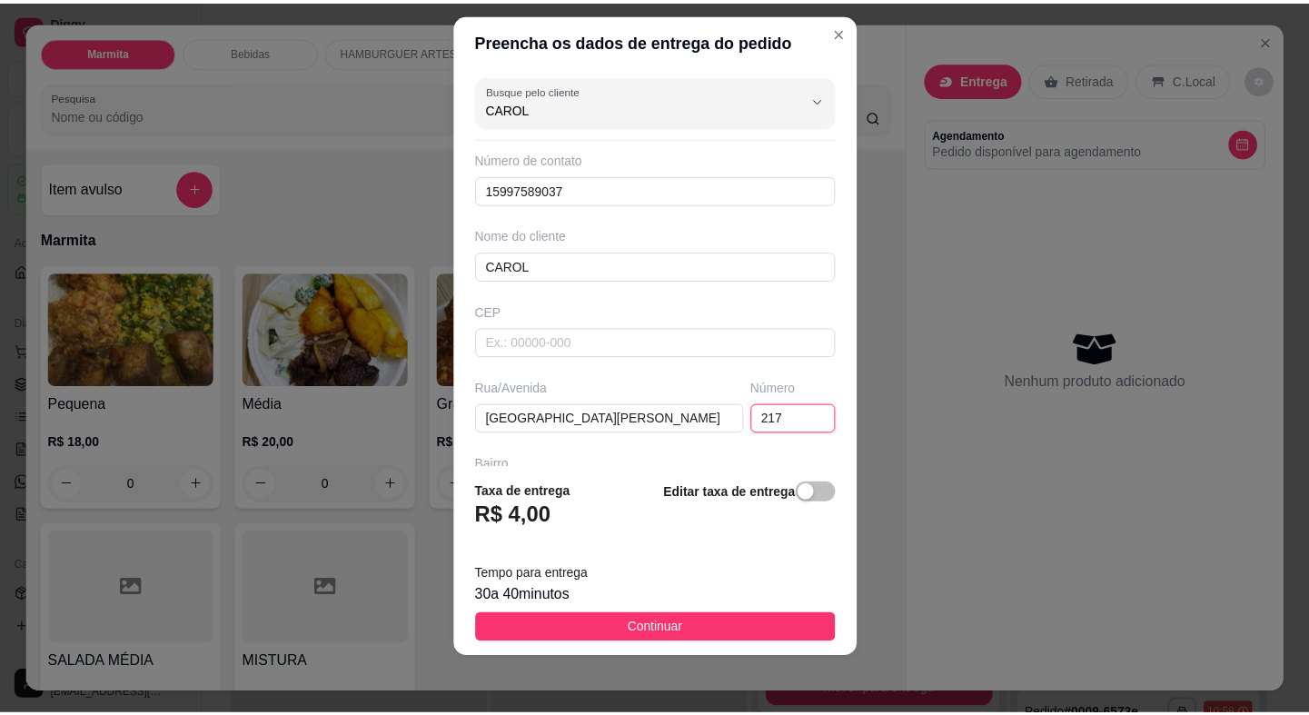
scroll to position [164, 0]
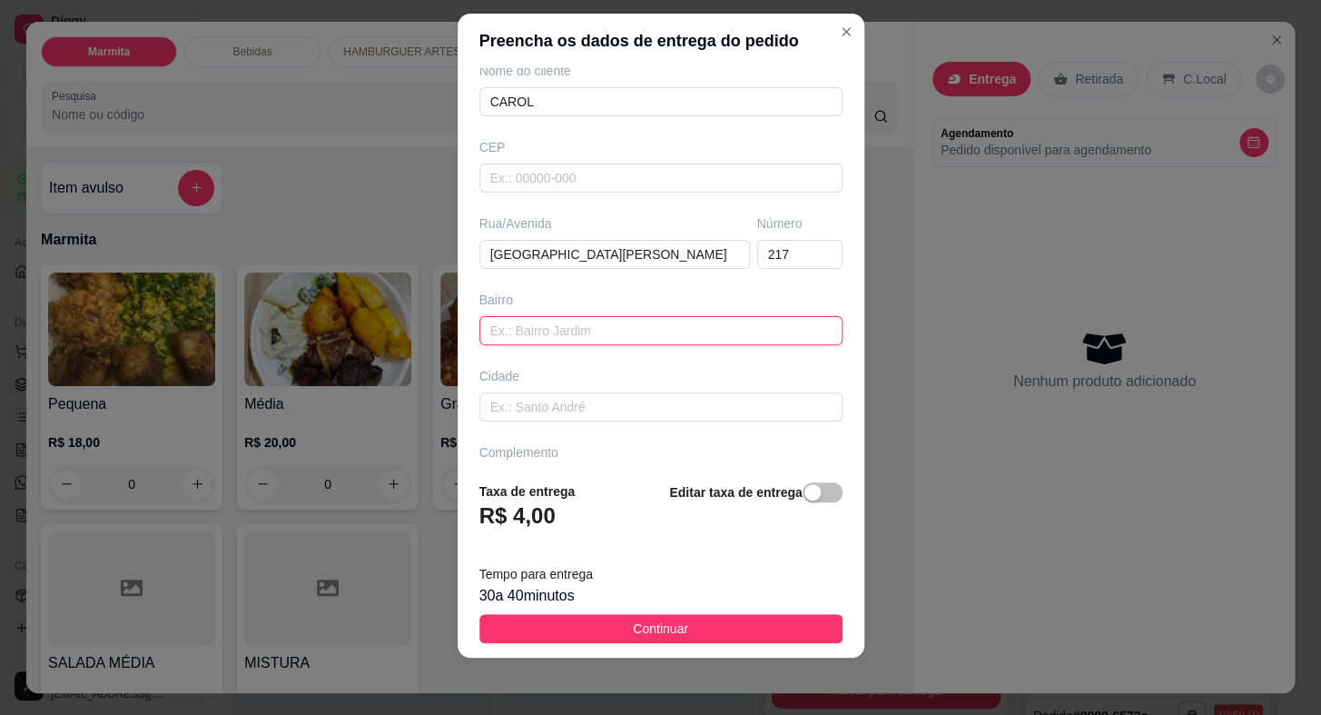
click at [610, 325] on input "text" at bounding box center [661, 330] width 363 height 29
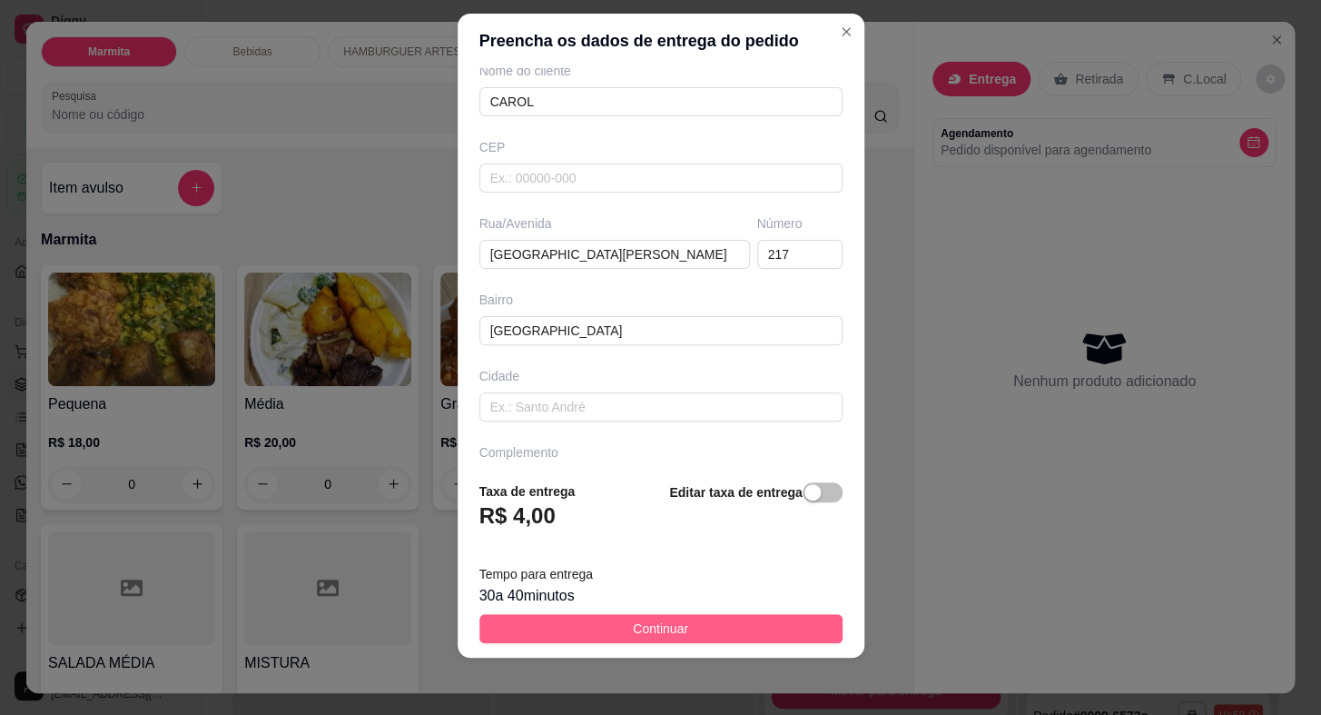
click at [680, 639] on button "Continuar" at bounding box center [661, 628] width 363 height 29
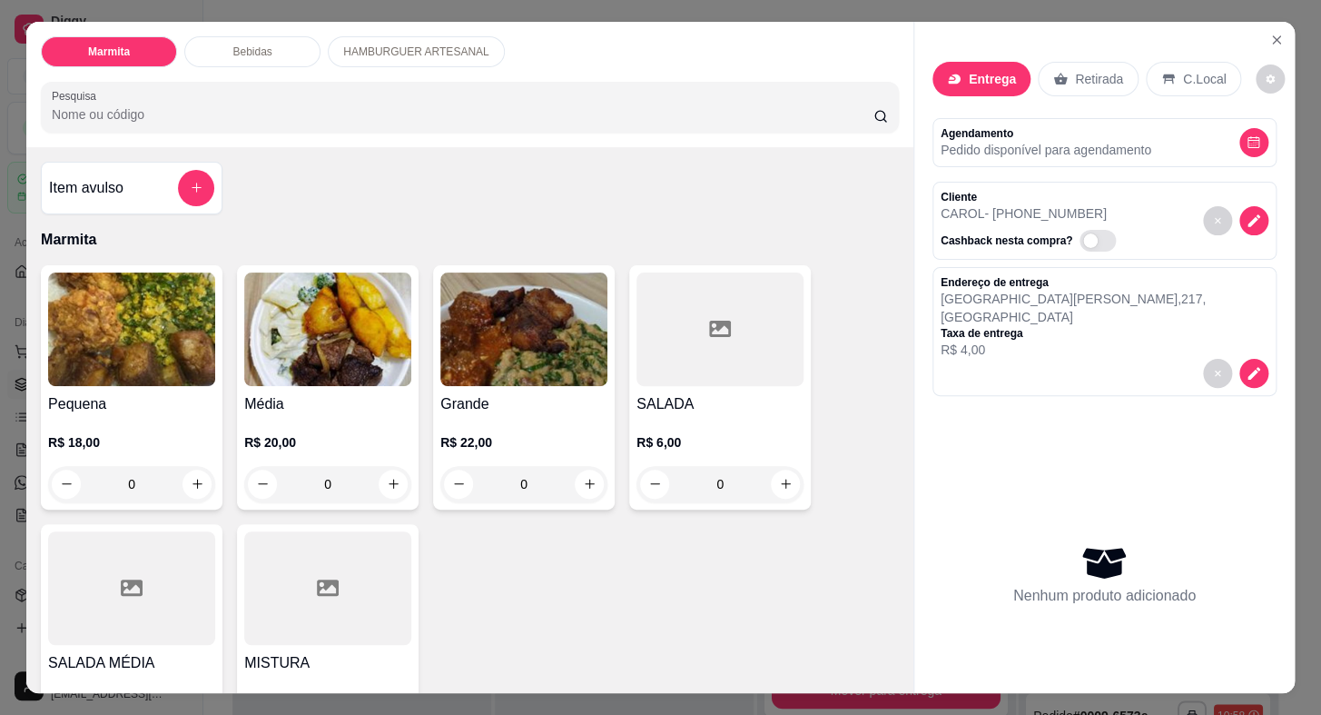
click at [153, 444] on p "R$ 18,00" at bounding box center [131, 442] width 167 height 18
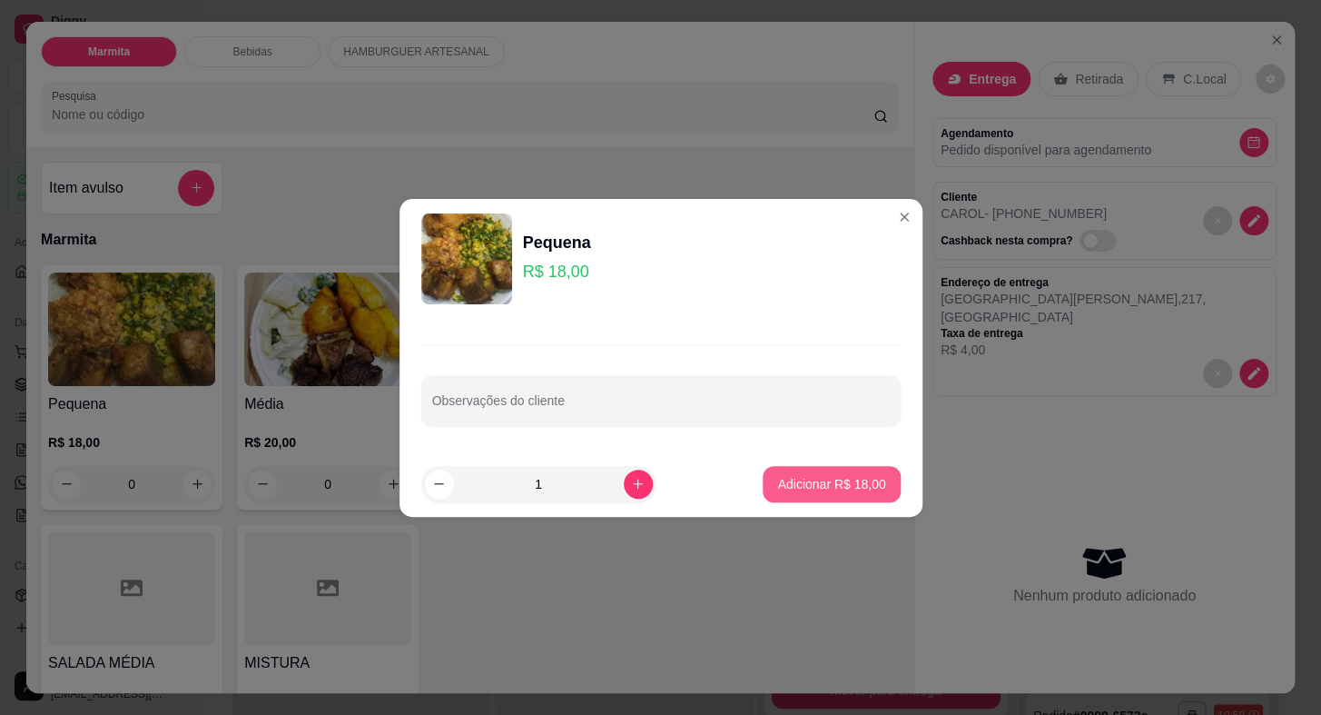
click at [835, 487] on p "Adicionar R$ 18,00" at bounding box center [831, 484] width 108 height 18
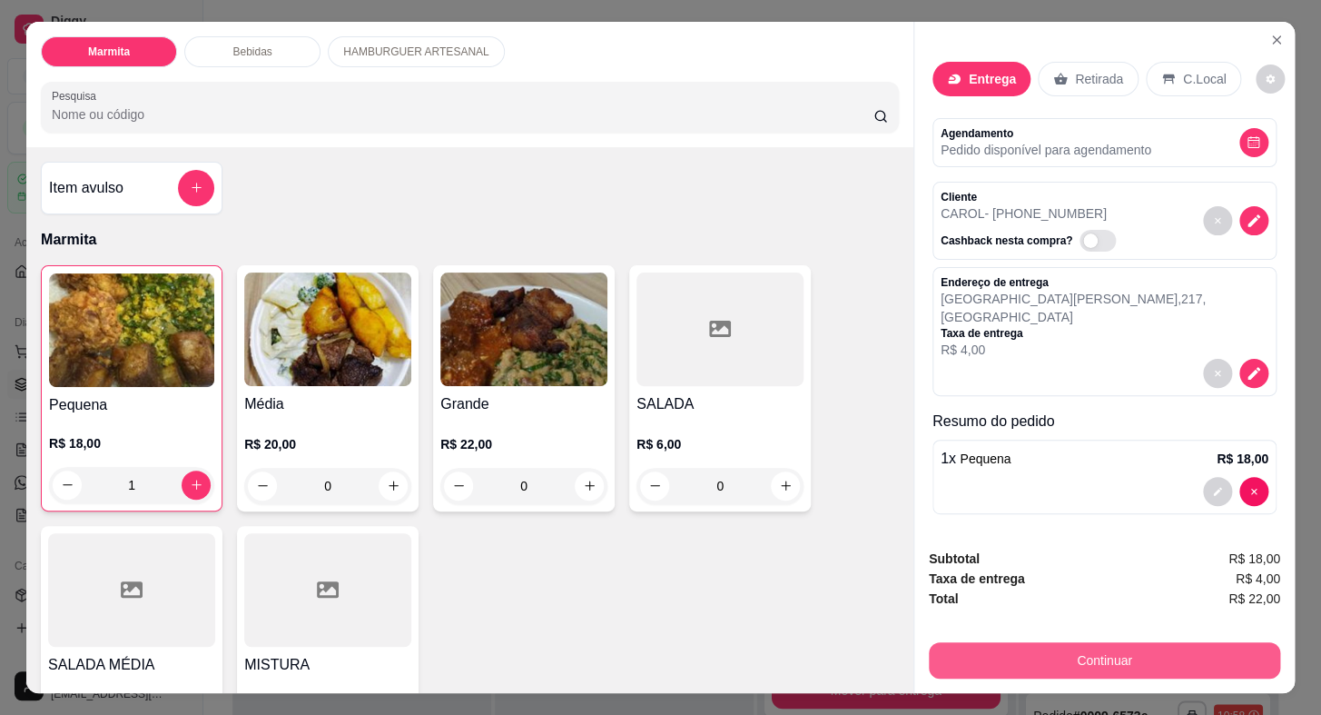
click at [980, 642] on button "Continuar" at bounding box center [1104, 660] width 351 height 36
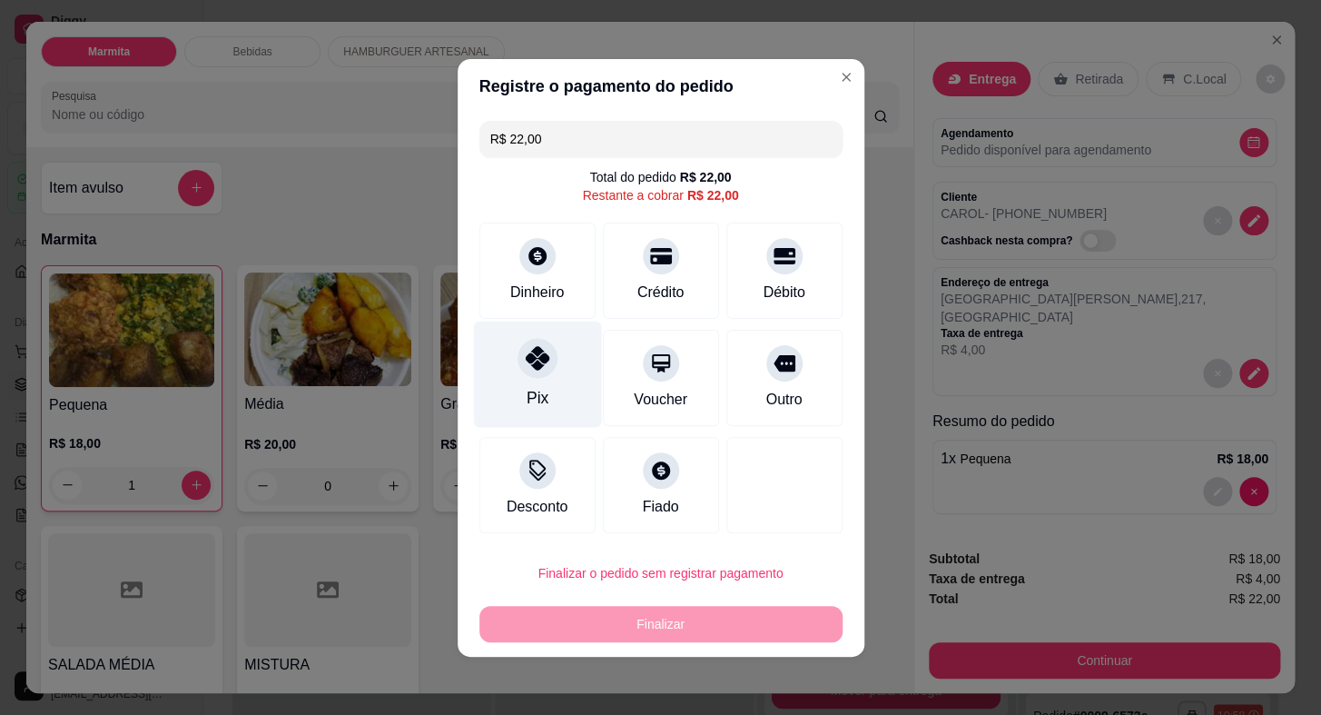
click at [527, 390] on div "Pix" at bounding box center [537, 398] width 22 height 24
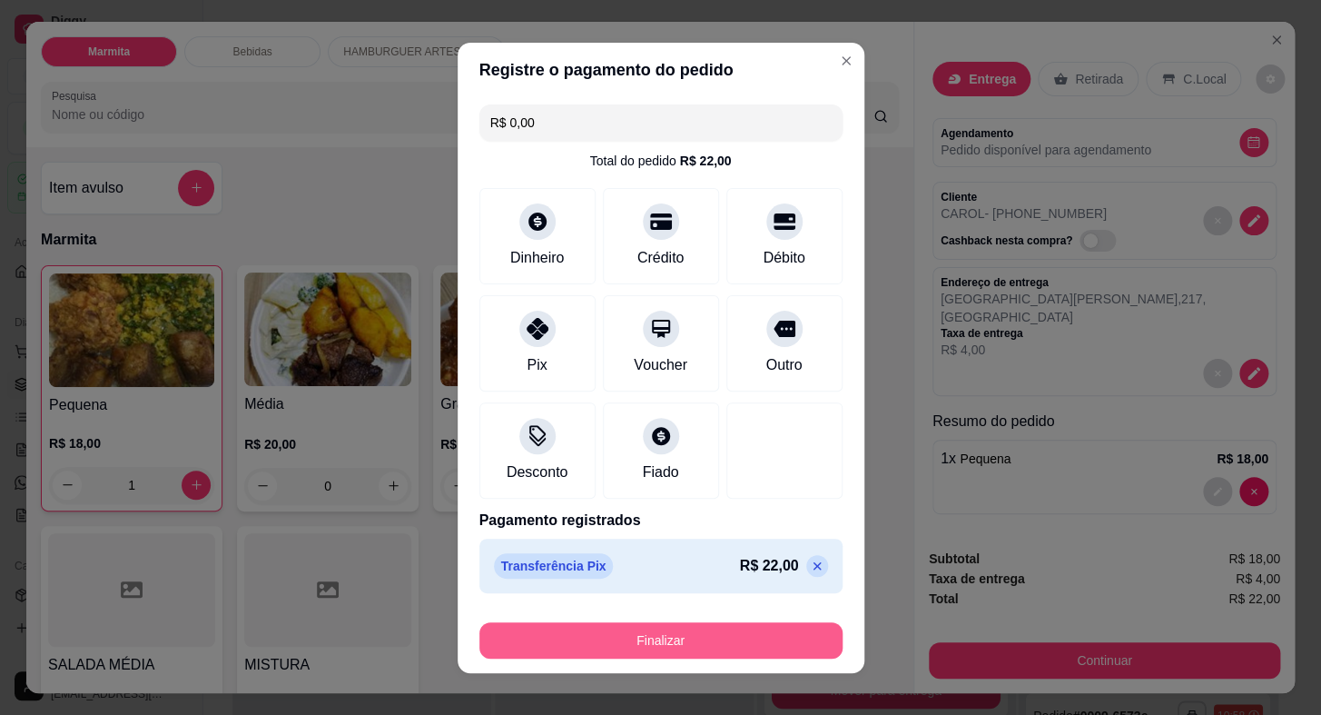
click at [700, 638] on button "Finalizar" at bounding box center [661, 640] width 363 height 36
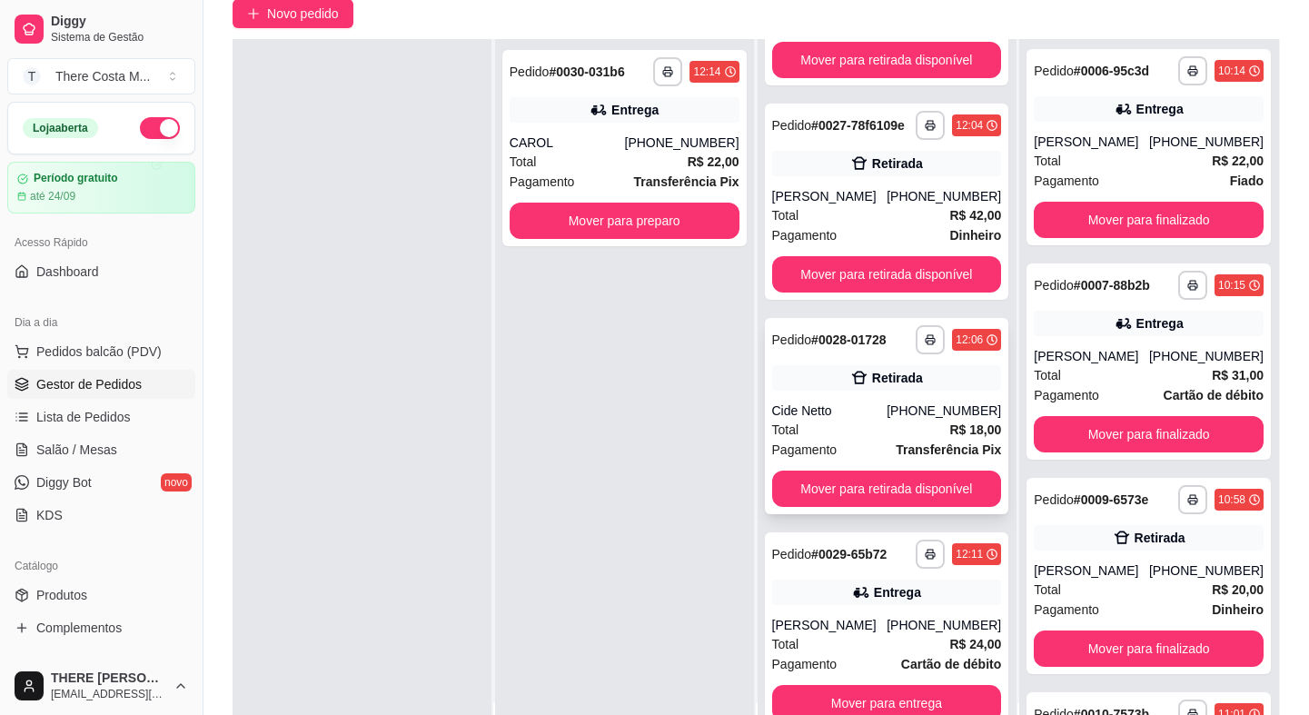
scroll to position [276, 0]
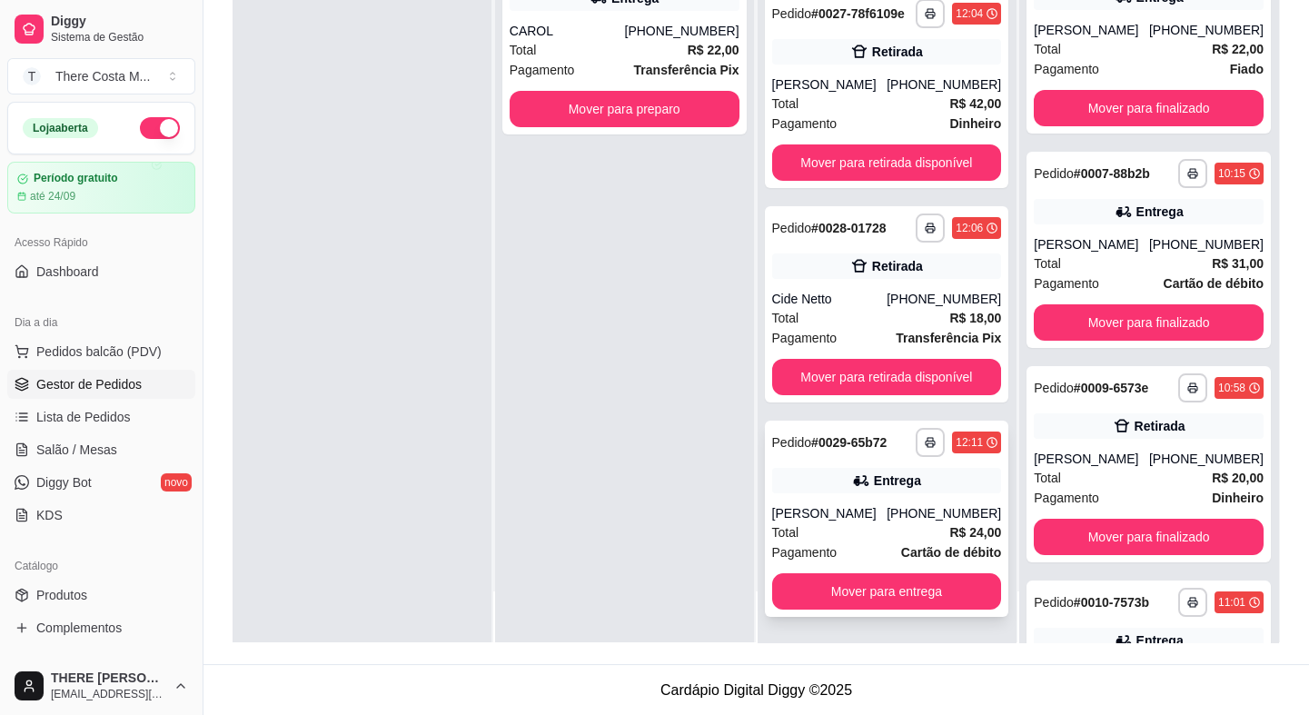
click at [856, 469] on div "Entrega" at bounding box center [887, 480] width 230 height 25
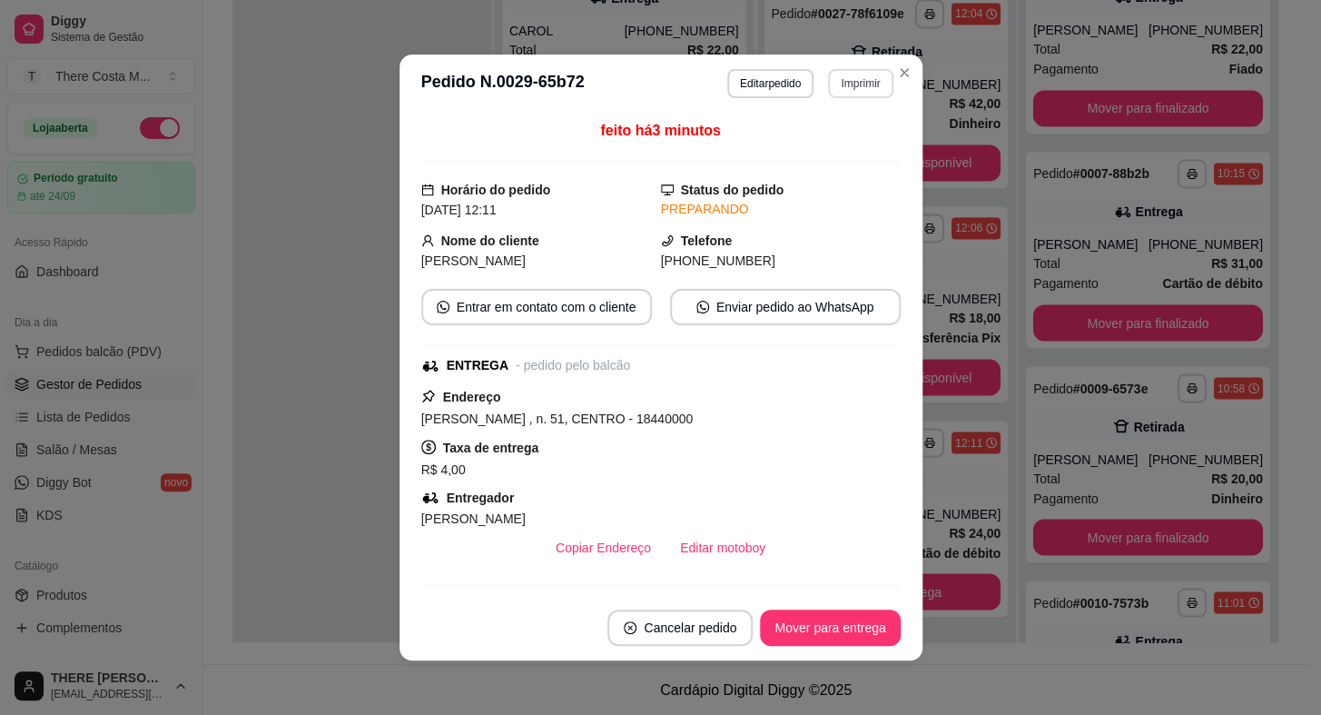
click at [850, 82] on button "Imprimir" at bounding box center [860, 83] width 64 height 29
click at [847, 148] on button "IMPRESSORA" at bounding box center [823, 148] width 132 height 29
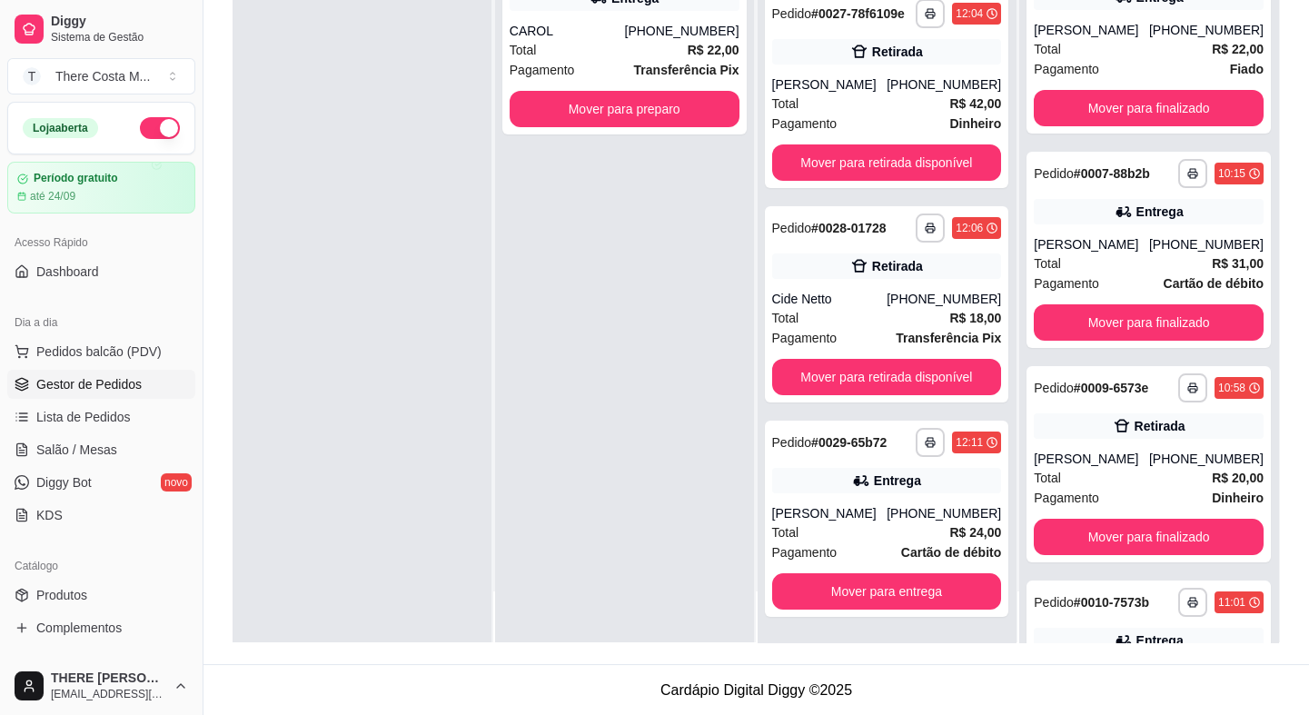
scroll to position [0, 0]
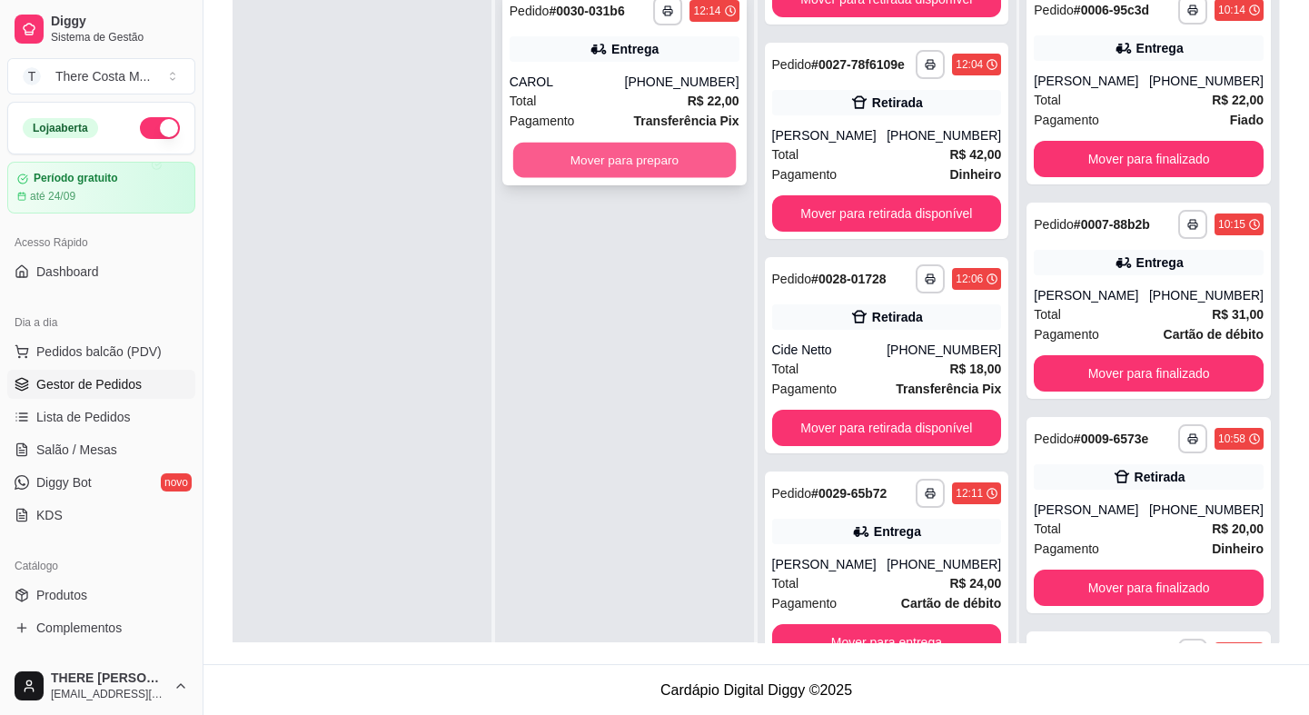
click at [596, 168] on button "Mover para preparo" at bounding box center [624, 160] width 223 height 35
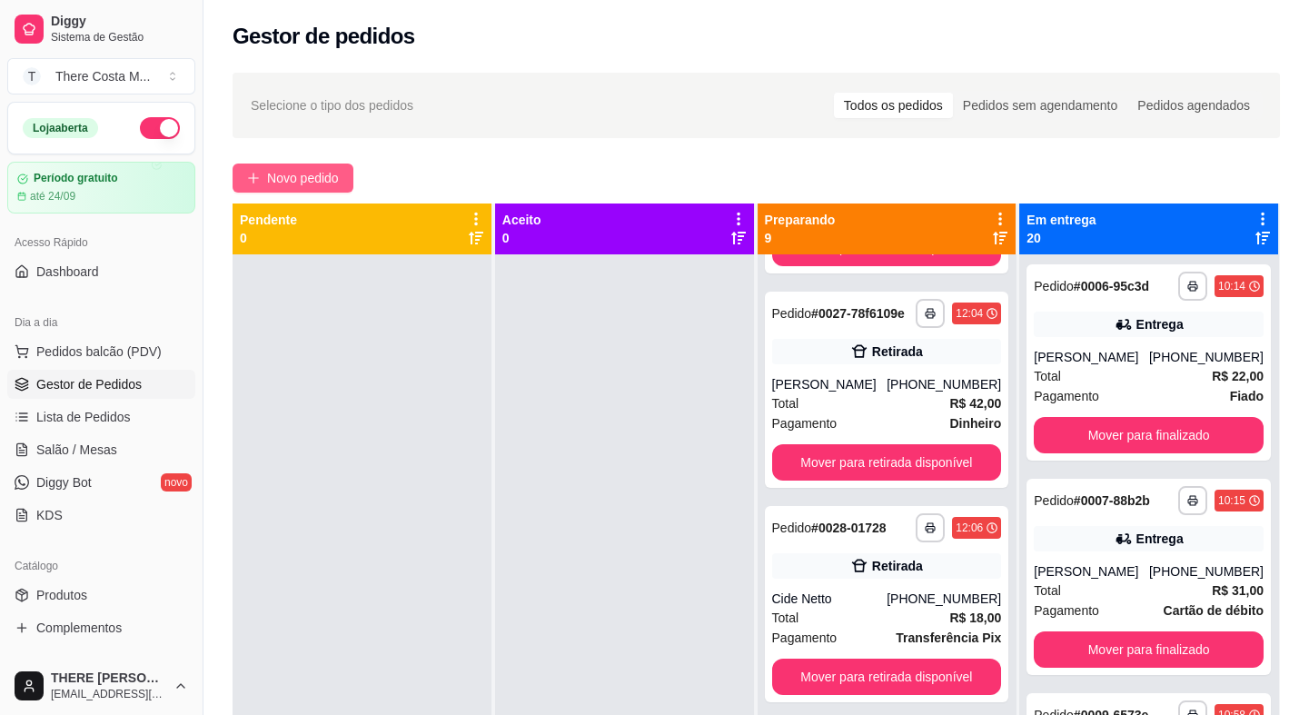
click at [262, 174] on button "Novo pedido" at bounding box center [293, 177] width 121 height 29
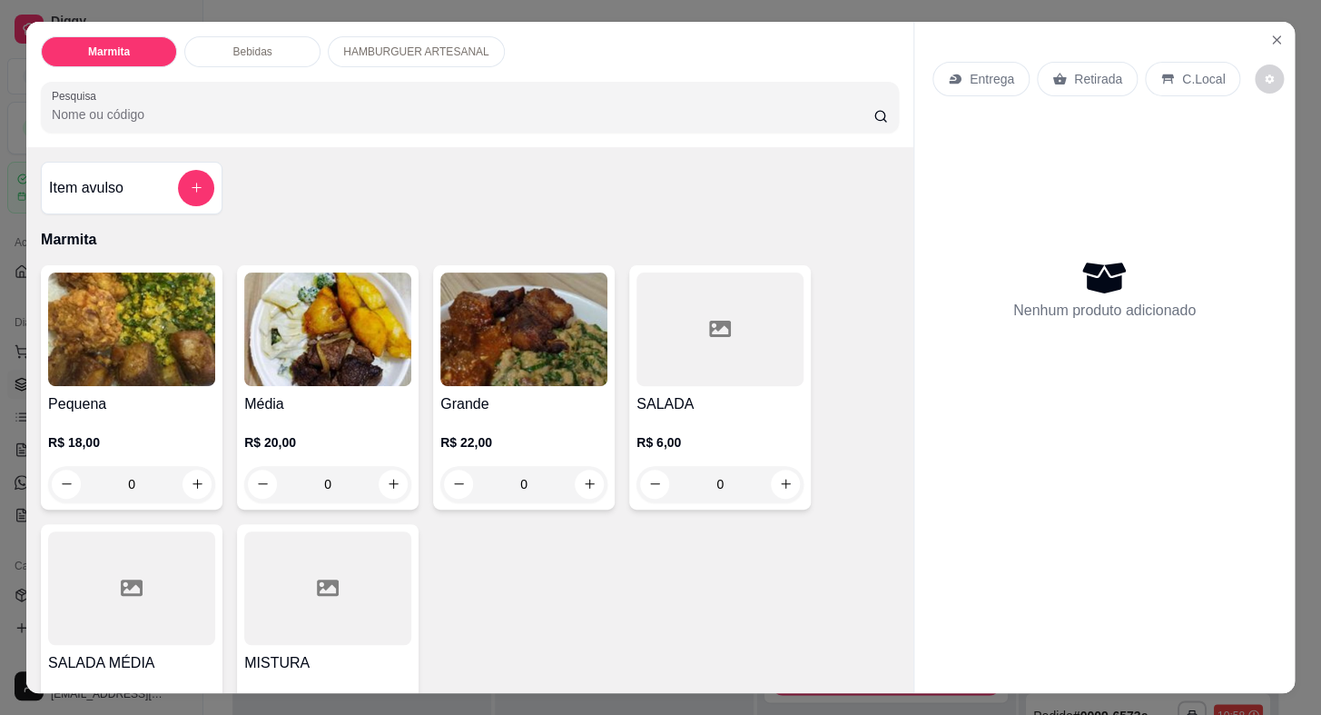
click at [1059, 62] on div "Retirada" at bounding box center [1087, 79] width 101 height 35
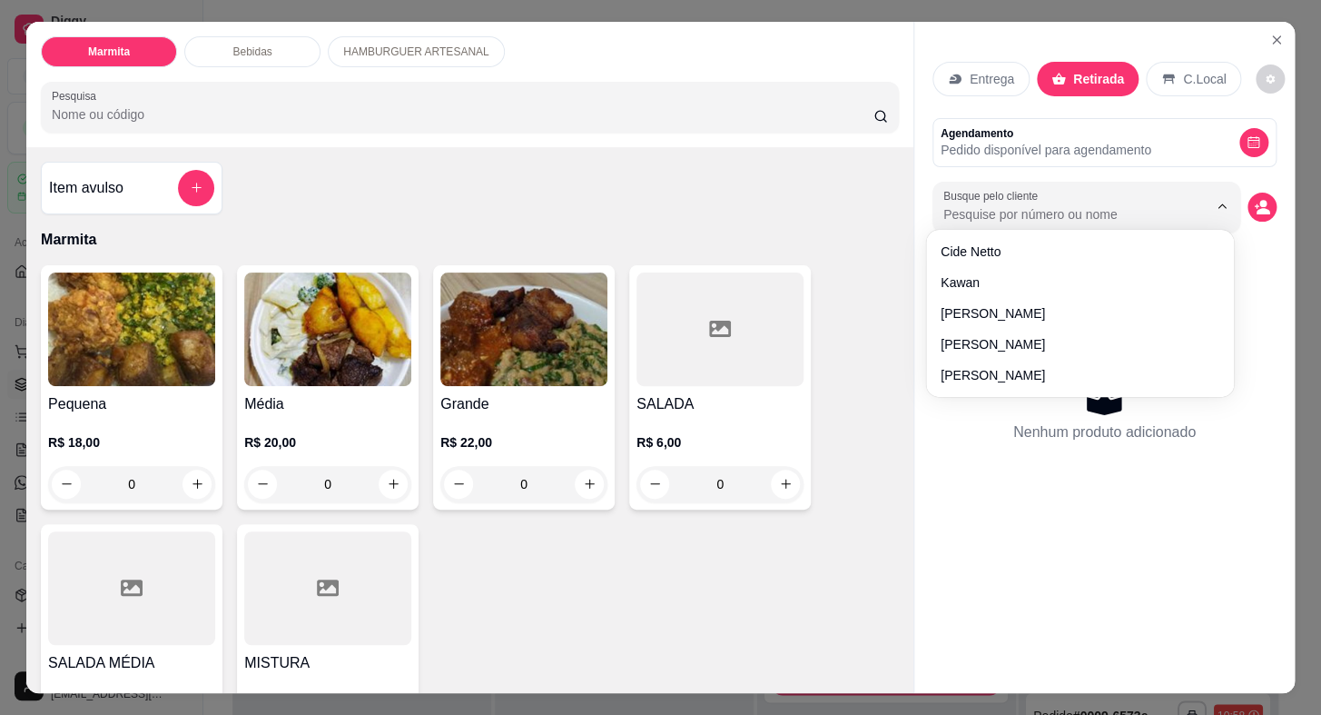
click at [1020, 205] on input "Busque pelo cliente" at bounding box center [1061, 214] width 235 height 18
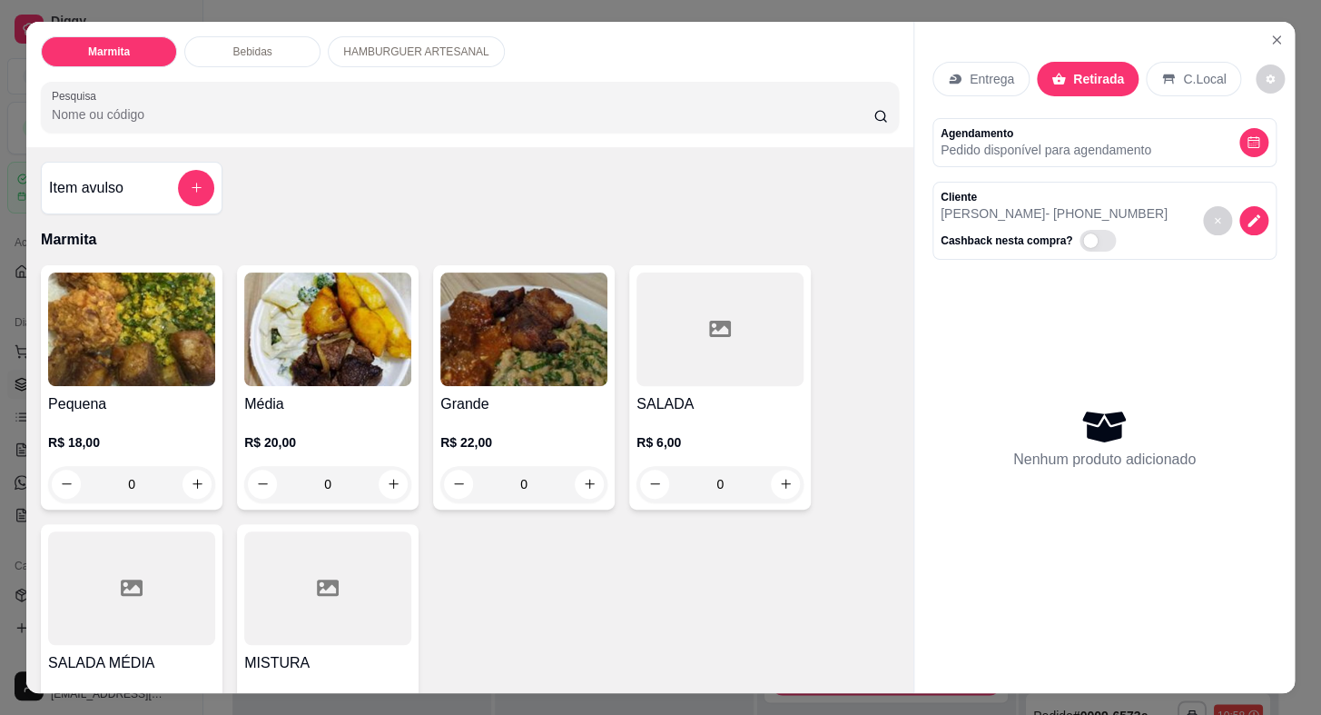
click at [581, 393] on h4 "Grande" at bounding box center [523, 404] width 167 height 22
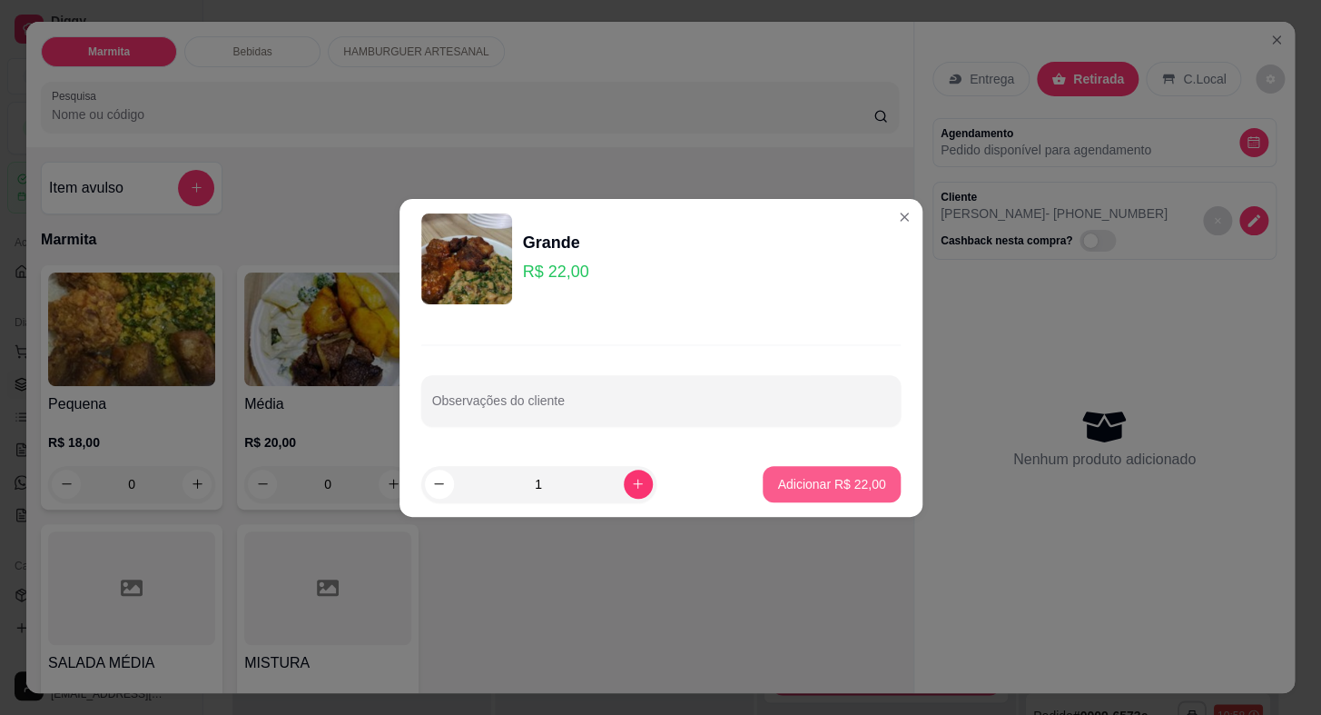
click at [825, 485] on p "Adicionar R$ 22,00" at bounding box center [831, 484] width 108 height 18
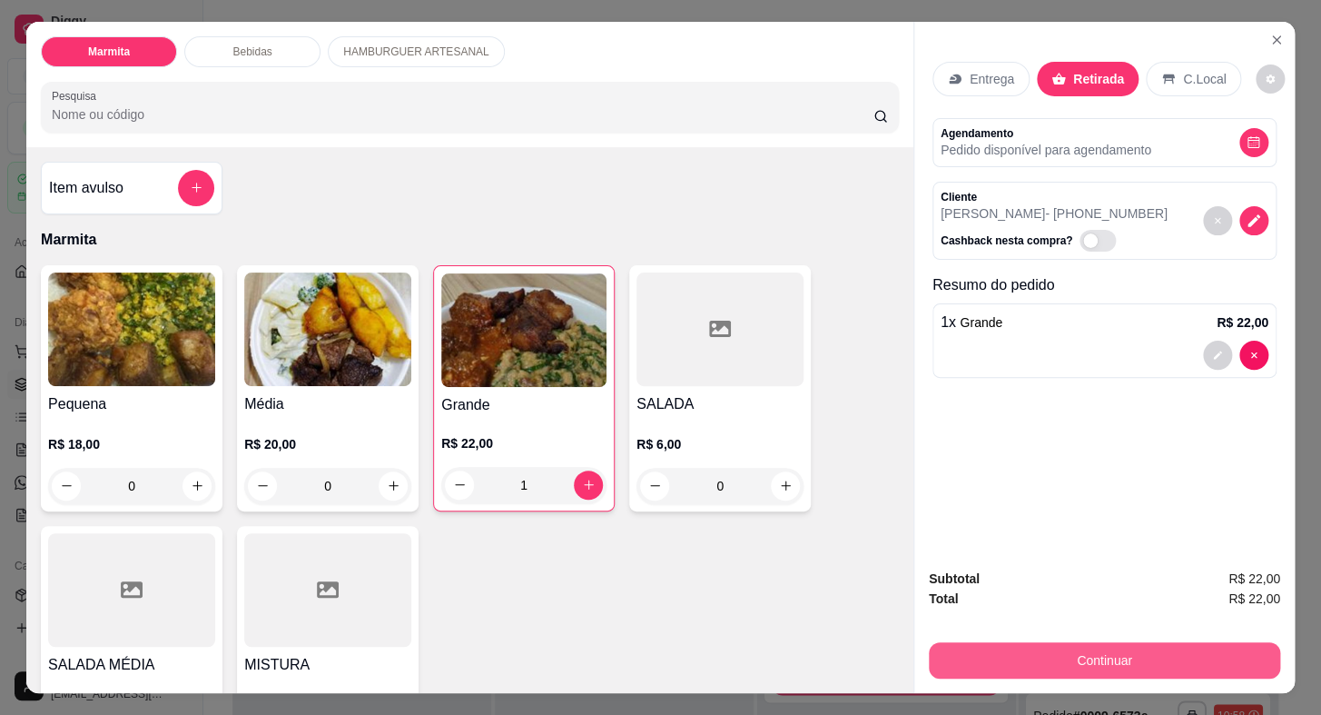
click at [1088, 642] on button "Continuar" at bounding box center [1104, 660] width 351 height 36
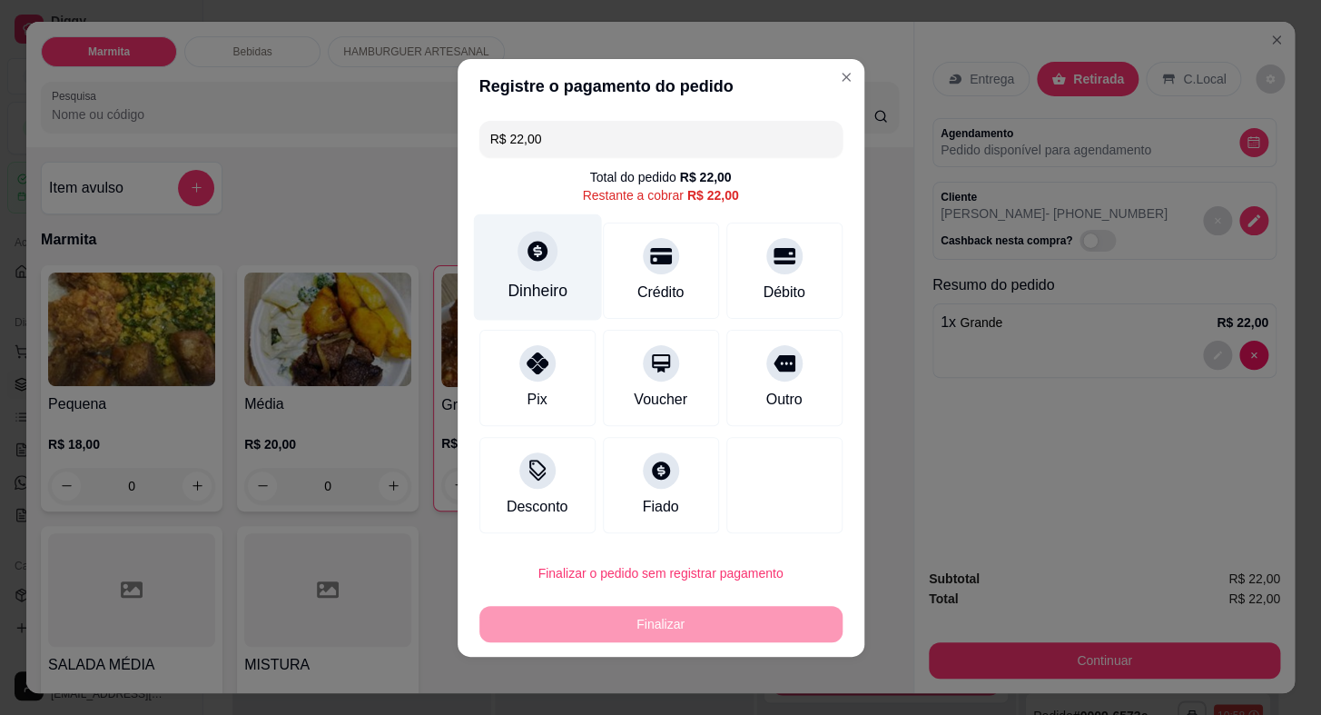
click at [539, 273] on div "Dinheiro" at bounding box center [537, 266] width 128 height 106
click at [568, 292] on div "Dinheiro" at bounding box center [537, 266] width 128 height 106
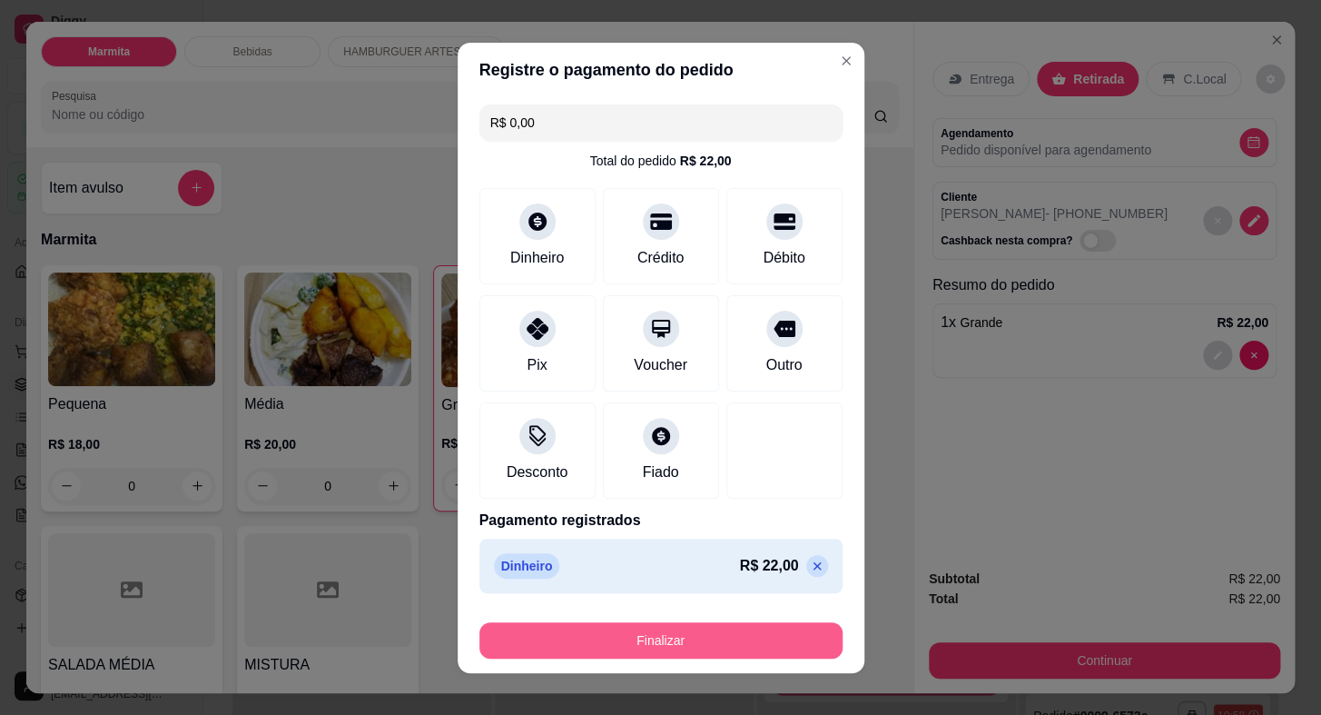
click at [673, 637] on button "Finalizar" at bounding box center [661, 640] width 363 height 36
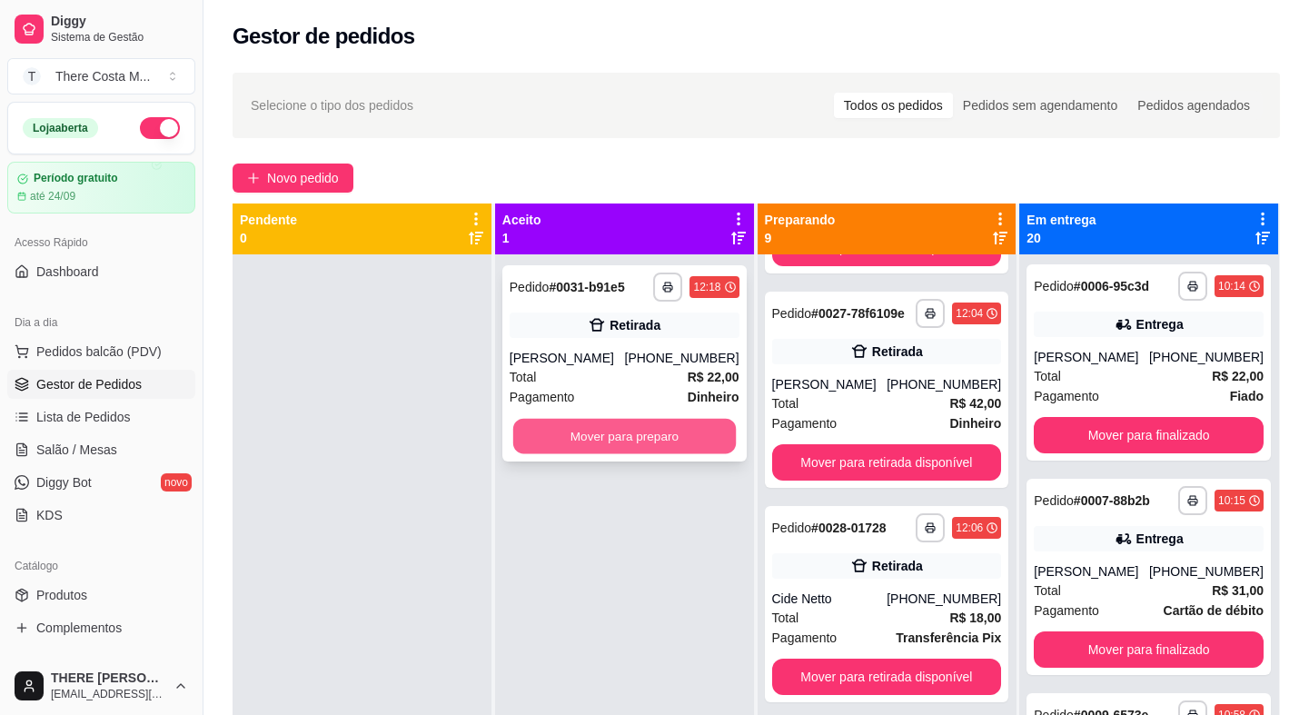
click at [645, 437] on button "Mover para preparo" at bounding box center [624, 436] width 223 height 35
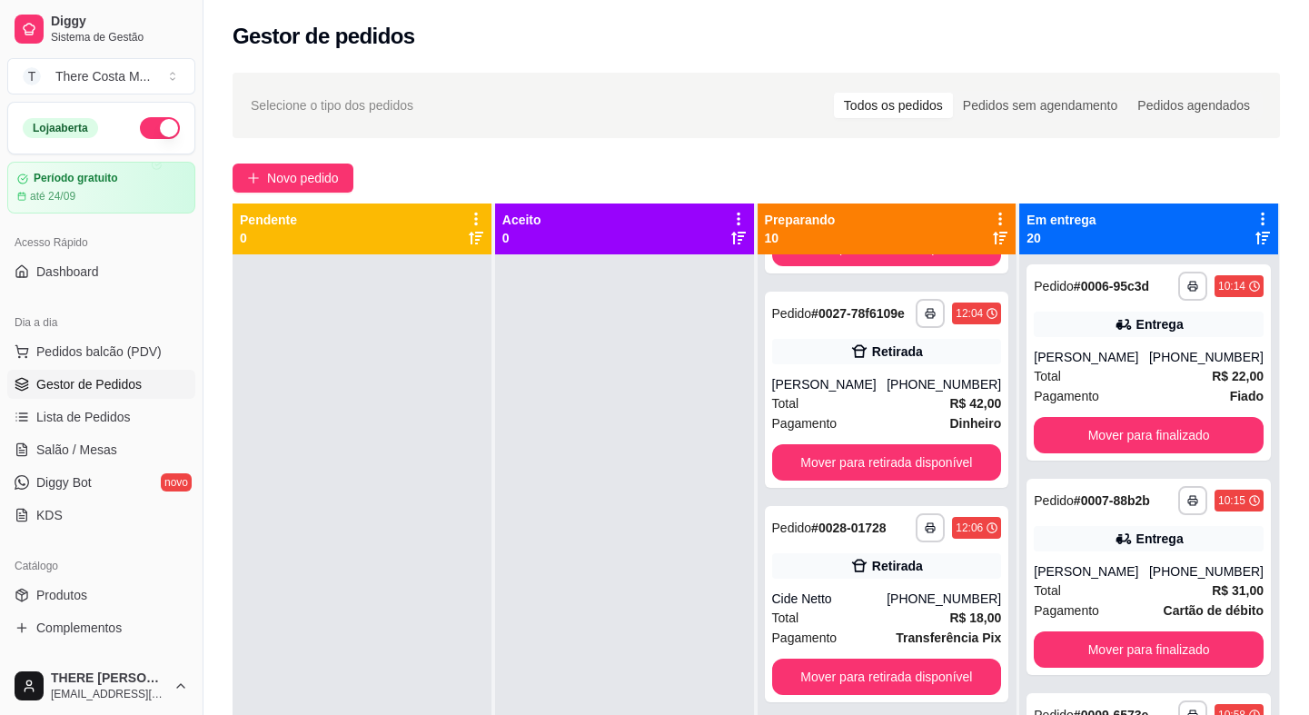
click at [292, 198] on div "**********" at bounding box center [755, 501] width 1105 height 878
click at [297, 174] on span "Novo pedido" at bounding box center [303, 178] width 72 height 20
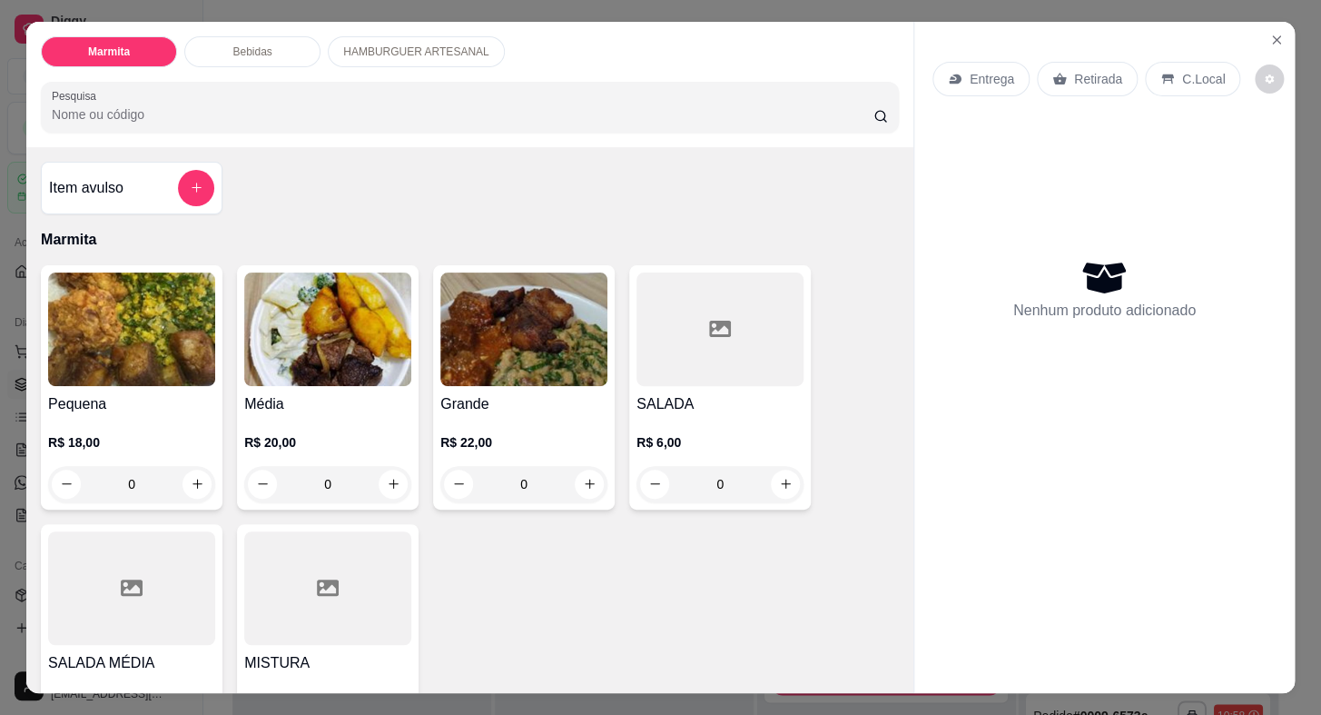
click at [990, 70] on p "Entrega" at bounding box center [992, 79] width 45 height 18
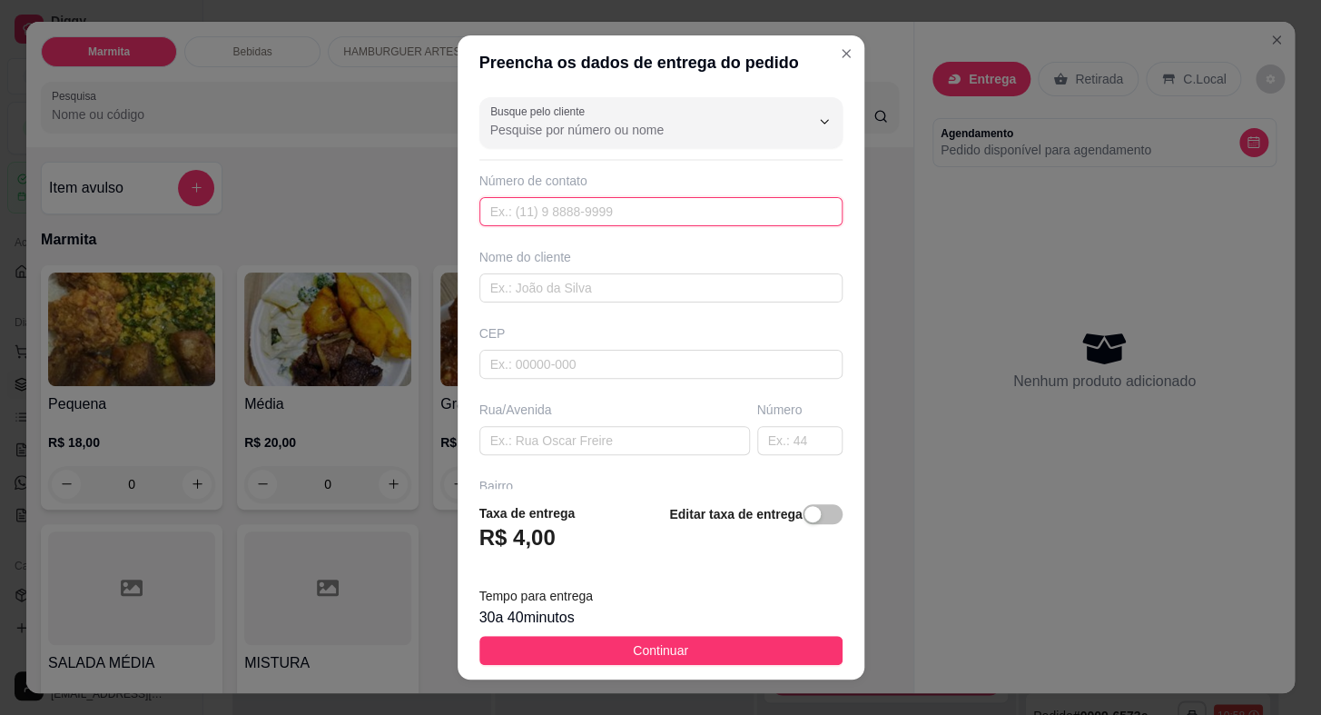
click at [648, 211] on input "text" at bounding box center [661, 211] width 363 height 29
paste input "[PHONE_NUMBER]"
click at [579, 282] on input "text" at bounding box center [661, 287] width 363 height 29
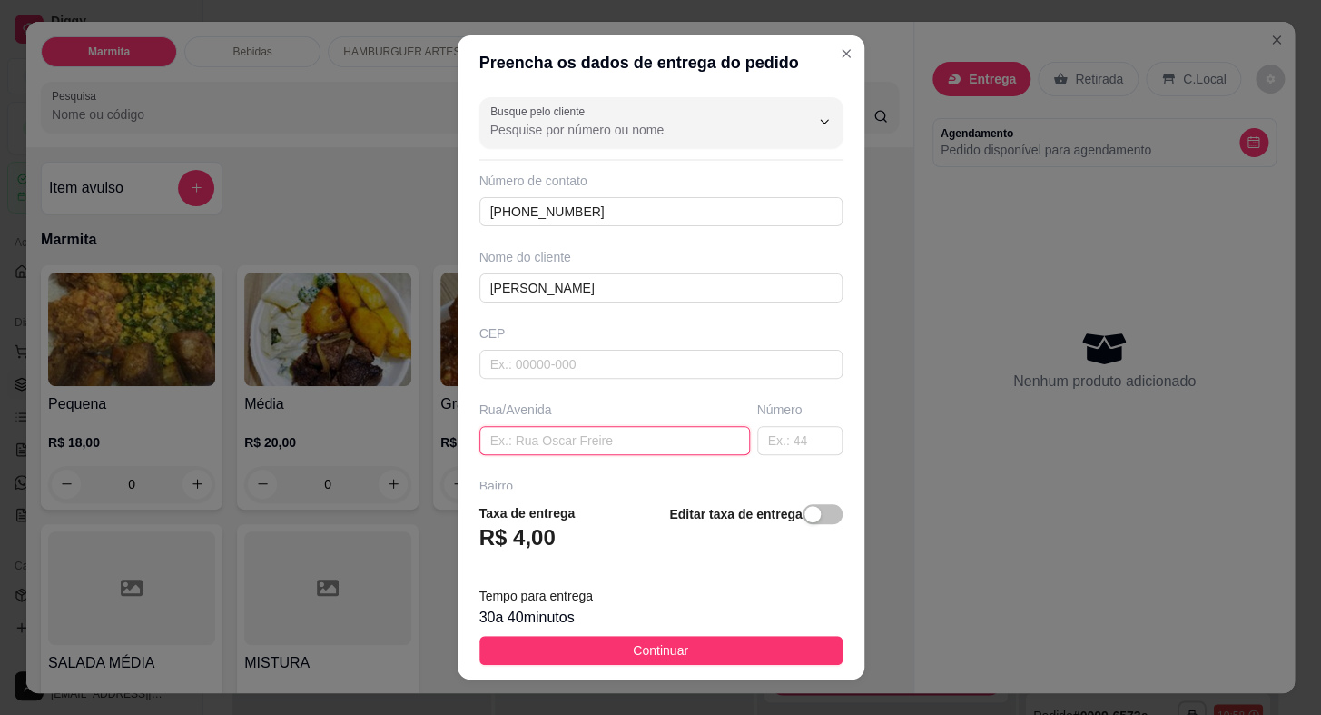
click at [541, 450] on input "text" at bounding box center [615, 440] width 271 height 29
paste input "rua [PERSON_NAME]"
click at [768, 443] on input "text" at bounding box center [799, 440] width 85 height 29
drag, startPoint x: 748, startPoint y: 646, endPoint x: 706, endPoint y: 652, distance: 43.2
click at [748, 646] on button "Continuar" at bounding box center [661, 650] width 363 height 29
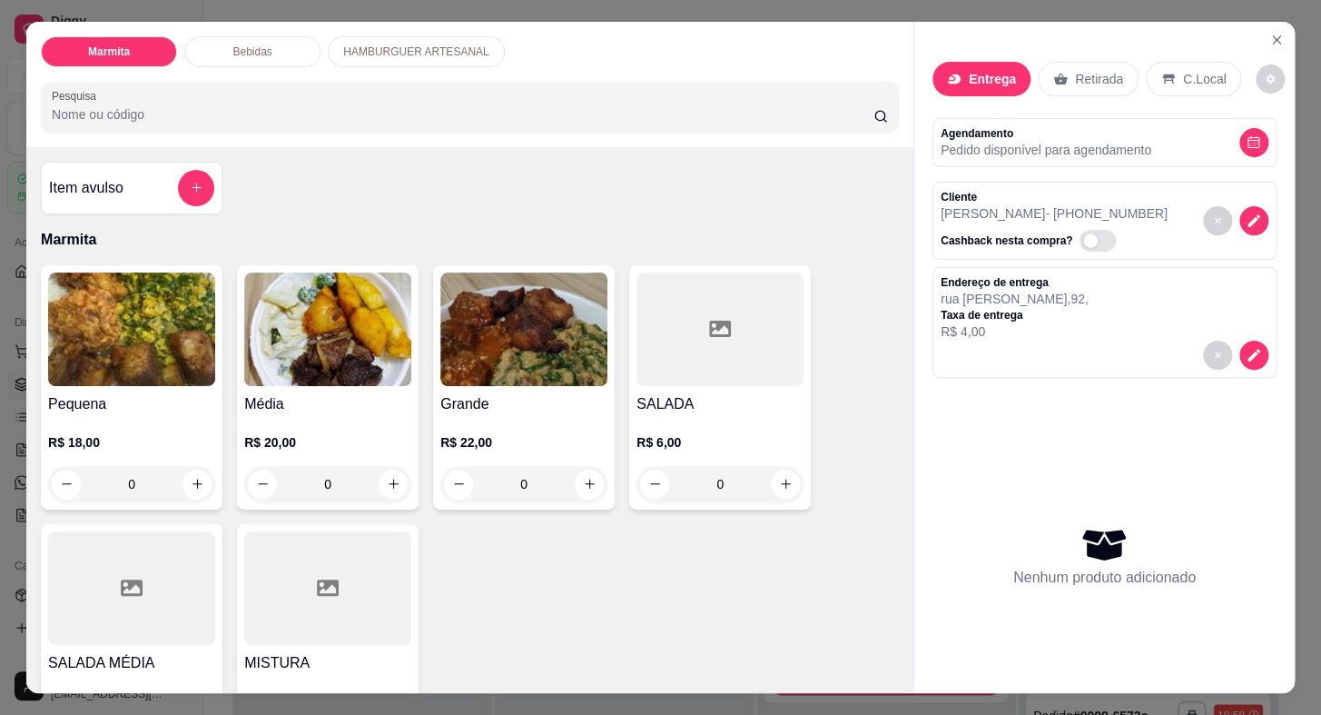
click at [258, 373] on img at bounding box center [327, 329] width 167 height 114
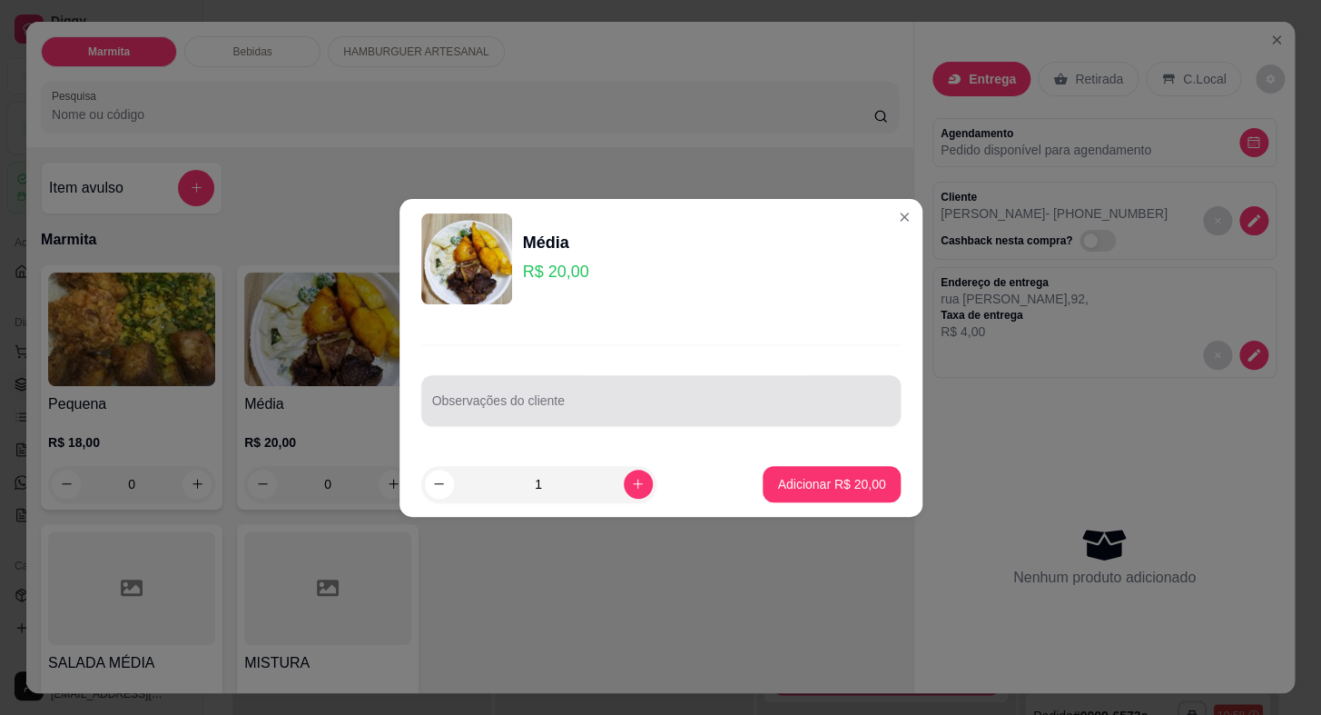
click at [523, 390] on div at bounding box center [661, 400] width 458 height 36
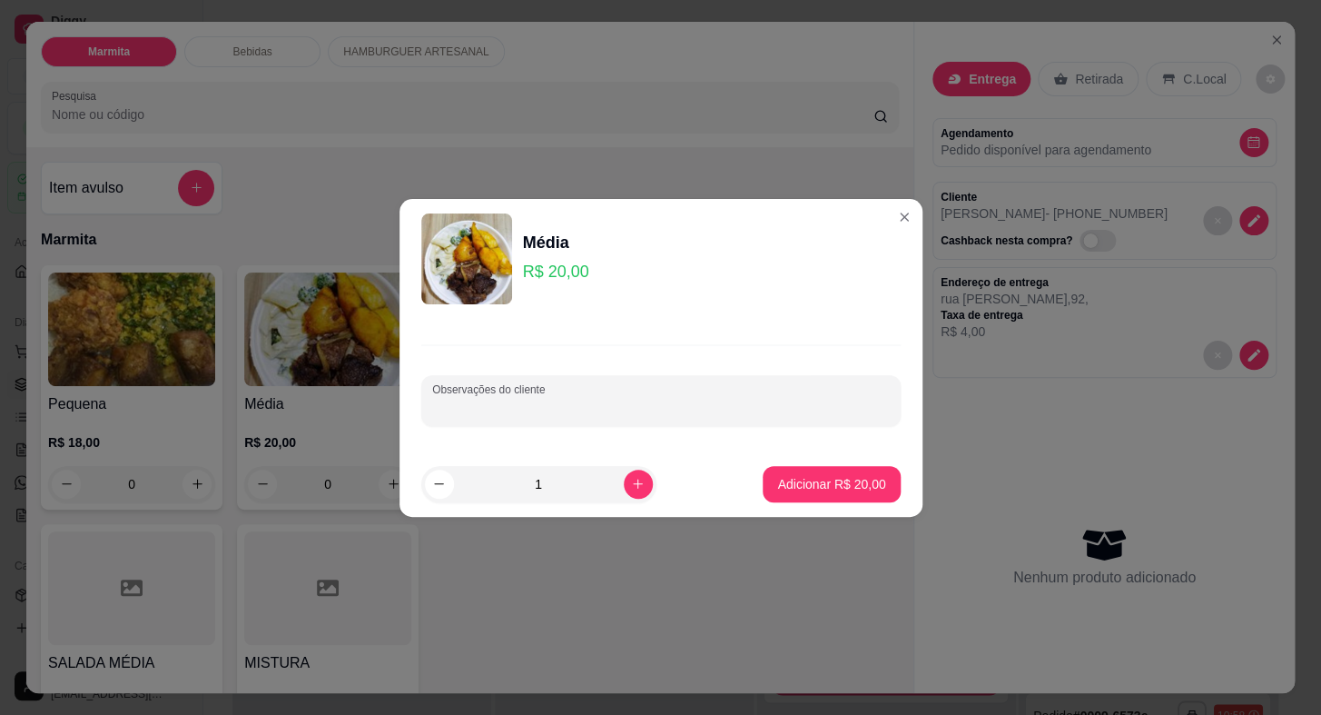
paste input "arroz, nhoque e filé de frango empanado"
click at [843, 480] on p "Adicionar R$ 20,00" at bounding box center [831, 483] width 105 height 17
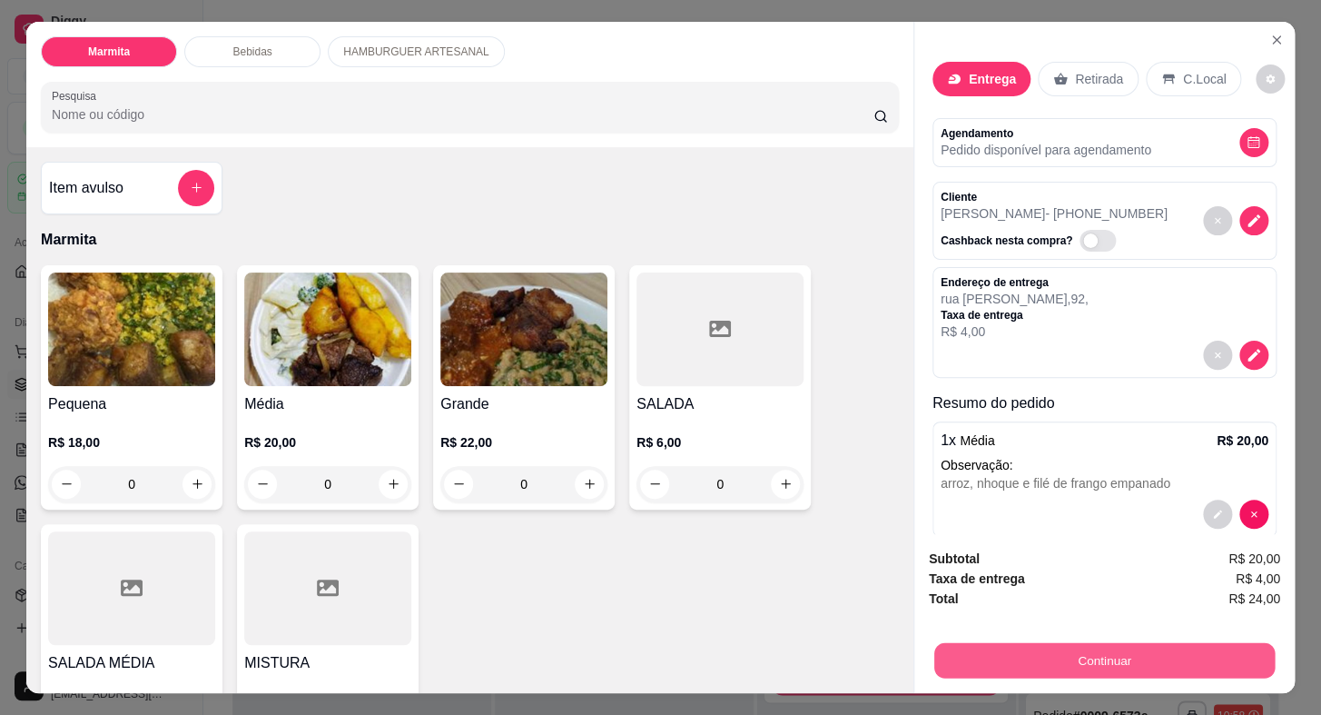
click at [980, 643] on button "Continuar" at bounding box center [1105, 660] width 341 height 35
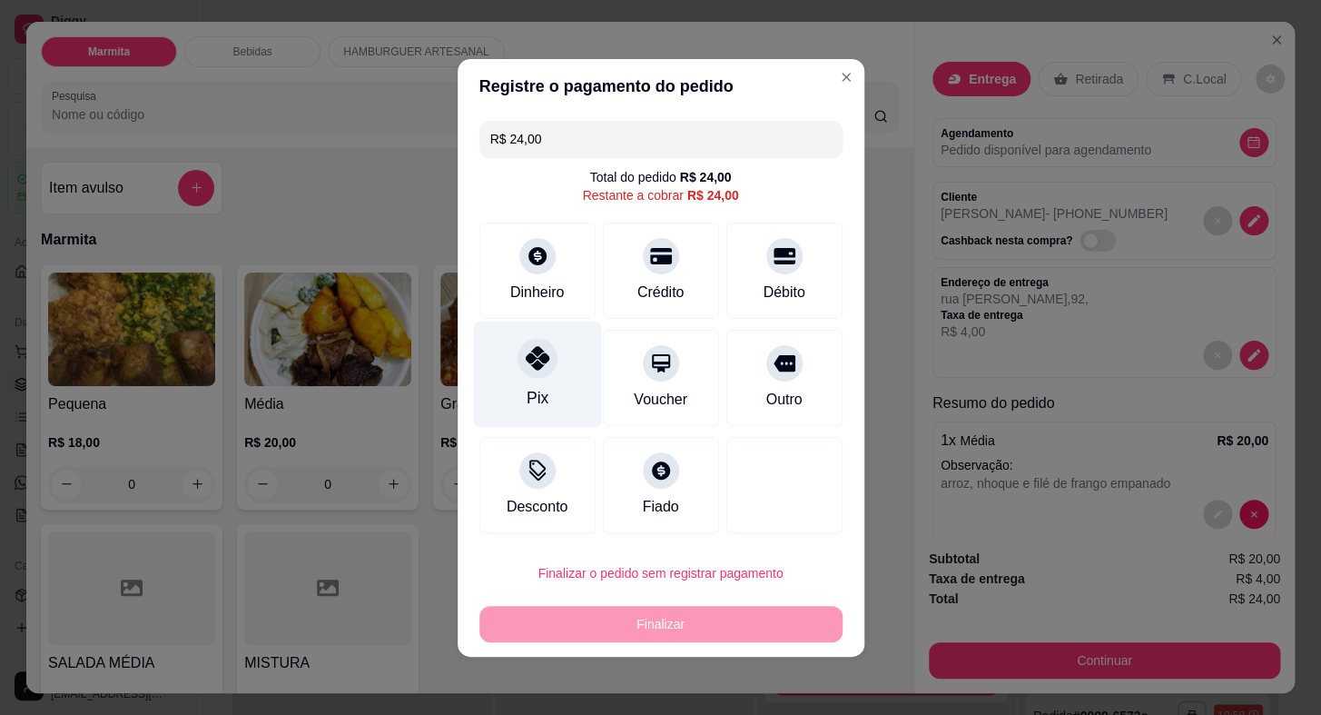
click at [521, 380] on div "Pix" at bounding box center [537, 374] width 128 height 106
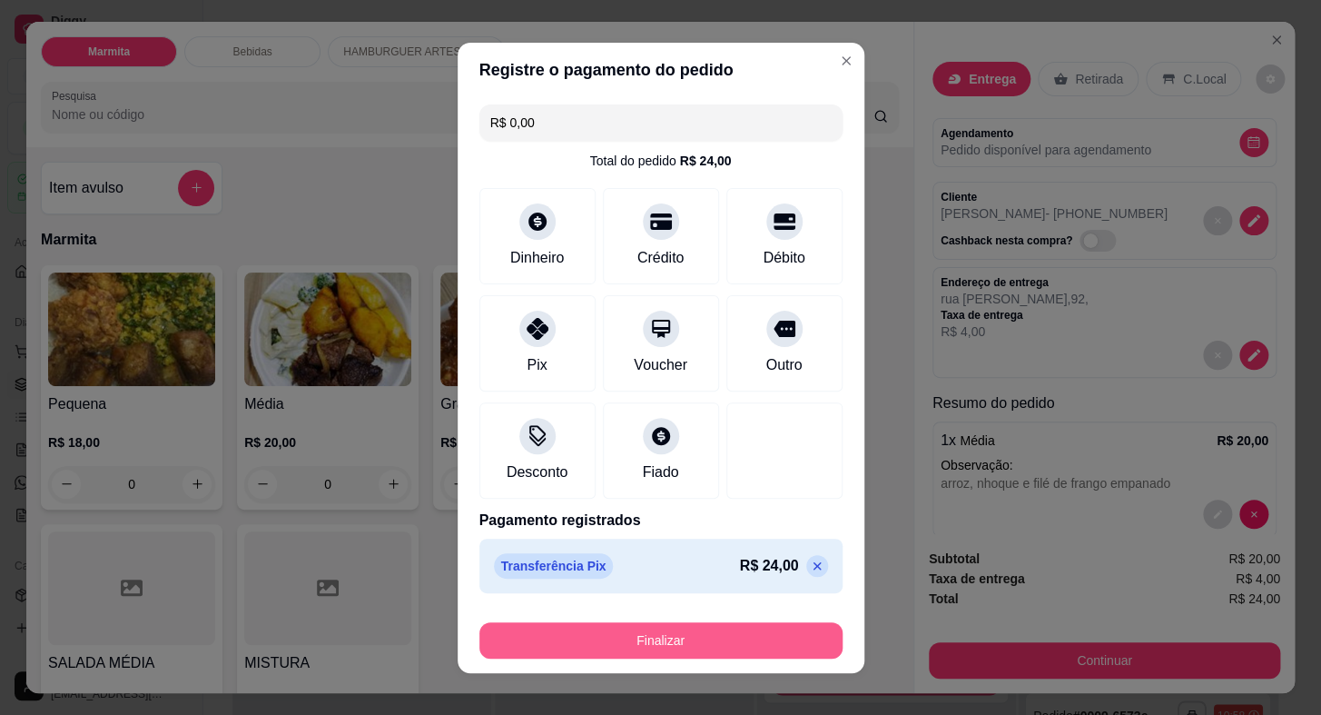
click at [745, 636] on button "Finalizar" at bounding box center [661, 640] width 363 height 36
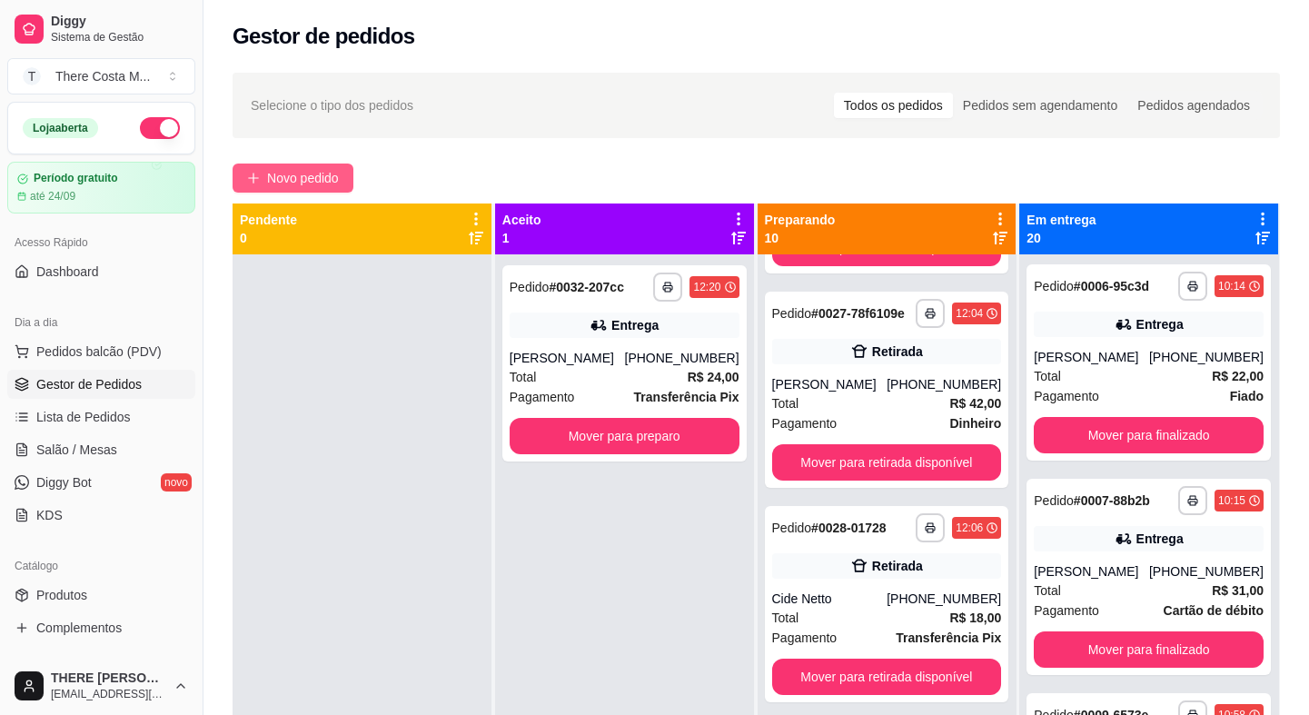
click at [318, 171] on span "Novo pedido" at bounding box center [303, 178] width 72 height 20
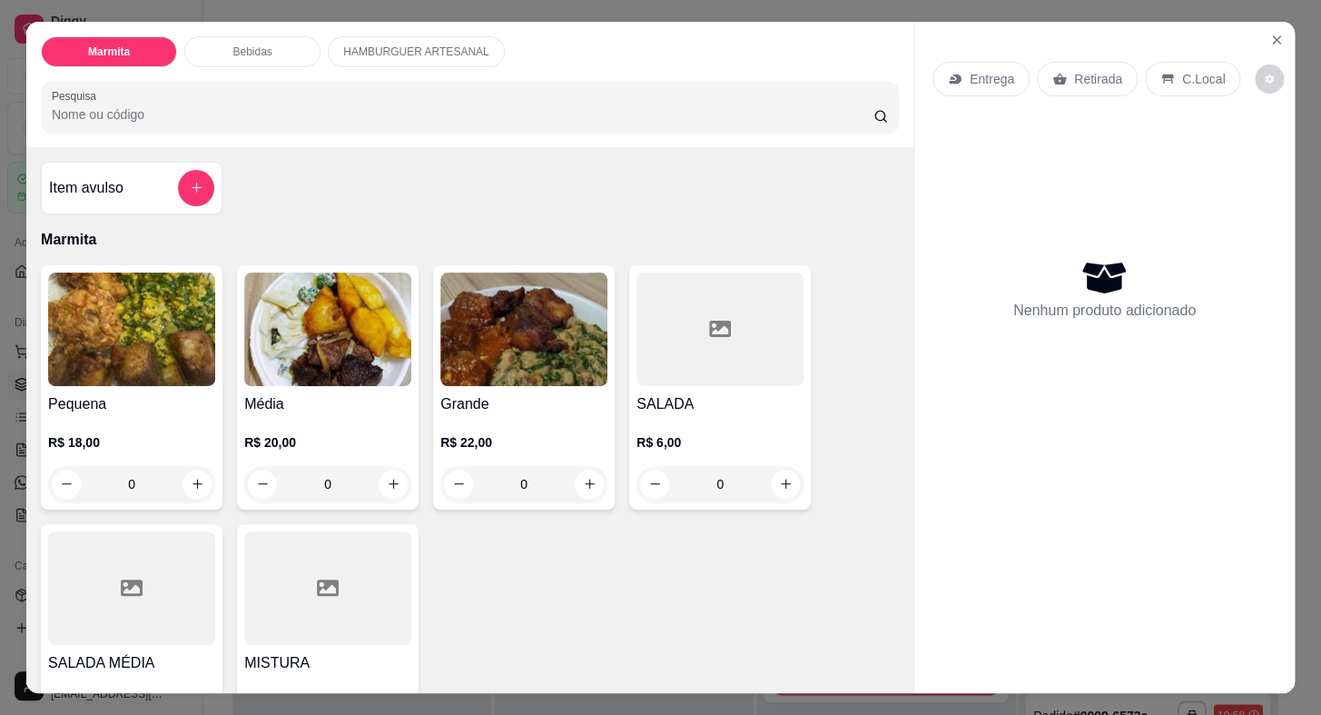
click at [1066, 62] on div "Retirada" at bounding box center [1087, 79] width 101 height 35
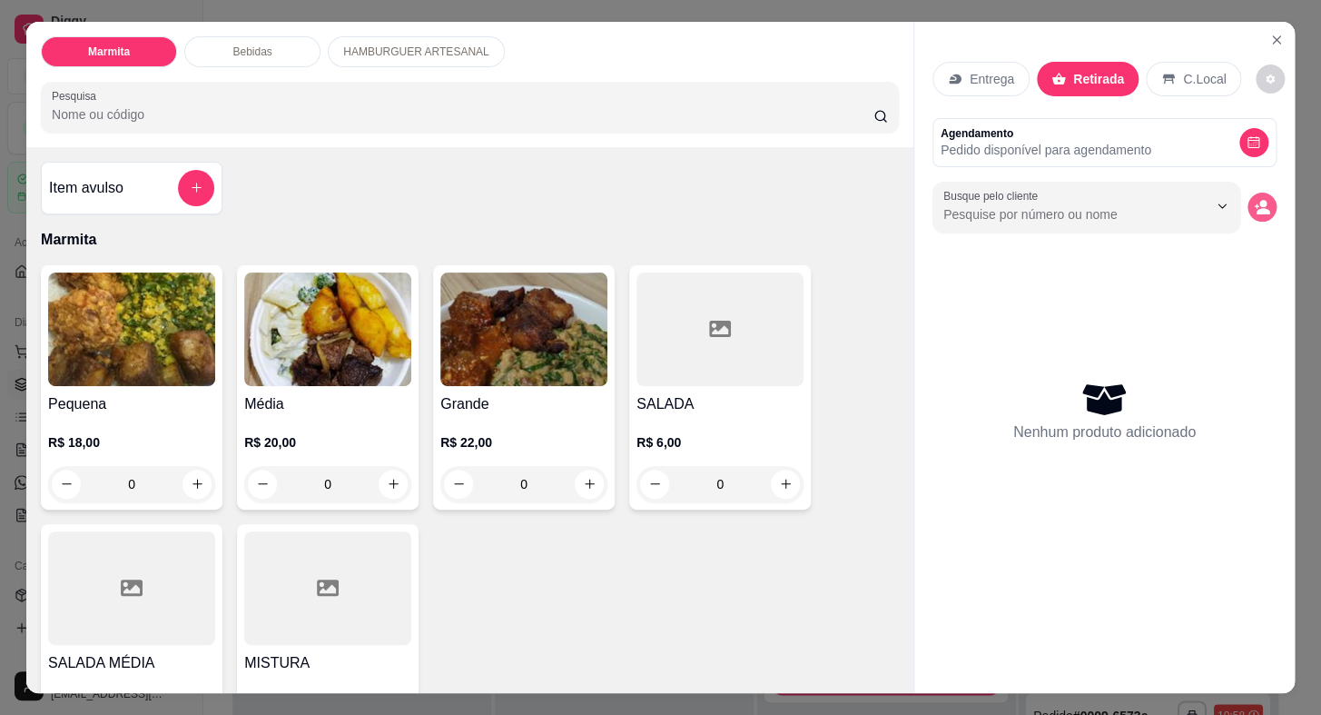
click at [1260, 208] on button "decrease-product-quantity" at bounding box center [1262, 207] width 29 height 29
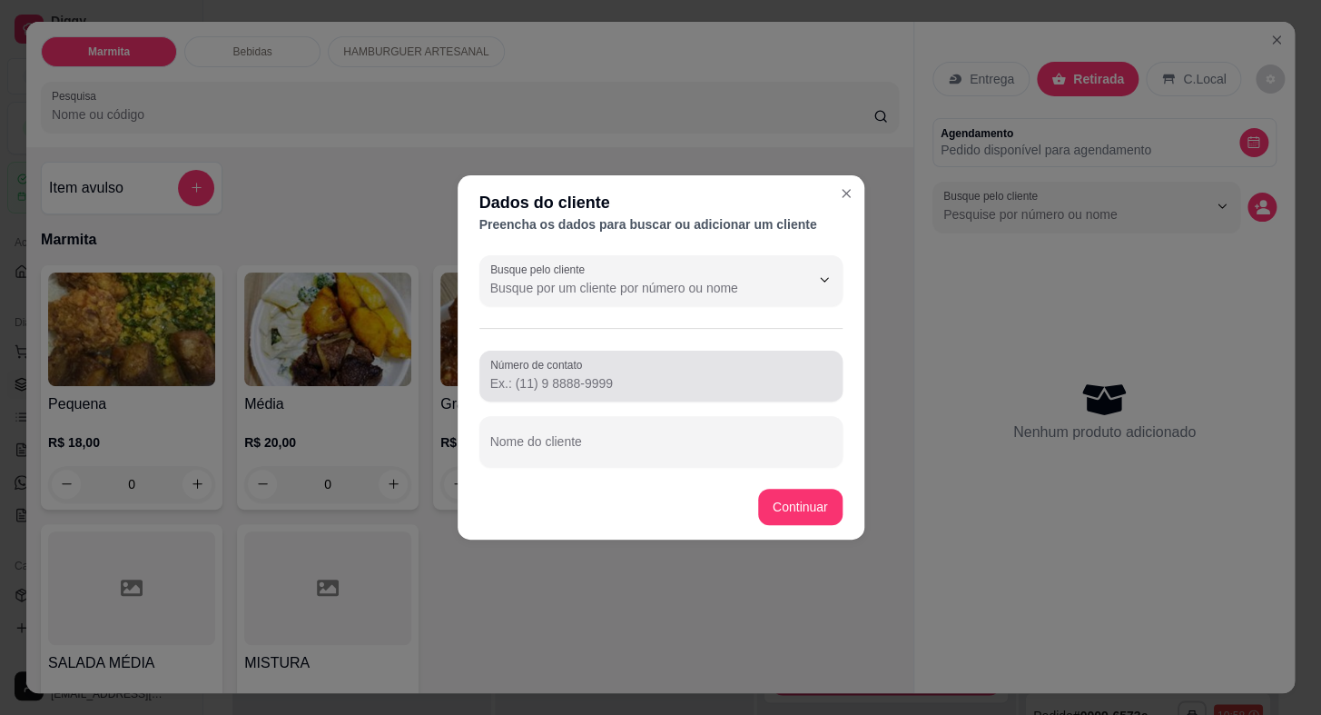
click at [677, 384] on input "Número de contato" at bounding box center [660, 383] width 341 height 18
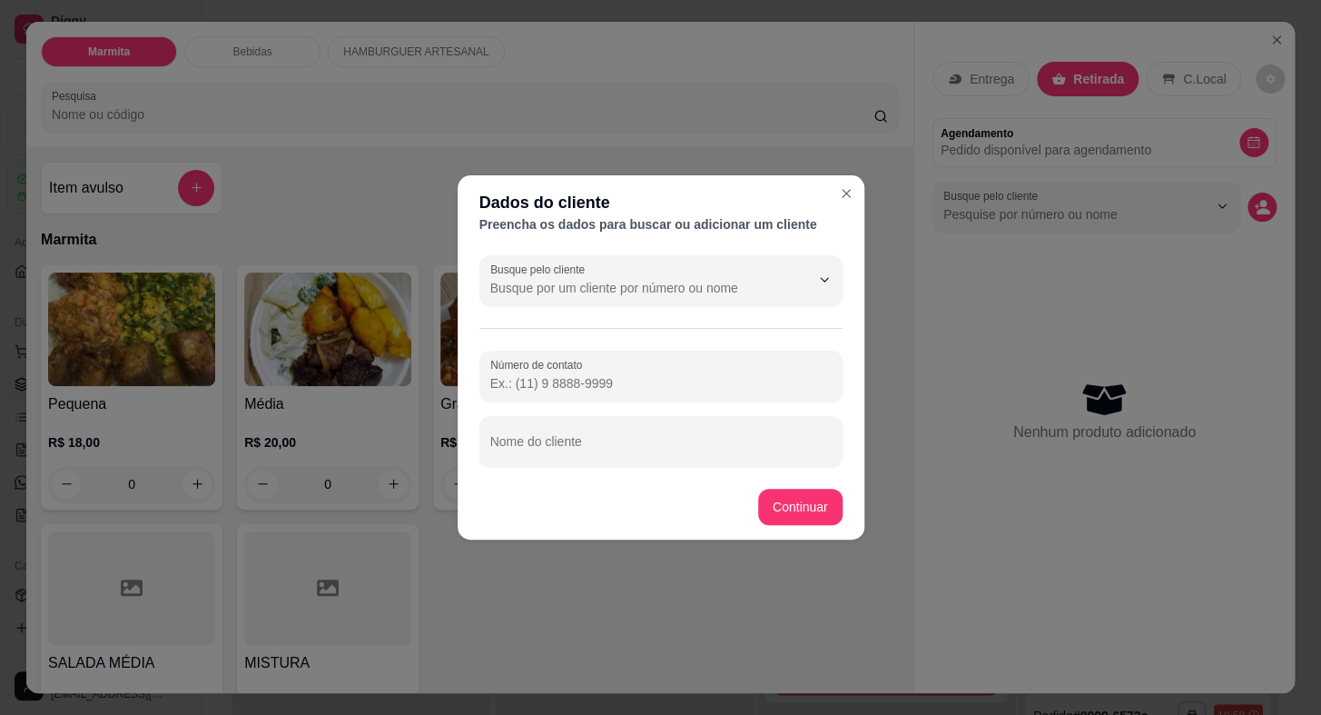
paste input "[PHONE_NUMBER]"
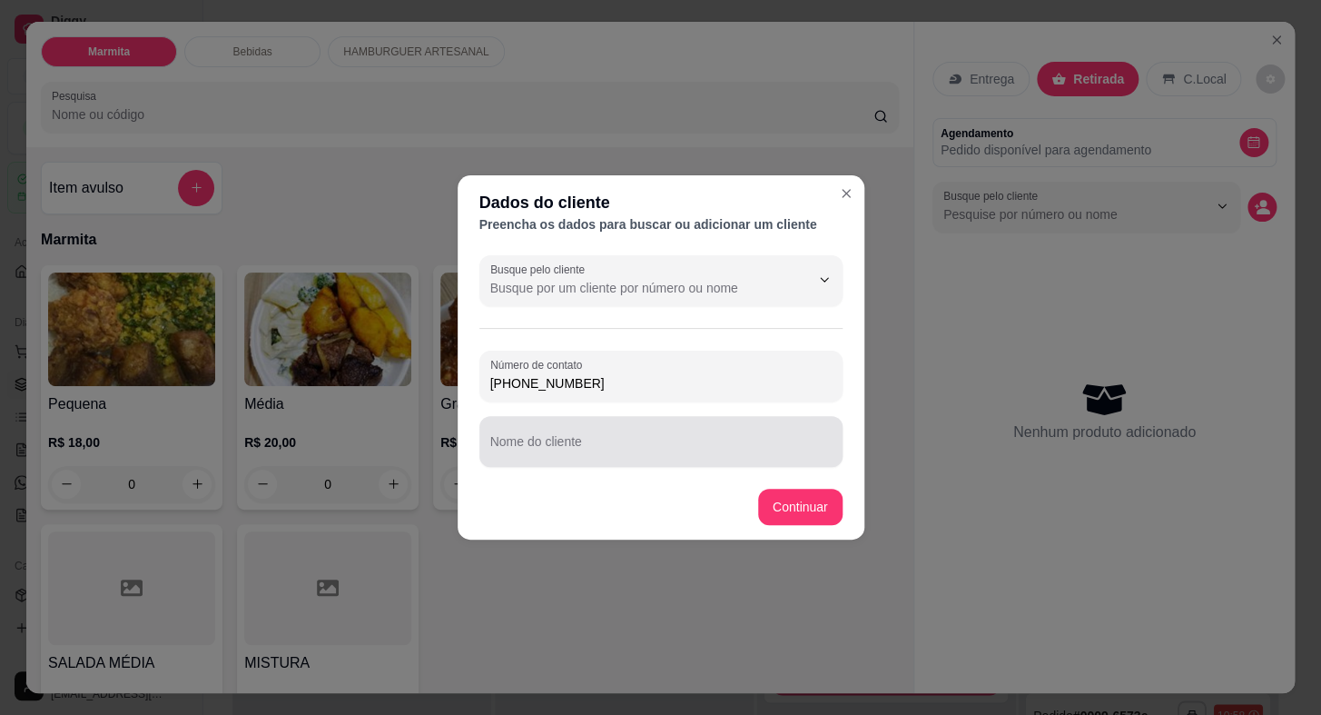
click at [677, 448] on input "Nome do cliente" at bounding box center [660, 449] width 341 height 18
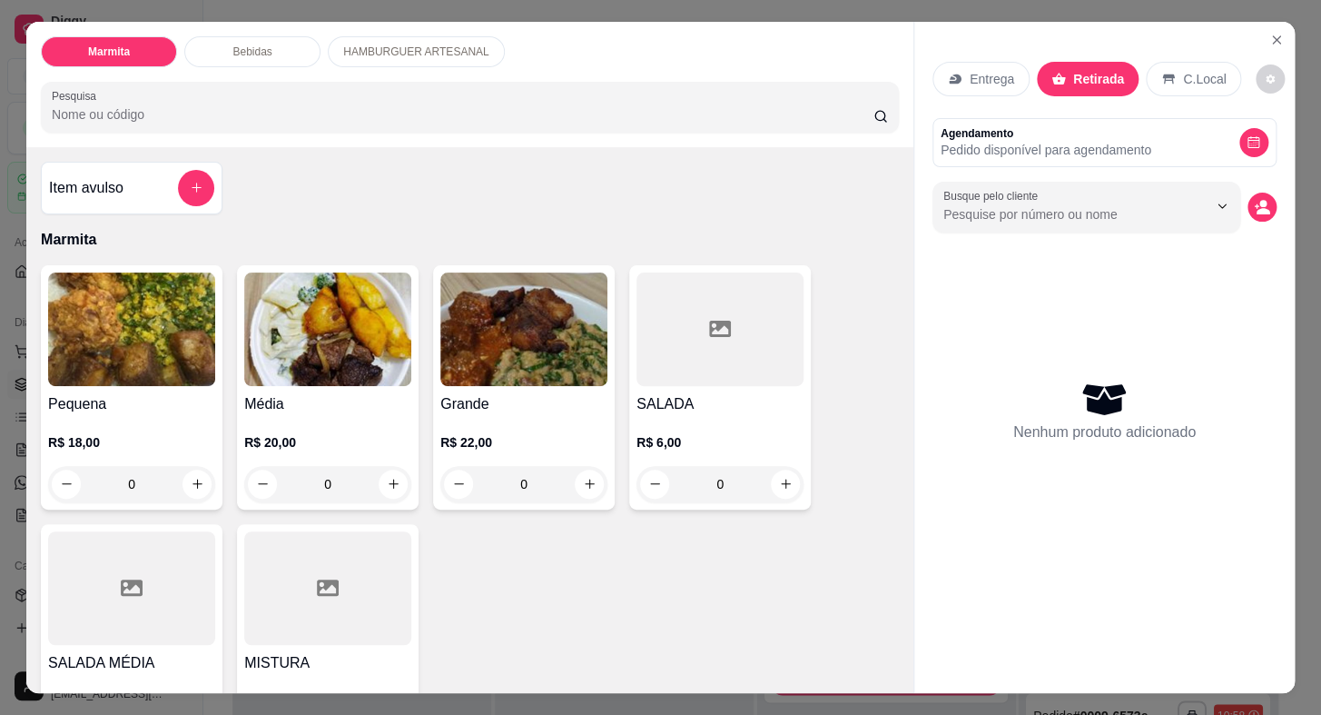
click at [989, 81] on p "Entrega" at bounding box center [992, 79] width 45 height 18
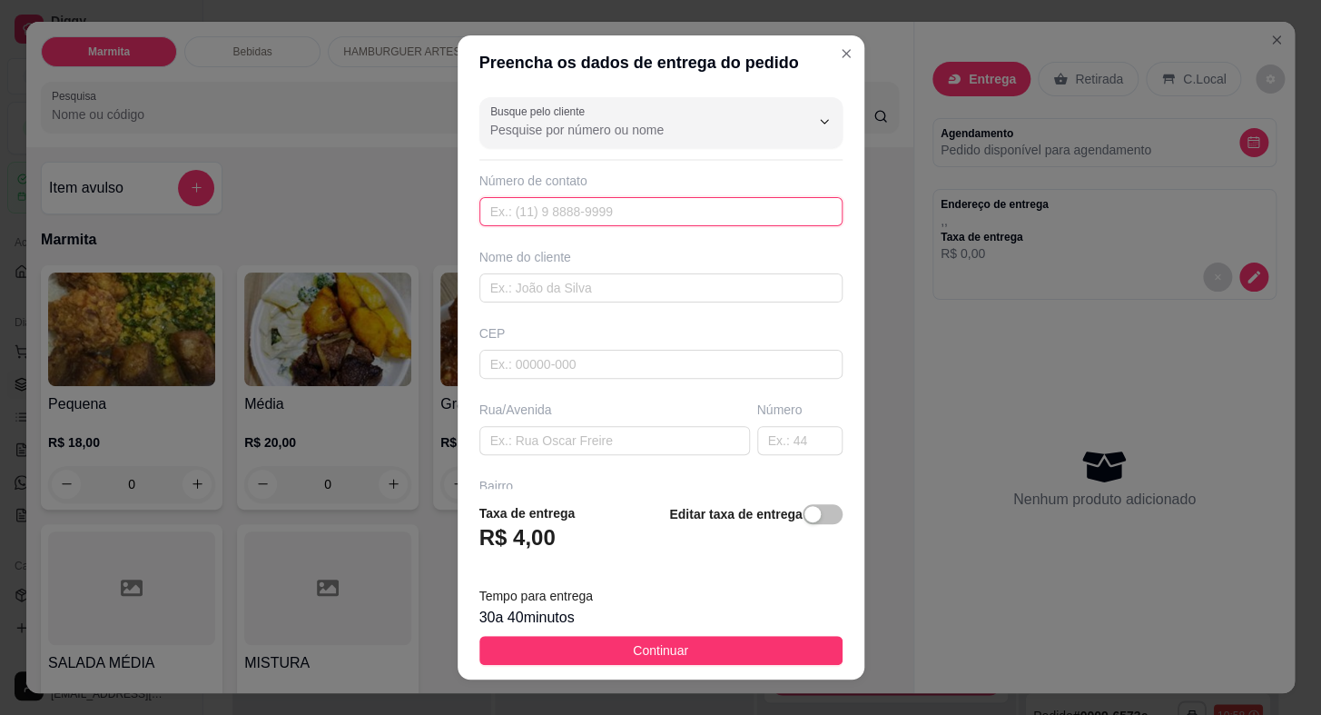
click at [584, 212] on input "text" at bounding box center [661, 211] width 363 height 29
paste input "[PHONE_NUMBER]"
click at [605, 292] on input "text" at bounding box center [661, 287] width 363 height 29
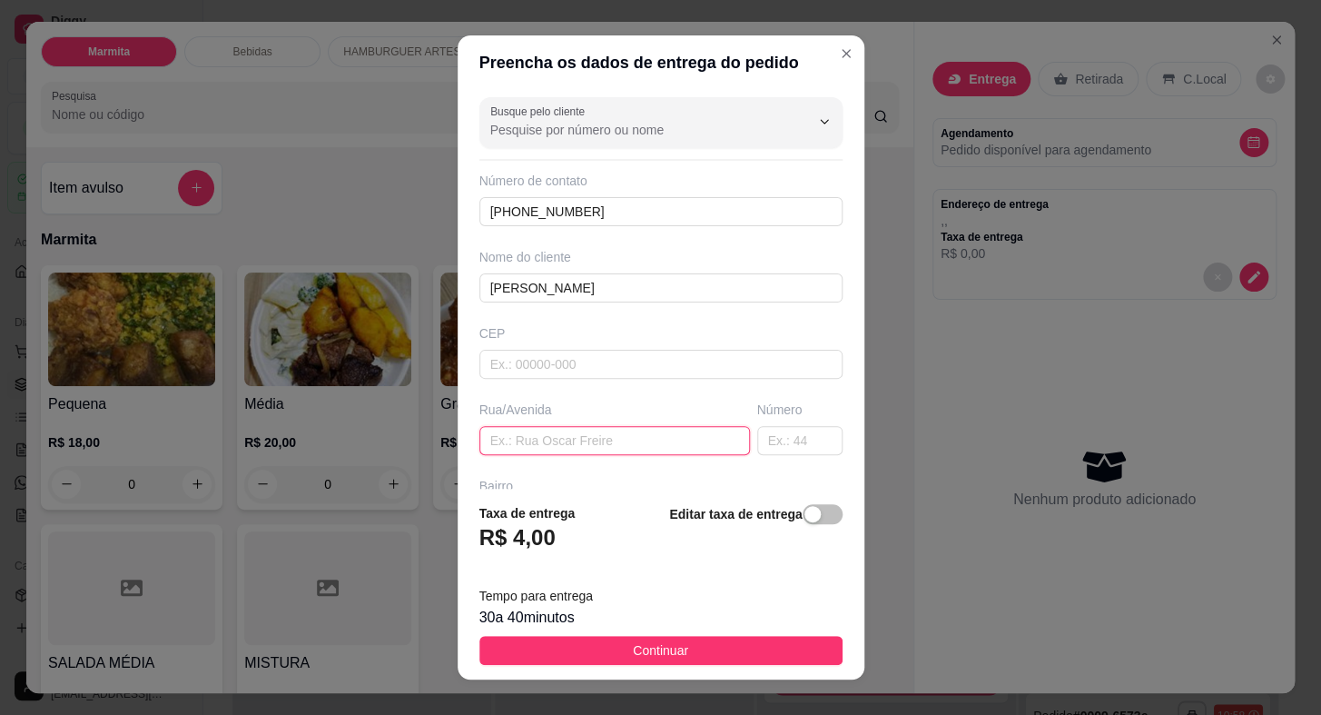
click at [569, 439] on input "text" at bounding box center [615, 440] width 271 height 29
drag, startPoint x: 757, startPoint y: 447, endPoint x: 777, endPoint y: 450, distance: 21.1
click at [758, 447] on input "text" at bounding box center [799, 440] width 85 height 29
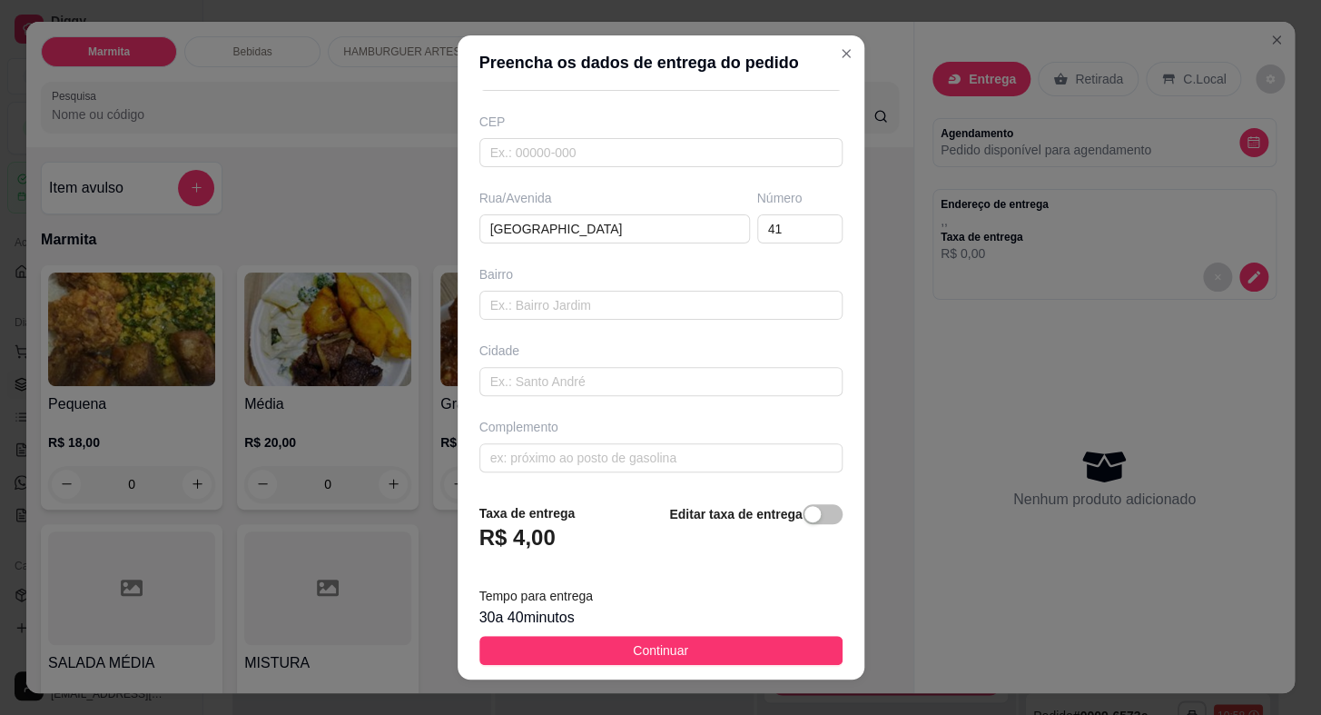
click at [661, 318] on div "Busque pelo cliente Número de contato [PHONE_NUMBER] Nome do cliente Diego [GEO…" at bounding box center [661, 289] width 407 height 398
click at [667, 294] on input "text" at bounding box center [661, 305] width 363 height 29
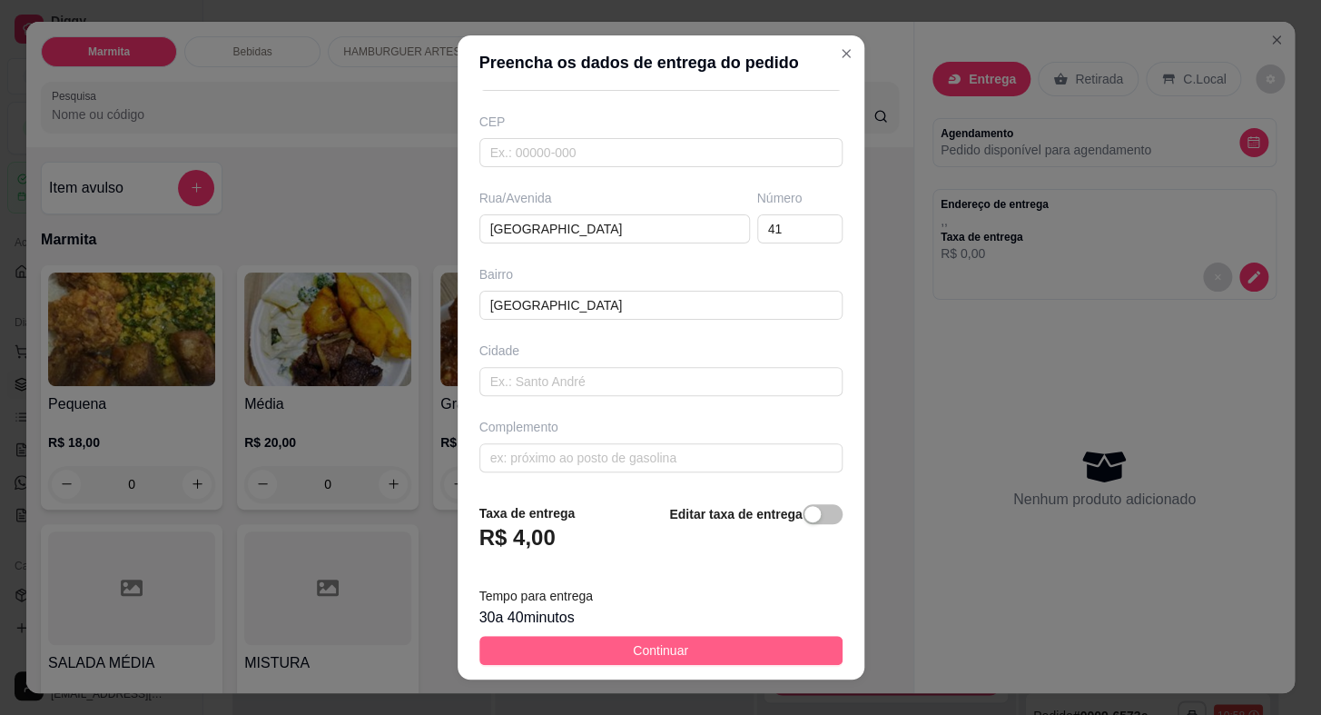
click at [665, 654] on span "Continuar" at bounding box center [660, 650] width 55 height 20
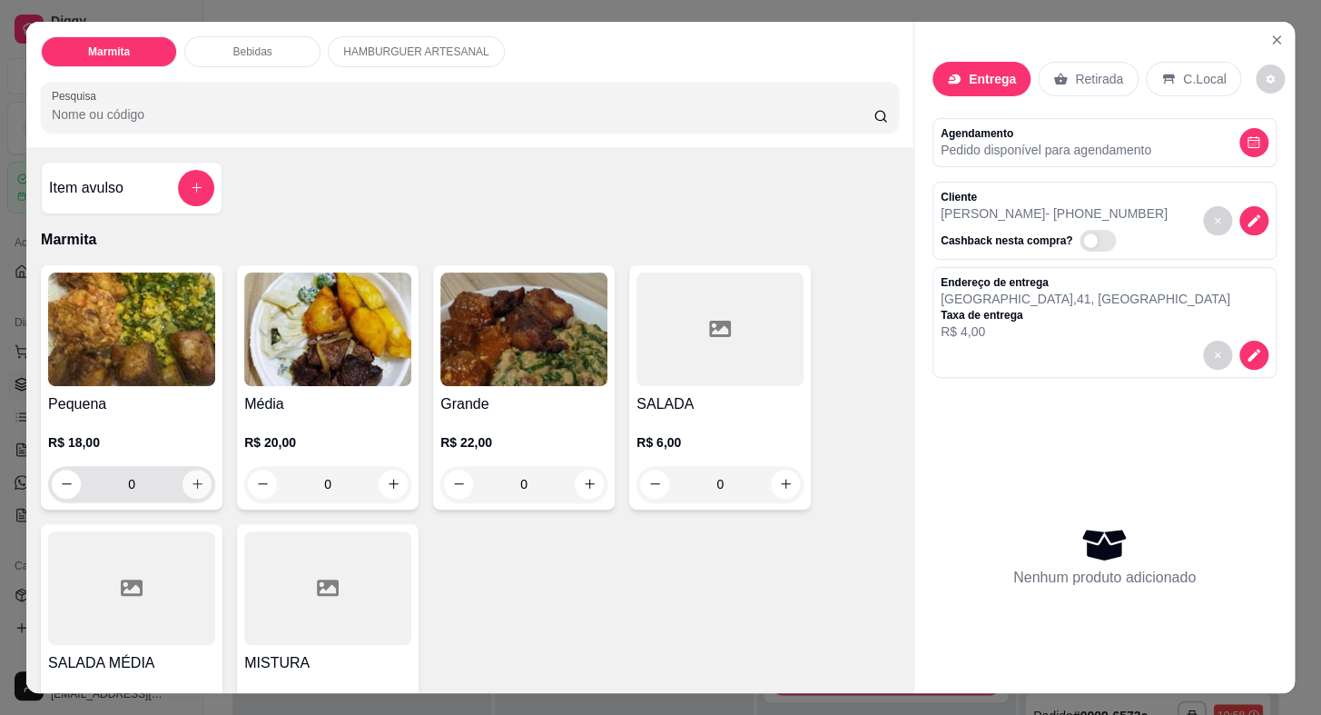
click at [196, 477] on icon "increase-product-quantity" at bounding box center [198, 484] width 14 height 14
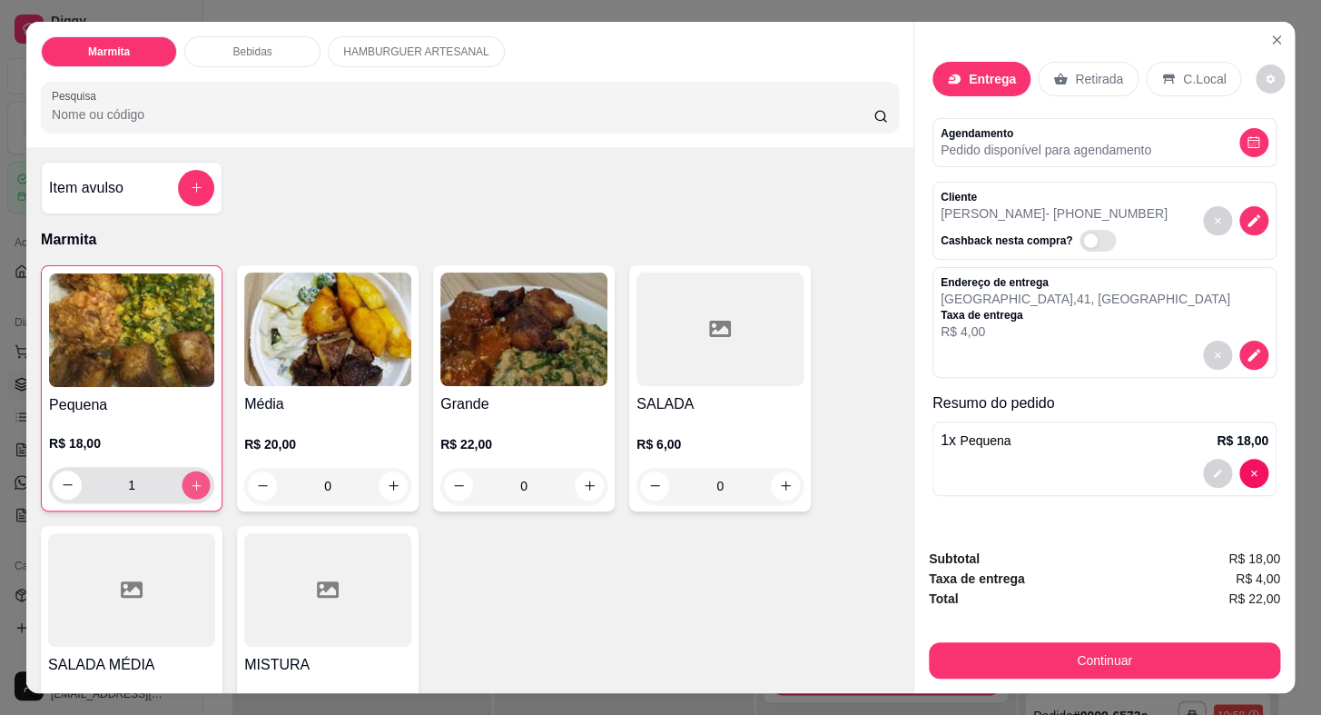
click at [197, 475] on button "increase-product-quantity" at bounding box center [197, 484] width 28 height 28
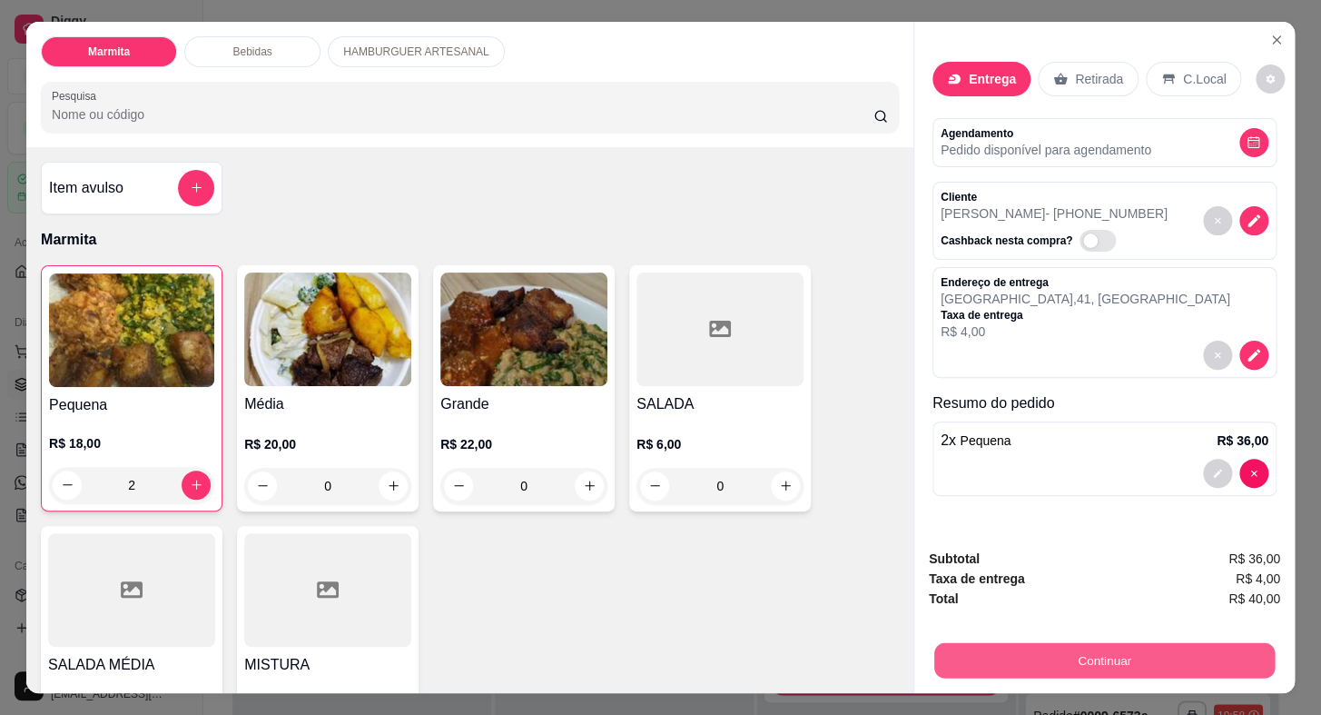
click at [1120, 658] on button "Continuar" at bounding box center [1105, 660] width 341 height 35
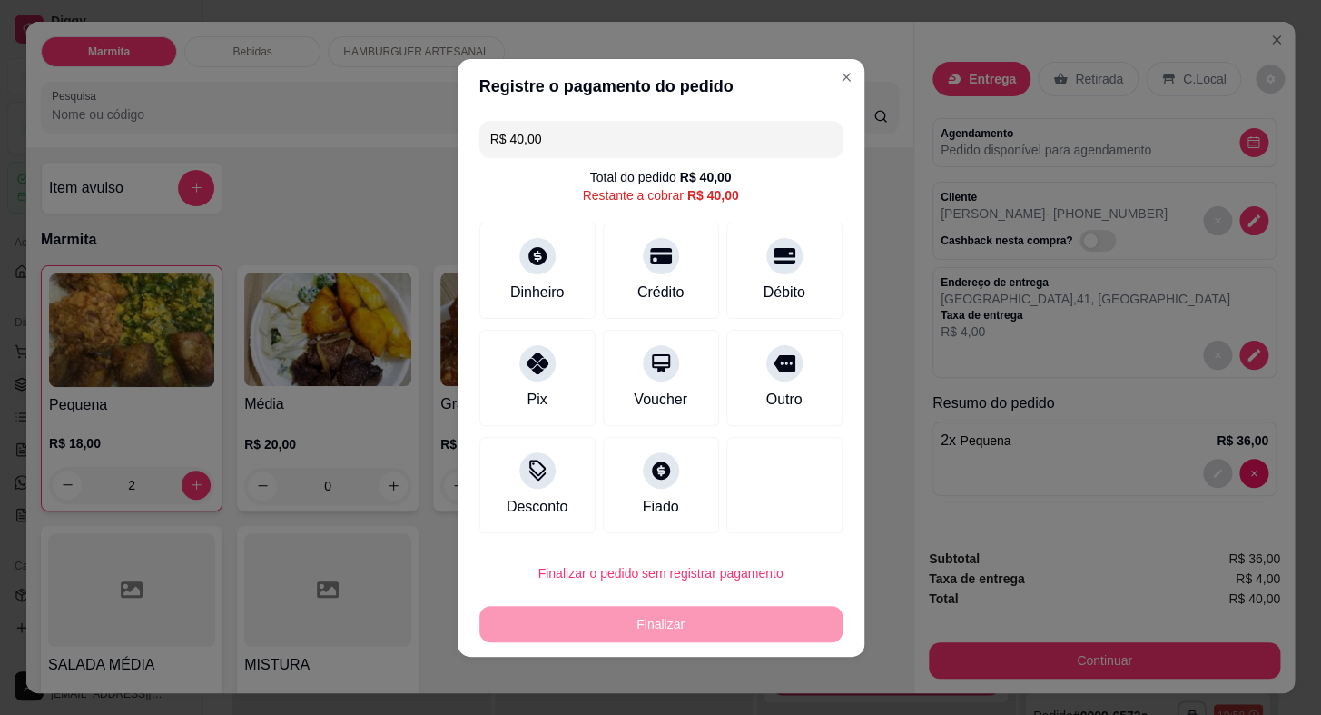
click at [474, 271] on div "R$ 40,00 Total do pedido R$ 40,00 Restante a cobrar R$ 40,00 Dinheiro Crédito D…" at bounding box center [661, 327] width 407 height 427
click at [519, 269] on div "Dinheiro" at bounding box center [537, 266] width 128 height 106
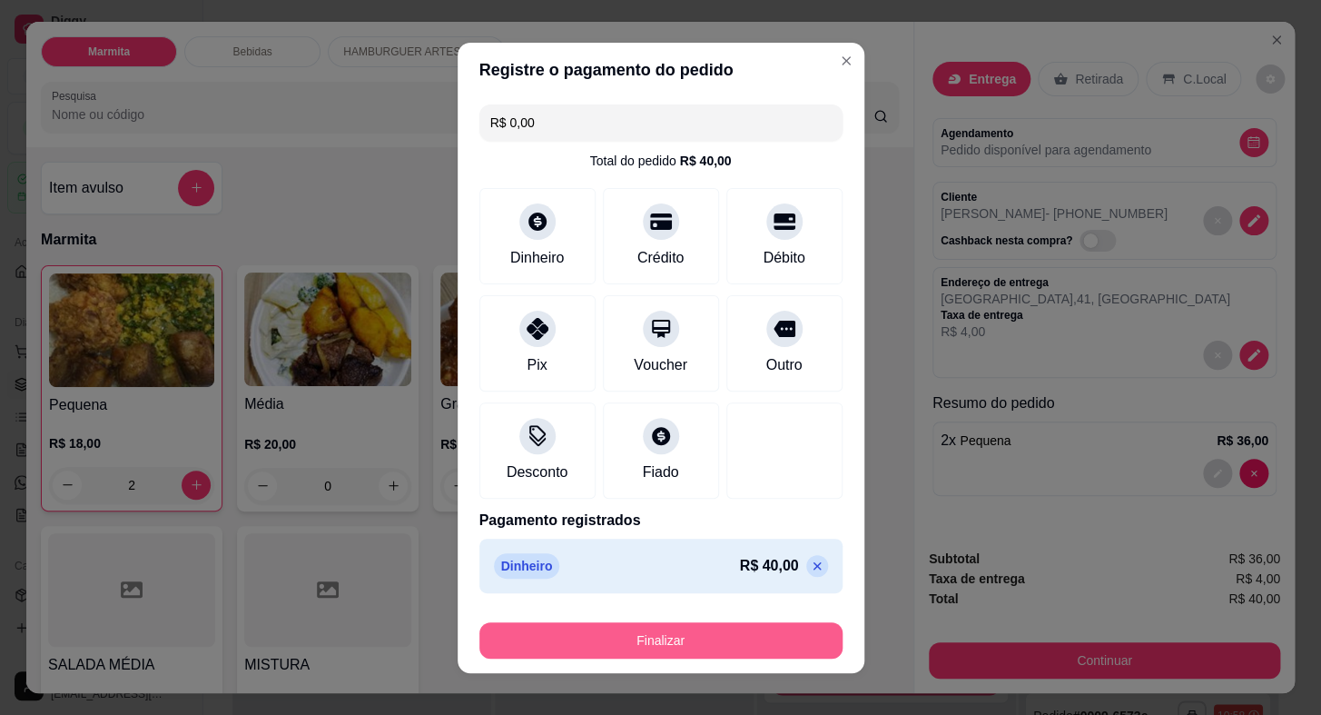
click at [702, 643] on button "Finalizar" at bounding box center [661, 640] width 363 height 36
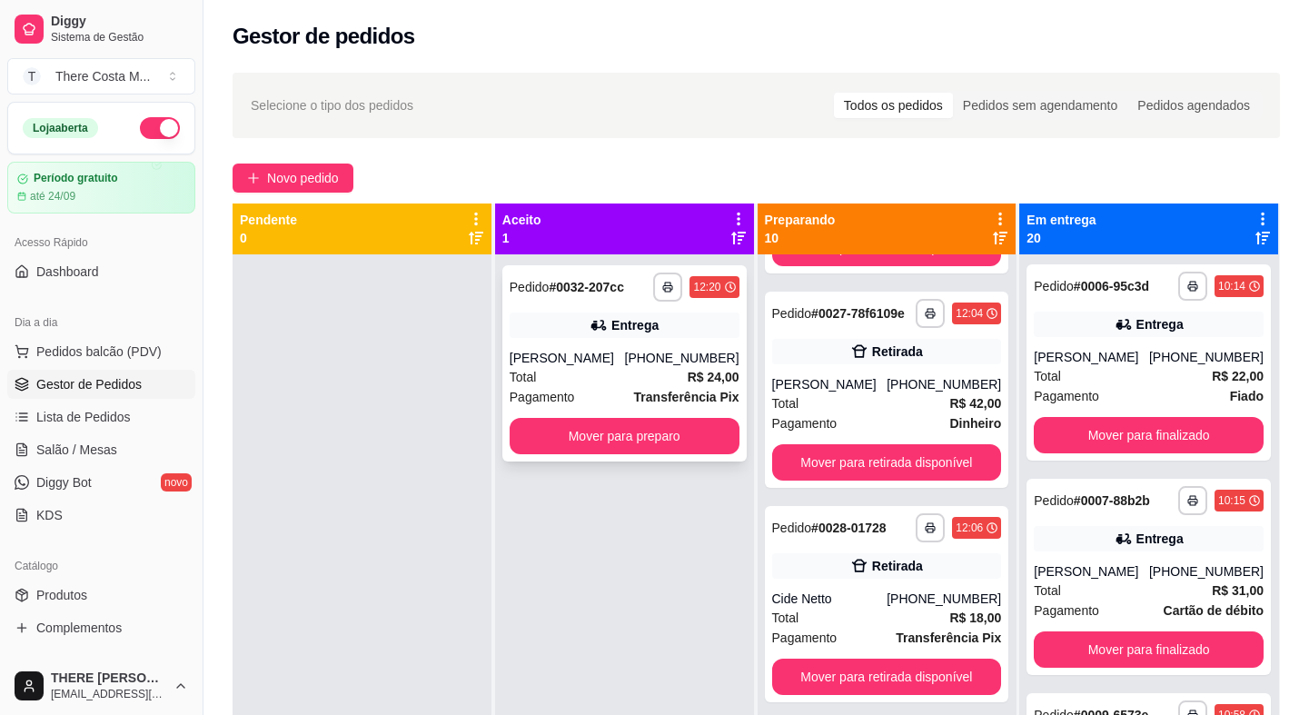
click at [599, 350] on div "[PERSON_NAME]" at bounding box center [567, 358] width 115 height 18
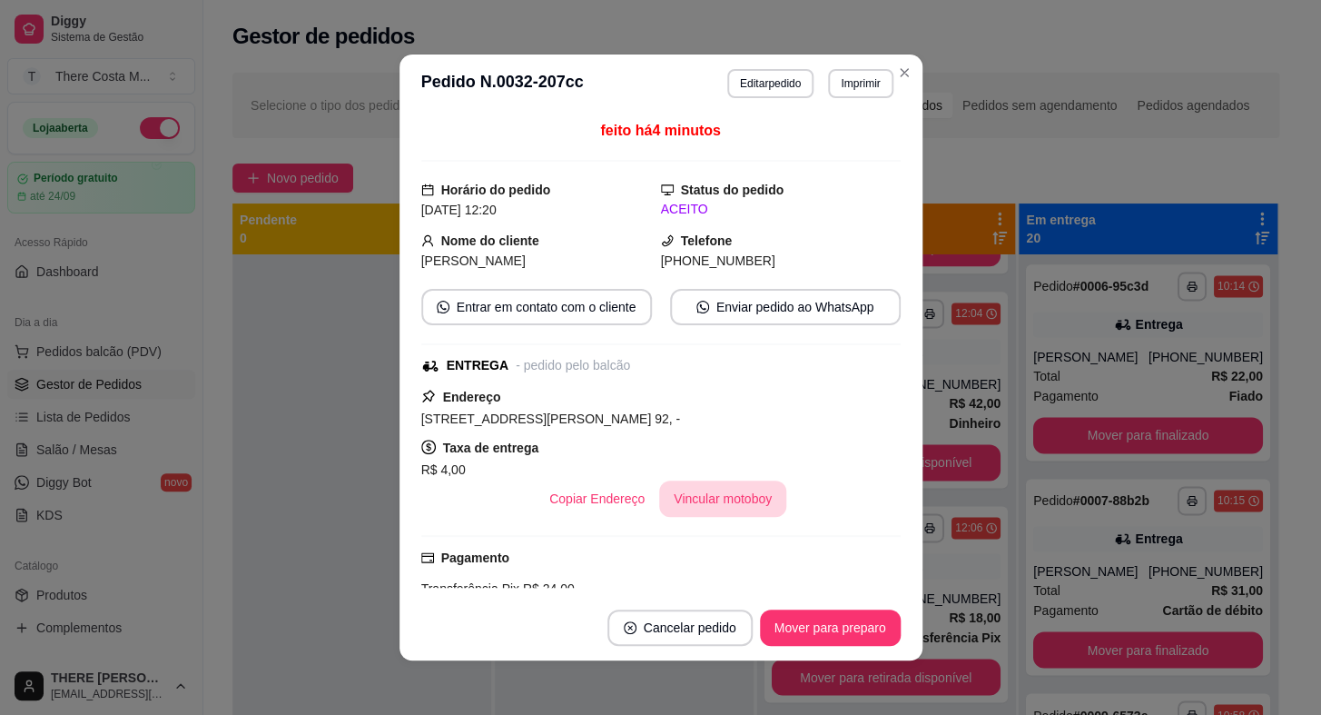
click at [753, 486] on button "Vincular motoboy" at bounding box center [722, 498] width 127 height 36
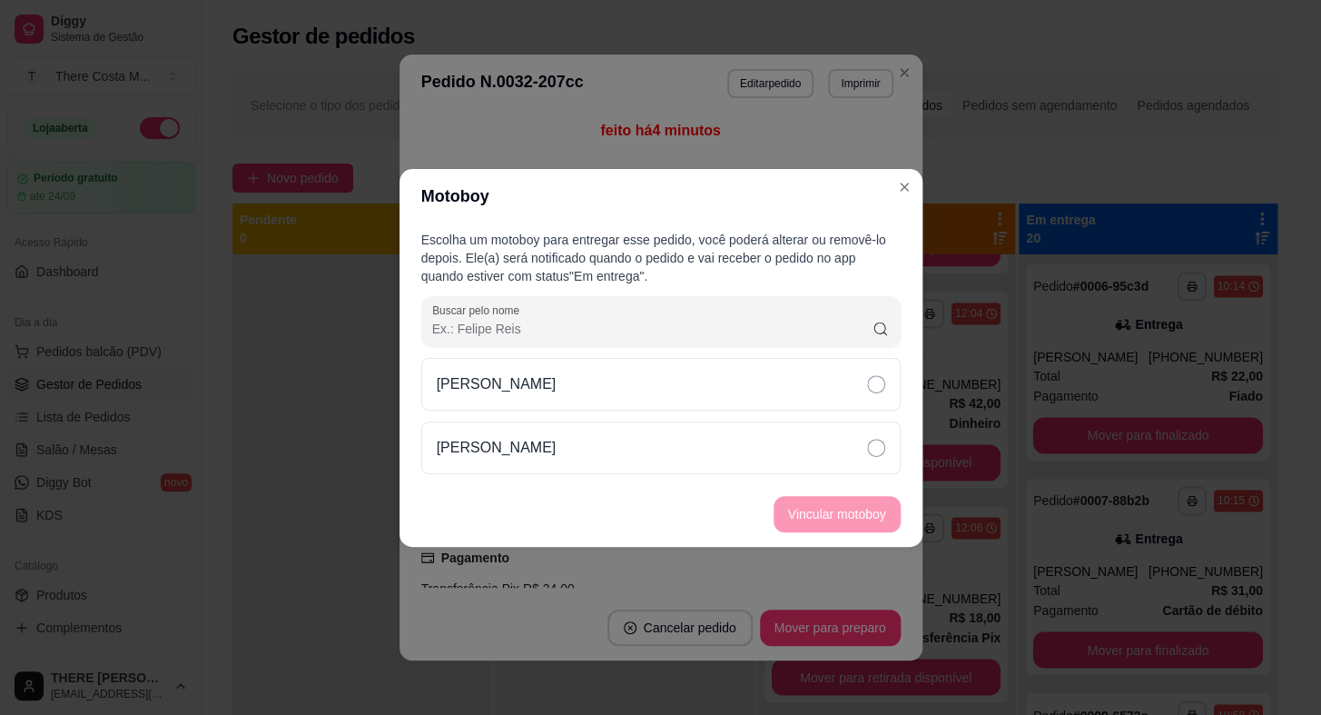
drag, startPoint x: 774, startPoint y: 390, endPoint x: 765, endPoint y: 411, distance: 23.6
click at [772, 390] on div "[PERSON_NAME]" at bounding box center [661, 384] width 480 height 53
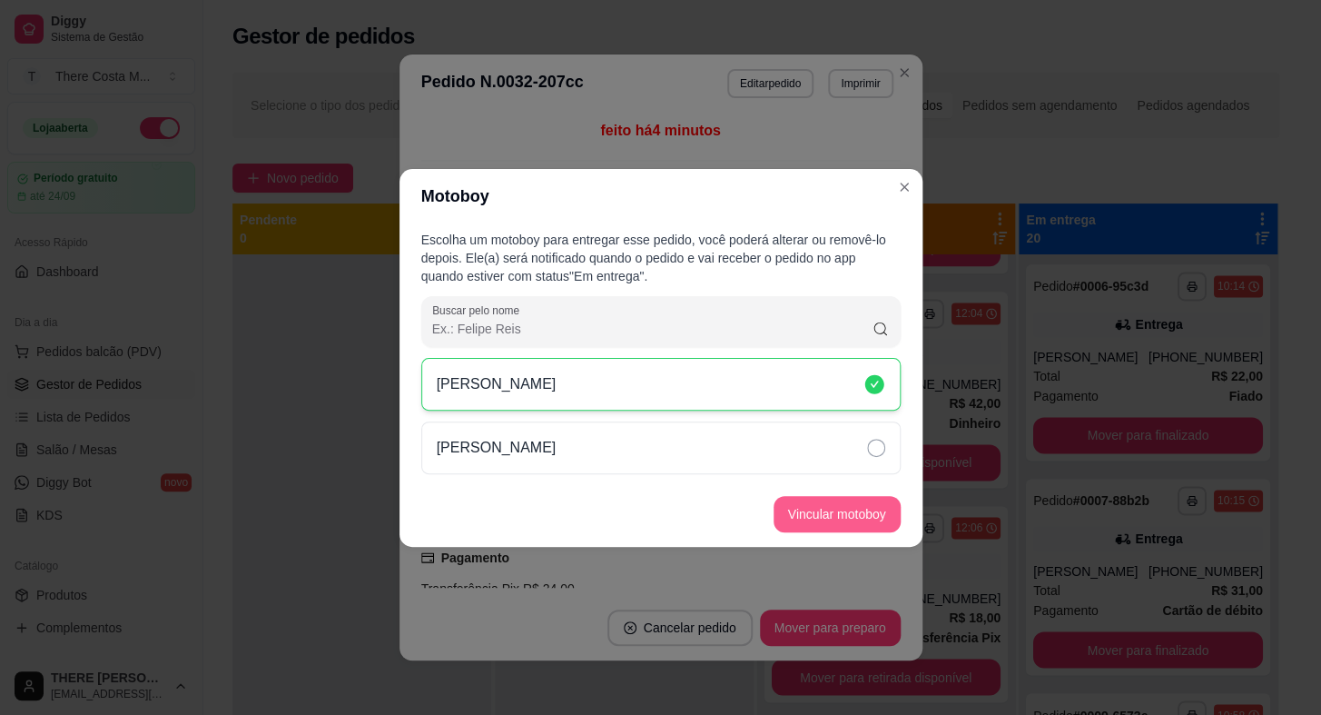
click at [797, 508] on button "Vincular motoboy" at bounding box center [837, 514] width 127 height 36
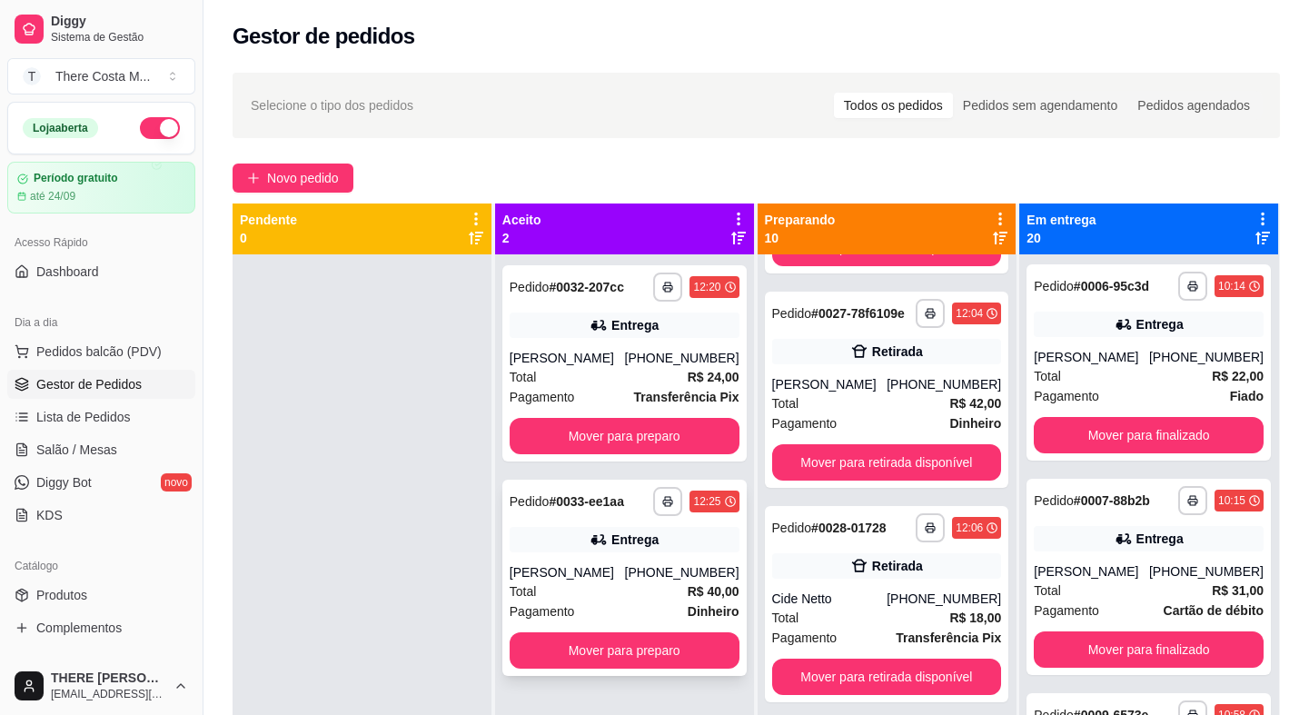
click at [609, 549] on div "Entrega" at bounding box center [625, 539] width 230 height 25
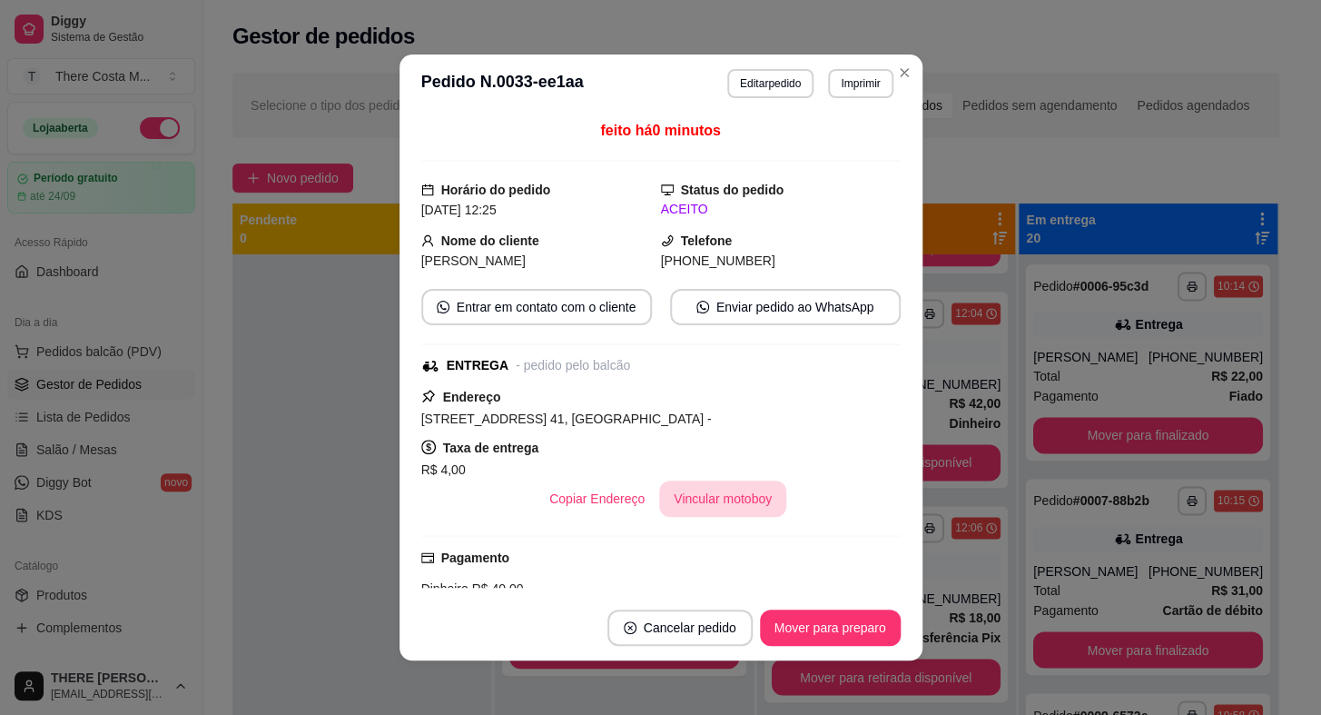
click at [678, 502] on button "Vincular motoboy" at bounding box center [722, 498] width 127 height 36
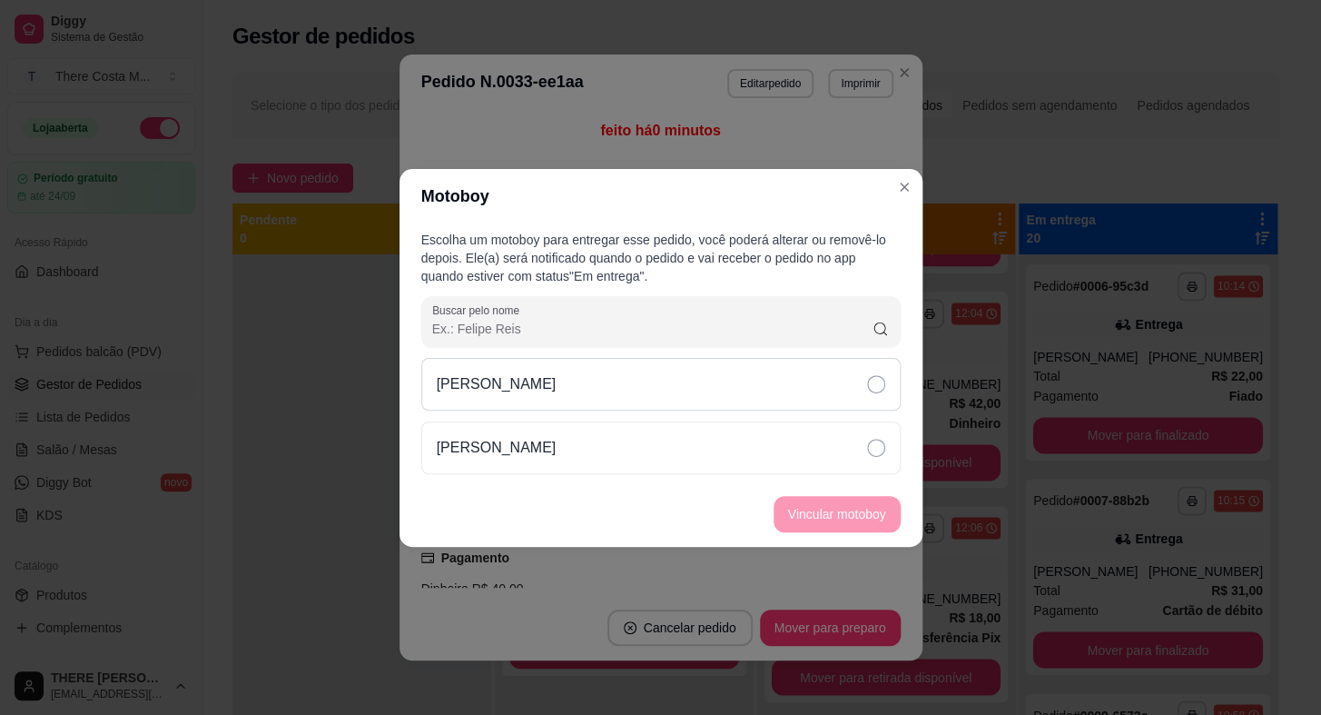
click at [820, 392] on div "[PERSON_NAME]" at bounding box center [661, 384] width 480 height 53
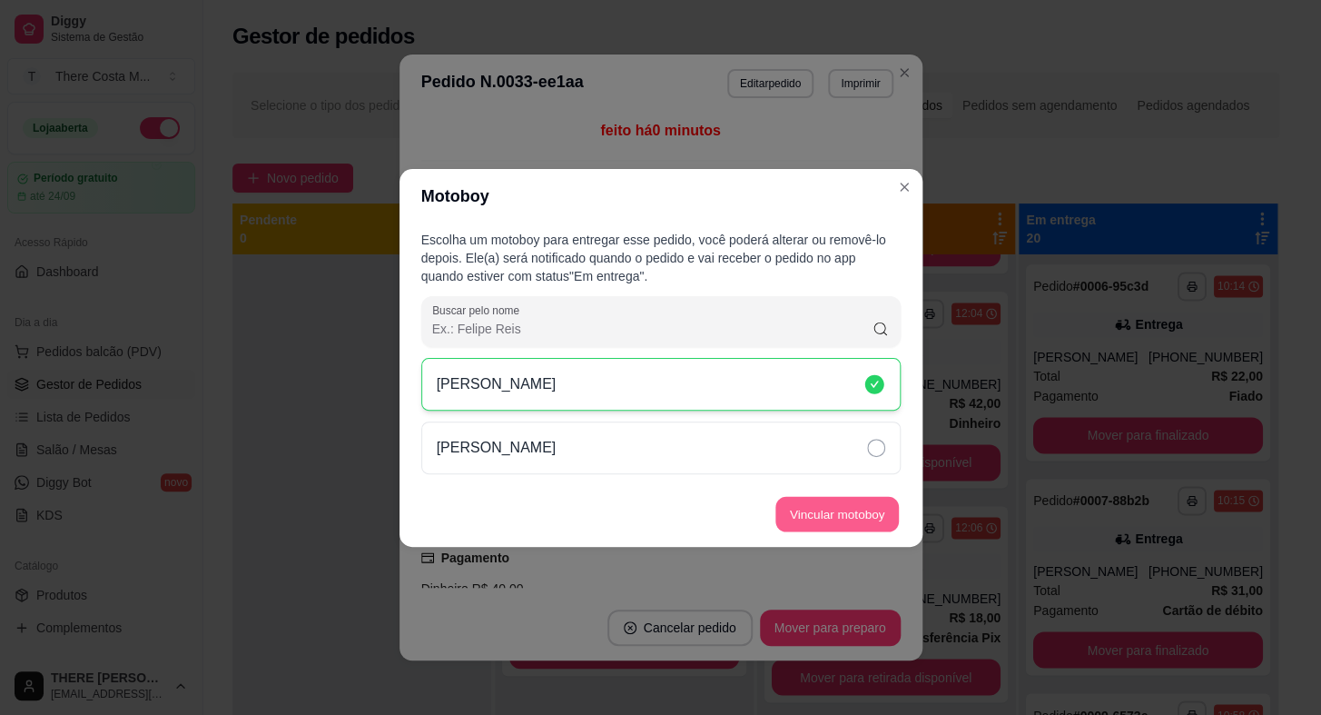
click at [816, 523] on button "Vincular motoboy" at bounding box center [838, 513] width 124 height 35
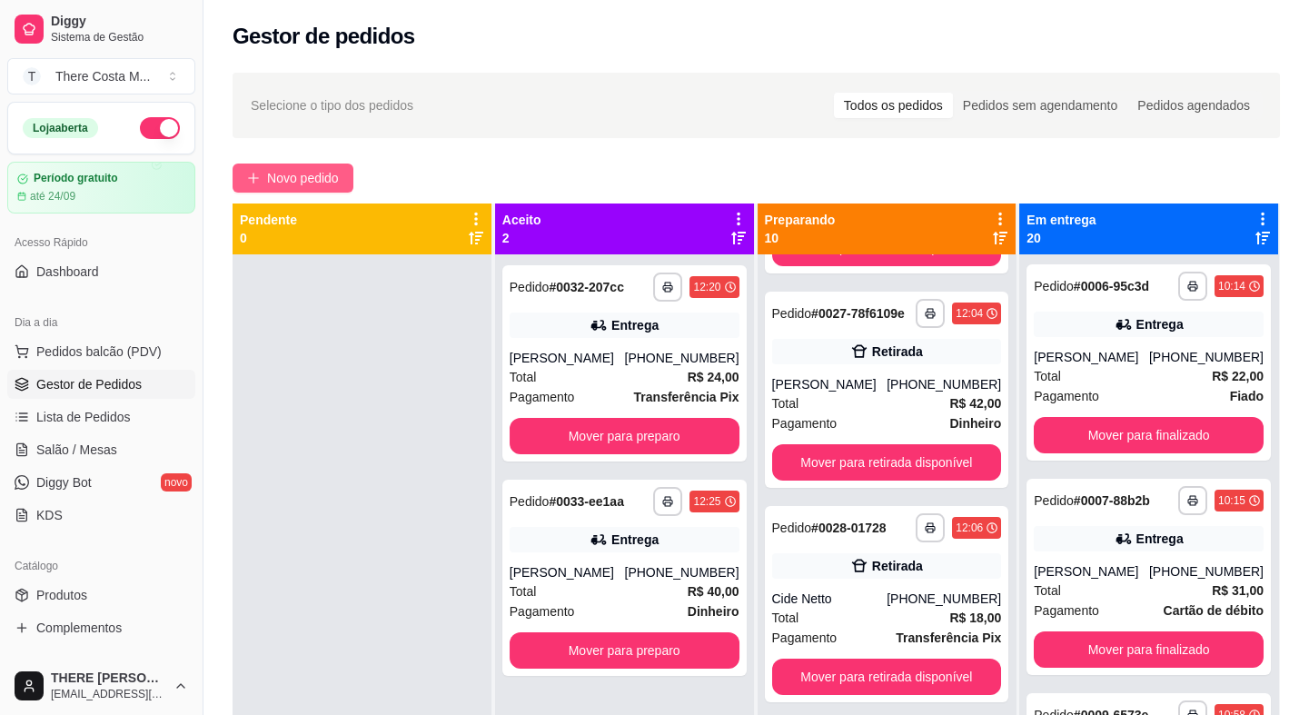
click at [287, 165] on button "Novo pedido" at bounding box center [293, 177] width 121 height 29
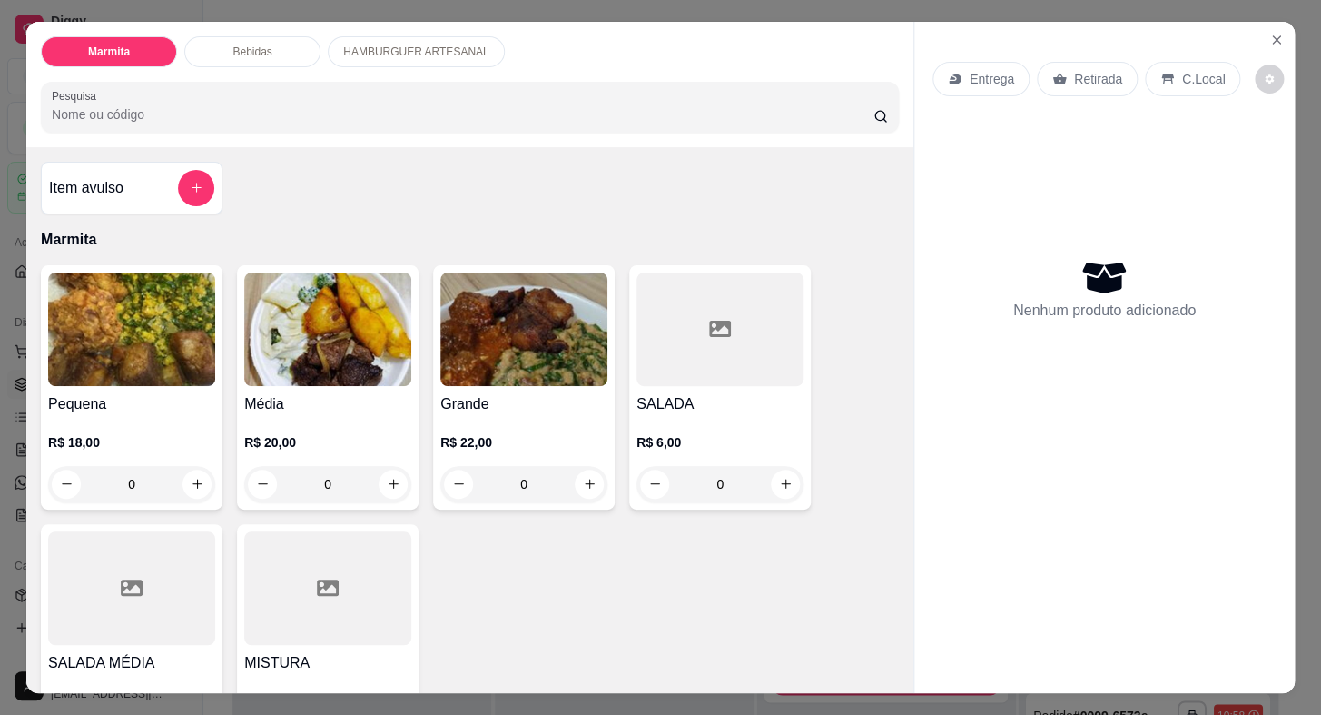
click at [958, 83] on div "Entrega" at bounding box center [981, 79] width 97 height 35
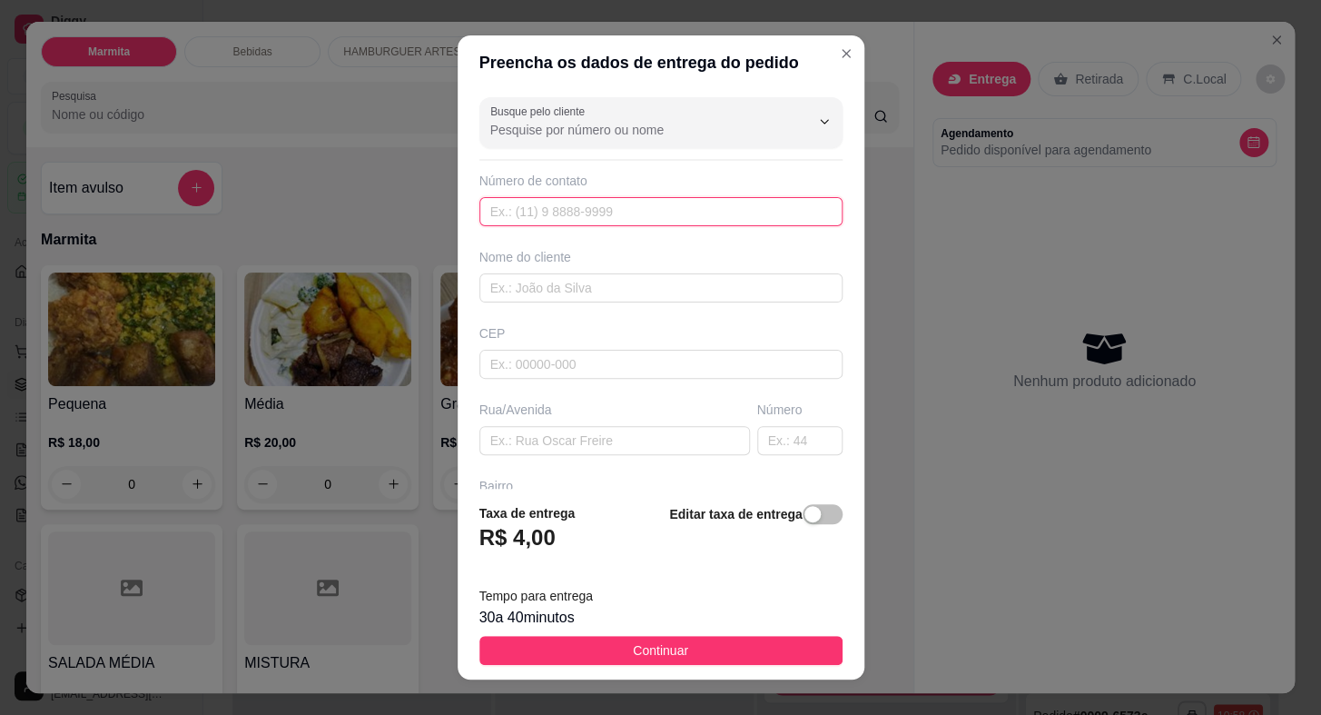
click at [649, 212] on input "text" at bounding box center [661, 211] width 363 height 29
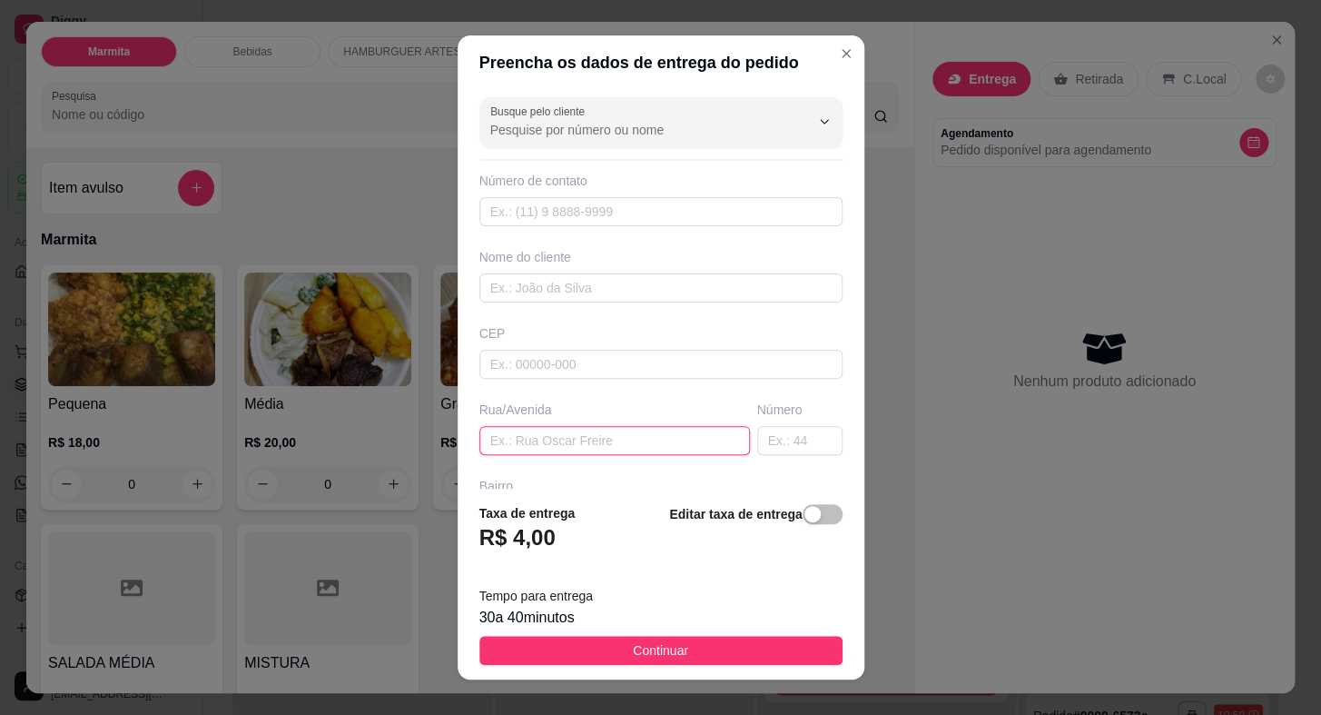
click at [543, 447] on input "text" at bounding box center [615, 440] width 271 height 29
click at [622, 440] on input "text" at bounding box center [615, 440] width 271 height 29
paste input "[PERSON_NAME]"
click at [764, 443] on input "text" at bounding box center [799, 440] width 85 height 29
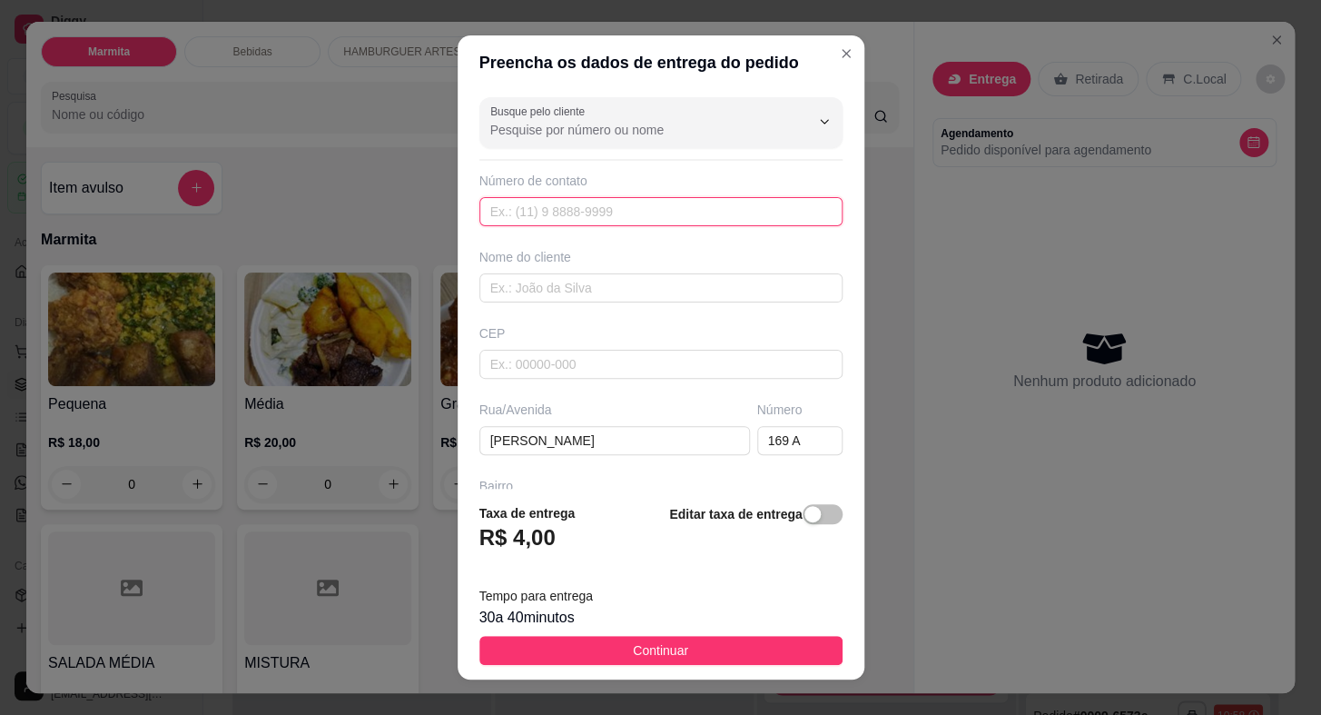
click at [603, 211] on input "text" at bounding box center [661, 211] width 363 height 29
paste input "[PHONE_NUMBER]"
click at [586, 286] on input "text" at bounding box center [661, 287] width 363 height 29
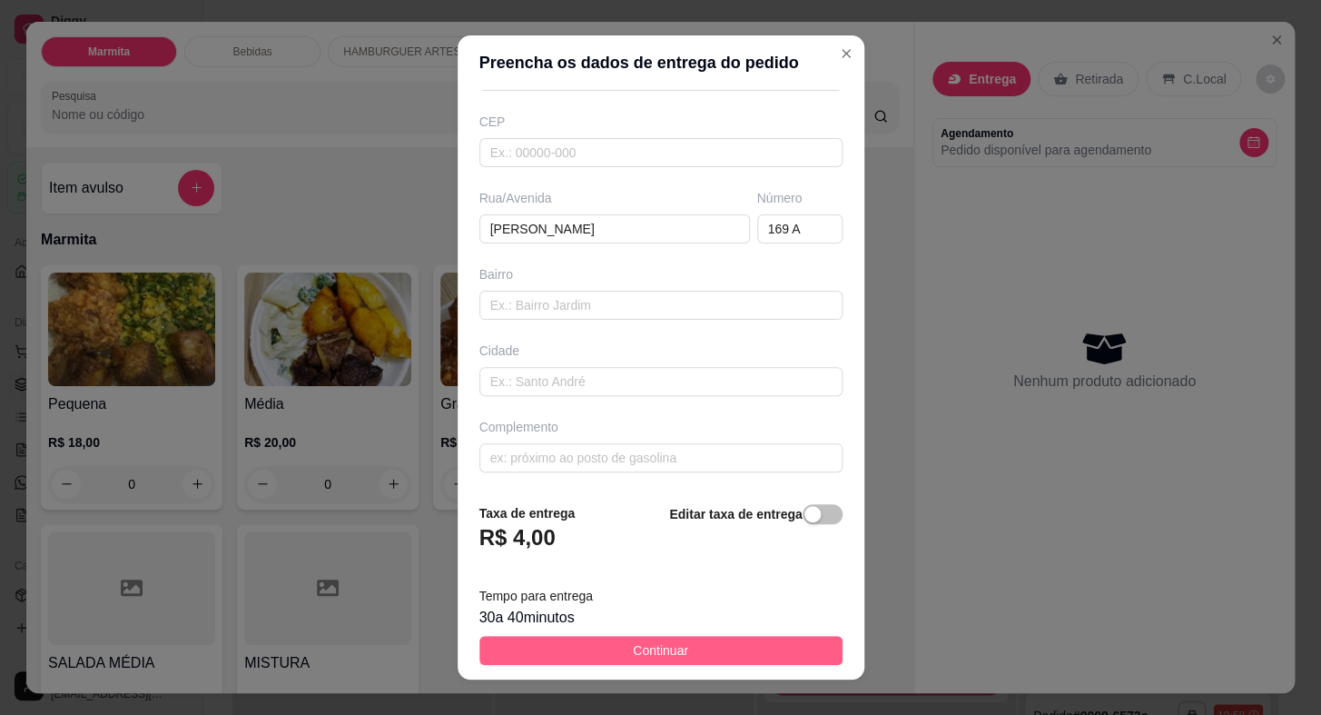
click at [662, 643] on span "Continuar" at bounding box center [660, 650] width 55 height 20
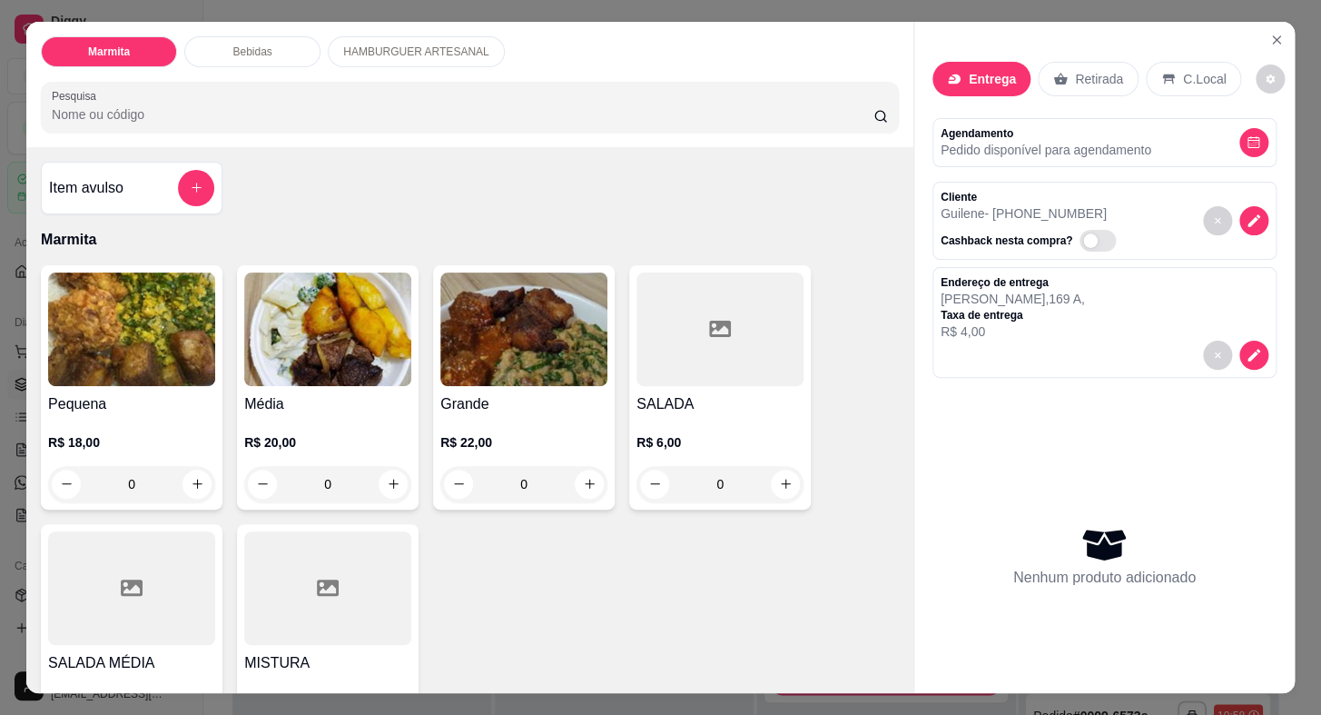
click at [109, 283] on img at bounding box center [131, 329] width 167 height 114
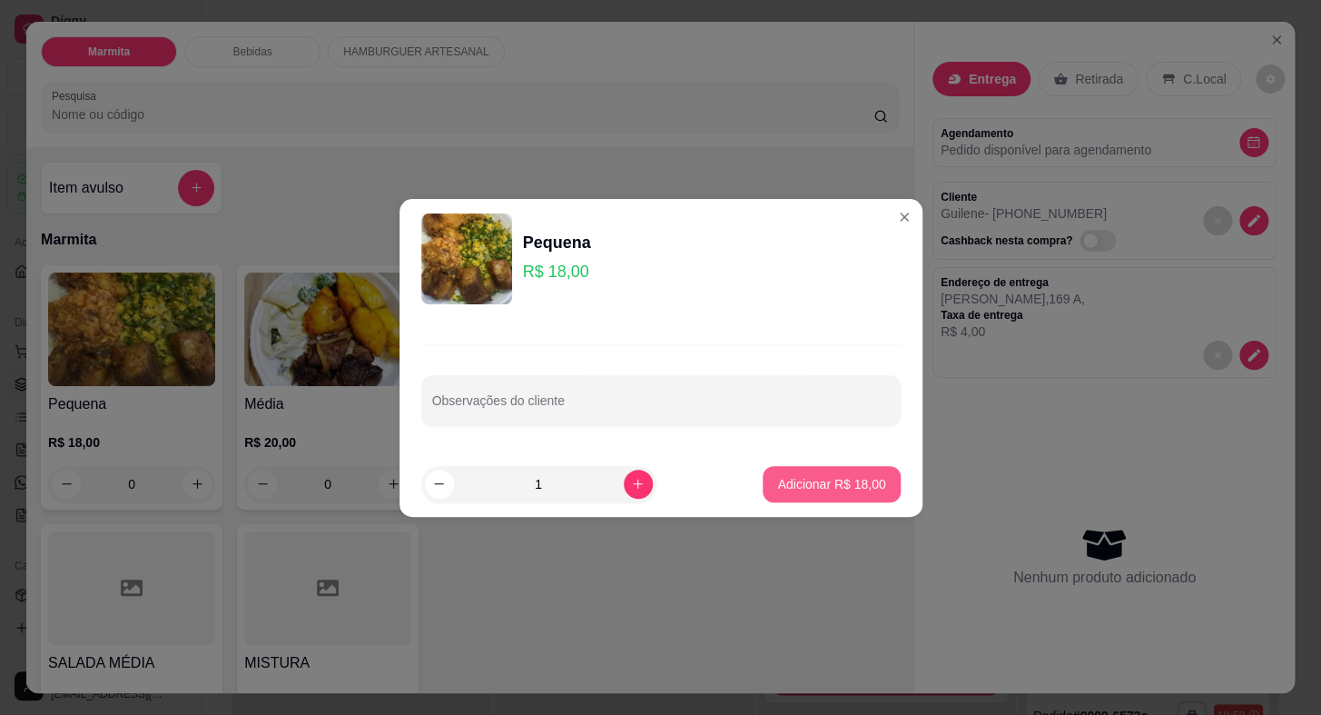
click at [826, 495] on button "Adicionar R$ 18,00" at bounding box center [831, 484] width 137 height 36
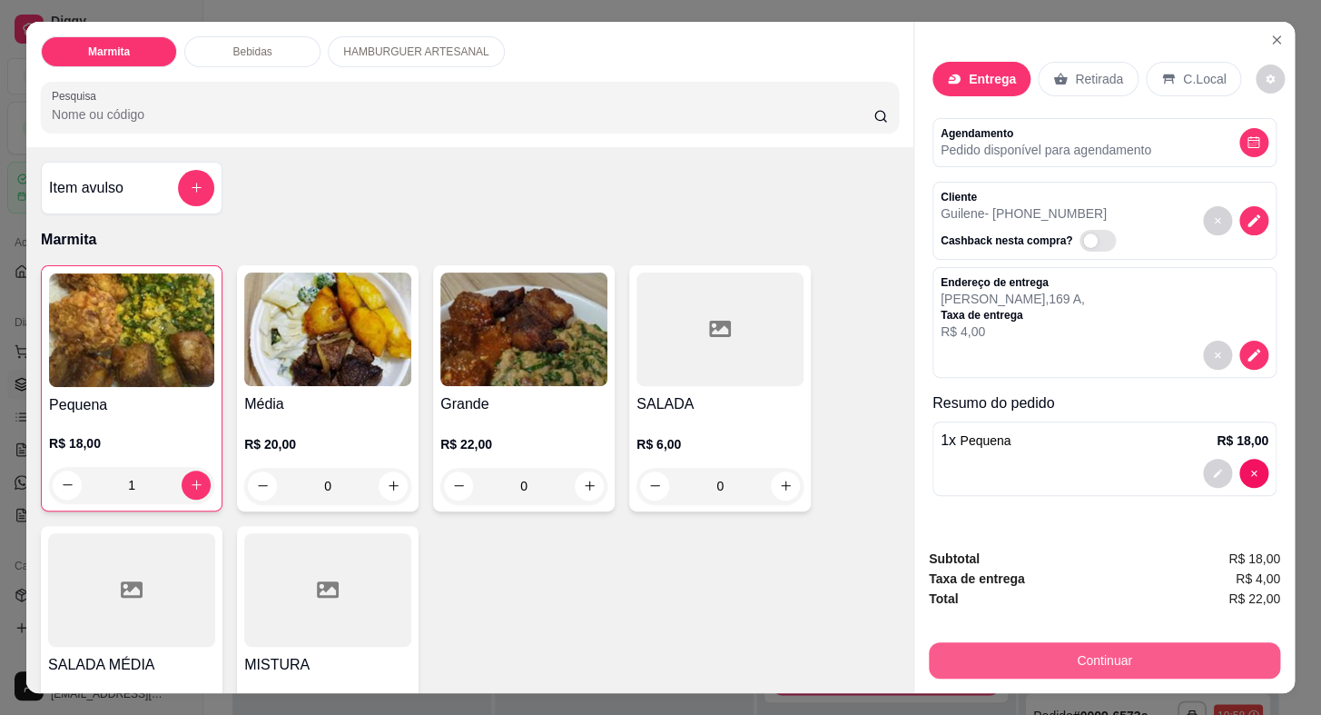
click at [1029, 659] on button "Continuar" at bounding box center [1104, 660] width 351 height 36
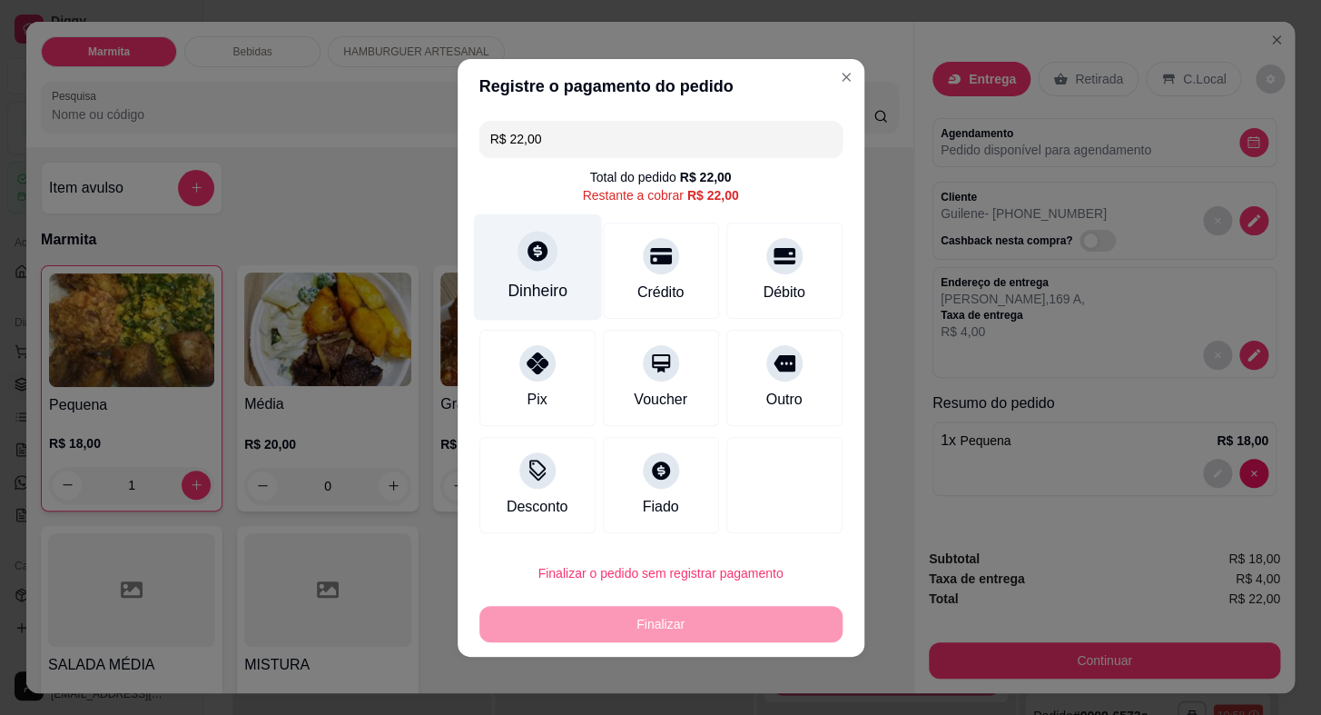
click at [519, 274] on div "Dinheiro" at bounding box center [537, 266] width 128 height 106
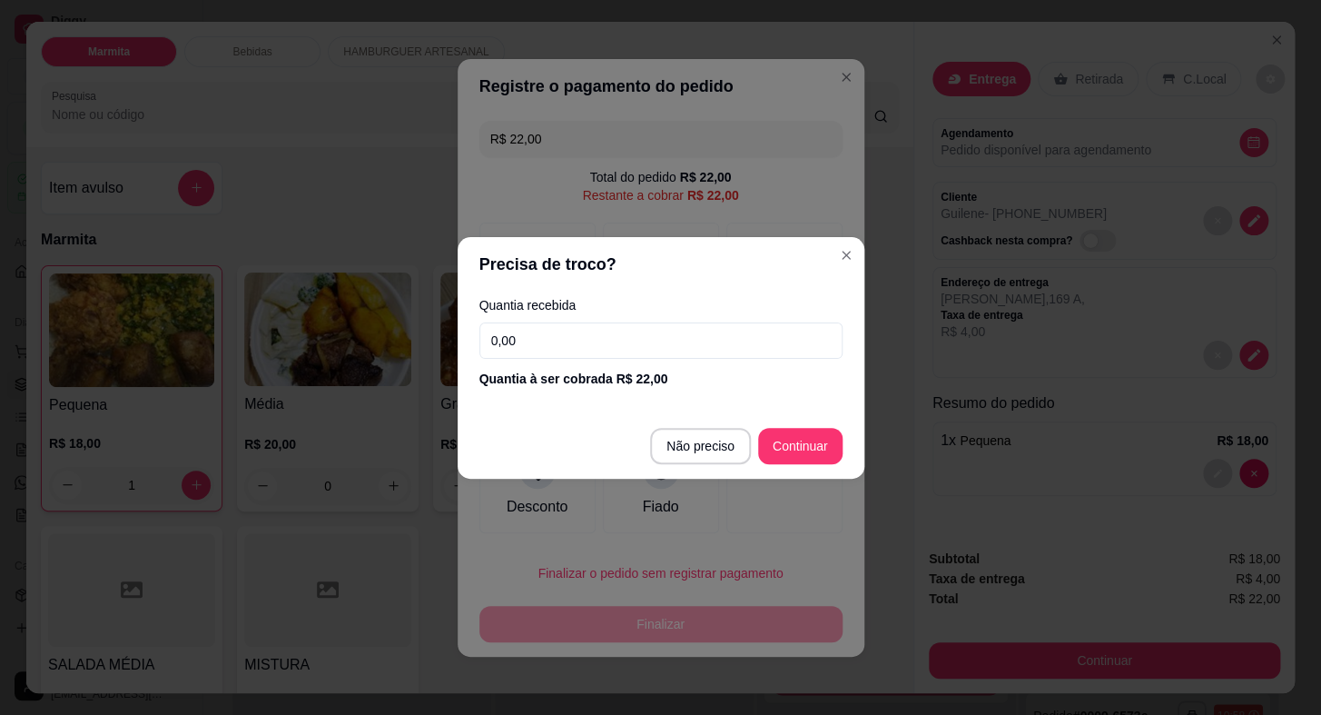
click at [599, 351] on input "0,00" at bounding box center [661, 340] width 363 height 36
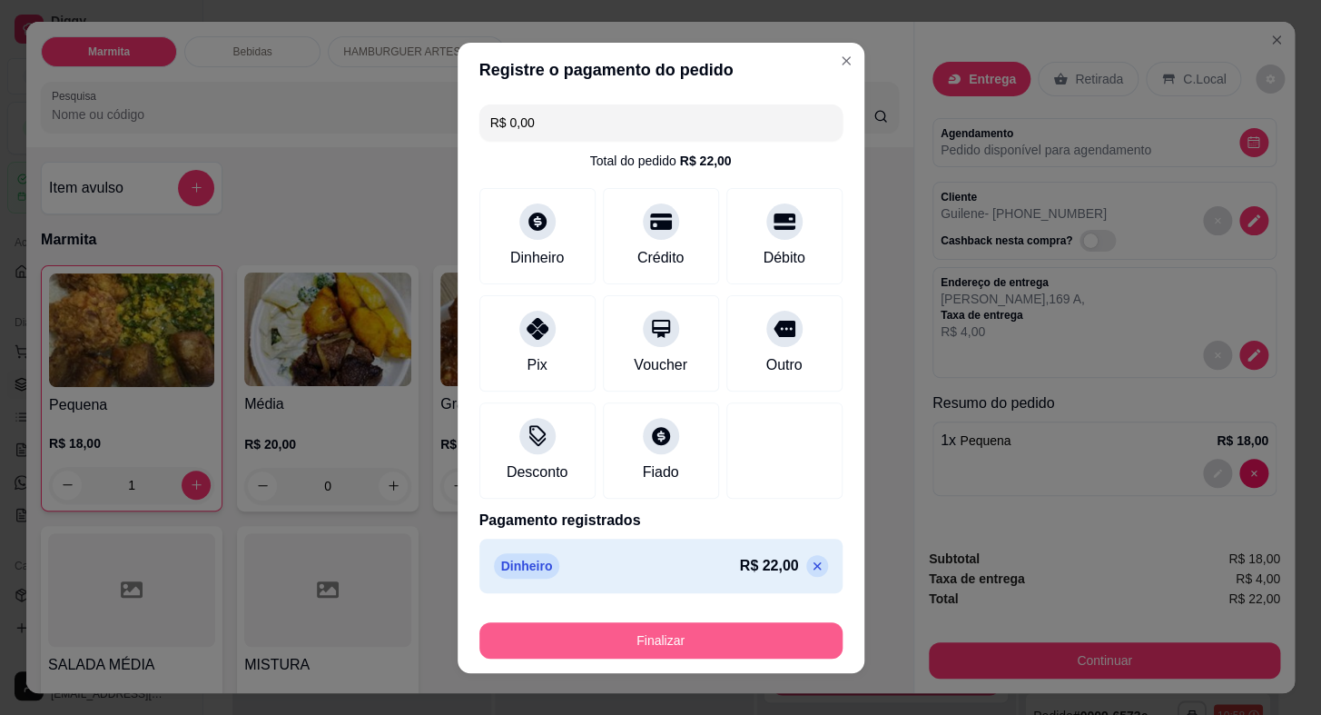
click at [715, 638] on button "Finalizar" at bounding box center [661, 640] width 363 height 36
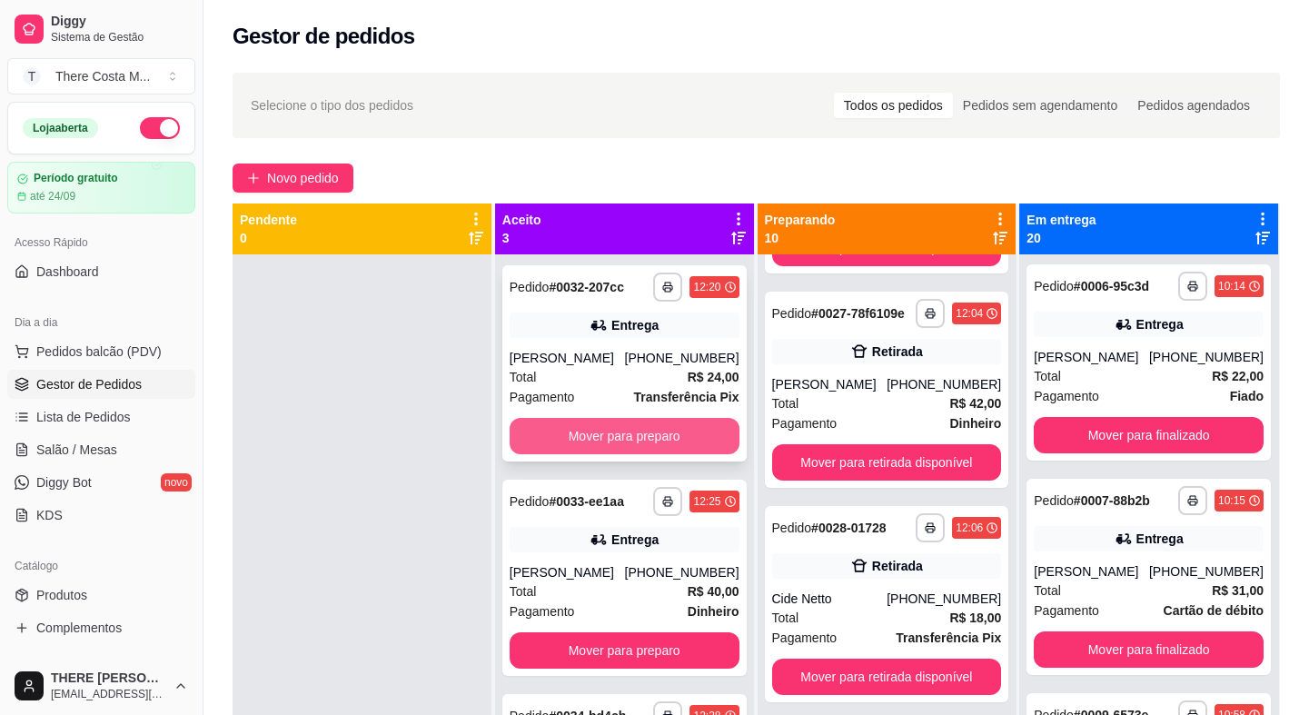
click at [609, 431] on button "Mover para preparo" at bounding box center [625, 436] width 230 height 36
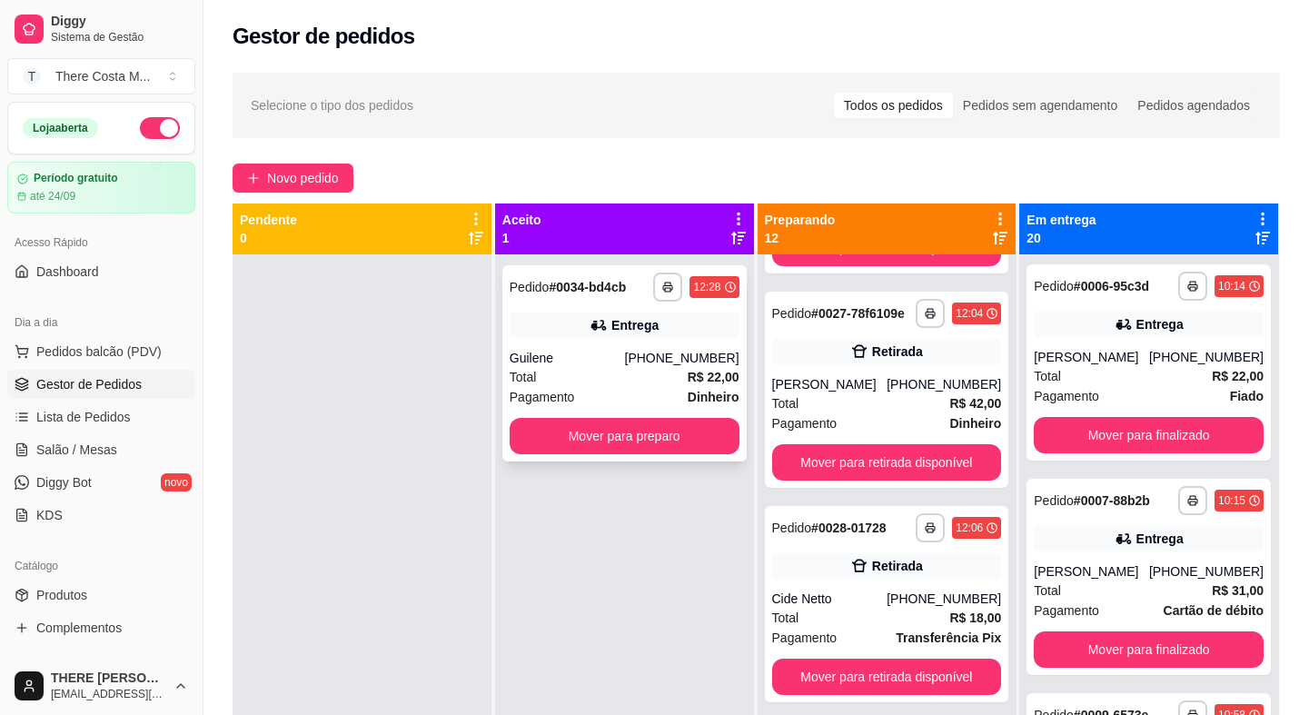
click at [618, 368] on div "Total R$ 22,00" at bounding box center [625, 377] width 230 height 20
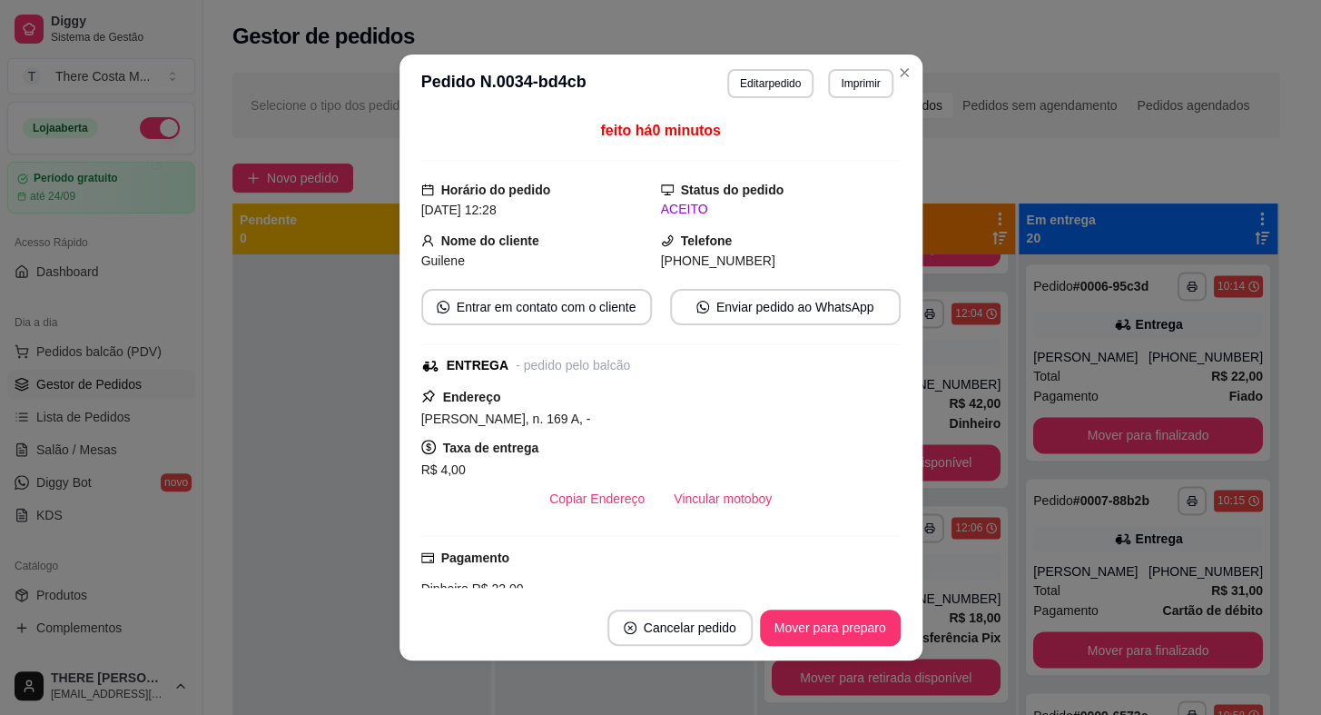
click at [713, 523] on div "feito há 0 minutos Horário do pedido [DATE] 12:28 Status do pedido ACEITO Nome …" at bounding box center [661, 354] width 480 height 468
click at [720, 500] on button "Vincular motoboy" at bounding box center [722, 498] width 127 height 36
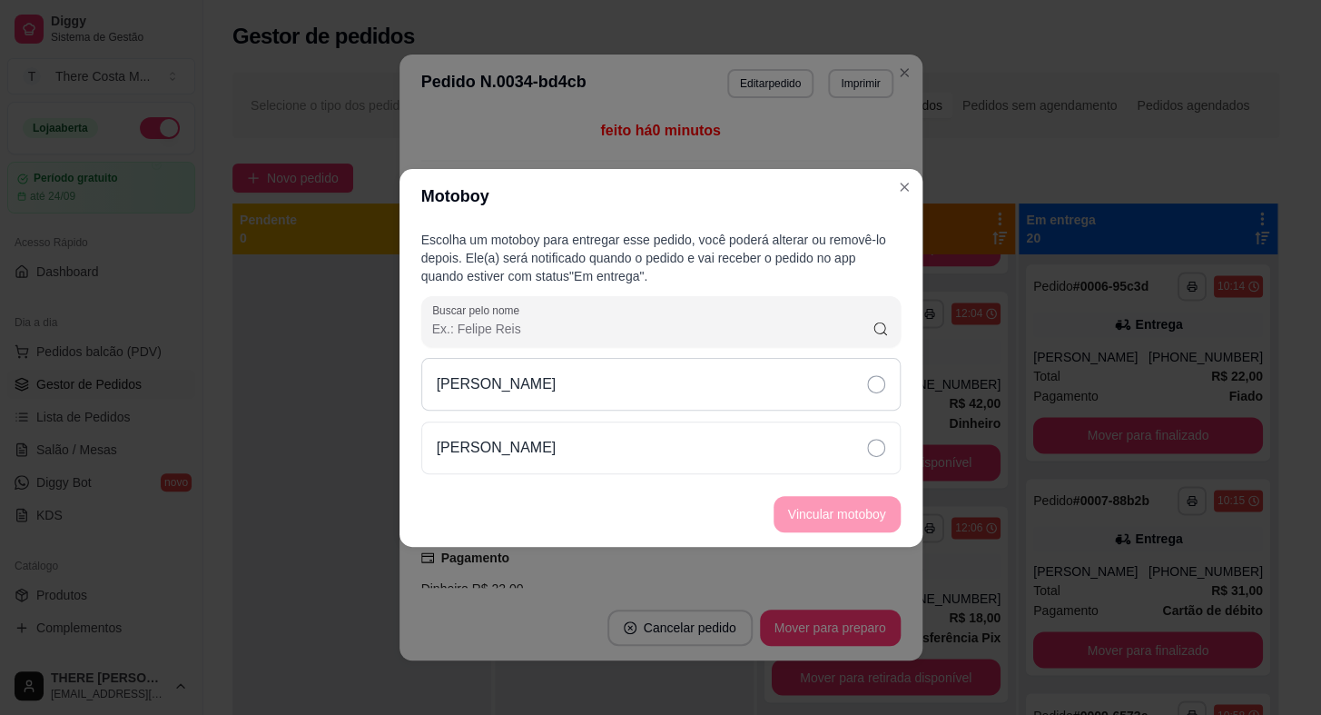
click at [762, 387] on div "[PERSON_NAME]" at bounding box center [661, 384] width 480 height 53
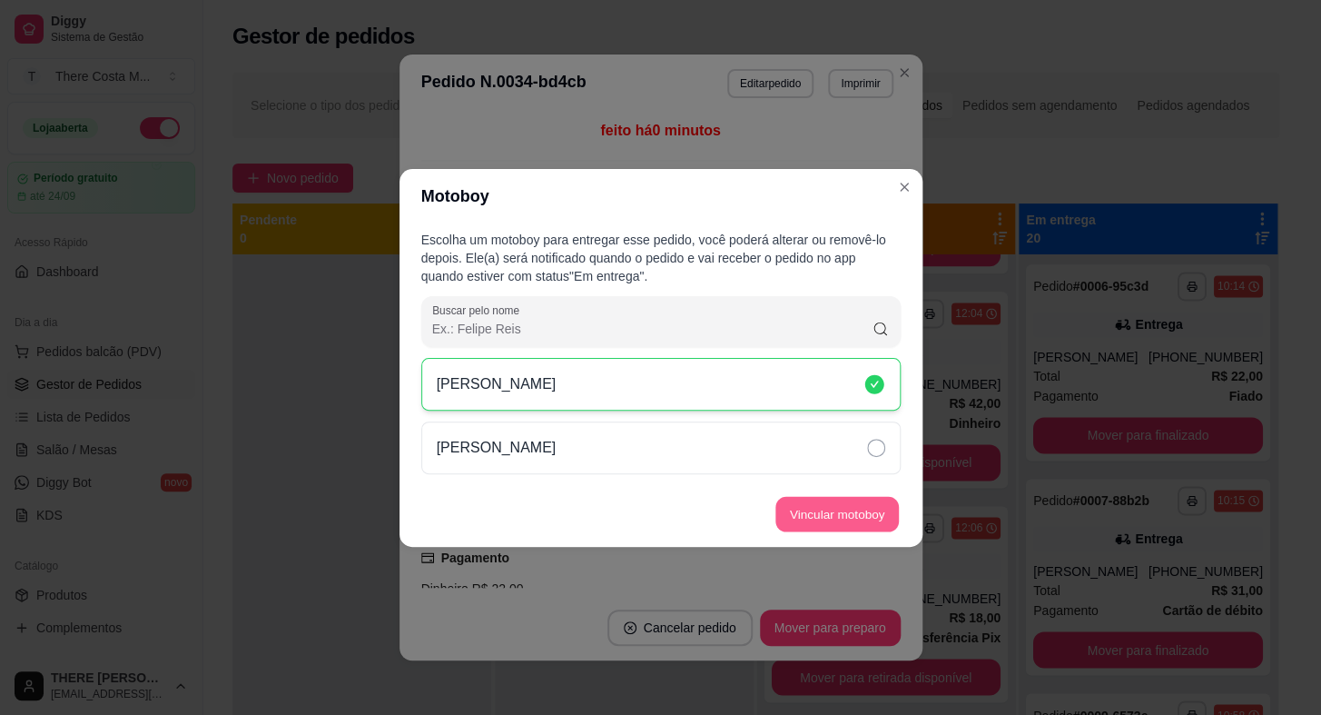
click at [858, 500] on button "Vincular motoboy" at bounding box center [838, 513] width 124 height 35
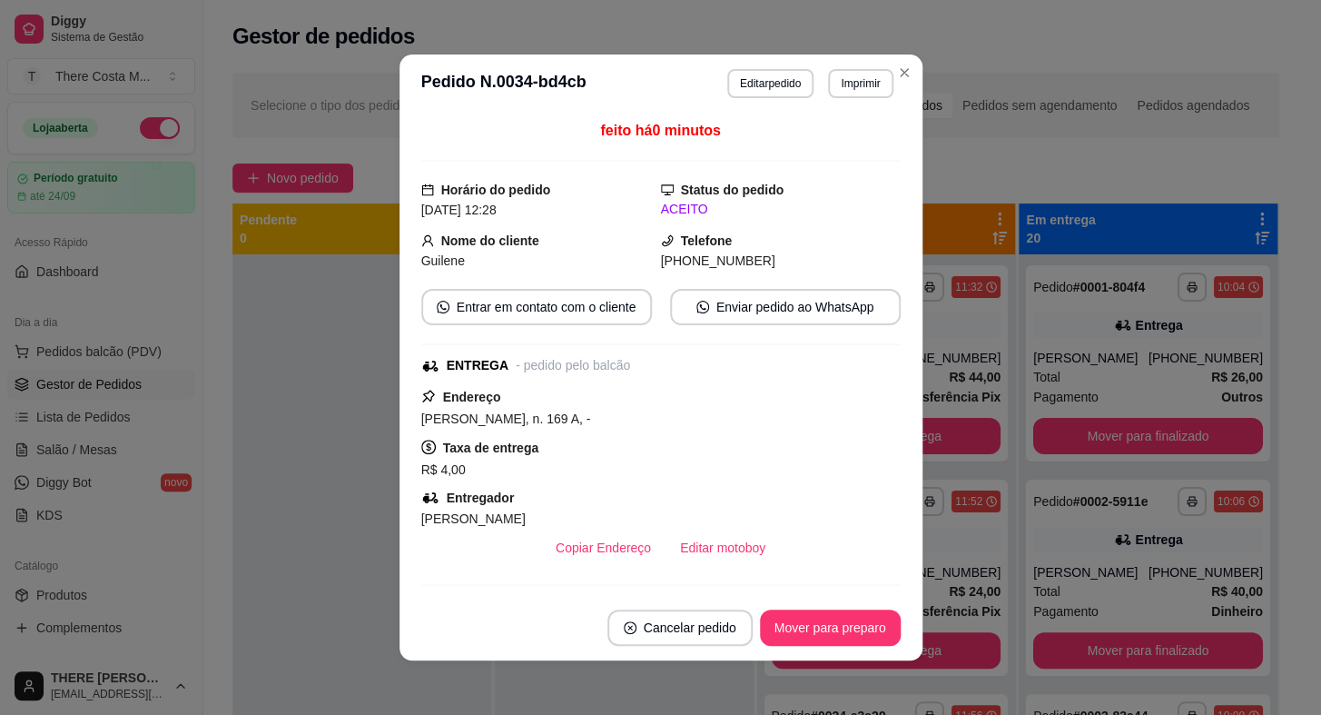
scroll to position [1073, 0]
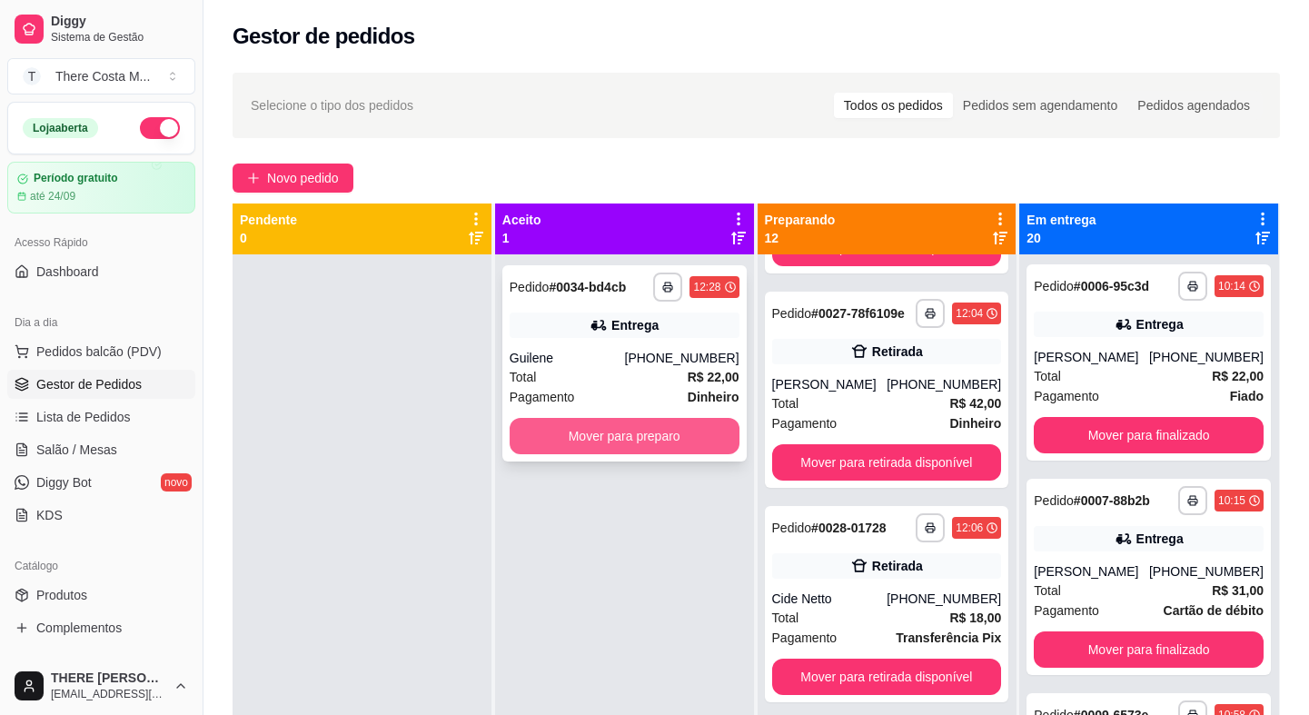
click at [606, 442] on button "Mover para preparo" at bounding box center [625, 436] width 230 height 36
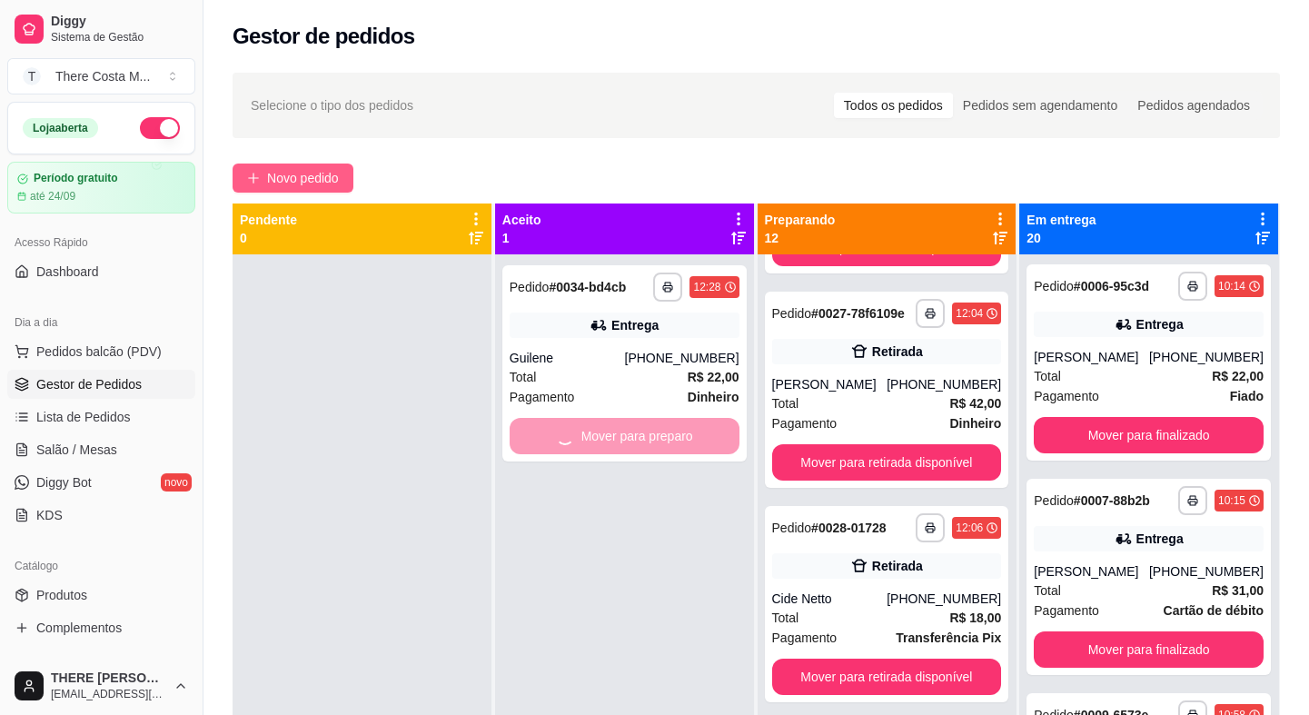
click at [283, 171] on span "Novo pedido" at bounding box center [303, 178] width 72 height 20
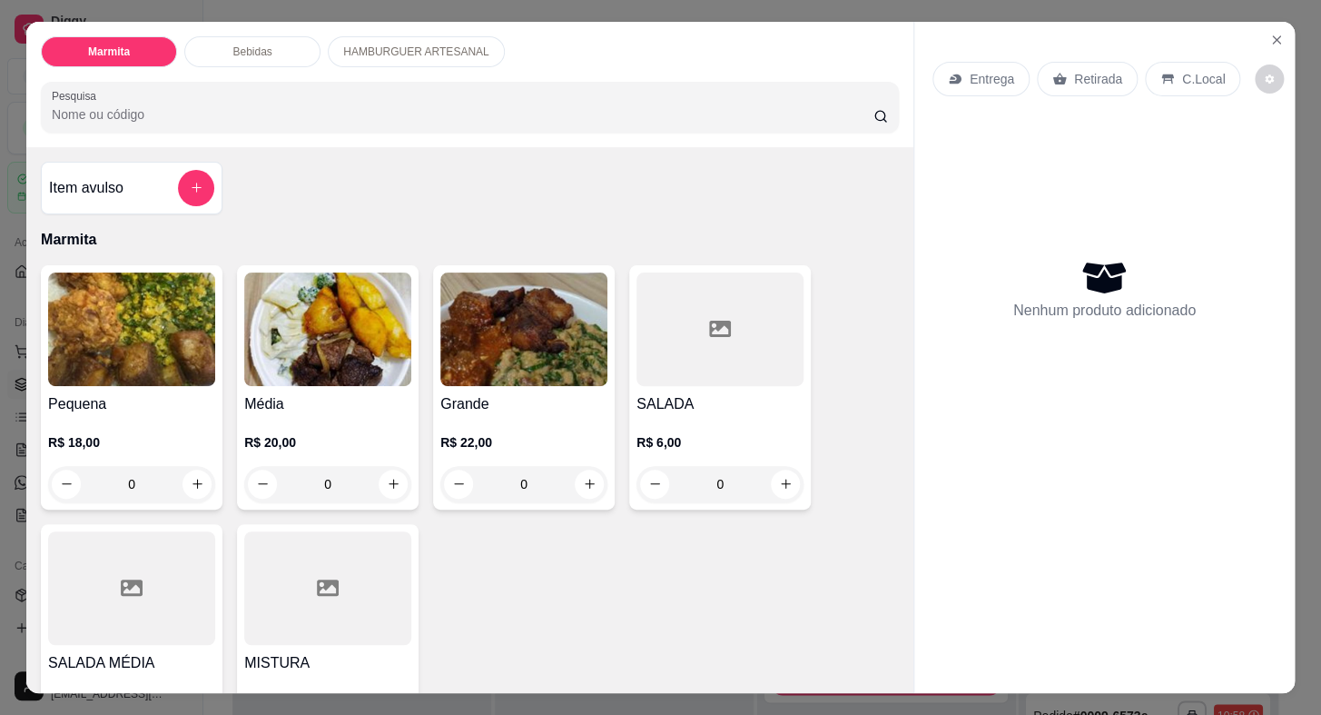
click at [985, 80] on p "Entrega" at bounding box center [992, 79] width 45 height 18
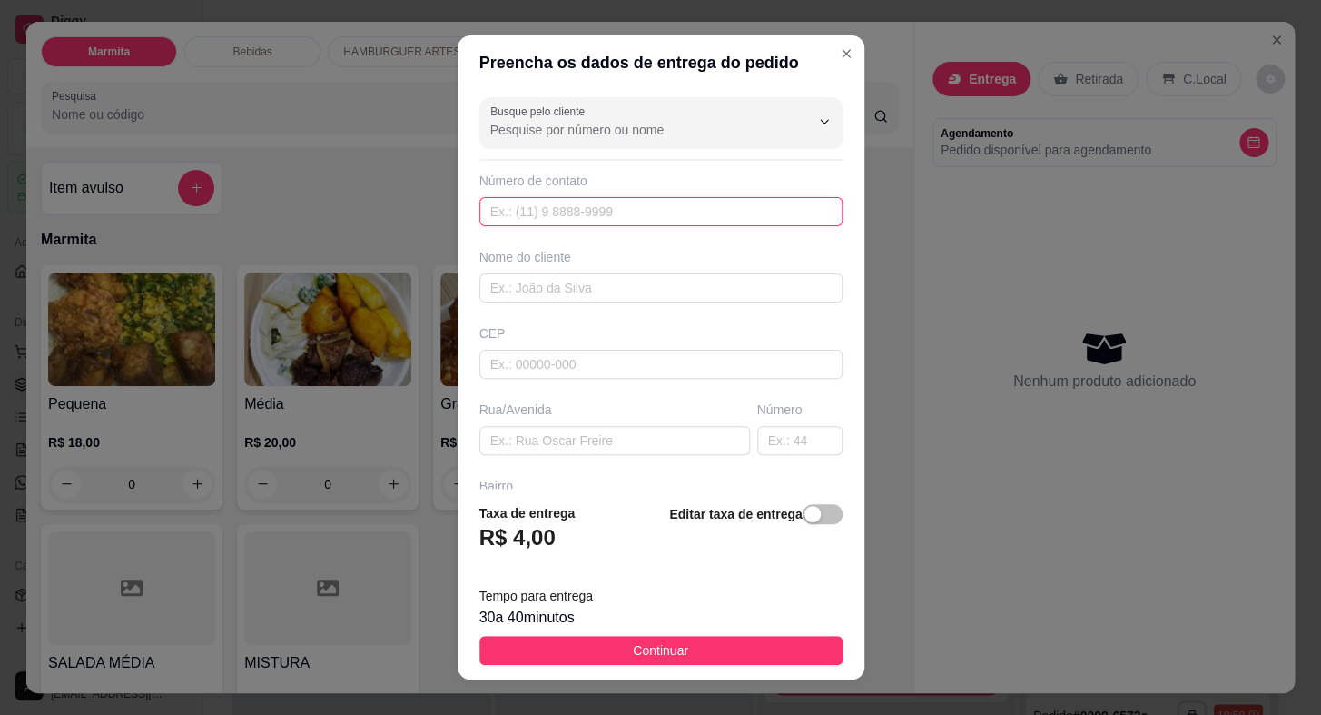
click at [632, 209] on input "text" at bounding box center [661, 211] width 363 height 29
paste input "(15) 99691-8971"
type input "(15) 99691-8971"
drag, startPoint x: 613, startPoint y: 287, endPoint x: 618, endPoint y: 278, distance: 10.6
click at [617, 287] on input "text" at bounding box center [661, 287] width 363 height 29
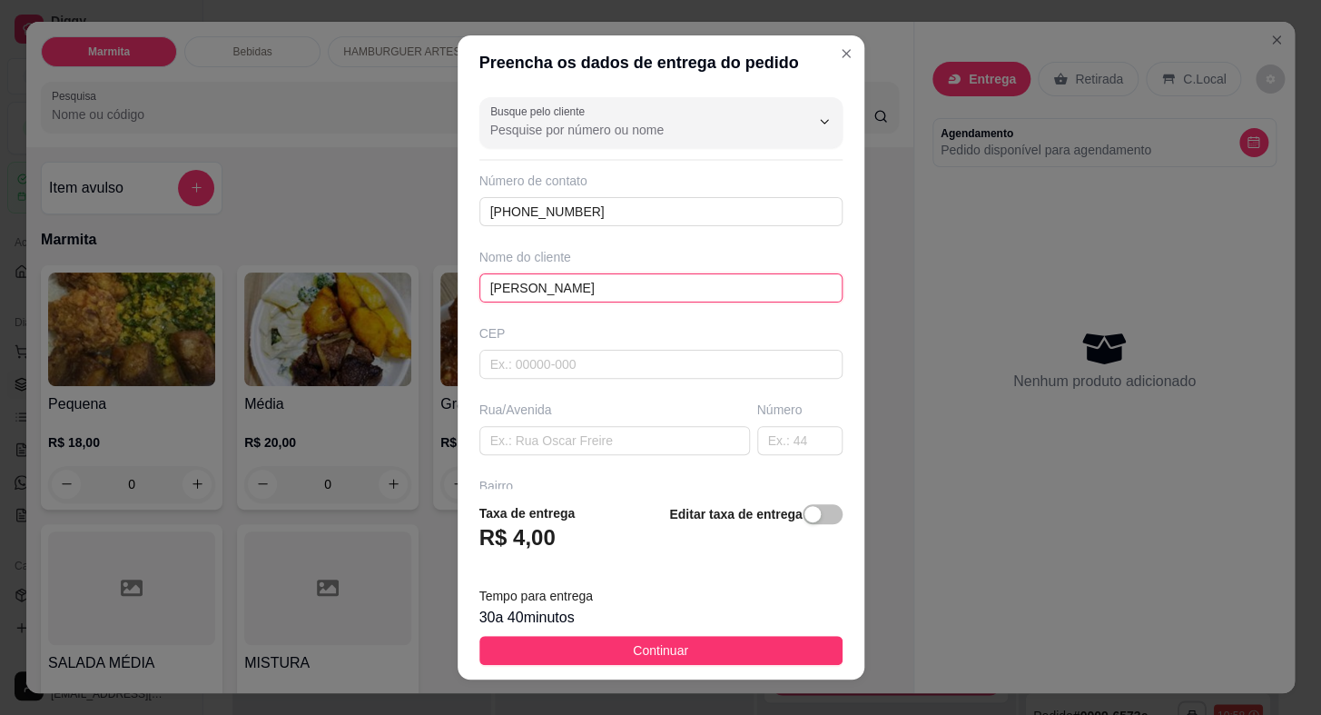
type input "Jhenifer Souza"
click at [535, 428] on input "text" at bounding box center [615, 440] width 271 height 29
paste input "Lázaro dos Santos"
type input "Lázaro dos Santos"
click at [757, 440] on input "text" at bounding box center [799, 440] width 85 height 29
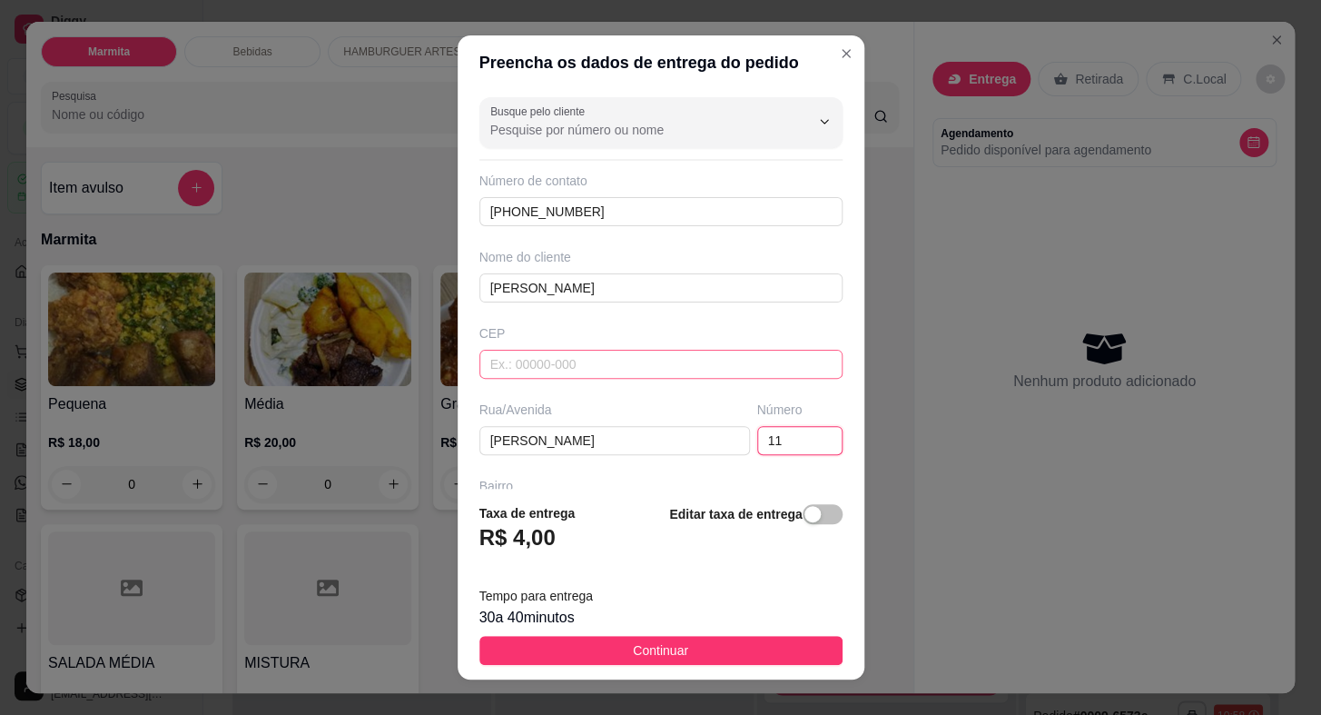
scroll to position [164, 0]
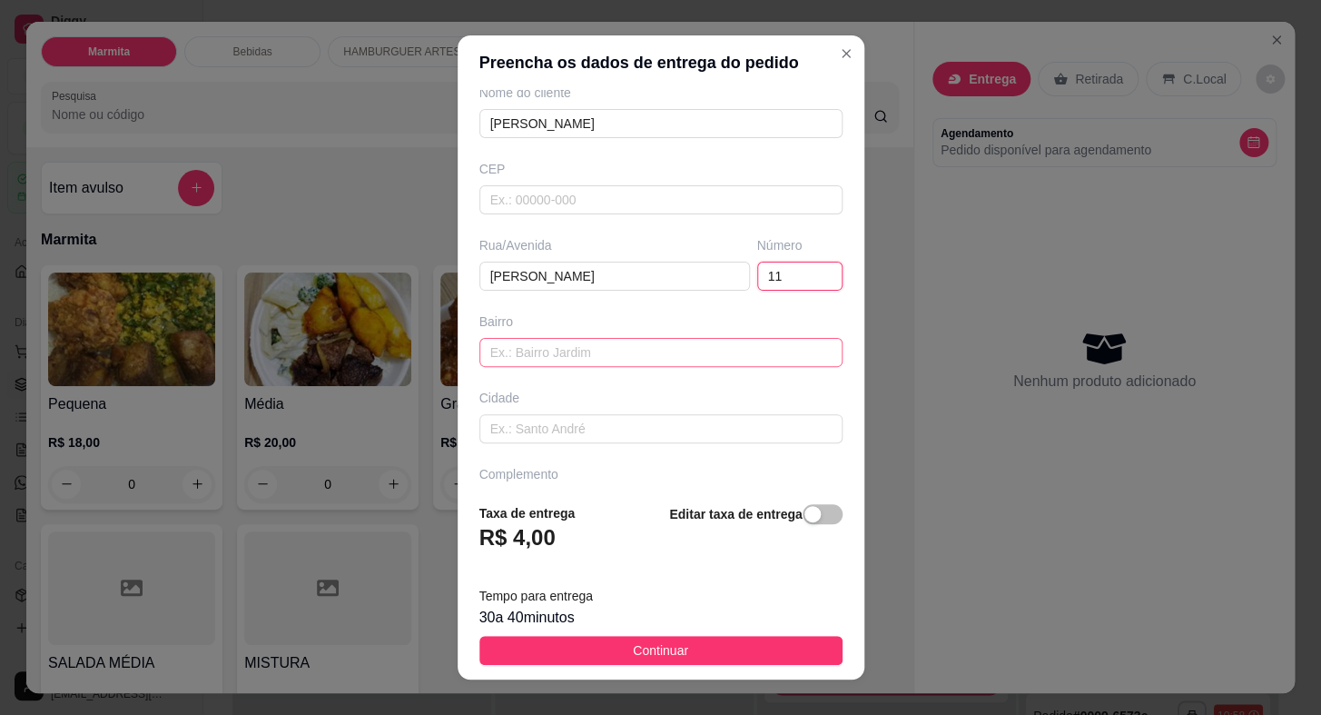
type input "11"
click at [557, 359] on input "text" at bounding box center [661, 352] width 363 height 29
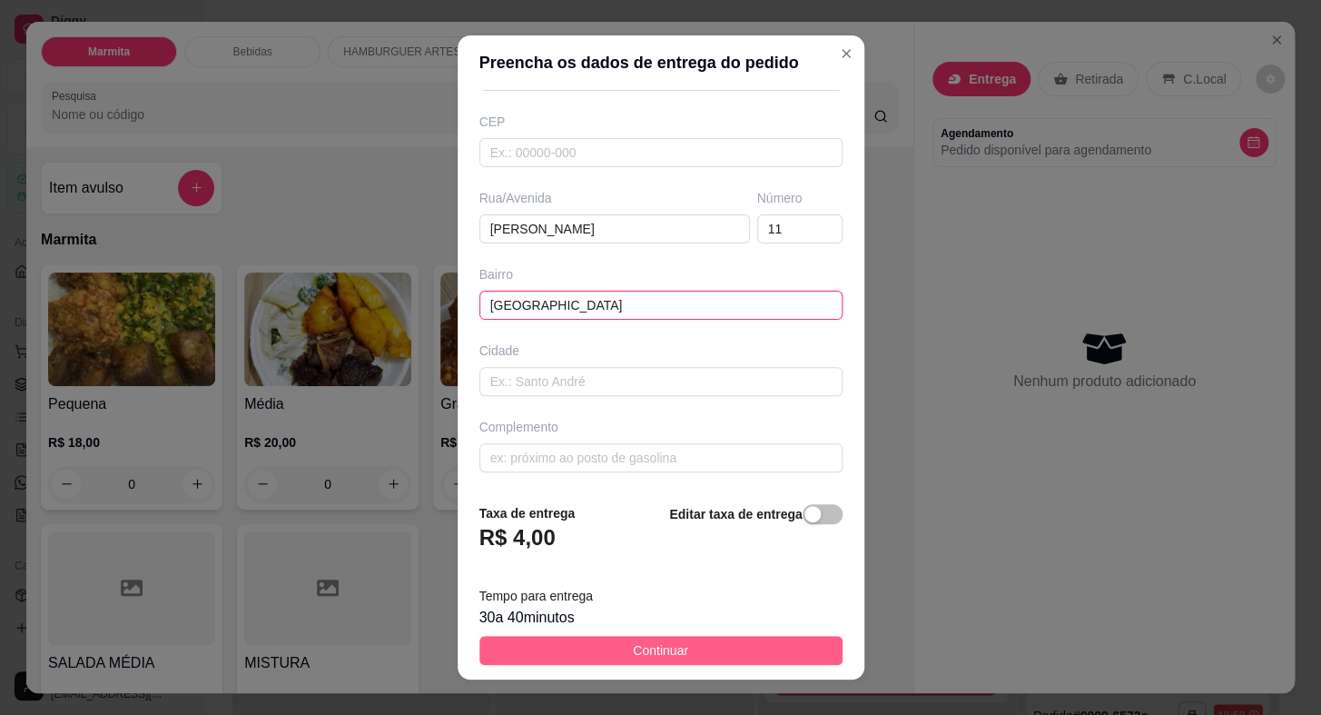
type input "[GEOGRAPHIC_DATA]"
click at [638, 648] on span "Continuar" at bounding box center [660, 650] width 55 height 20
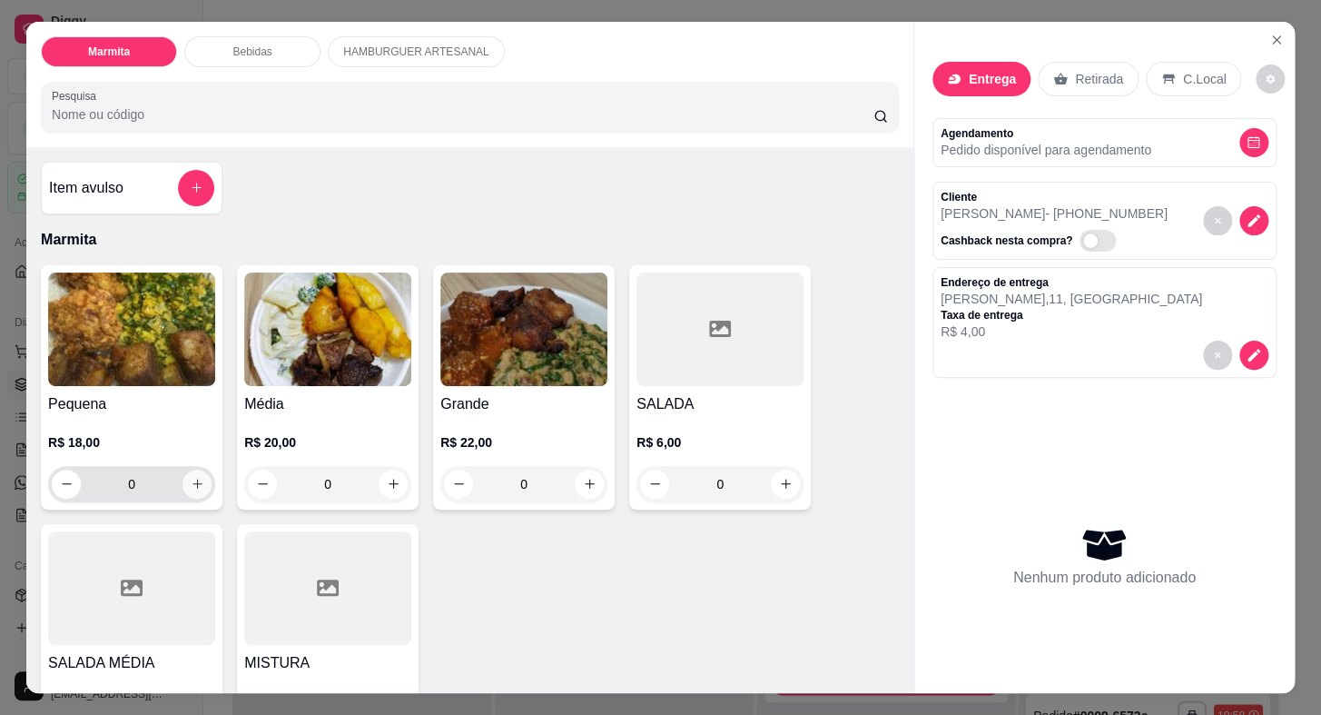
click at [191, 477] on icon "increase-product-quantity" at bounding box center [198, 484] width 14 height 14
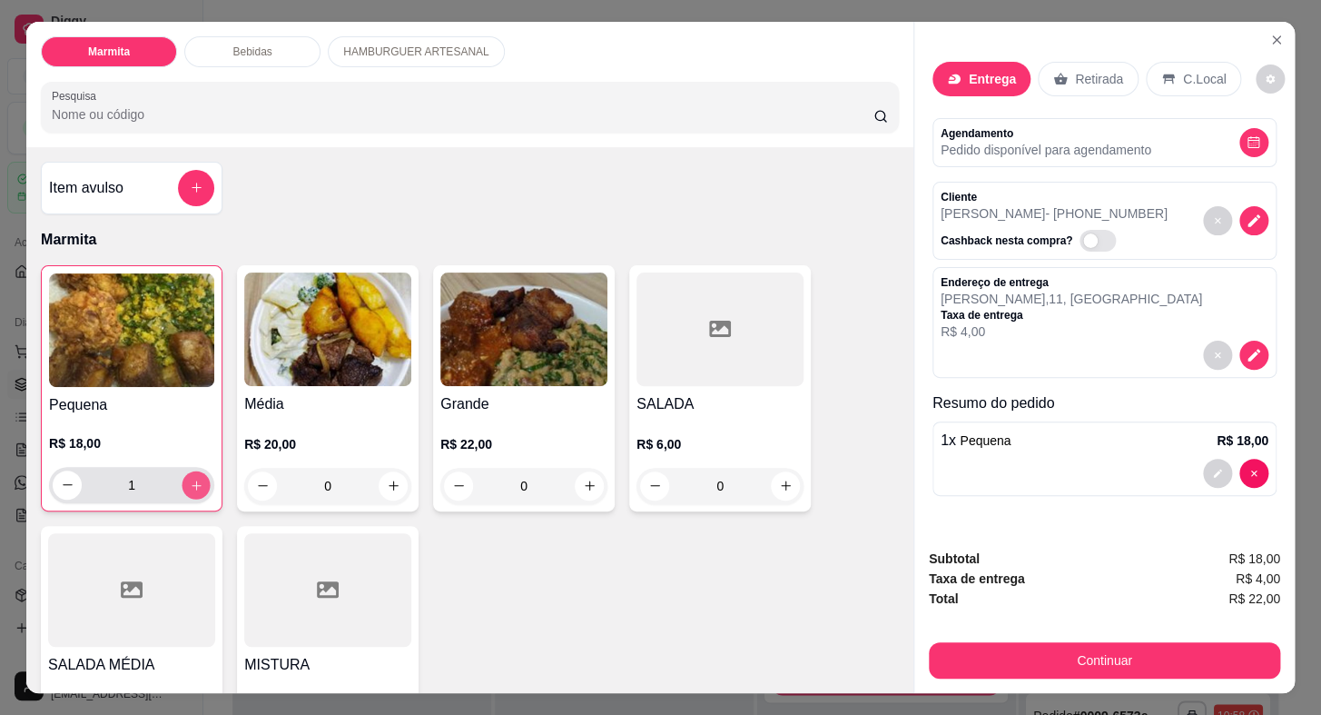
click at [191, 478] on icon "increase-product-quantity" at bounding box center [197, 485] width 14 height 14
type input "2"
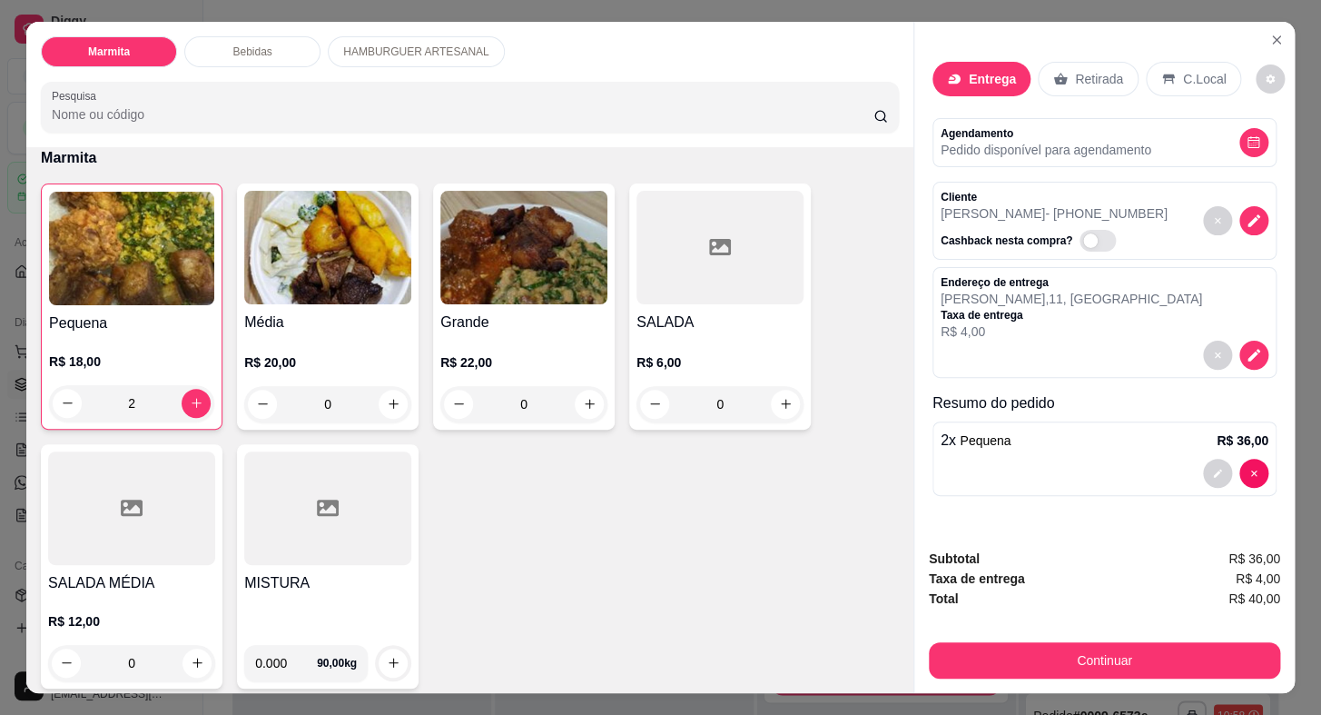
click at [278, 656] on input "0.000" at bounding box center [286, 663] width 62 height 36
click at [354, 616] on div "MISTURA" at bounding box center [327, 601] width 167 height 58
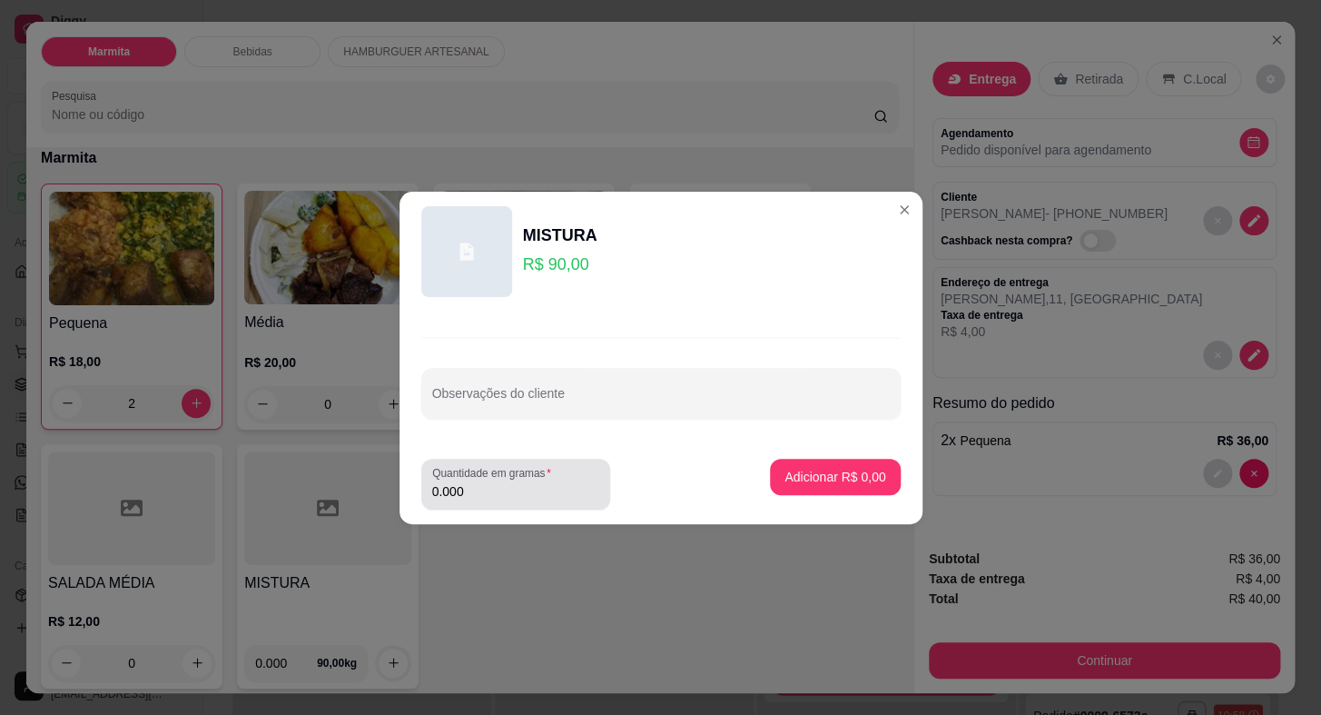
click at [477, 480] on label "Quantidade em gramas" at bounding box center [494, 472] width 125 height 15
click at [477, 482] on input "0.000" at bounding box center [515, 491] width 167 height 18
type input "0.400"
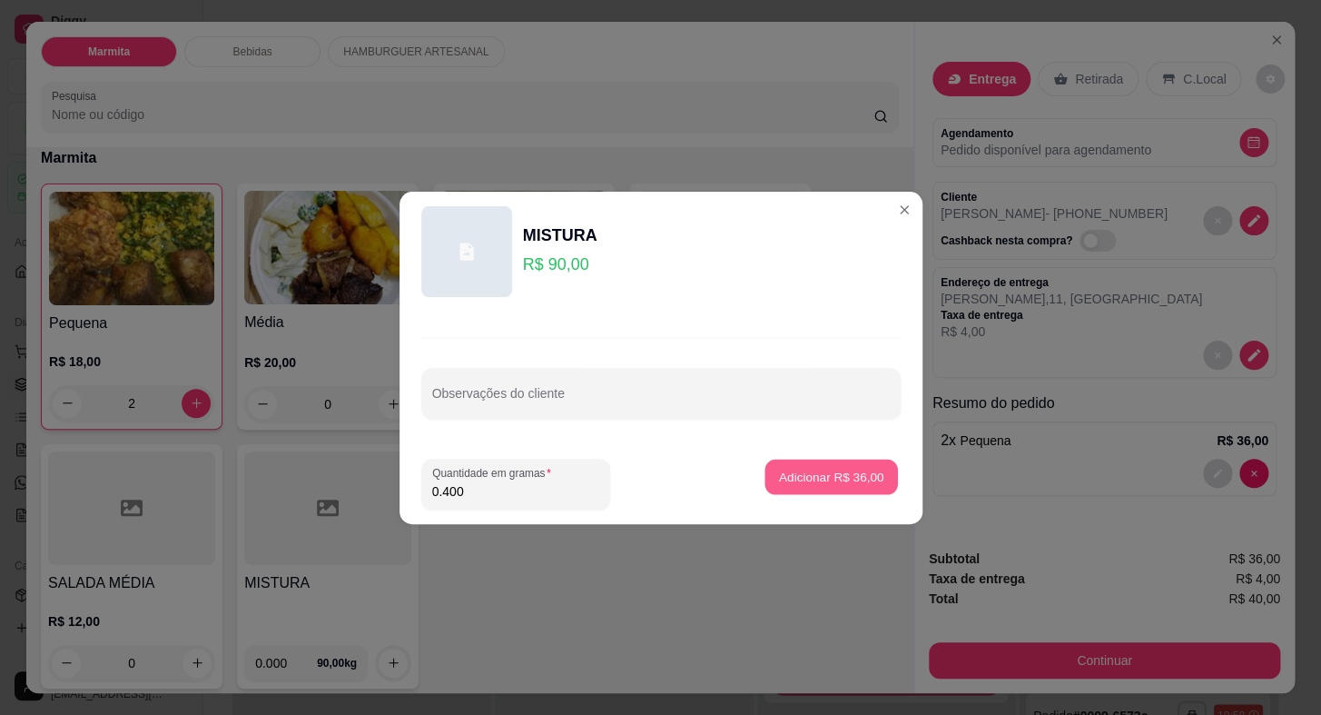
click at [844, 479] on p "Adicionar R$ 36,00" at bounding box center [831, 476] width 105 height 17
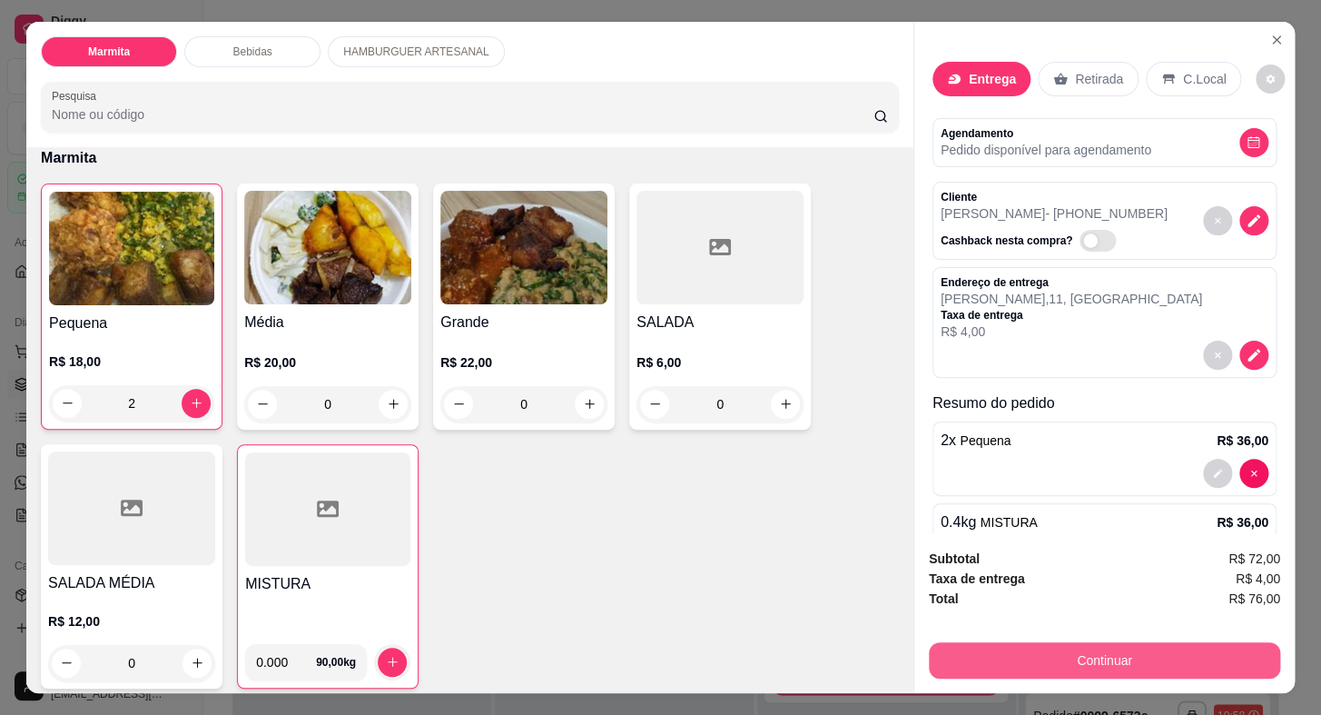
click at [1069, 648] on button "Continuar" at bounding box center [1104, 660] width 351 height 36
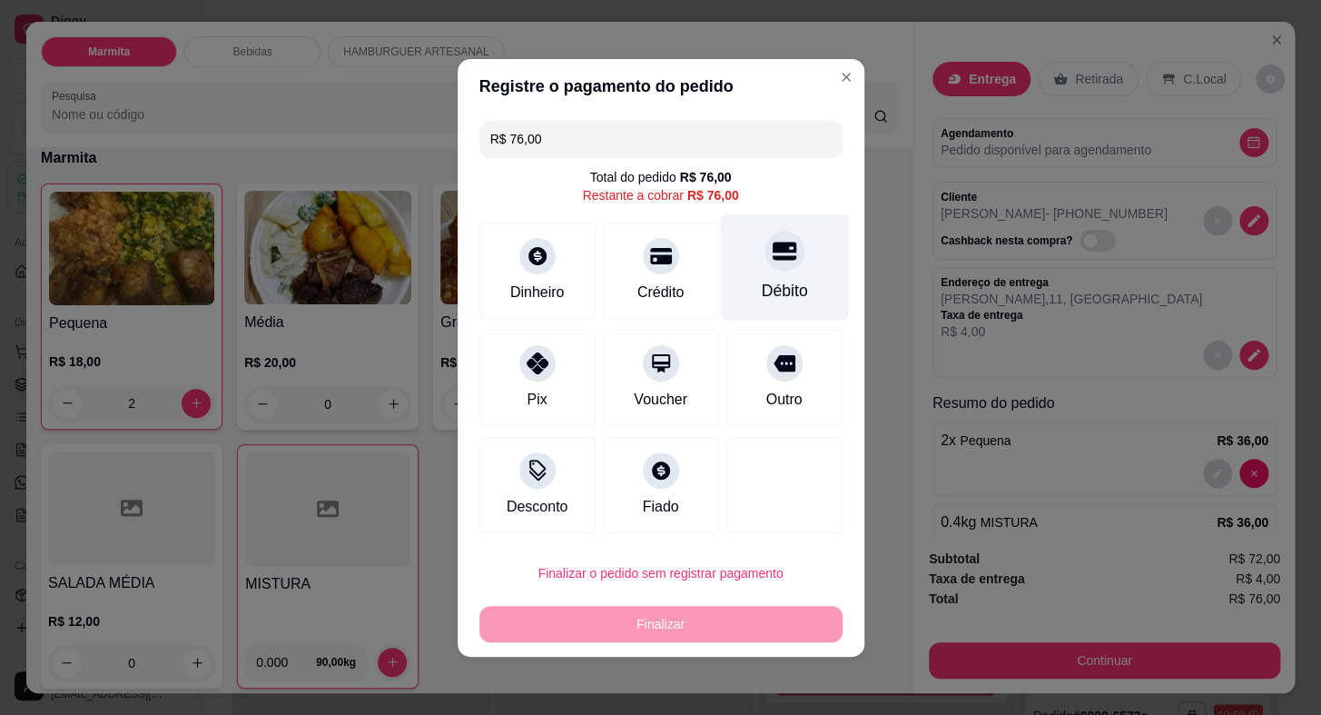
click at [768, 286] on div "Débito" at bounding box center [784, 291] width 46 height 24
type input "R$ 0,00"
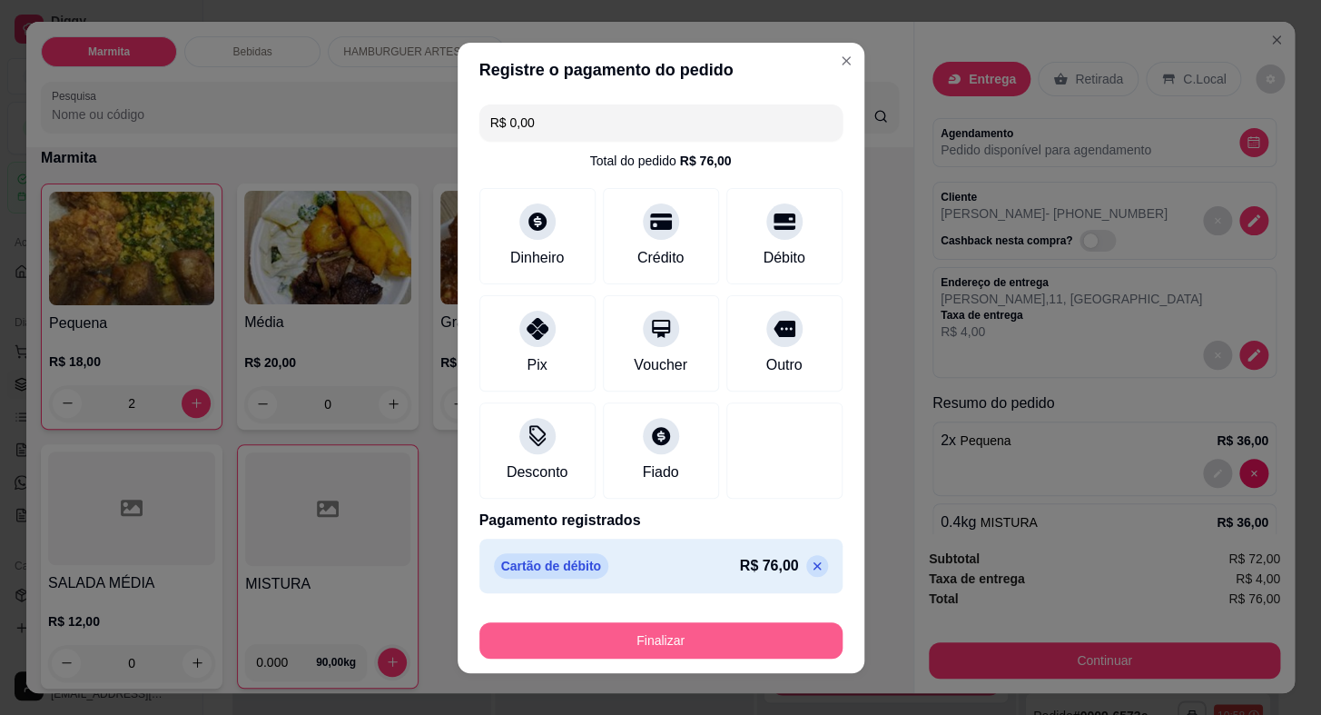
click at [670, 632] on button "Finalizar" at bounding box center [661, 640] width 363 height 36
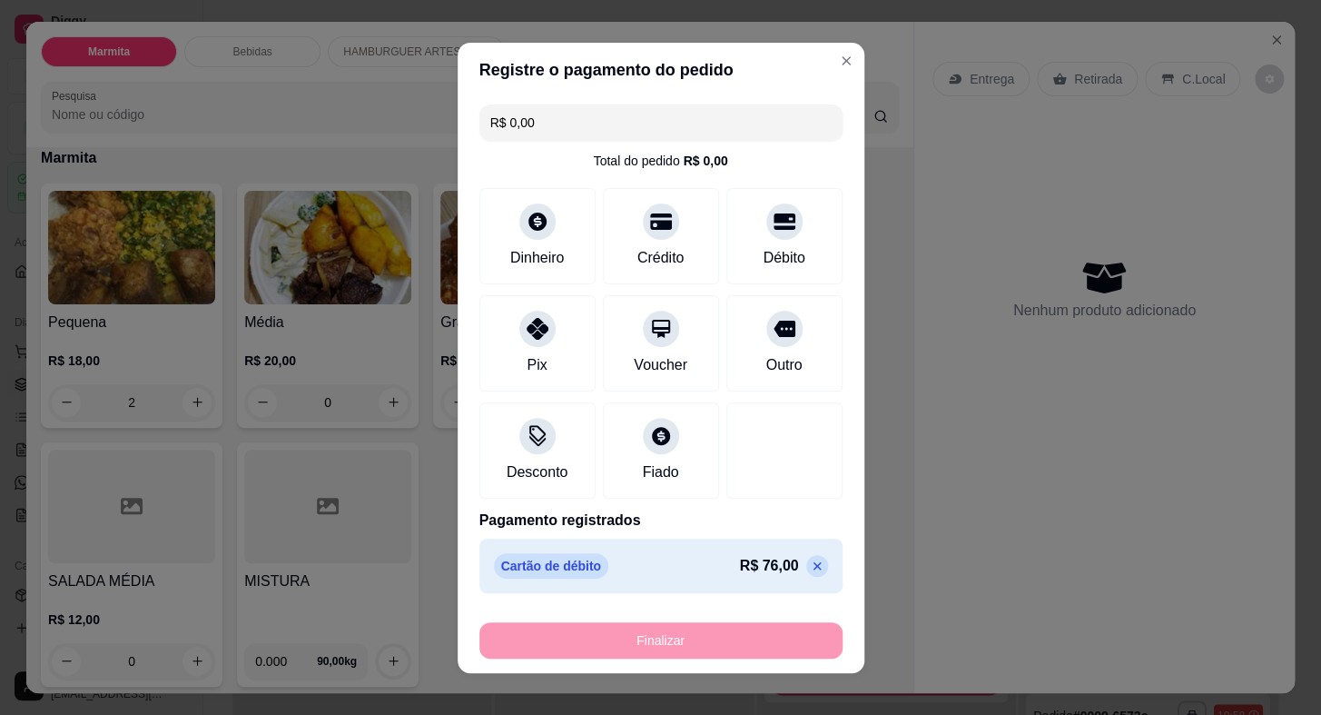
type input "0"
type input "-R$ 76,00"
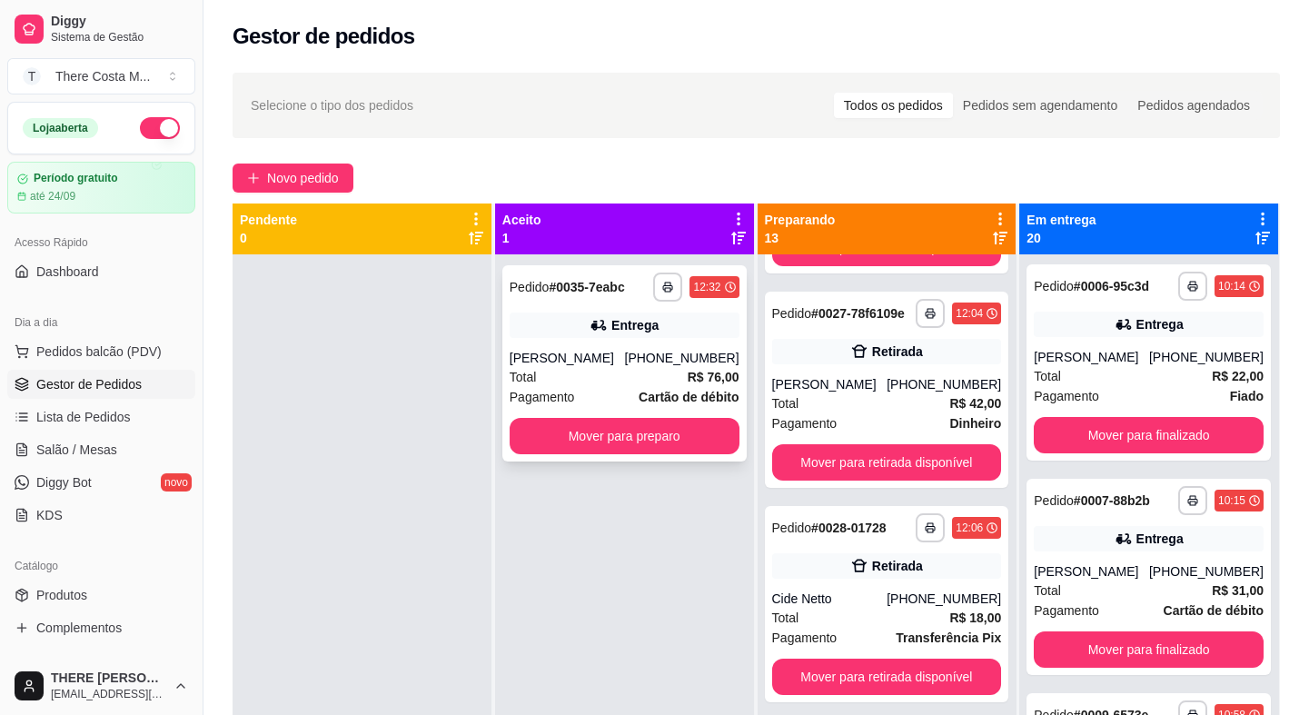
click at [622, 345] on div "**********" at bounding box center [624, 363] width 244 height 196
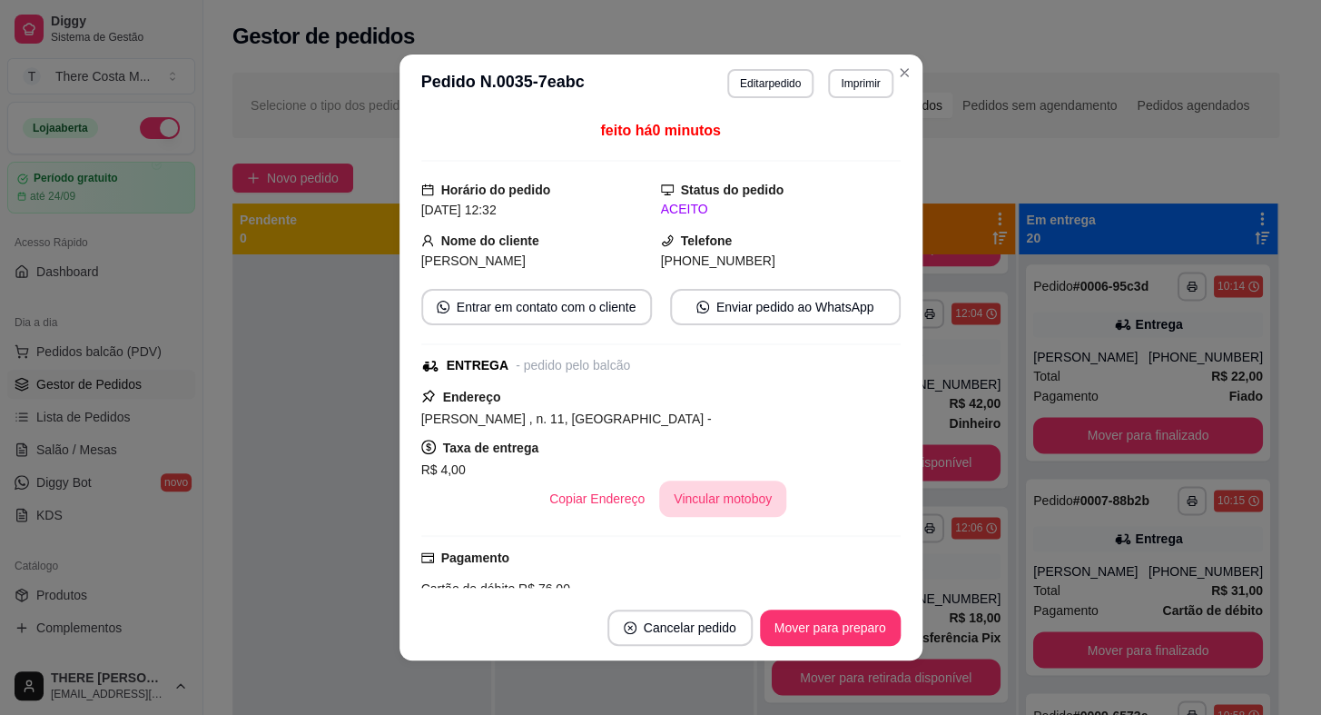
click at [689, 509] on button "Vincular motoboy" at bounding box center [722, 498] width 127 height 36
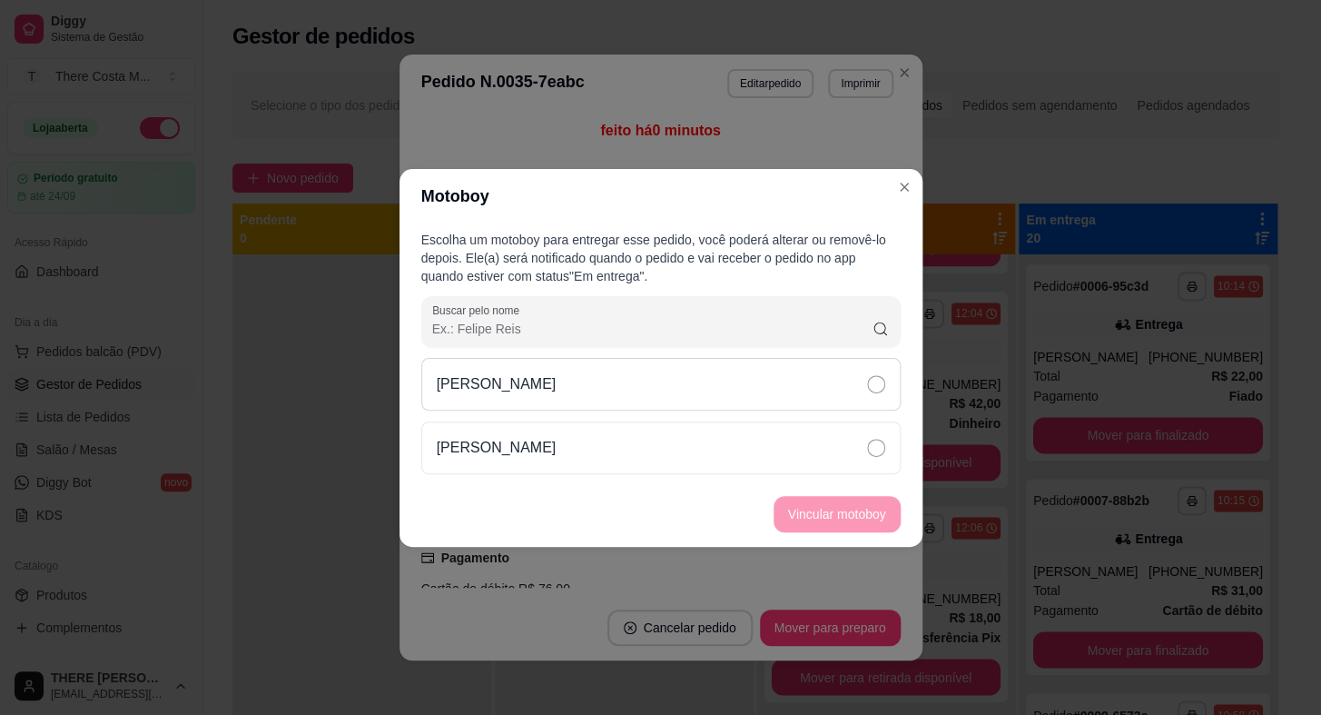
click at [813, 390] on div "[PERSON_NAME]" at bounding box center [661, 384] width 480 height 53
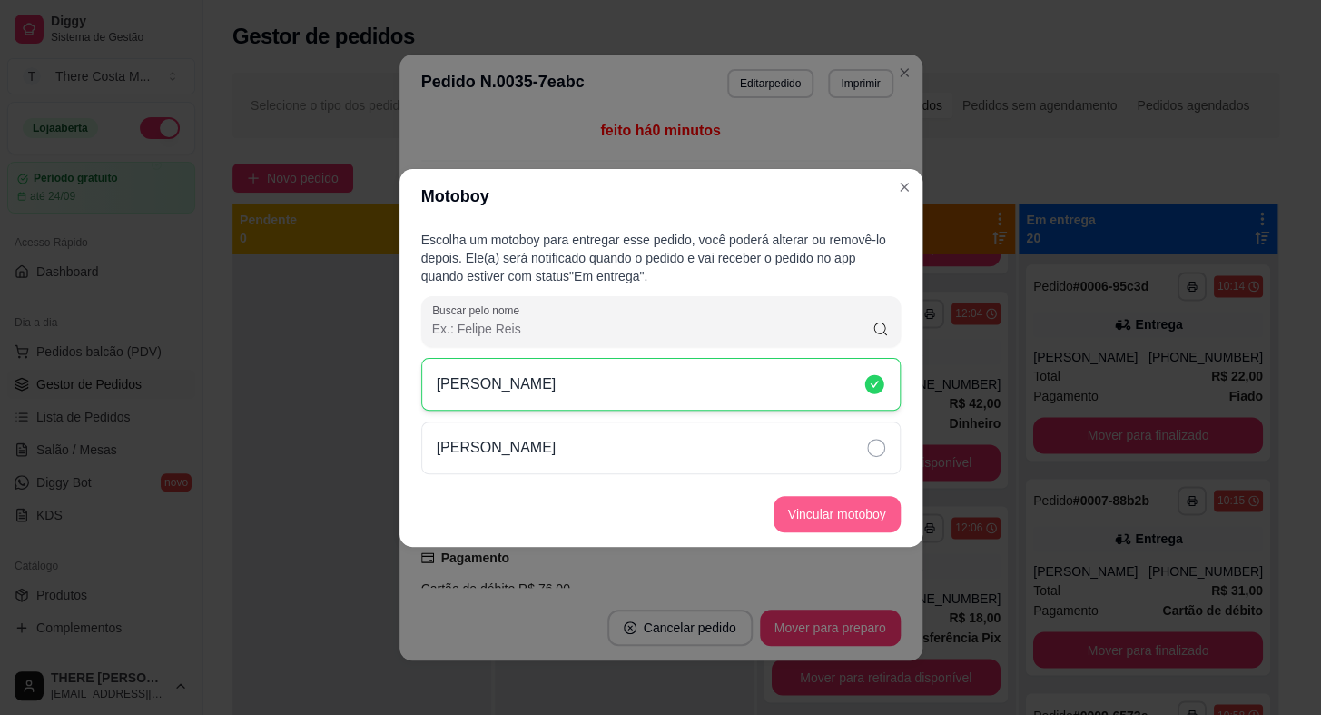
click at [833, 513] on button "Vincular motoboy" at bounding box center [837, 514] width 127 height 36
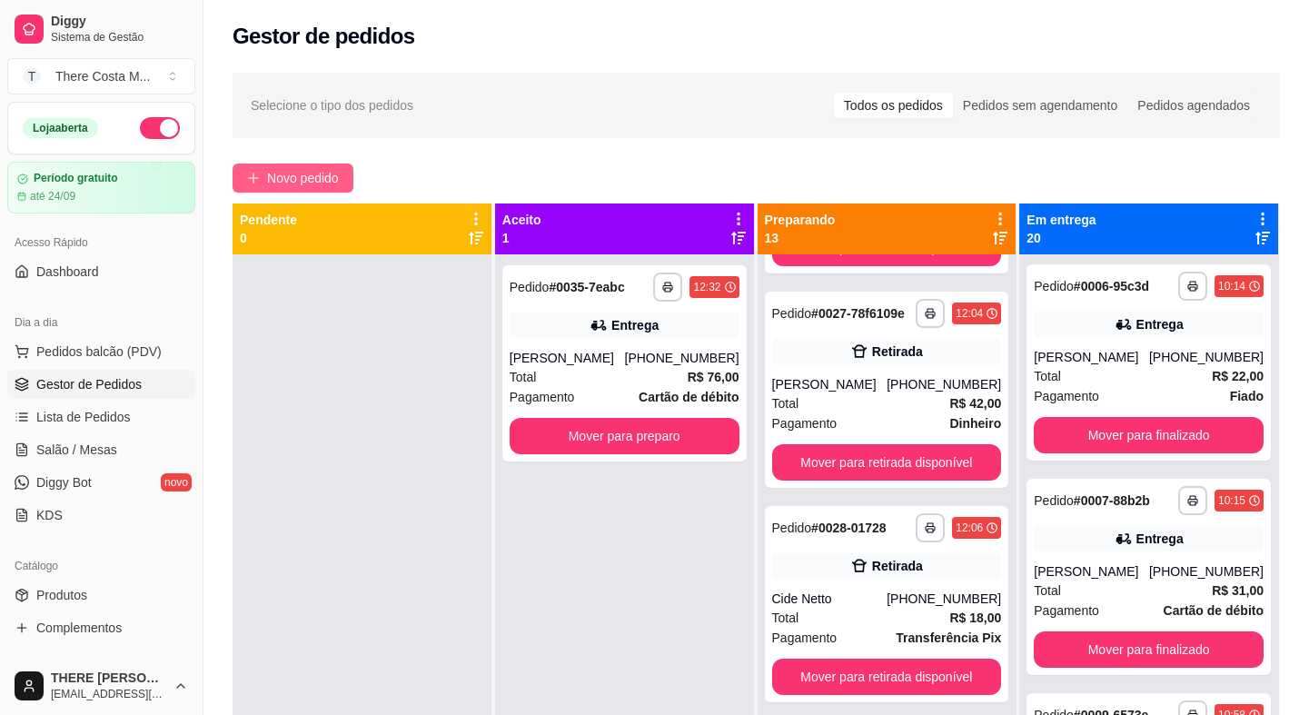
click at [302, 163] on button "Novo pedido" at bounding box center [293, 177] width 121 height 29
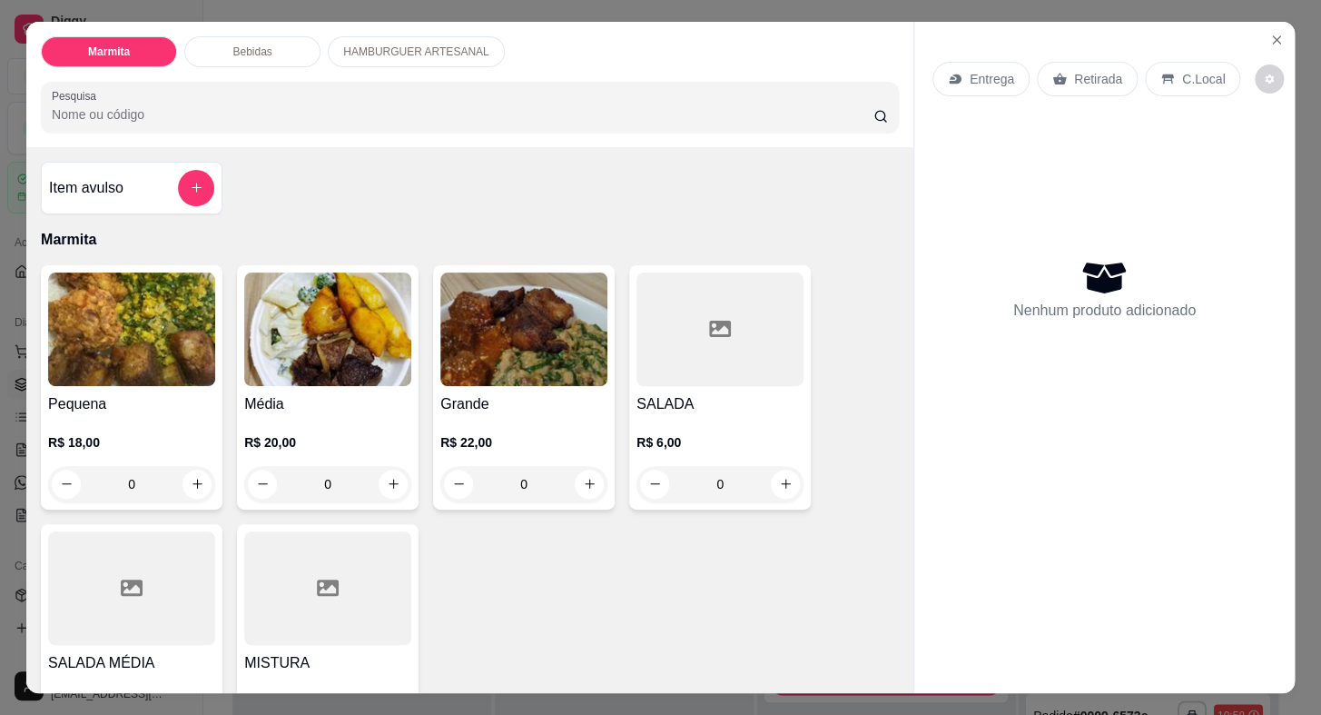
click at [985, 84] on div "Entrega" at bounding box center [981, 79] width 97 height 35
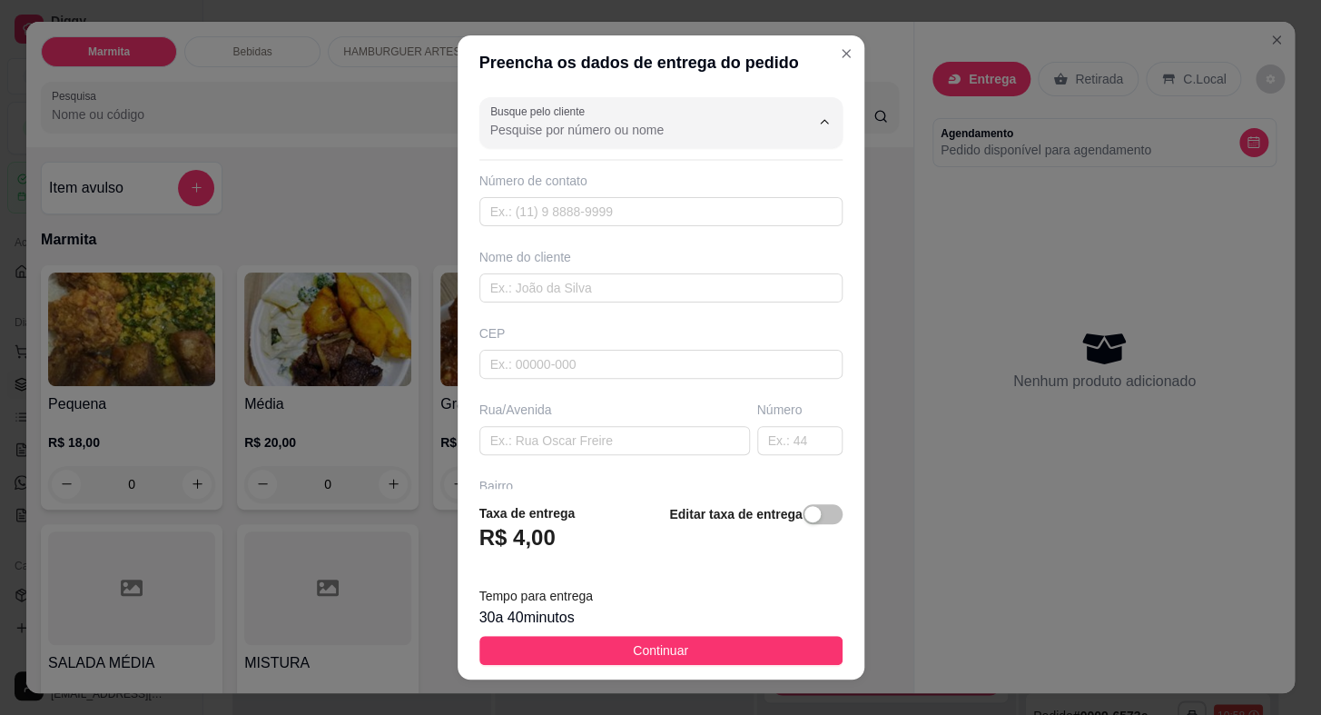
click at [645, 122] on input "Busque pelo cliente" at bounding box center [635, 130] width 291 height 18
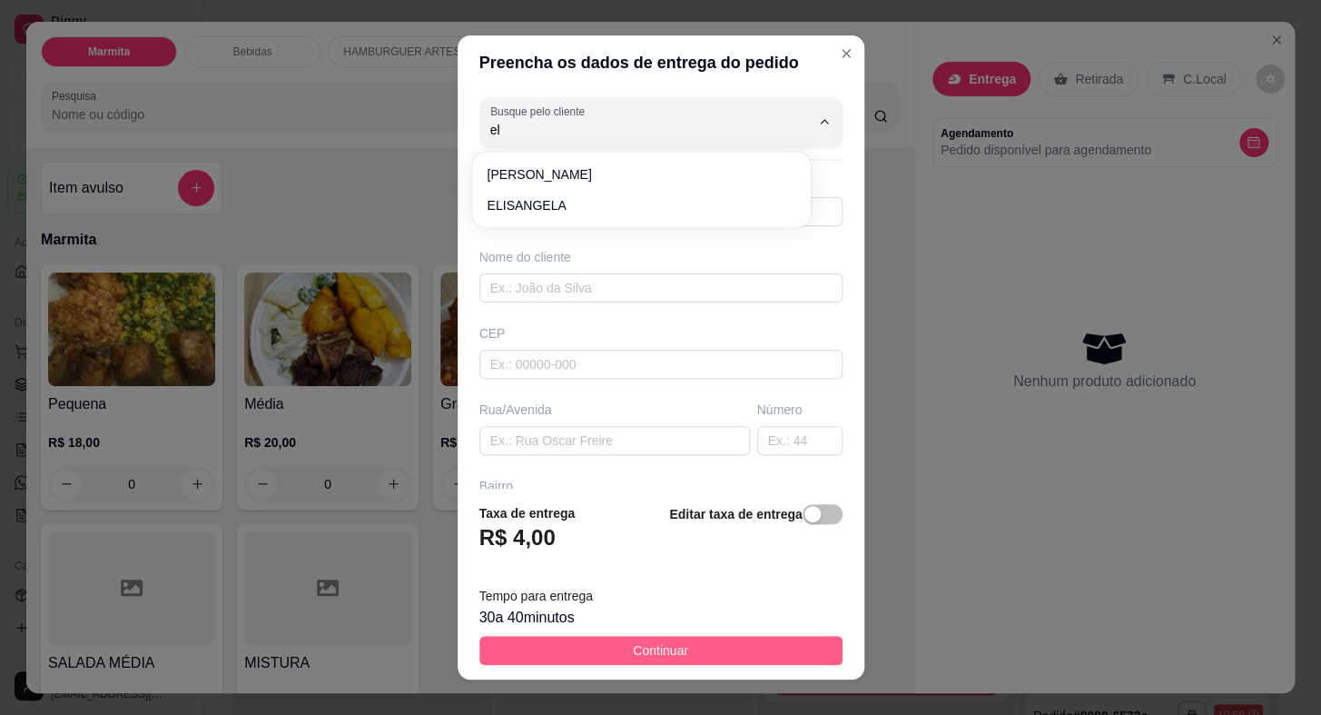
type input "e"
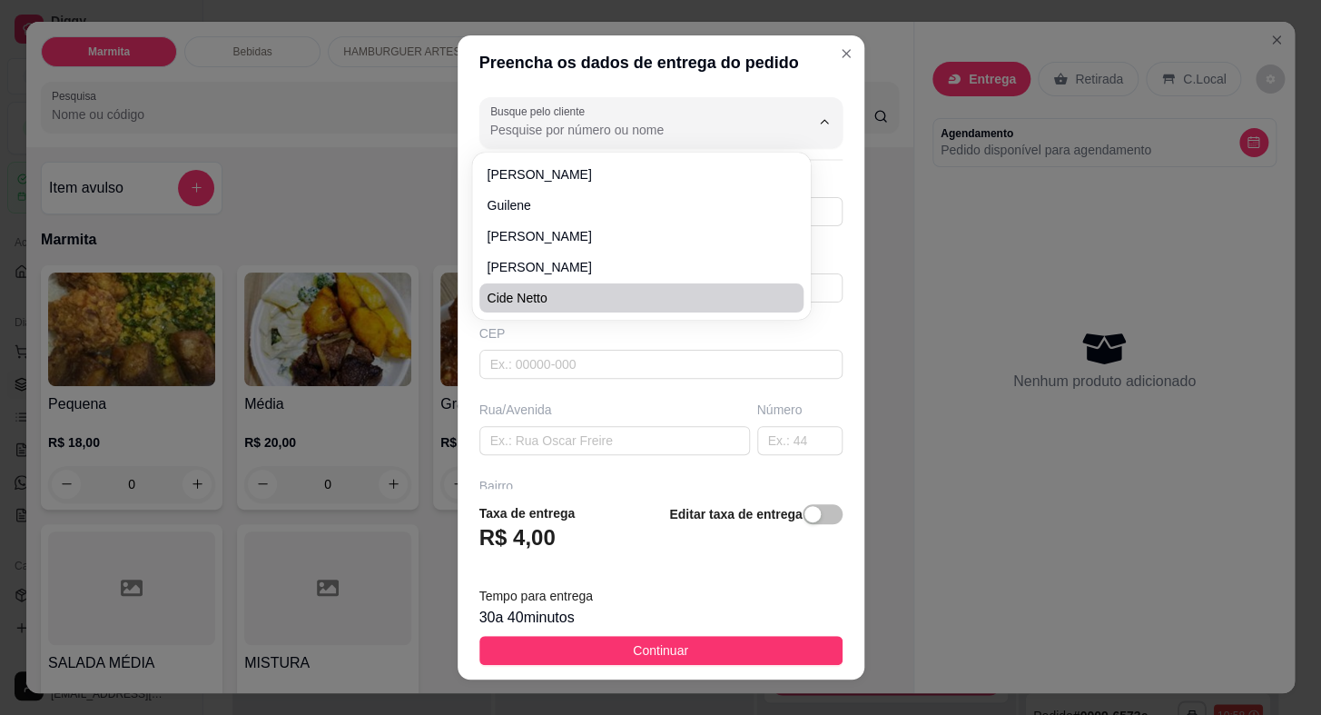
click at [572, 341] on div "CEP" at bounding box center [661, 333] width 363 height 18
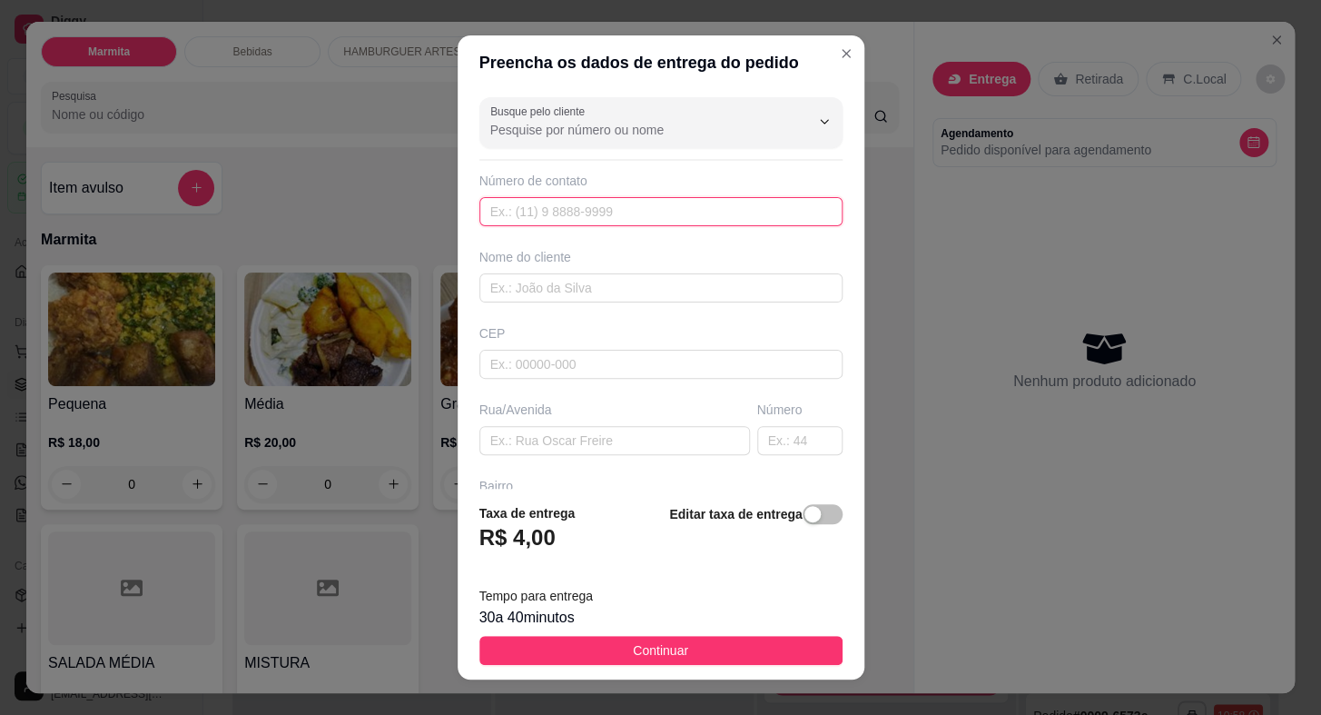
click at [578, 207] on input "text" at bounding box center [661, 211] width 363 height 29
paste input "(15) 99615-3429"
type input "(15) 99615-3429"
click at [543, 291] on input "text" at bounding box center [661, 287] width 363 height 29
type input "Ju"
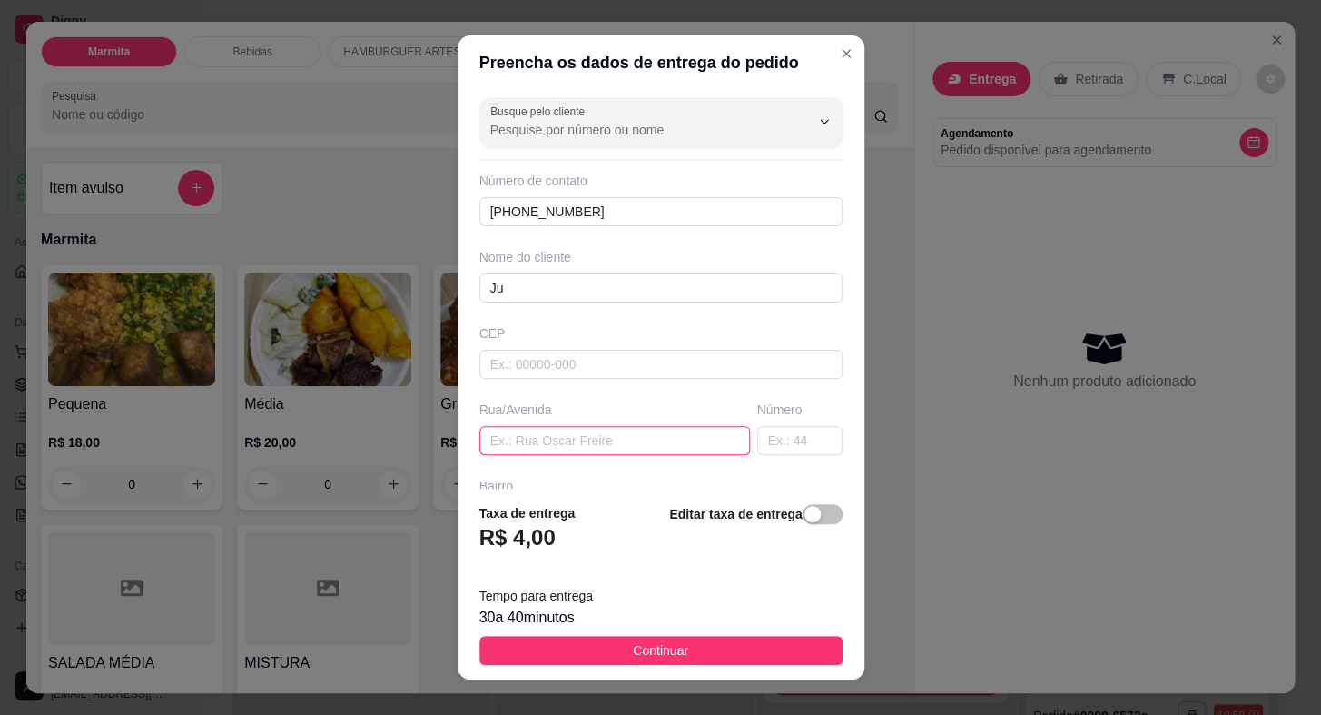
click at [590, 441] on input "text" at bounding box center [615, 440] width 271 height 29
paste input "Rua Flávio Rodrigues Simões"
type input "Rua Flávio Rodrigues Simões"
click at [757, 444] on input "text" at bounding box center [799, 440] width 85 height 29
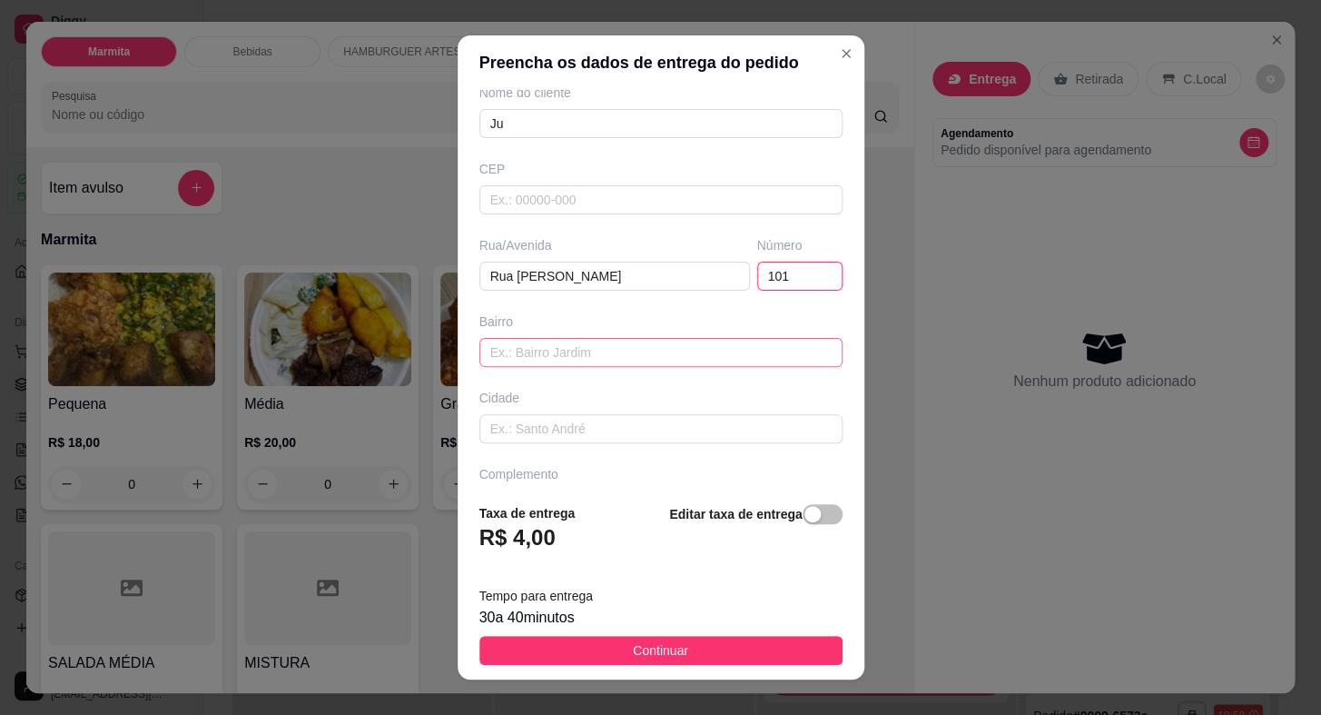
type input "101"
click at [627, 361] on input "text" at bounding box center [661, 352] width 363 height 29
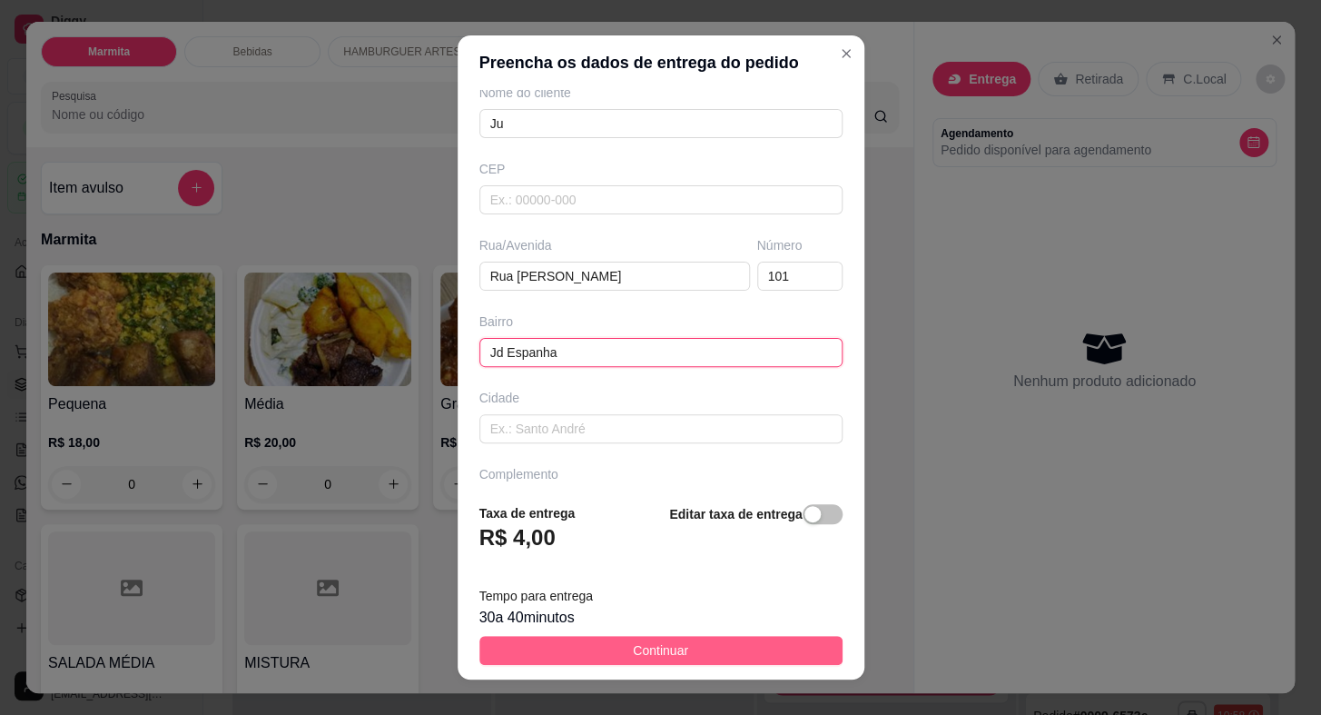
type input "Jd Espanha"
click at [609, 656] on button "Continuar" at bounding box center [661, 650] width 363 height 29
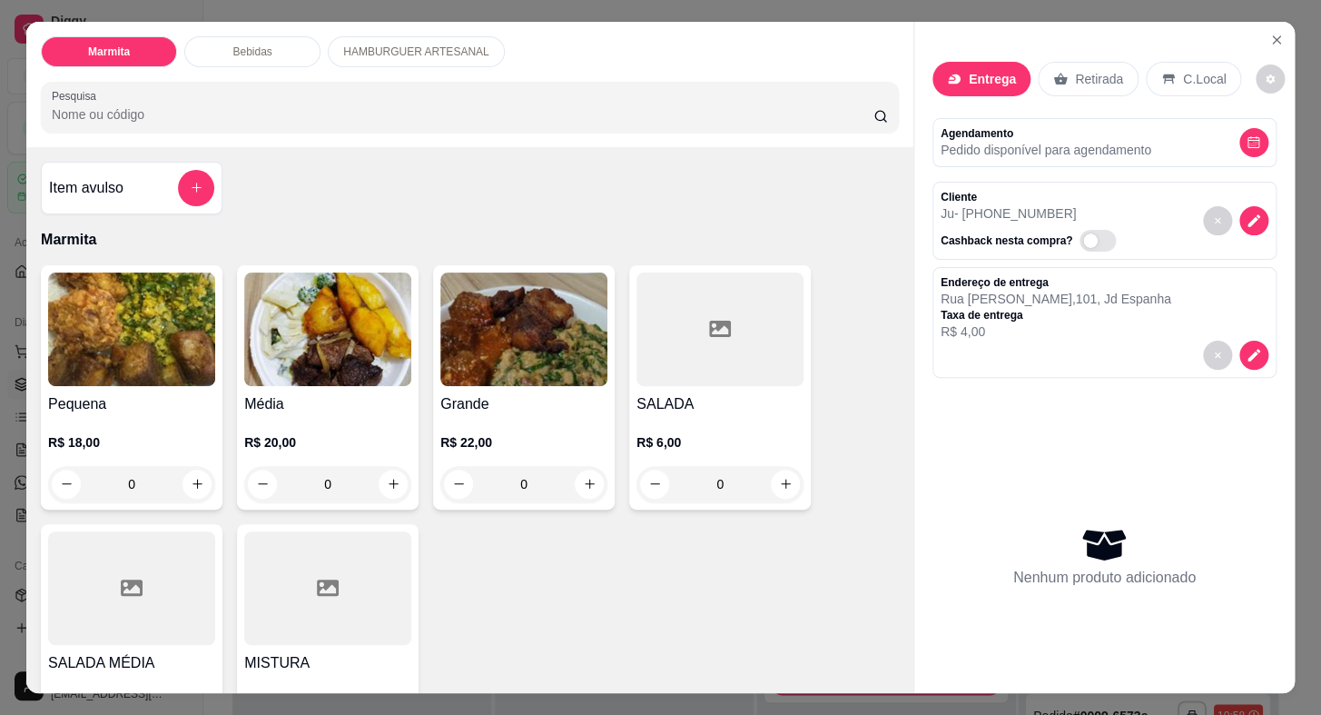
click at [322, 361] on img at bounding box center [327, 329] width 167 height 114
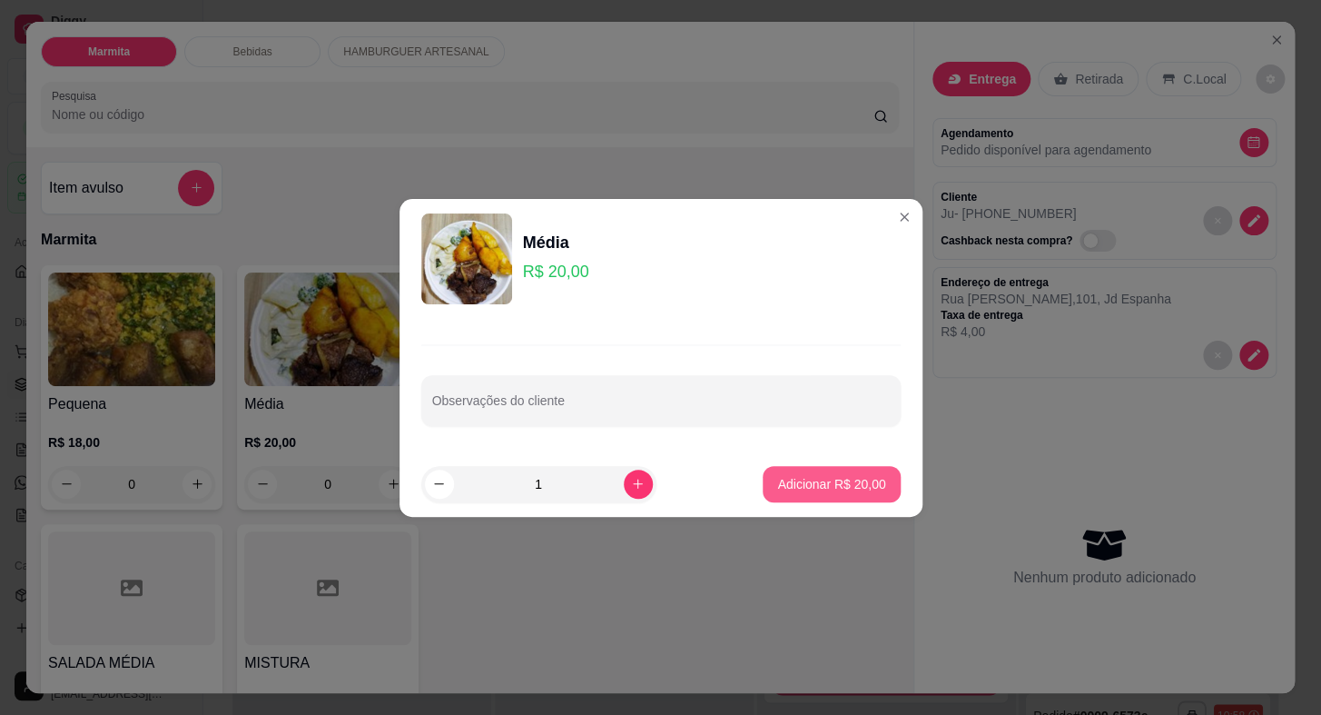
click at [800, 480] on p "Adicionar R$ 20,00" at bounding box center [831, 484] width 108 height 18
type input "1"
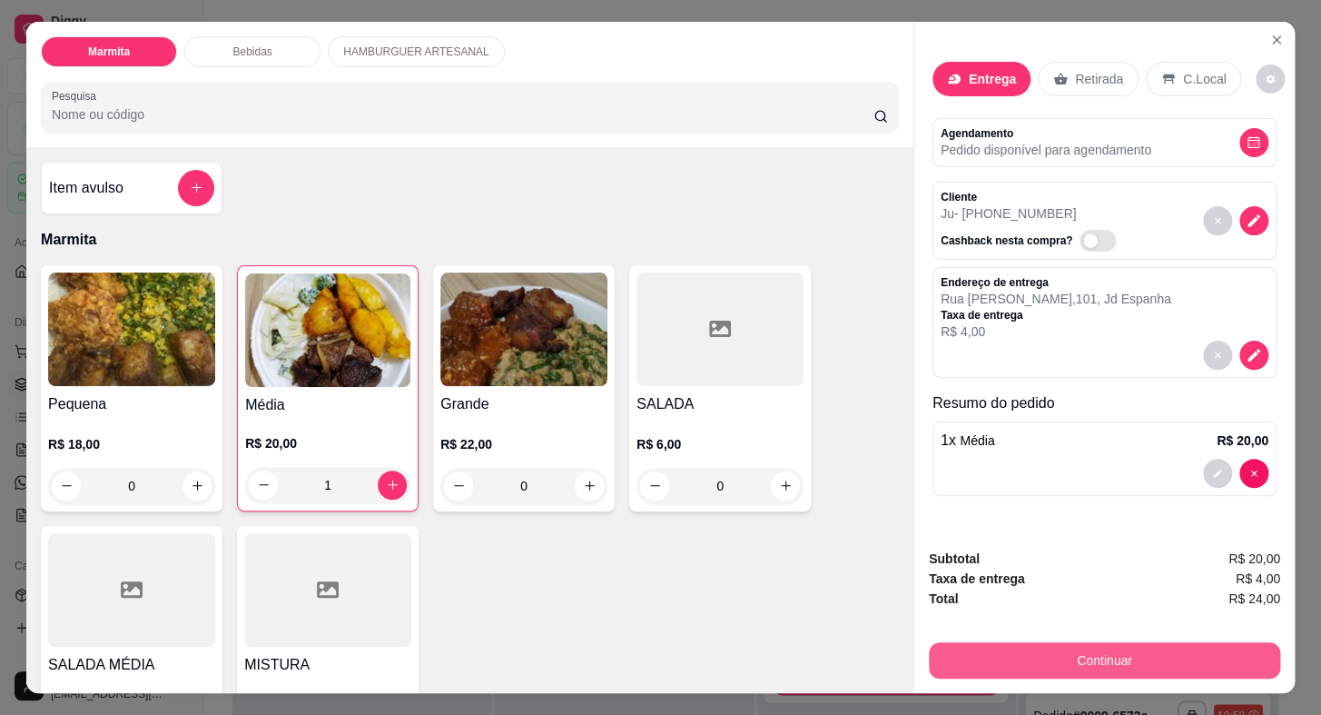
click at [1036, 654] on button "Continuar" at bounding box center [1104, 660] width 351 height 36
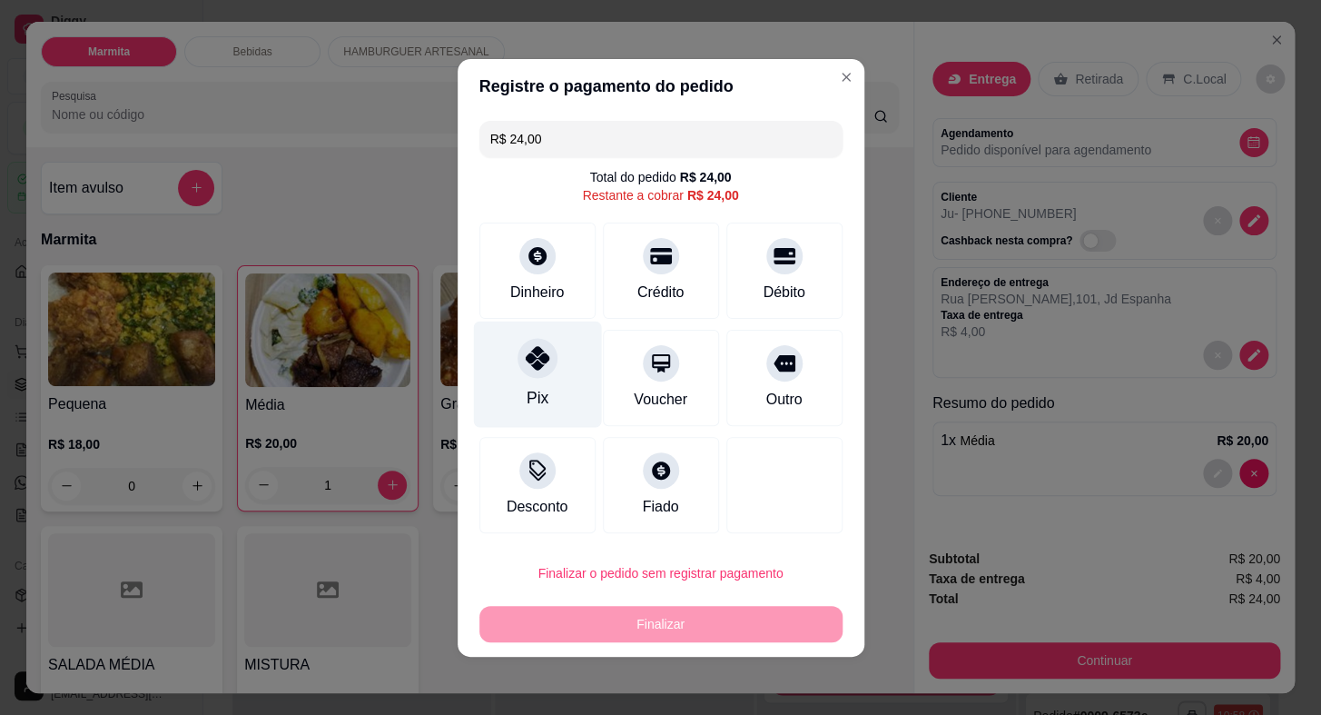
click at [510, 345] on div "Pix" at bounding box center [537, 374] width 128 height 106
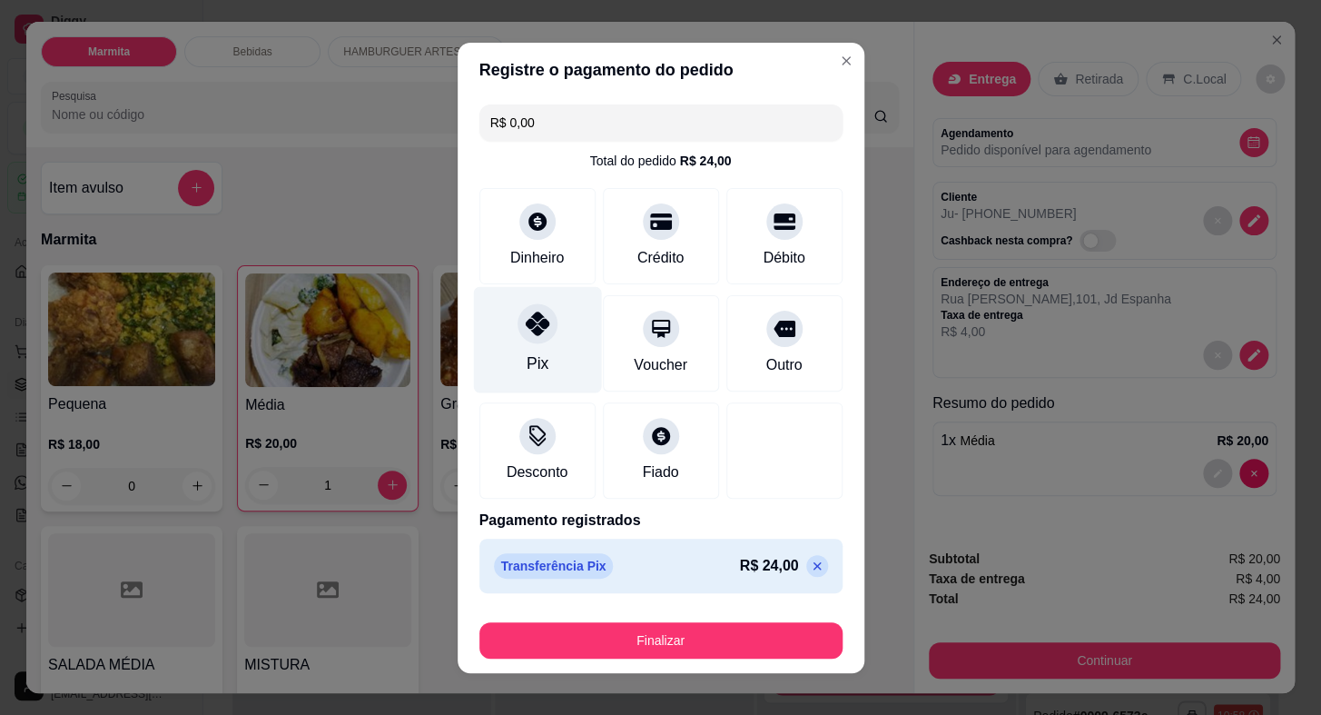
type input "R$ 0,00"
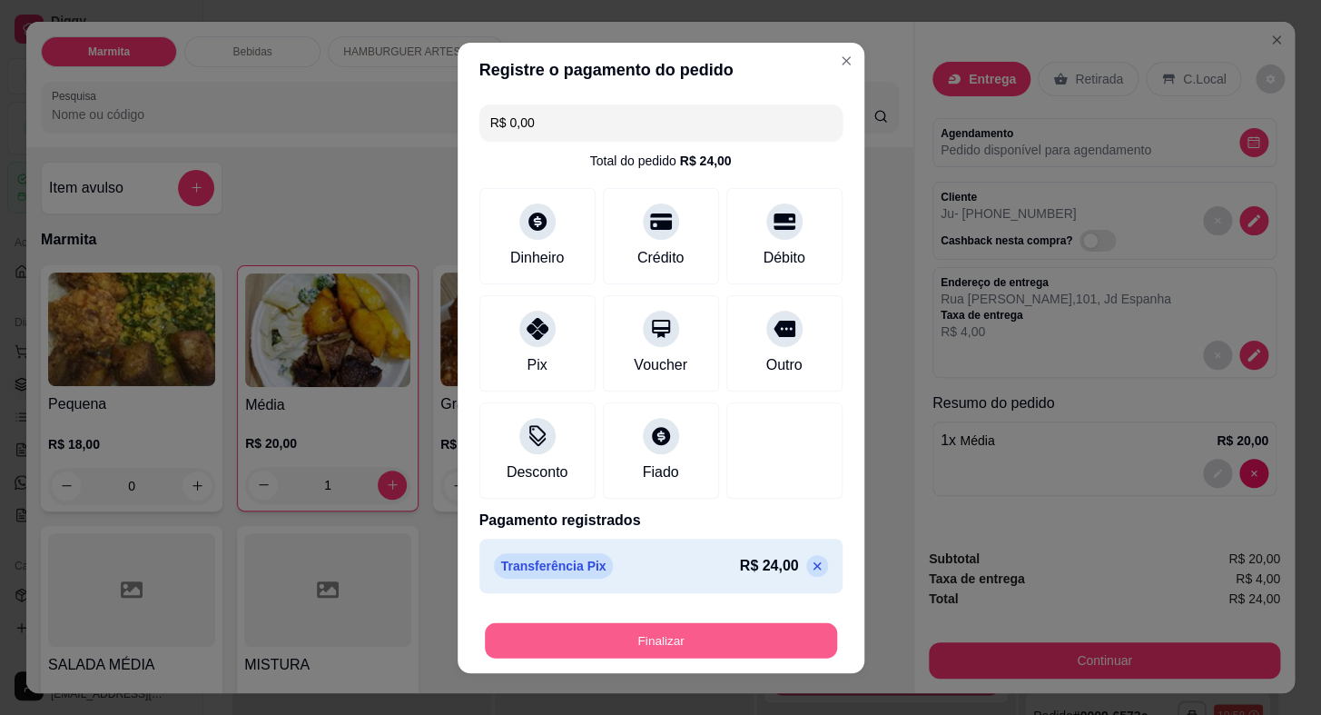
click at [657, 636] on button "Finalizar" at bounding box center [661, 639] width 352 height 35
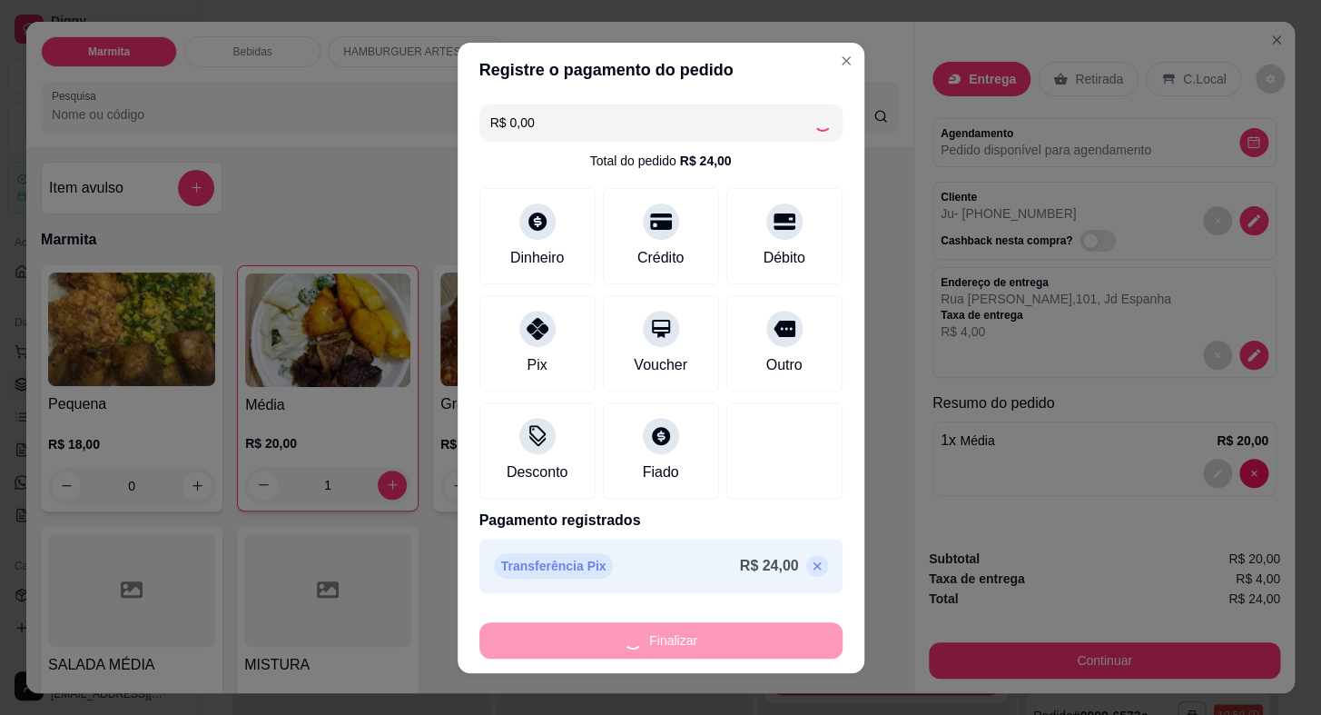
type input "0"
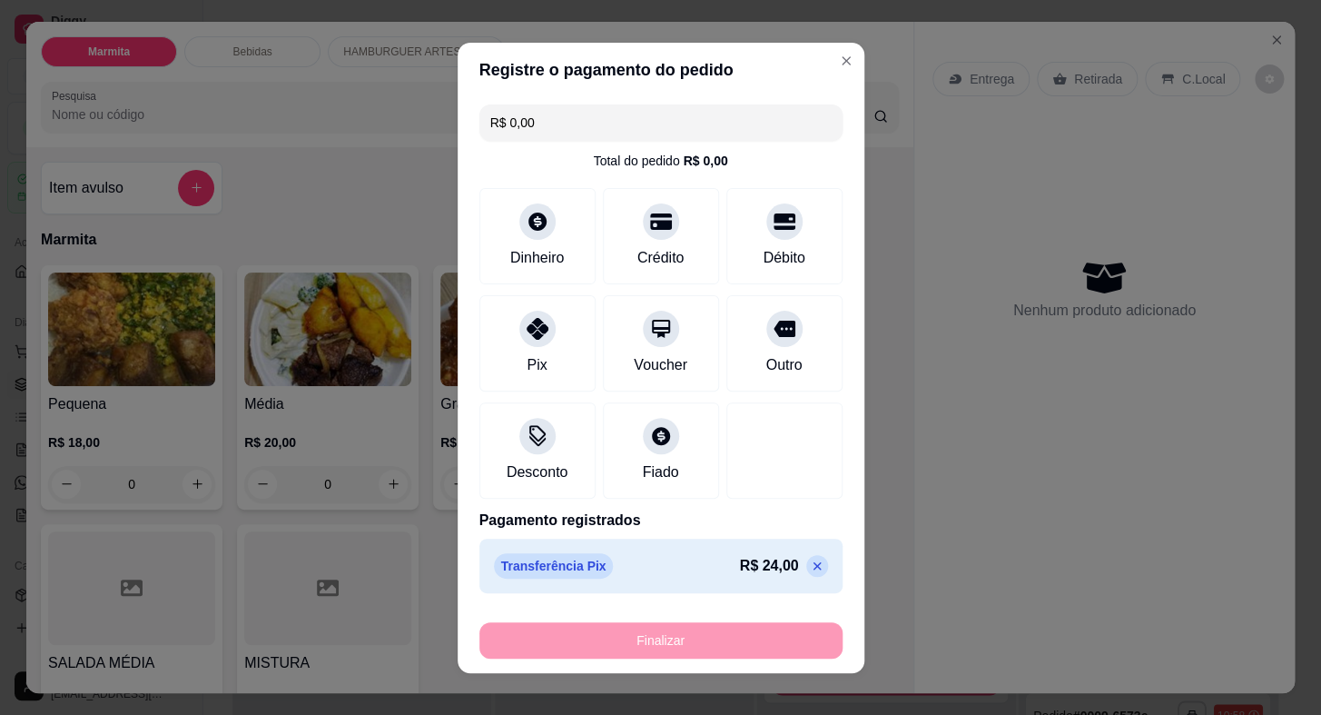
type input "-R$ 24,00"
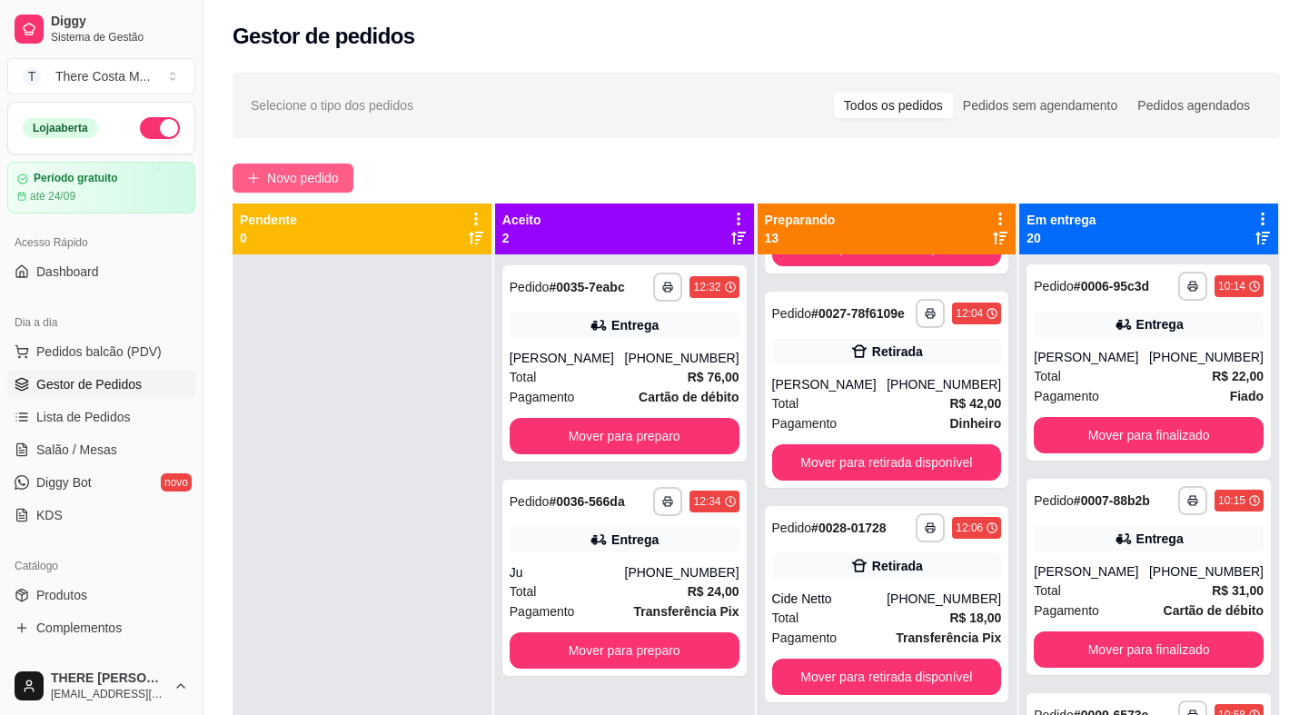
click at [345, 177] on button "Novo pedido" at bounding box center [293, 177] width 121 height 29
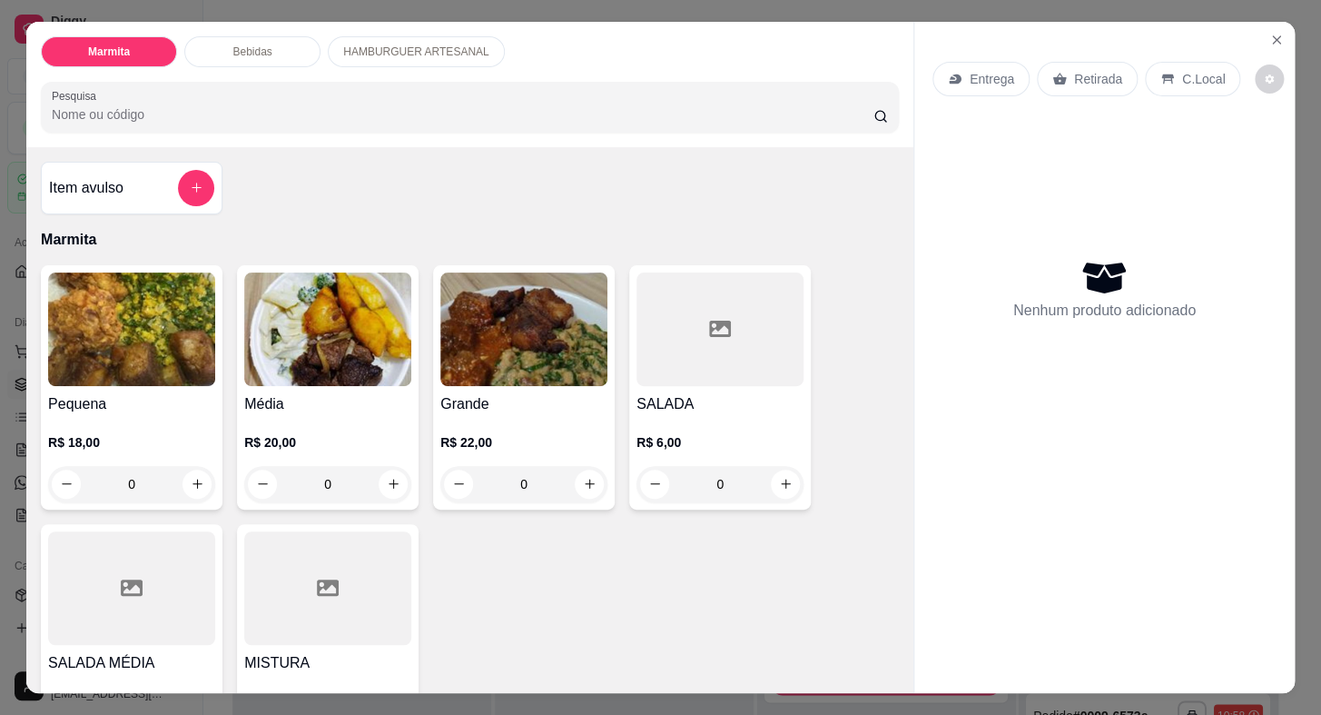
click at [979, 70] on p "Entrega" at bounding box center [992, 79] width 45 height 18
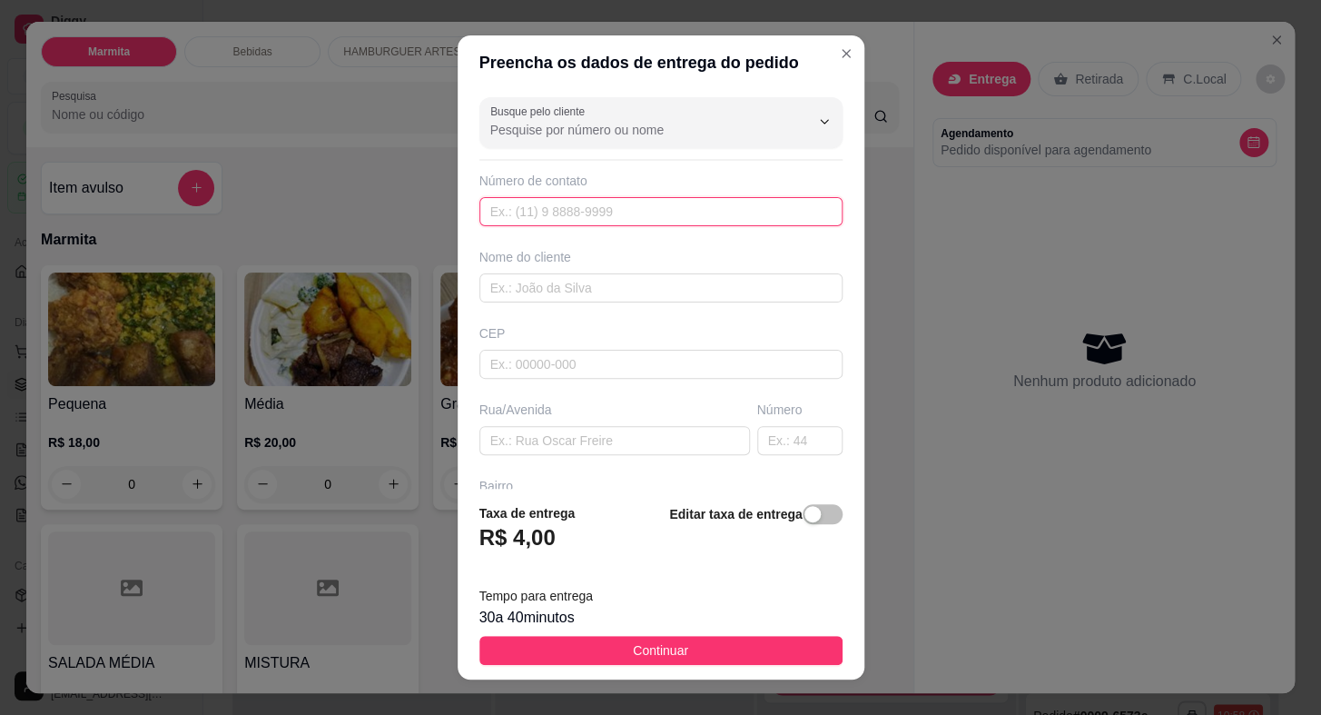
click at [669, 209] on input "text" at bounding box center [661, 211] width 363 height 29
paste input "(15) 99609-9930"
type input "(15) 99609-9930"
click at [681, 282] on input "text" at bounding box center [661, 287] width 363 height 29
click at [681, 282] on input "Elis" at bounding box center [661, 287] width 363 height 29
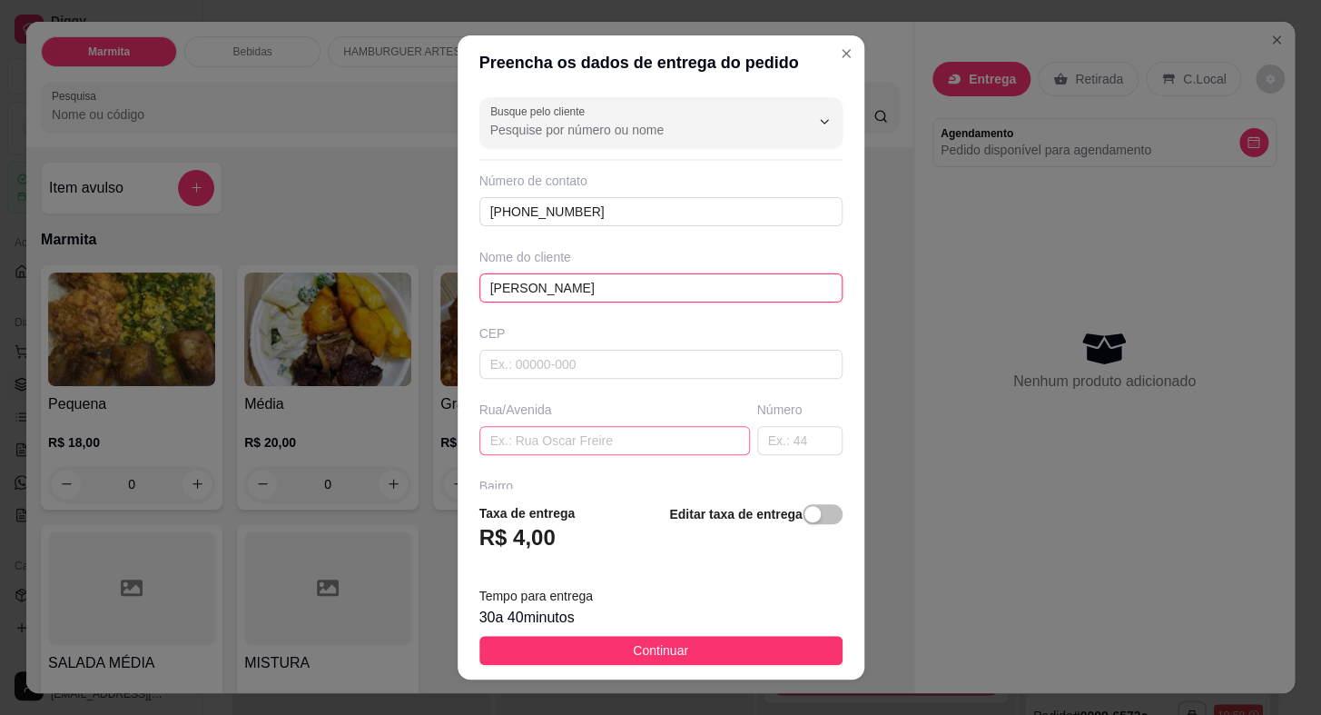
type input "Elis Regina"
click at [628, 434] on input "text" at bounding box center [615, 440] width 271 height 29
paste input "Rua Itai"
type input "Rua Itai"
click at [763, 441] on input "text" at bounding box center [799, 440] width 85 height 29
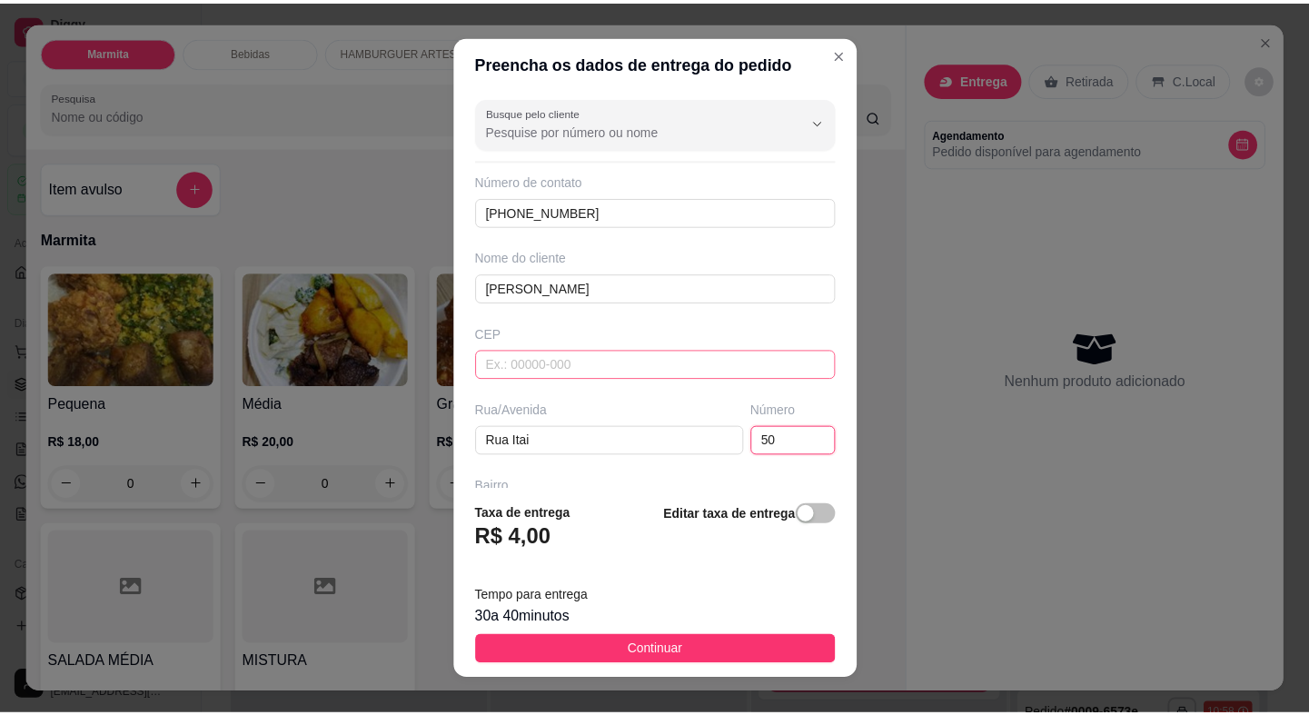
scroll to position [212, 0]
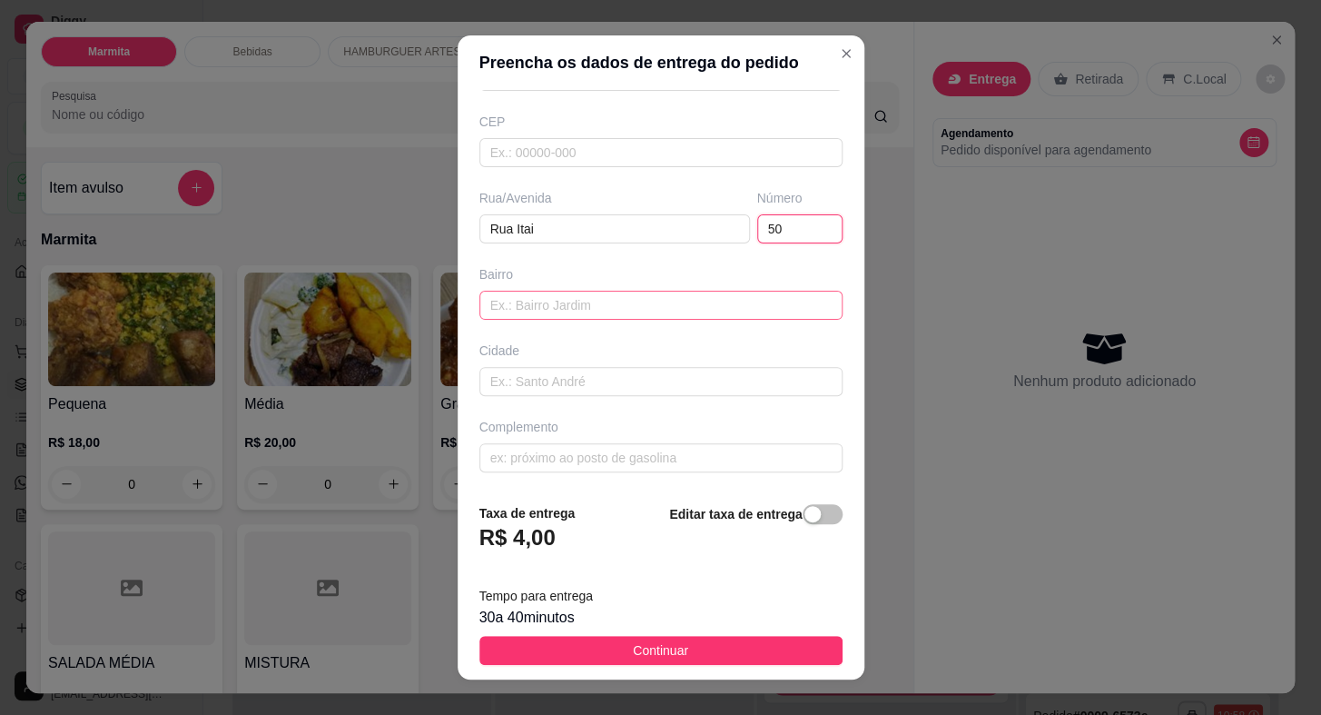
type input "50"
click at [579, 306] on input "text" at bounding box center [661, 305] width 363 height 29
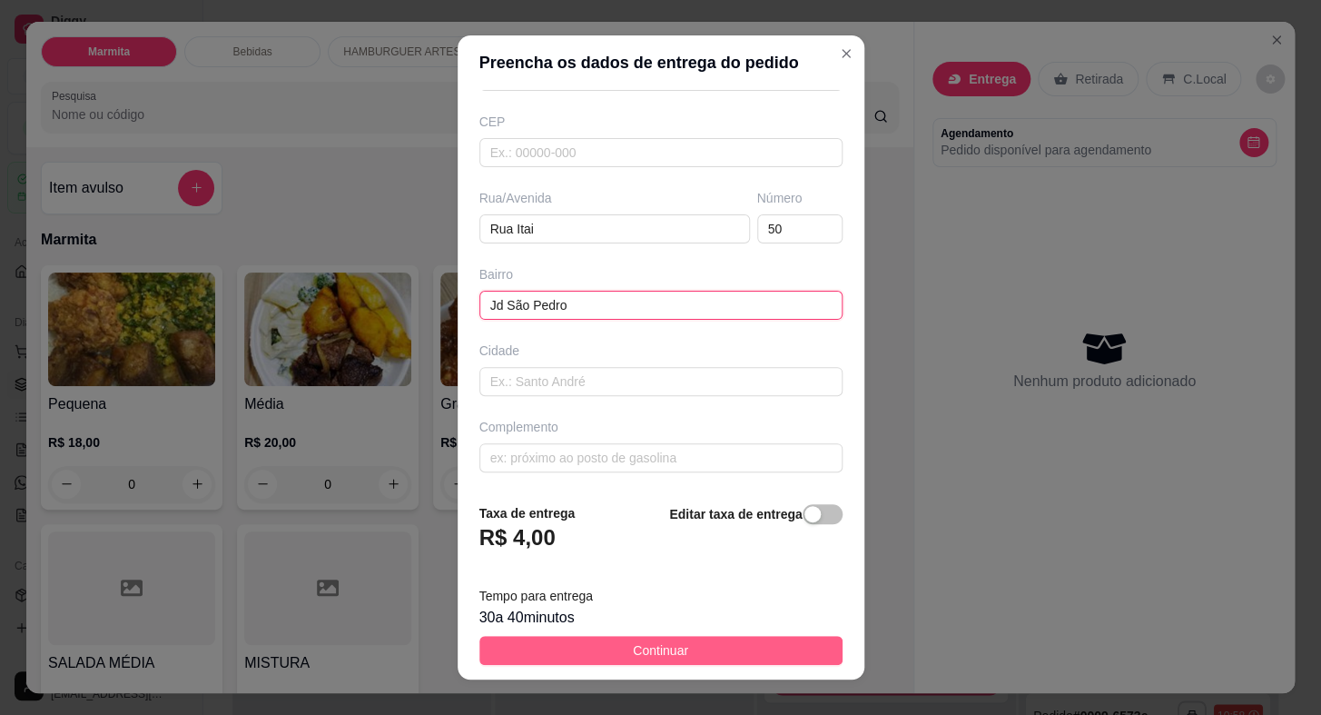
type input "Jd São Pedro"
click at [647, 649] on span "Continuar" at bounding box center [660, 650] width 55 height 20
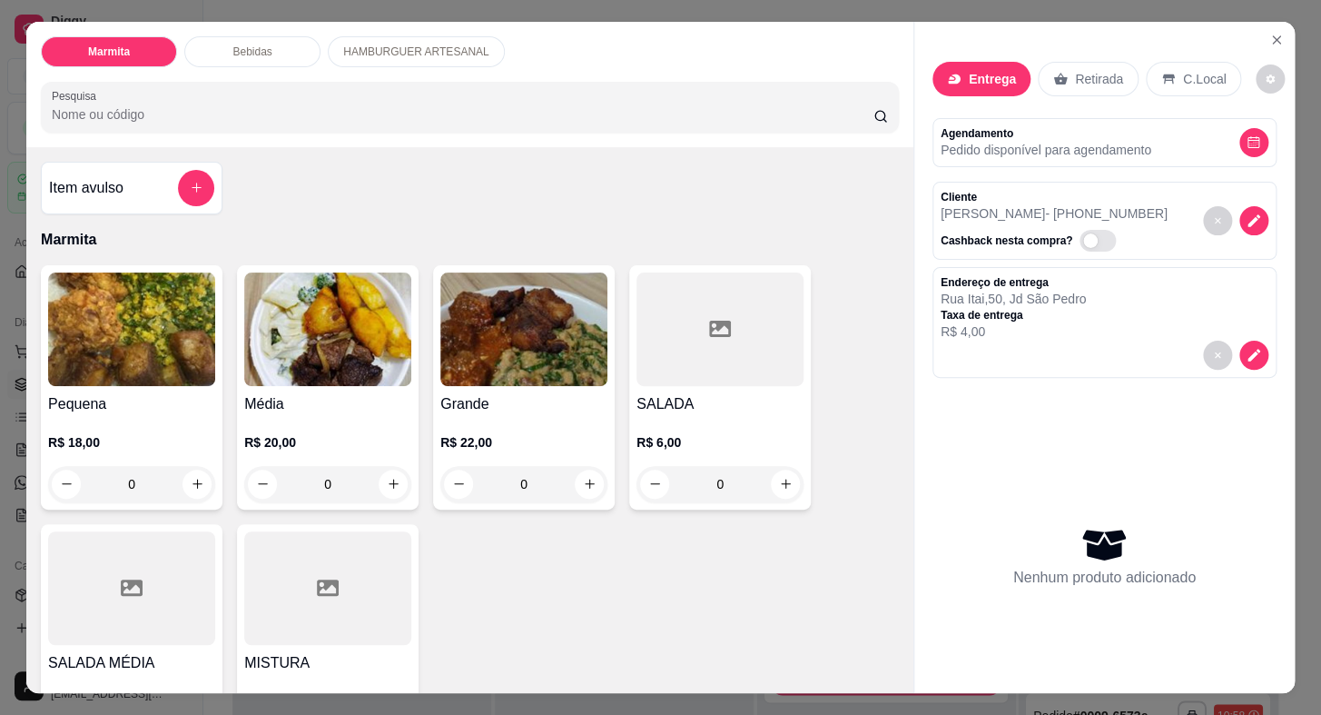
click at [319, 393] on h4 "Média" at bounding box center [327, 404] width 167 height 22
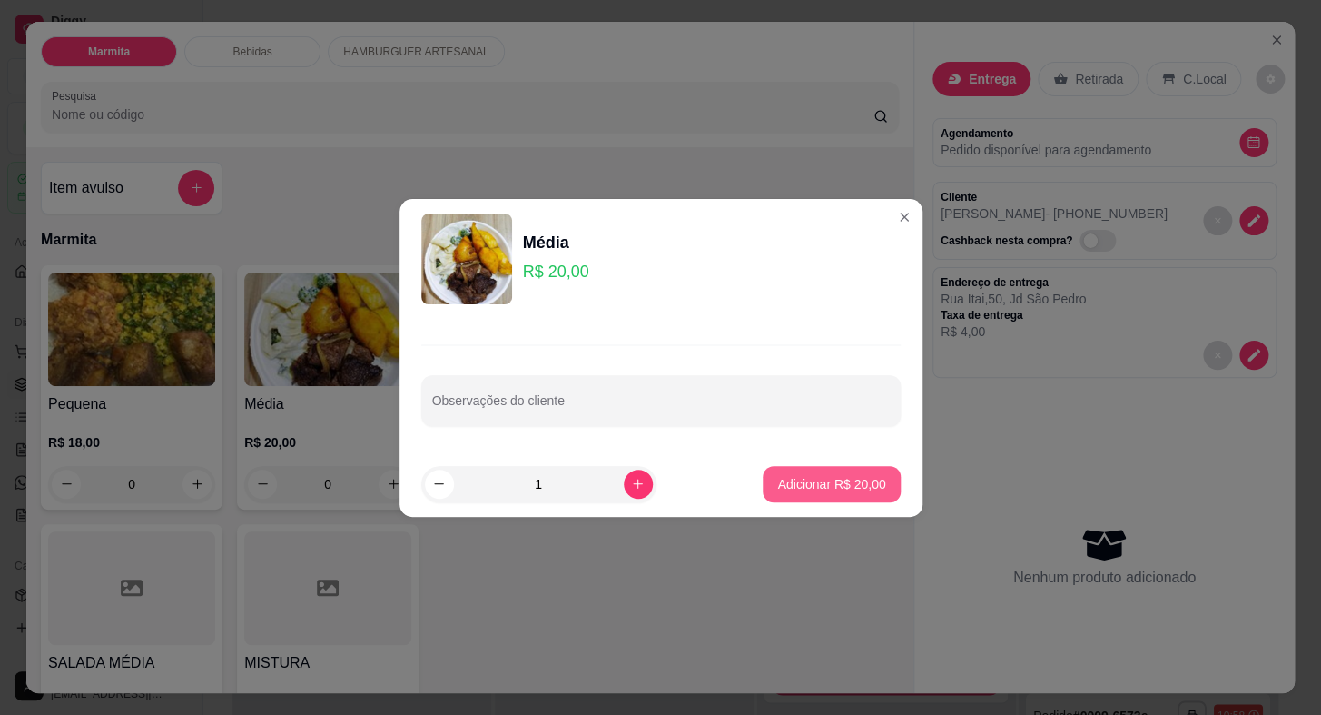
click at [777, 473] on button "Adicionar R$ 20,00" at bounding box center [831, 484] width 137 height 36
type input "1"
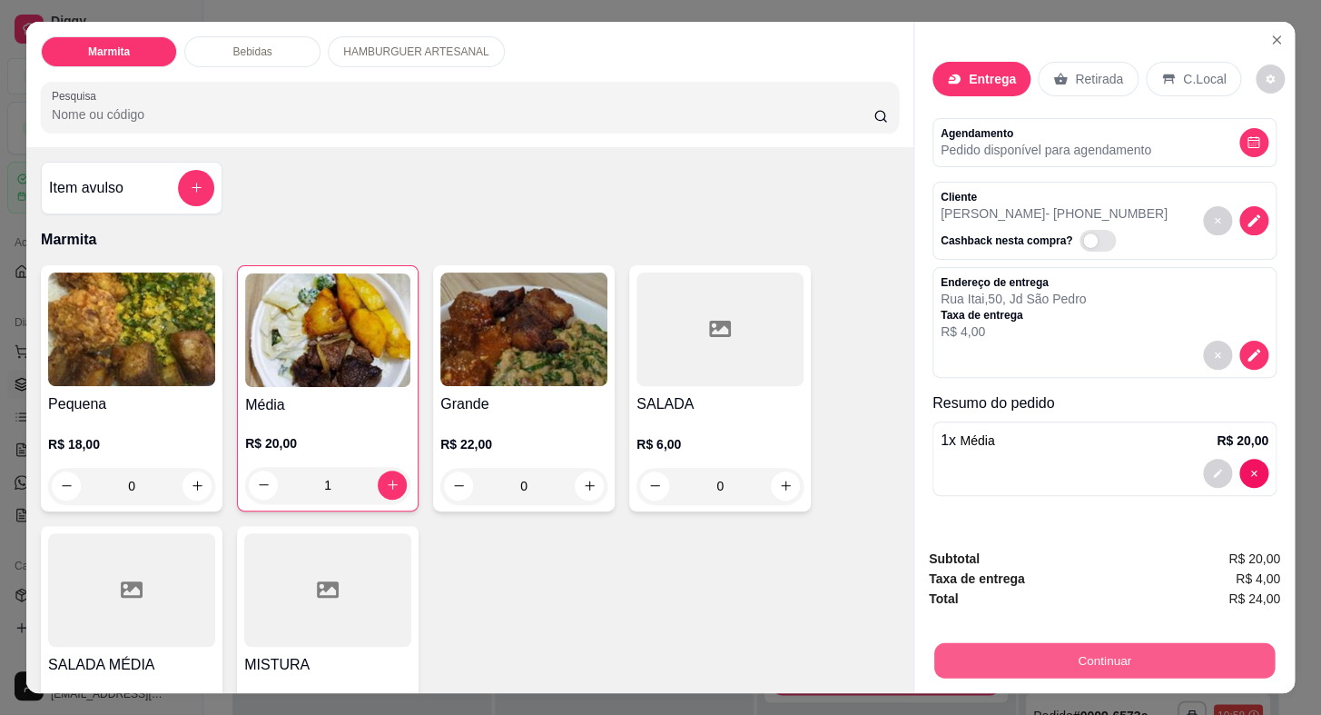
click at [1016, 647] on button "Continuar" at bounding box center [1105, 660] width 341 height 35
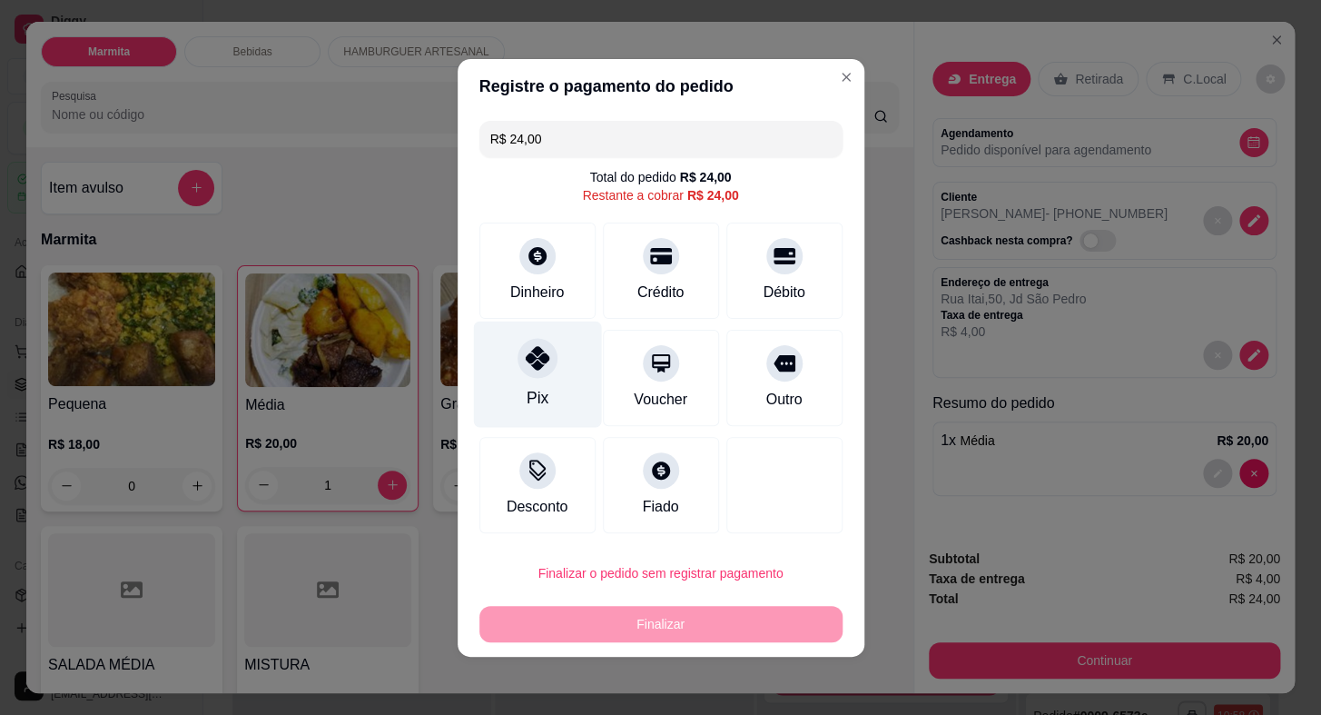
click at [524, 381] on div "Pix" at bounding box center [537, 374] width 128 height 106
type input "R$ 0,00"
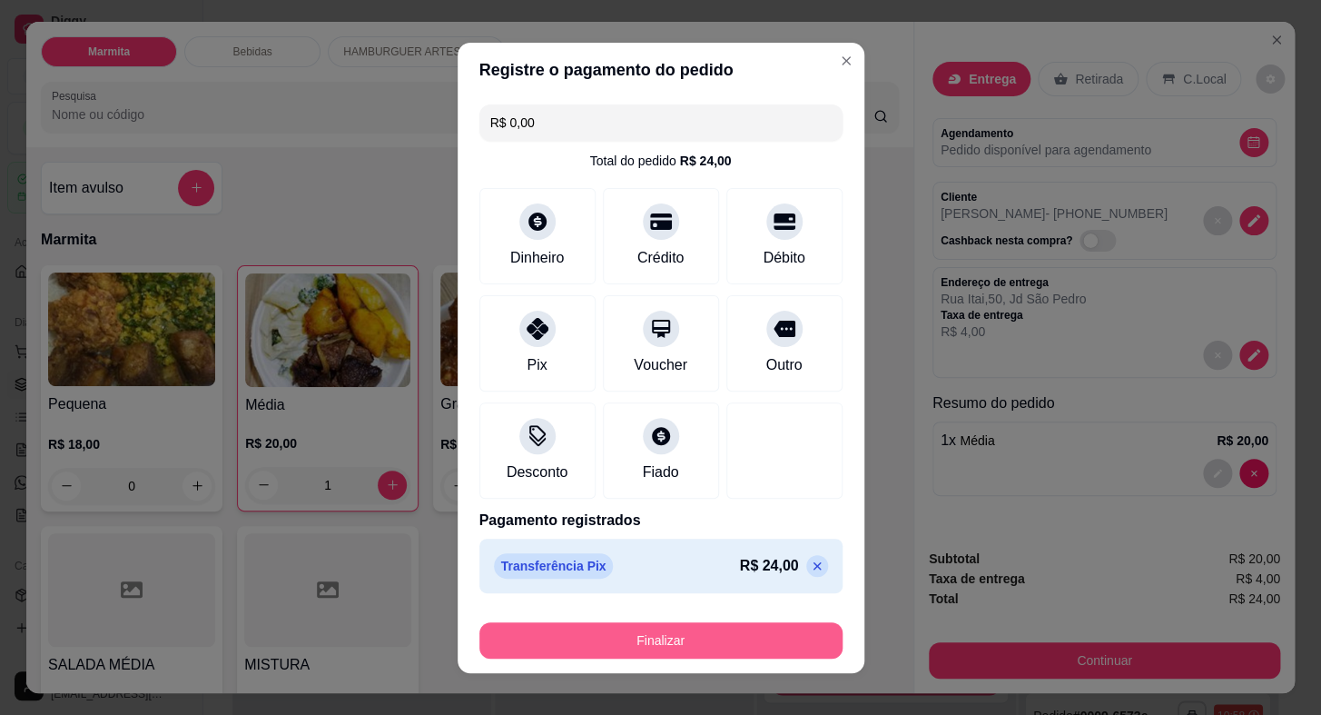
click at [720, 643] on button "Finalizar" at bounding box center [661, 640] width 363 height 36
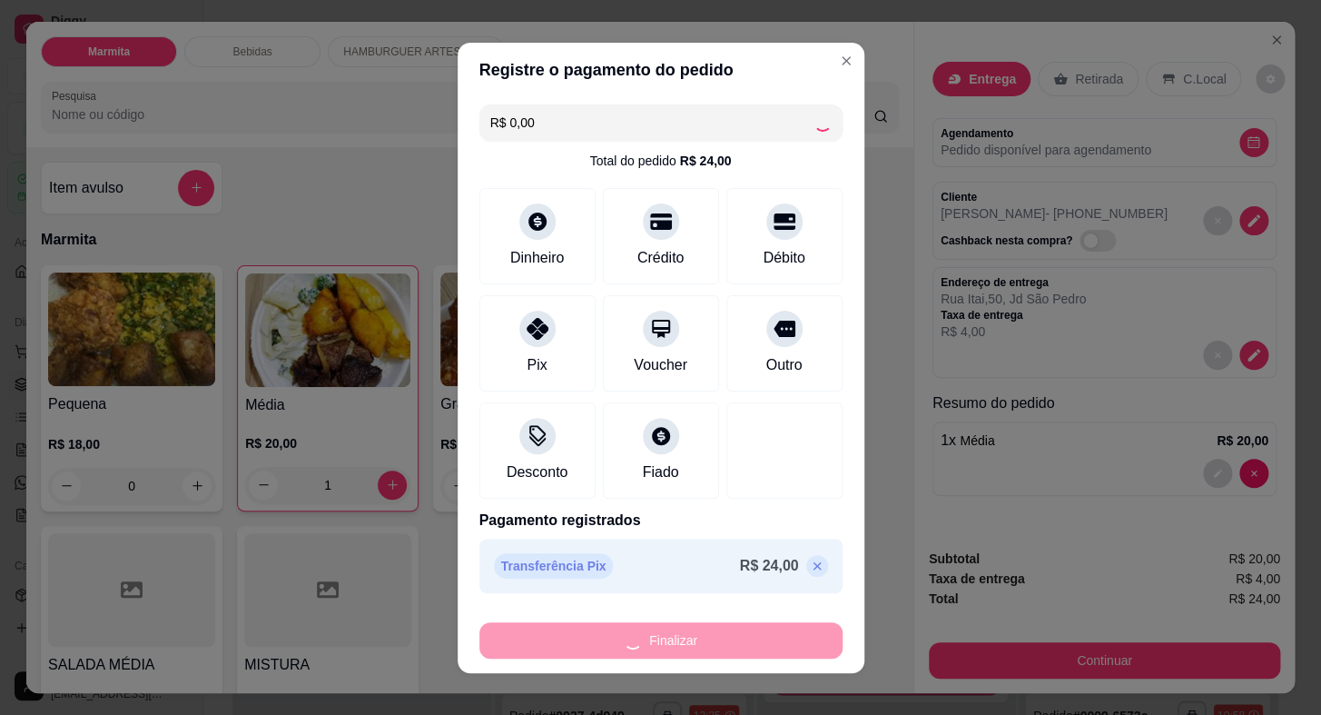
type input "0"
type input "-R$ 24,00"
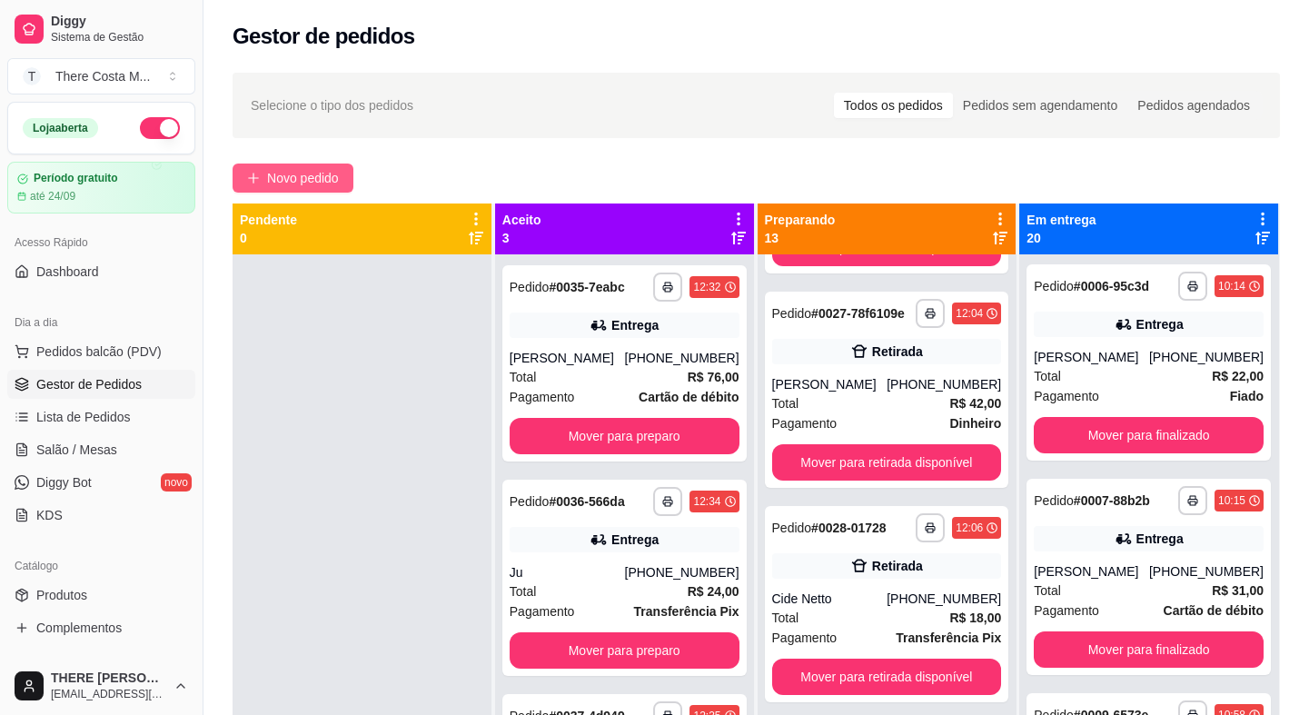
click at [309, 182] on span "Novo pedido" at bounding box center [303, 178] width 72 height 20
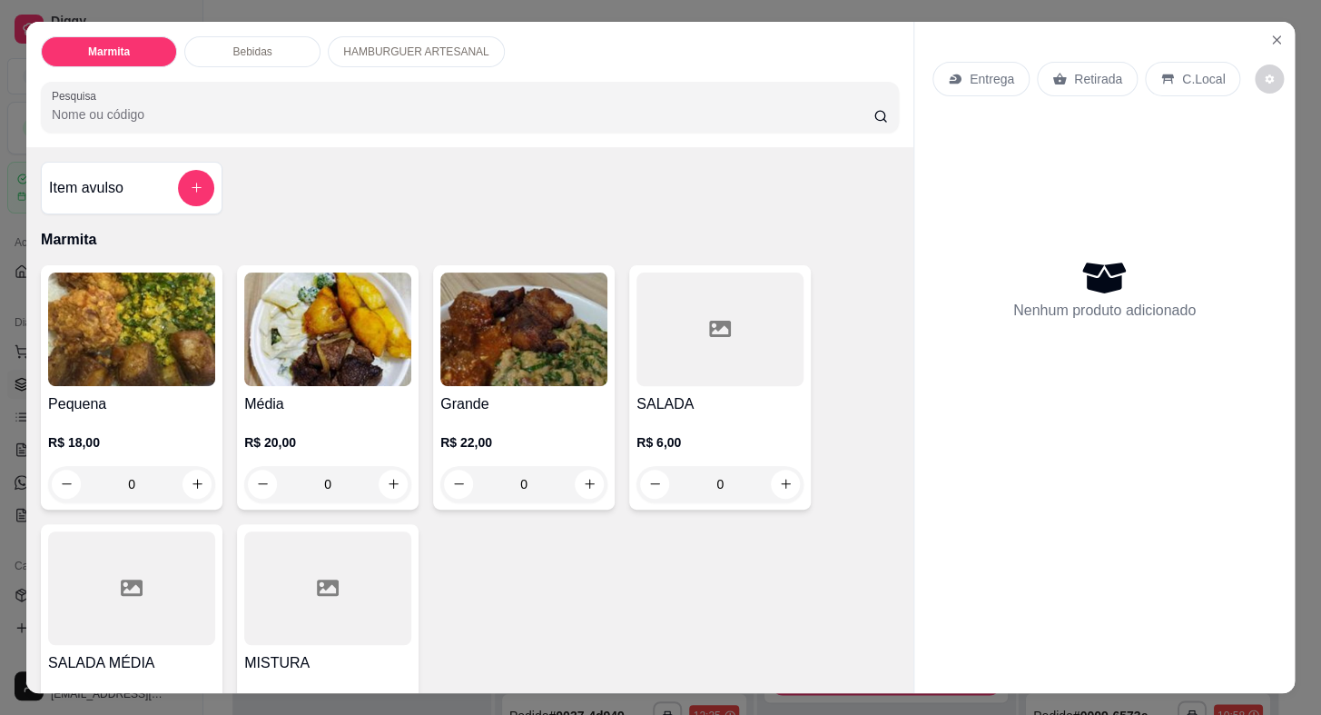
click at [973, 82] on div "Entrega" at bounding box center [981, 79] width 97 height 35
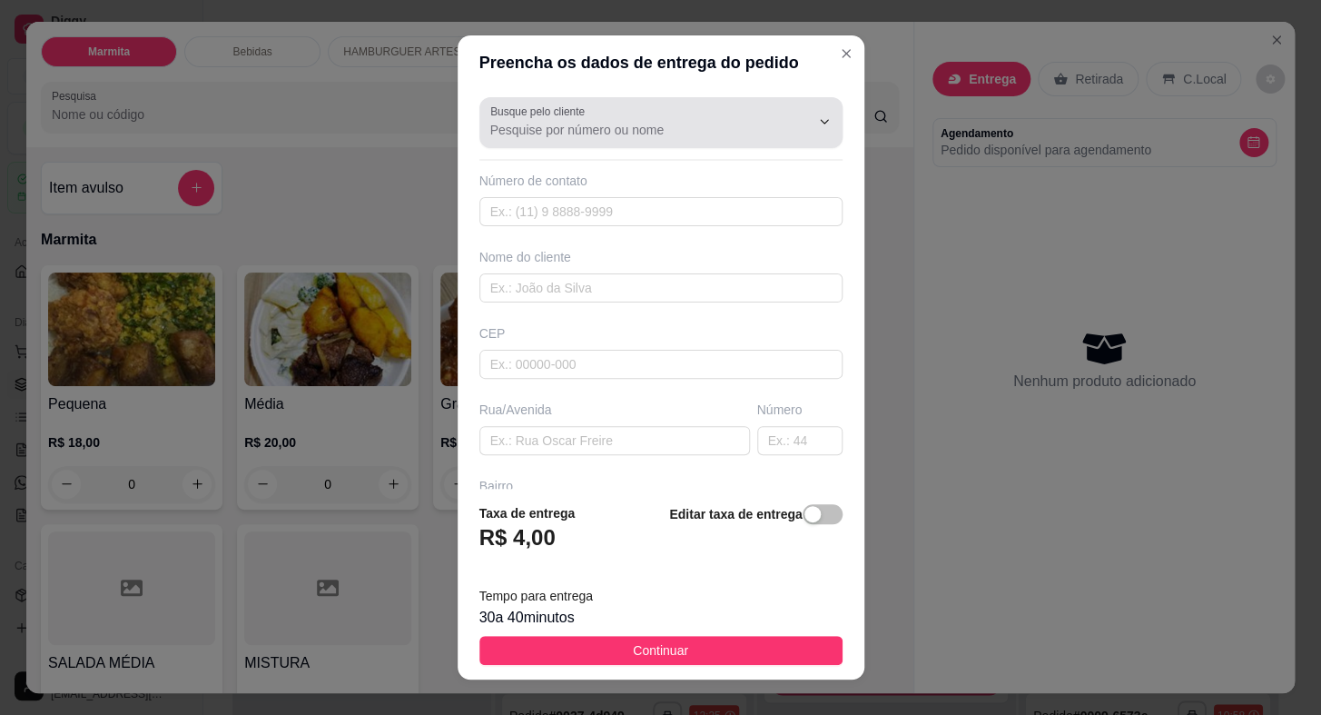
click at [609, 108] on div at bounding box center [660, 122] width 341 height 36
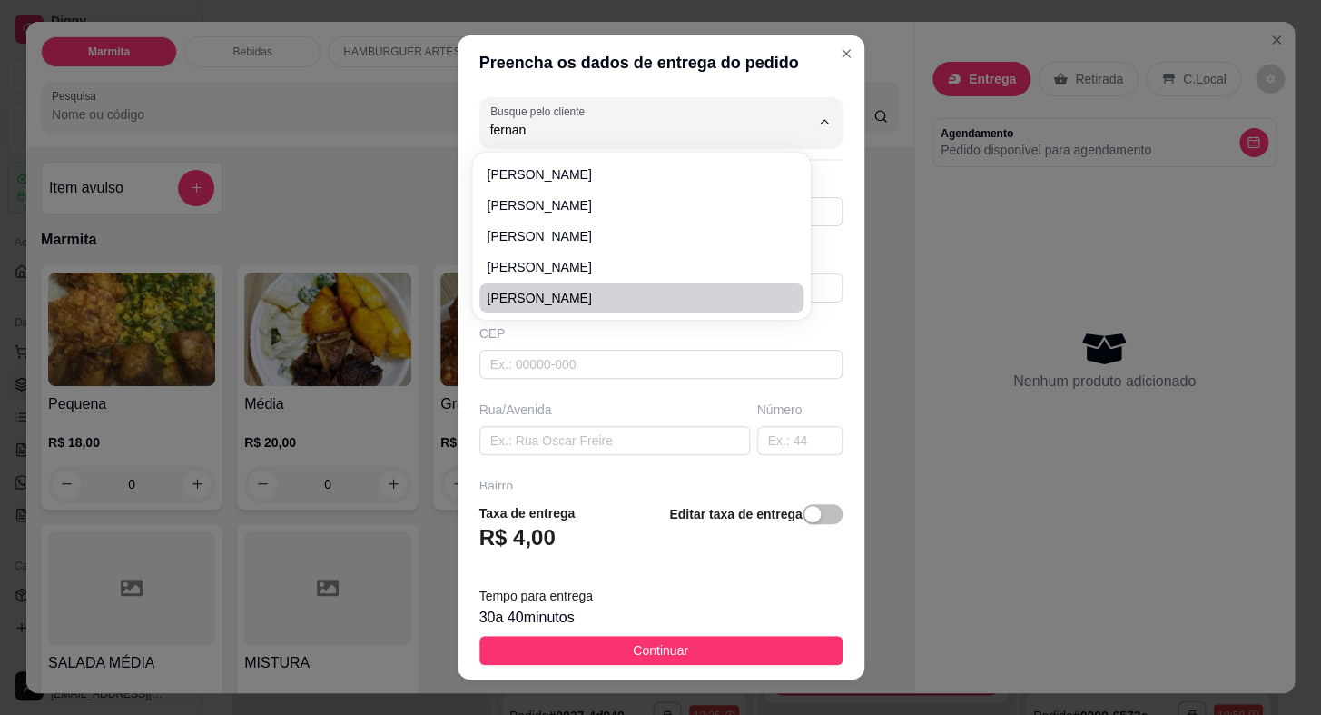
click at [602, 287] on li "Fernanda Ferreira" at bounding box center [642, 297] width 324 height 29
type input "Fernanda Ferreira"
type input "15996547369"
type input "Fernanda Ferreira"
type input "Rua Ari Cardoso"
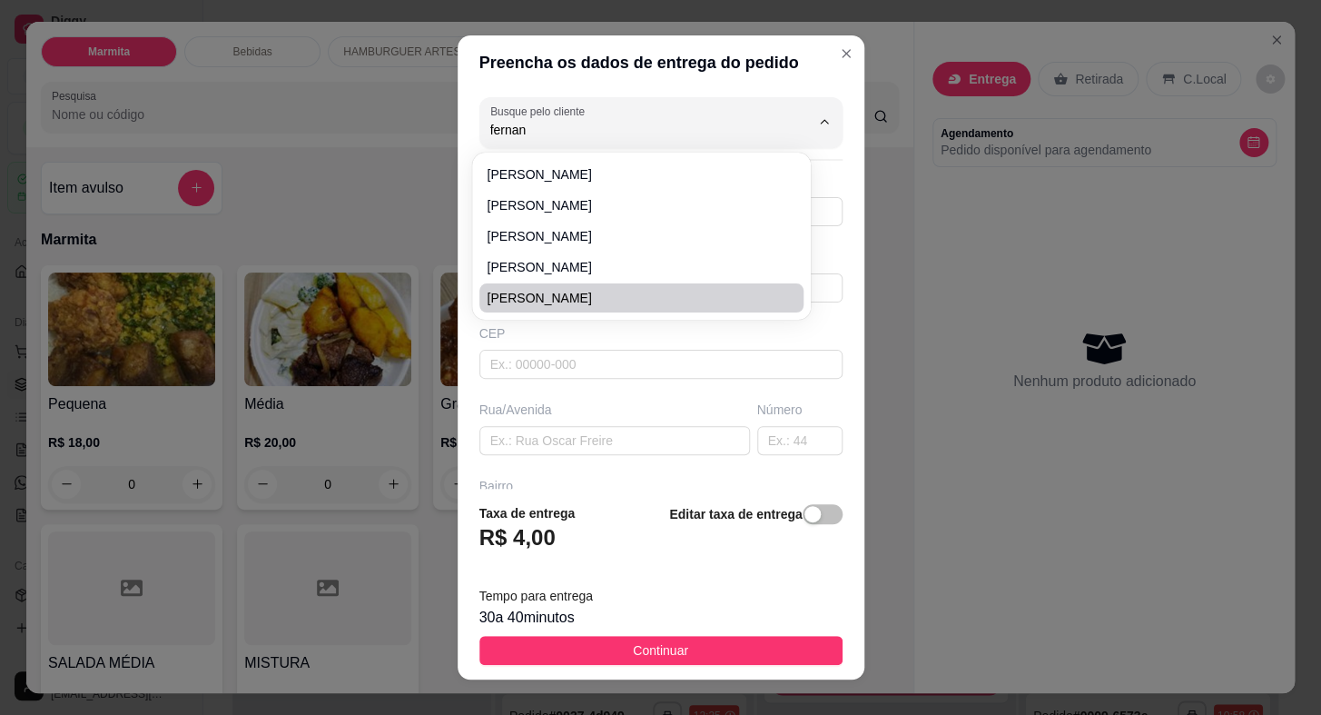
type input "70"
type input "Jardim Carolina"
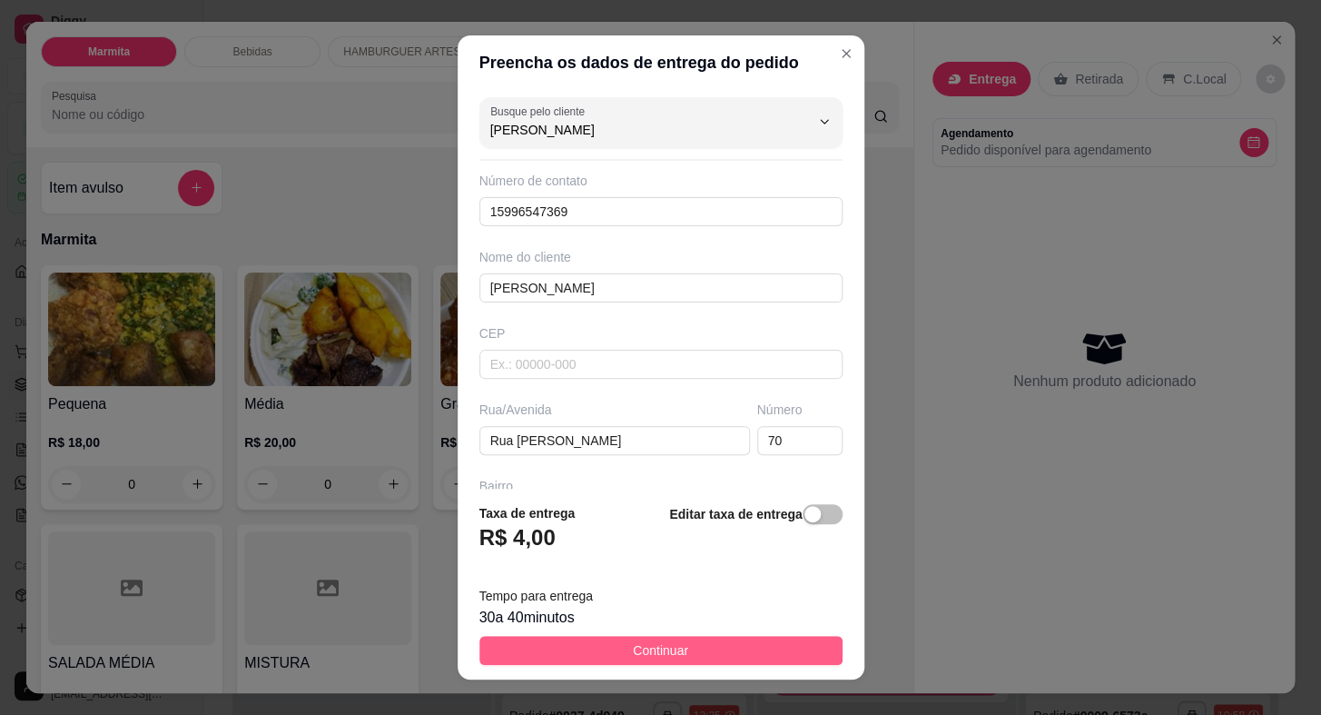
type input "Fernanda Ferreira"
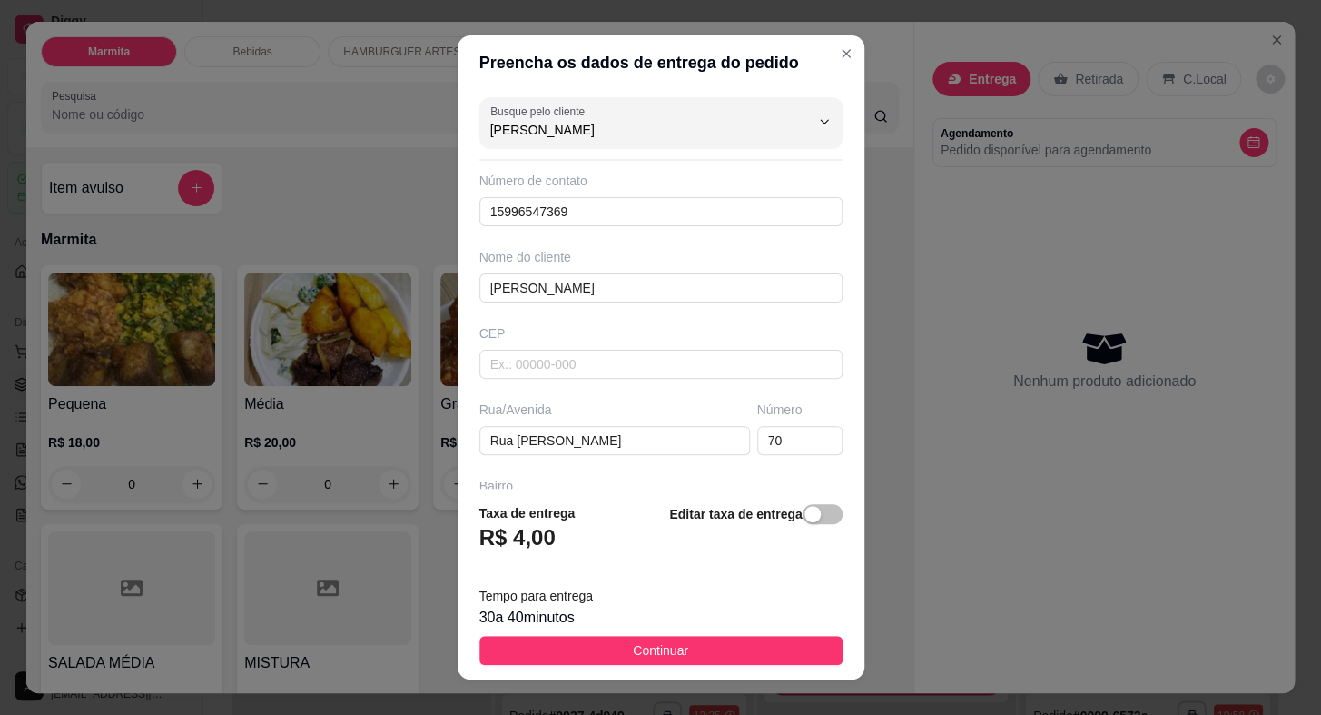
click at [605, 638] on button "Continuar" at bounding box center [661, 650] width 363 height 29
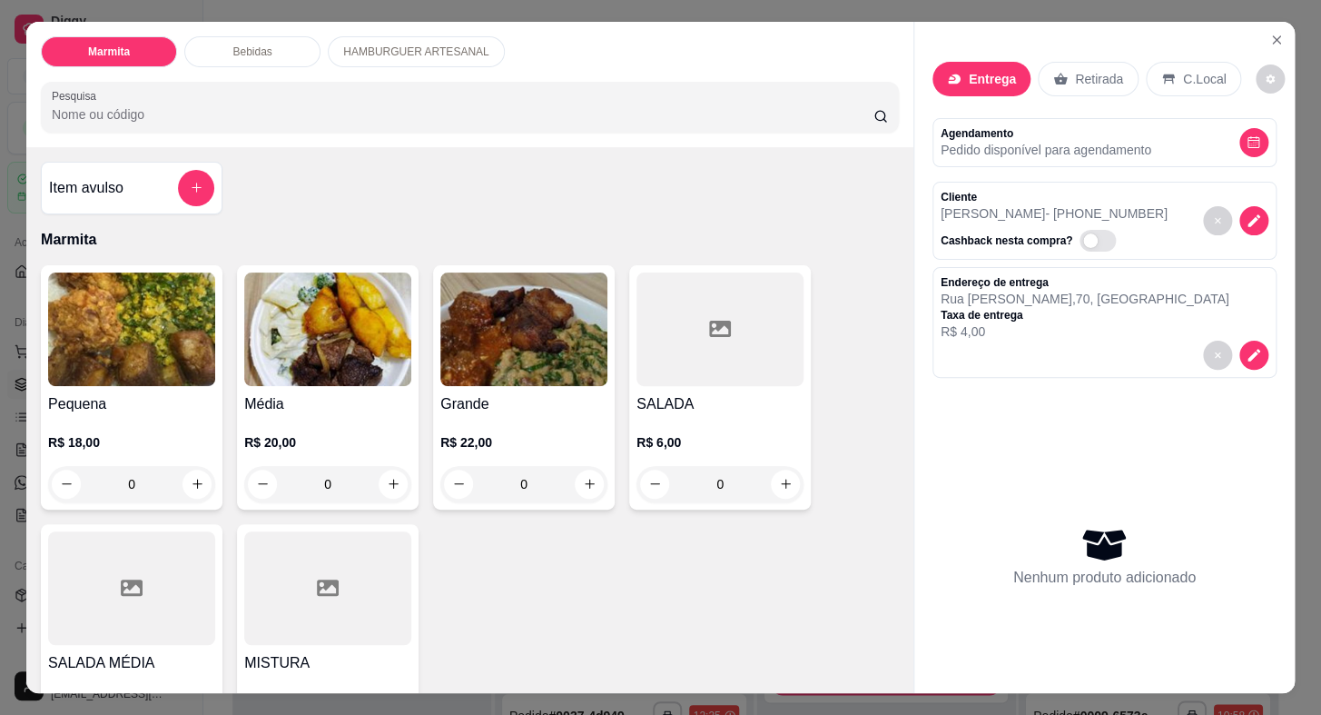
click at [494, 321] on img at bounding box center [523, 329] width 167 height 114
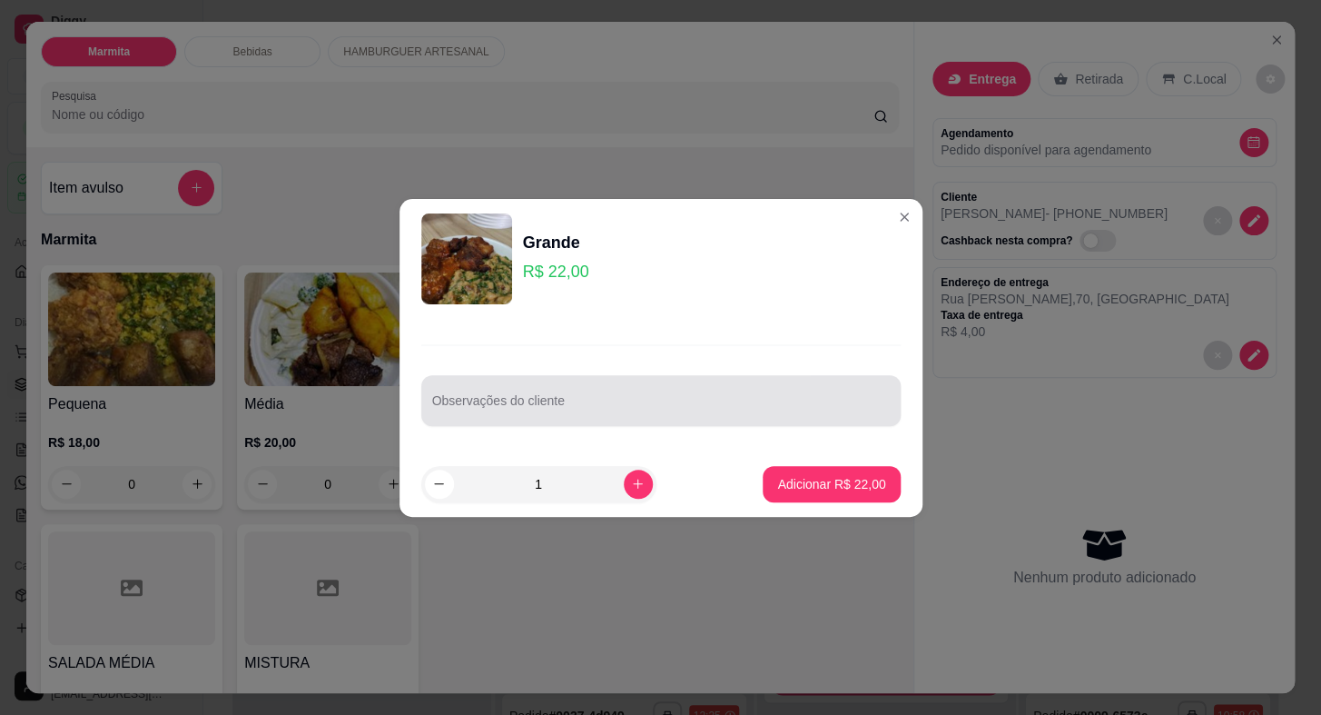
click at [597, 407] on input "Observações do cliente" at bounding box center [661, 408] width 458 height 18
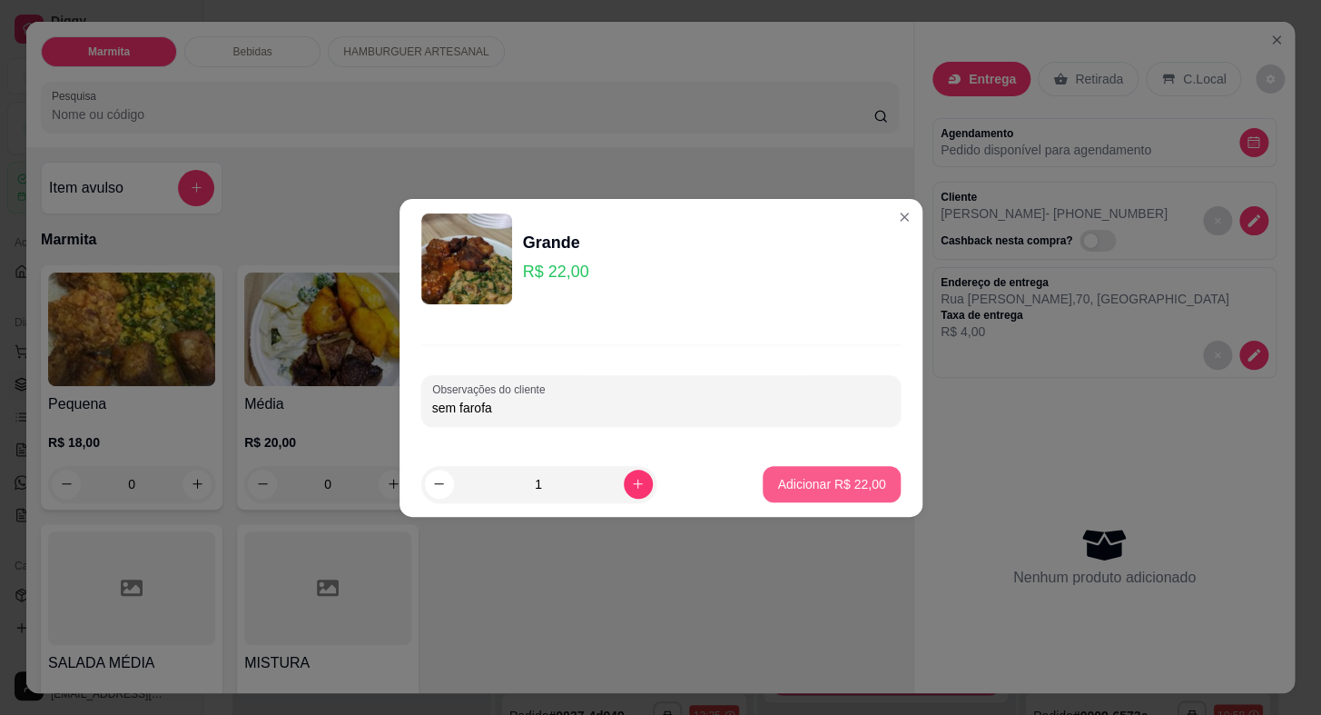
type input "sem farofa"
click at [834, 483] on p "Adicionar R$ 22,00" at bounding box center [831, 484] width 108 height 18
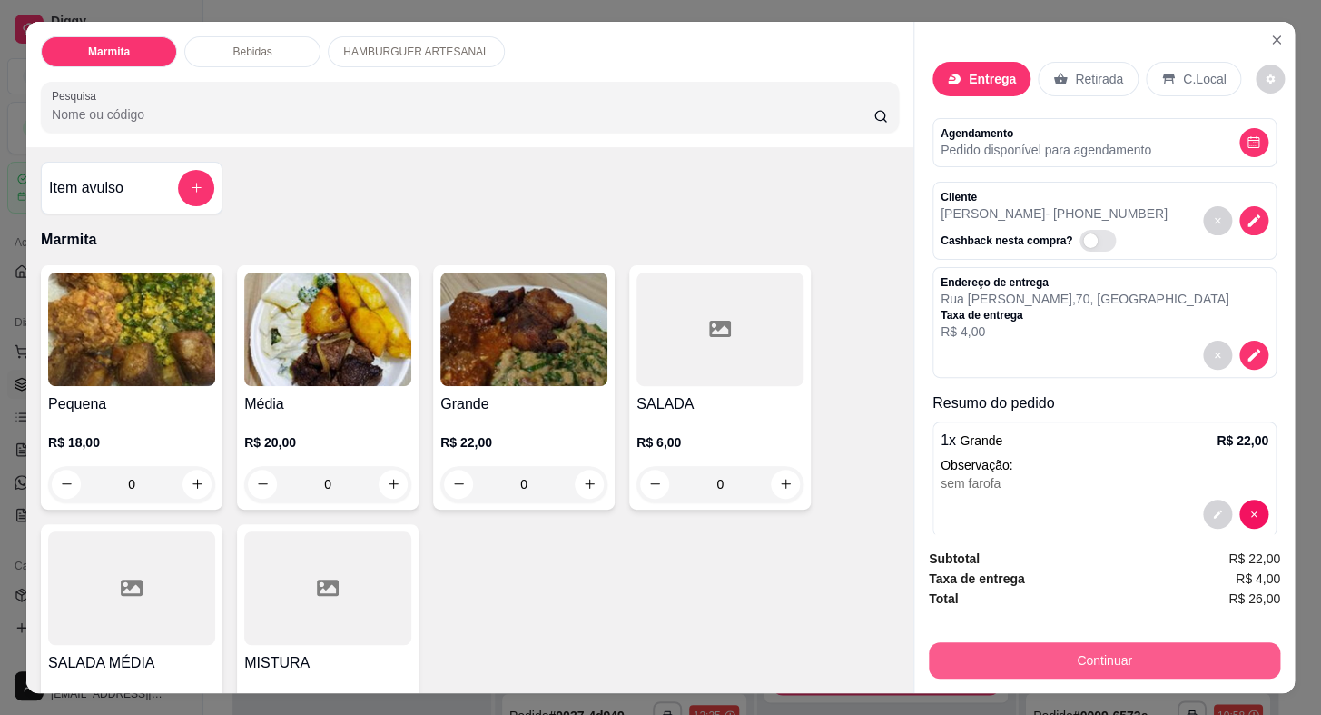
click at [1212, 656] on button "Continuar" at bounding box center [1104, 660] width 351 height 36
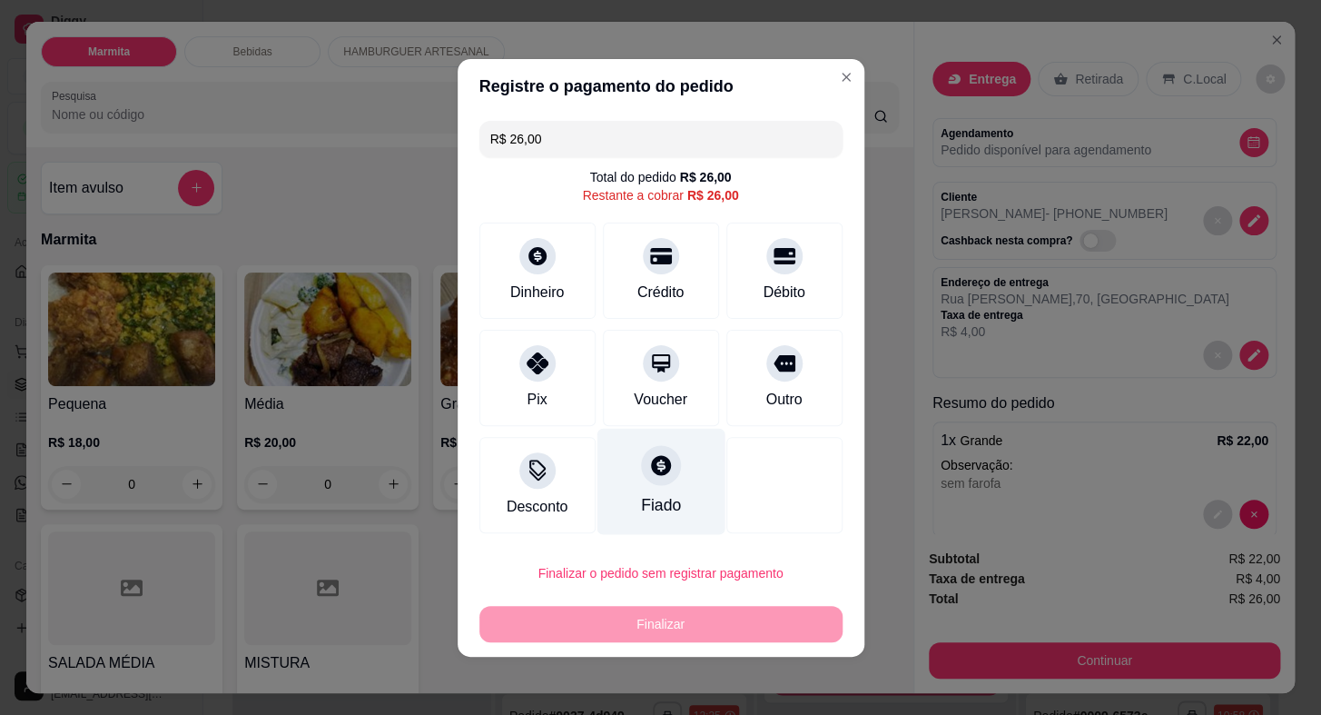
click at [681, 480] on div "Fiado" at bounding box center [661, 481] width 128 height 106
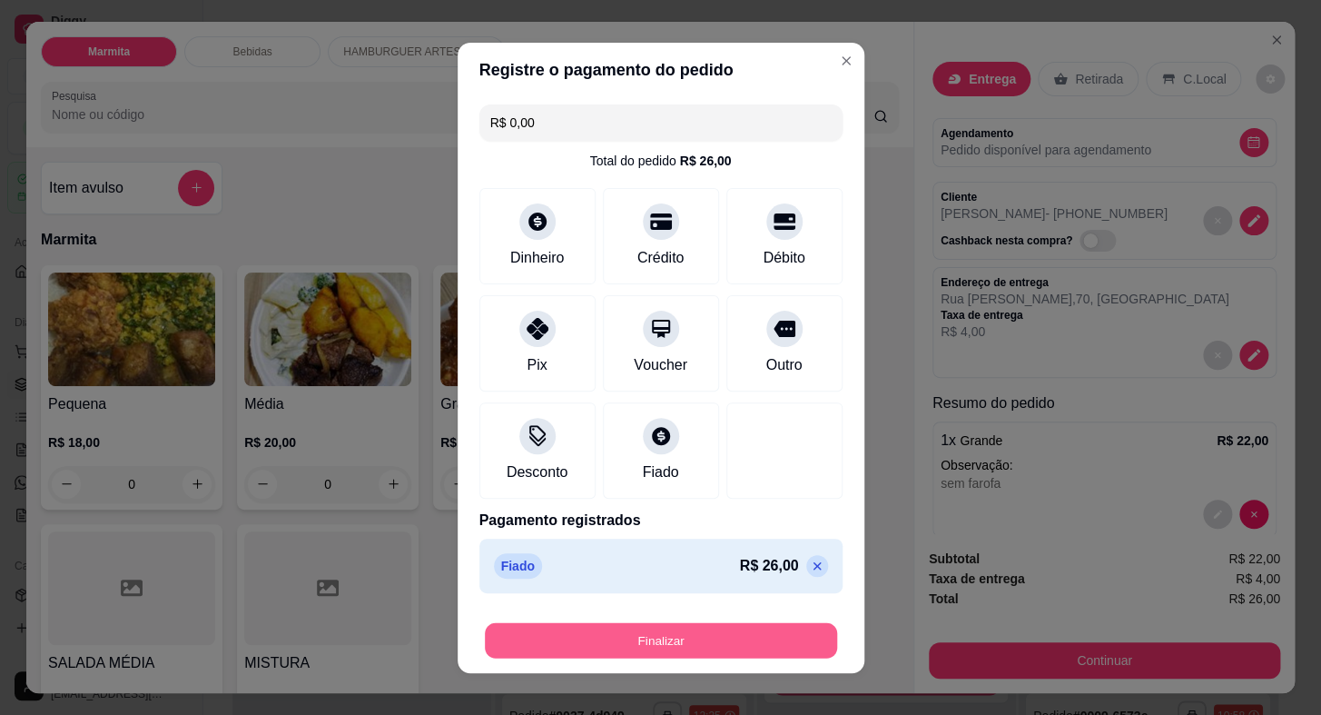
click at [686, 648] on button "Finalizar" at bounding box center [661, 639] width 352 height 35
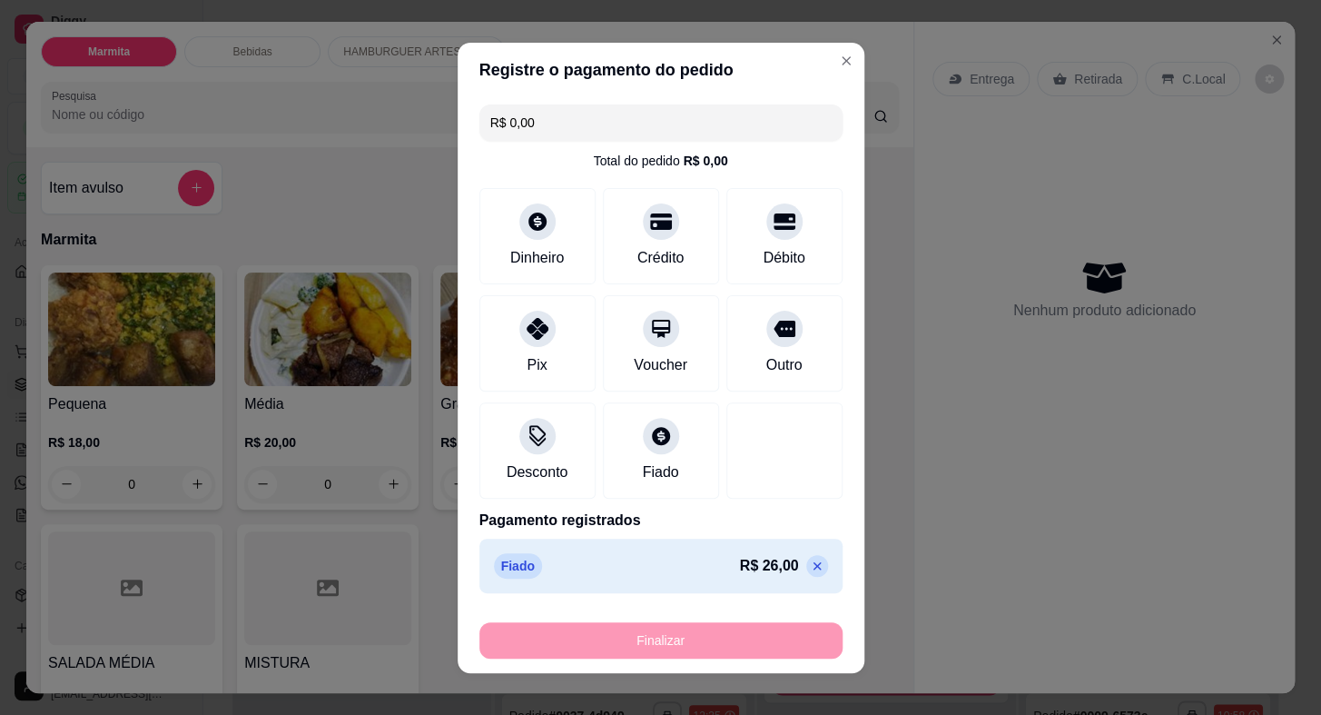
type input "-R$ 26,00"
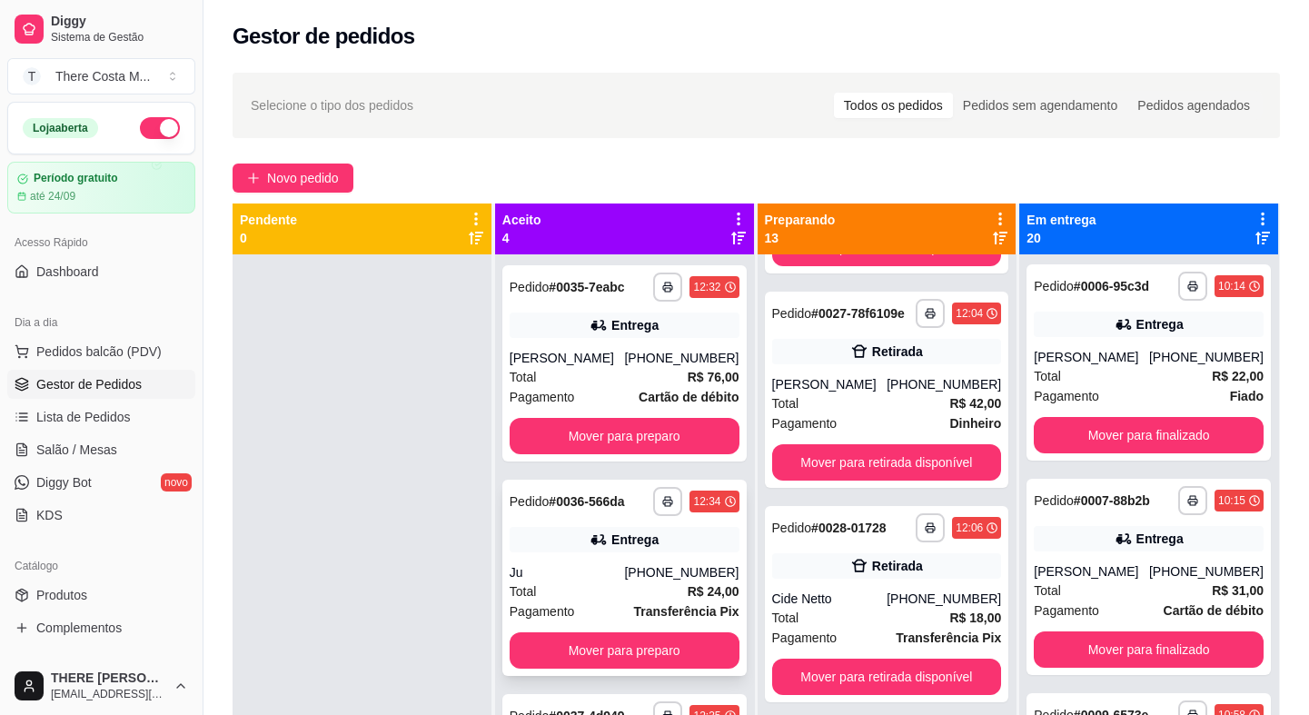
click at [599, 559] on div "**********" at bounding box center [624, 578] width 244 height 196
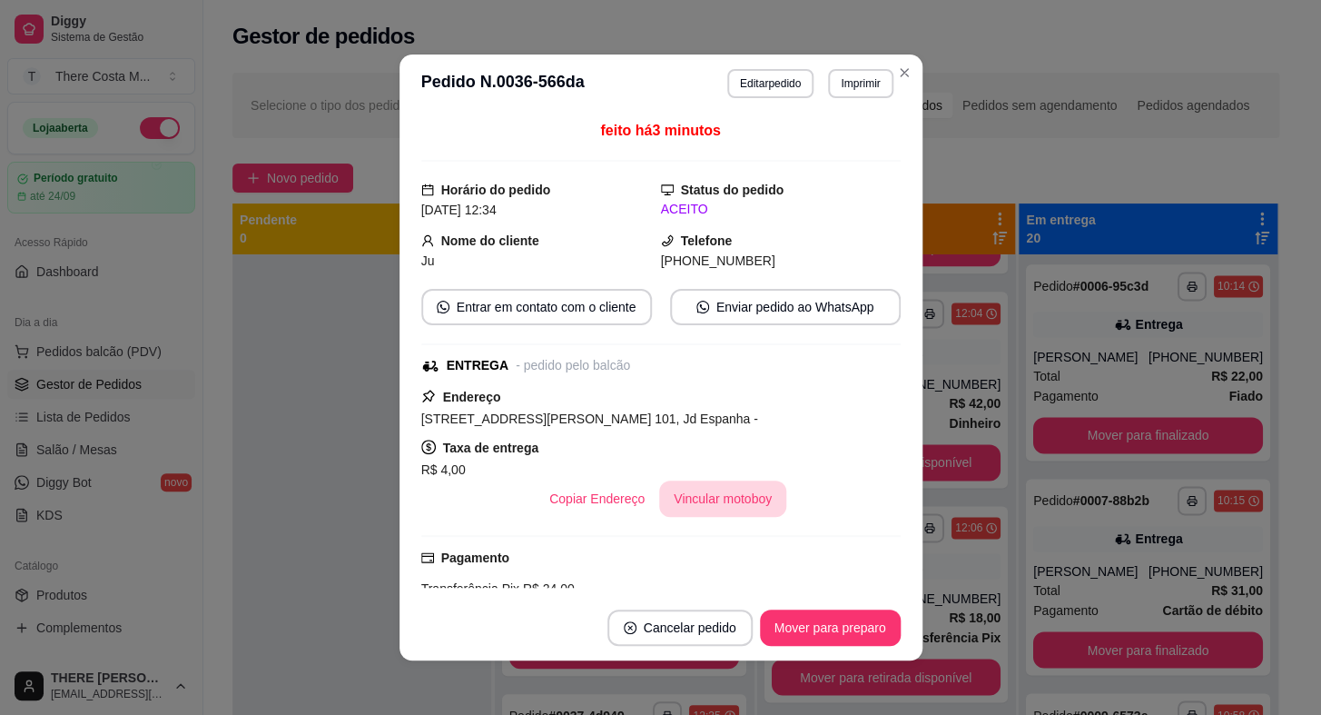
click at [729, 499] on button "Vincular motoboy" at bounding box center [722, 498] width 127 height 36
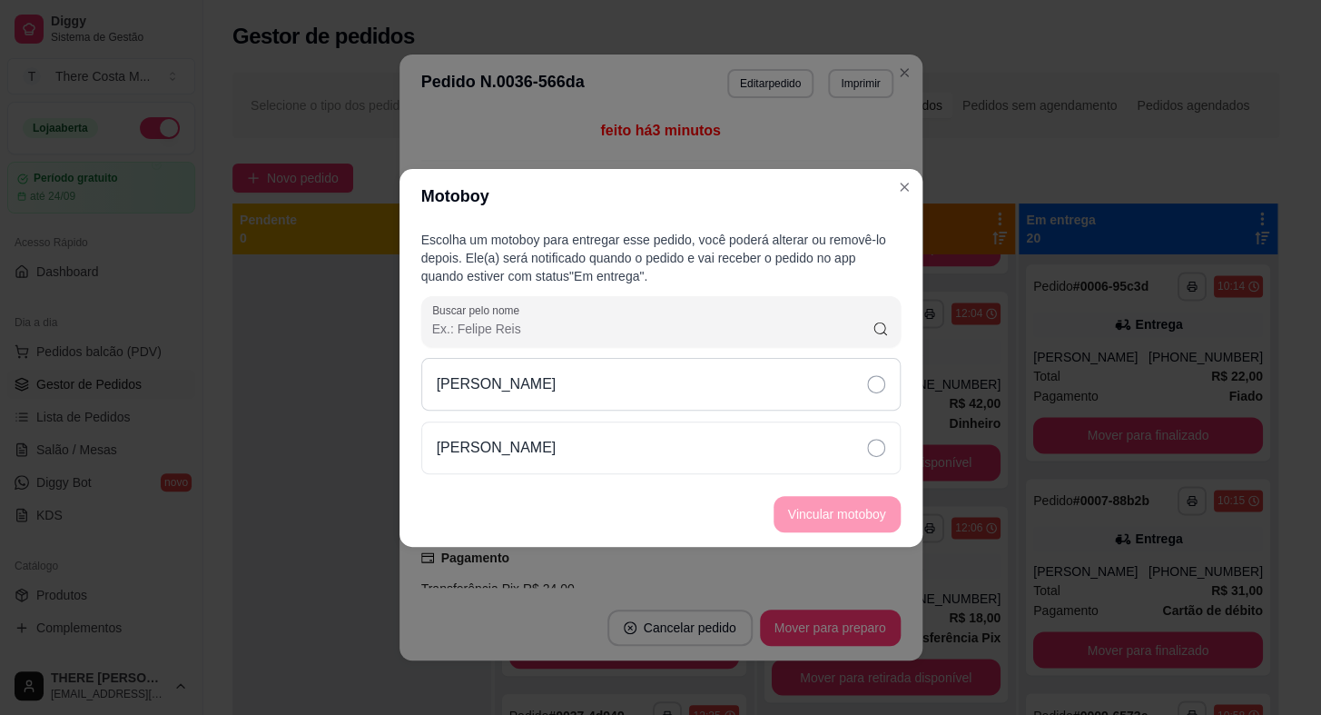
click at [846, 385] on div "[PERSON_NAME]" at bounding box center [661, 384] width 480 height 53
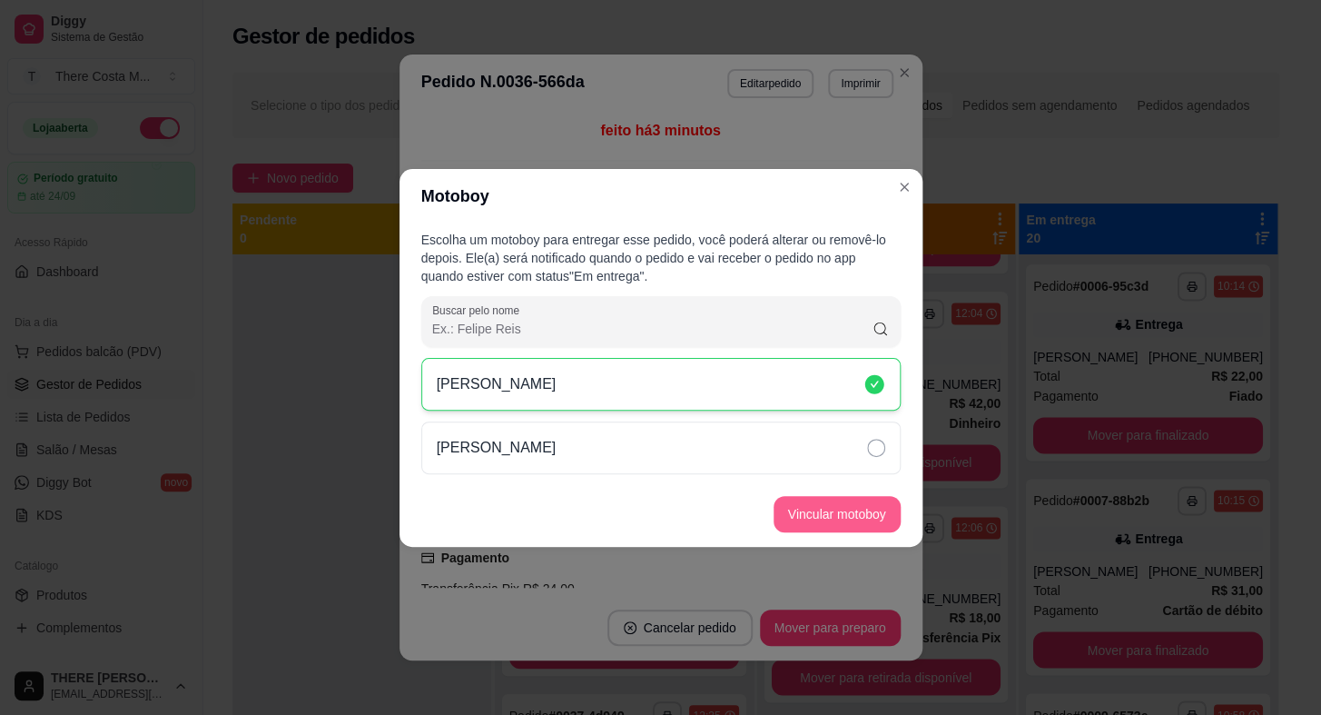
click at [834, 512] on button "Vincular motoboy" at bounding box center [837, 514] width 127 height 36
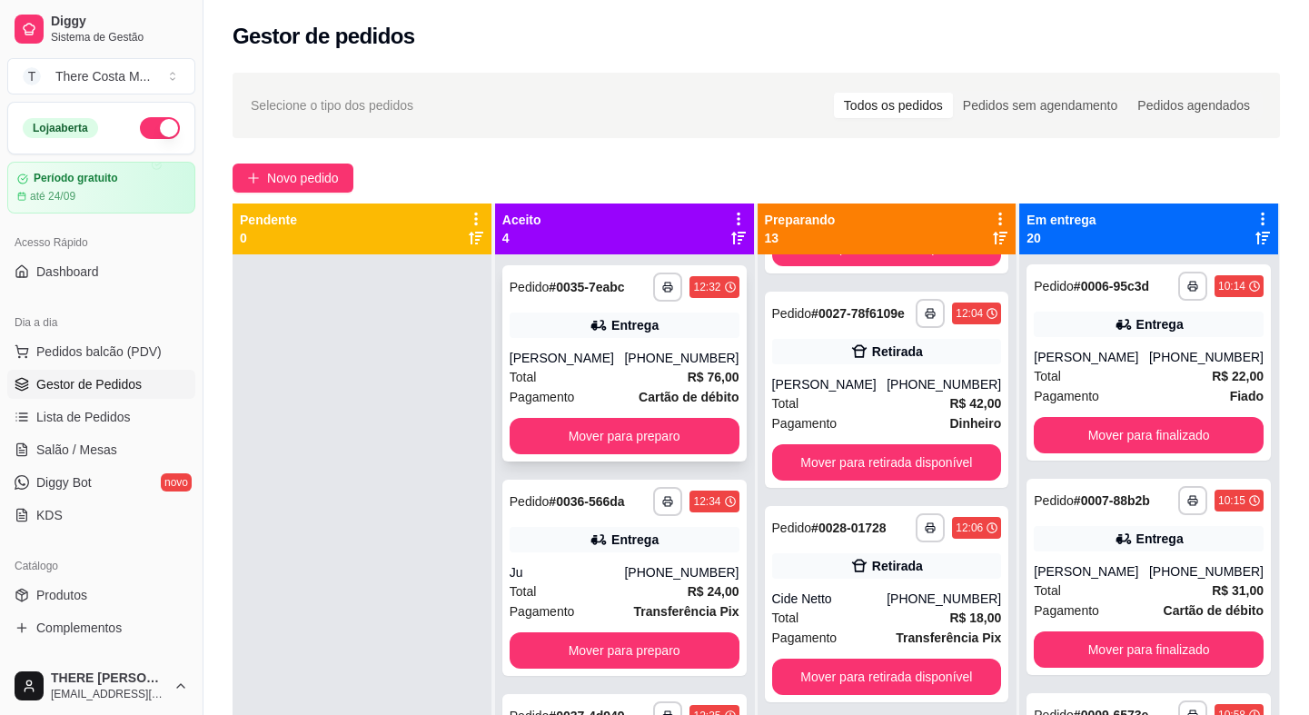
click at [586, 363] on div "Jhenifer Souza" at bounding box center [567, 358] width 115 height 18
click at [590, 557] on div "**********" at bounding box center [624, 578] width 244 height 196
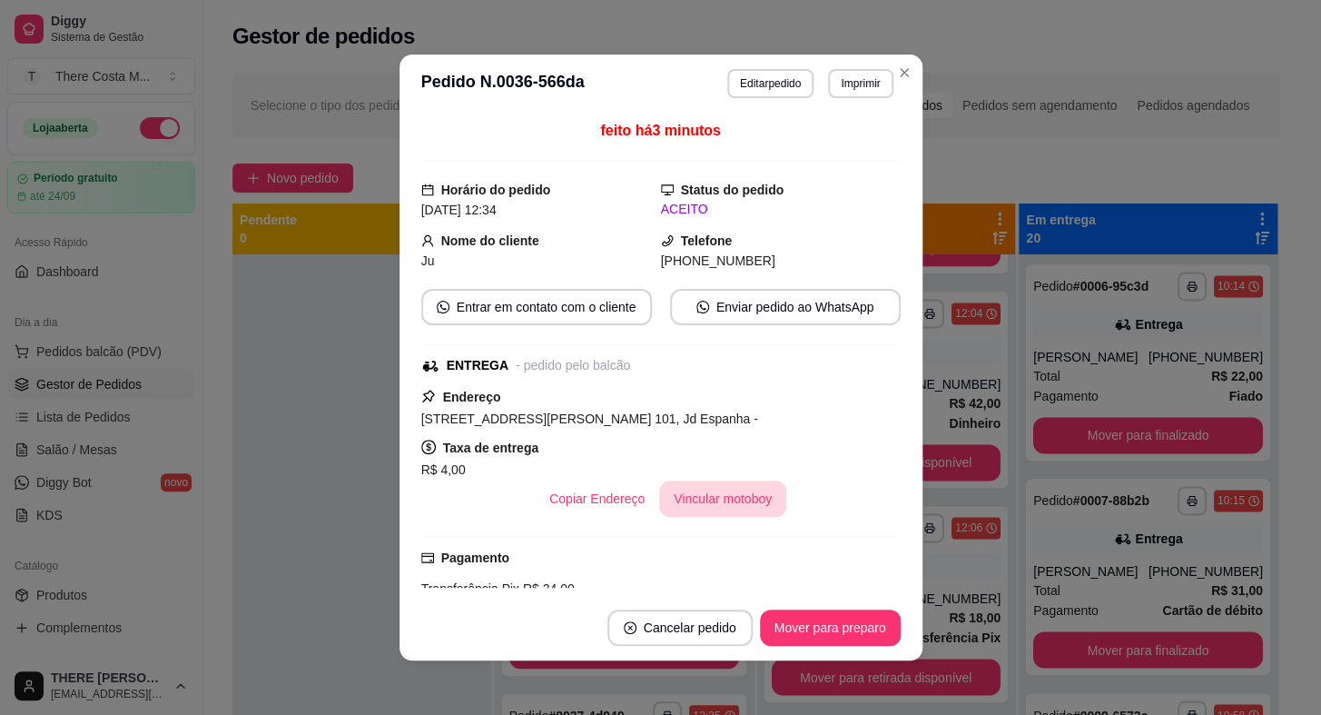
click at [724, 504] on button "Vincular motoboy" at bounding box center [722, 498] width 127 height 36
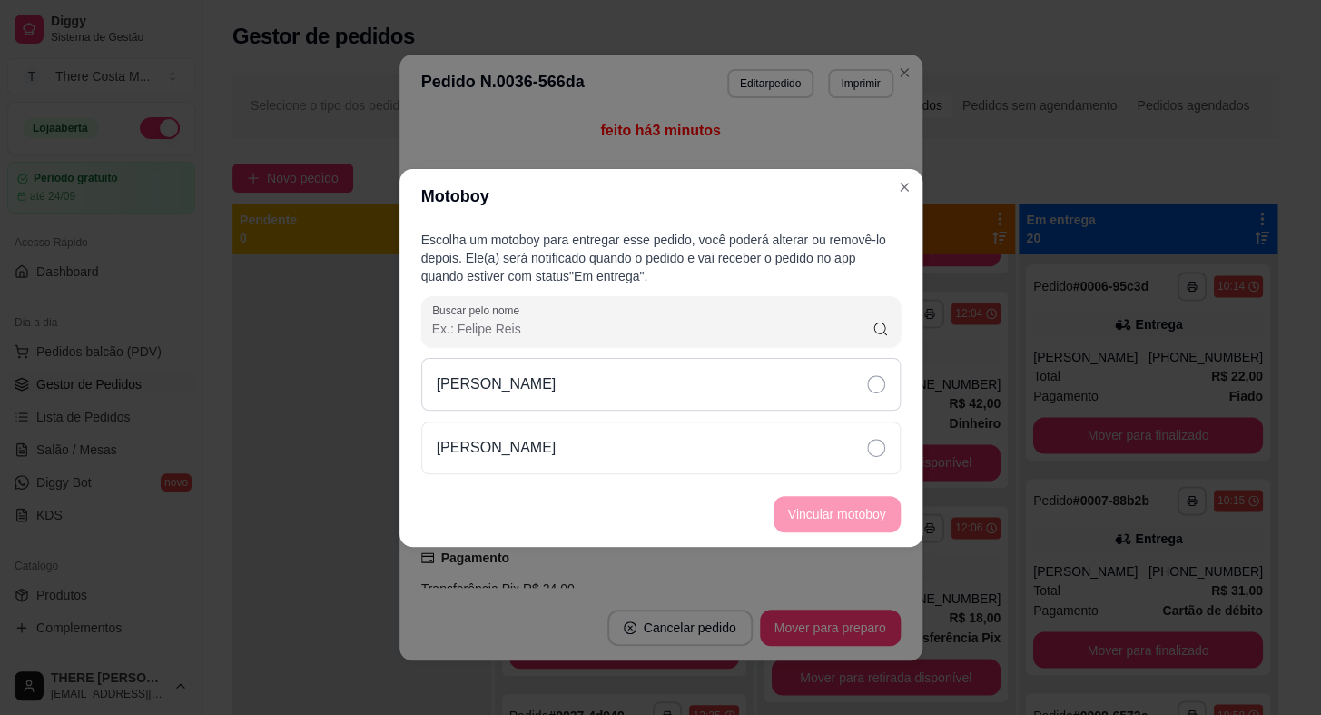
click at [655, 398] on div "[PERSON_NAME]" at bounding box center [661, 384] width 480 height 53
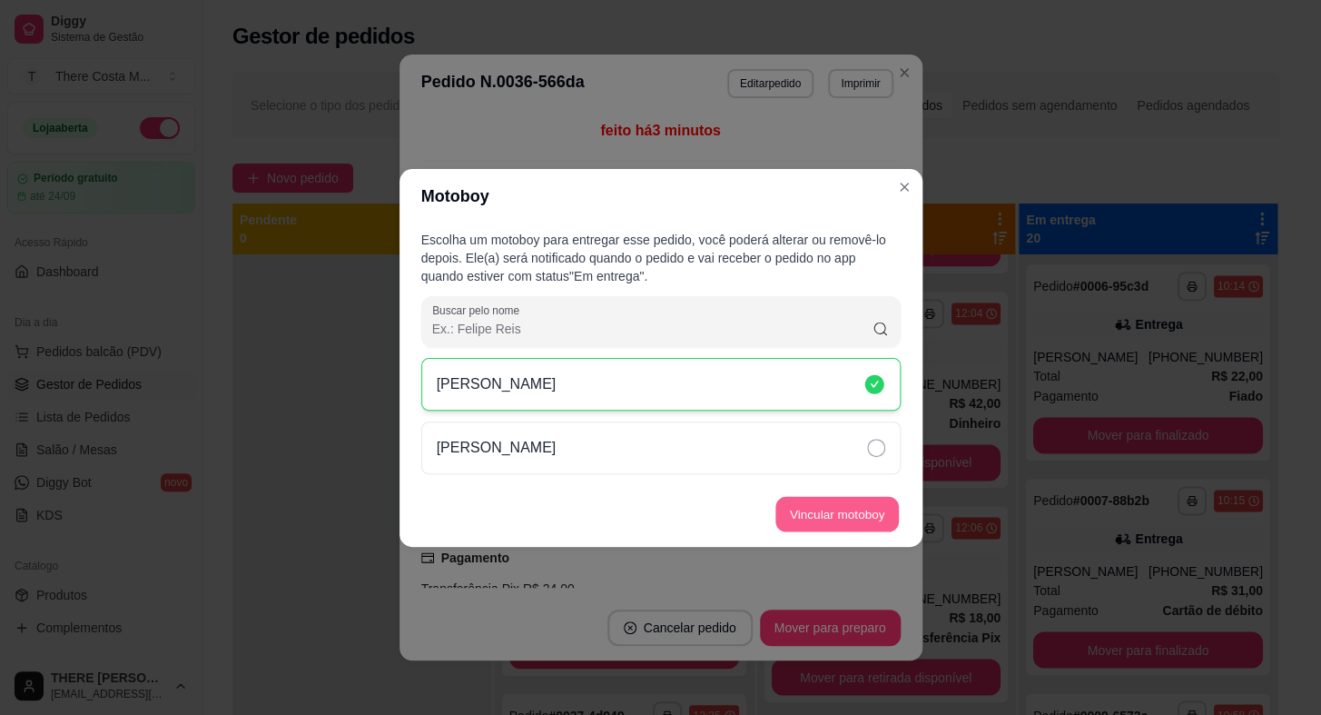
click at [810, 511] on button "Vincular motoboy" at bounding box center [838, 513] width 124 height 35
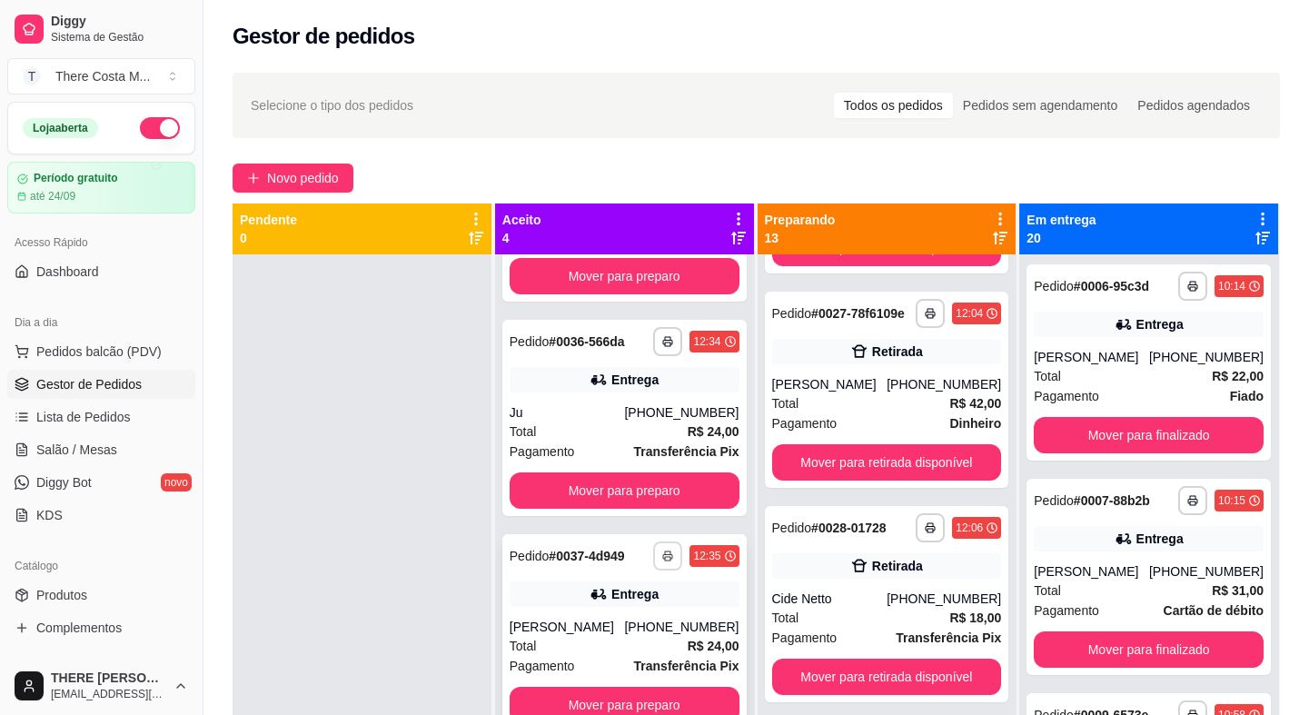
scroll to position [51, 0]
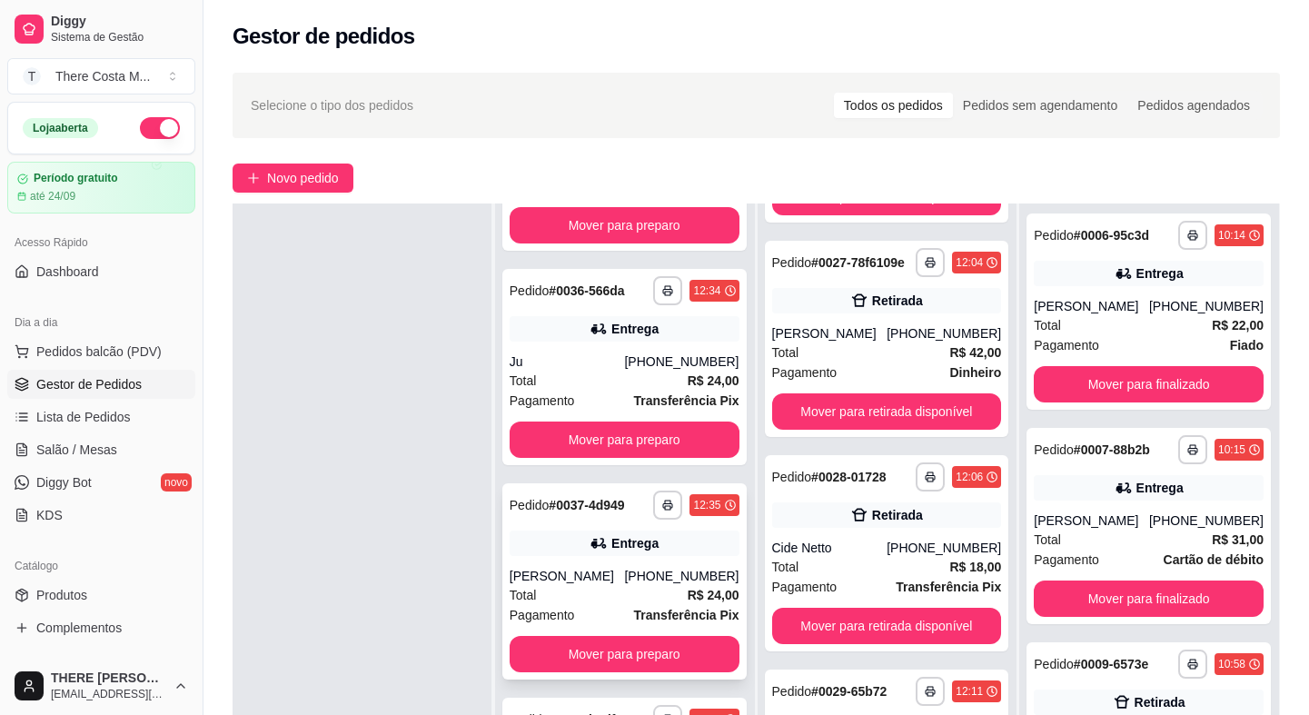
click at [628, 549] on div "Entrega" at bounding box center [634, 543] width 47 height 18
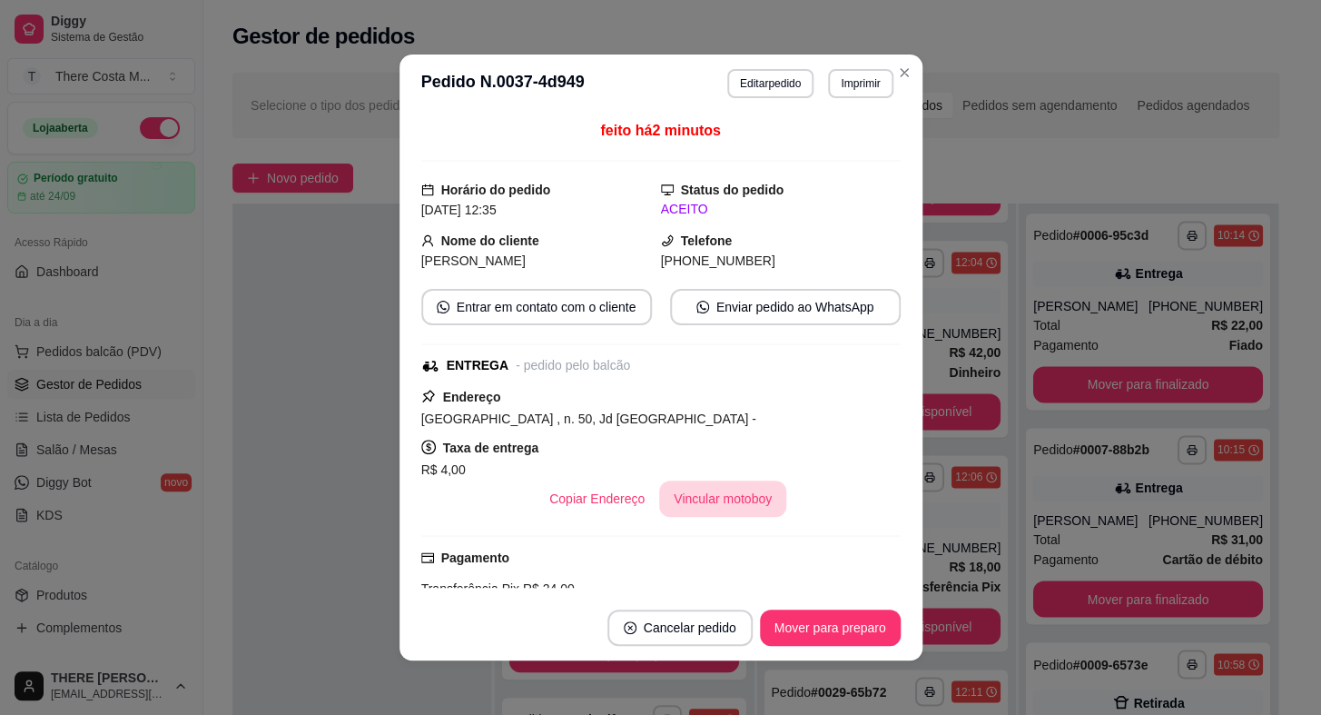
click at [684, 510] on button "Vincular motoboy" at bounding box center [722, 498] width 127 height 36
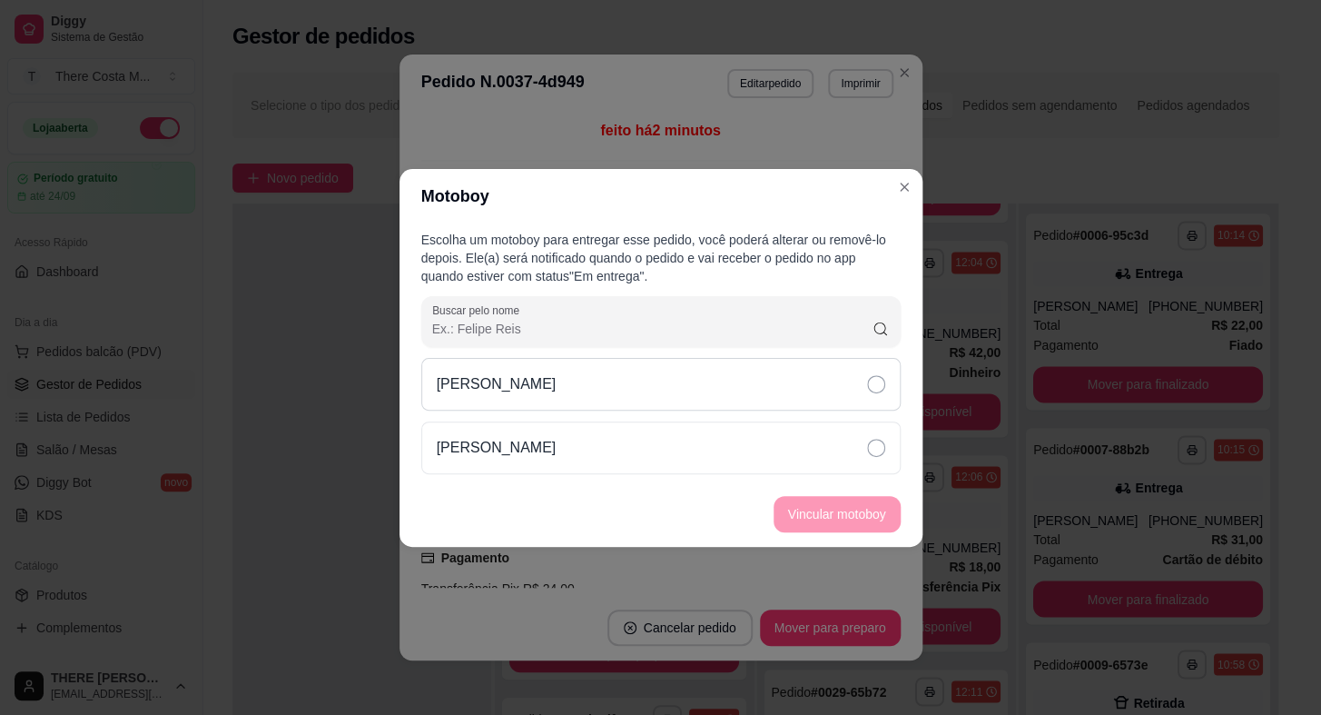
click at [835, 390] on div "[PERSON_NAME]" at bounding box center [661, 384] width 480 height 53
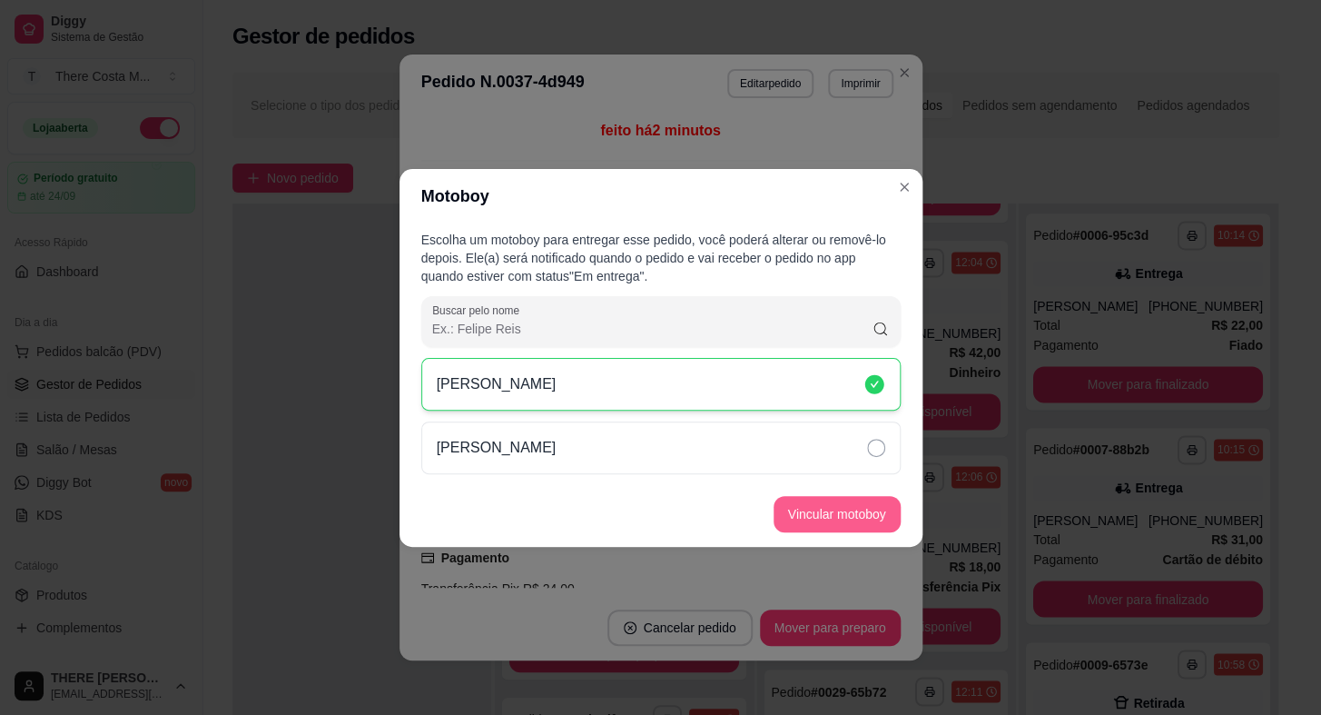
click at [838, 519] on button "Vincular motoboy" at bounding box center [837, 514] width 127 height 36
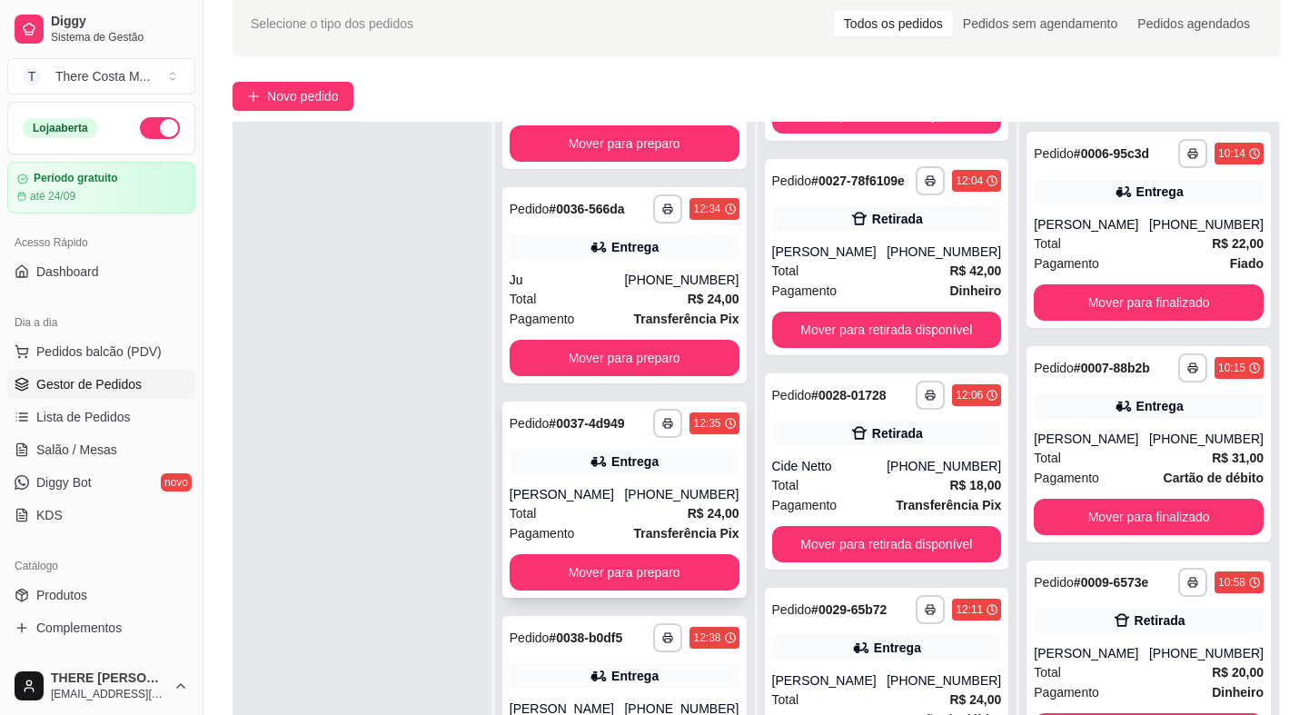
scroll to position [247, 0]
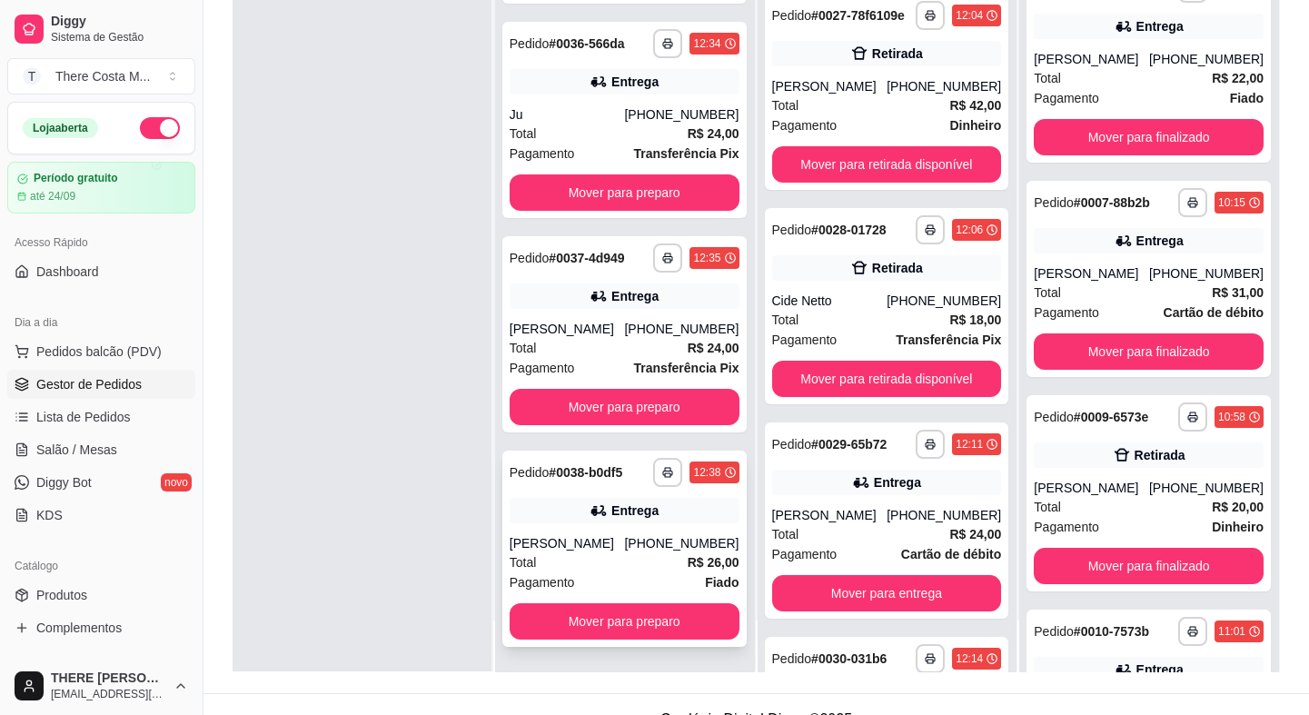
click at [563, 564] on div "Total R$ 26,00" at bounding box center [625, 562] width 230 height 20
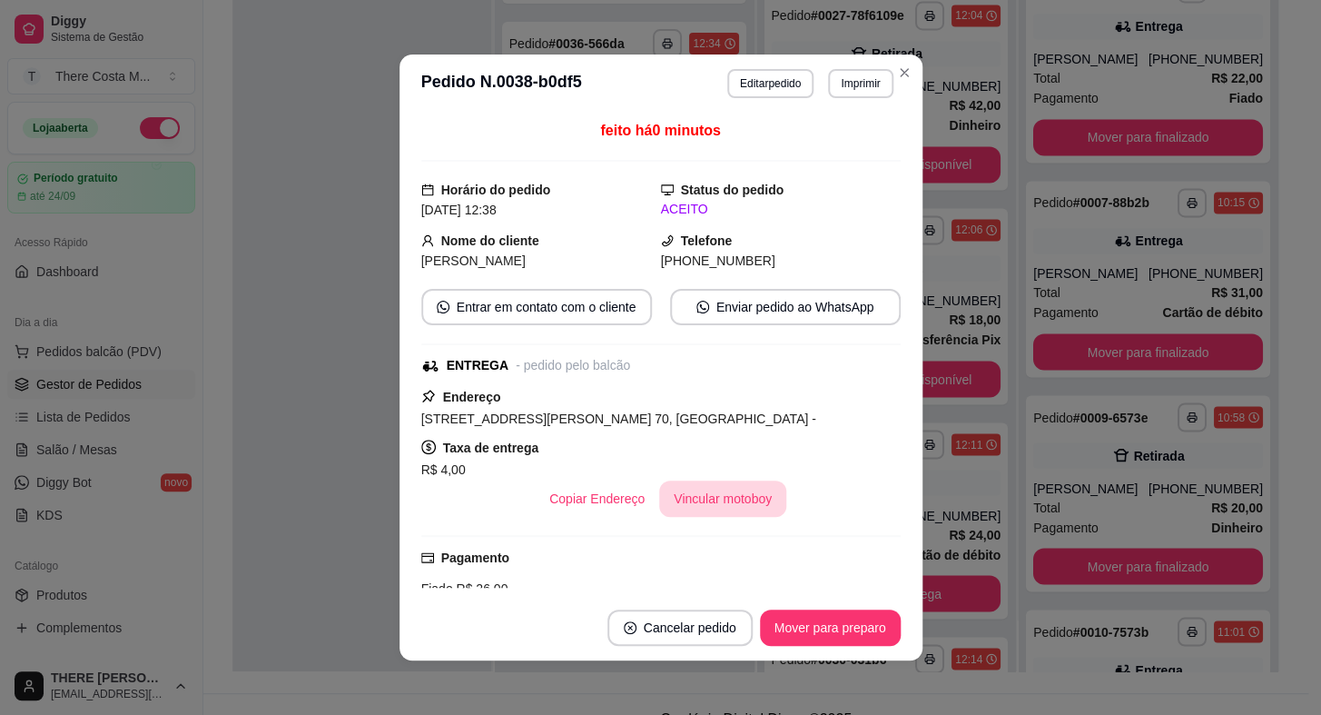
click at [715, 507] on button "Vincular motoboy" at bounding box center [722, 498] width 127 height 36
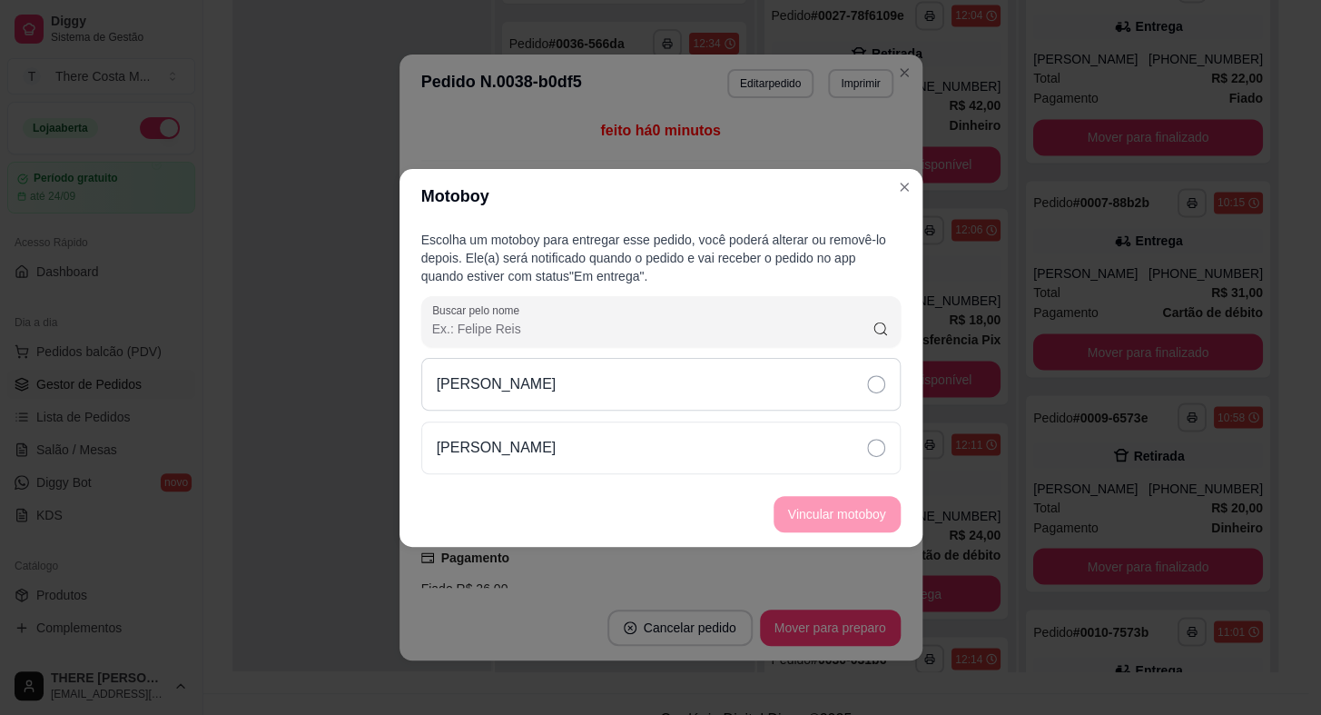
click at [815, 372] on div "[PERSON_NAME]" at bounding box center [661, 384] width 480 height 53
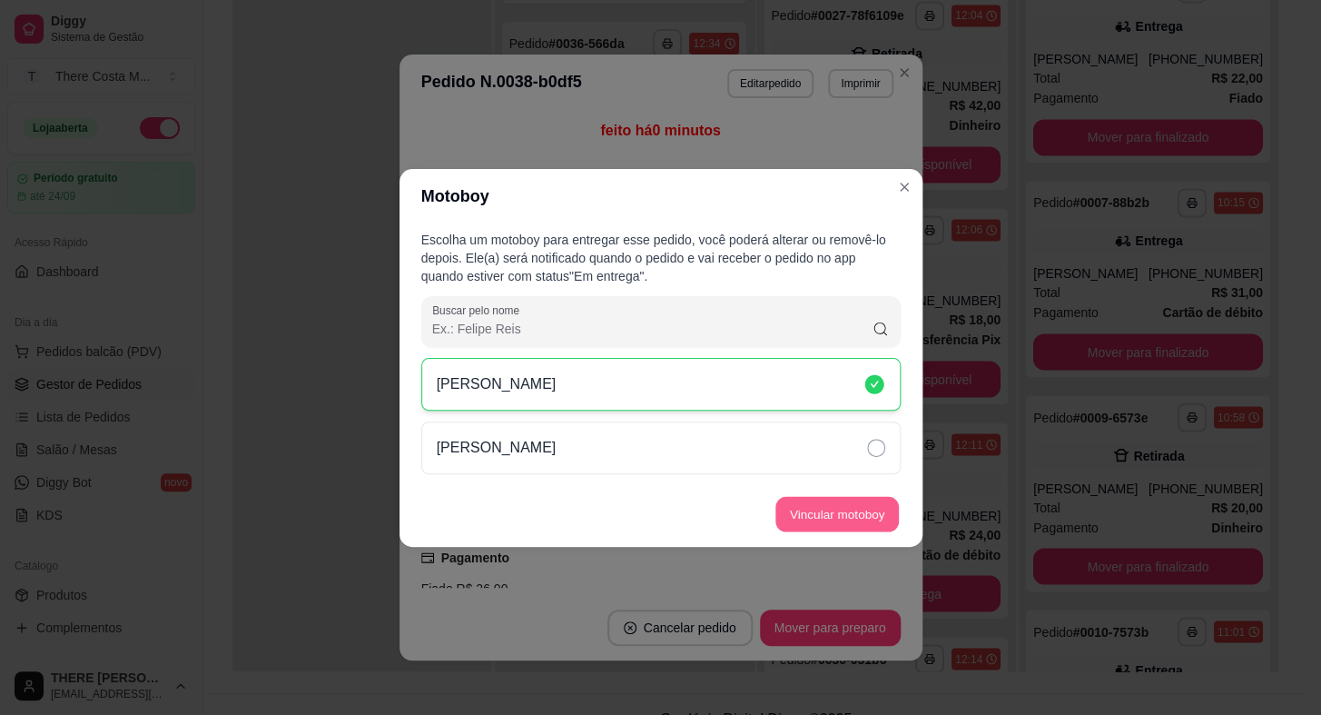
click at [794, 510] on button "Vincular motoboy" at bounding box center [838, 513] width 124 height 35
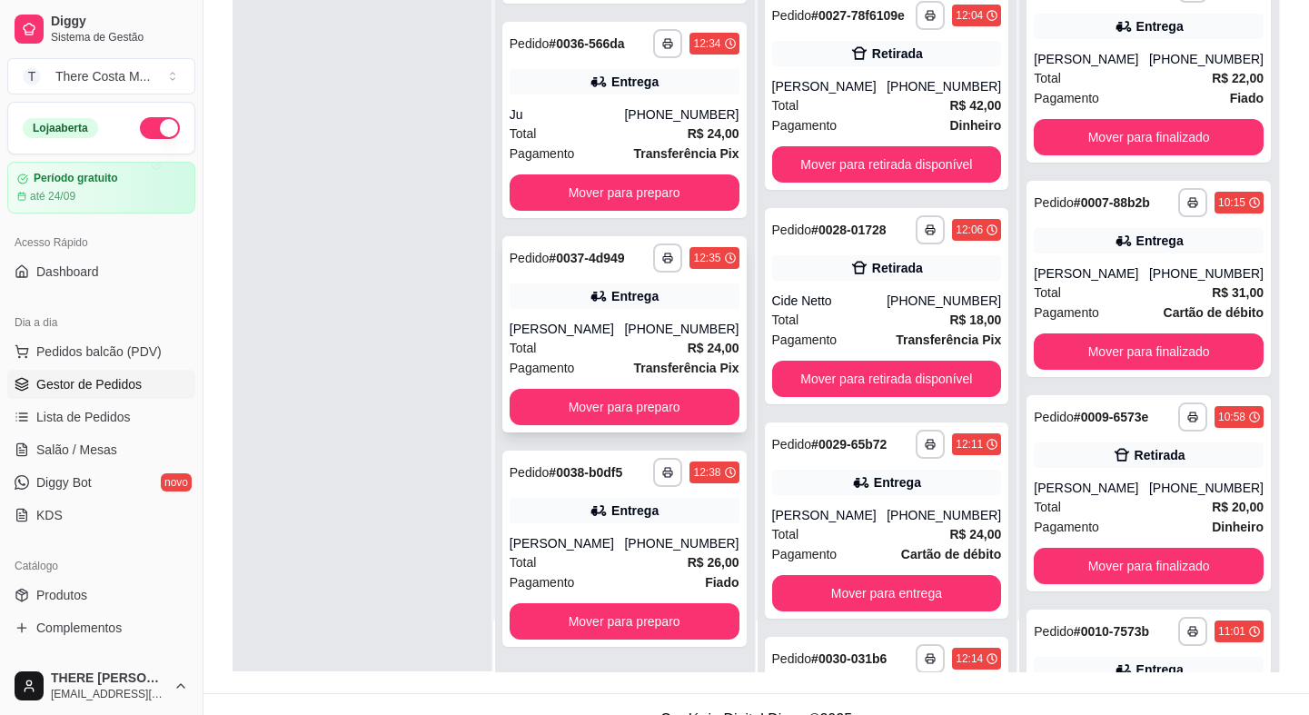
scroll to position [0, 0]
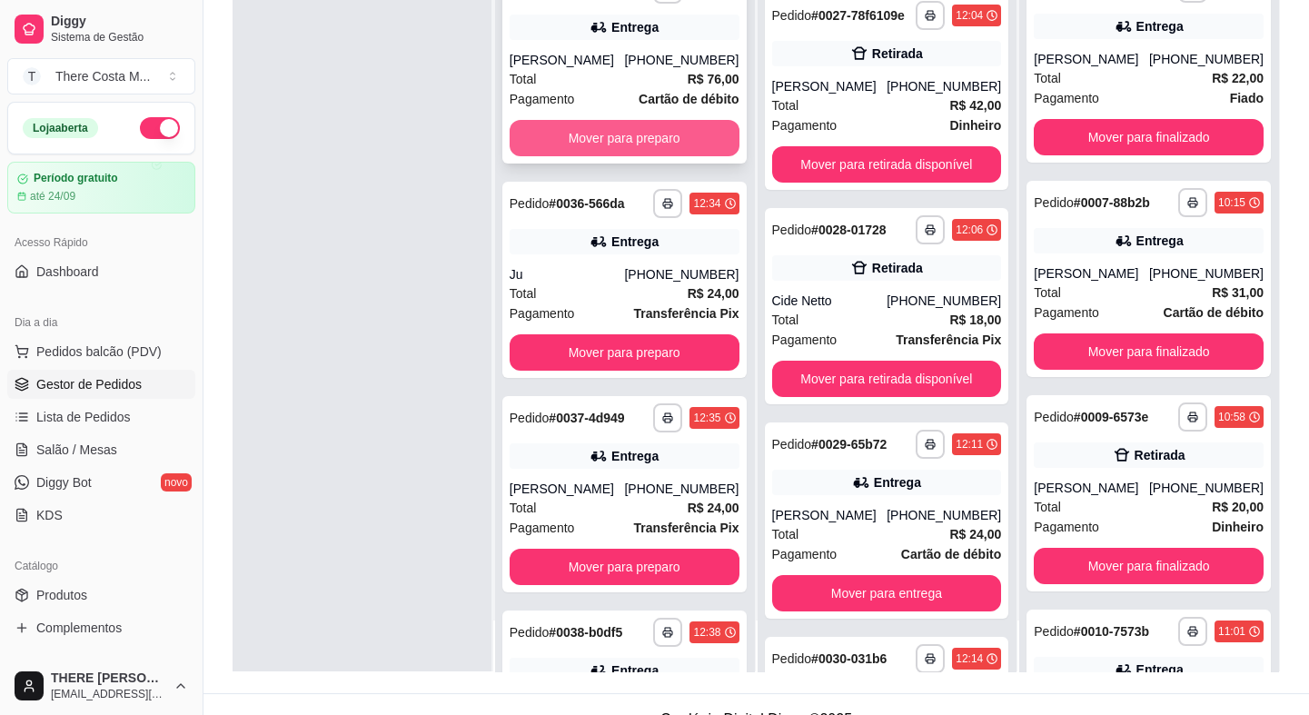
click at [601, 138] on button "Mover para preparo" at bounding box center [625, 138] width 230 height 36
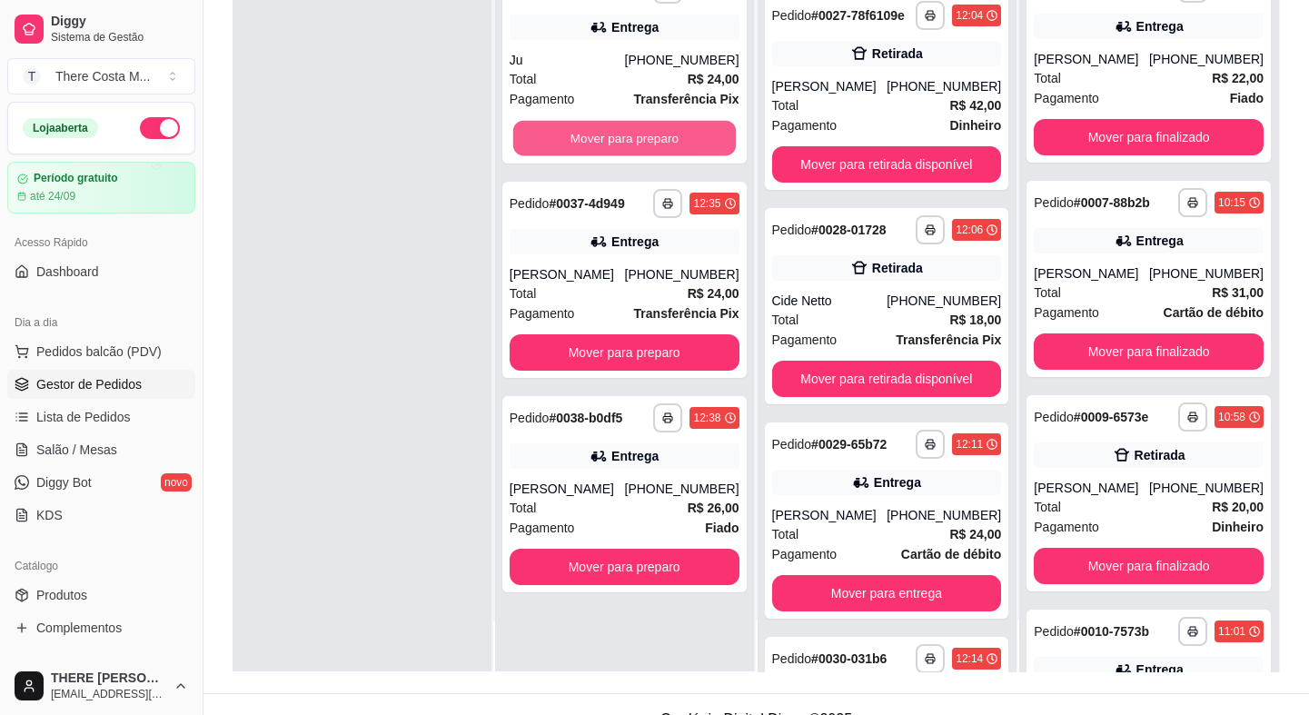
click at [601, 137] on button "Mover para preparo" at bounding box center [624, 138] width 223 height 35
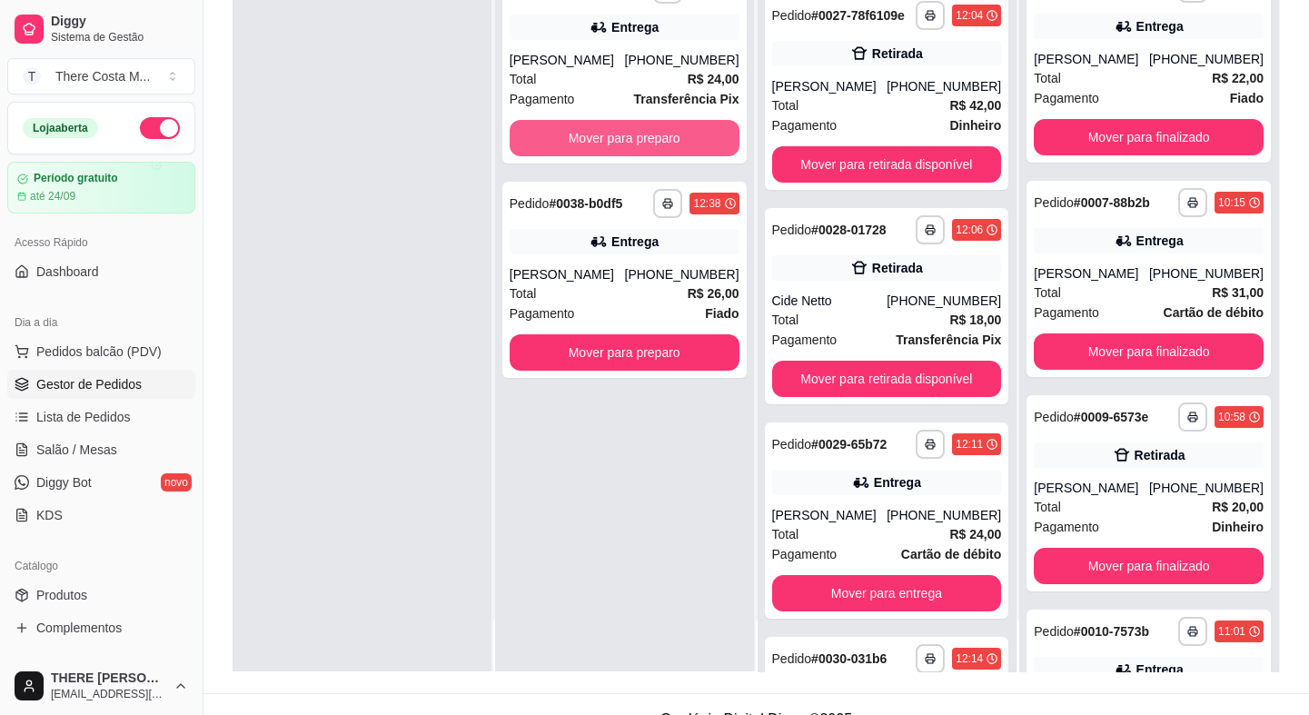
click at [601, 137] on button "Mover para preparo" at bounding box center [625, 138] width 230 height 36
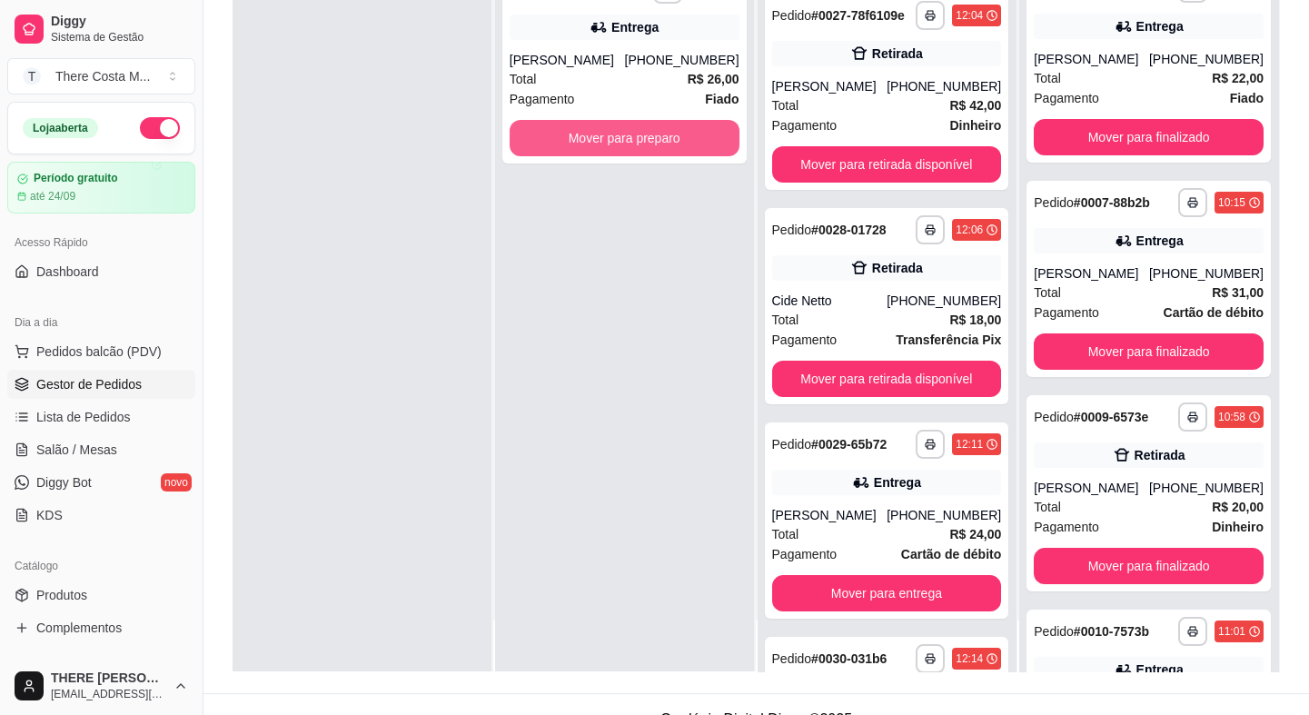
click at [601, 137] on button "Mover para preparo" at bounding box center [625, 138] width 230 height 36
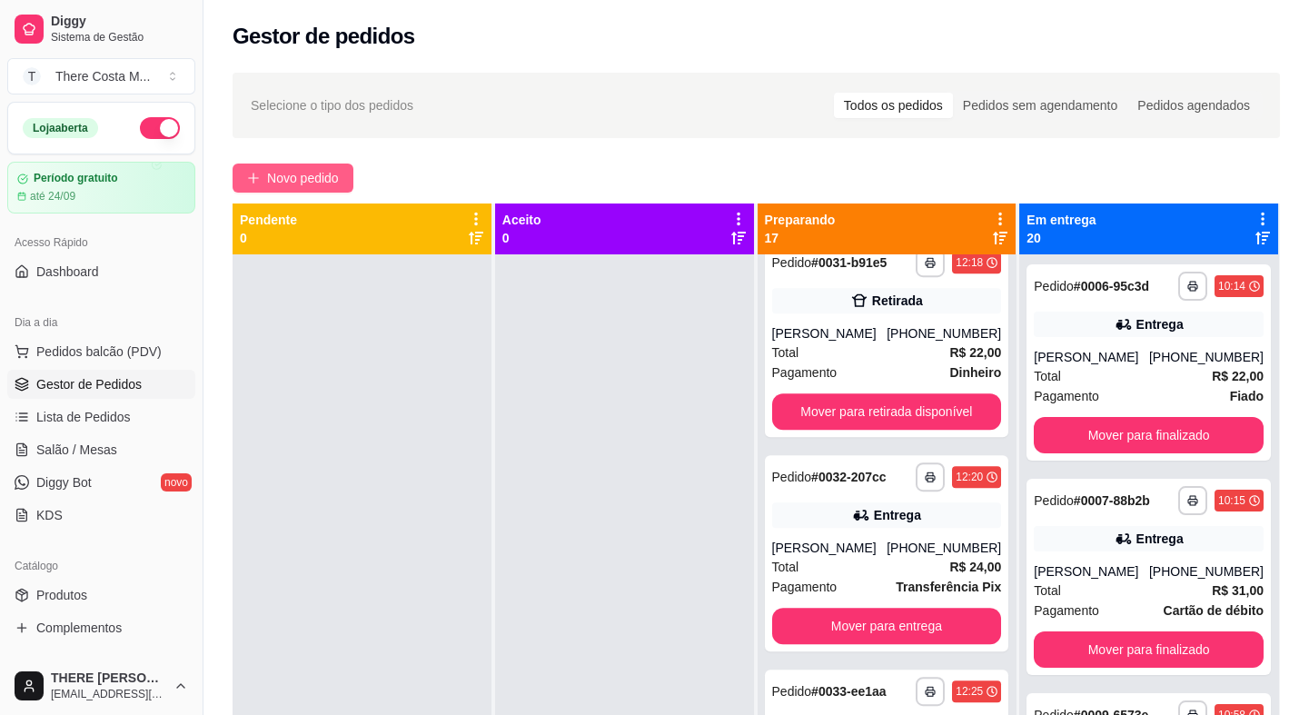
click at [345, 189] on button "Novo pedido" at bounding box center [293, 177] width 121 height 29
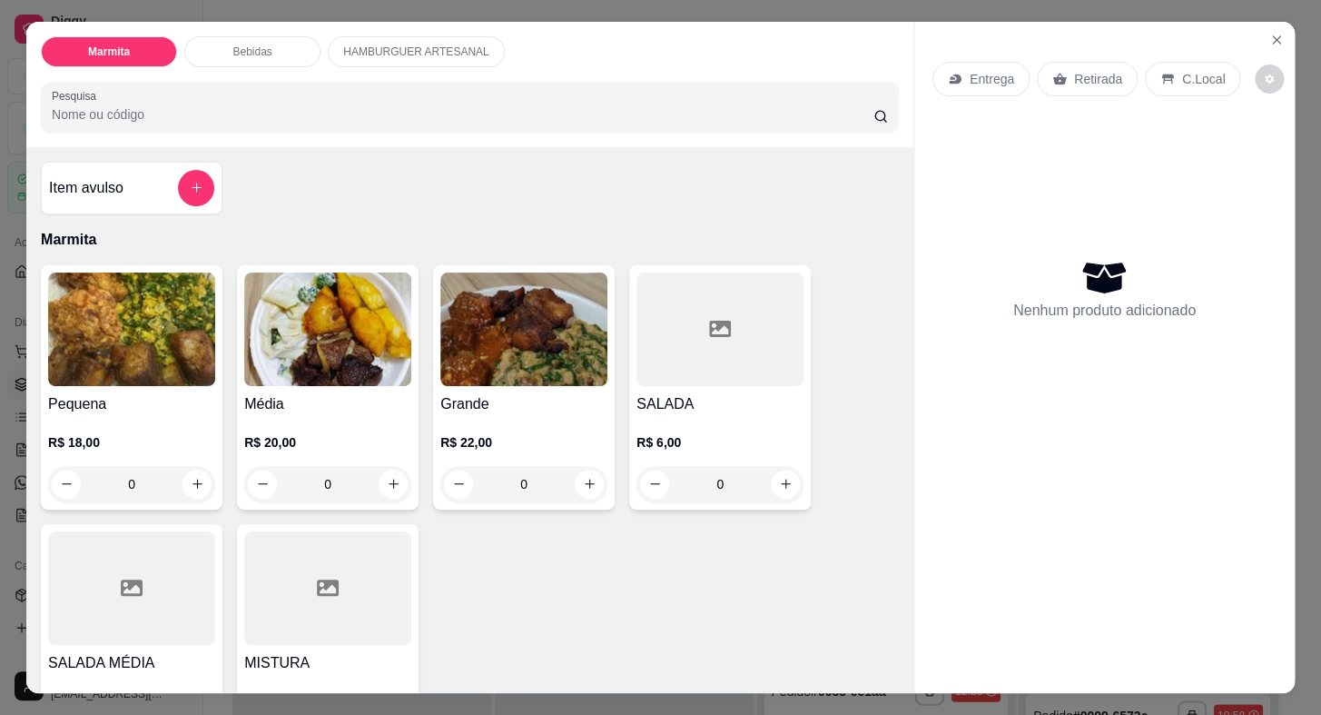
click at [959, 71] on div "Entrega" at bounding box center [981, 79] width 97 height 35
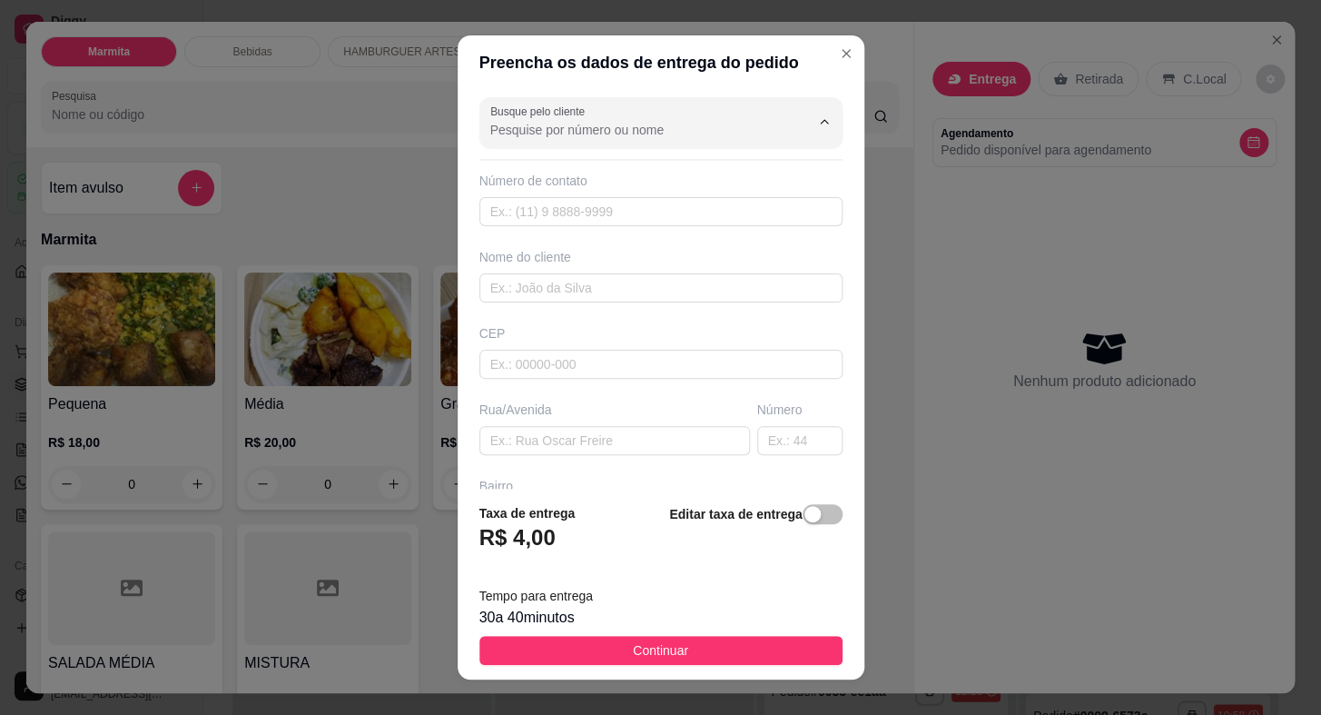
click at [681, 132] on input "Busque pelo cliente" at bounding box center [635, 130] width 291 height 18
type input "luzia"
click at [792, 118] on icon "Show suggestions" at bounding box center [799, 121] width 15 height 15
type input "Guilene"
type input "15996292608"
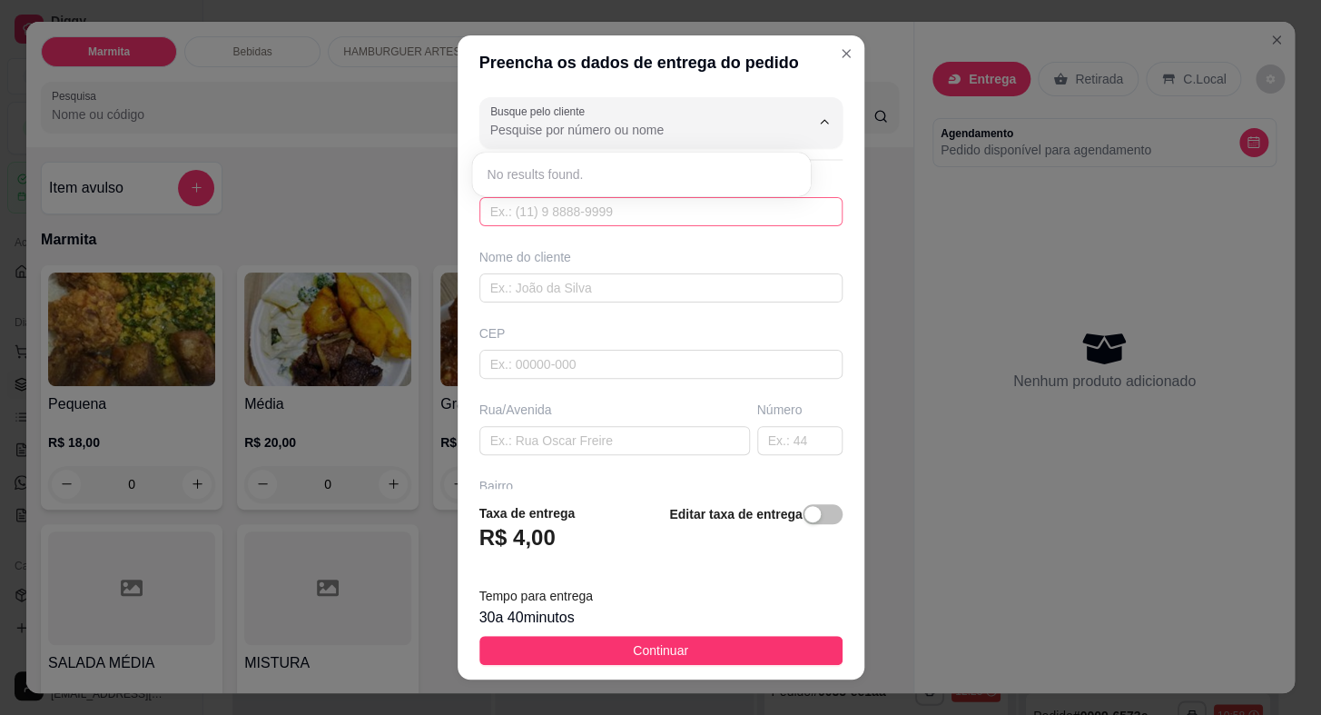
type input "Guilene"
type input "[PERSON_NAME]"
type input "169 A"
click at [781, 121] on div at bounding box center [810, 121] width 58 height 35
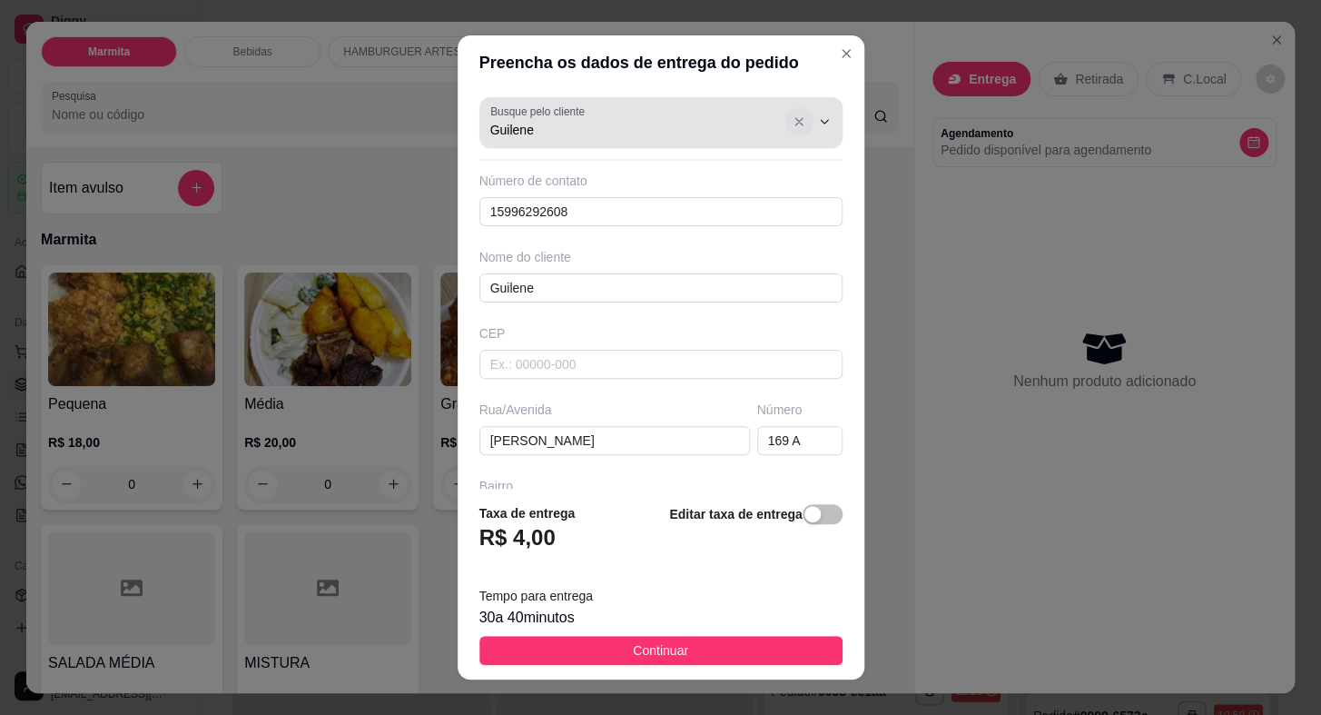
click at [792, 117] on icon "Show suggestions" at bounding box center [799, 122] width 15 height 15
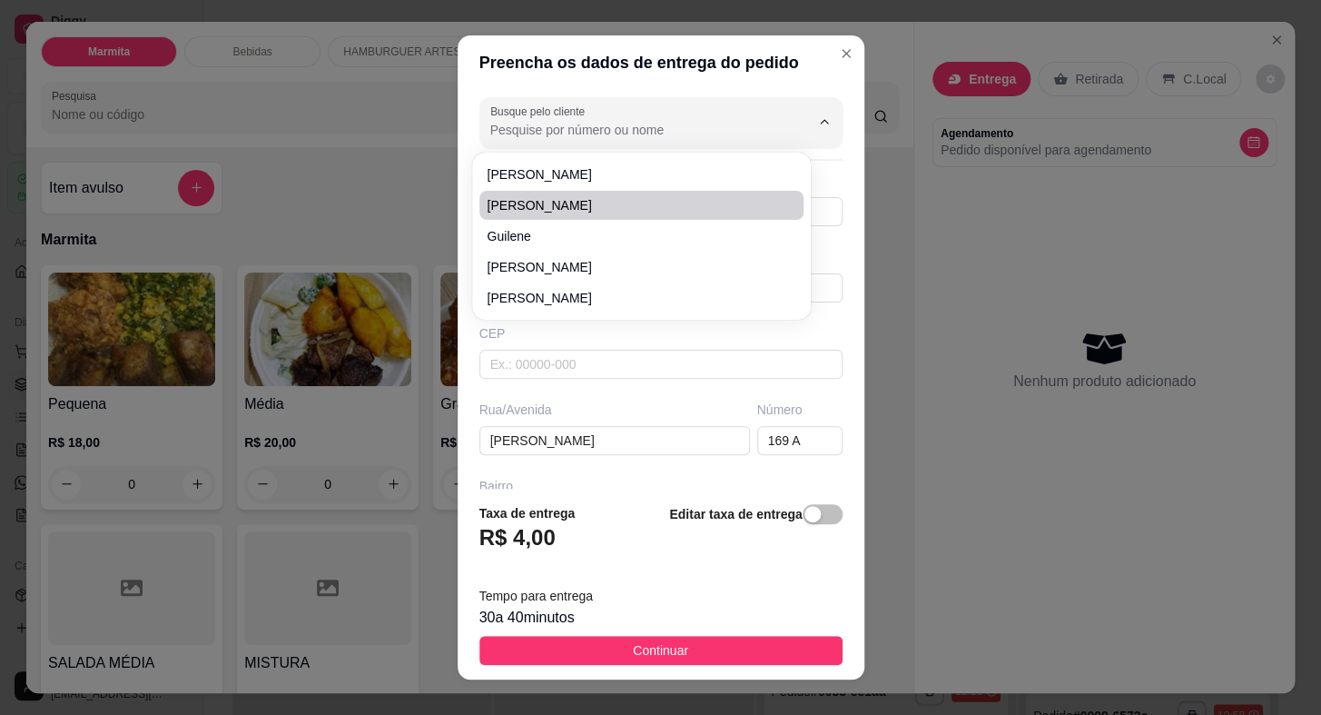
click at [627, 218] on li "Jhenifer Souza" at bounding box center [642, 205] width 324 height 29
type input "Jhenifer Souza"
type input "15996918971"
type input "Jhenifer Souza"
type input "Lázaro dos Santos"
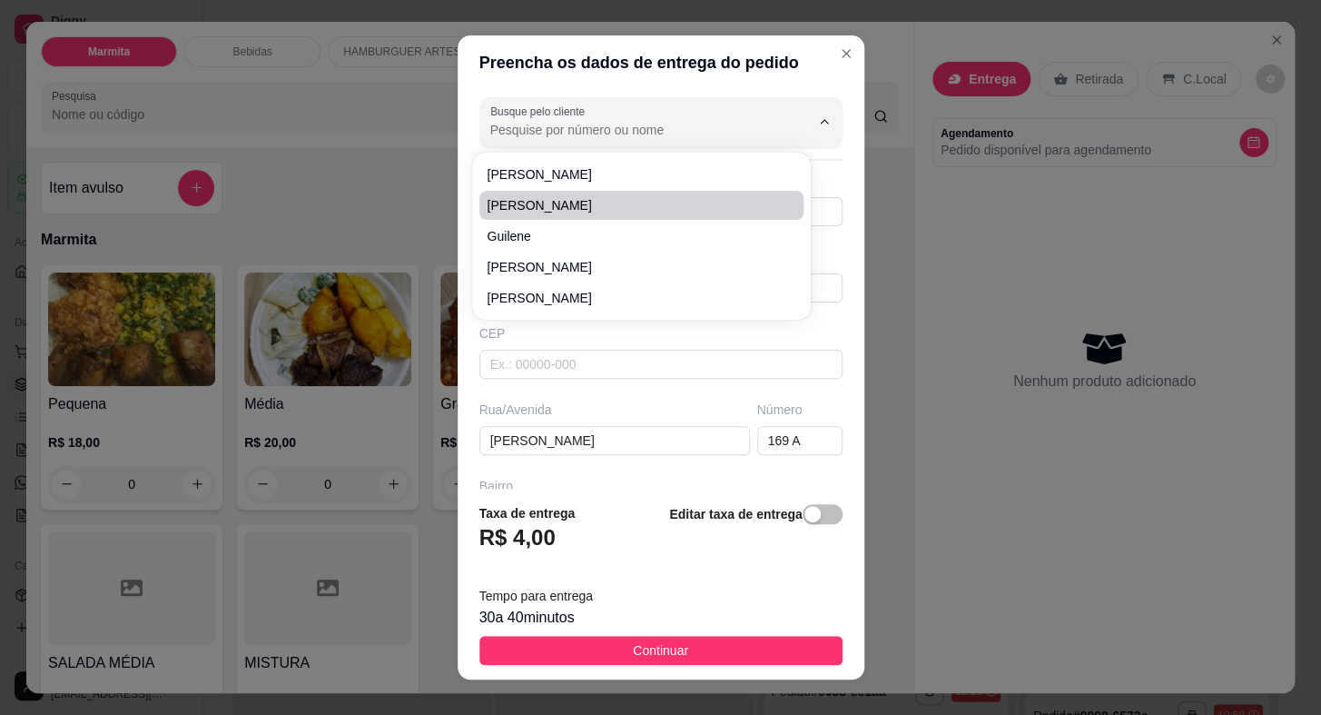
type input "11"
type input "[GEOGRAPHIC_DATA]"
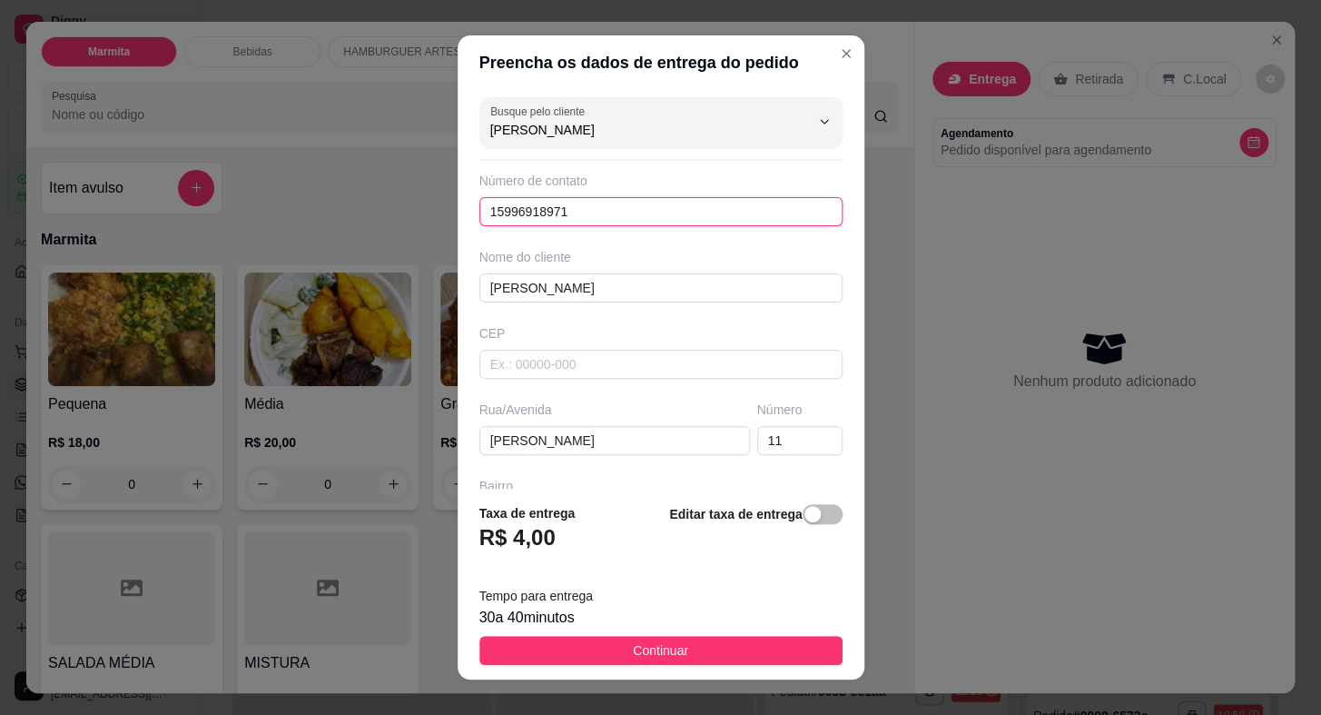
click at [628, 207] on input "15996918971" at bounding box center [661, 211] width 363 height 29
type input "1"
click at [650, 288] on input "Jhenifer Sou" at bounding box center [661, 287] width 363 height 29
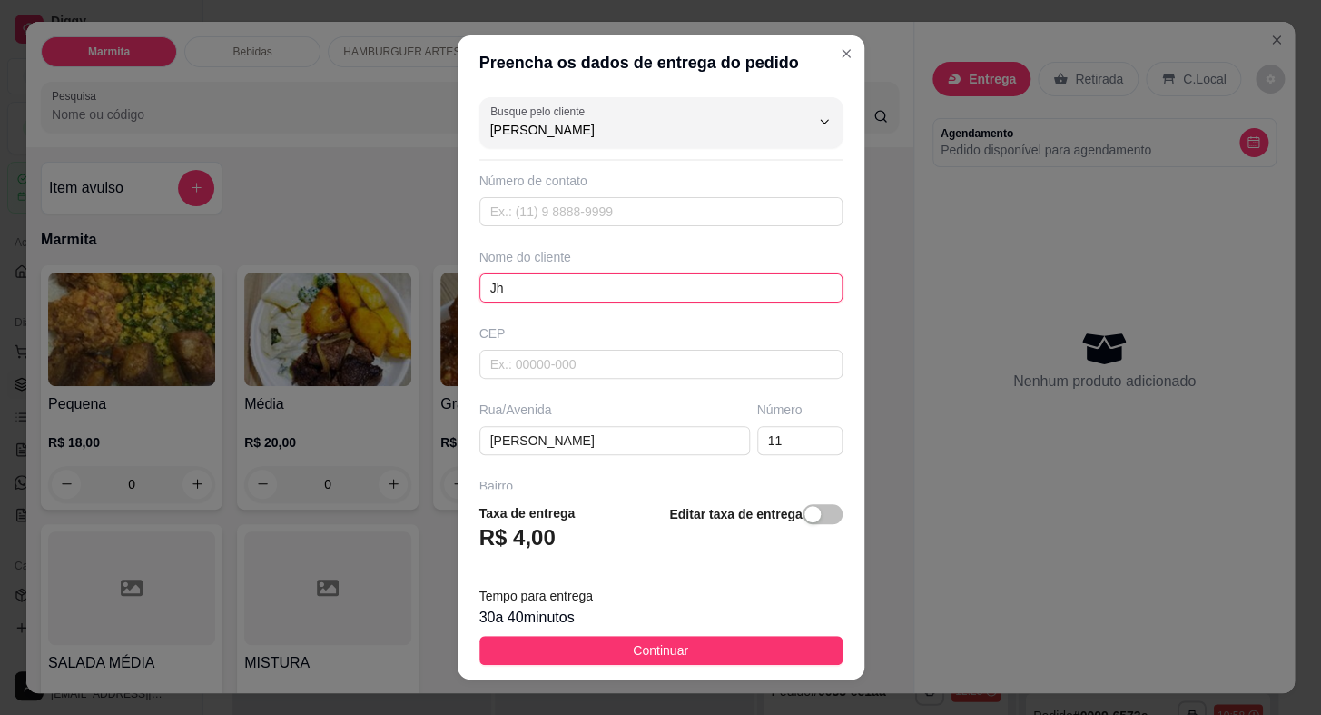
type input "J"
click at [638, 431] on input "Lázaro dos Santo" at bounding box center [615, 440] width 271 height 29
type input "L"
type input "1"
click at [794, 449] on input "text" at bounding box center [799, 440] width 85 height 29
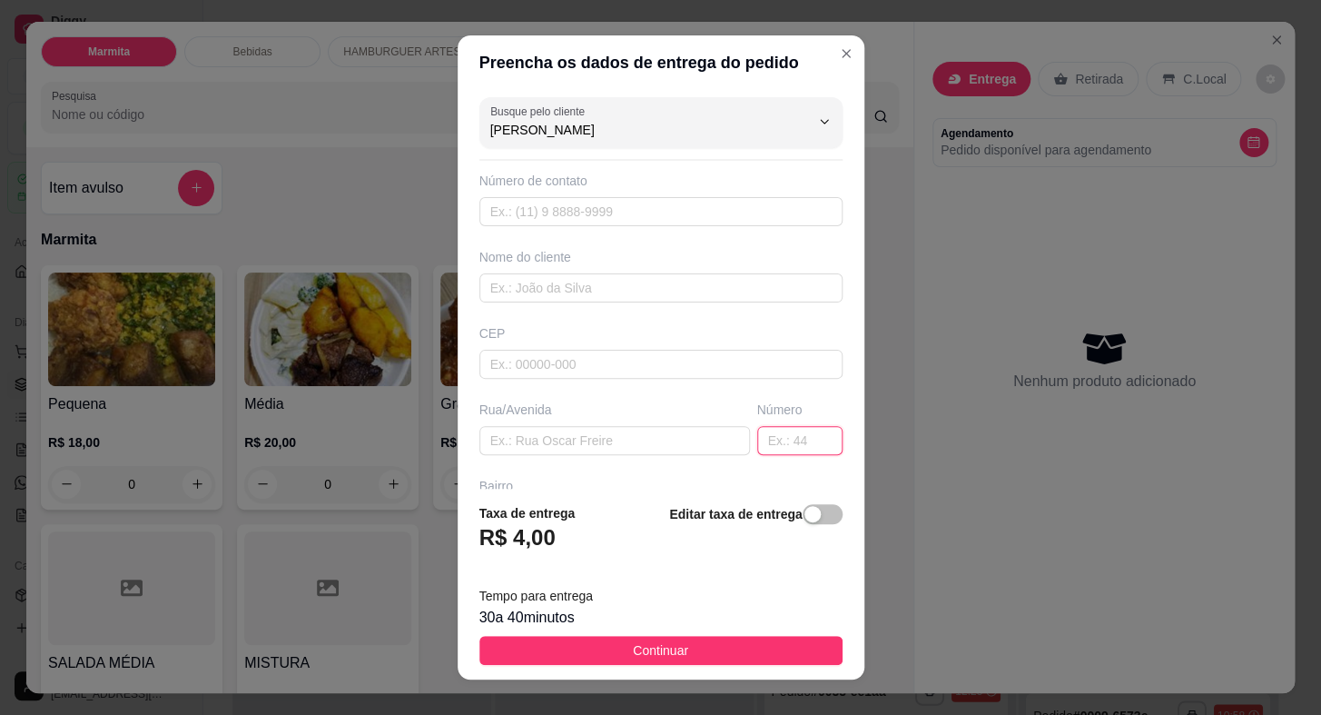
scroll to position [164, 0]
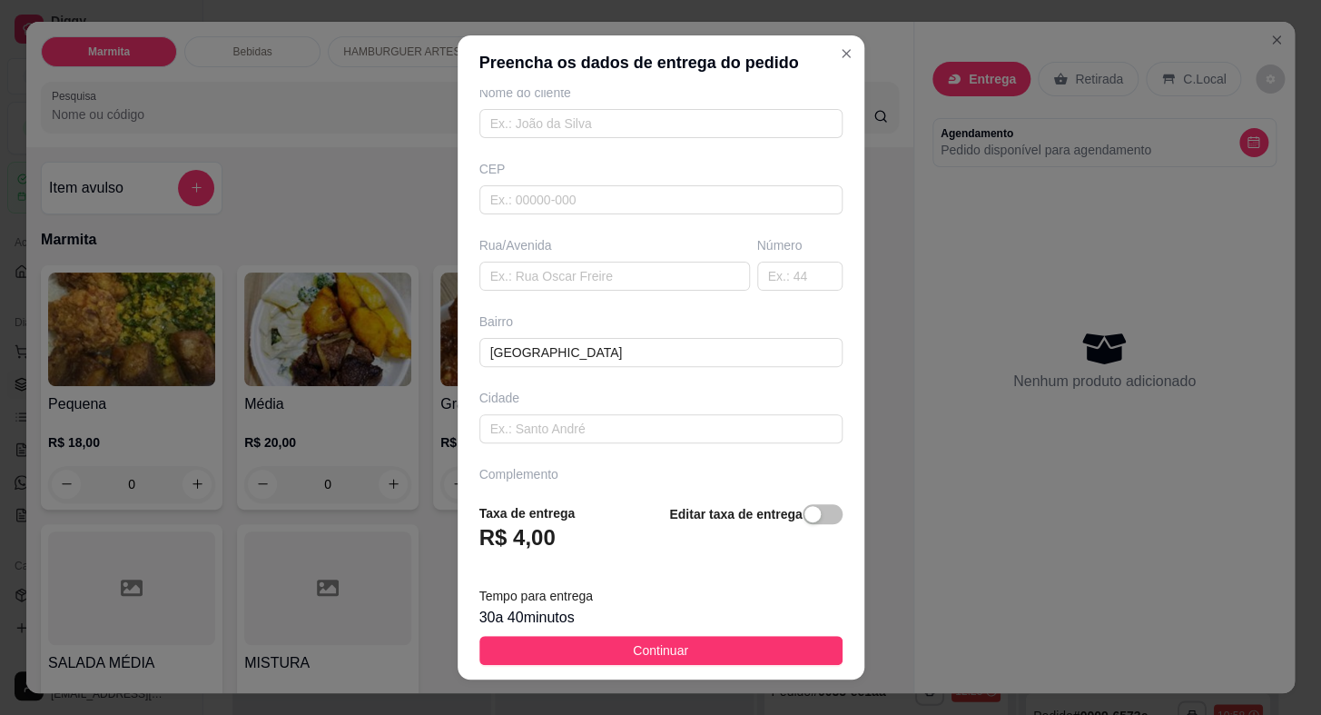
click at [628, 372] on div "Busque pelo cliente Jhenifer Souza Número de contato Nome do cliente CEP Rua/Av…" at bounding box center [661, 289] width 407 height 398
click at [618, 341] on input "Cana" at bounding box center [661, 352] width 363 height 29
type input "C"
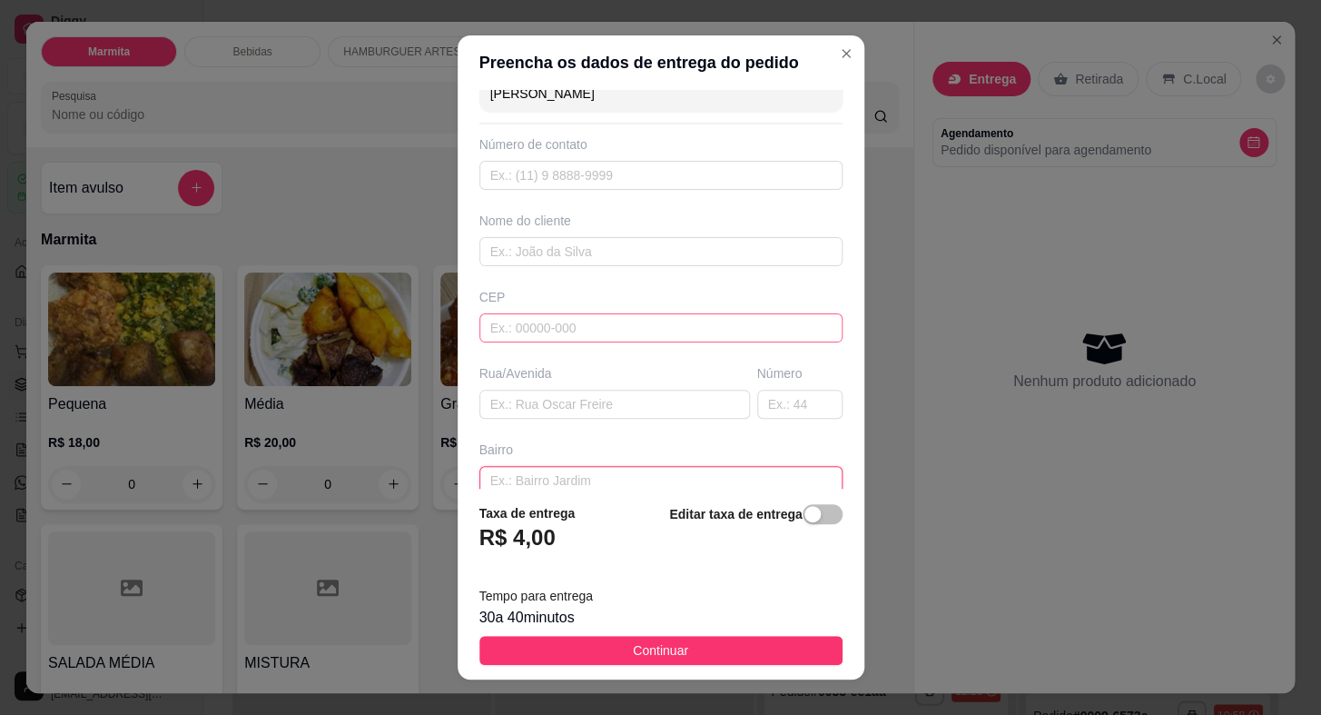
scroll to position [36, 0]
click at [565, 162] on input "text" at bounding box center [661, 175] width 363 height 29
paste input "(15) 99679-5565"
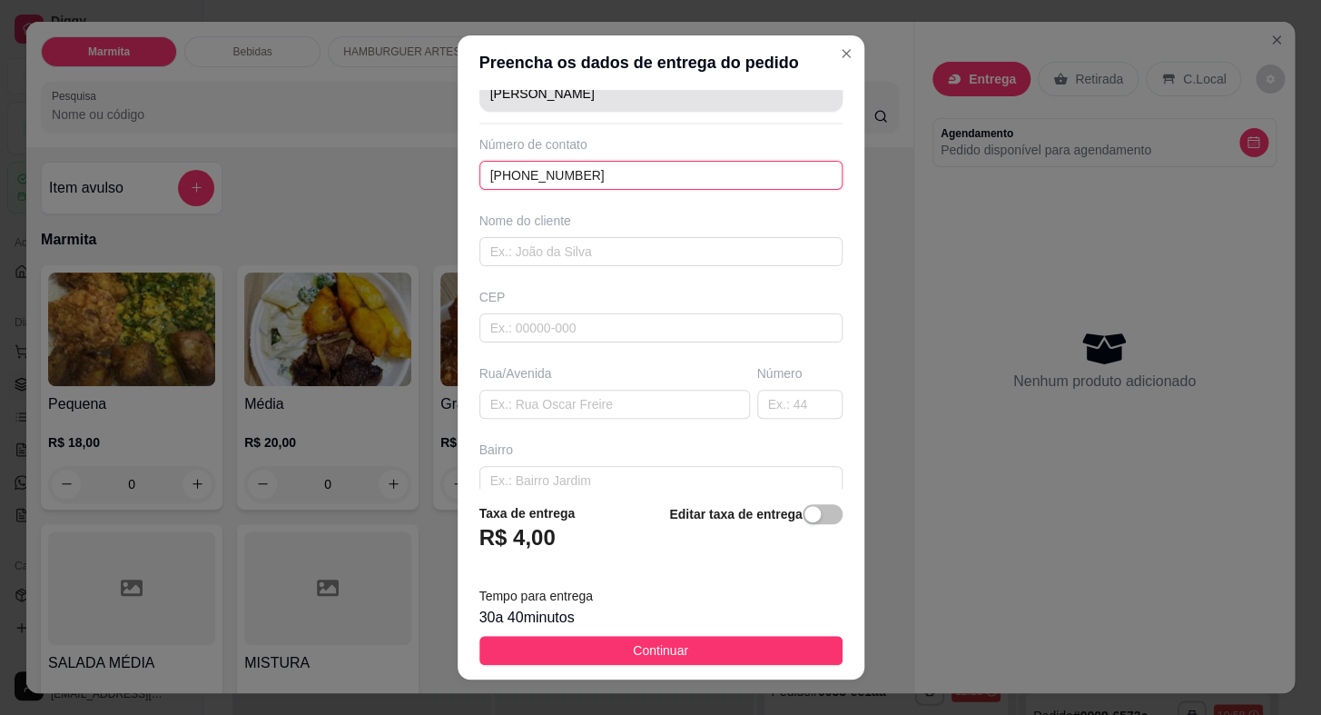
type input "(15) 99679-5565"
click at [613, 92] on input "Jhenifer Souza" at bounding box center [635, 93] width 291 height 18
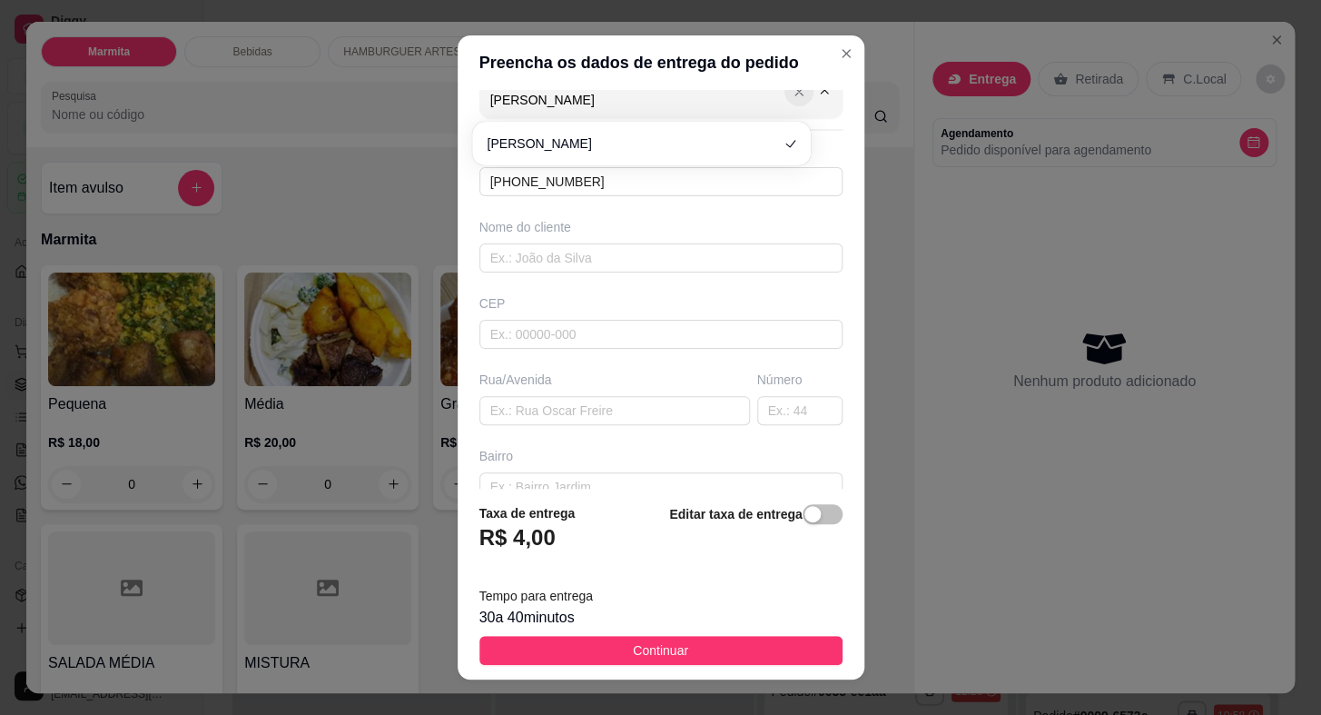
click at [785, 102] on button "Show suggestions" at bounding box center [799, 91] width 29 height 29
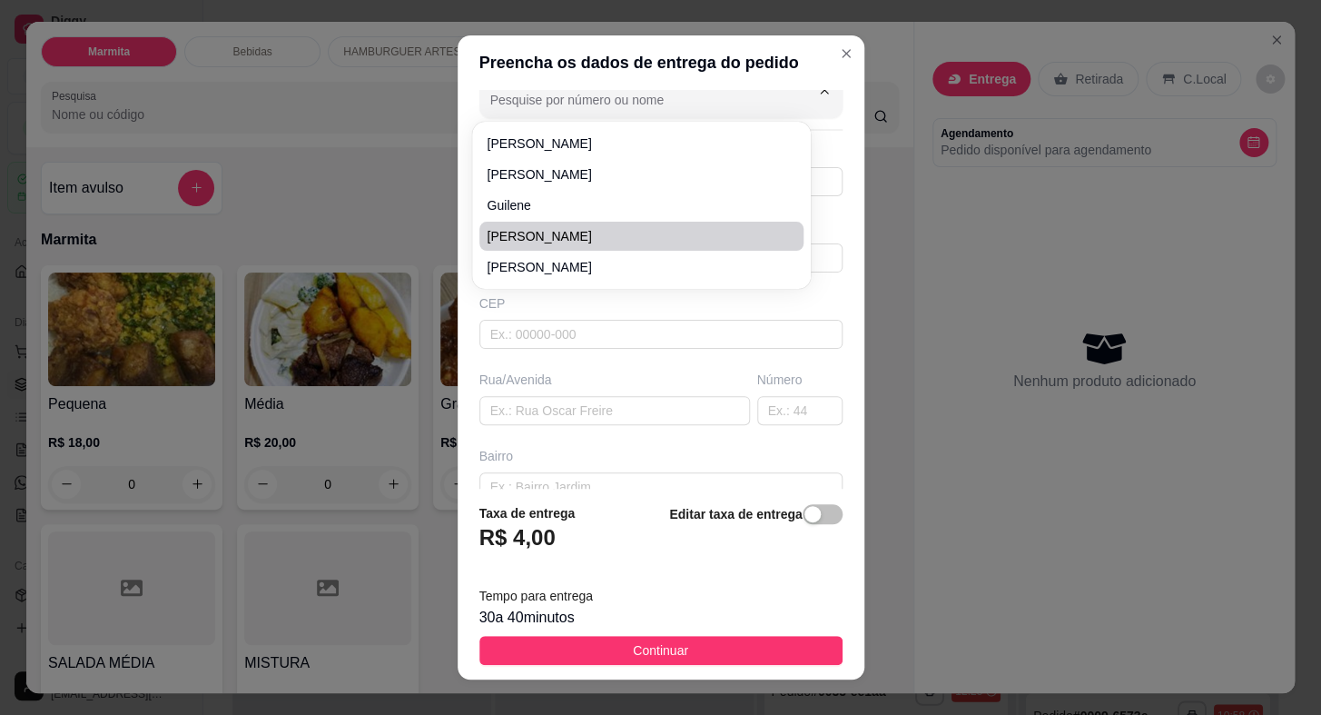
click at [681, 233] on span "[PERSON_NAME]" at bounding box center [633, 236] width 292 height 18
type input "[PERSON_NAME]"
type input "15996039647"
type input "[PERSON_NAME]"
type input "[GEOGRAPHIC_DATA]"
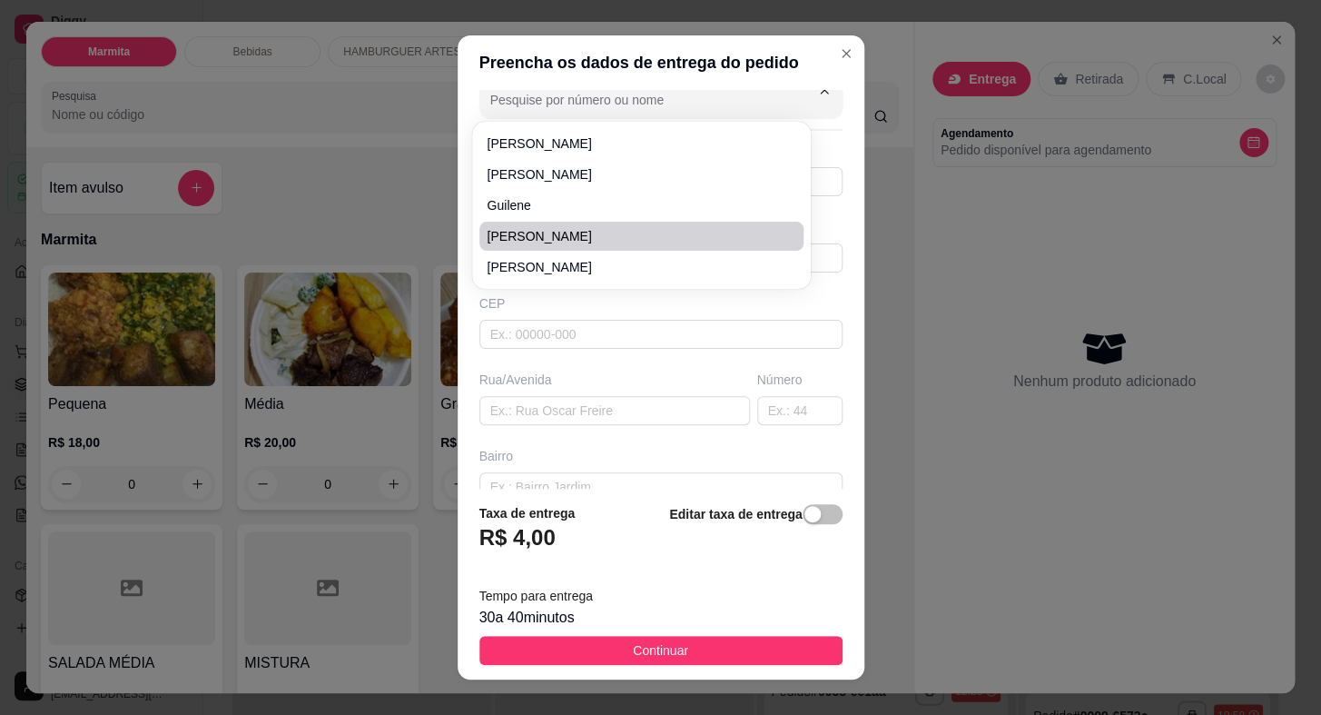
type input "41"
type input "[GEOGRAPHIC_DATA]"
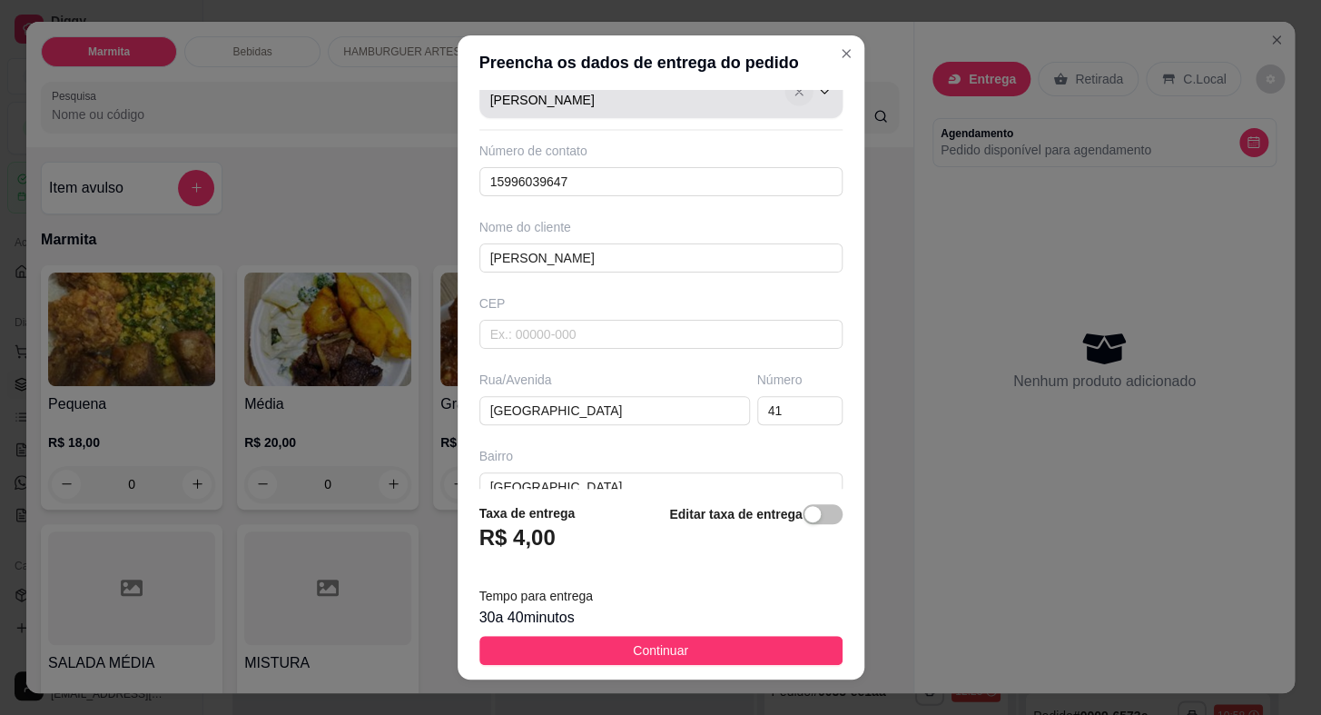
click at [792, 92] on icon "Show suggestions" at bounding box center [799, 92] width 15 height 15
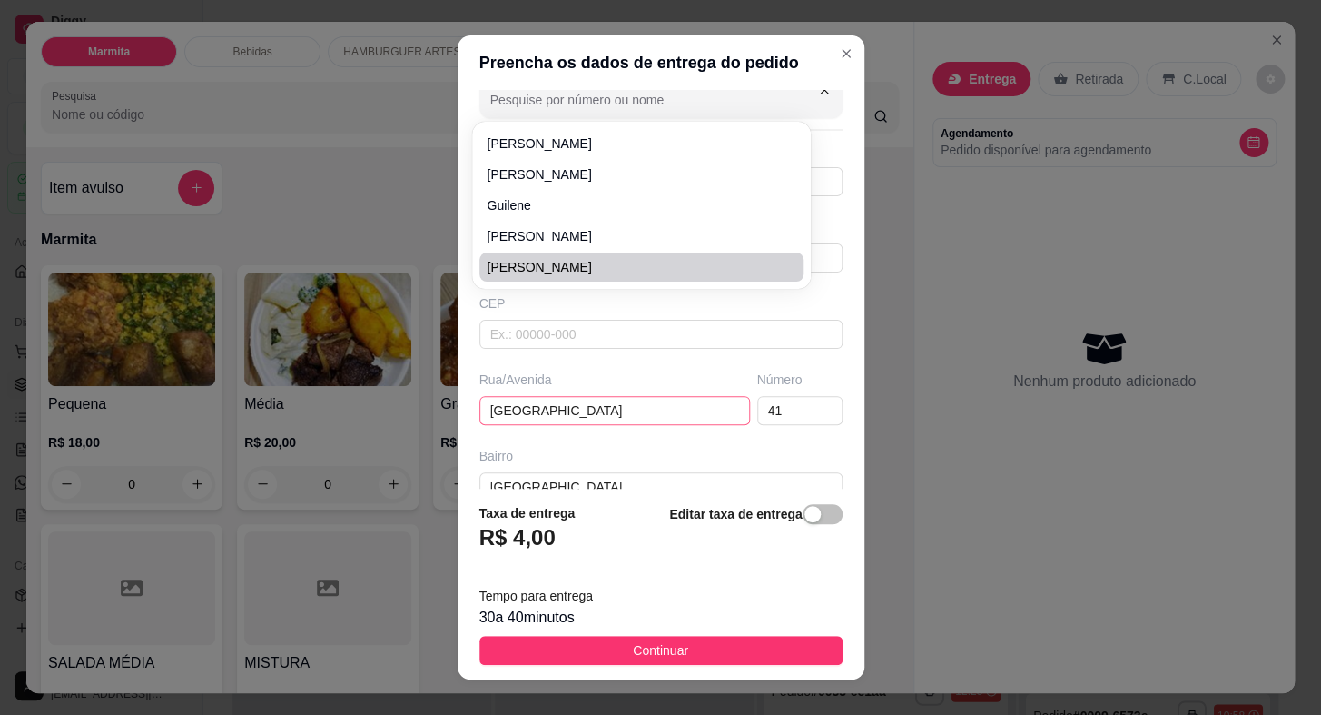
click at [581, 411] on input "[GEOGRAPHIC_DATA]" at bounding box center [615, 410] width 271 height 29
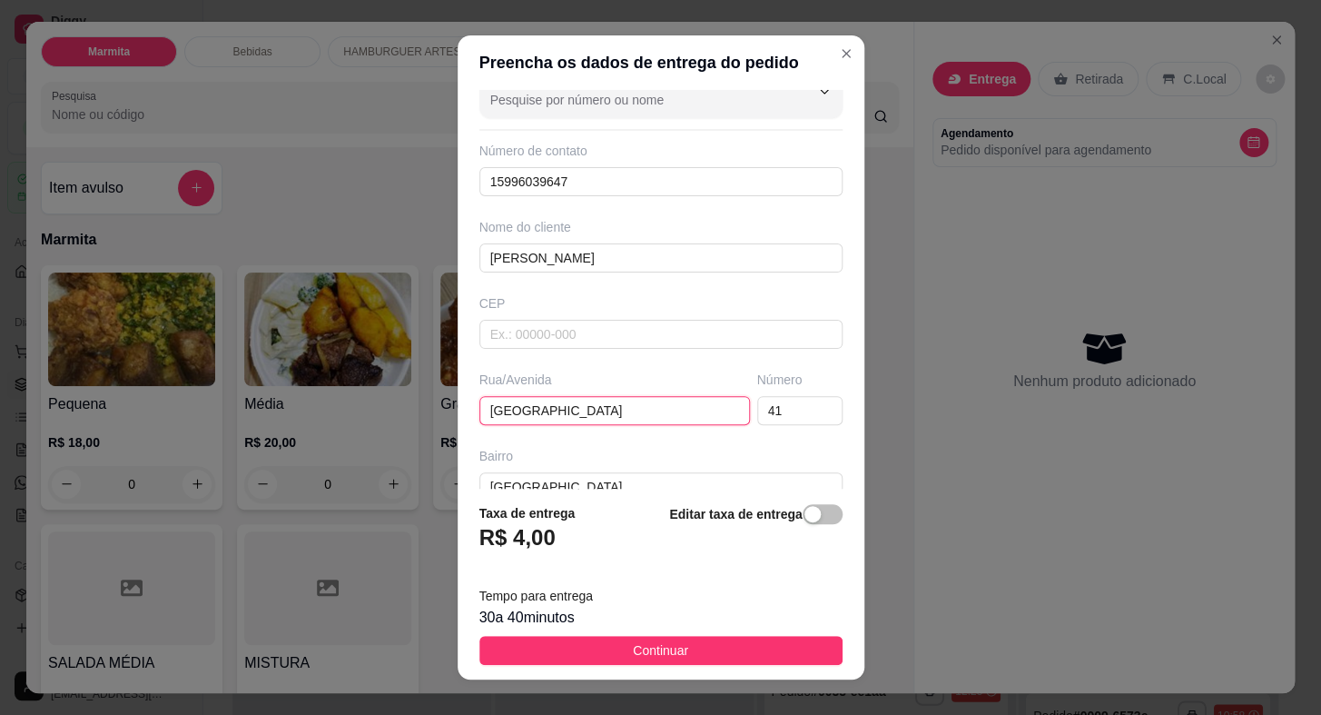
click at [581, 411] on input "[GEOGRAPHIC_DATA]" at bounding box center [615, 410] width 271 height 29
type input "R"
type input "4"
click at [767, 403] on input "text" at bounding box center [799, 410] width 85 height 29
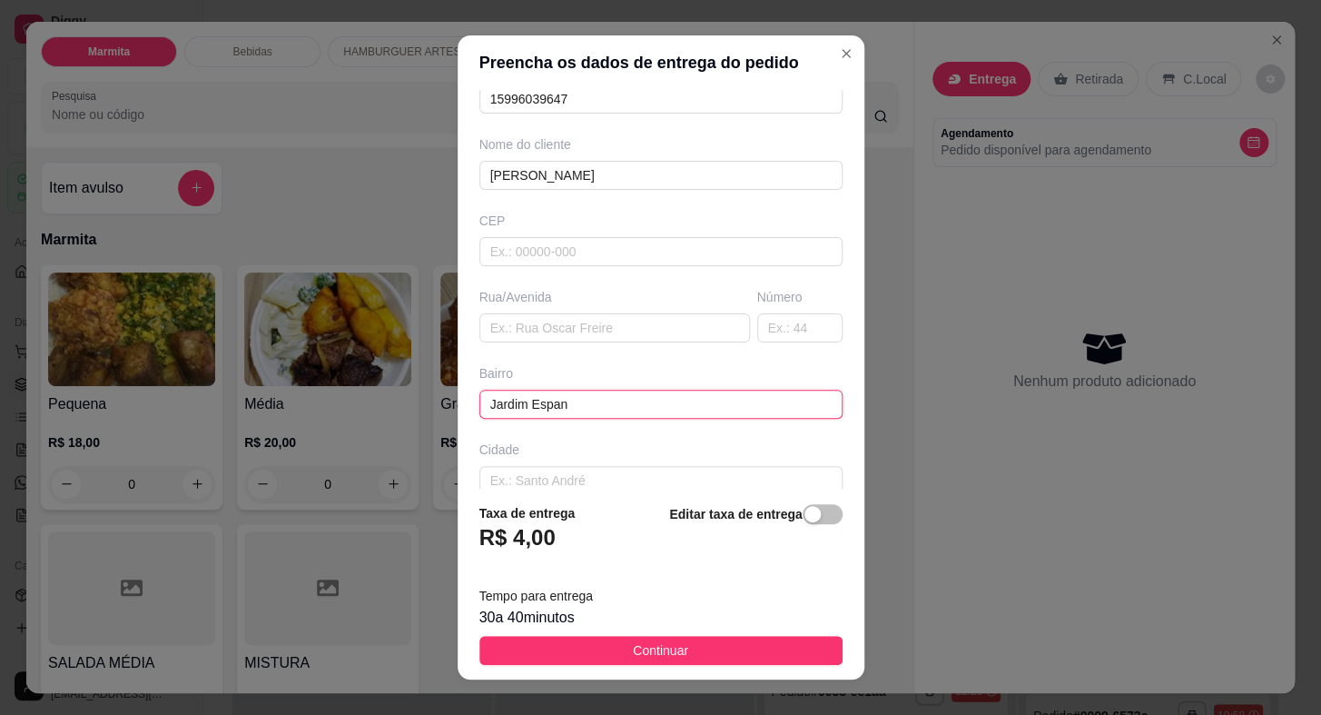
click at [620, 402] on input "Jardim Espan" at bounding box center [661, 404] width 363 height 29
type input "J"
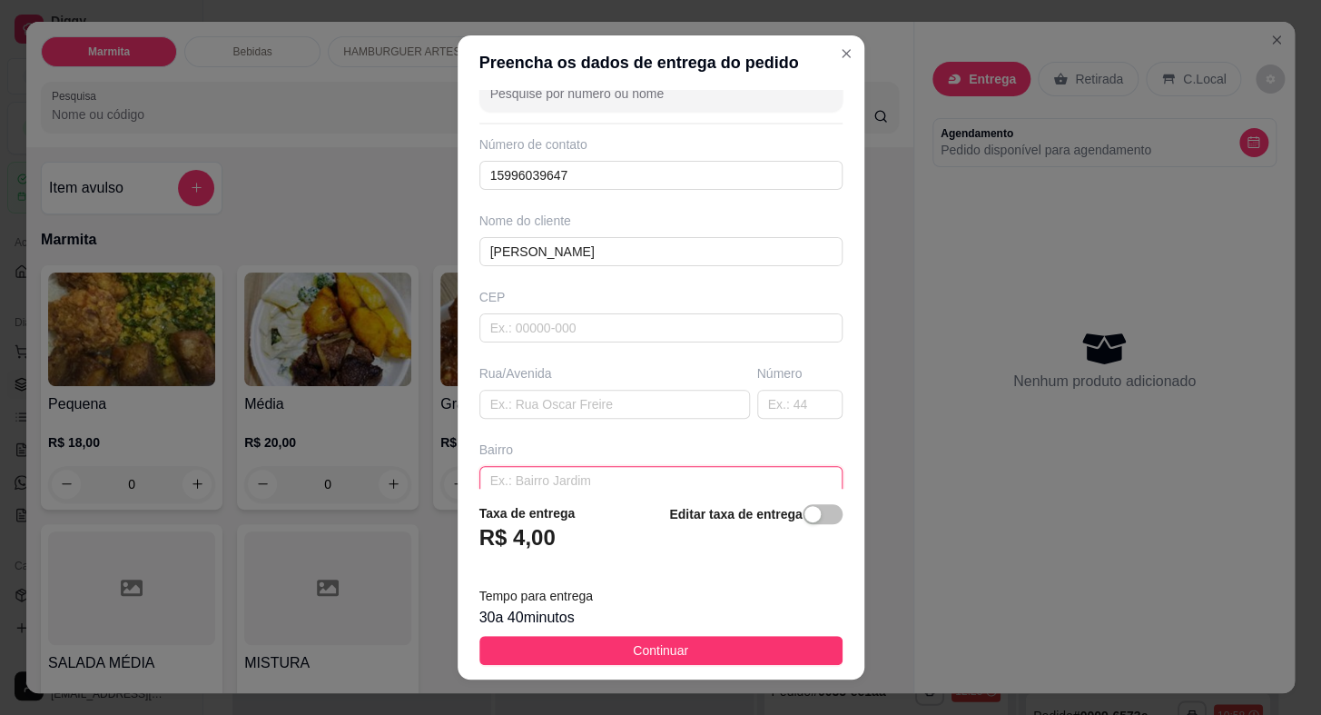
scroll to position [36, 0]
click at [599, 248] on input "[PERSON_NAME]" at bounding box center [661, 251] width 363 height 29
type input "D"
click at [590, 162] on input "15996-0396" at bounding box center [661, 175] width 363 height 29
type input "1"
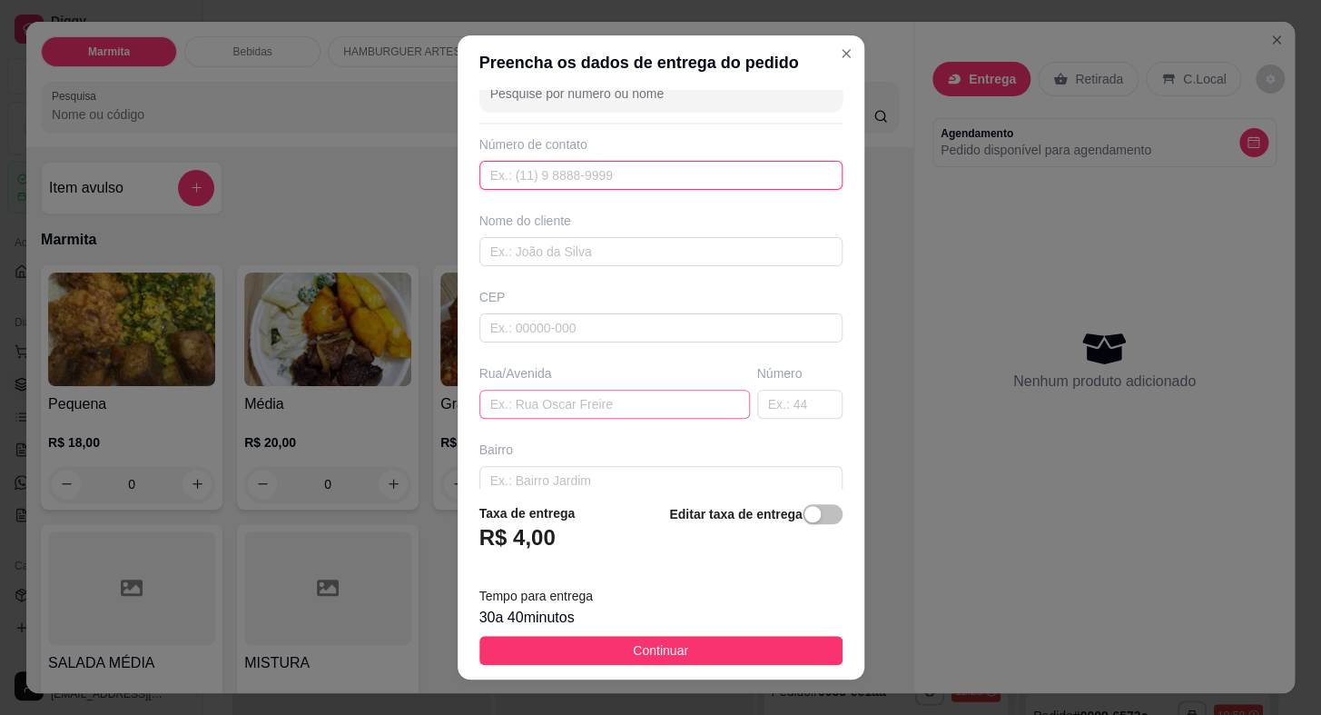
scroll to position [0, 0]
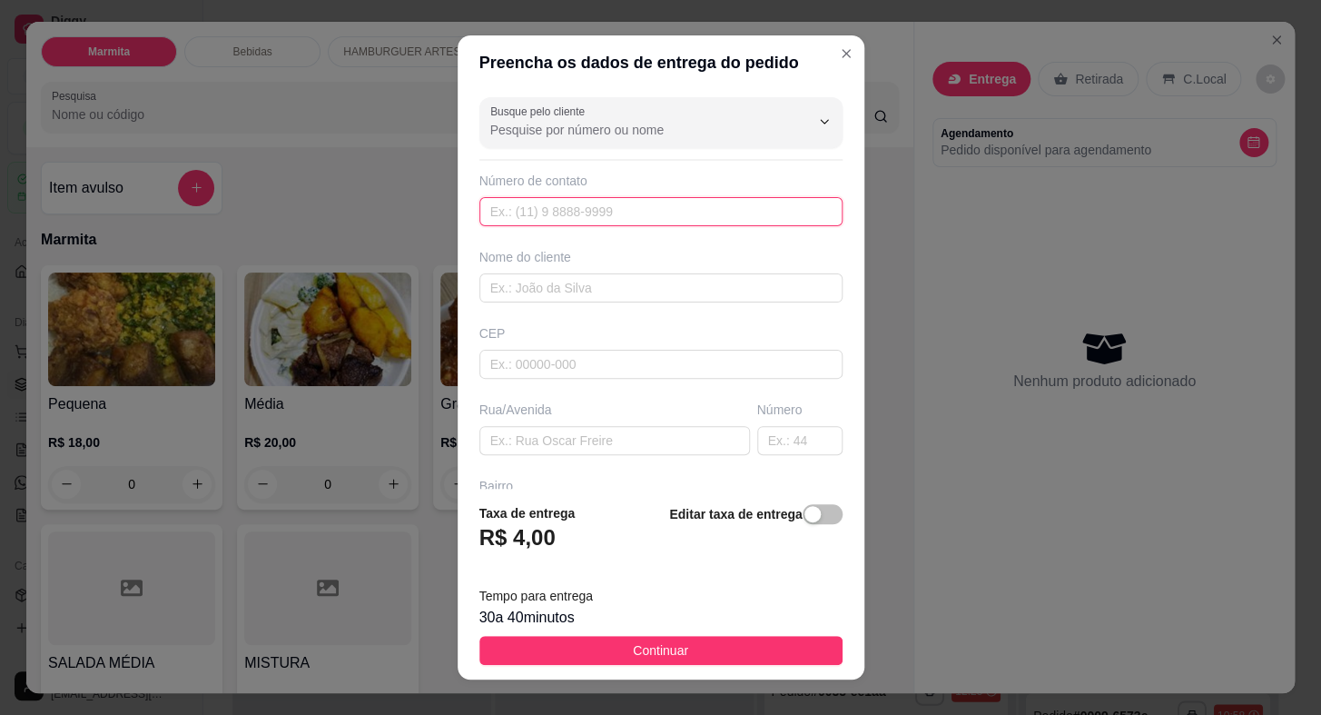
paste input "(15) 99679-5565"
type input "(15) 99679-5565"
click at [574, 291] on input "text" at bounding box center [661, 287] width 363 height 29
type input "Luzia"
click at [588, 455] on div "Busque pelo cliente Número de contato (15) 99679-5565 Nome do cliente Luzia CEP…" at bounding box center [661, 289] width 407 height 398
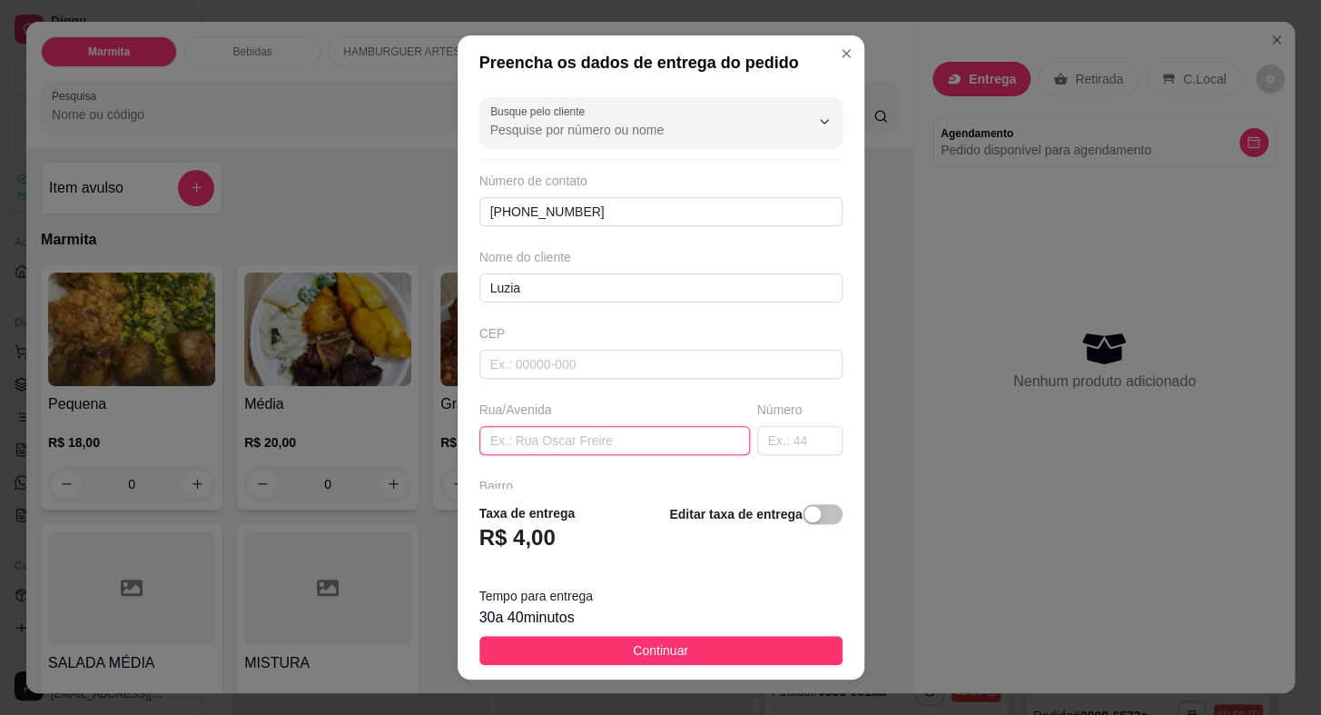
click at [589, 440] on input "text" at bounding box center [615, 440] width 271 height 29
paste input "coronel Amantino"
type input "coronel Amantino"
click at [786, 437] on input "text" at bounding box center [799, 440] width 85 height 29
type input "728"
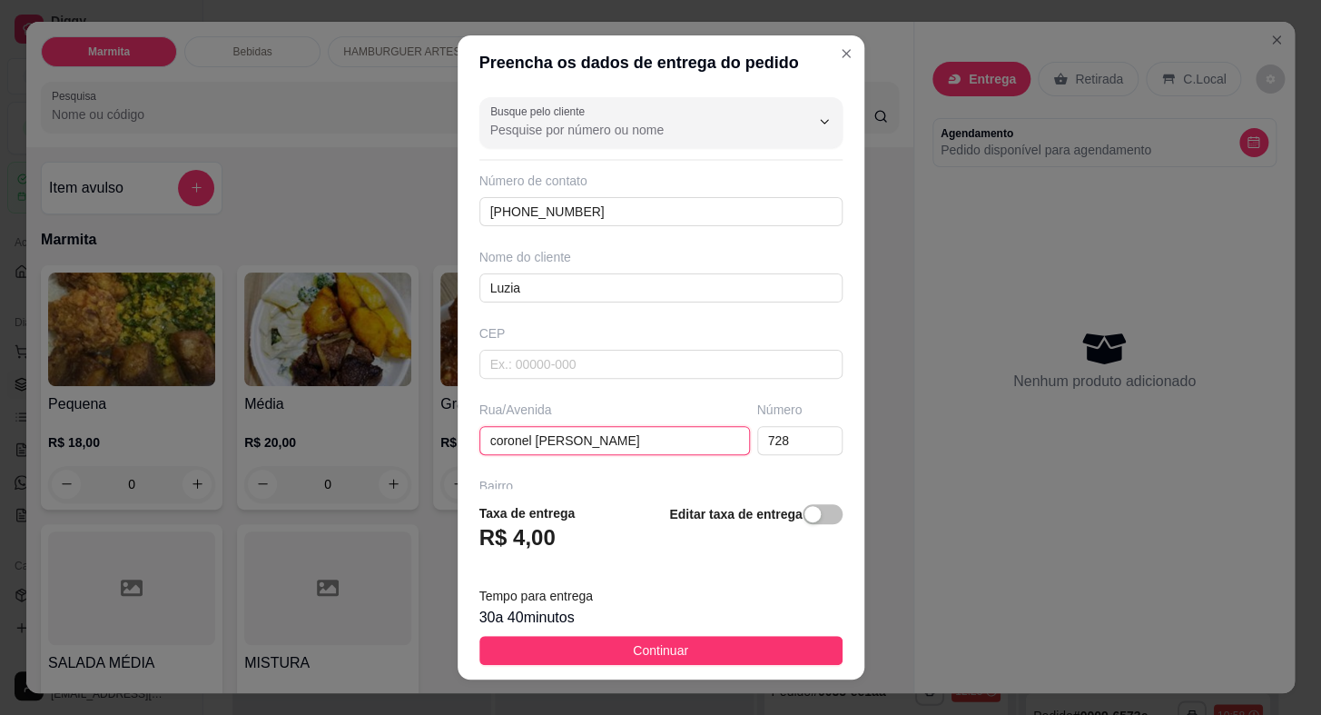
click at [491, 446] on input "coronel Amantino" at bounding box center [615, 440] width 271 height 29
click at [596, 444] on input "Coronel Amantino" at bounding box center [615, 440] width 271 height 29
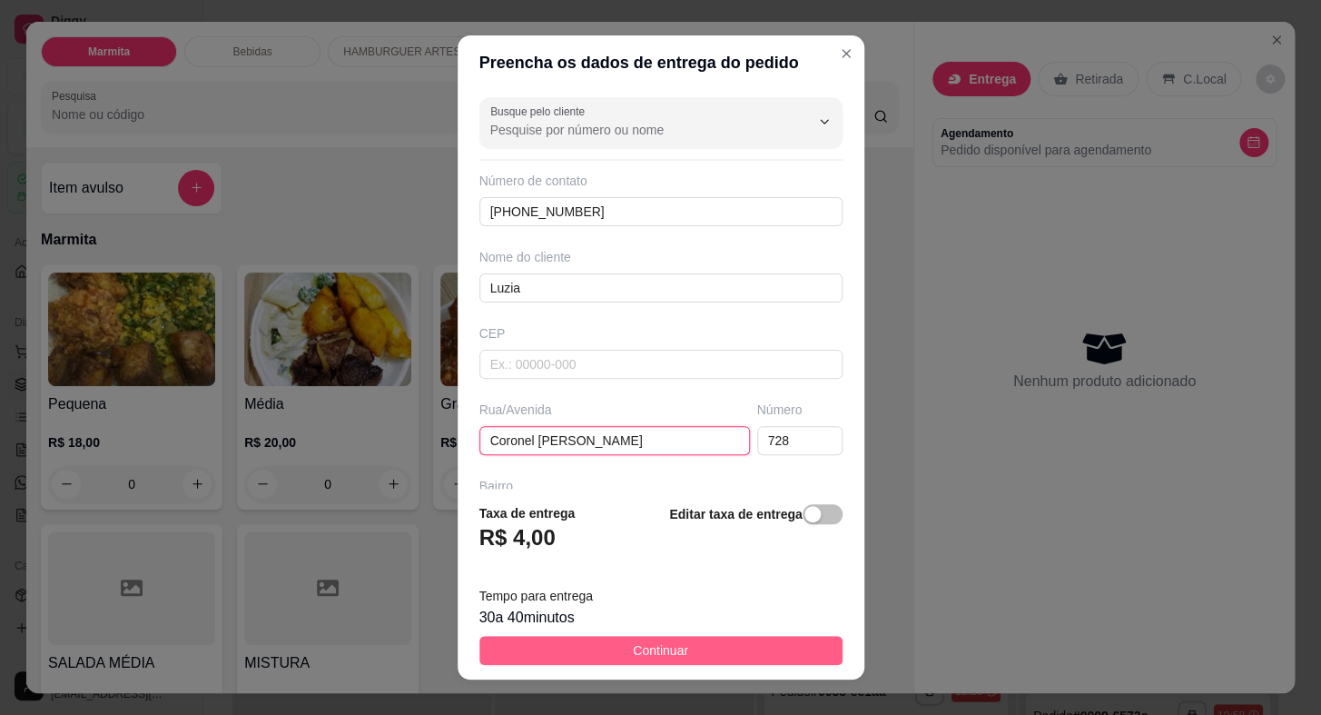
type input "Coronel Amantino"
click at [616, 652] on button "Continuar" at bounding box center [661, 650] width 363 height 29
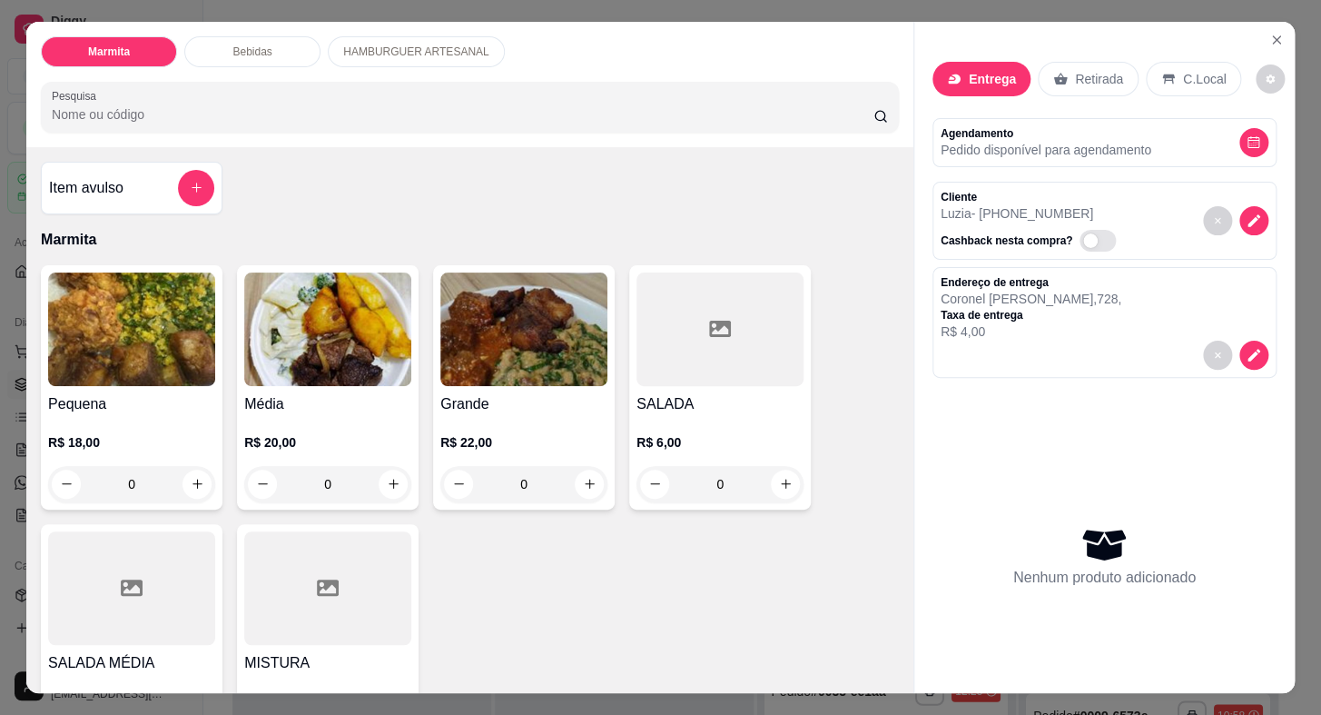
click at [322, 341] on img at bounding box center [327, 329] width 167 height 114
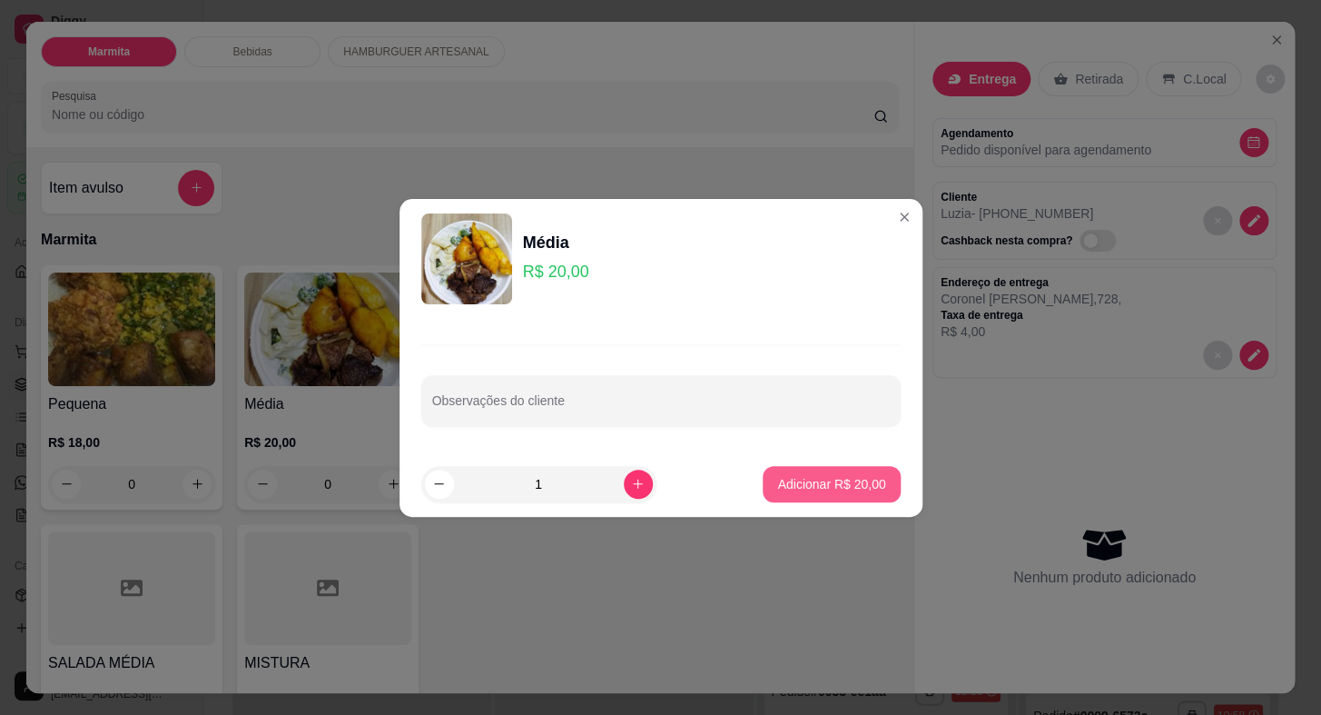
click at [798, 499] on button "Adicionar R$ 20,00" at bounding box center [831, 484] width 137 height 36
type input "1"
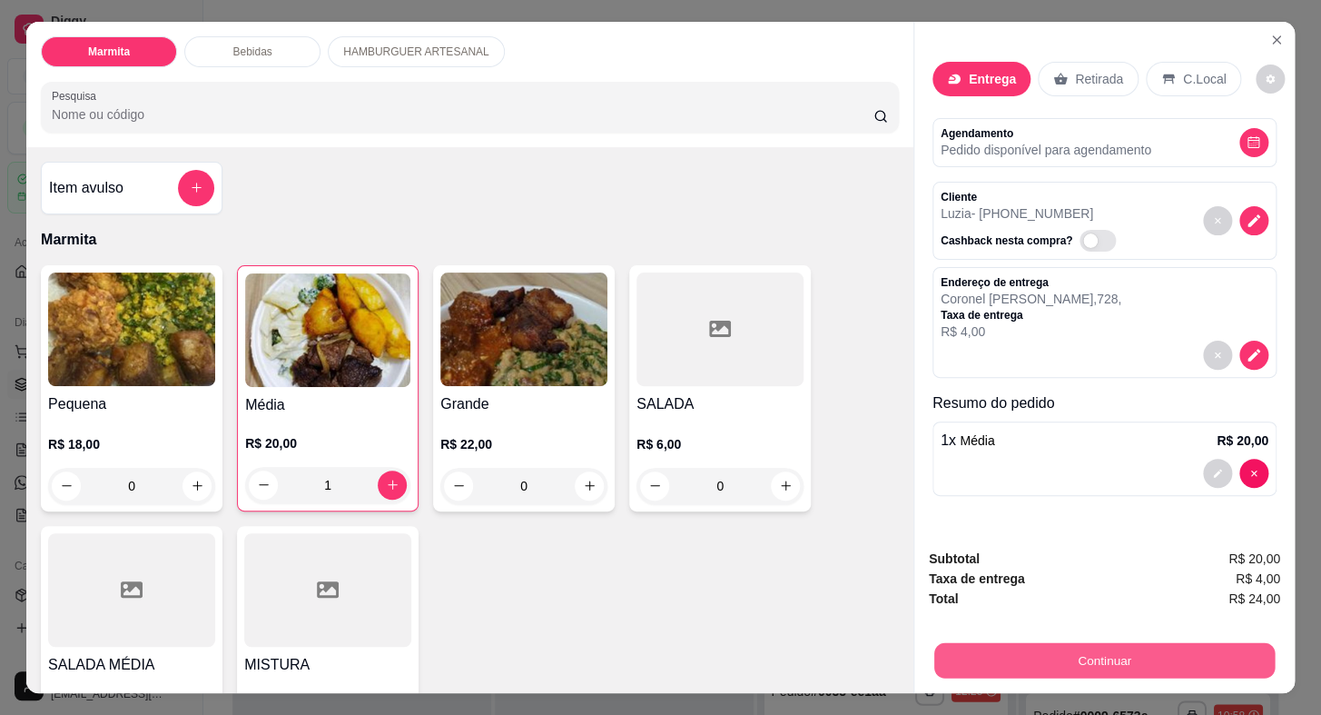
click at [972, 643] on button "Continuar" at bounding box center [1105, 660] width 341 height 35
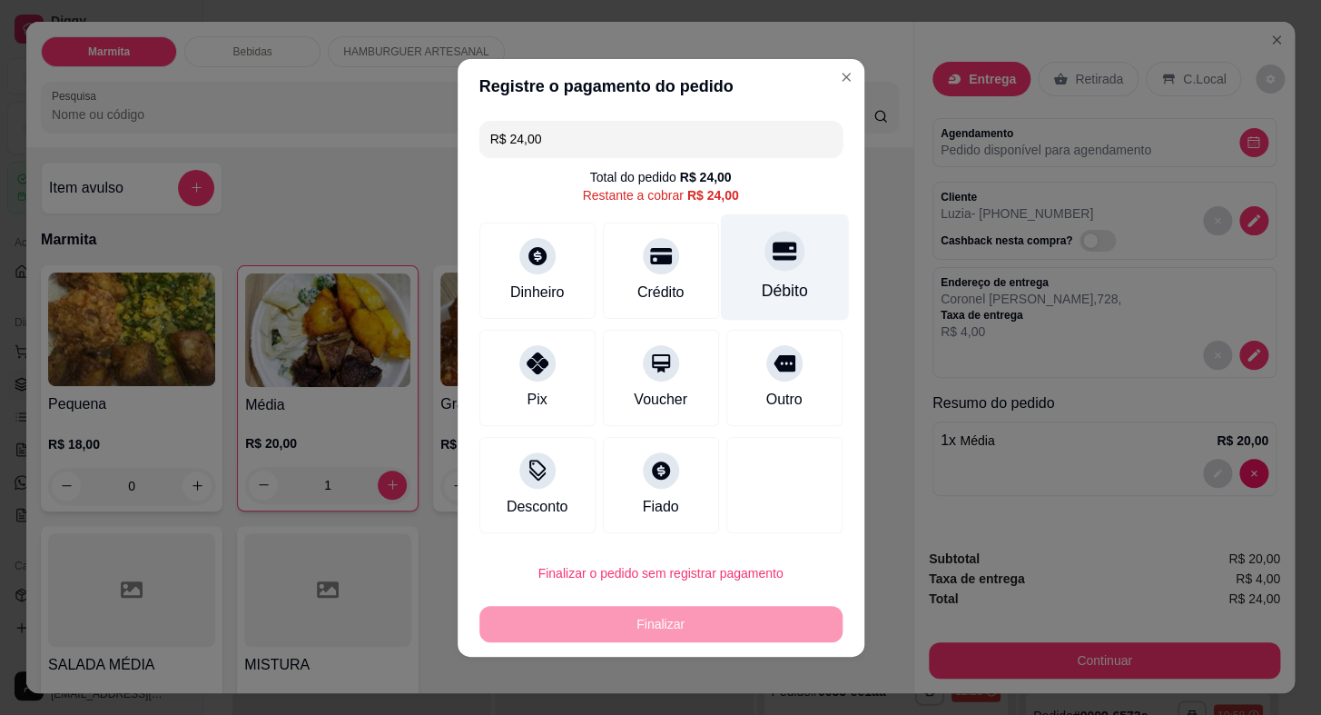
click at [743, 270] on div "Débito" at bounding box center [784, 266] width 128 height 106
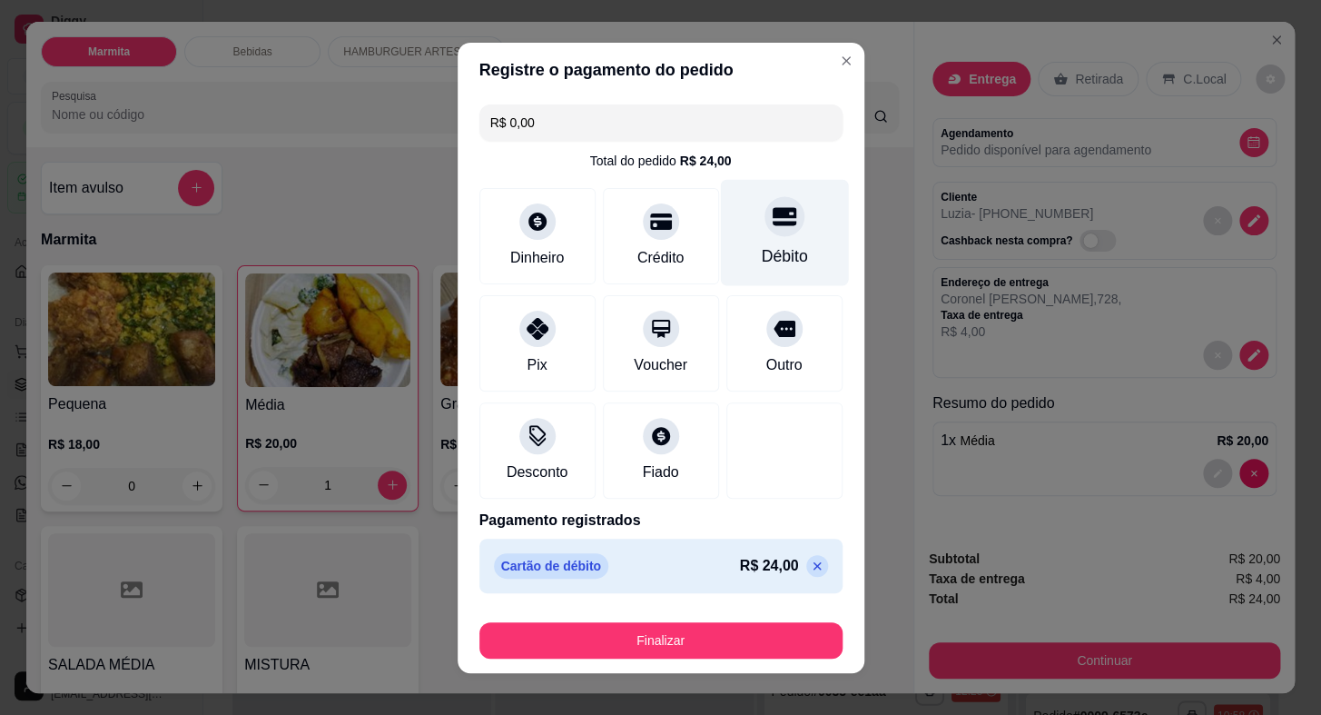
type input "R$ 0,00"
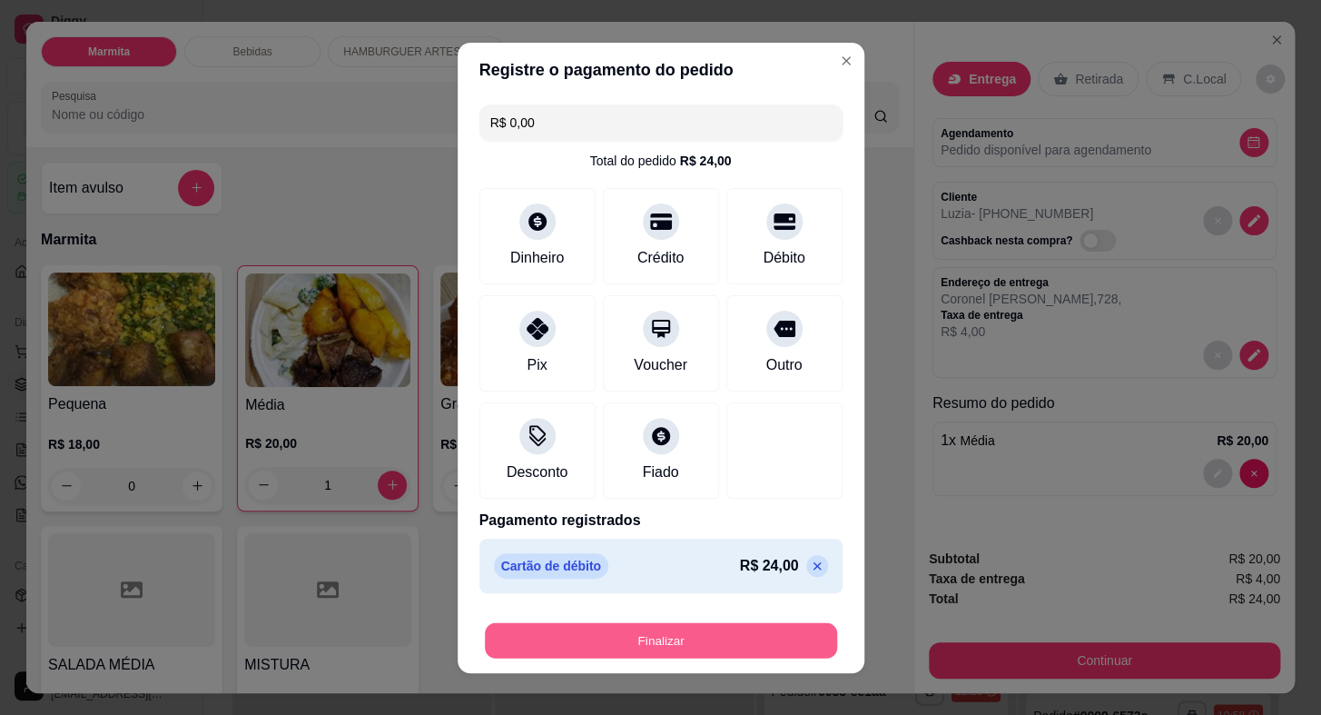
click at [729, 632] on button "Finalizar" at bounding box center [661, 639] width 352 height 35
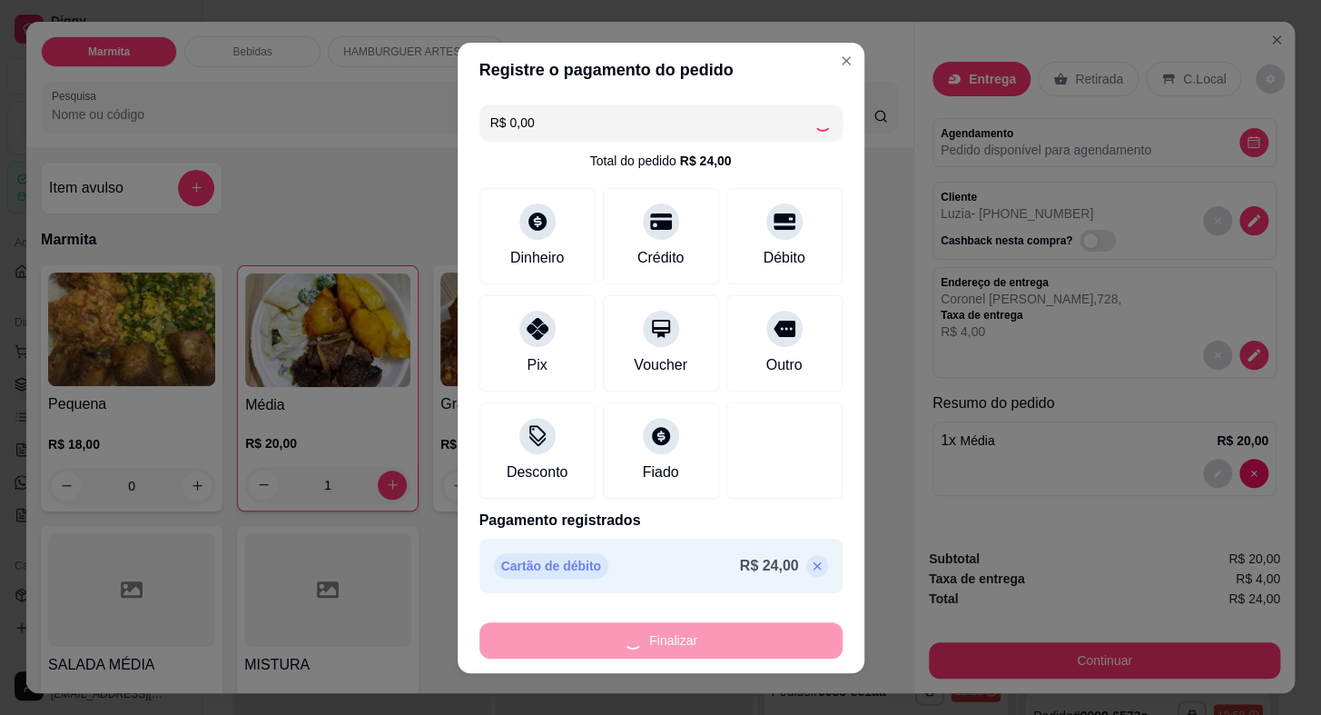
type input "0"
type input "-R$ 24,00"
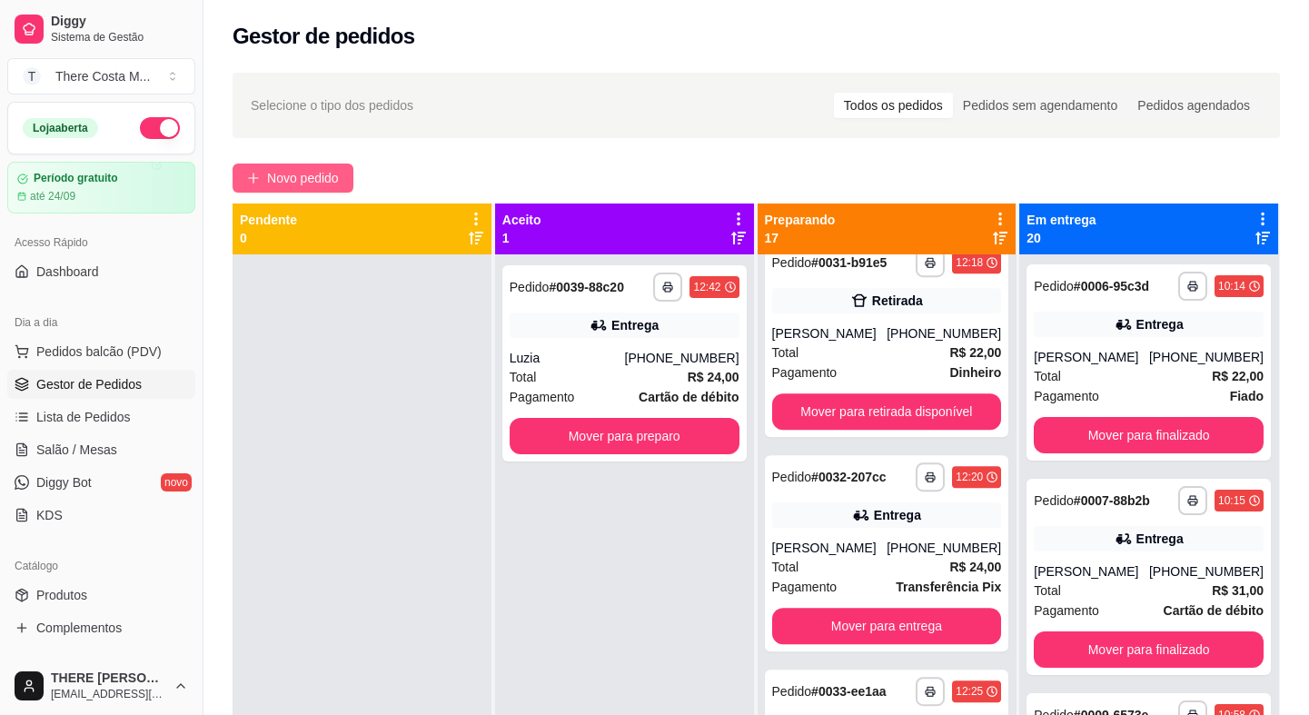
click at [315, 168] on span "Novo pedido" at bounding box center [303, 178] width 72 height 20
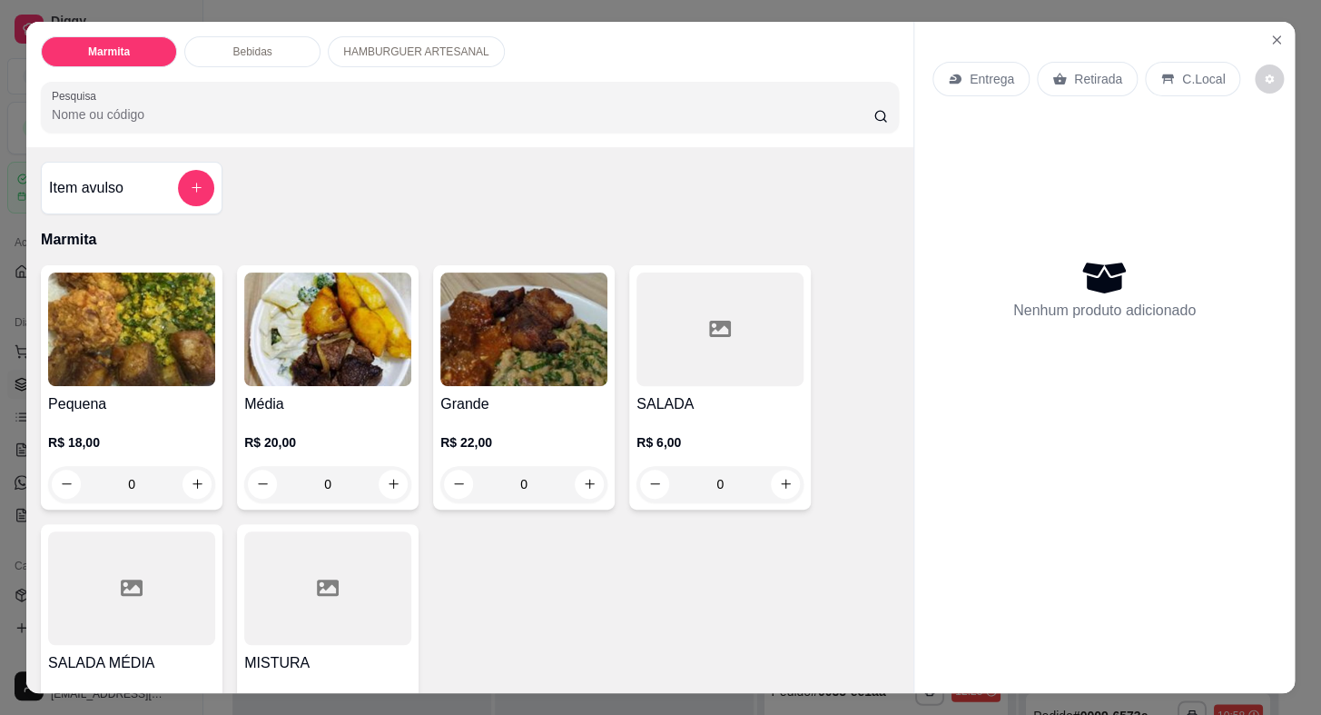
click at [1014, 70] on div "Entrega" at bounding box center [981, 79] width 97 height 35
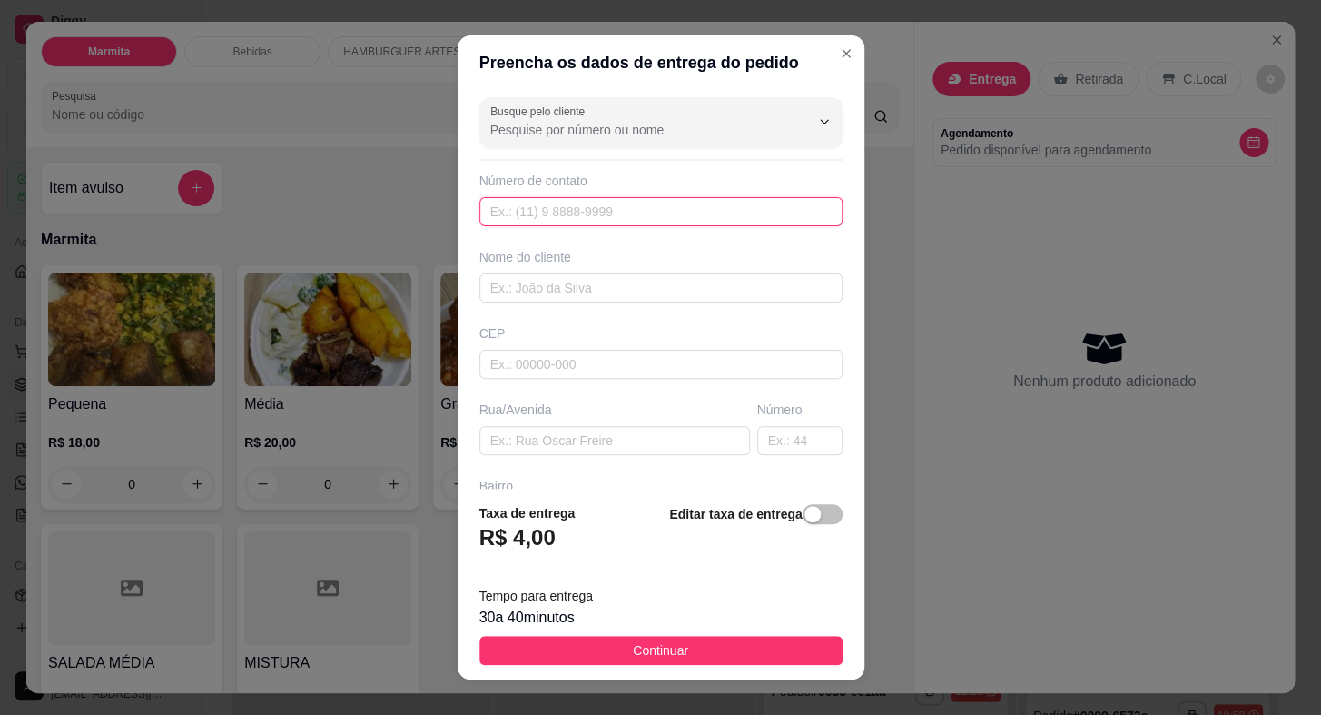
click at [636, 217] on input "text" at bounding box center [661, 211] width 363 height 29
paste input "(15) 99728-4937"
type input "(15) 99728-4937"
click at [621, 292] on input "text" at bounding box center [661, 287] width 363 height 29
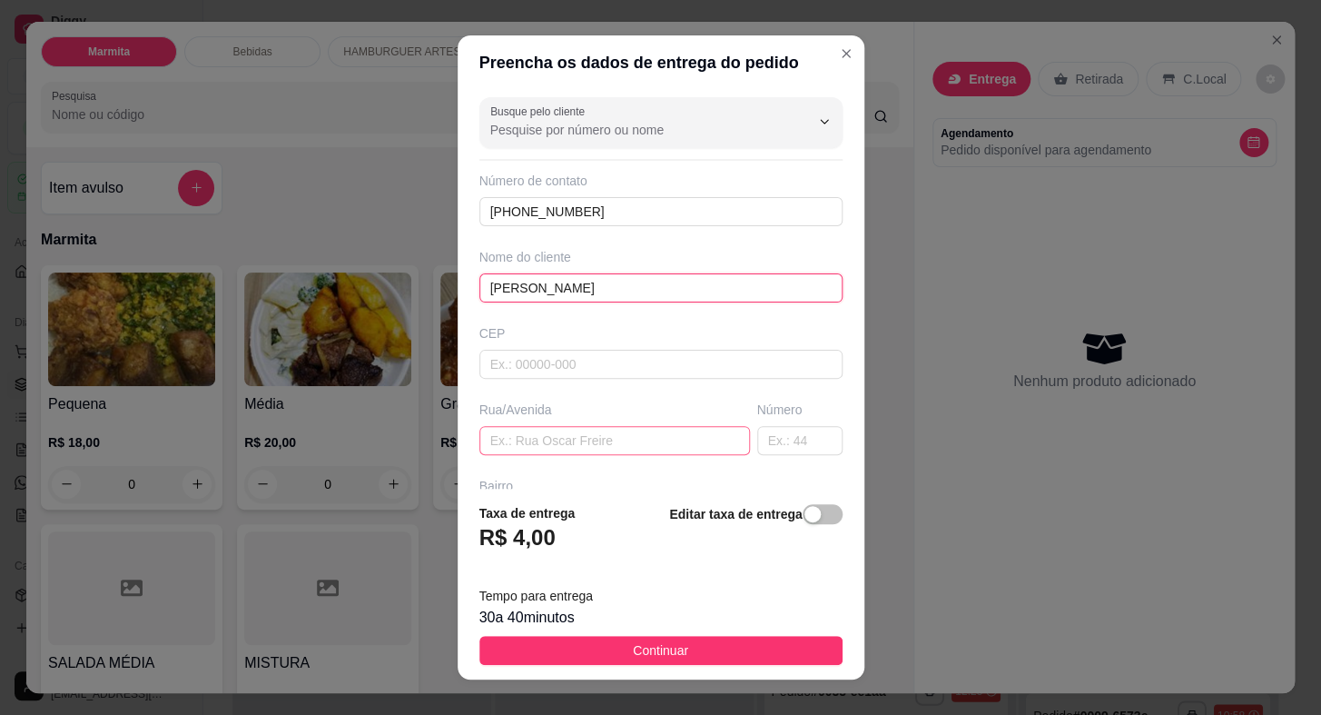
type input "Lucas"
click at [683, 446] on input "text" at bounding box center [615, 440] width 271 height 29
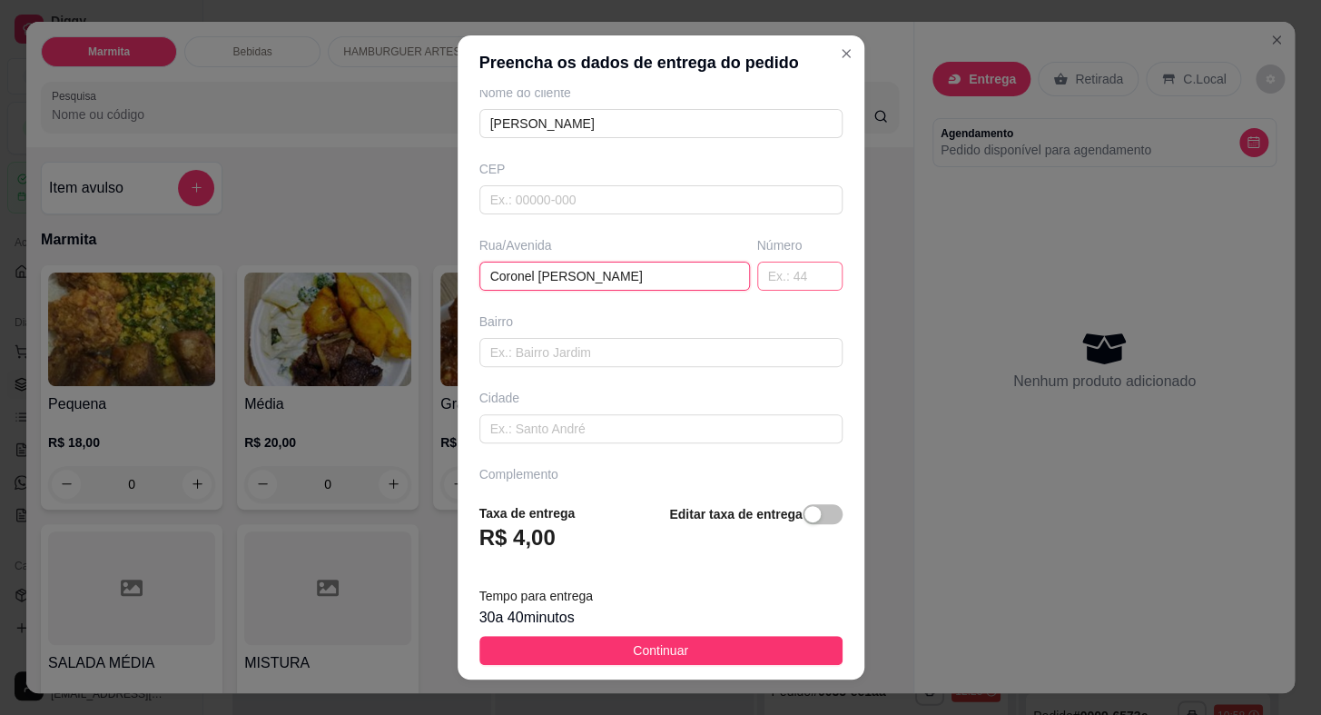
type input "Coronel [PERSON_NAME]"
click at [785, 262] on input "text" at bounding box center [799, 276] width 85 height 29
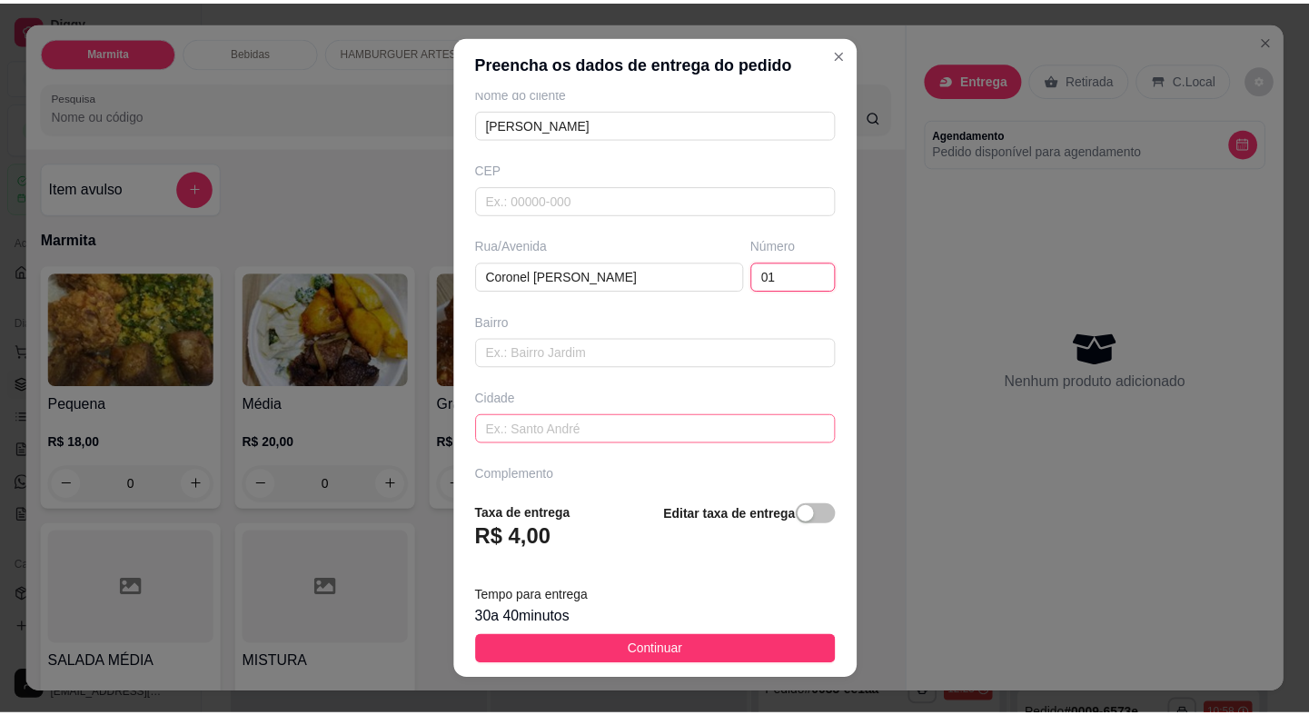
scroll to position [212, 0]
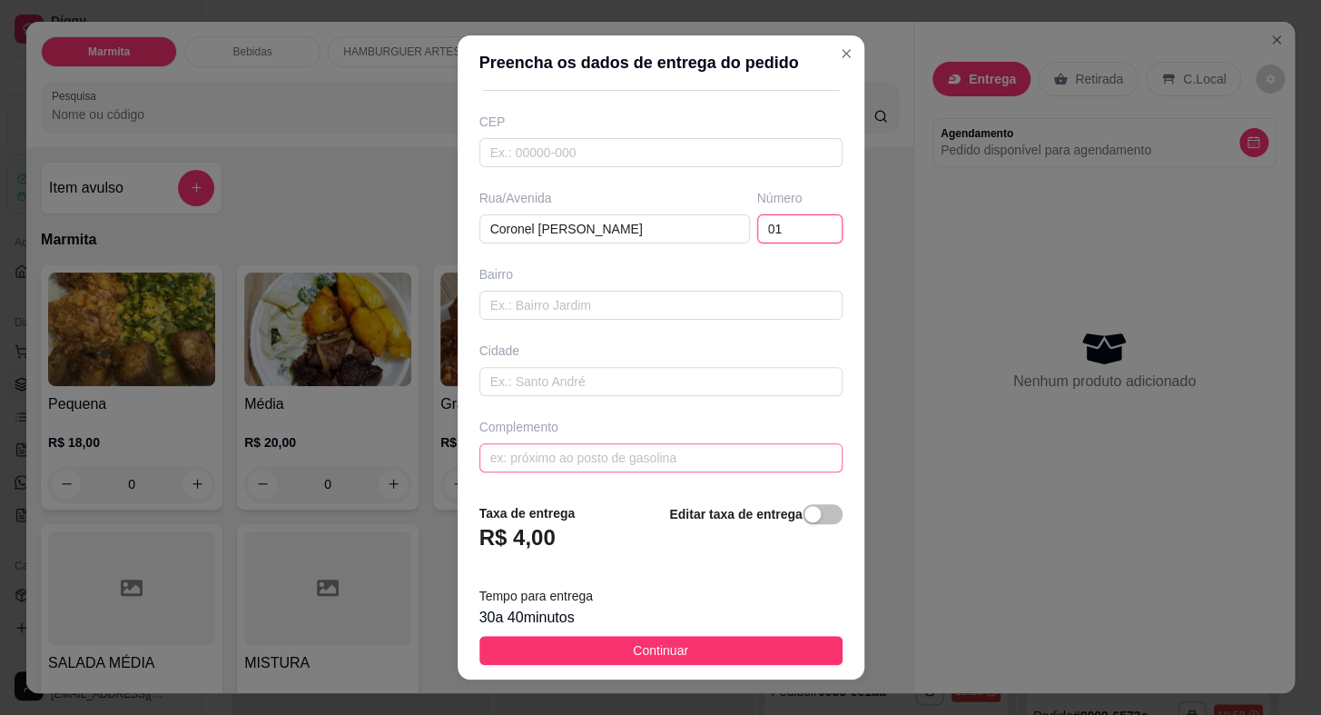
type input "01"
click at [540, 446] on input "text" at bounding box center [661, 457] width 363 height 29
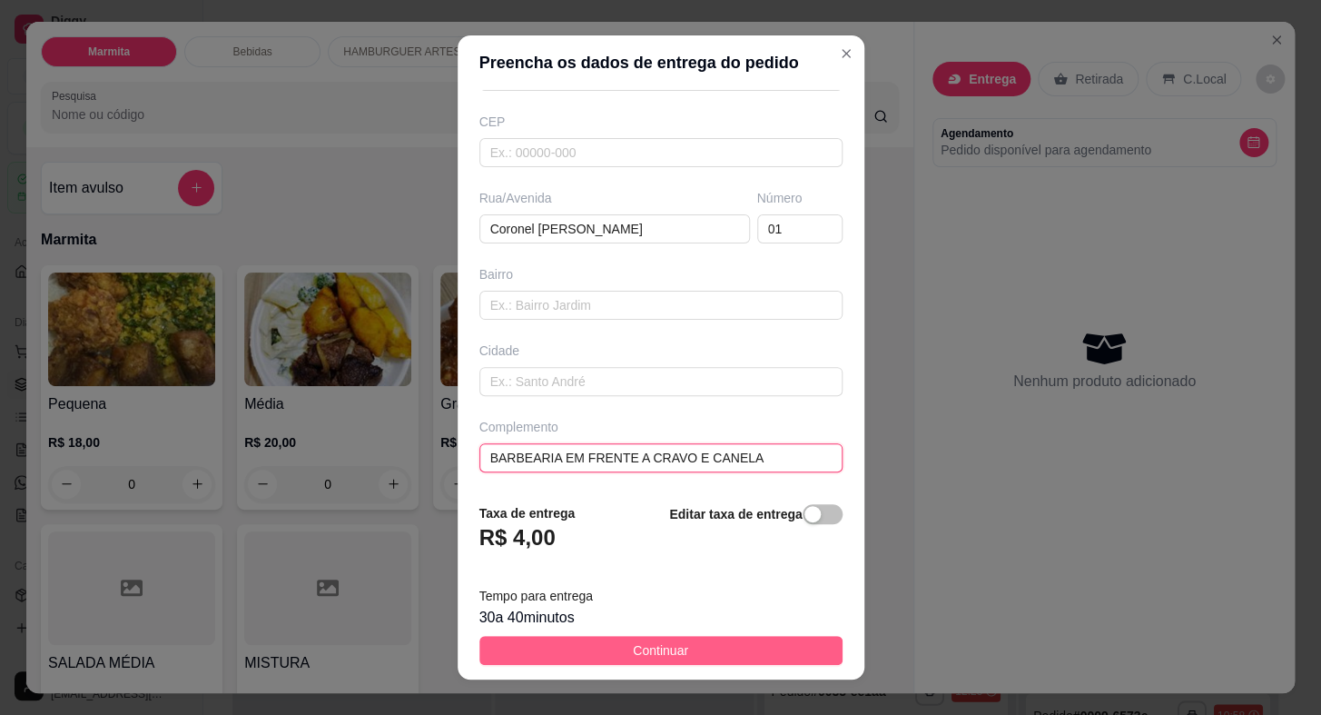
type input "BARBEARIA EM FRENTE A CRAVO E CANELA"
click at [651, 646] on span "Continuar" at bounding box center [660, 650] width 55 height 20
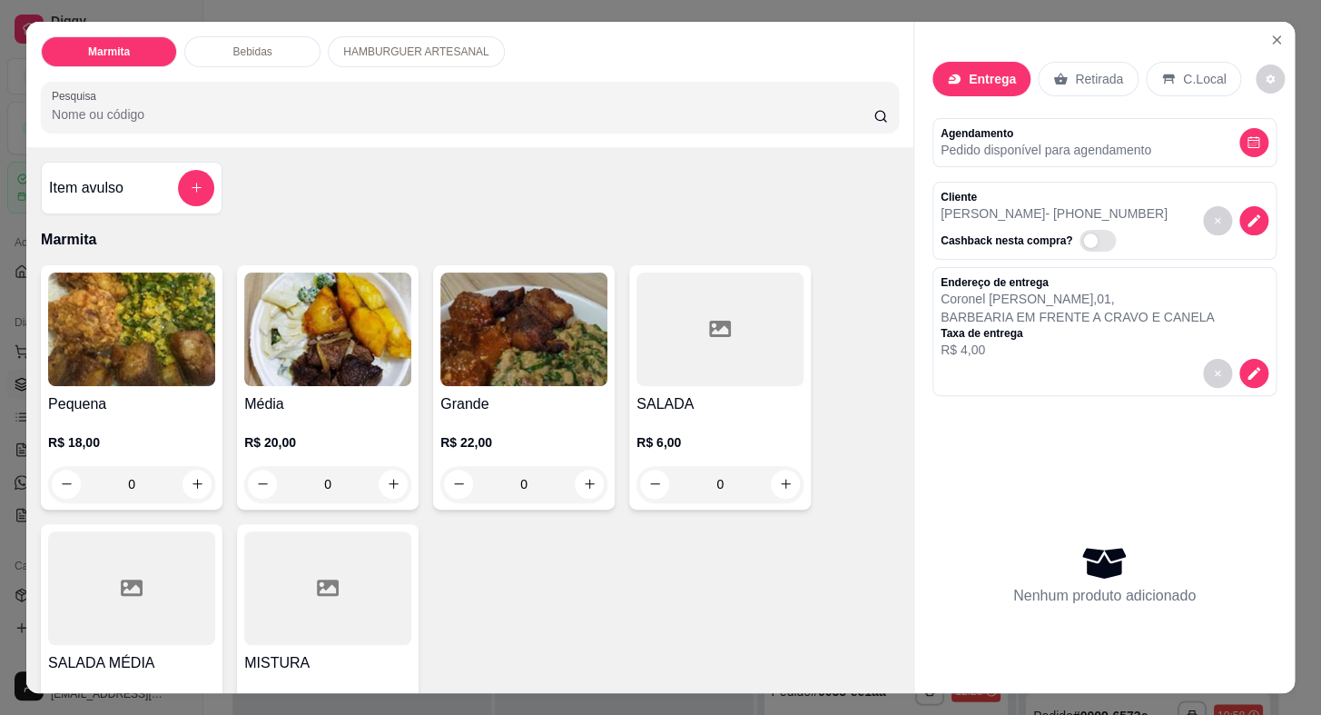
click at [295, 352] on img at bounding box center [327, 329] width 167 height 114
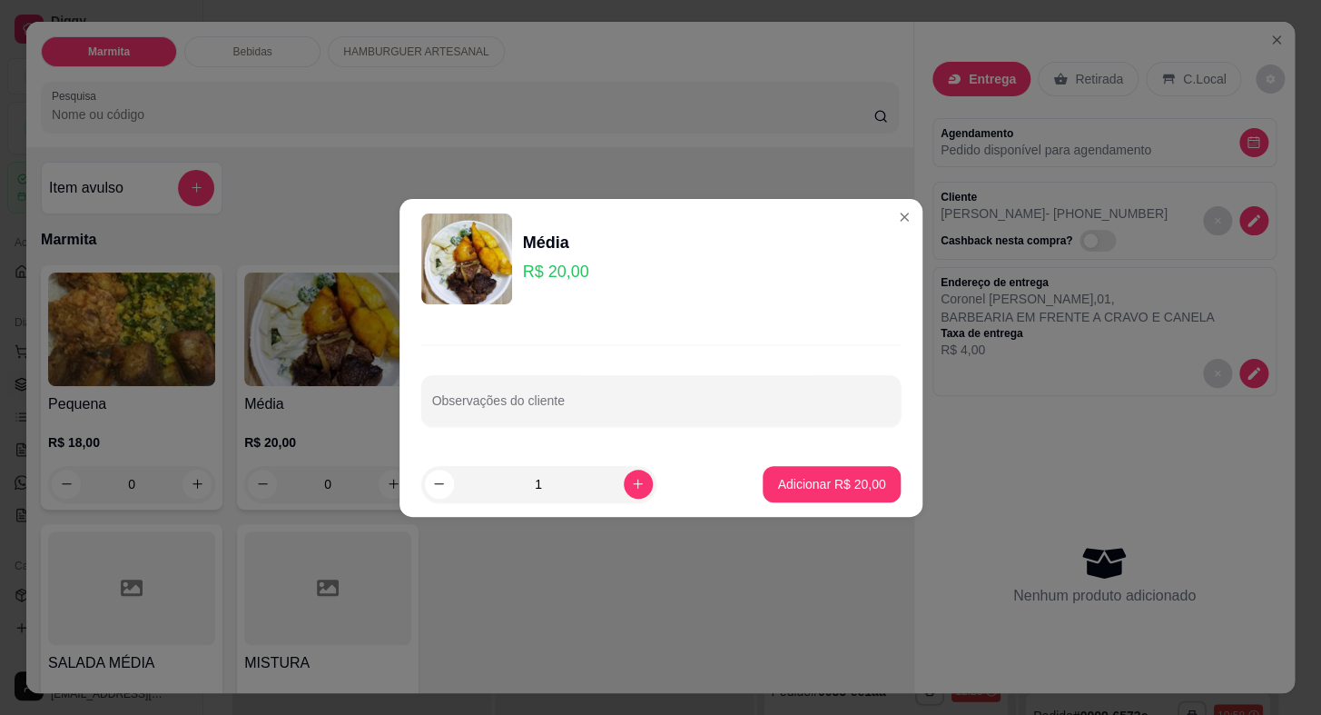
click at [764, 505] on footer "1 Adicionar R$ 20,00" at bounding box center [661, 483] width 523 height 65
click at [779, 482] on p "Adicionar R$ 20,00" at bounding box center [831, 484] width 108 height 18
type input "1"
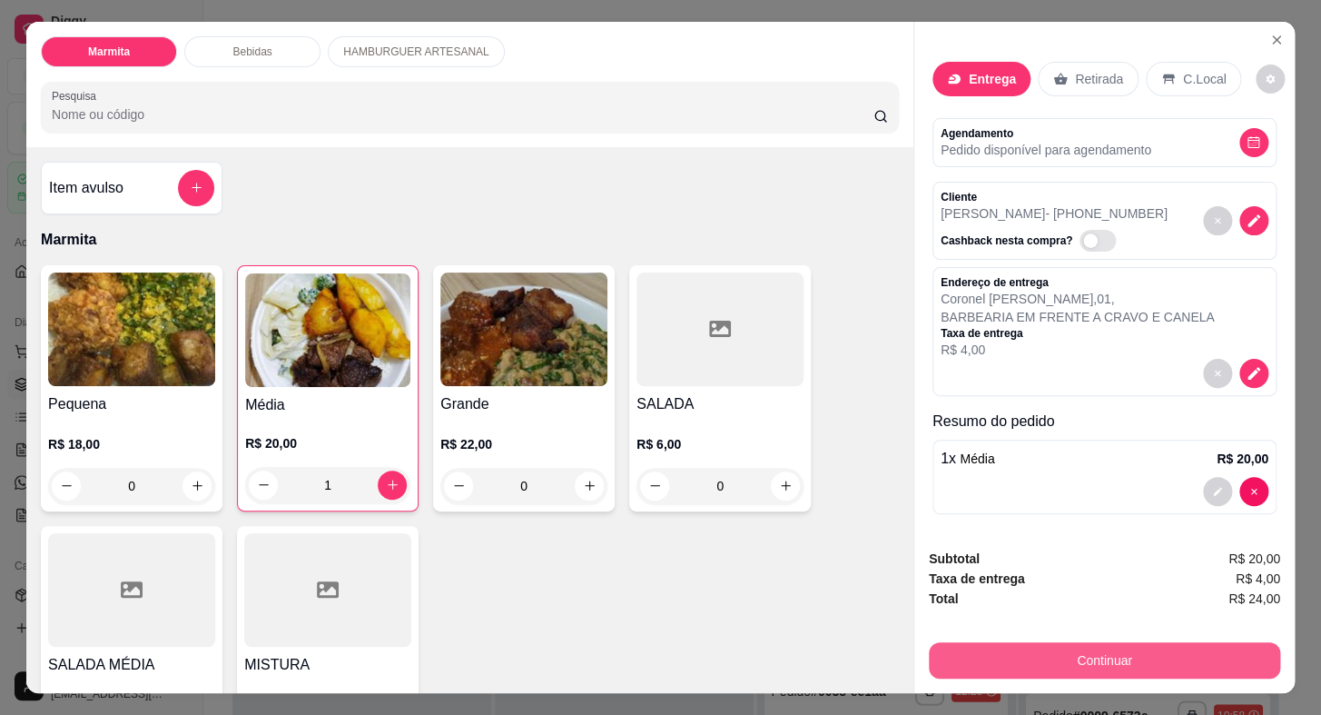
click at [1145, 653] on button "Continuar" at bounding box center [1104, 660] width 351 height 36
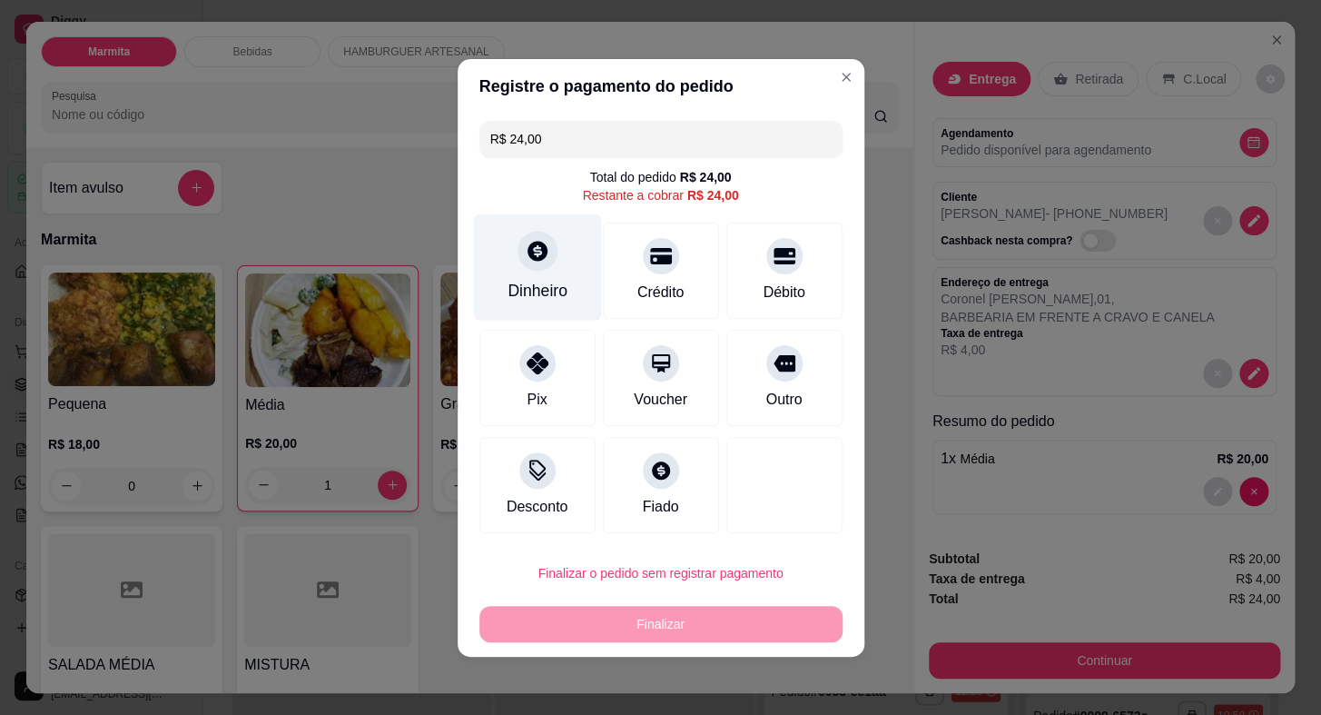
click at [556, 262] on div "Dinheiro" at bounding box center [537, 266] width 128 height 106
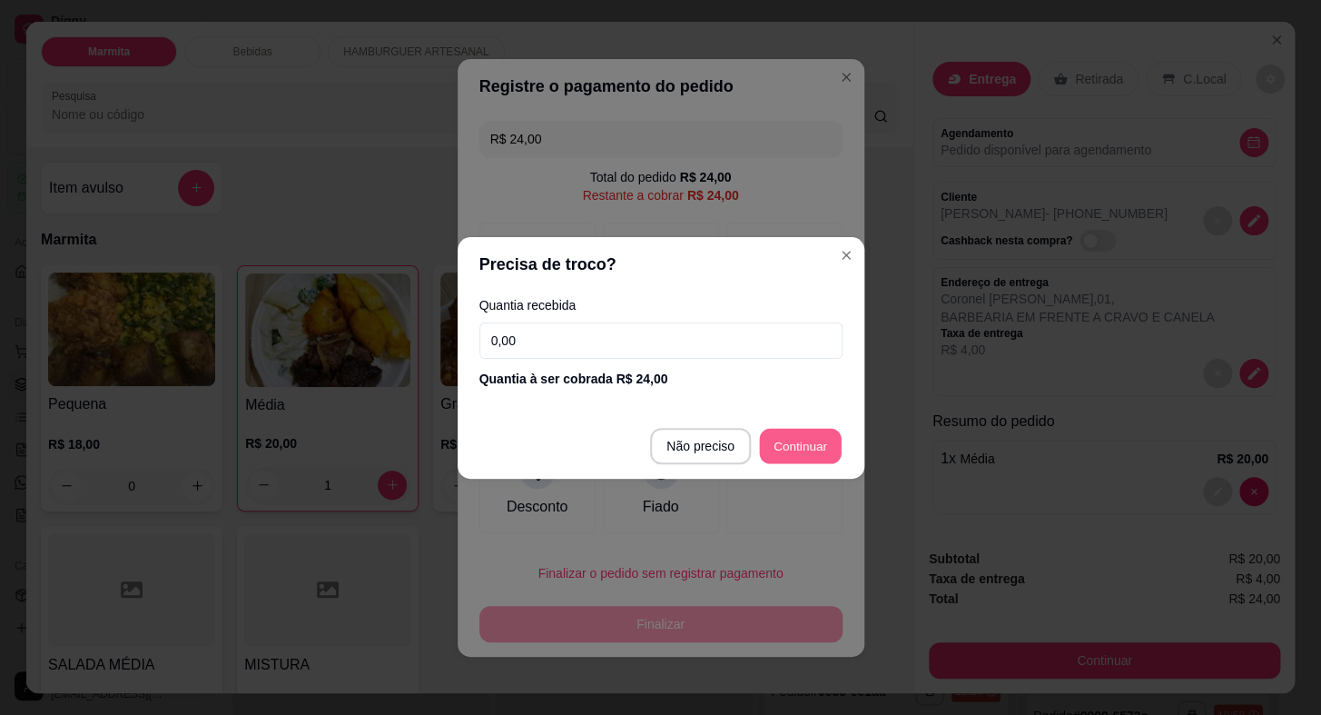
type input "R$ 0,00"
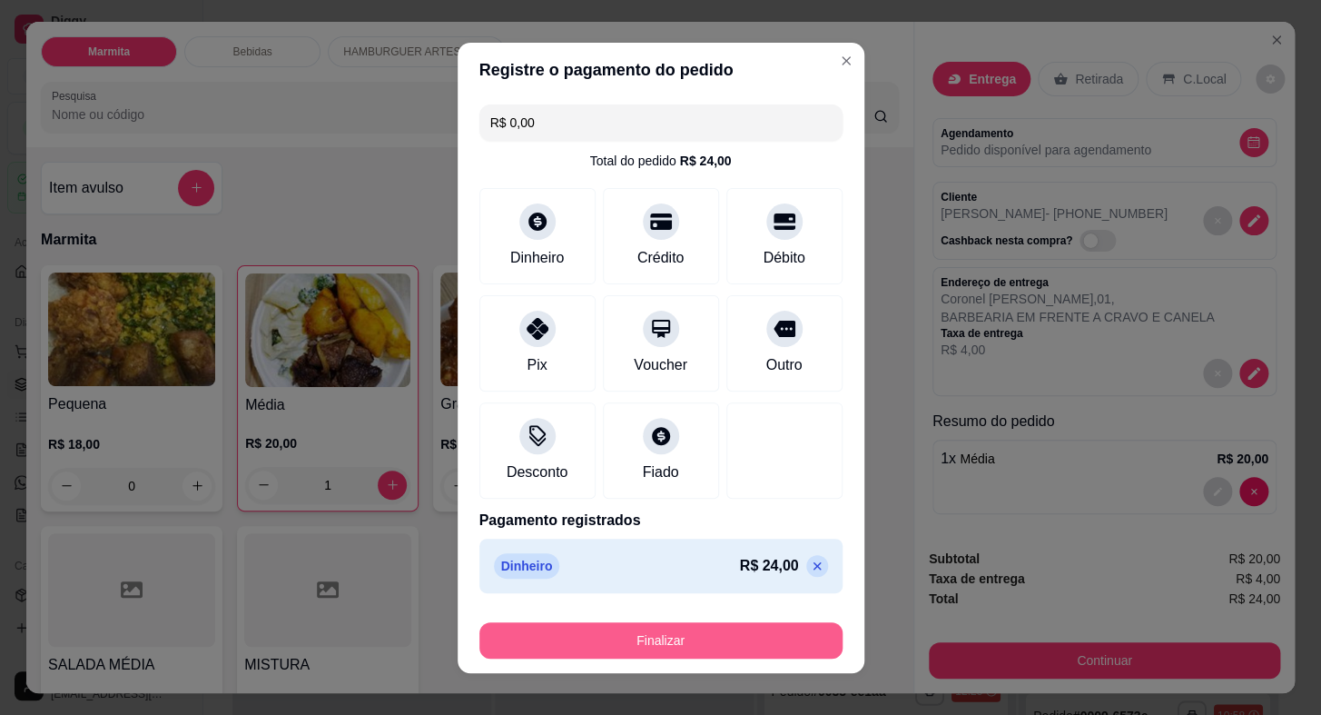
click at [658, 637] on button "Finalizar" at bounding box center [661, 640] width 363 height 36
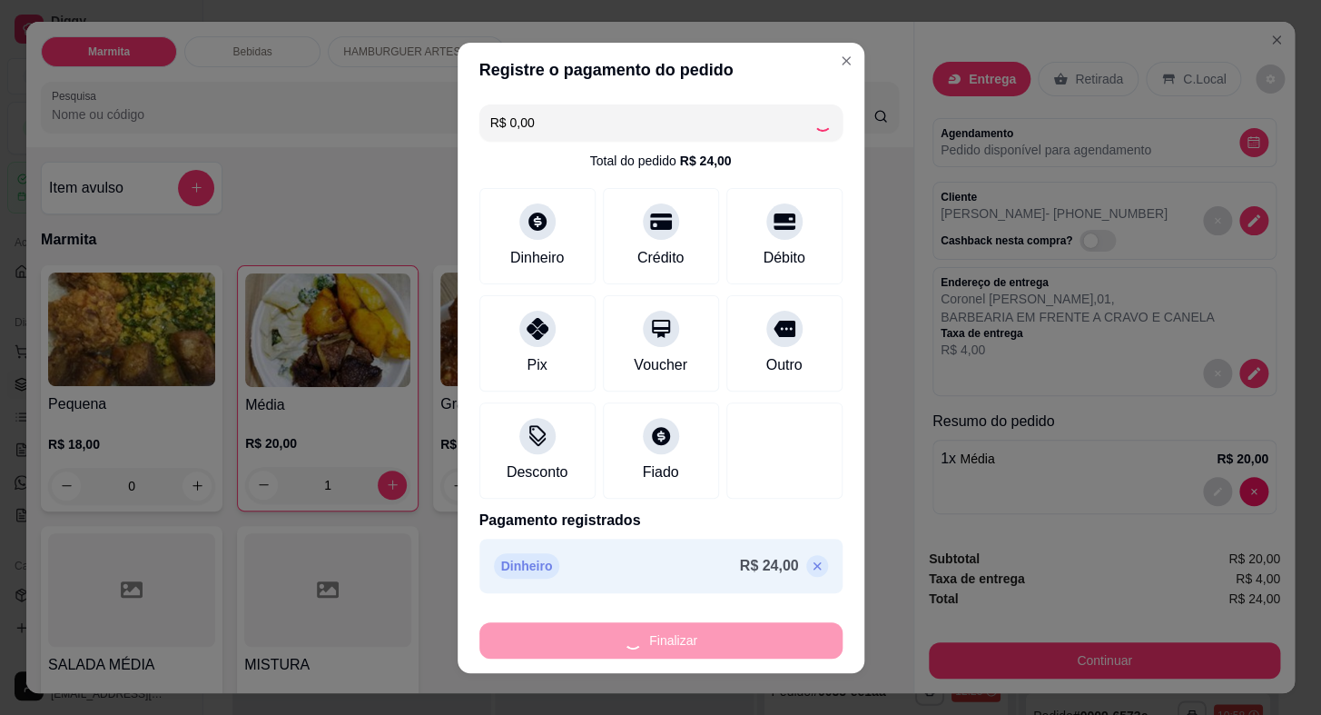
type input "0"
type input "-R$ 24,00"
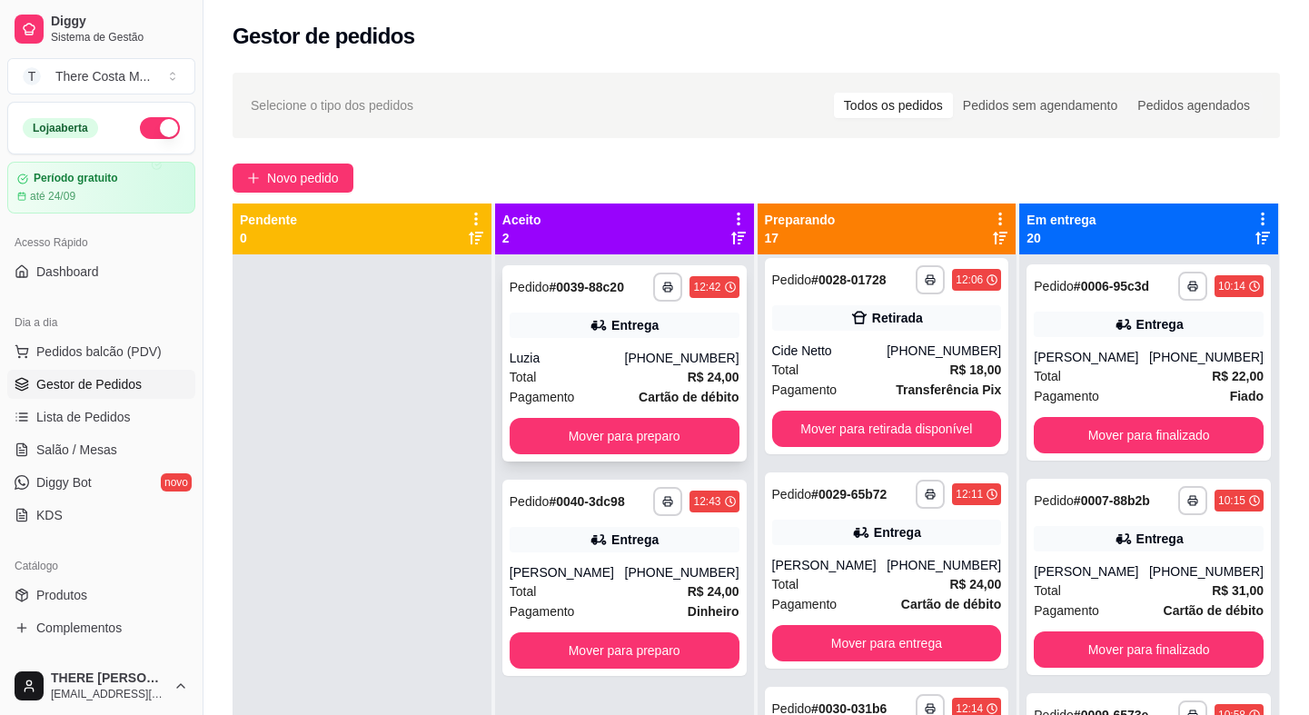
scroll to position [881, 0]
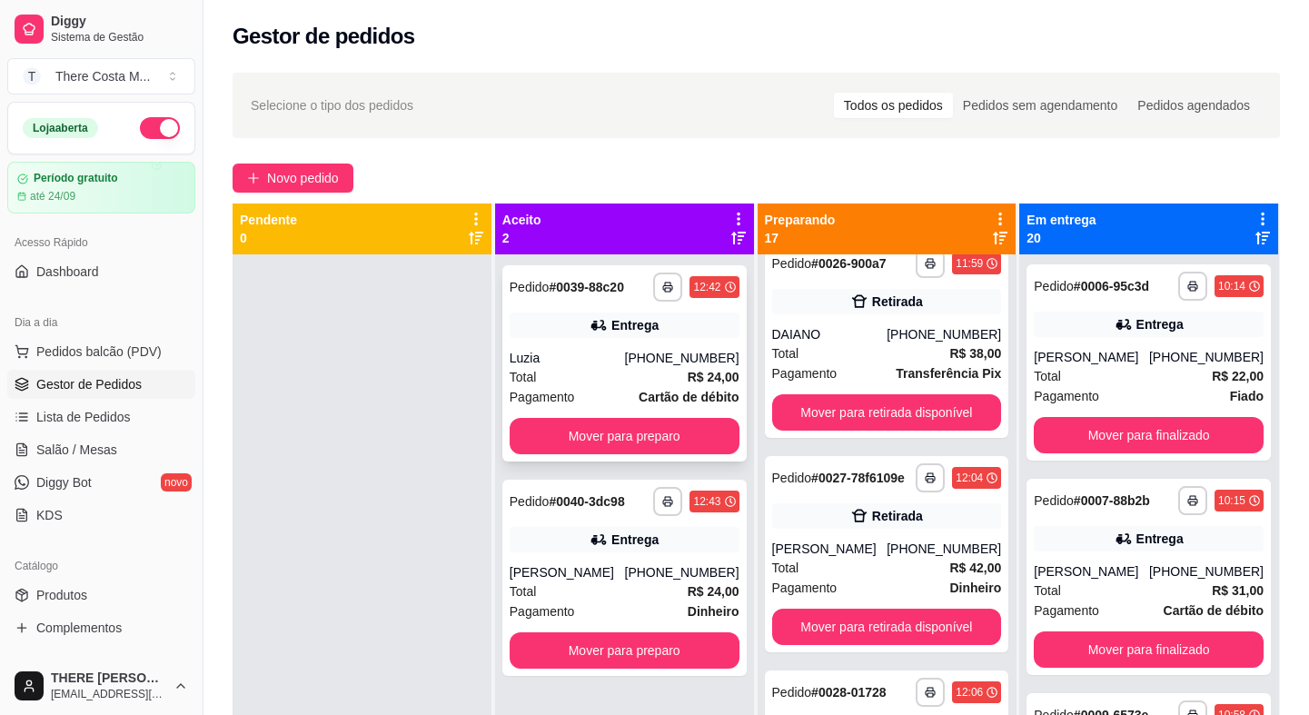
click at [567, 316] on div "Entrega" at bounding box center [625, 324] width 230 height 25
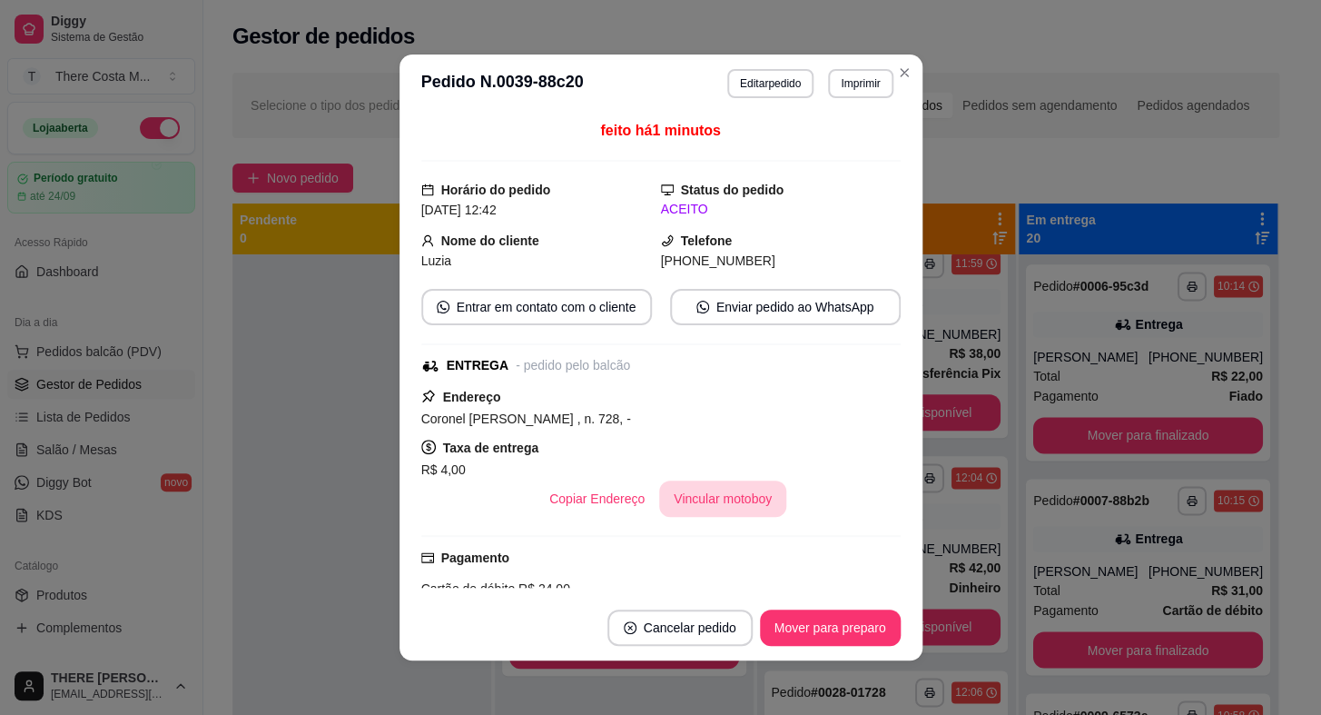
click at [698, 497] on button "Vincular motoboy" at bounding box center [722, 498] width 127 height 36
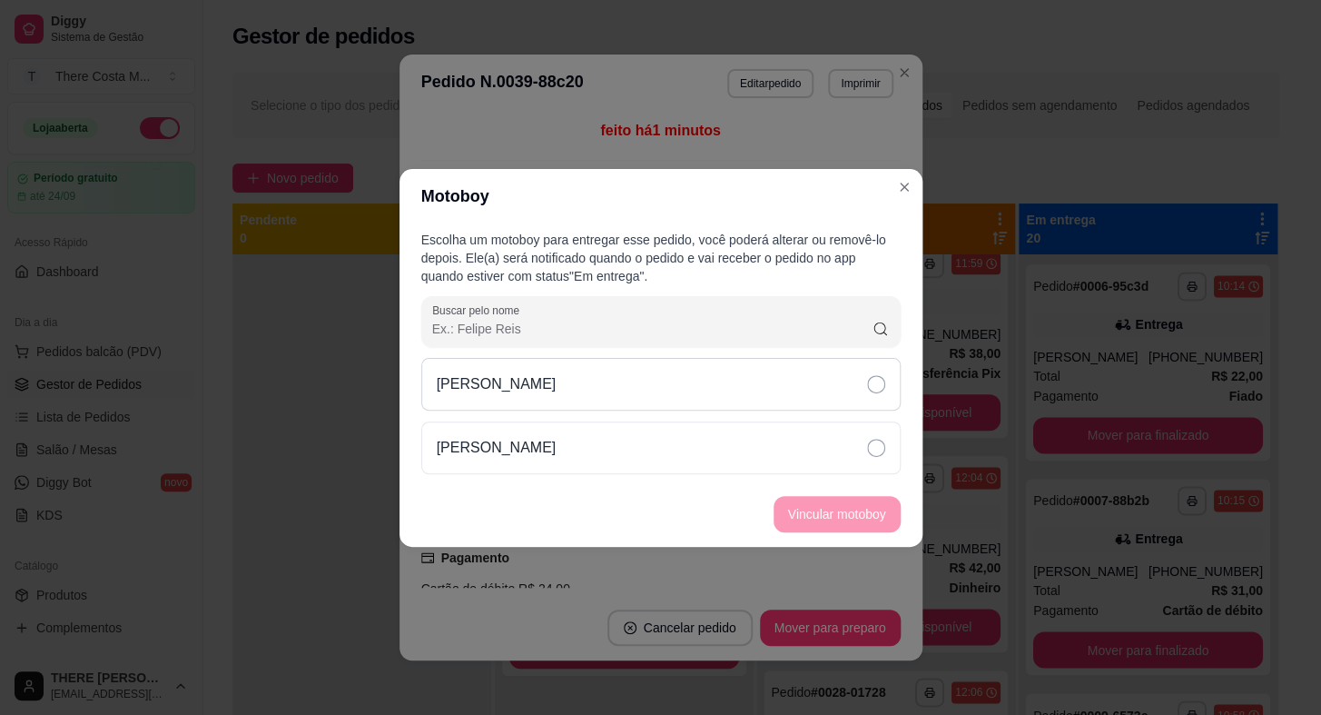
click at [798, 384] on div "[PERSON_NAME]" at bounding box center [661, 384] width 480 height 53
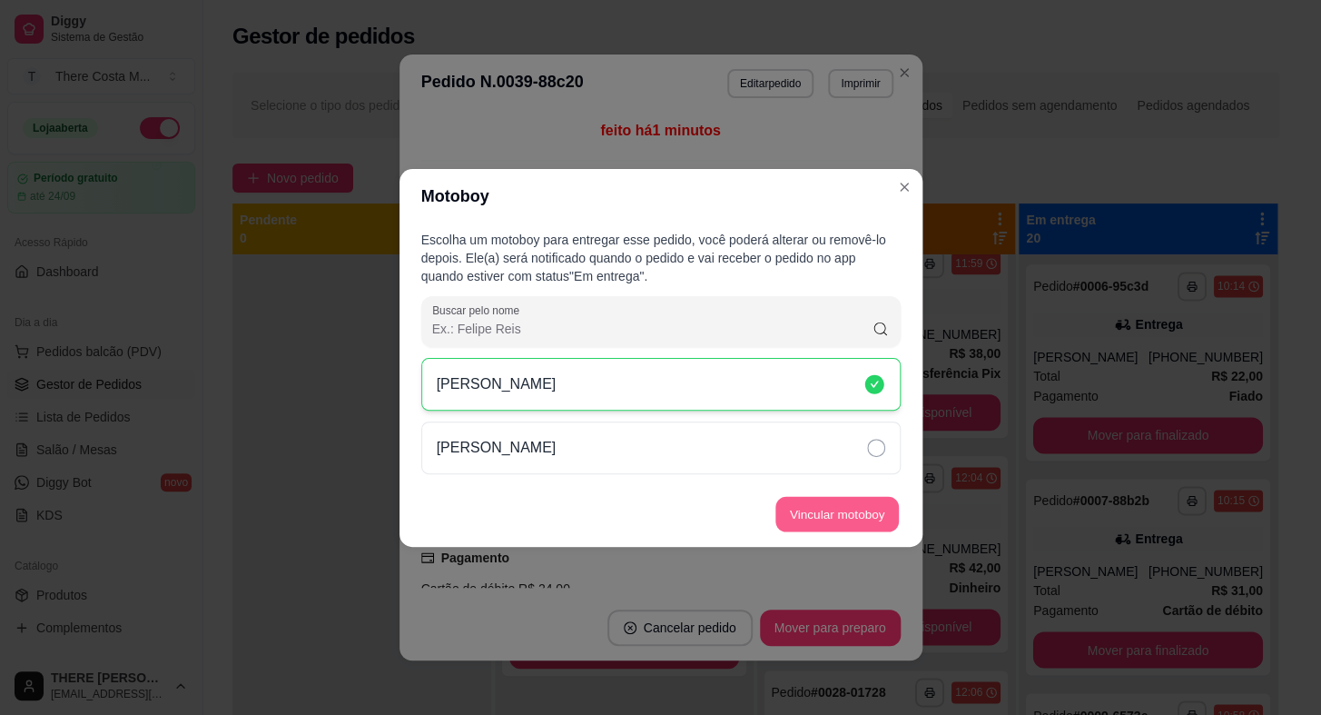
click at [831, 523] on button "Vincular motoboy" at bounding box center [838, 513] width 124 height 35
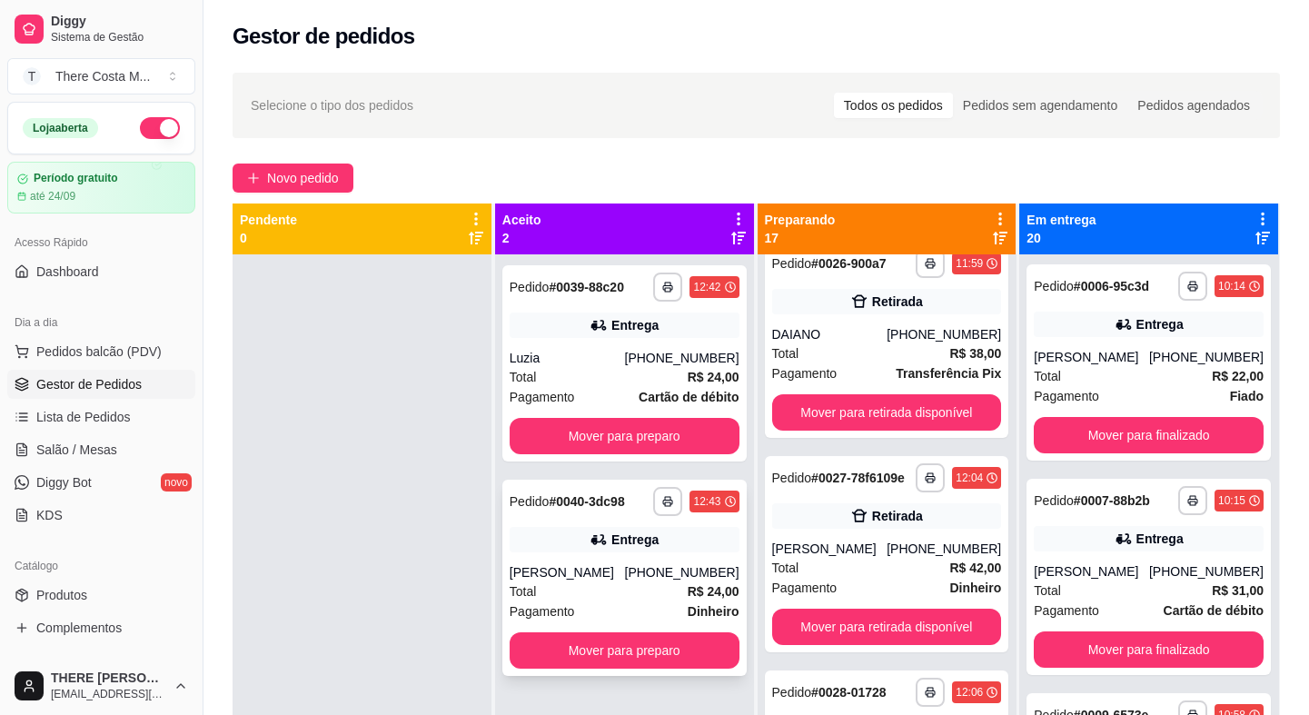
click at [580, 513] on div "**********" at bounding box center [625, 501] width 230 height 29
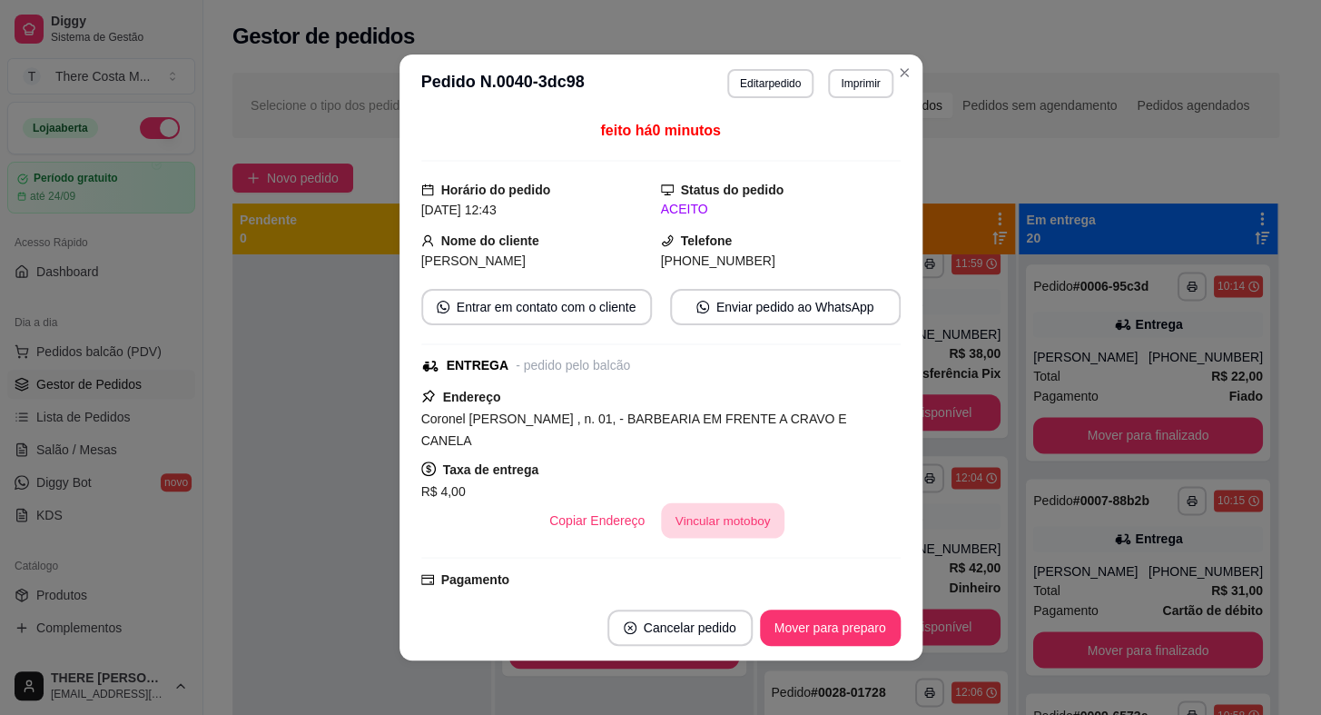
click at [720, 508] on button "Vincular motoboy" at bounding box center [723, 520] width 124 height 35
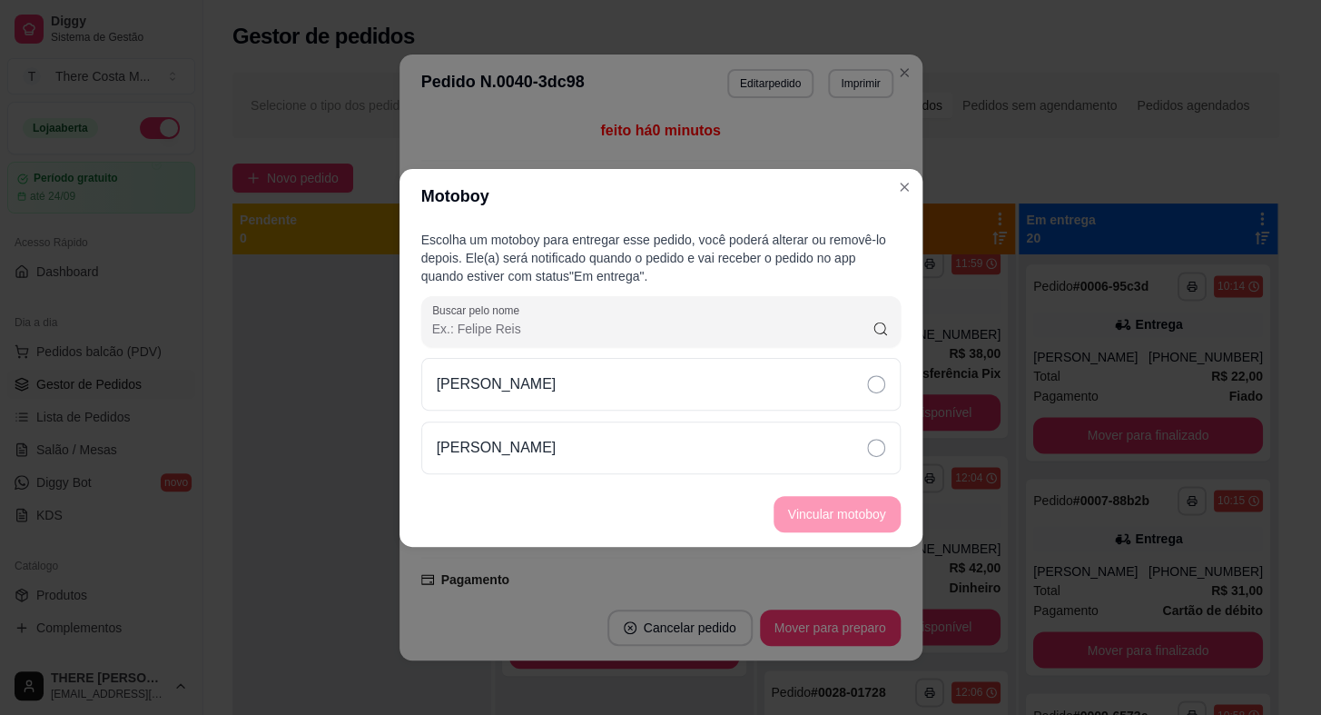
click at [807, 414] on div "[PERSON_NAME]" at bounding box center [661, 416] width 480 height 116
drag, startPoint x: 815, startPoint y: 380, endPoint x: 793, endPoint y: 469, distance: 91.6
click at [811, 391] on div "[PERSON_NAME]" at bounding box center [661, 384] width 480 height 53
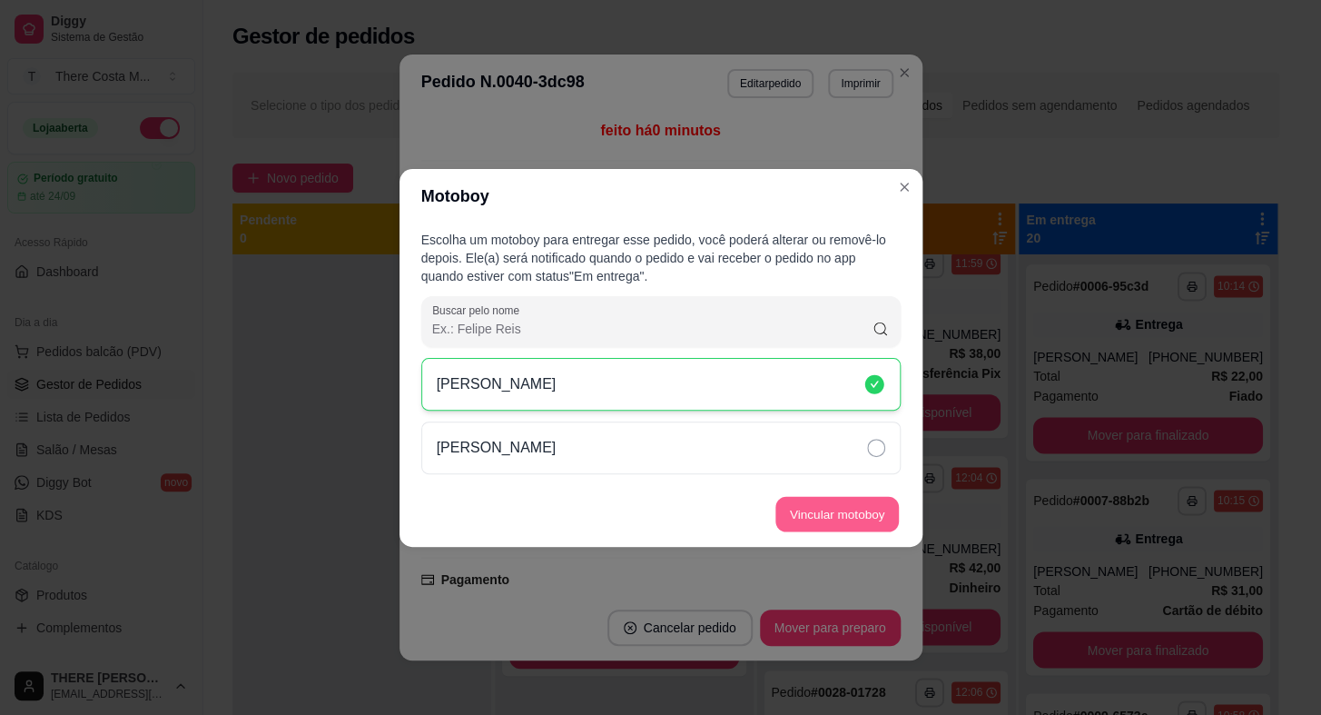
click at [816, 507] on button "Vincular motoboy" at bounding box center [838, 513] width 124 height 35
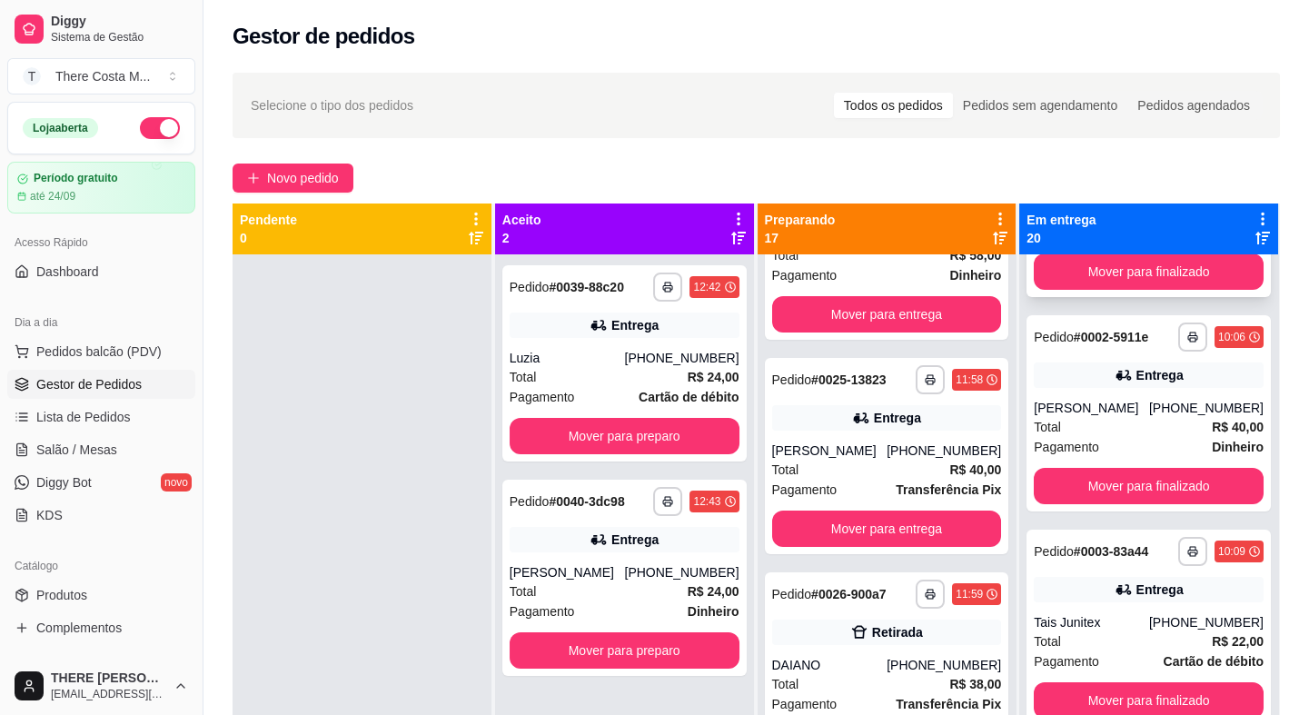
scroll to position [0, 0]
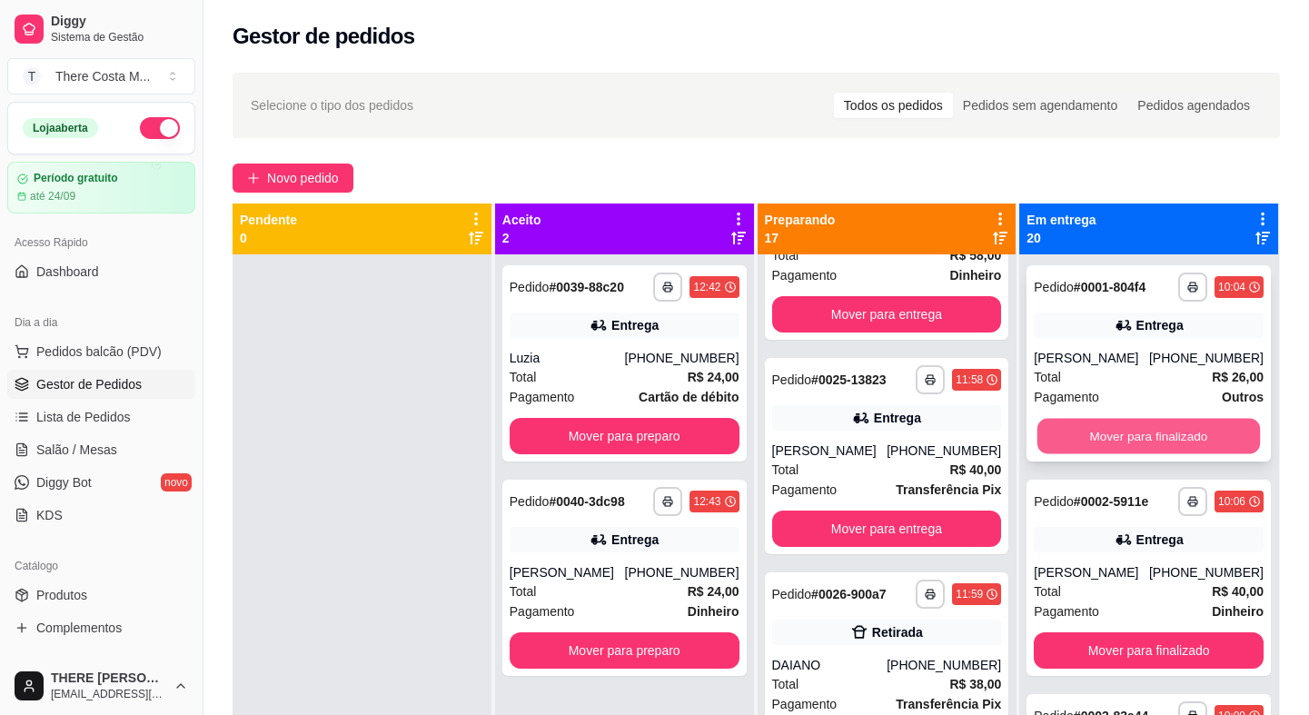
click at [1133, 435] on button "Mover para finalizado" at bounding box center [1148, 436] width 223 height 35
click at [1104, 434] on button "Mover para finalizado" at bounding box center [1149, 436] width 230 height 36
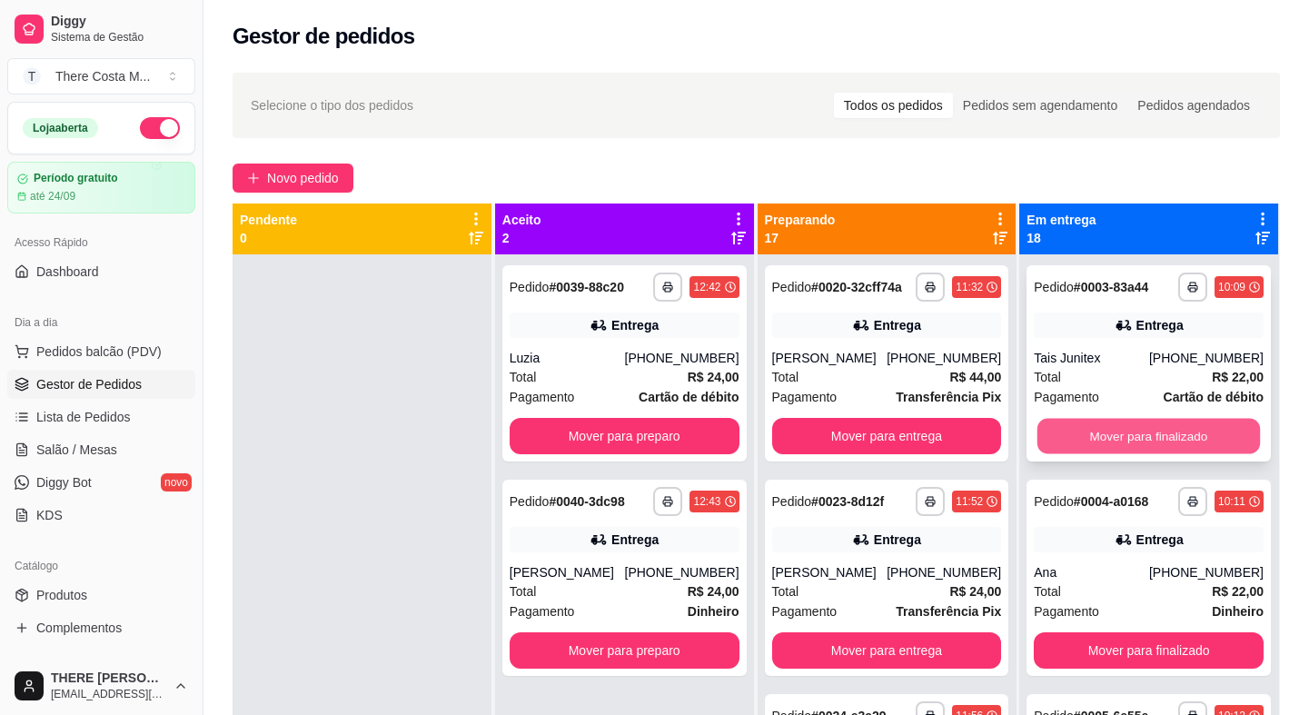
click at [1153, 426] on button "Mover para finalizado" at bounding box center [1148, 436] width 223 height 35
click at [1142, 438] on button "Mover para finalizado" at bounding box center [1149, 436] width 230 height 36
click at [1142, 438] on button "Mover para finalizado" at bounding box center [1148, 436] width 223 height 35
click at [1142, 438] on button "Mover para finalizado" at bounding box center [1149, 436] width 230 height 36
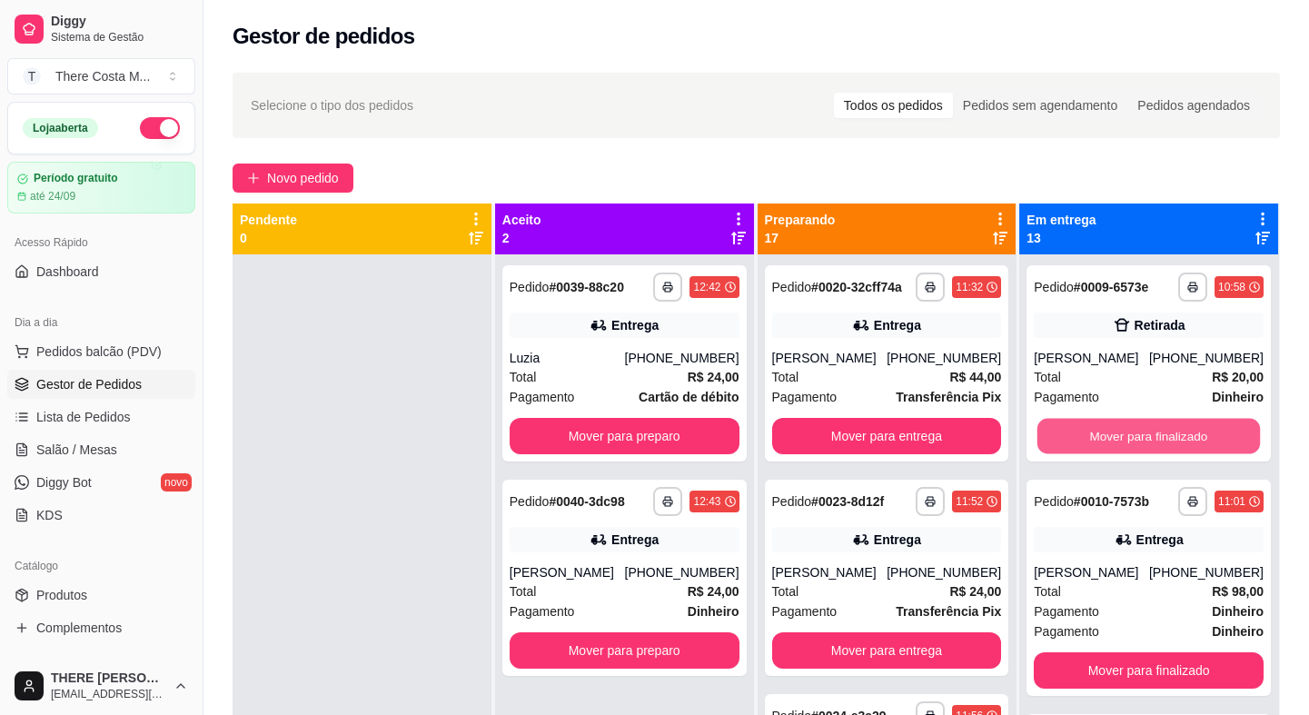
click at [1142, 438] on button "Mover para finalizado" at bounding box center [1148, 436] width 223 height 35
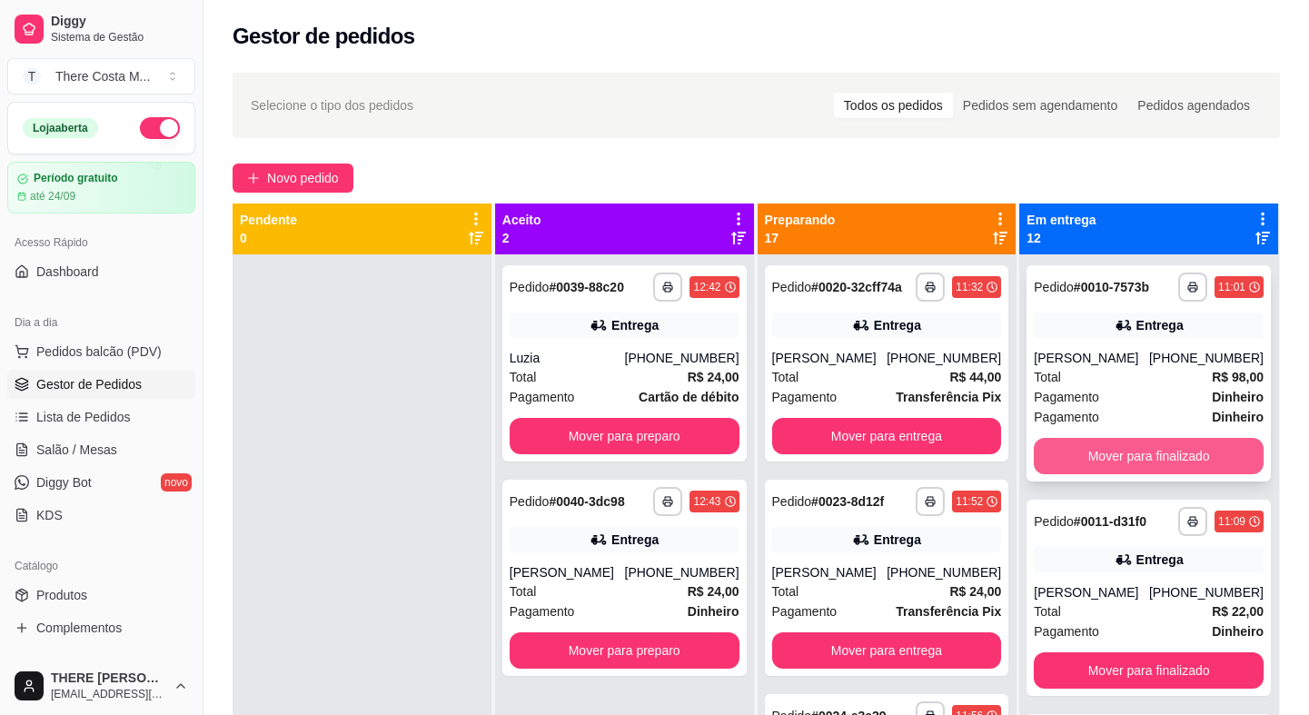
click at [1143, 472] on button "Mover para finalizado" at bounding box center [1149, 456] width 230 height 36
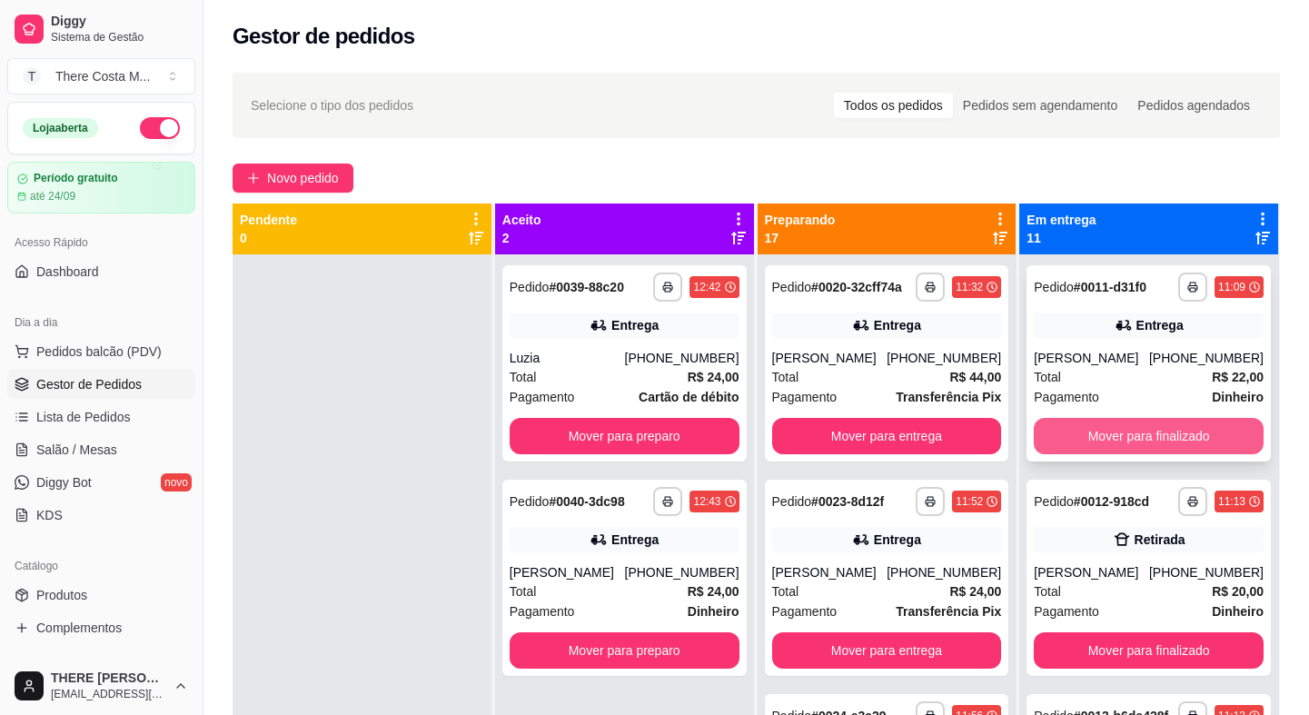
click at [1151, 428] on button "Mover para finalizado" at bounding box center [1149, 436] width 230 height 36
click at [1115, 434] on button "Mover para finalizado" at bounding box center [1149, 436] width 230 height 36
click at [1111, 453] on button "Mover para finalizado" at bounding box center [1149, 436] width 230 height 36
click at [1115, 447] on button "Mover para finalizado" at bounding box center [1148, 436] width 223 height 35
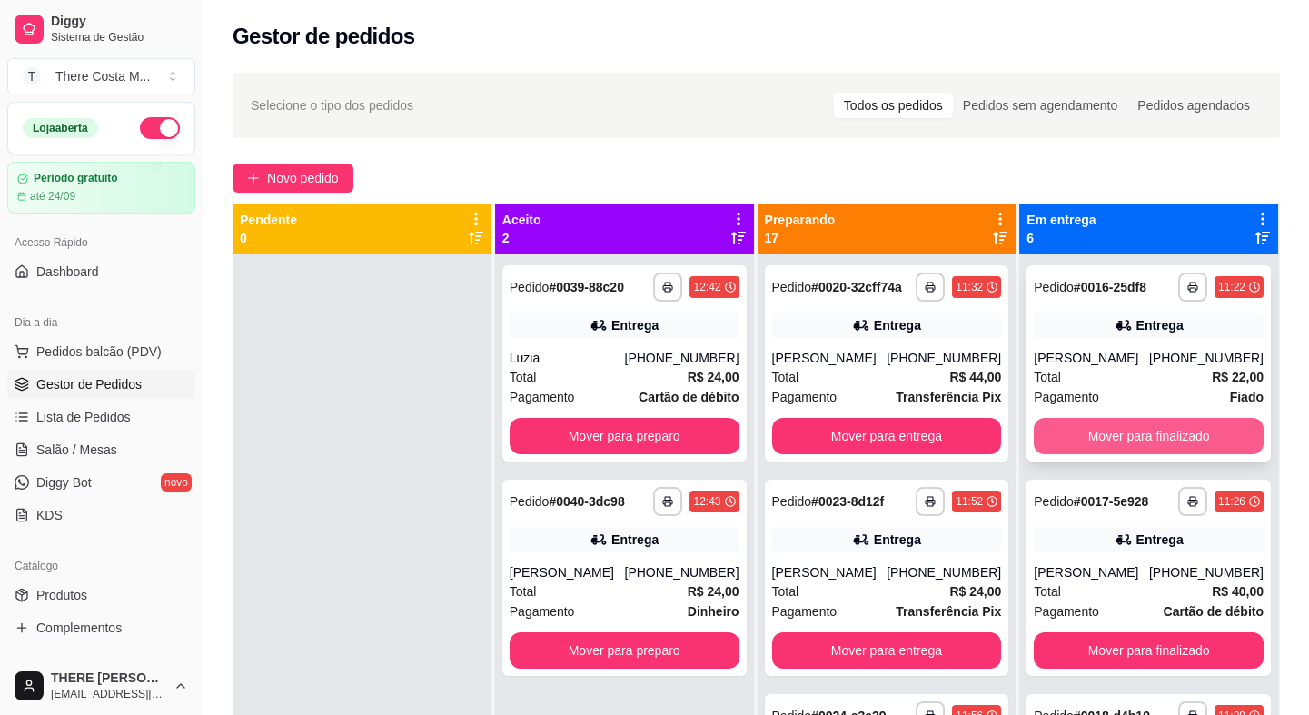
click at [1126, 426] on button "Mover para finalizado" at bounding box center [1149, 436] width 230 height 36
click at [1129, 434] on button "Mover para finalizado" at bounding box center [1149, 436] width 230 height 36
click at [1129, 434] on button "Mover para finalizado" at bounding box center [1148, 436] width 223 height 35
click at [1129, 434] on button "Mover para finalizado" at bounding box center [1149, 436] width 230 height 36
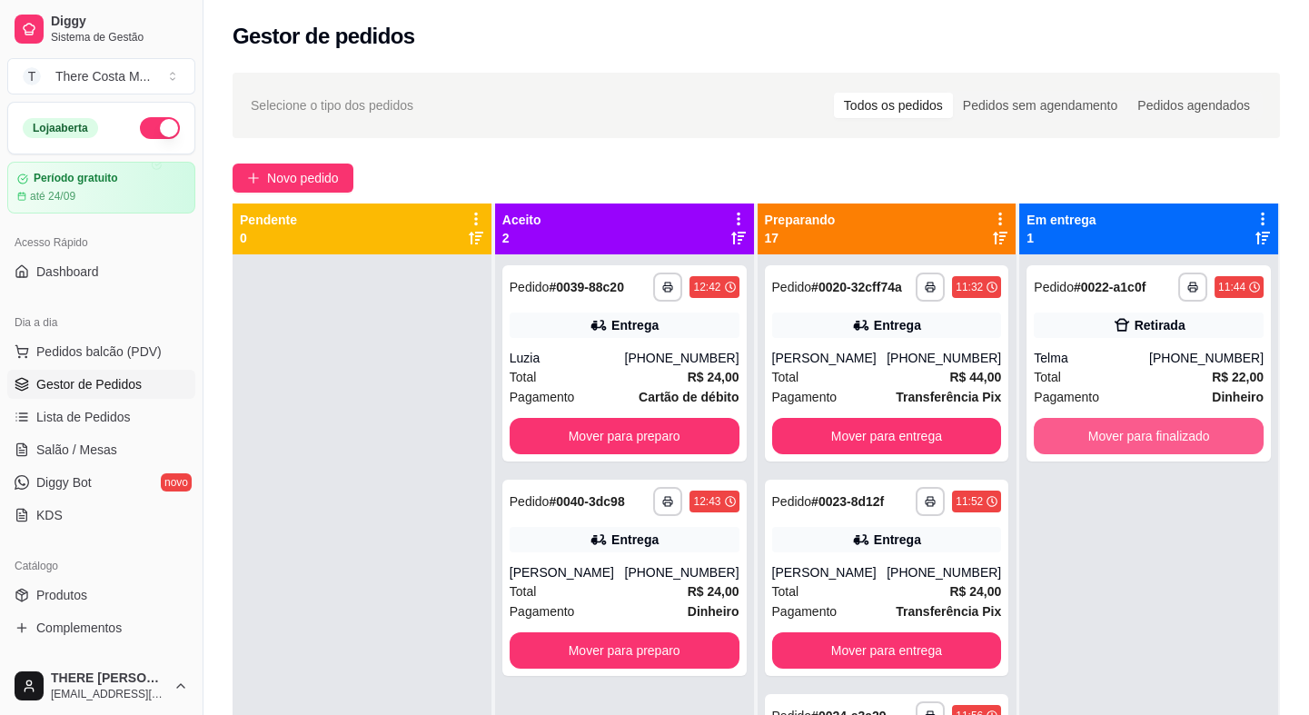
click at [1129, 434] on button "Mover para finalizado" at bounding box center [1149, 436] width 230 height 36
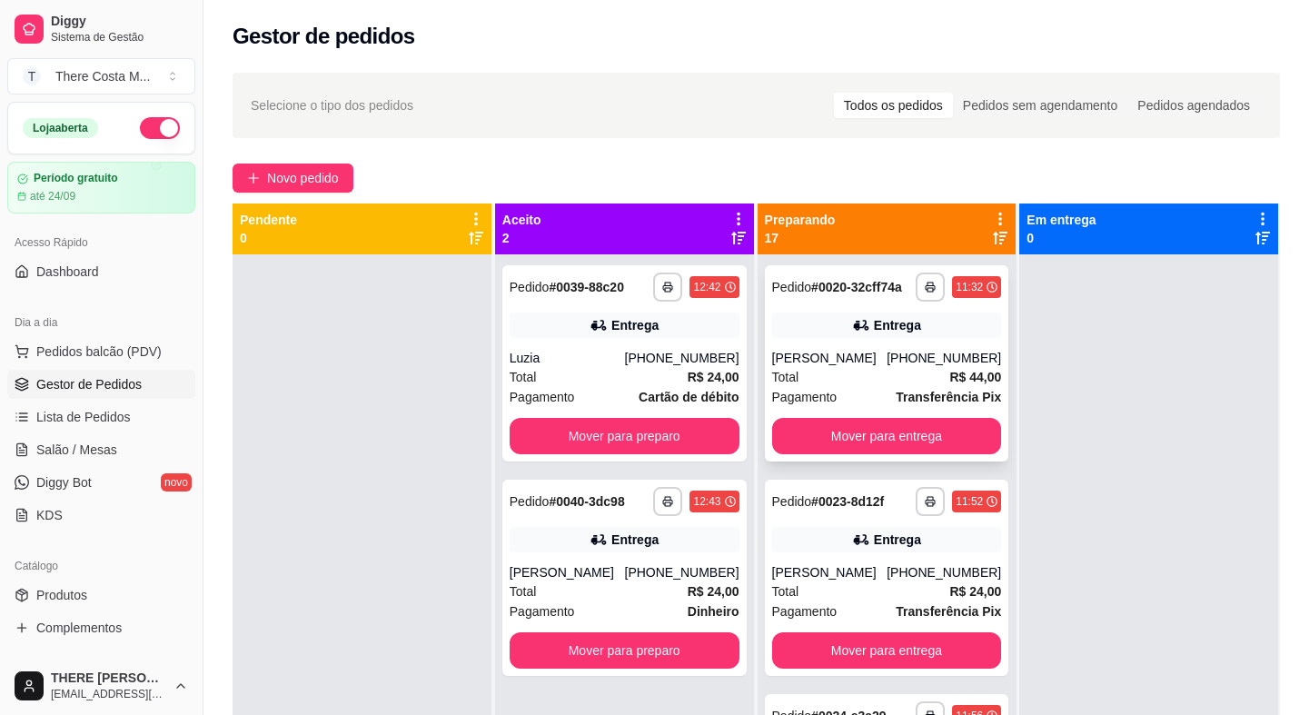
click at [869, 401] on div "Pagamento Transferência Pix" at bounding box center [887, 397] width 230 height 20
click at [931, 447] on button "Mover para entrega" at bounding box center [887, 436] width 230 height 36
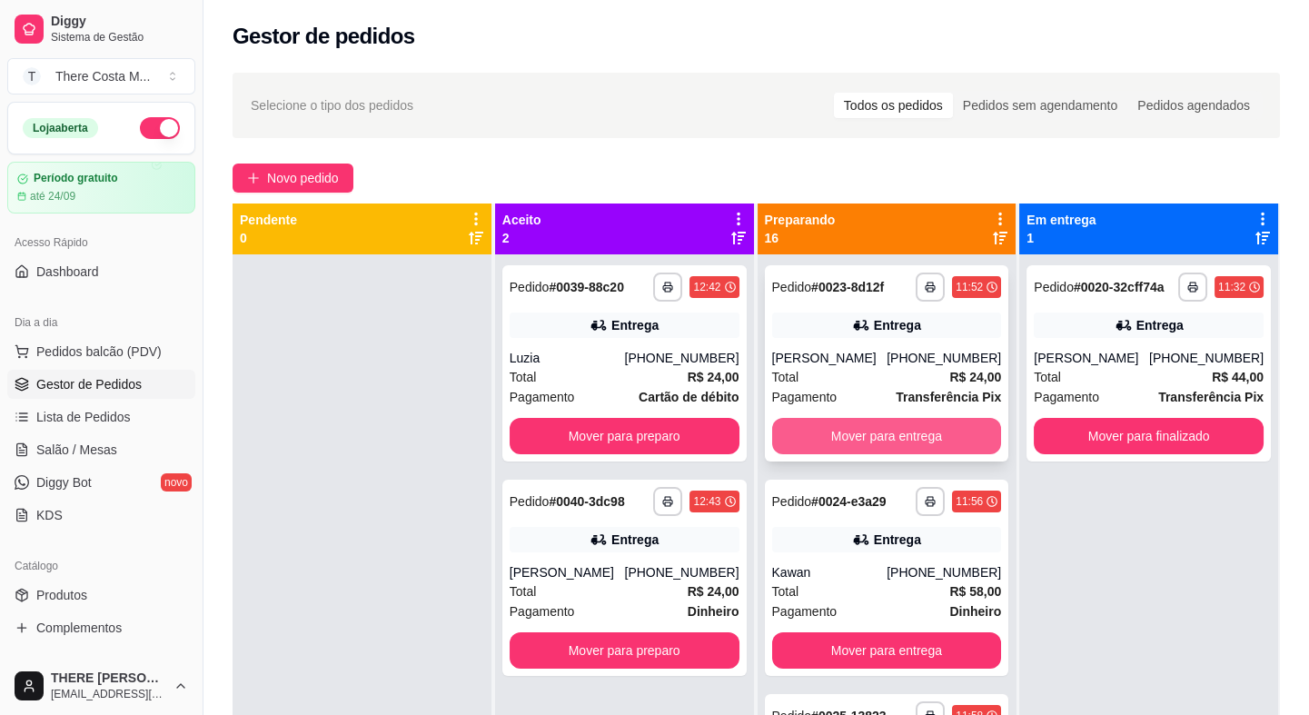
click at [867, 435] on button "Mover para entrega" at bounding box center [887, 436] width 230 height 36
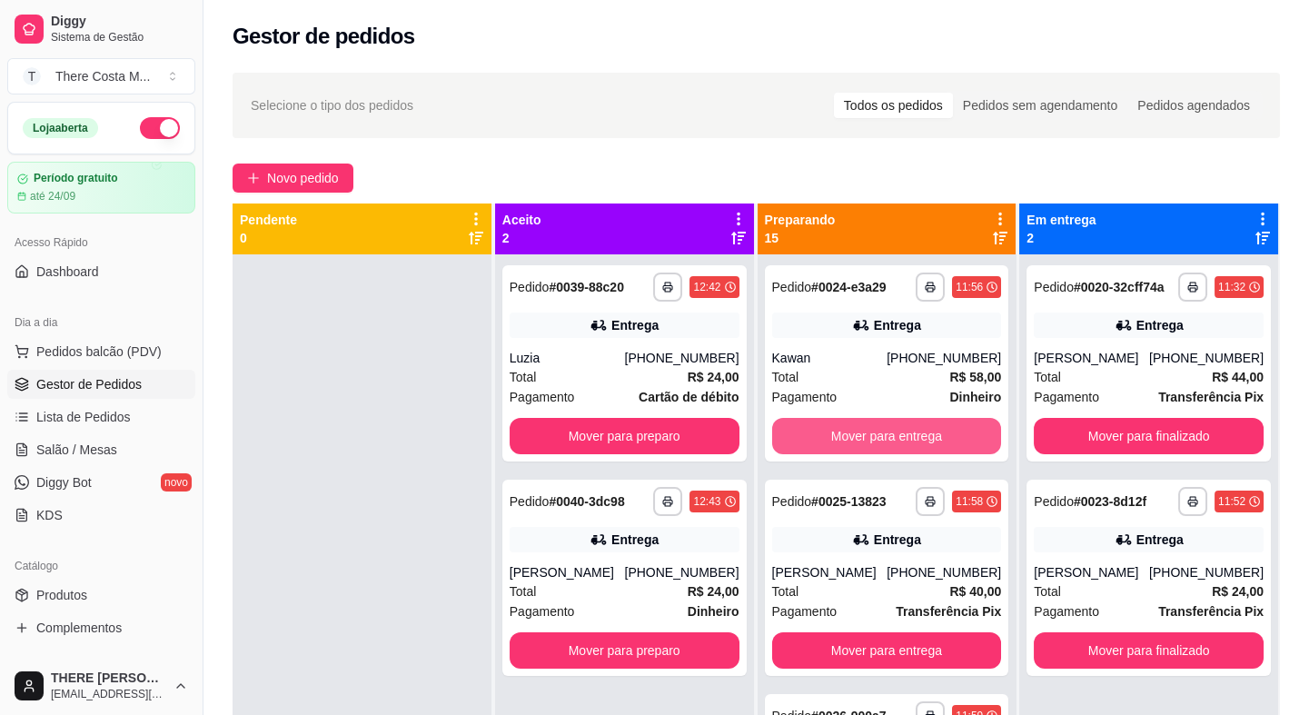
click at [867, 435] on button "Mover para entrega" at bounding box center [887, 436] width 230 height 36
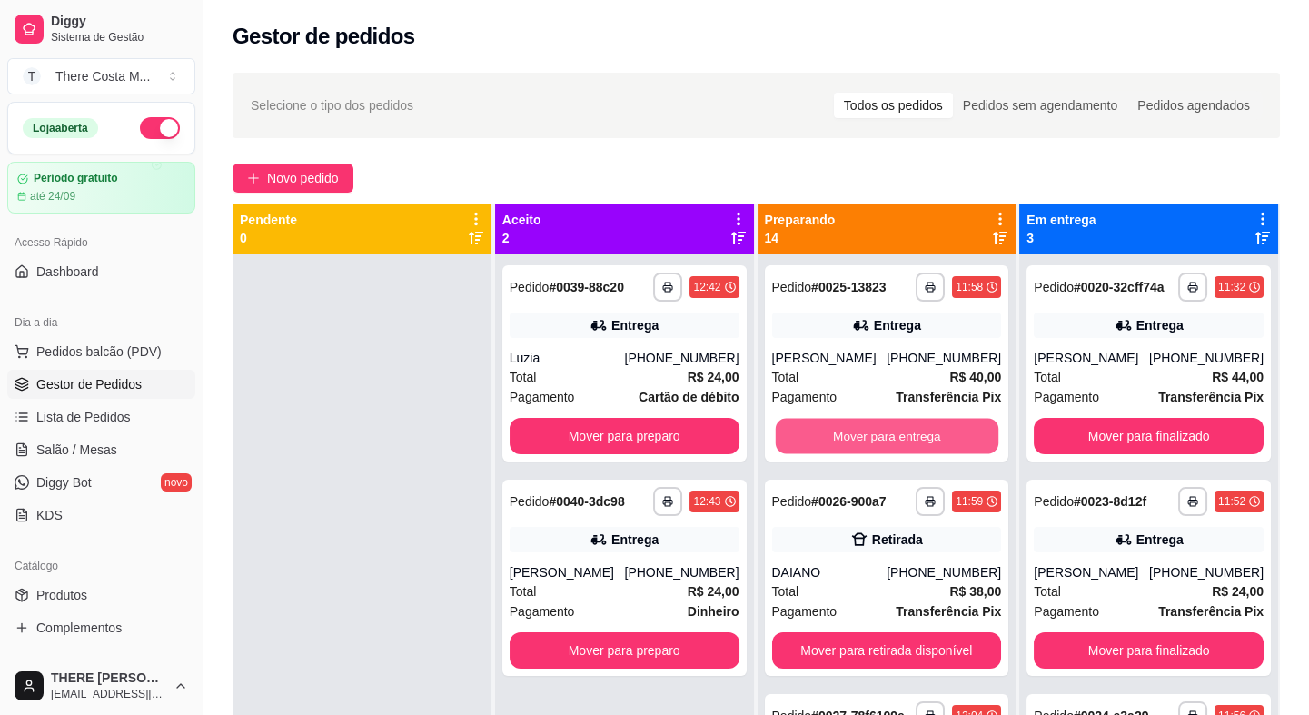
click at [867, 435] on button "Mover para entrega" at bounding box center [886, 436] width 223 height 35
click at [857, 444] on button "Mover para retirada disponível" at bounding box center [887, 436] width 230 height 36
click at [893, 454] on button "Mover para retirada disponível" at bounding box center [887, 436] width 230 height 36
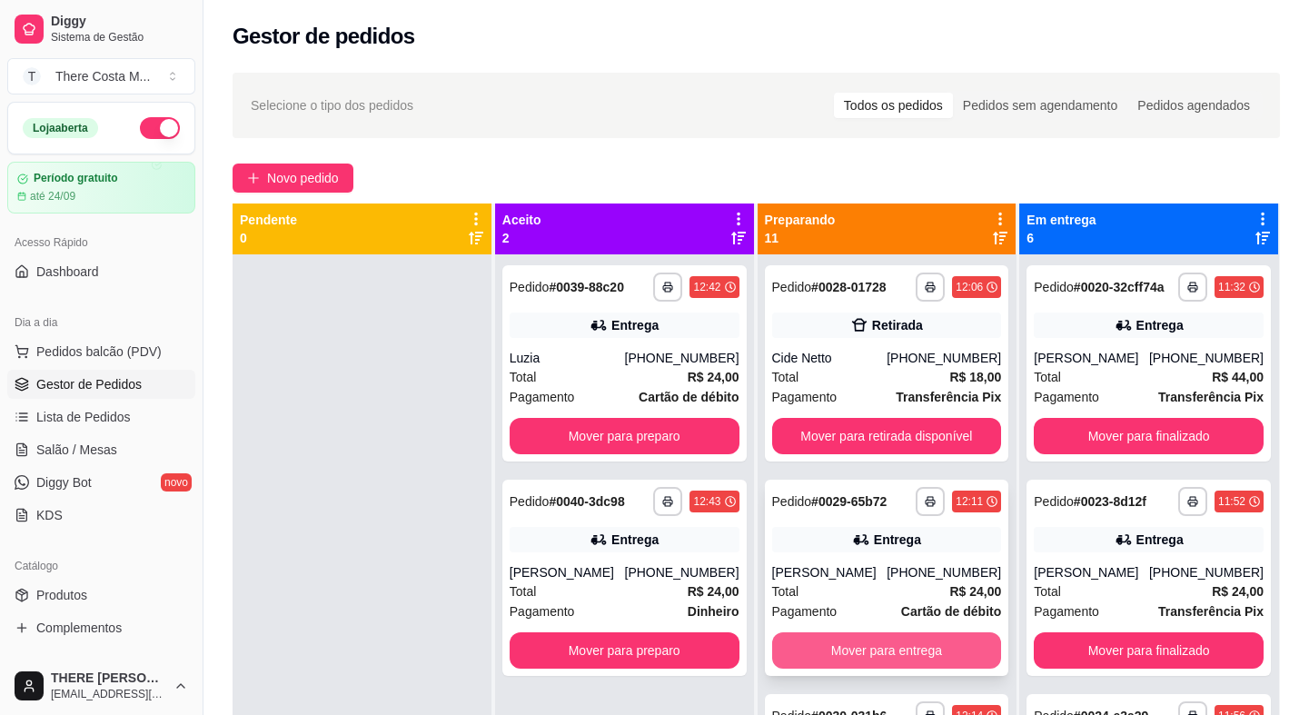
click at [858, 654] on button "Mover para entrega" at bounding box center [887, 650] width 230 height 36
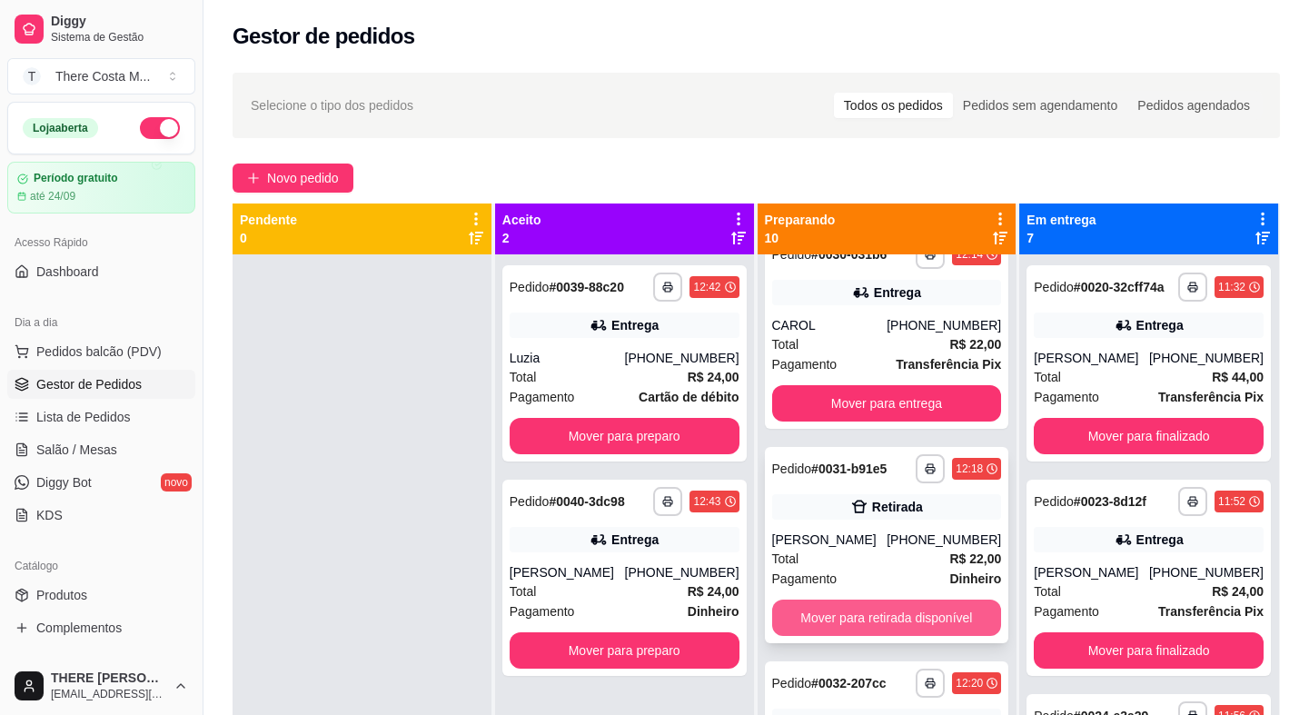
scroll to position [330, 0]
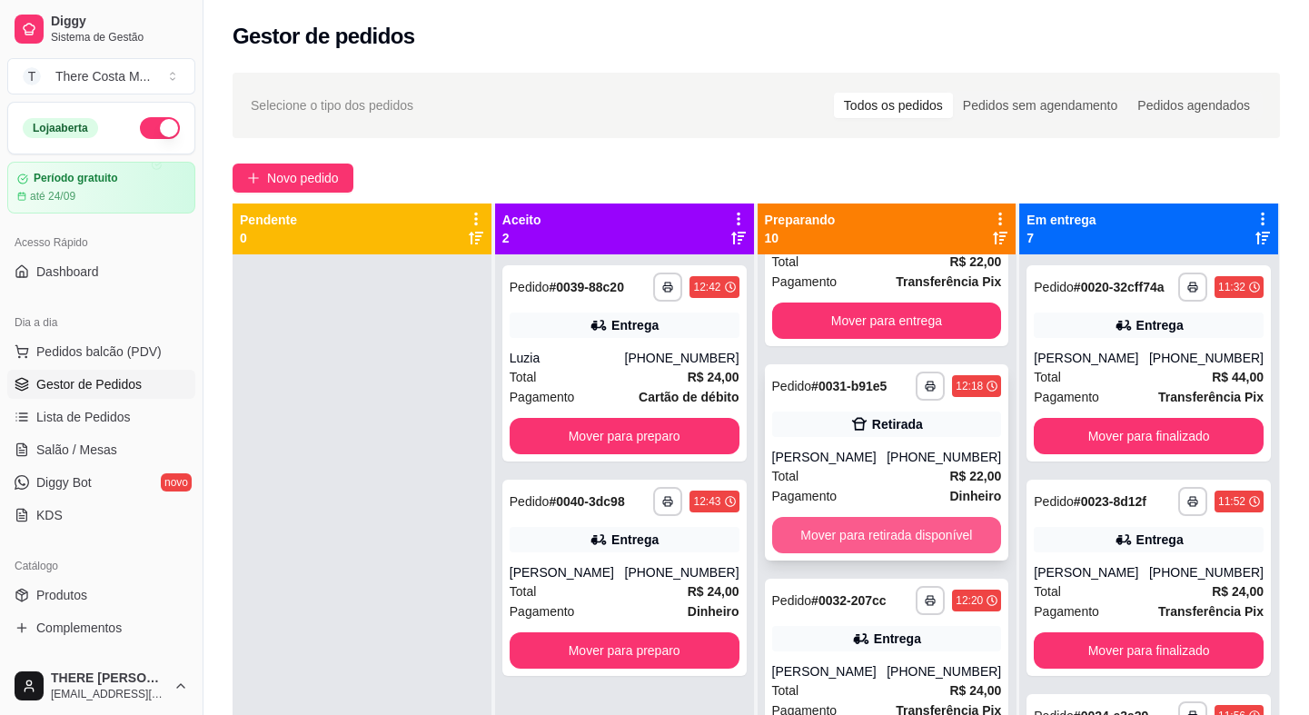
click at [868, 536] on button "Mover para retirada disponível" at bounding box center [887, 535] width 230 height 36
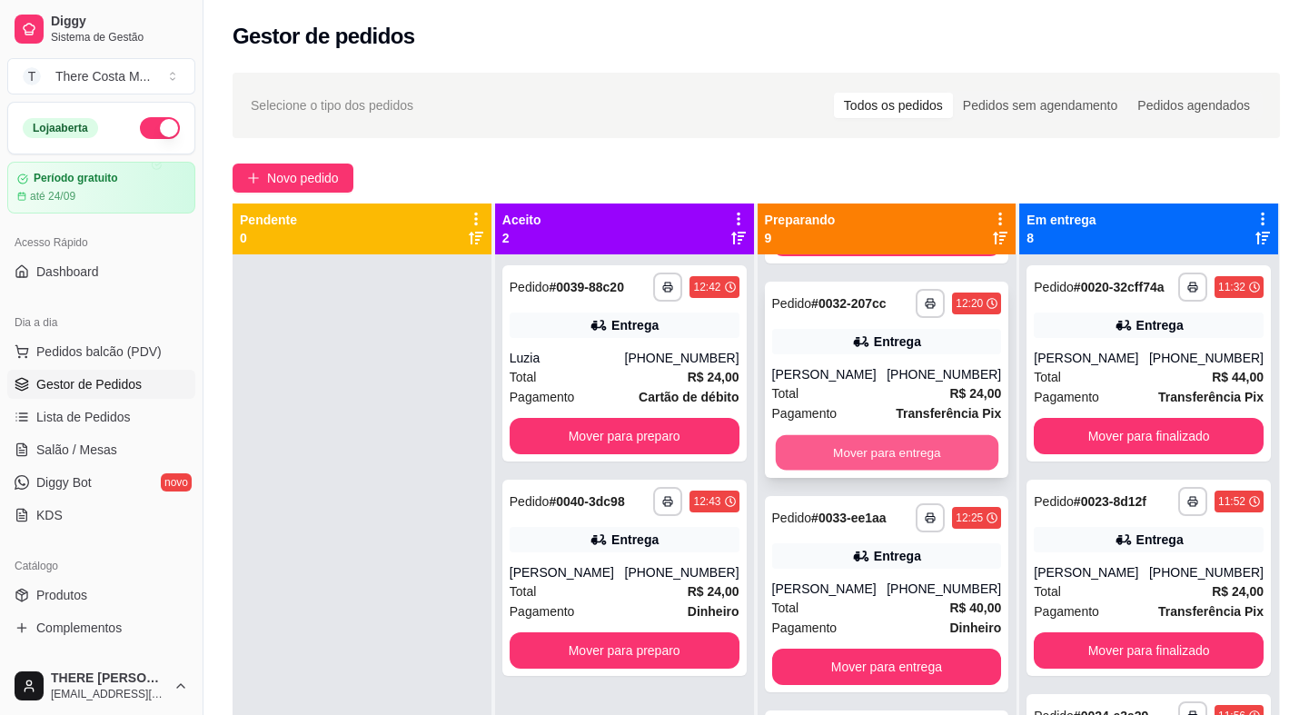
click at [890, 439] on button "Mover para entrega" at bounding box center [886, 452] width 223 height 35
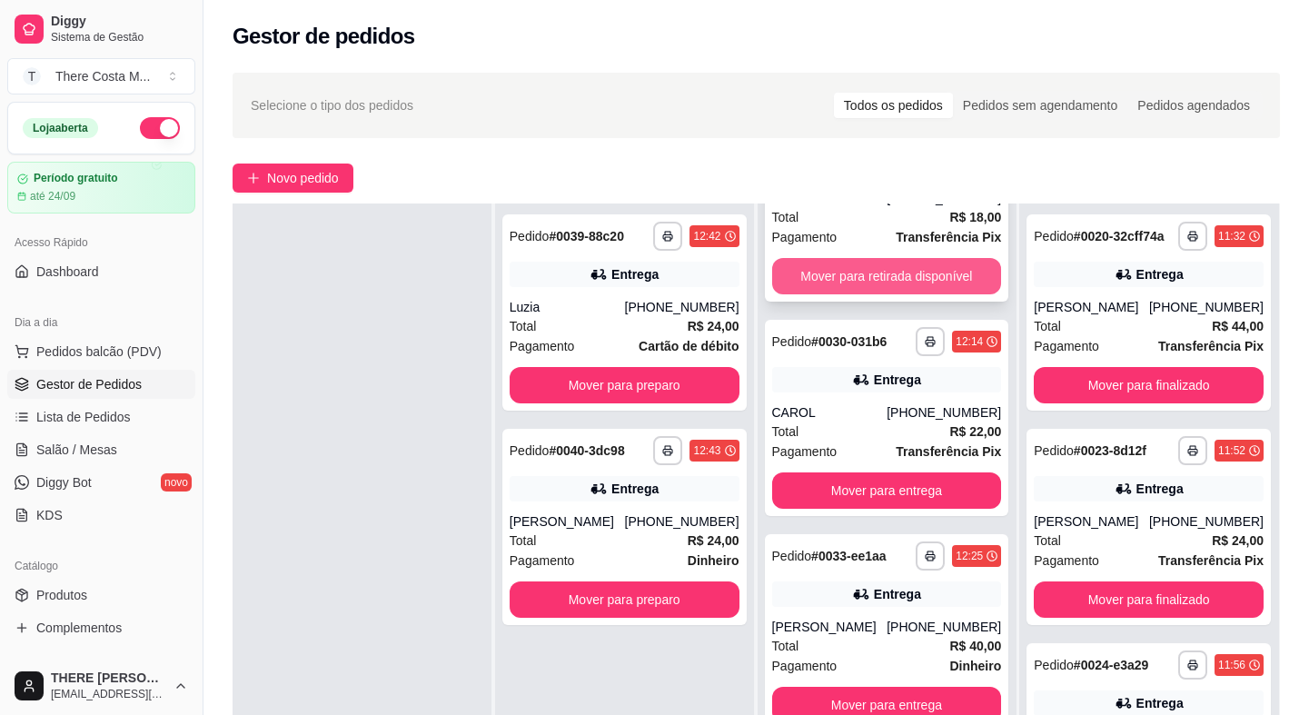
scroll to position [0, 0]
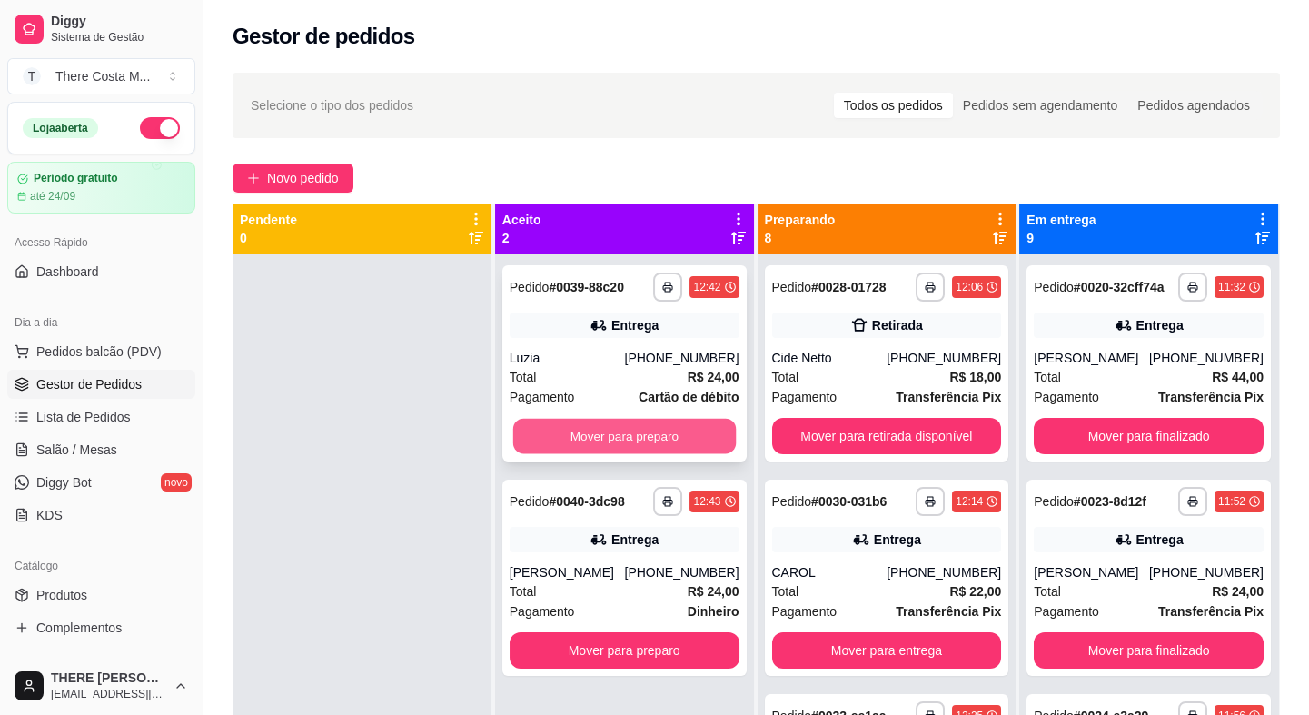
click at [632, 424] on button "Mover para preparo" at bounding box center [624, 436] width 223 height 35
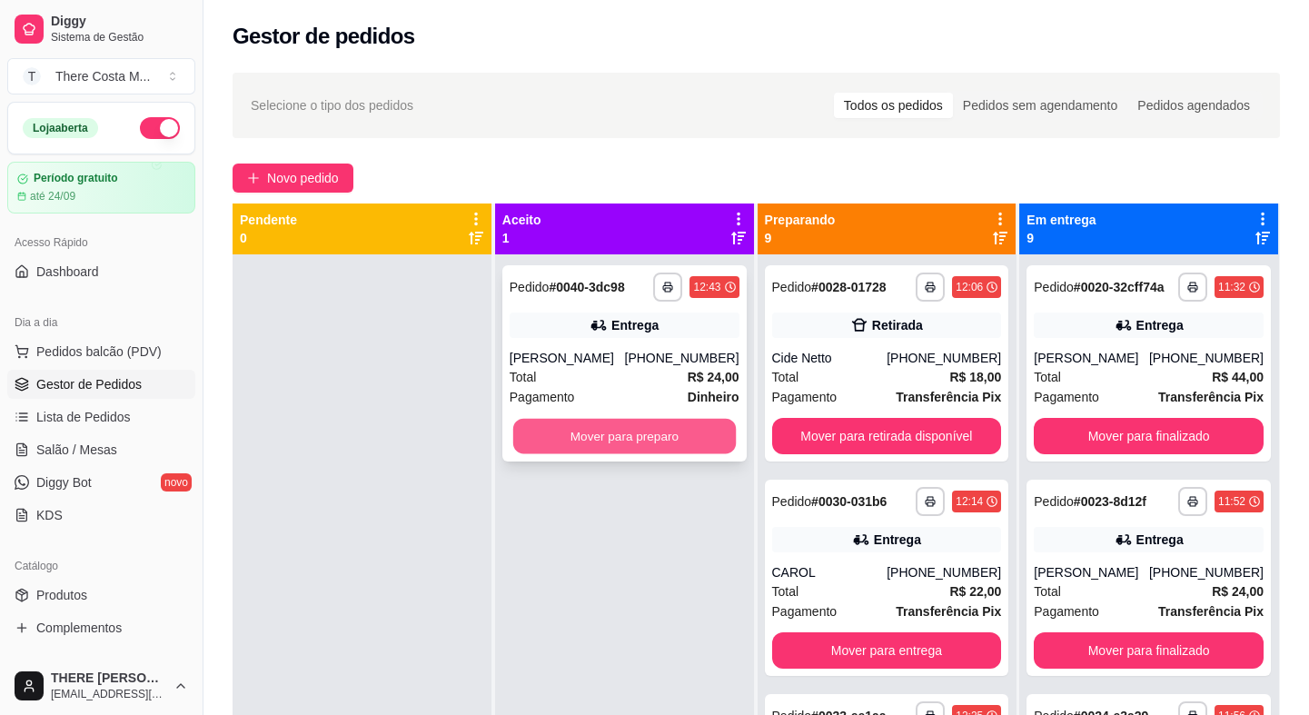
click at [618, 430] on button "Mover para preparo" at bounding box center [624, 436] width 223 height 35
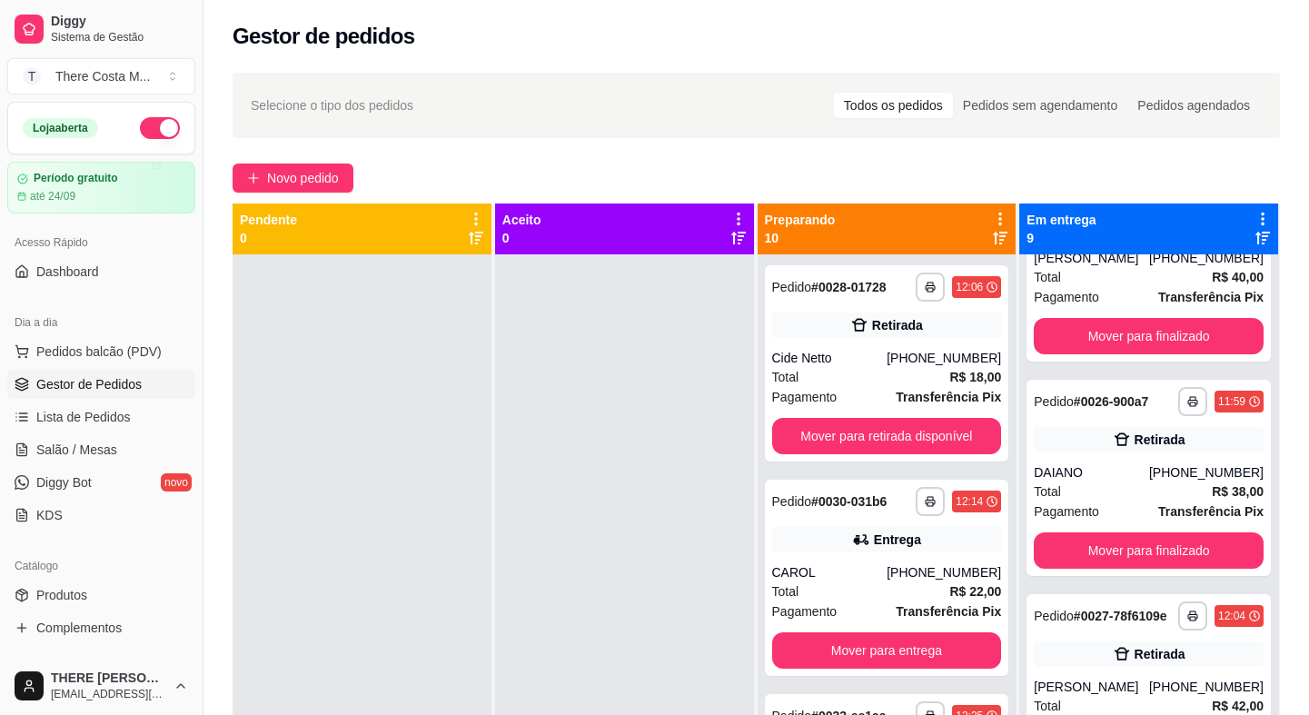
scroll to position [826, 0]
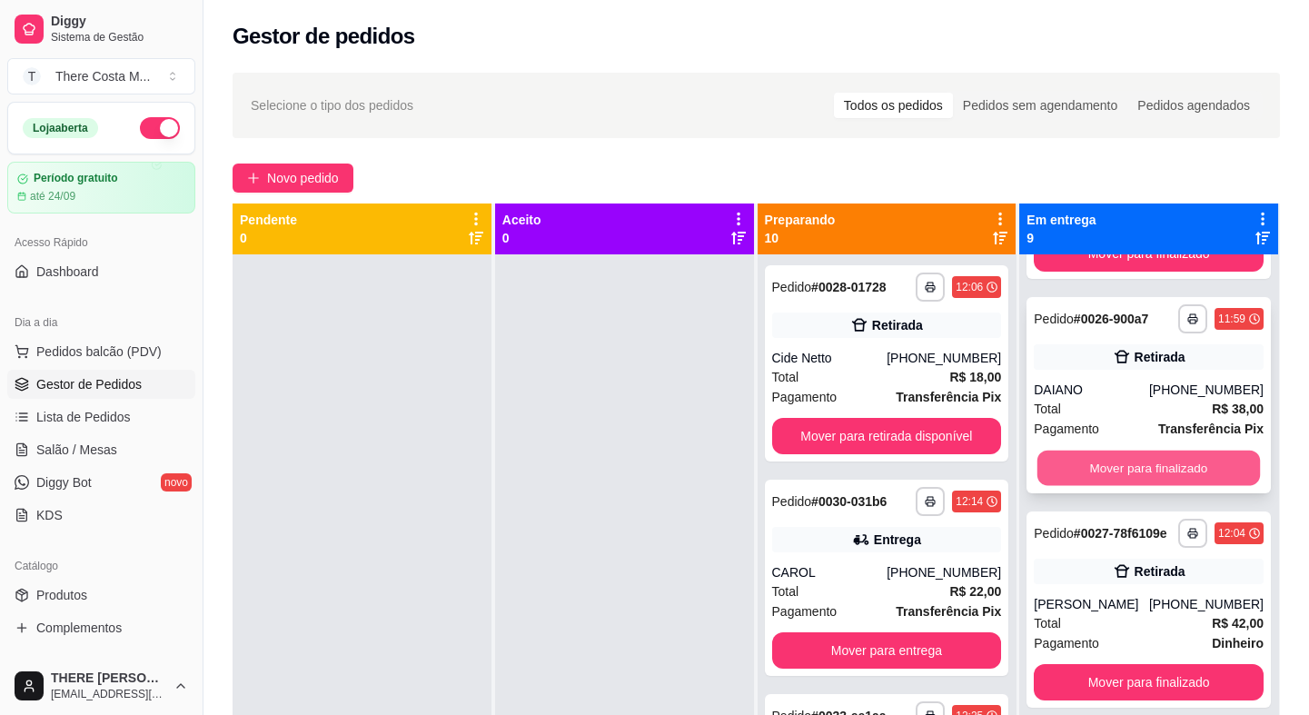
click at [1136, 464] on button "Mover para finalizado" at bounding box center [1148, 467] width 223 height 35
click at [1119, 486] on button "Mover para finalizado" at bounding box center [1149, 468] width 230 height 36
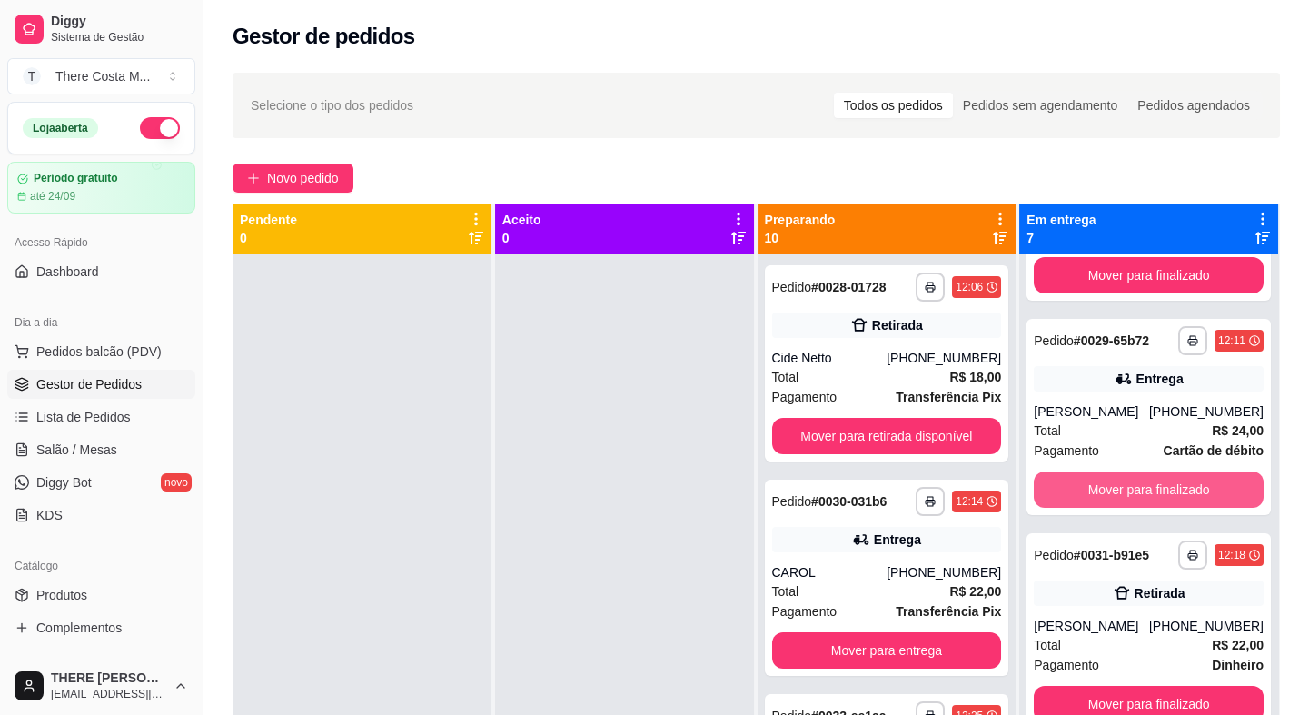
scroll to position [51, 0]
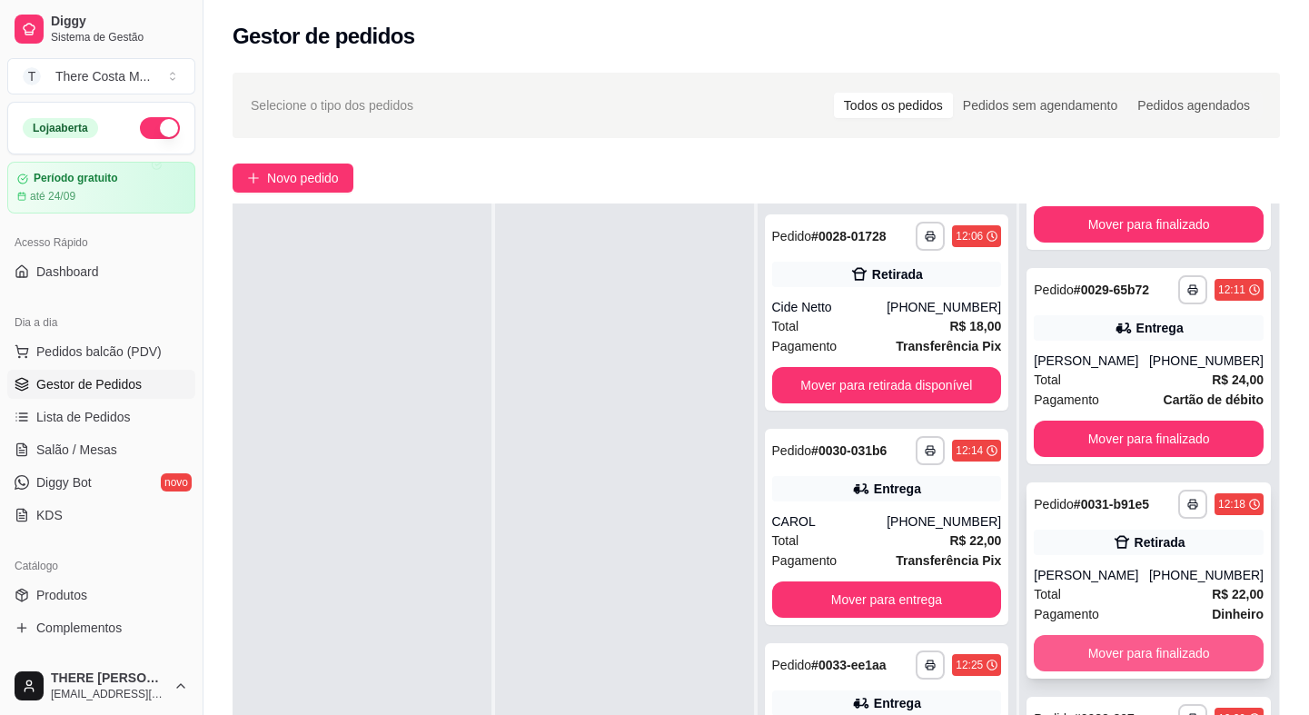
click at [1089, 648] on button "Mover para finalizado" at bounding box center [1149, 653] width 230 height 36
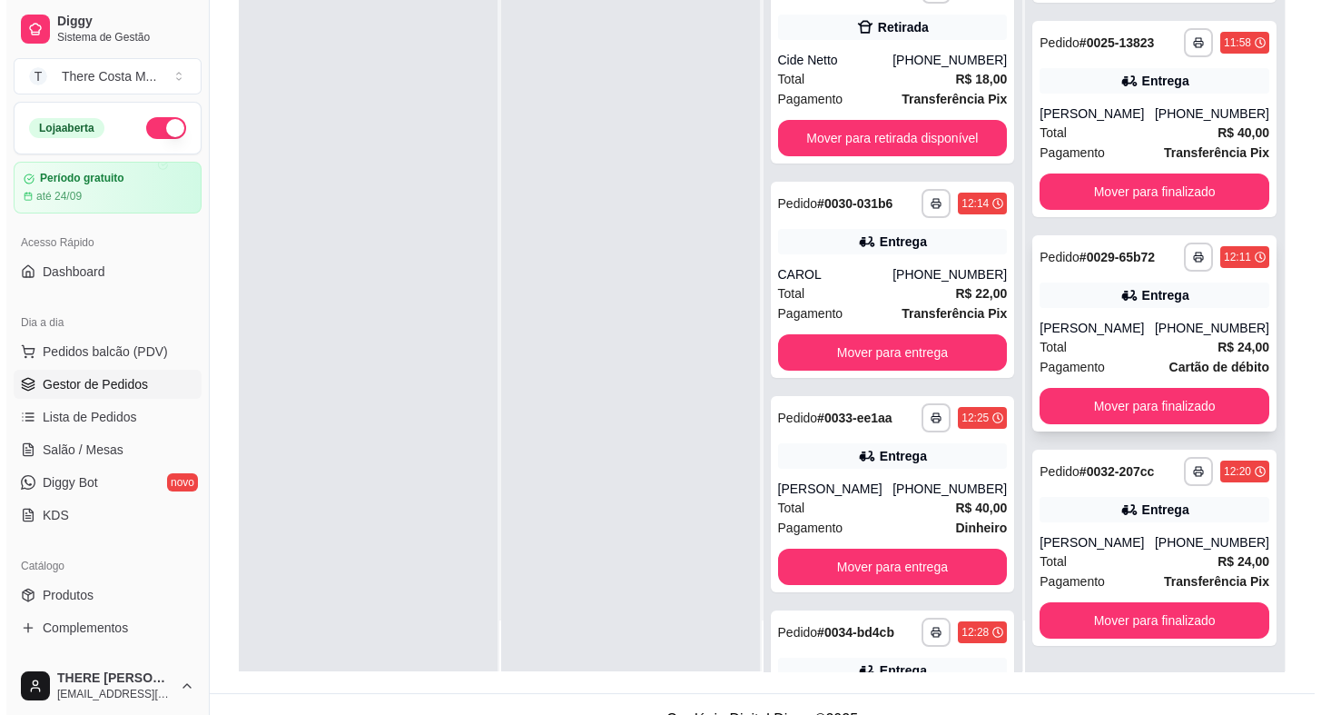
scroll to position [276, 0]
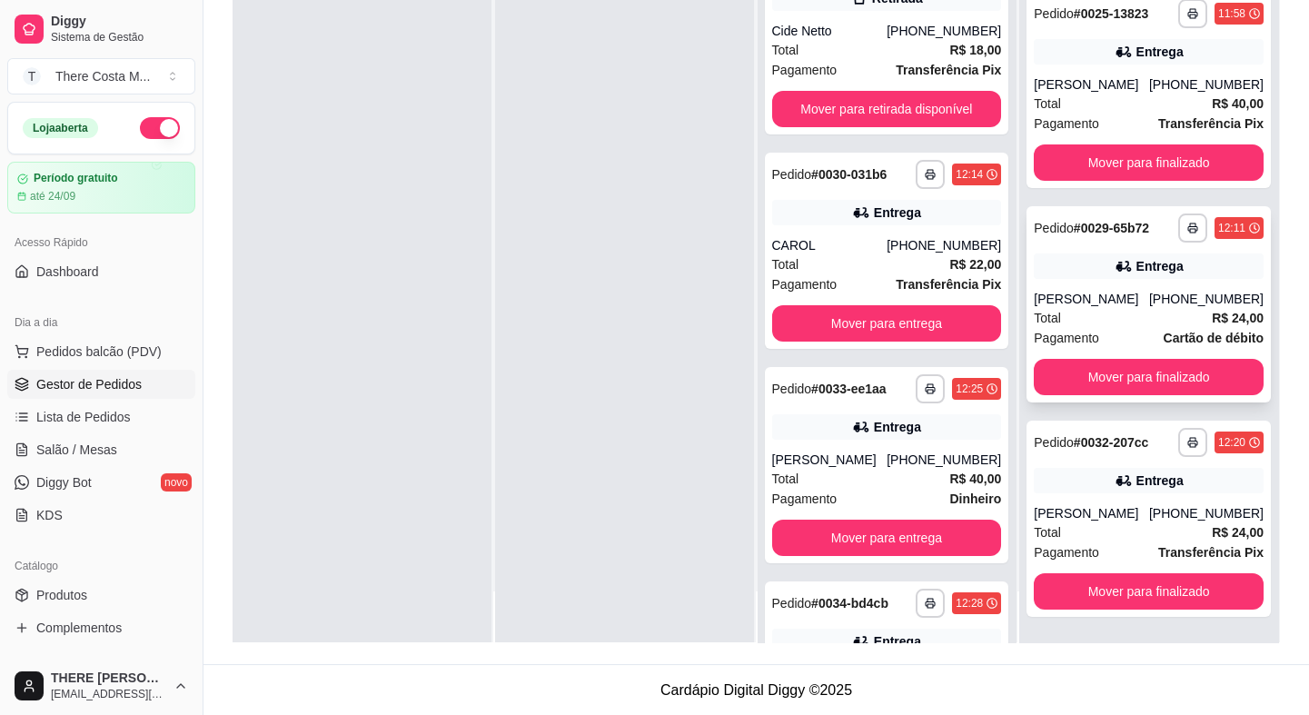
click at [1136, 261] on div "Entrega" at bounding box center [1159, 266] width 47 height 18
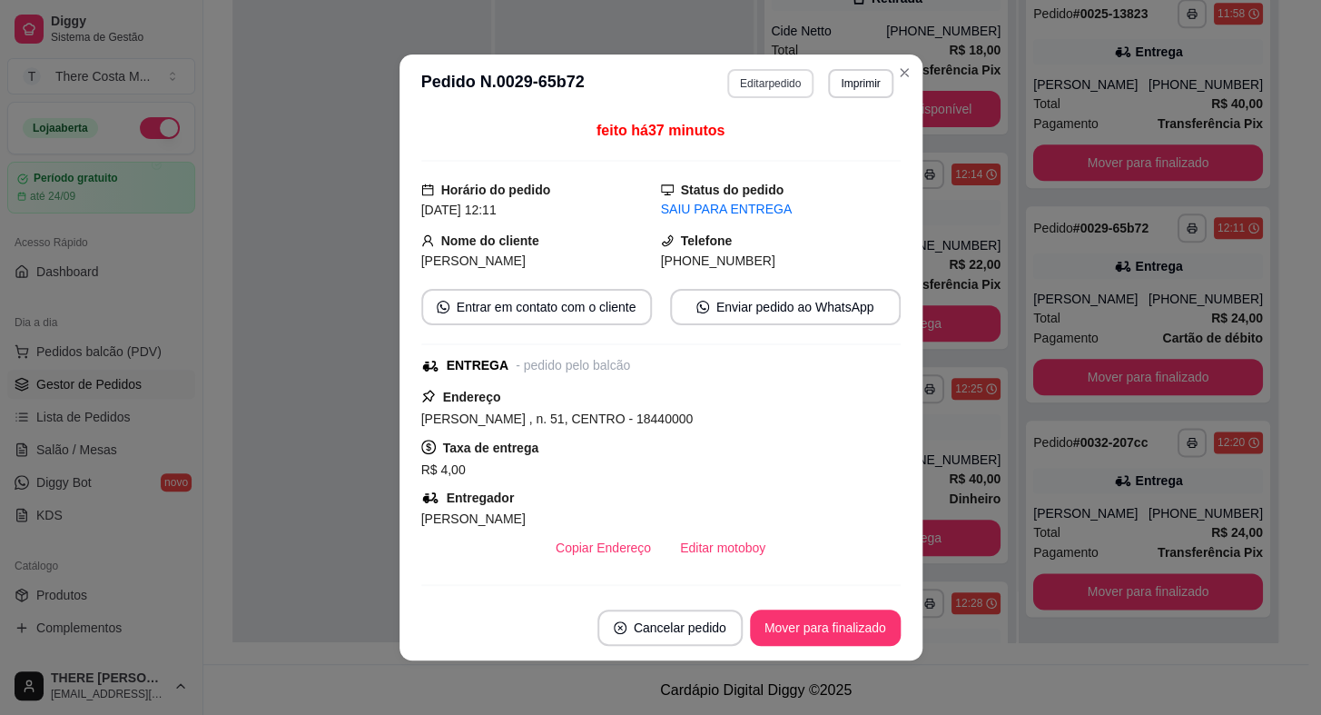
click at [783, 87] on button "Editar pedido" at bounding box center [770, 83] width 86 height 29
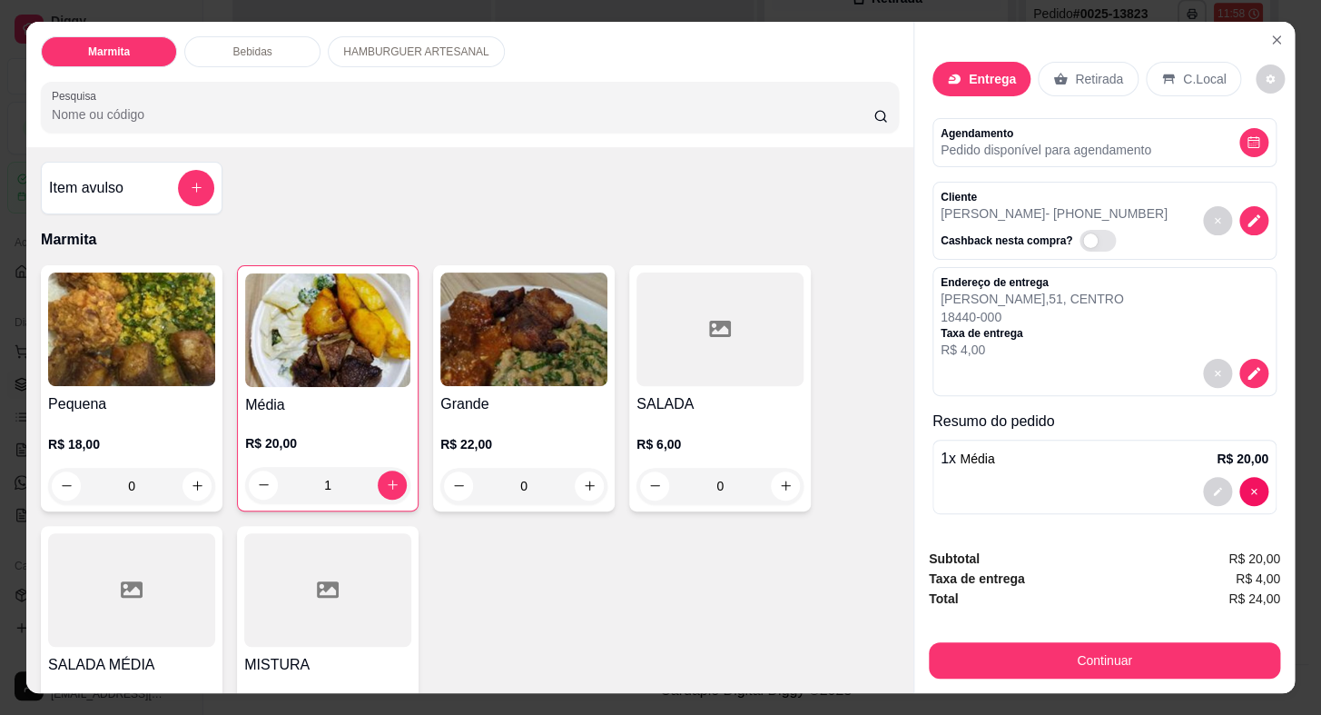
click at [1075, 70] on p "Retirada" at bounding box center [1099, 79] width 48 height 18
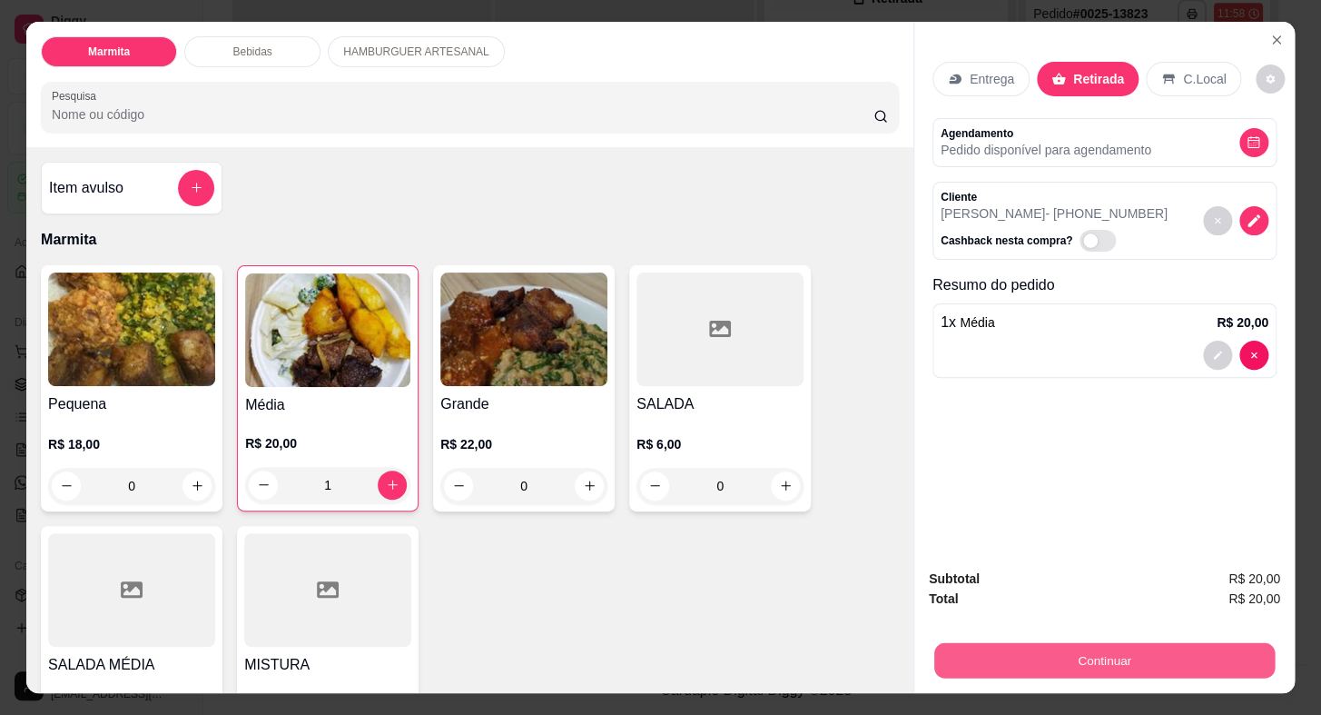
click at [1051, 648] on button "Continuar" at bounding box center [1105, 660] width 341 height 35
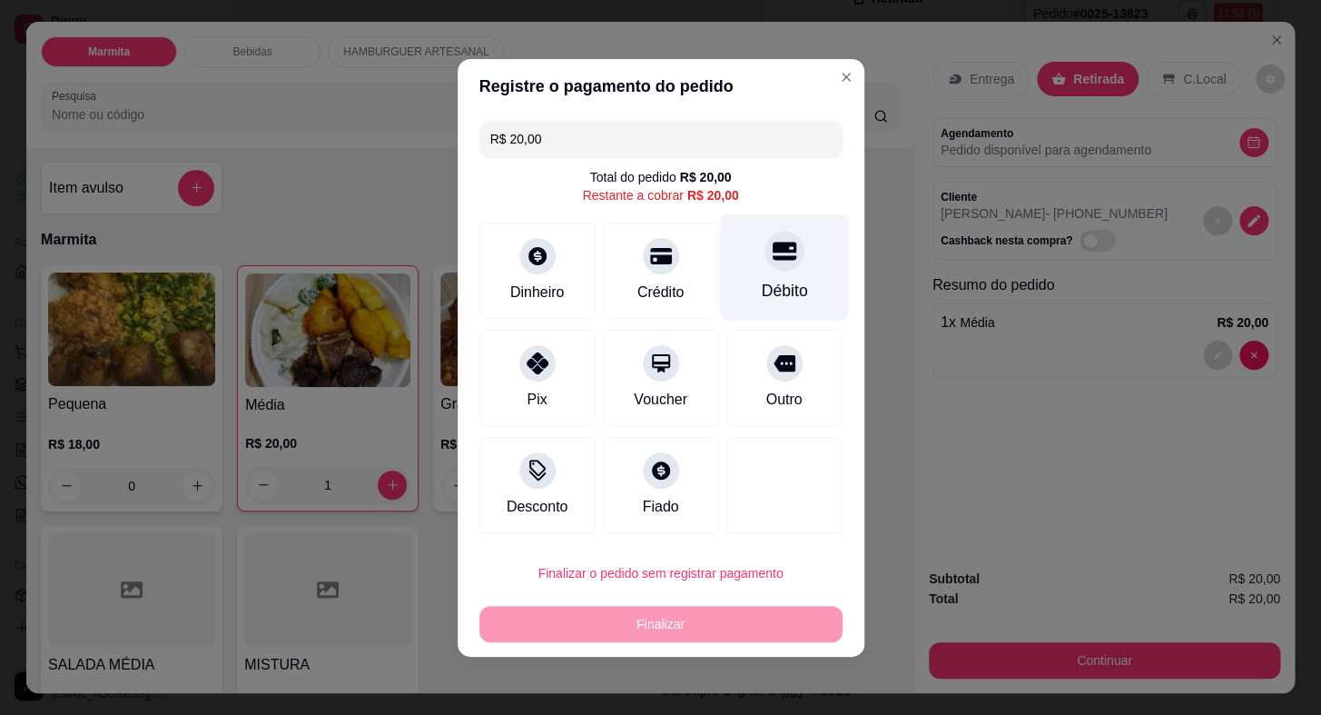
click at [780, 267] on div at bounding box center [785, 251] width 40 height 40
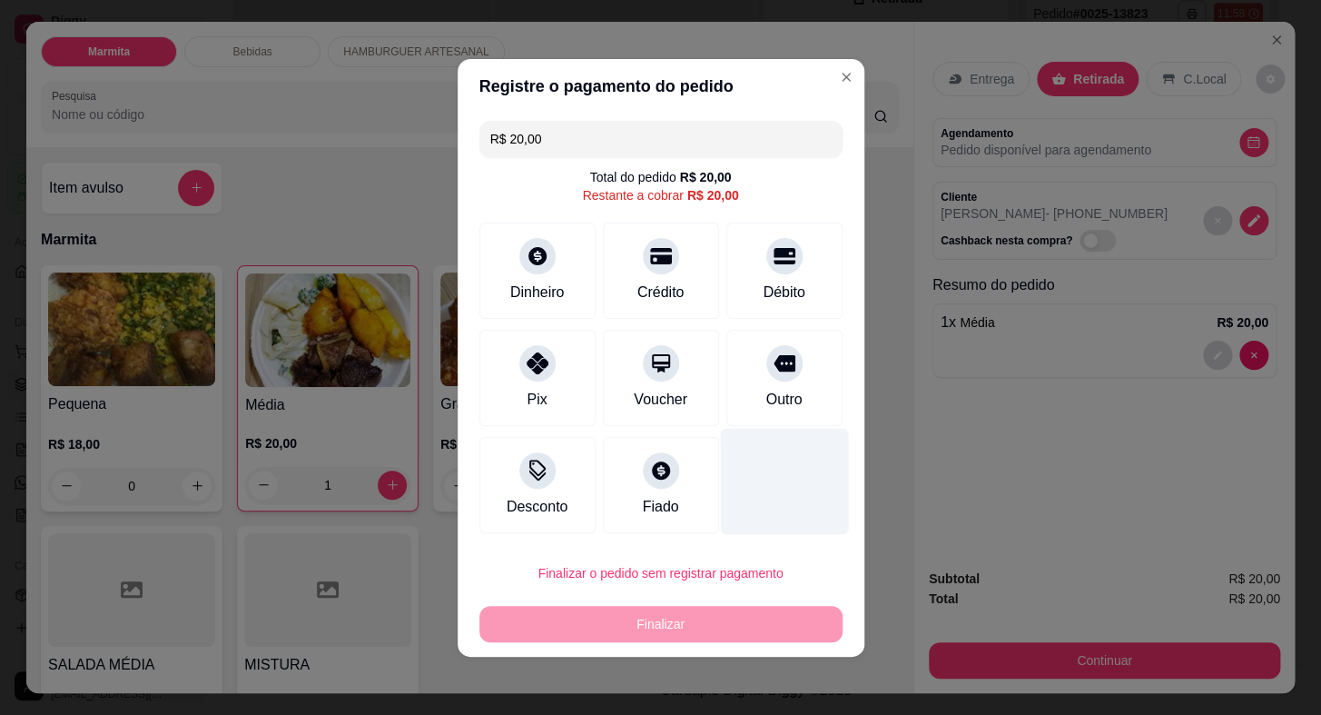
type input "R$ 0,00"
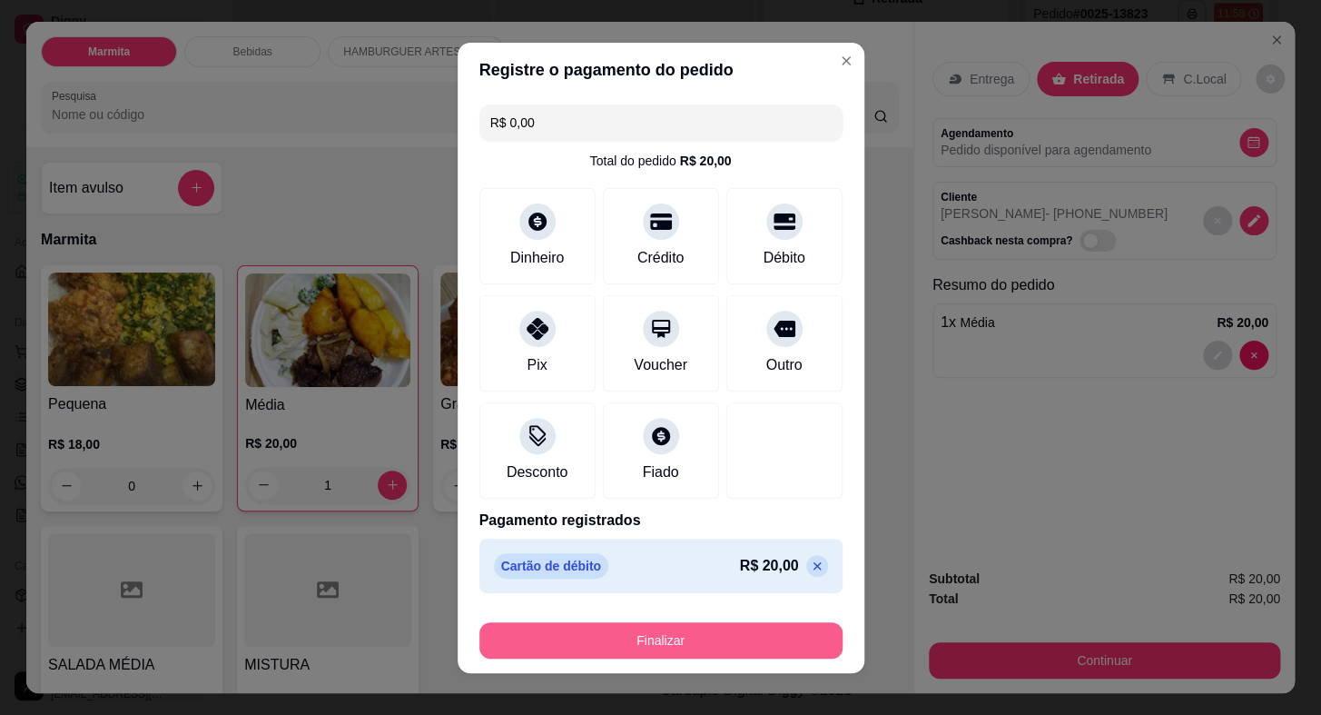
click at [660, 642] on button "Finalizar" at bounding box center [661, 640] width 363 height 36
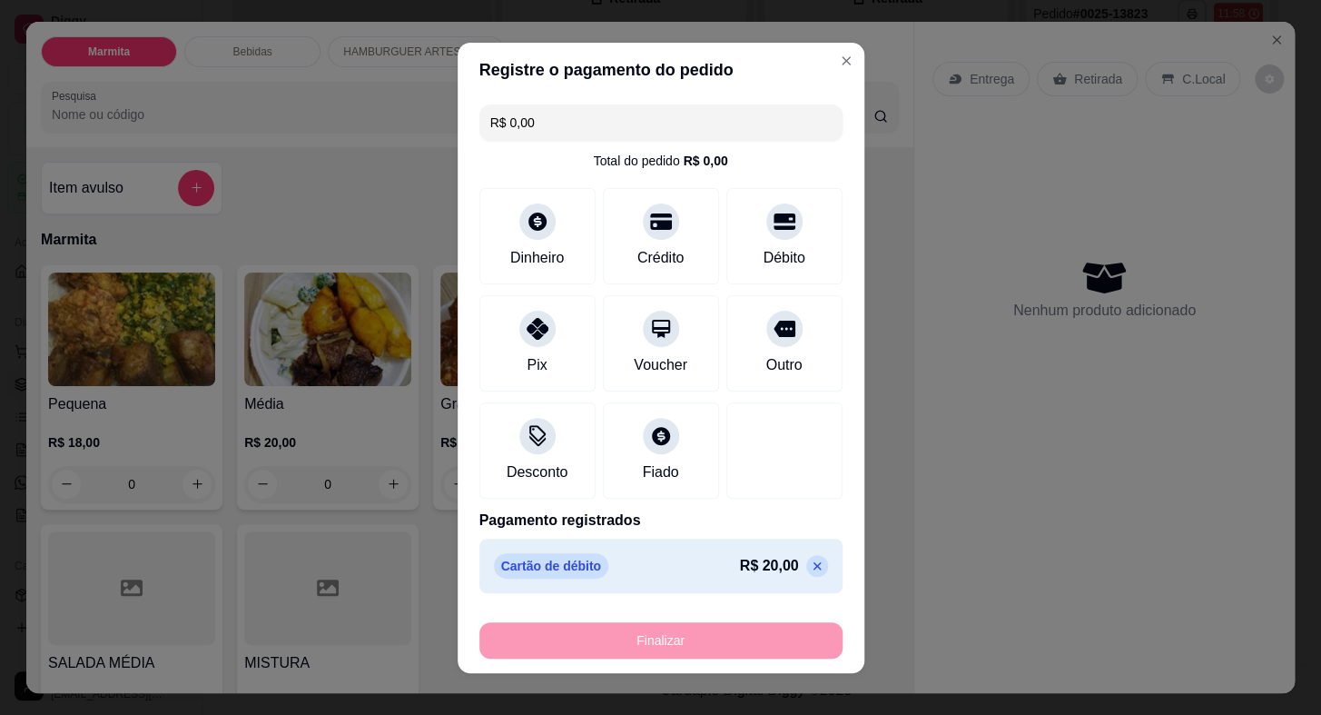
type input "0"
type input "-R$ 20,00"
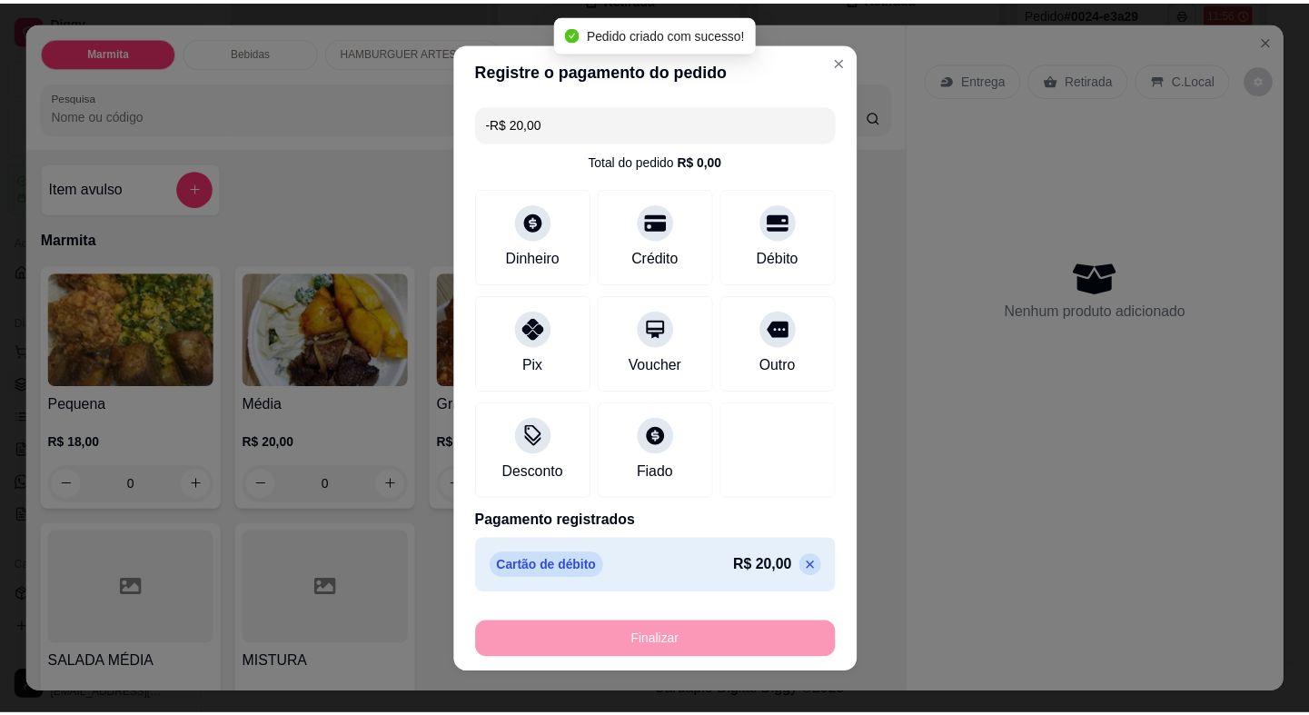
scroll to position [389, 0]
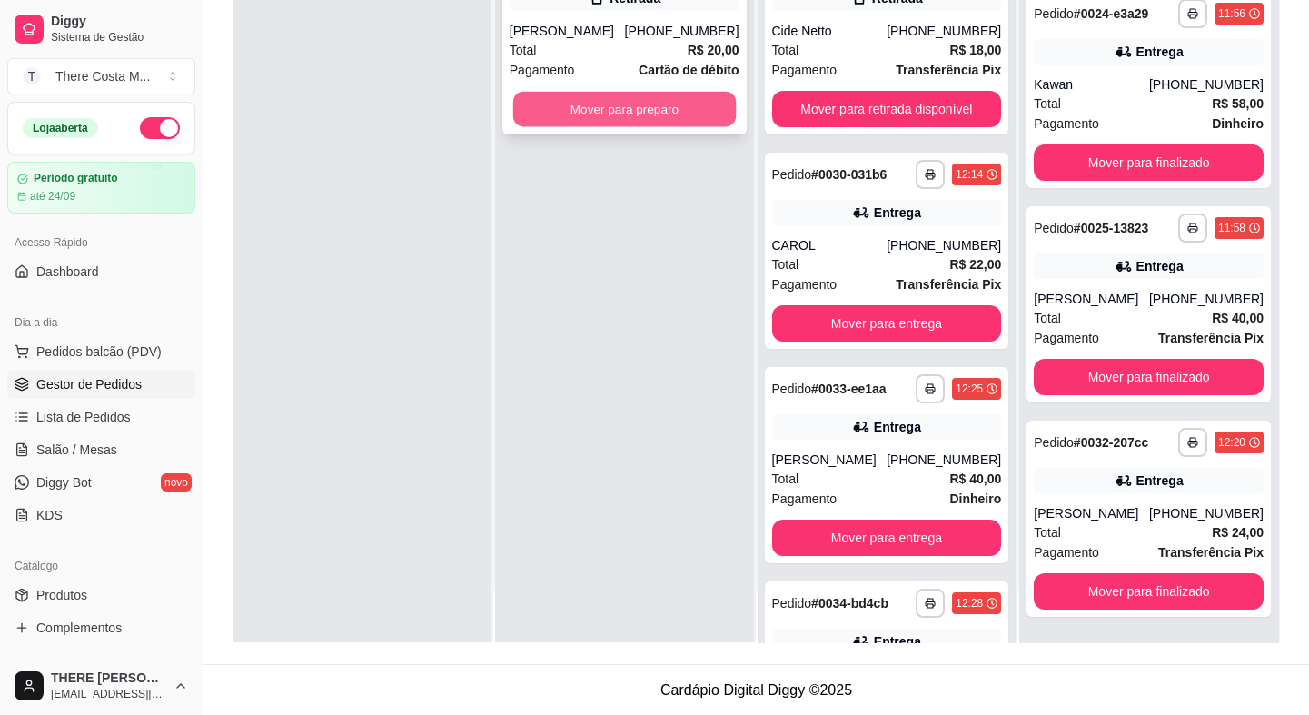
click at [704, 108] on button "Mover para preparo" at bounding box center [624, 109] width 223 height 35
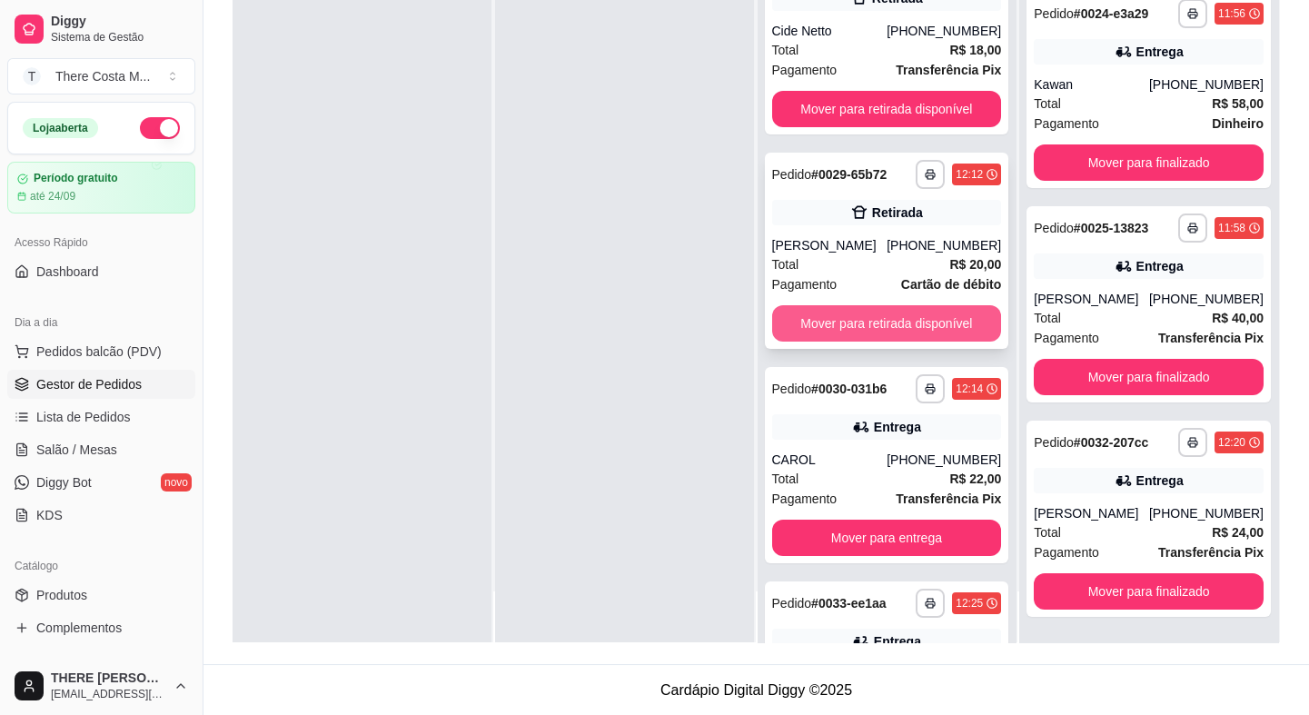
click at [853, 305] on button "Mover para retirada disponível" at bounding box center [887, 323] width 230 height 36
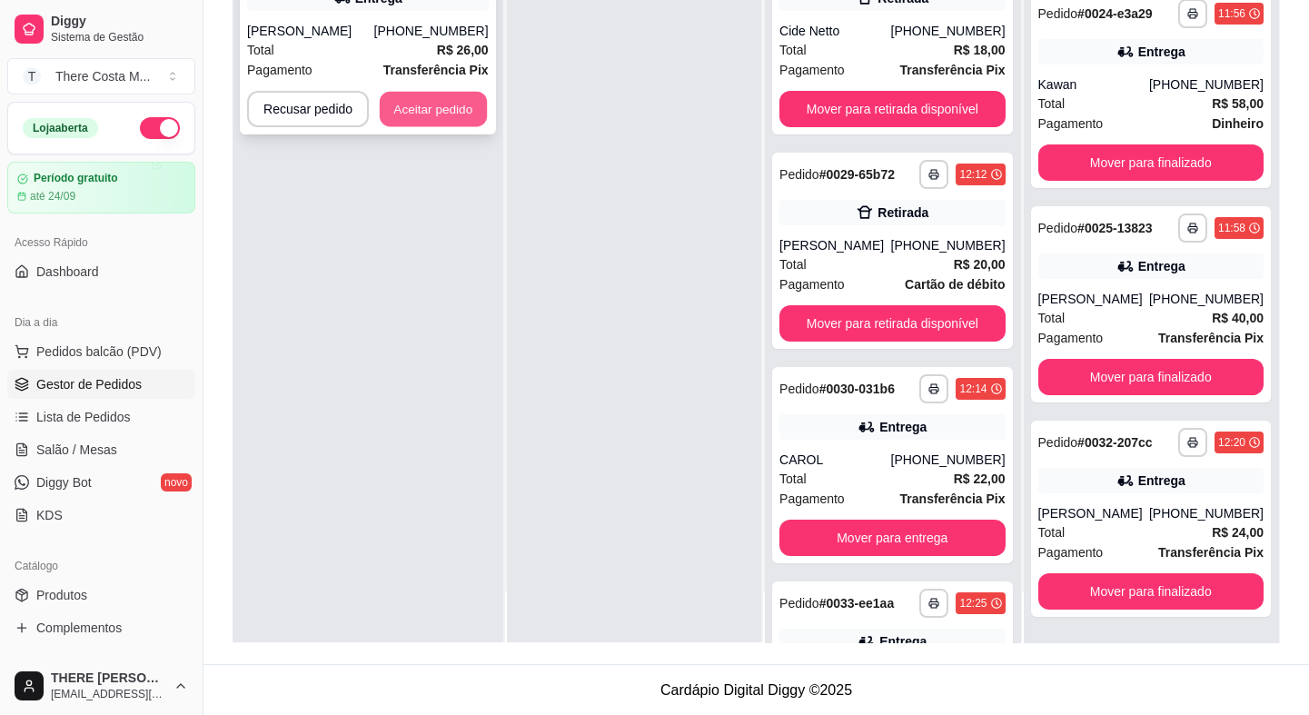
click at [441, 101] on button "Aceitar pedido" at bounding box center [433, 109] width 107 height 35
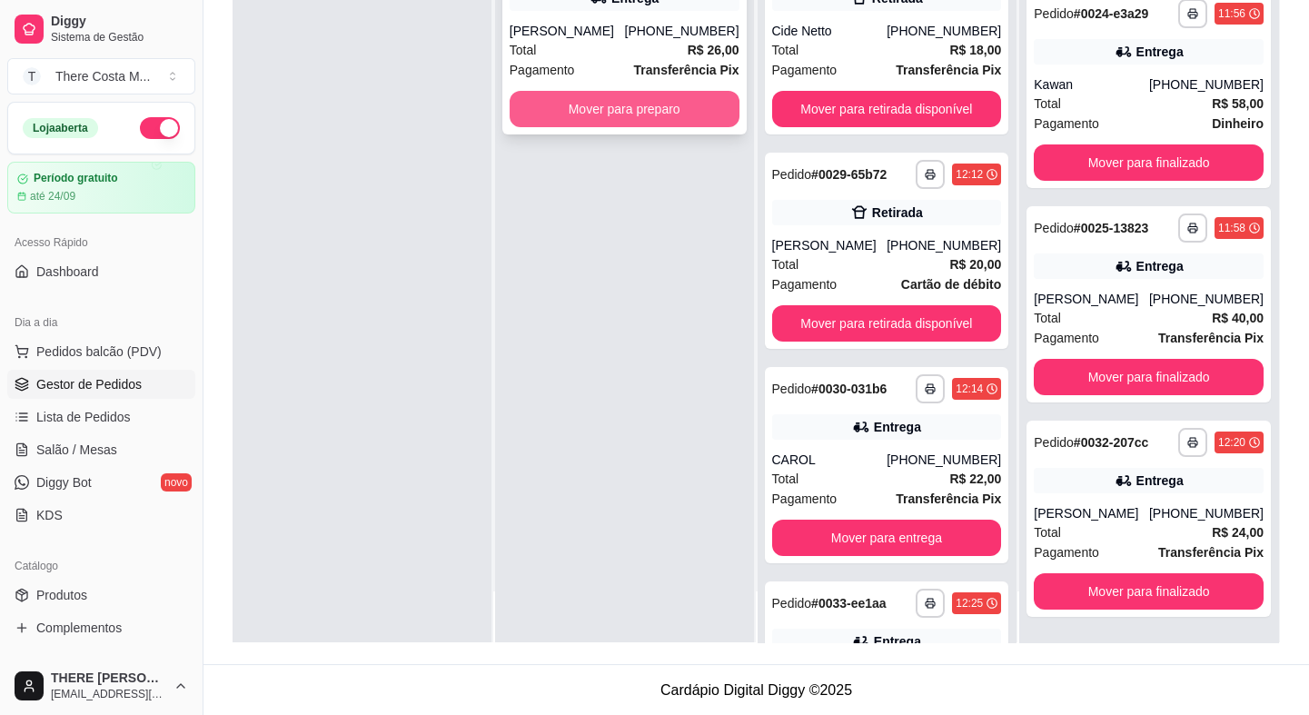
click at [545, 109] on button "Mover para preparo" at bounding box center [625, 109] width 230 height 36
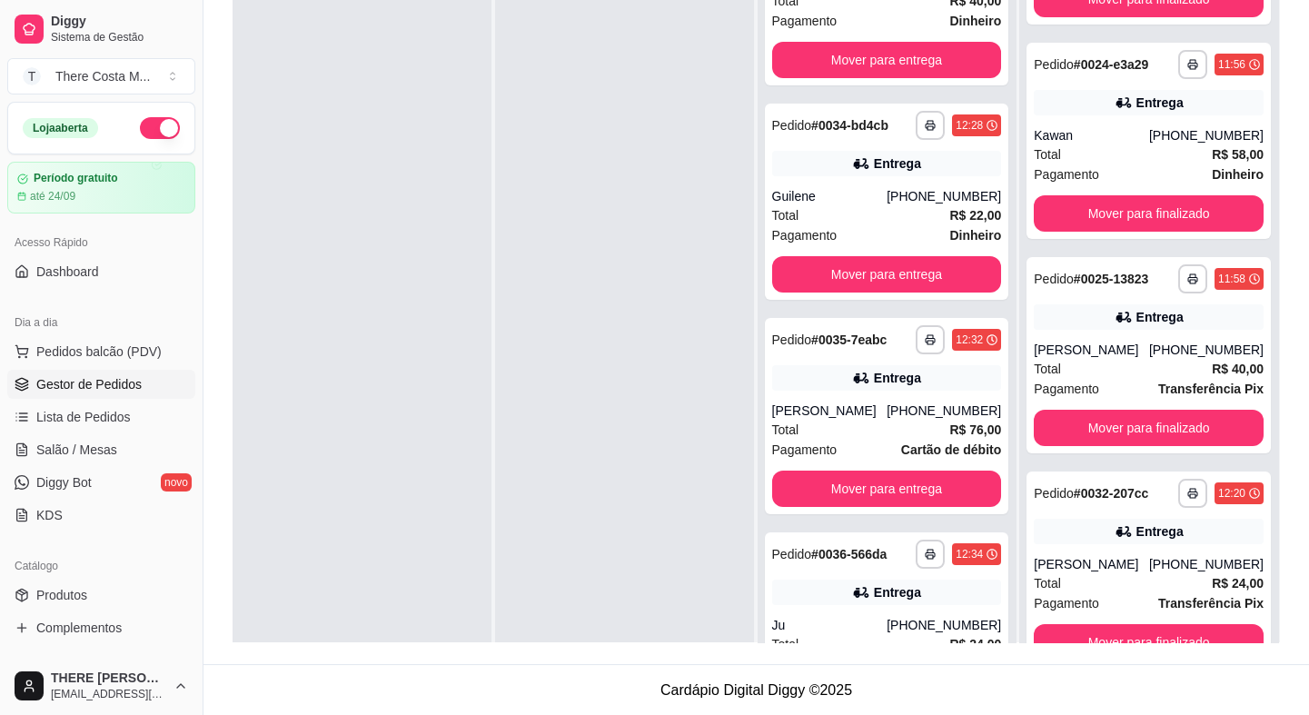
scroll to position [28, 0]
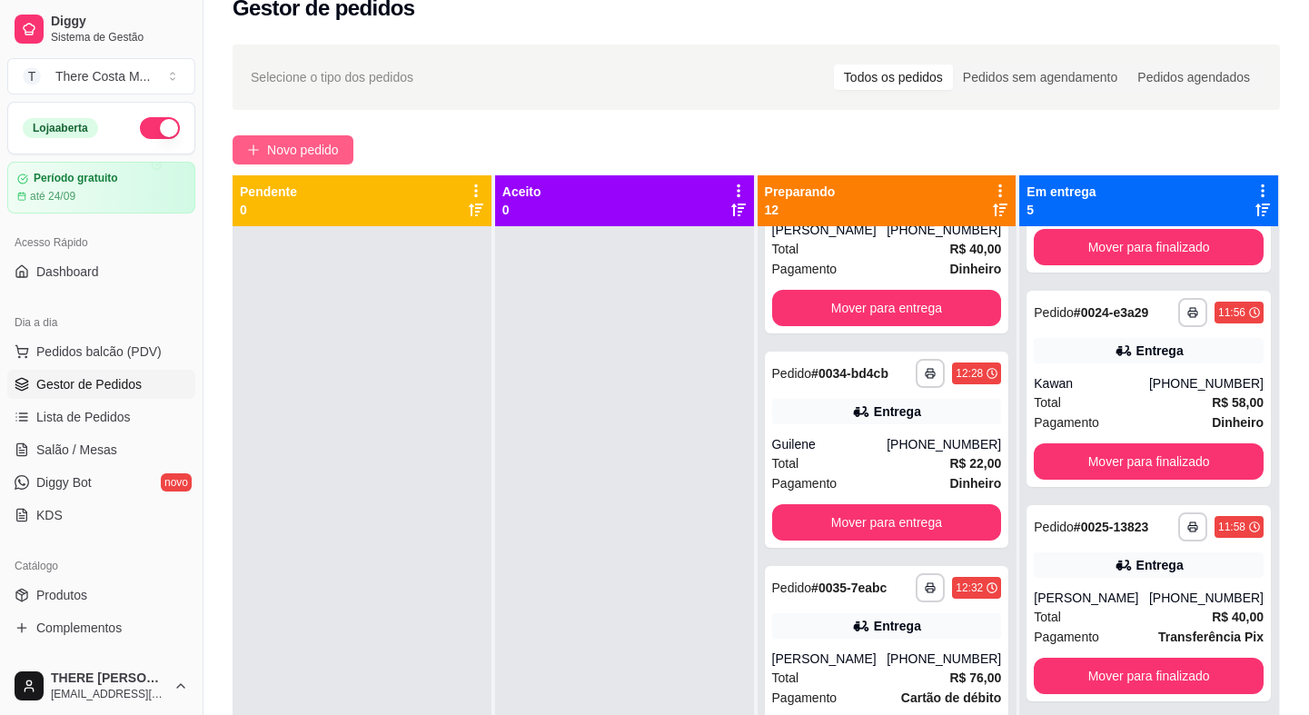
click at [320, 145] on span "Novo pedido" at bounding box center [303, 150] width 72 height 20
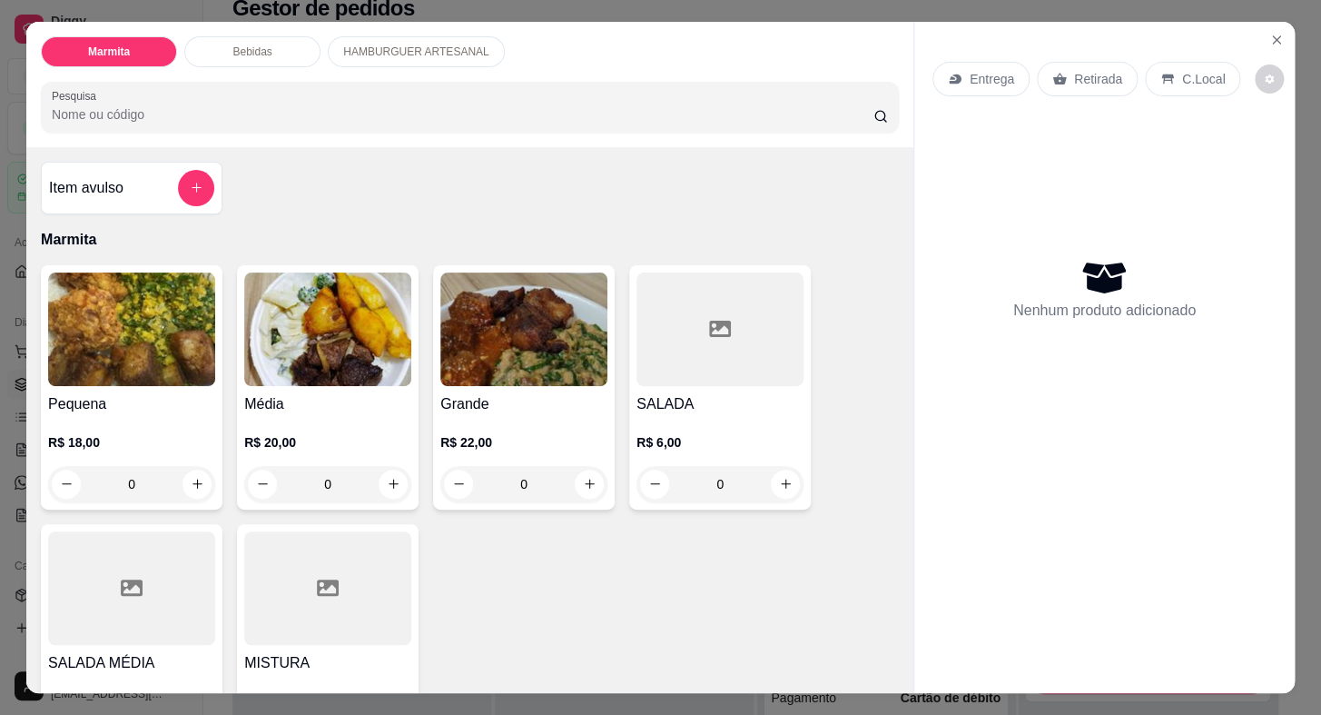
click at [1090, 75] on p "Retirada" at bounding box center [1098, 79] width 48 height 18
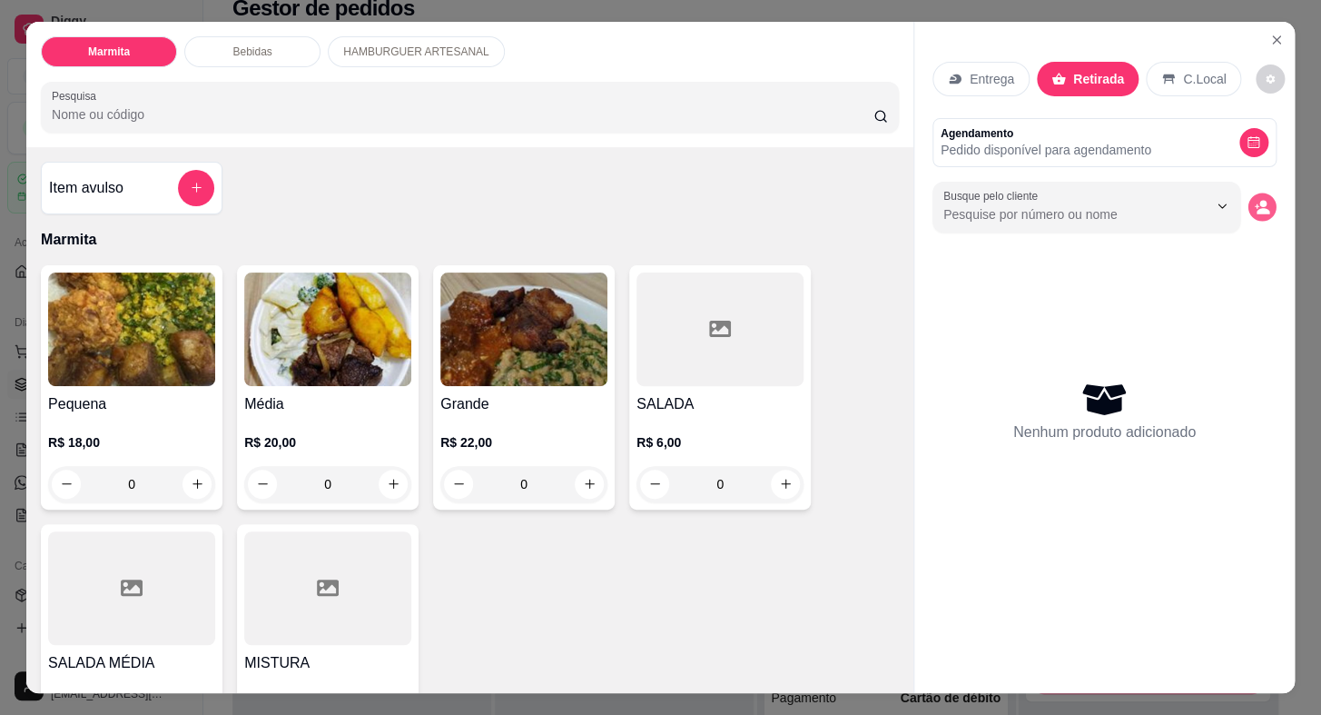
click at [1261, 199] on icon "decrease-product-quantity" at bounding box center [1261, 206] width 15 height 15
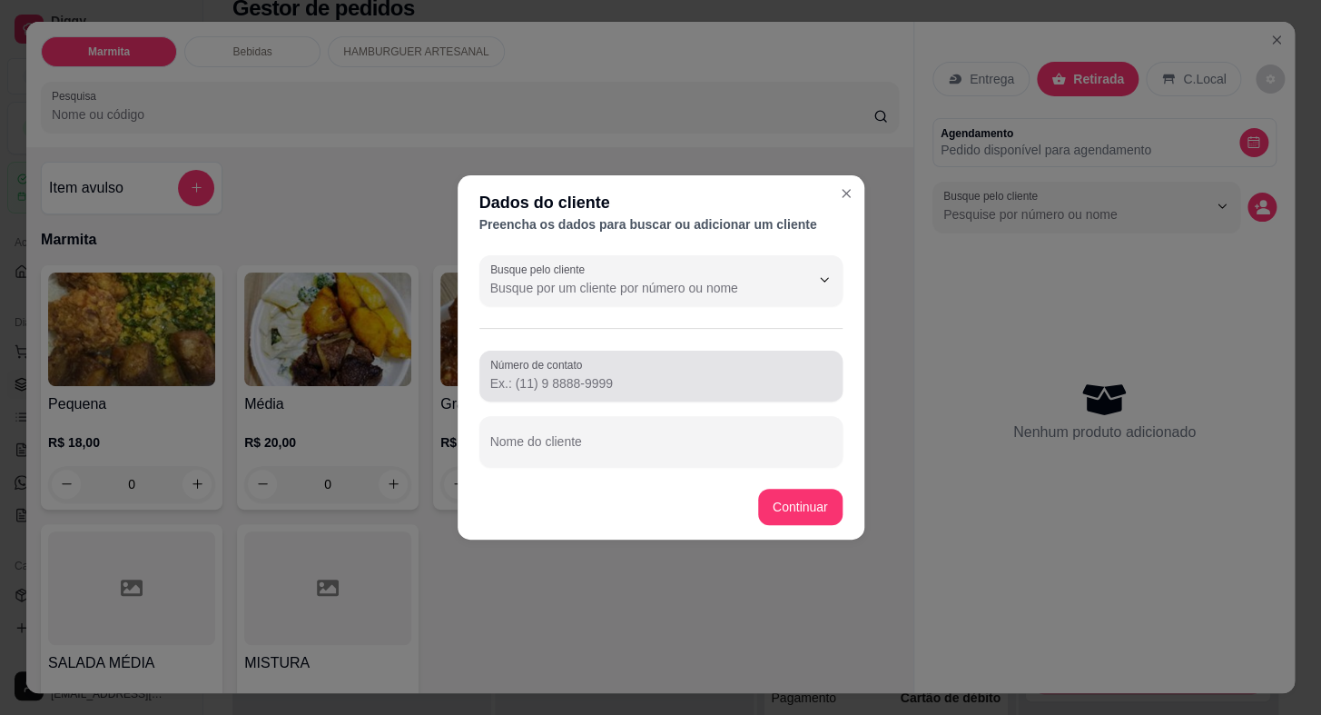
click at [707, 383] on input "Número de contato" at bounding box center [660, 383] width 341 height 18
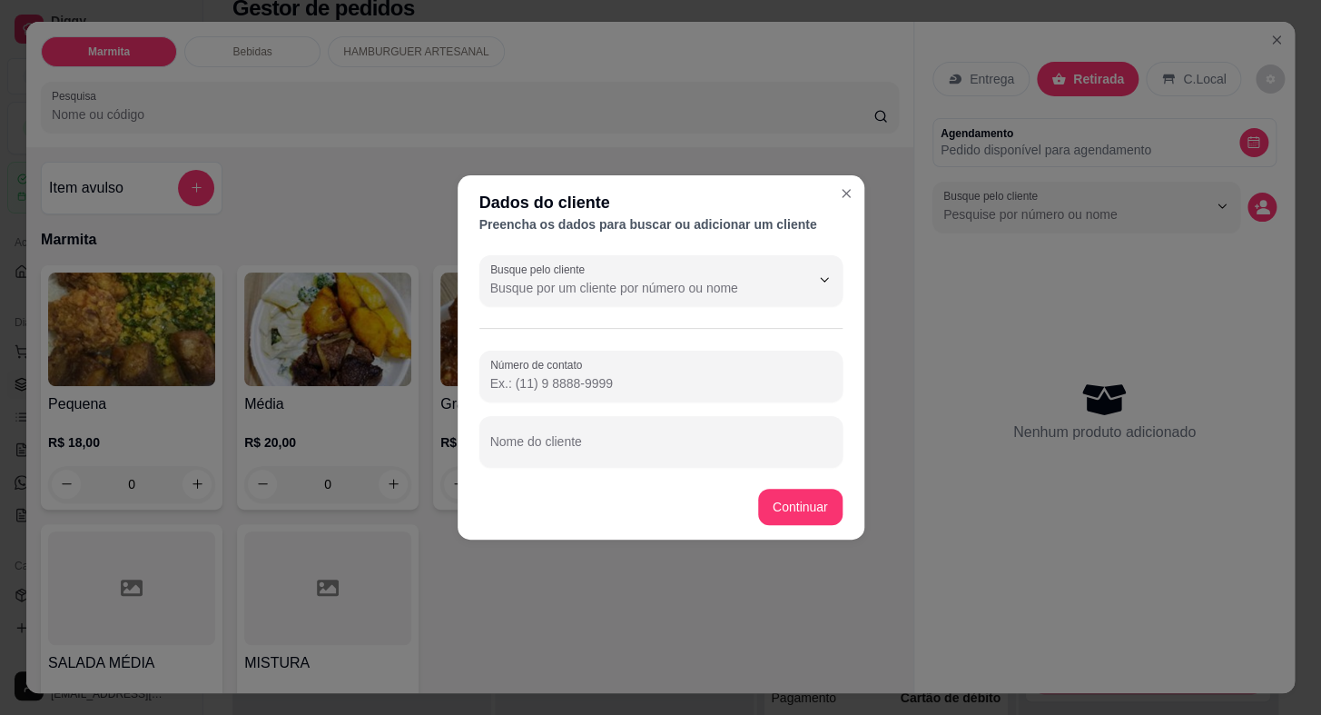
paste input "(15) 99699-3968"
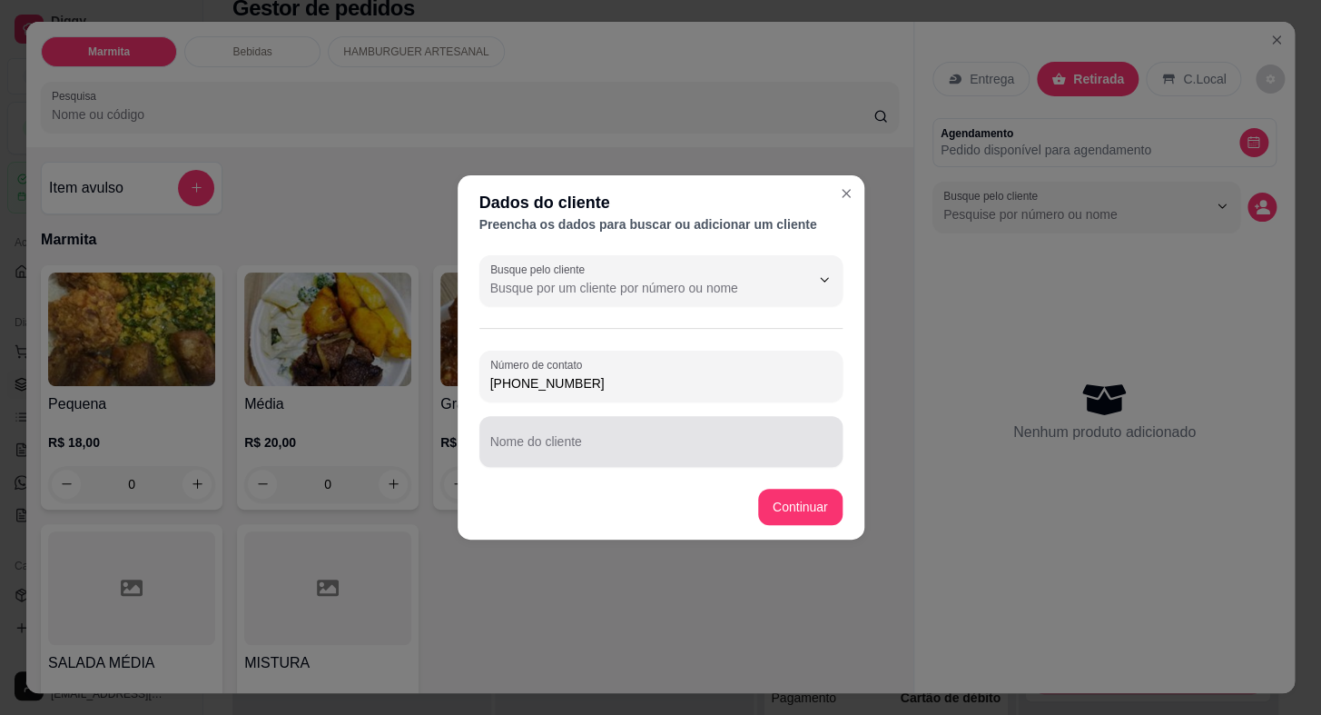
type input "(15) 99699-3968"
click at [618, 443] on input "Nome do cliente" at bounding box center [660, 449] width 341 height 18
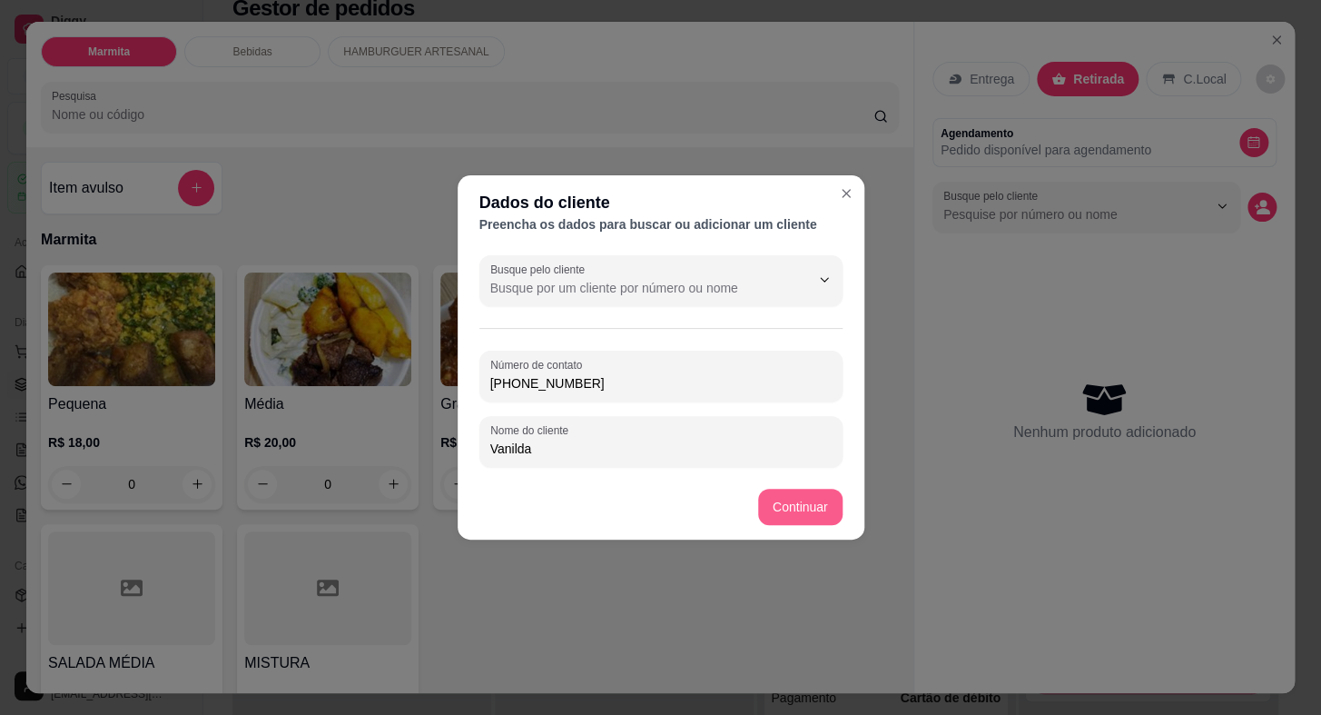
type input "Vanilda"
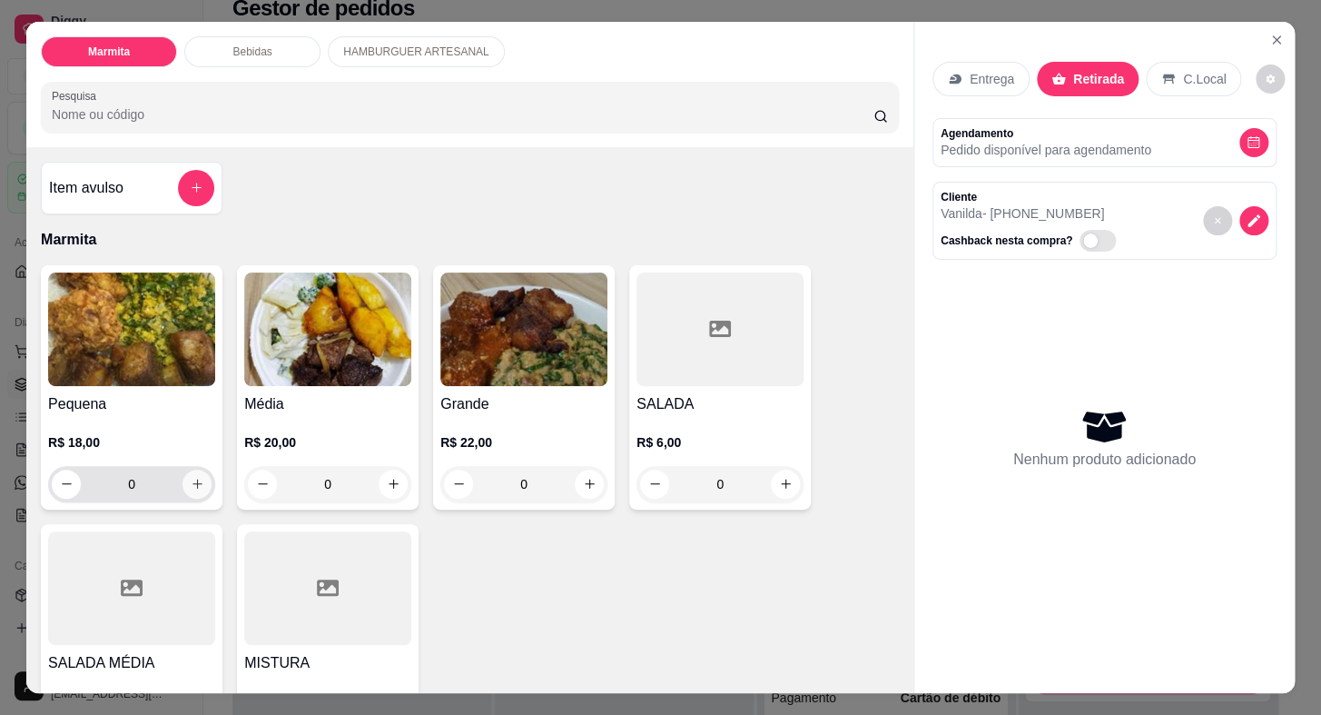
click at [195, 479] on icon "increase-product-quantity" at bounding box center [198, 484] width 10 height 10
click at [195, 477] on icon "increase-product-quantity" at bounding box center [198, 484] width 14 height 14
type input "2"
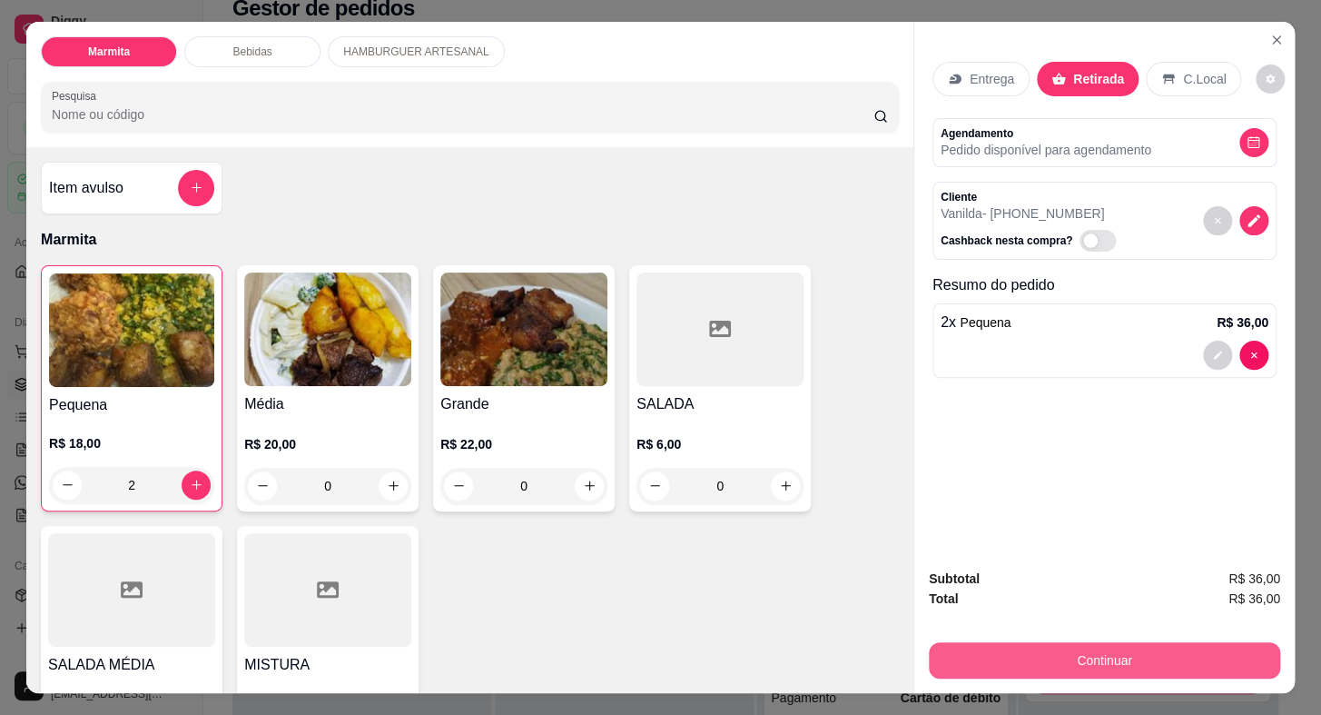
click at [978, 651] on button "Continuar" at bounding box center [1104, 660] width 351 height 36
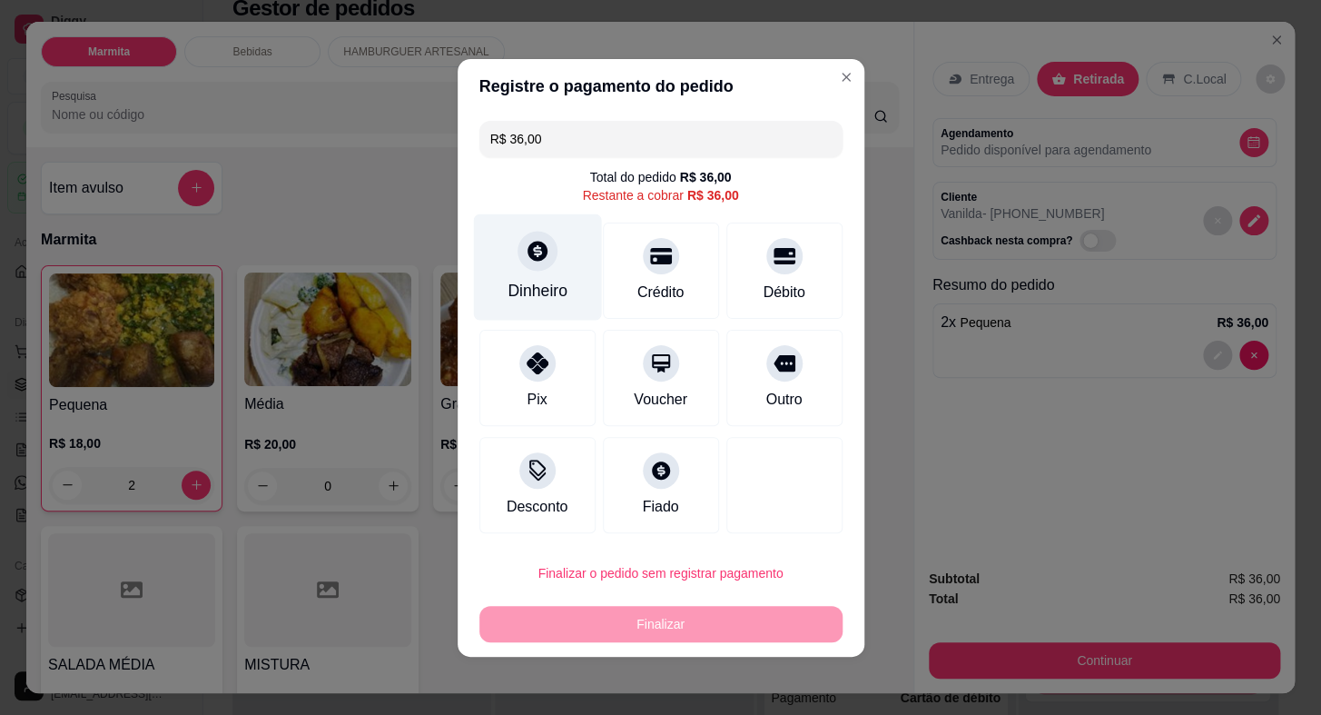
click at [563, 279] on div "Dinheiro" at bounding box center [538, 291] width 60 height 24
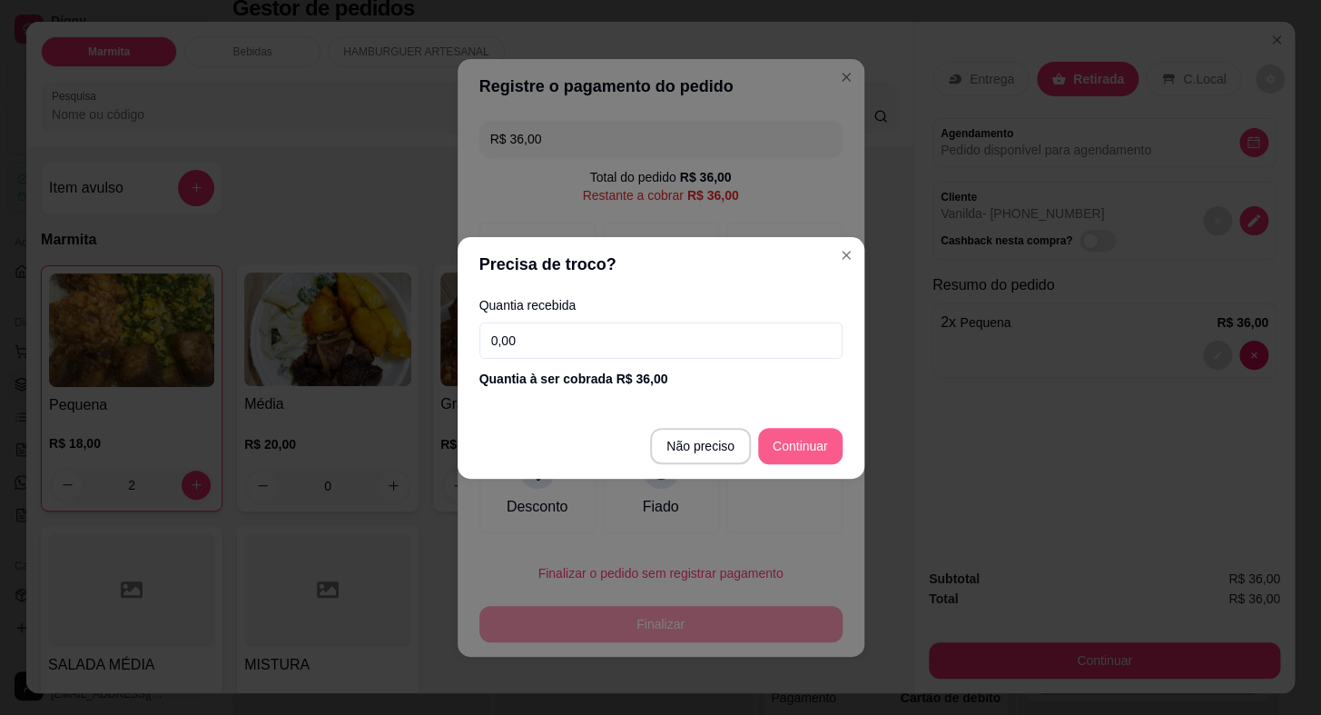
type input "R$ 0,00"
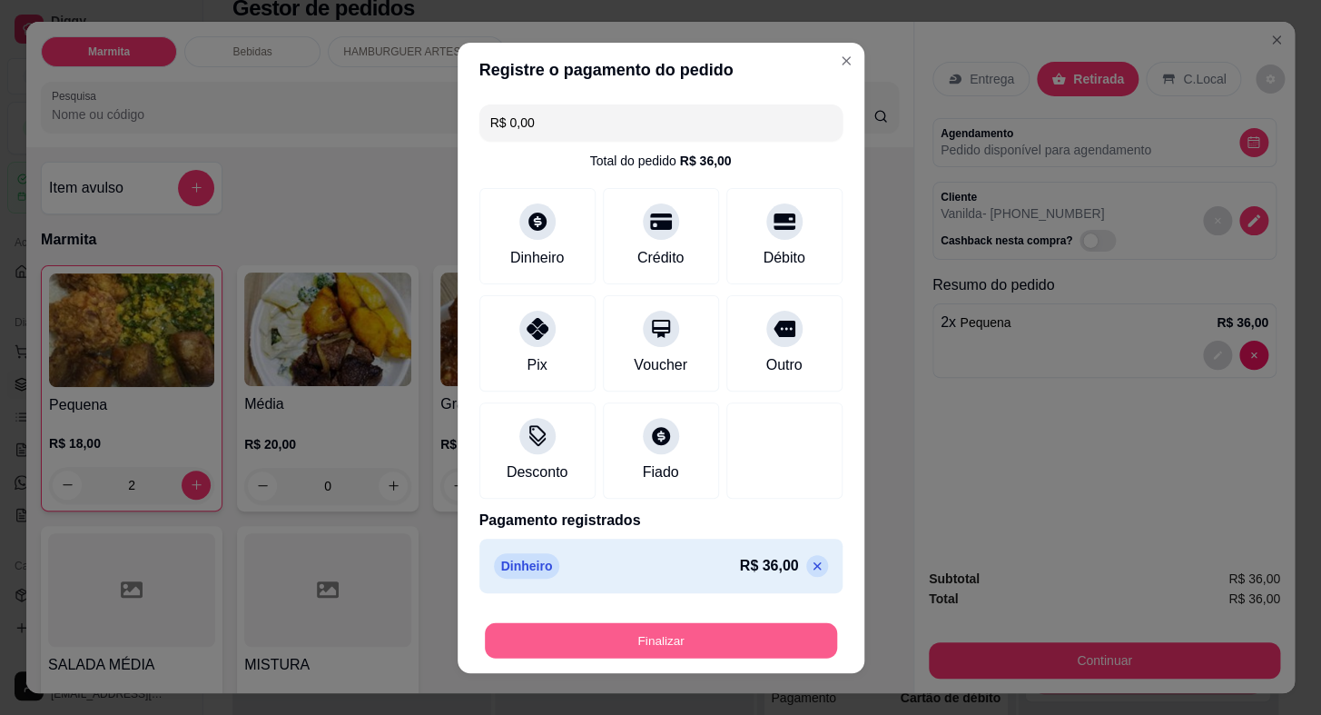
click at [662, 638] on button "Finalizar" at bounding box center [661, 639] width 352 height 35
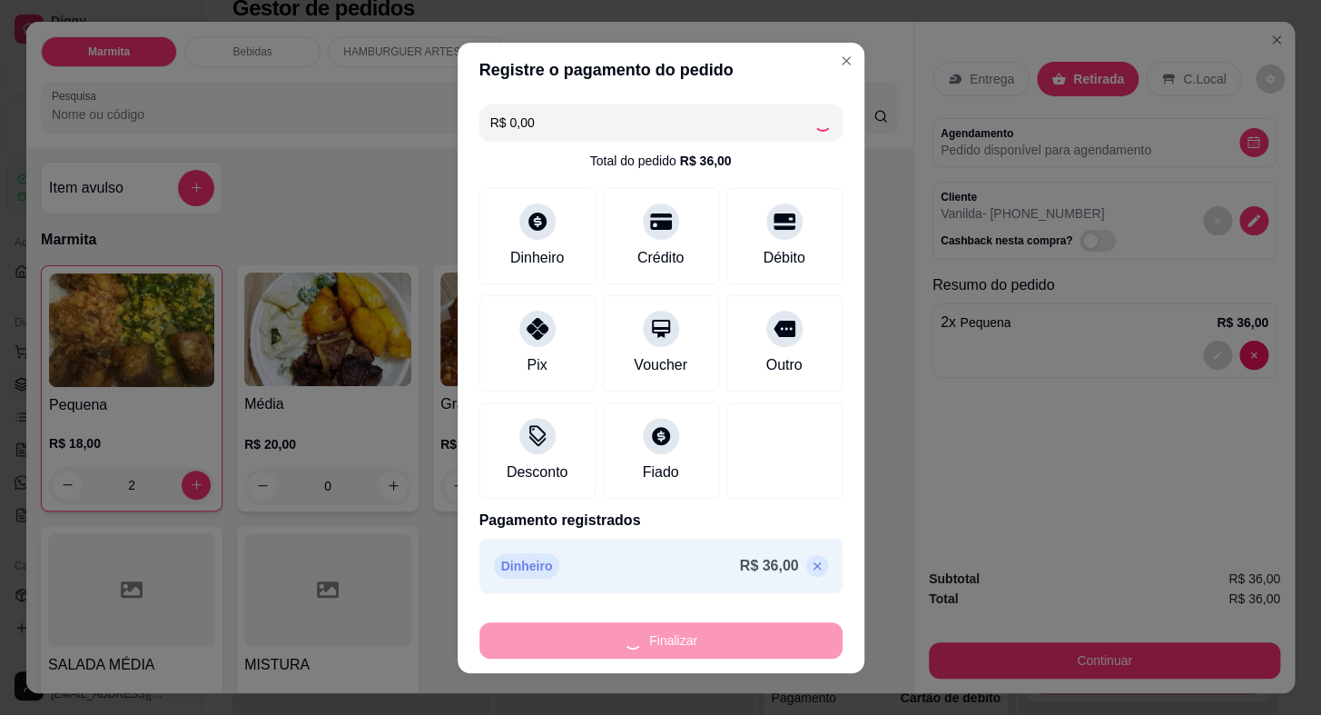
type input "0"
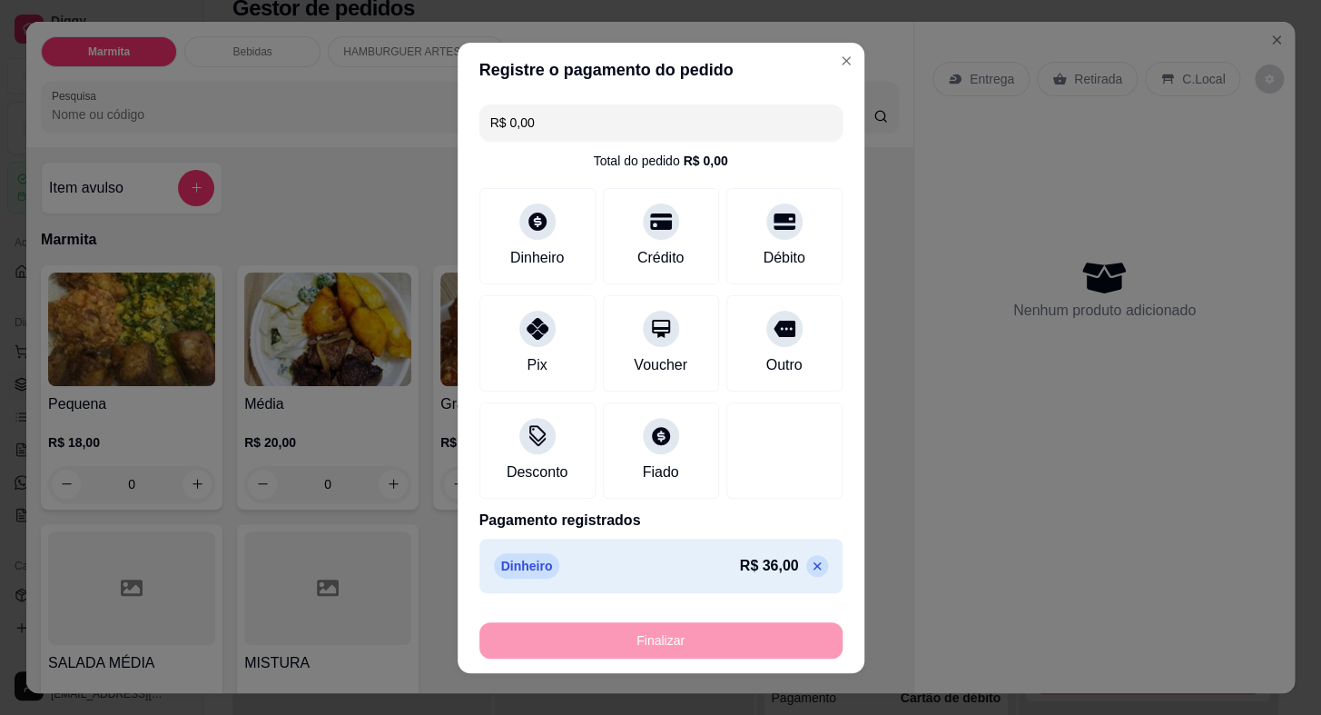
type input "-R$ 36,00"
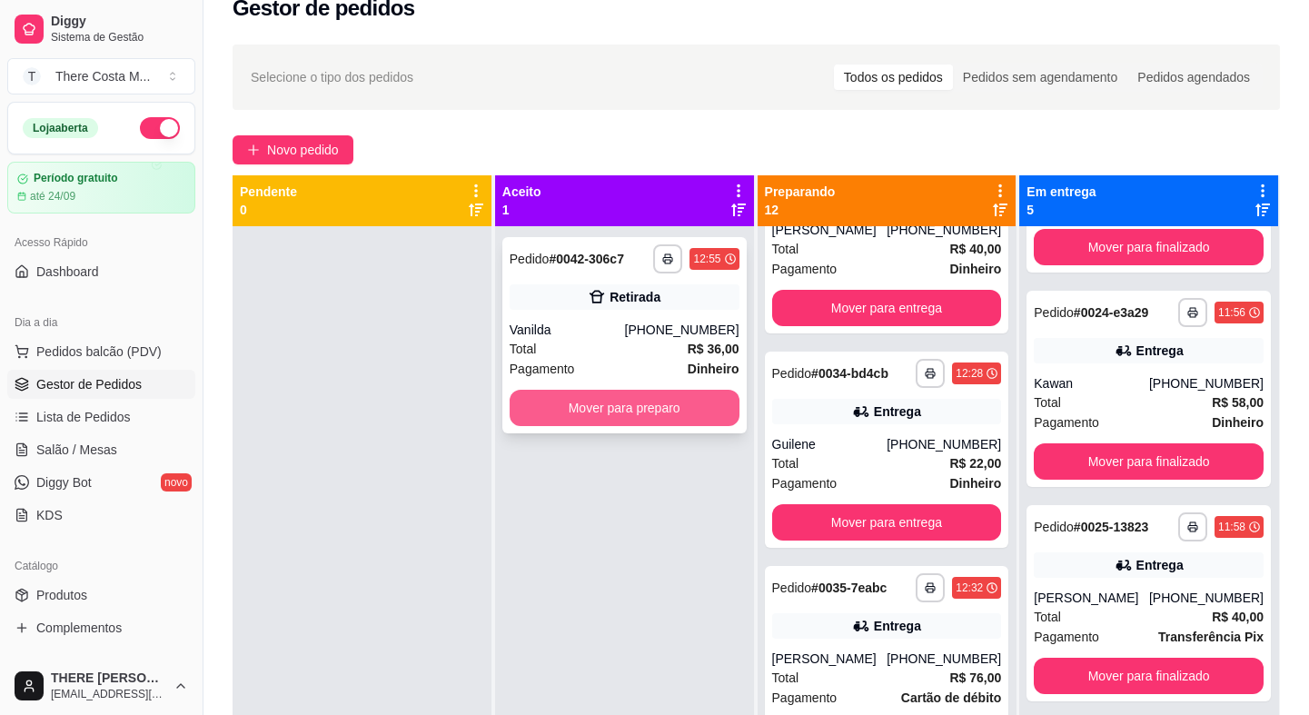
click at [640, 417] on button "Mover para preparo" at bounding box center [625, 408] width 230 height 36
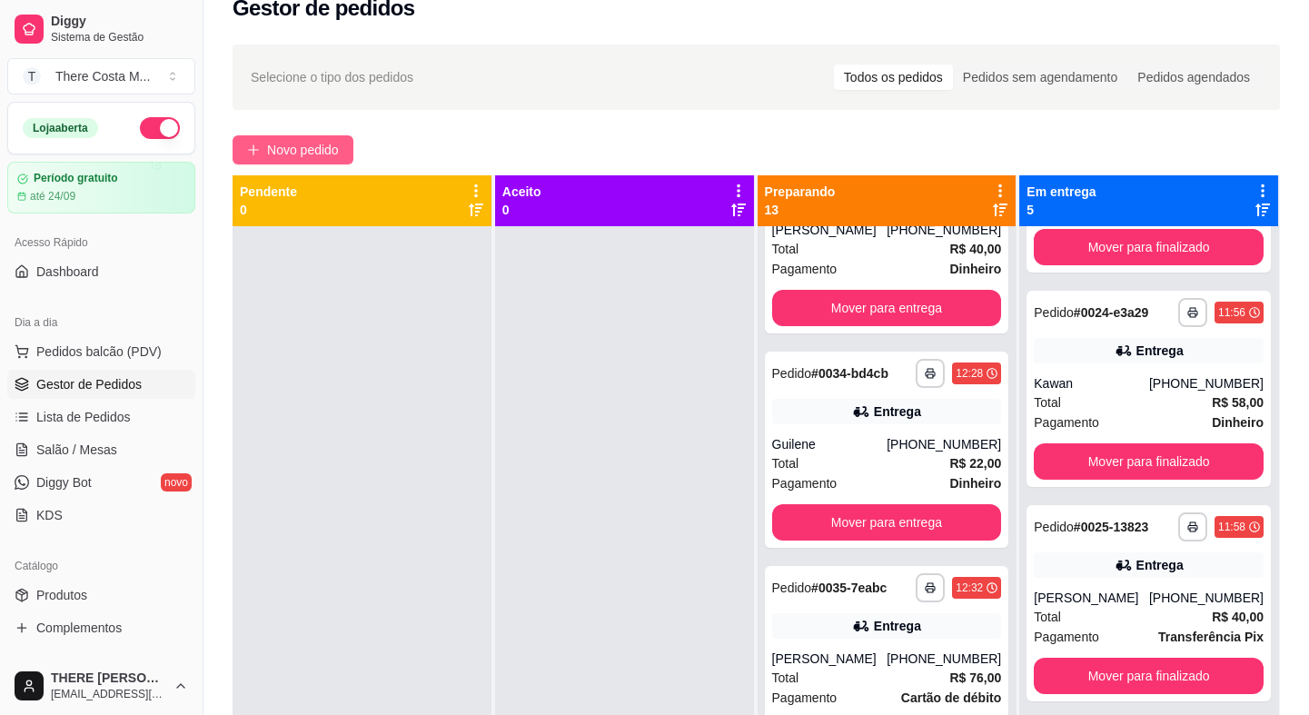
click at [302, 147] on span "Novo pedido" at bounding box center [303, 150] width 72 height 20
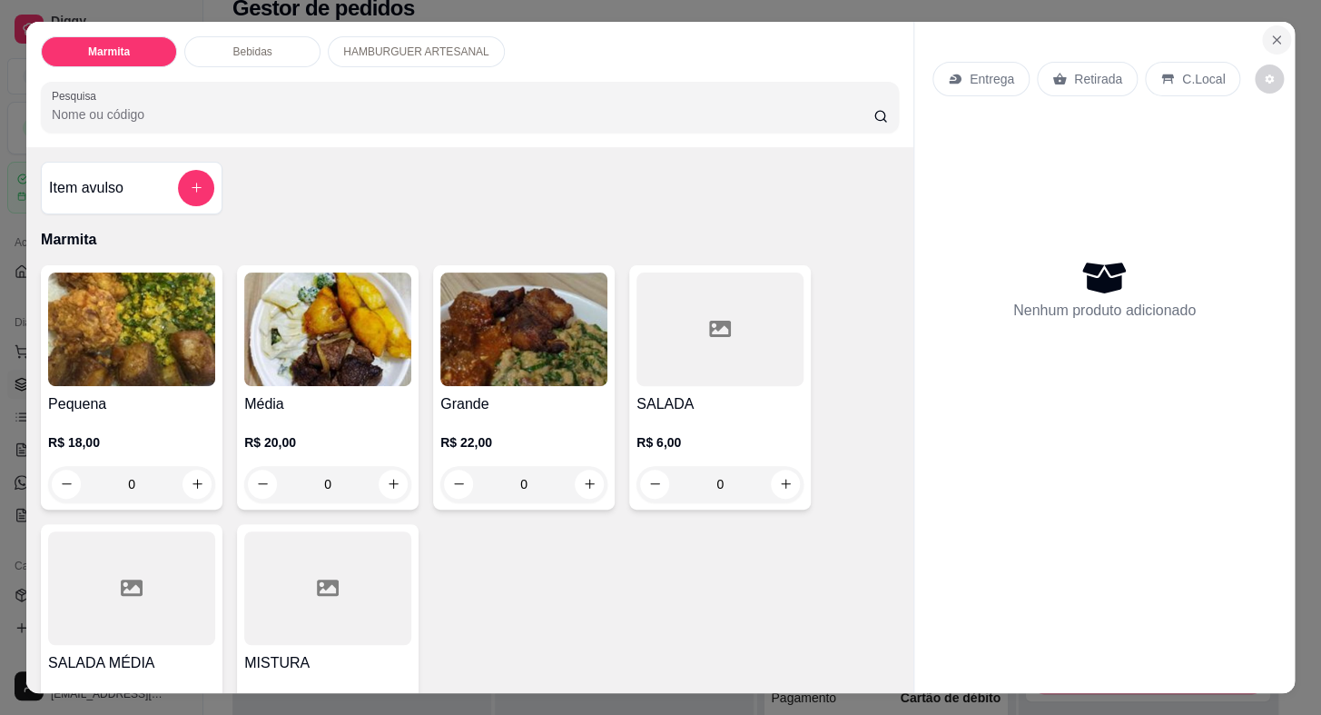
click at [1270, 37] on icon "Close" at bounding box center [1277, 40] width 15 height 15
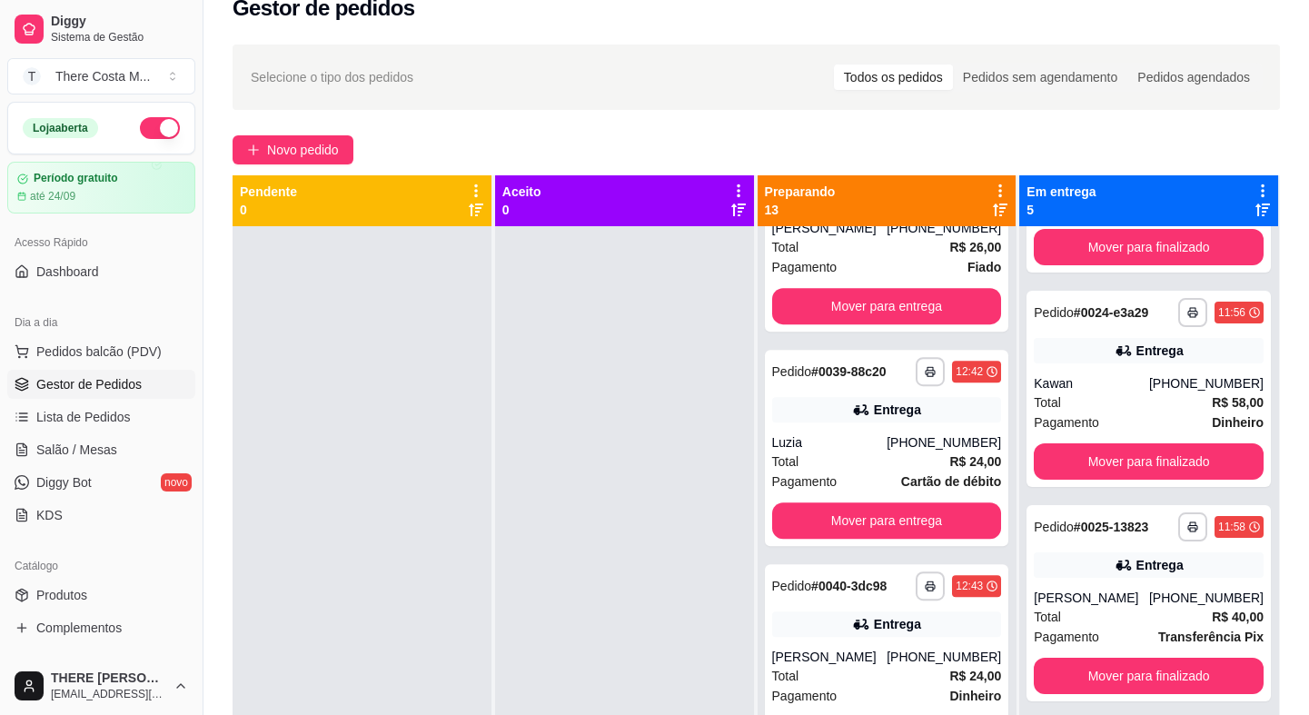
scroll to position [2103, 0]
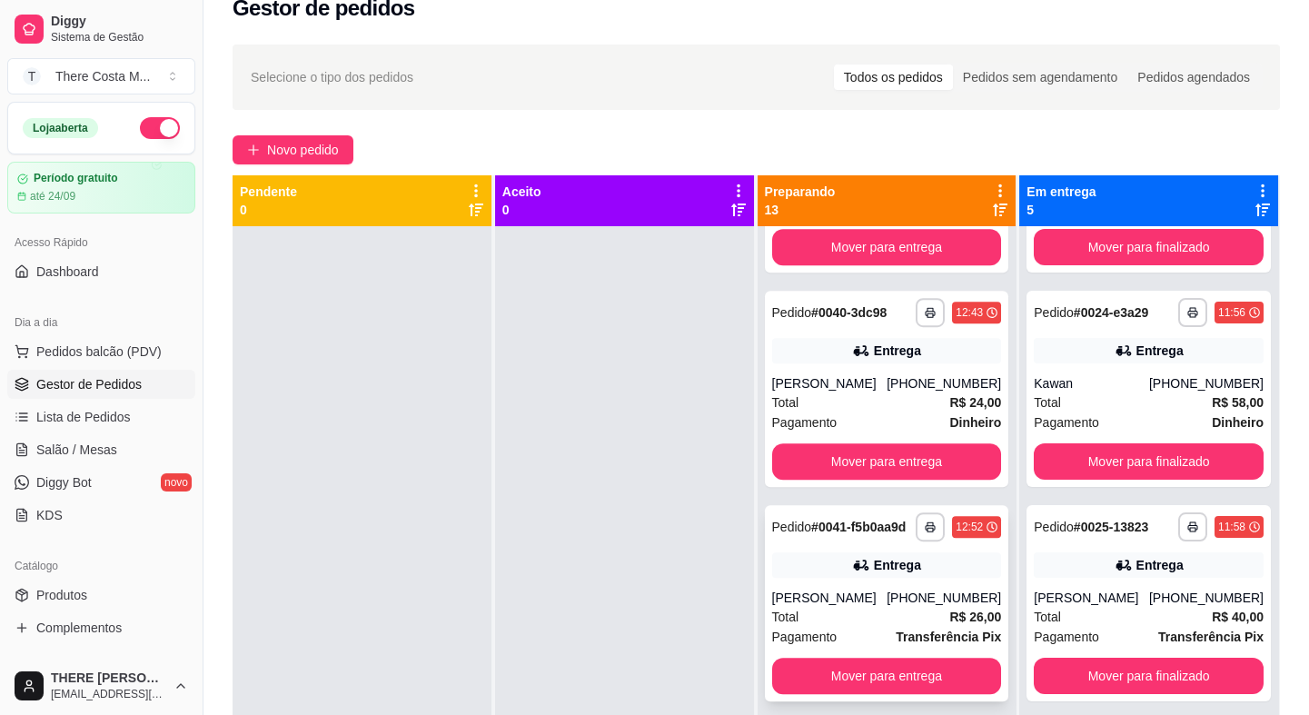
click at [853, 563] on icon at bounding box center [859, 564] width 13 height 11
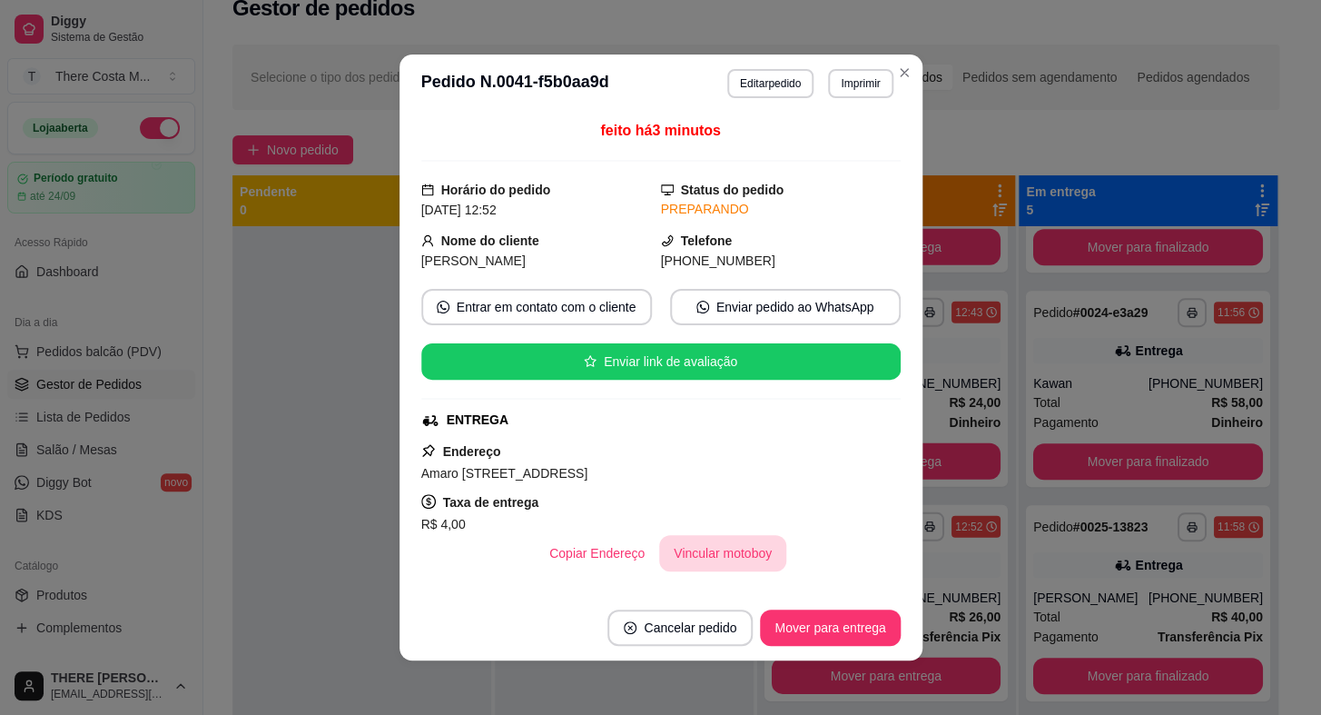
click at [707, 555] on button "Vincular motoboy" at bounding box center [722, 553] width 127 height 36
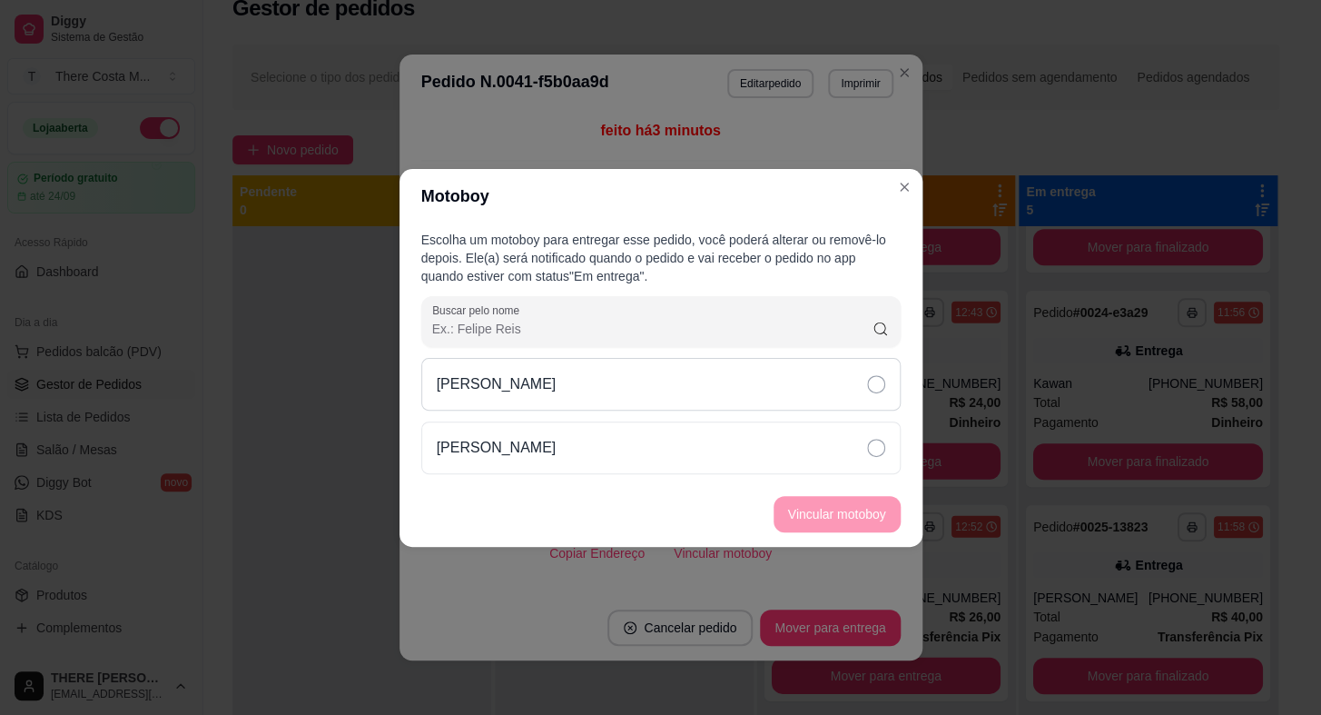
click at [839, 391] on div "[PERSON_NAME]" at bounding box center [661, 384] width 480 height 53
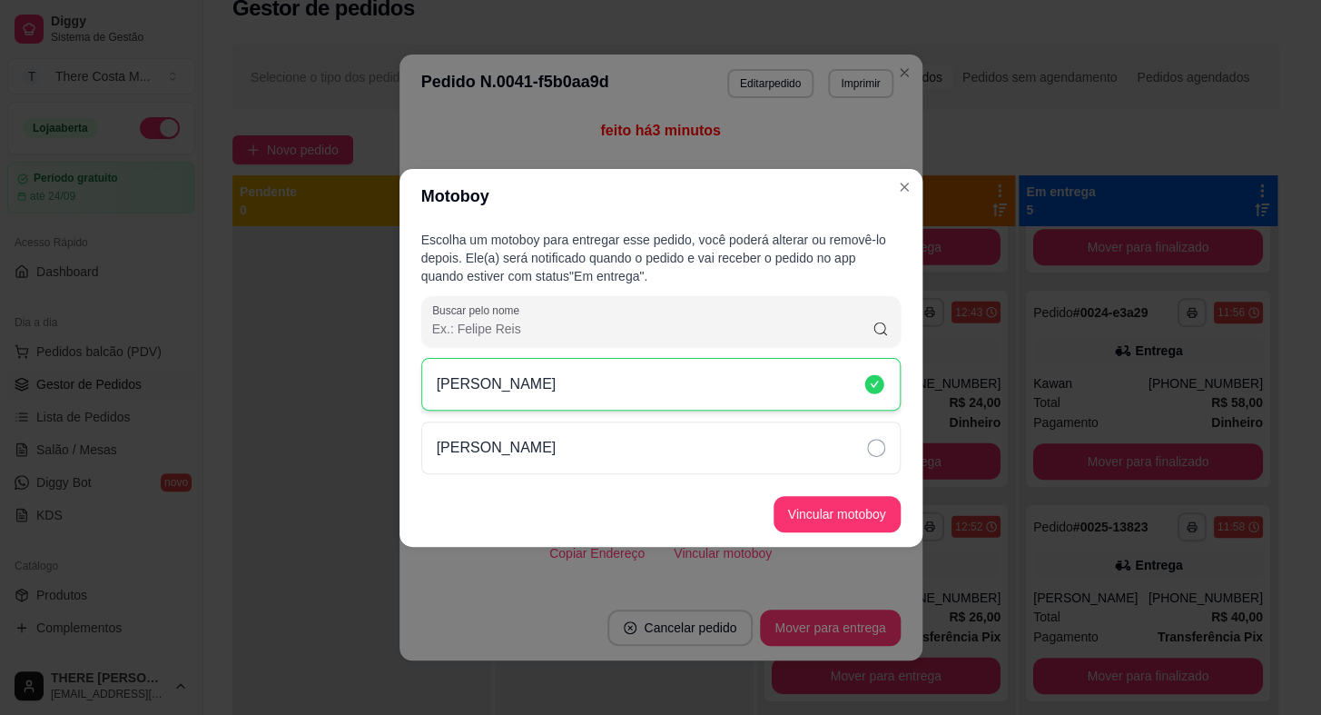
click at [817, 518] on button "Vincular motoboy" at bounding box center [837, 514] width 127 height 36
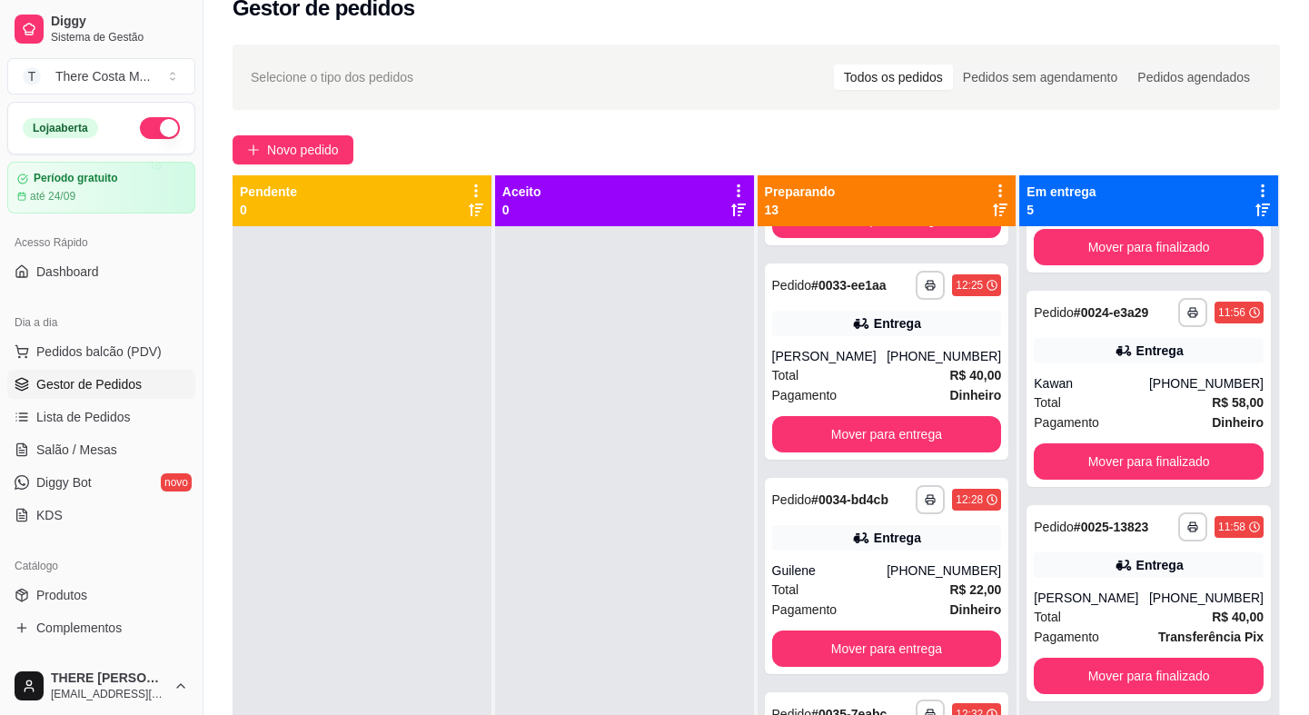
scroll to position [534, 0]
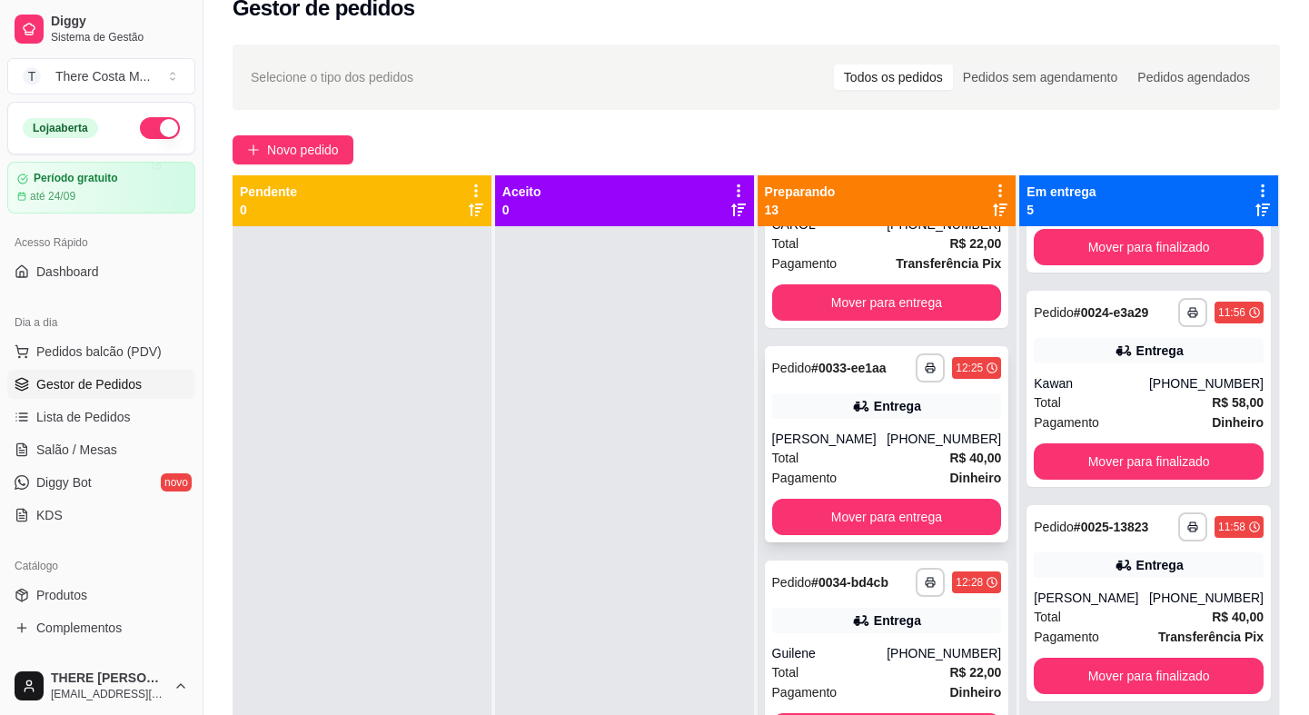
click at [827, 418] on div "**********" at bounding box center [887, 444] width 244 height 196
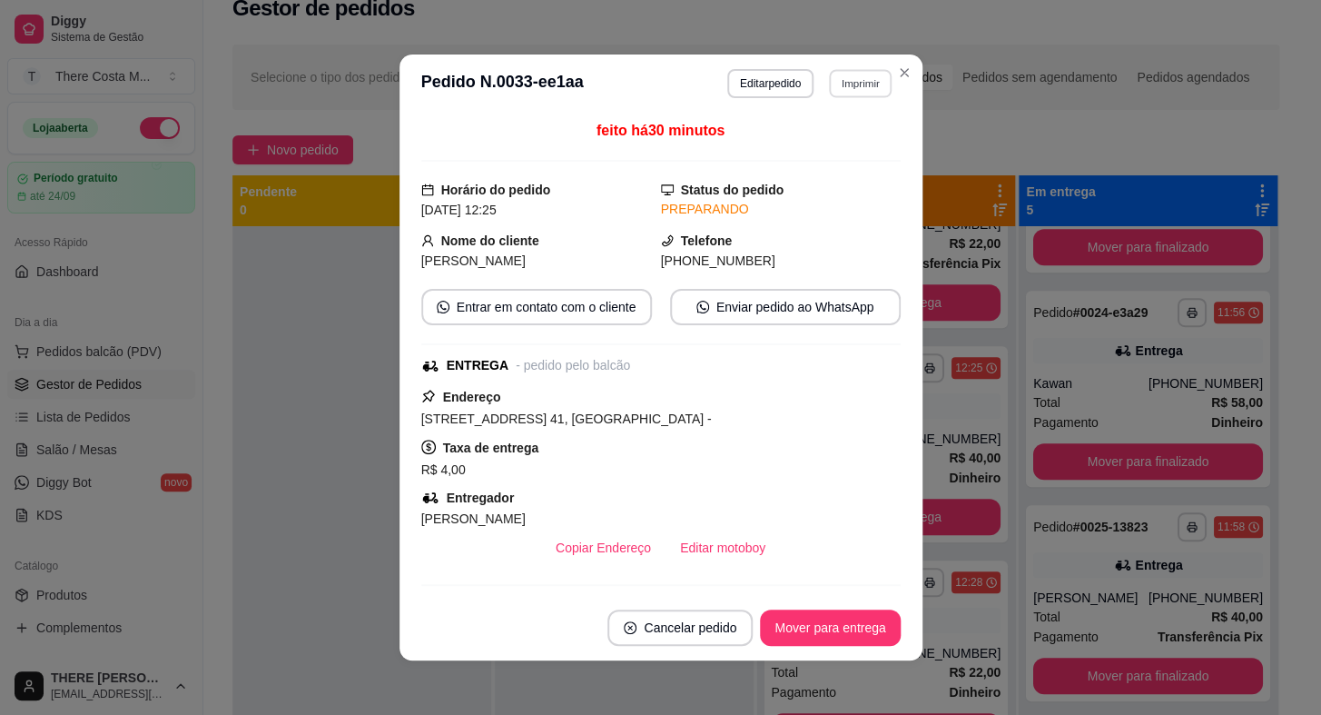
click at [872, 84] on button "Imprimir" at bounding box center [860, 83] width 63 height 28
click at [837, 143] on button "IMPRESSORA" at bounding box center [823, 148] width 132 height 29
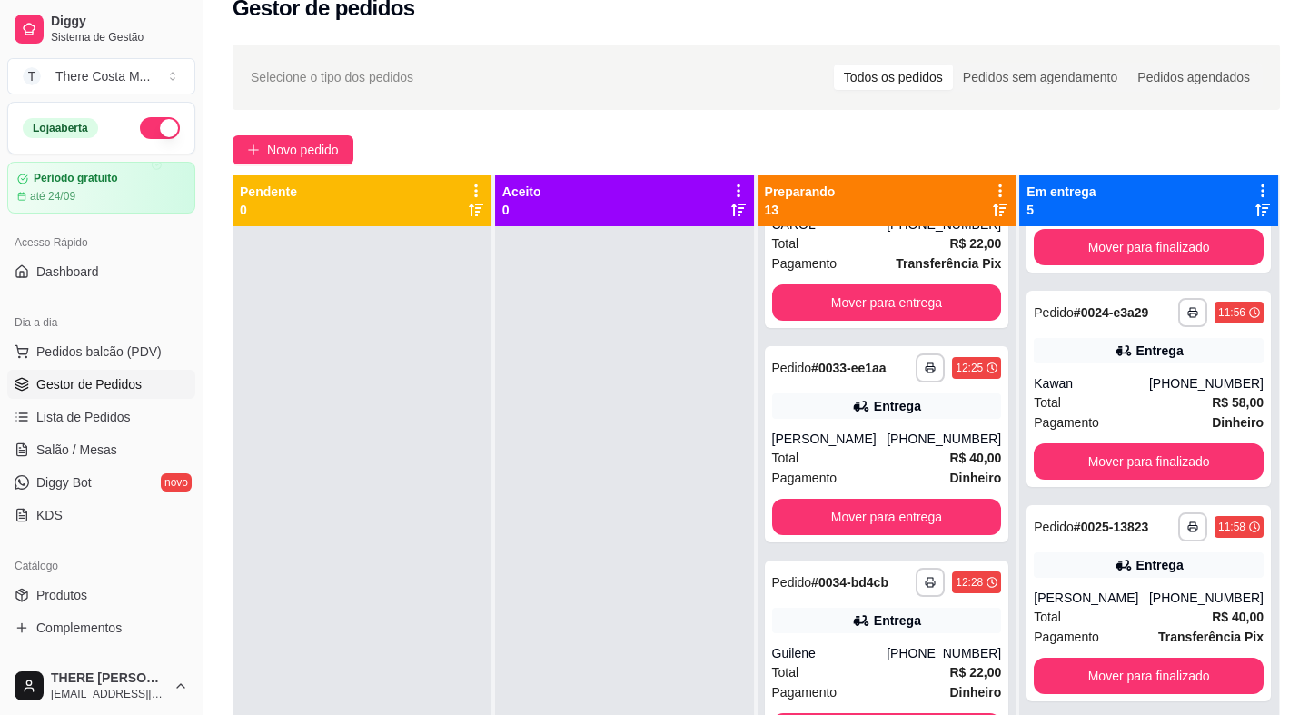
click at [154, 117] on button "button" at bounding box center [160, 128] width 40 height 22
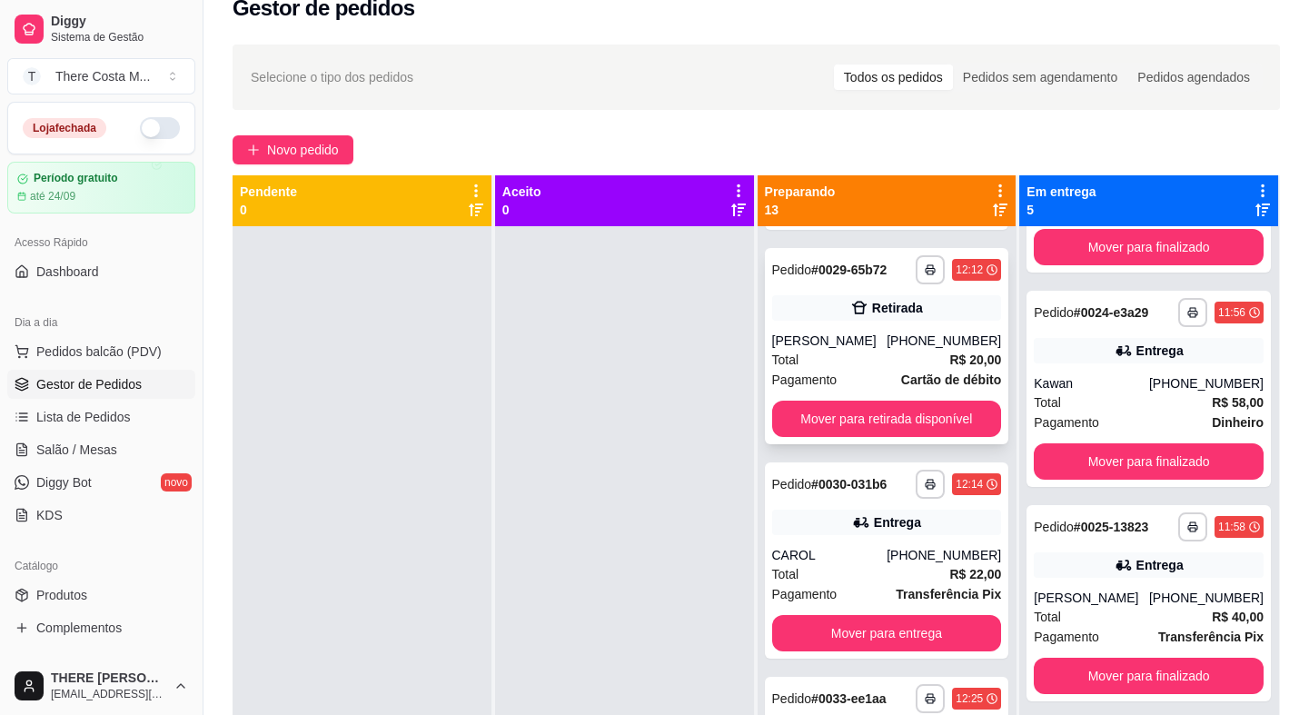
scroll to position [0, 0]
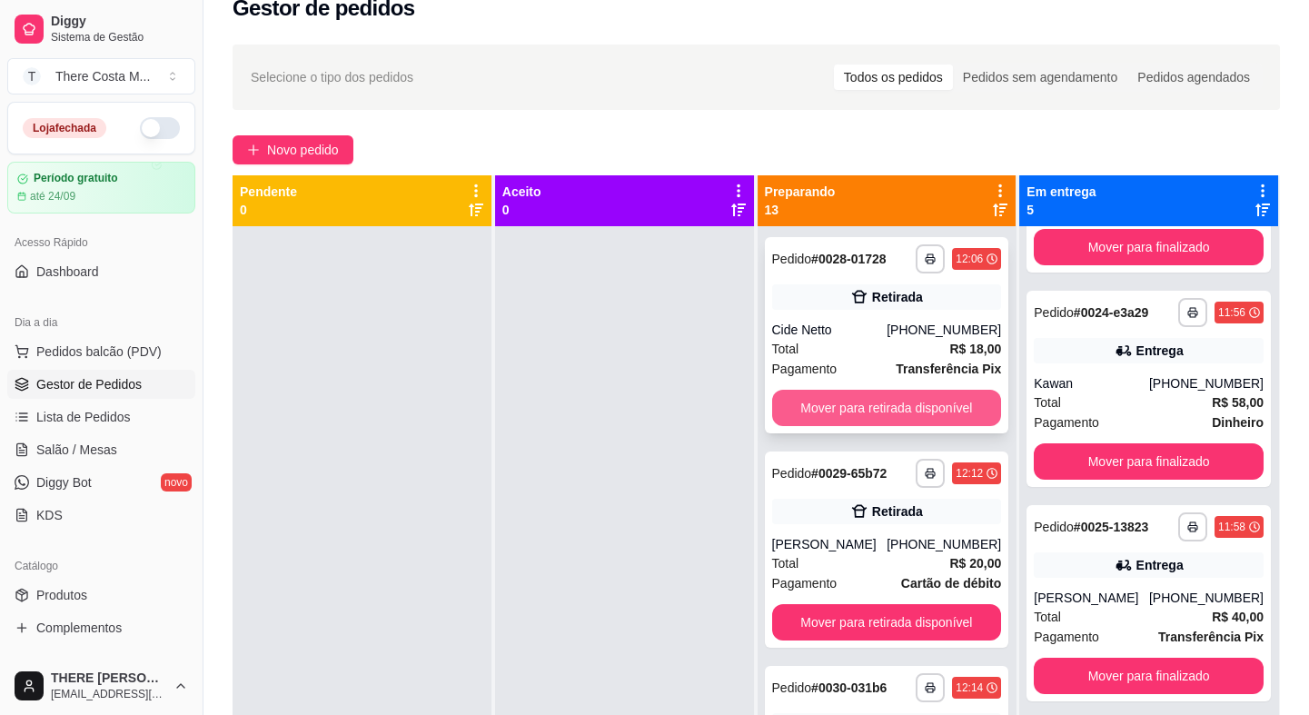
click at [917, 415] on button "Mover para retirada disponível" at bounding box center [887, 408] width 230 height 36
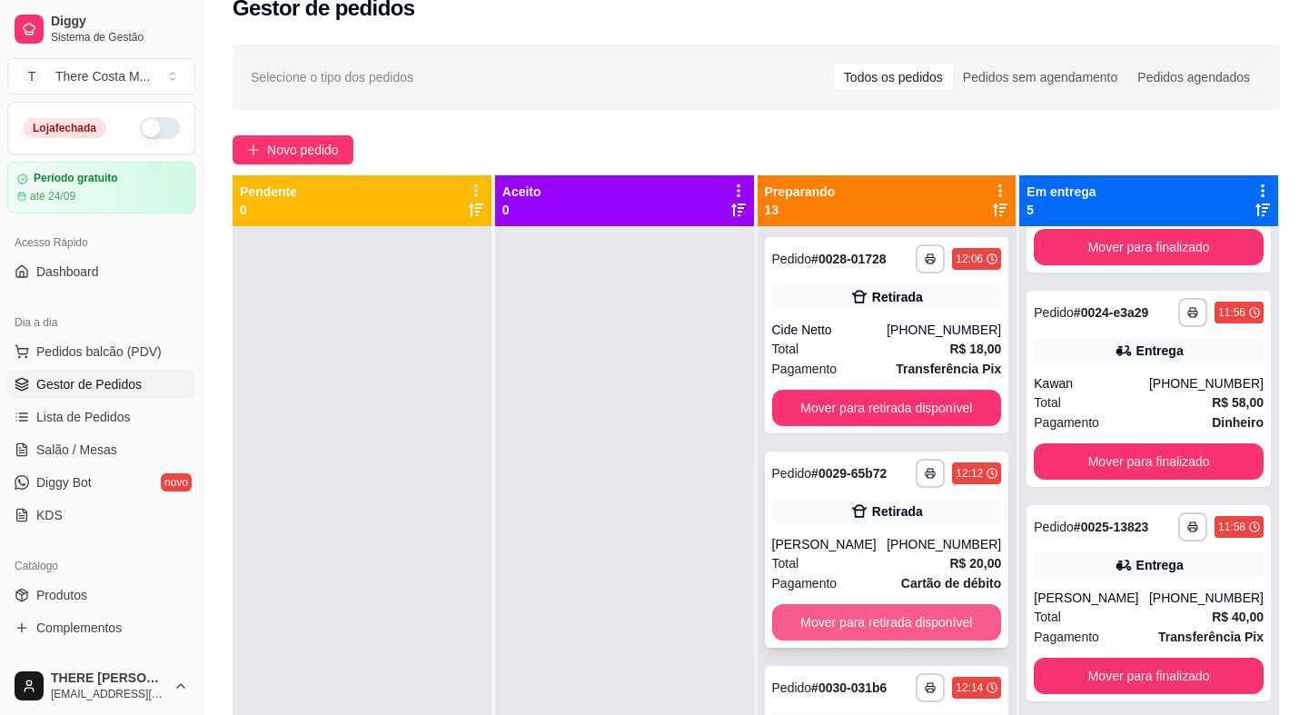
click at [893, 620] on button "Mover para retirada disponível" at bounding box center [887, 622] width 230 height 36
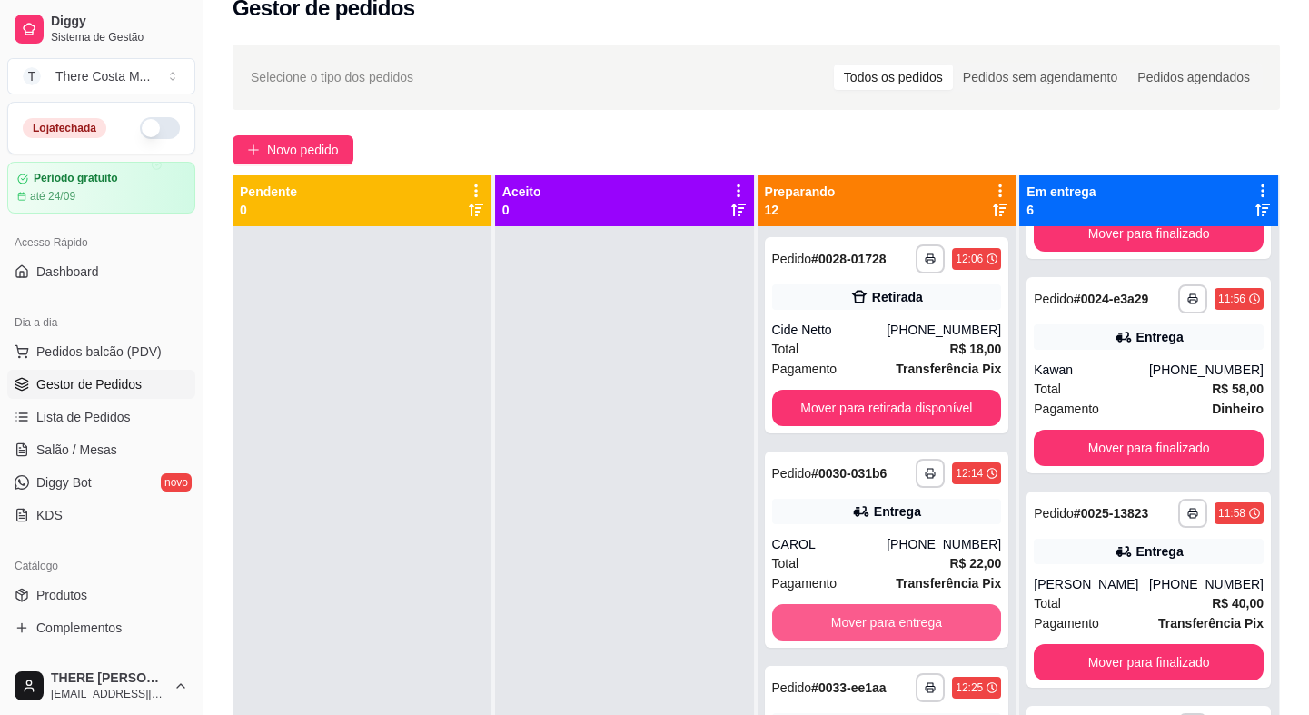
scroll to position [603, 0]
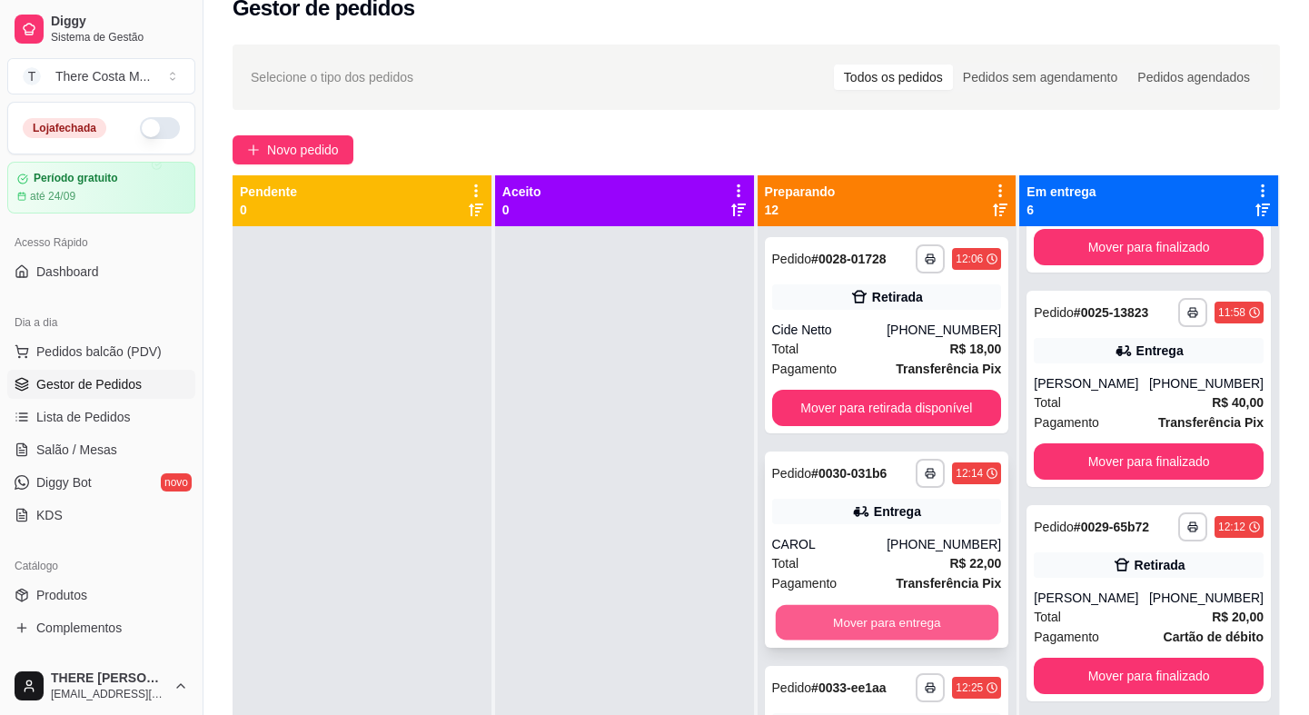
click at [897, 619] on button "Mover para entrega" at bounding box center [886, 622] width 223 height 35
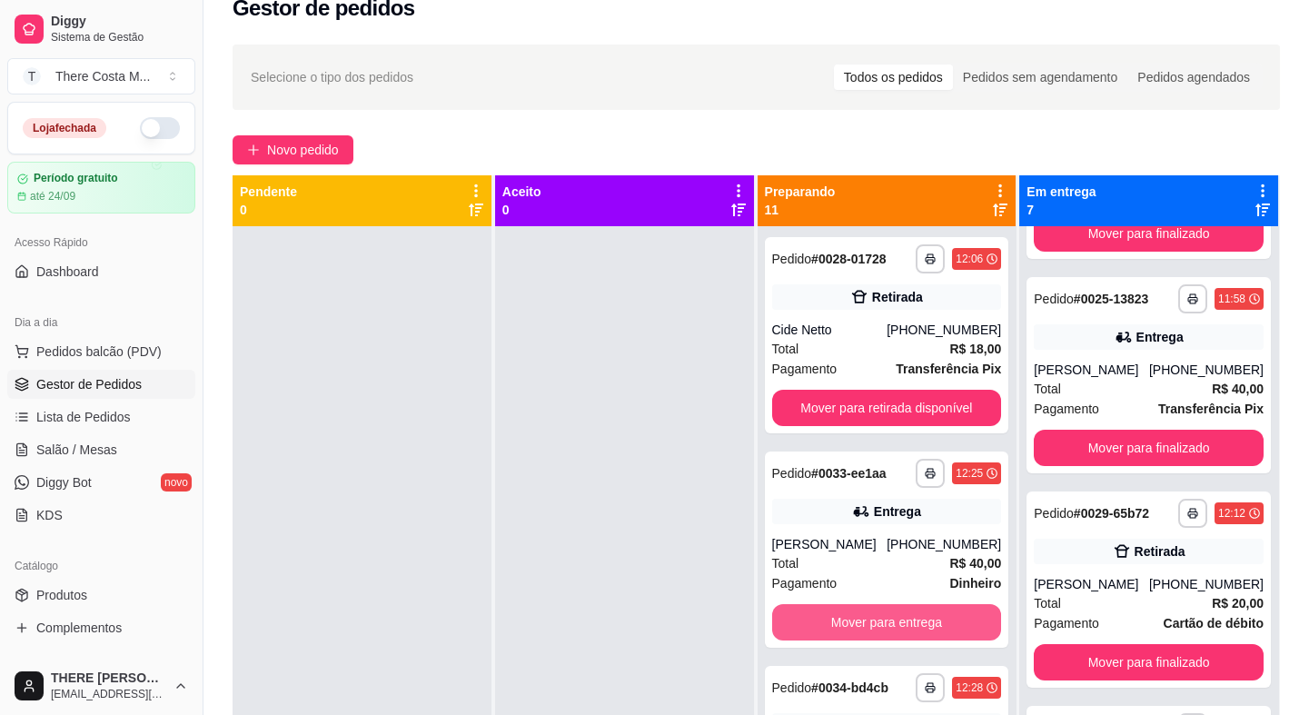
scroll to position [817, 0]
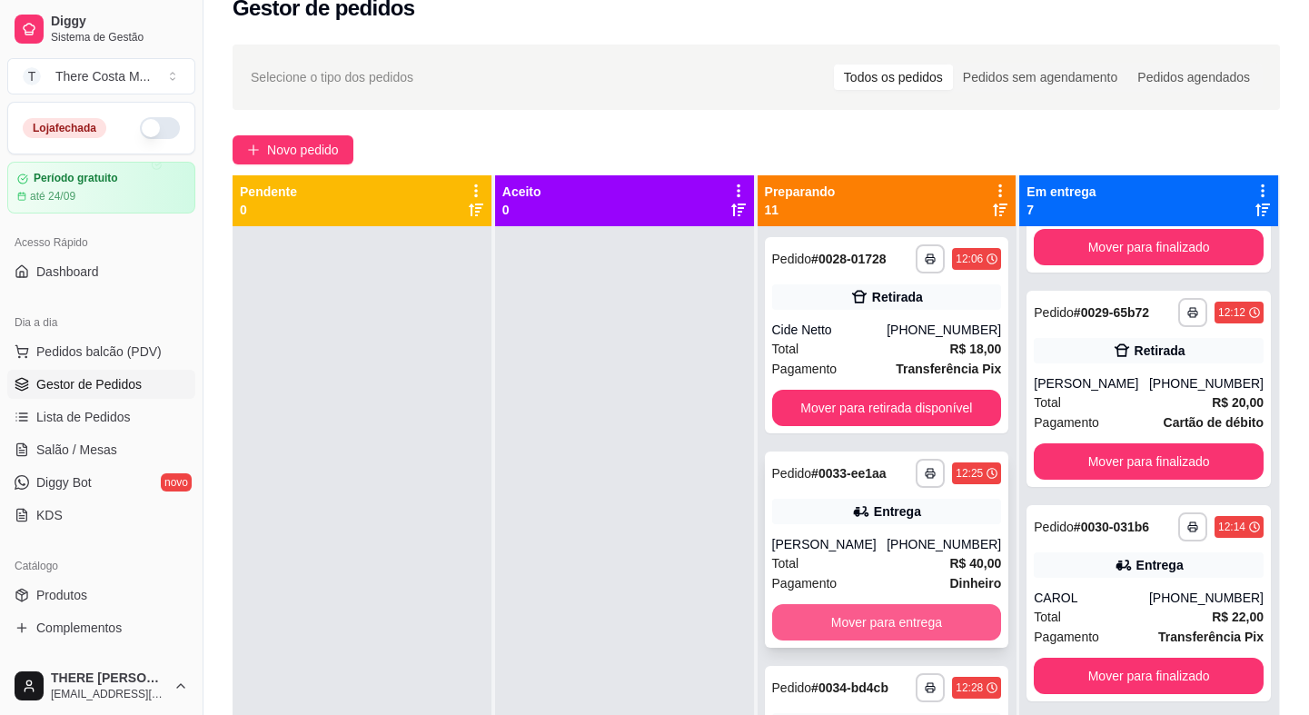
click at [881, 618] on button "Mover para entrega" at bounding box center [887, 622] width 230 height 36
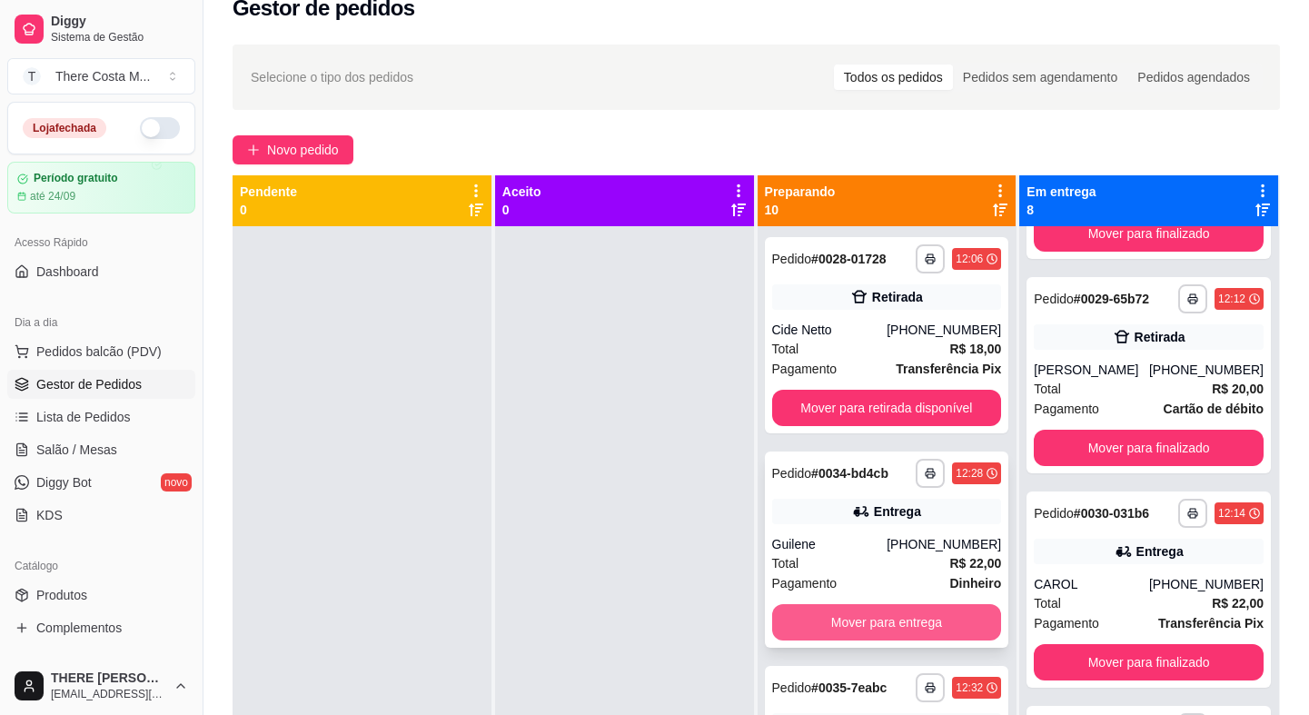
click at [880, 628] on button "Mover para entrega" at bounding box center [887, 622] width 230 height 36
click at [880, 628] on button "Mover para entrega" at bounding box center [886, 622] width 223 height 35
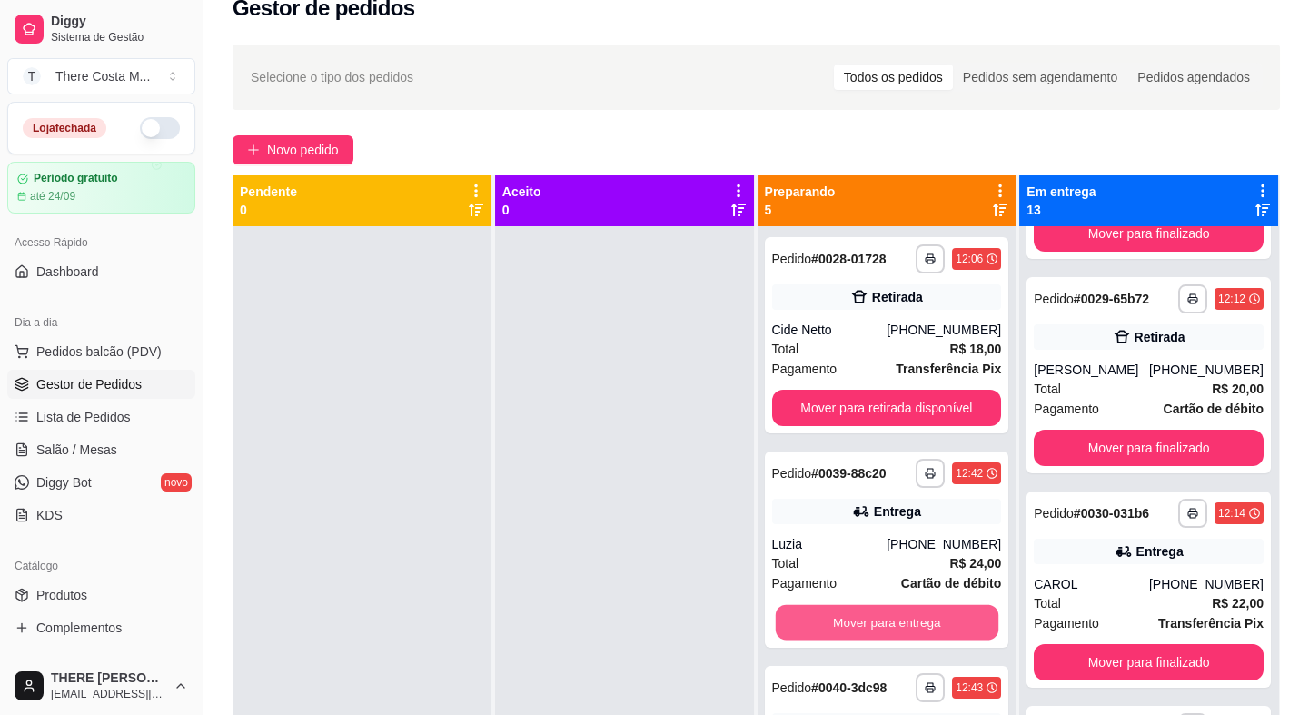
click at [880, 628] on button "Mover para entrega" at bounding box center [886, 622] width 223 height 35
click at [880, 628] on button "Mover para entrega" at bounding box center [887, 622] width 230 height 36
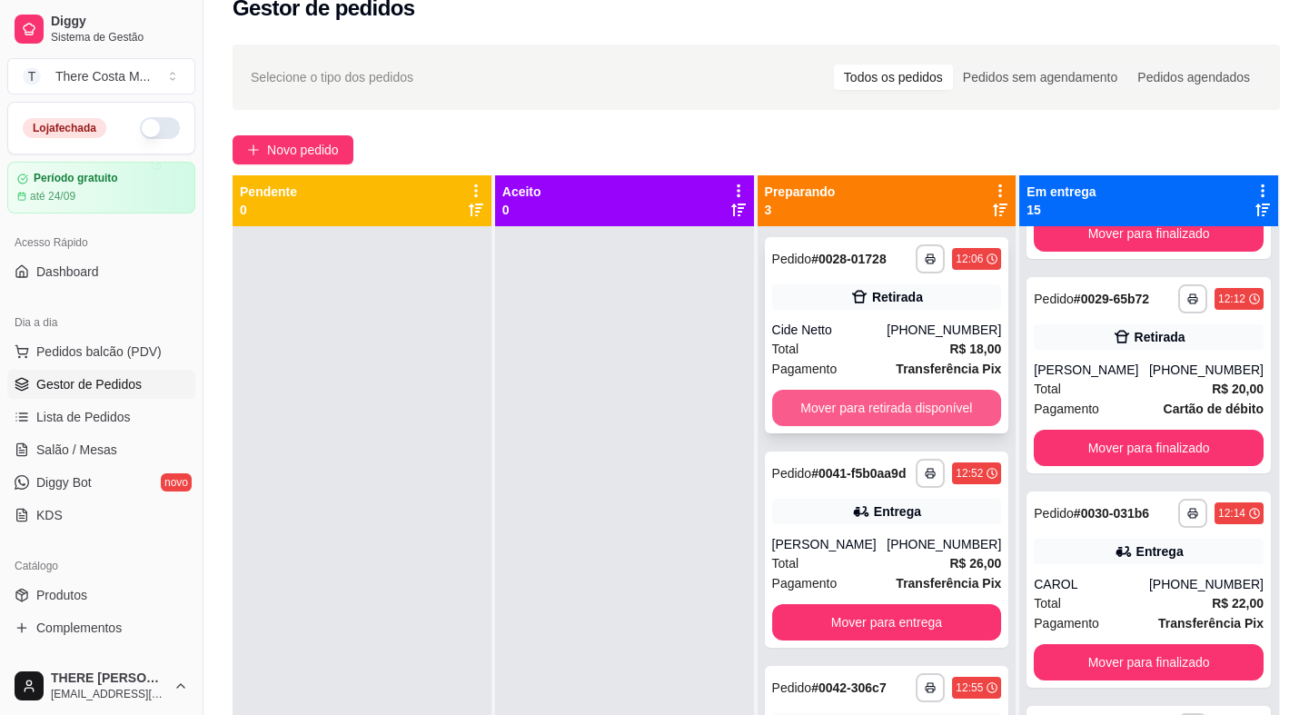
click at [825, 402] on button "Mover para retirada disponível" at bounding box center [887, 408] width 230 height 36
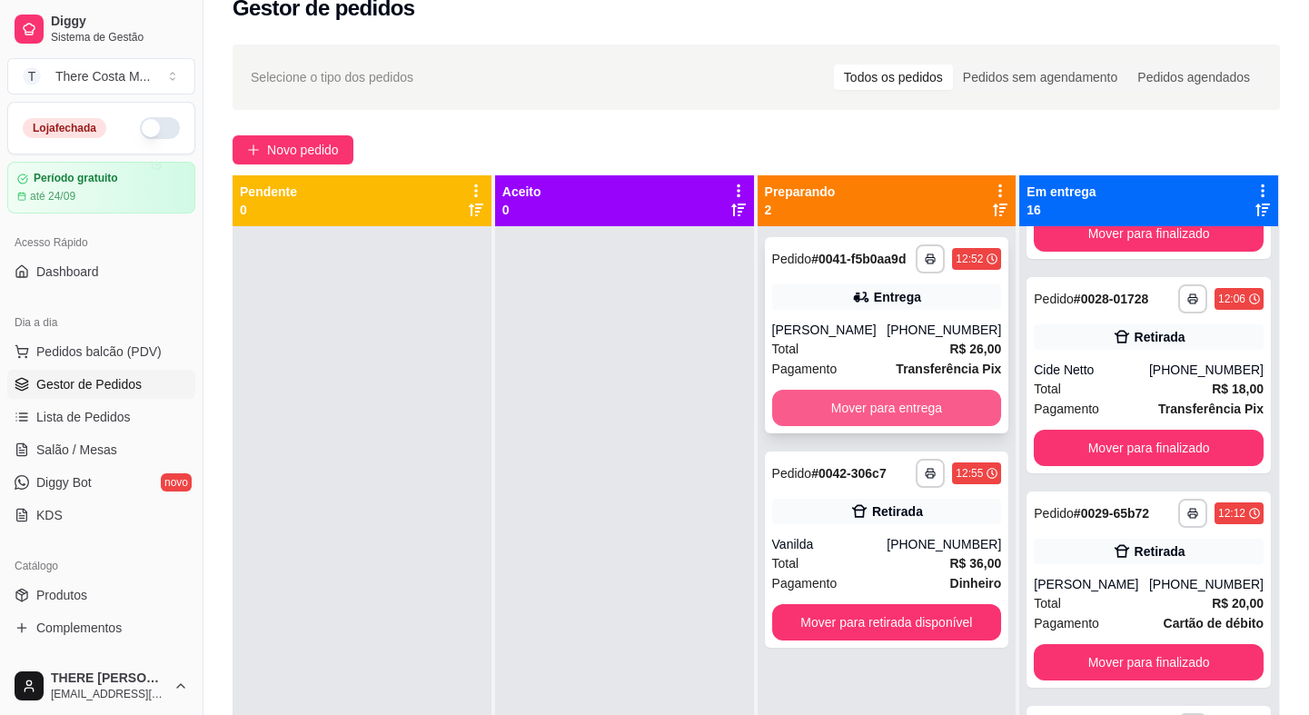
click at [846, 410] on button "Mover para entrega" at bounding box center [887, 408] width 230 height 36
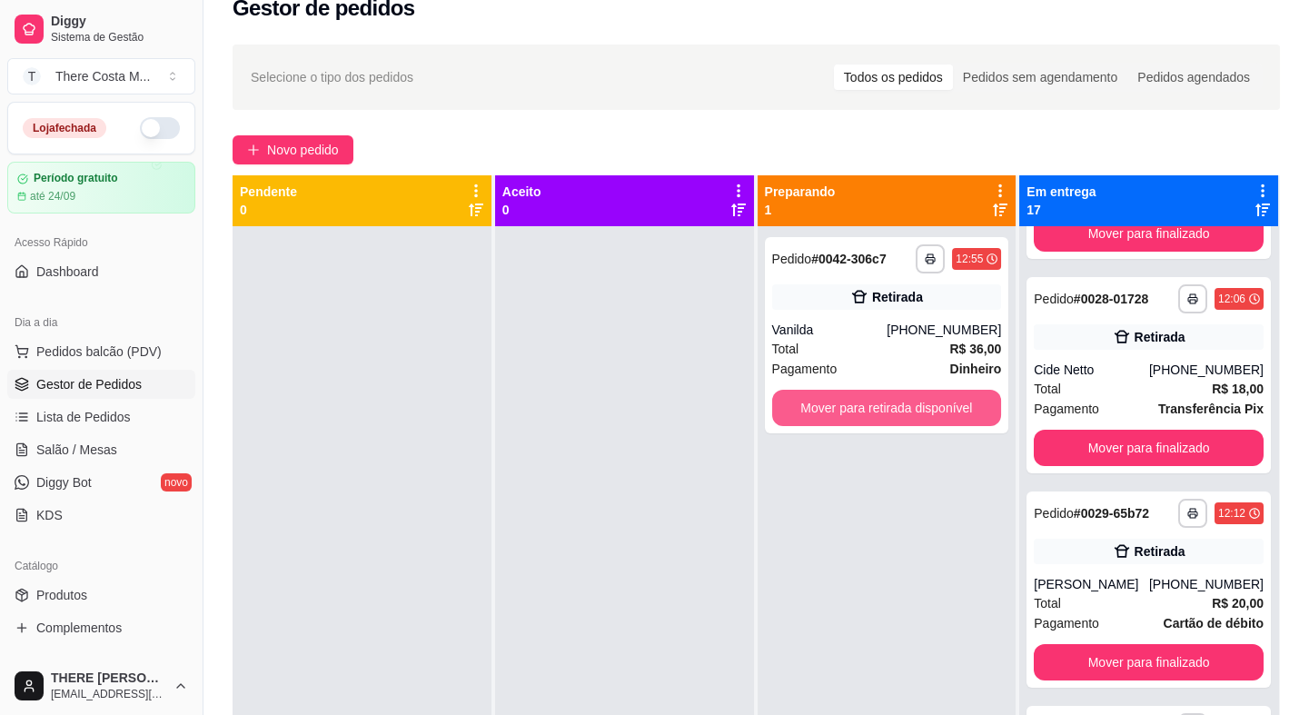
click at [846, 410] on button "Mover para retirada disponível" at bounding box center [887, 408] width 230 height 36
